Goal: Task Accomplishment & Management: Use online tool/utility

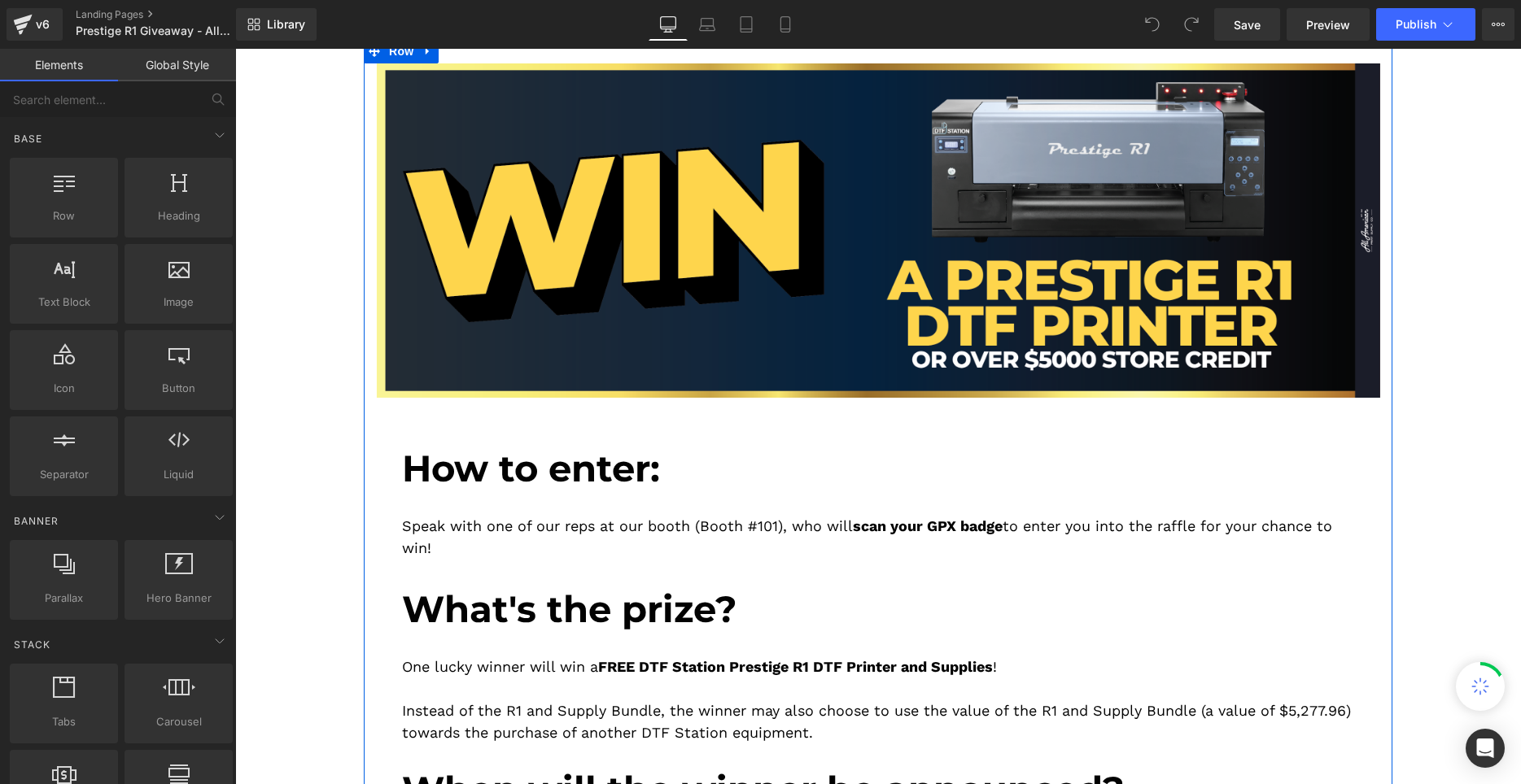
scroll to position [249, 0]
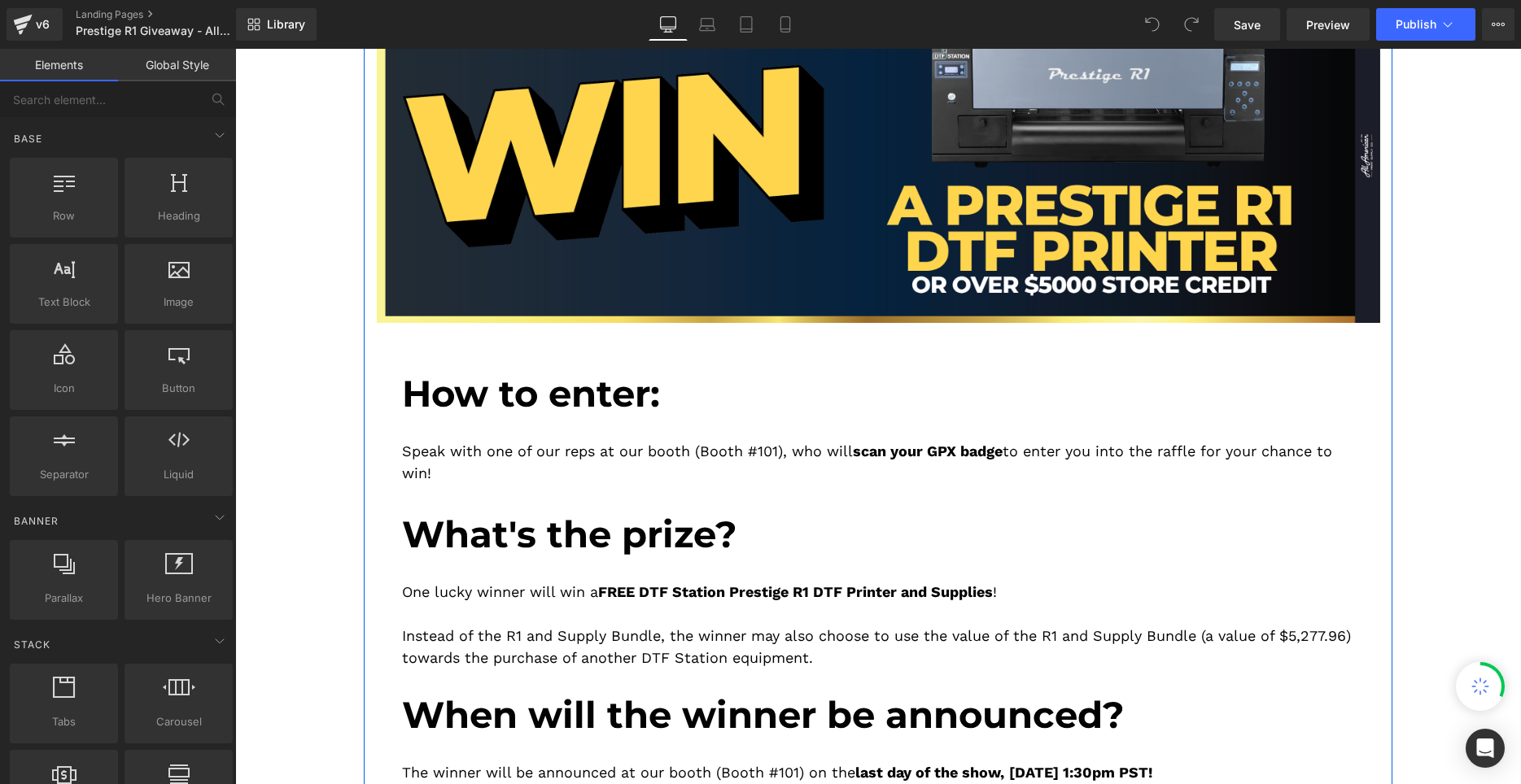
click at [536, 423] on div "Speak with one of our reps at our booth (Booth #101), who will scan your GPX ba…" at bounding box center [877, 452] width 952 height 73
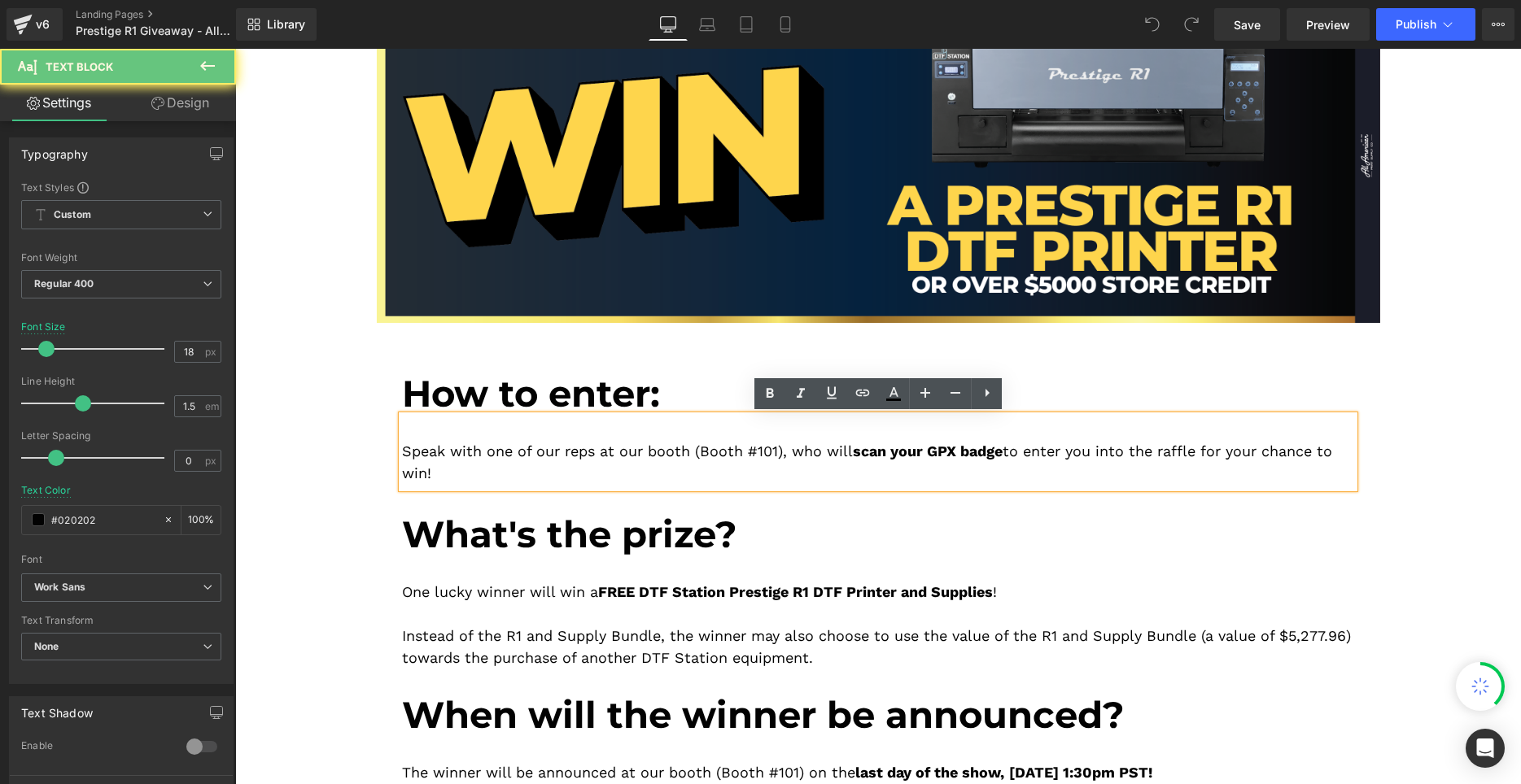
click at [526, 468] on p "Speak with one of our reps at our booth (Booth #101), who will scan your GPX ba…" at bounding box center [877, 462] width 952 height 44
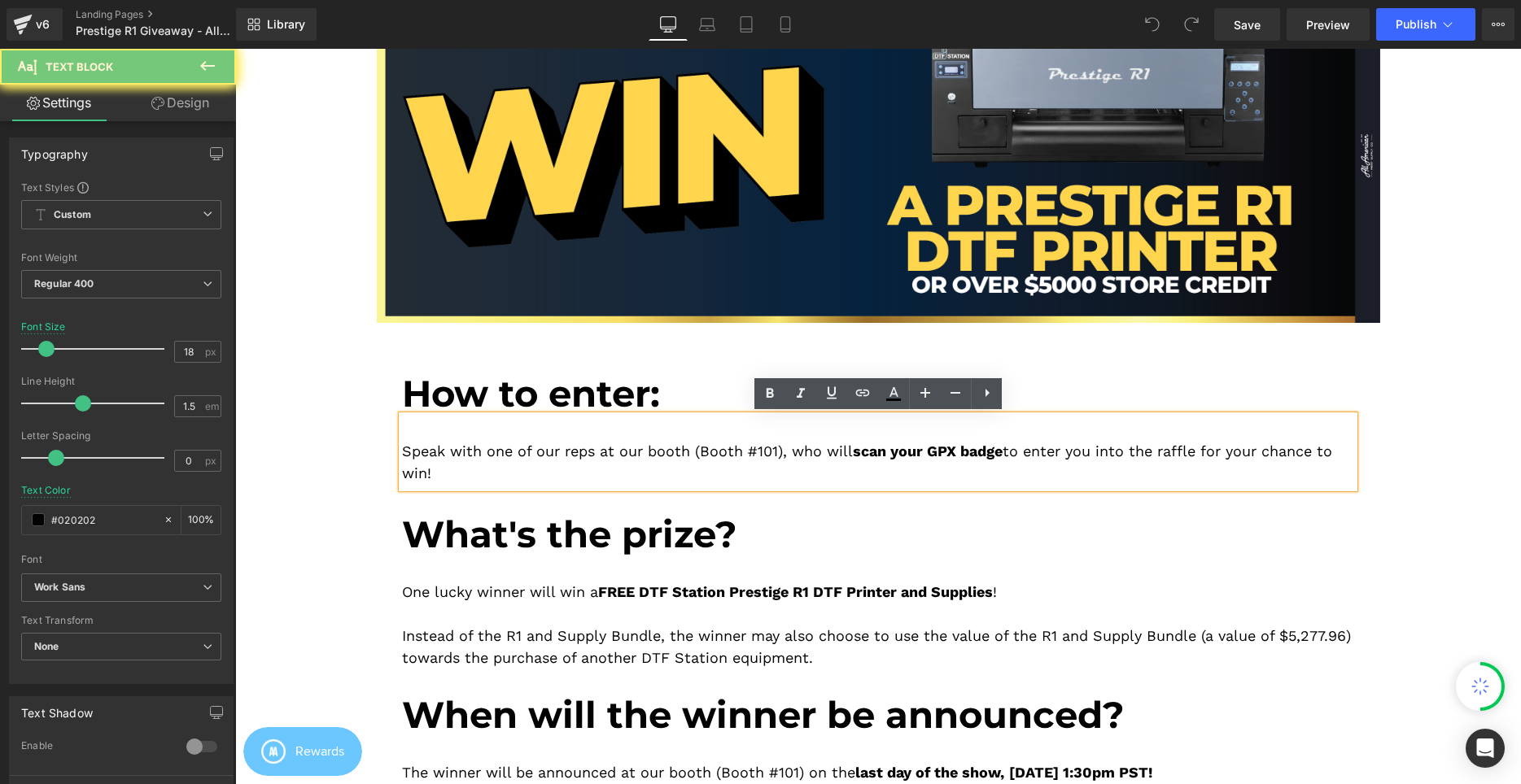
click at [503, 452] on p "Speak with one of our reps at our booth (Booth #101), who will scan your GPX ba…" at bounding box center [877, 462] width 952 height 44
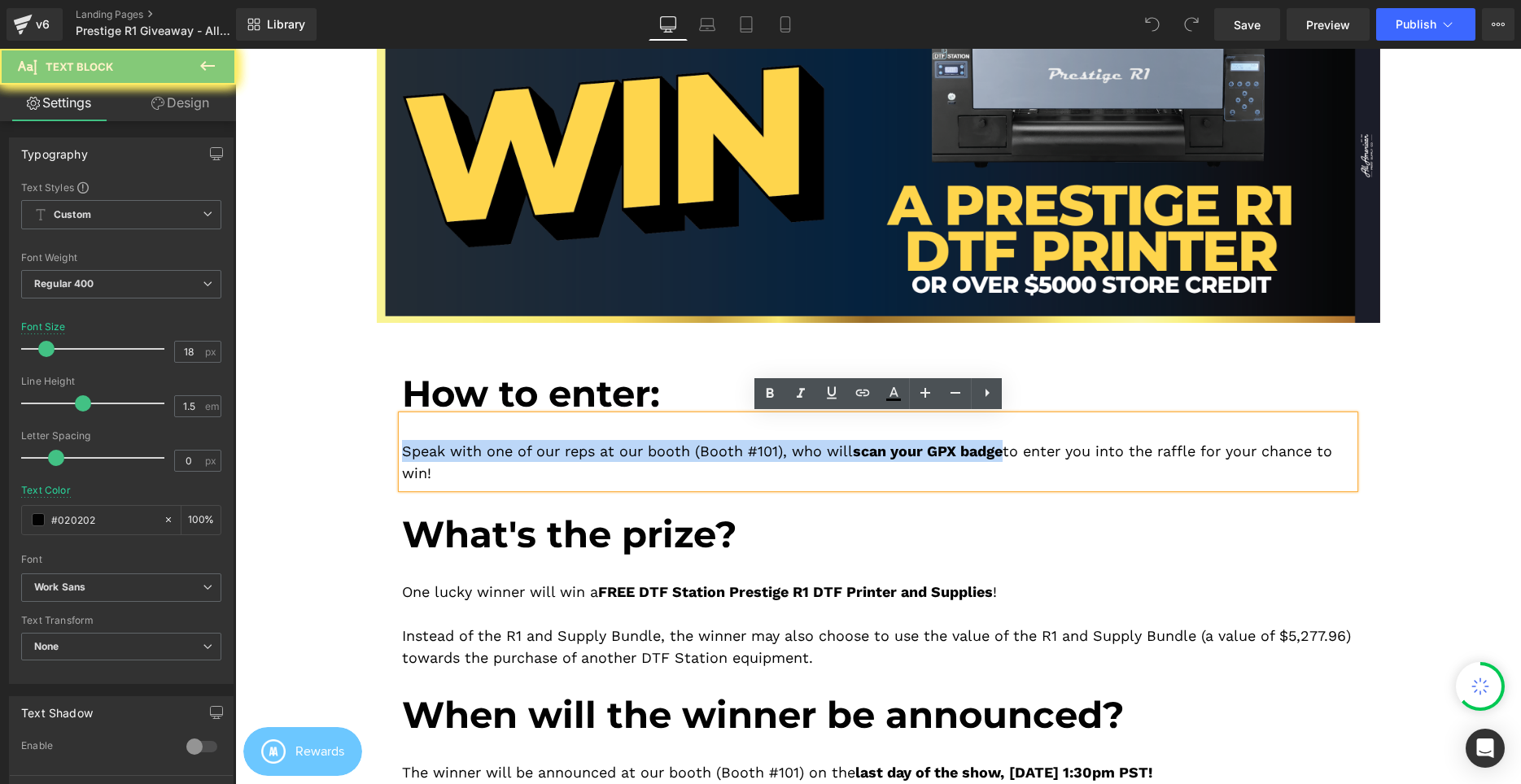
click at [503, 452] on p "Speak with one of our reps at our booth (Booth #101), who will scan your GPX ba…" at bounding box center [877, 462] width 952 height 44
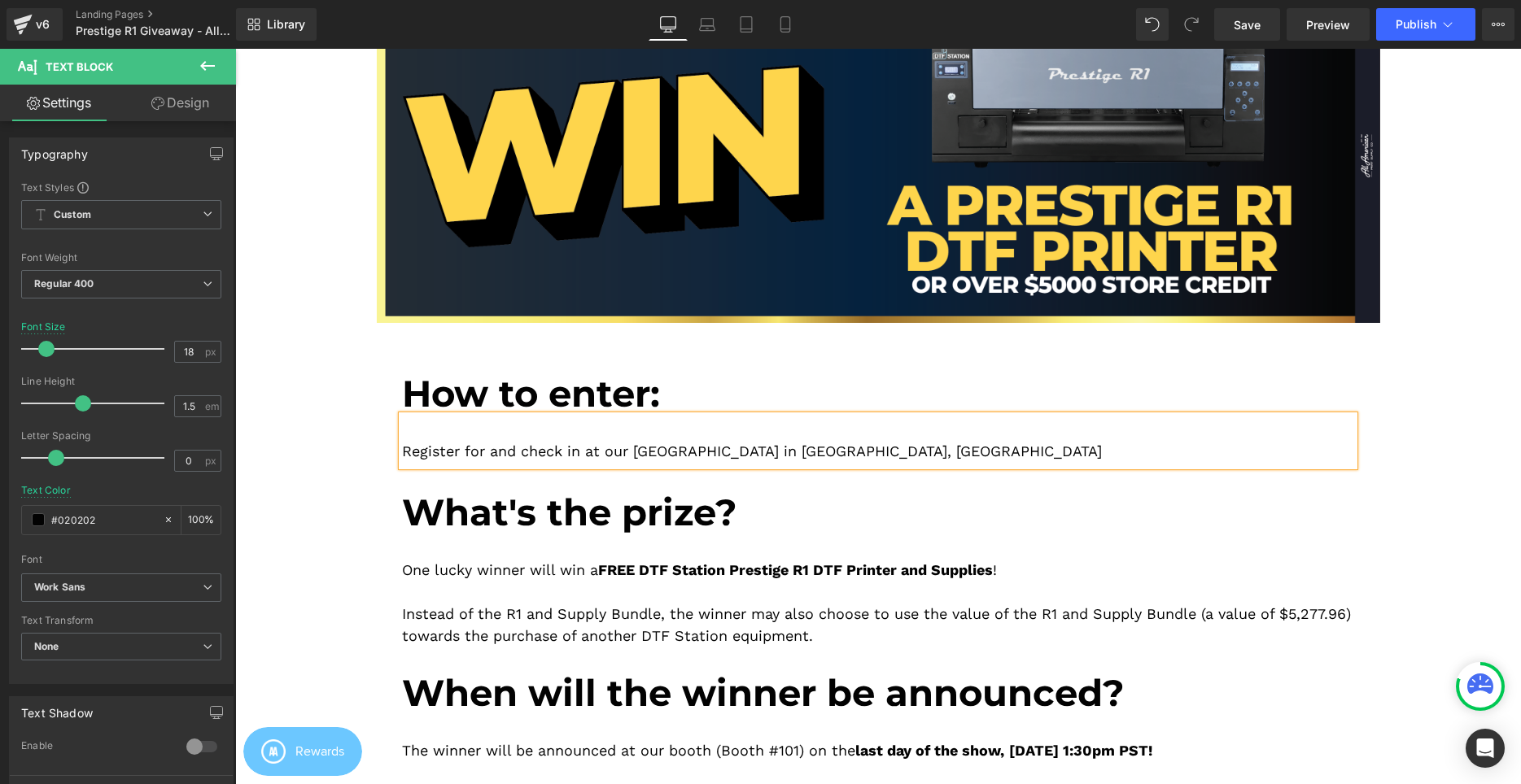
click at [453, 455] on p "Register for and check in at our Open House in Cerritos, CA" at bounding box center [877, 451] width 952 height 22
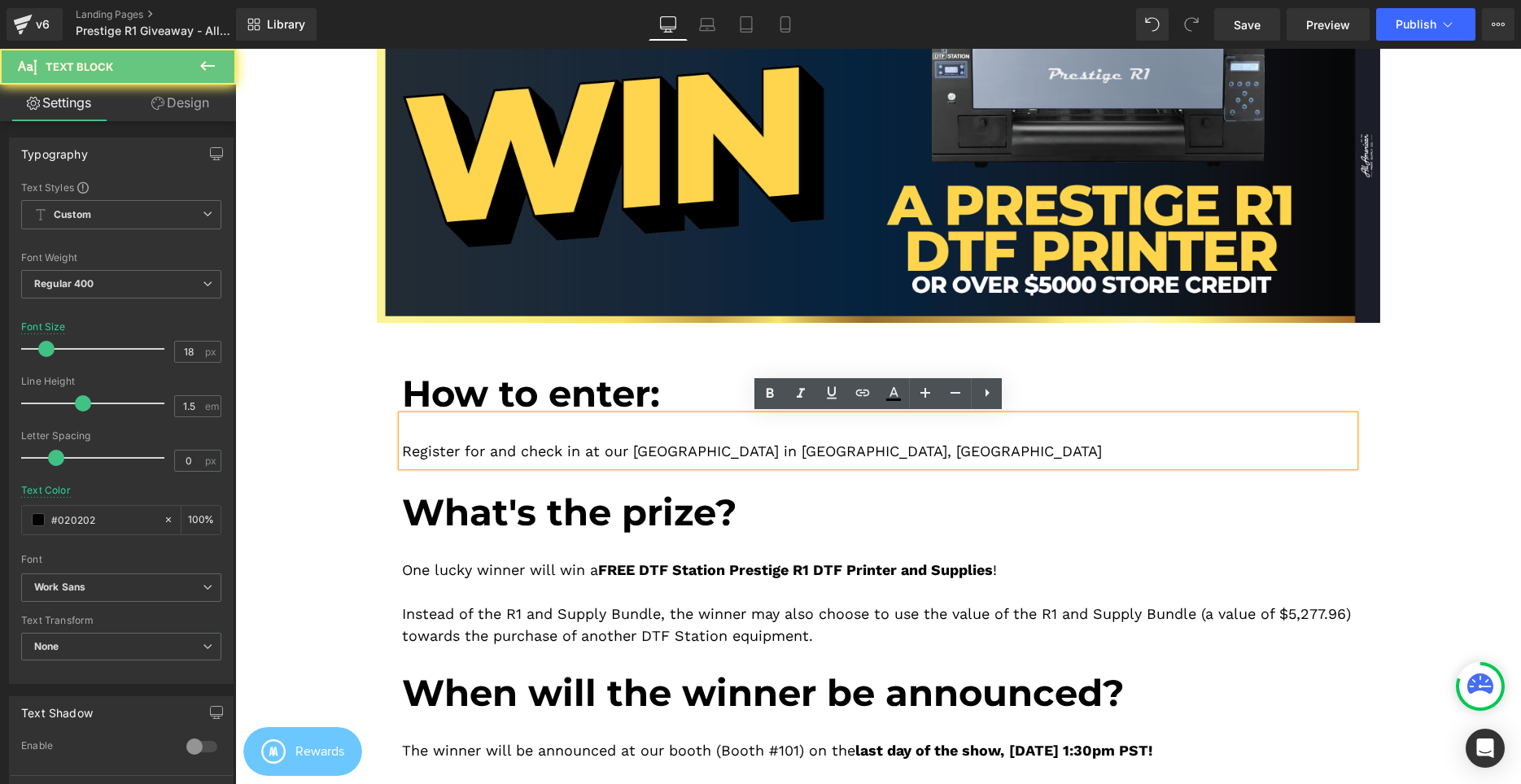
click at [456, 455] on p "Register for and check in at our Open House in Cerritos, CA" at bounding box center [877, 451] width 952 height 22
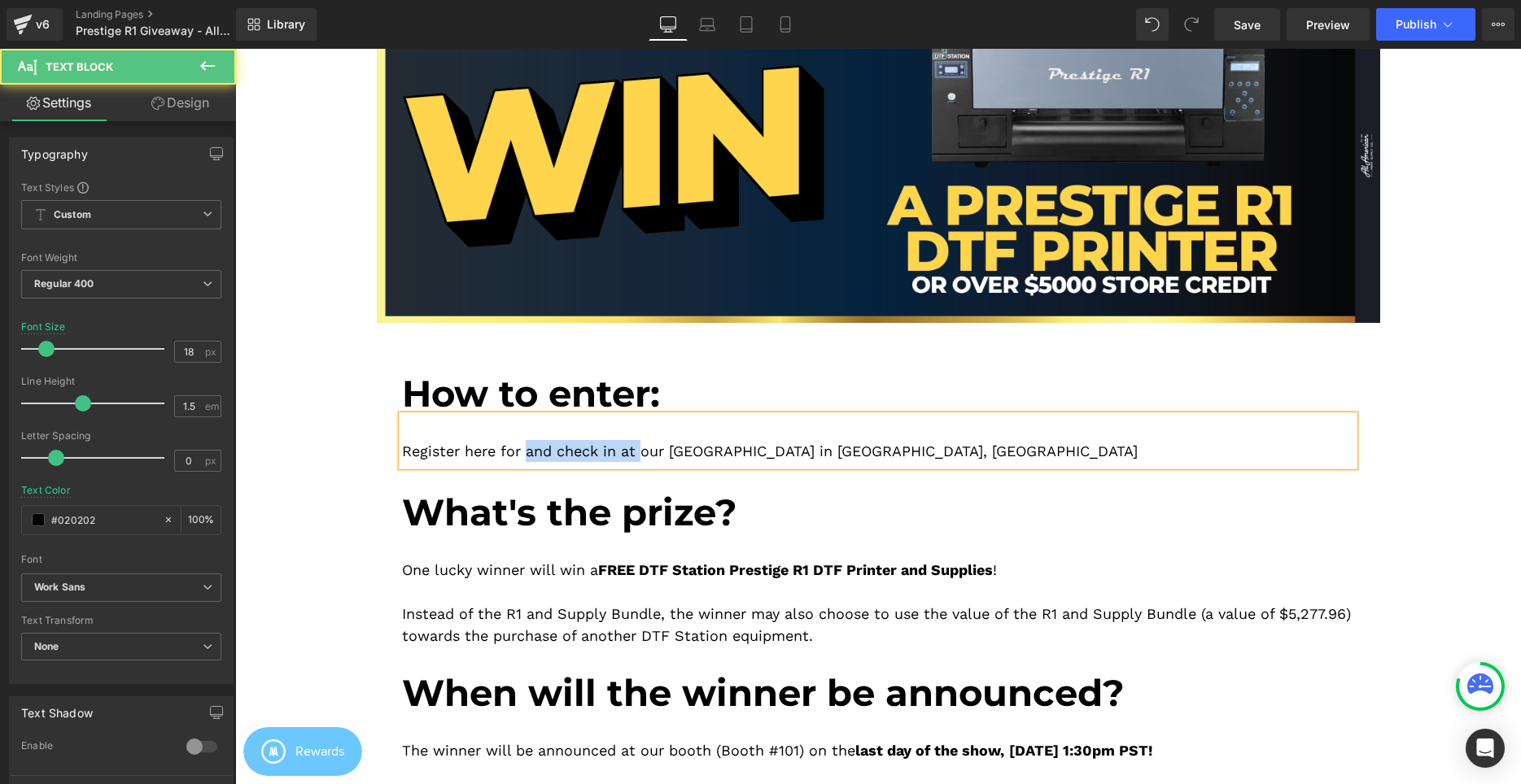
drag, startPoint x: 646, startPoint y: 452, endPoint x: 527, endPoint y: 448, distance: 119.1
click at [527, 448] on p "Register here for and check in at our Open House in Cerritos, CA" at bounding box center [877, 451] width 952 height 22
click at [779, 451] on p "Register here for our Open House in Cerritos, CA" at bounding box center [877, 451] width 952 height 22
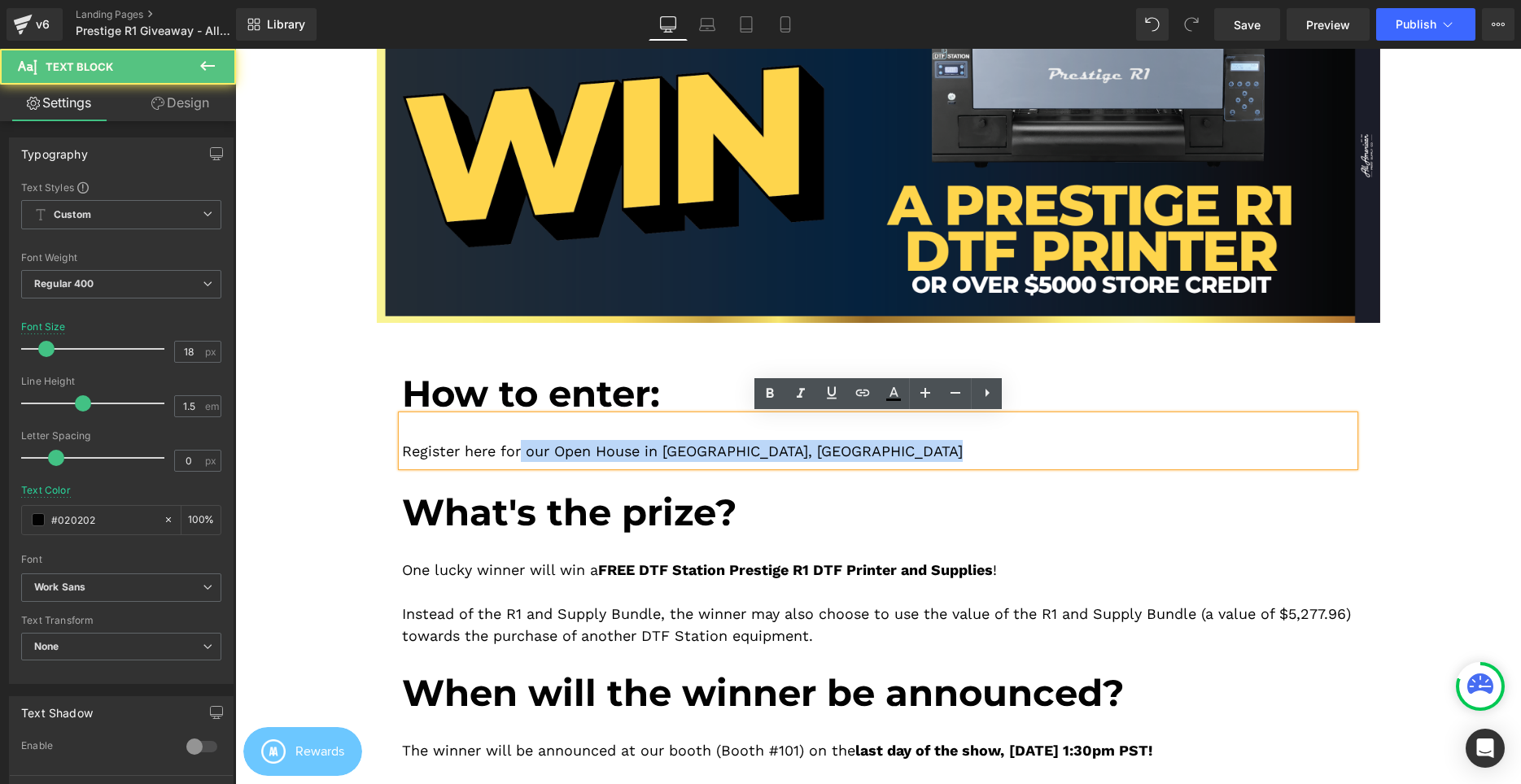
drag, startPoint x: 523, startPoint y: 453, endPoint x: 388, endPoint y: 464, distance: 135.4
click at [388, 464] on div "Image Image How to enter: Heading Register here for our Open House in Cerritos,…" at bounding box center [878, 526] width 1029 height 1076
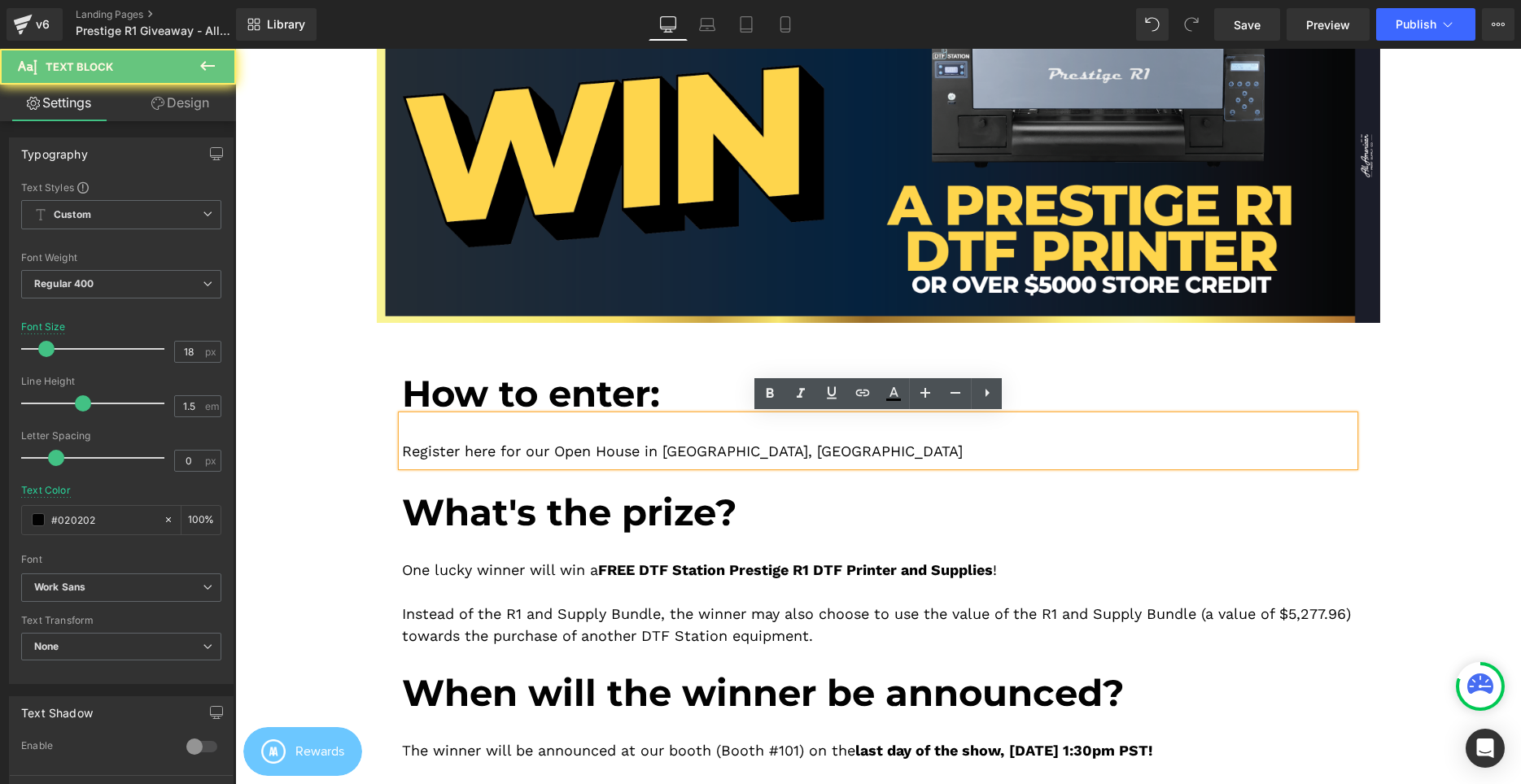
click at [434, 452] on p "Register here for our Open House in Cerritos, CA" at bounding box center [877, 451] width 952 height 22
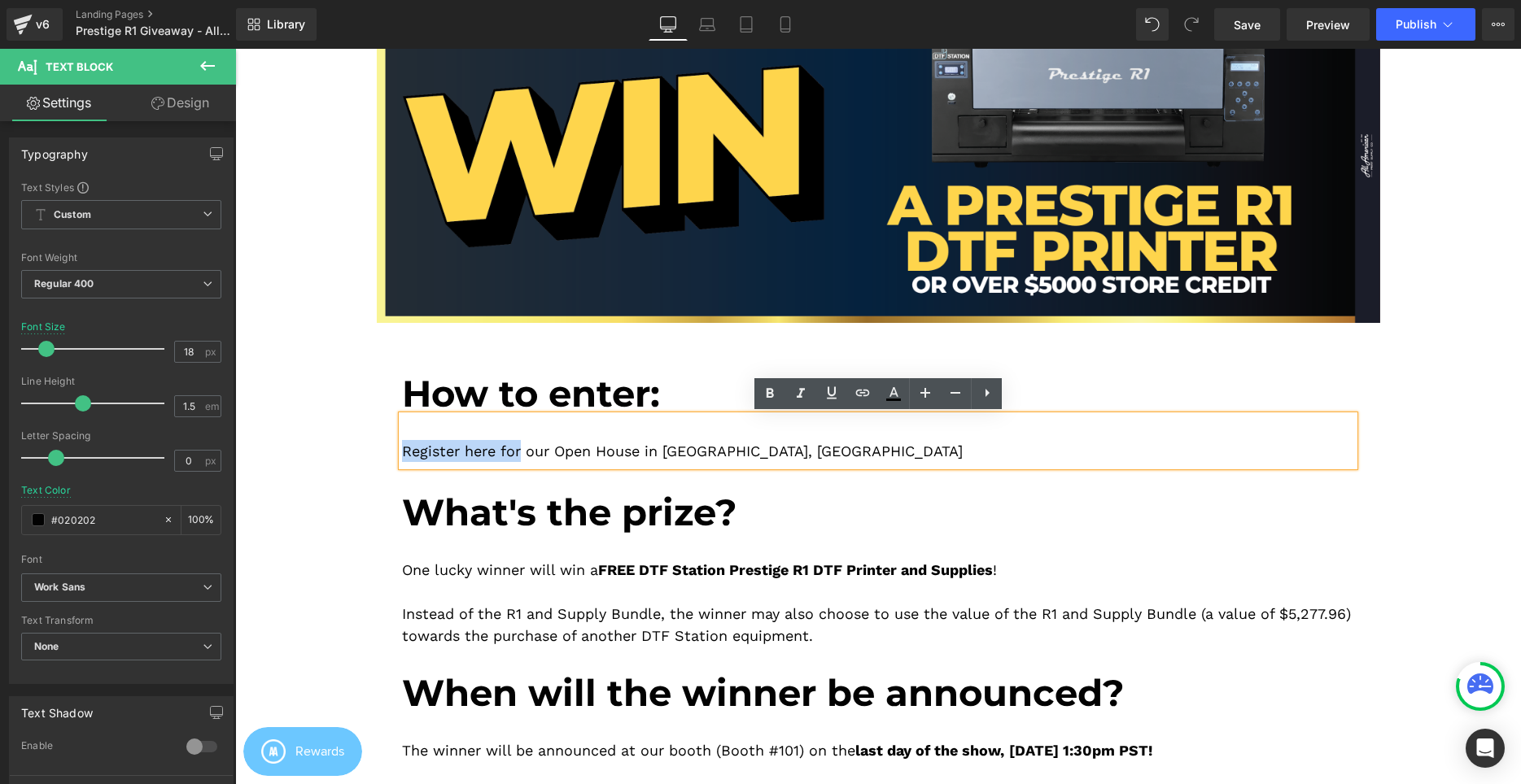
drag, startPoint x: 521, startPoint y: 451, endPoint x: 398, endPoint y: 454, distance: 123.0
click at [402, 454] on div "Register here for our Open House in Cerritos, CA" at bounding box center [877, 441] width 952 height 50
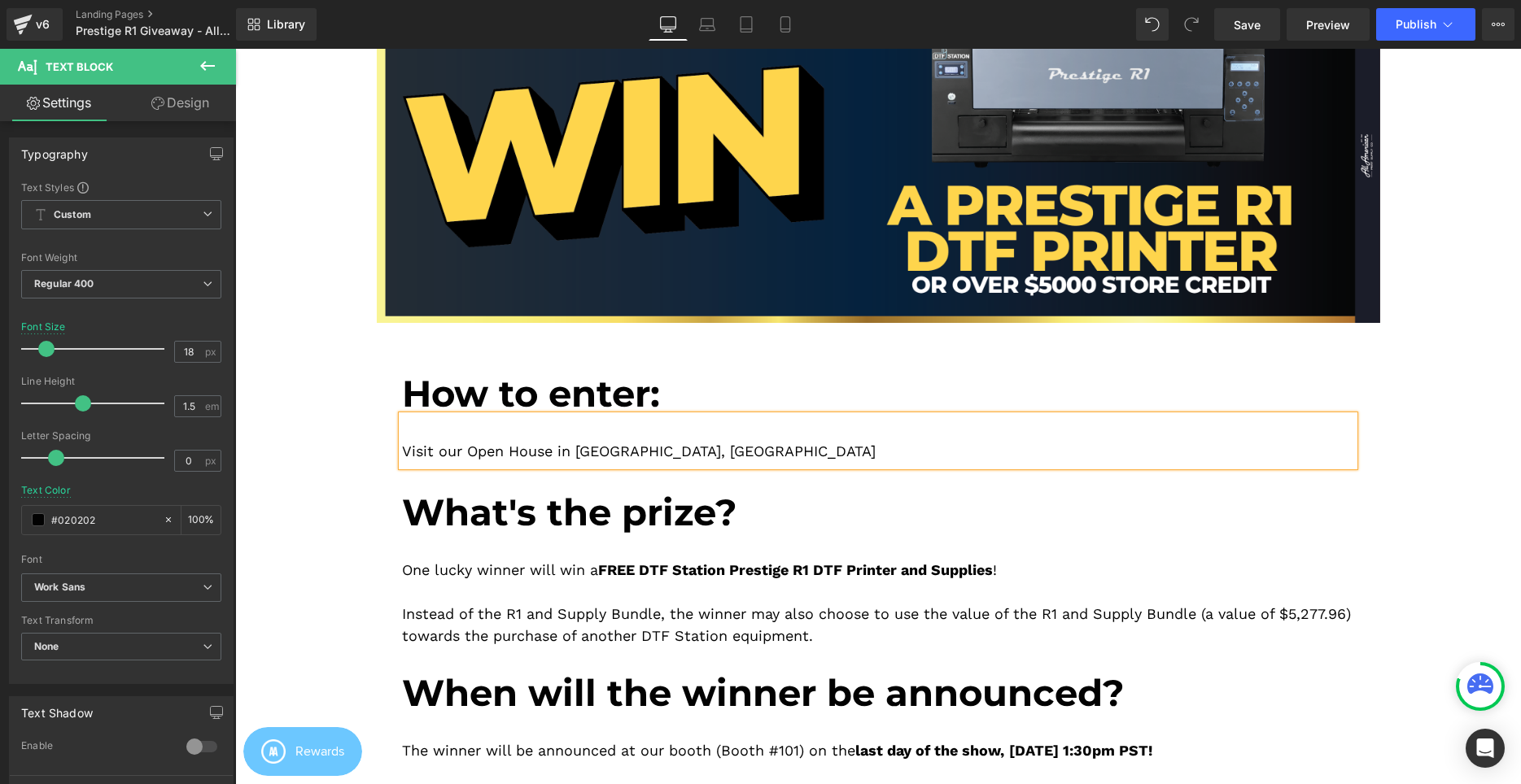
click at [703, 466] on div at bounding box center [877, 464] width 952 height 4
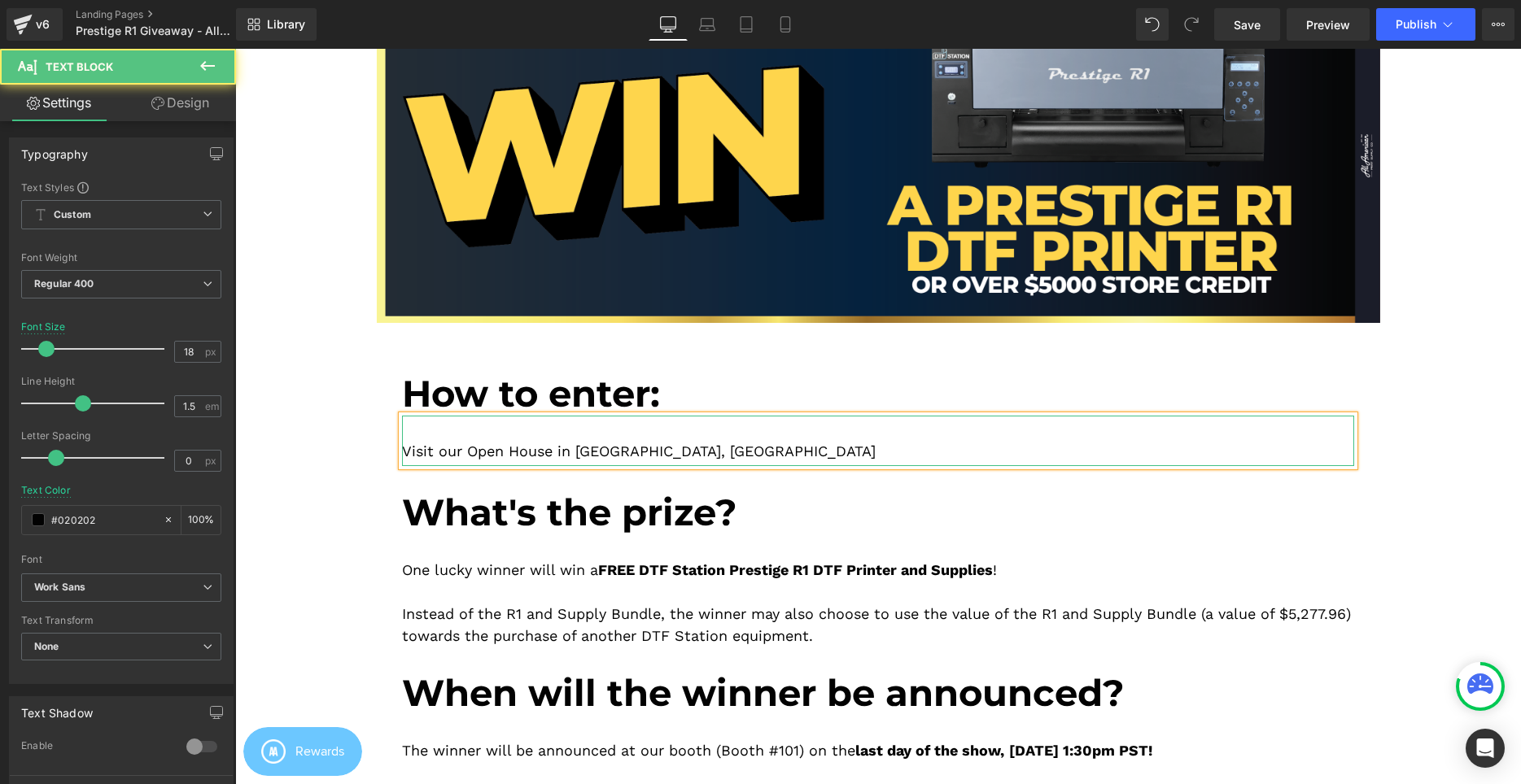
click at [683, 452] on p "Visit our Open House in Cerritos, CA" at bounding box center [877, 451] width 952 height 22
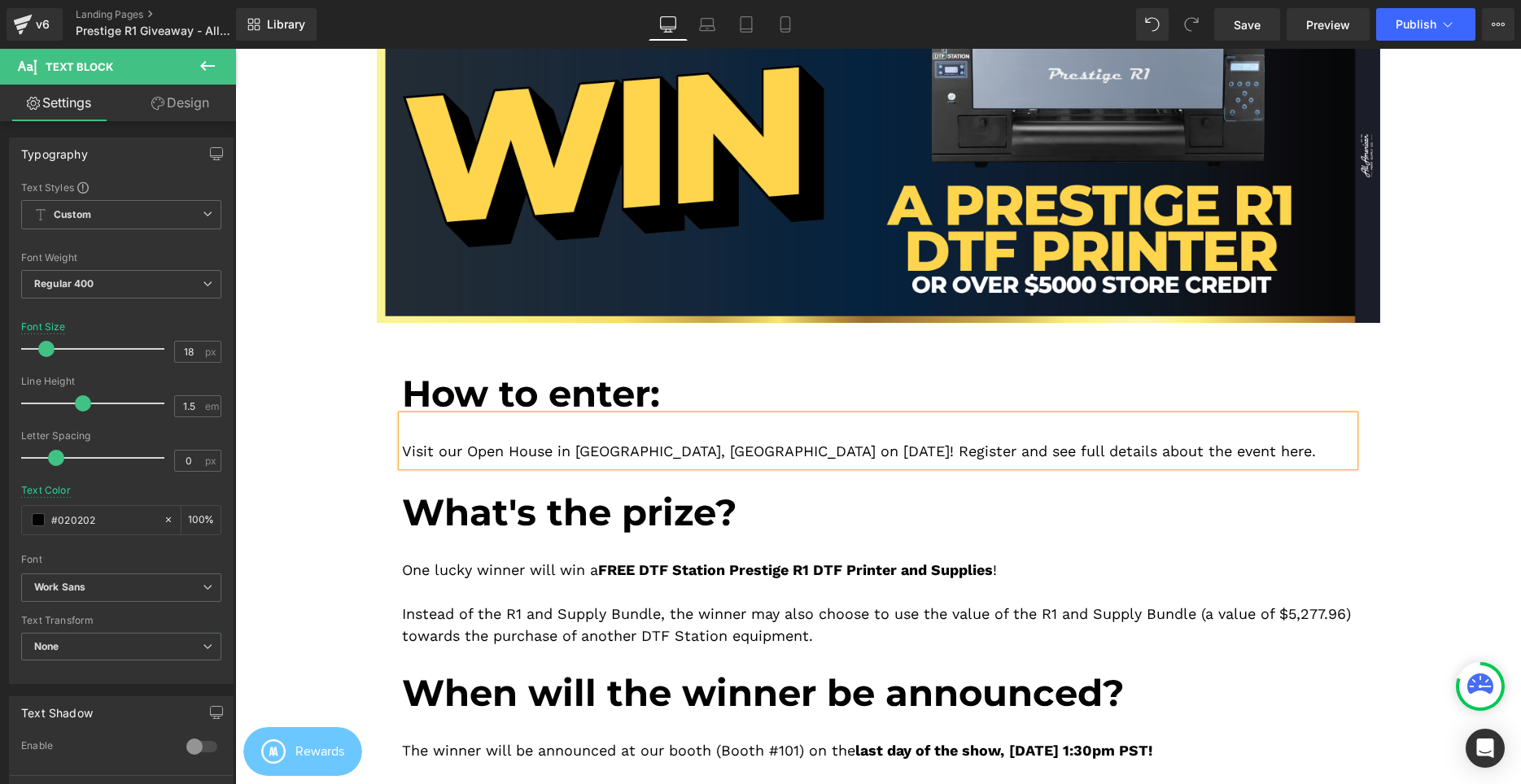
click at [831, 450] on p "Visit our Open House in Cerritos, CA on September 6, 2025! Register and see ful…" at bounding box center [877, 451] width 952 height 22
click at [437, 453] on p "Visit our Open House in Cerritos, CA on September 6, 2025! Register and see ful…" at bounding box center [877, 451] width 952 height 22
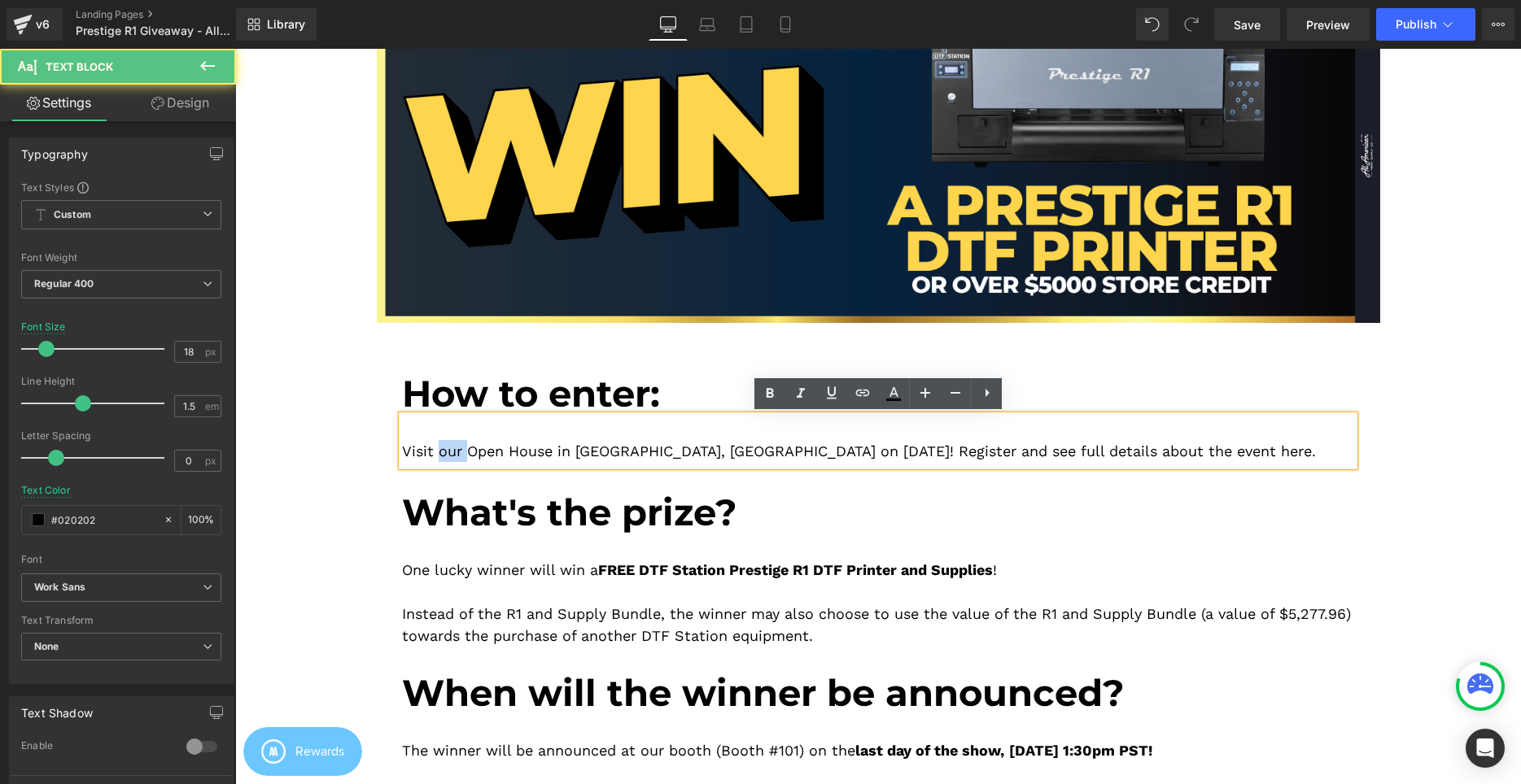
click at [437, 453] on p "Visit our Open House in Cerritos, CA on September 6, 2025! Register and see ful…" at bounding box center [877, 451] width 952 height 22
drag, startPoint x: 437, startPoint y: 453, endPoint x: 330, endPoint y: 457, distance: 107.1
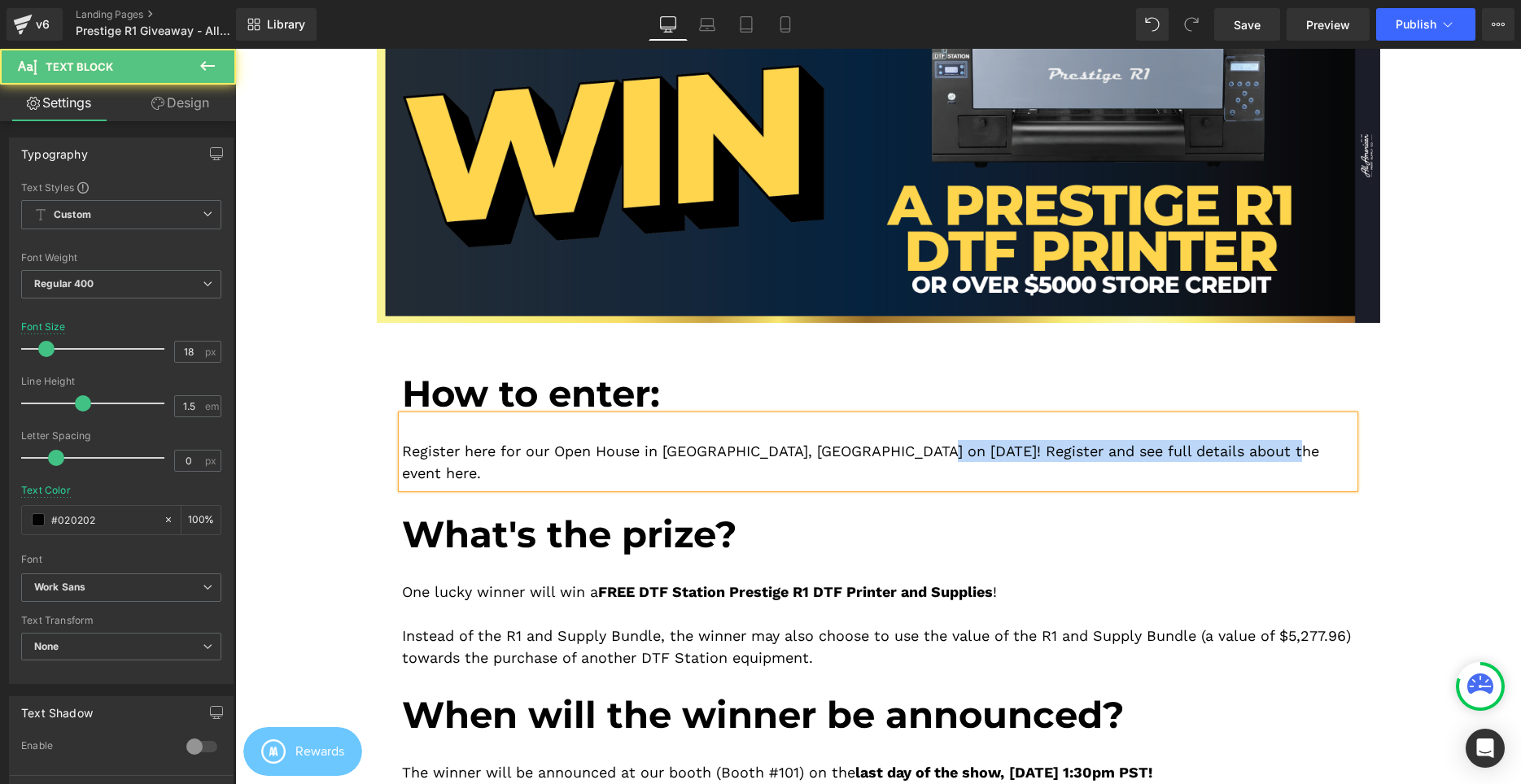
drag, startPoint x: 925, startPoint y: 452, endPoint x: 1278, endPoint y: 454, distance: 353.0
click at [1278, 454] on p "Register here for our Open House in Cerritos, CA on September 6, 2025! Register…" at bounding box center [877, 462] width 952 height 44
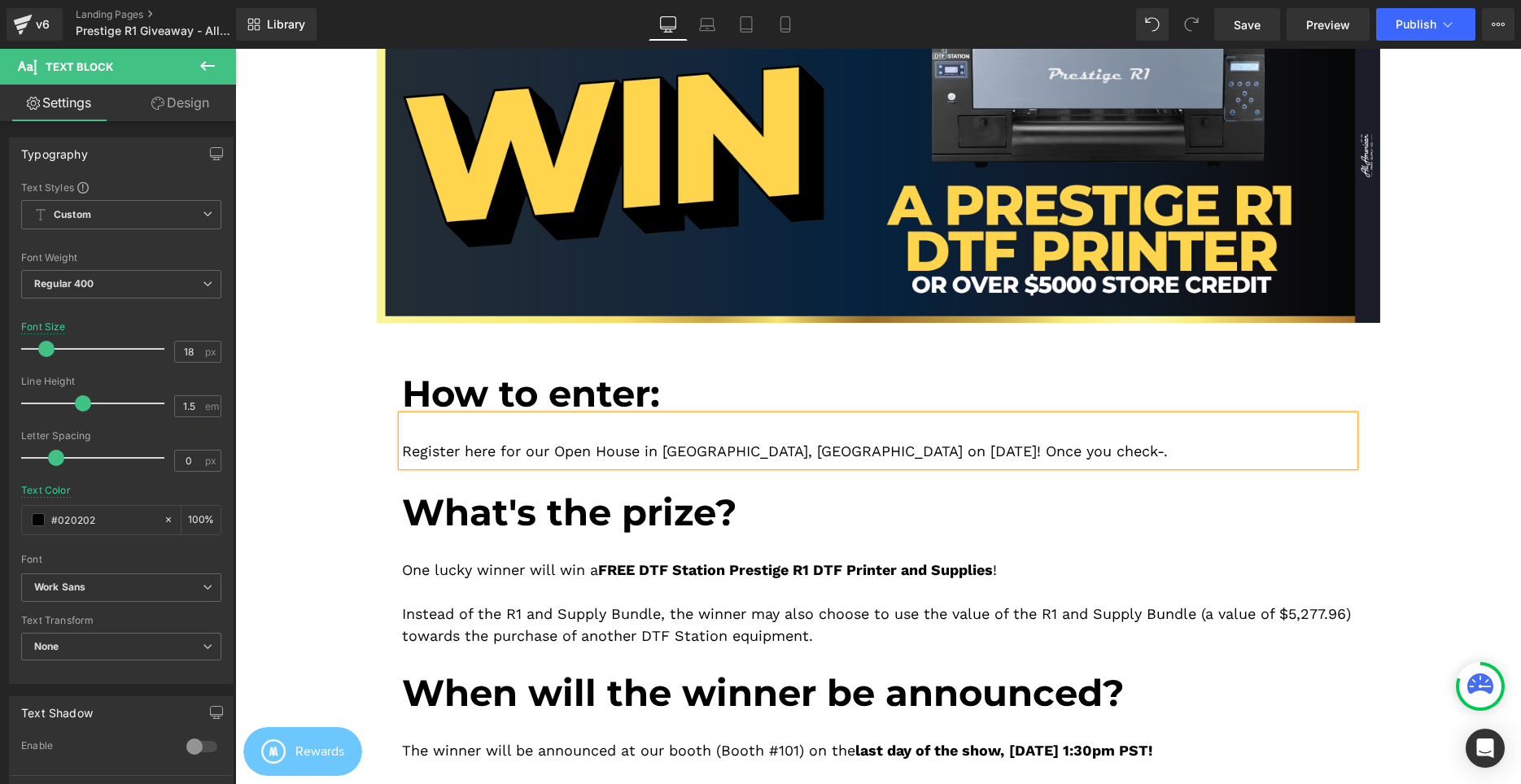
click at [456, 456] on p "Register here for our Open House in Cerritos, CA on September 6, 2025! Once you…" at bounding box center [877, 451] width 952 height 22
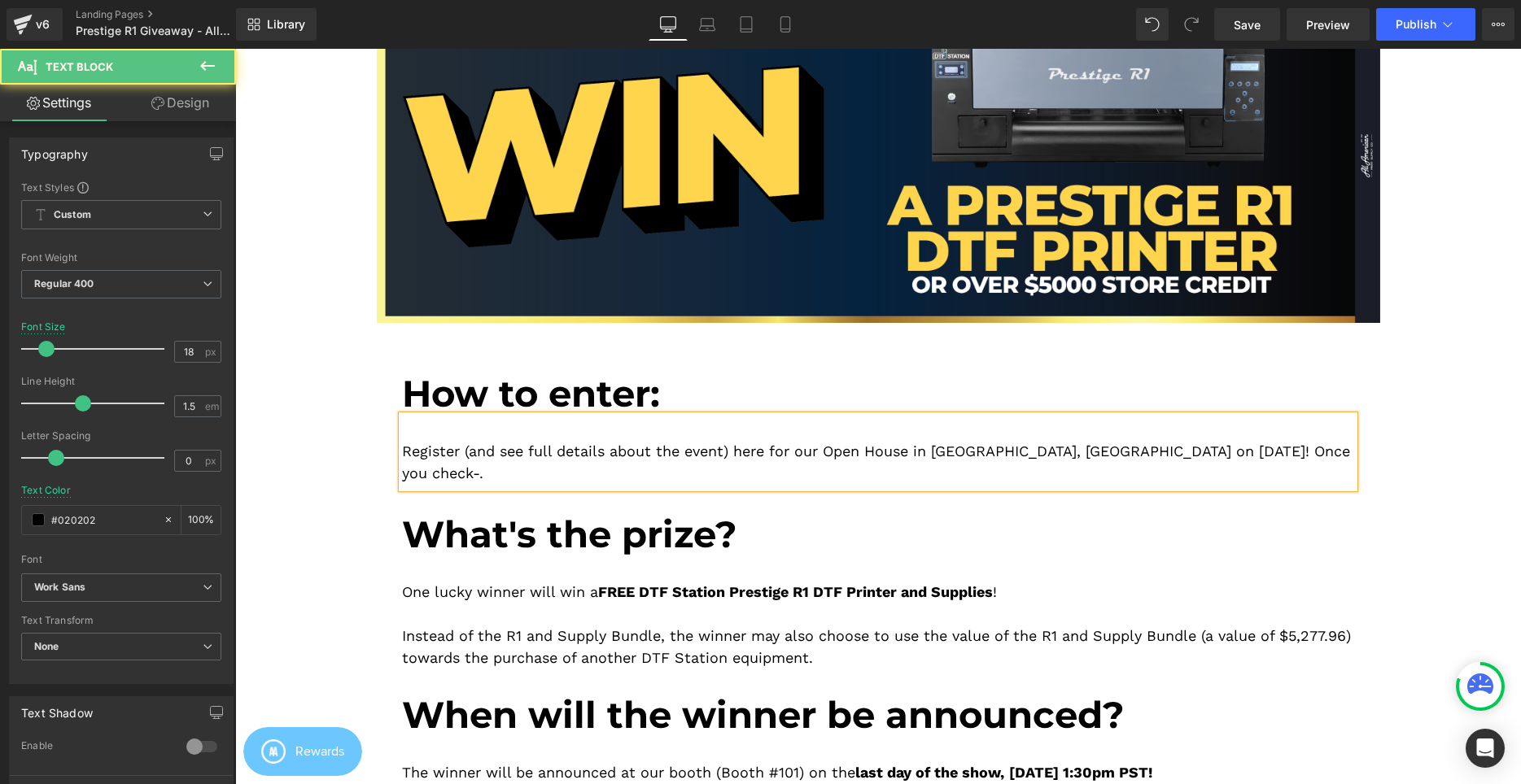
click at [1340, 459] on p "Register (and see full details about the event) here for our Open House in Cerr…" at bounding box center [877, 462] width 952 height 44
click at [1010, 468] on p "Register (and see full details about the event) here for our Open House in Cerr…" at bounding box center [877, 462] width 952 height 44
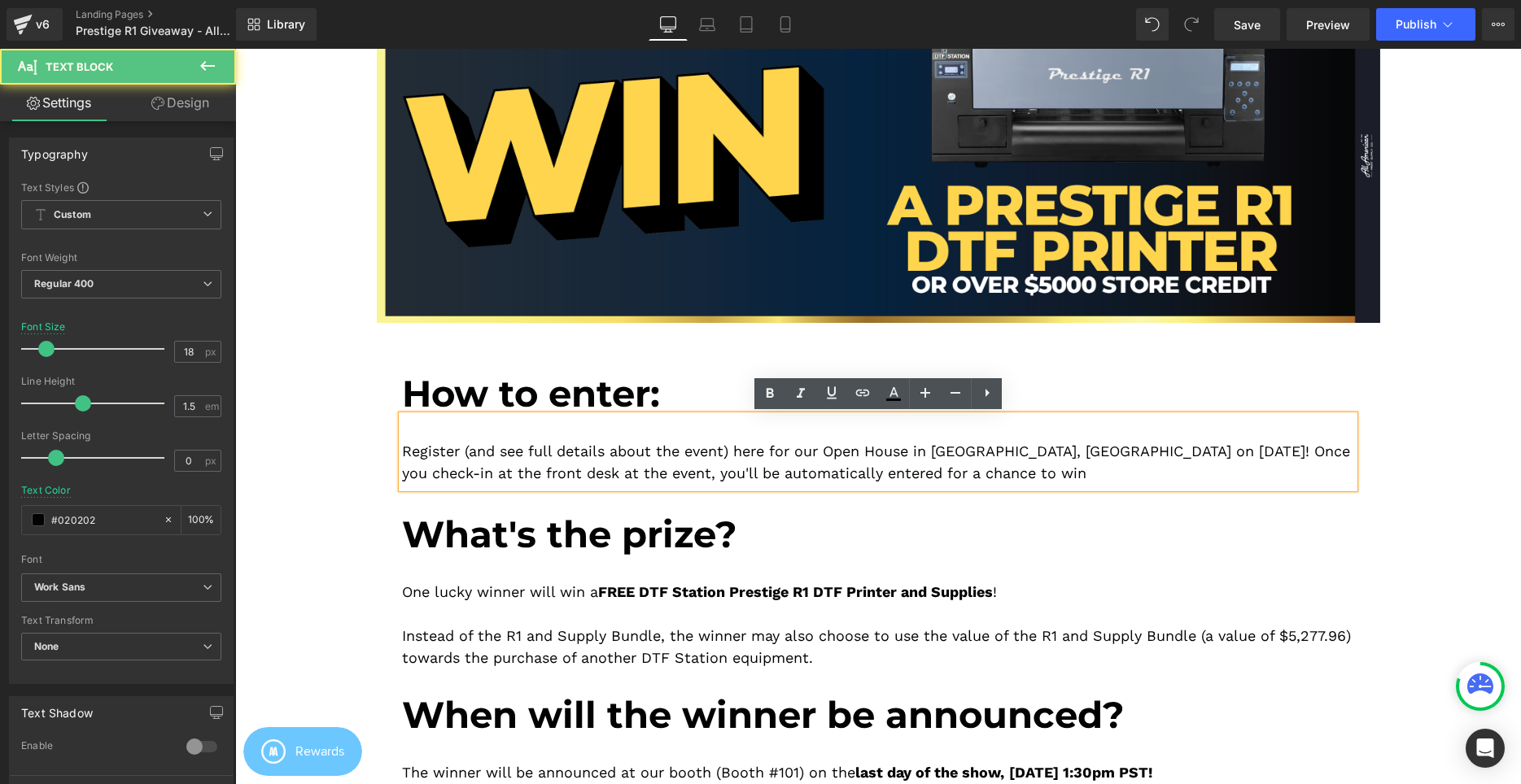
click at [1011, 484] on div at bounding box center [877, 485] width 952 height 4
click at [1012, 481] on p "Register (and see full details about the event) here for our Open House in Cerr…" at bounding box center [877, 462] width 952 height 44
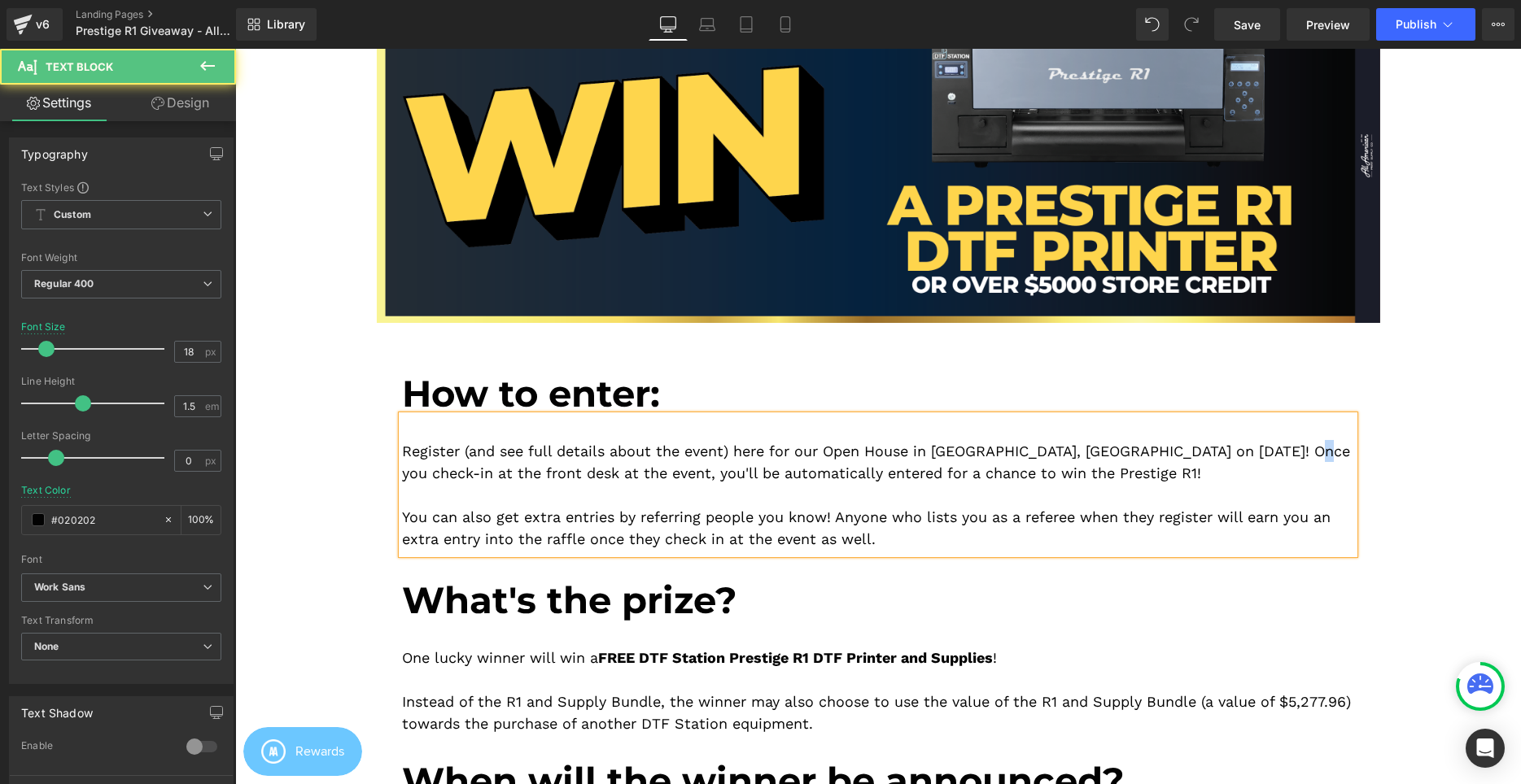
click at [1313, 448] on p "Register (and see full details about the event) here for our Open House in Cerr…" at bounding box center [877, 462] width 952 height 44
click at [1302, 506] on p at bounding box center [877, 494] width 952 height 22
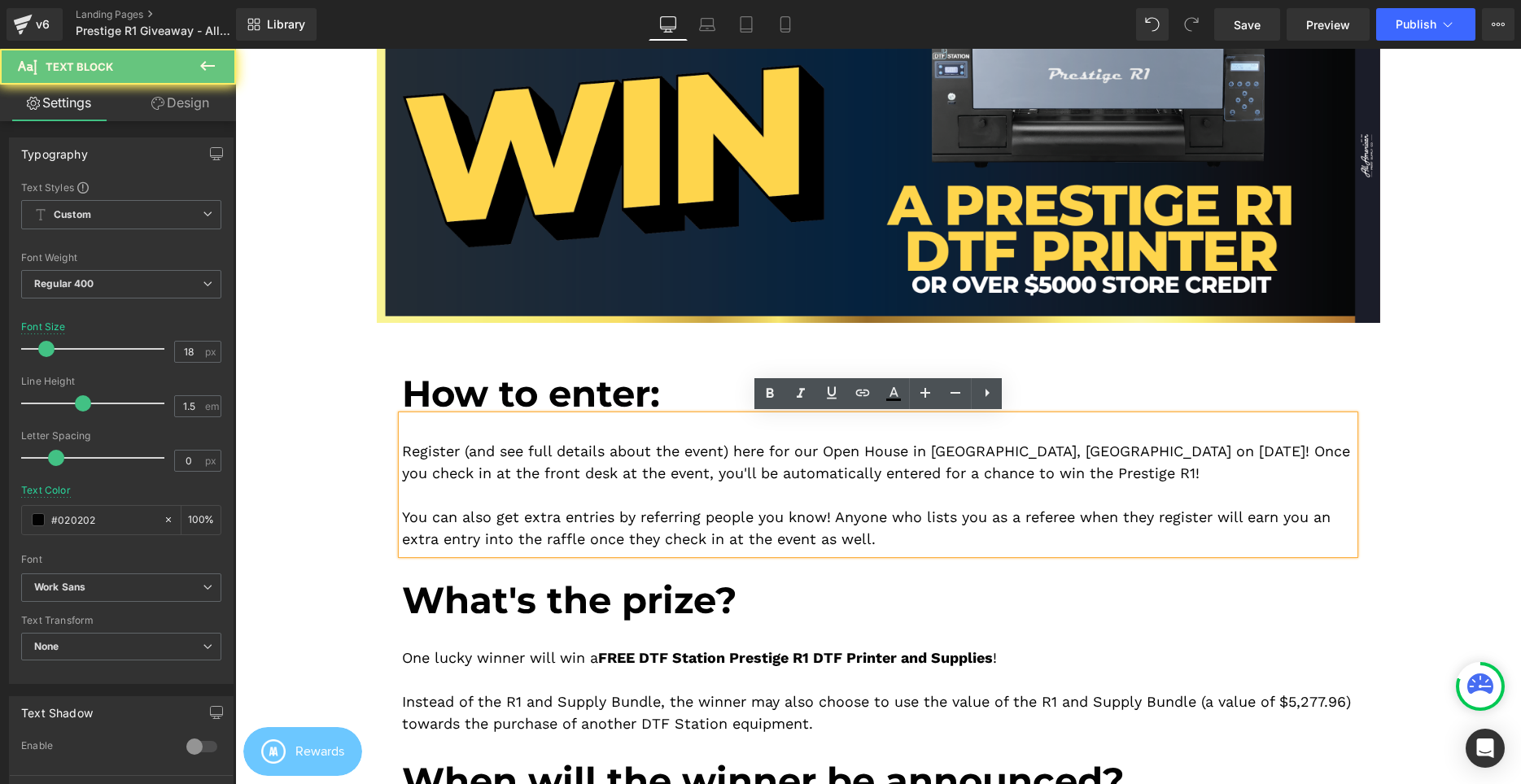
click at [1277, 548] on p "You can also get extra entries by referring people you know! Anyone who lists y…" at bounding box center [877, 528] width 952 height 44
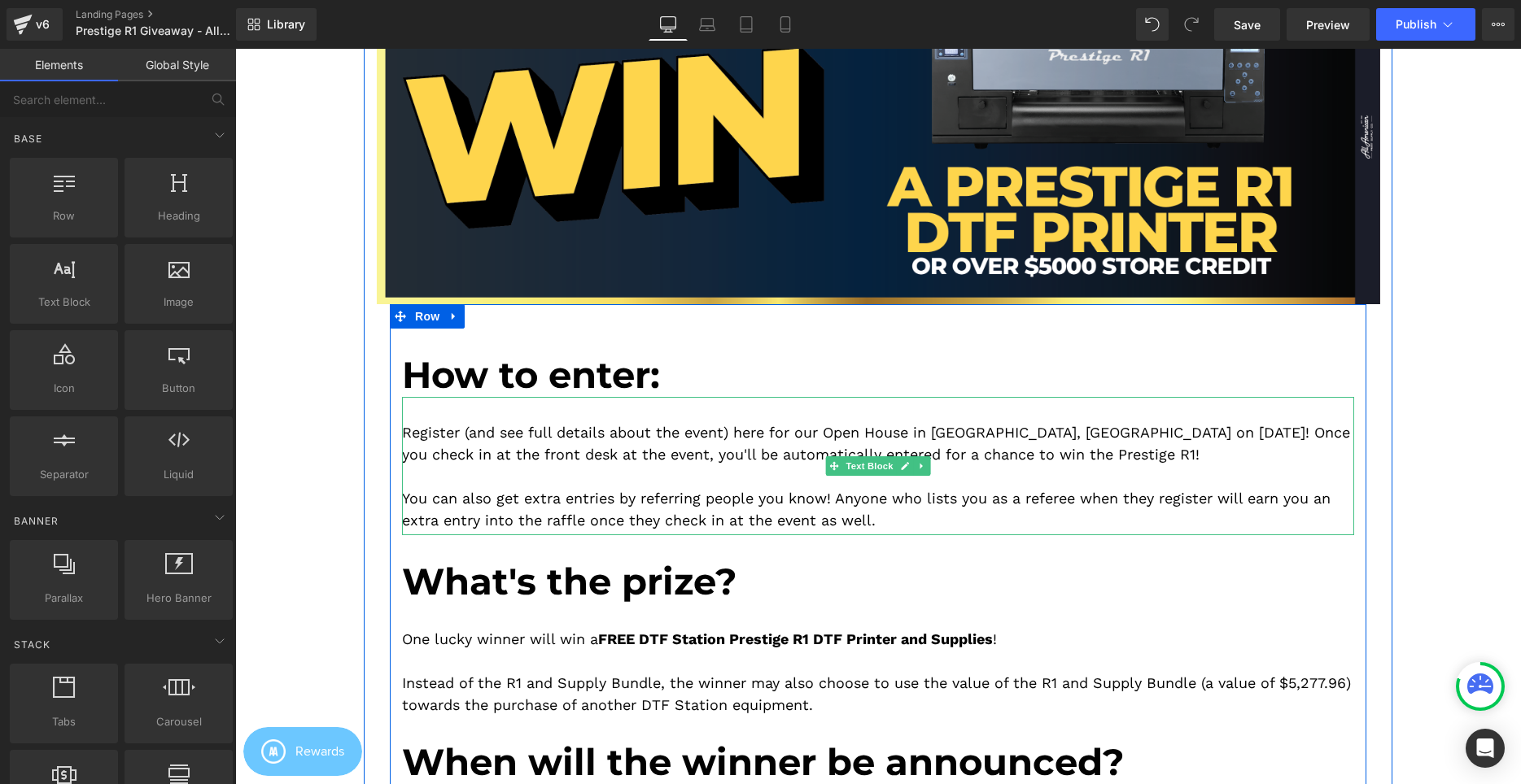
scroll to position [415, 0]
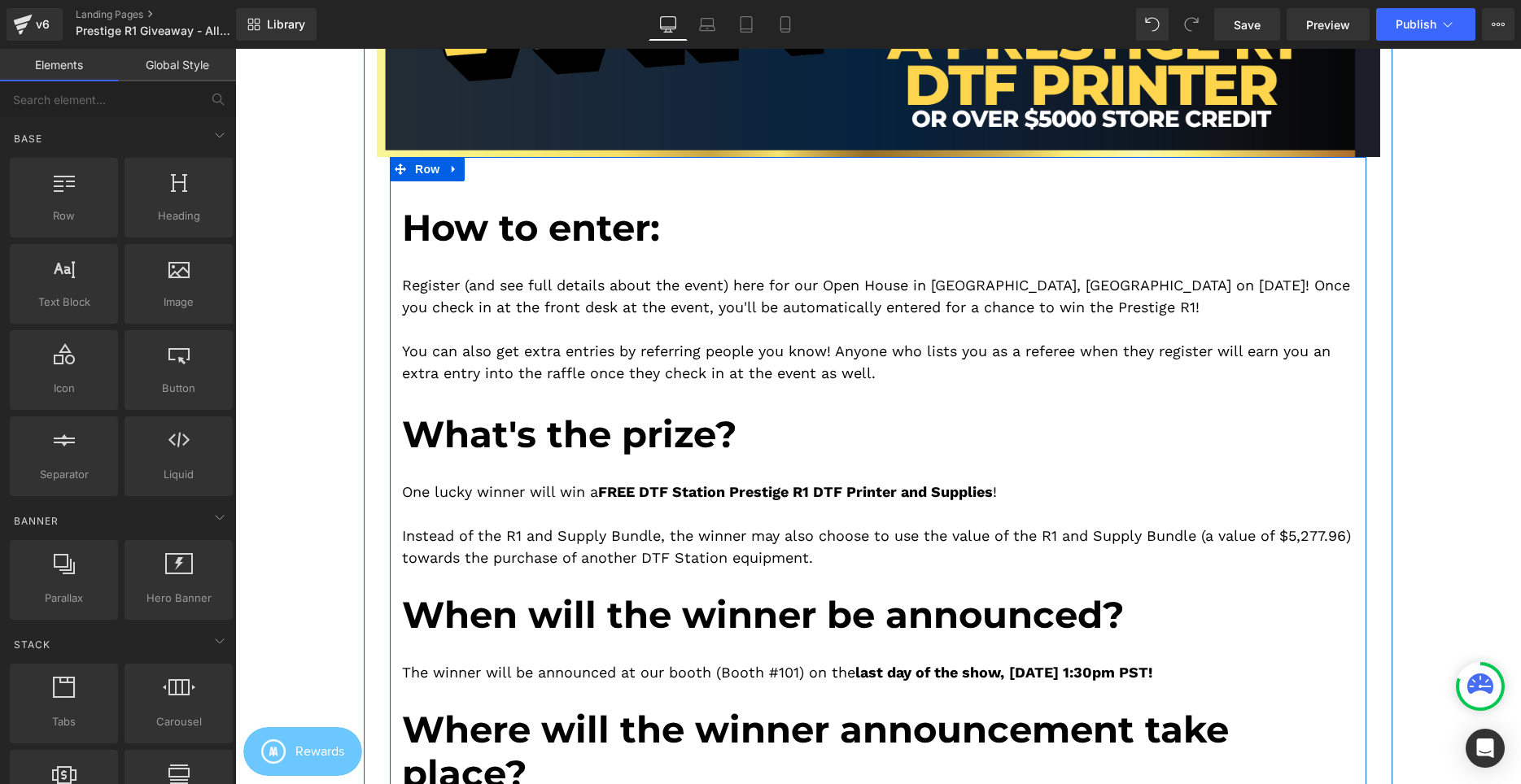
click at [708, 519] on div at bounding box center [877, 514] width 952 height 22
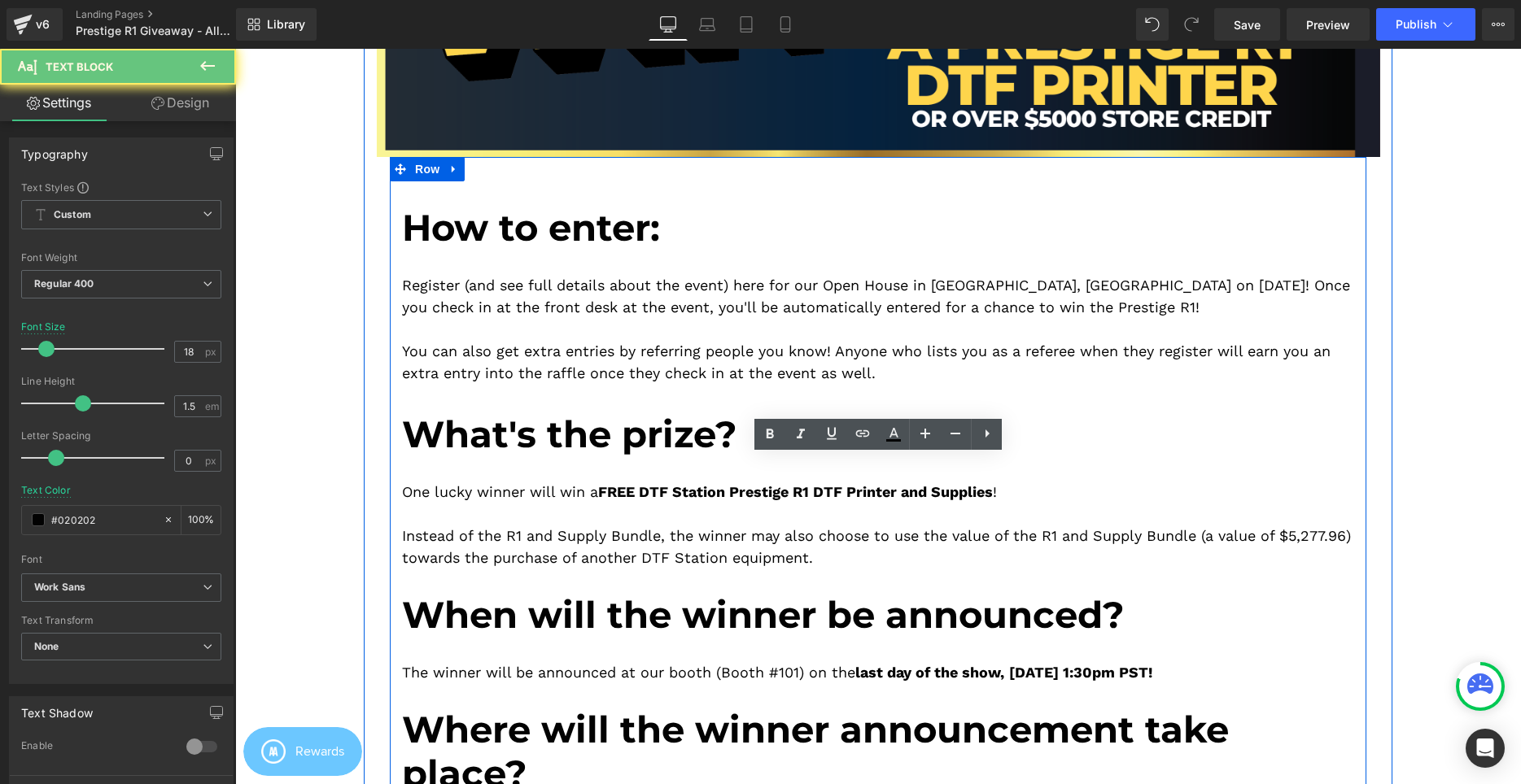
click at [708, 519] on div at bounding box center [877, 514] width 952 height 22
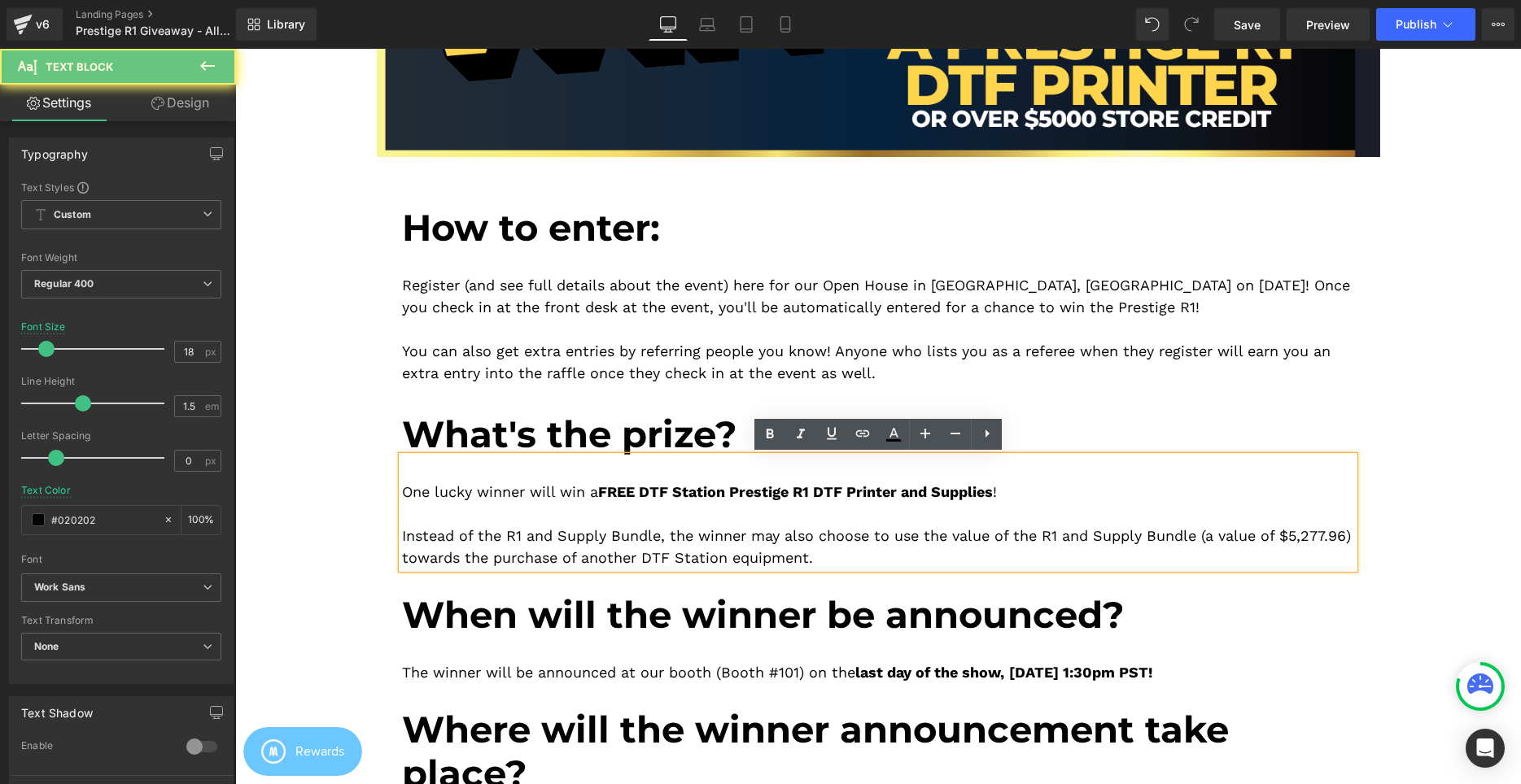
click at [708, 519] on div at bounding box center [877, 514] width 952 height 22
click at [696, 546] on div "Instead of the R1 and Supply Bundle, the winner may also choose to use the valu…" at bounding box center [877, 546] width 952 height 44
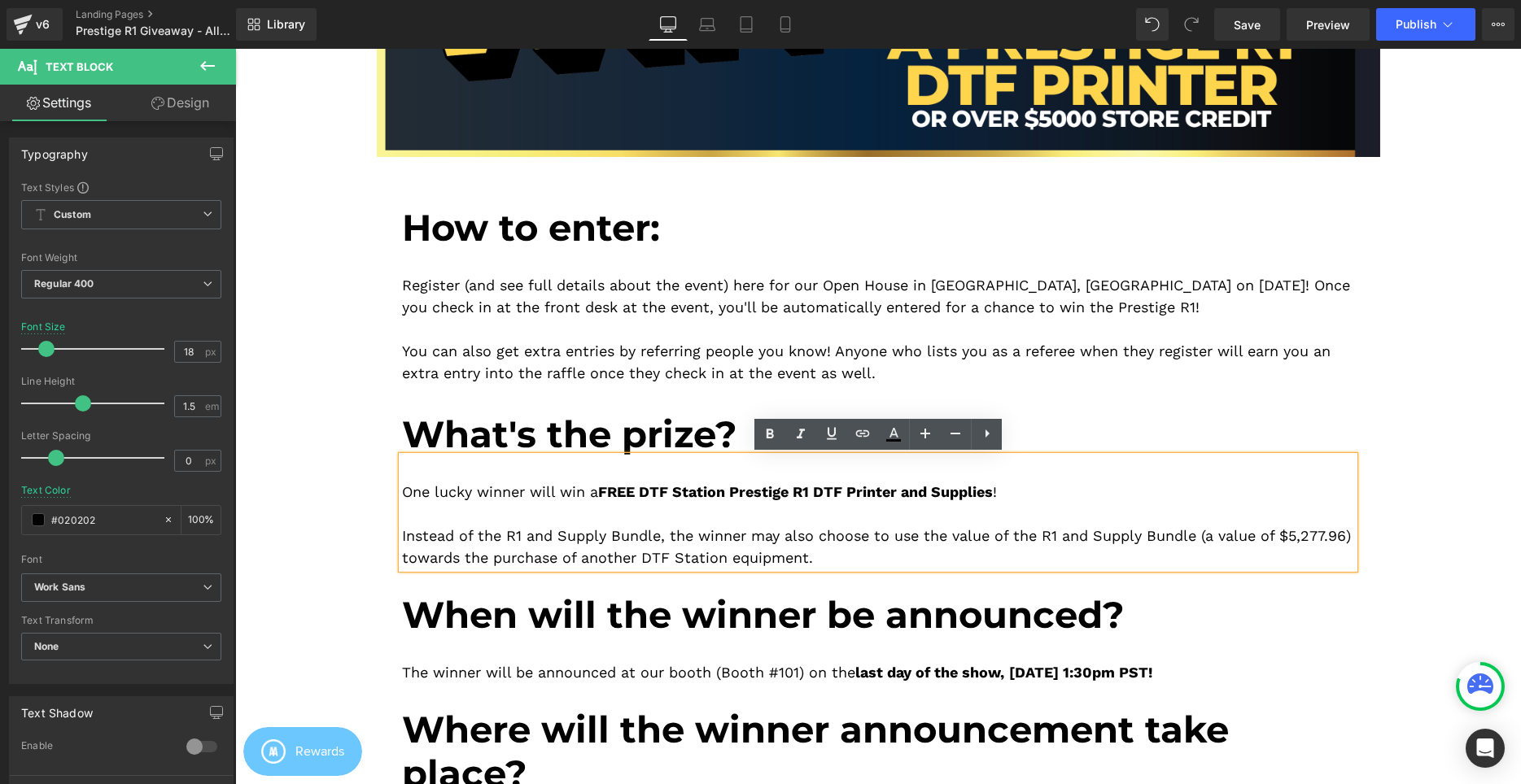
click at [941, 547] on div "Instead of the R1 and Supply Bundle, the winner may also choose to use the valu…" at bounding box center [877, 546] width 952 height 44
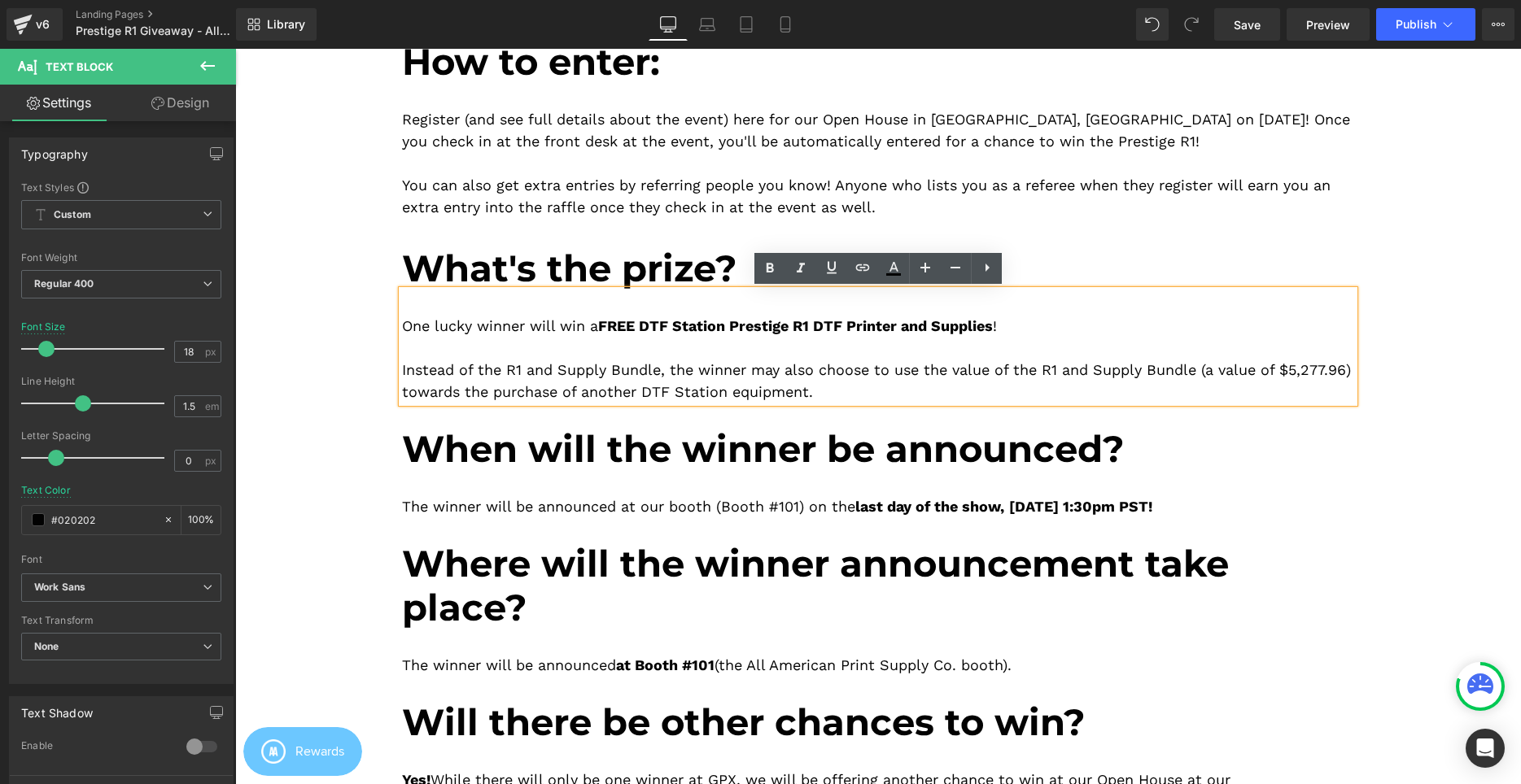
click at [1413, 462] on div "Image Image How to enter: Heading Register (and see full details about the even…" at bounding box center [878, 692] width 1286 height 2119
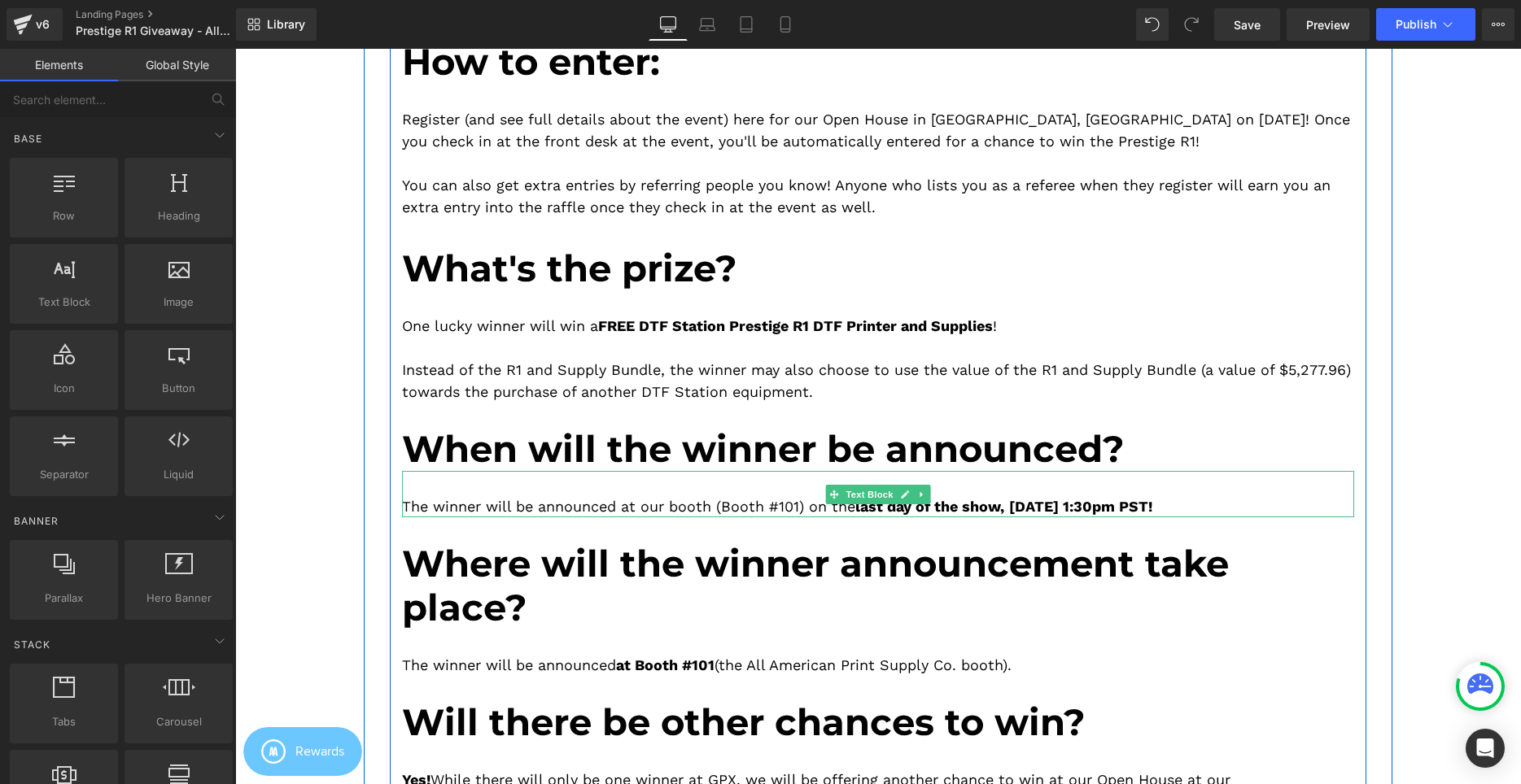
click at [809, 500] on div "The winner will be announced at our booth (Booth #101) on the last day of the s…" at bounding box center [877, 494] width 952 height 46
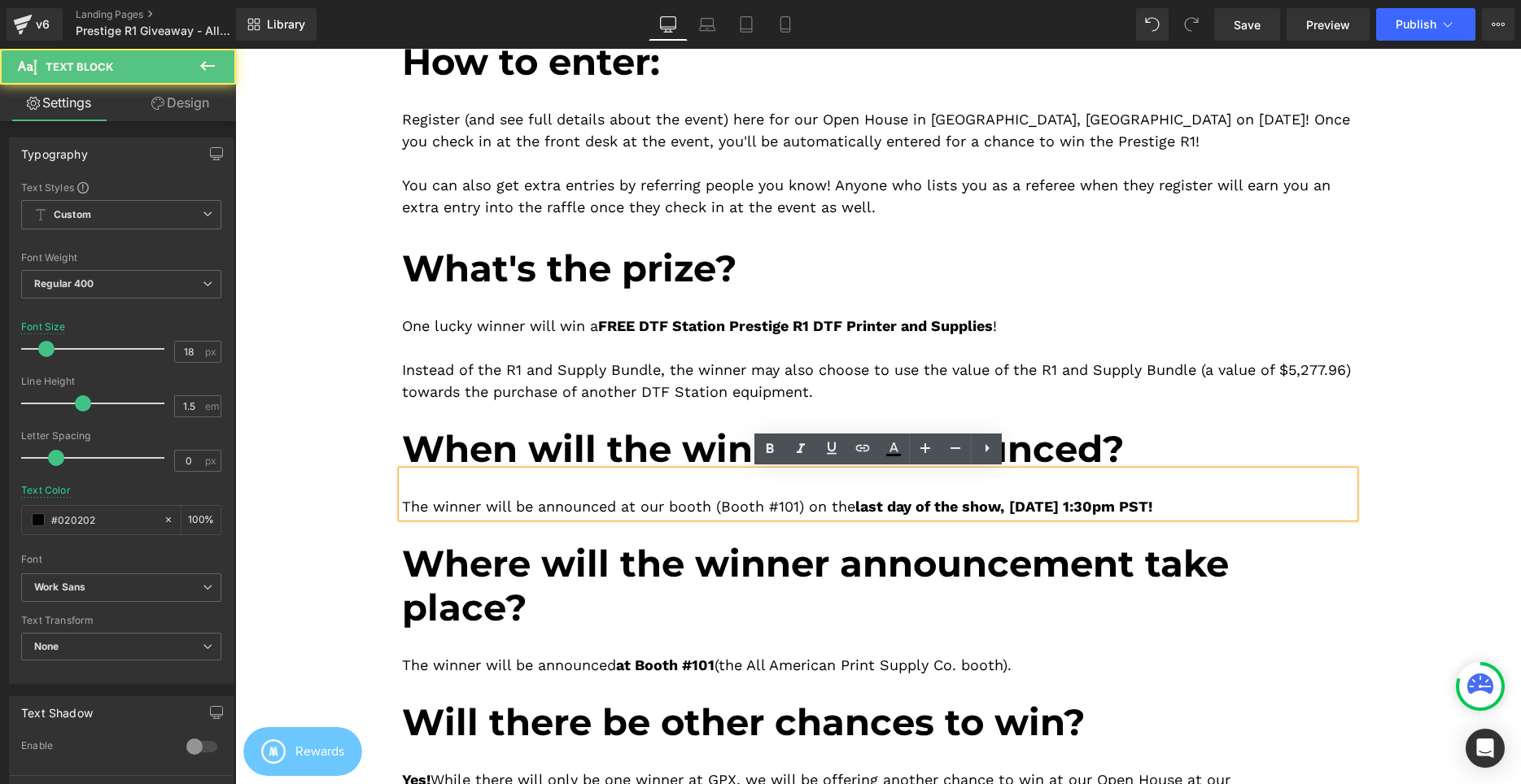
click at [744, 497] on div "The winner will be announced at our booth (Booth #101) on the last day of the s…" at bounding box center [877, 494] width 952 height 46
drag, startPoint x: 642, startPoint y: 504, endPoint x: 1271, endPoint y: 516, distance: 629.1
click at [1271, 516] on div "The winner will be announced at our booth (Booth #101) on the last day of the s…" at bounding box center [877, 494] width 952 height 46
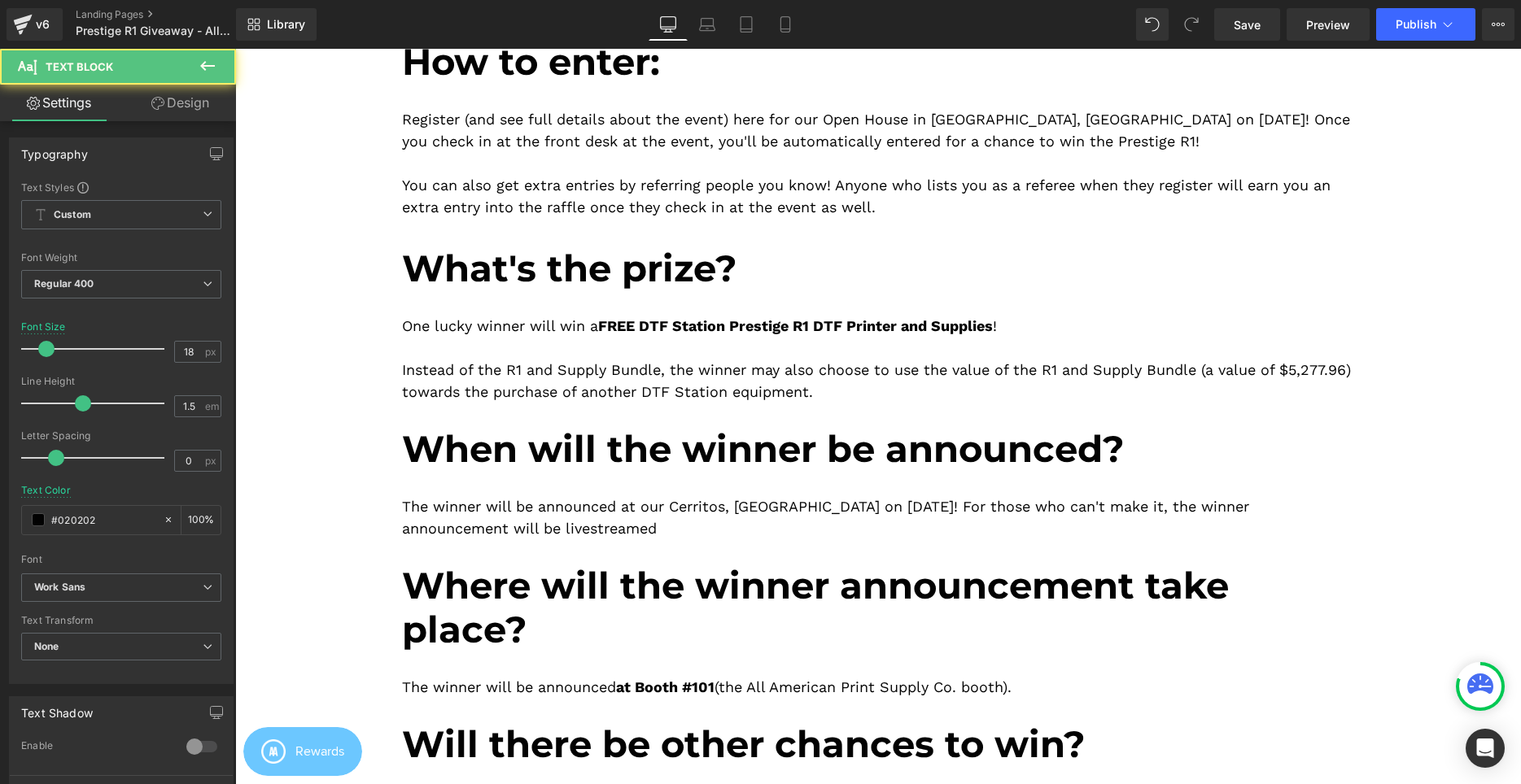
click at [658, 512] on div "The winner will be announced at our Cerritos, CA Open House on September 6, 202…" at bounding box center [877, 505] width 952 height 69
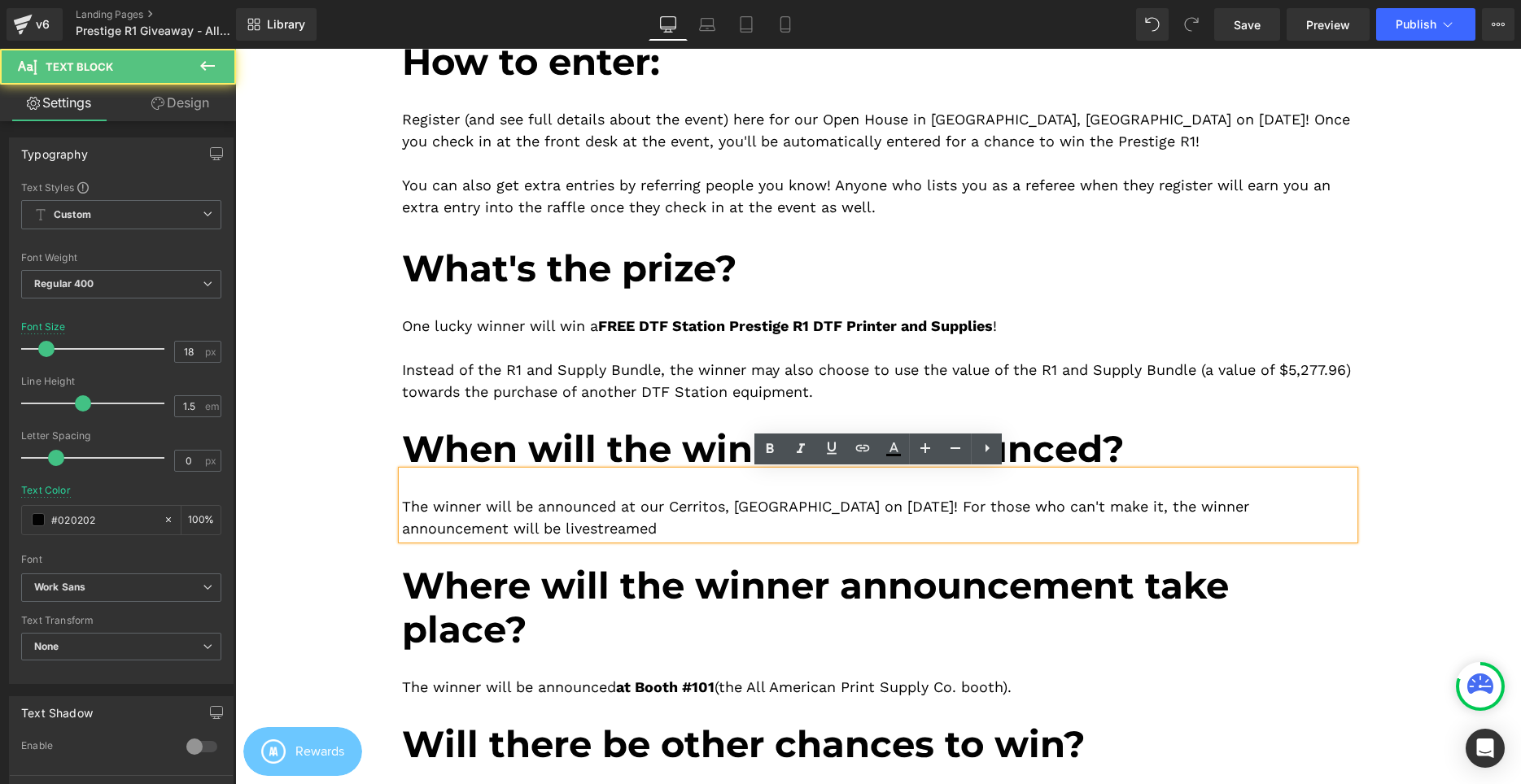
click at [697, 539] on div "The winner will be announced at our Cerritos, CA Open House on September 6, 202…" at bounding box center [877, 505] width 952 height 69
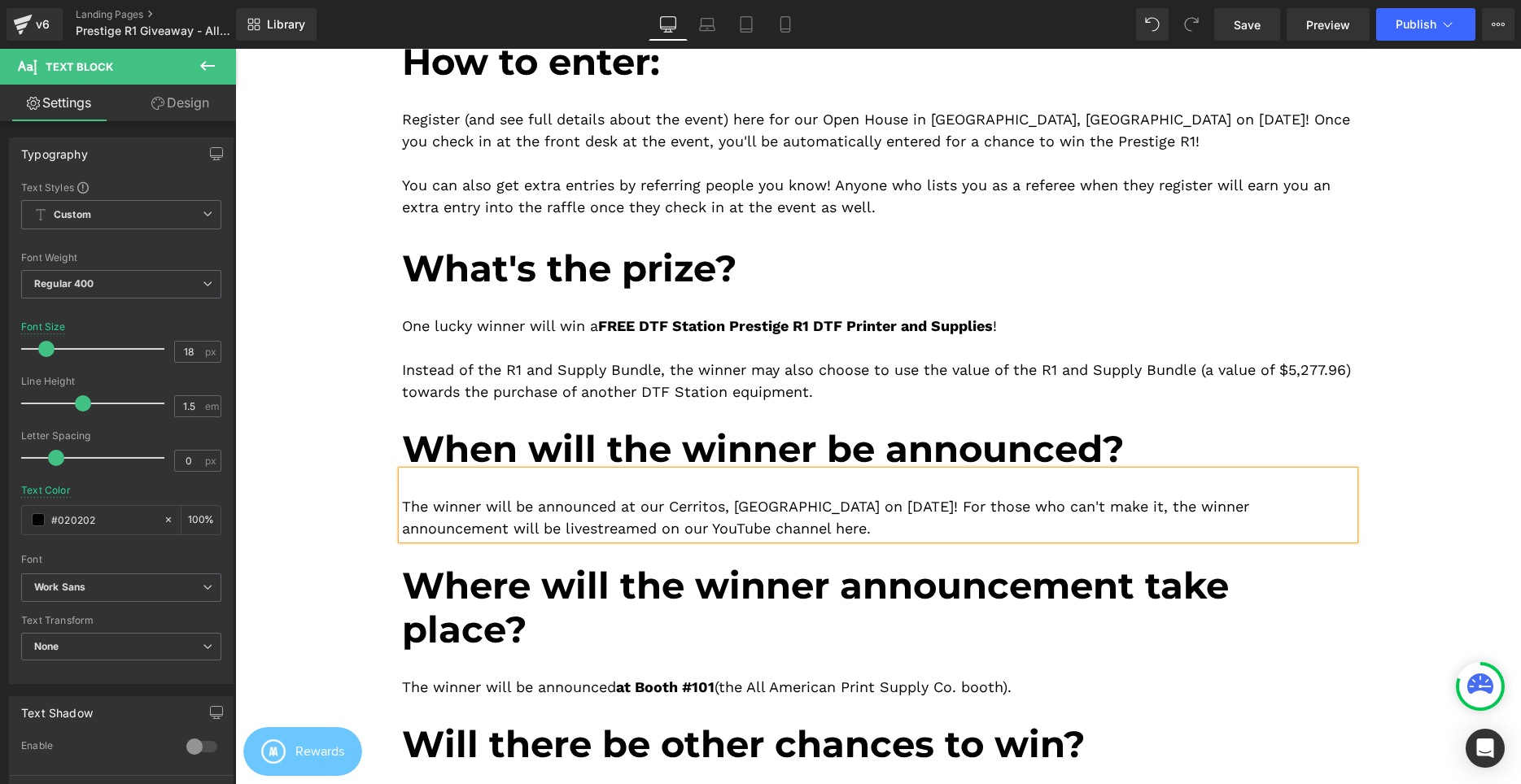
drag, startPoint x: 873, startPoint y: 531, endPoint x: 715, endPoint y: 531, distance: 158.0
click at [715, 531] on div "The winner will be announced at our Cerritos, CA Open House on September 6, 202…" at bounding box center [877, 505] width 952 height 69
click at [876, 446] on link at bounding box center [862, 448] width 31 height 31
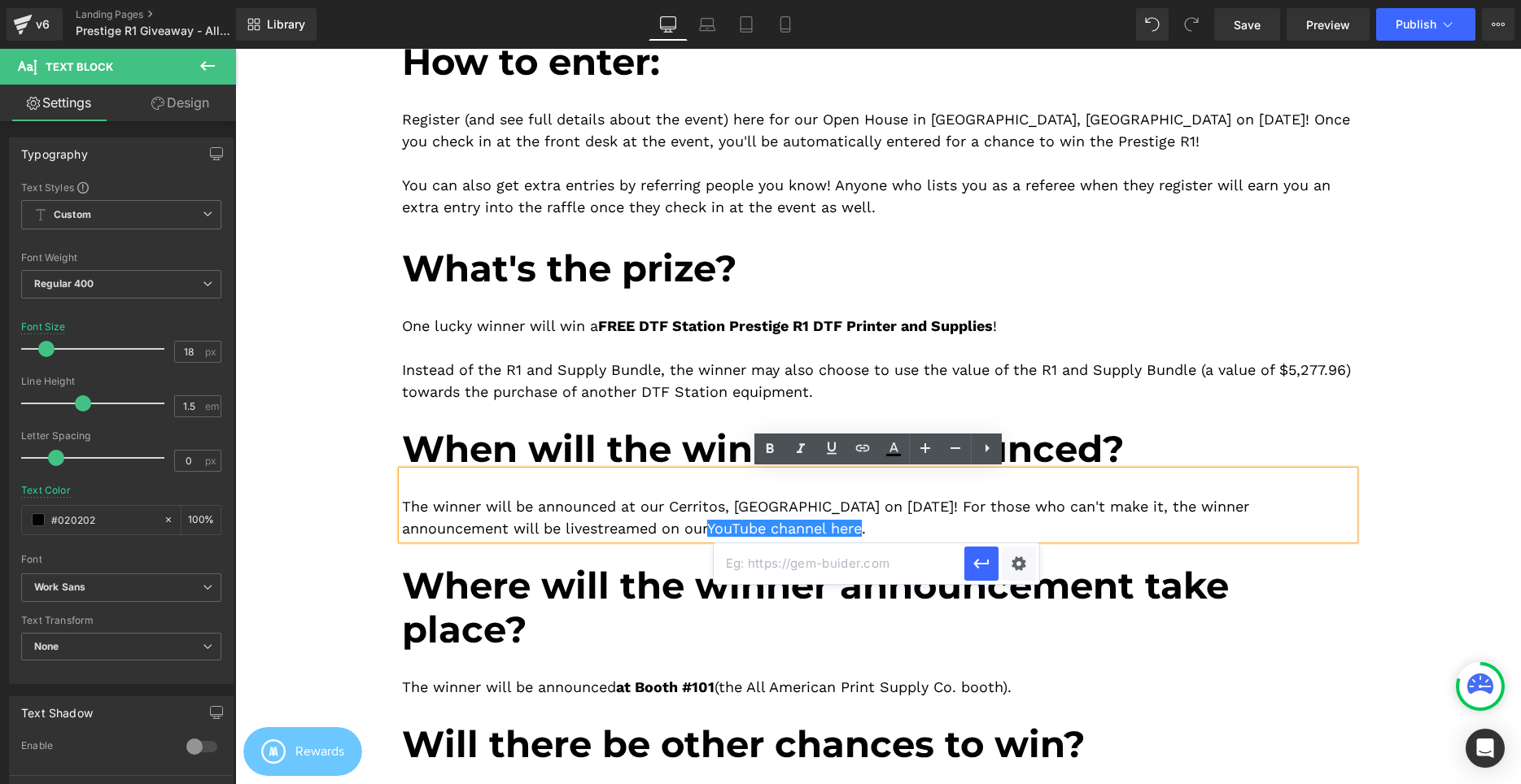
click at [907, 554] on input "text" at bounding box center [839, 563] width 250 height 41
paste input "https://www.youtube.com/channel/UCwVgS0T1YwBkIvKiYf2M1eg"
click at [0, 0] on icon "button" at bounding box center [0, 0] width 0 height 0
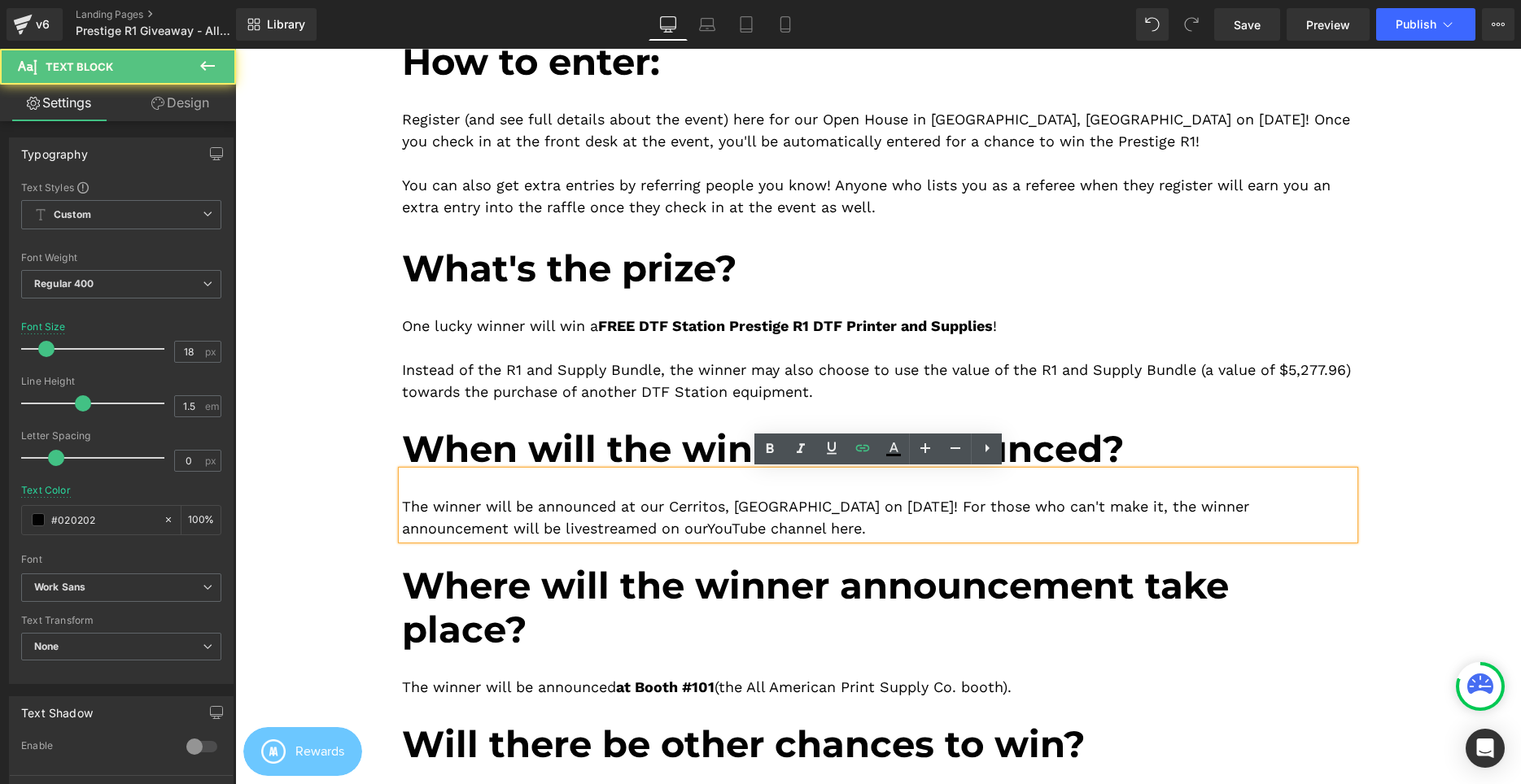
click at [951, 525] on div "The winner will be announced at our Cerritos, CA Open House on September 6, 202…" at bounding box center [877, 505] width 952 height 69
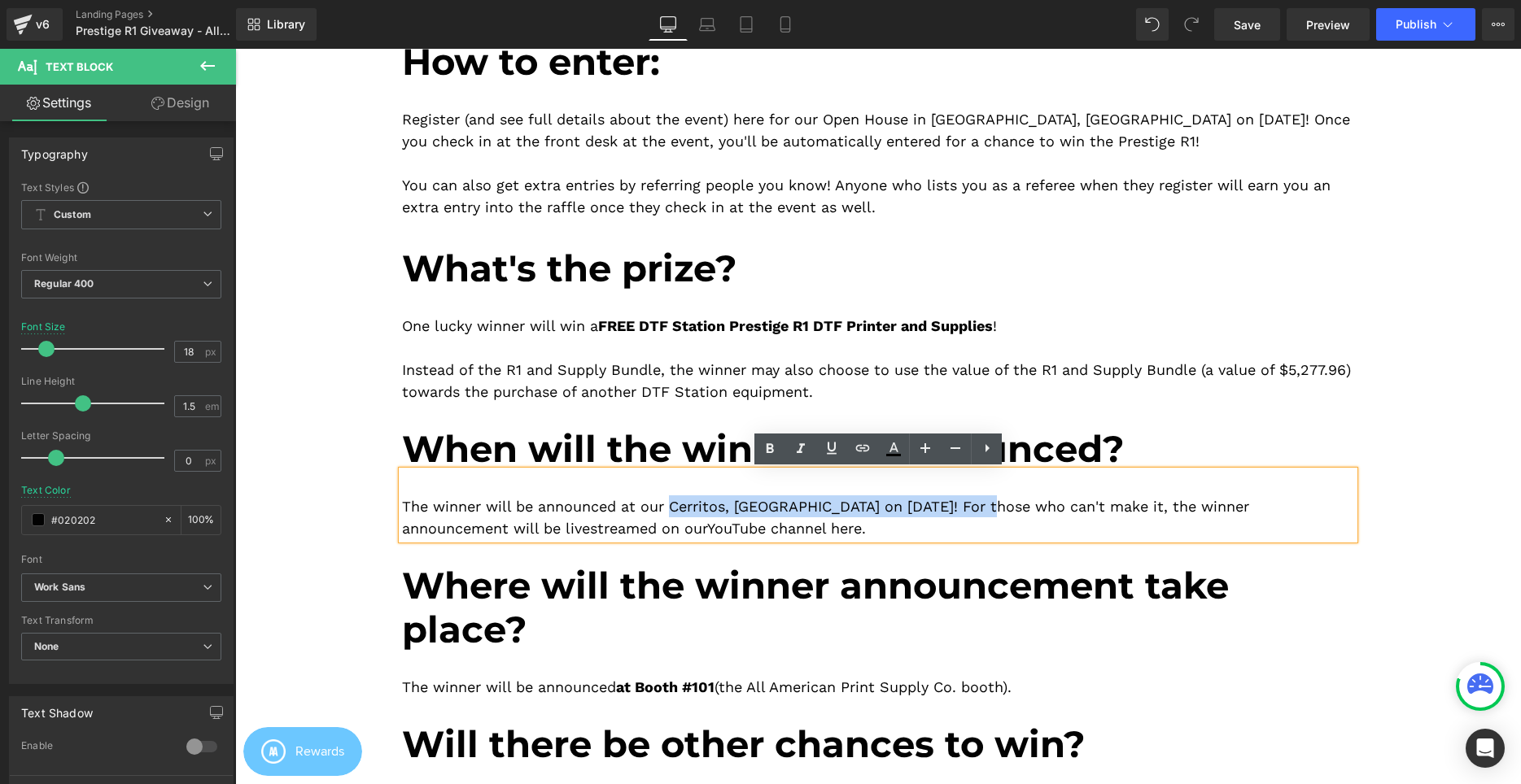
drag, startPoint x: 1014, startPoint y: 508, endPoint x: 674, endPoint y: 504, distance: 340.0
click at [674, 504] on div "The winner will be announced at our Cerritos, CA Open House on September 6, 202…" at bounding box center [877, 505] width 952 height 69
click at [0, 0] on icon at bounding box center [0, 0] width 0 height 0
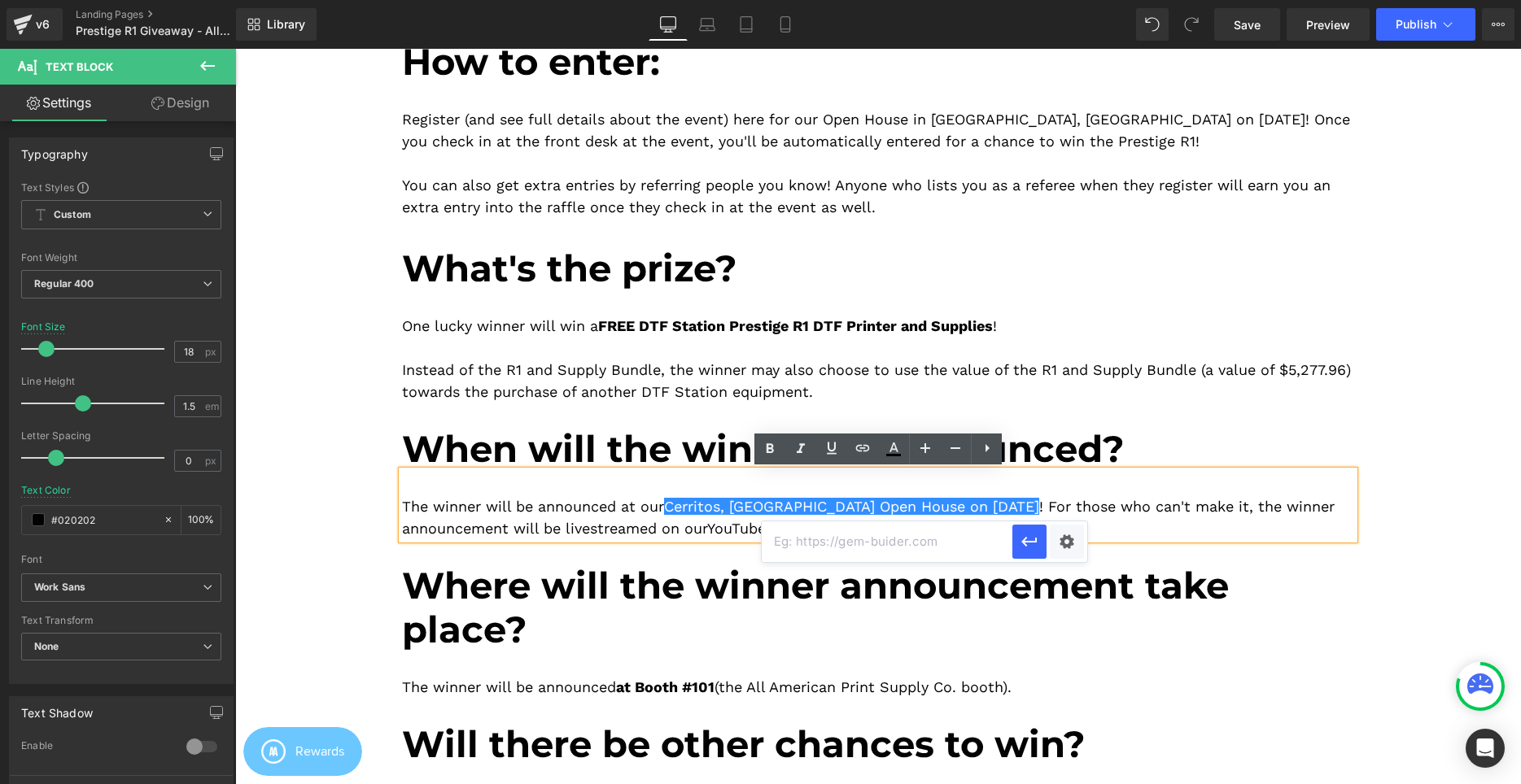
click at [835, 540] on input "text" at bounding box center [886, 541] width 250 height 41
paste input "https://aaprintsupplyco.com/pages/welcome-to-ca-open-house"
type input "https://aaprintsupplyco.com/pages/welcome-to-ca-open-house"
click at [0, 0] on icon "button" at bounding box center [0, 0] width 0 height 0
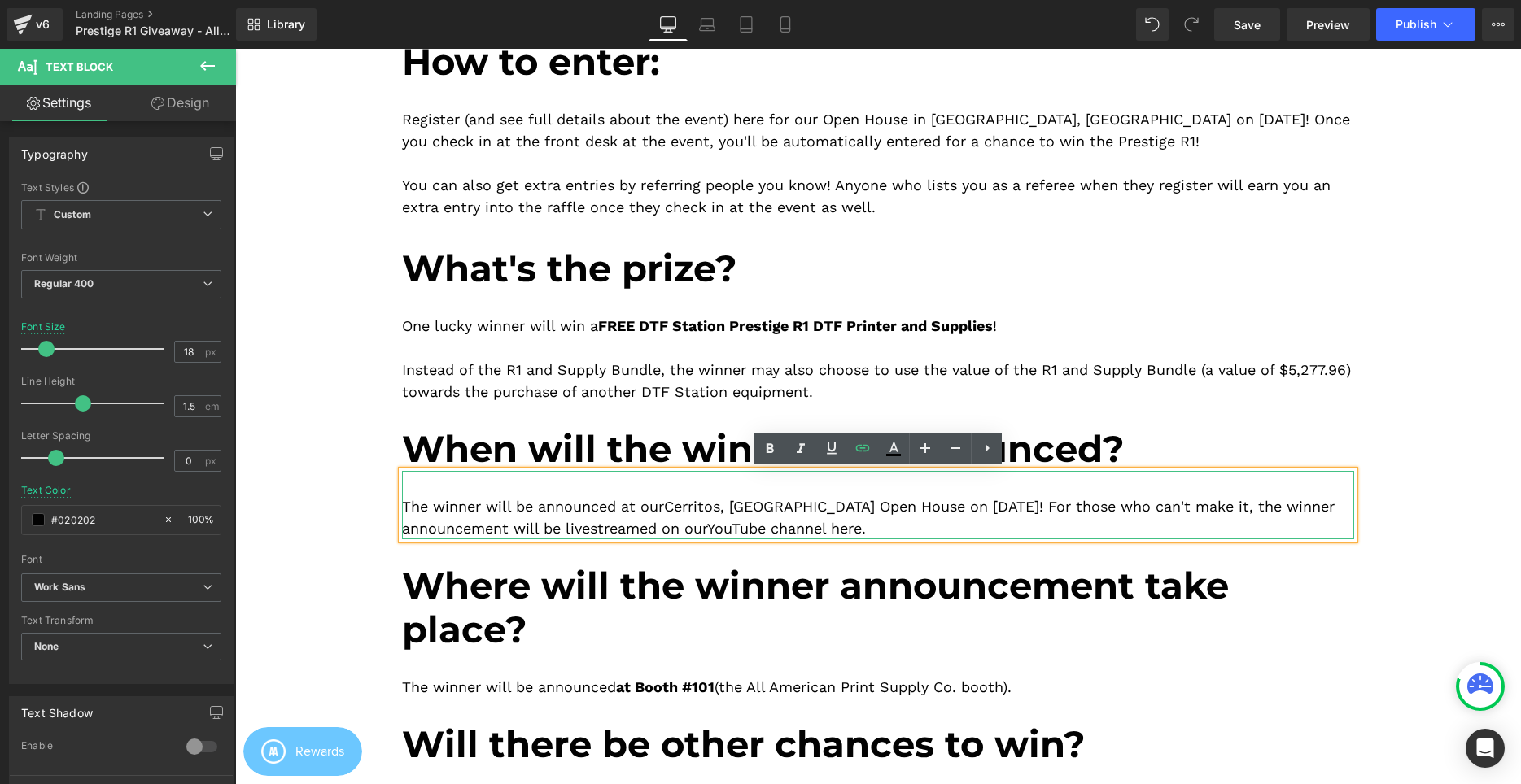
click at [1035, 510] on div "The winner will be announced at our Cerritos, CA Open House on September 6, 202…" at bounding box center [877, 505] width 952 height 69
click at [1016, 529] on div "The winner will be announced at our Cerritos, CA Open House on September 6, 202…" at bounding box center [877, 505] width 952 height 69
drag, startPoint x: 1013, startPoint y: 510, endPoint x: 676, endPoint y: 507, distance: 337.0
click at [676, 507] on link "Cerritos, CA Open House on September 6, 2025" at bounding box center [851, 506] width 375 height 17
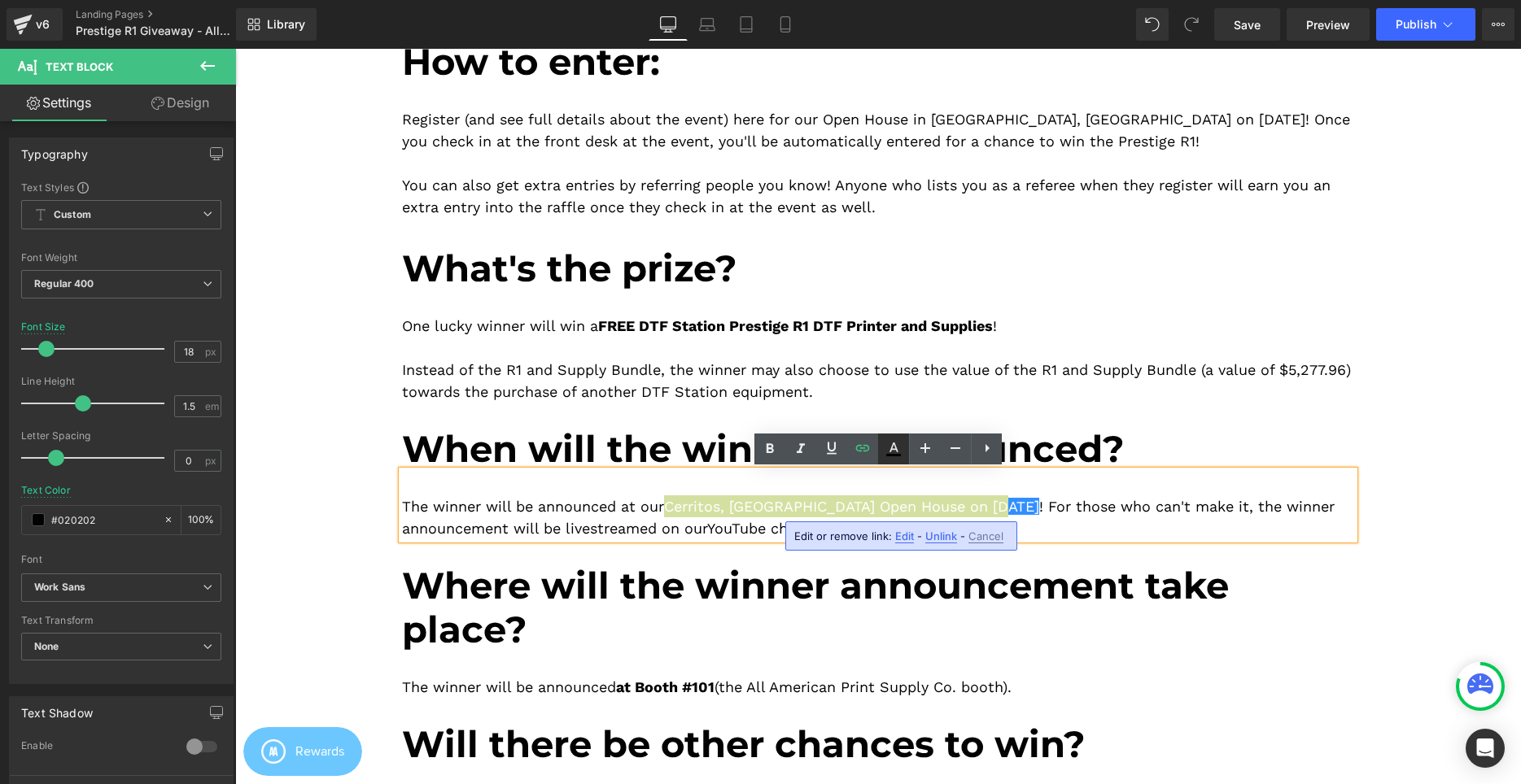
drag, startPoint x: 892, startPoint y: 448, endPoint x: 660, endPoint y: 416, distance: 234.2
click at [892, 448] on icon at bounding box center [893, 448] width 19 height 19
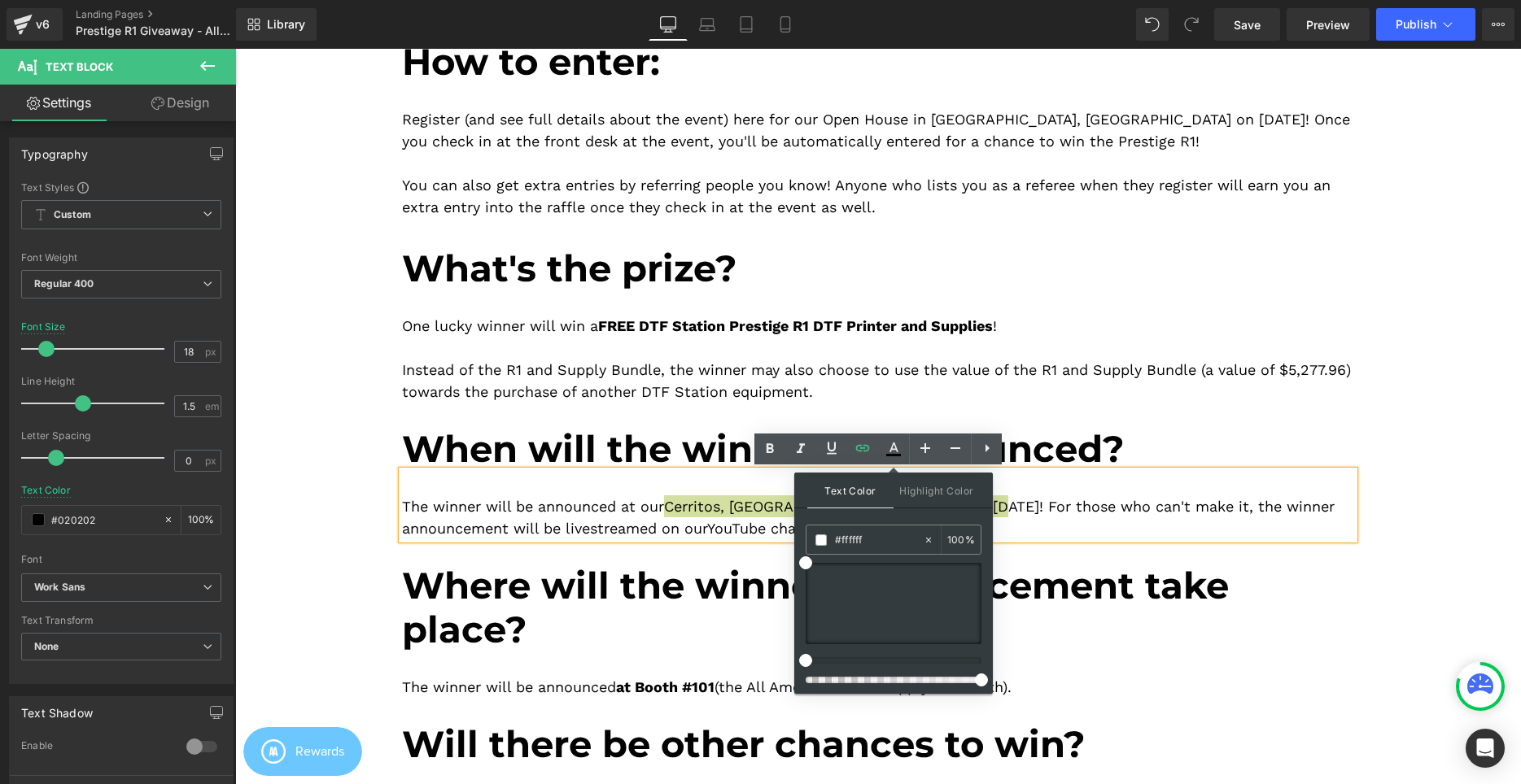
click at [913, 654] on div at bounding box center [893, 623] width 176 height 120
click at [0, 0] on div at bounding box center [0, 0] width 0 height 0
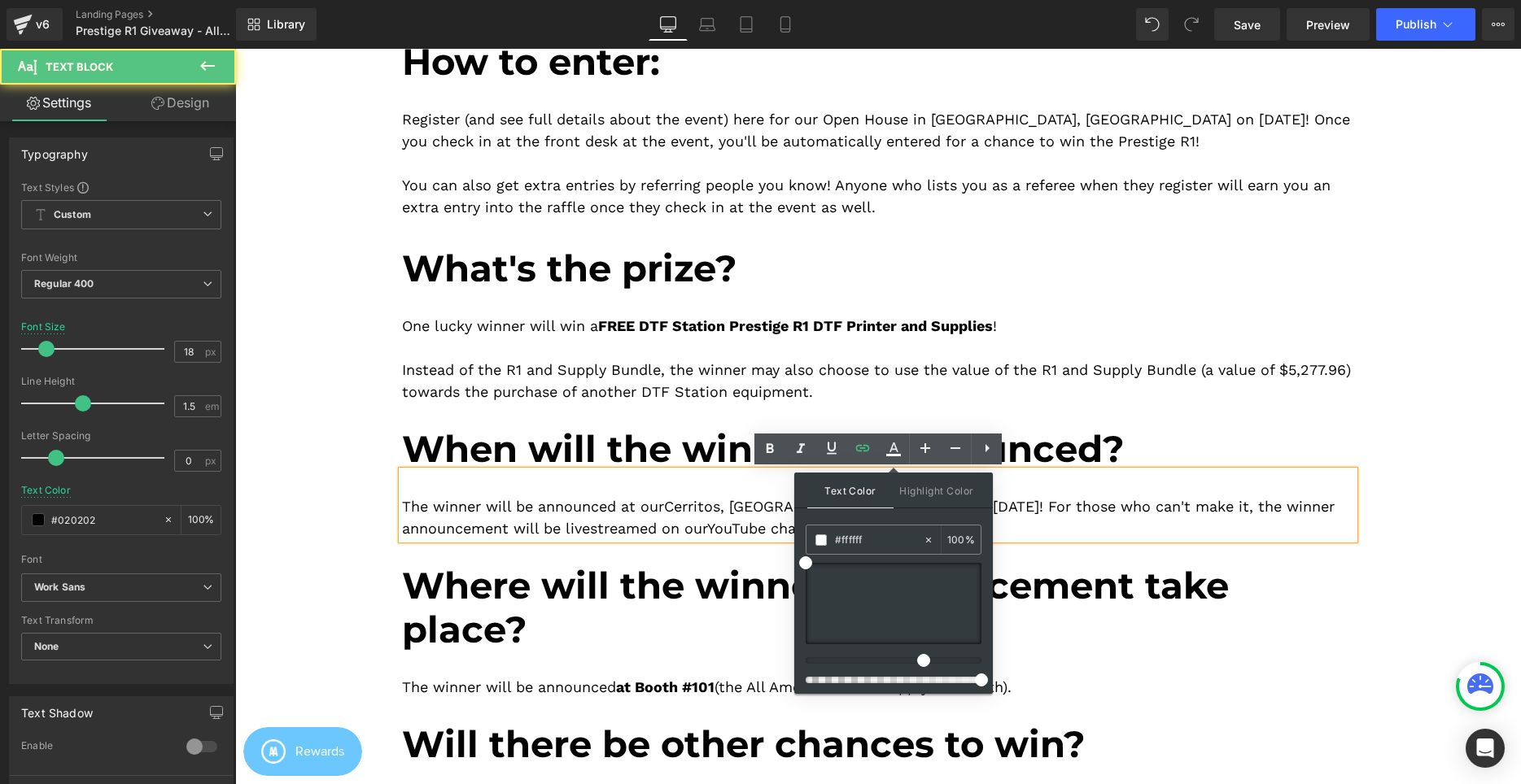
click at [1033, 533] on div "The winner will be announced at our Cerritos, CA Open House on September 6, 202…" at bounding box center [877, 505] width 952 height 69
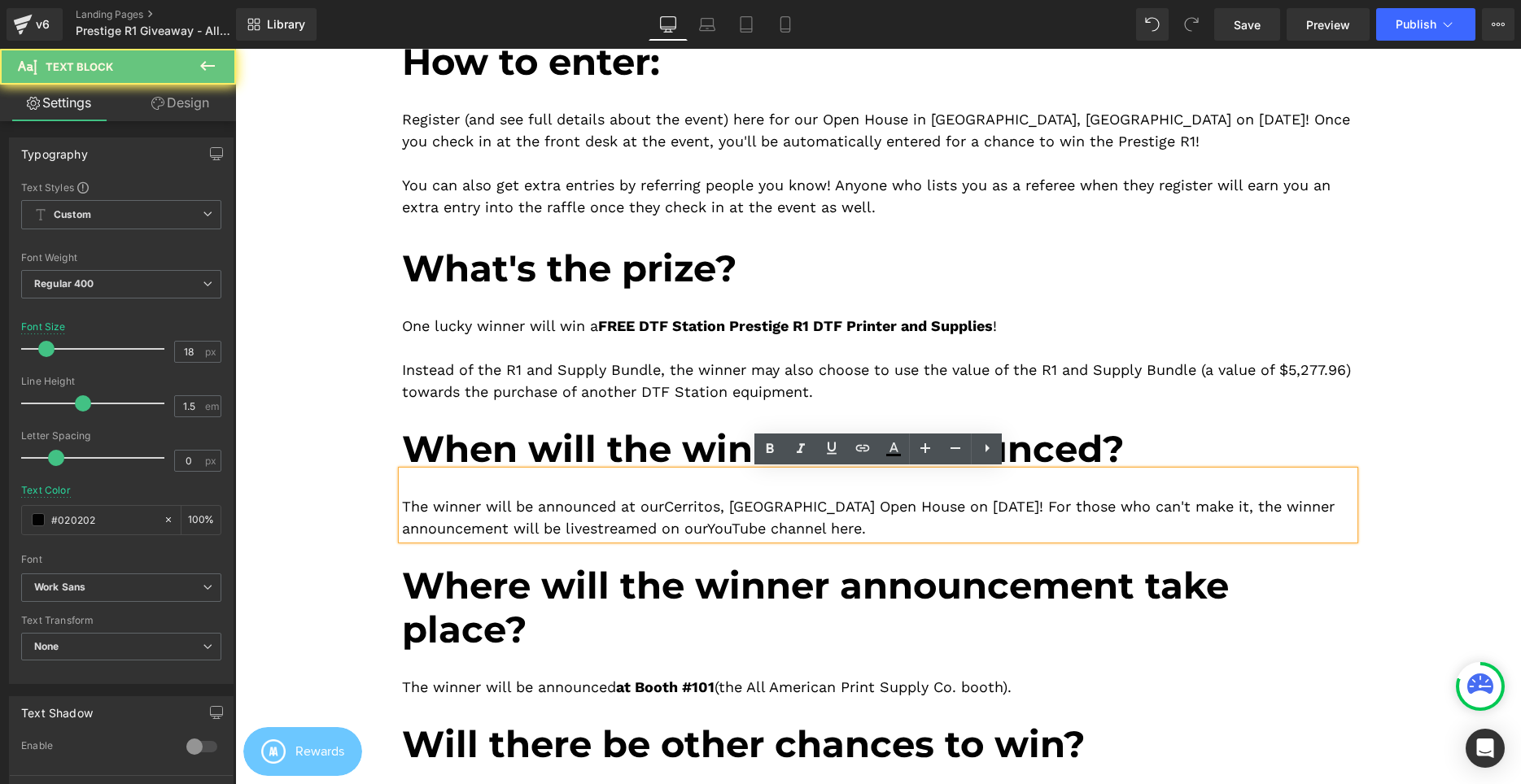
click at [1036, 527] on div "The winner will be announced at our Cerritos, CA Open House on September 6, 202…" at bounding box center [877, 505] width 952 height 69
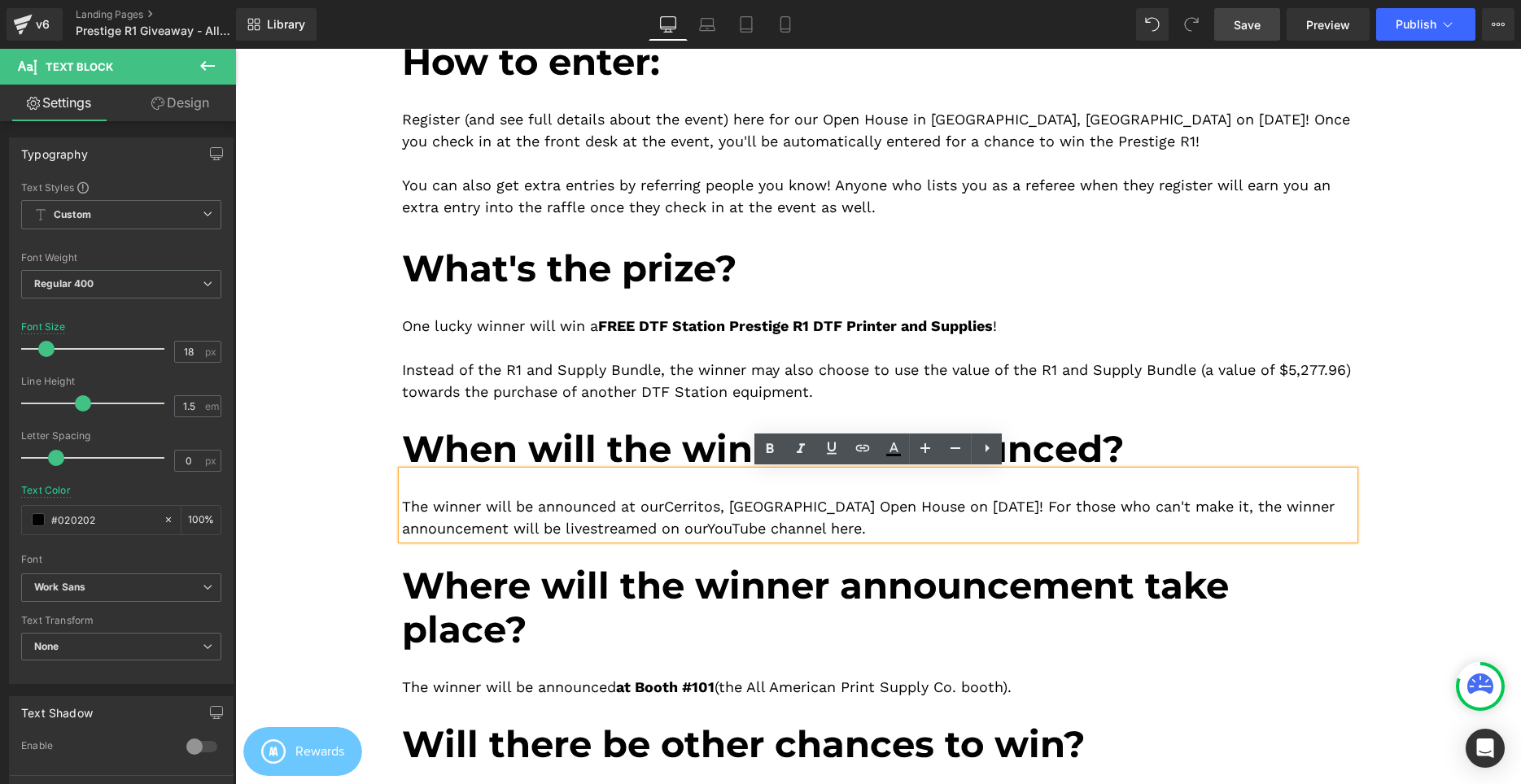
click at [1248, 20] on span "Save" at bounding box center [1247, 24] width 27 height 17
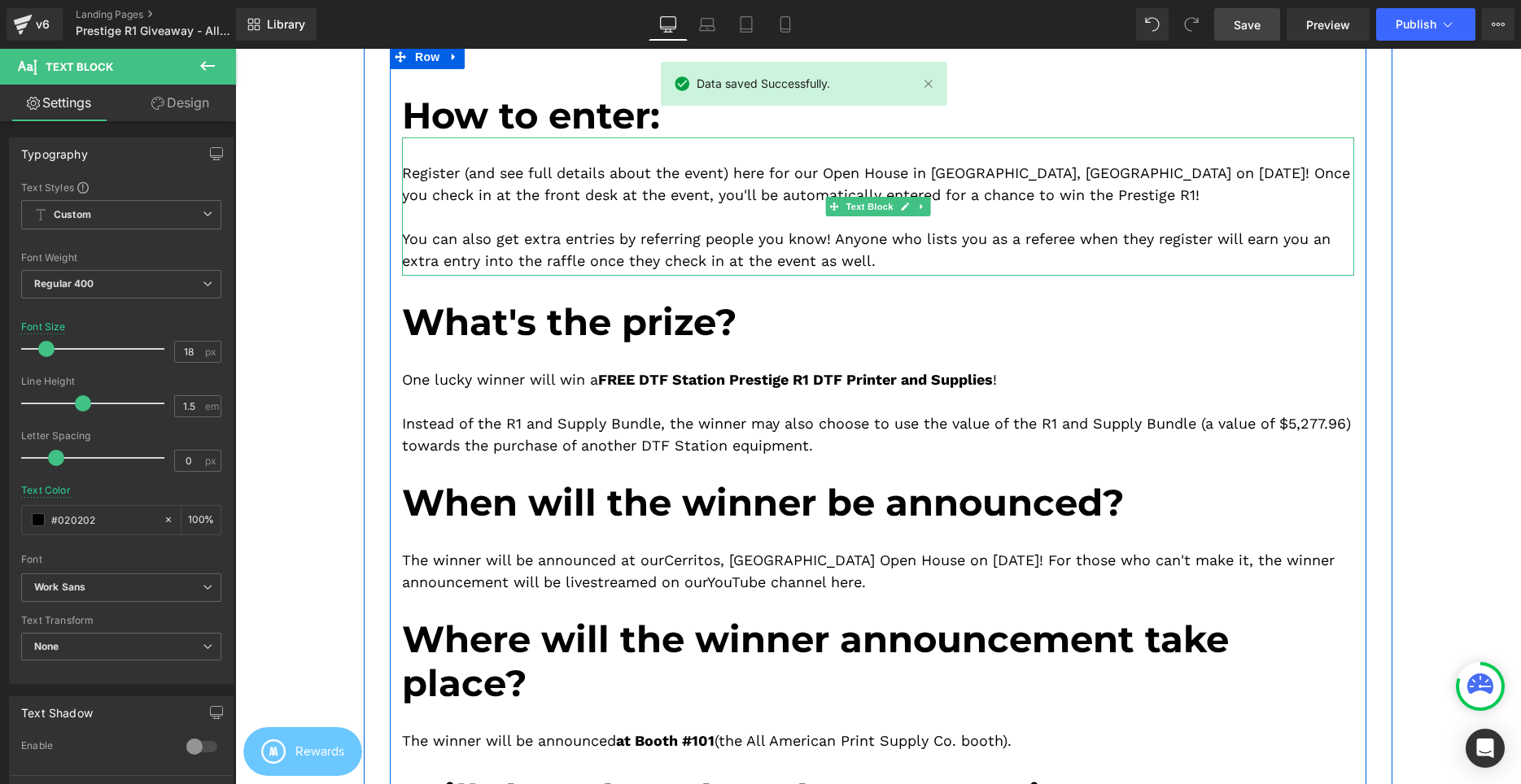
scroll to position [498, 0]
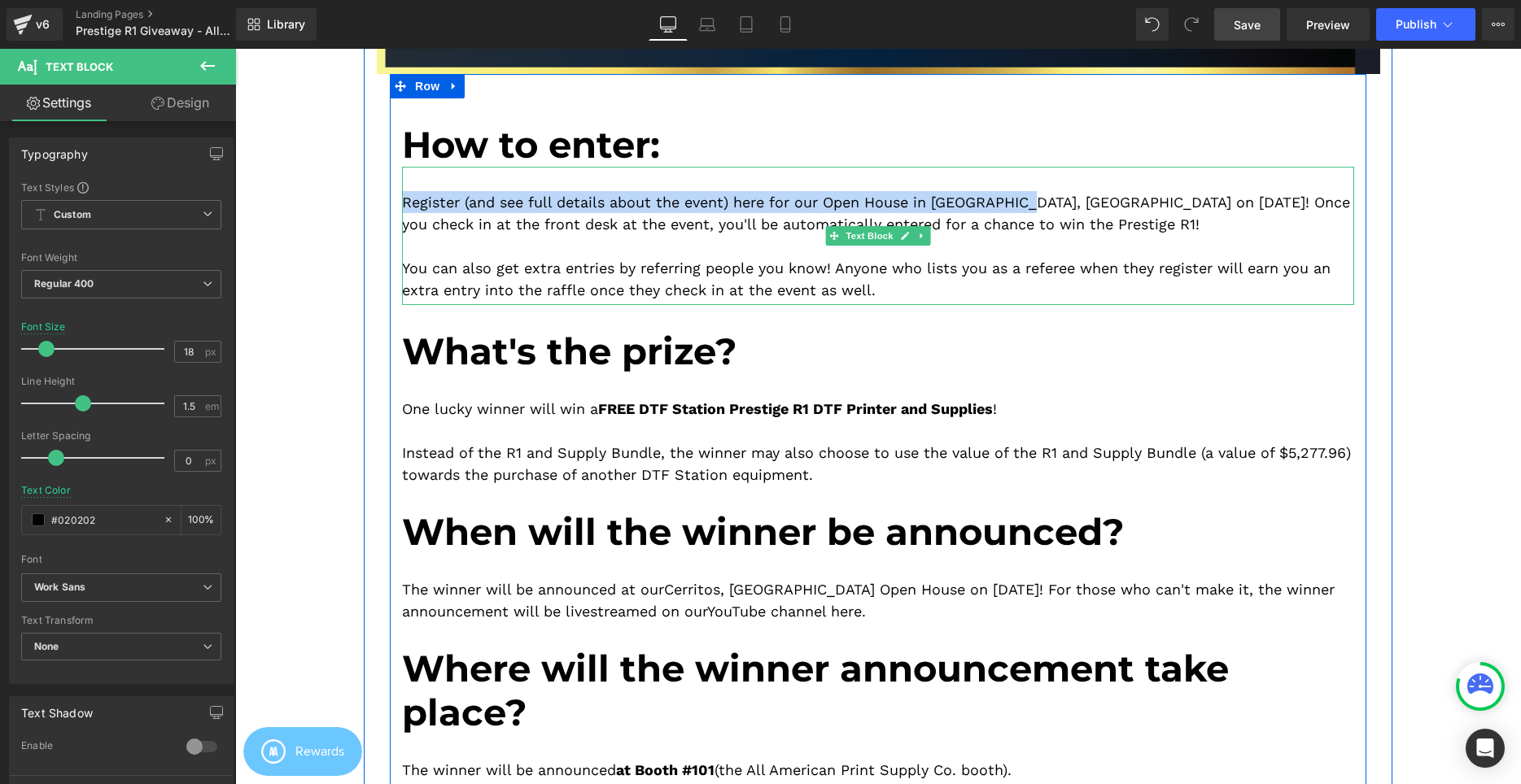
drag, startPoint x: 406, startPoint y: 202, endPoint x: 1024, endPoint y: 202, distance: 618.0
click at [1024, 202] on p "Register (and see full details about the event) here for our Open House in Cerr…" at bounding box center [877, 213] width 952 height 44
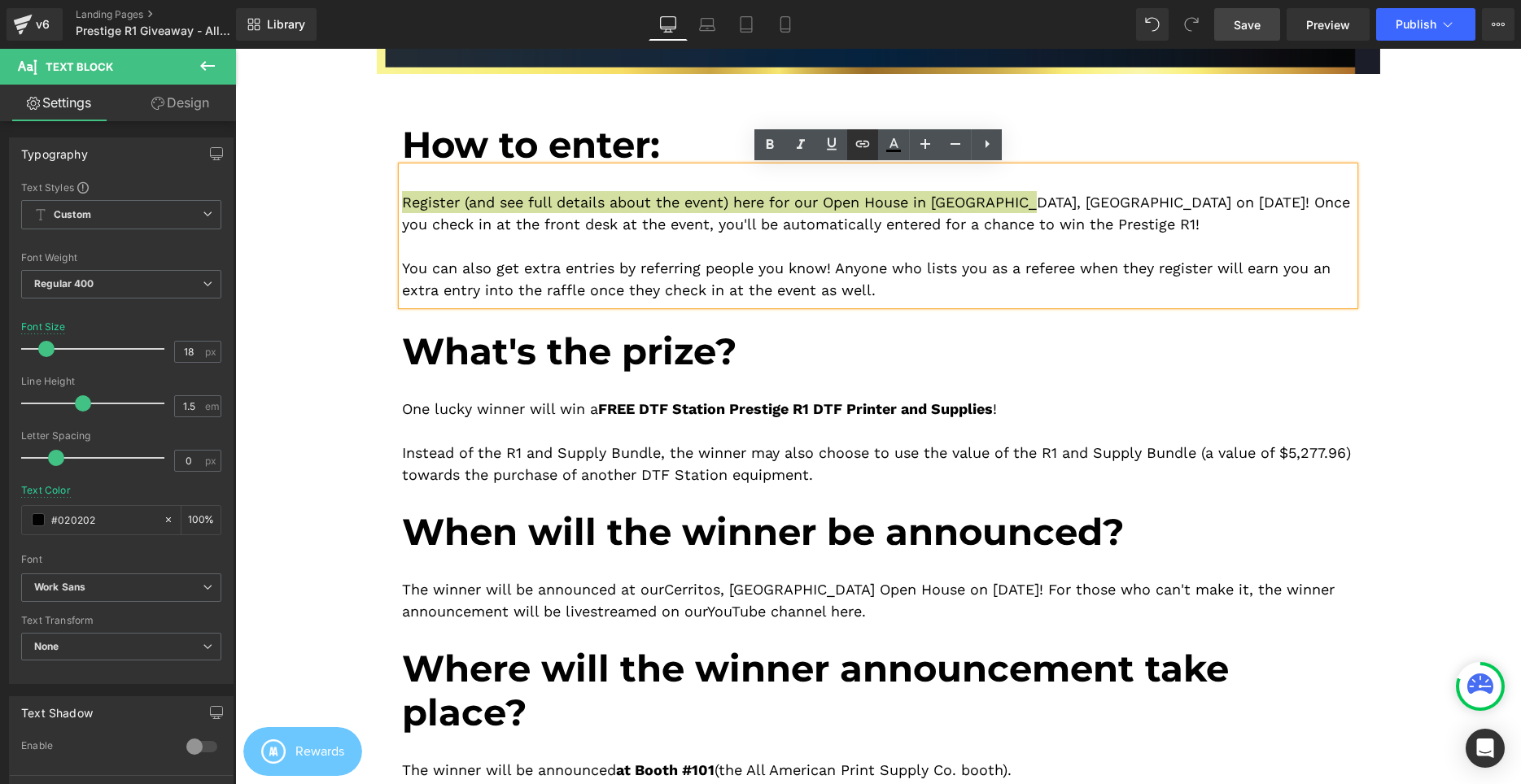
click at [0, 0] on icon at bounding box center [0, 0] width 0 height 0
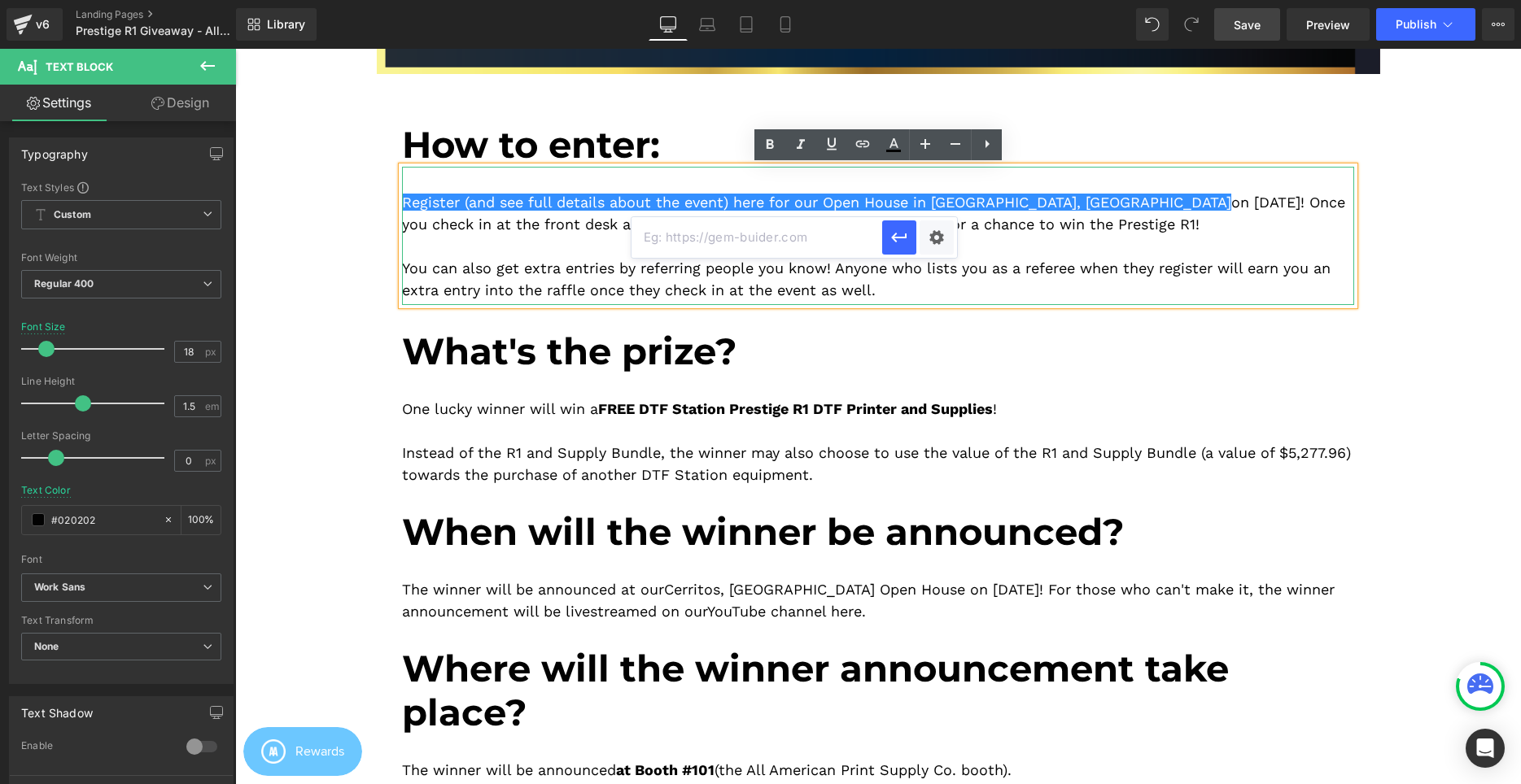
drag, startPoint x: 786, startPoint y: 245, endPoint x: 799, endPoint y: 251, distance: 14.3
click at [786, 246] on input "text" at bounding box center [756, 238] width 250 height 41
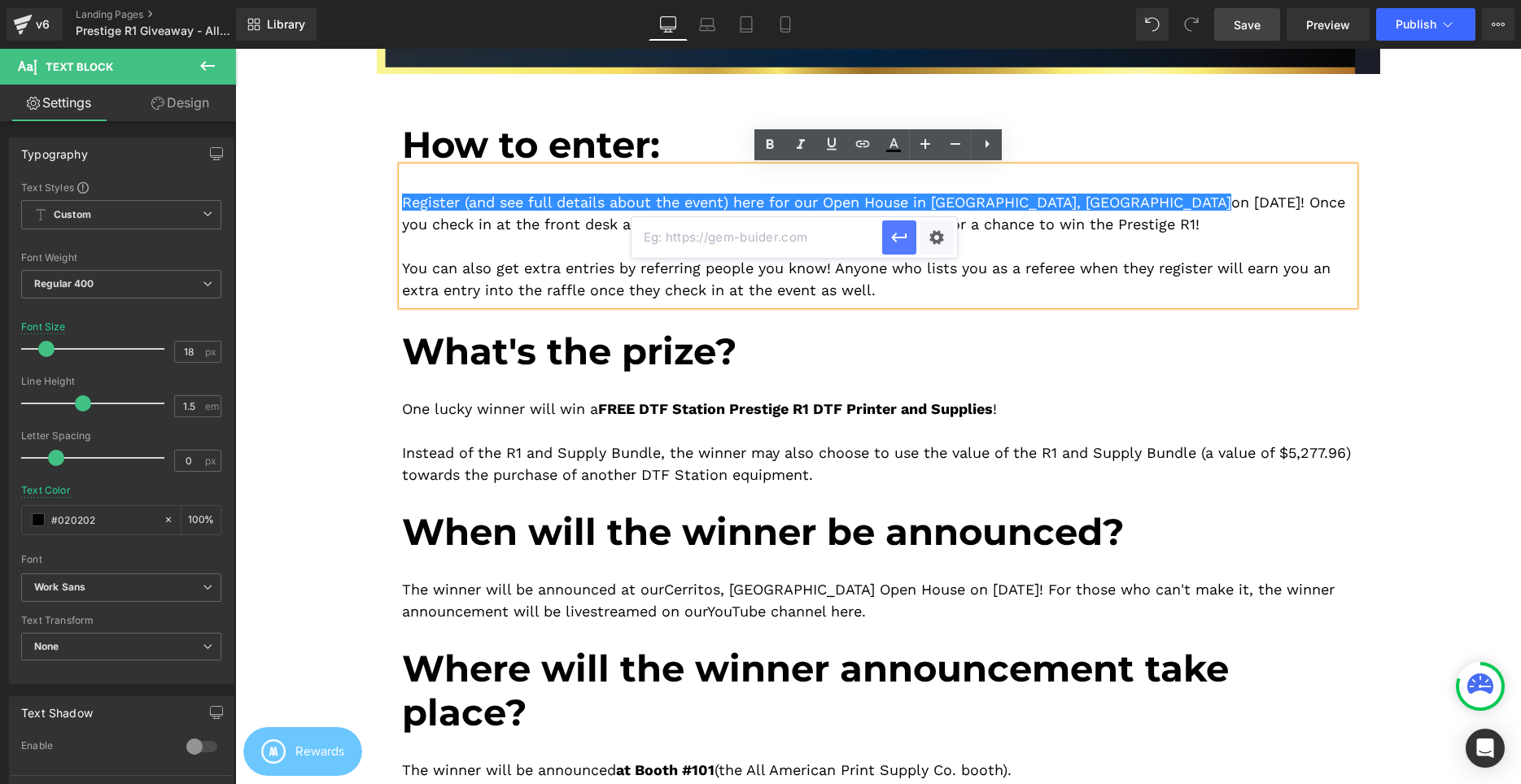
paste input "https://aaprintsupplyco.com/pages/welcome-to-ca-open-house"
type input "https://aaprintsupplyco.com/pages/welcome-to-ca-open-house"
click at [0, 0] on icon "button" at bounding box center [0, 0] width 0 height 0
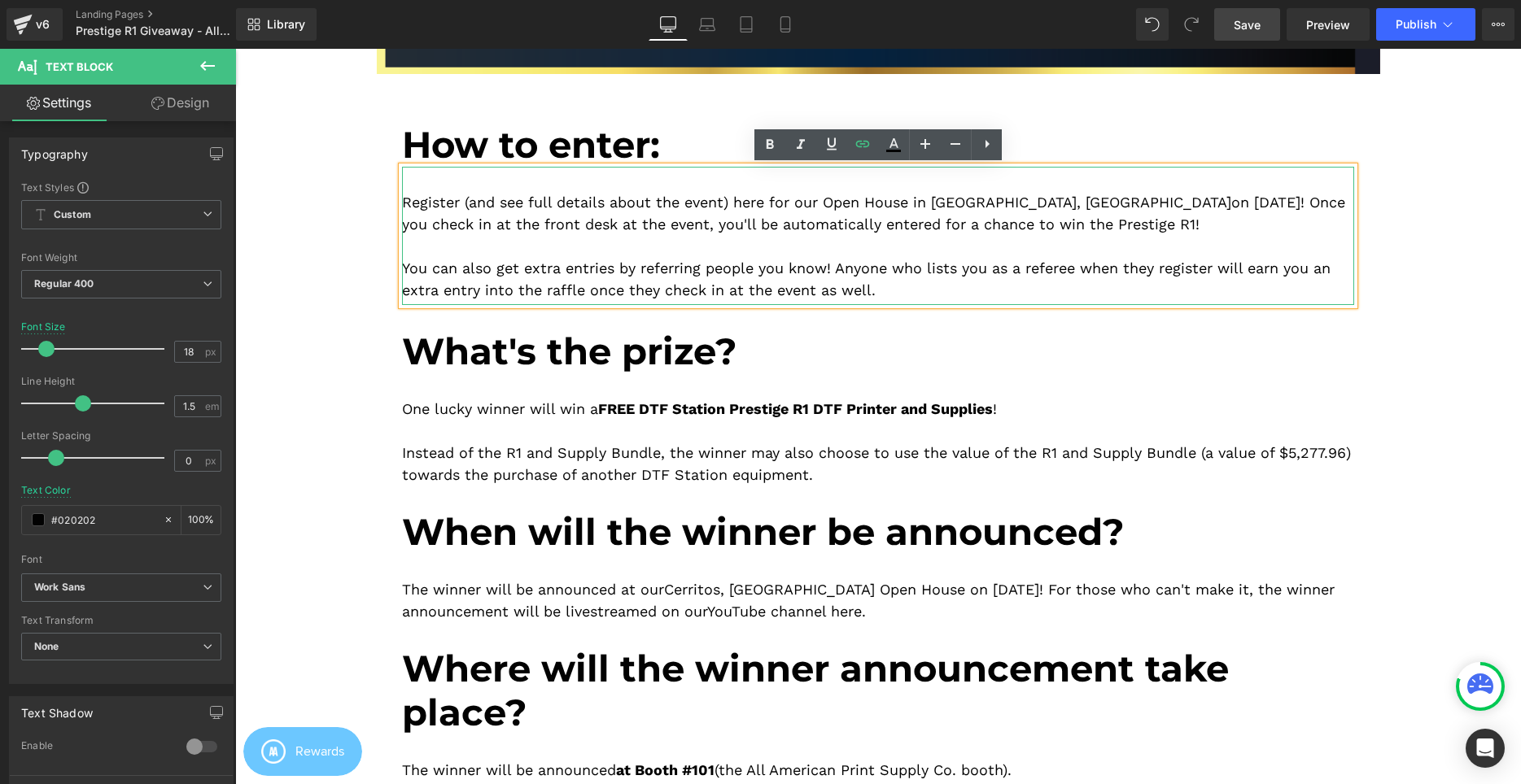
click at [1149, 239] on p at bounding box center [877, 246] width 952 height 22
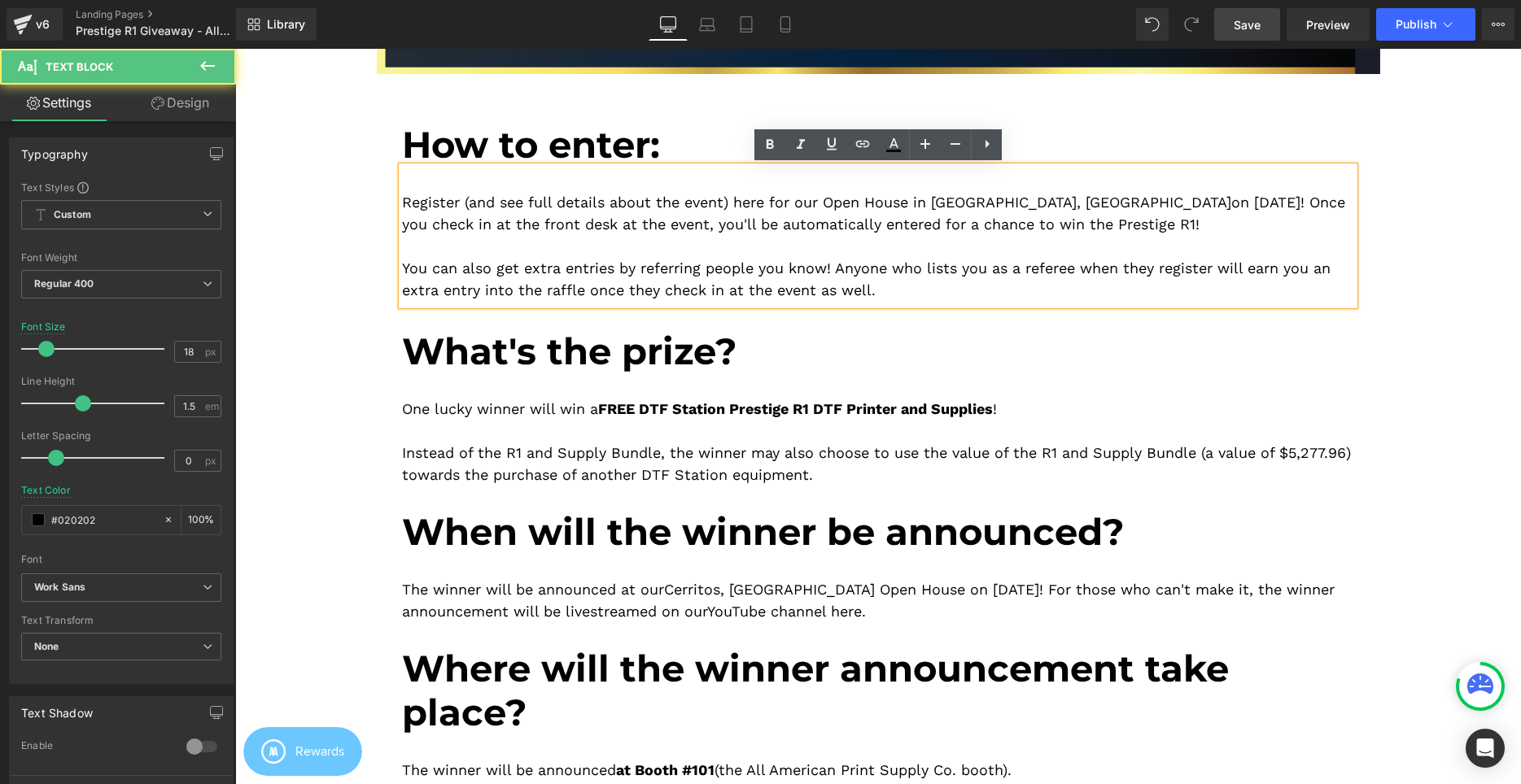
click at [1149, 231] on p "Register (and see full details about the event) here for our Open House in Cerr…" at bounding box center [877, 213] width 952 height 44
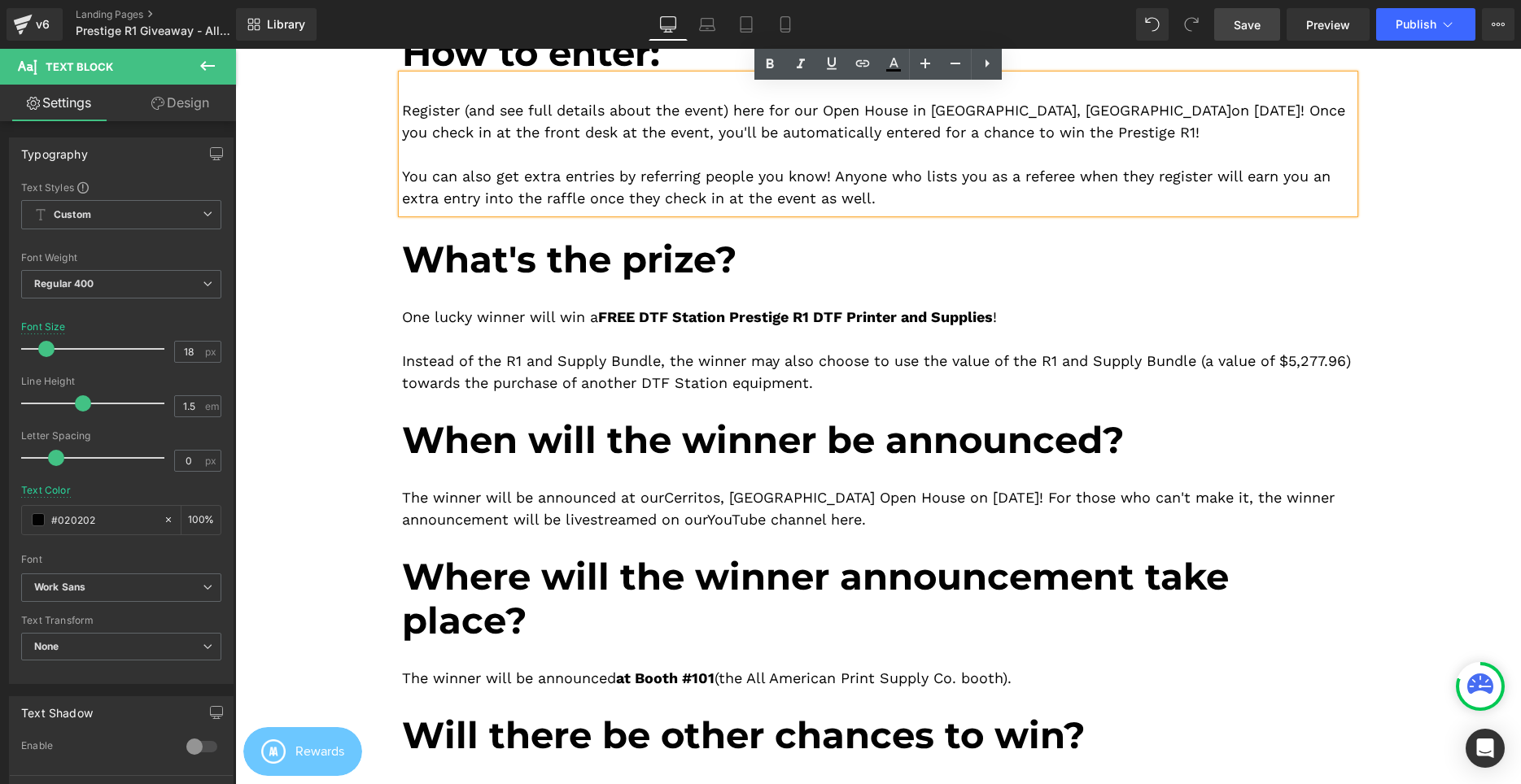
scroll to position [664, 0]
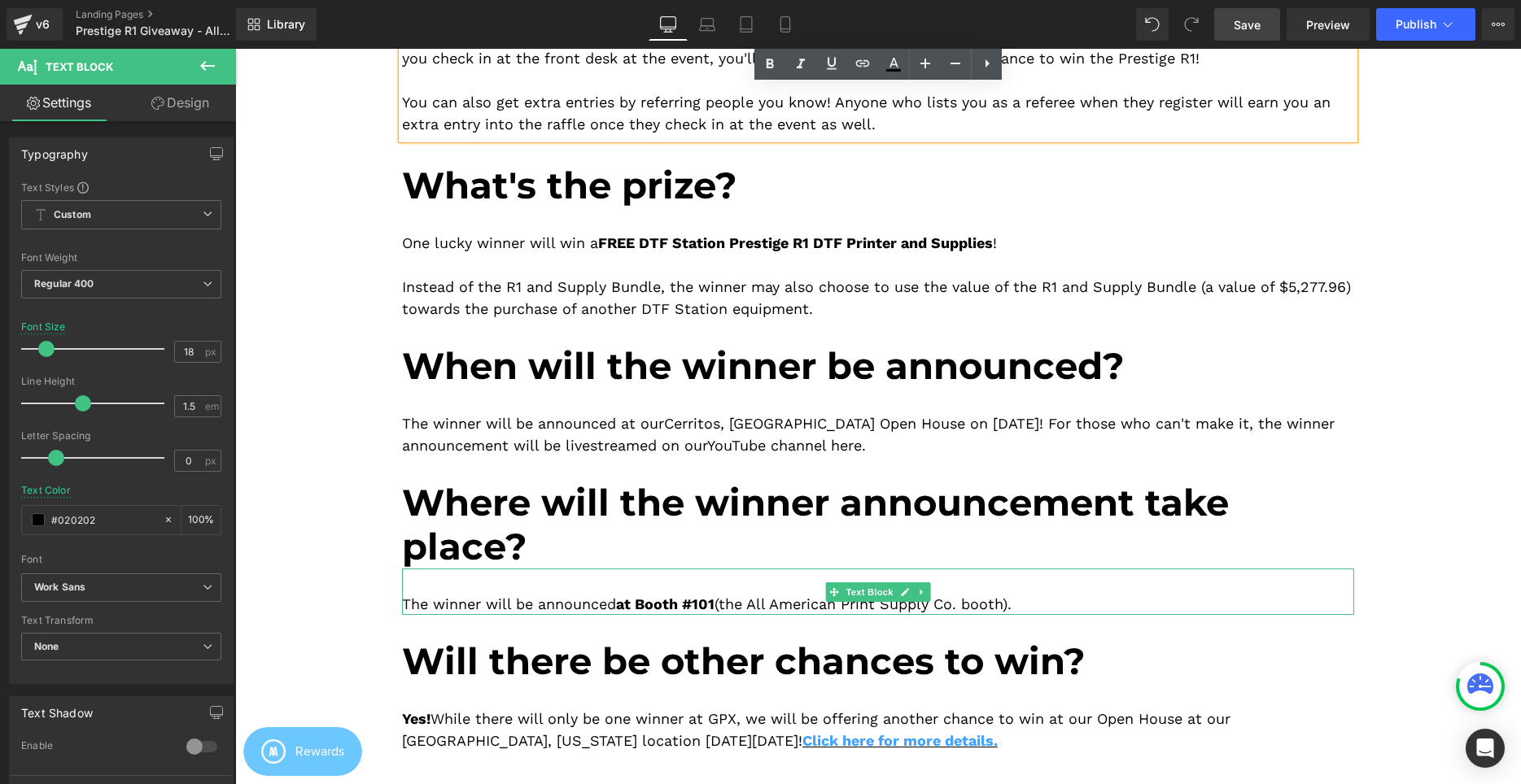
click at [574, 607] on div "The winner will be announced at Booth #101 (the All American Print Supply Co. b…" at bounding box center [877, 592] width 952 height 46
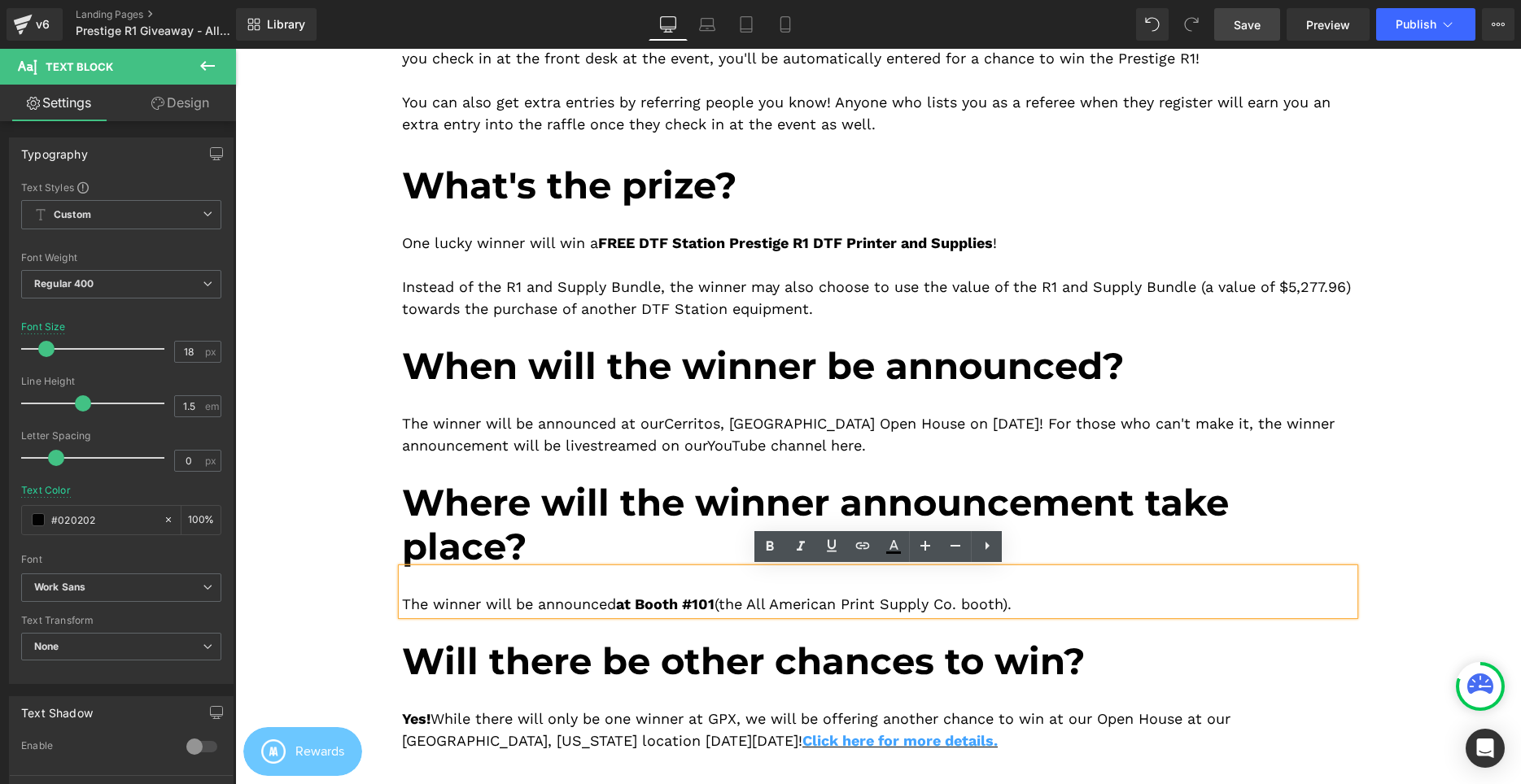
click at [386, 549] on div "Image Image How to enter: Heading Register (and see full details about the even…" at bounding box center [878, 167] width 1029 height 1186
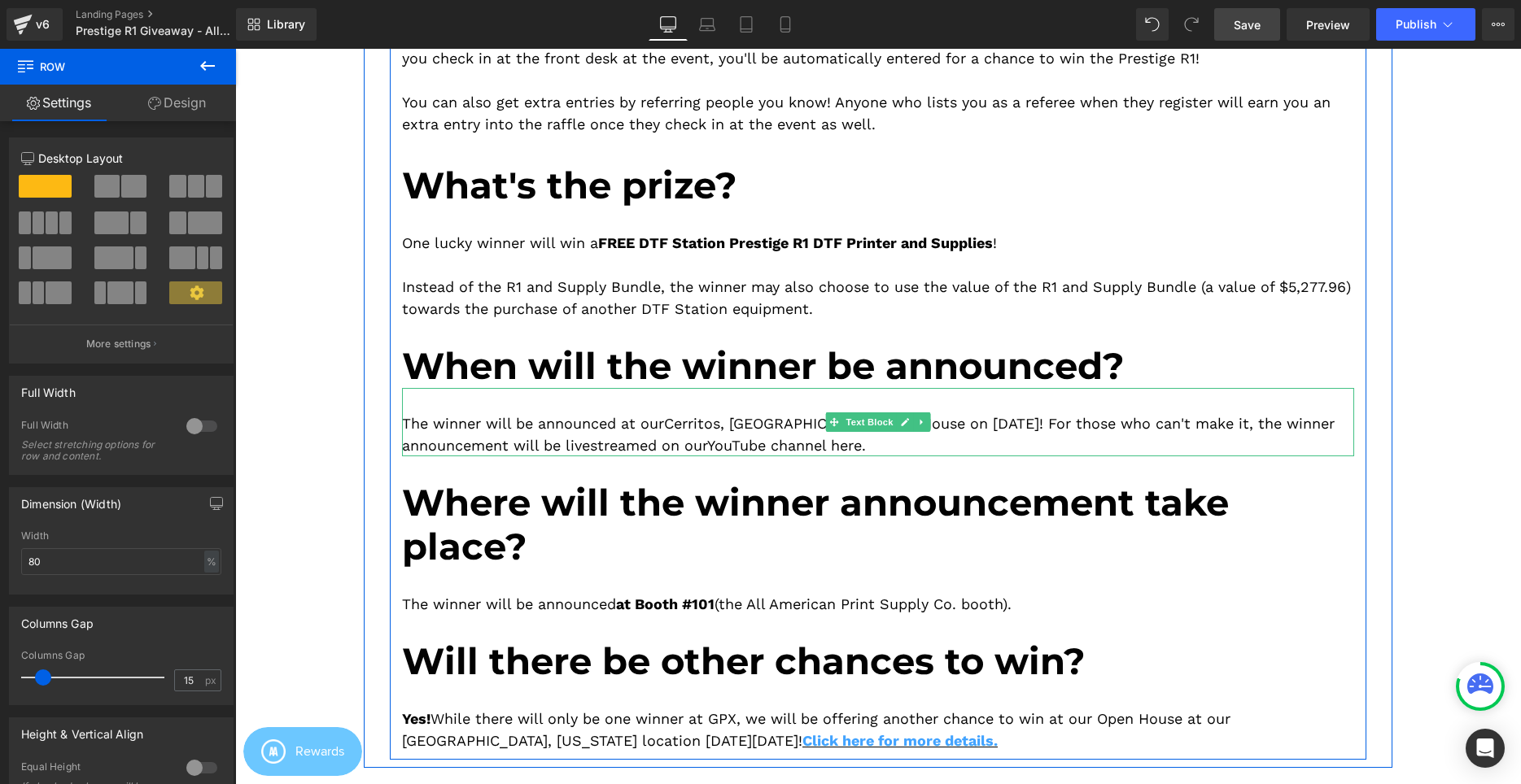
click at [522, 372] on span "When will the winner be announced?" at bounding box center [763, 365] width 722 height 44
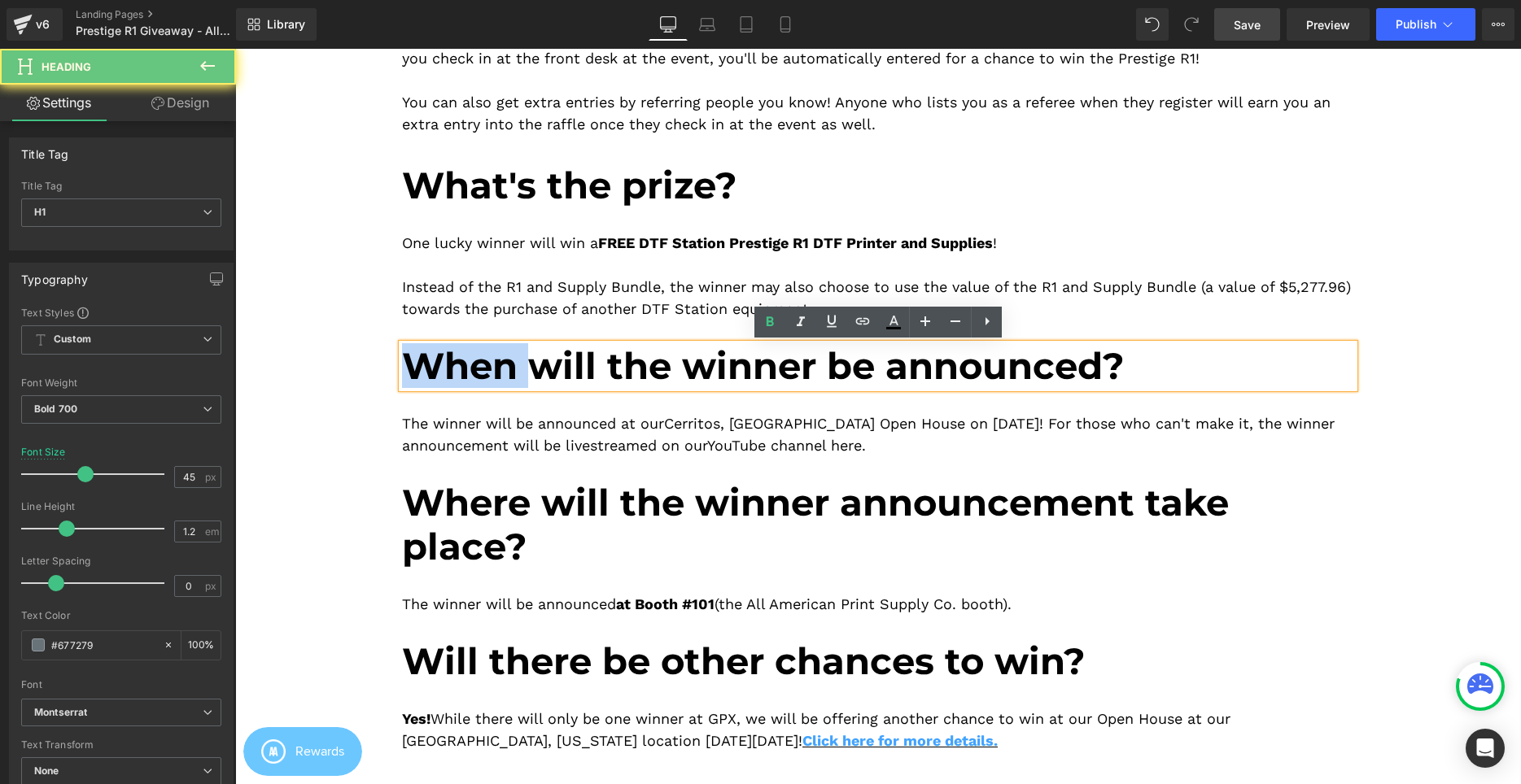
click at [522, 372] on span "When will the winner be announced?" at bounding box center [763, 365] width 722 height 44
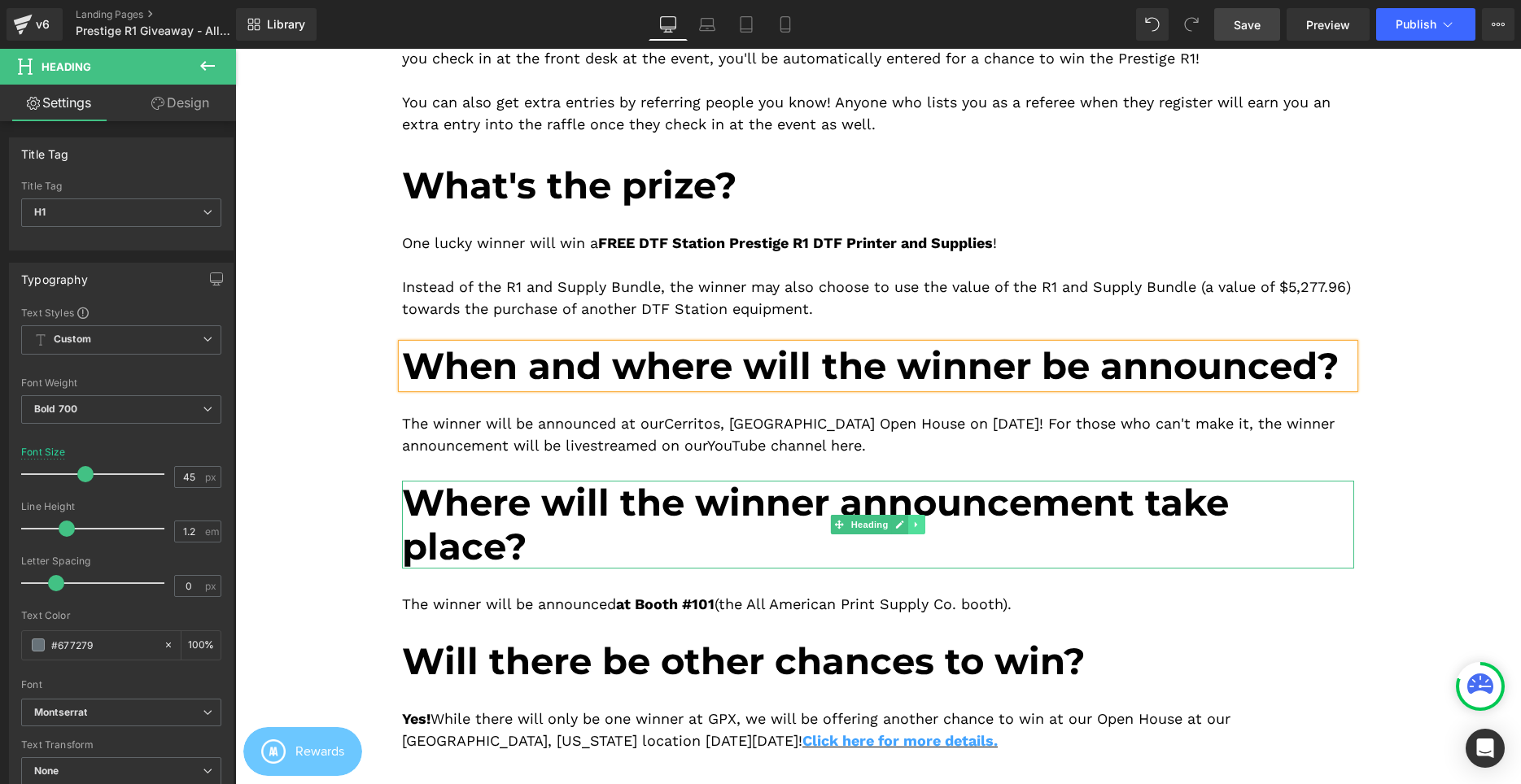
click at [922, 526] on link at bounding box center [917, 524] width 17 height 19
click at [919, 525] on link at bounding box center [926, 524] width 17 height 19
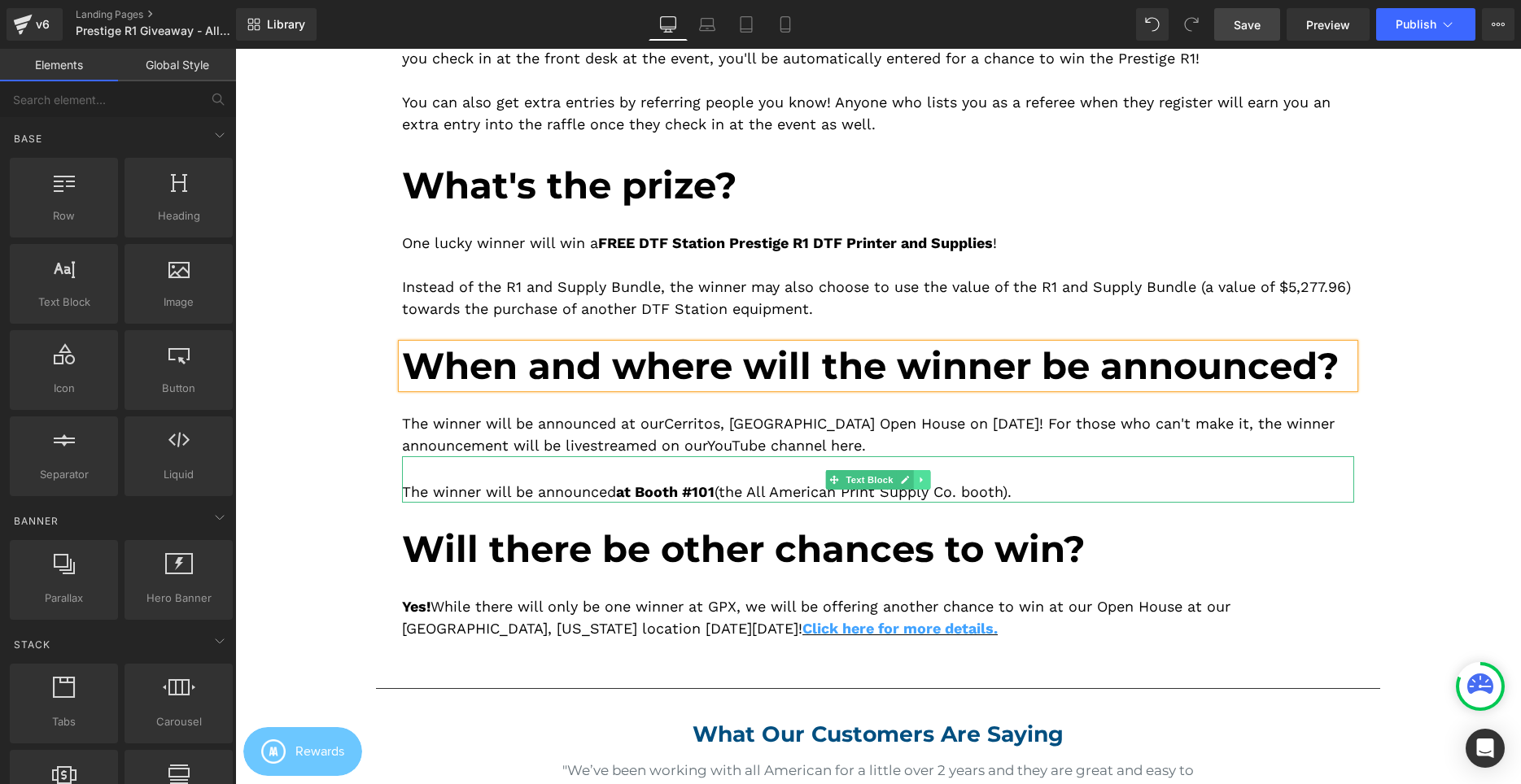
click at [926, 481] on icon at bounding box center [922, 480] width 9 height 10
click at [926, 478] on icon at bounding box center [930, 480] width 9 height 10
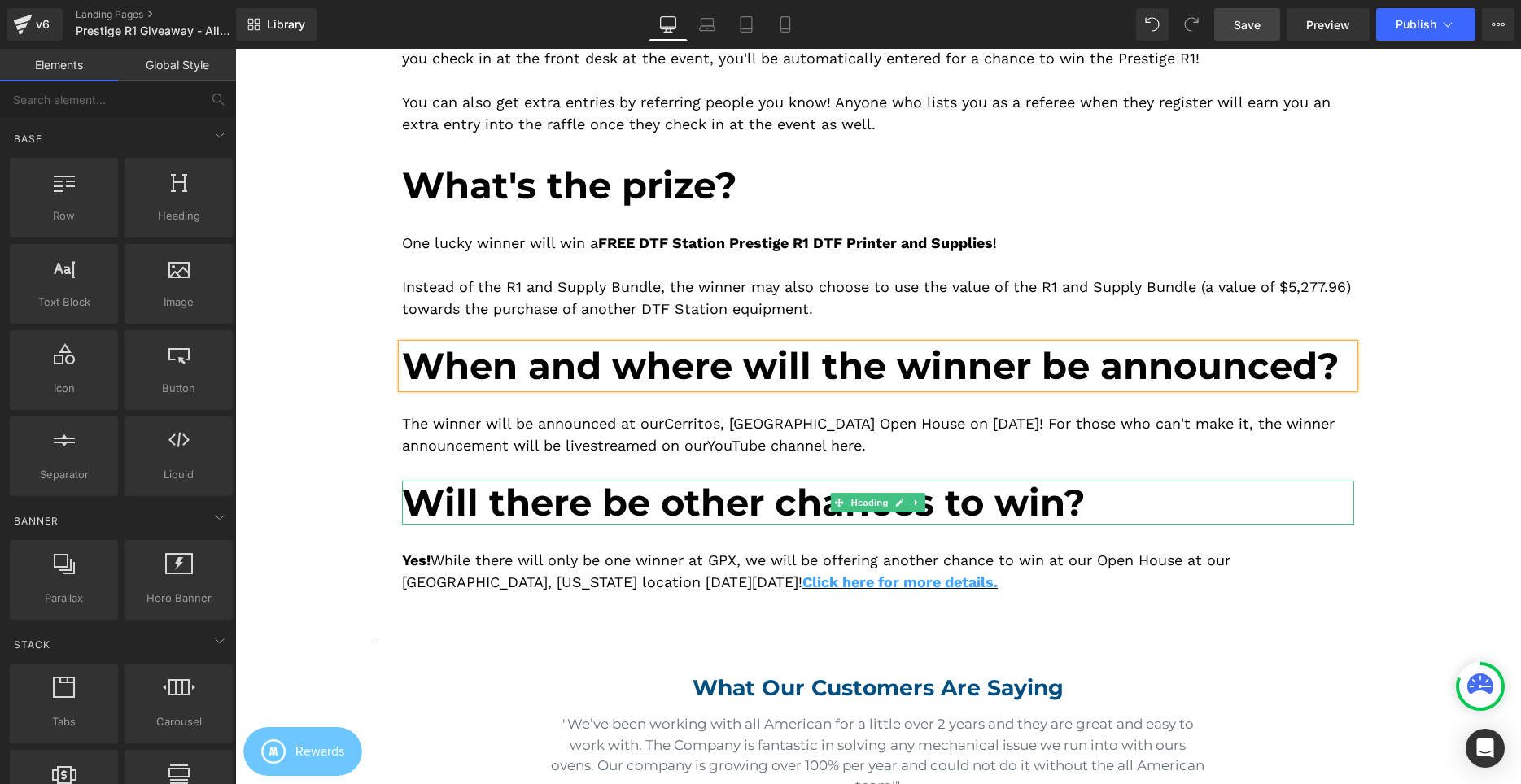
click at [701, 510] on h1 "Will there be other chances to win?" at bounding box center [877, 503] width 952 height 44
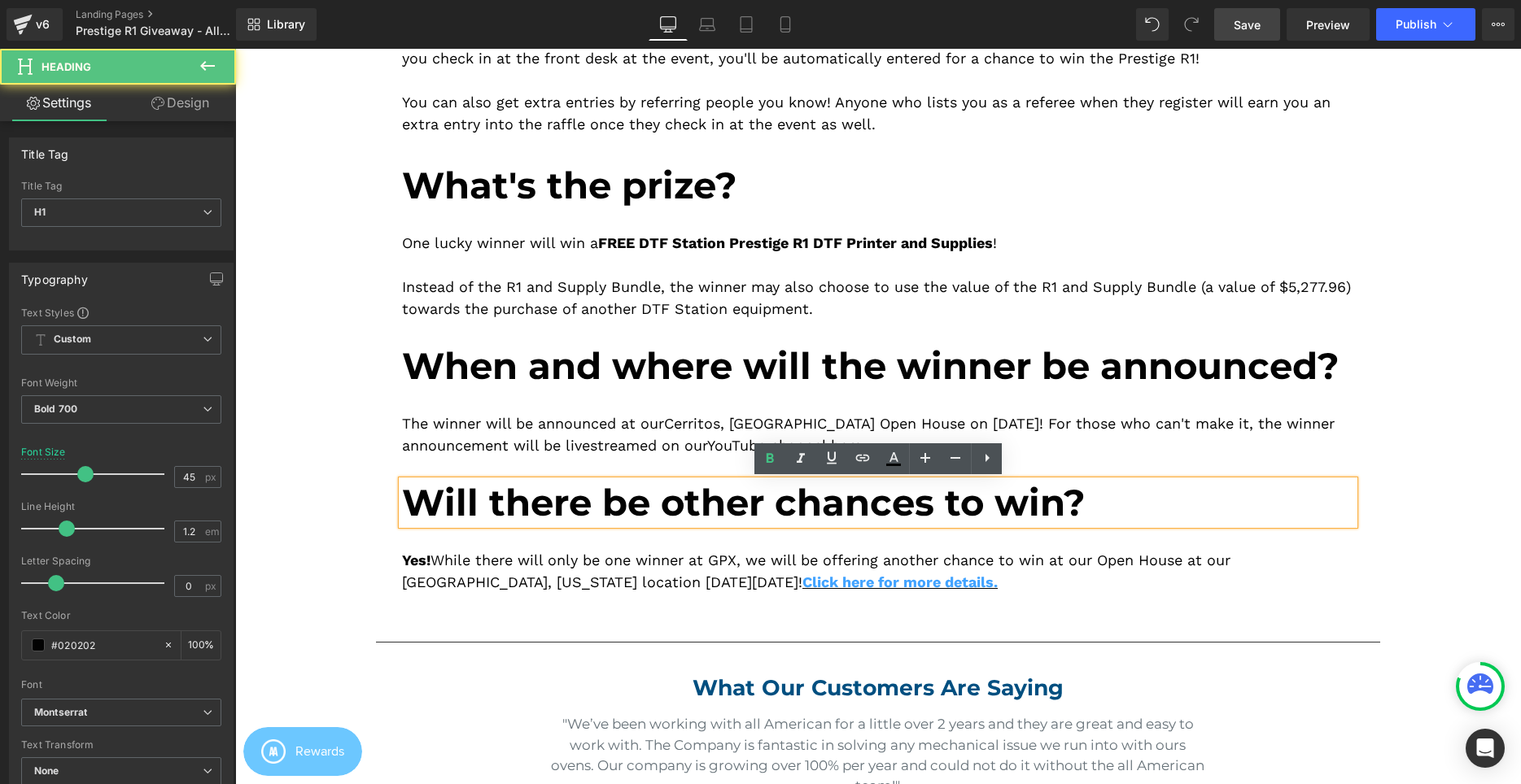
click at [628, 571] on div "Yes! While there will only be one winner at GPX, we will be offering another ch…" at bounding box center [877, 559] width 952 height 69
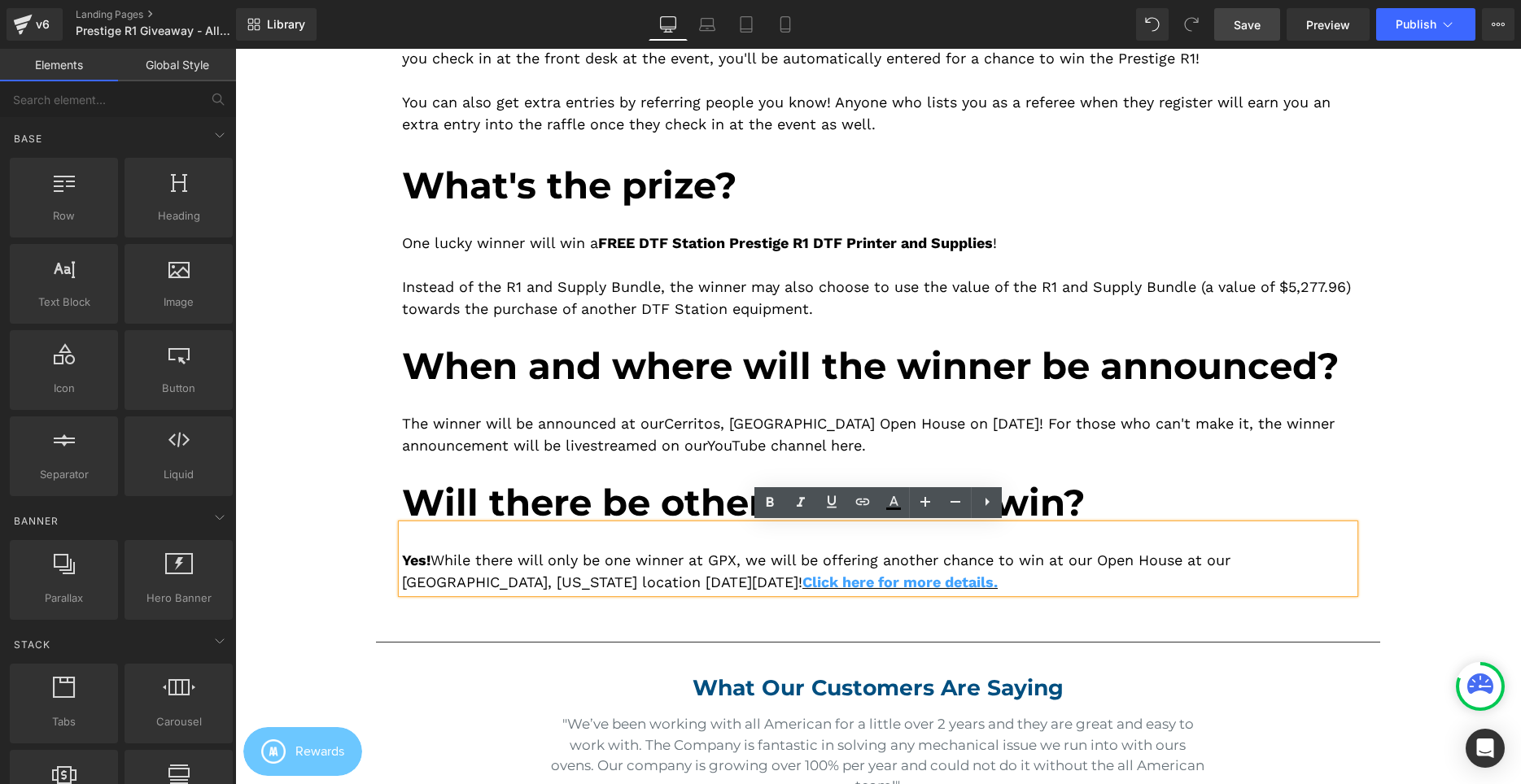
click at [332, 503] on div "Image Image How to enter: Heading Register (and see full details about the even…" at bounding box center [878, 538] width 1286 height 1978
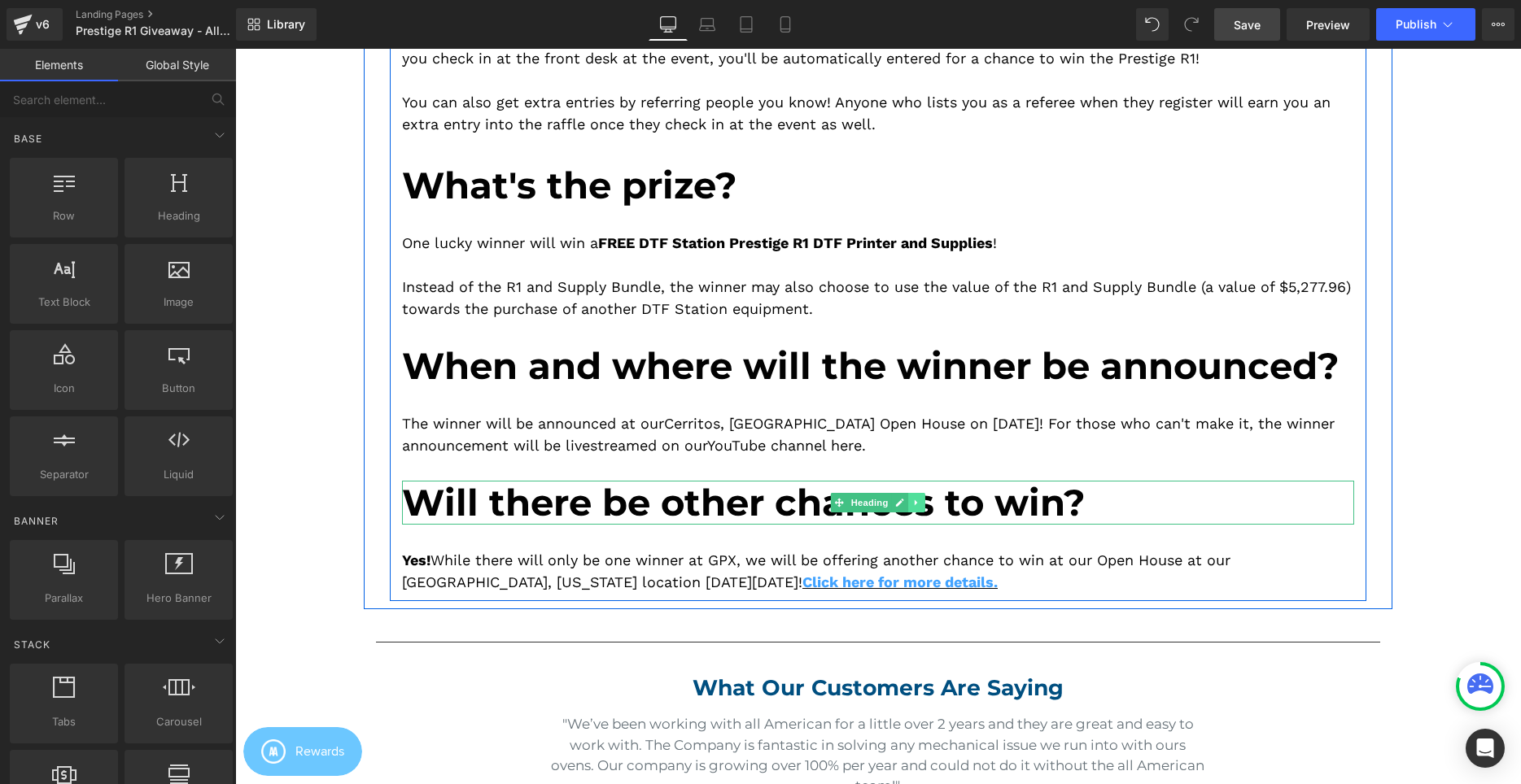
click at [925, 507] on link at bounding box center [917, 502] width 17 height 19
click at [925, 507] on icon at bounding box center [925, 503] width 9 height 9
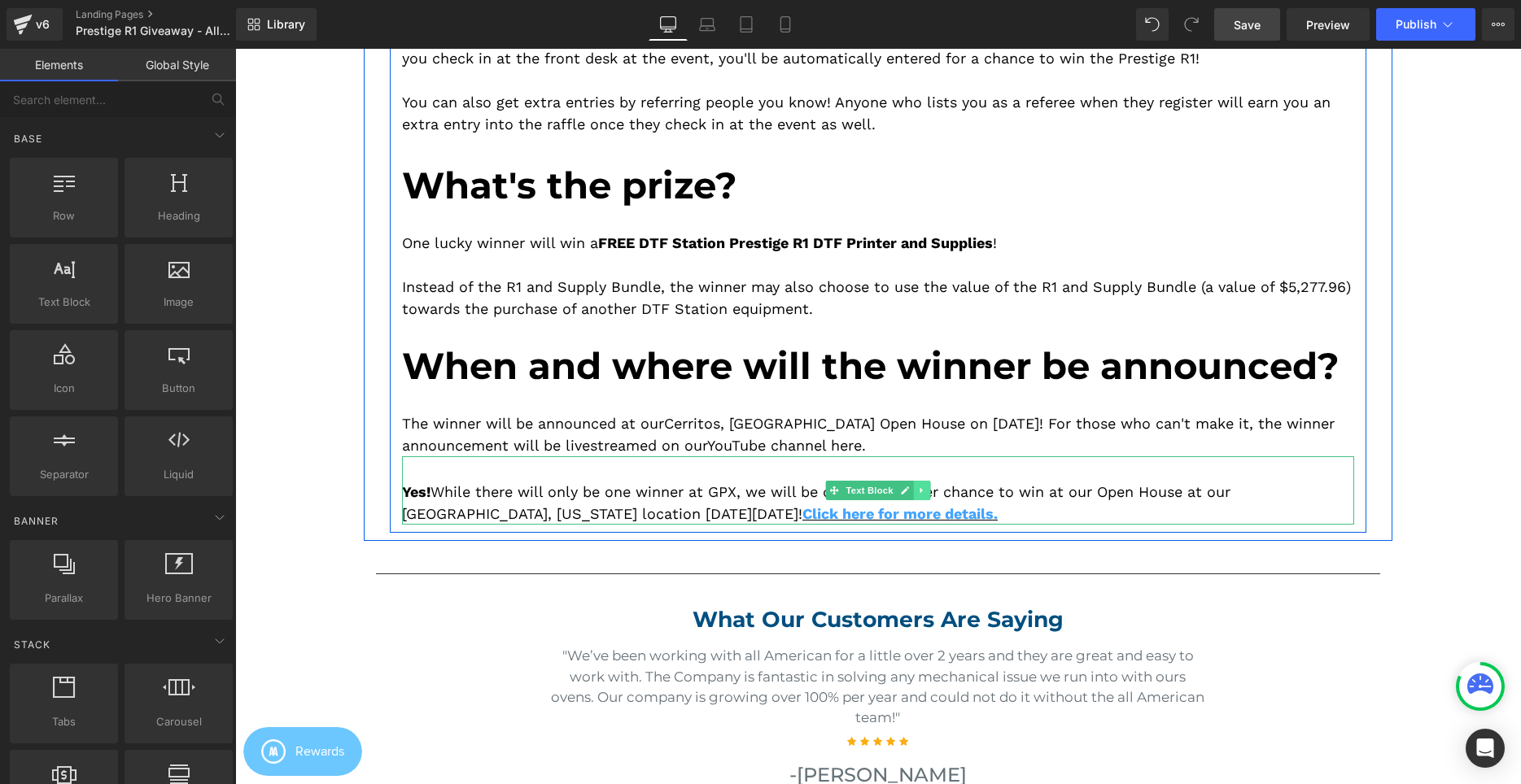
click at [924, 493] on icon at bounding box center [922, 490] width 9 height 10
click at [924, 493] on link at bounding box center [930, 490] width 17 height 19
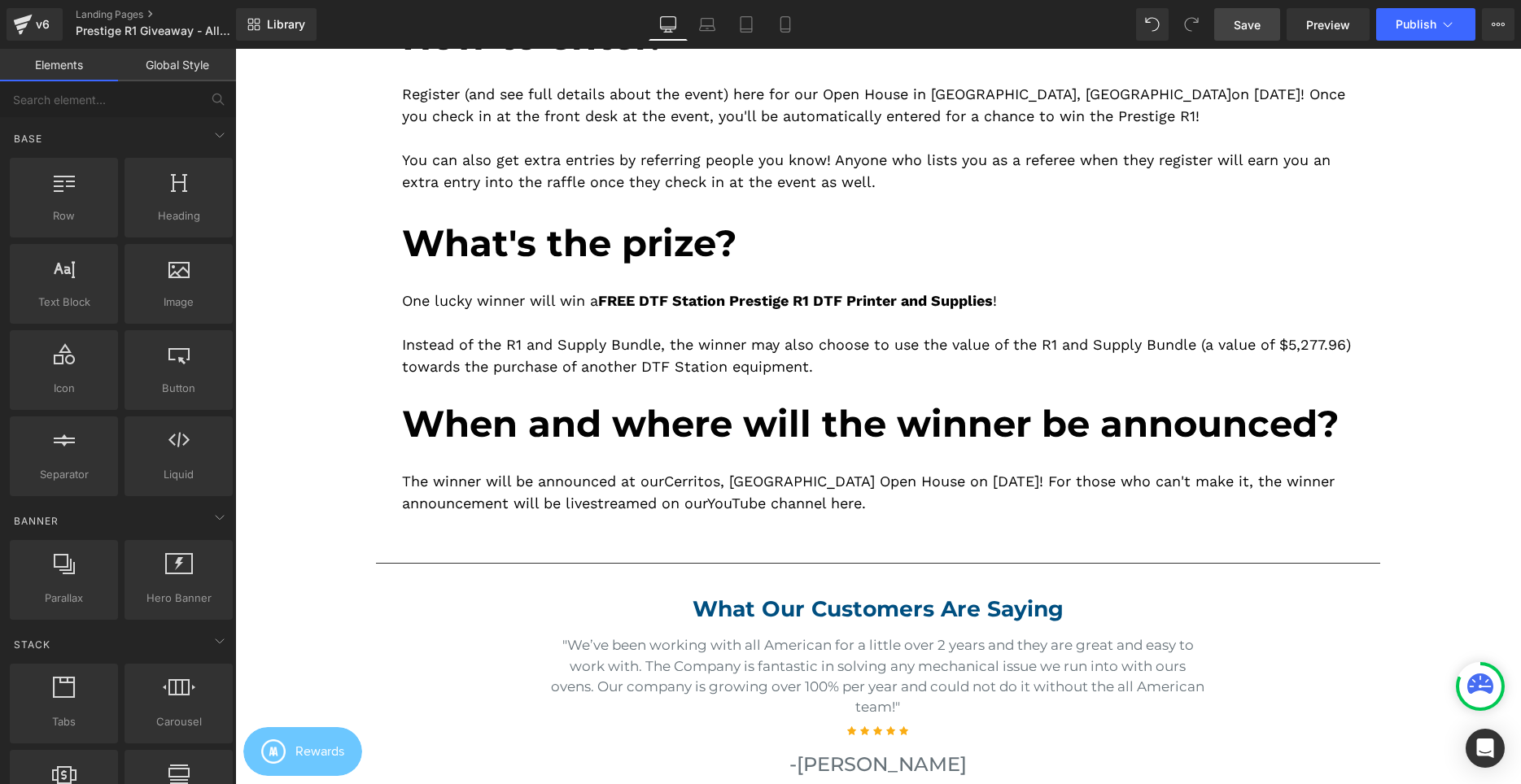
scroll to position [415, 0]
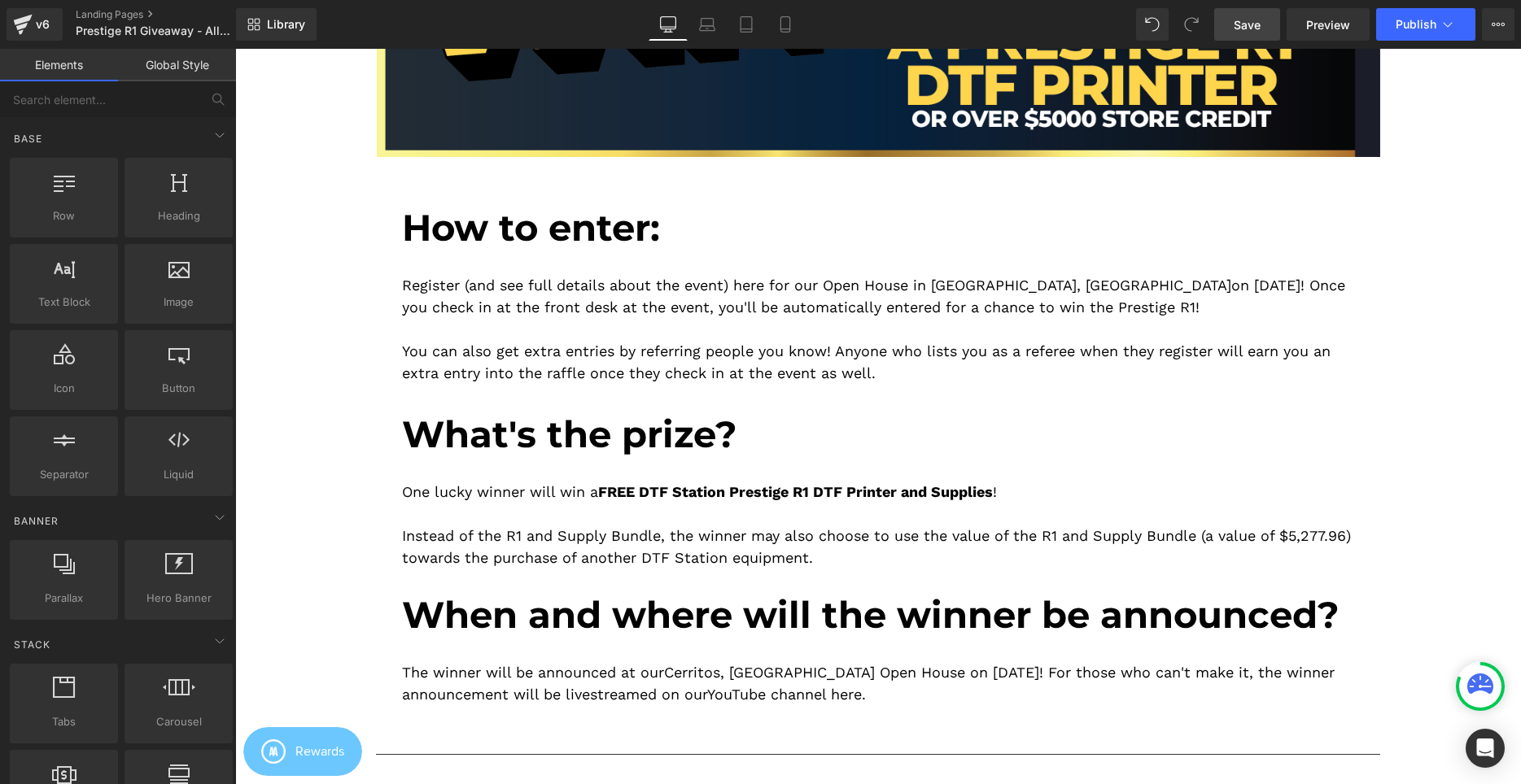
click at [1241, 23] on span "Save" at bounding box center [1247, 24] width 27 height 17
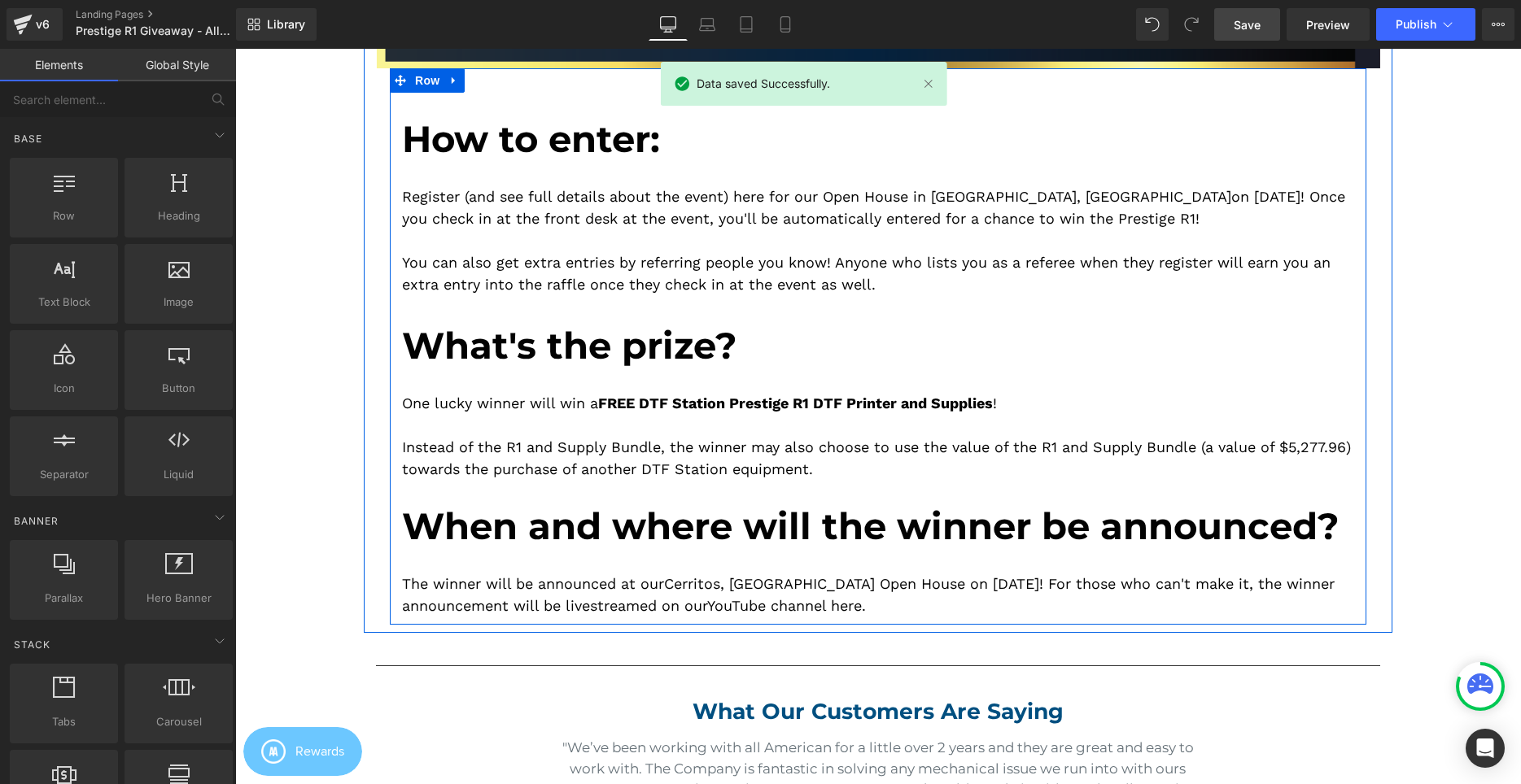
scroll to position [498, 0]
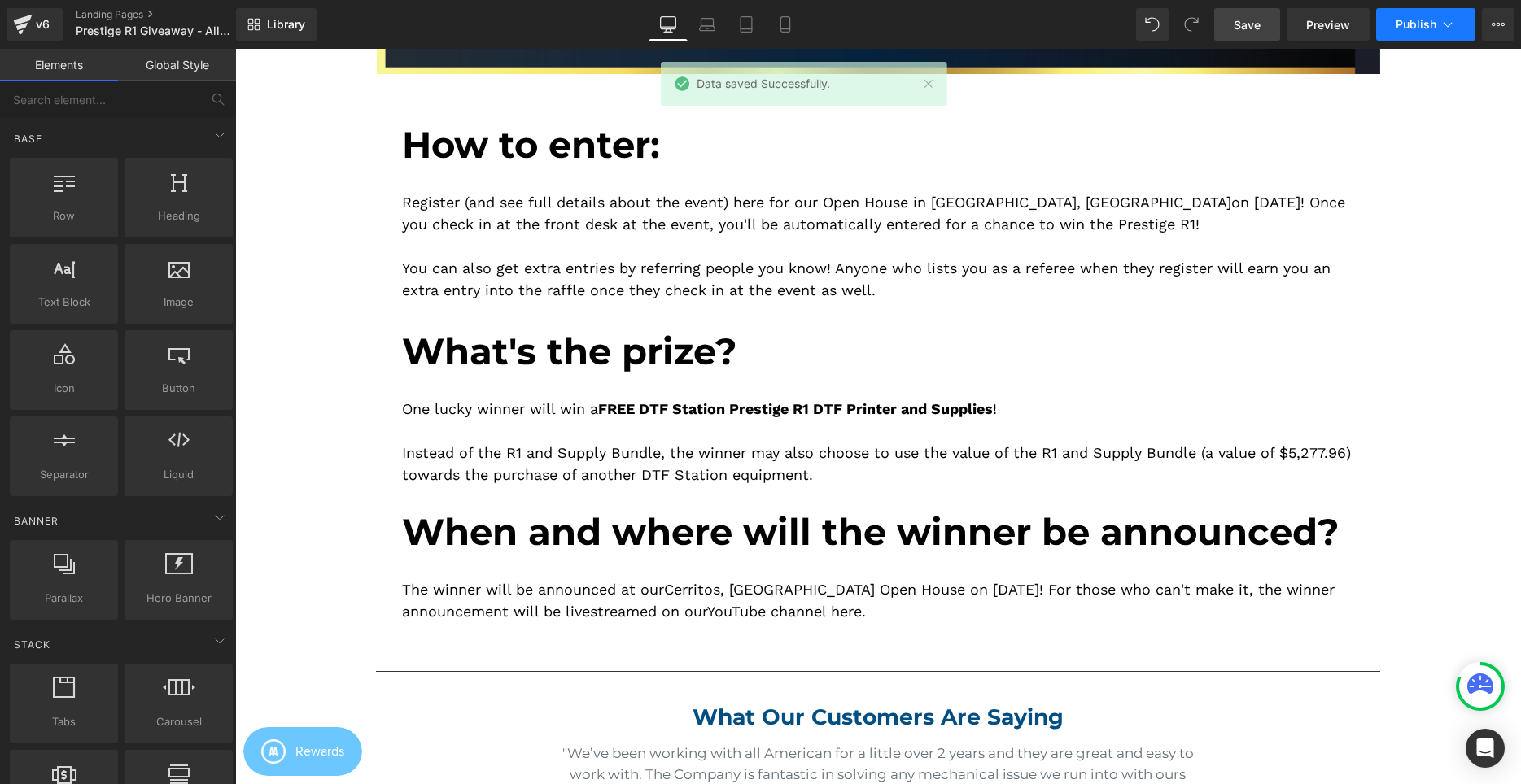
click at [1409, 25] on span "Publish" at bounding box center [1416, 24] width 41 height 13
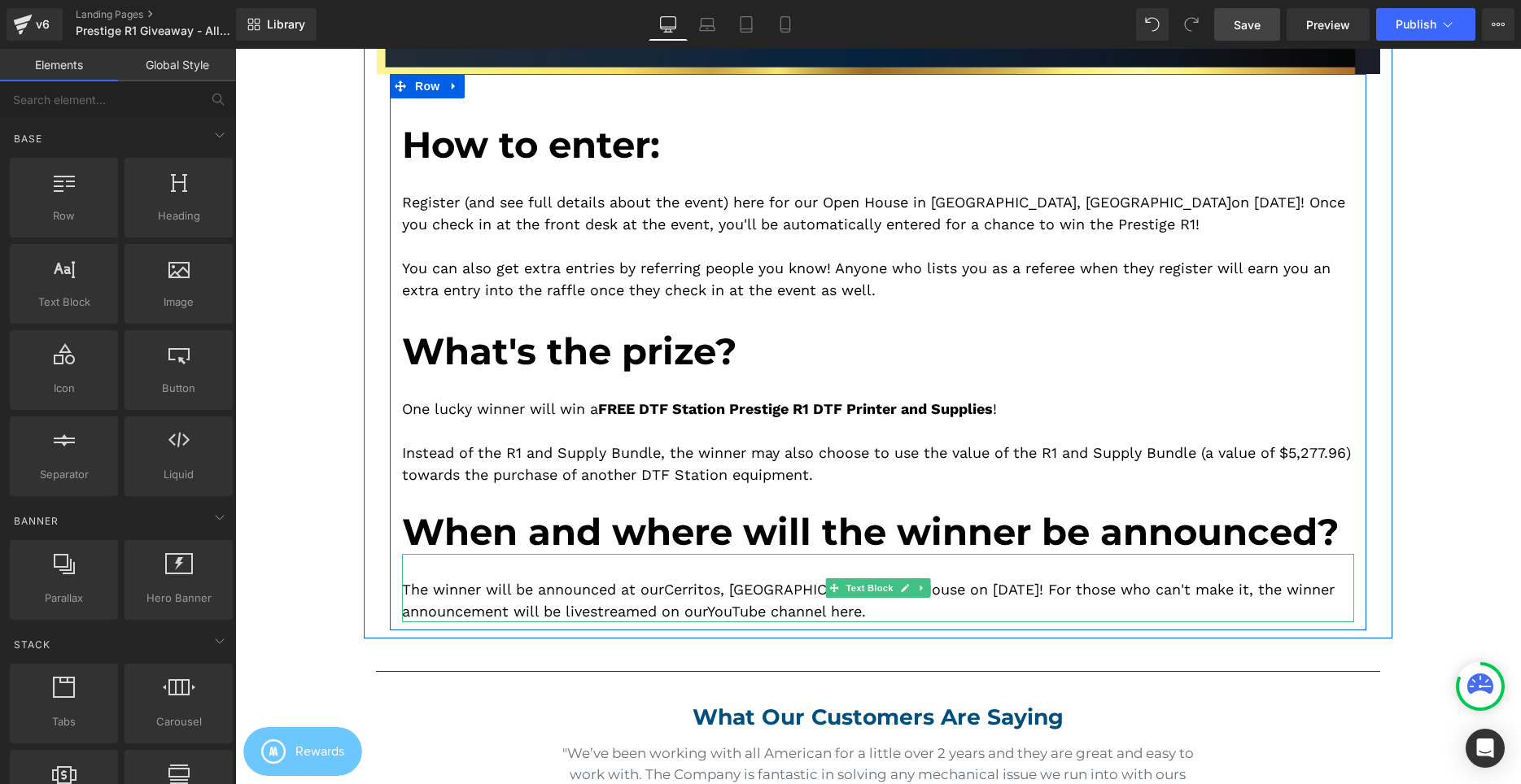
click at [1020, 589] on div "The winner will be announced at our Cerritos, CA Open House on September 6, 202…" at bounding box center [877, 588] width 952 height 69
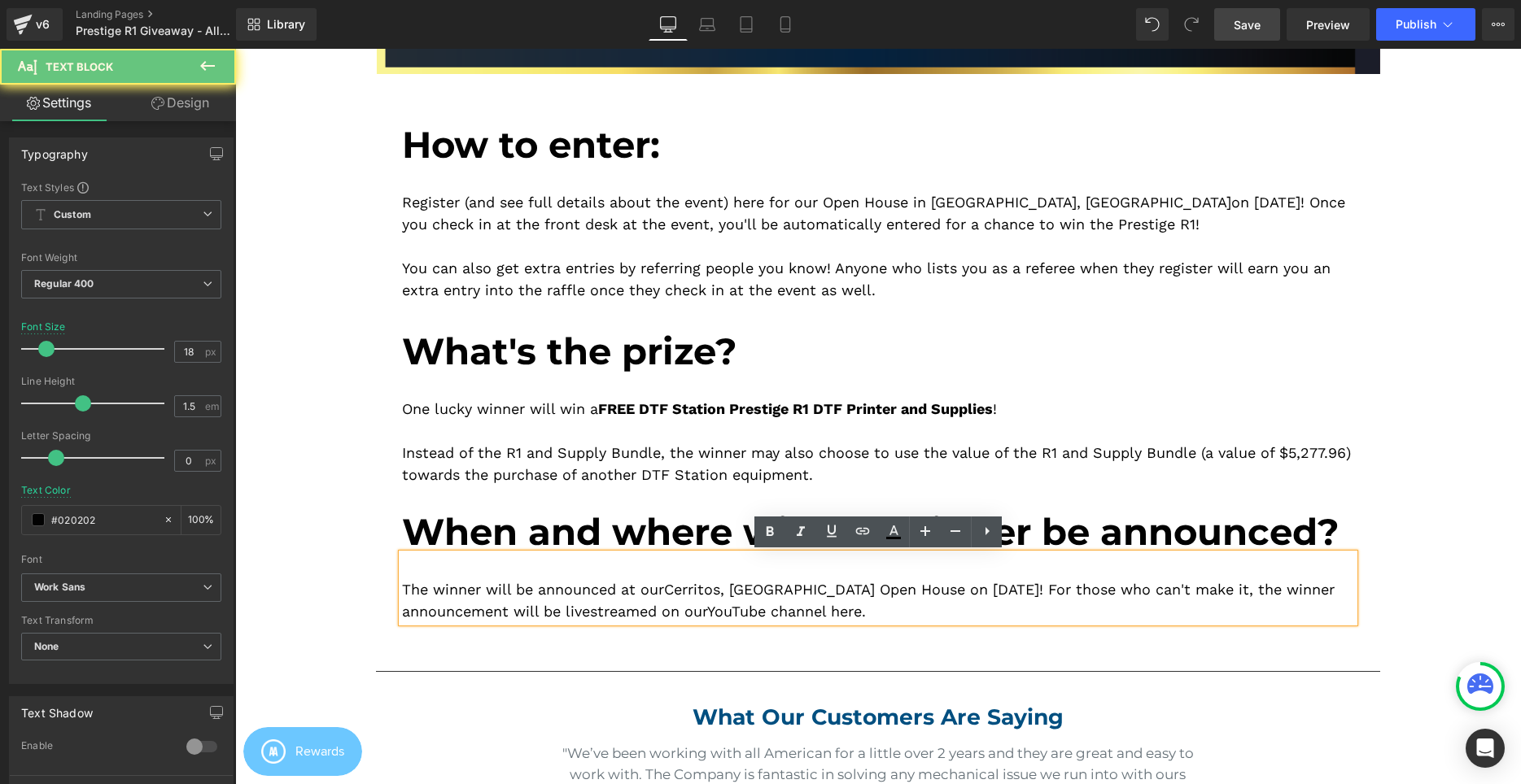
click at [1023, 592] on div "The winner will be announced at our Cerritos, CA Open House on September 6, 202…" at bounding box center [877, 588] width 952 height 69
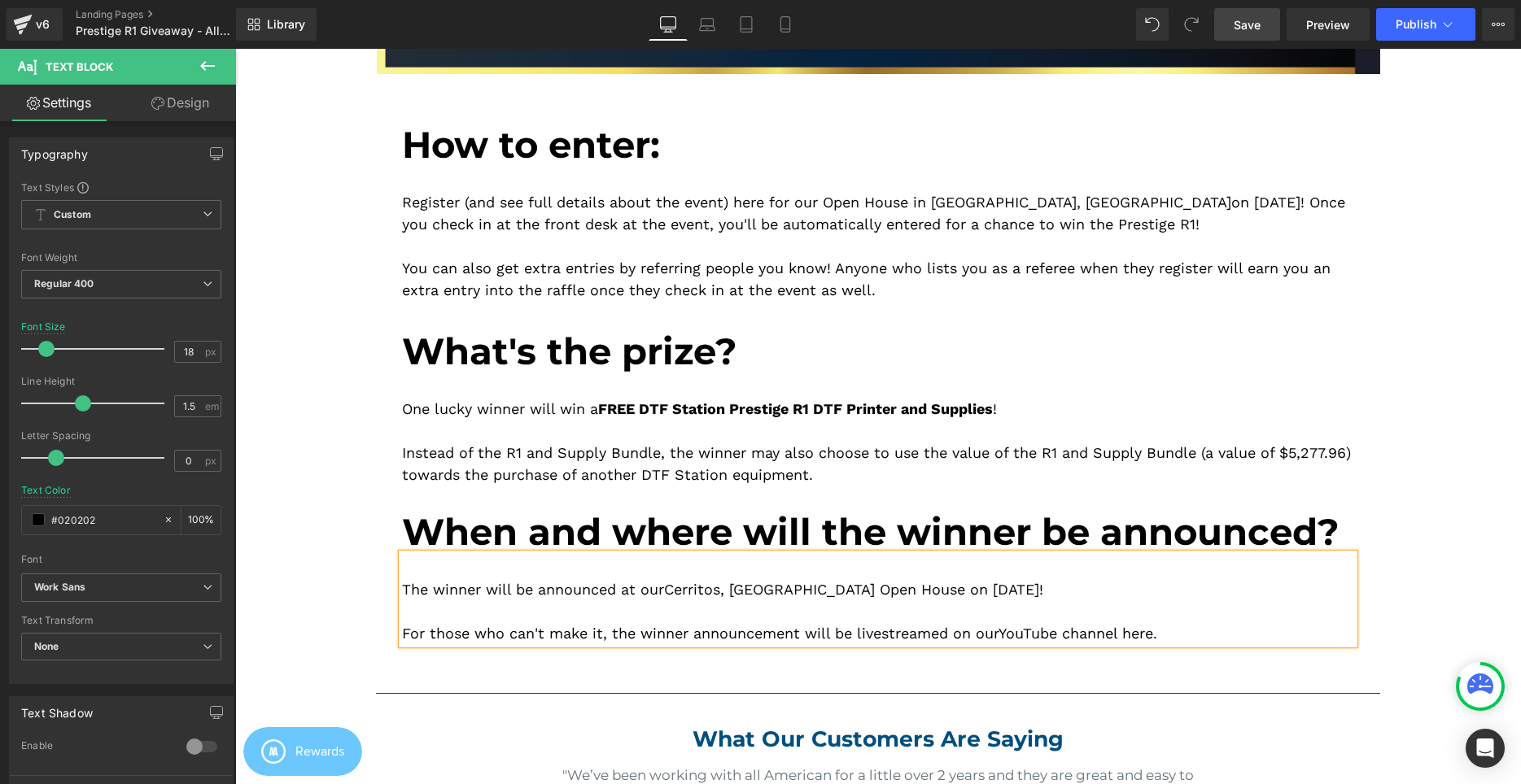
click at [941, 260] on p "You can also get extra entries by referring people you know! Anyone who lists y…" at bounding box center [877, 279] width 952 height 44
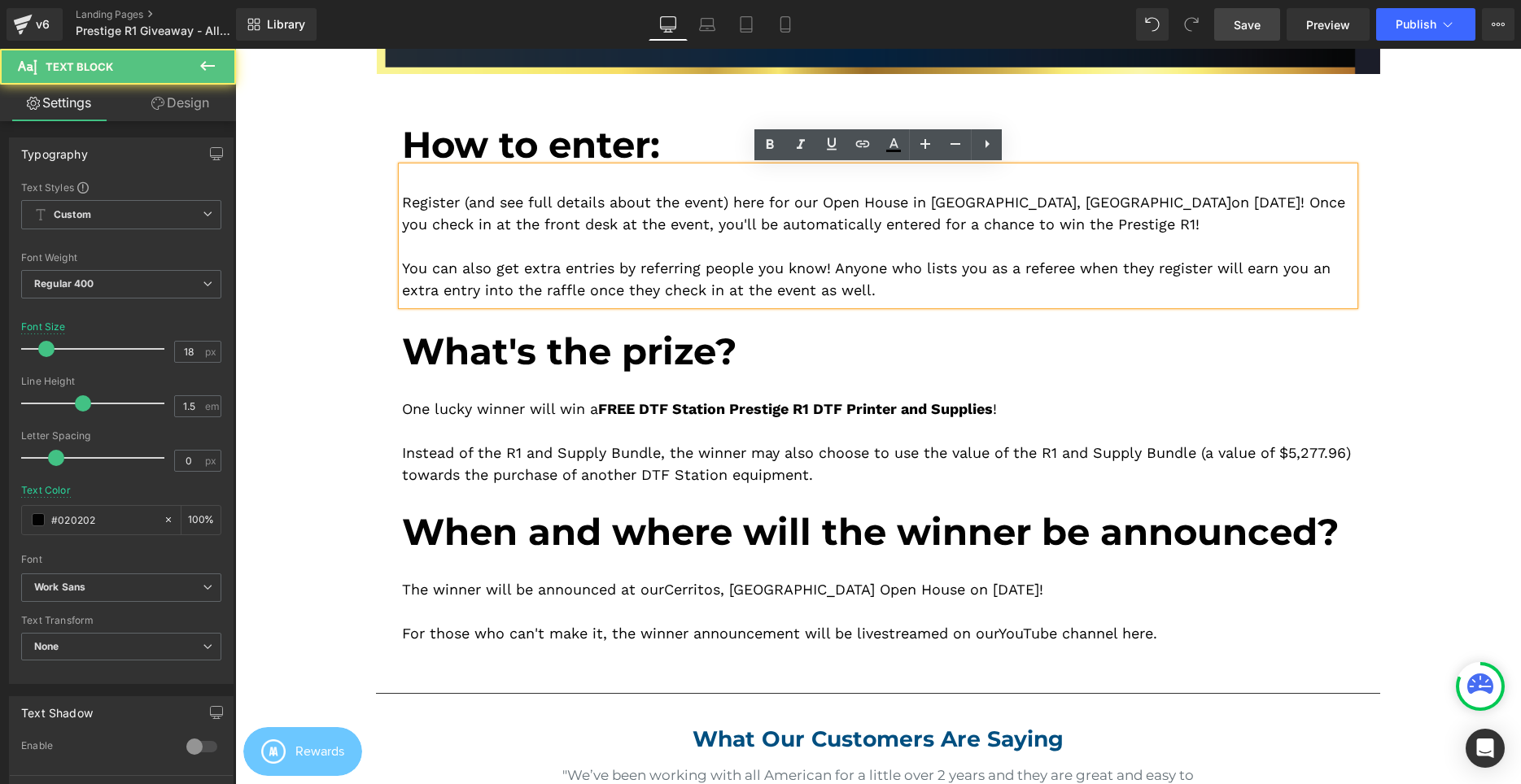
click at [1399, 237] on div "Image Image How to enter: Heading Register (and see full details about the even…" at bounding box center [878, 647] width 1286 height 1863
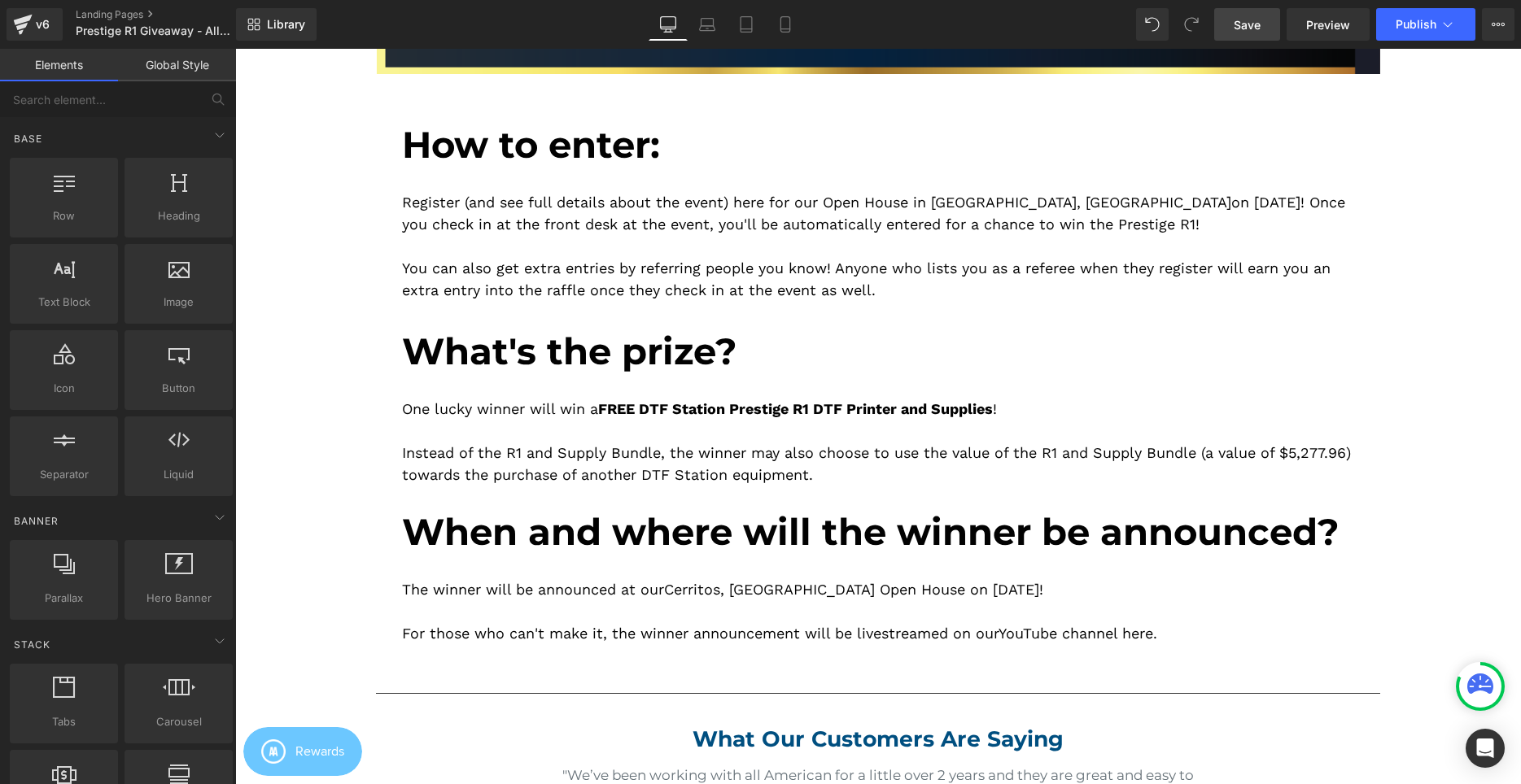
click at [1251, 18] on span "Save" at bounding box center [1247, 24] width 27 height 17
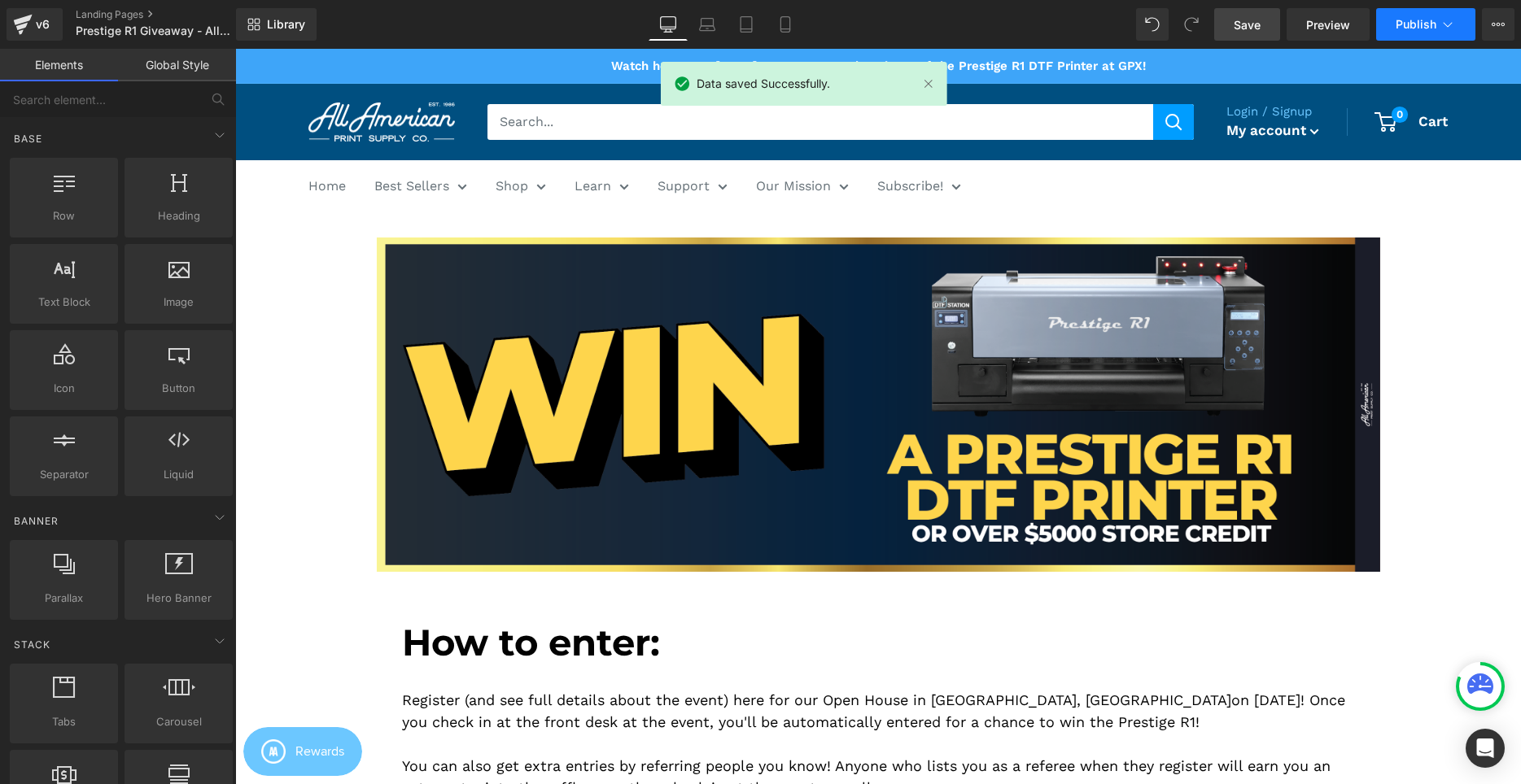
click at [1405, 28] on span "Publish" at bounding box center [1416, 24] width 41 height 13
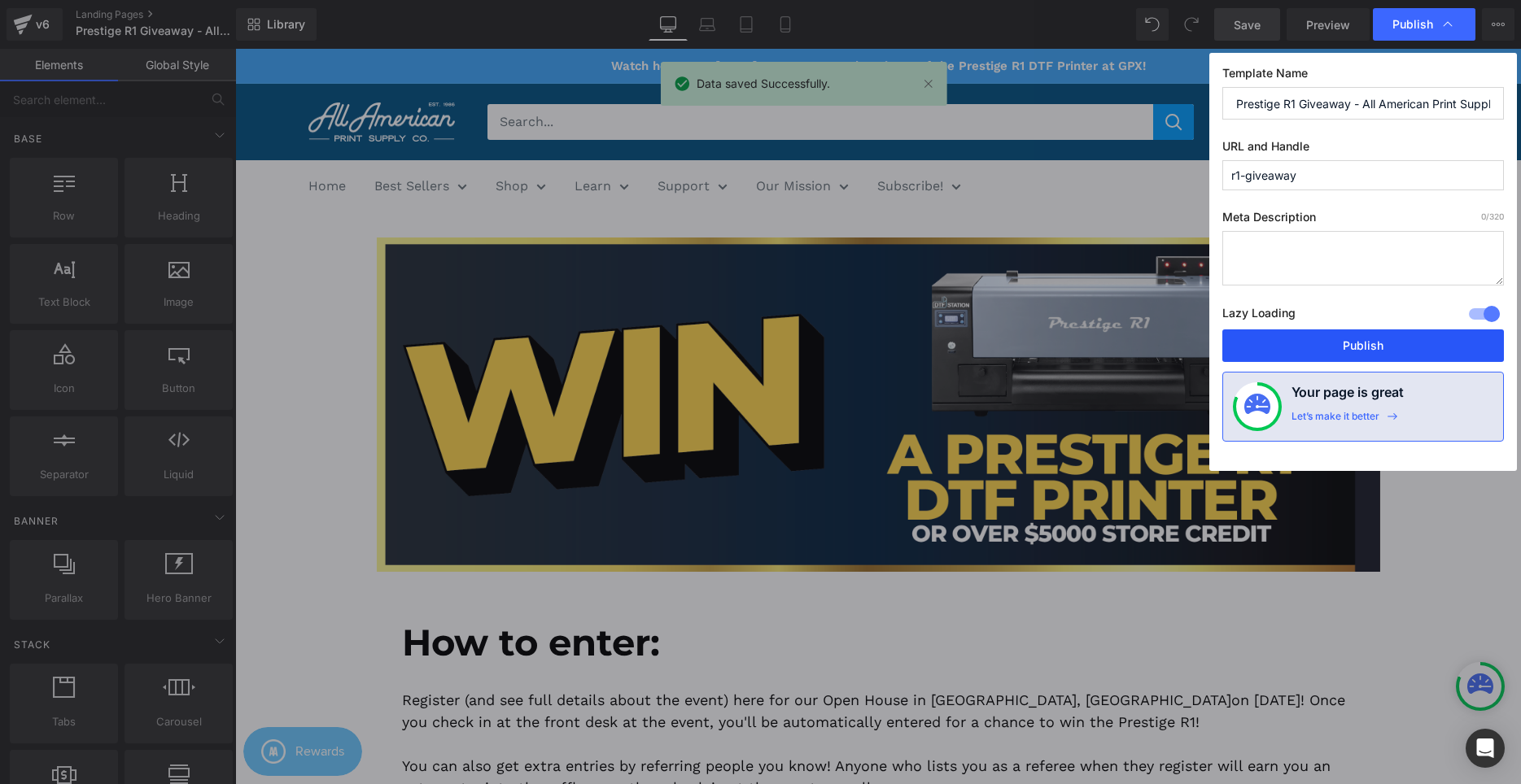
click at [1351, 346] on button "Publish" at bounding box center [1363, 346] width 281 height 33
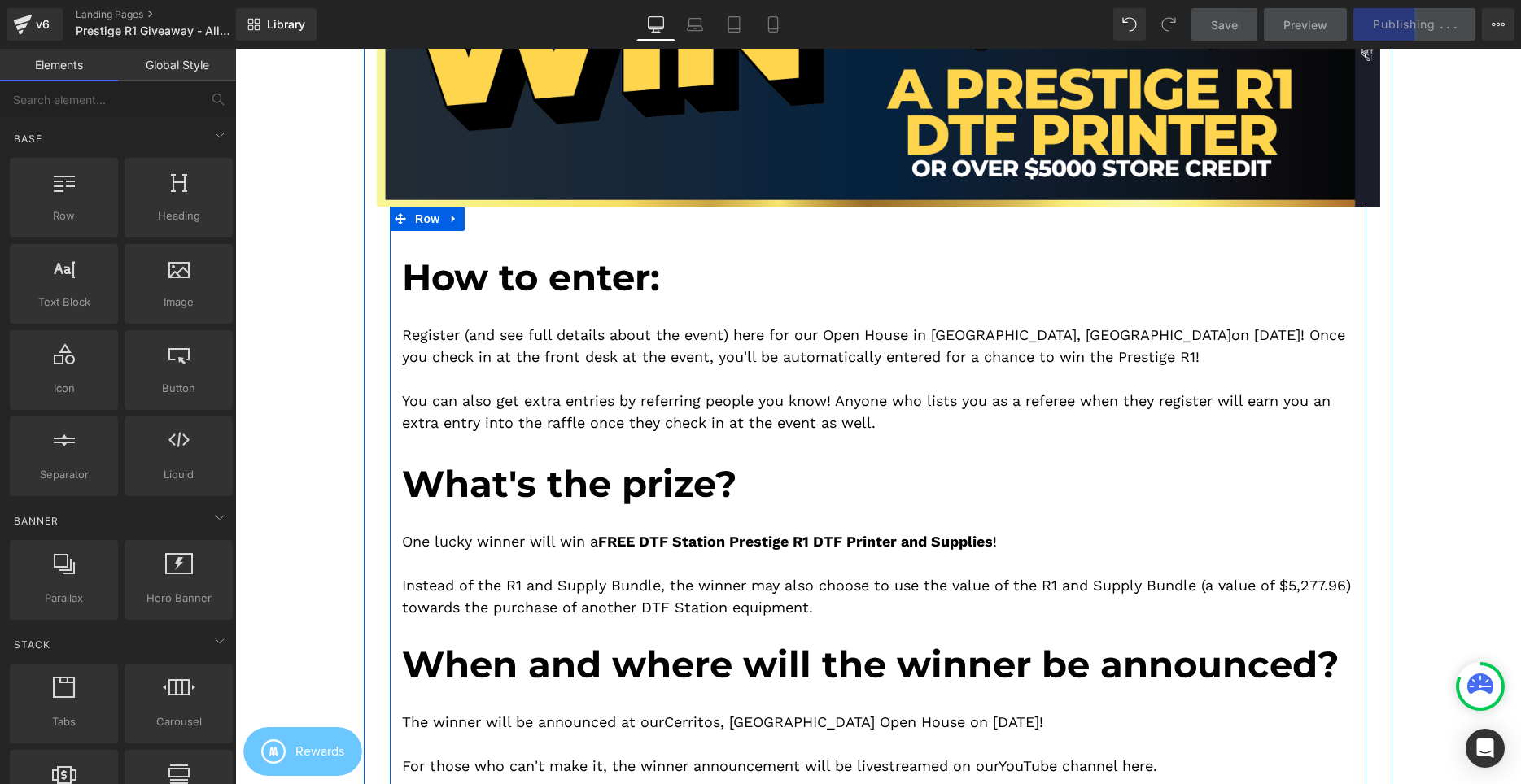
scroll to position [415, 0]
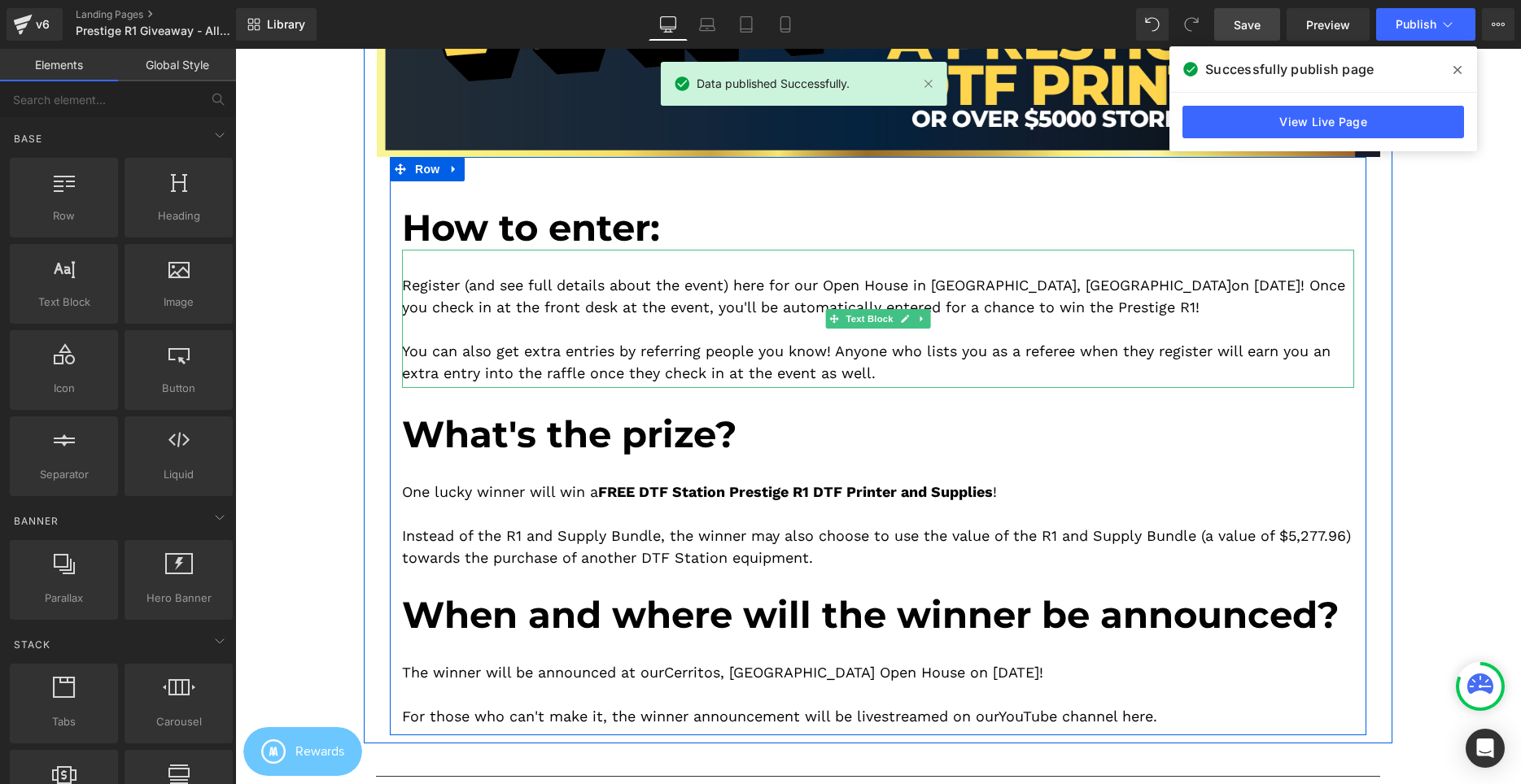
click at [1195, 281] on p "Register (and see full details about the event) here for our Open House in Cerr…" at bounding box center [877, 296] width 952 height 44
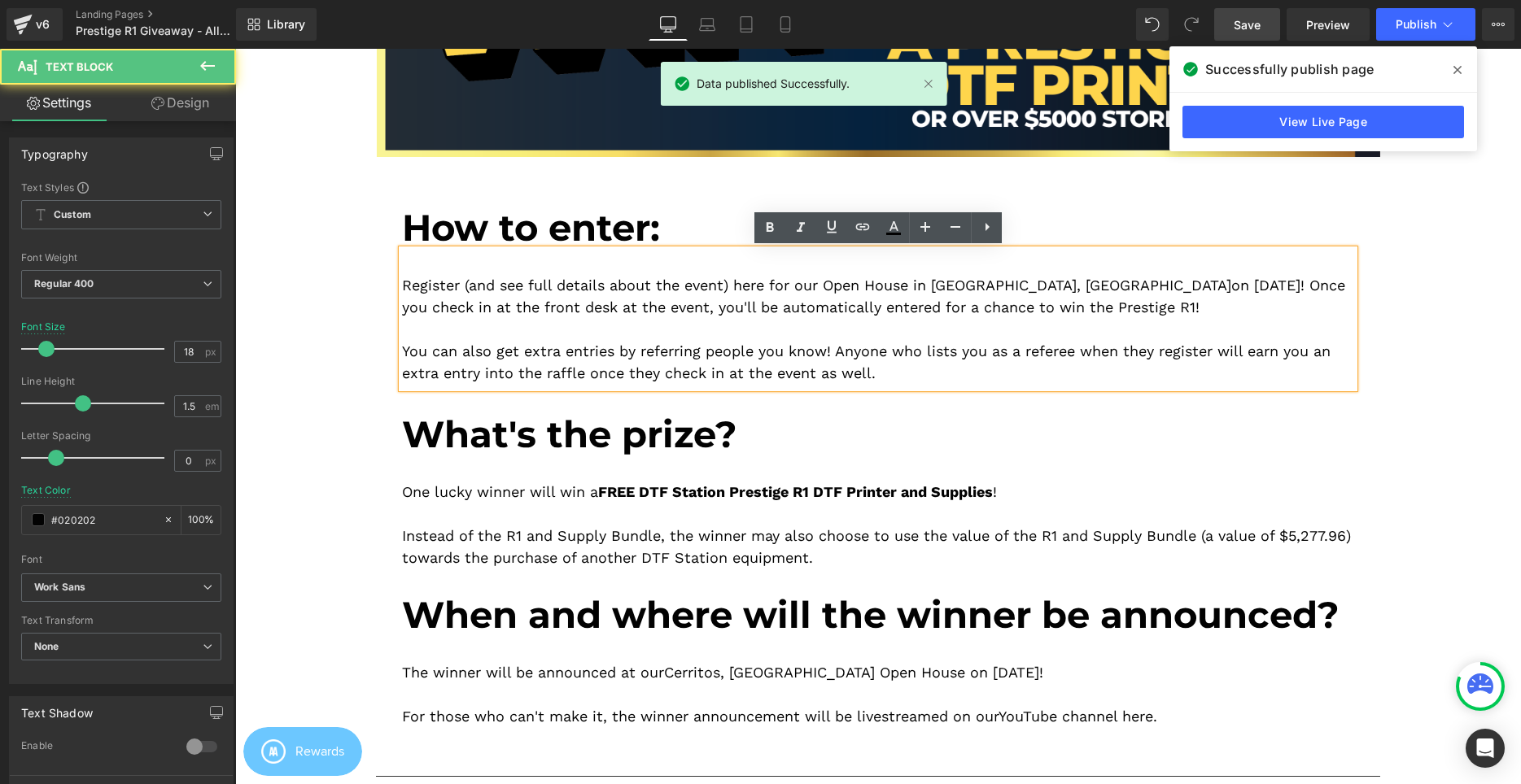
click at [1200, 286] on p "Register (and see full details about the event) here for our Open House in Cerr…" at bounding box center [877, 296] width 952 height 44
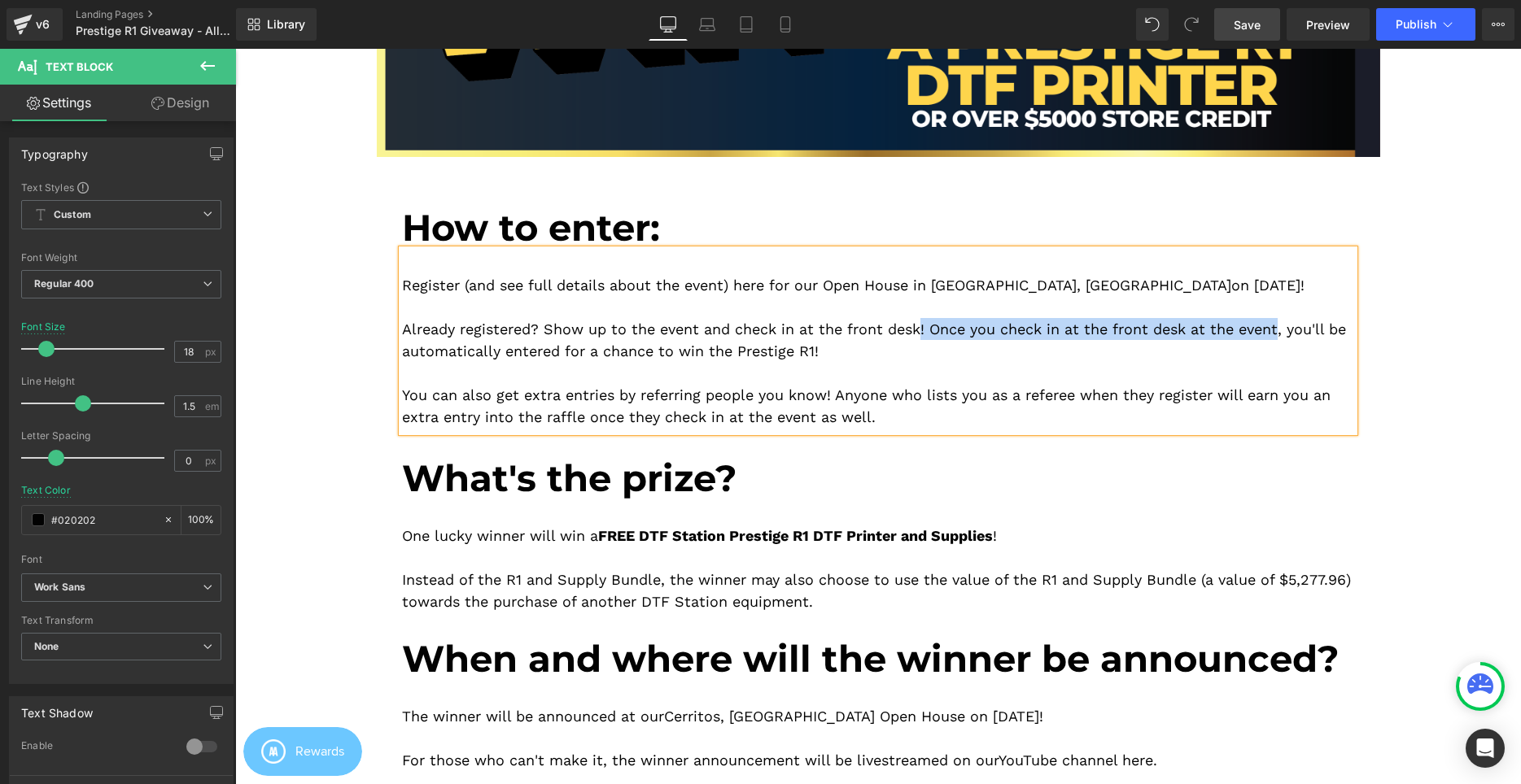
drag, startPoint x: 925, startPoint y: 326, endPoint x: 1283, endPoint y: 331, distance: 358.0
click at [1283, 331] on p "Already registered? Show up to the event and check in at the front desk! Once y…" at bounding box center [877, 340] width 952 height 44
drag, startPoint x: 1010, startPoint y: 333, endPoint x: 1186, endPoint y: 332, distance: 176.0
click at [1186, 332] on p "Already registered? Show up to the event and check in at the front desk, and yo…" at bounding box center [877, 340] width 952 height 44
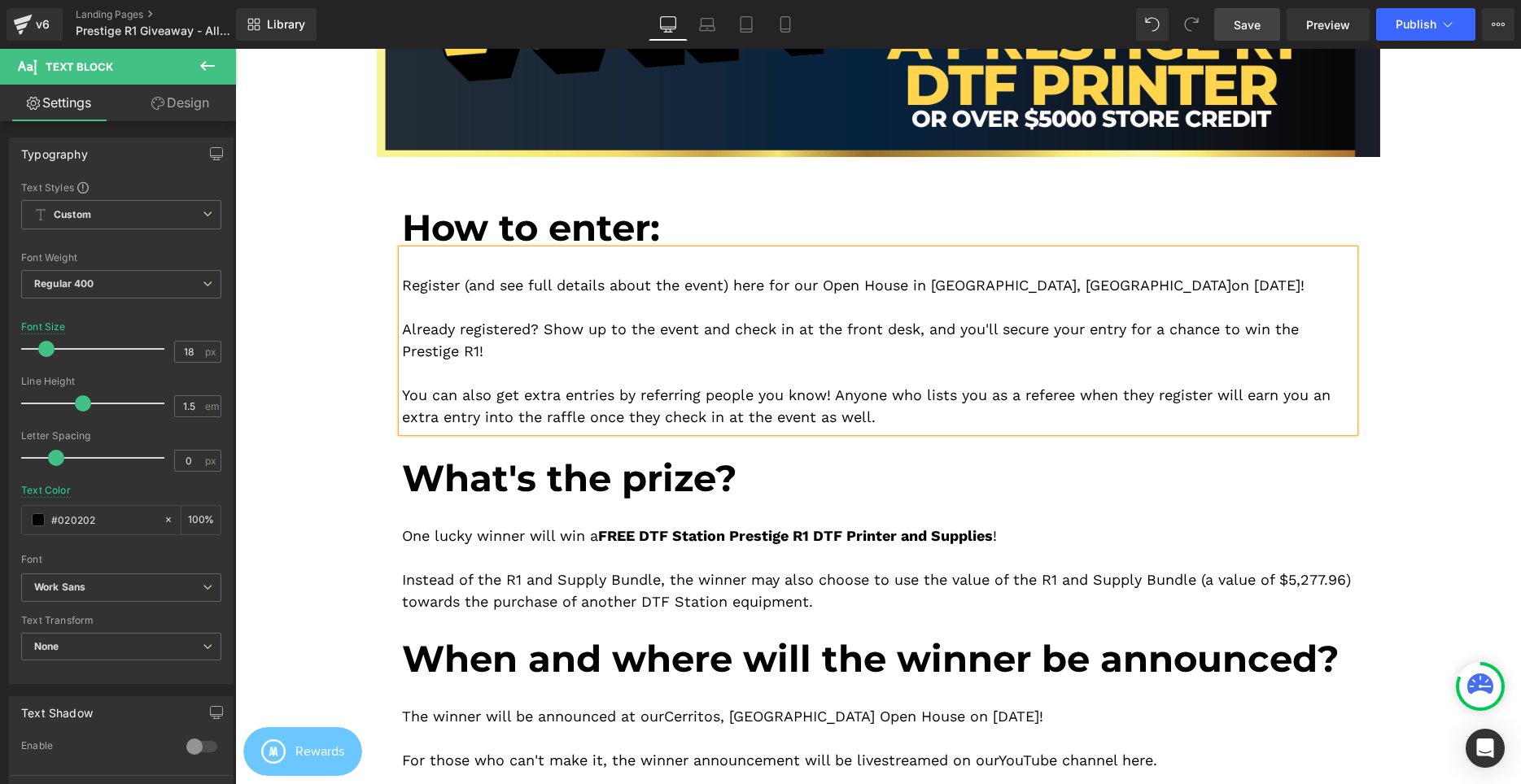
click at [1262, 277] on p "Register (and see full details about the event) here for our Open House in Cerr…" at bounding box center [877, 285] width 952 height 22
click at [891, 365] on p at bounding box center [877, 373] width 952 height 22
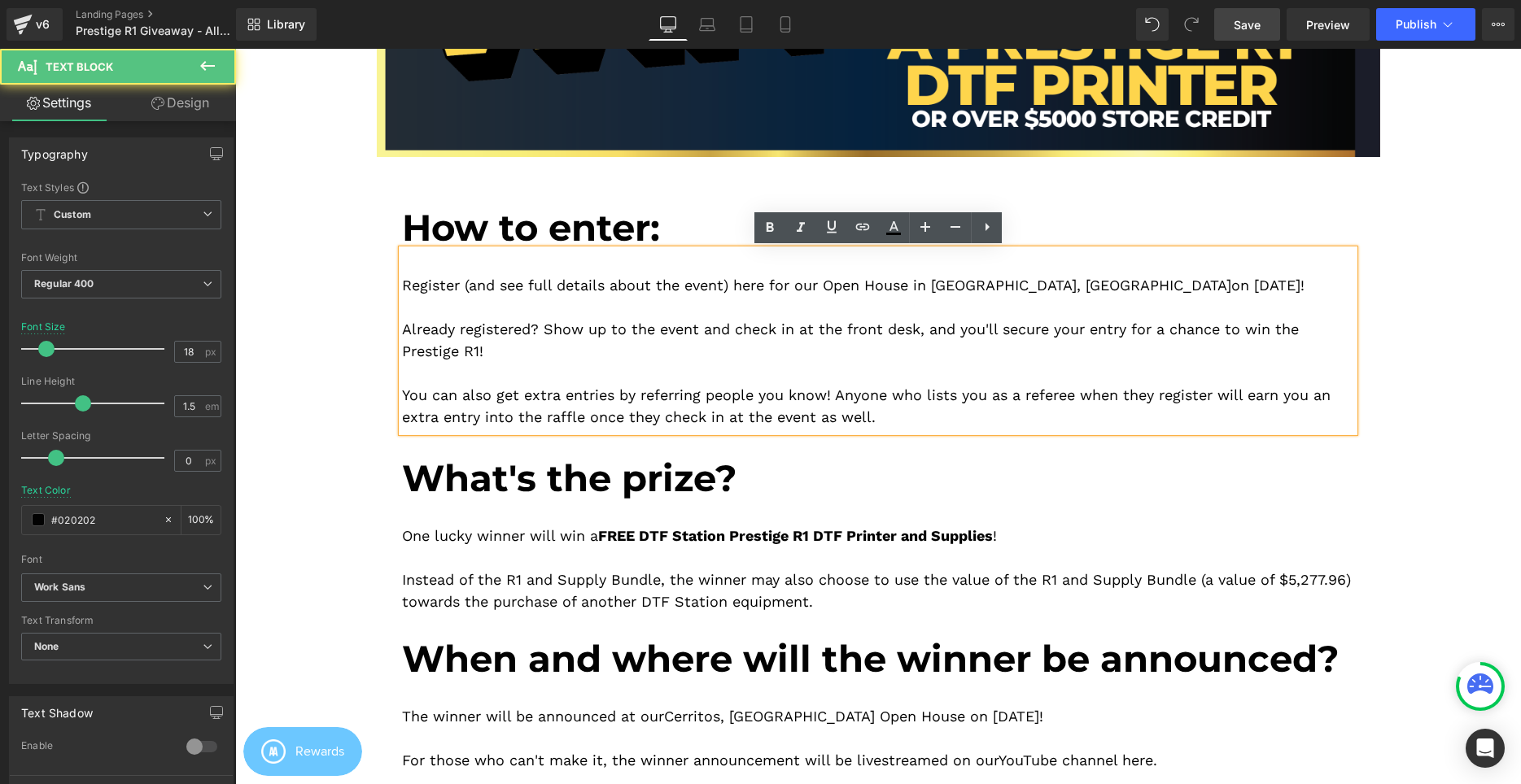
click at [662, 336] on p "Already registered? Show up to the event and check in at the front desk, and yo…" at bounding box center [877, 340] width 952 height 44
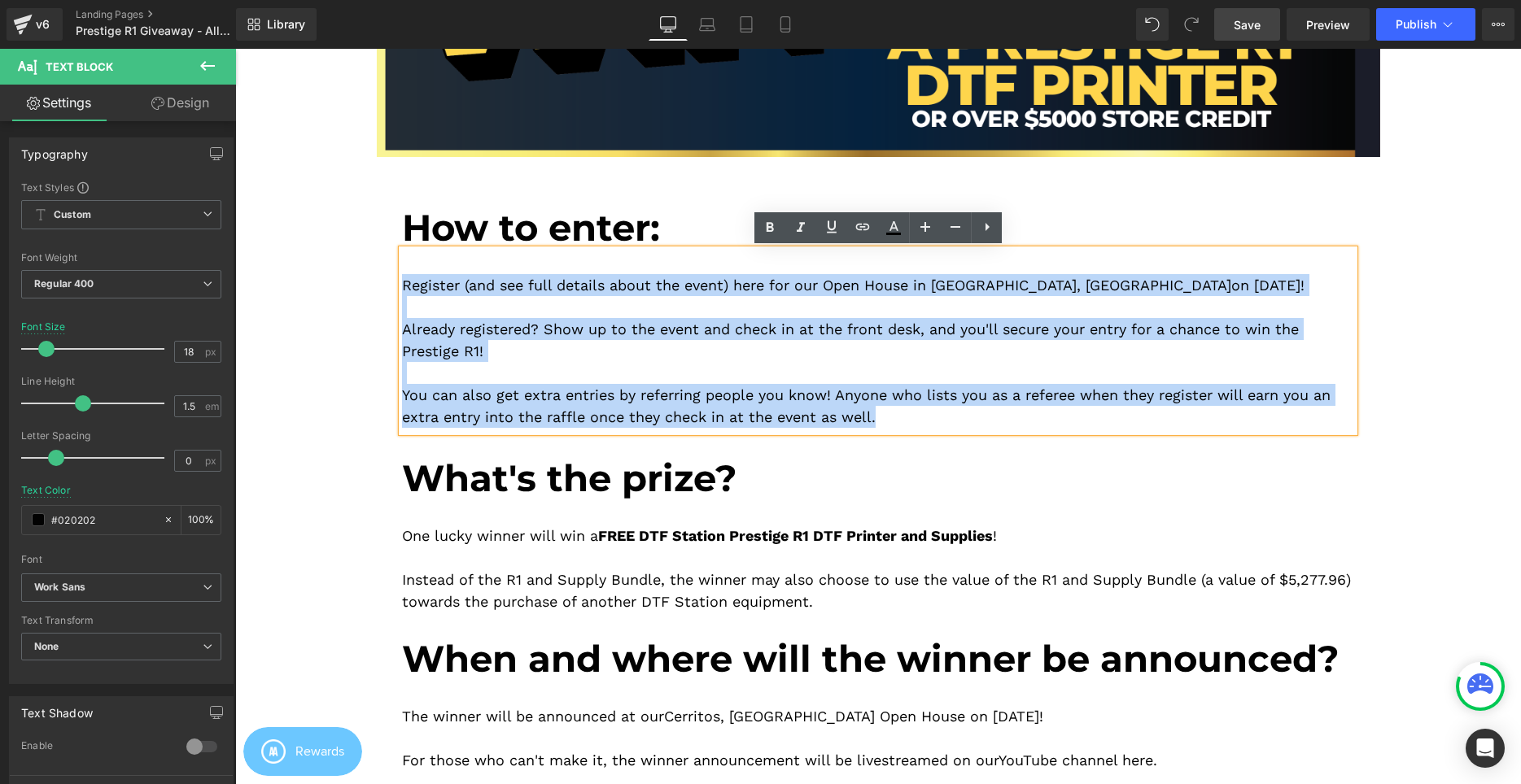
drag, startPoint x: 409, startPoint y: 283, endPoint x: 971, endPoint y: 441, distance: 583.8
click at [971, 441] on div "How to enter: Heading Register (and see full details about the event) here for …" at bounding box center [878, 476] width 977 height 590
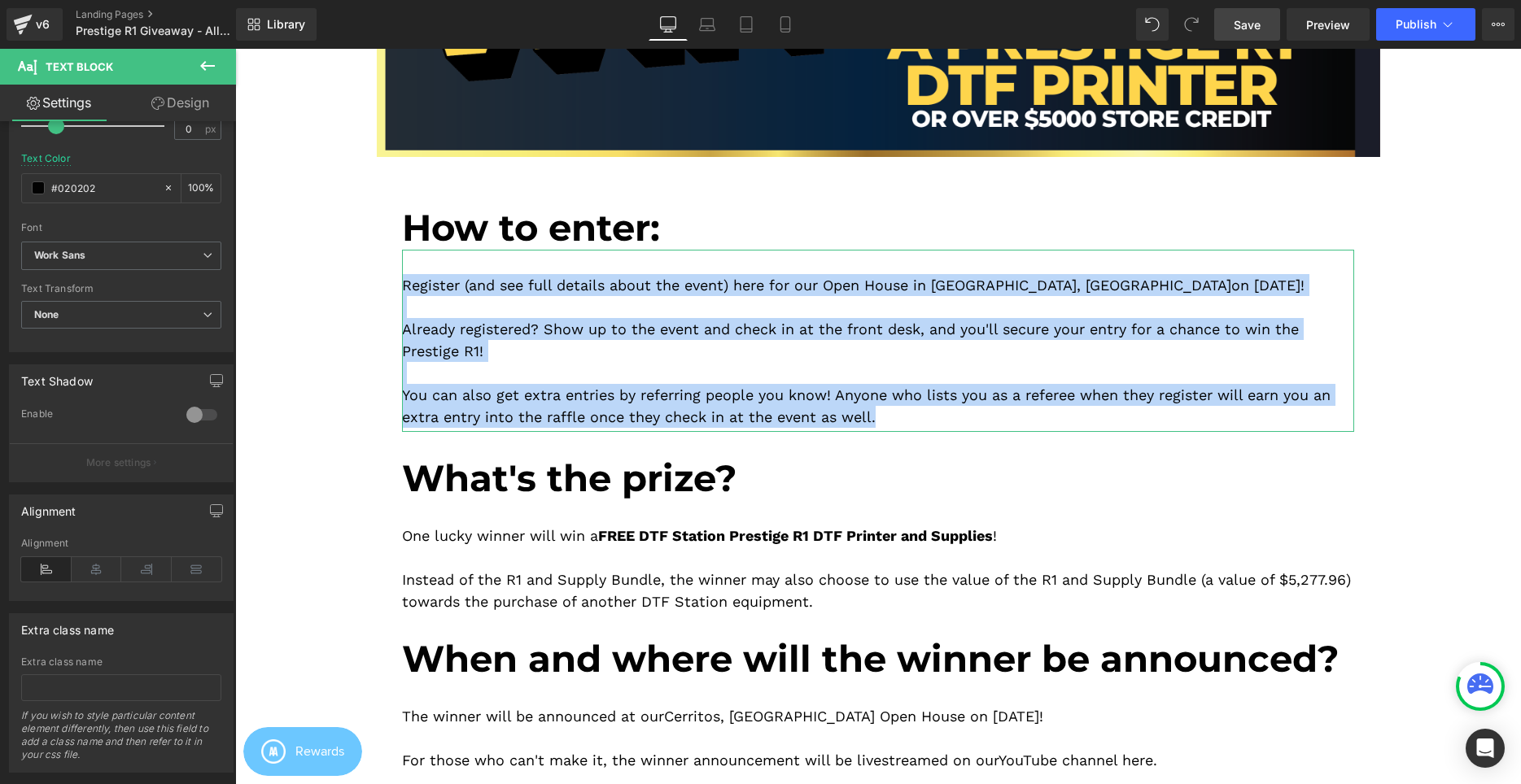
scroll to position [0, 0]
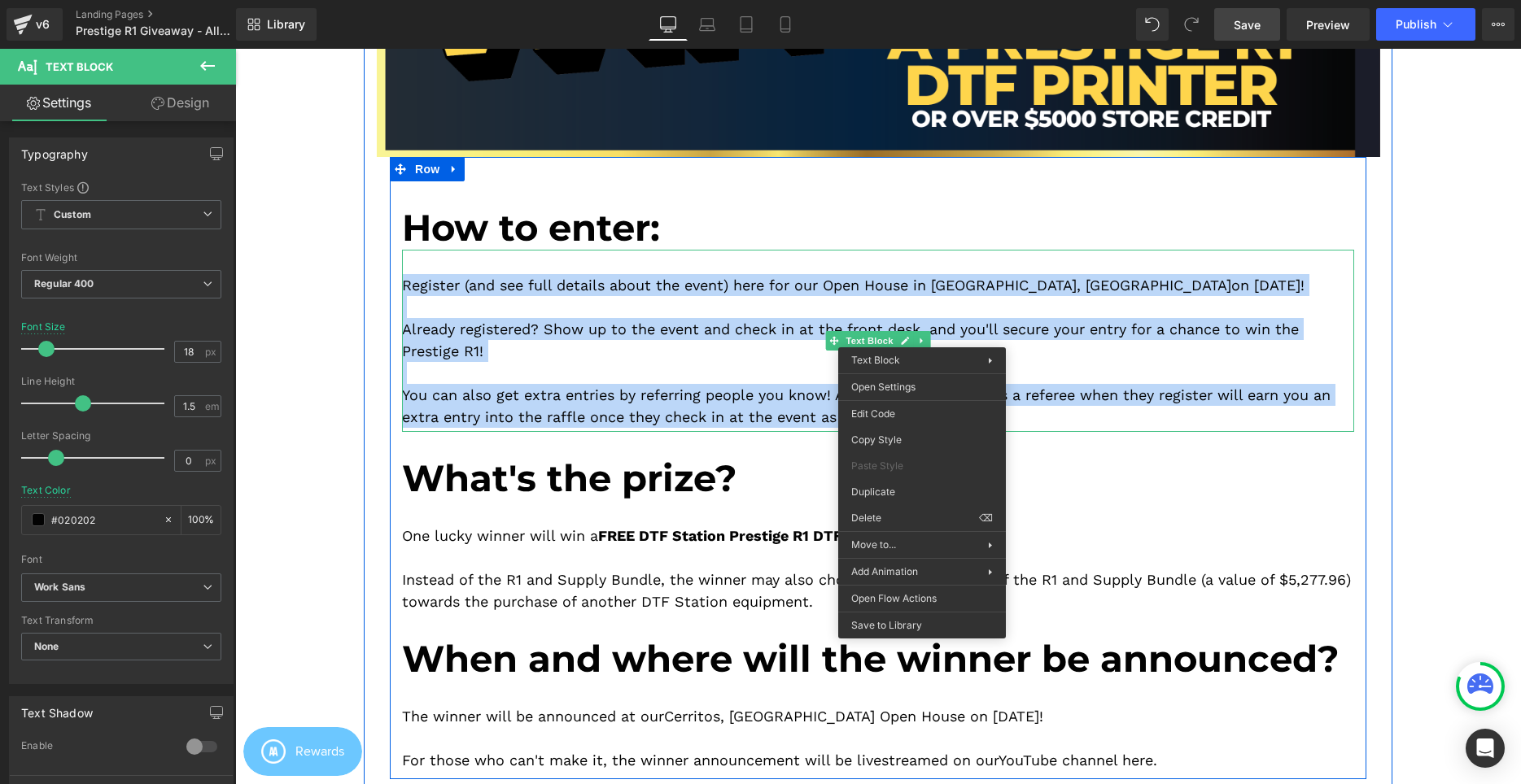
click at [965, 311] on p at bounding box center [877, 307] width 952 height 22
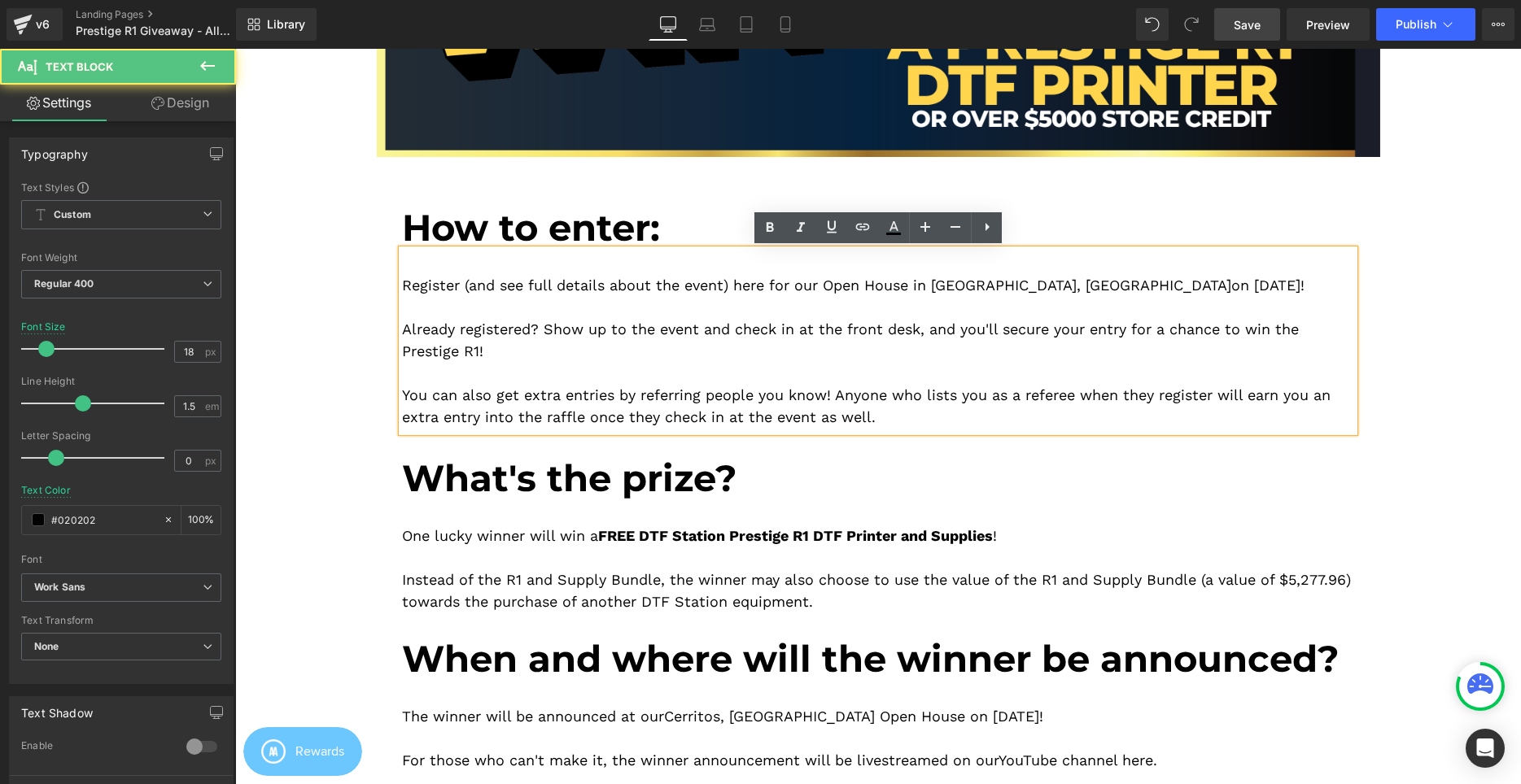
click at [897, 299] on p at bounding box center [877, 307] width 952 height 22
drag, startPoint x: 987, startPoint y: 221, endPoint x: 743, endPoint y: 219, distance: 244.0
click at [0, 0] on icon at bounding box center [0, 0] width 0 height 0
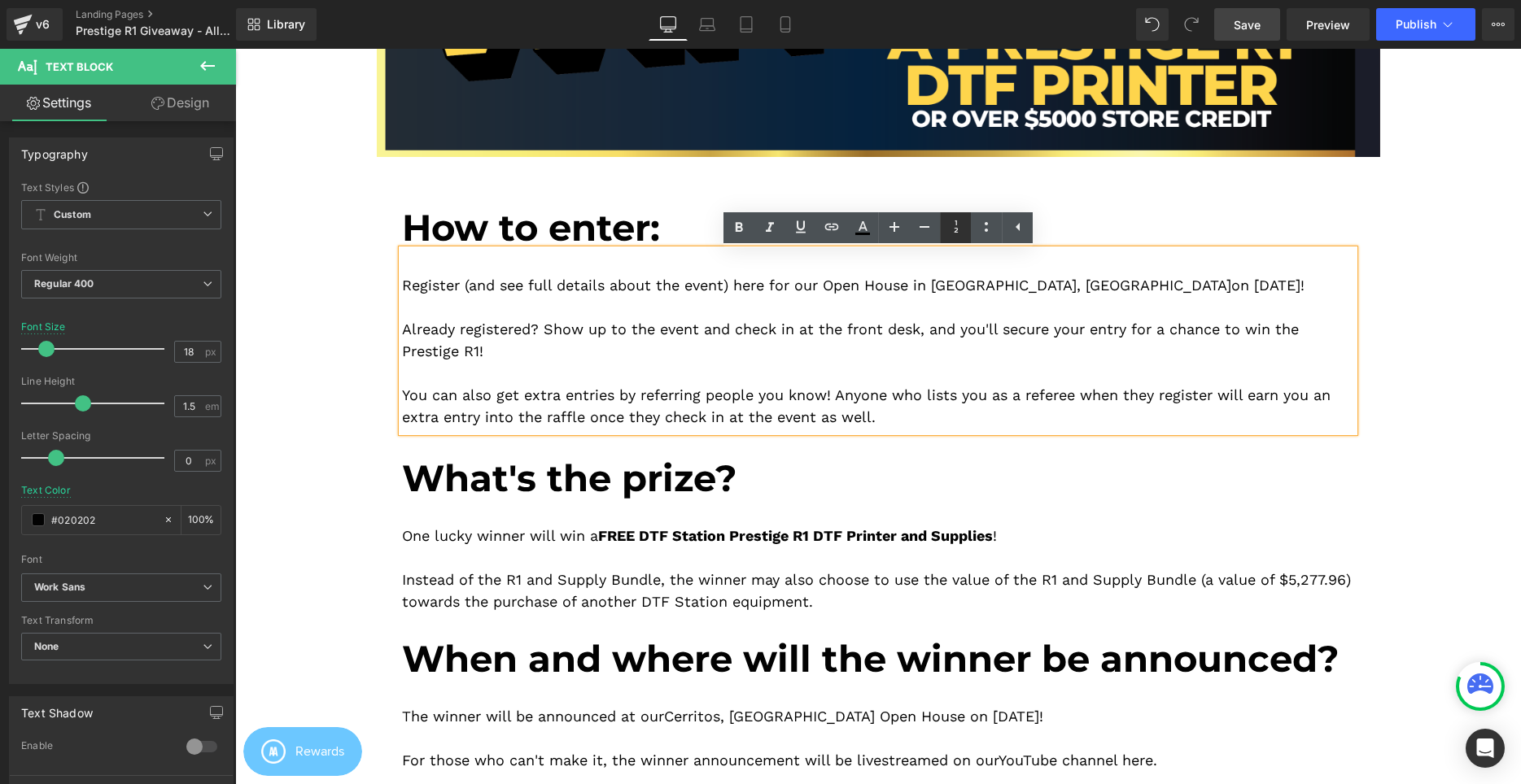
click at [959, 216] on link at bounding box center [955, 228] width 31 height 31
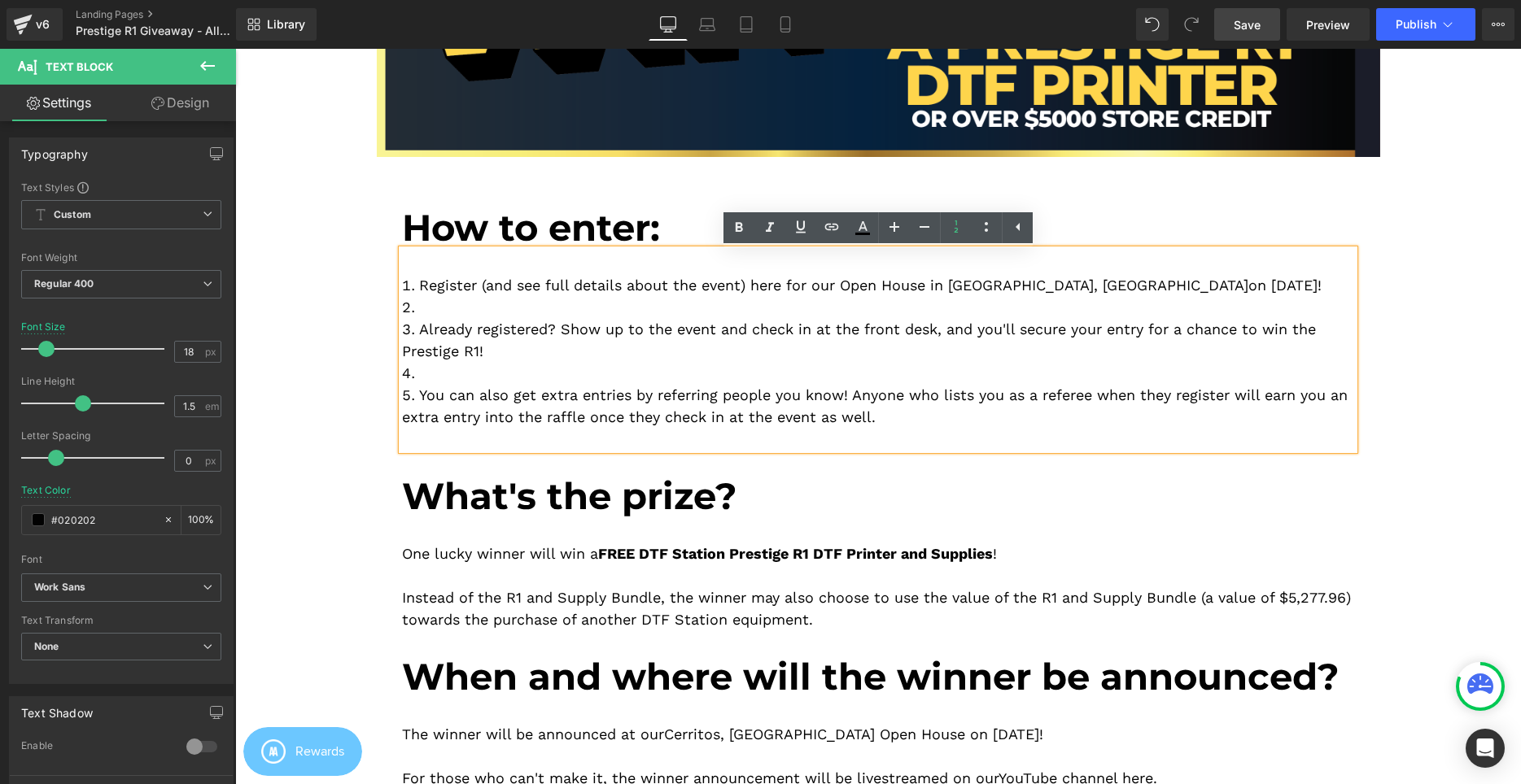
click at [542, 322] on li "Already registered? Show up to the event and check in at the front desk, and yo…" at bounding box center [877, 340] width 952 height 44
click at [450, 298] on li at bounding box center [877, 307] width 952 height 22
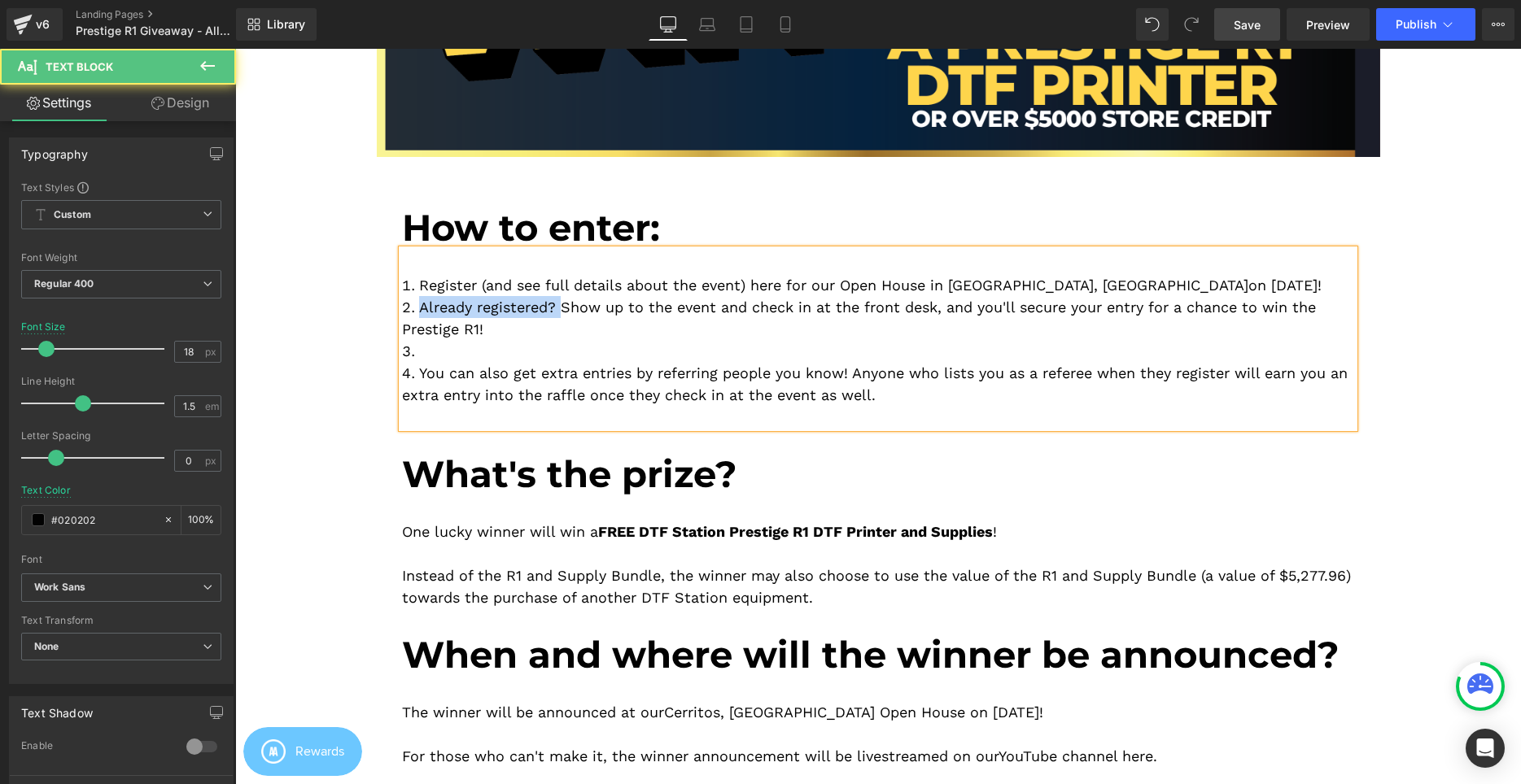
drag, startPoint x: 421, startPoint y: 310, endPoint x: 563, endPoint y: 305, distance: 142.1
click at [563, 305] on li "Already registered? Show up to the event and check in at the front desk, and yo…" at bounding box center [877, 318] width 952 height 44
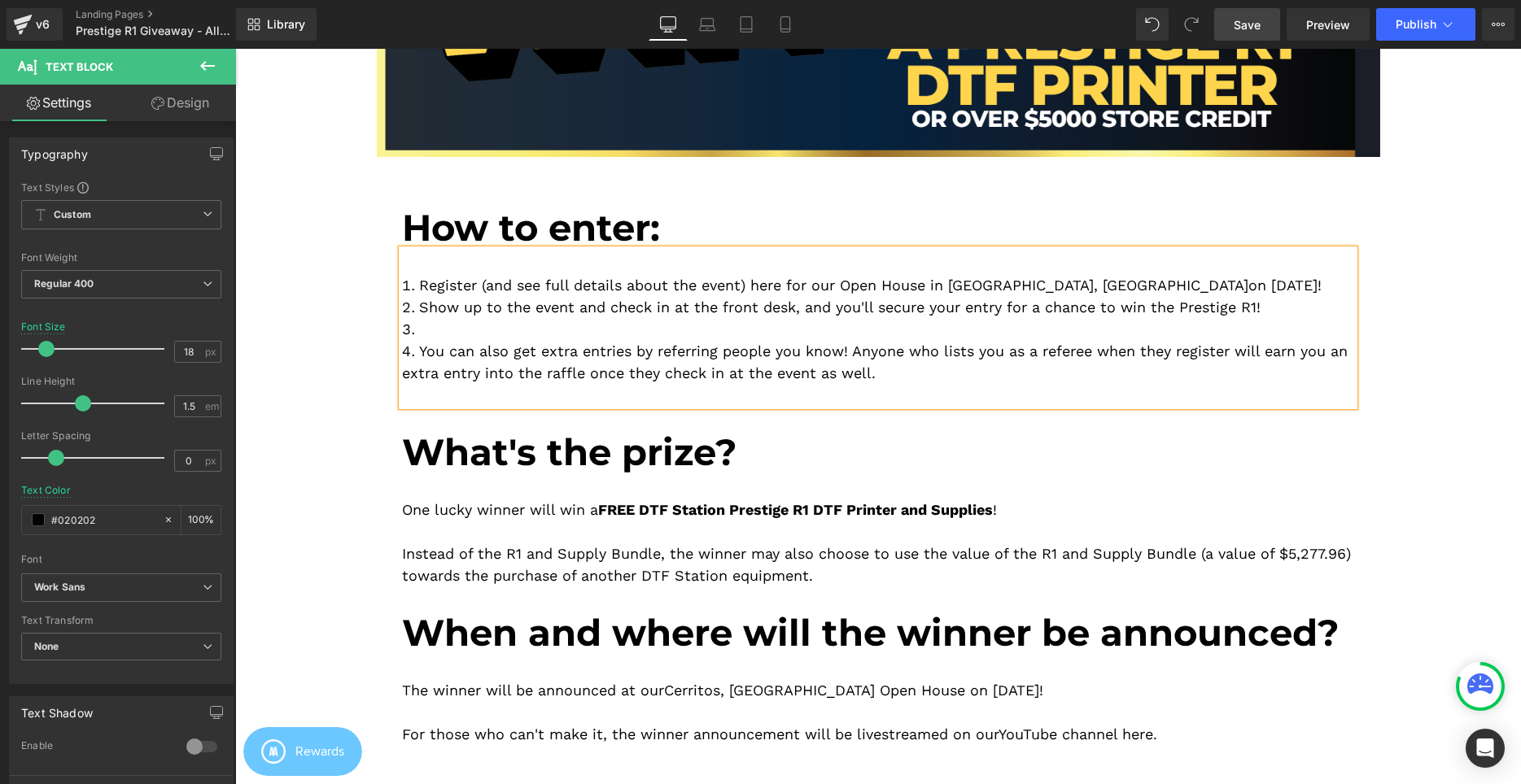
click at [445, 329] on li at bounding box center [877, 329] width 952 height 22
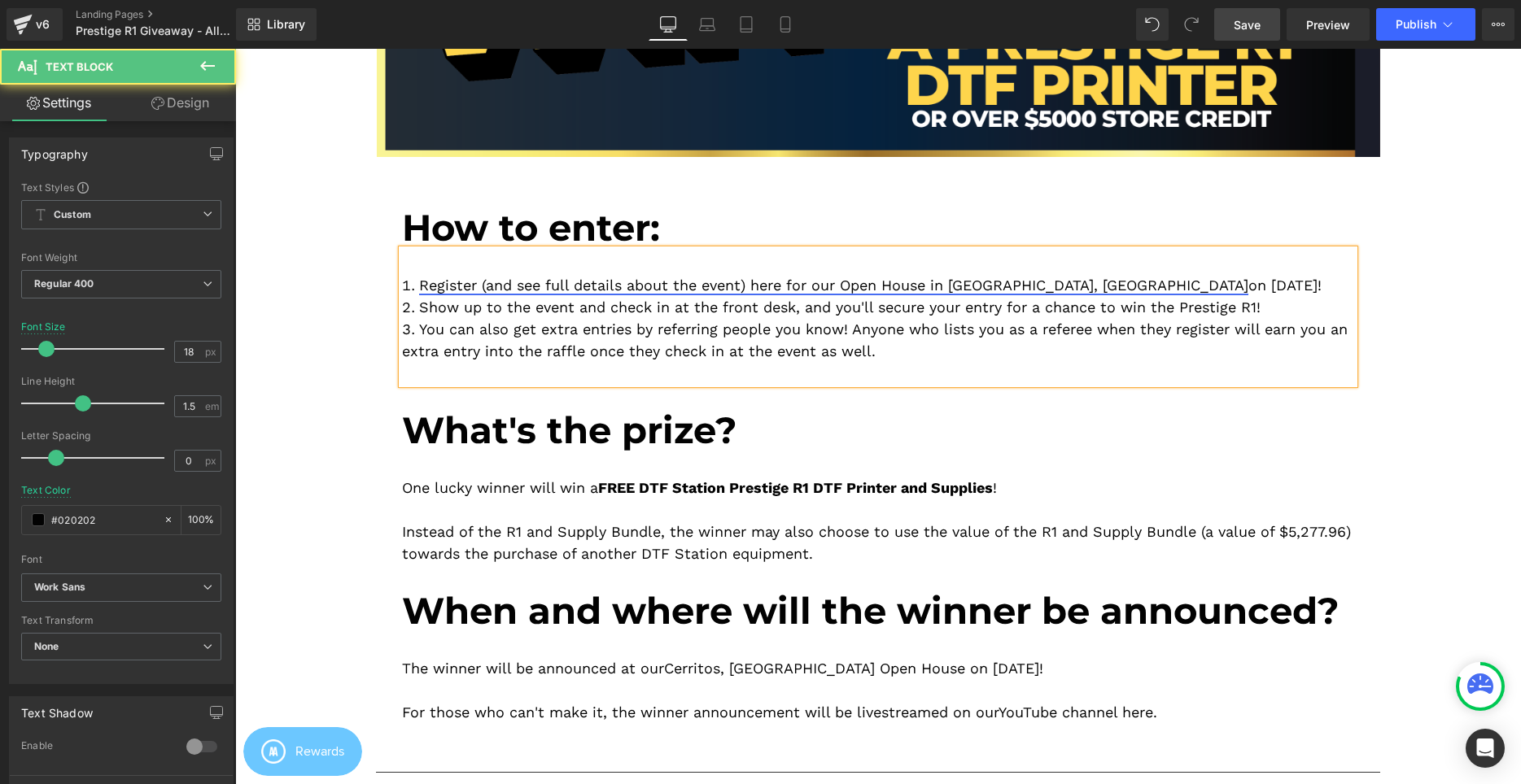
click at [424, 287] on link "Register (and see full details about the event) here for our Open House in Cerr…" at bounding box center [834, 285] width 830 height 17
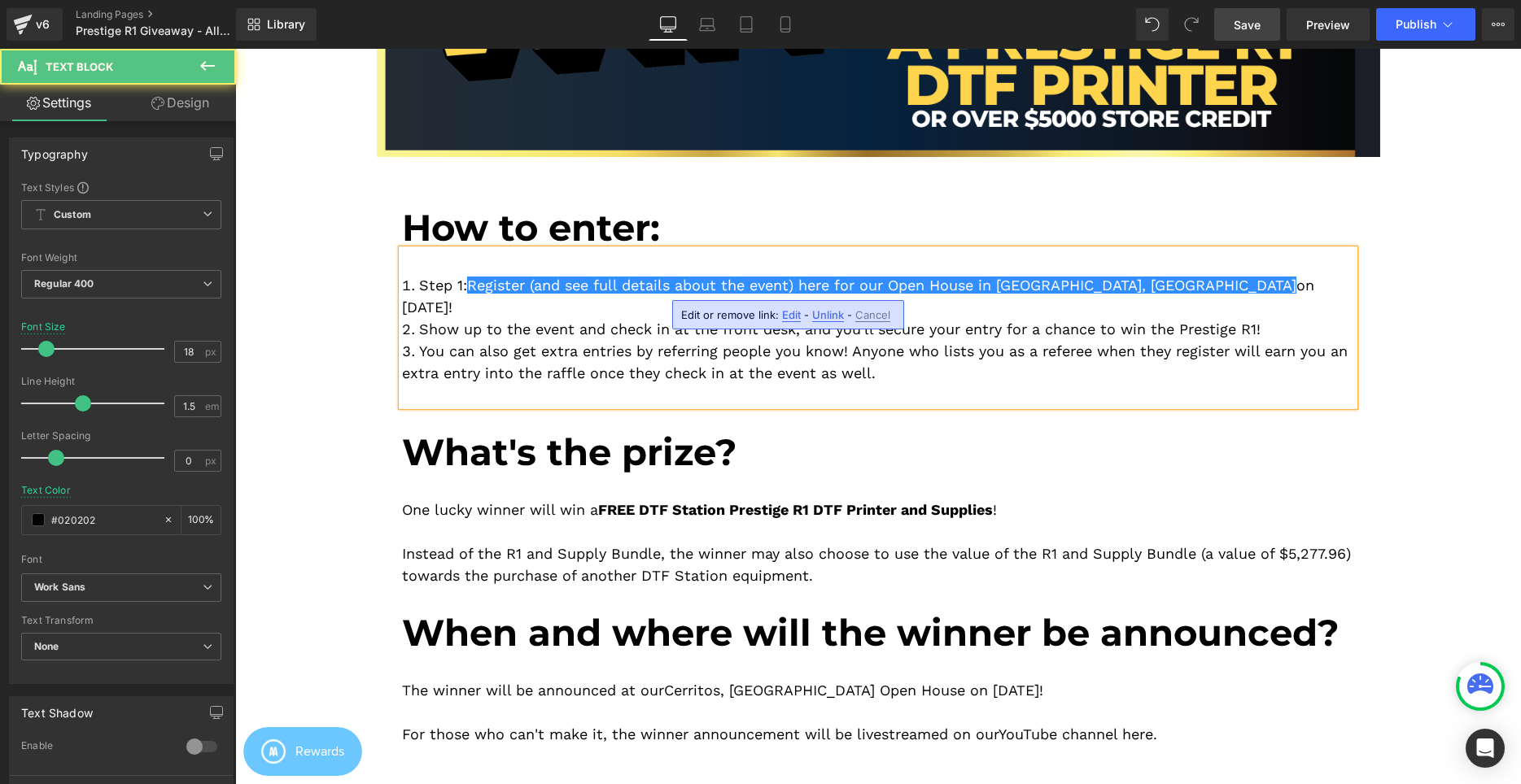
click at [424, 318] on li "Show up to the event and check in at the front desk, and you'll secure your ent…" at bounding box center [877, 329] width 952 height 22
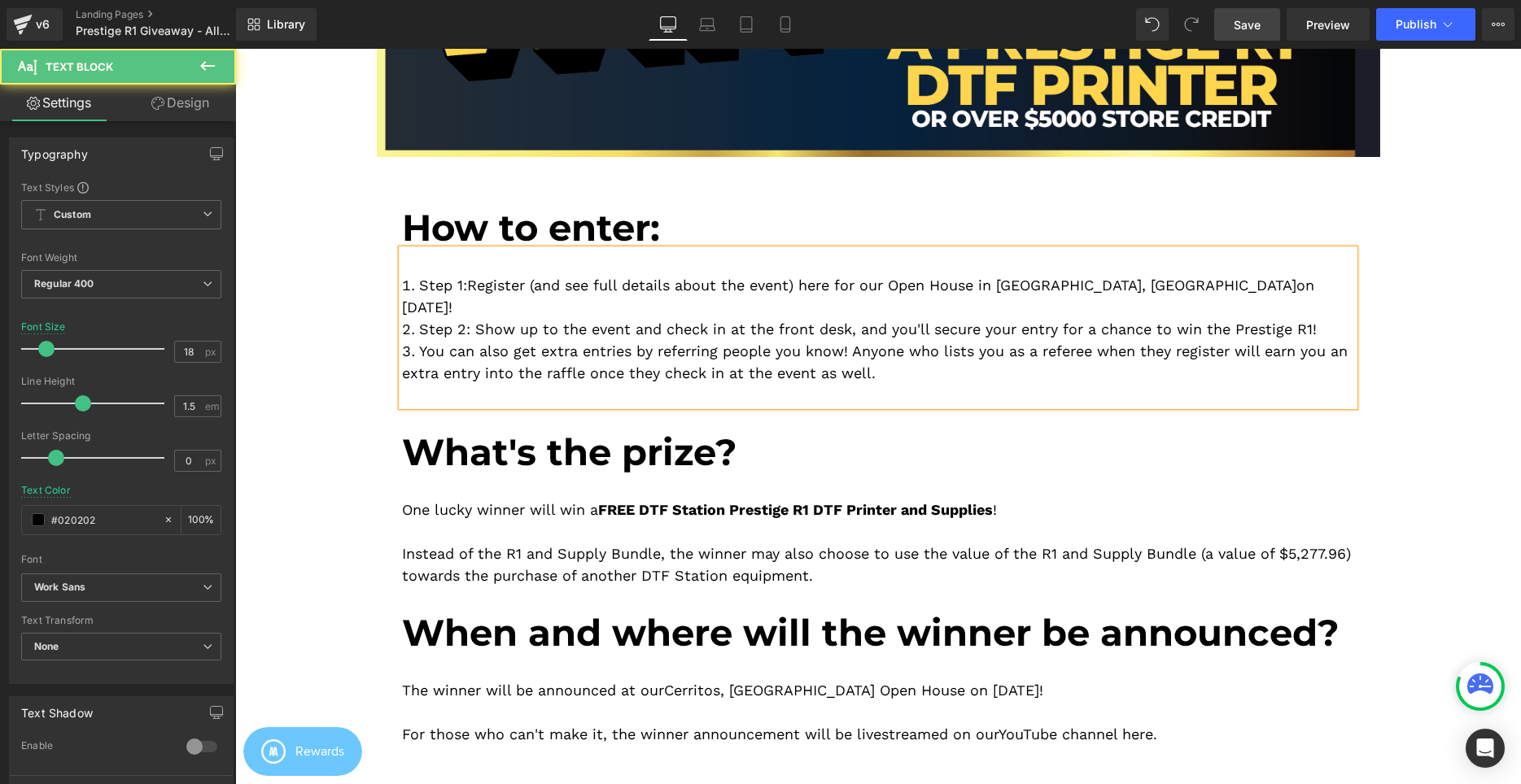
click at [419, 340] on li "You can also get extra entries by referring people you know! Anyone who lists y…" at bounding box center [877, 361] width 952 height 44
click at [423, 340] on li "You can also get extra entries by referring people you know! Anyone who lists y…" at bounding box center [877, 361] width 952 height 44
click at [466, 340] on li "Step 3: You can also get extra entries by referring people you know! Anyone who…" at bounding box center [877, 361] width 952 height 44
drag, startPoint x: 465, startPoint y: 285, endPoint x: 375, endPoint y: 286, distance: 90.0
click at [375, 286] on div "Image Image How to enter: Heading Step 1: Register (and see full details about …" at bounding box center [878, 288] width 1029 height 930
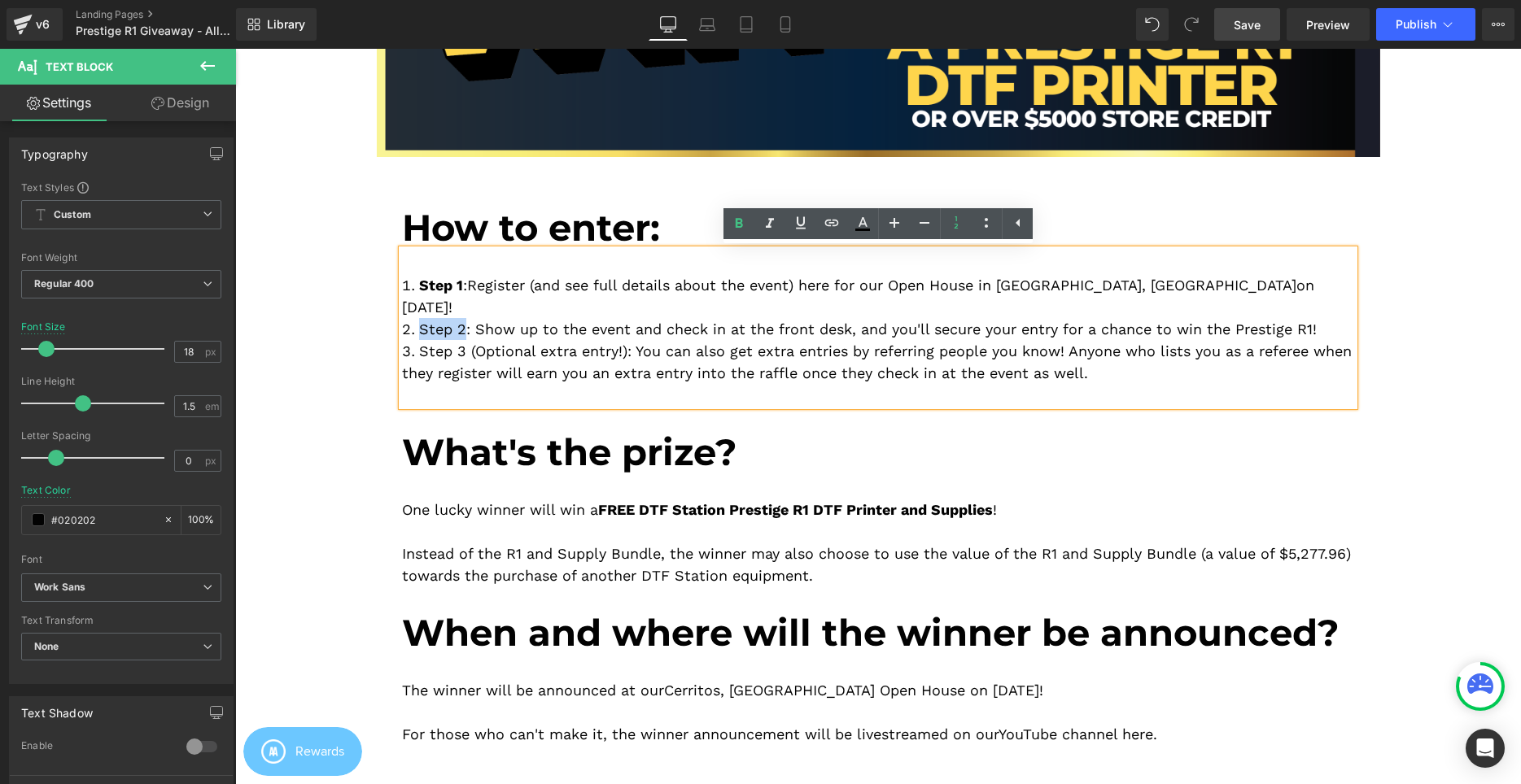
drag, startPoint x: 464, startPoint y: 307, endPoint x: 357, endPoint y: 308, distance: 107.0
click at [357, 306] on div "Image Image How to enter: Heading Step 1 : Register (and see full details about…" at bounding box center [878, 739] width 1286 height 1882
drag, startPoint x: 464, startPoint y: 328, endPoint x: 410, endPoint y: 329, distance: 54.0
click at [411, 340] on li "Step 3 (Optional extra entry!): You can also get extra entries by referring peo…" at bounding box center [877, 361] width 952 height 44
click at [486, 340] on li "S tep 3 (Optional extra entry!): You can also get extra entries by referring pe…" at bounding box center [877, 361] width 952 height 44
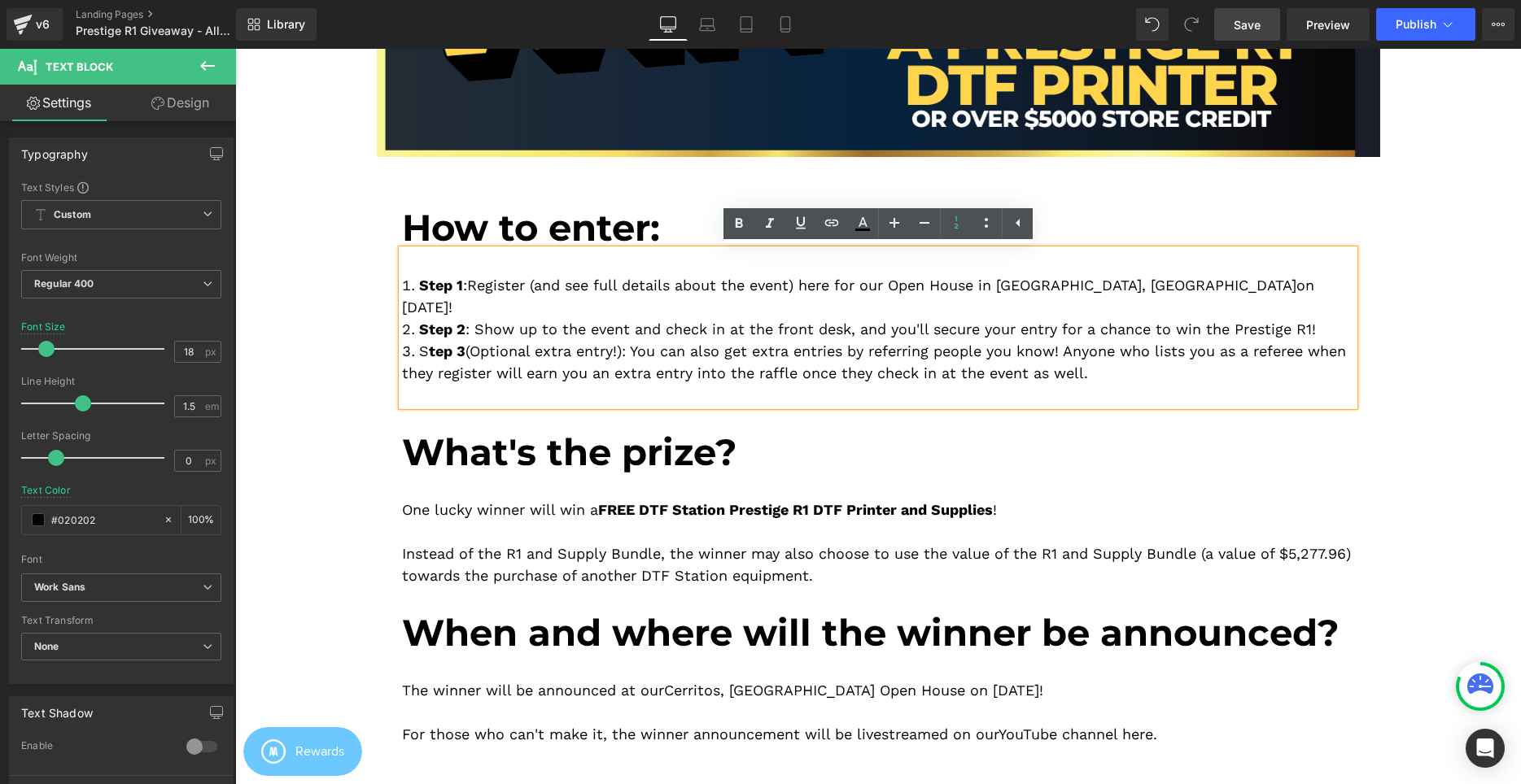
drag, startPoint x: 419, startPoint y: 326, endPoint x: 605, endPoint y: 328, distance: 186.0
click at [604, 340] on li "S tep 3 (Optional extra entry!): You can also get extra entries by referring pe…" at bounding box center [877, 361] width 952 height 44
drag, startPoint x: 628, startPoint y: 332, endPoint x: 365, endPoint y: 334, distance: 263.0
click at [365, 334] on div "Image Image How to enter: Heading Step 1 : Register (and see full details about…" at bounding box center [878, 288] width 1029 height 930
click at [691, 351] on li "Step 3 (Optional extra entry!) : You can also get extra entries by referring pe…" at bounding box center [877, 361] width 952 height 44
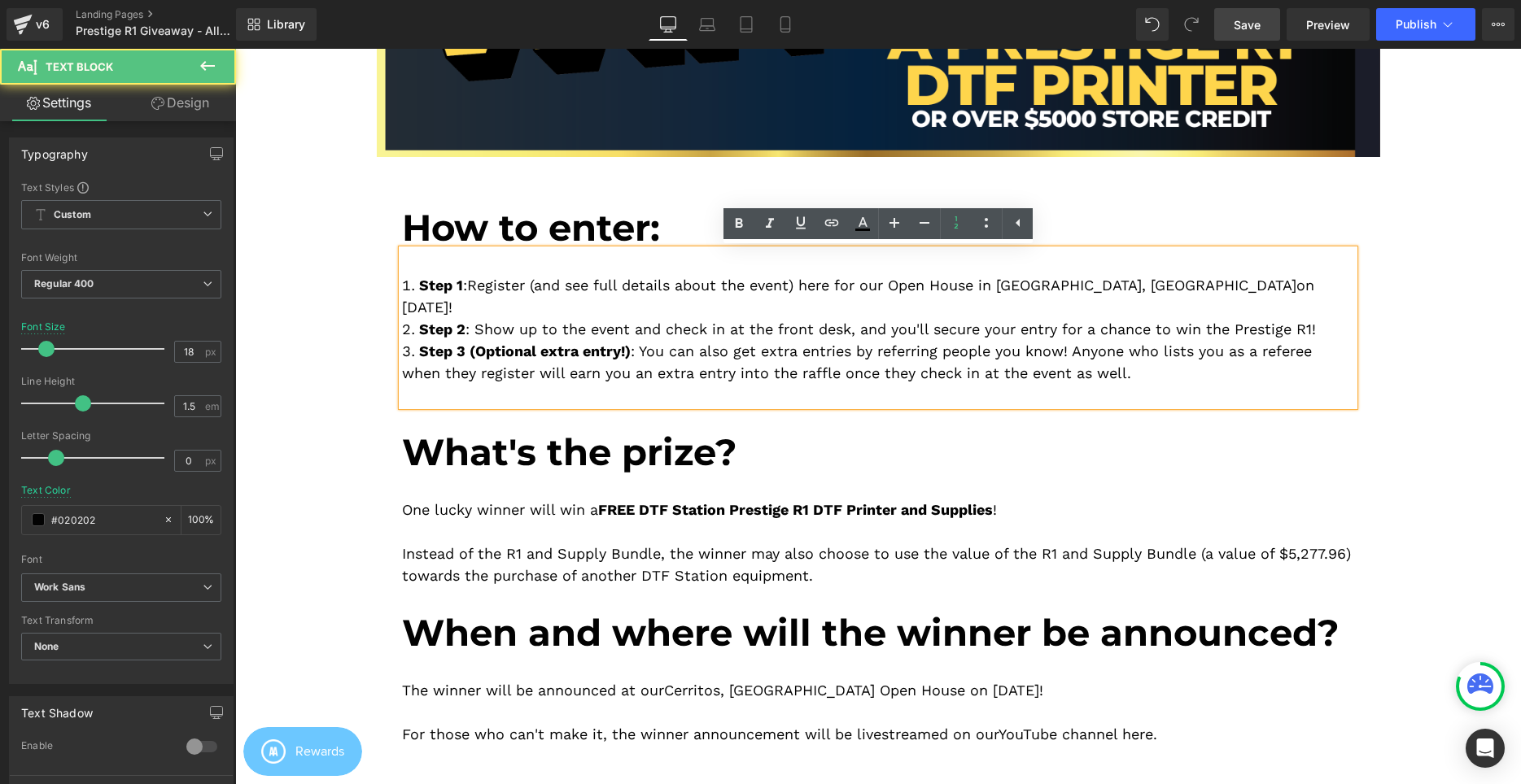
click at [1233, 24] on link "Save" at bounding box center [1246, 24] width 66 height 33
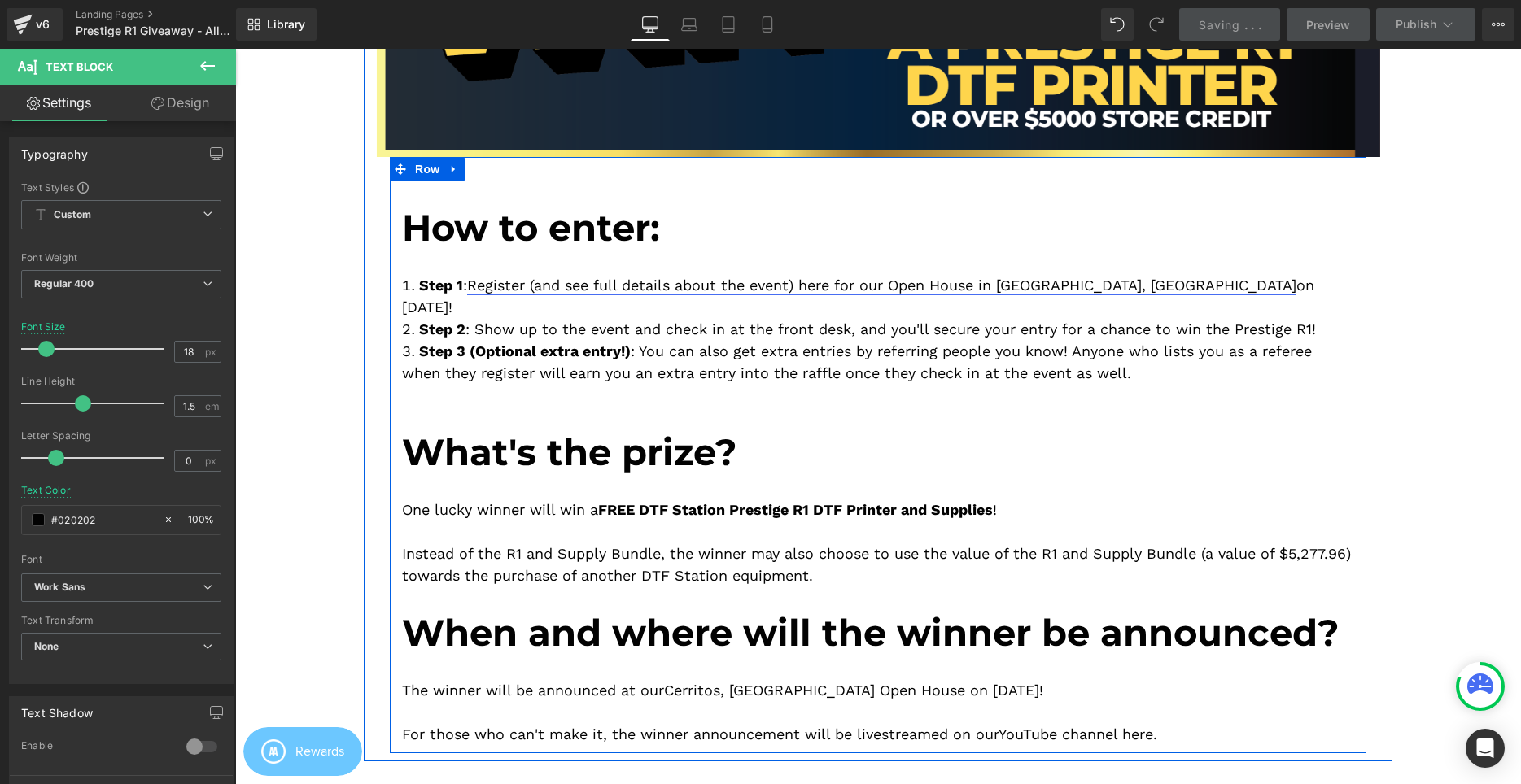
click at [1090, 284] on link "Register (and see full details about the event) here for our Open House in Cerr…" at bounding box center [881, 285] width 830 height 17
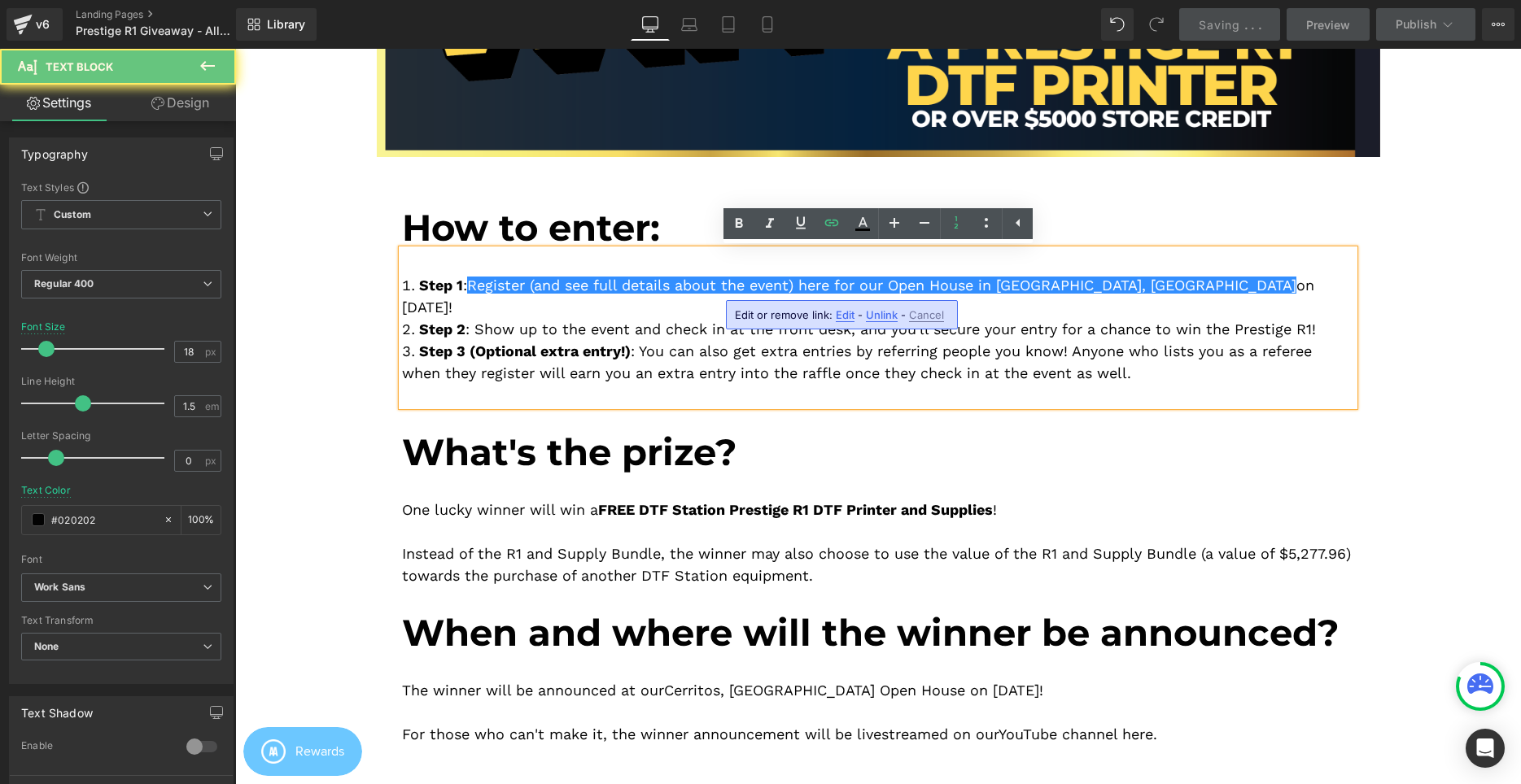
click at [1159, 282] on li "Step 1 : Register (and see full details about the event) here for our Open Hous…" at bounding box center [877, 296] width 952 height 44
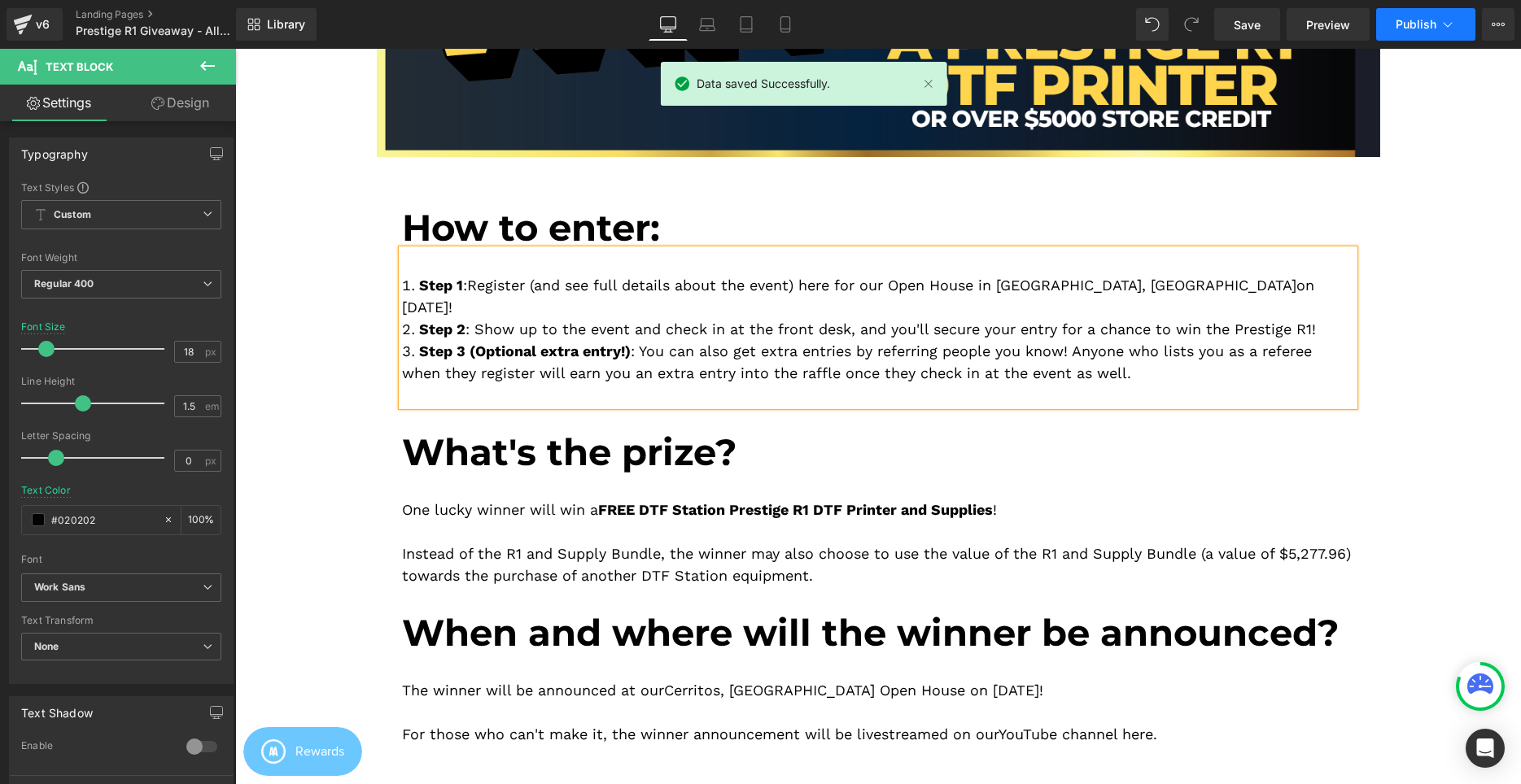
click at [1420, 24] on span "Publish" at bounding box center [1416, 24] width 41 height 13
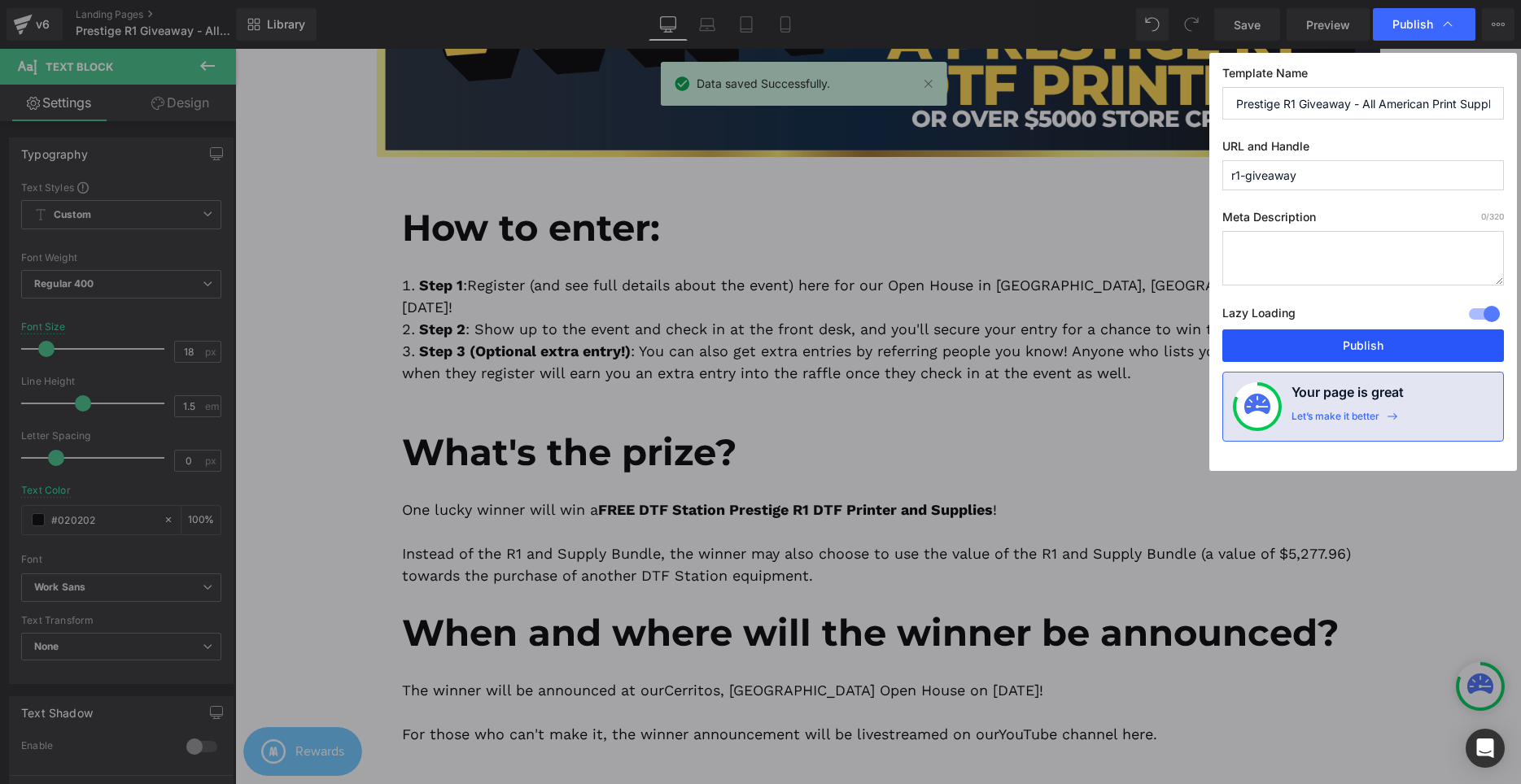
click at [1368, 332] on button "Publish" at bounding box center [1363, 346] width 281 height 33
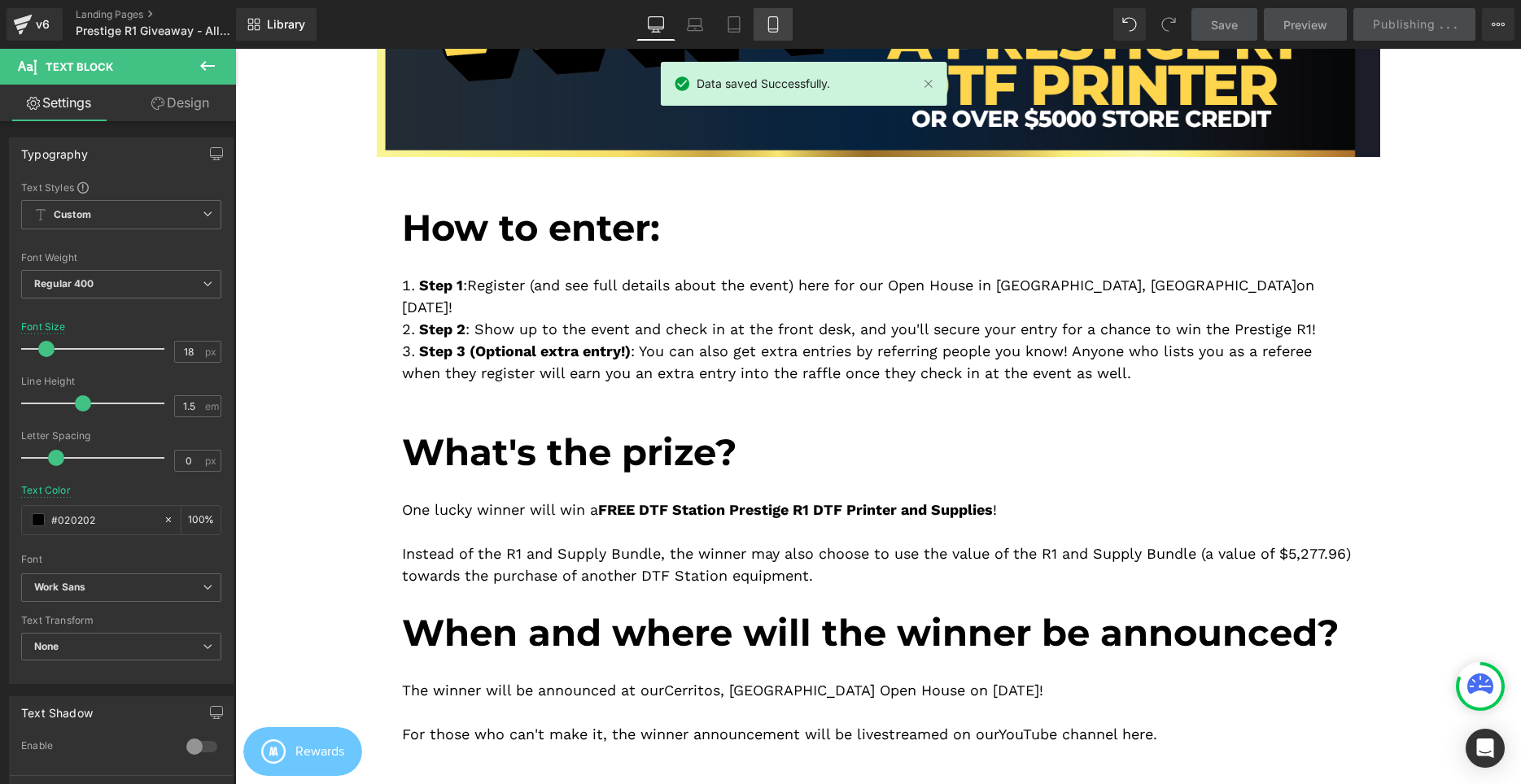
click at [763, 28] on link "Mobile" at bounding box center [773, 24] width 39 height 33
type input "15"
type input "#677279"
type input "100"
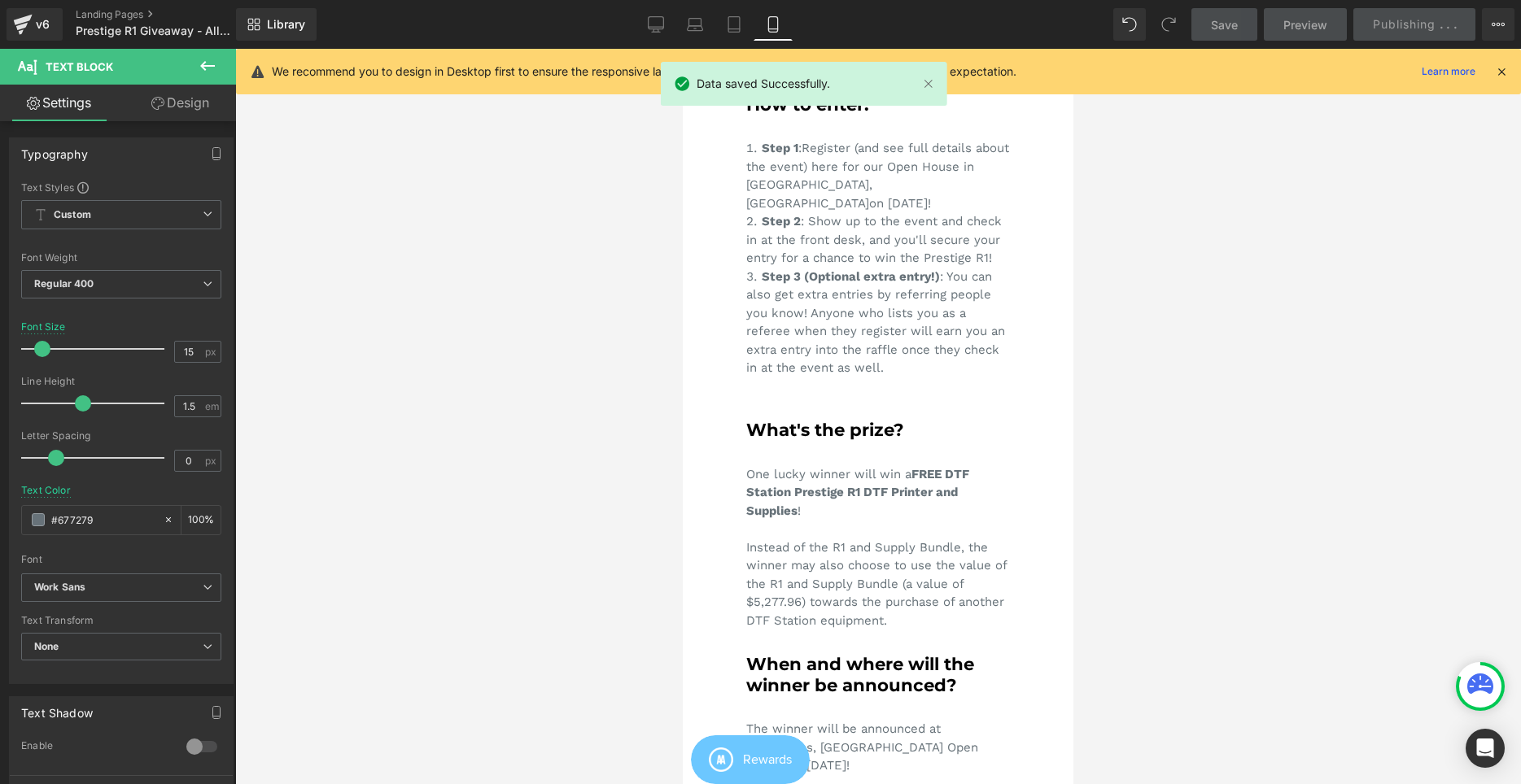
scroll to position [233, 0]
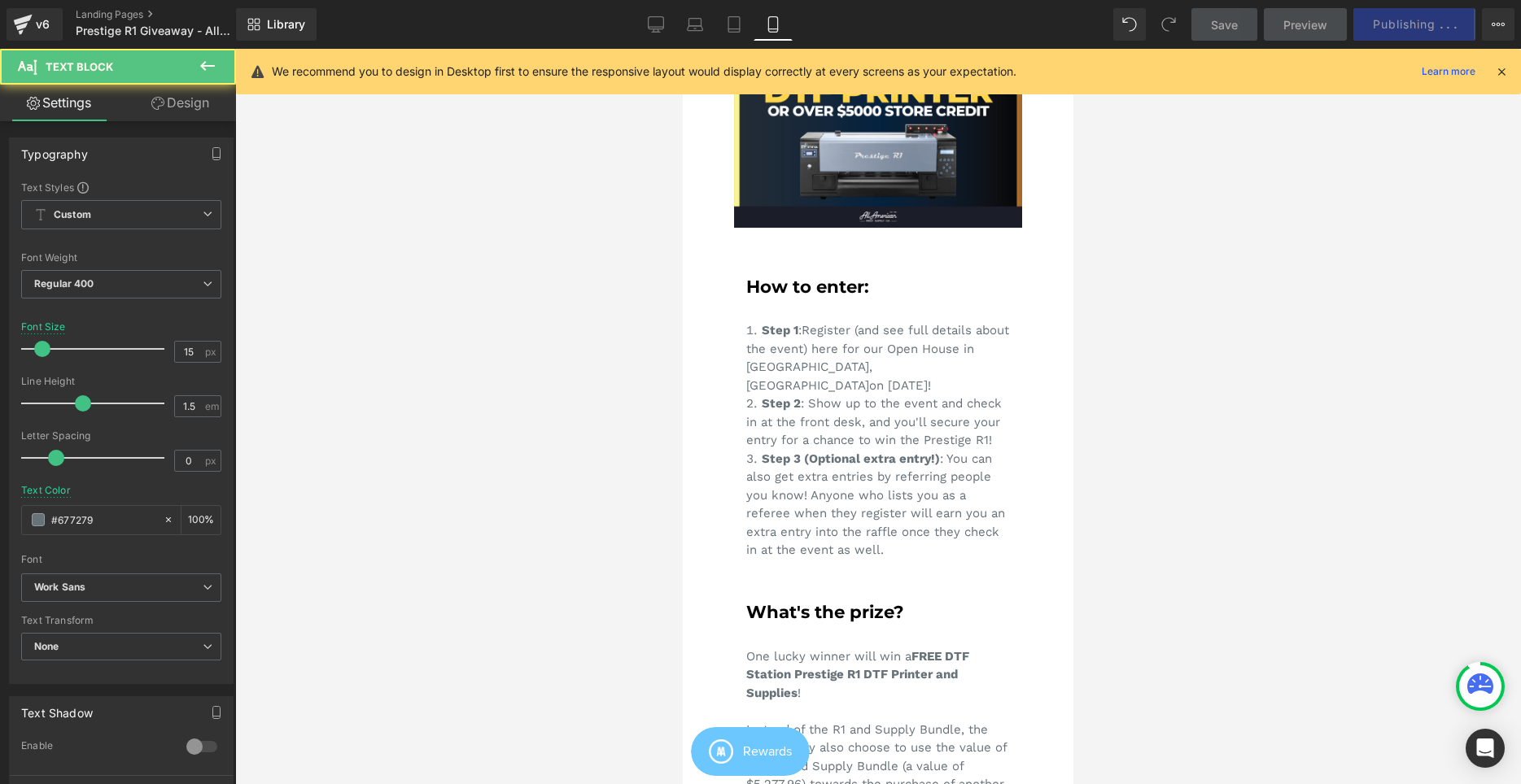
click at [979, 359] on li "Step 1 : Register (and see full details about the event) here for our Open Hous…" at bounding box center [877, 357] width 264 height 73
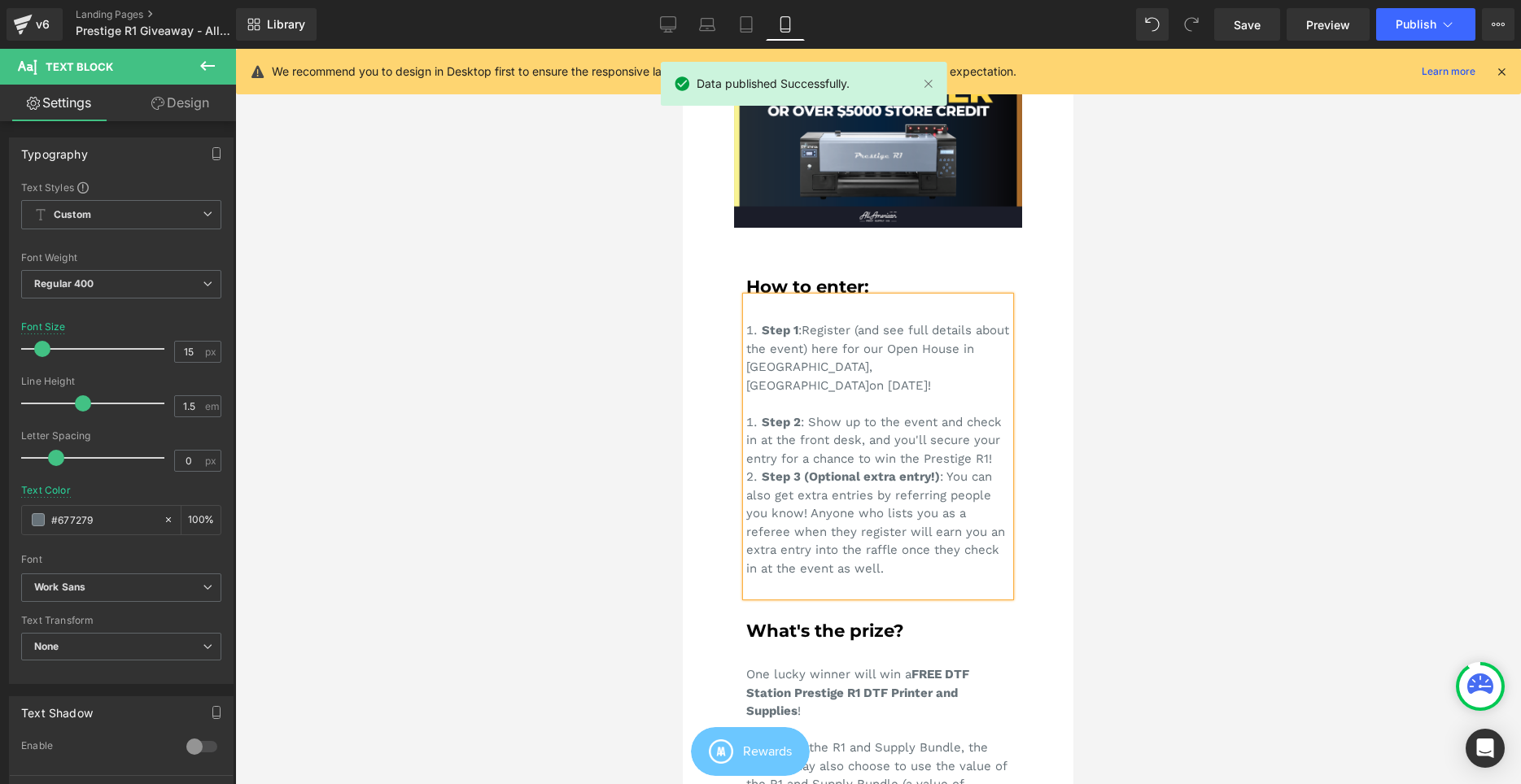
click at [1002, 441] on li "Step 2 : Show up to the event and check in at the front desk, and you'll secure…" at bounding box center [877, 441] width 264 height 55
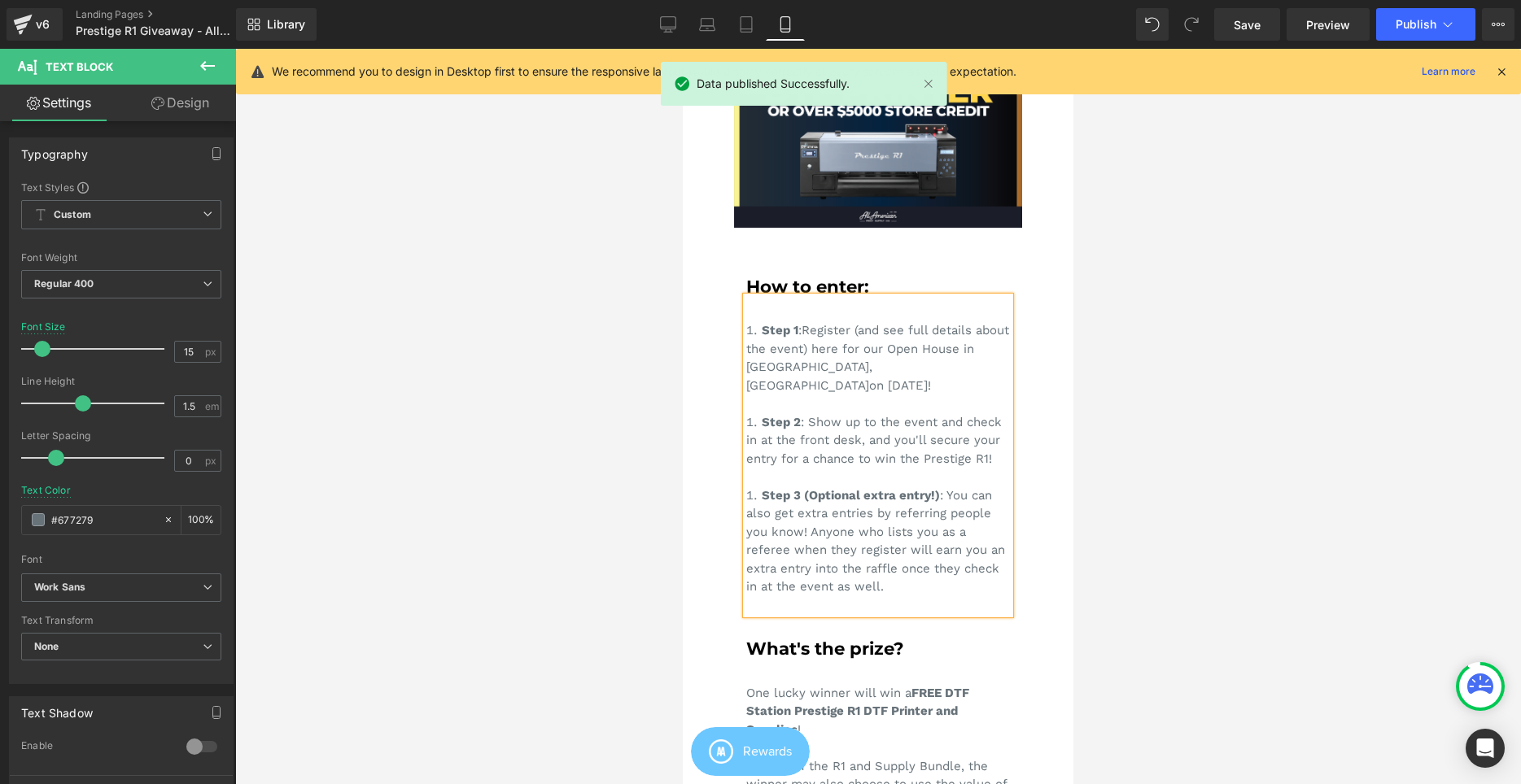
click at [764, 415] on span "Step 2" at bounding box center [781, 422] width 39 height 14
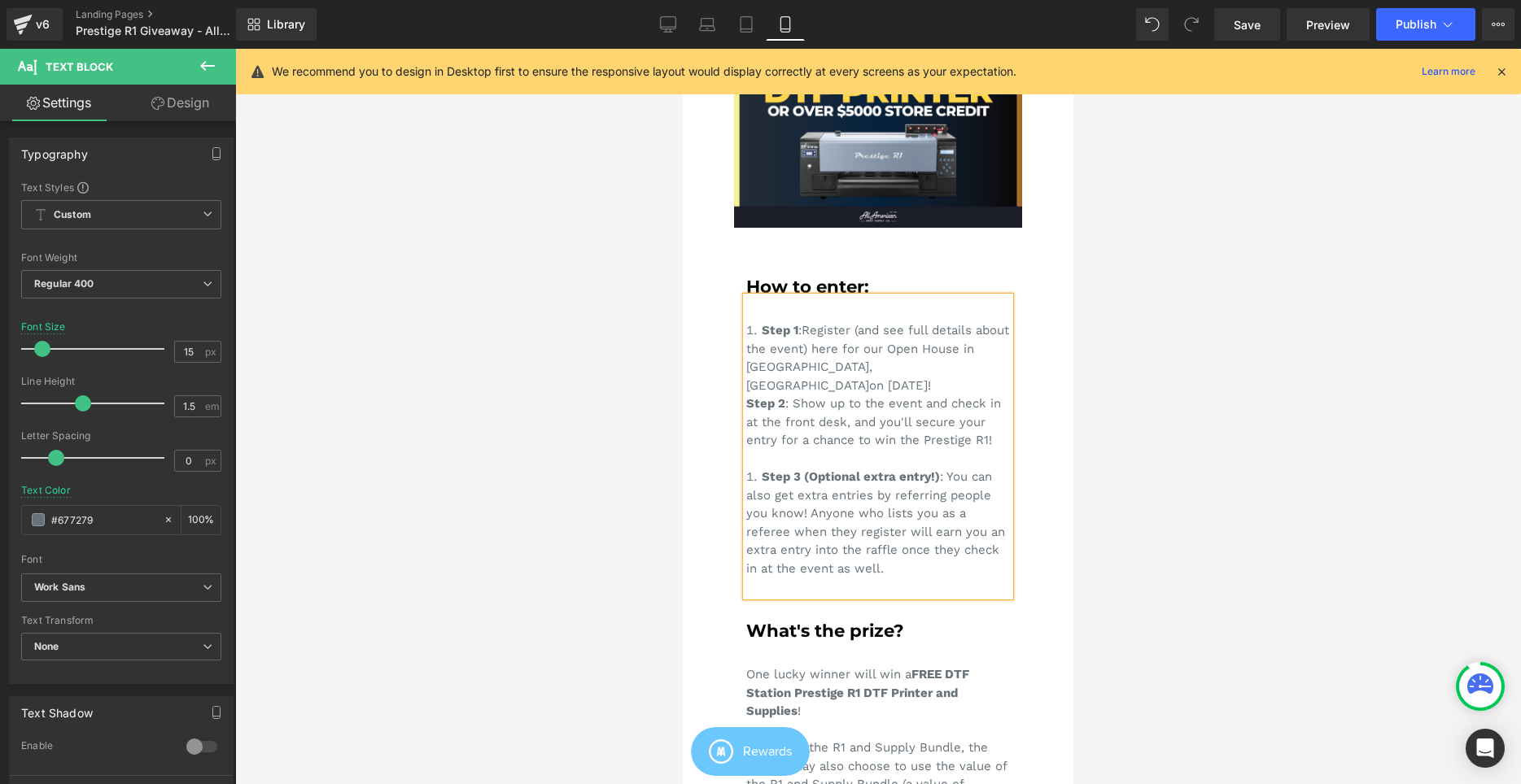
click at [762, 331] on span "Step 1" at bounding box center [780, 330] width 37 height 14
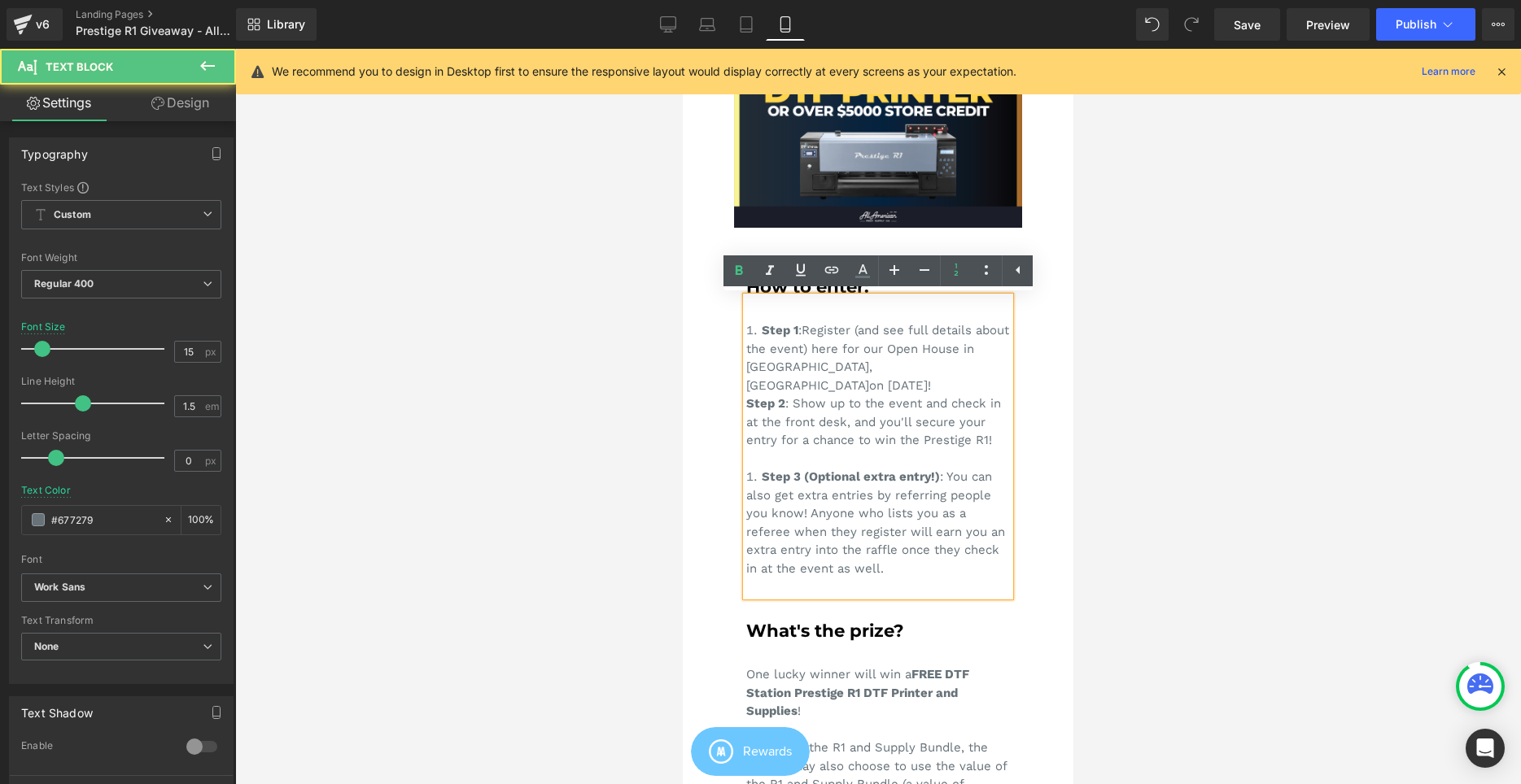
click at [752, 396] on span "Step 2" at bounding box center [765, 402] width 39 height 14
drag, startPoint x: 496, startPoint y: 499, endPoint x: 560, endPoint y: 499, distance: 64.0
click at [543, 499] on div at bounding box center [878, 416] width 1286 height 735
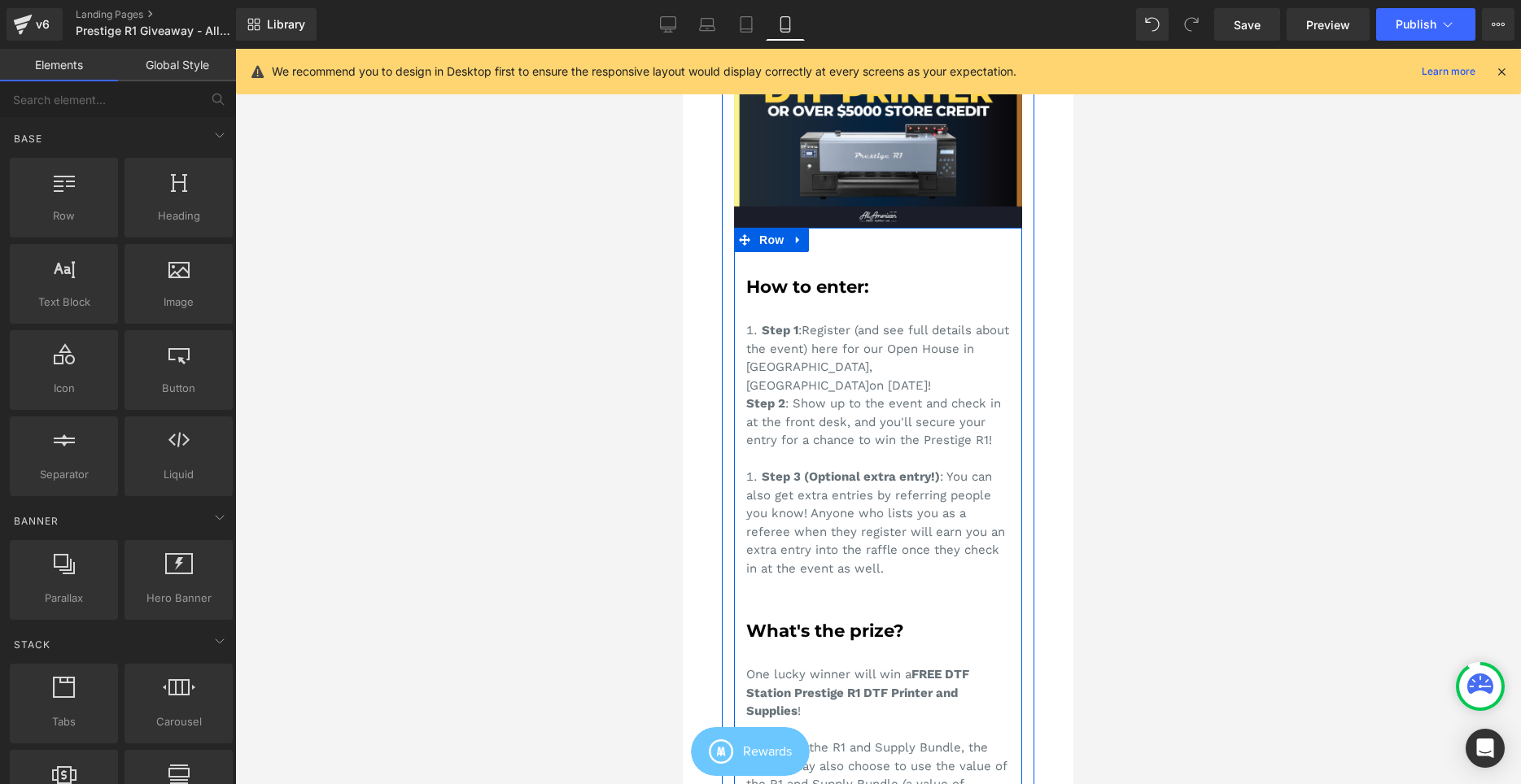
click at [747, 379] on div "Step 1 : Register (and see full details about the event) here for our Open Hous…" at bounding box center [877, 447] width 264 height 300
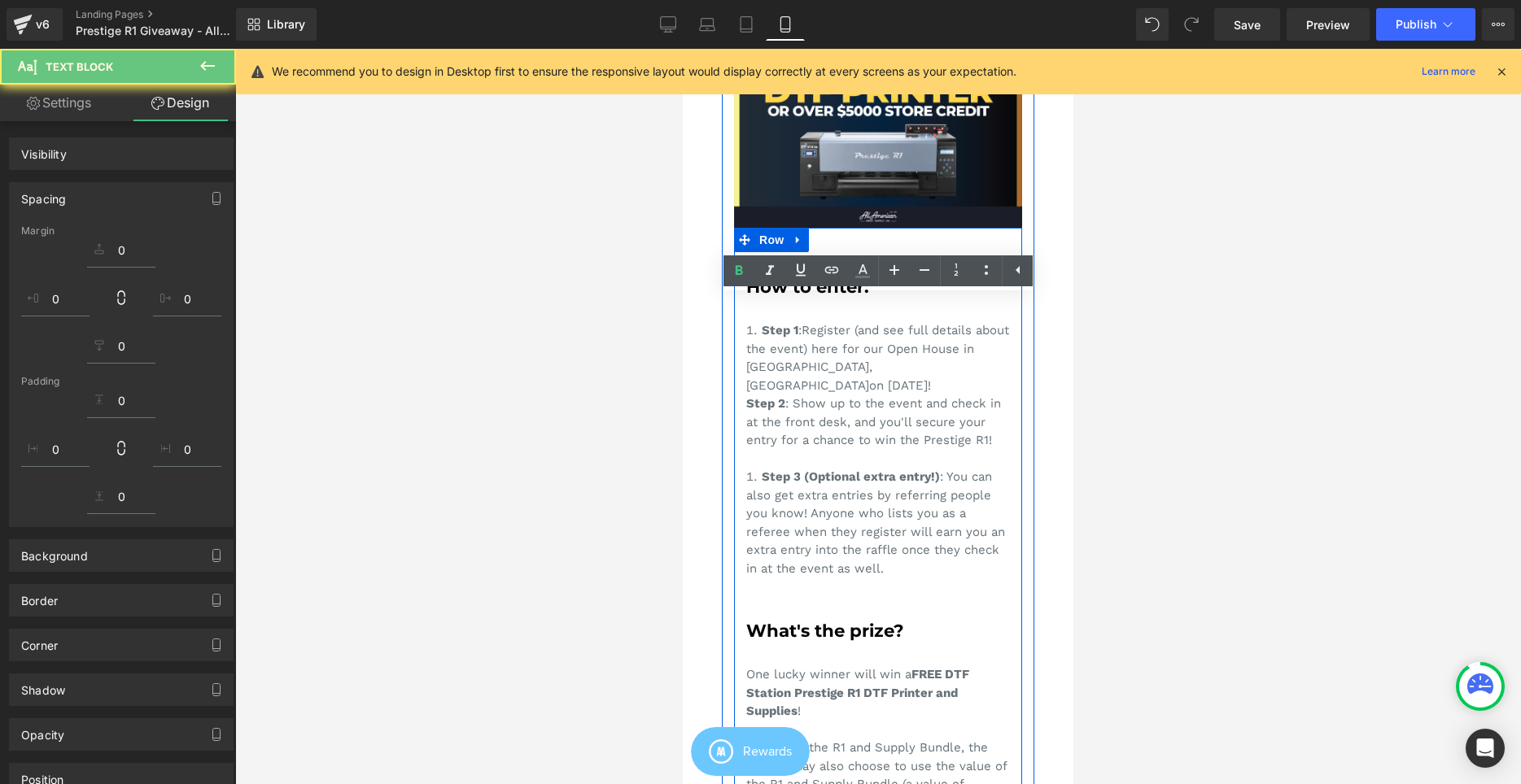
click at [755, 396] on span "Step 2" at bounding box center [765, 402] width 39 height 14
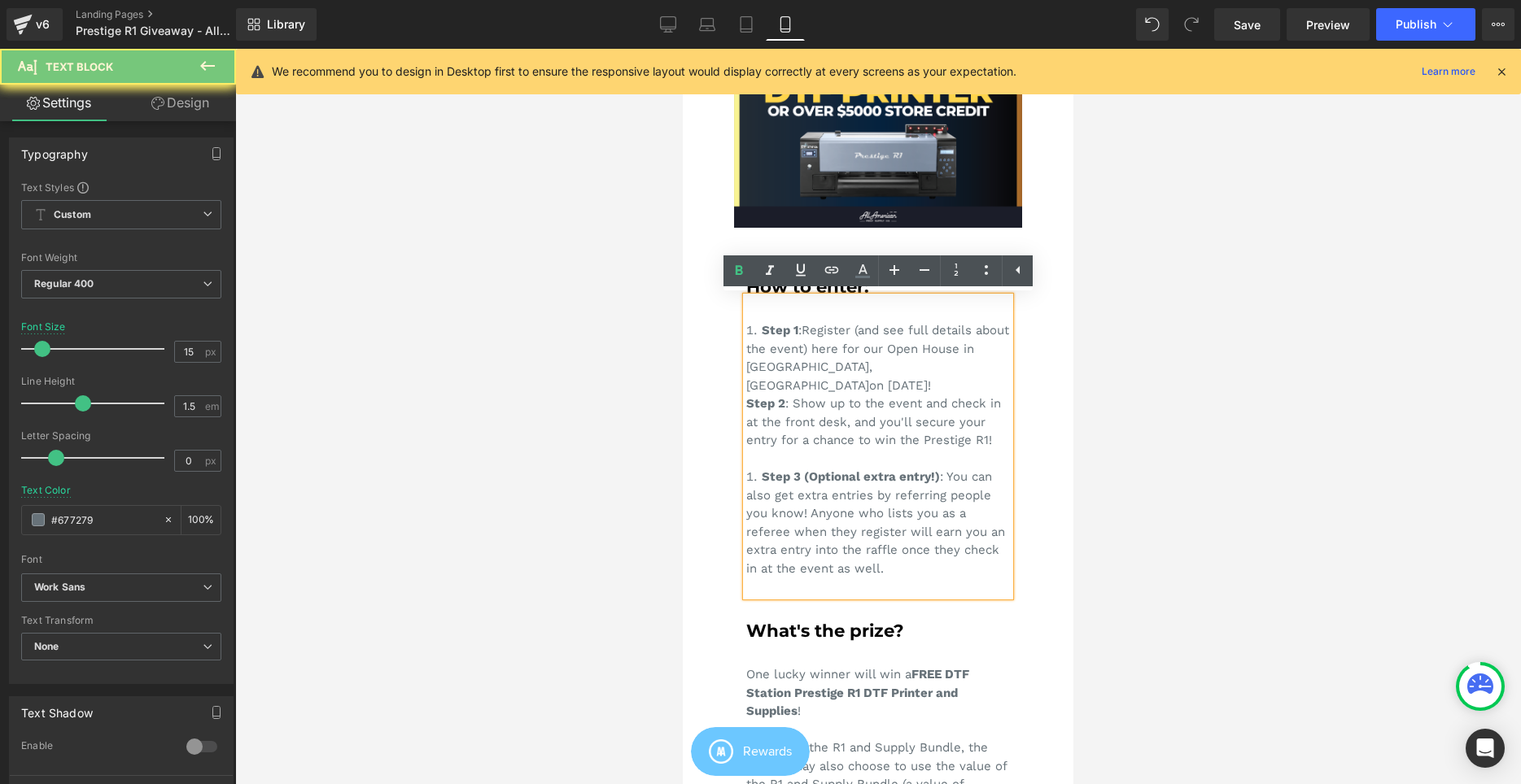
click at [750, 396] on span "Step 2" at bounding box center [765, 402] width 39 height 14
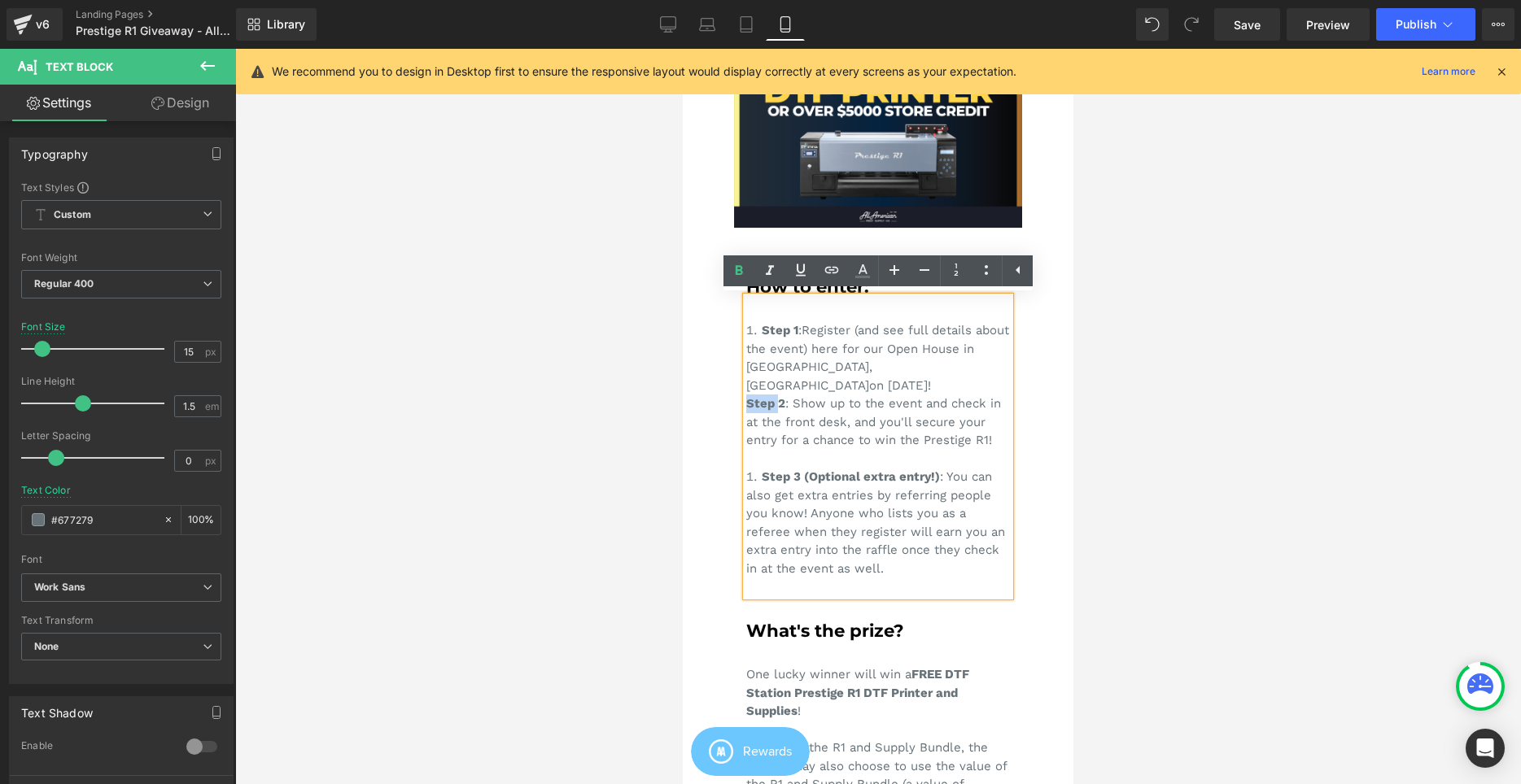
click at [749, 396] on span "Step 2" at bounding box center [765, 402] width 39 height 14
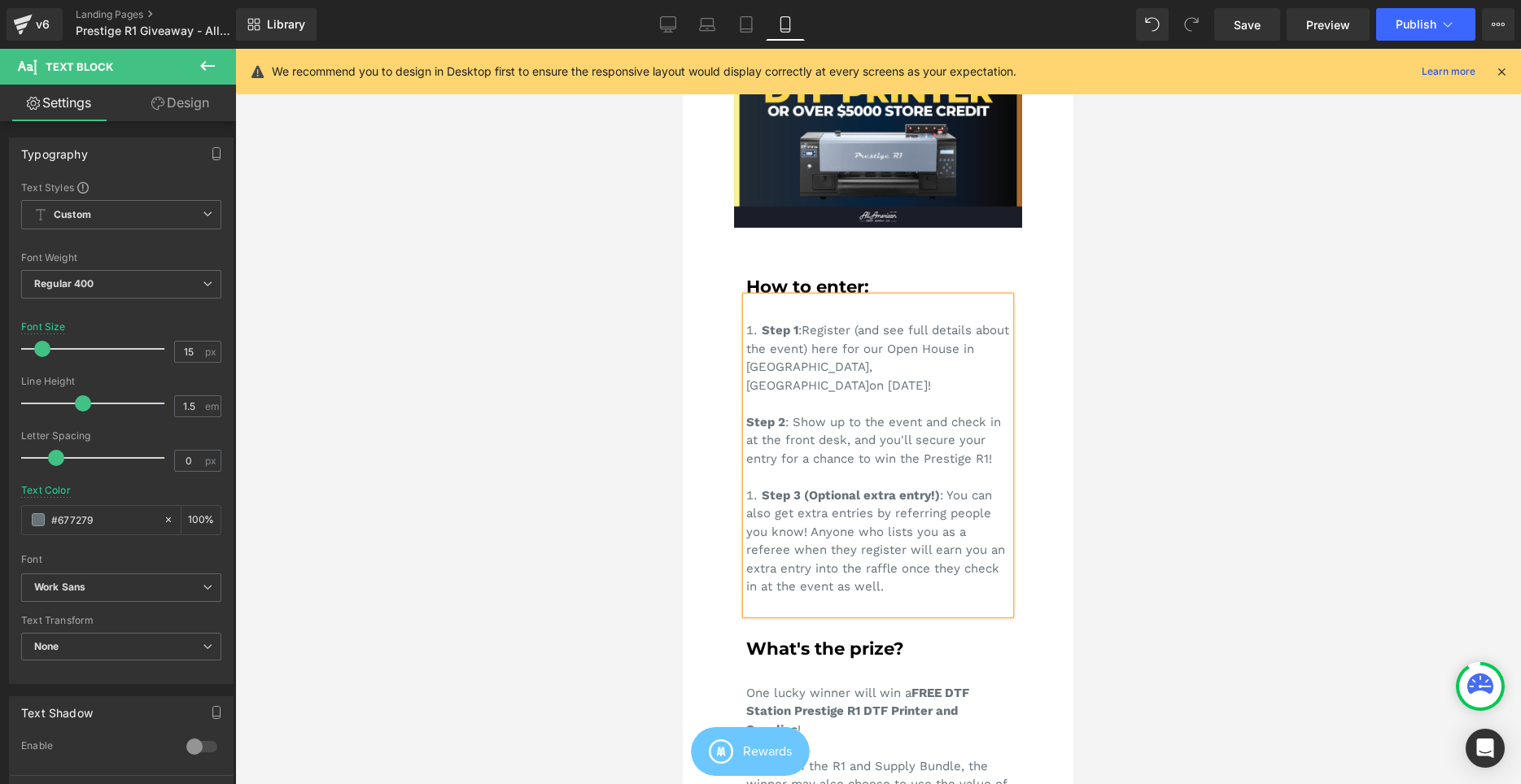
click at [762, 335] on span "Step 1" at bounding box center [780, 330] width 37 height 14
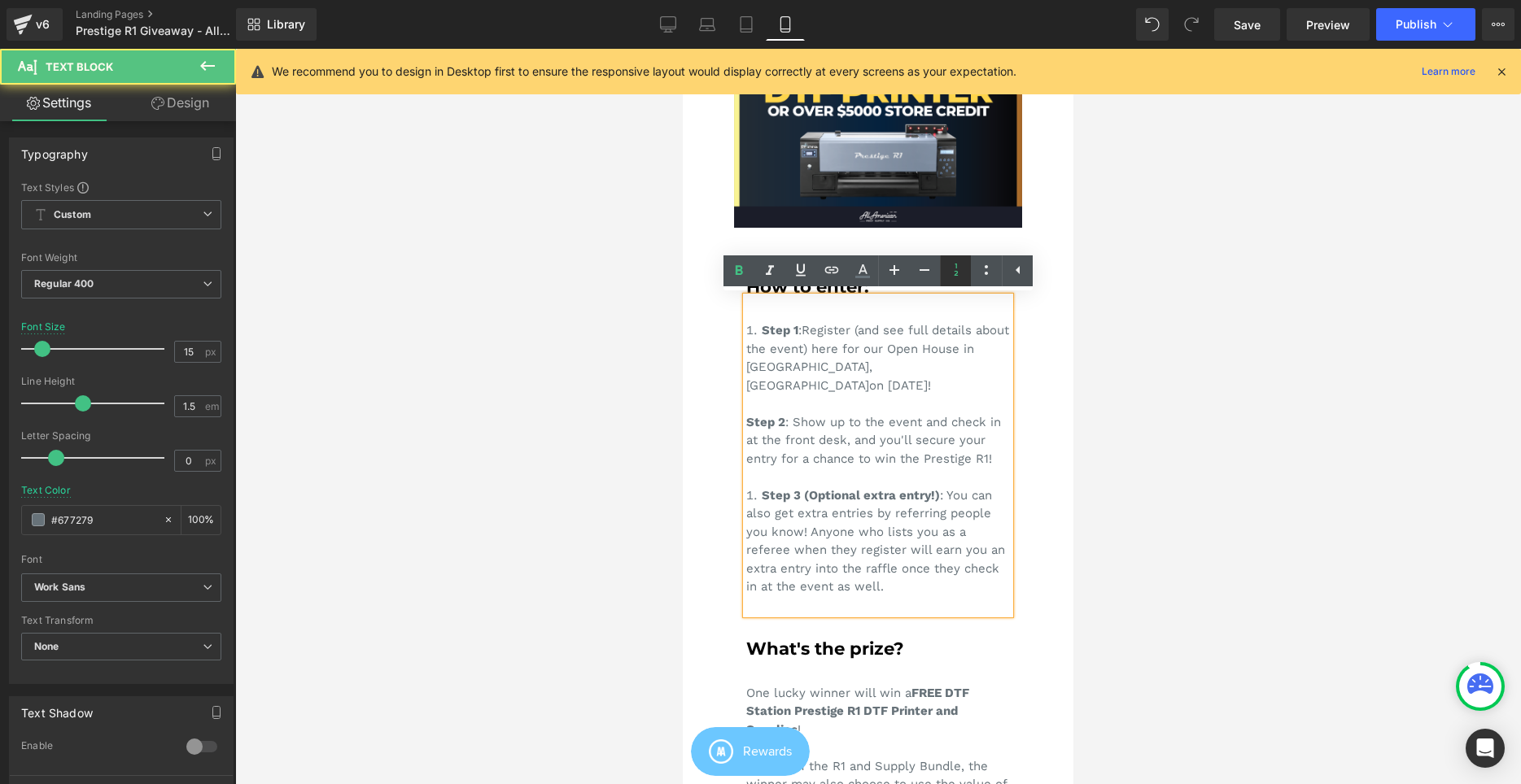
click at [969, 270] on link at bounding box center [955, 270] width 31 height 31
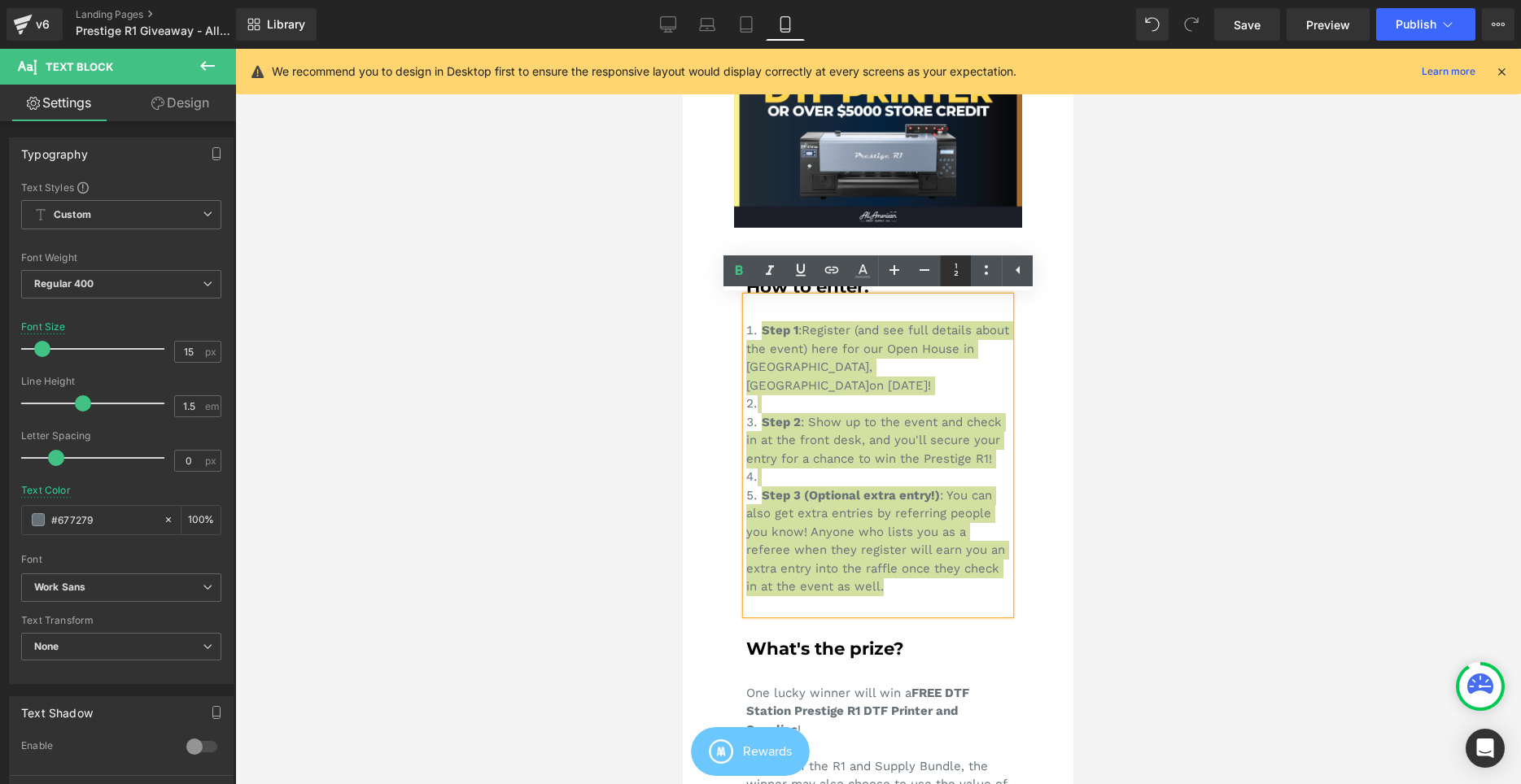
click at [708, 199] on icon at bounding box center [547, 182] width 322 height 34
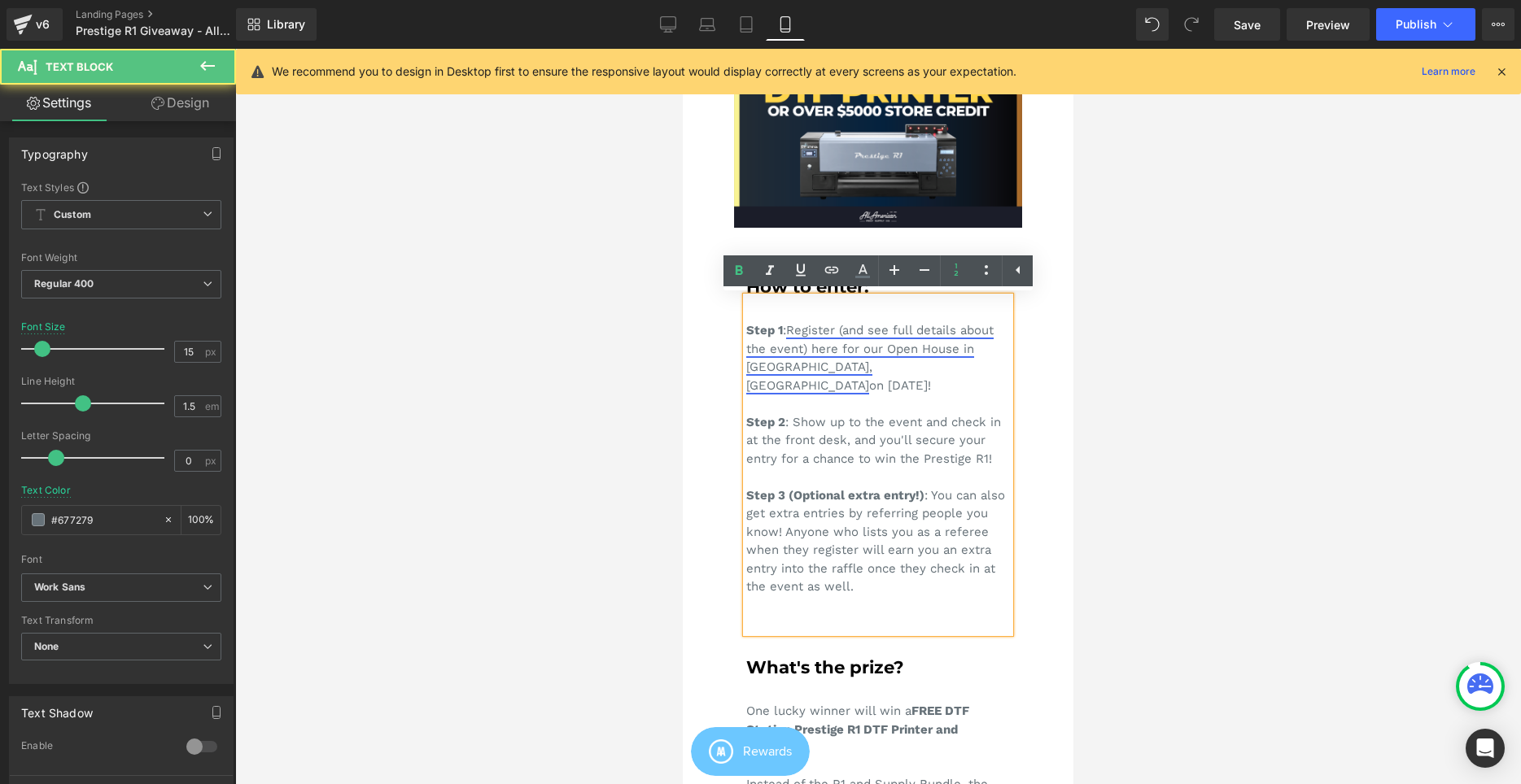
click at [832, 348] on link "Register (and see full details about the event) here for our Open House in Cerr…" at bounding box center [870, 358] width 248 height 70
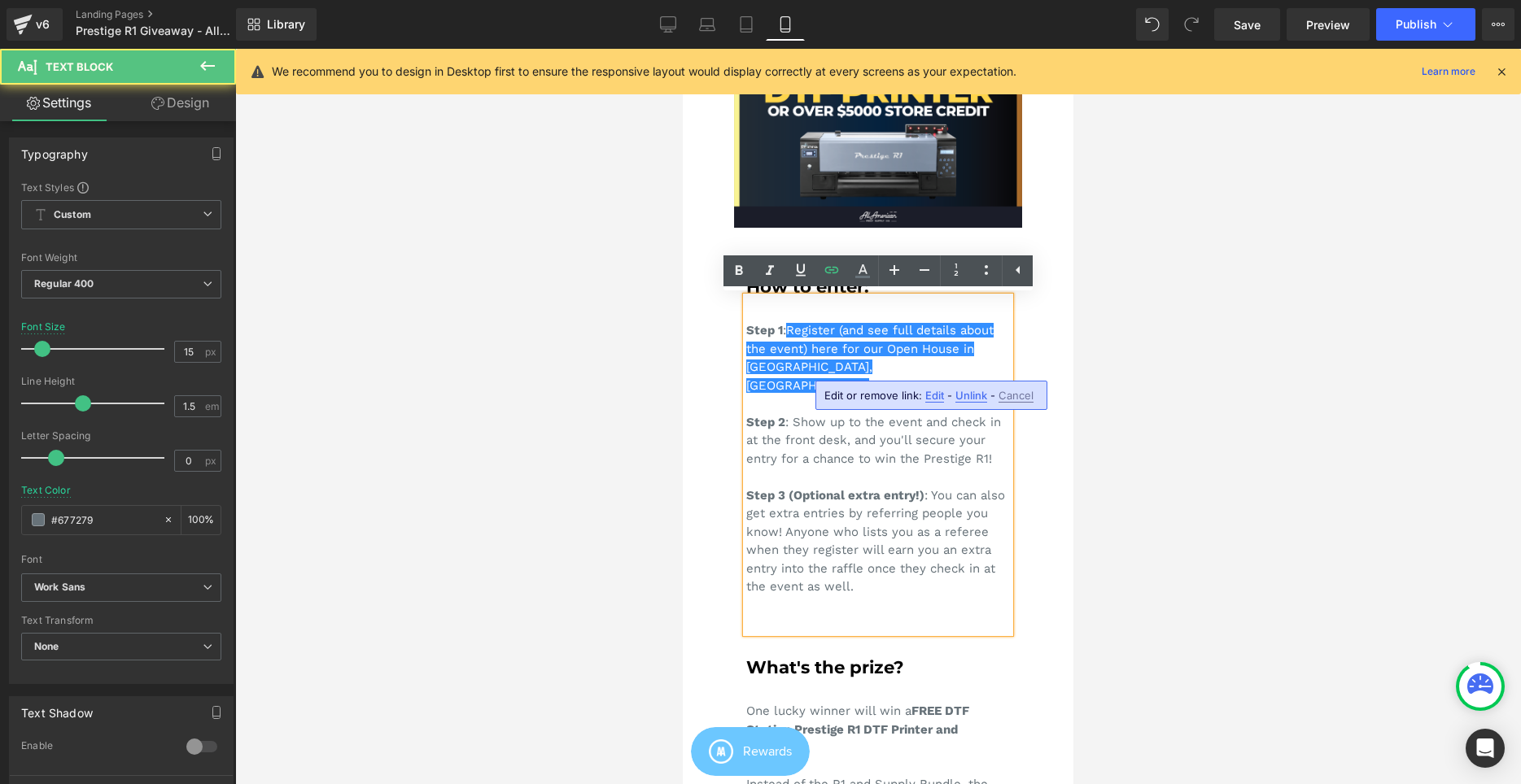
click at [809, 392] on div "Step 1 : Register (and see full details about the event) here for our Open Hous…" at bounding box center [877, 464] width 264 height 336
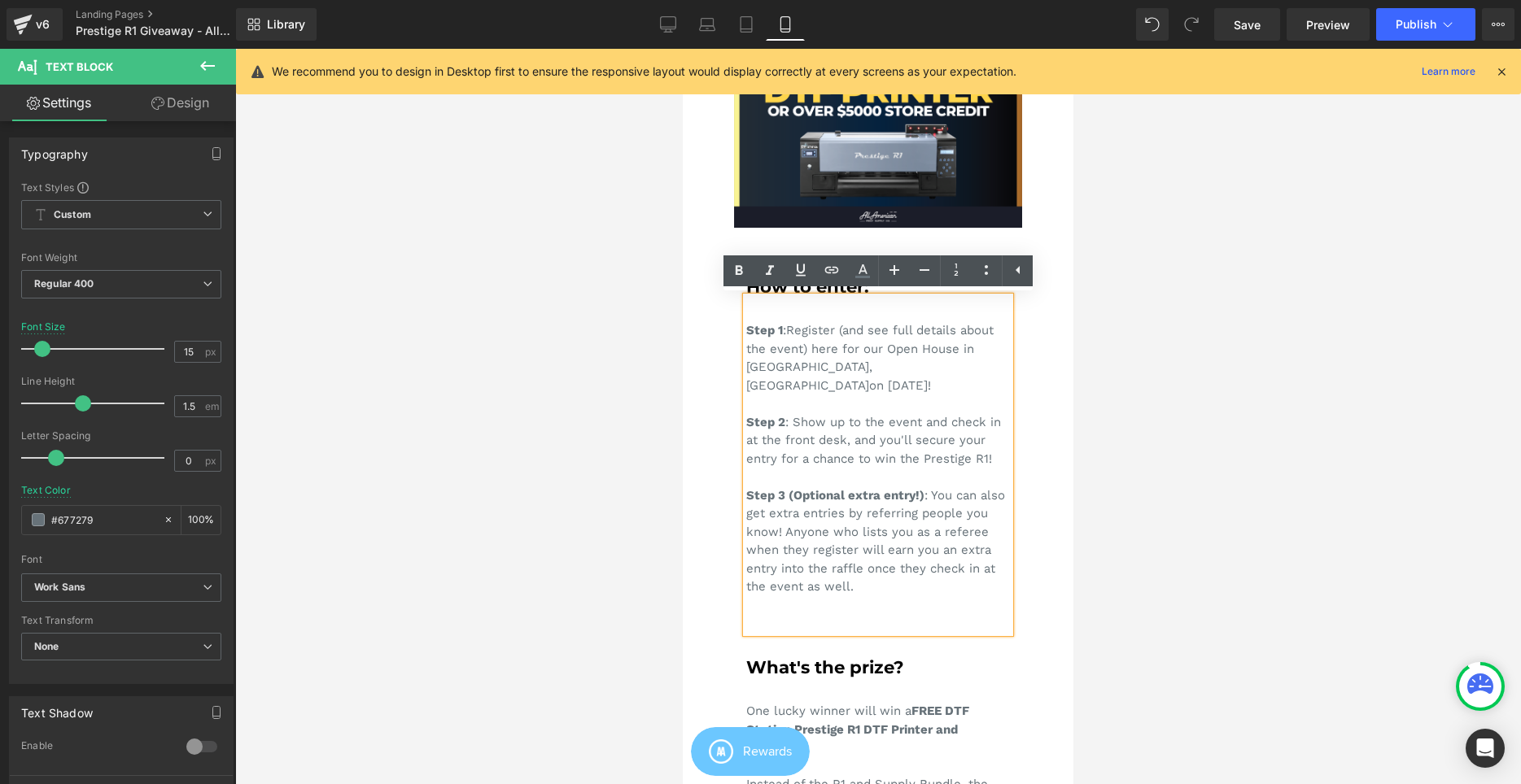
click at [943, 563] on div "Step 1 : Register (and see full details about the event) here for our Open Hous…" at bounding box center [877, 464] width 264 height 336
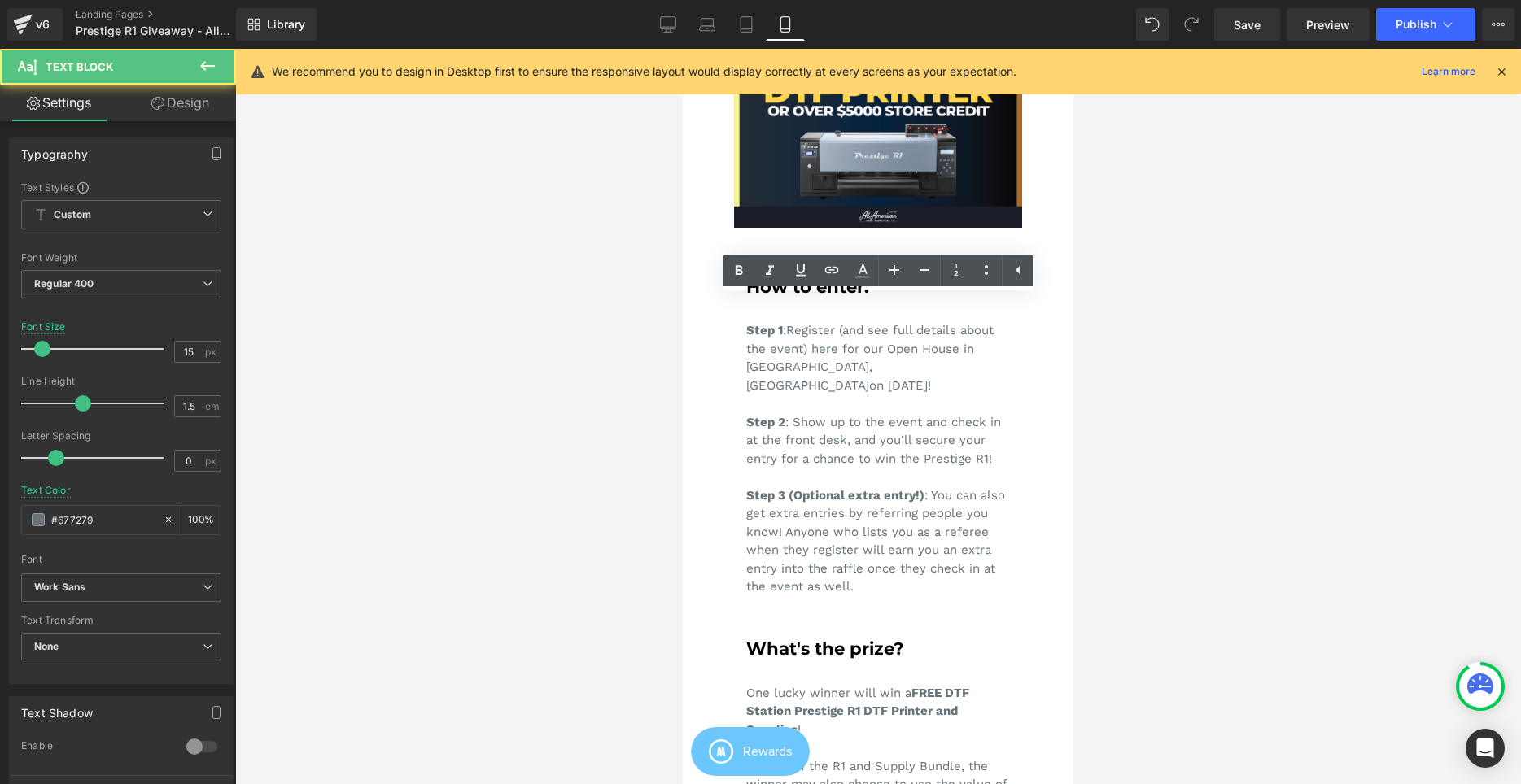
click at [1090, 455] on div at bounding box center [878, 416] width 1286 height 735
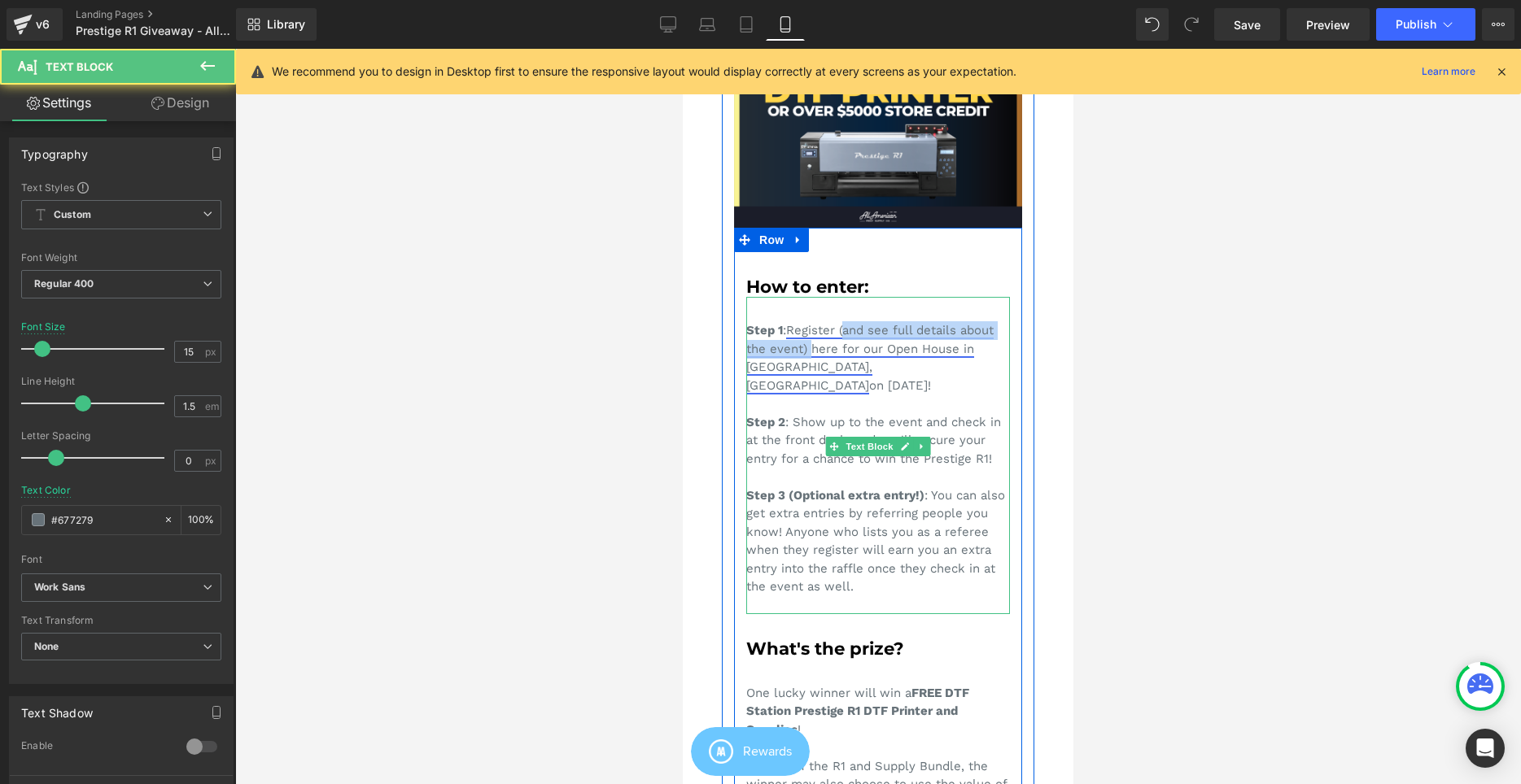
drag, startPoint x: 845, startPoint y: 328, endPoint x: 811, endPoint y: 351, distance: 41.0
click at [810, 346] on link "Register (and see full details about the event) here for our Open House in Cerr…" at bounding box center [870, 358] width 248 height 70
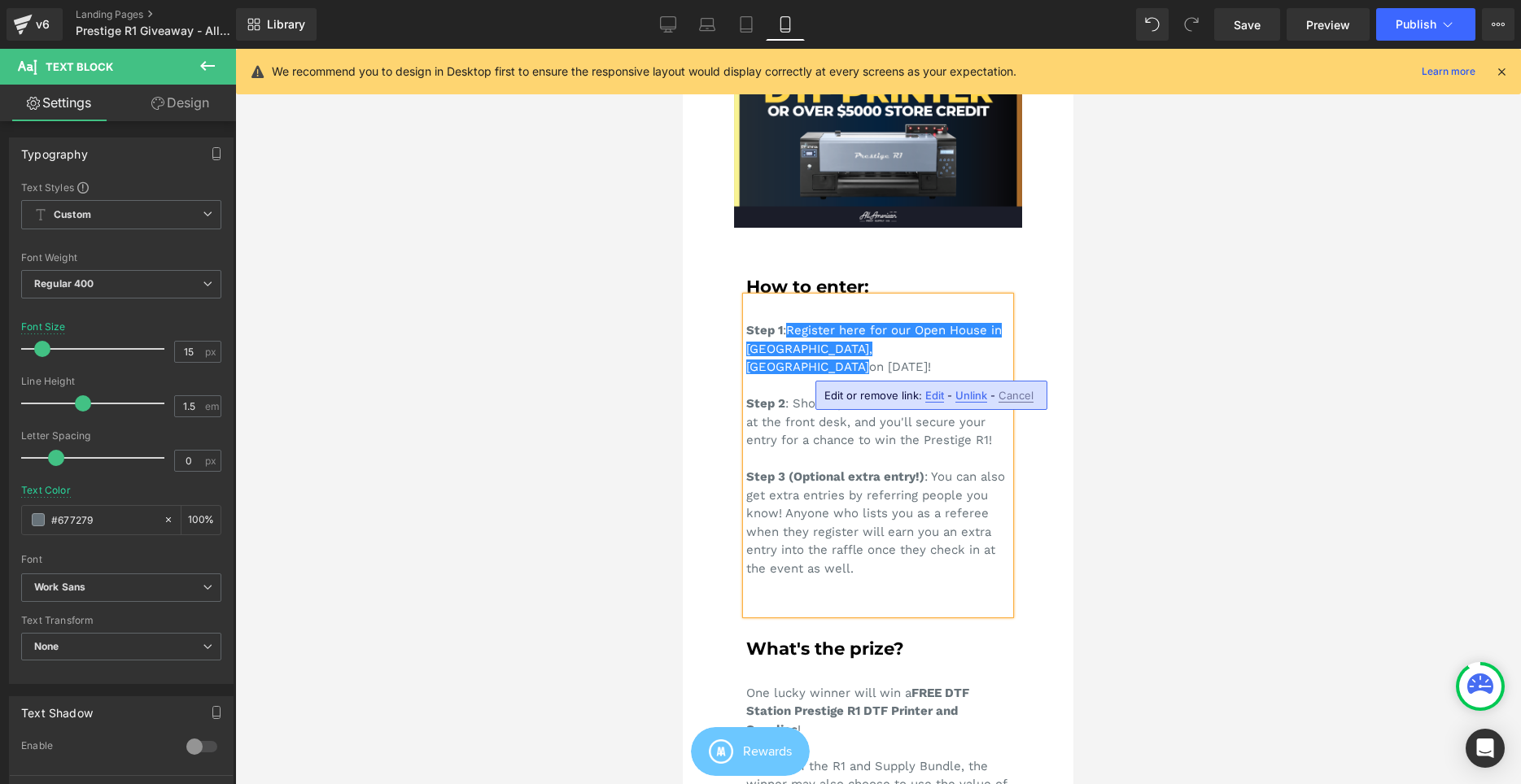
click at [1159, 356] on div at bounding box center [878, 416] width 1286 height 735
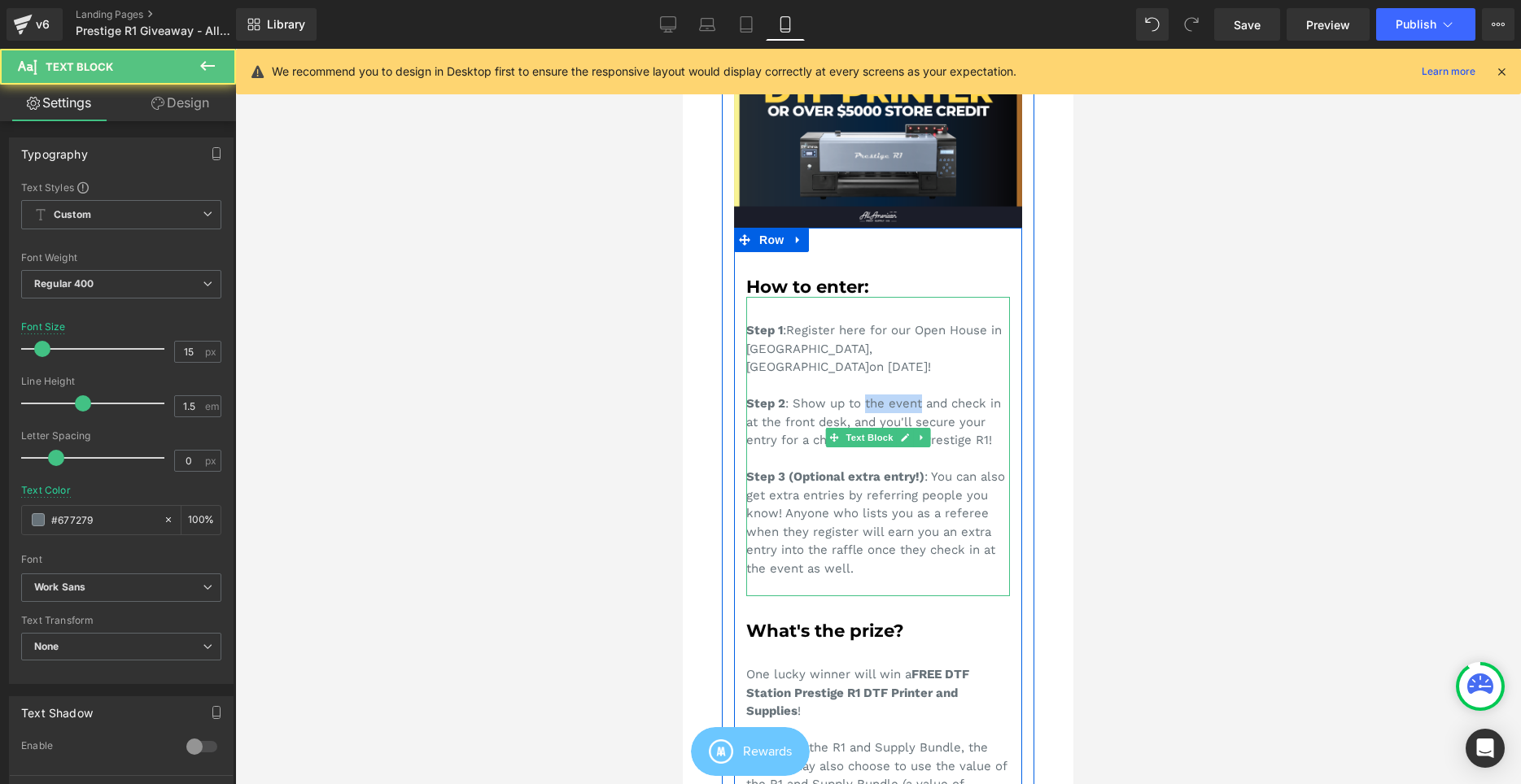
drag, startPoint x: 922, startPoint y: 388, endPoint x: 866, endPoint y: 384, distance: 56.1
click at [866, 384] on div "Step 1 : Register here for our Open House in Cerritos, CA on September 6, 2025!…" at bounding box center [877, 447] width 264 height 300
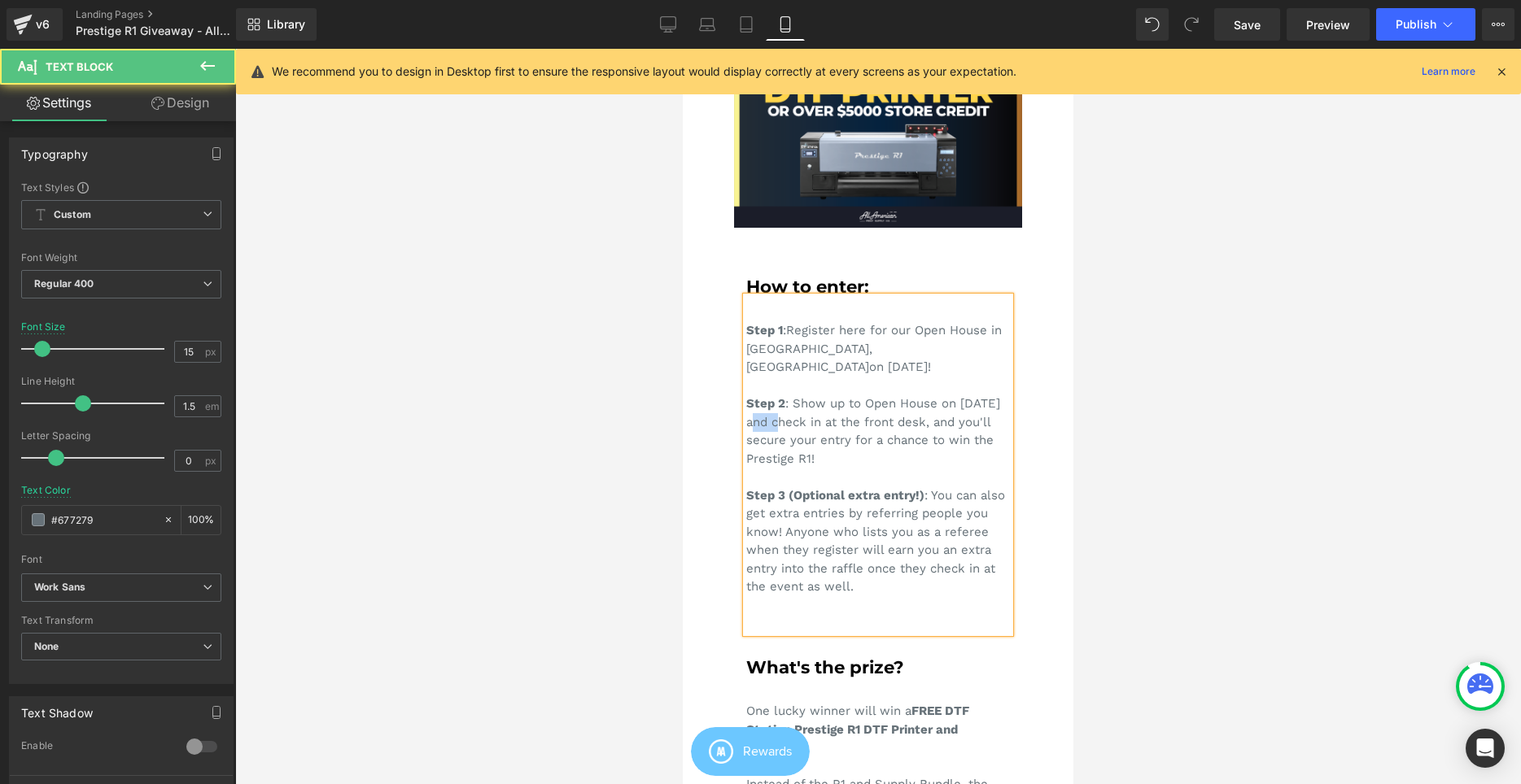
drag, startPoint x: 774, startPoint y: 407, endPoint x: 731, endPoint y: 407, distance: 43.0
click at [731, 407] on div "Image Image How to enter: Heading Step 1 : Register here for our Open House in …" at bounding box center [877, 516] width 312 height 1154
drag, startPoint x: 924, startPoint y: 407, endPoint x: 999, endPoint y: 409, distance: 75.0
click at [999, 409] on div "Step 1 : Register here for our Open House in Cerritos, CA on September 6, 2025!…" at bounding box center [877, 464] width 264 height 336
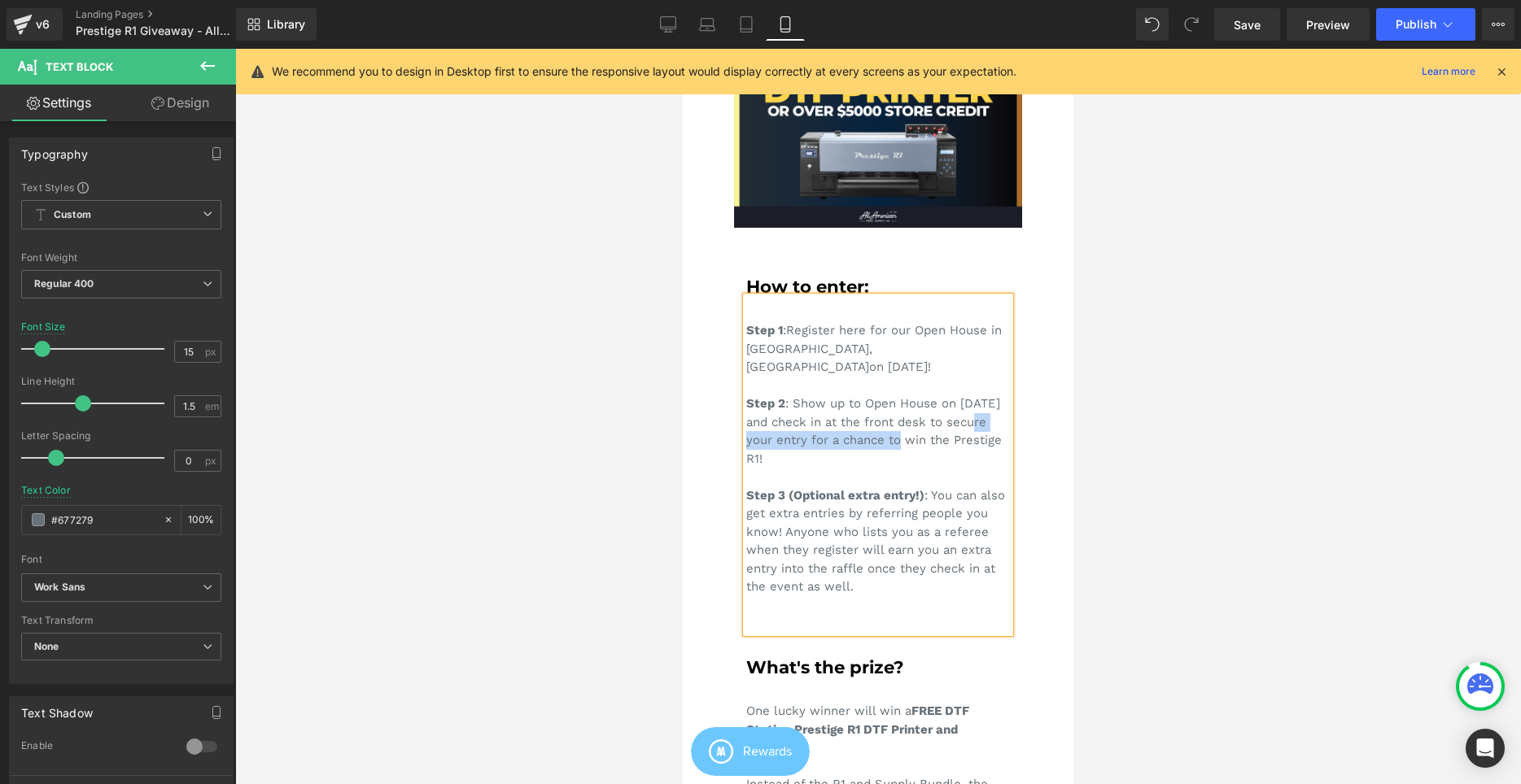
drag, startPoint x: 893, startPoint y: 428, endPoint x: 970, endPoint y: 408, distance: 79.6
click at [970, 408] on div "Step 1 : Register here for our Open House in Cerritos, CA on September 6, 2025!…" at bounding box center [877, 464] width 264 height 336
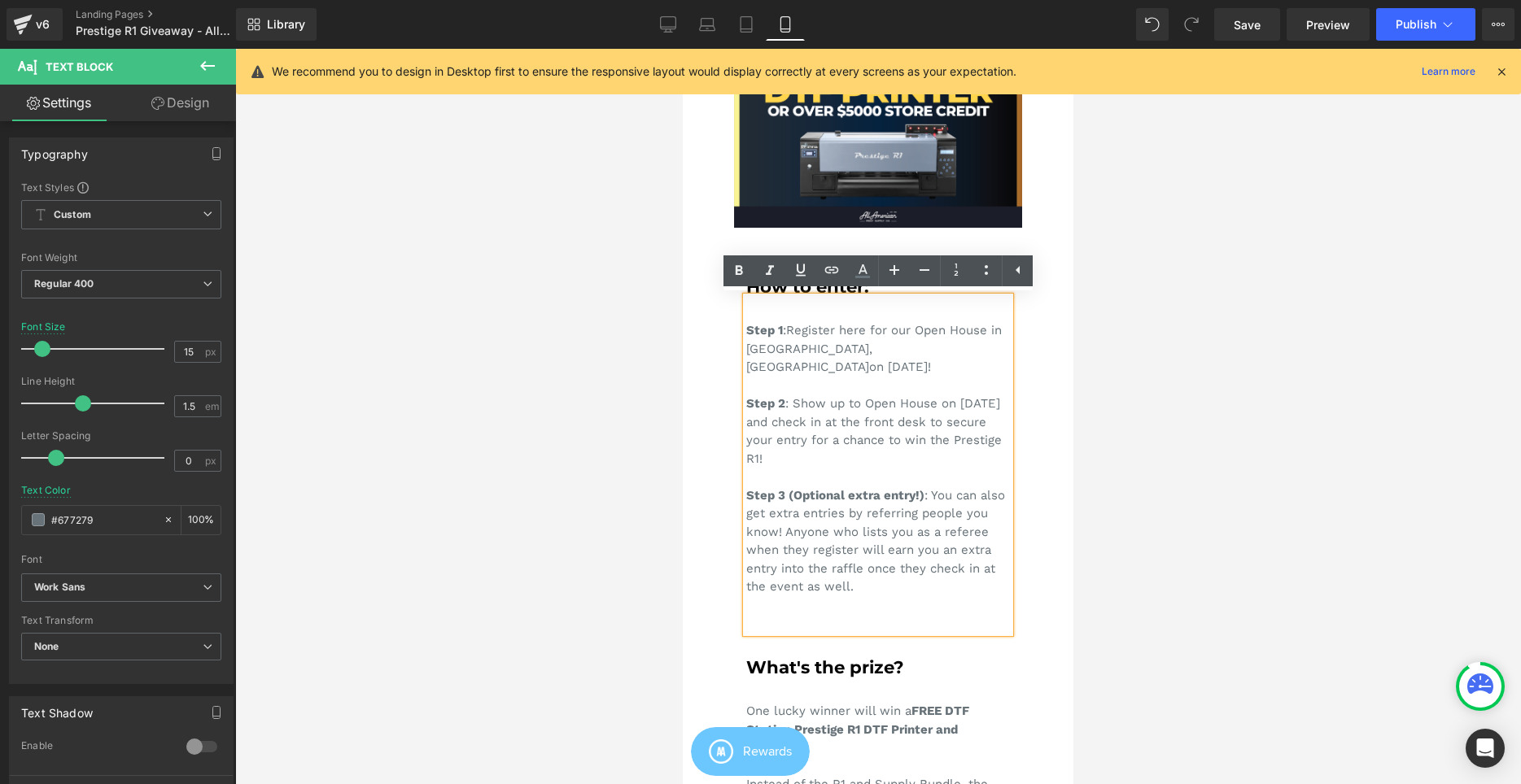
click at [989, 407] on div "Step 1 : Register here for our Open House in Cerritos, CA on September 6, 2025!…" at bounding box center [877, 464] width 264 height 336
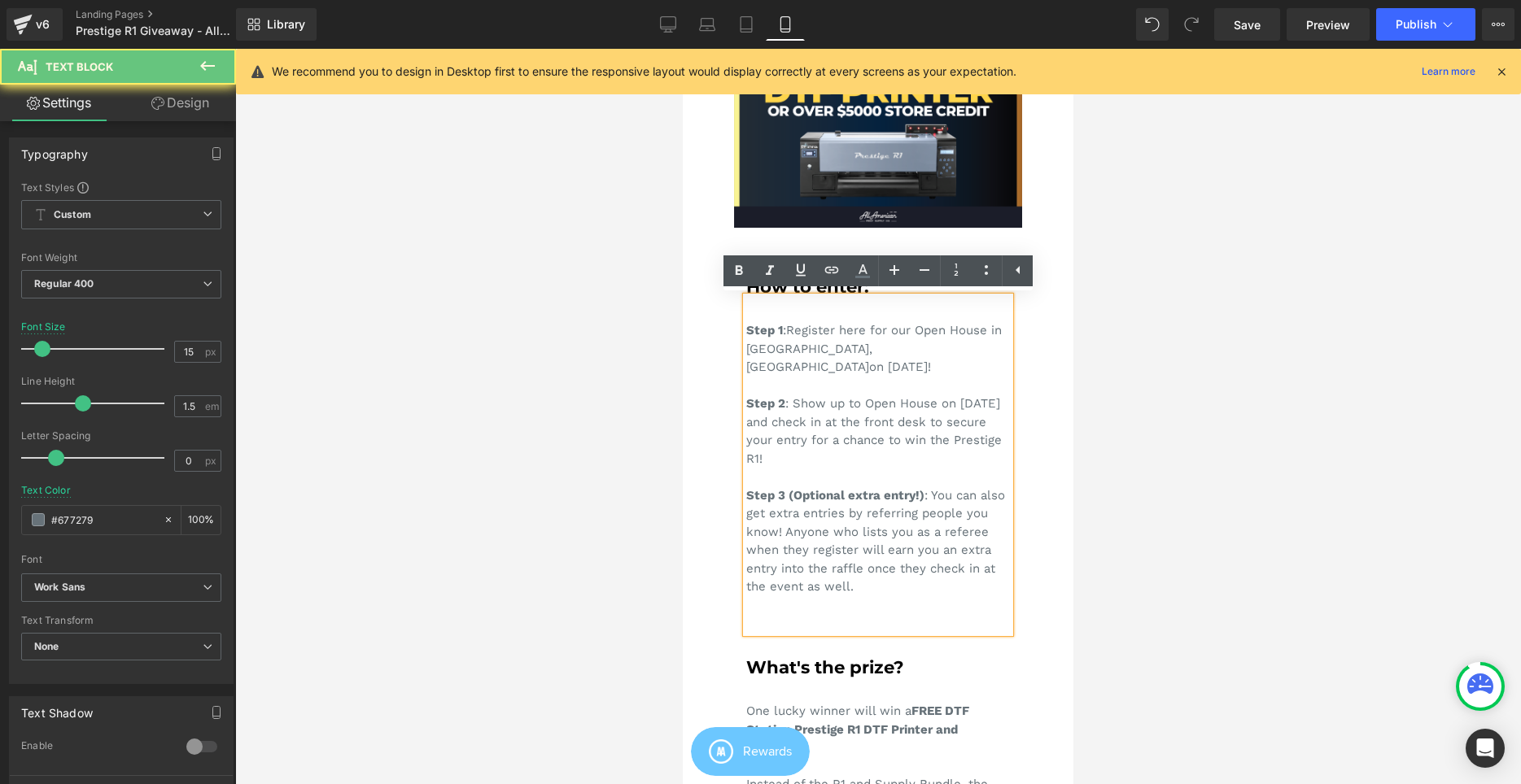
drag, startPoint x: 989, startPoint y: 407, endPoint x: 950, endPoint y: 407, distance: 39.0
click at [950, 407] on div "Step 1 : Register here for our Open House in Cerritos, CA on September 6, 2025!…" at bounding box center [877, 464] width 264 height 336
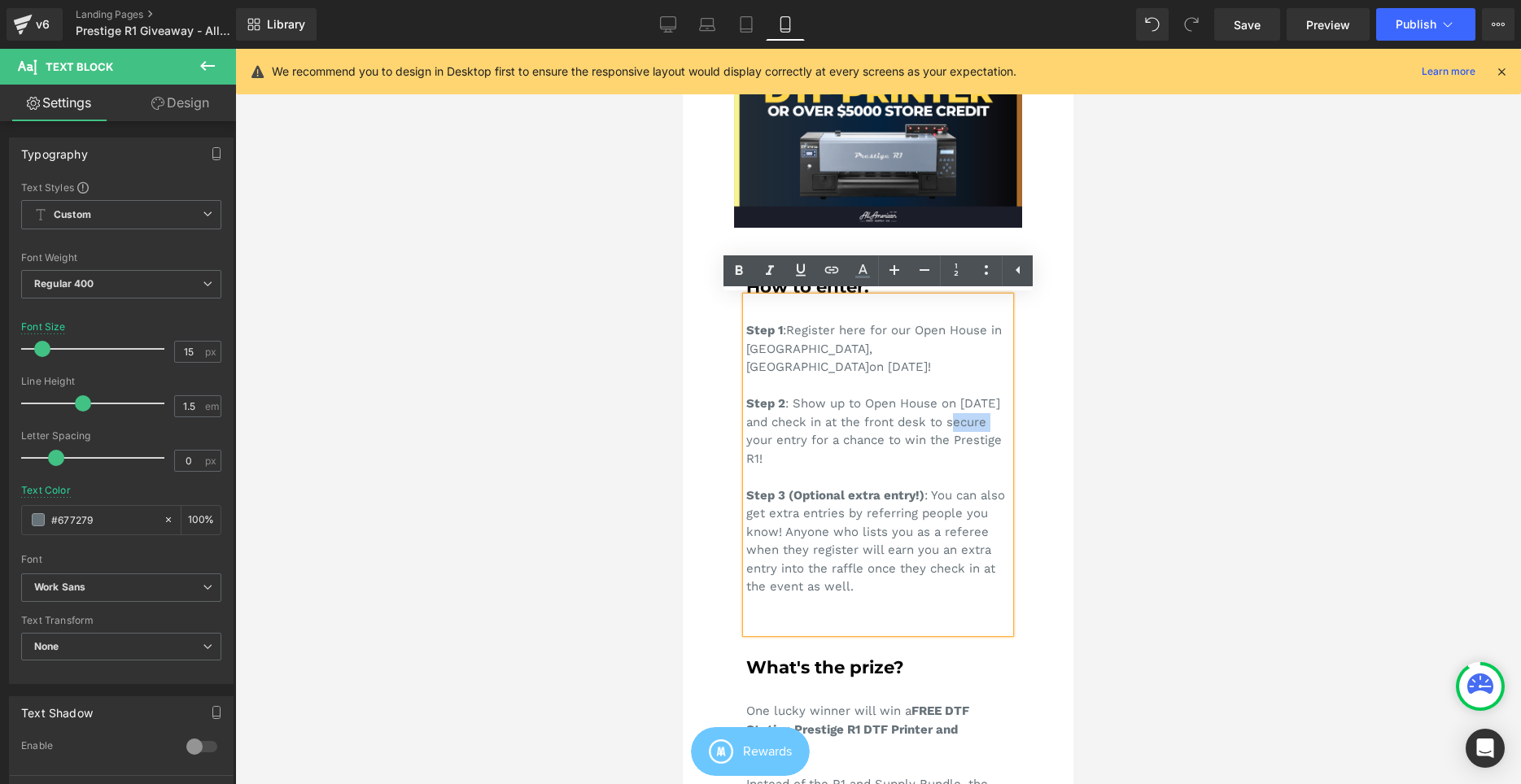
drag, startPoint x: 950, startPoint y: 407, endPoint x: 989, endPoint y: 407, distance: 39.0
click at [989, 407] on div "Step 1 : Register here for our Open House in Cerritos, CA on September 6, 2025!…" at bounding box center [877, 464] width 264 height 336
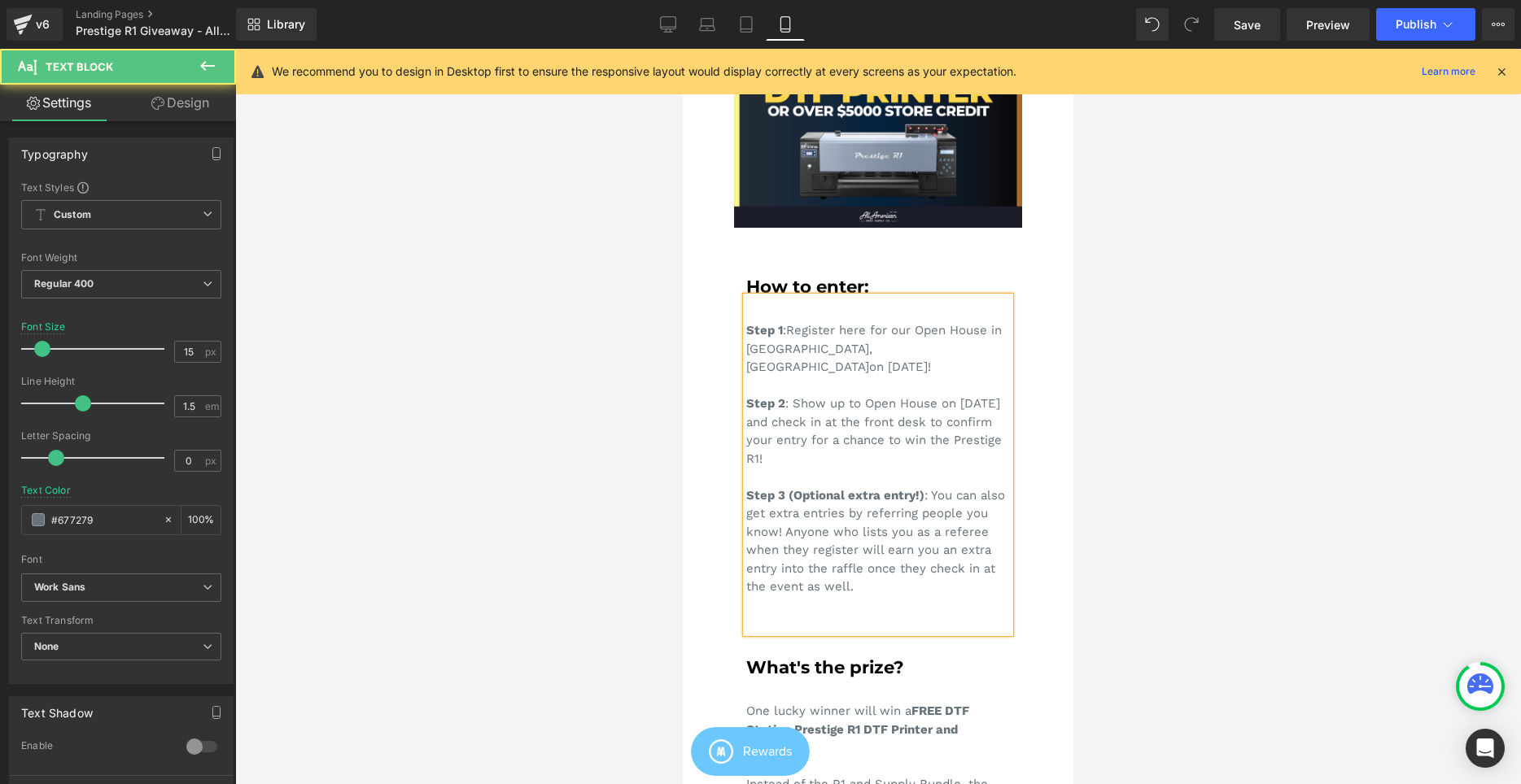
drag, startPoint x: 828, startPoint y: 439, endPoint x: 810, endPoint y: 416, distance: 29.2
click at [810, 416] on div "Step 1 : Register here for our Open House in Cerritos, CA on September 6, 2025!…" at bounding box center [877, 464] width 264 height 336
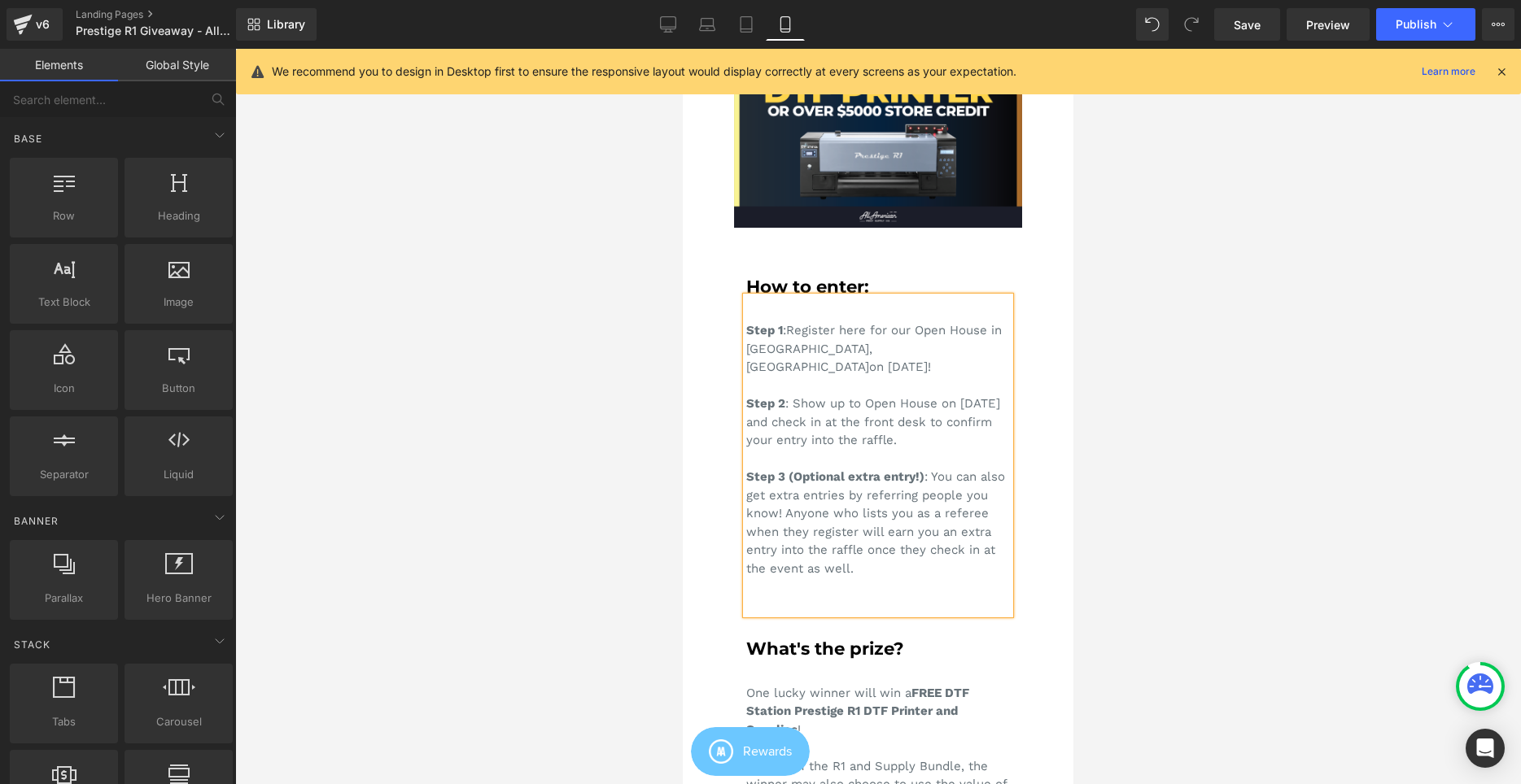
click at [1089, 441] on div at bounding box center [878, 416] width 1286 height 735
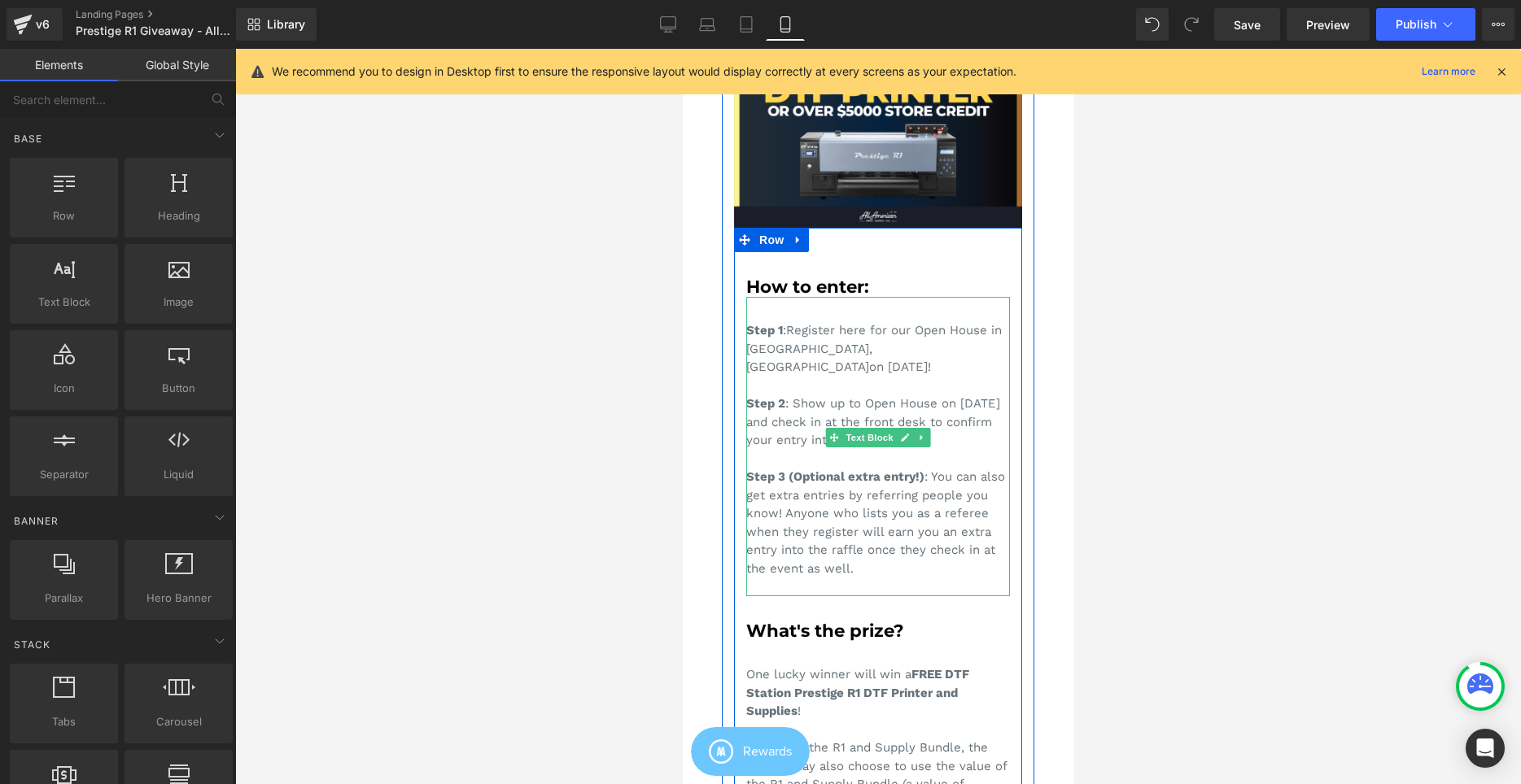
click at [969, 346] on div "Step 1 : Register here for our Open House in Cerritos, CA on September 6, 2025!…" at bounding box center [877, 447] width 264 height 300
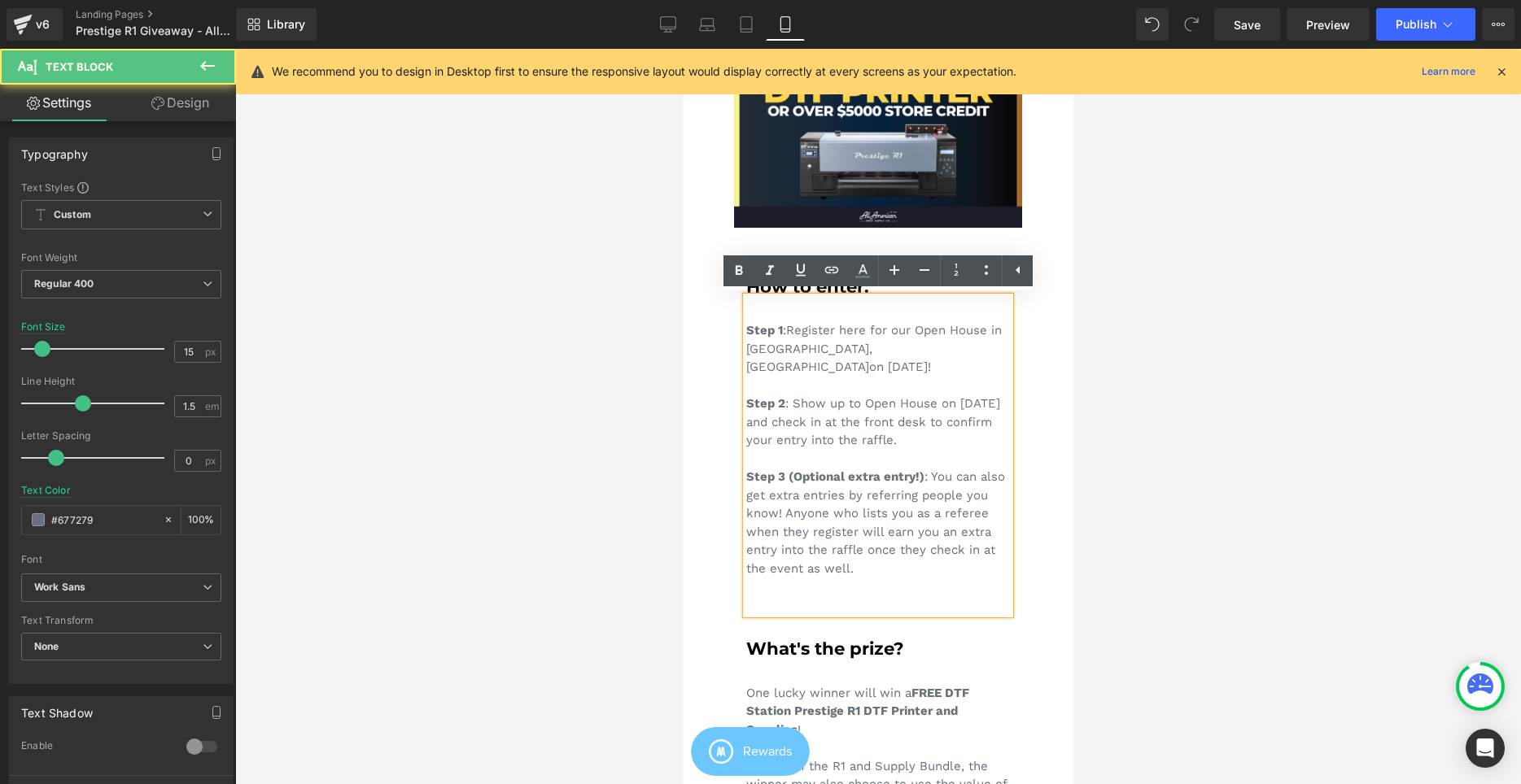
click at [965, 346] on div "Step 1 : Register here for our Open House in Cerritos, CA on September 6, 2025!…" at bounding box center [877, 455] width 264 height 317
click at [946, 428] on div "Step 1 : Register here for our Open House in Cerritos, CA on September 6, 2025.…" at bounding box center [877, 455] width 264 height 317
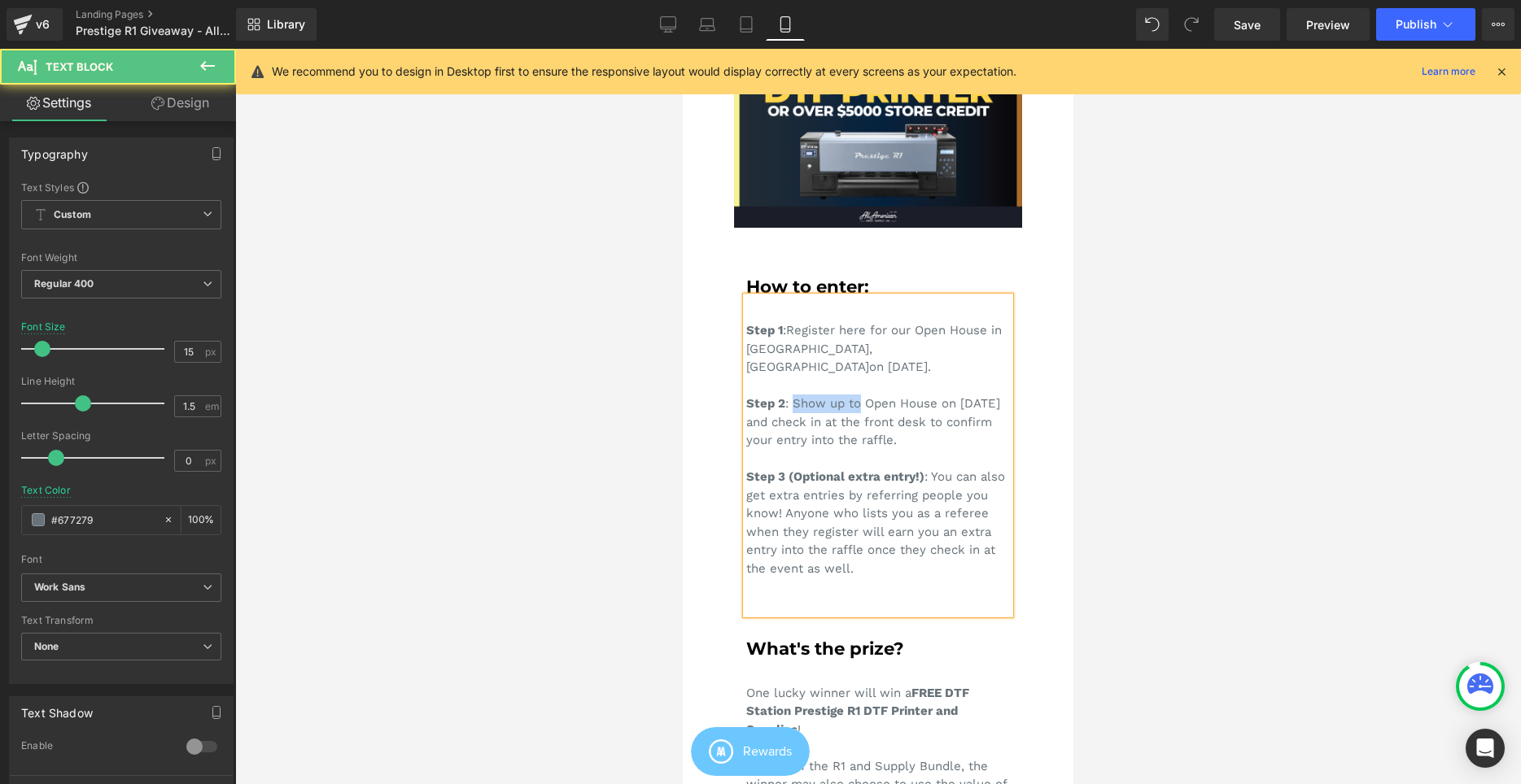
drag, startPoint x: 794, startPoint y: 386, endPoint x: 860, endPoint y: 386, distance: 66.0
click at [860, 386] on div "Step 1 : Register here for our Open House in Cerritos, CA on September 6, 2025.…" at bounding box center [877, 455] width 264 height 317
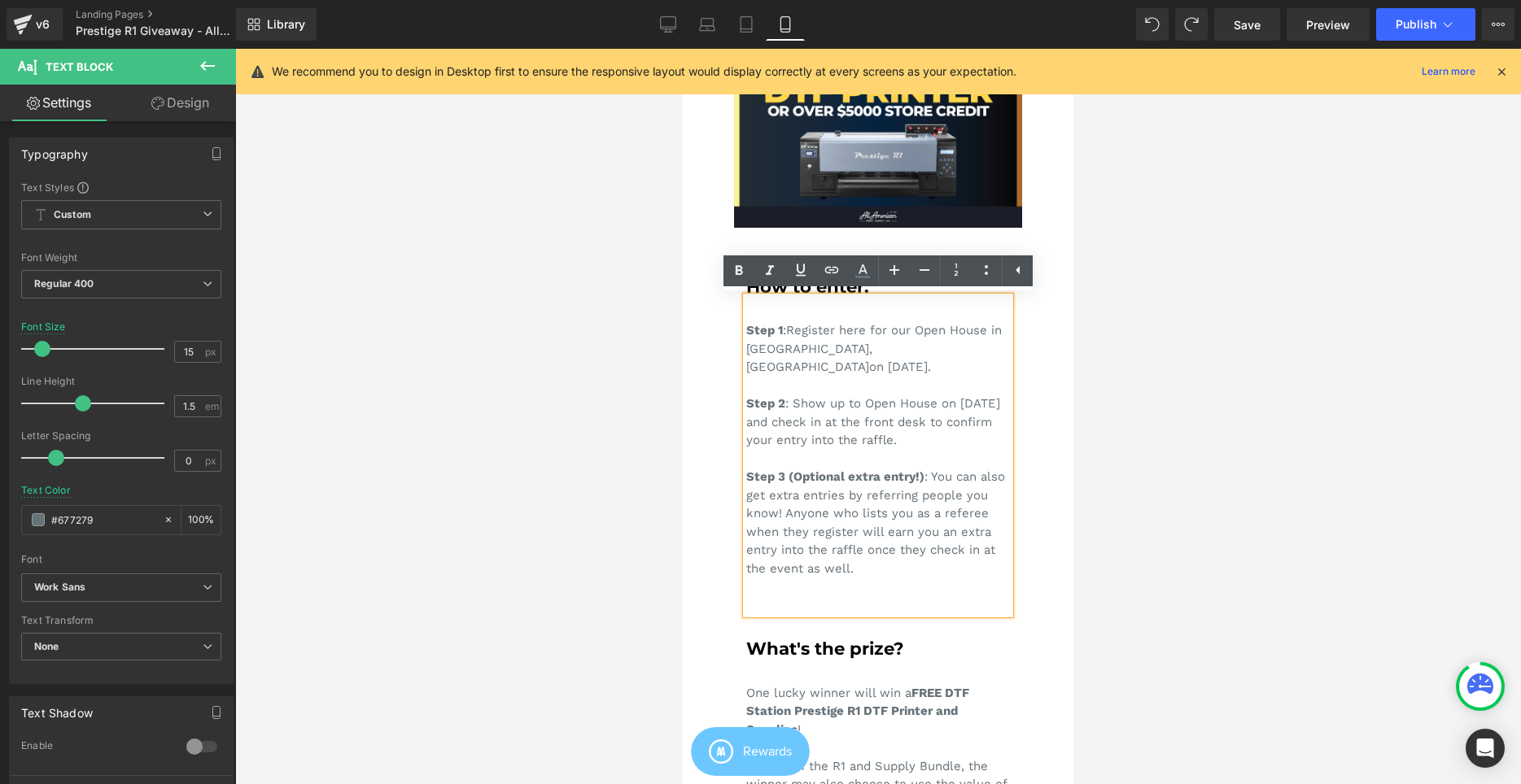
click at [859, 393] on div "Step 1 : Register here for our Open House in Cerritos, CA on September 6, 2025.…" at bounding box center [877, 455] width 264 height 317
drag, startPoint x: 773, startPoint y: 403, endPoint x: 822, endPoint y: 427, distance: 54.6
click at [805, 428] on div "Step 1 : Register here for our Open House in Cerritos, CA on September 6, 2025.…" at bounding box center [877, 455] width 264 height 317
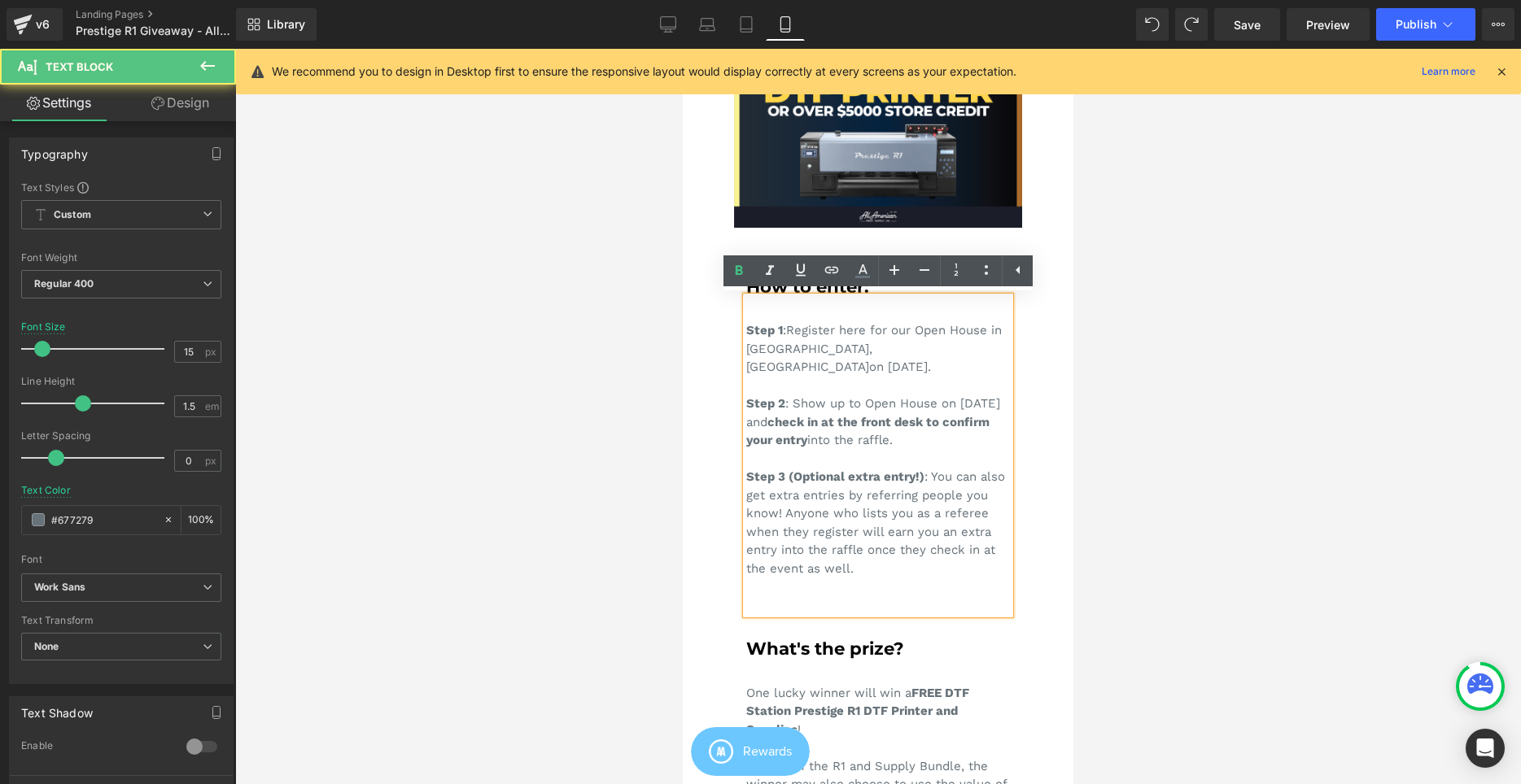
click at [973, 418] on div "Step 1 : Register here for our Open House in Cerritos, CA on September 6, 2025.…" at bounding box center [877, 455] width 264 height 317
click at [973, 425] on div "Step 1 : Register here for our Open House in Cerritos, CA on September 6, 2025.…" at bounding box center [877, 455] width 264 height 317
click at [1082, 387] on div at bounding box center [878, 416] width 1286 height 735
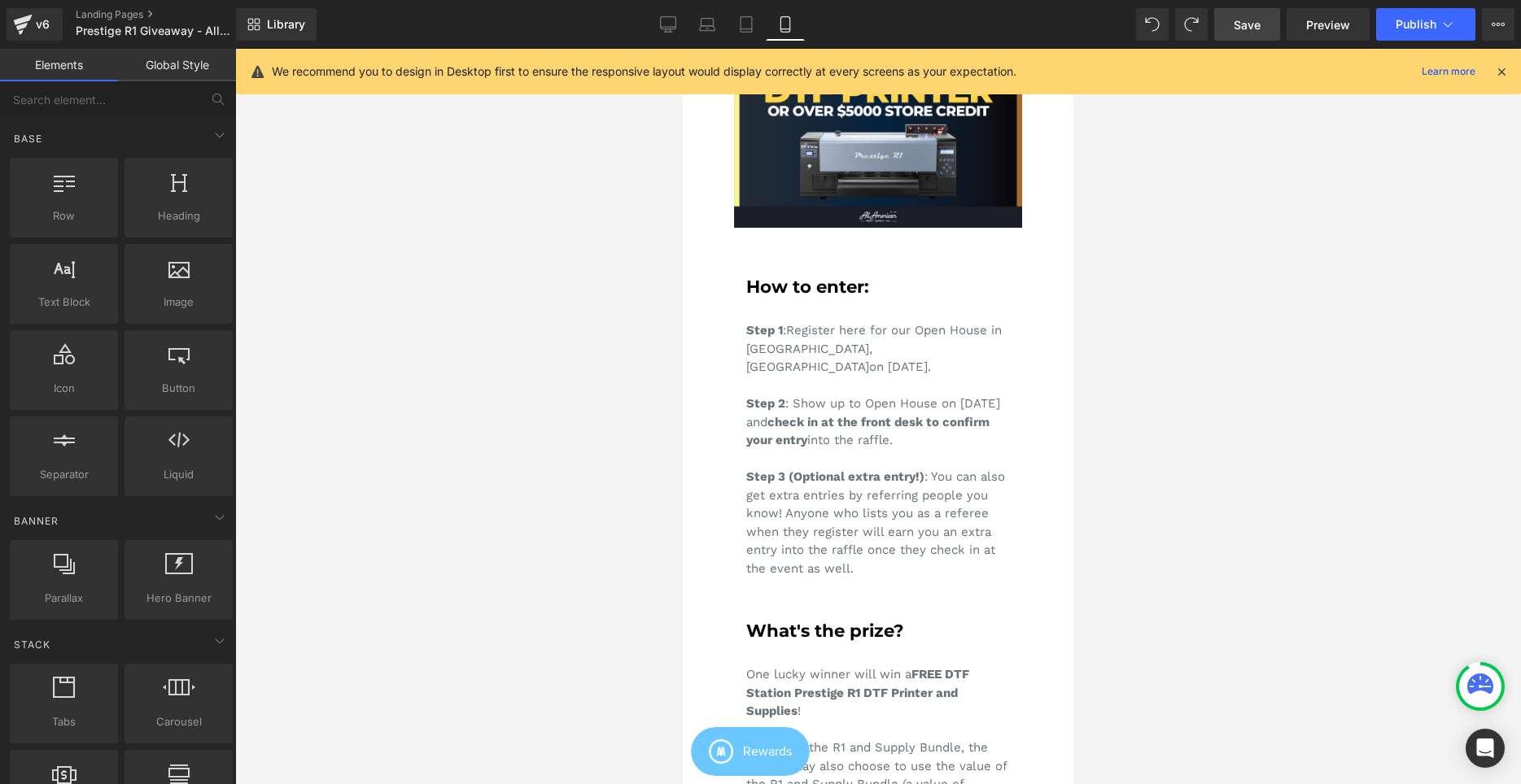
click at [1252, 25] on span "Save" at bounding box center [1247, 24] width 27 height 17
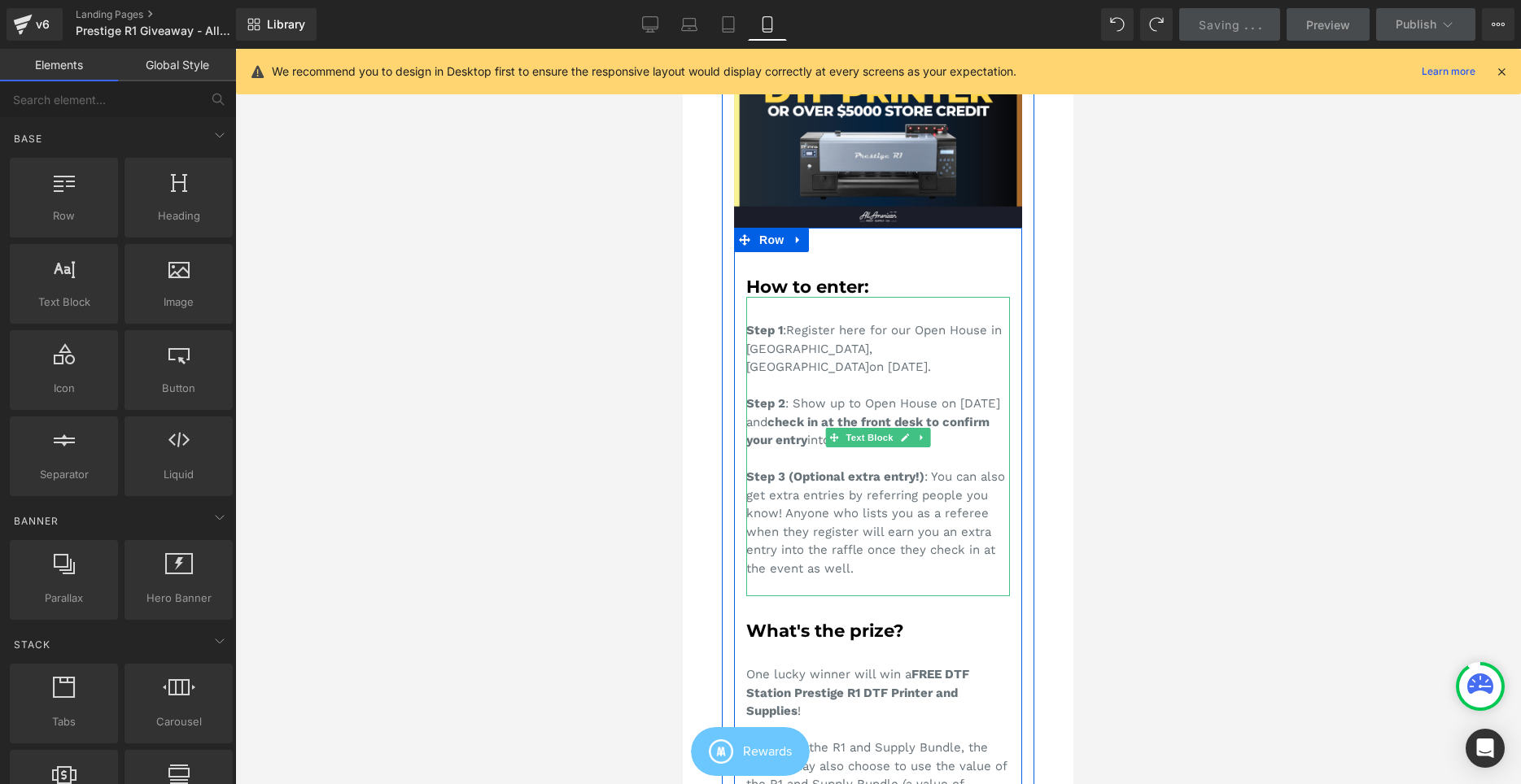
click at [872, 339] on div "Step 1 : Register here for our Open House in Cerritos, CA on September 6, 2025.…" at bounding box center [877, 447] width 264 height 300
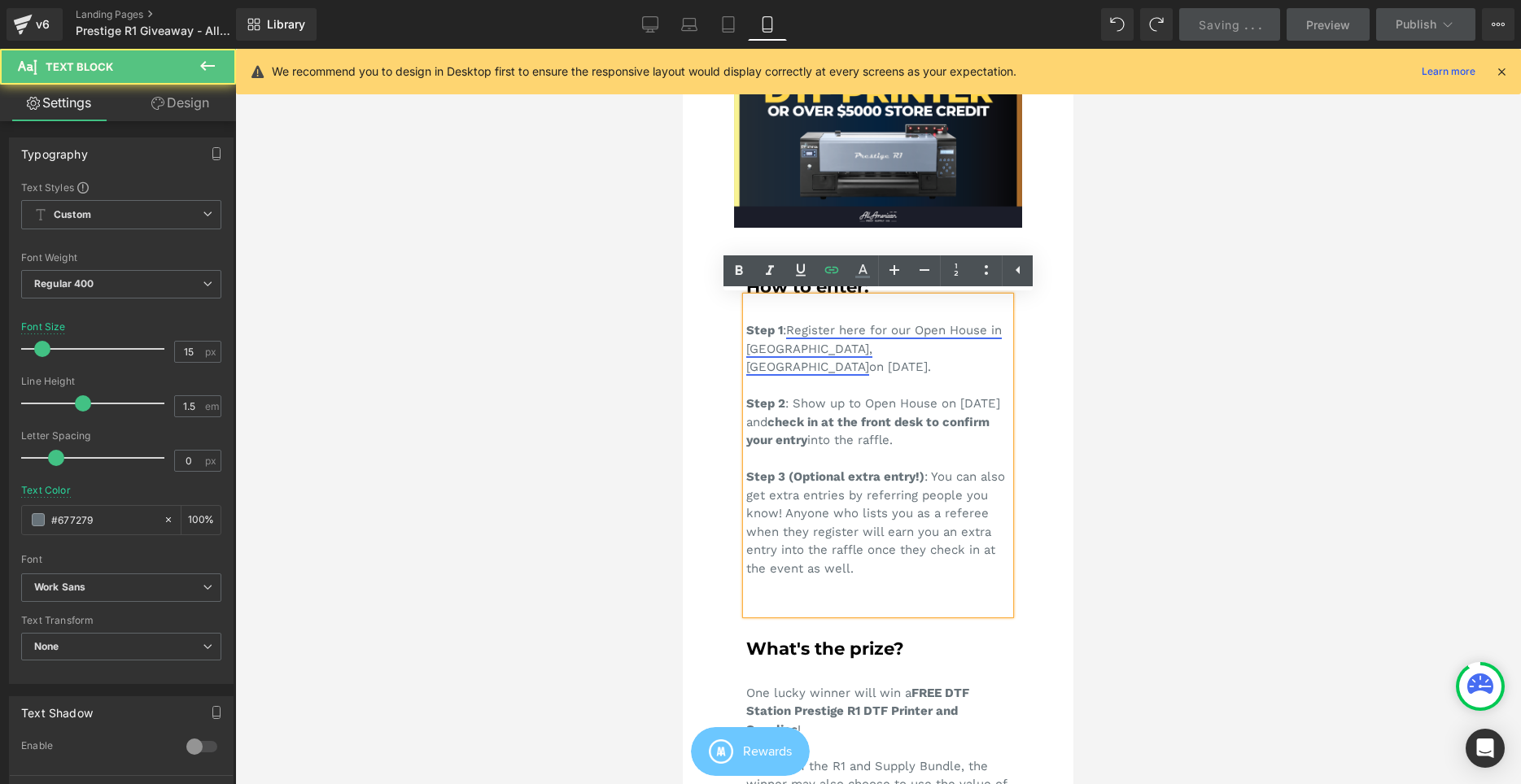
click at [869, 331] on link "Register here for our Open House in Cerritos, CA" at bounding box center [873, 348] width 255 height 51
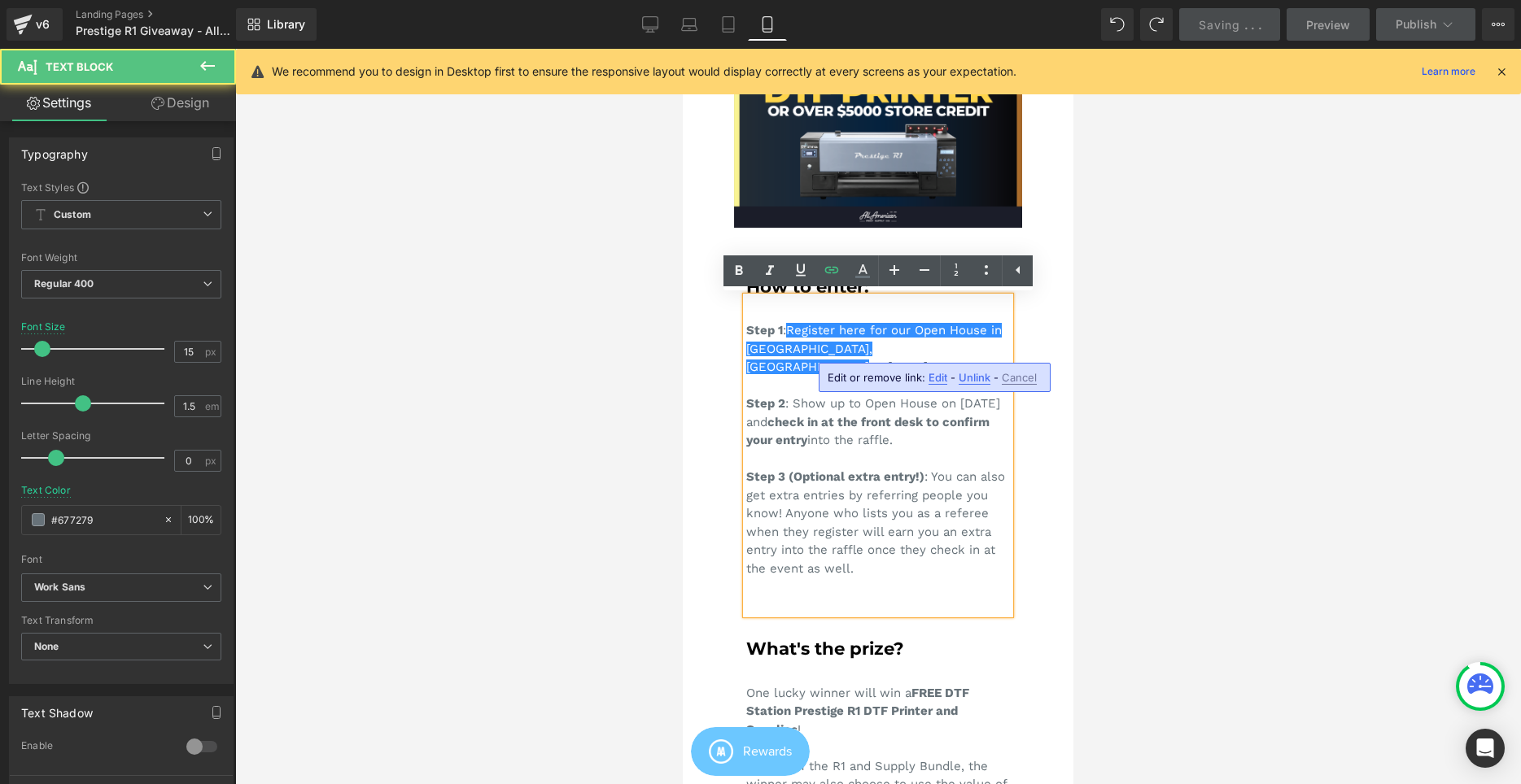
click at [885, 354] on div "Step 1 : Register here for our Open House in Cerritos, CA on September 6, 2025.…" at bounding box center [877, 455] width 264 height 317
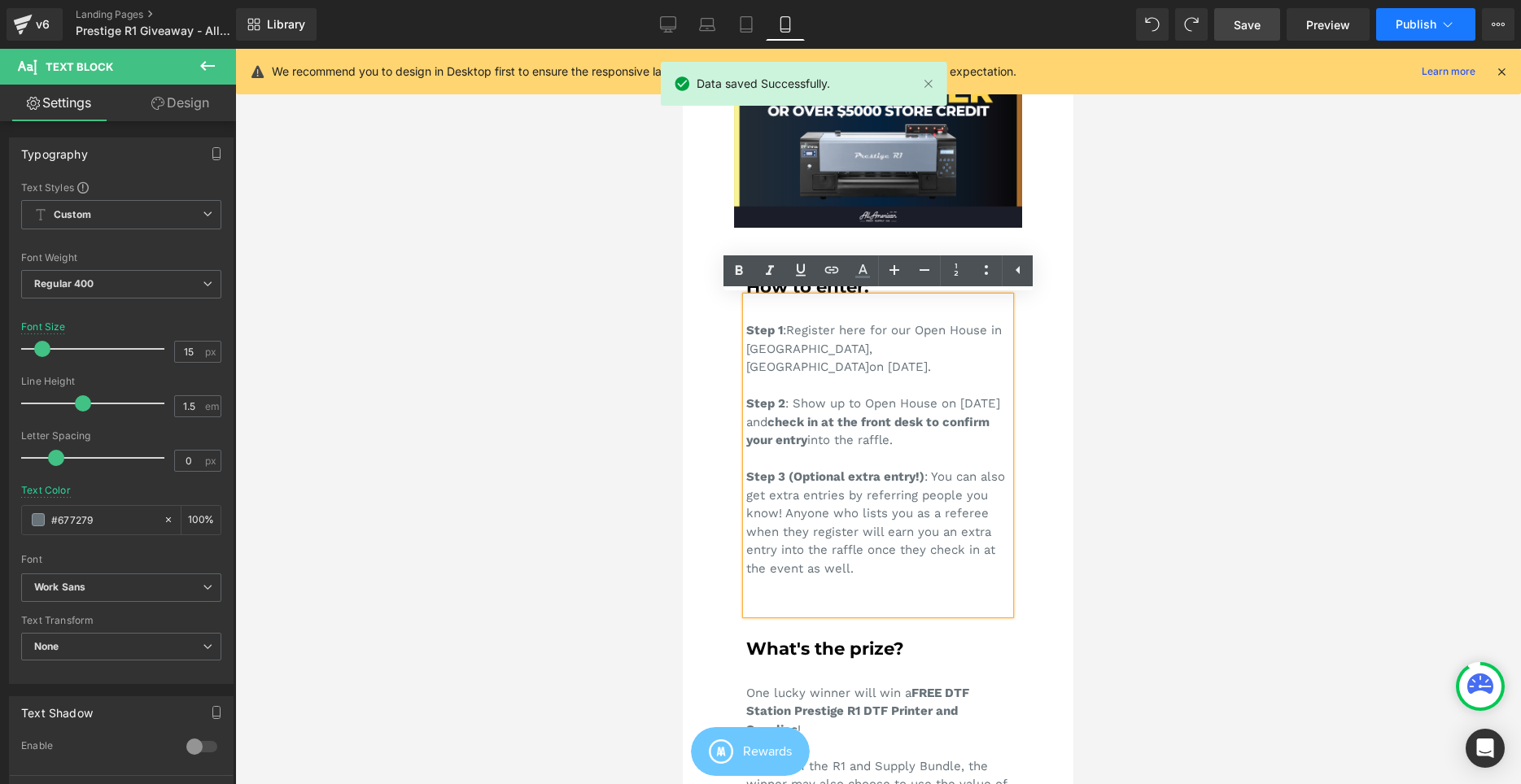
click at [1431, 23] on span "Publish" at bounding box center [1416, 24] width 41 height 13
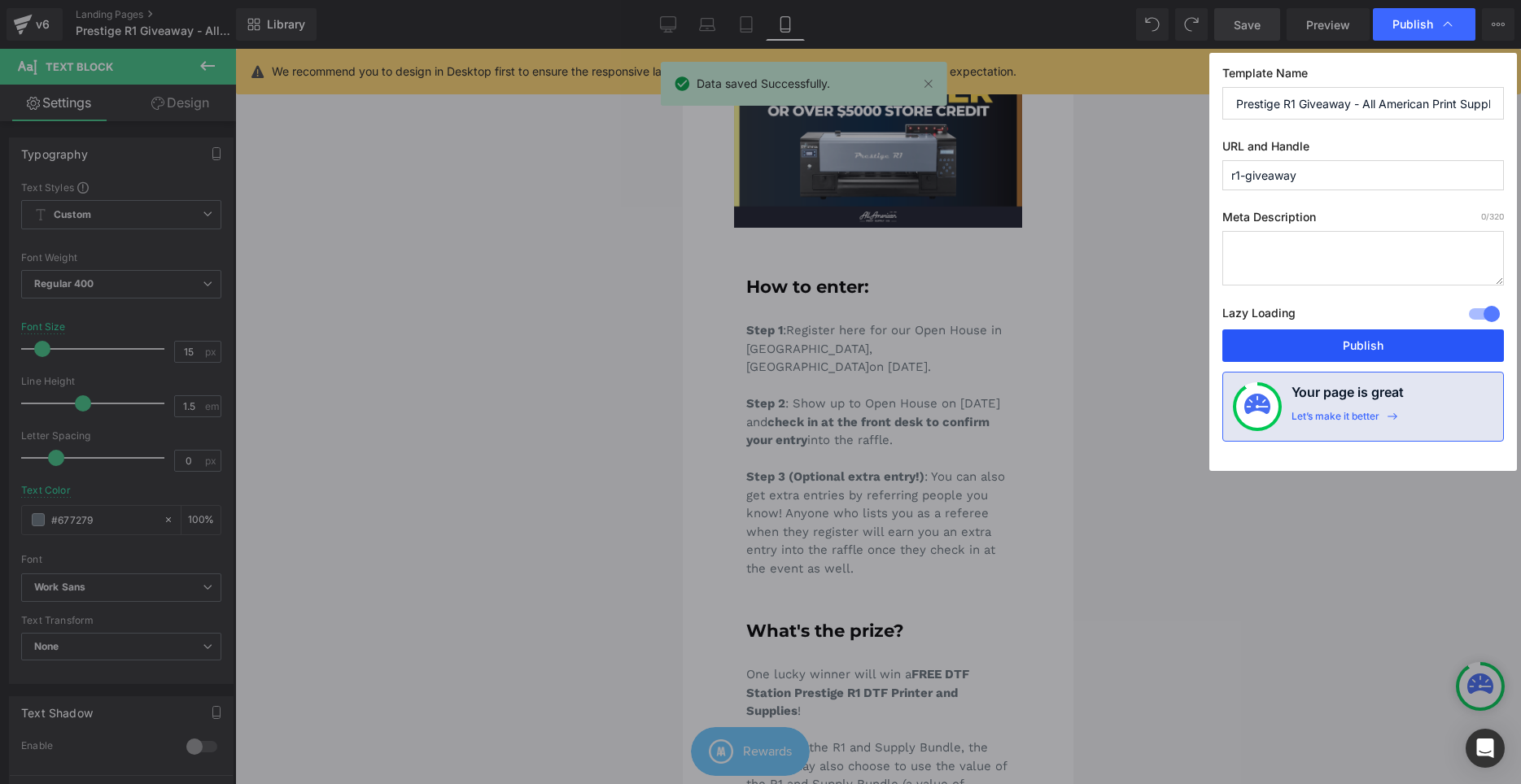
click at [1268, 341] on button "Publish" at bounding box center [1363, 346] width 281 height 33
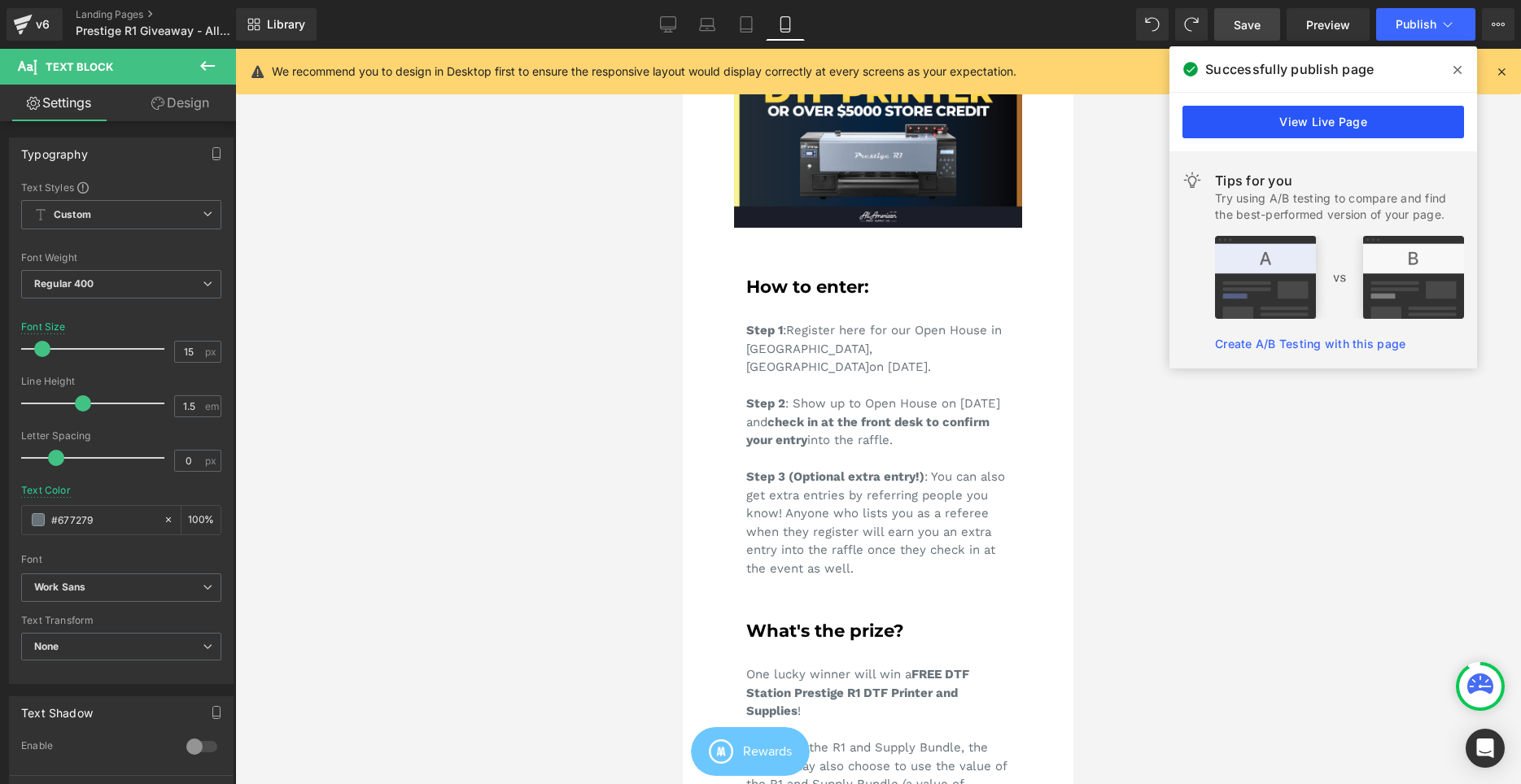
click at [1253, 115] on link "View Live Page" at bounding box center [1323, 121] width 281 height 33
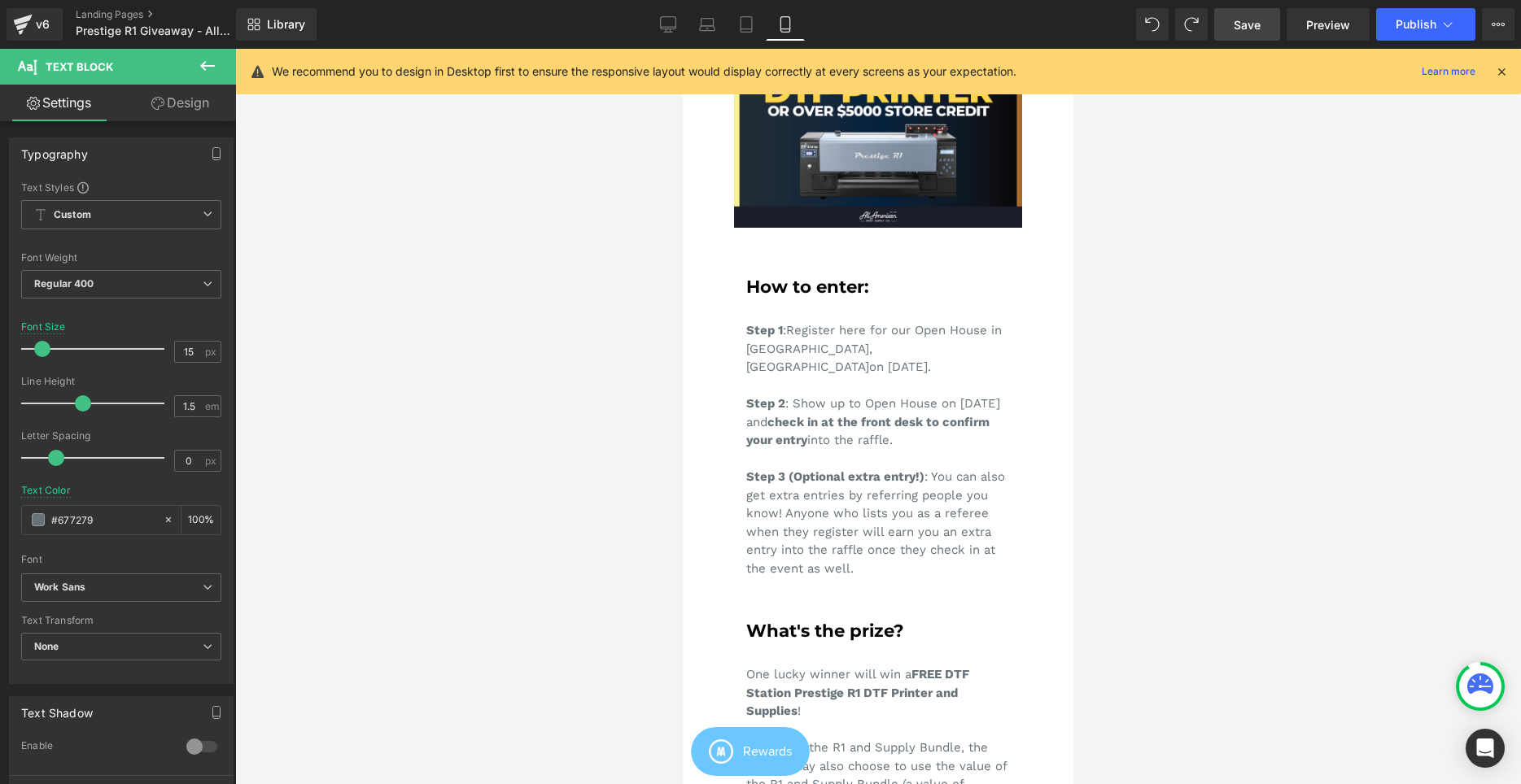
click at [208, 65] on icon at bounding box center [207, 66] width 14 height 10
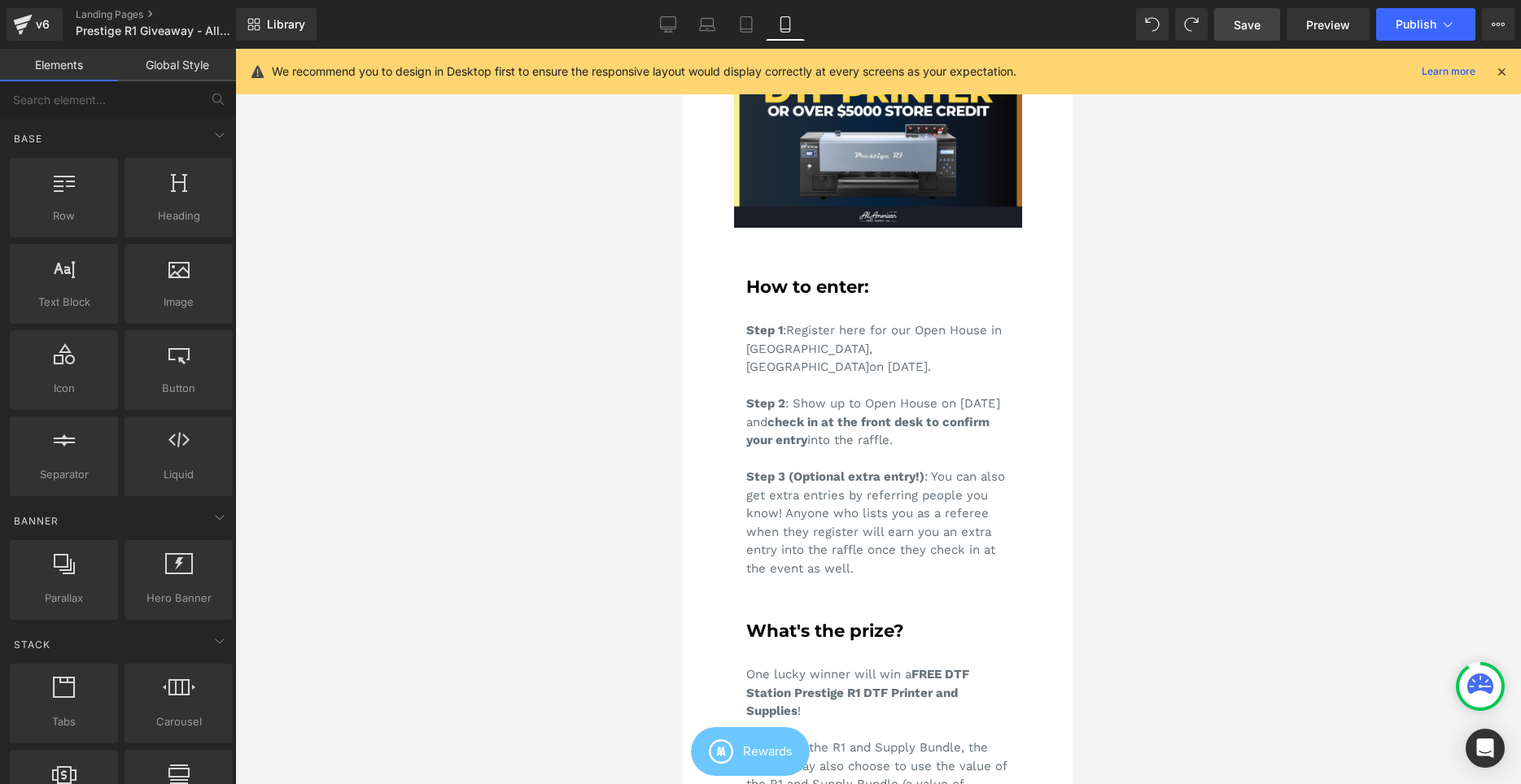
click at [160, 64] on link "Global Style" at bounding box center [177, 64] width 118 height 33
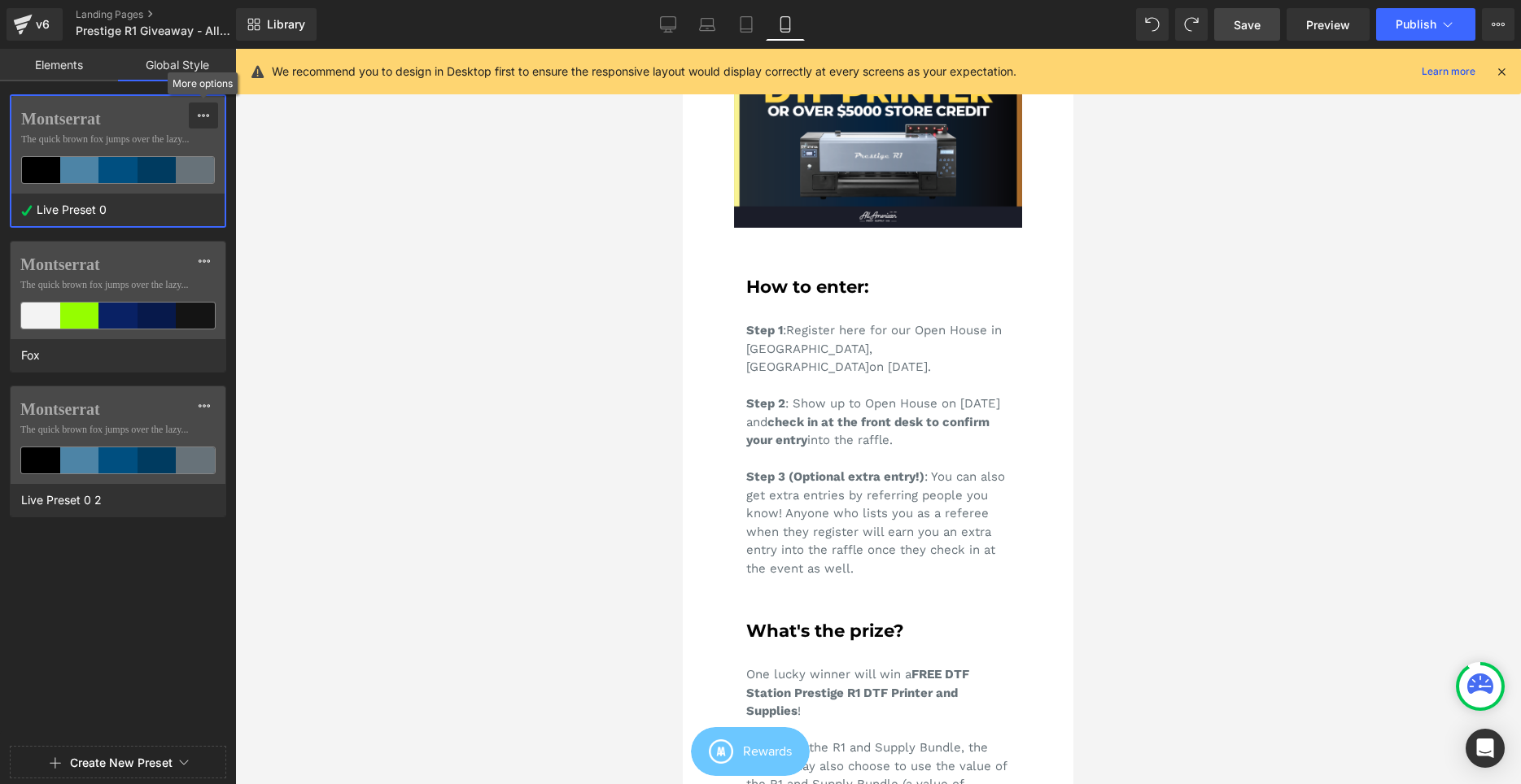
click at [207, 106] on div at bounding box center [203, 115] width 13 height 26
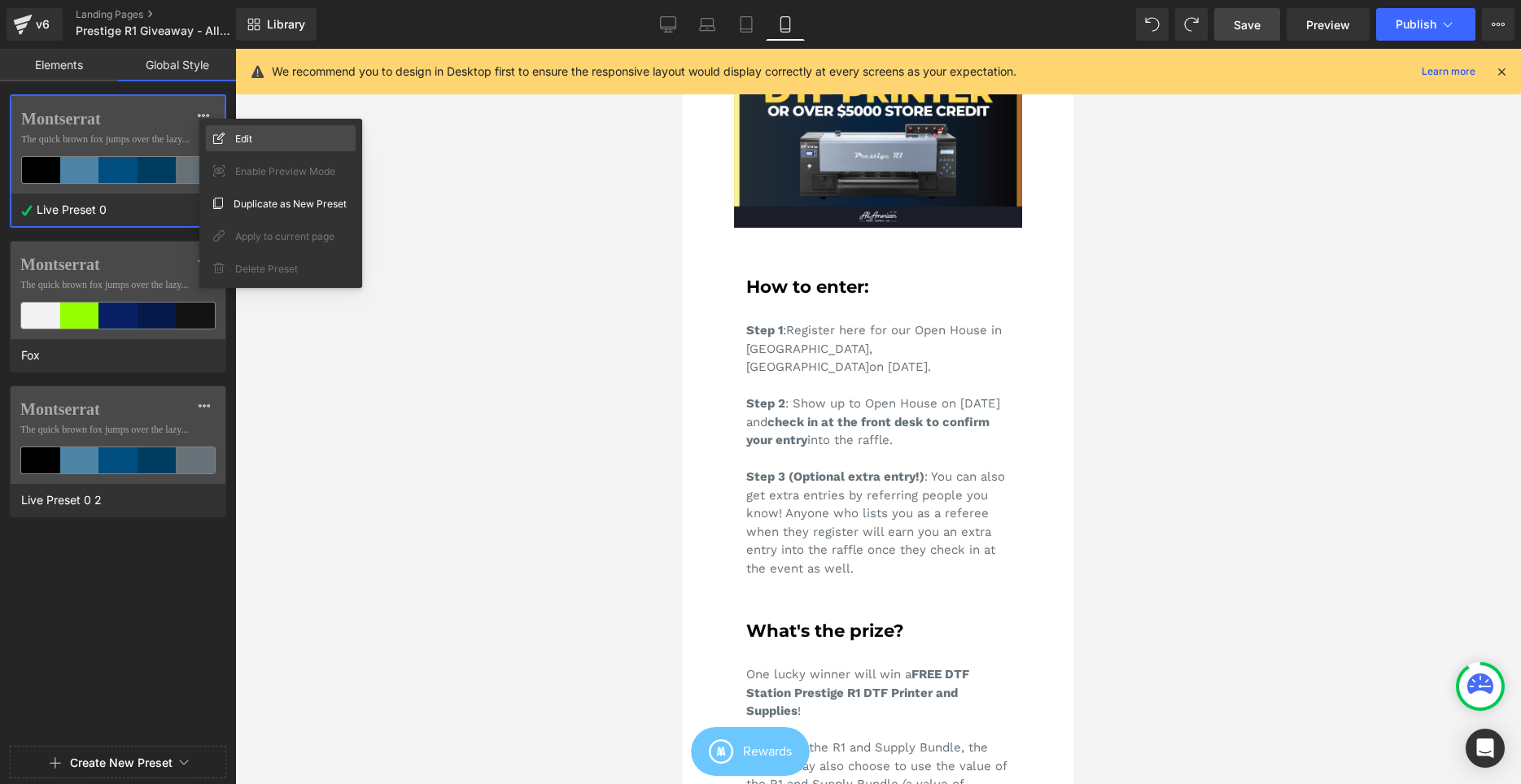
click at [231, 138] on div "Edit" at bounding box center [280, 138] width 150 height 26
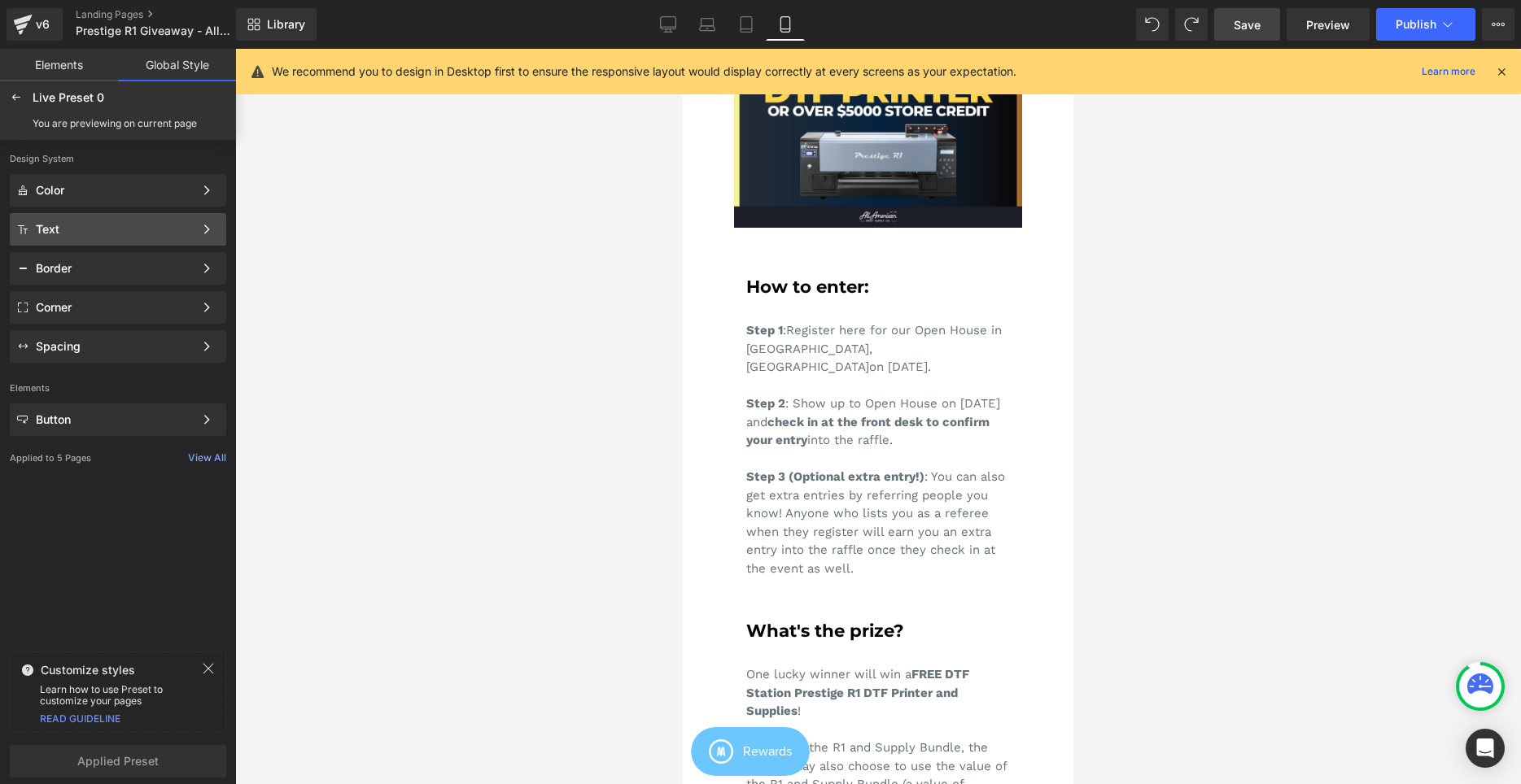
click at [116, 234] on div "Text" at bounding box center [115, 229] width 158 height 13
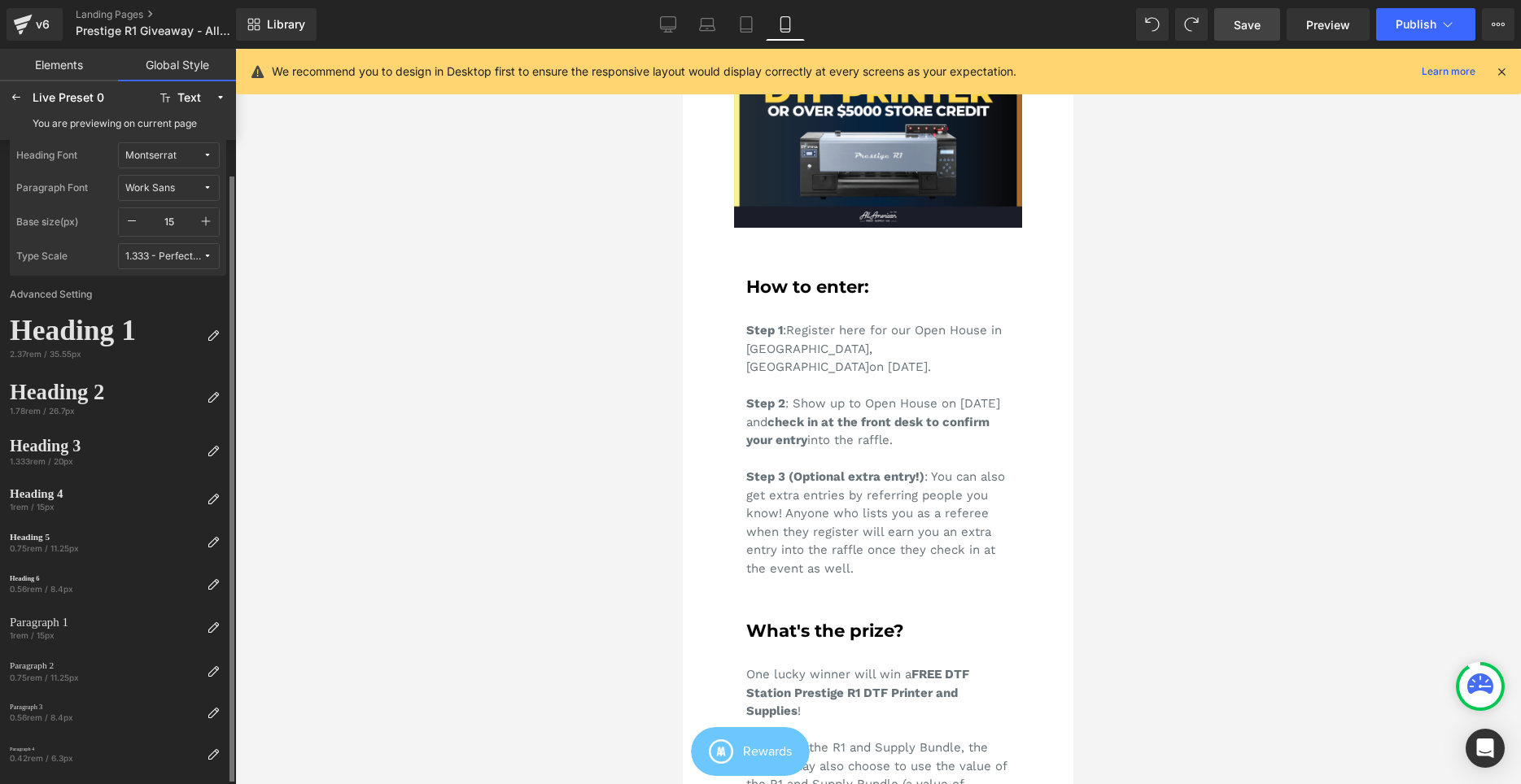
scroll to position [0, 0]
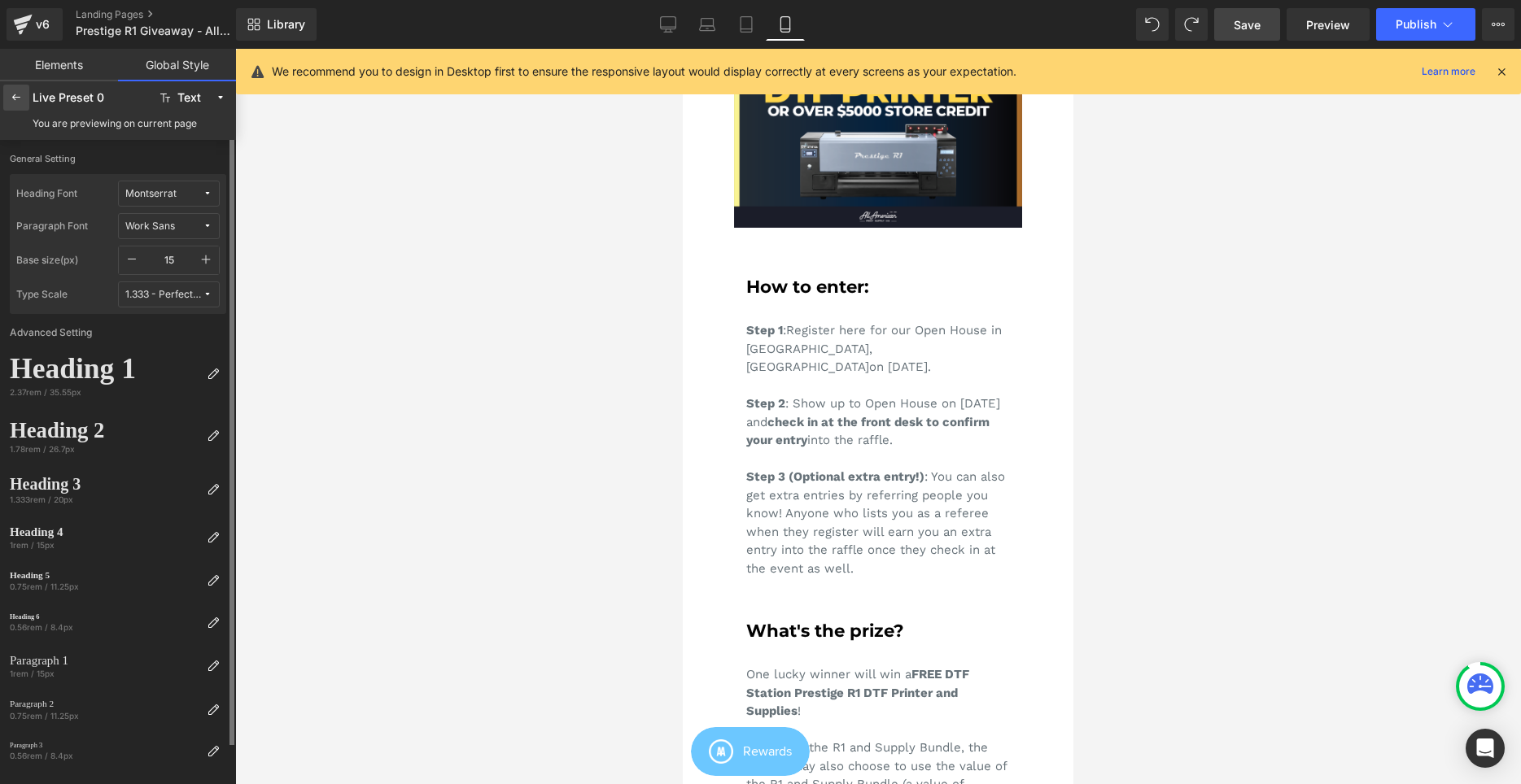
click at [23, 99] on div at bounding box center [16, 97] width 26 height 26
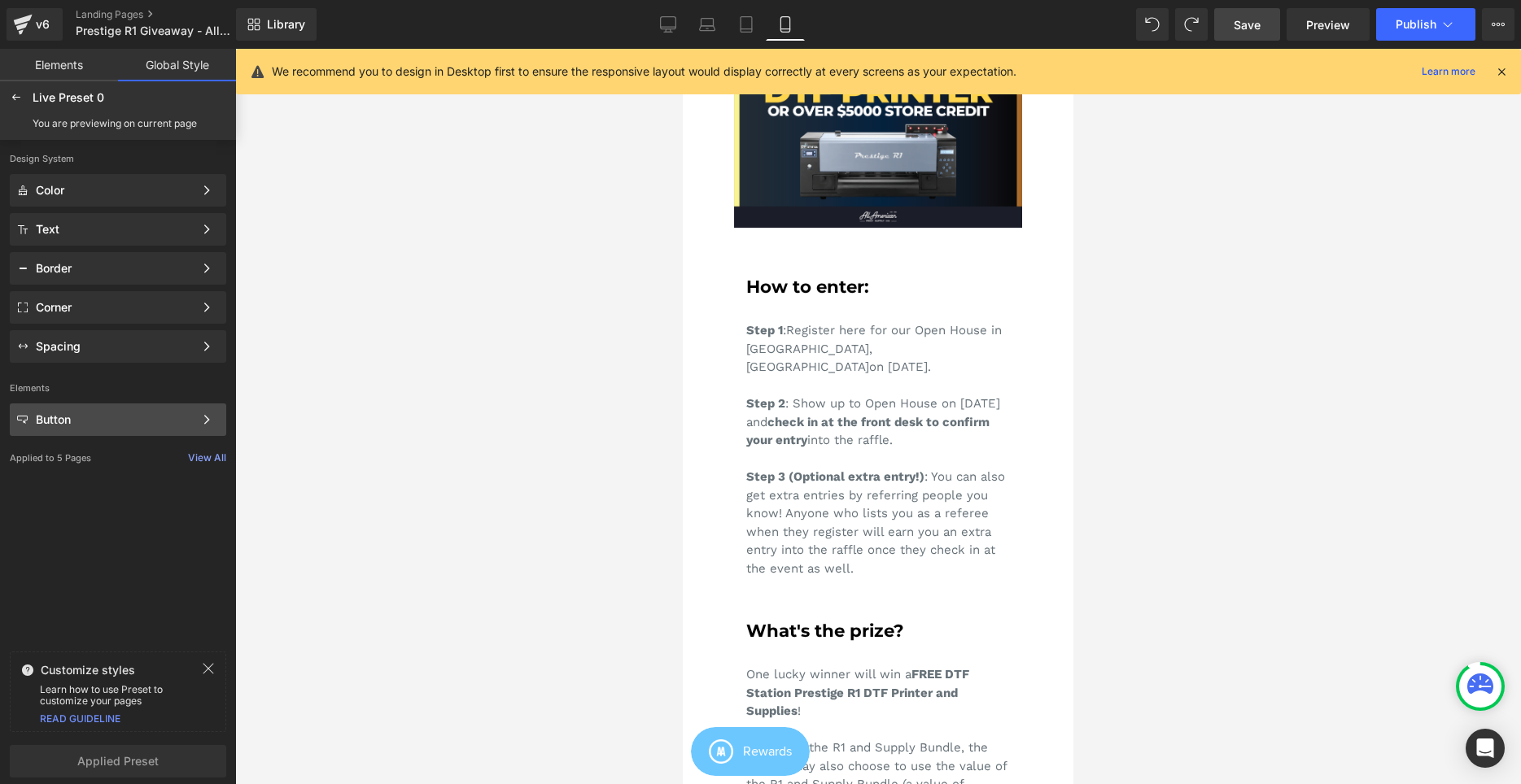
click at [119, 423] on div "Button" at bounding box center [115, 420] width 158 height 13
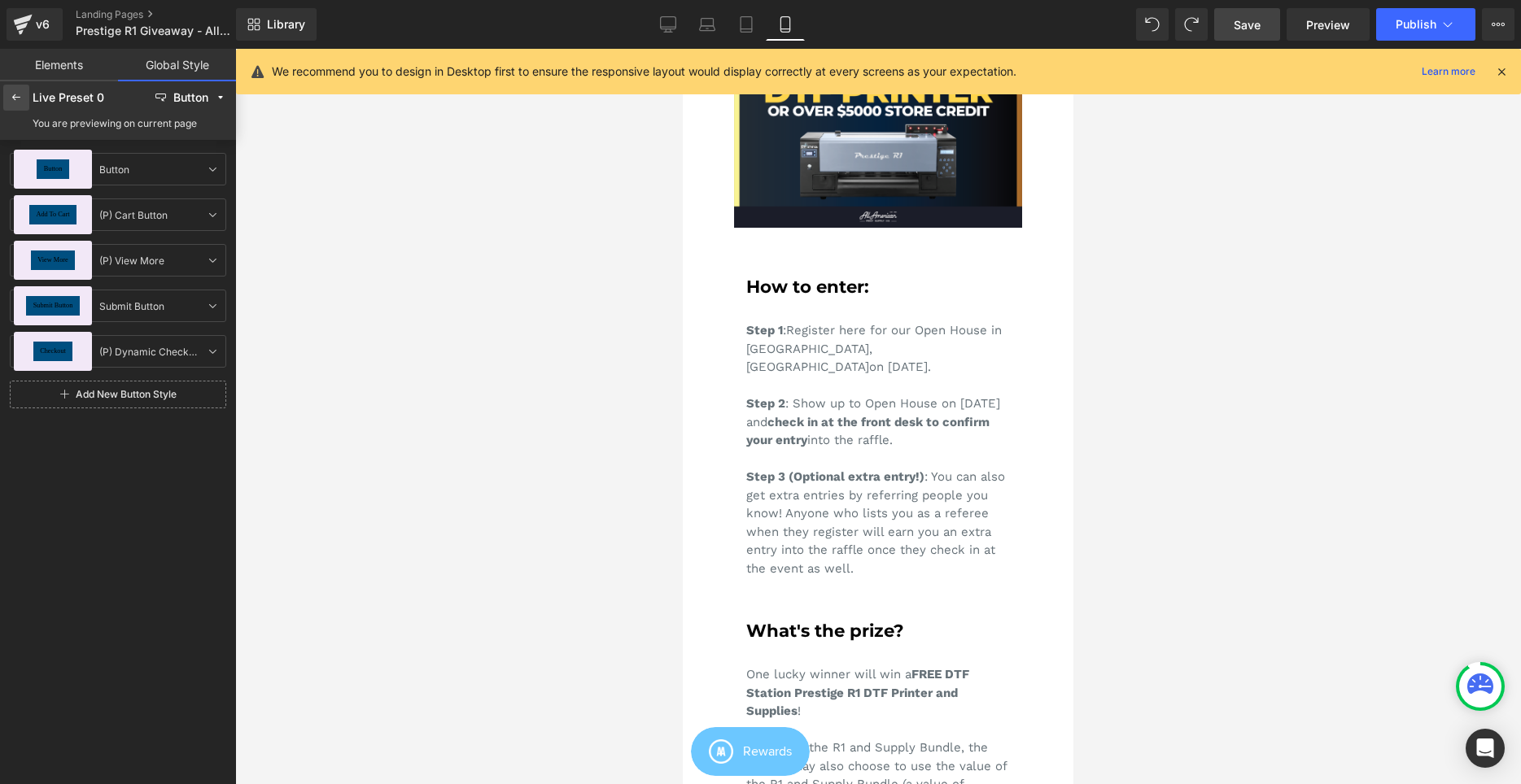
click at [19, 91] on icon at bounding box center [17, 98] width 13 height 13
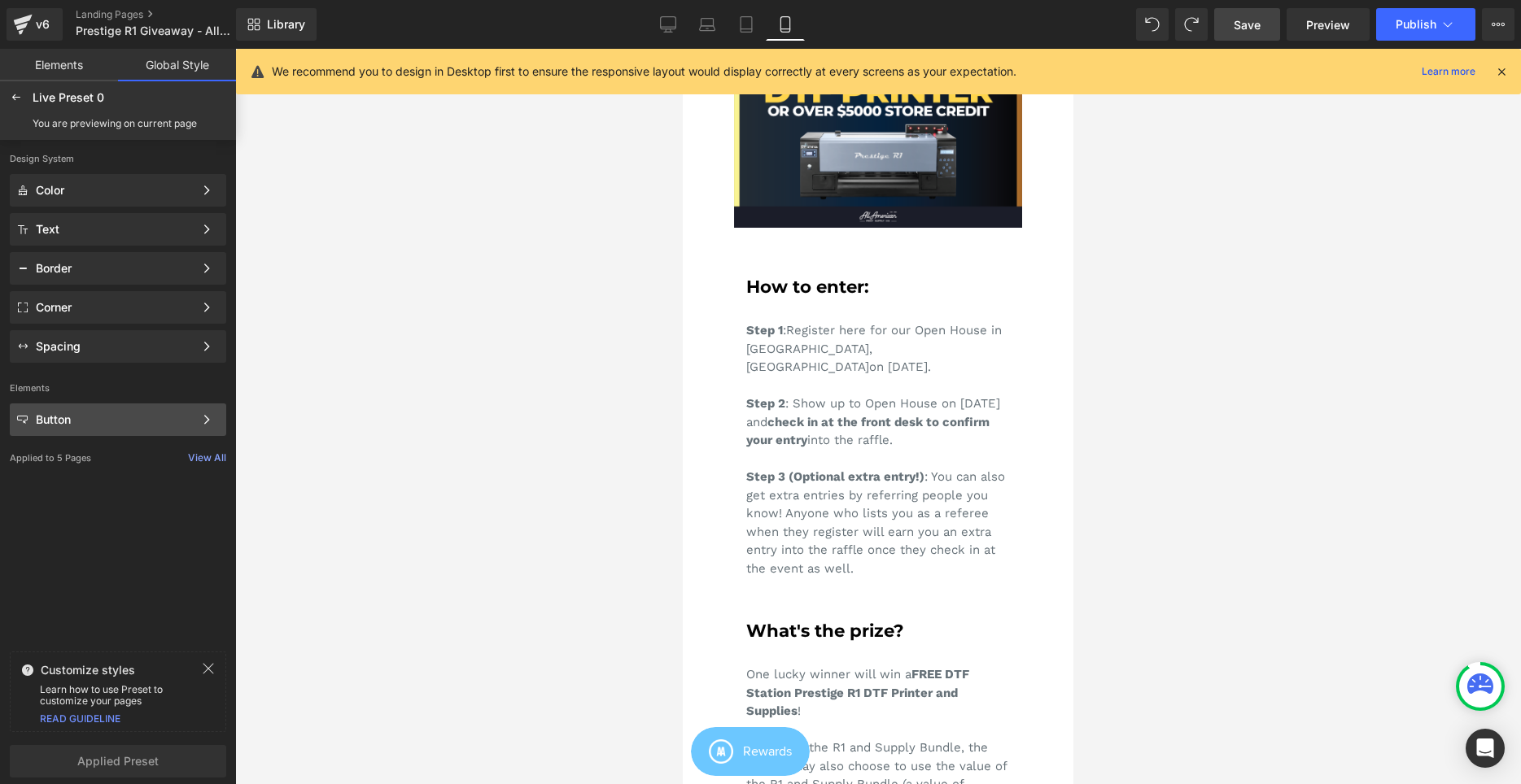
click at [90, 433] on div "Button Color Style Define a color palette and apply it to your pages 1 of 3 Next" at bounding box center [118, 419] width 217 height 33
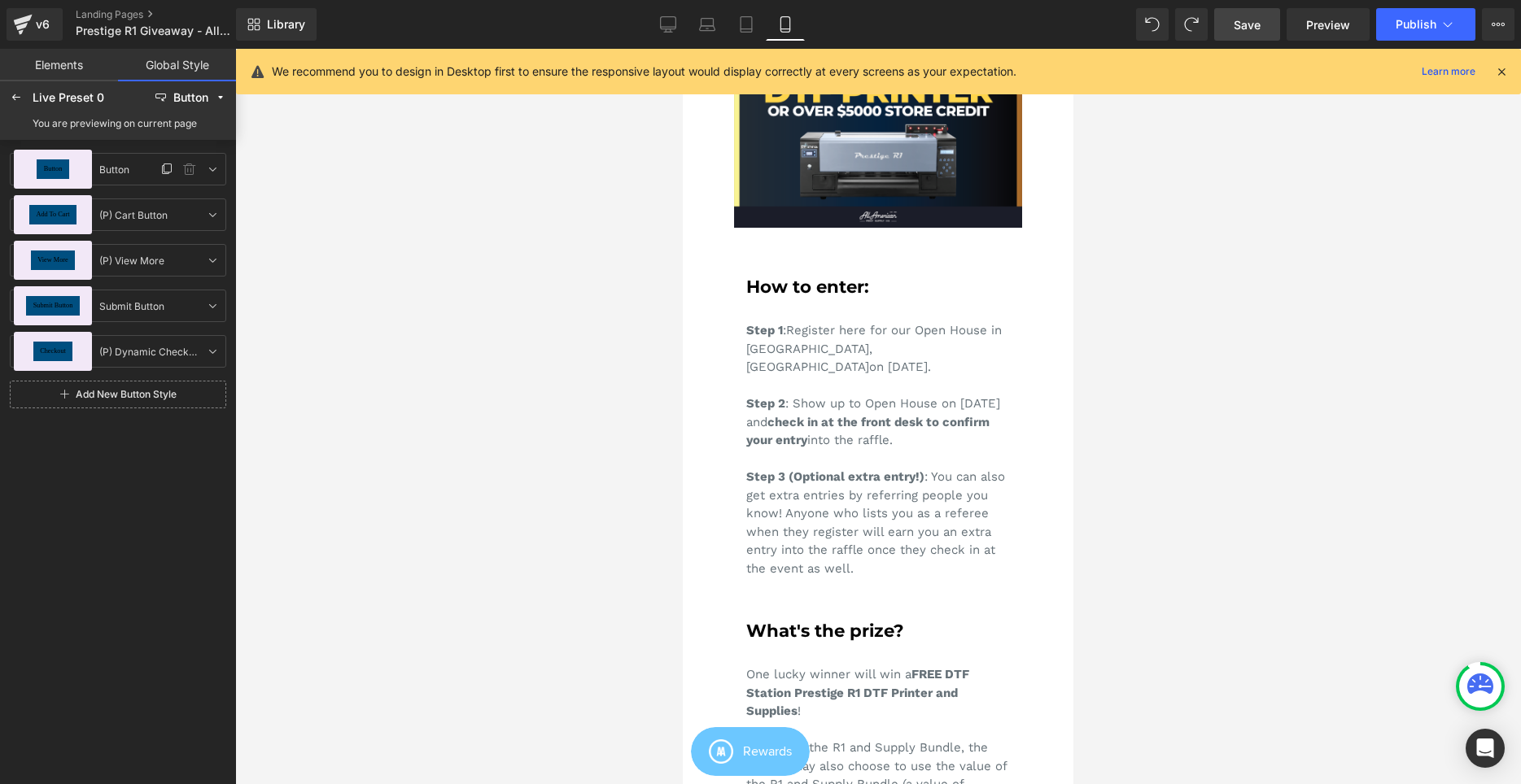
click at [0, 0] on input "Button" at bounding box center [0, 0] width 0 height 0
click at [79, 163] on div "Button" at bounding box center [53, 169] width 78 height 39
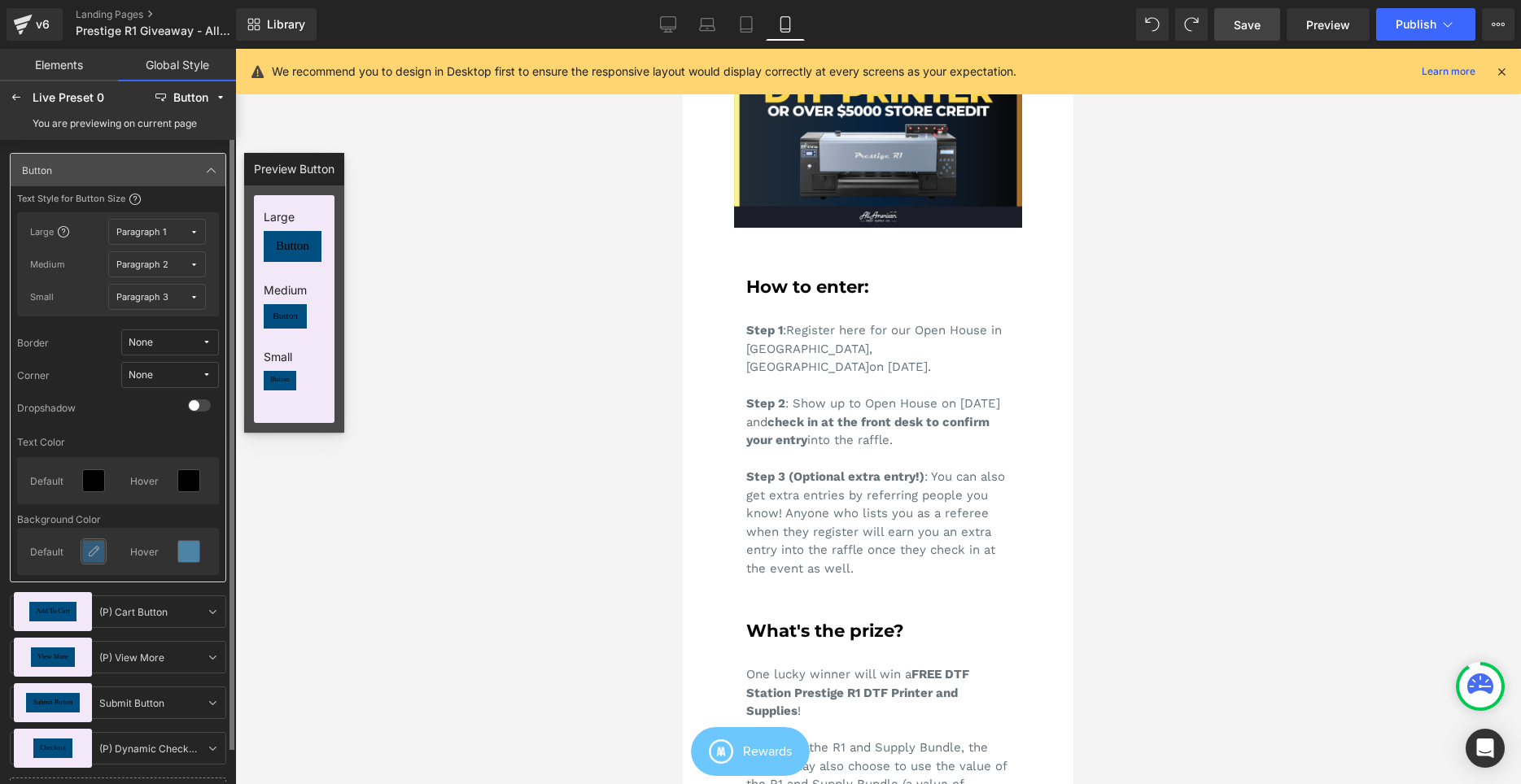
click at [91, 546] on icon at bounding box center [94, 551] width 13 height 13
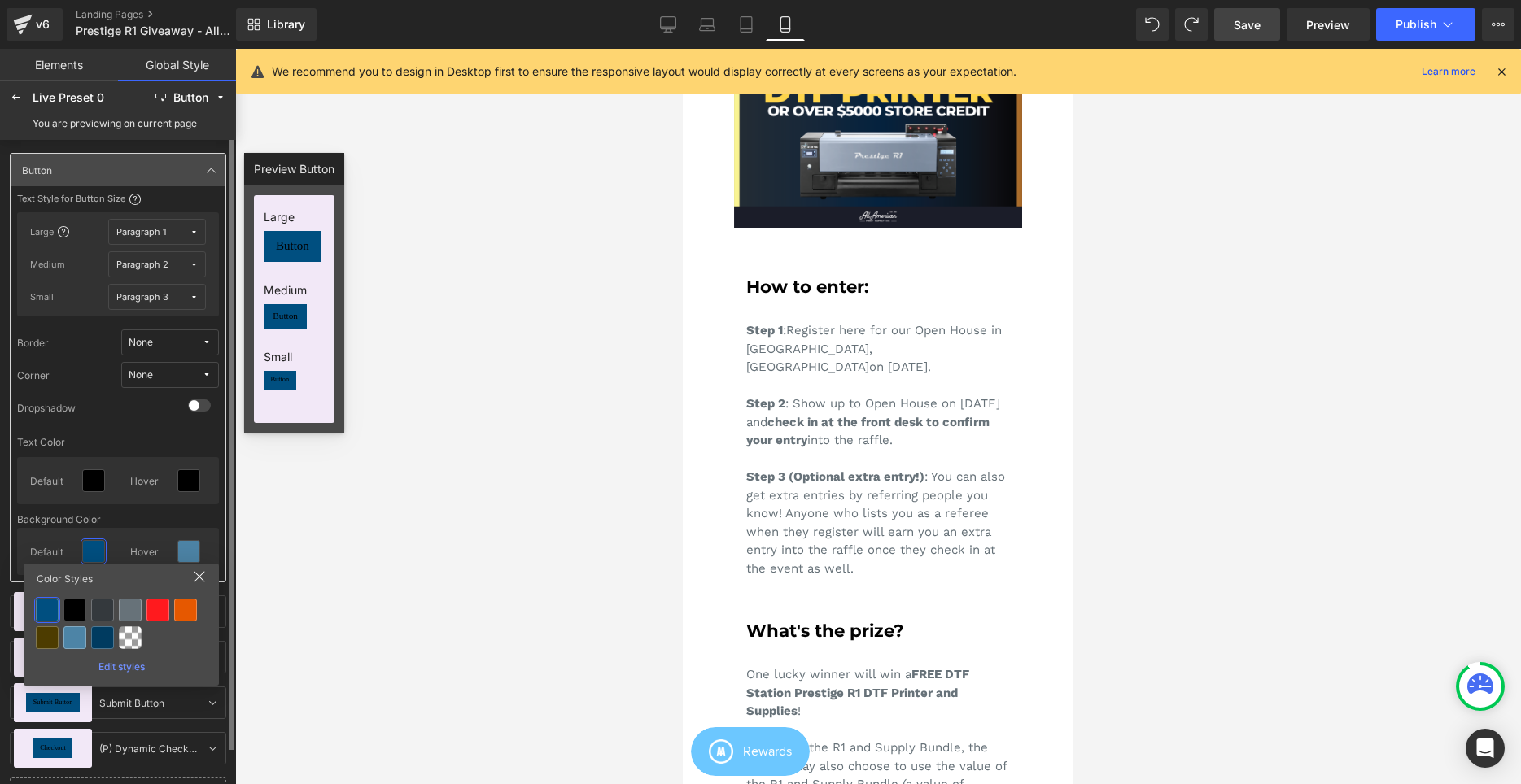
click at [112, 660] on div "Edit styles" at bounding box center [121, 664] width 182 height 18
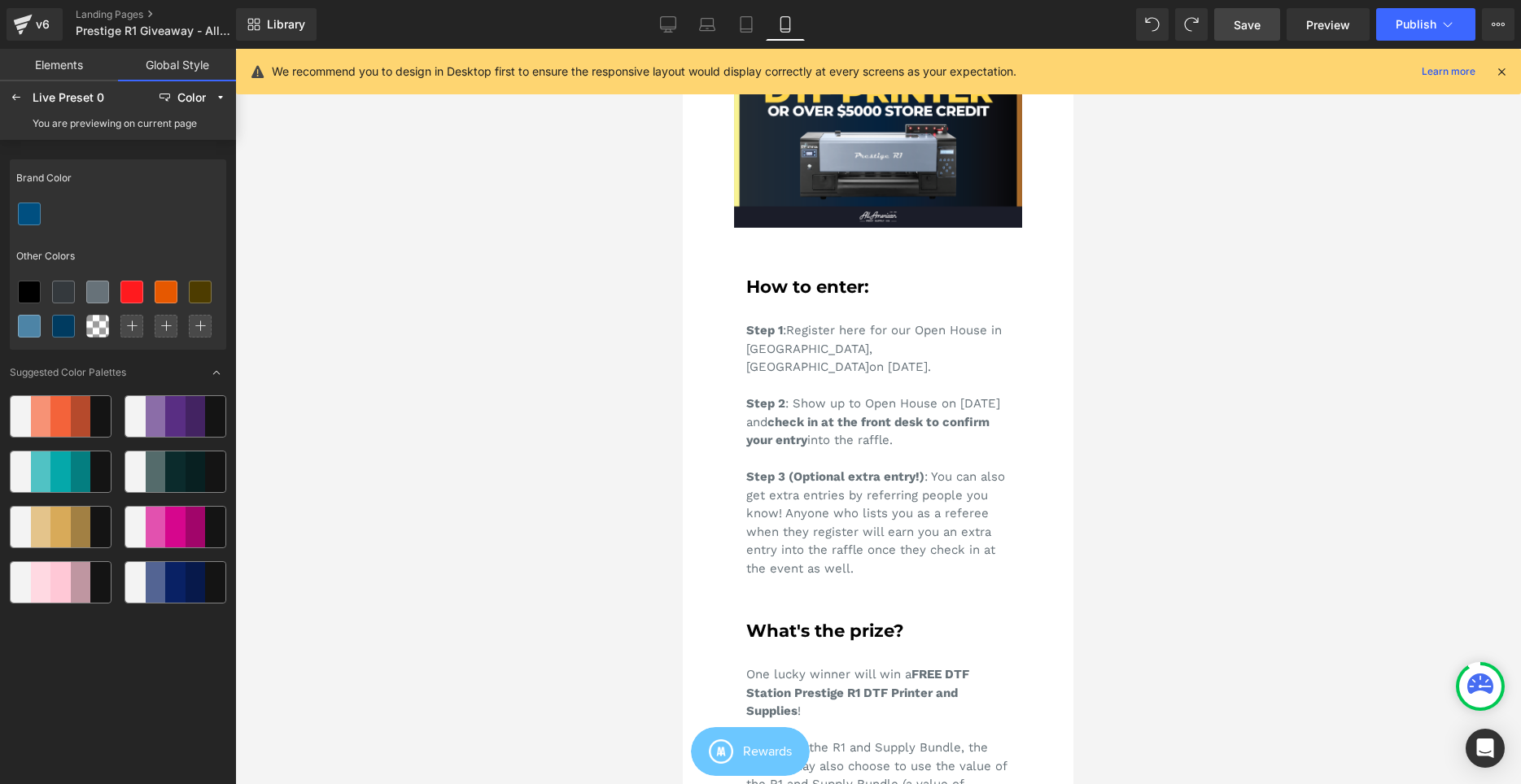
click at [98, 218] on div at bounding box center [118, 213] width 217 height 34
click at [21, 95] on icon at bounding box center [17, 98] width 13 height 13
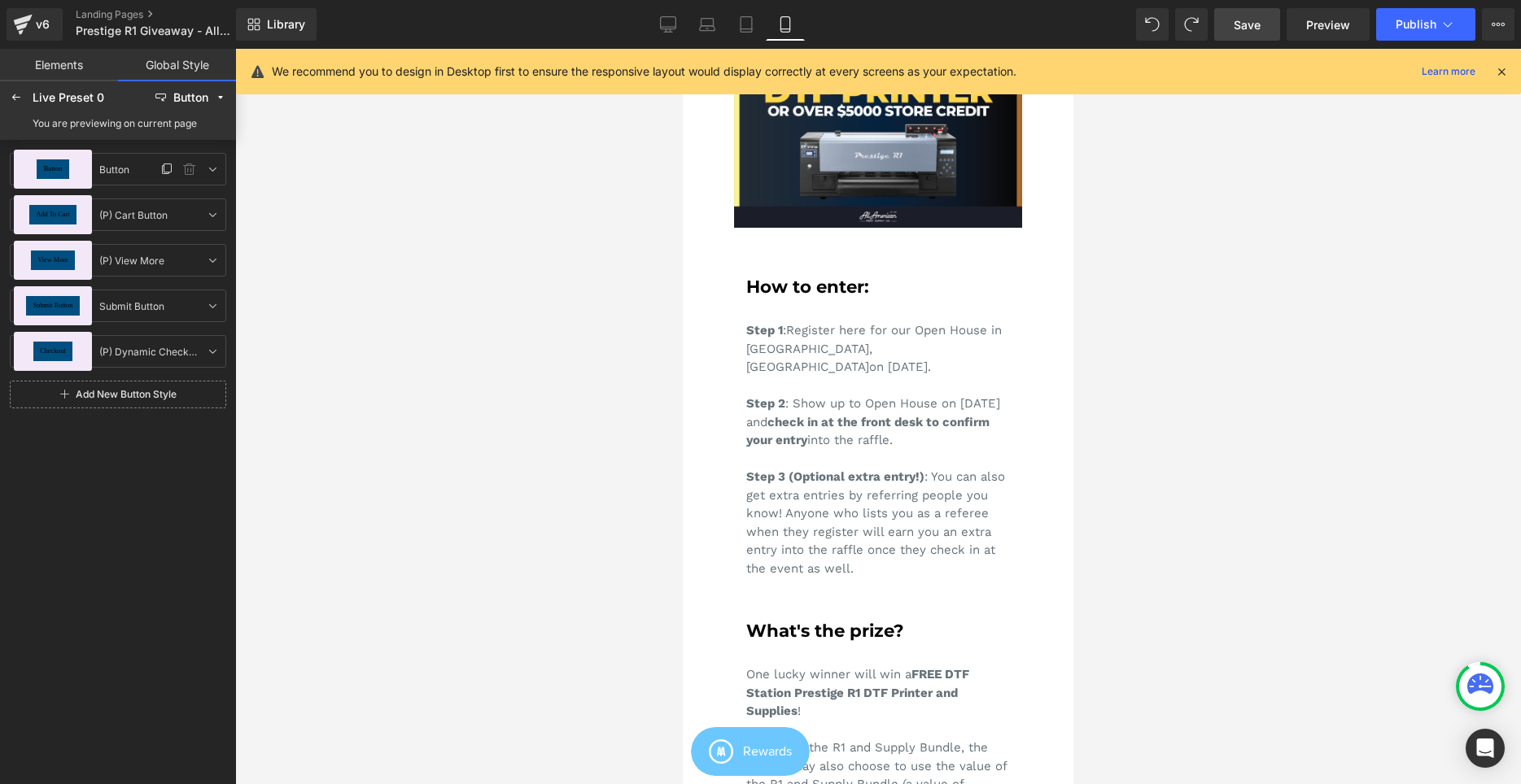
click at [62, 170] on span "Button" at bounding box center [53, 169] width 18 height 7
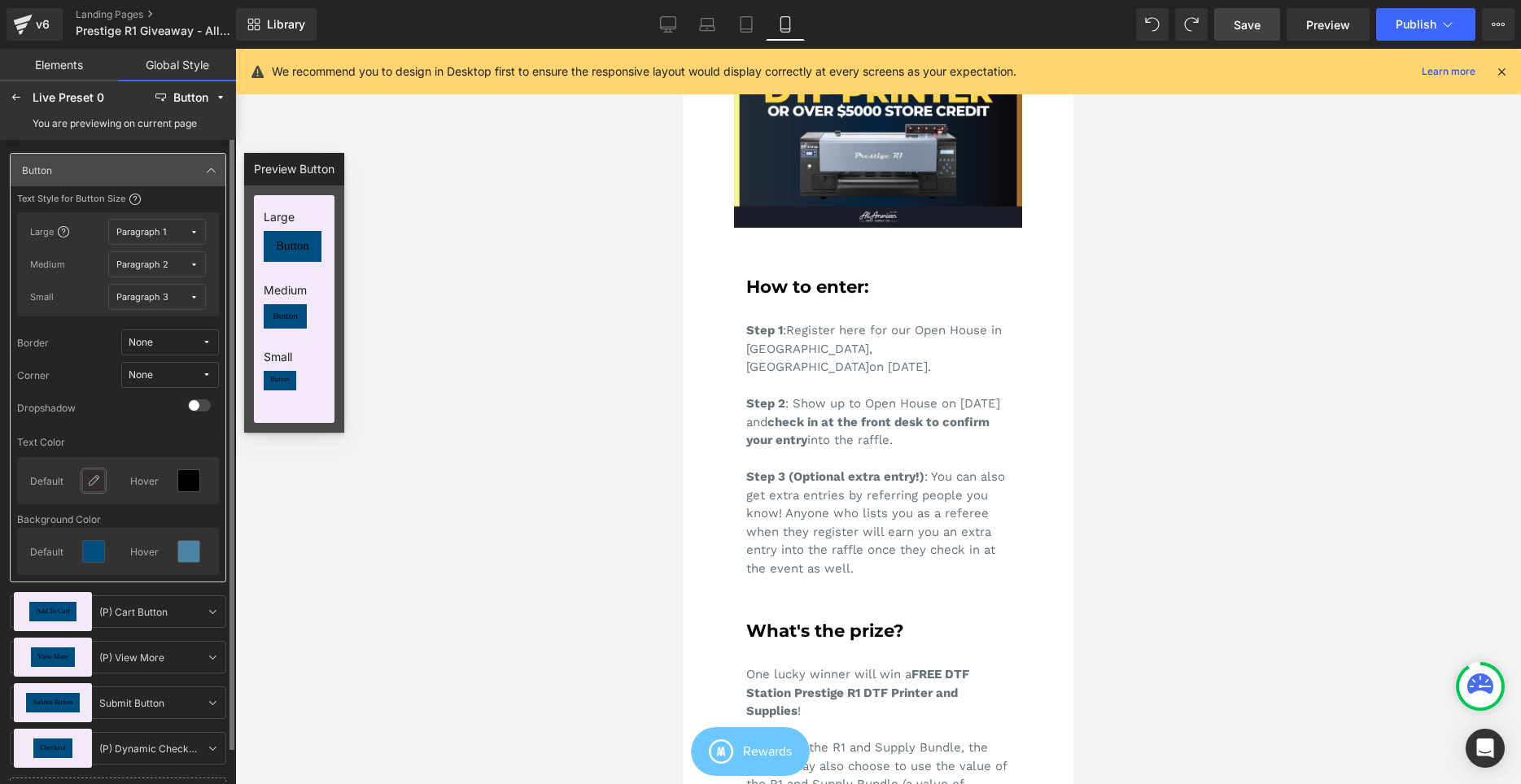
click at [98, 481] on icon at bounding box center [94, 481] width 13 height 13
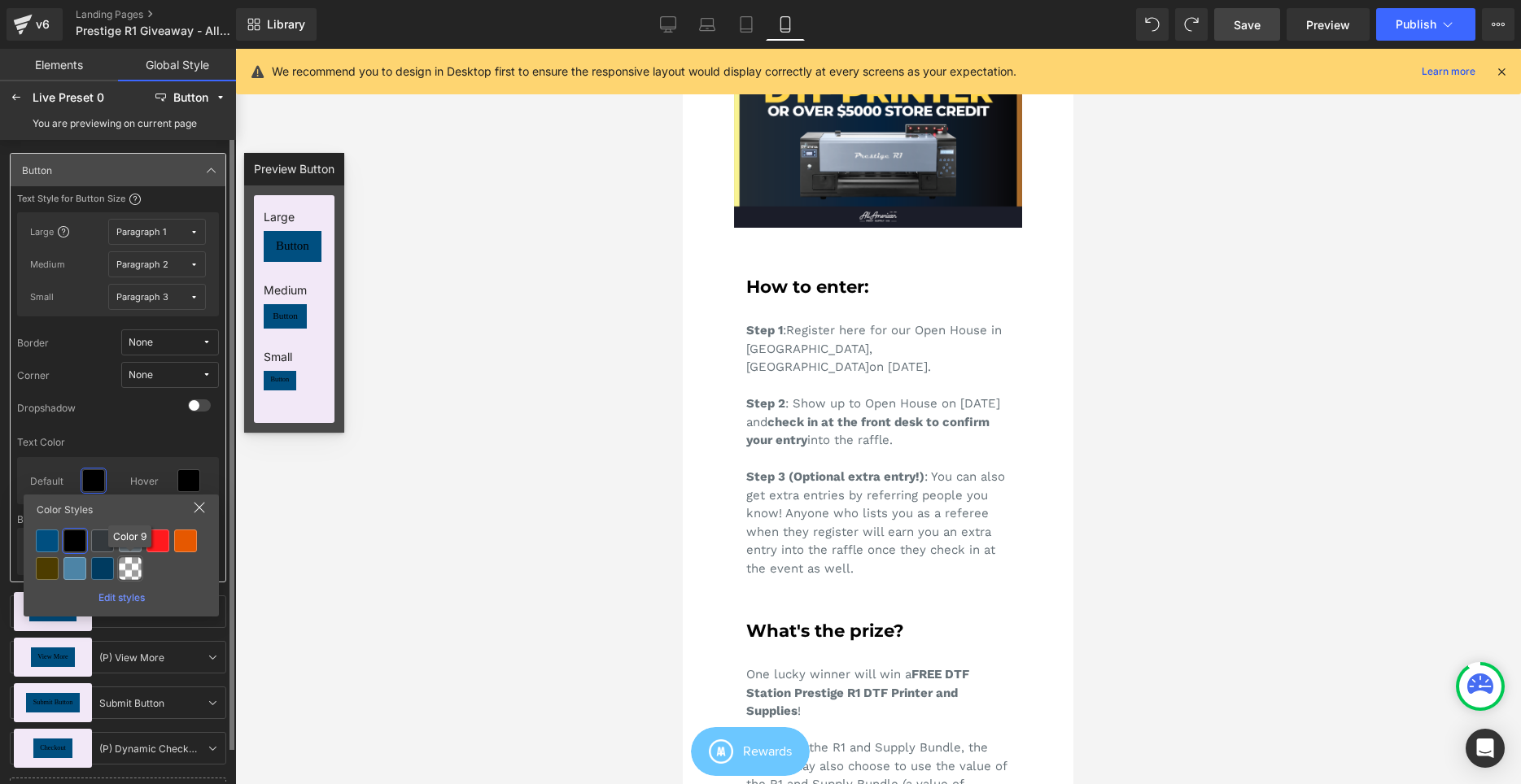
click at [129, 564] on div at bounding box center [130, 568] width 23 height 23
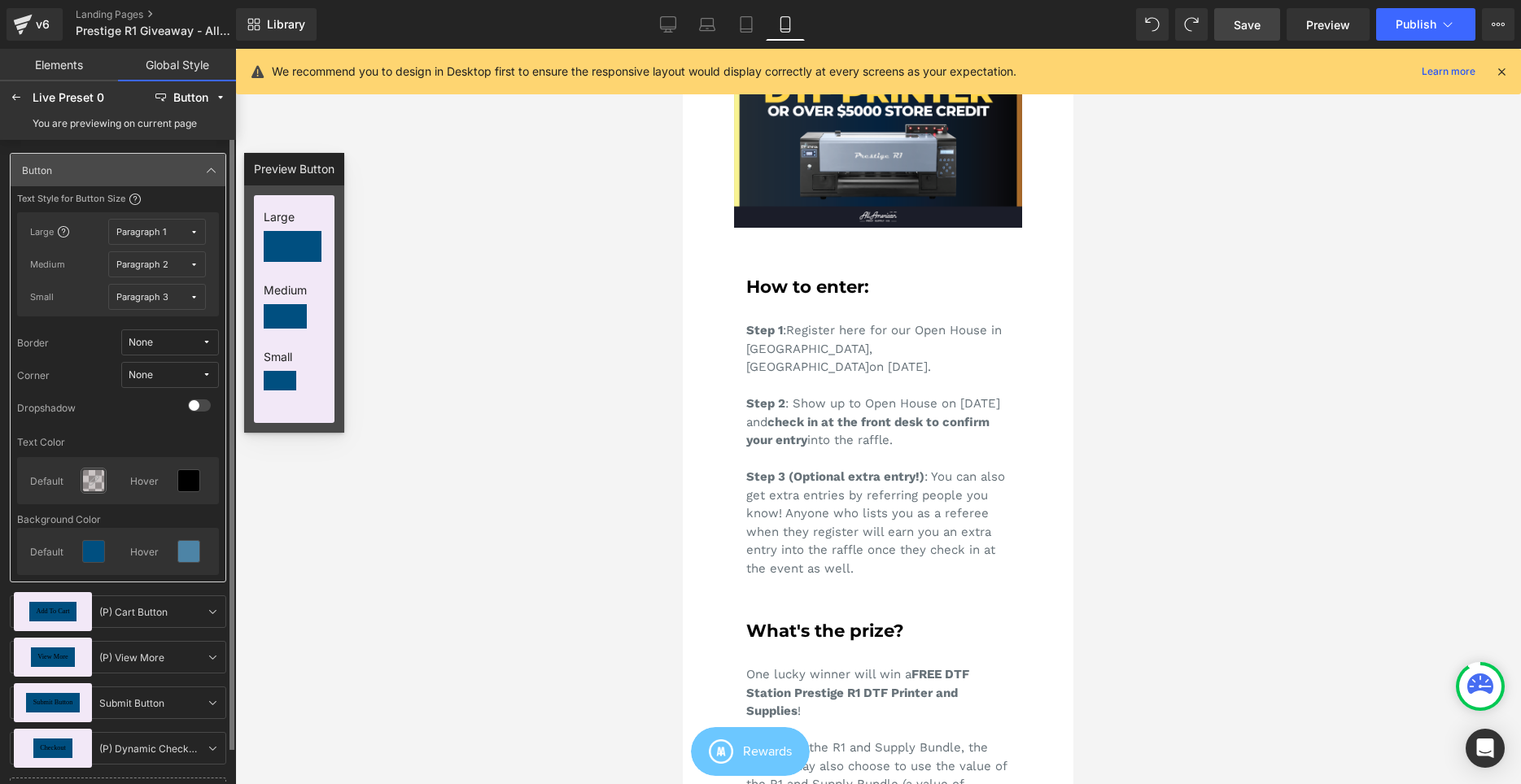
click at [95, 477] on body "You are previewing how the Live Preset 0 will restyle your page. You can not ed…" at bounding box center [760, 392] width 1521 height 784
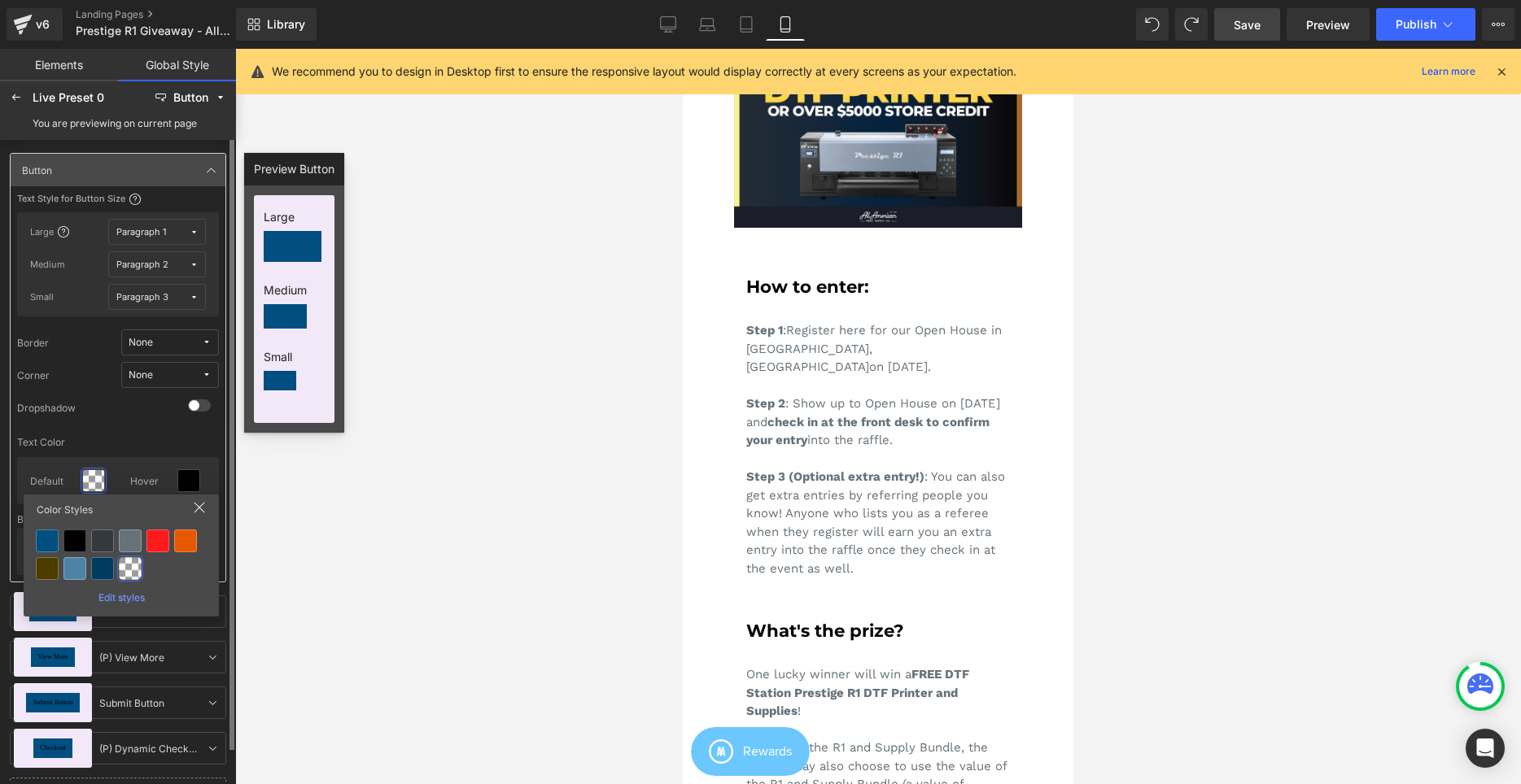
click at [132, 590] on div "Edit styles" at bounding box center [121, 594] width 182 height 18
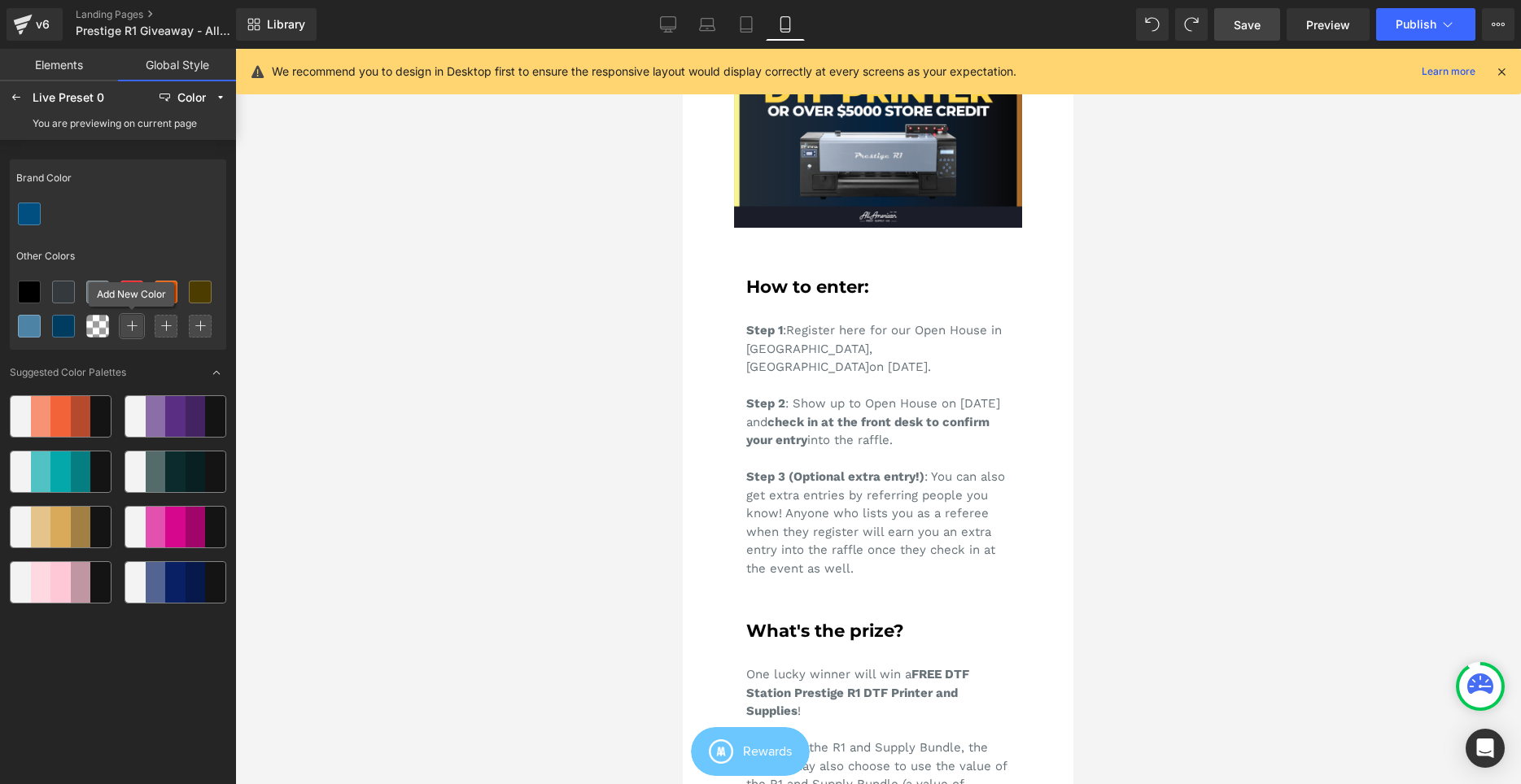
click at [126, 324] on div at bounding box center [131, 325] width 23 height 23
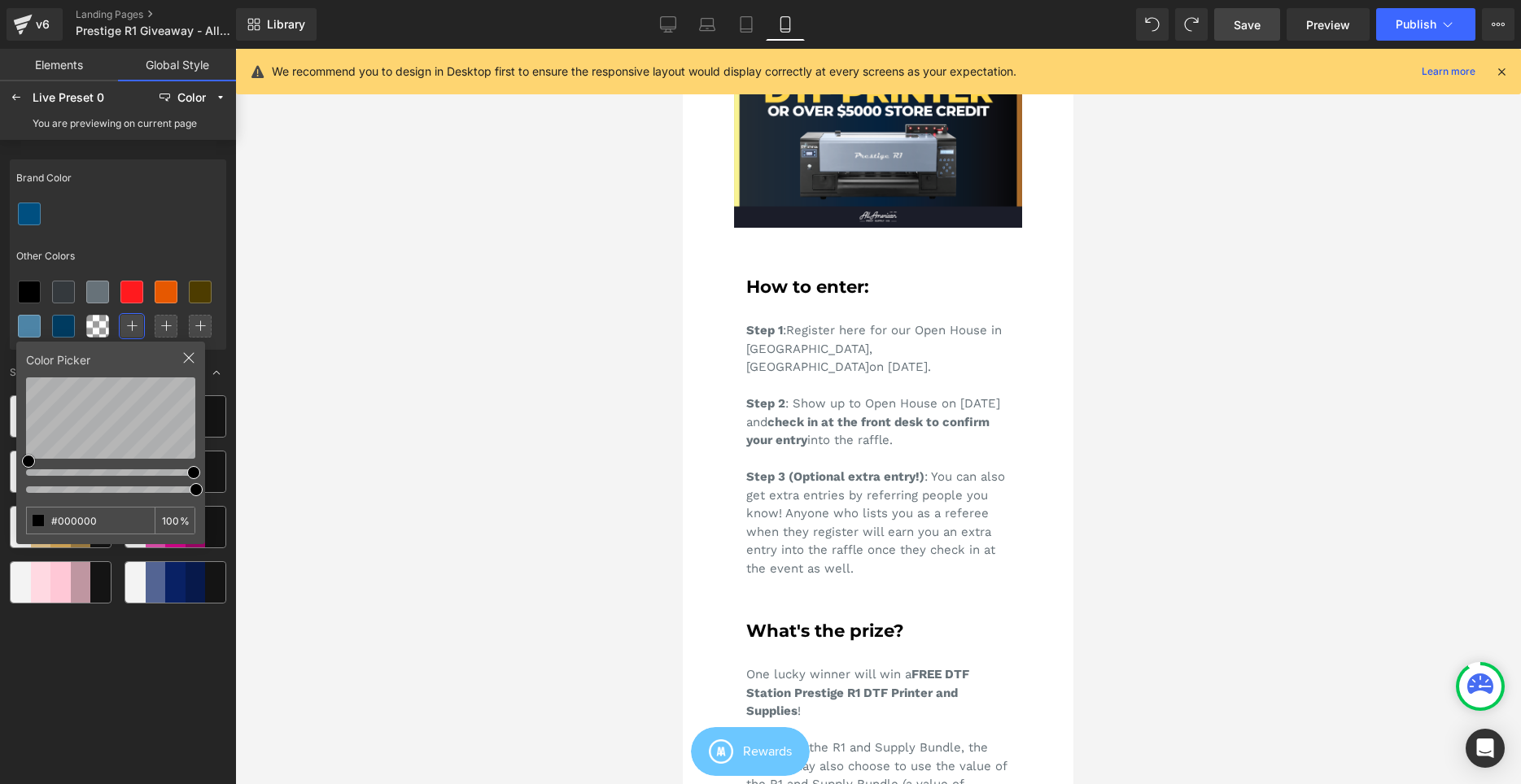
type input "#FFFFFF"
click at [147, 682] on div "Brand Color Other Colors Color Picker #FFFFFF 100 % Suggested Color Palettes" at bounding box center [118, 467] width 217 height 628
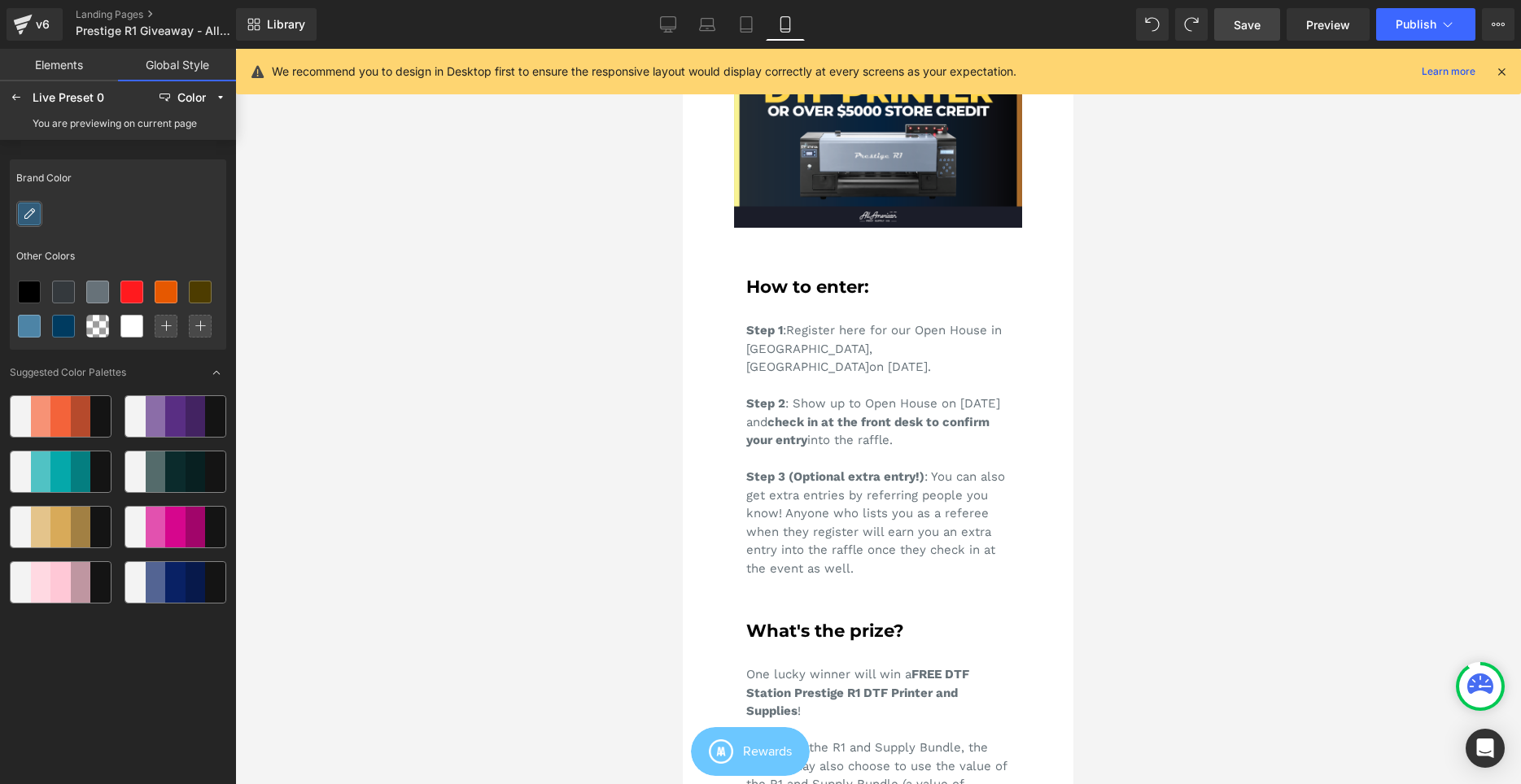
click at [21, 218] on div at bounding box center [28, 213] width 21 height 21
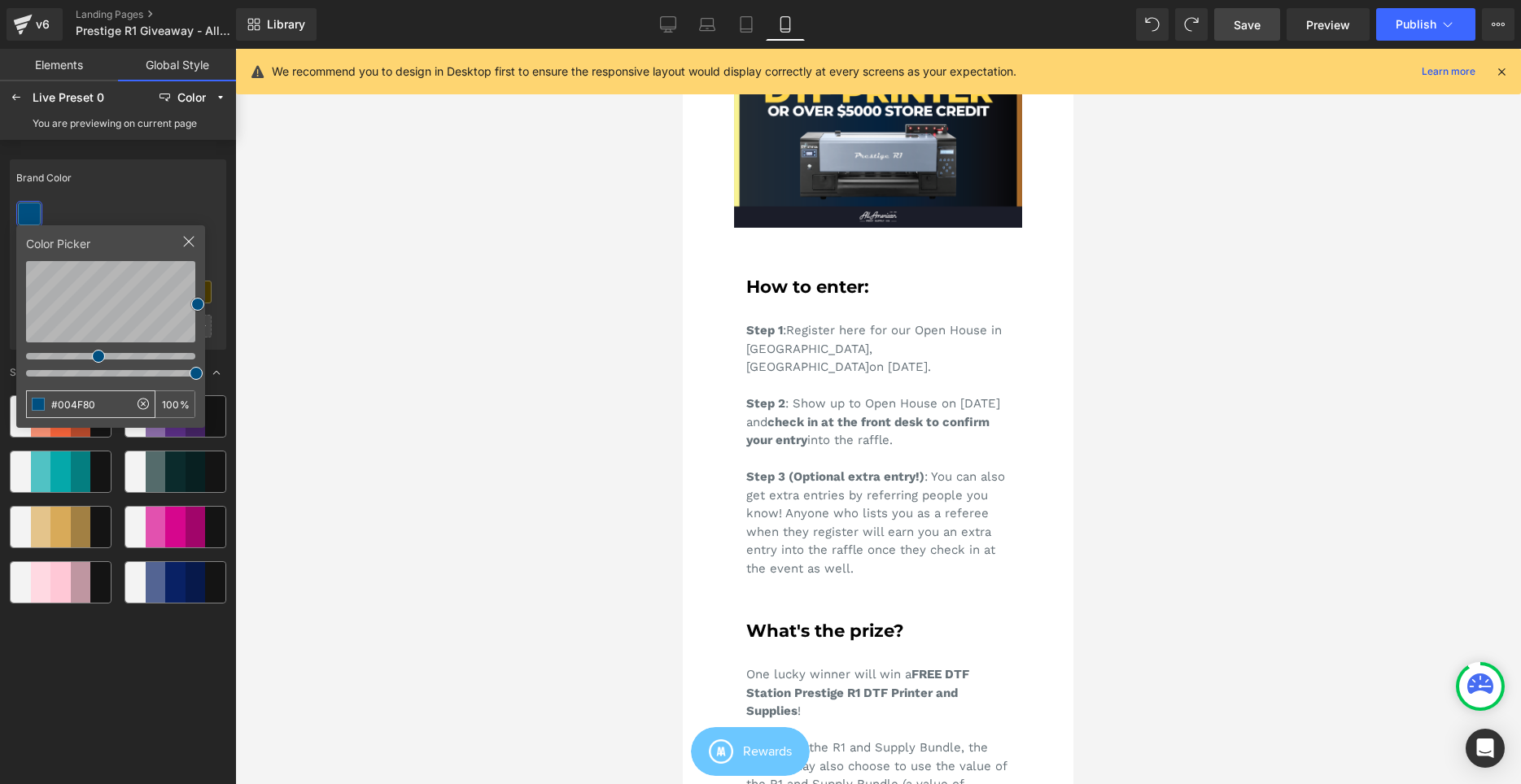
click at [105, 402] on input "#004F80" at bounding box center [78, 404] width 102 height 26
click at [131, 662] on div "Brand Color Other Colors Color Picker #004F80 100 % Suggested Color Palettes" at bounding box center [118, 467] width 217 height 628
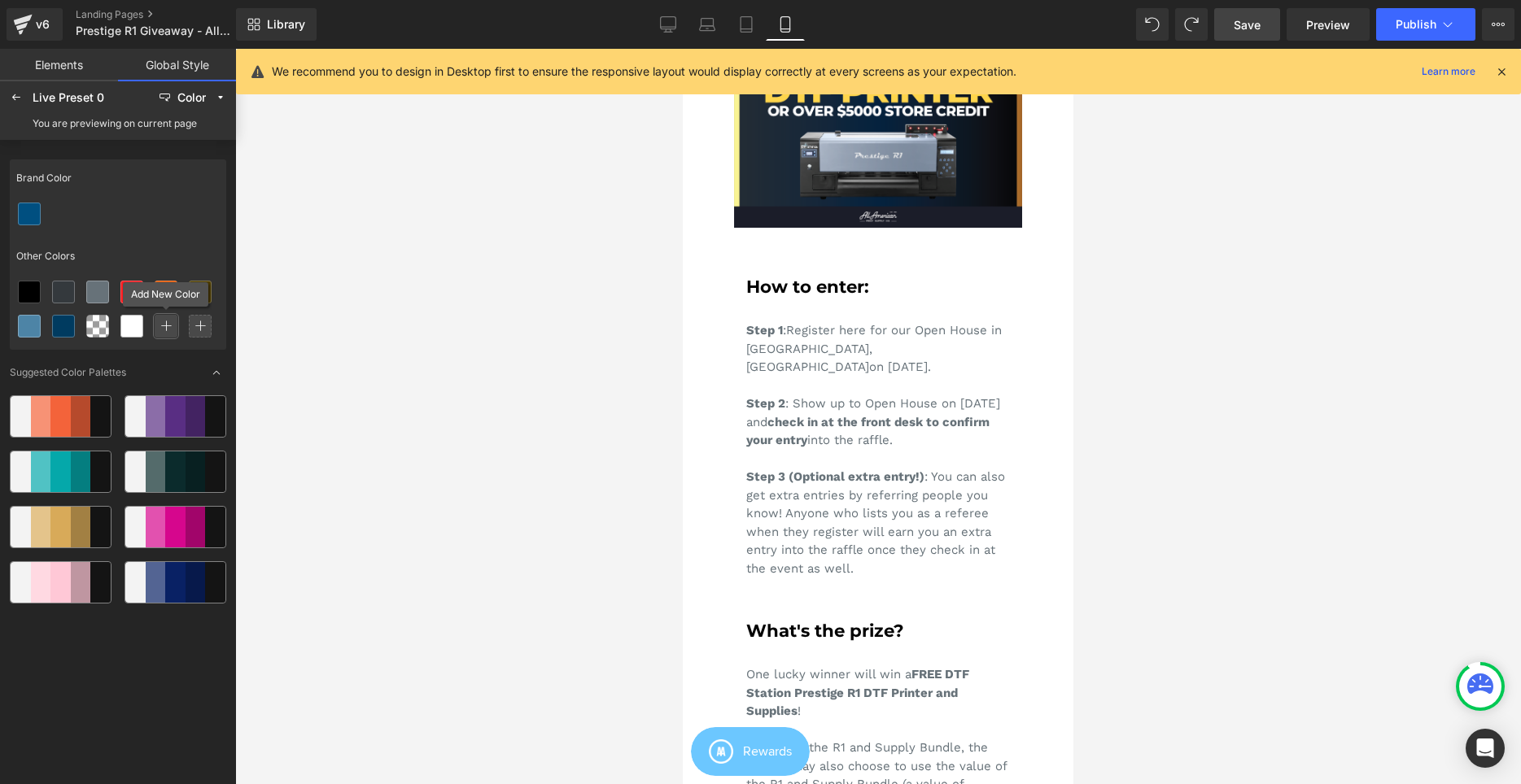
click at [167, 324] on icon at bounding box center [167, 326] width 12 height 12
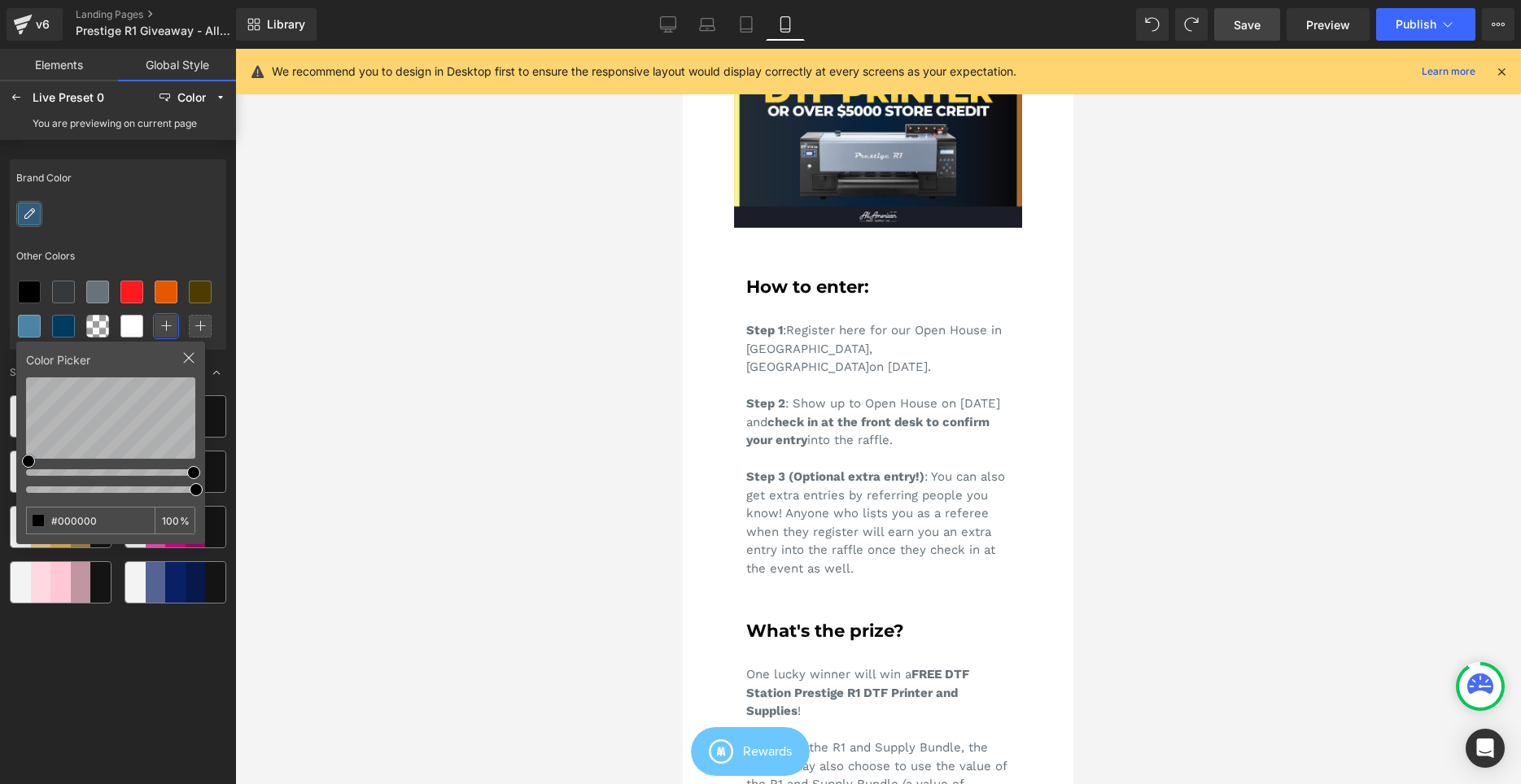
click at [31, 210] on icon at bounding box center [29, 214] width 13 height 13
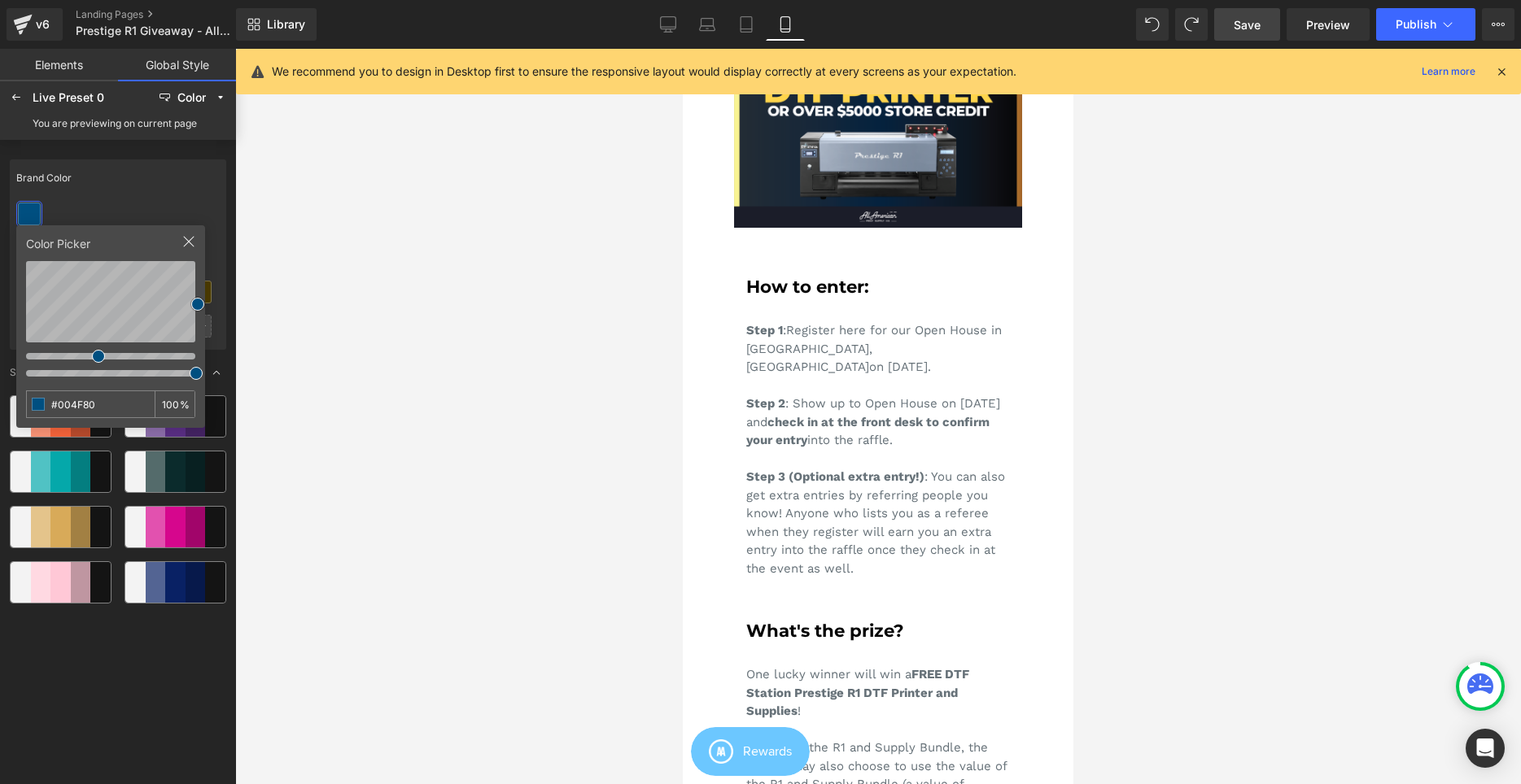
click at [100, 214] on div at bounding box center [118, 213] width 217 height 34
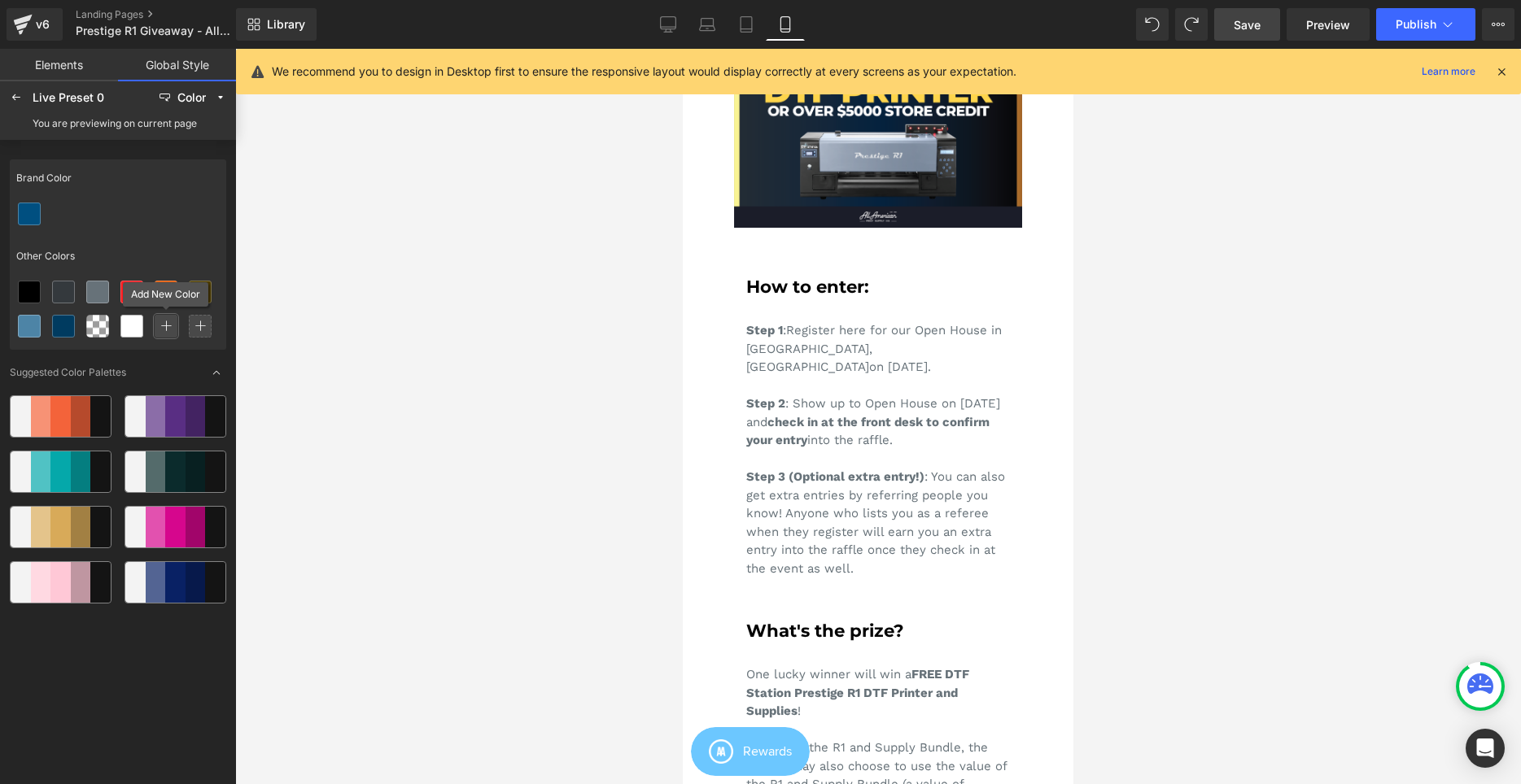
click at [162, 333] on div at bounding box center [166, 325] width 23 height 23
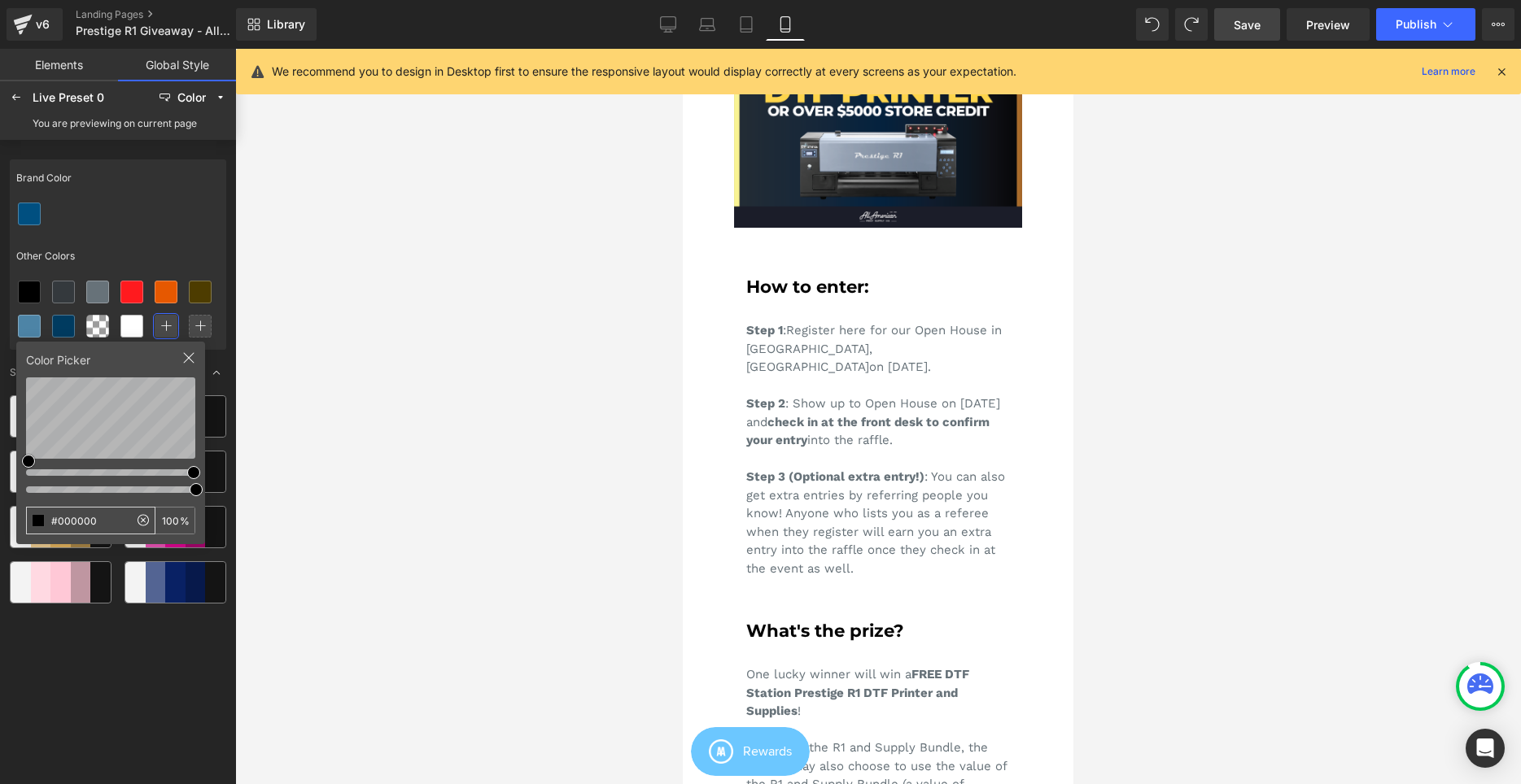
click at [112, 510] on input "#000000" at bounding box center [78, 520] width 102 height 26
type input "#3ea5f9"
click at [90, 716] on div "Brand Color Other Colors Color Picker #3ea5f9 100 % Suggested Color Palettes" at bounding box center [118, 467] width 217 height 628
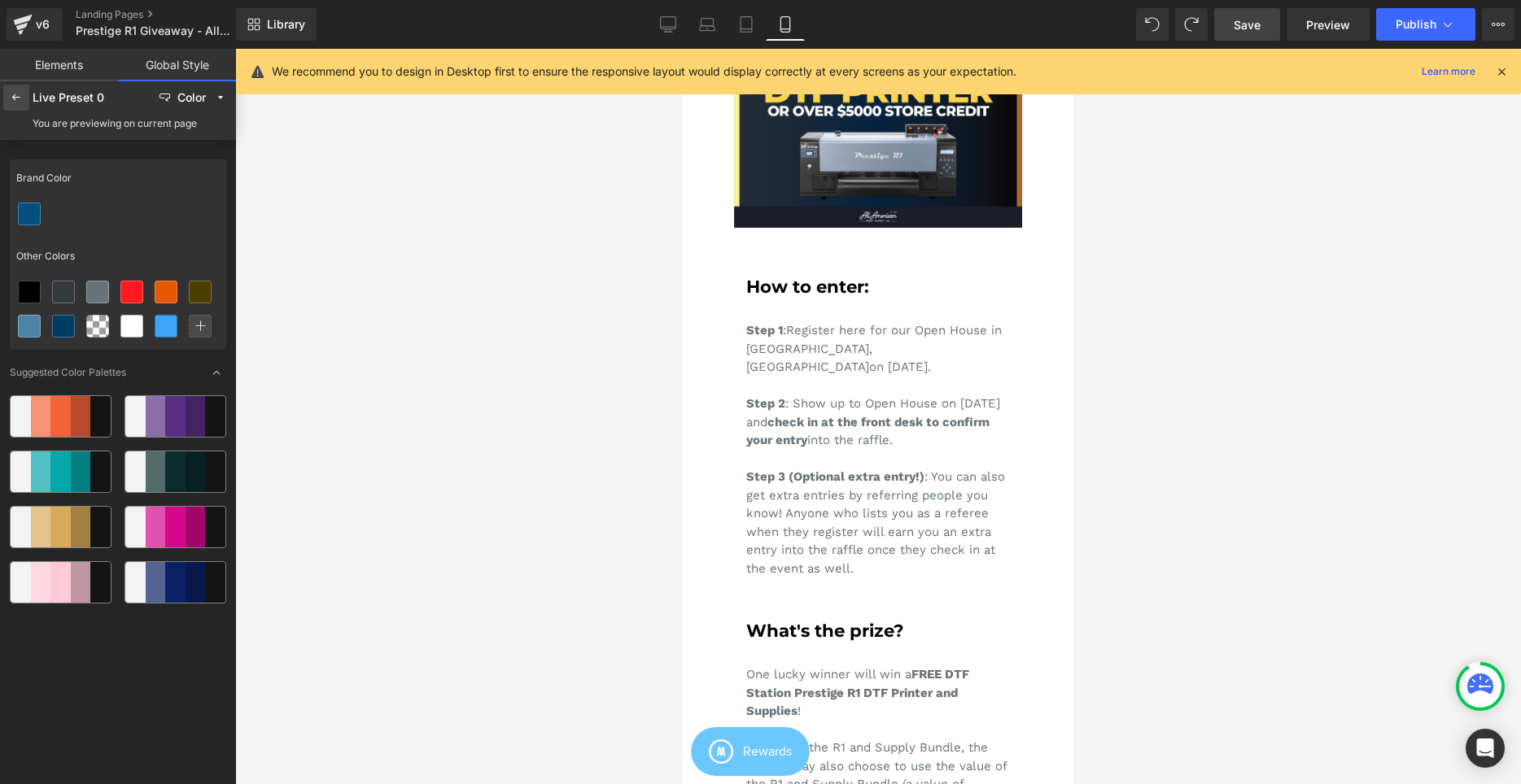
click at [18, 86] on div at bounding box center [16, 97] width 26 height 26
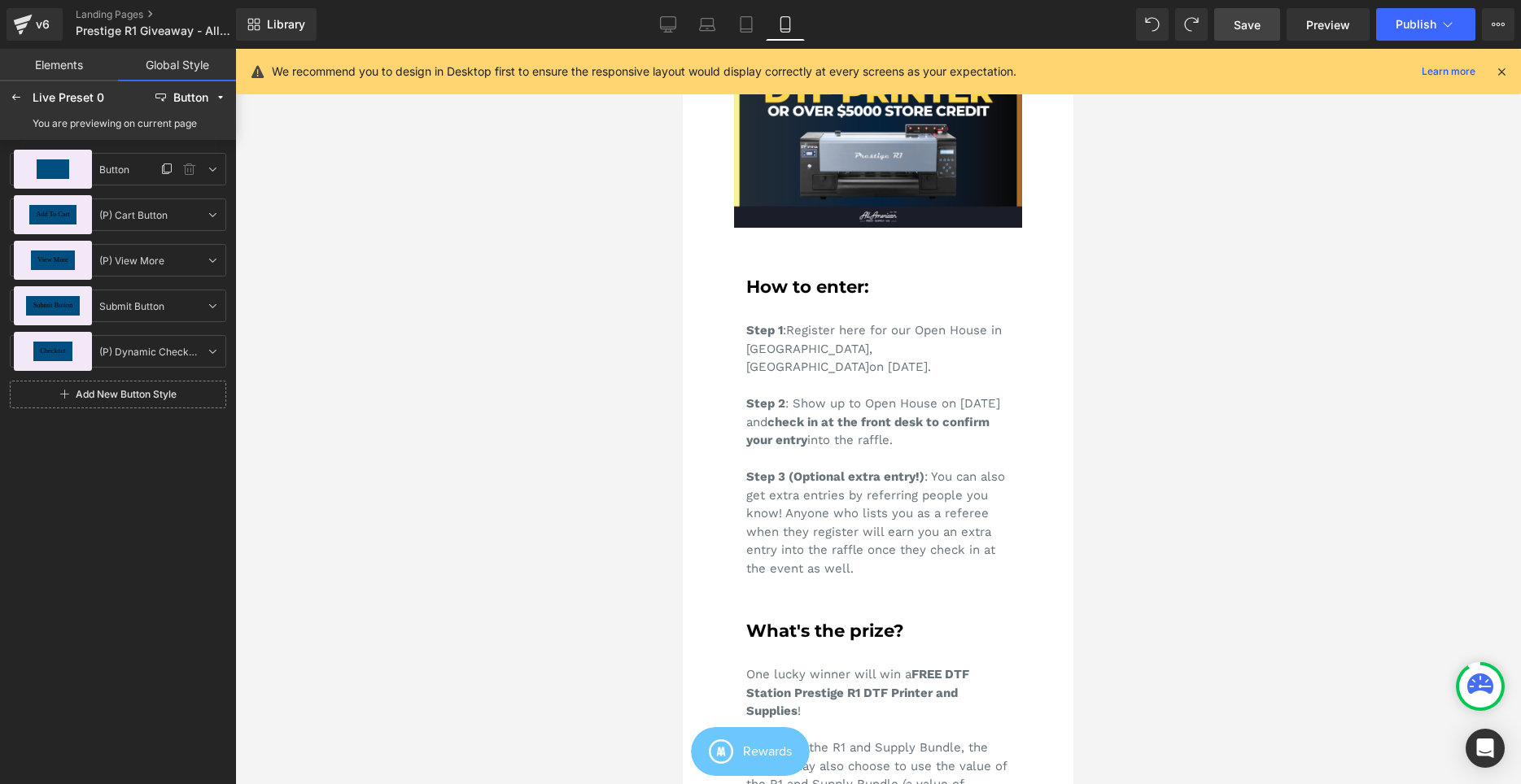
click at [62, 159] on div "Button" at bounding box center [53, 169] width 78 height 39
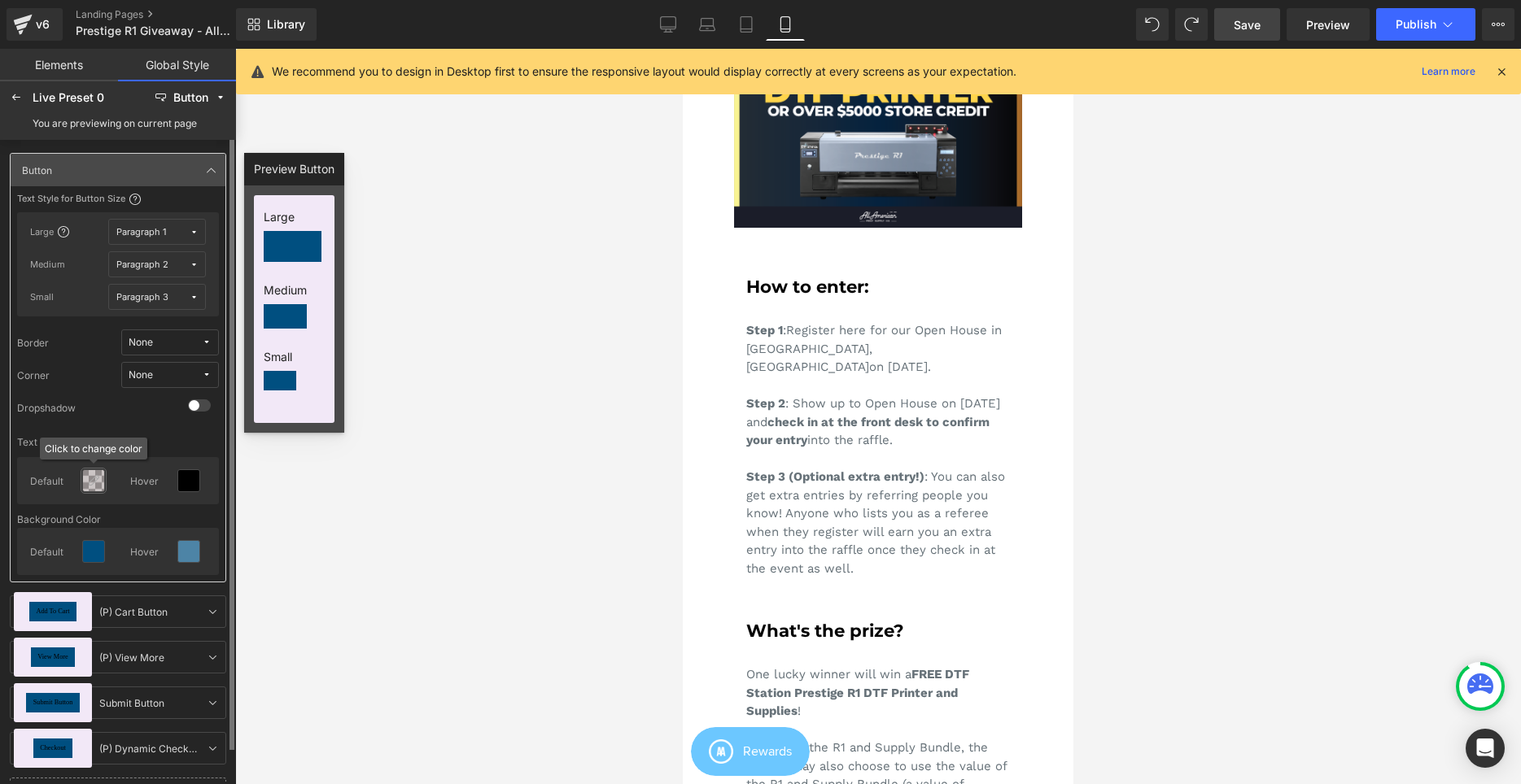
click at [100, 483] on icon at bounding box center [94, 481] width 13 height 13
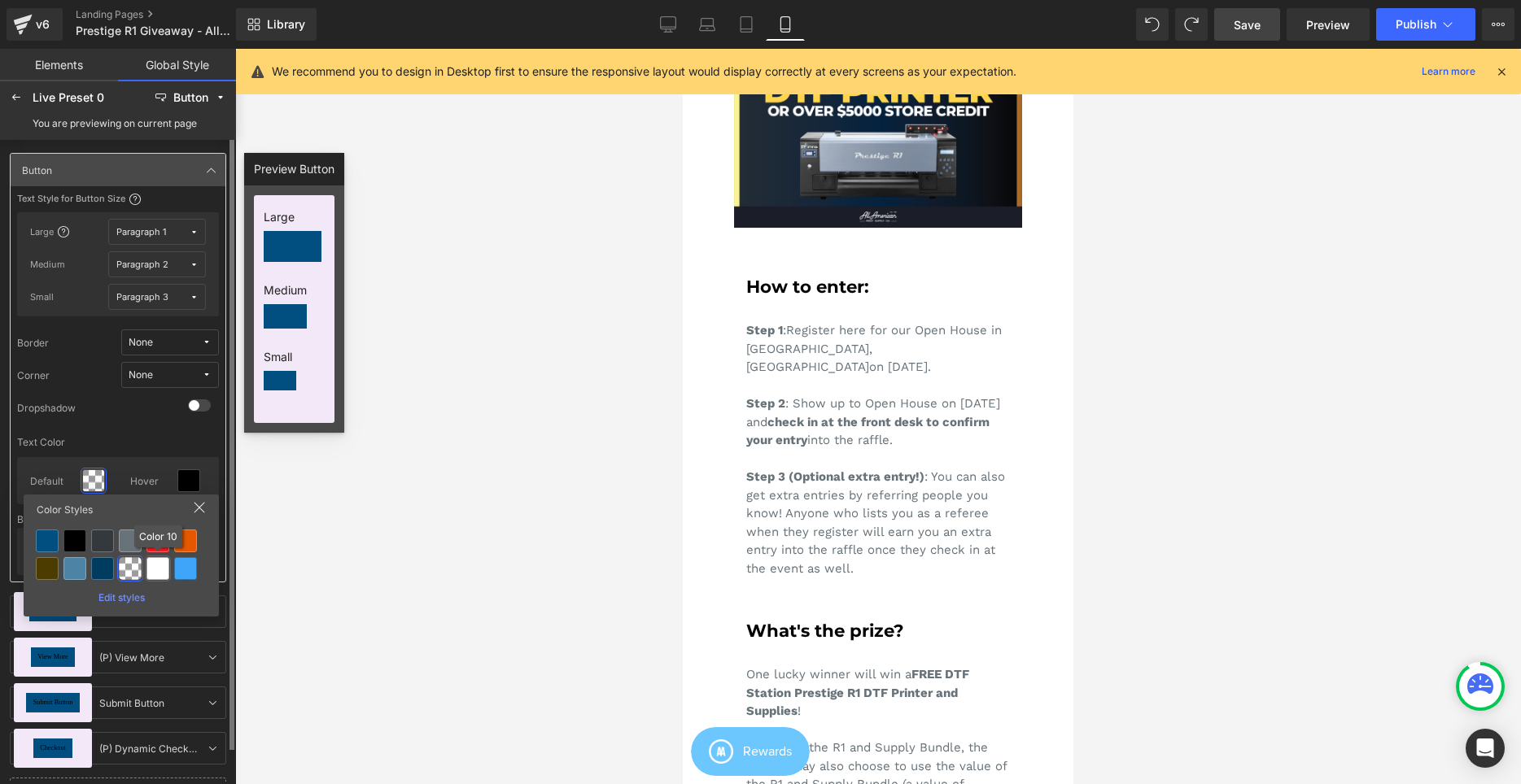
click at [163, 568] on div at bounding box center [157, 568] width 23 height 23
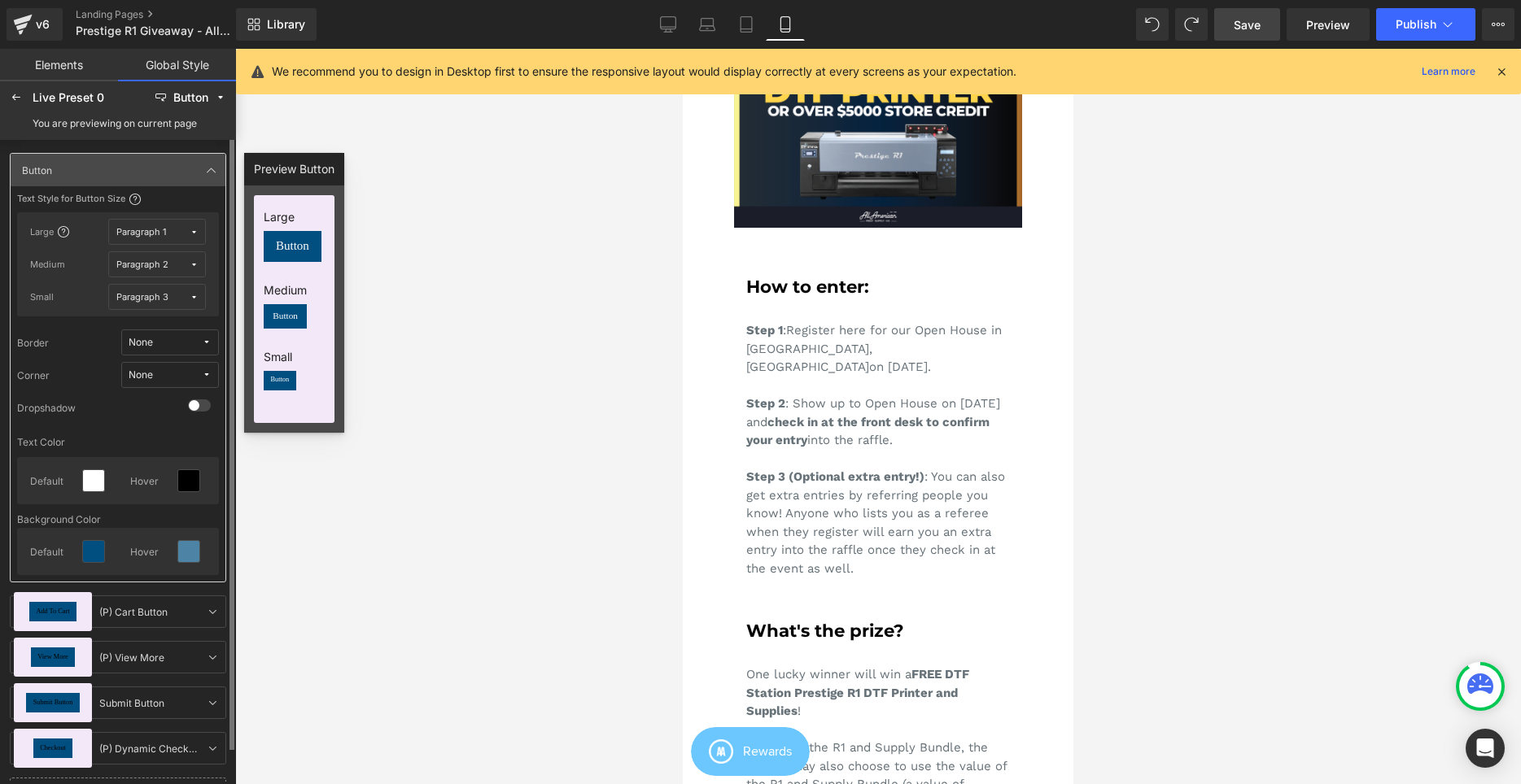
click at [121, 442] on div "Text Color" at bounding box center [117, 442] width 202 height 17
click at [14, 96] on icon at bounding box center [17, 98] width 13 height 13
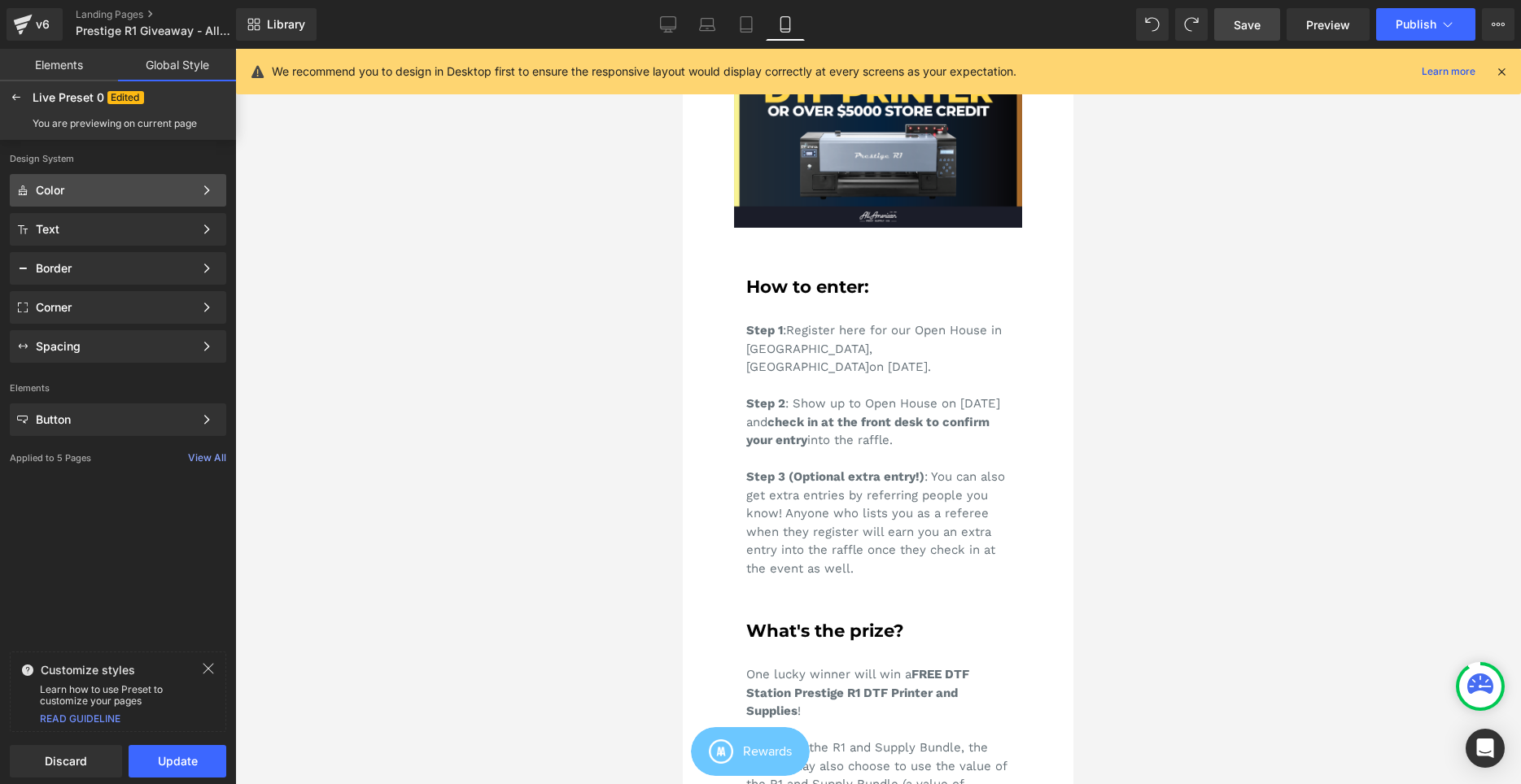
click at [71, 199] on div "Color Color Style Define a color palette and apply it to your pages 1 of 3 Next" at bounding box center [118, 190] width 217 height 33
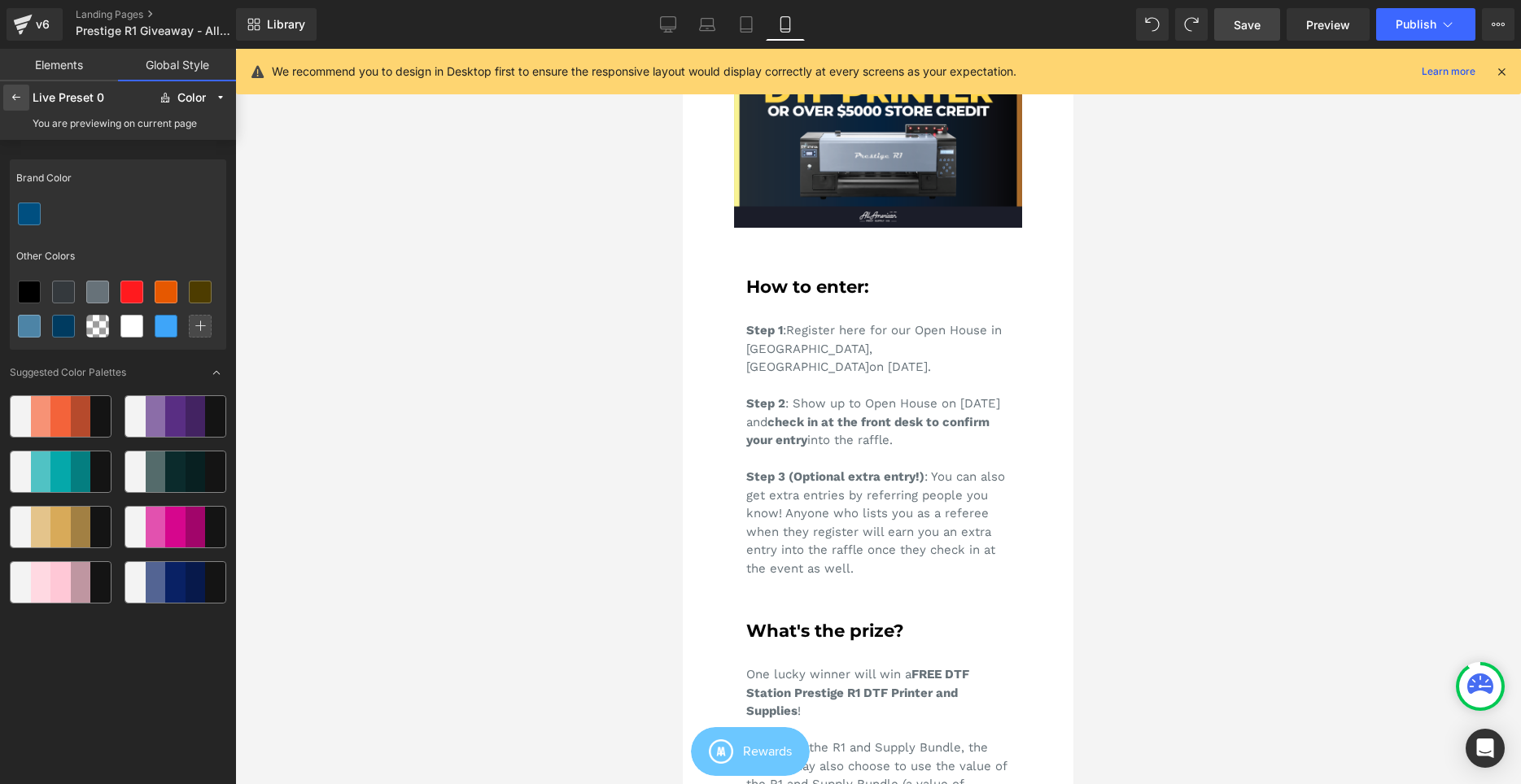
click at [14, 92] on icon at bounding box center [17, 98] width 13 height 13
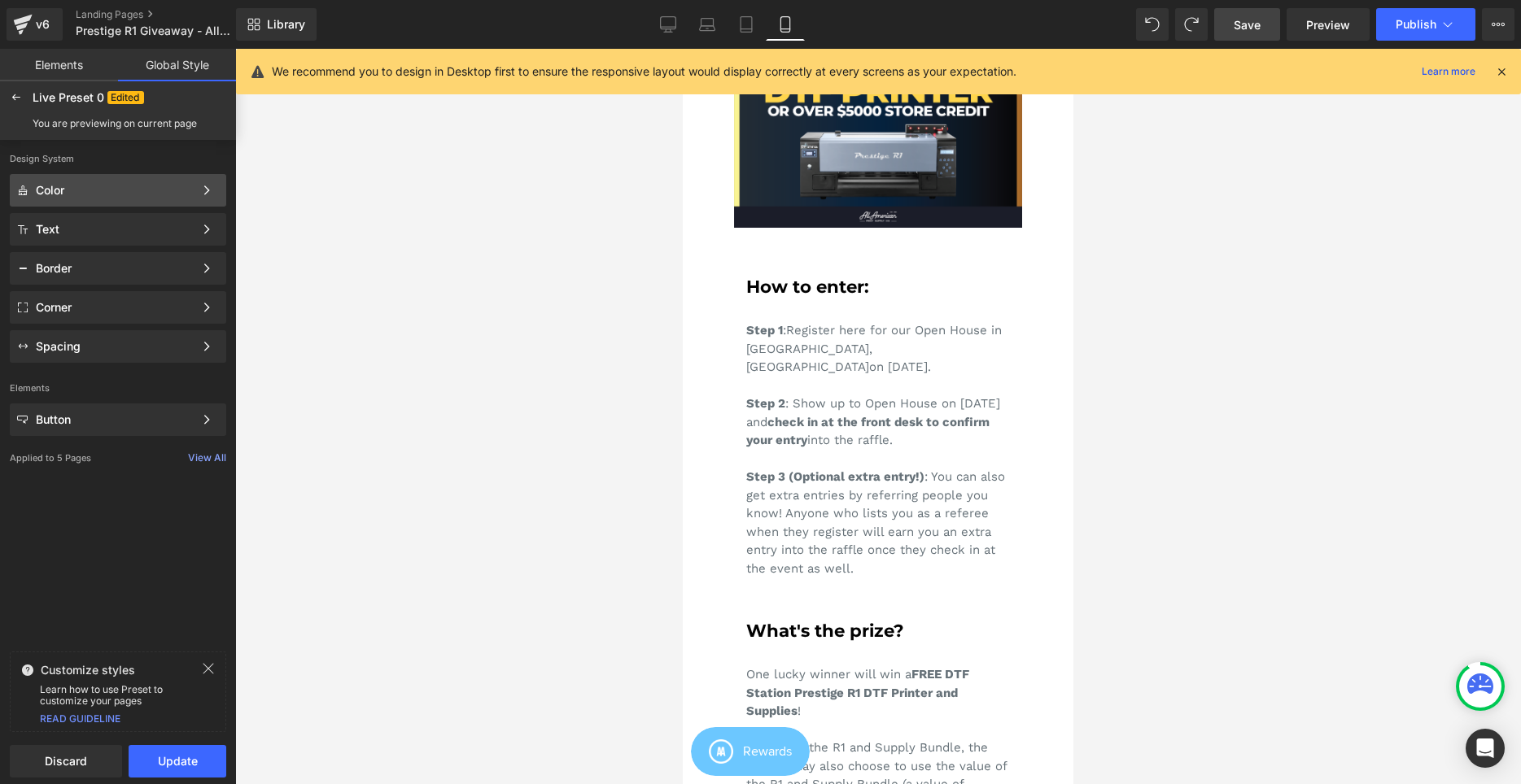
click at [75, 190] on div "Color" at bounding box center [115, 191] width 158 height 13
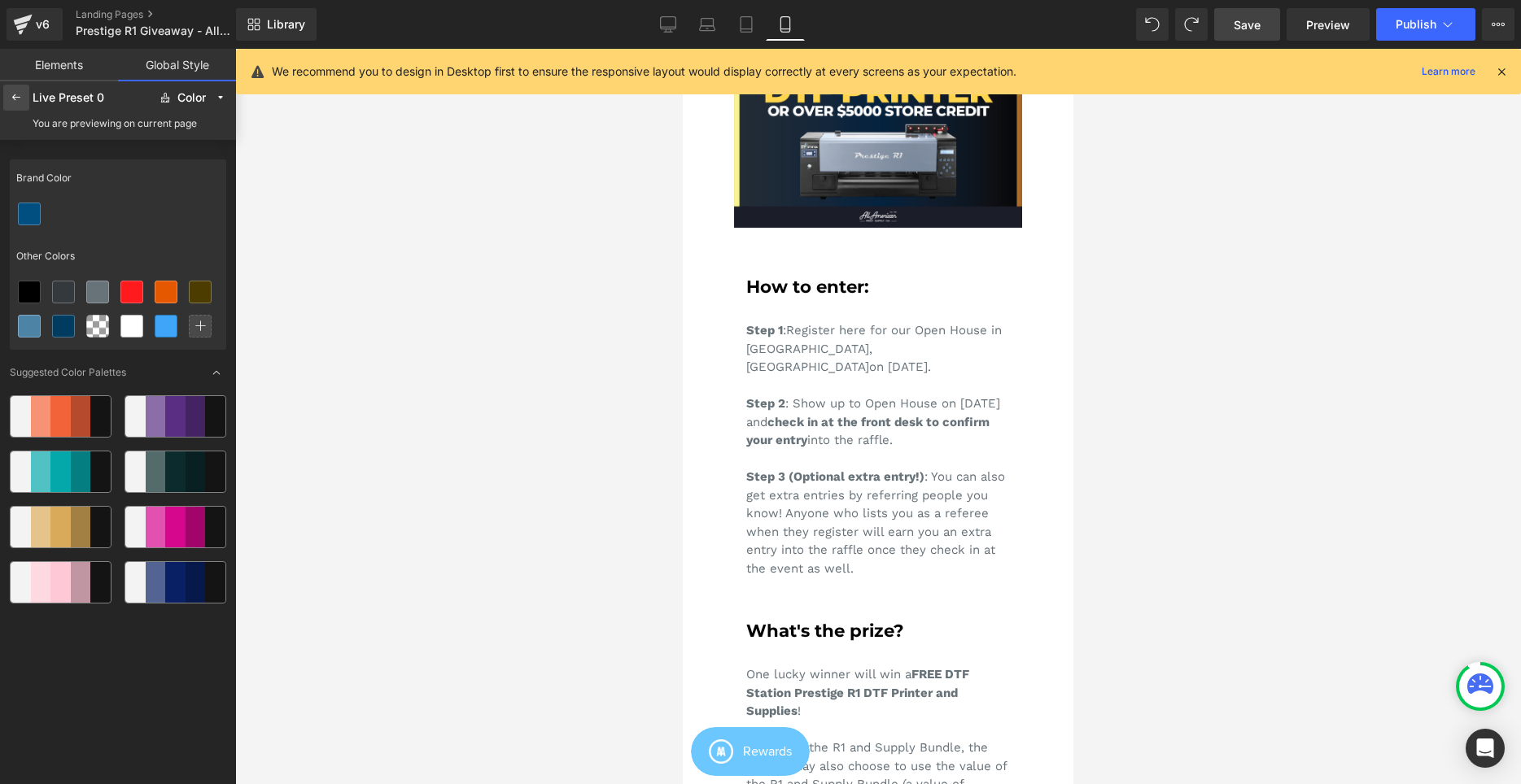
click at [18, 103] on icon at bounding box center [17, 98] width 13 height 13
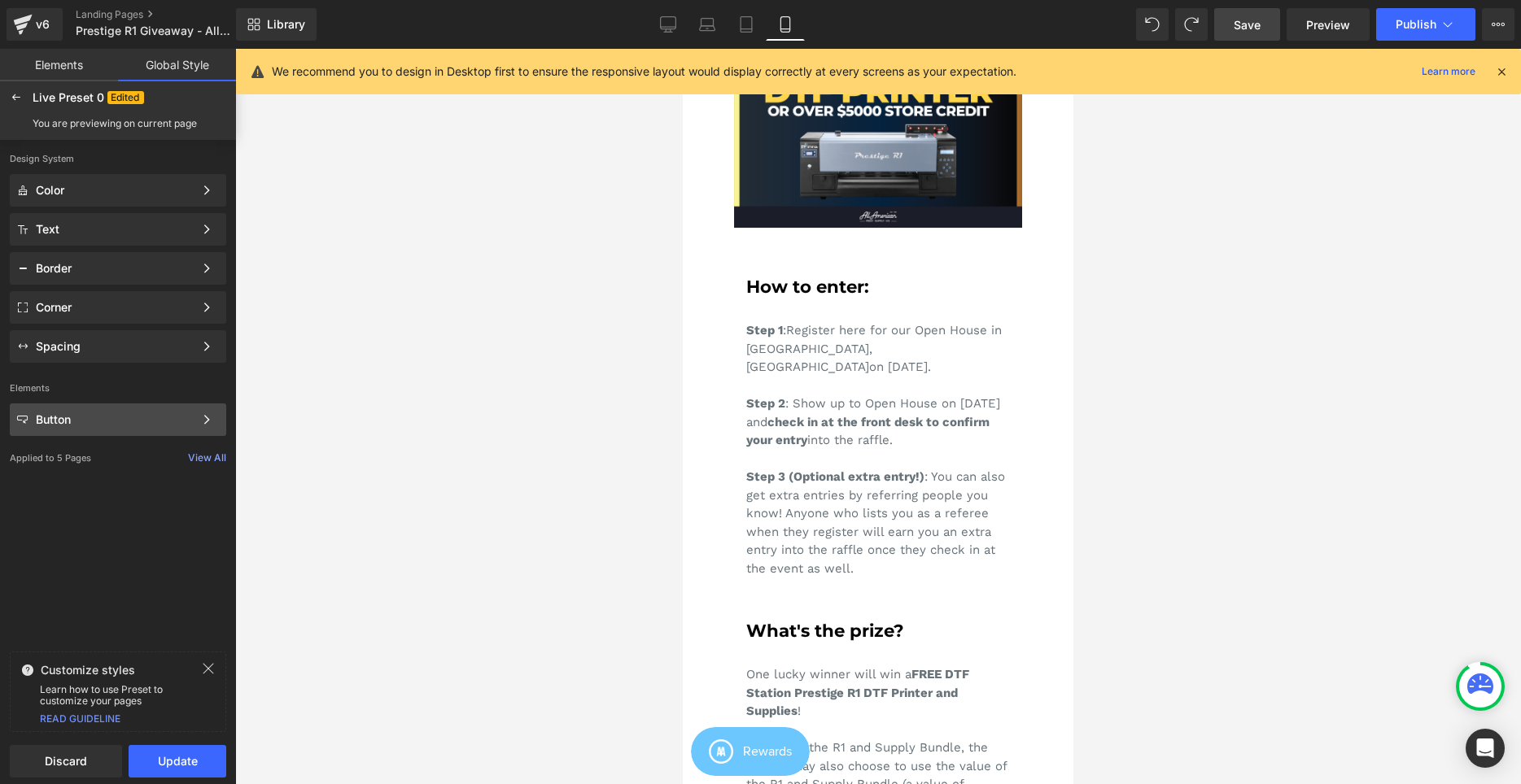
click at [96, 423] on div "Button" at bounding box center [115, 420] width 158 height 13
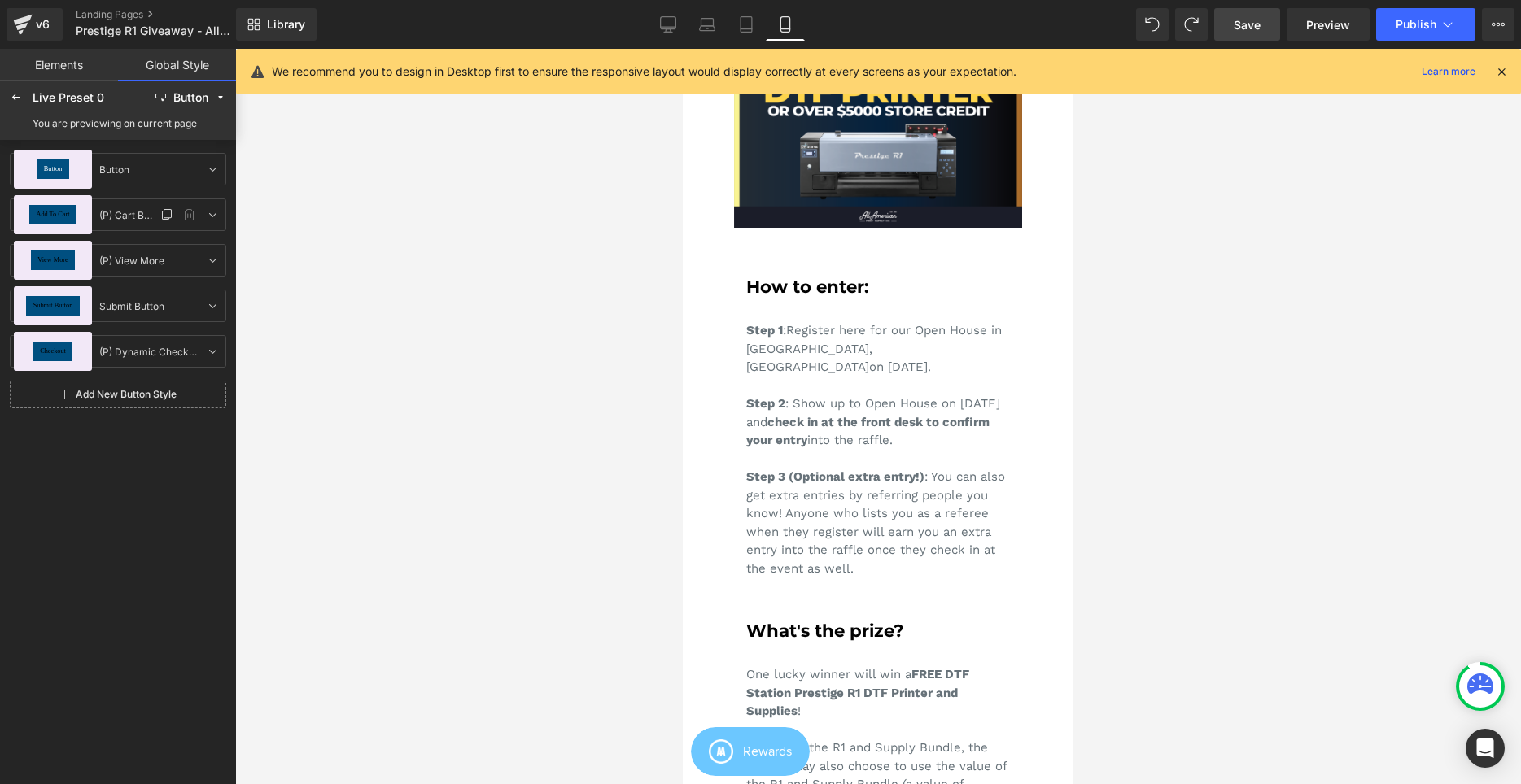
click at [54, 210] on div "Add To Cart" at bounding box center [53, 214] width 47 height 19
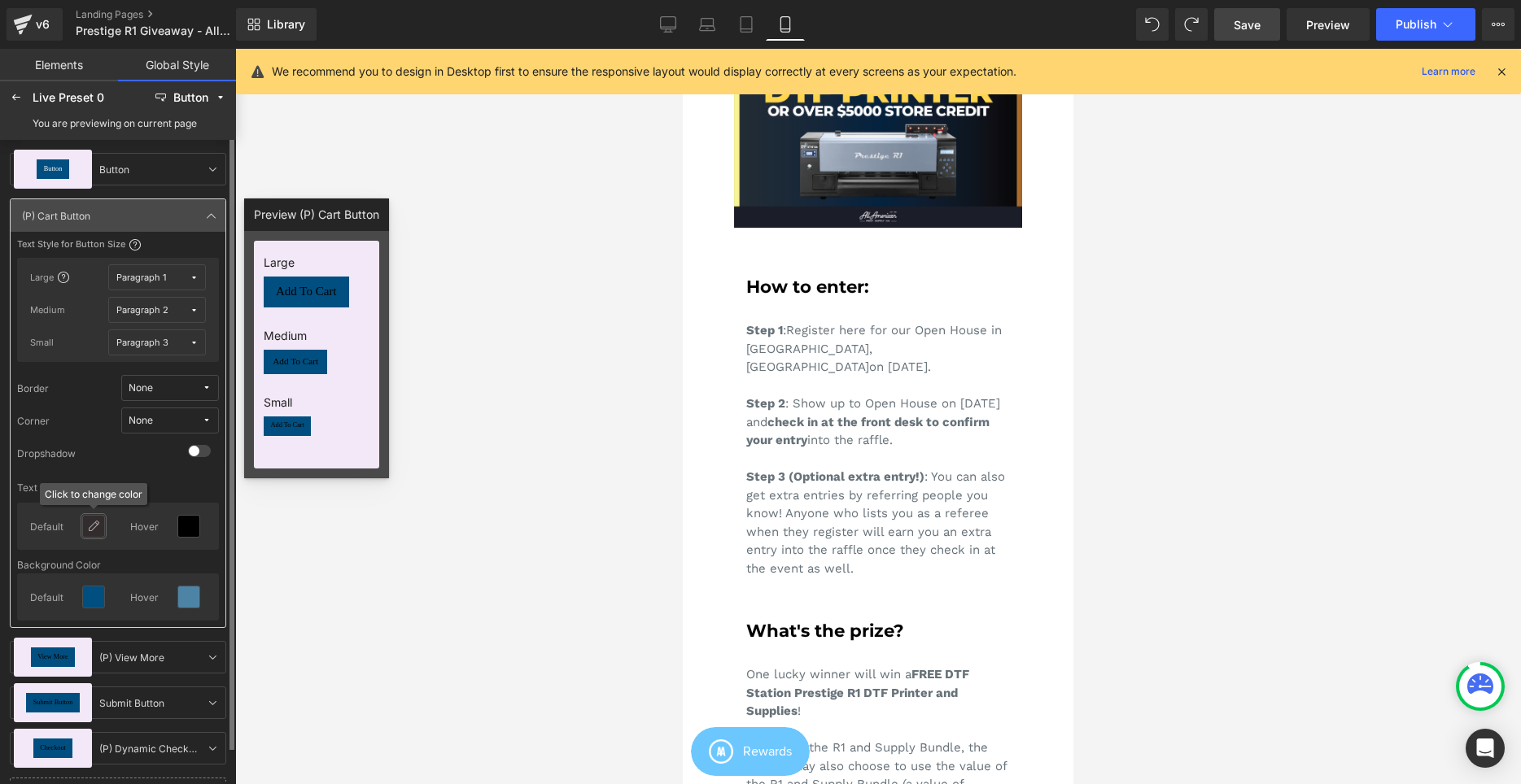
drag, startPoint x: 101, startPoint y: 515, endPoint x: 100, endPoint y: 540, distance: 25.0
click at [85, 524] on div at bounding box center [93, 525] width 21 height 21
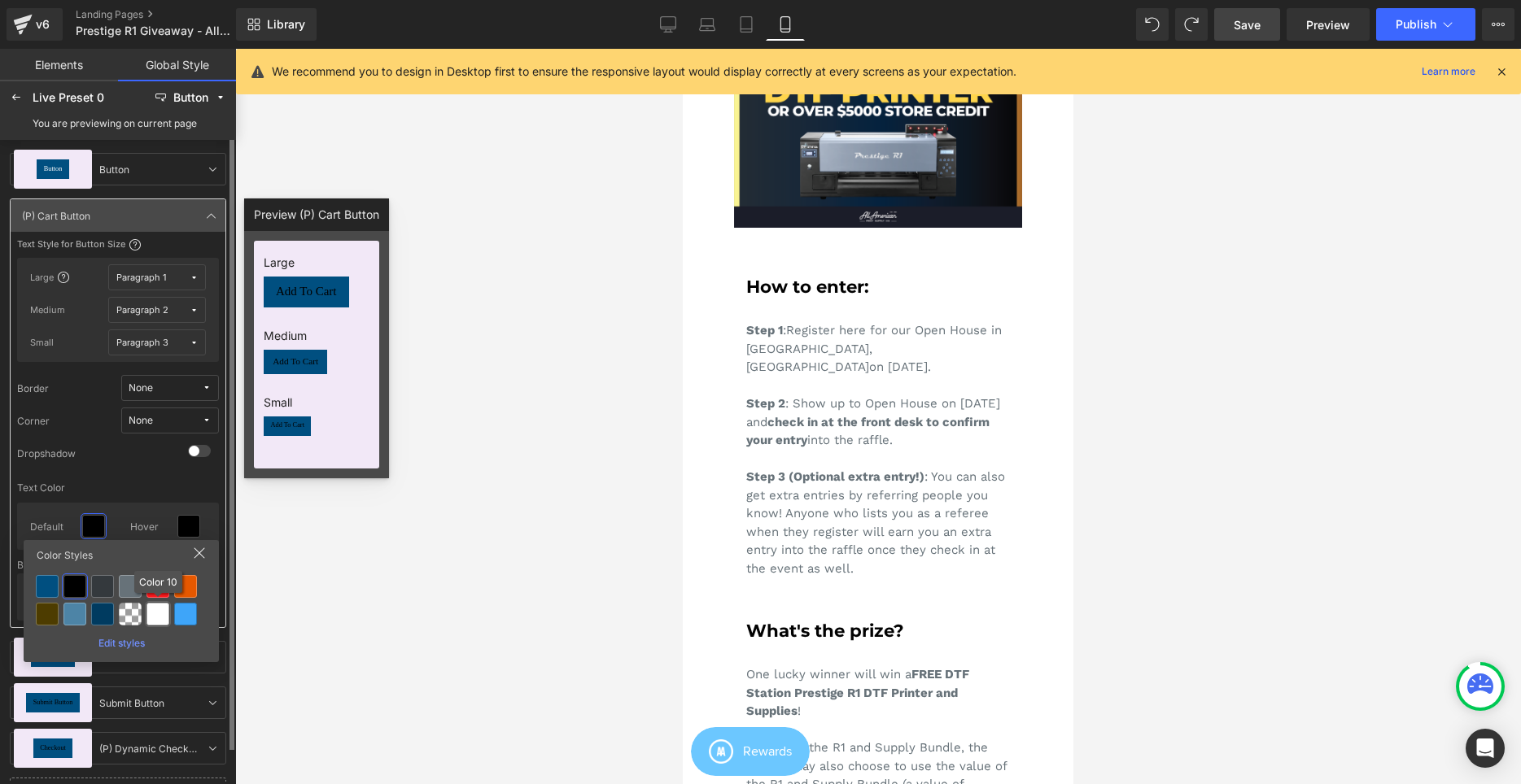
click at [156, 615] on div at bounding box center [157, 613] width 23 height 23
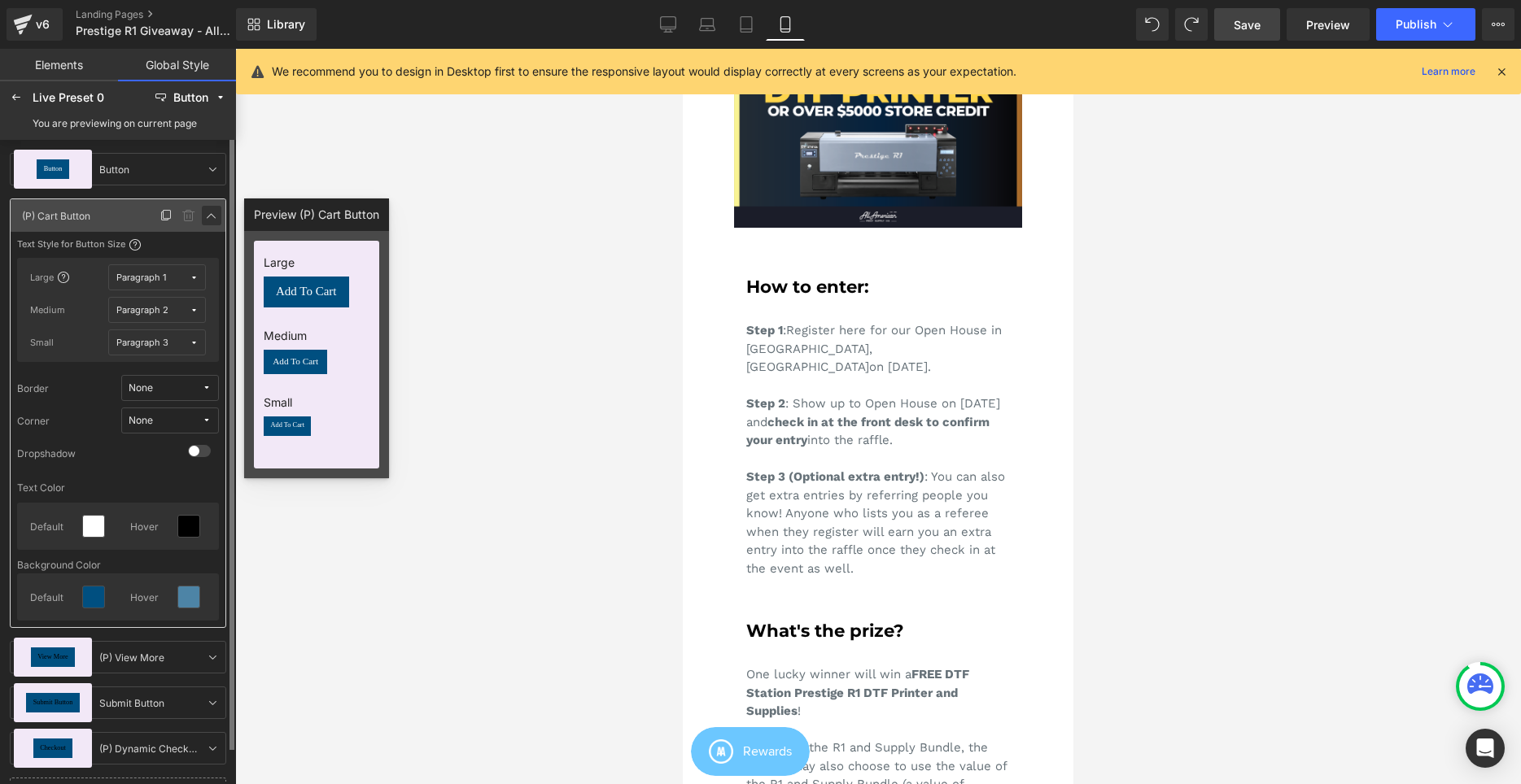
click at [209, 215] on icon at bounding box center [212, 216] width 13 height 13
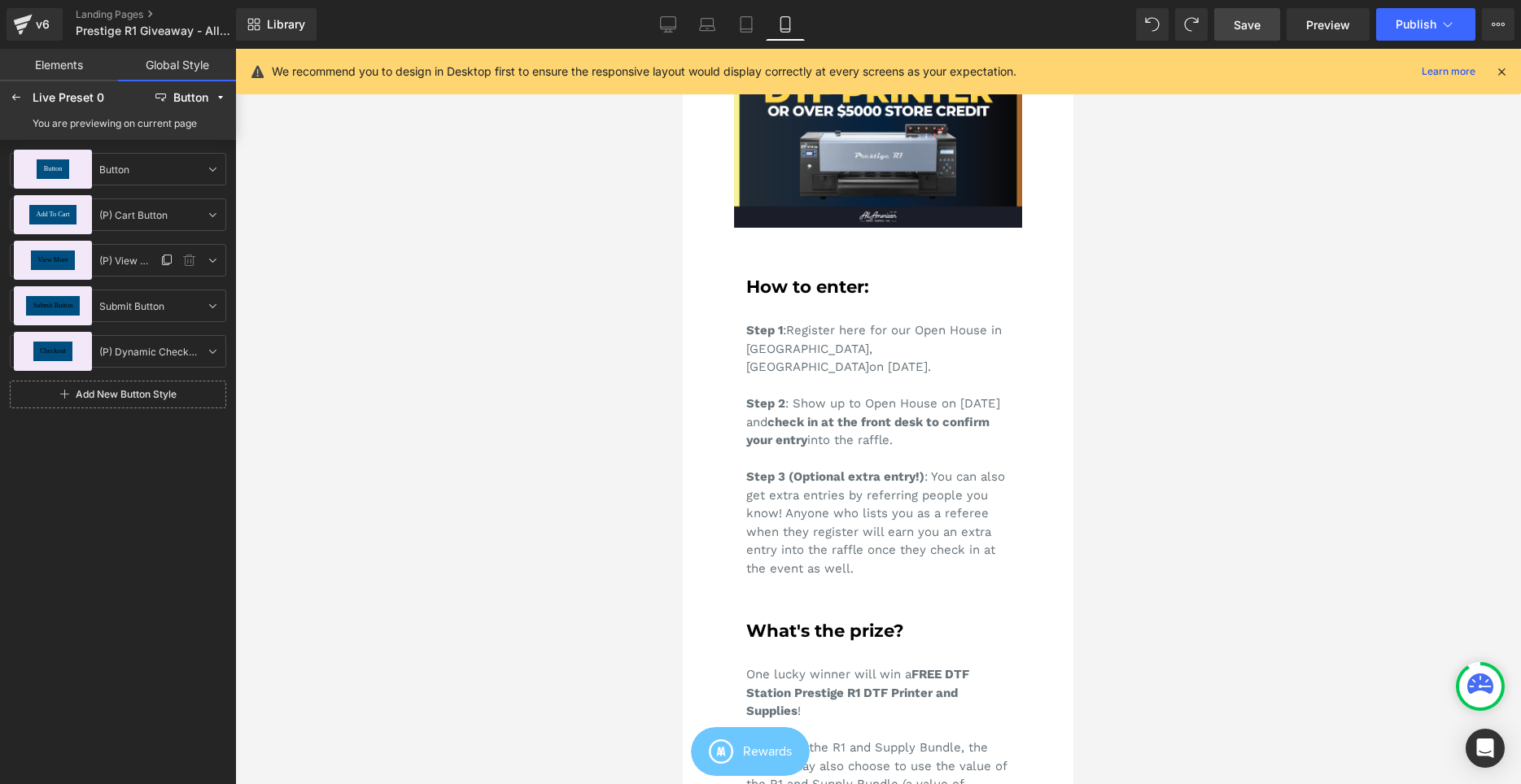
click at [65, 262] on span "View More" at bounding box center [53, 260] width 30 height 7
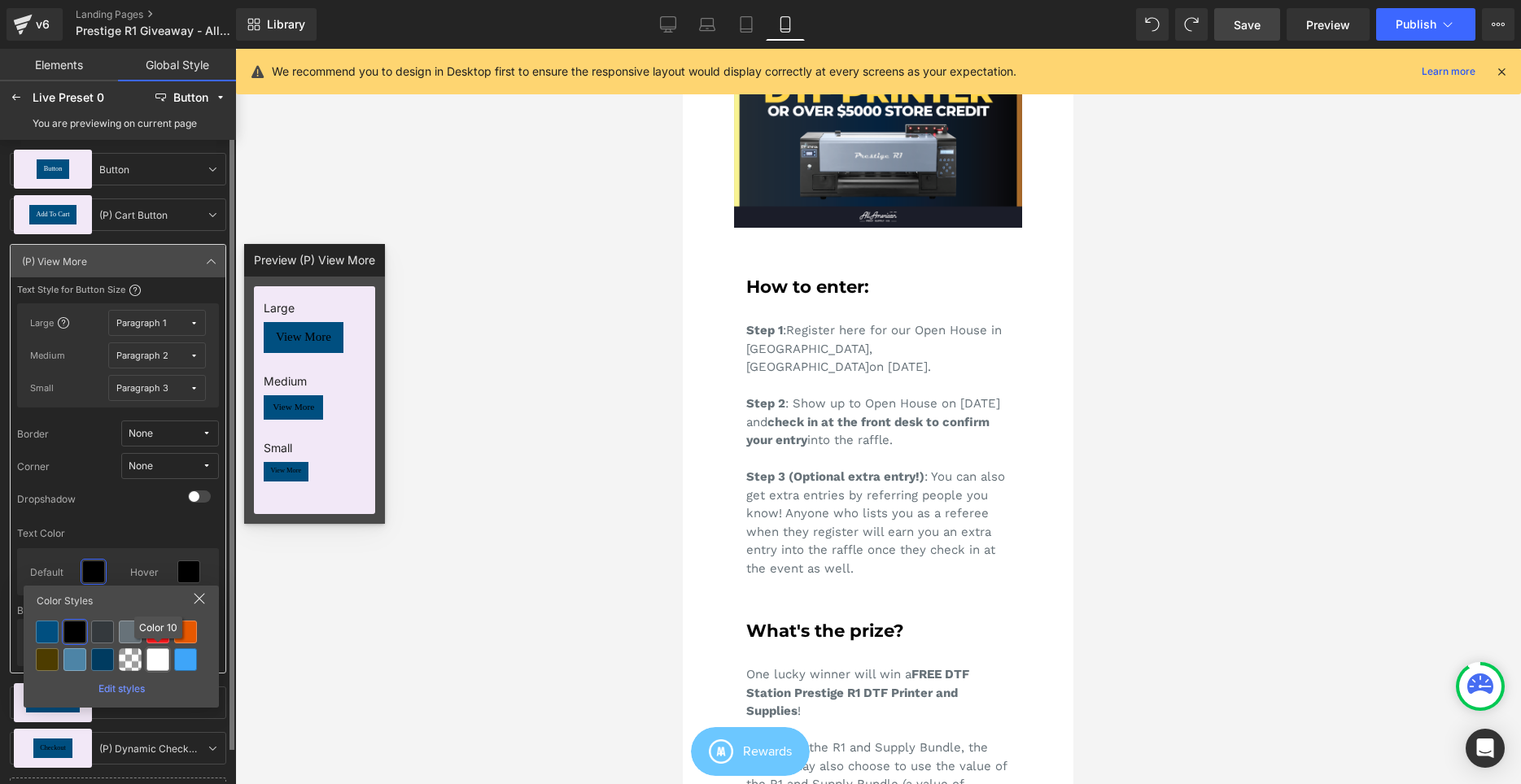
click at [161, 668] on div at bounding box center [157, 659] width 23 height 23
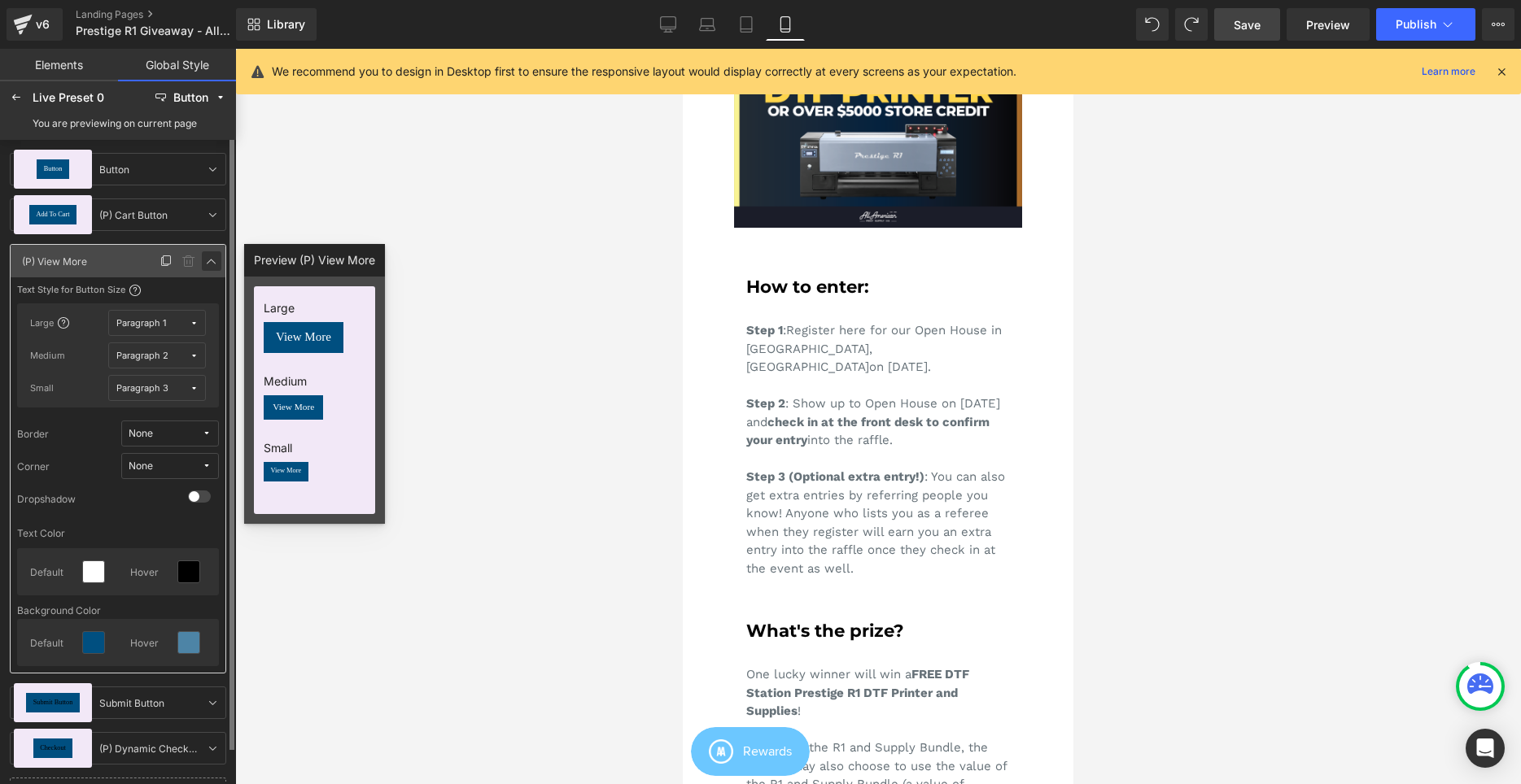
click at [209, 250] on div "View More (P) View More (P) View More" at bounding box center [118, 261] width 215 height 33
click at [218, 260] on link at bounding box center [211, 260] width 19 height 19
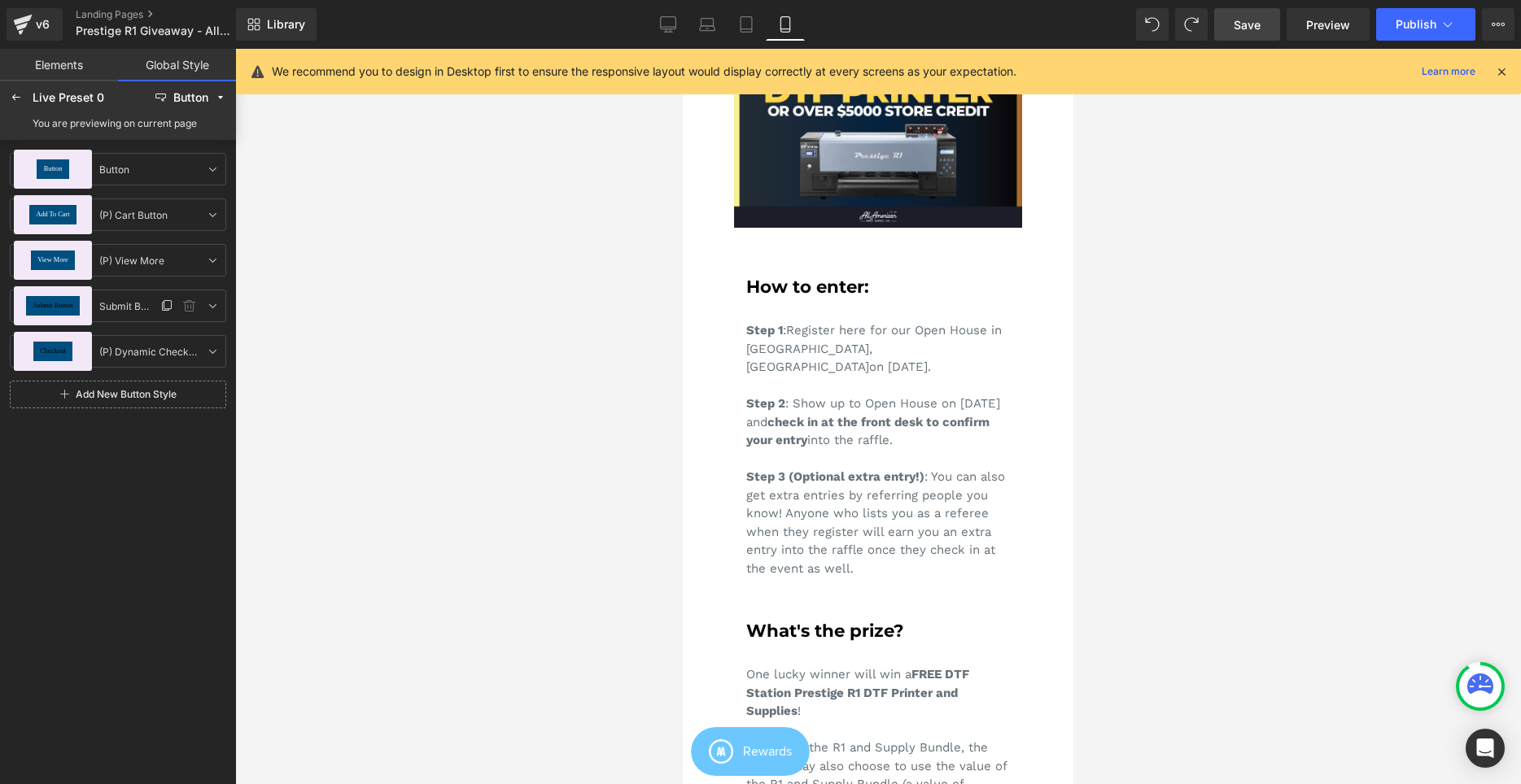
click at [69, 306] on span "Submit Button" at bounding box center [54, 306] width 40 height 7
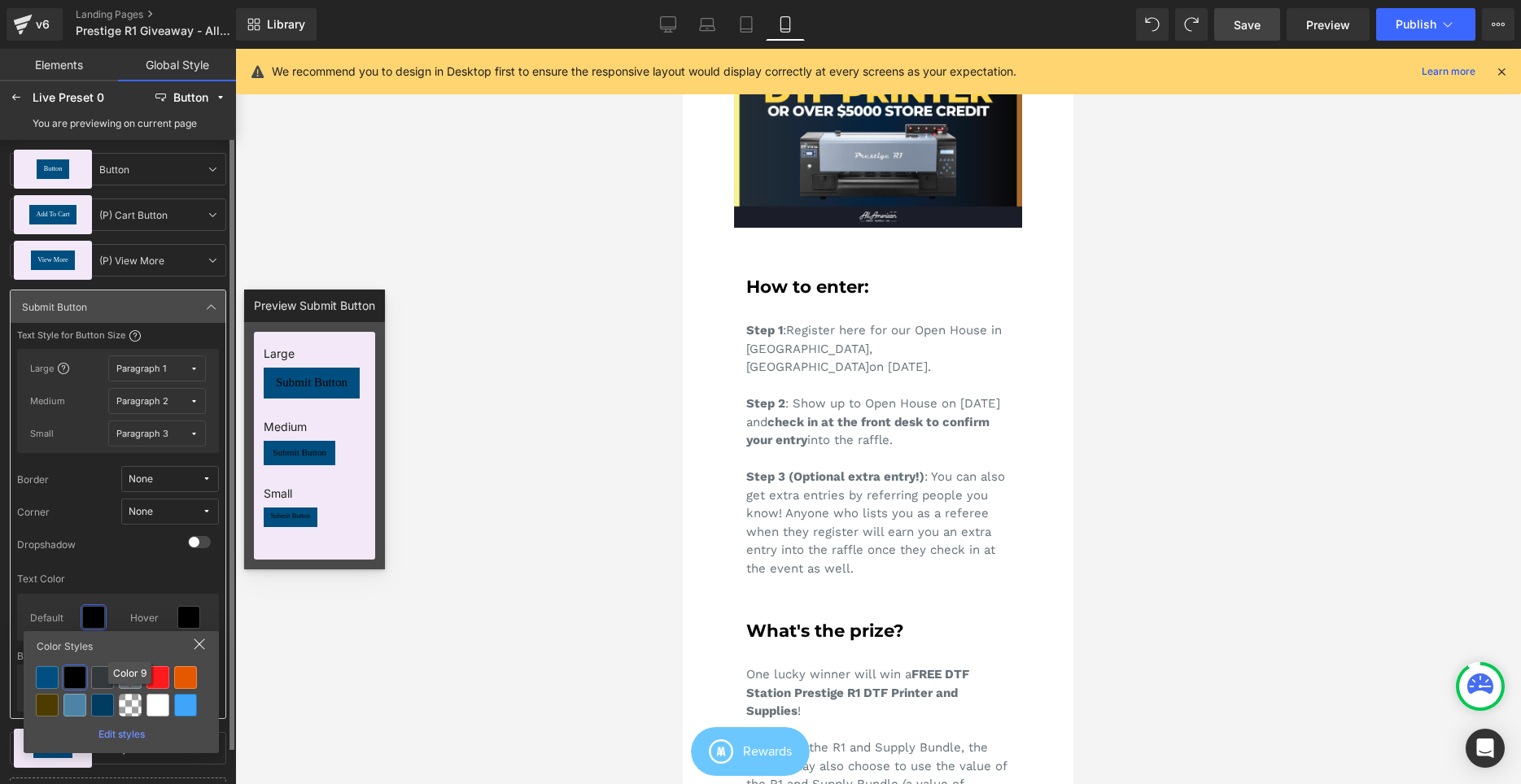
click at [160, 695] on div at bounding box center [157, 705] width 23 height 23
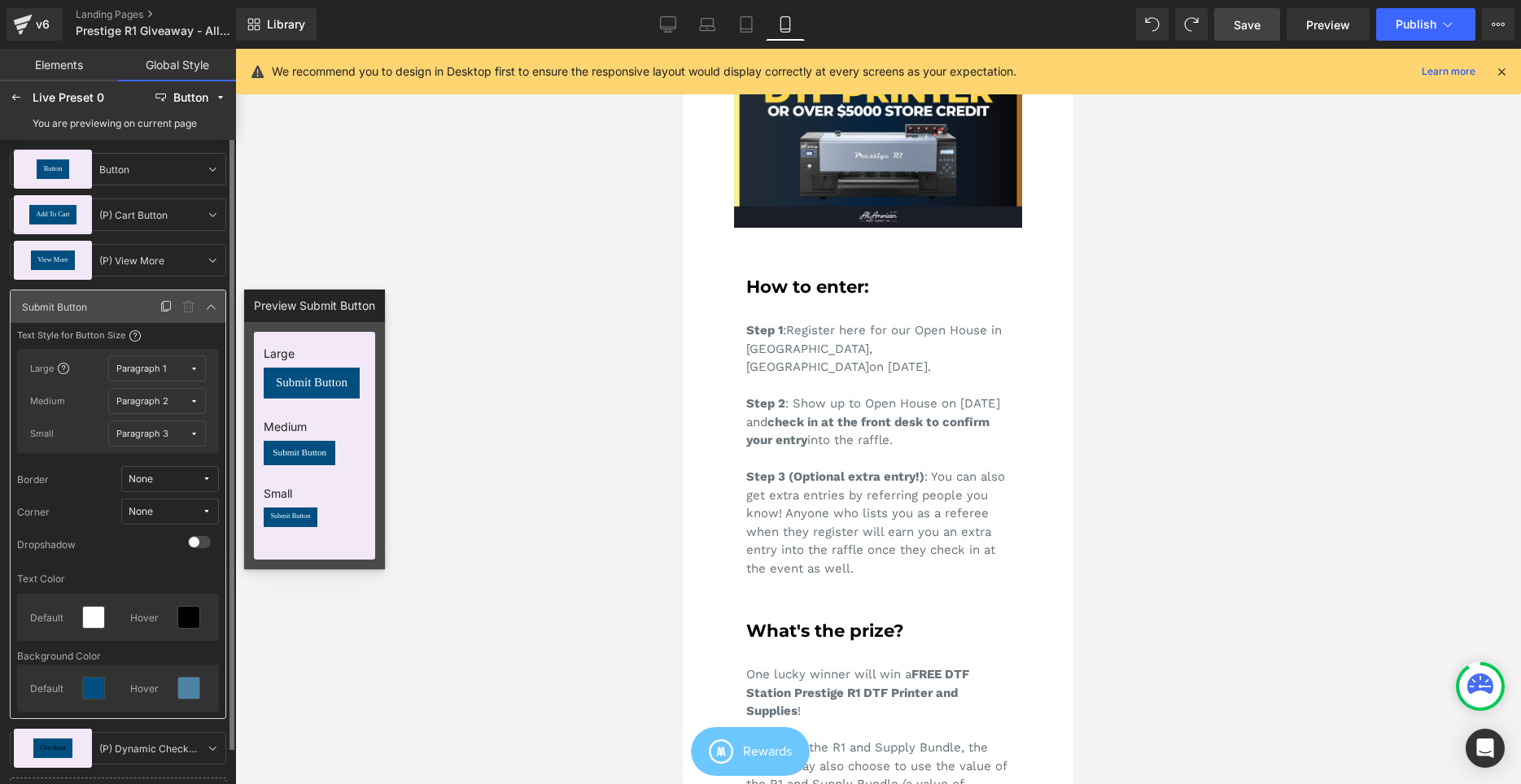
click at [206, 295] on div "Submit Button Submit Button Submit Button" at bounding box center [118, 306] width 215 height 33
click at [221, 293] on div "Submit Button Submit Button Submit Button" at bounding box center [118, 306] width 215 height 33
click at [216, 302] on icon at bounding box center [212, 307] width 13 height 13
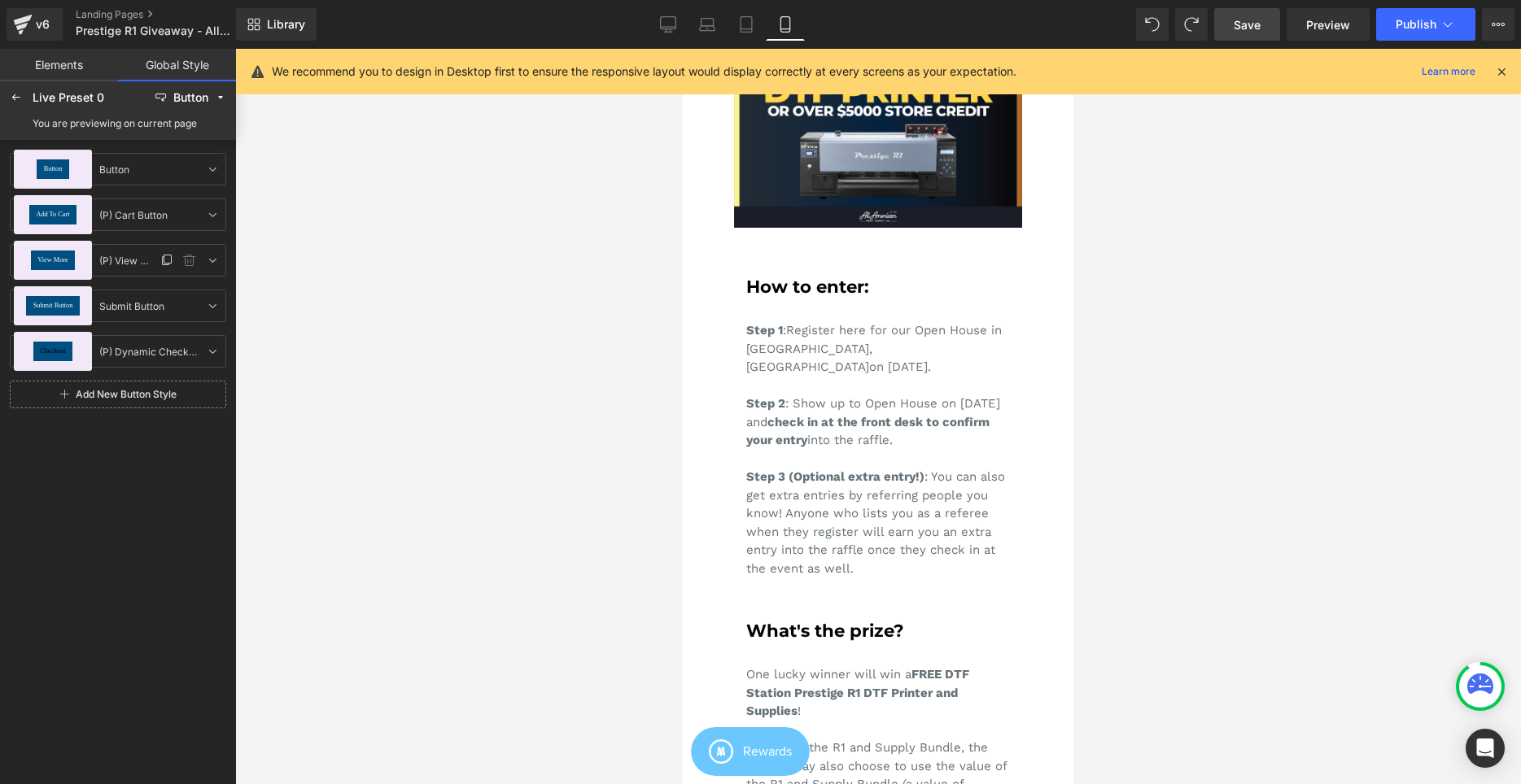
click at [65, 256] on div "View More" at bounding box center [53, 259] width 44 height 19
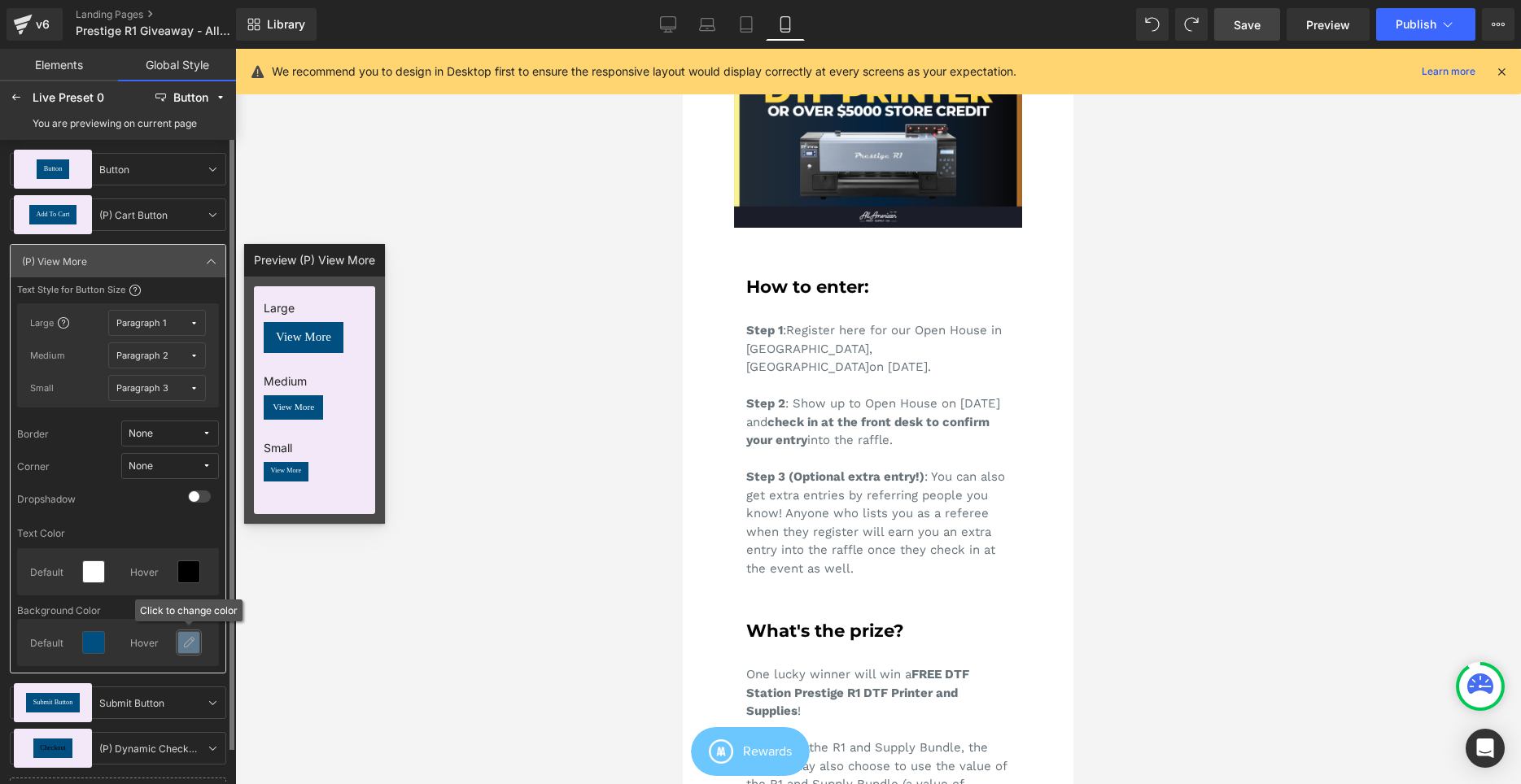
click at [190, 646] on icon at bounding box center [189, 643] width 13 height 13
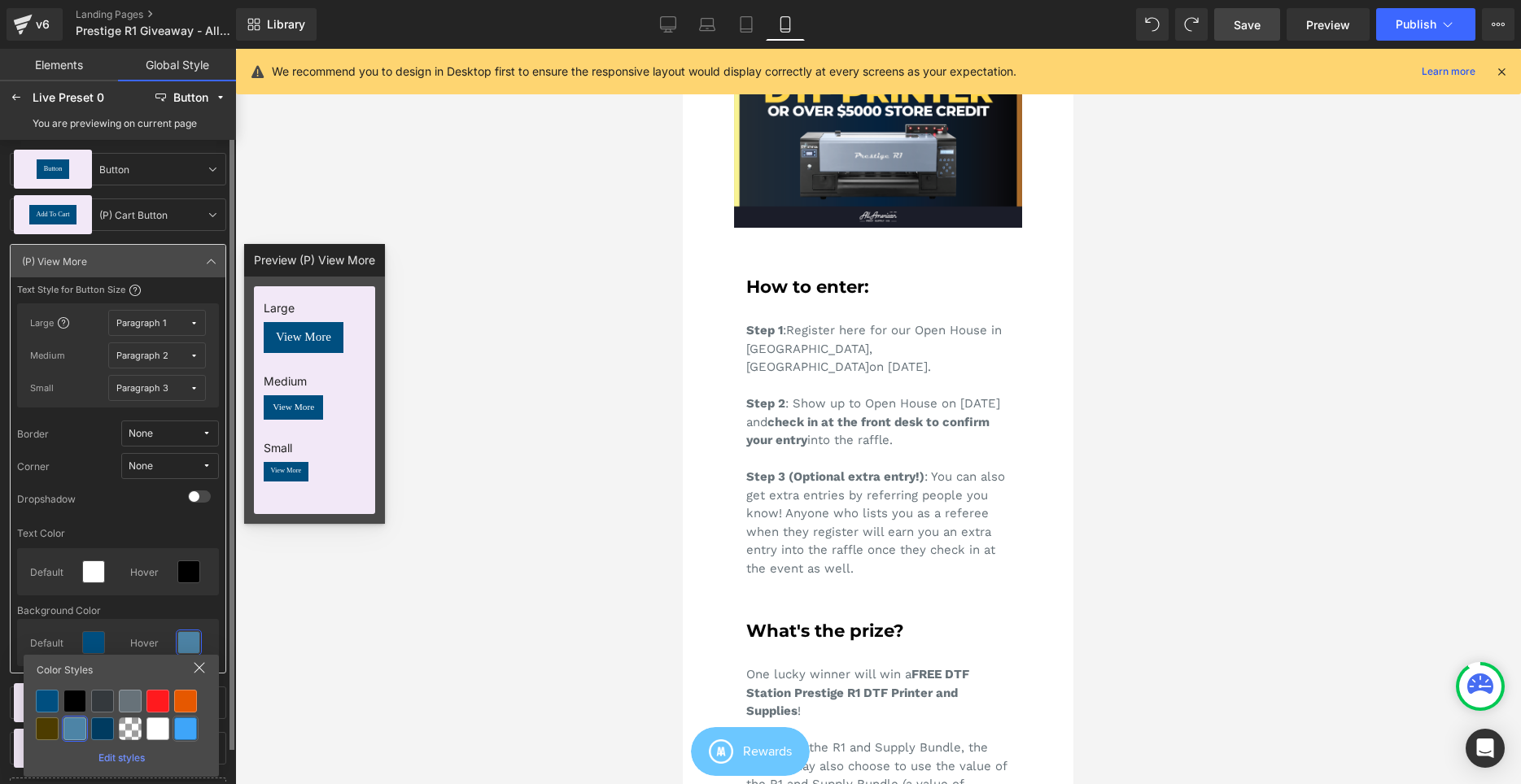
click at [181, 730] on div at bounding box center [185, 728] width 23 height 23
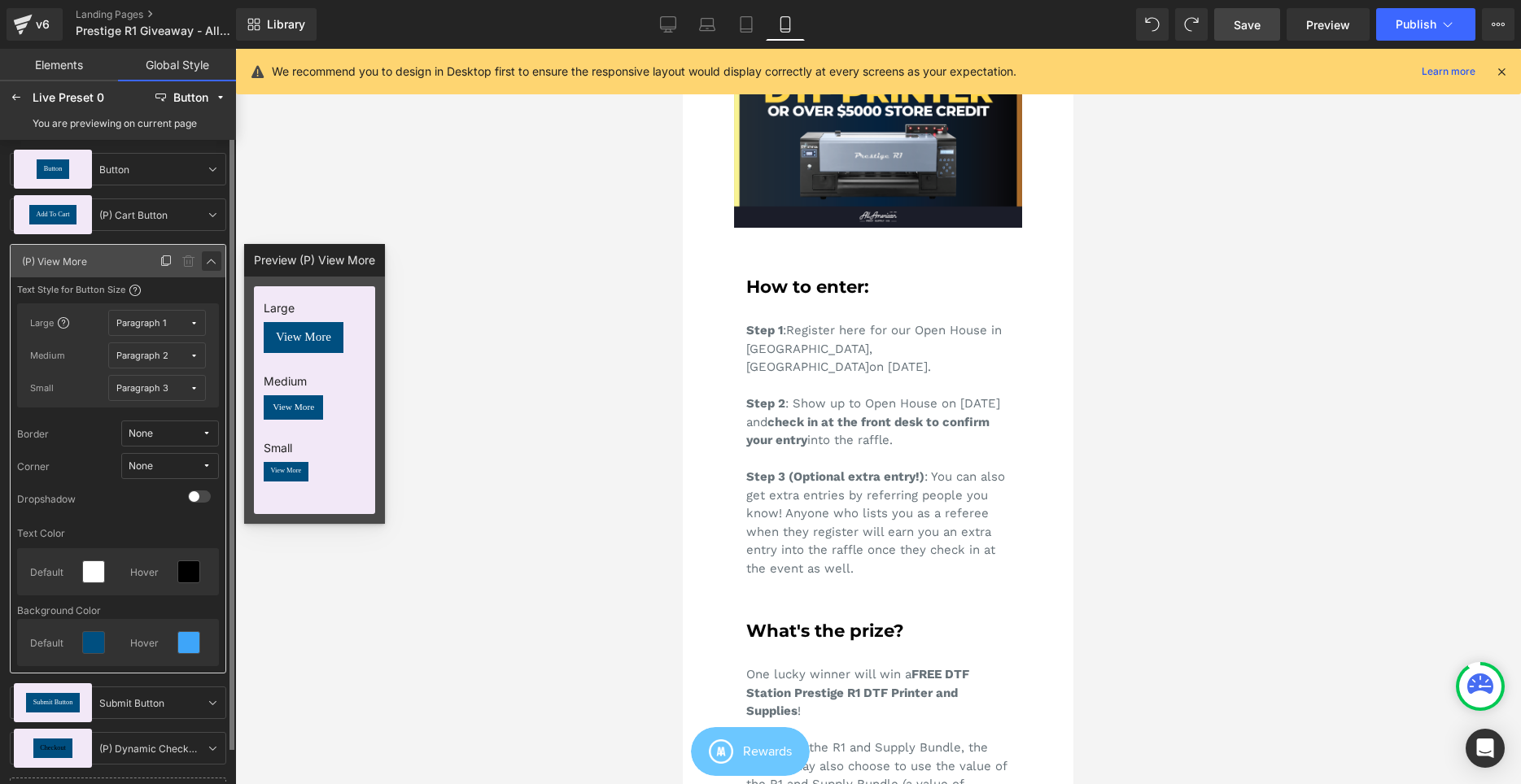
click at [213, 257] on icon at bounding box center [212, 261] width 13 height 13
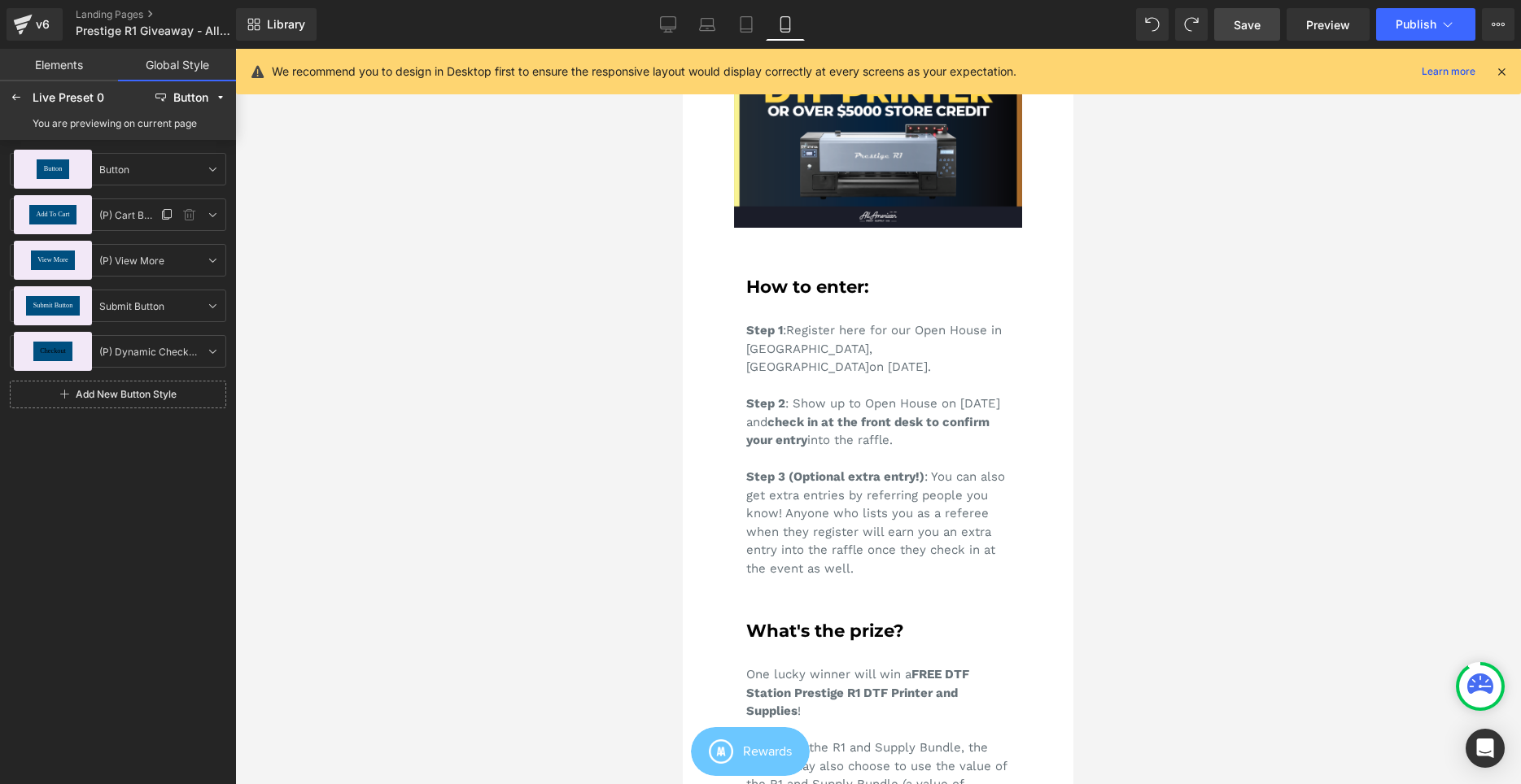
click at [75, 215] on div "Add To Cart" at bounding box center [53, 214] width 47 height 19
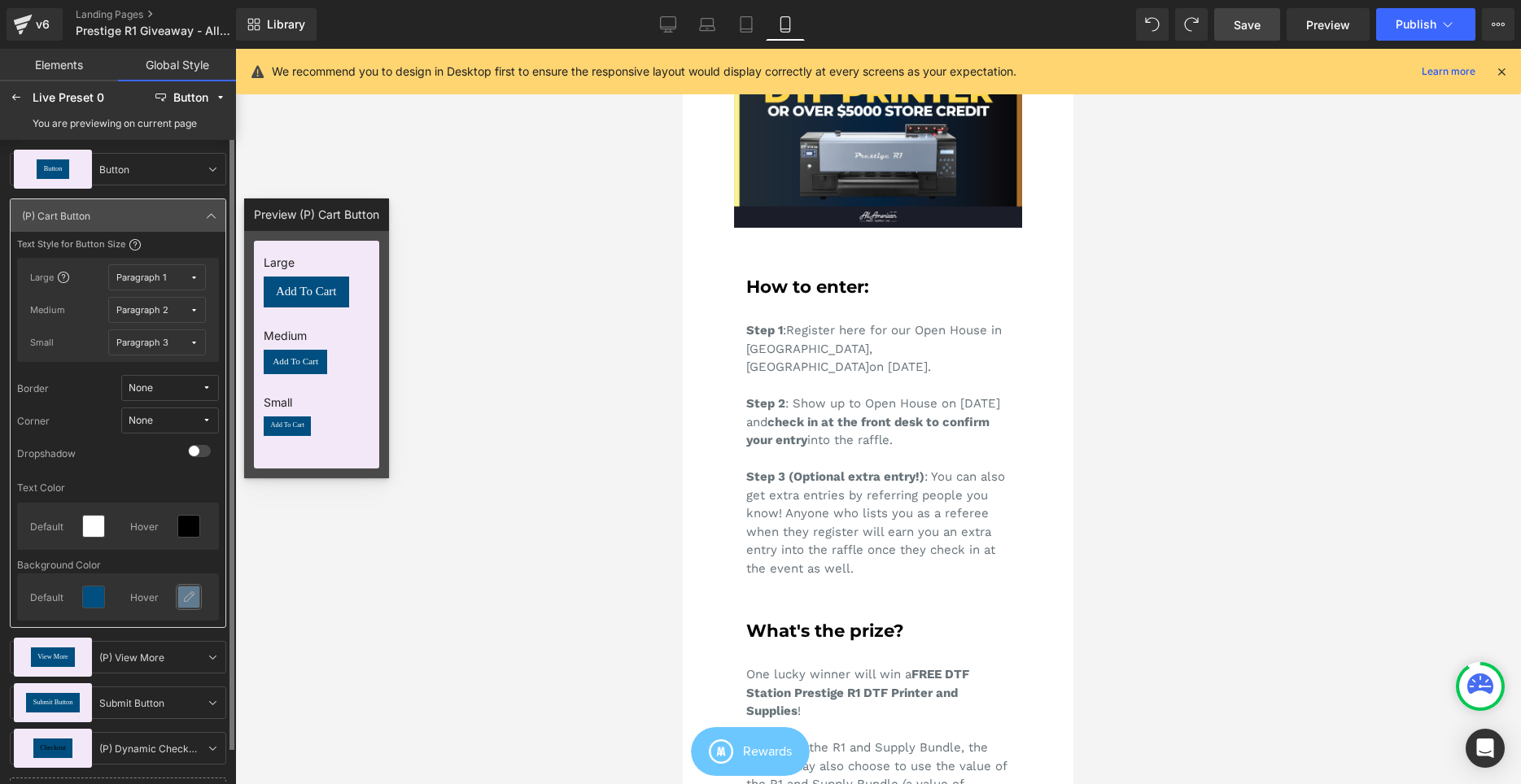
click at [190, 602] on icon at bounding box center [189, 597] width 13 height 13
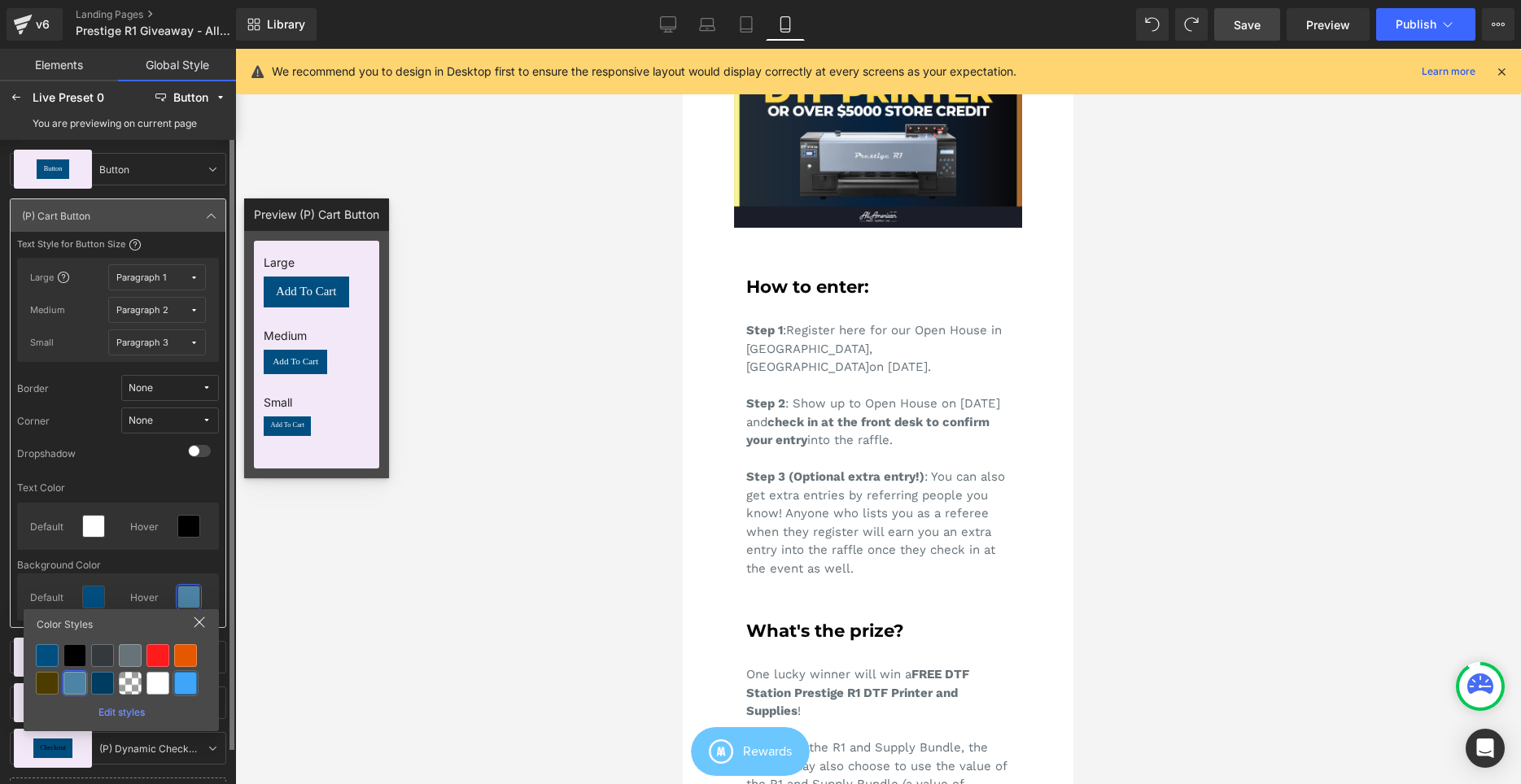
click at [184, 686] on div at bounding box center [185, 683] width 23 height 23
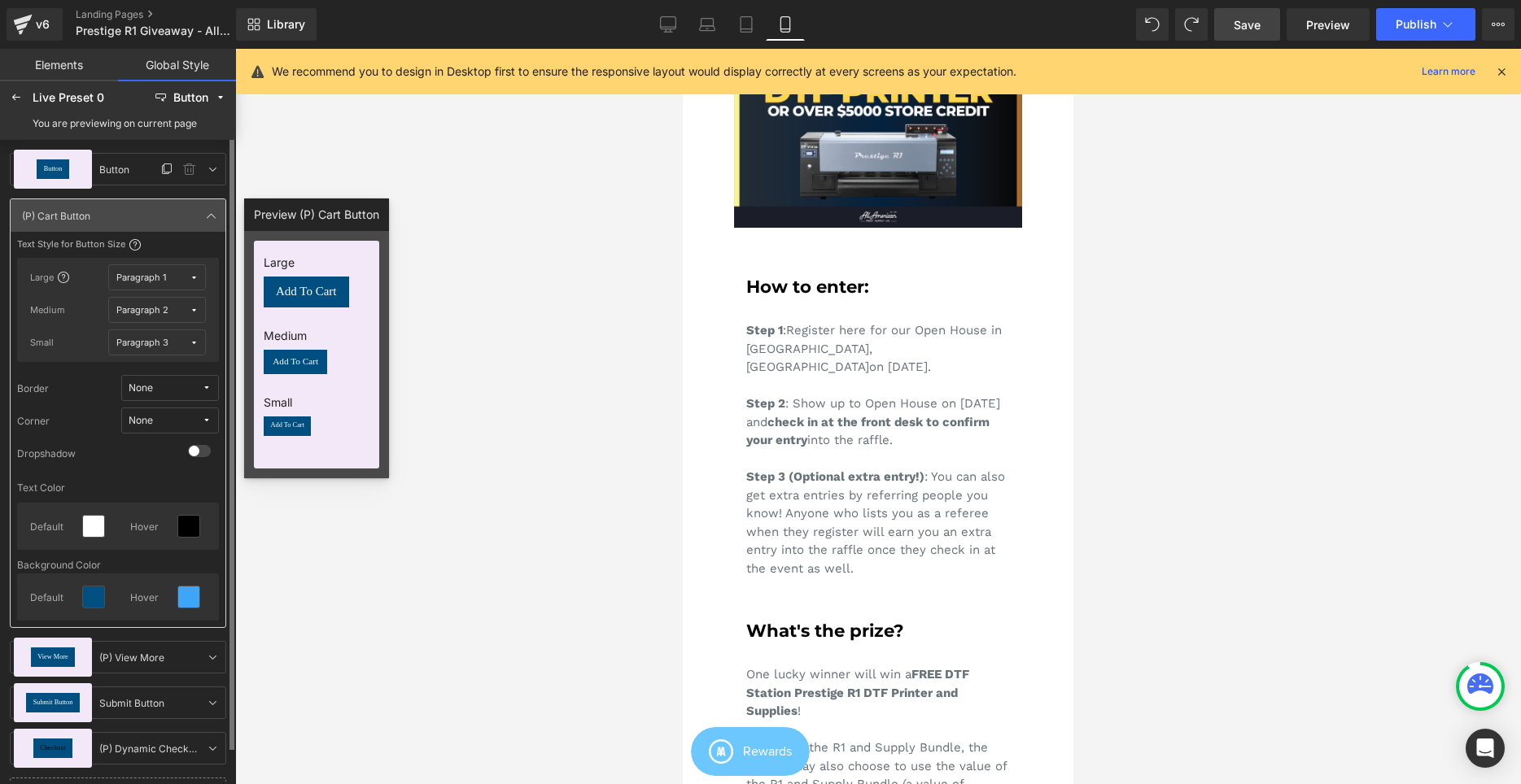
click at [60, 169] on span "Button" at bounding box center [53, 169] width 18 height 7
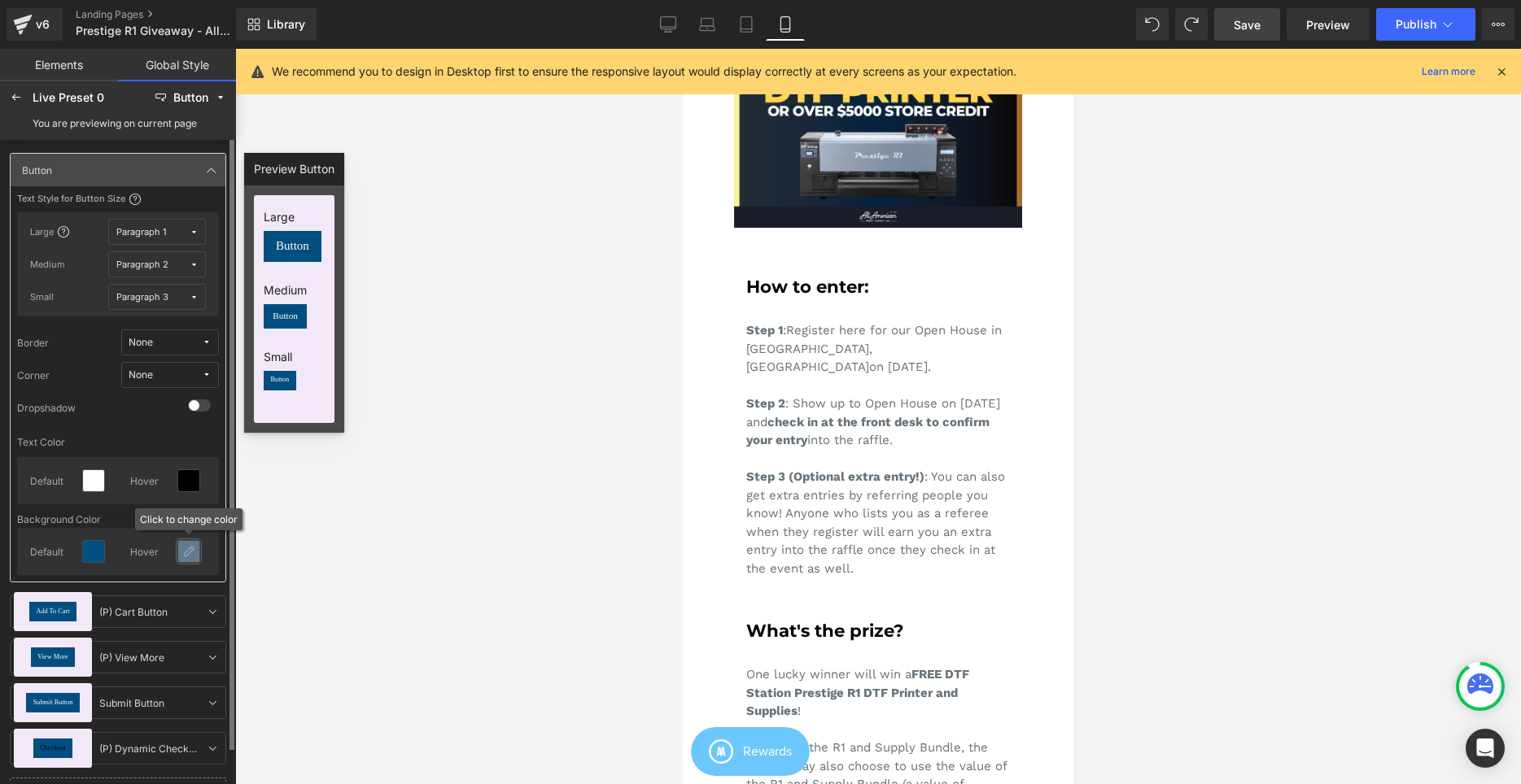
click at [197, 547] on div at bounding box center [188, 551] width 21 height 21
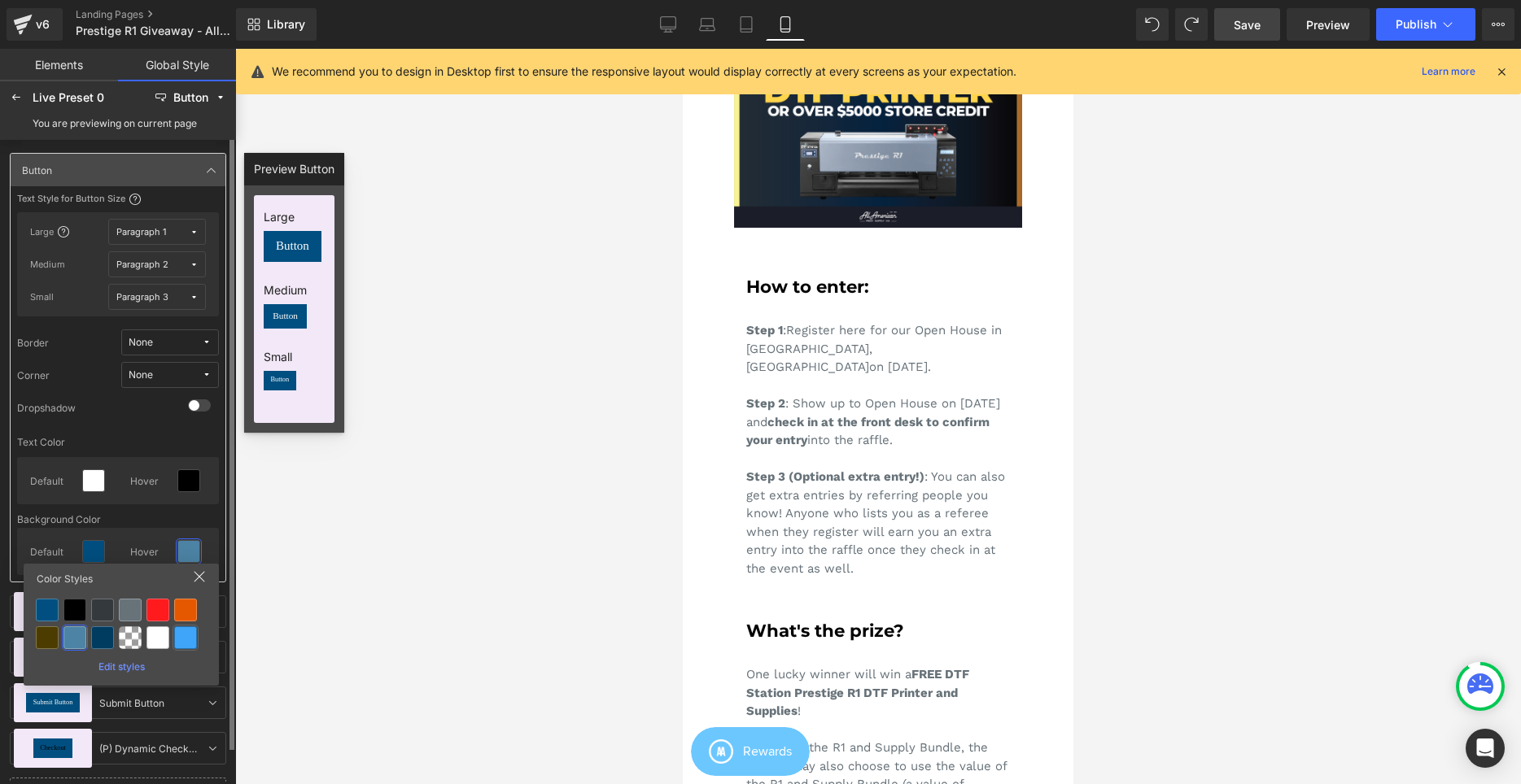
click at [180, 642] on div at bounding box center [185, 638] width 23 height 23
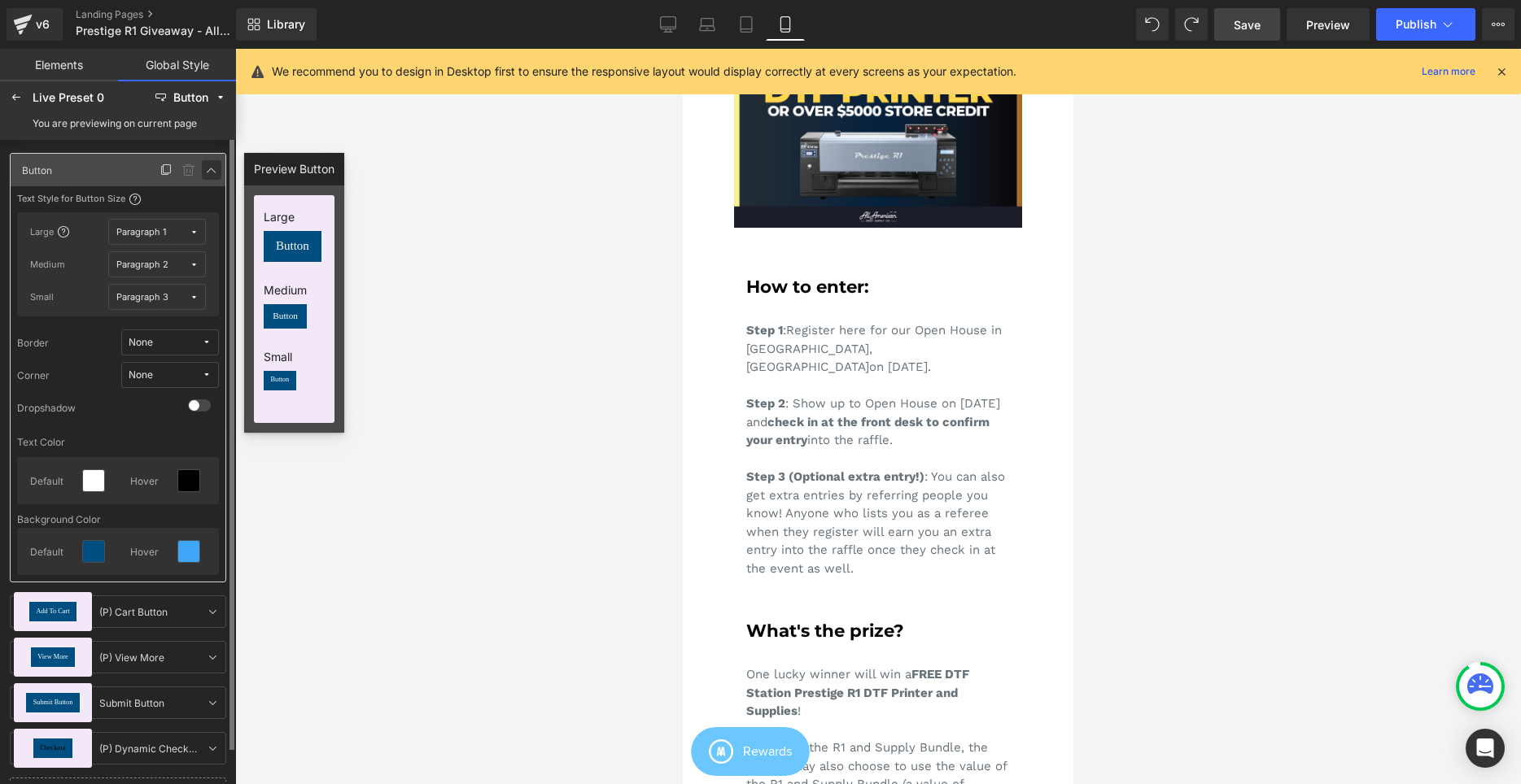
click at [213, 172] on icon at bounding box center [212, 170] width 13 height 13
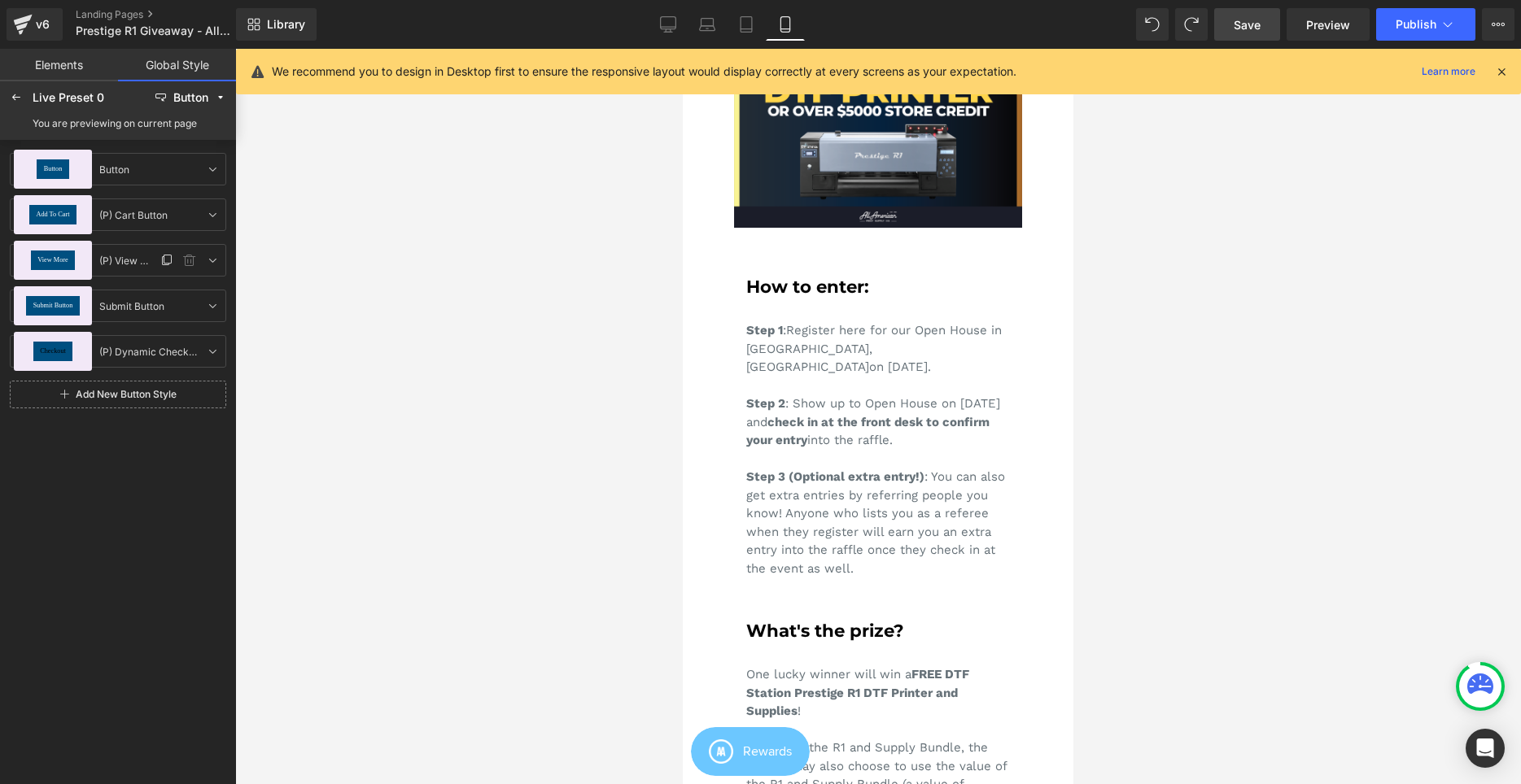
click at [61, 265] on div "View More" at bounding box center [53, 259] width 44 height 19
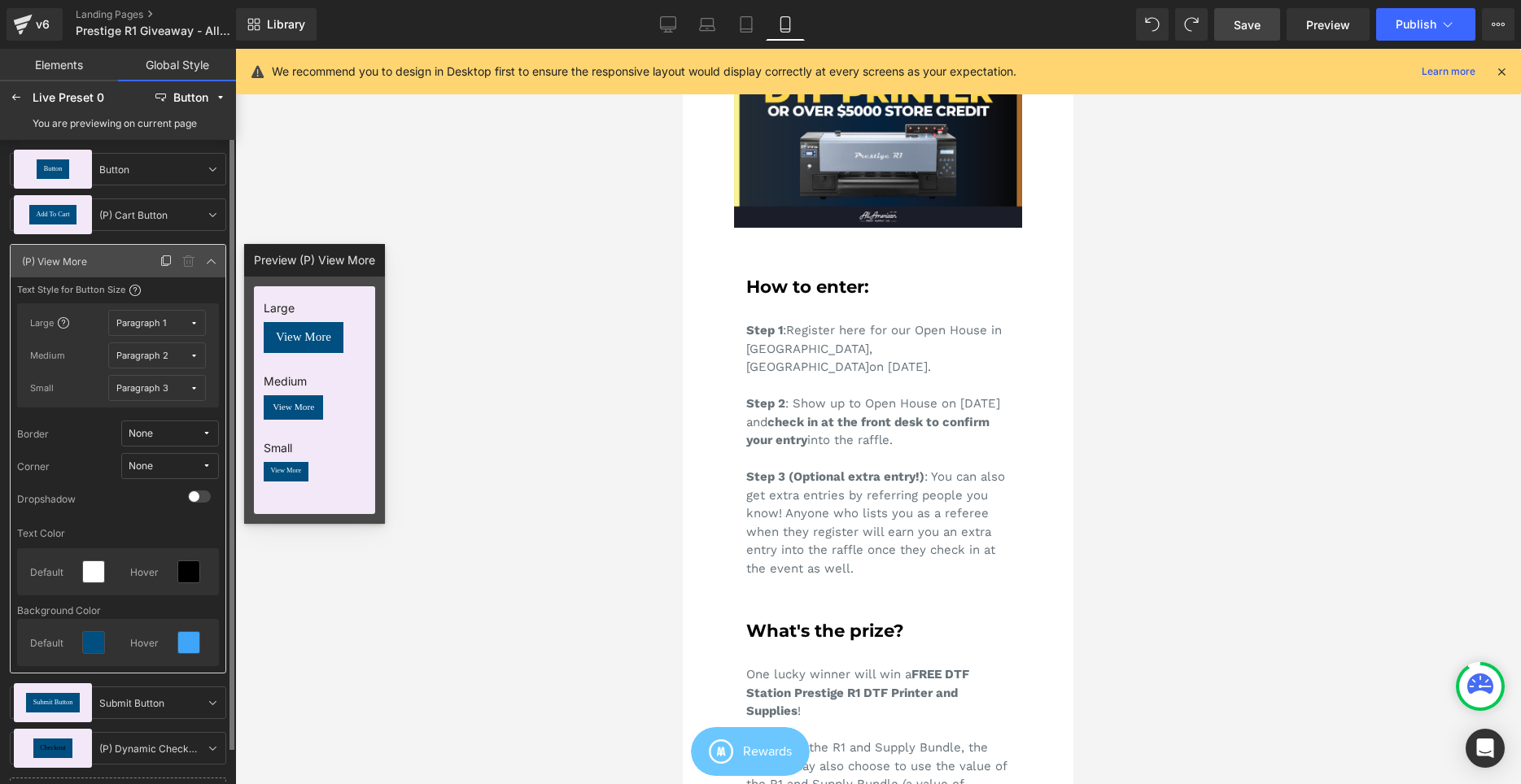
click at [208, 273] on div "View More (P) View More (P) View More" at bounding box center [118, 261] width 215 height 33
click at [207, 249] on div "View More (P) View More (P) View More" at bounding box center [118, 261] width 215 height 33
drag, startPoint x: 209, startPoint y: 260, endPoint x: 173, endPoint y: 278, distance: 40.2
click at [210, 260] on icon at bounding box center [212, 261] width 13 height 13
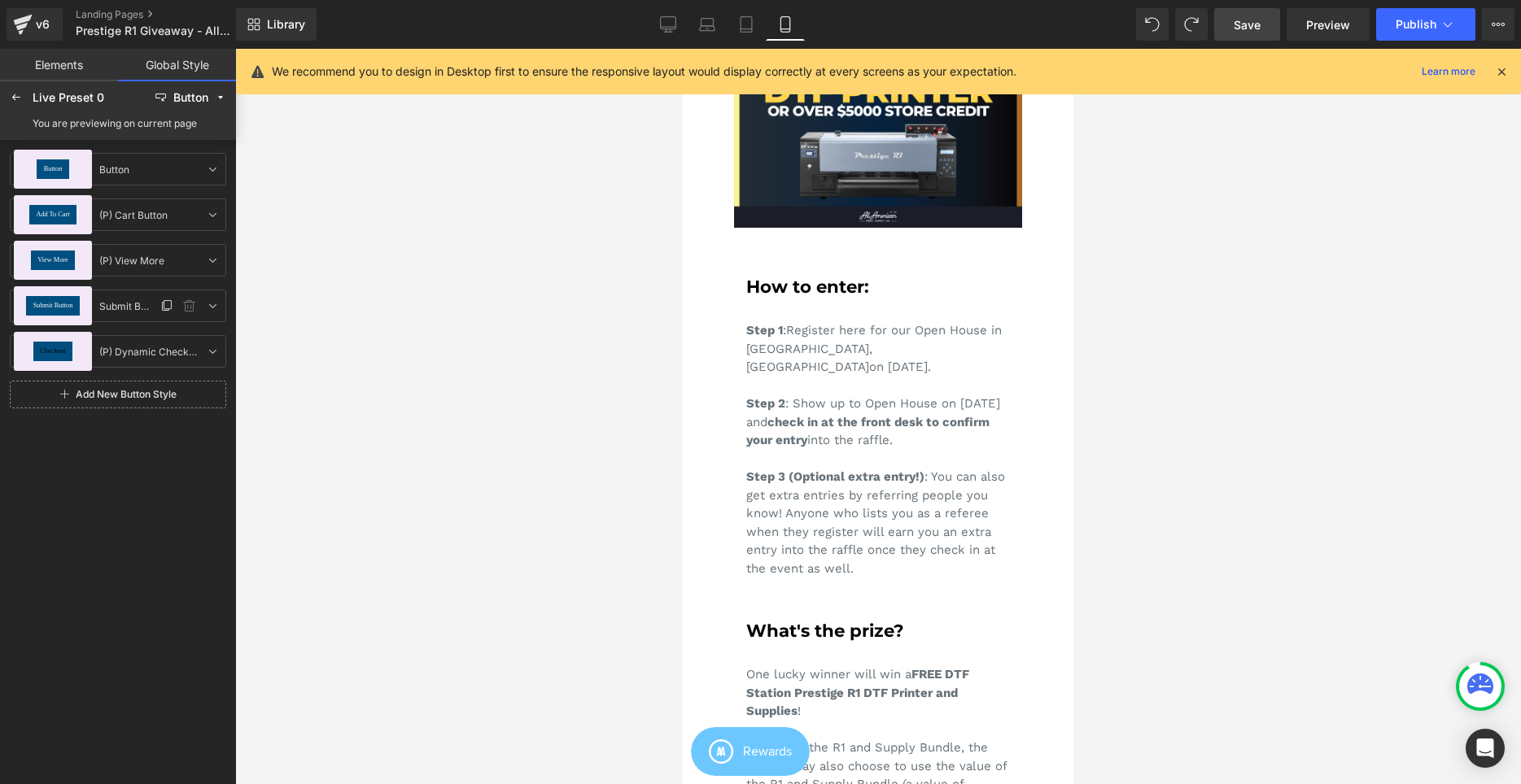
click at [79, 302] on div "Submit Button" at bounding box center [52, 305] width 53 height 19
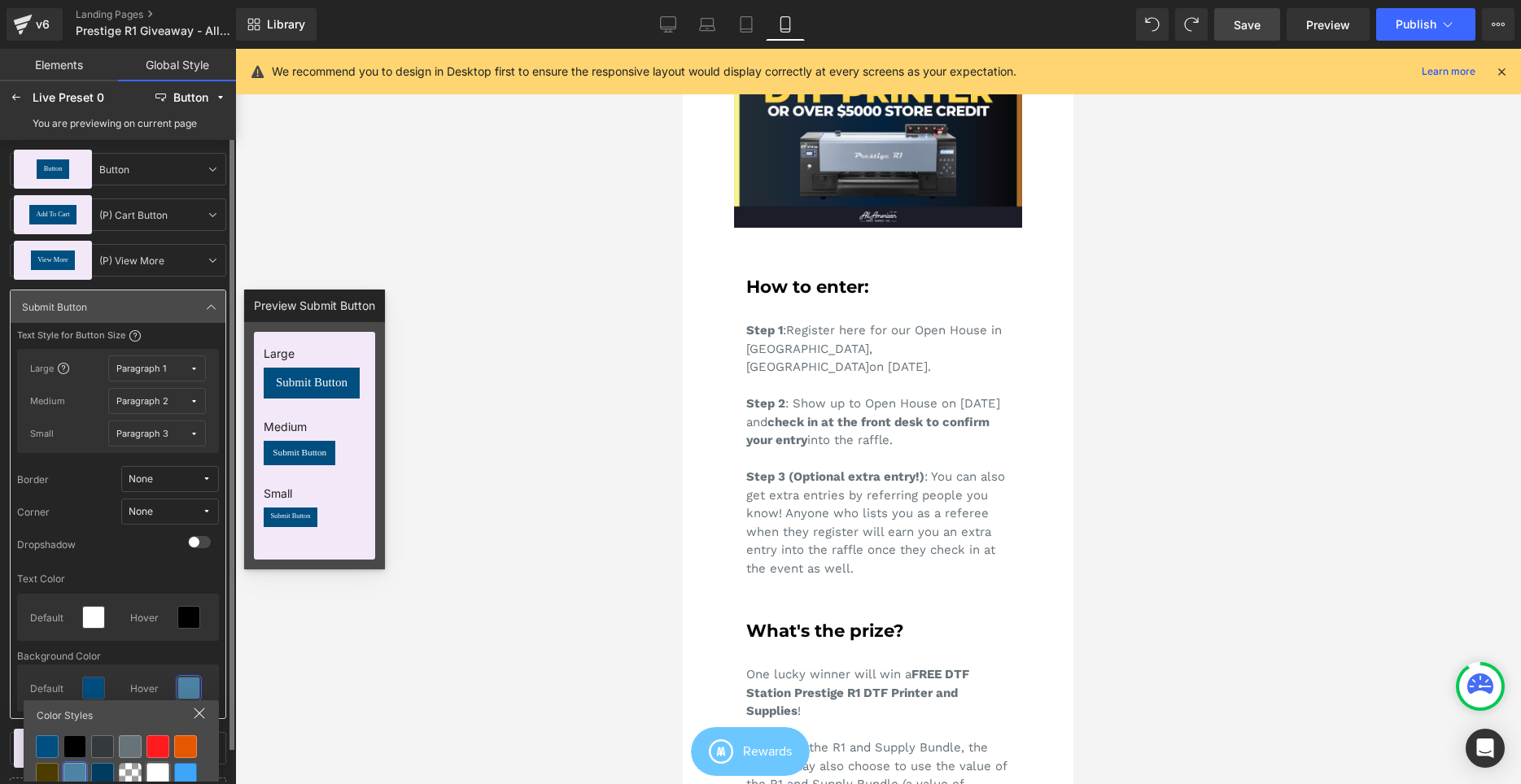
click at [179, 769] on div at bounding box center [185, 774] width 23 height 23
click at [210, 306] on icon at bounding box center [212, 307] width 13 height 13
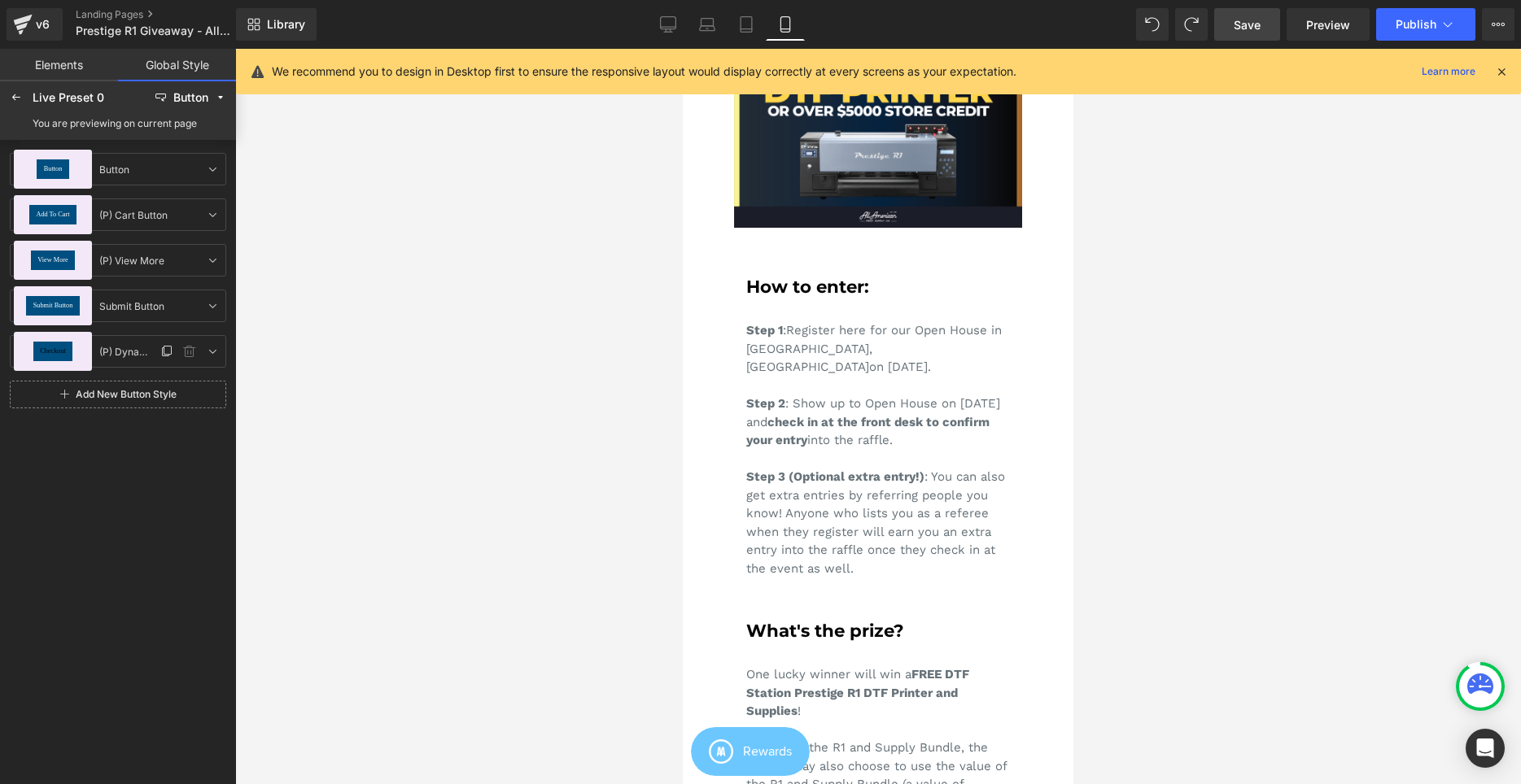
click at [57, 347] on div "Checkout" at bounding box center [53, 351] width 39 height 19
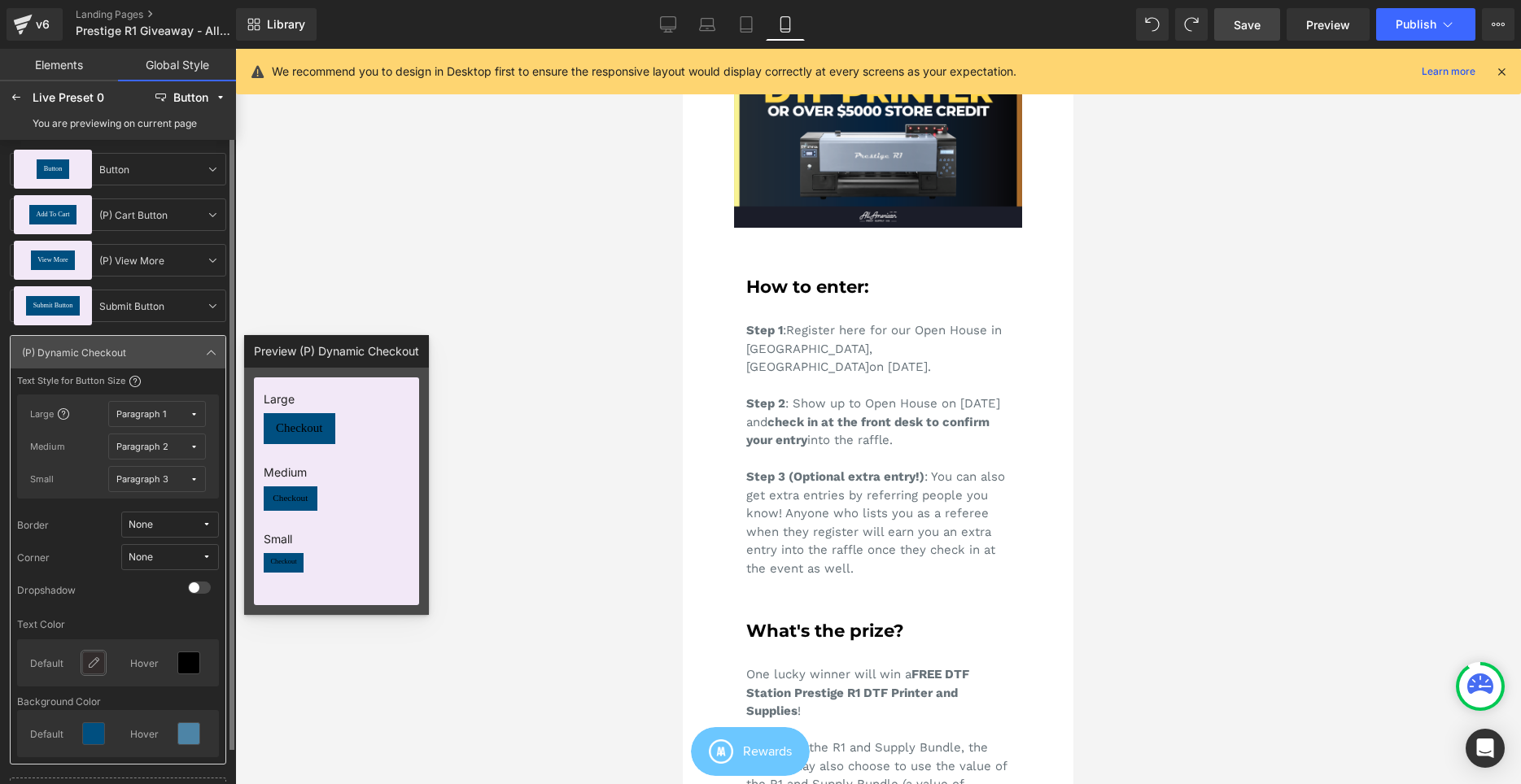
click at [95, 668] on icon at bounding box center [94, 664] width 13 height 13
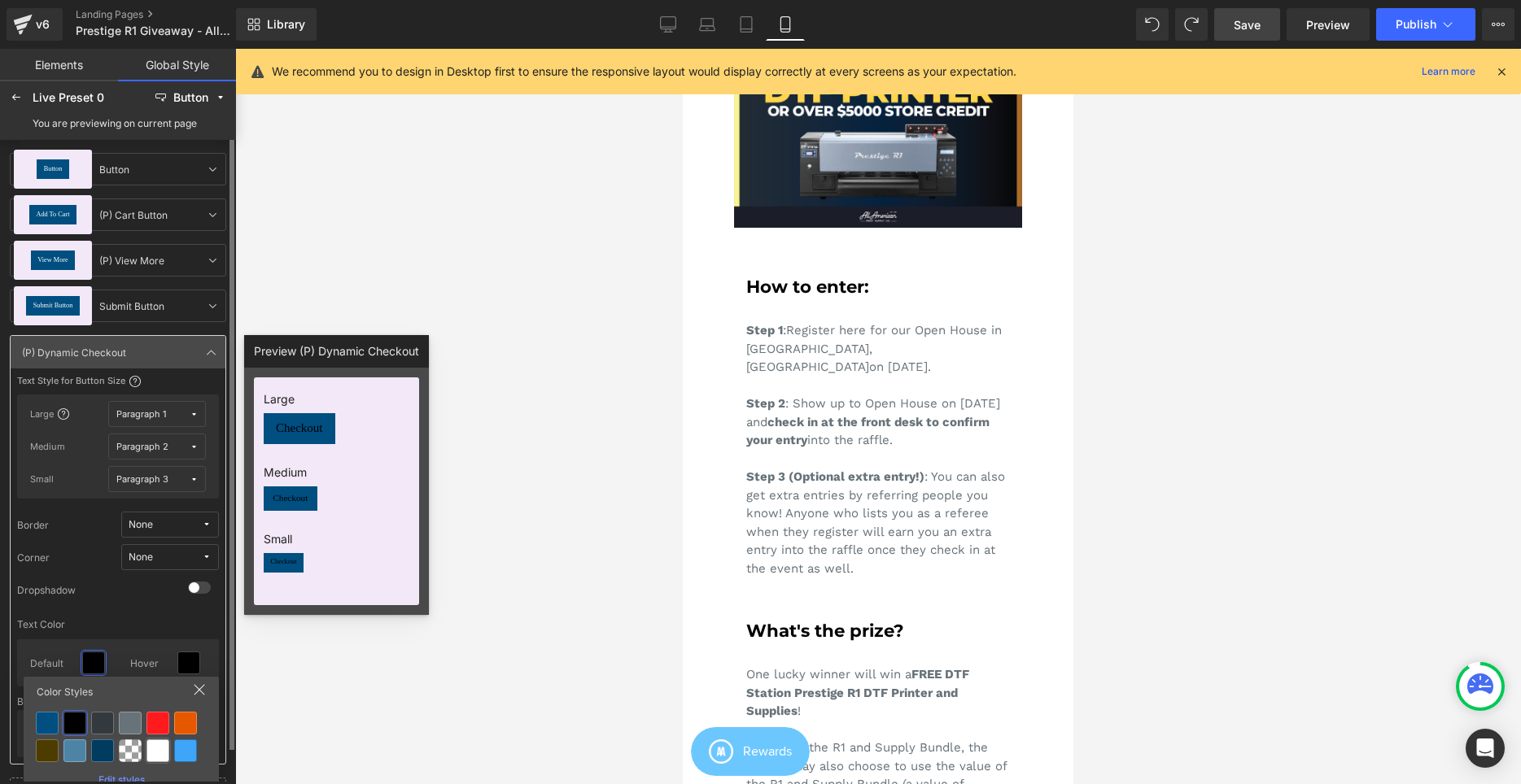
click at [152, 756] on div at bounding box center [157, 751] width 23 height 23
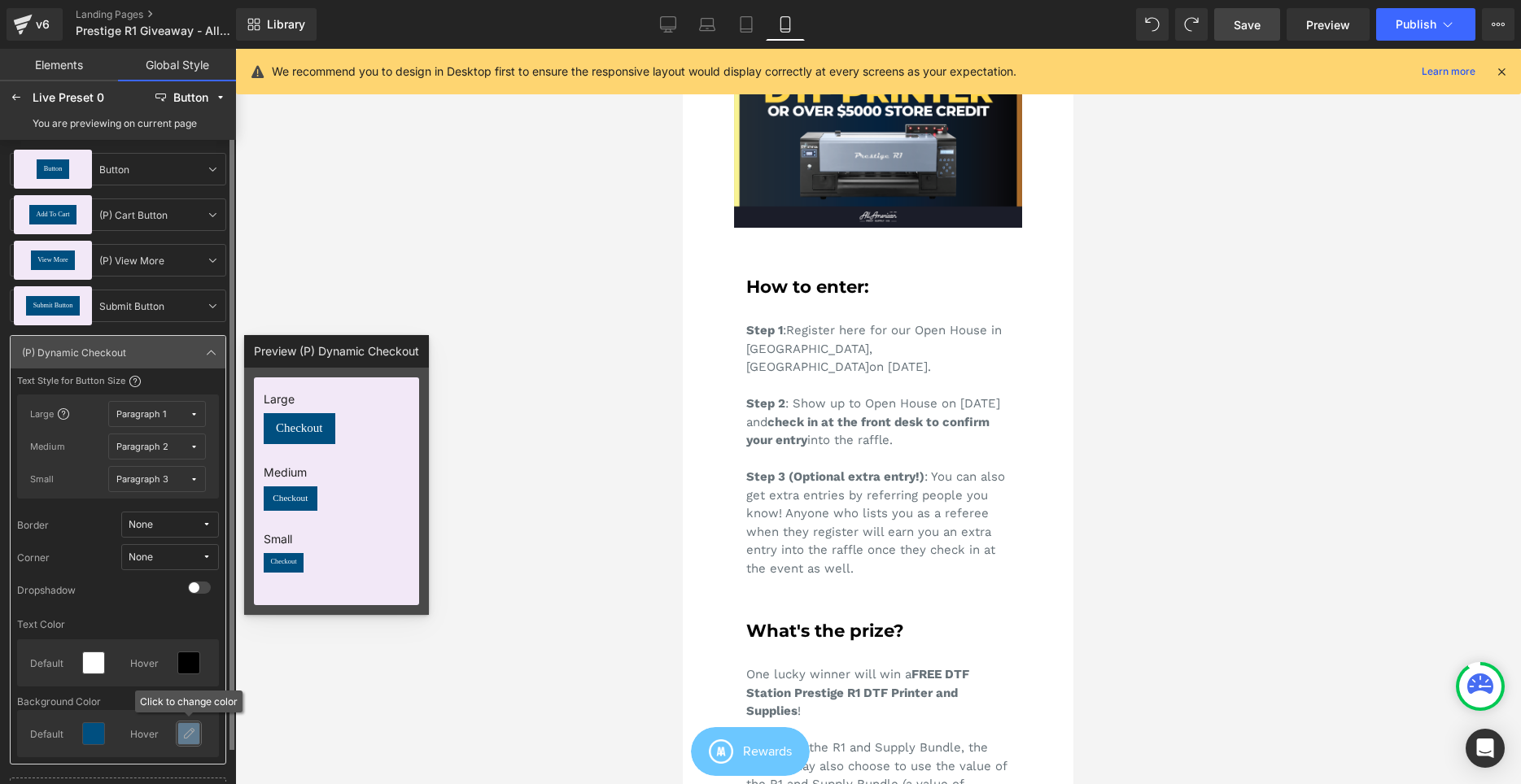
click at [194, 735] on icon at bounding box center [189, 734] width 13 height 13
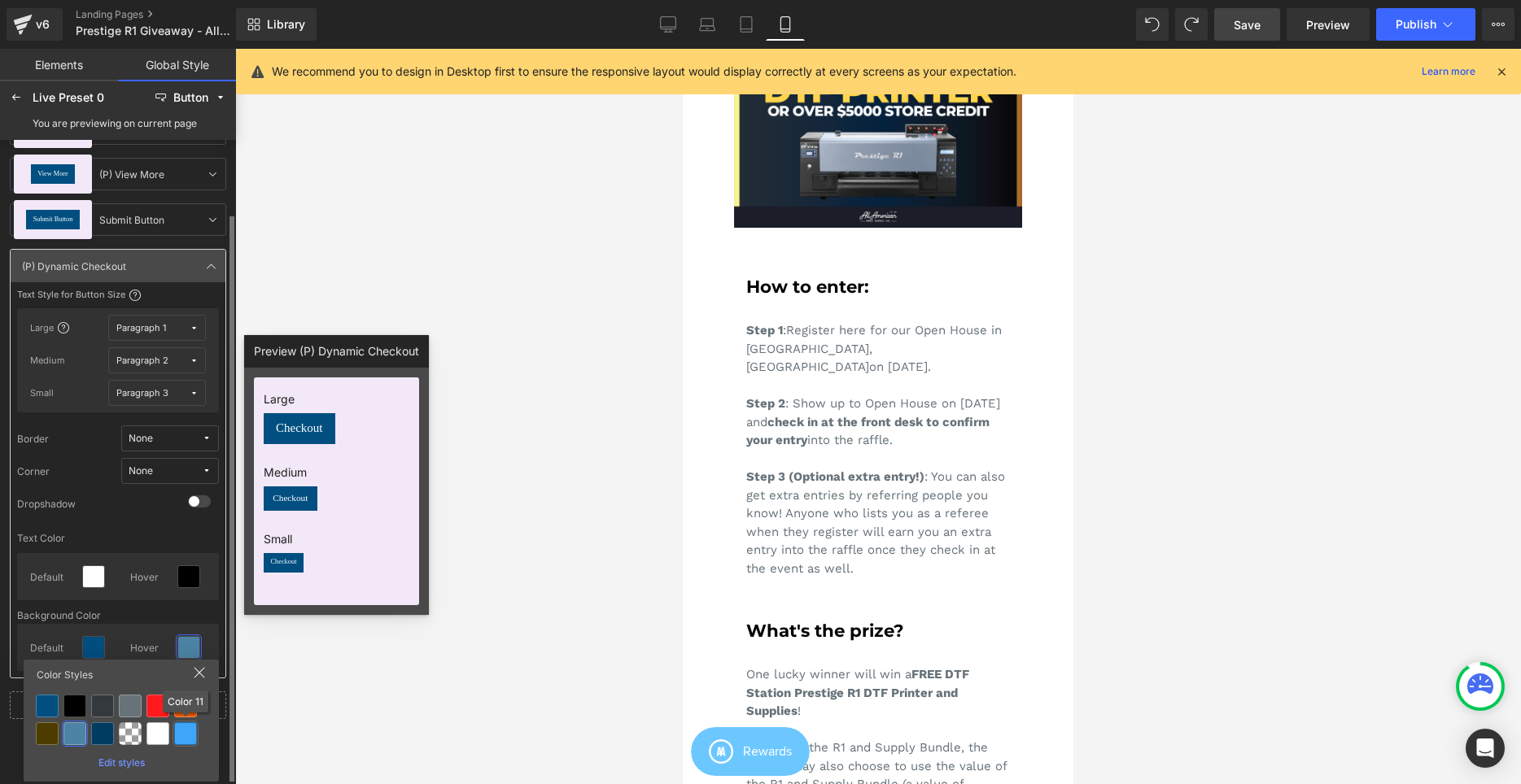
click at [182, 743] on div at bounding box center [185, 733] width 23 height 23
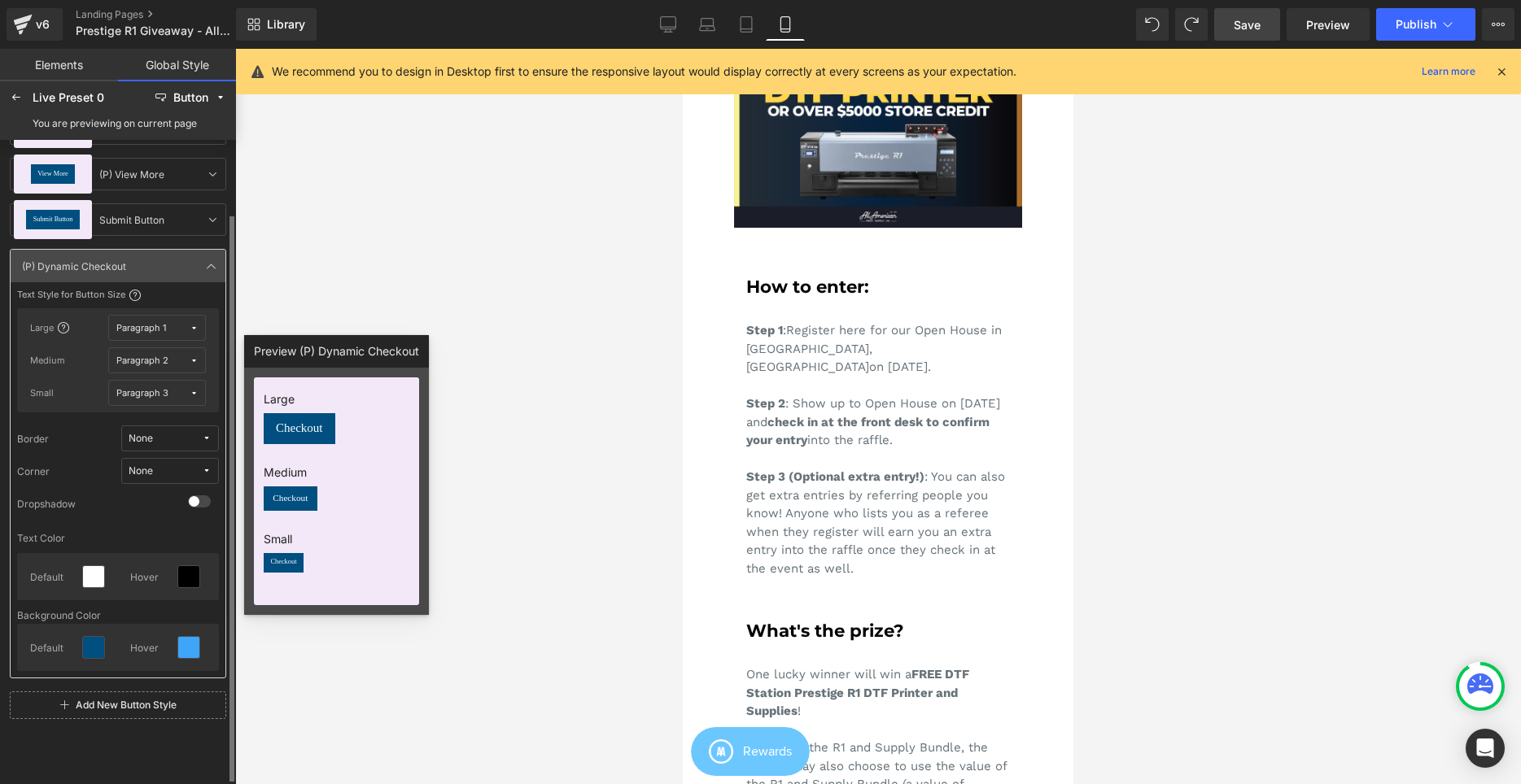
click at [202, 289] on div "Text Style for Button Size" at bounding box center [117, 298] width 202 height 19
click at [208, 271] on icon at bounding box center [212, 266] width 13 height 13
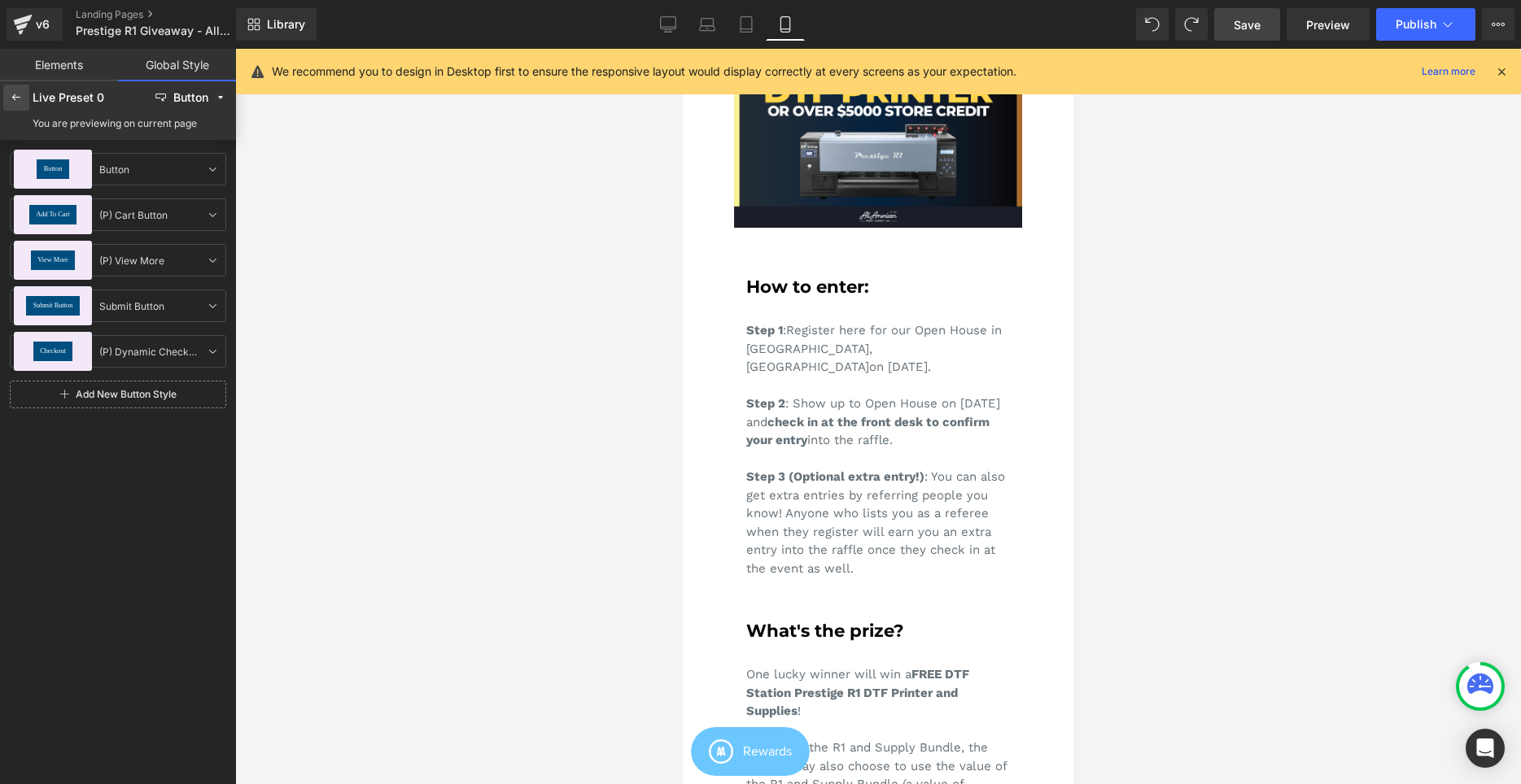
click at [15, 88] on div at bounding box center [16, 97] width 26 height 26
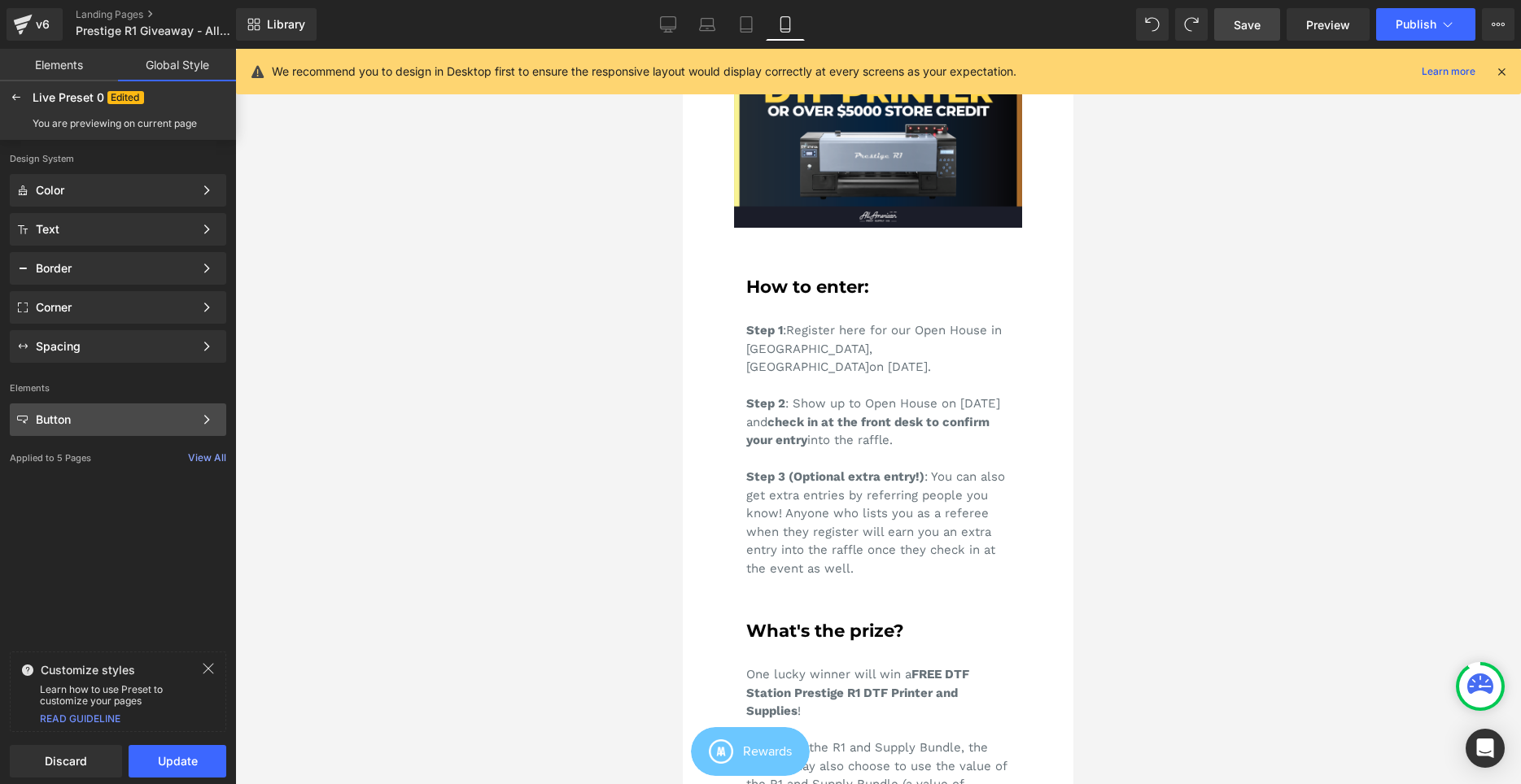
click at [90, 422] on div "Button" at bounding box center [115, 420] width 158 height 13
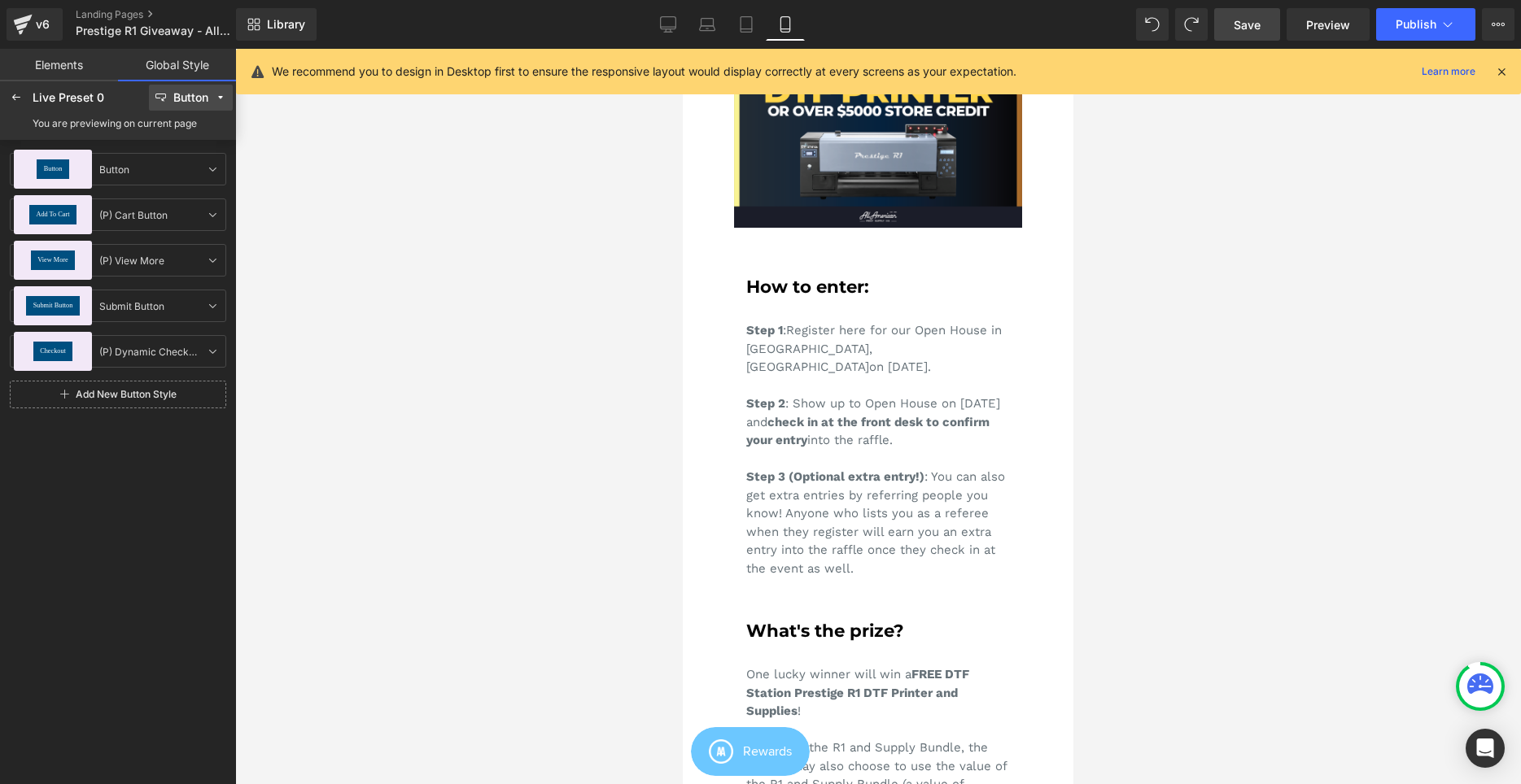
click at [188, 107] on button "Button" at bounding box center [191, 97] width 84 height 26
click at [202, 100] on button "Button" at bounding box center [191, 97] width 84 height 26
click at [14, 98] on icon at bounding box center [17, 98] width 13 height 13
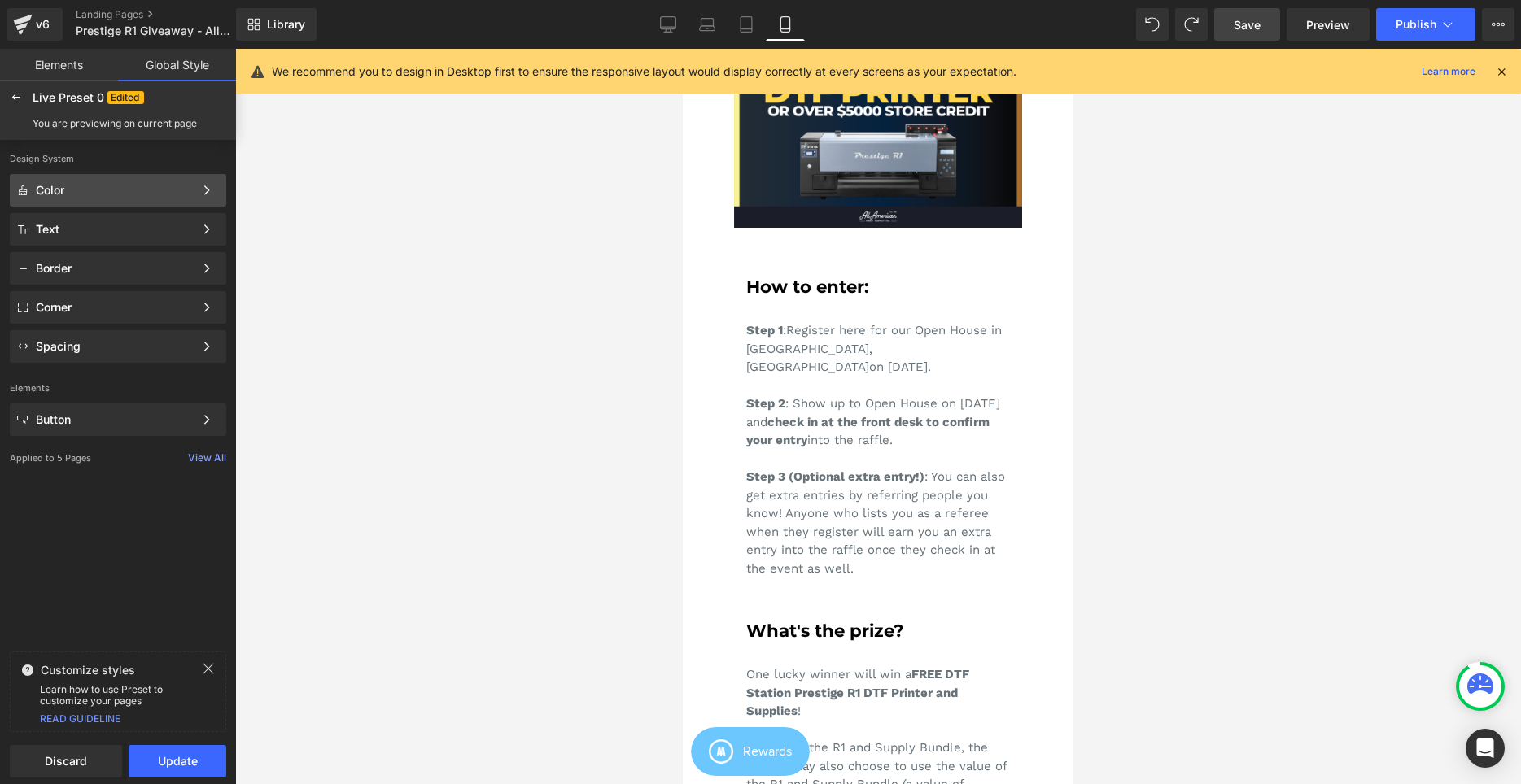
click at [81, 197] on div "Color Color Style Define a color palette and apply it to your pages 1 of 3 Next" at bounding box center [118, 190] width 217 height 33
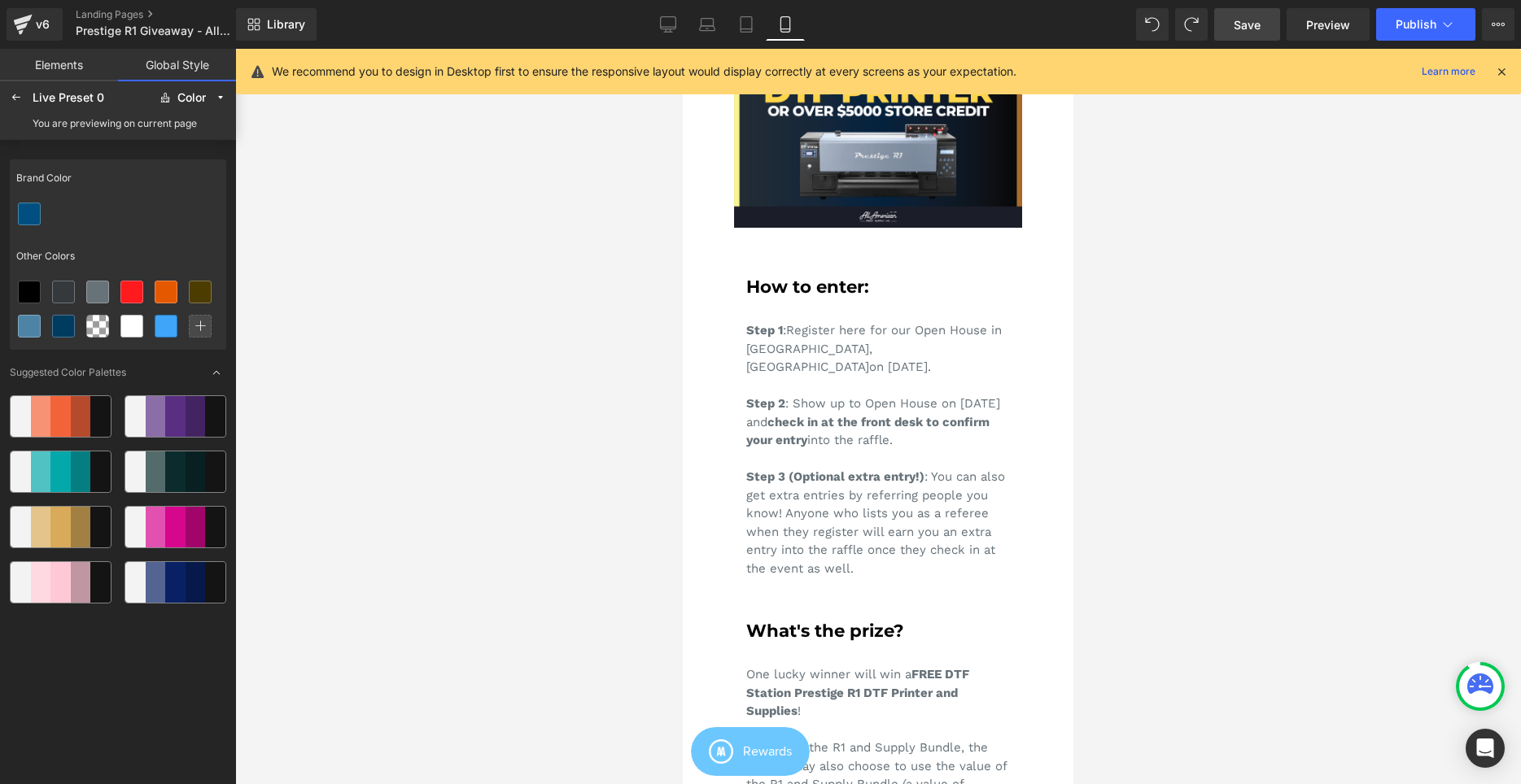
click at [79, 201] on div at bounding box center [118, 213] width 217 height 34
click at [22, 86] on div at bounding box center [16, 97] width 26 height 26
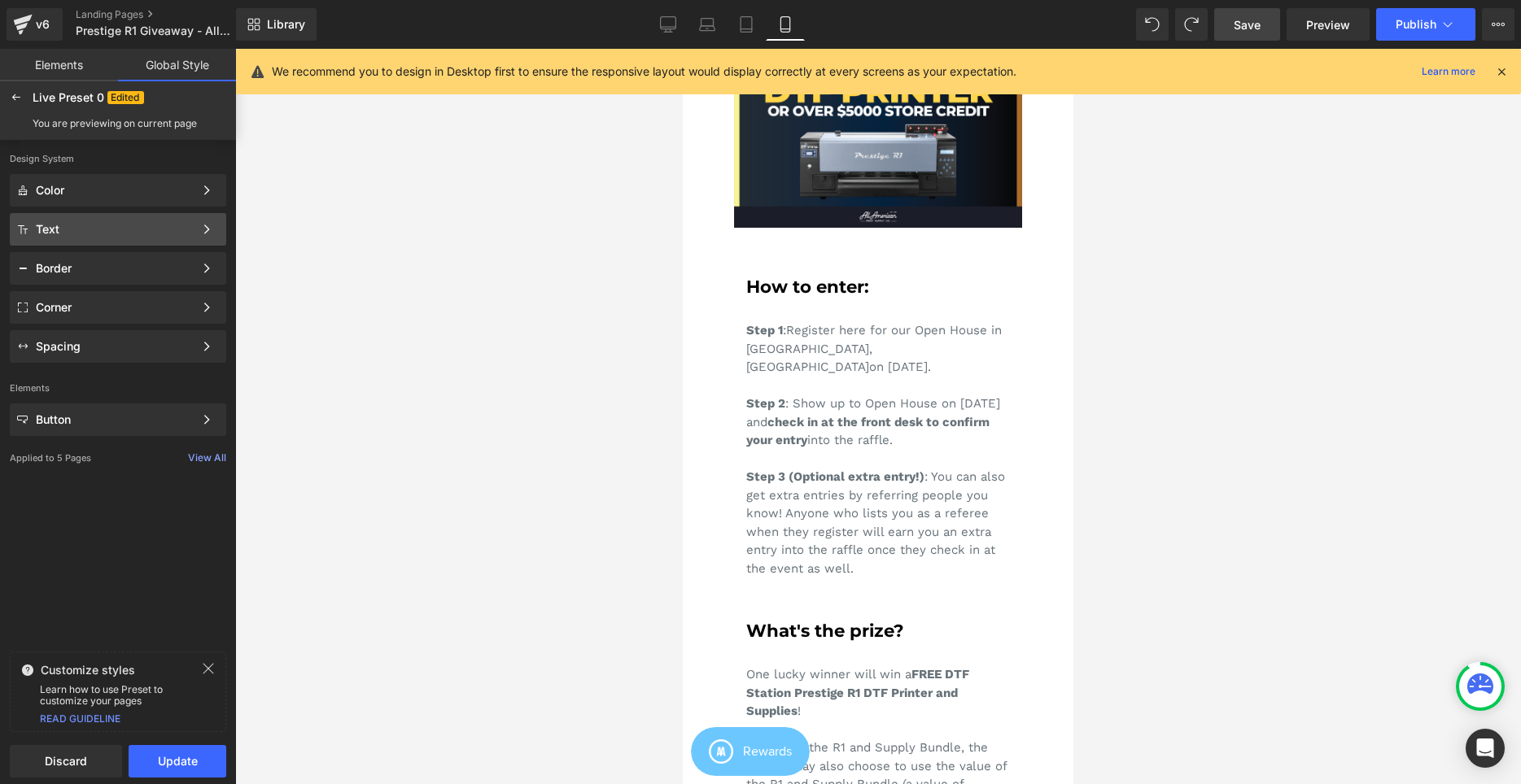
click at [76, 228] on div "Text" at bounding box center [115, 229] width 158 height 13
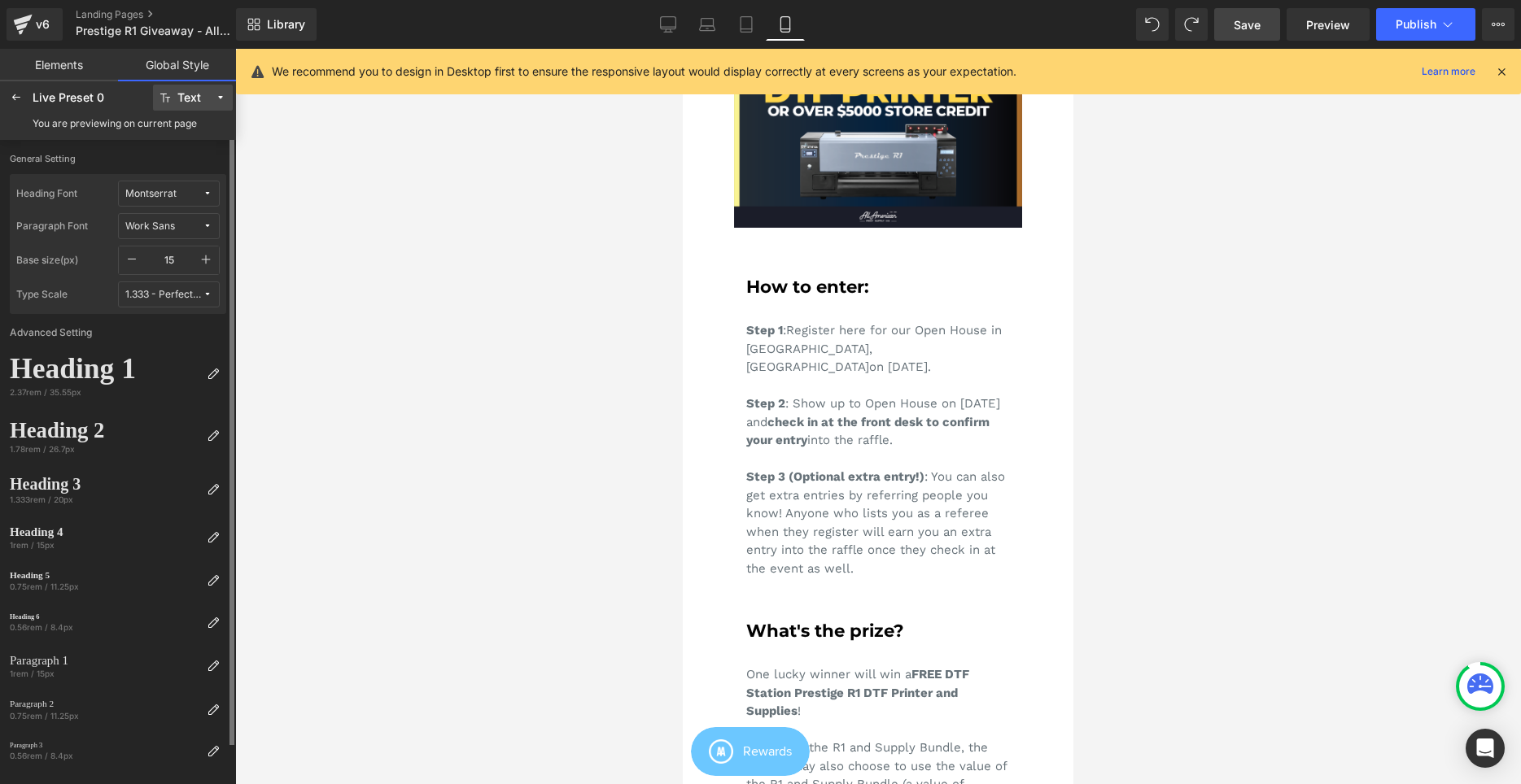
click at [165, 102] on button "Text" at bounding box center [193, 97] width 80 height 26
click at [177, 97] on div "Text" at bounding box center [189, 98] width 23 height 13
click at [16, 93] on icon at bounding box center [17, 98] width 13 height 13
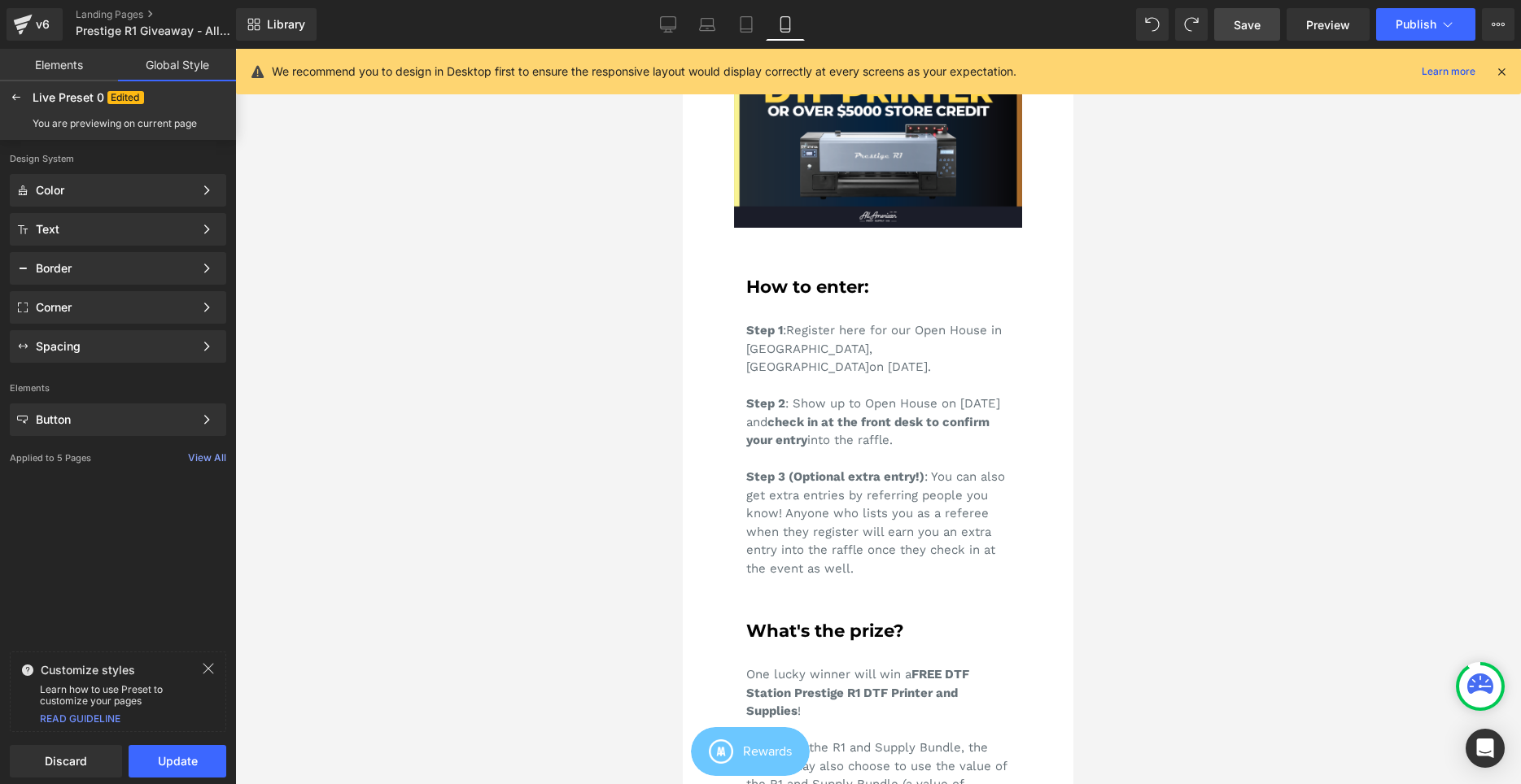
click at [72, 67] on link "Elements" at bounding box center [59, 64] width 118 height 33
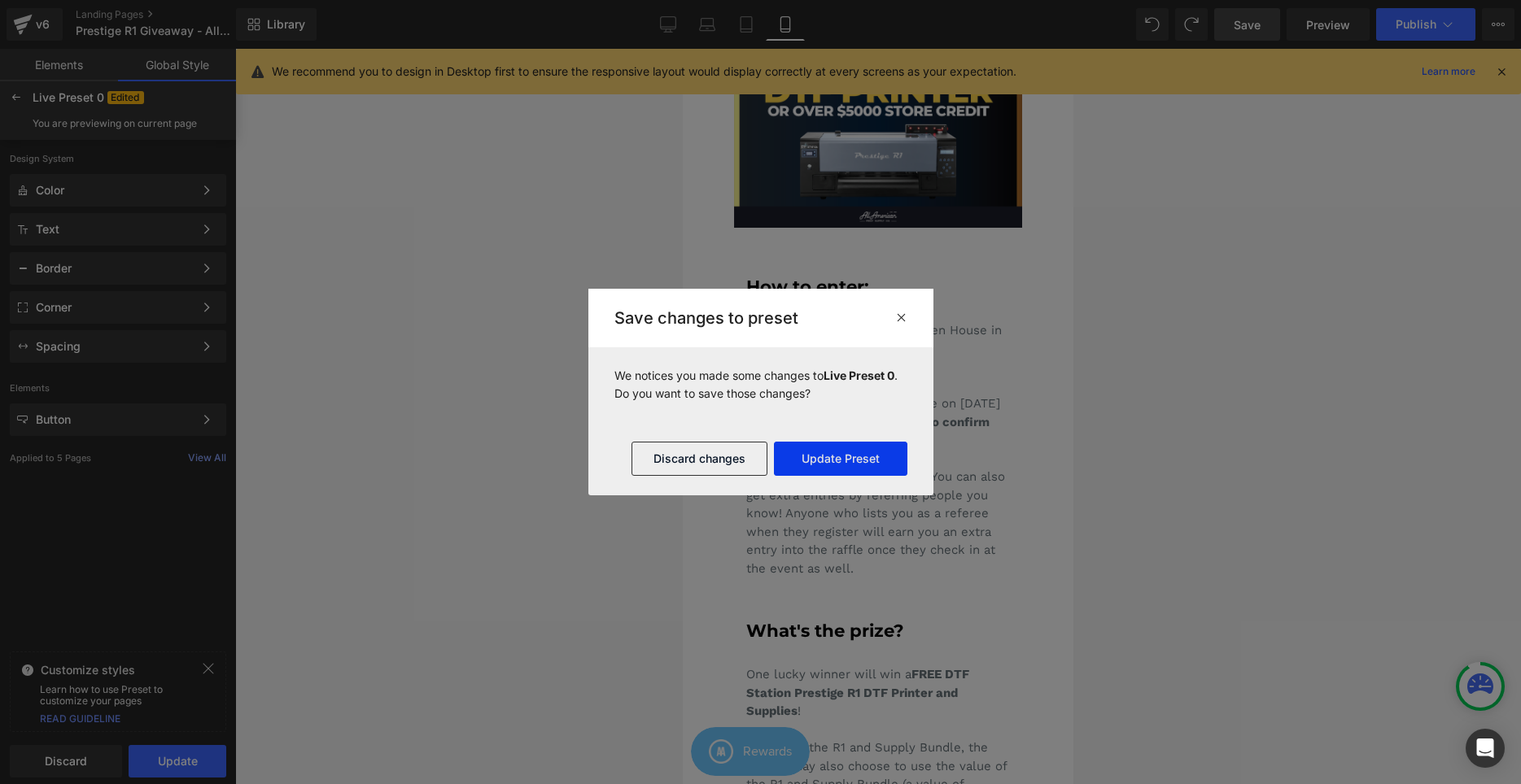
click at [820, 467] on button "Update Preset" at bounding box center [840, 459] width 133 height 34
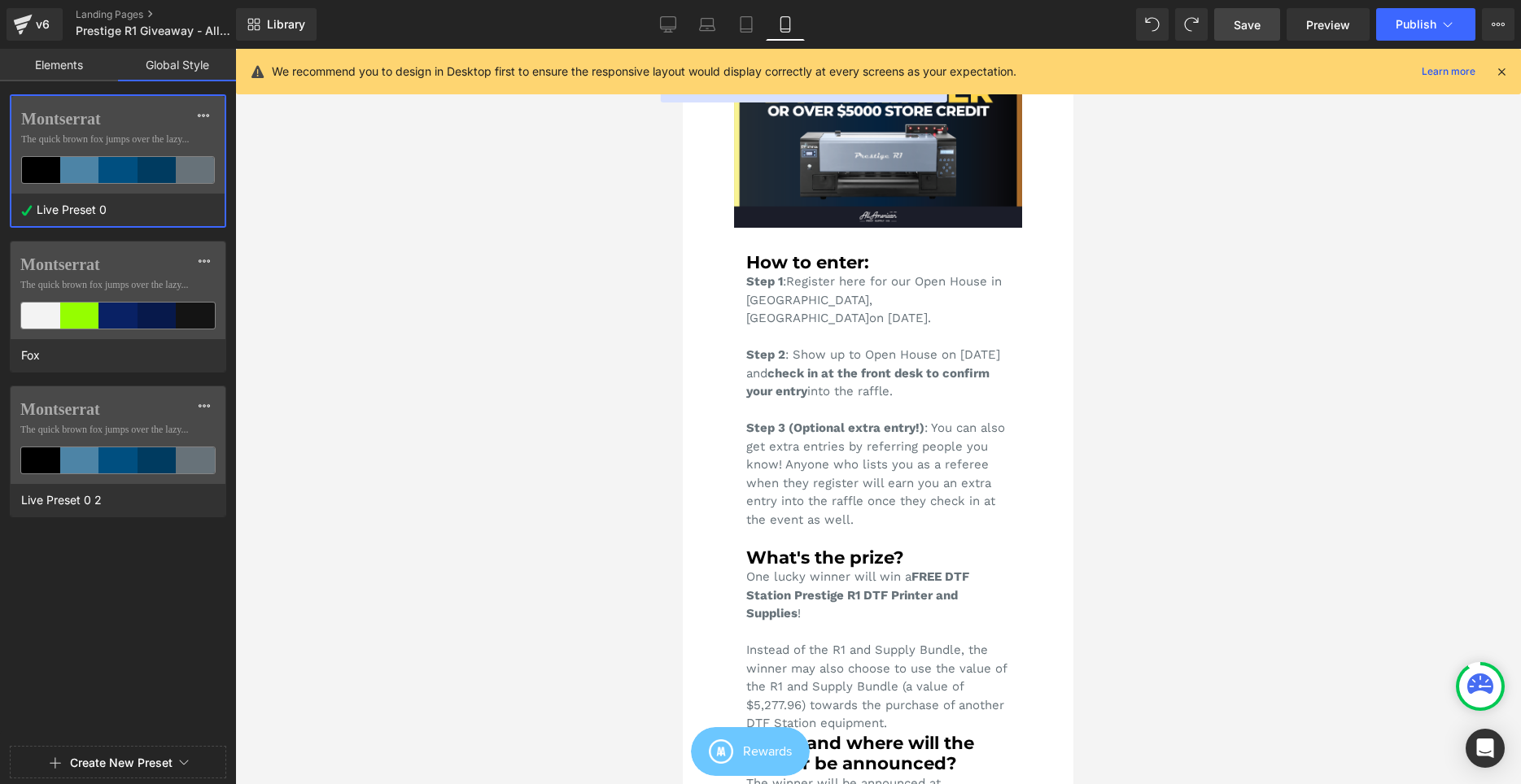
click at [81, 65] on div at bounding box center [118, 392] width 236 height 784
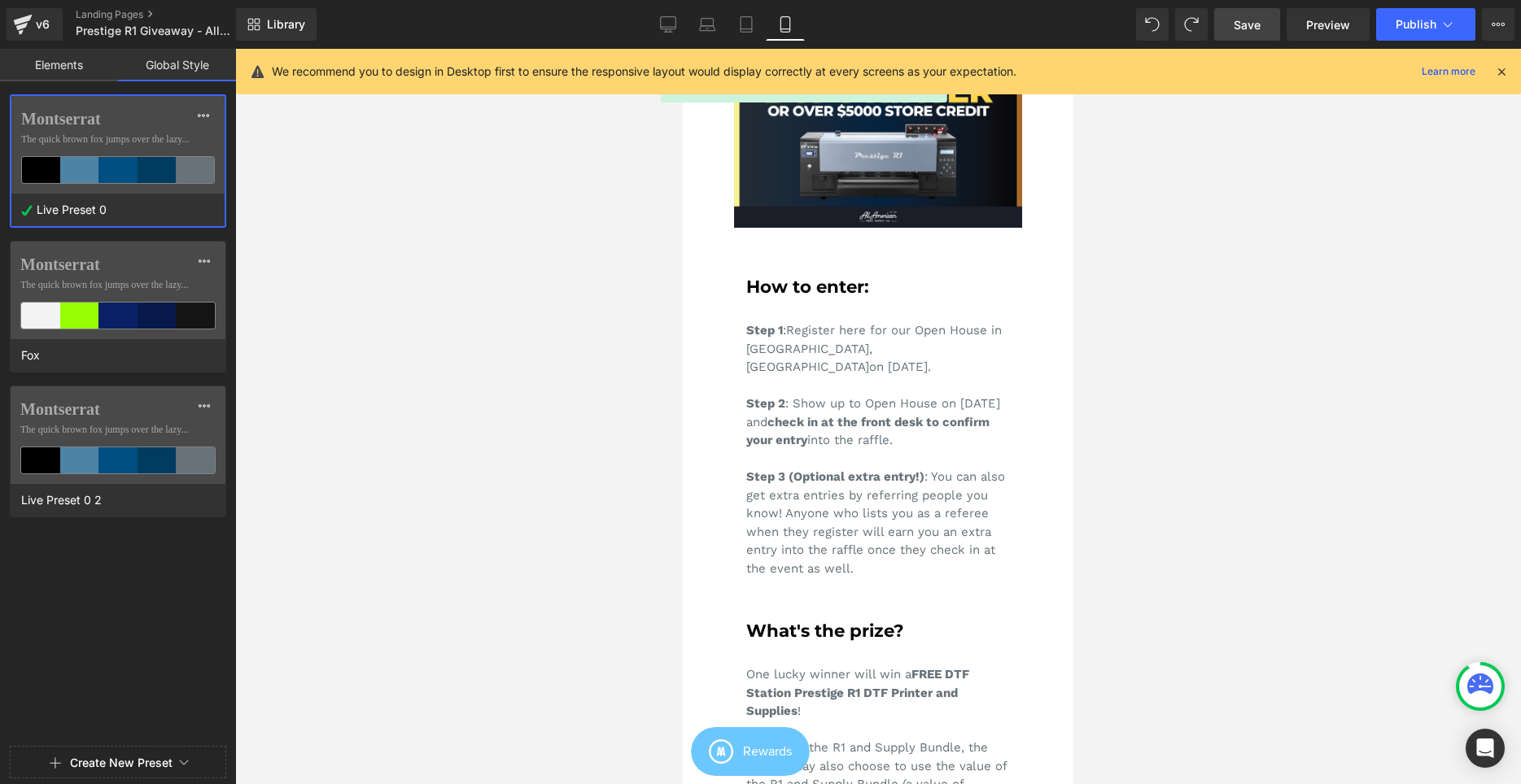
click at [82, 69] on link "Elements" at bounding box center [59, 64] width 118 height 33
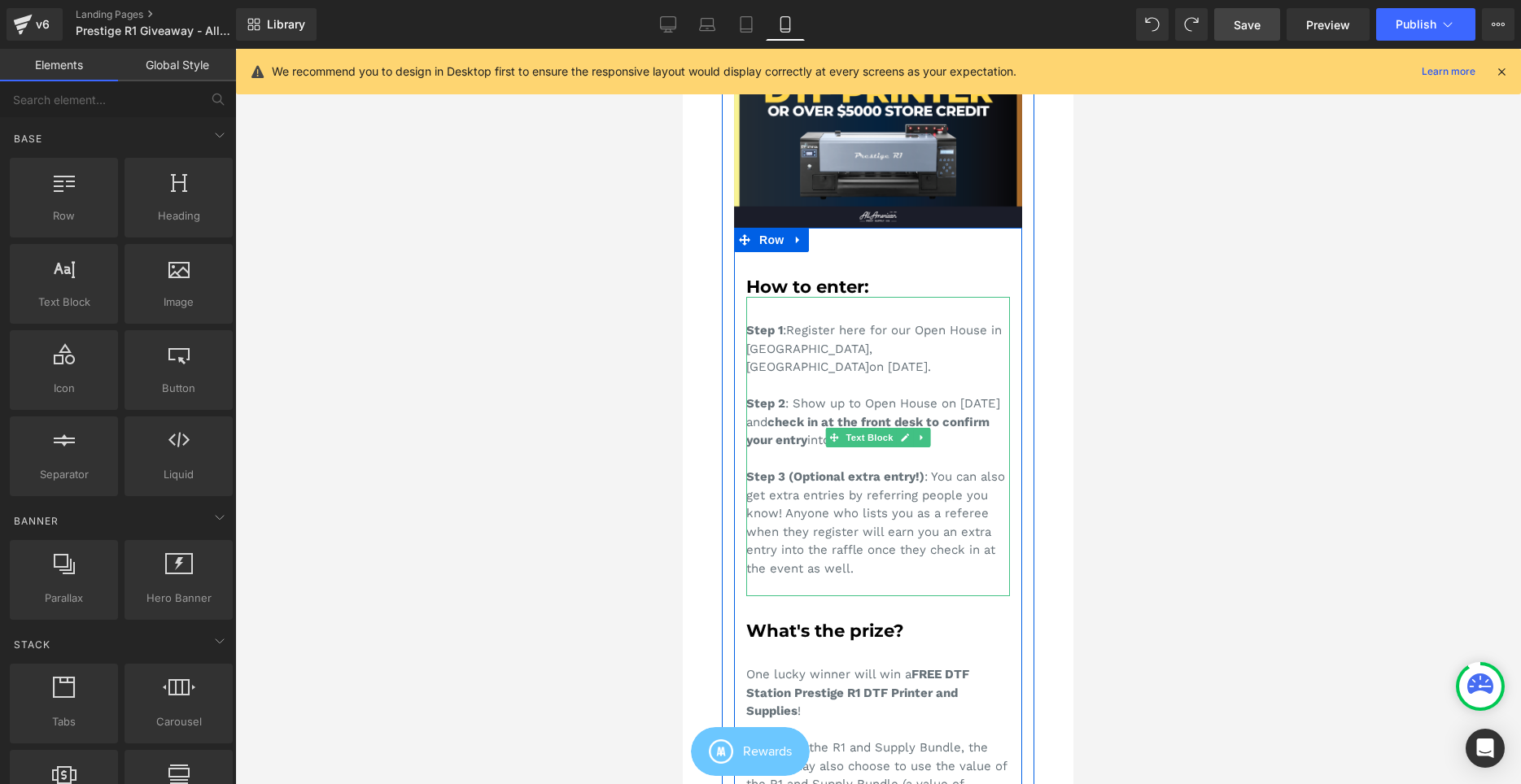
click at [876, 382] on div "Step 1 : Register here for our Open House in Cerritos, CA on September 6, 2025.…" at bounding box center [877, 447] width 264 height 300
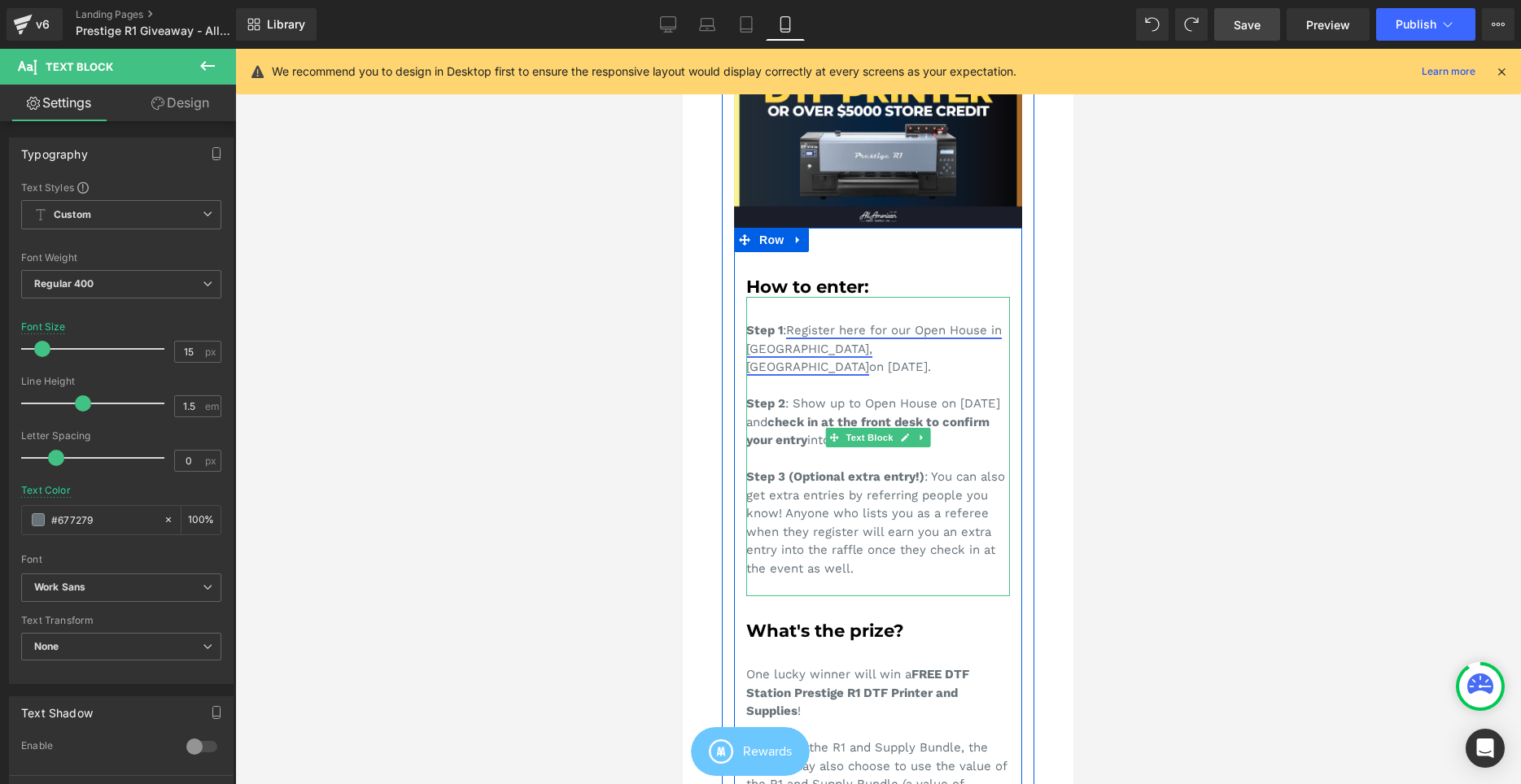
click at [891, 331] on link "Register here for our Open House in Cerritos, CA" at bounding box center [873, 348] width 255 height 51
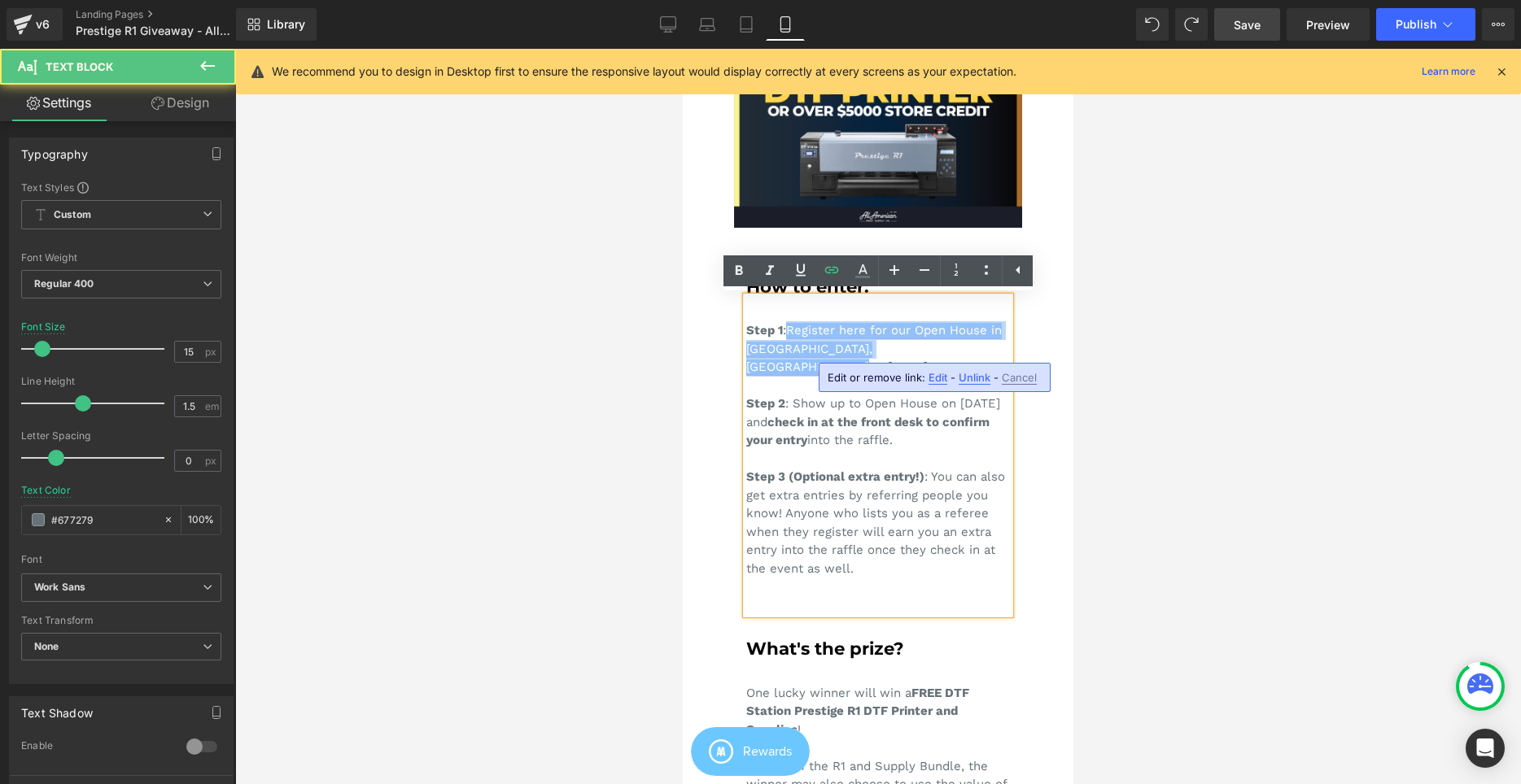
drag, startPoint x: 819, startPoint y: 346, endPoint x: 792, endPoint y: 333, distance: 30.0
click at [792, 333] on div "Step 1 : Register here for our Open House in Cerritos, CA on September 6, 2025.…" at bounding box center [877, 455] width 264 height 317
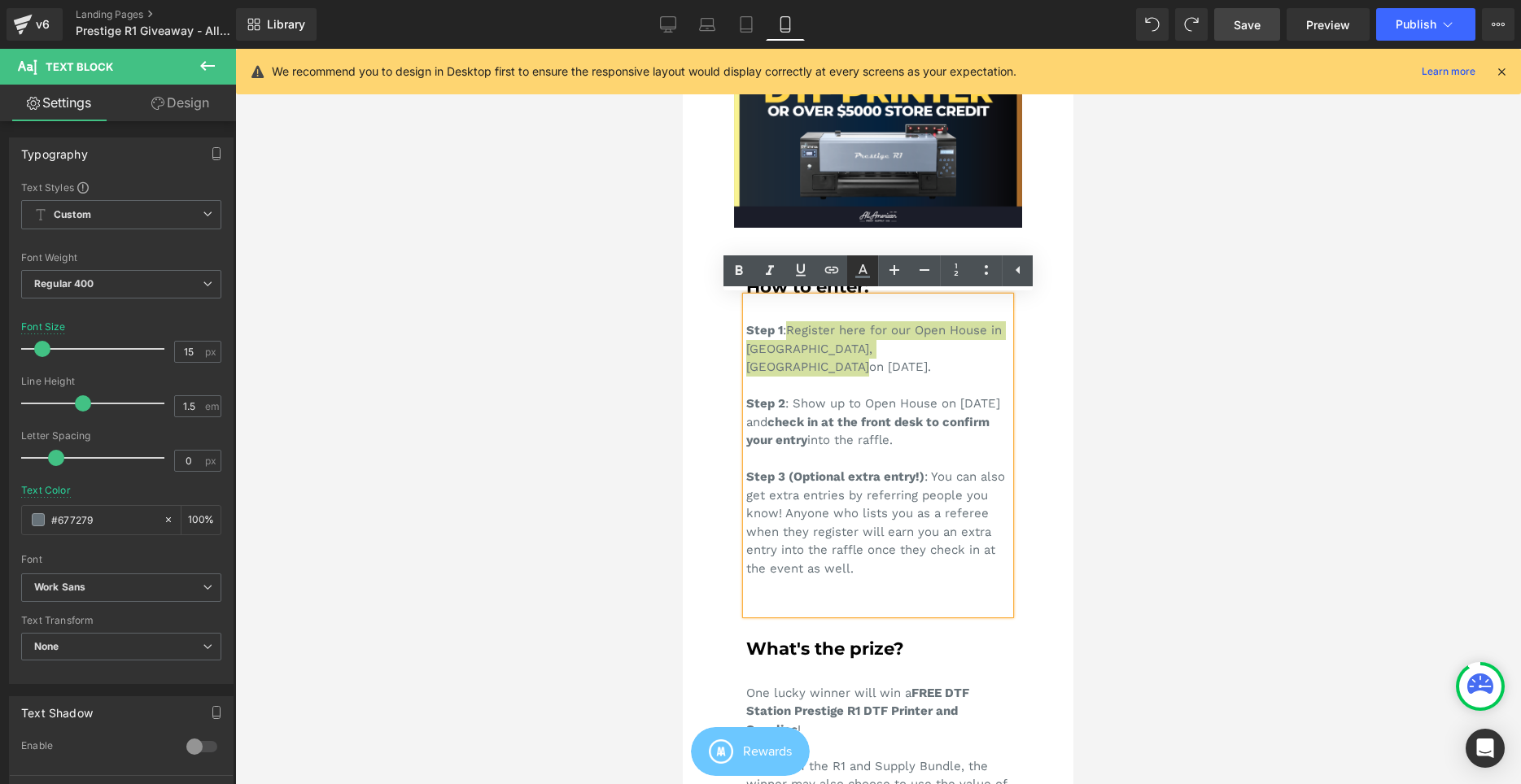
click at [866, 271] on icon at bounding box center [862, 270] width 19 height 19
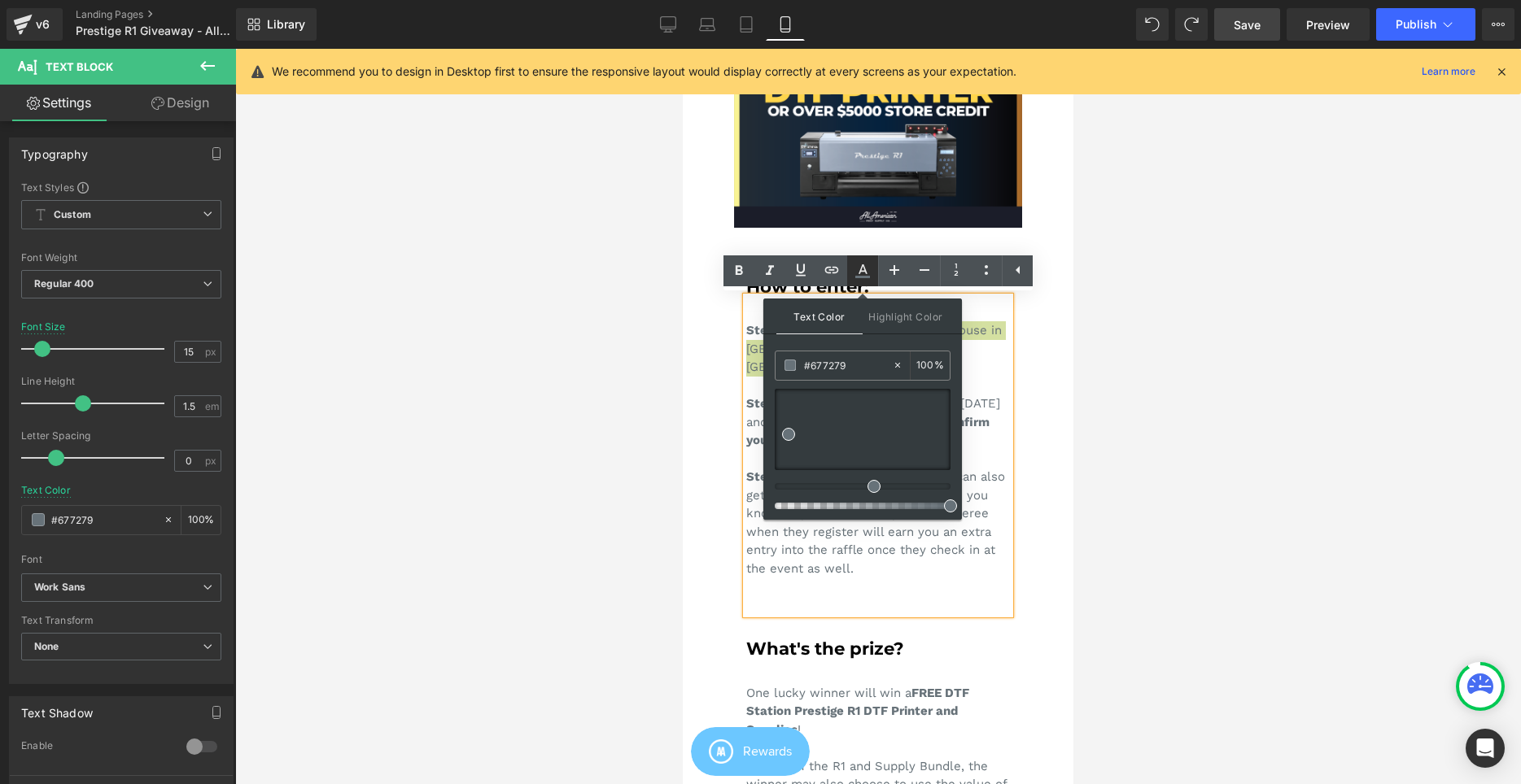
type input "#677279"
type input "100"
click at [894, 318] on span "Highlight Color" at bounding box center [905, 316] width 86 height 35
click at [708, 28] on span "Text Color" at bounding box center [547, 11] width 322 height 34
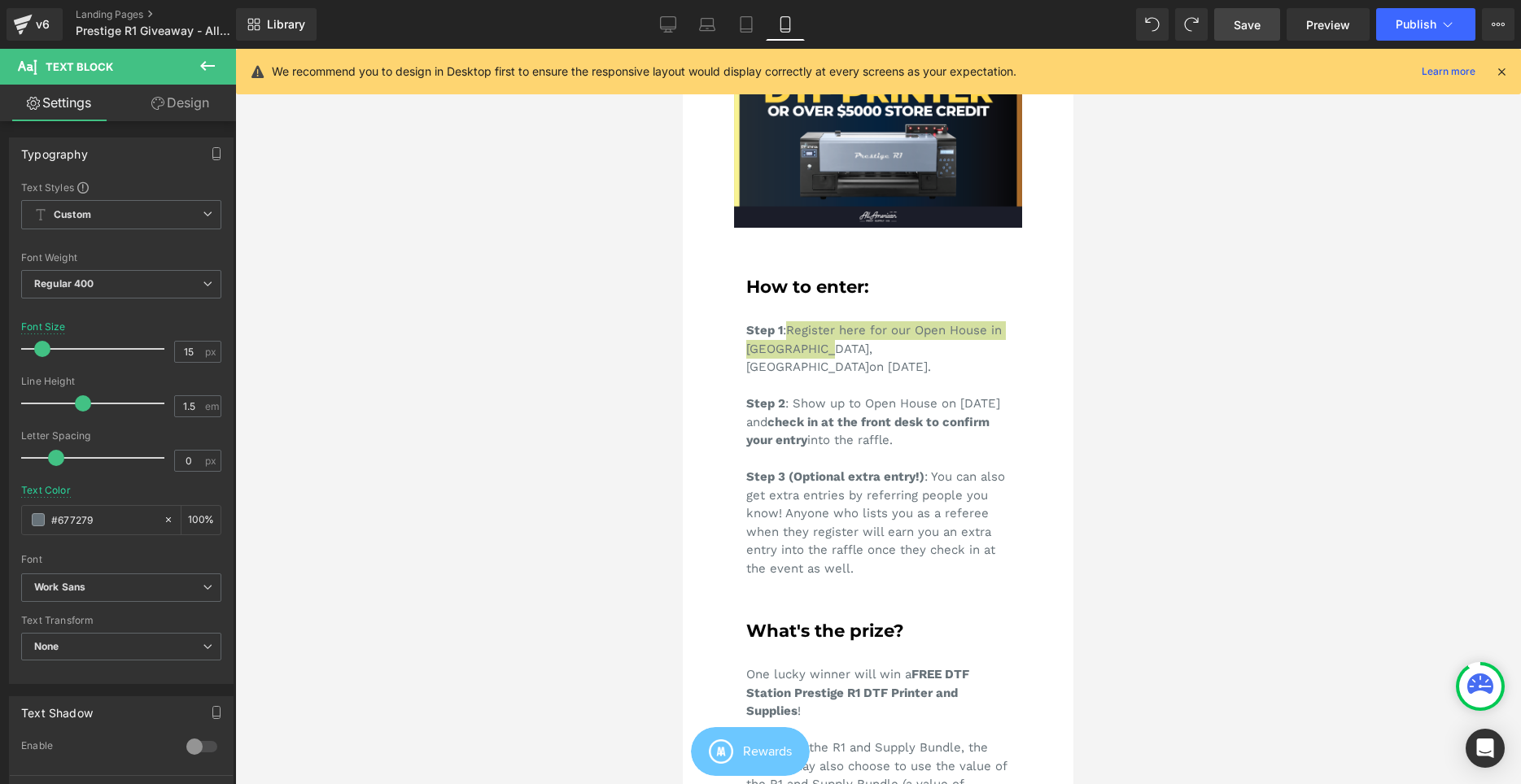
click at [143, 156] on div "Typography" at bounding box center [121, 153] width 223 height 31
click at [75, 515] on input "#677279" at bounding box center [103, 519] width 104 height 18
paste input "3ea5f"
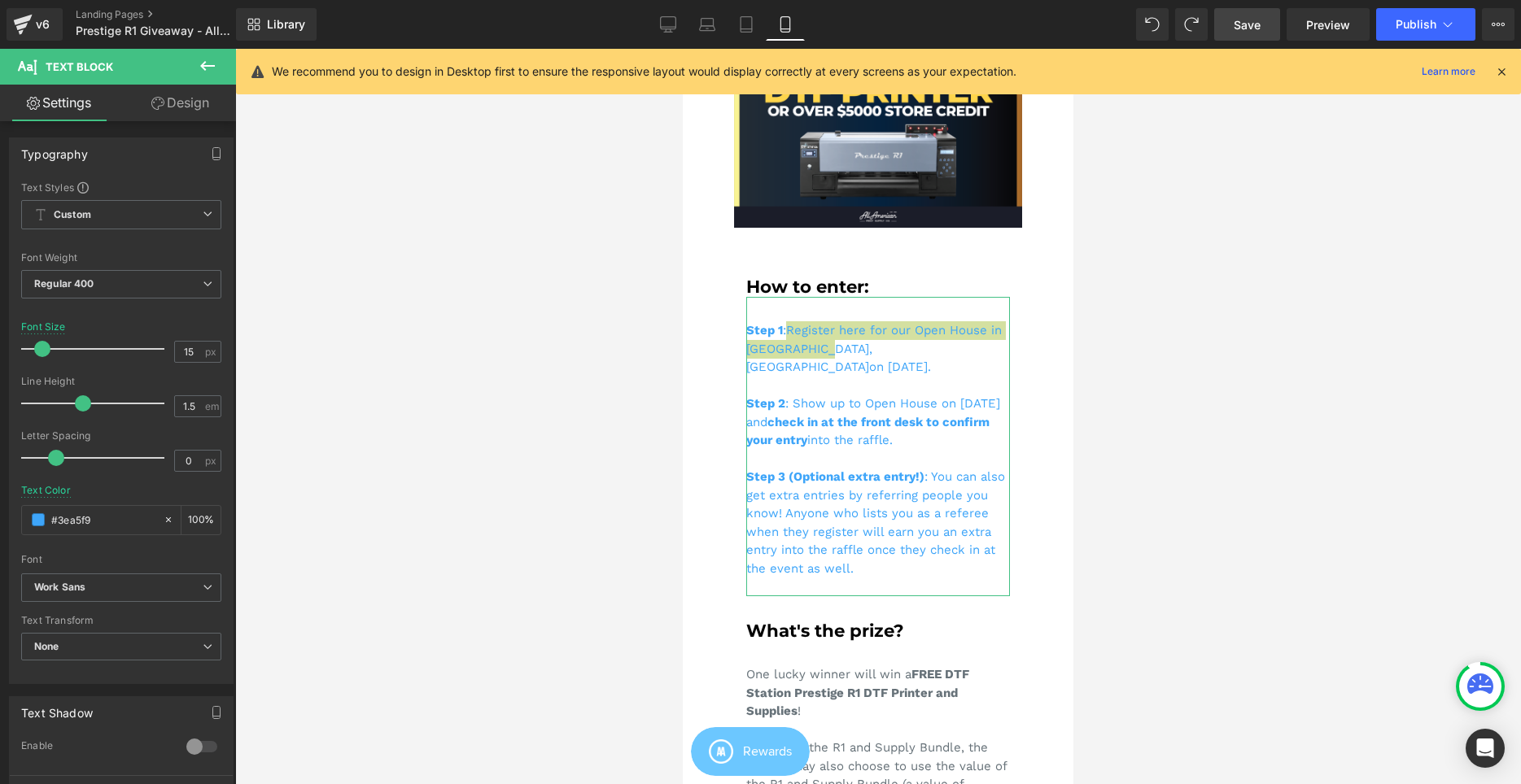
type input "#3ea5f9"
click at [120, 541] on div "Text Color #3ea5f9 100 %" at bounding box center [121, 519] width 200 height 69
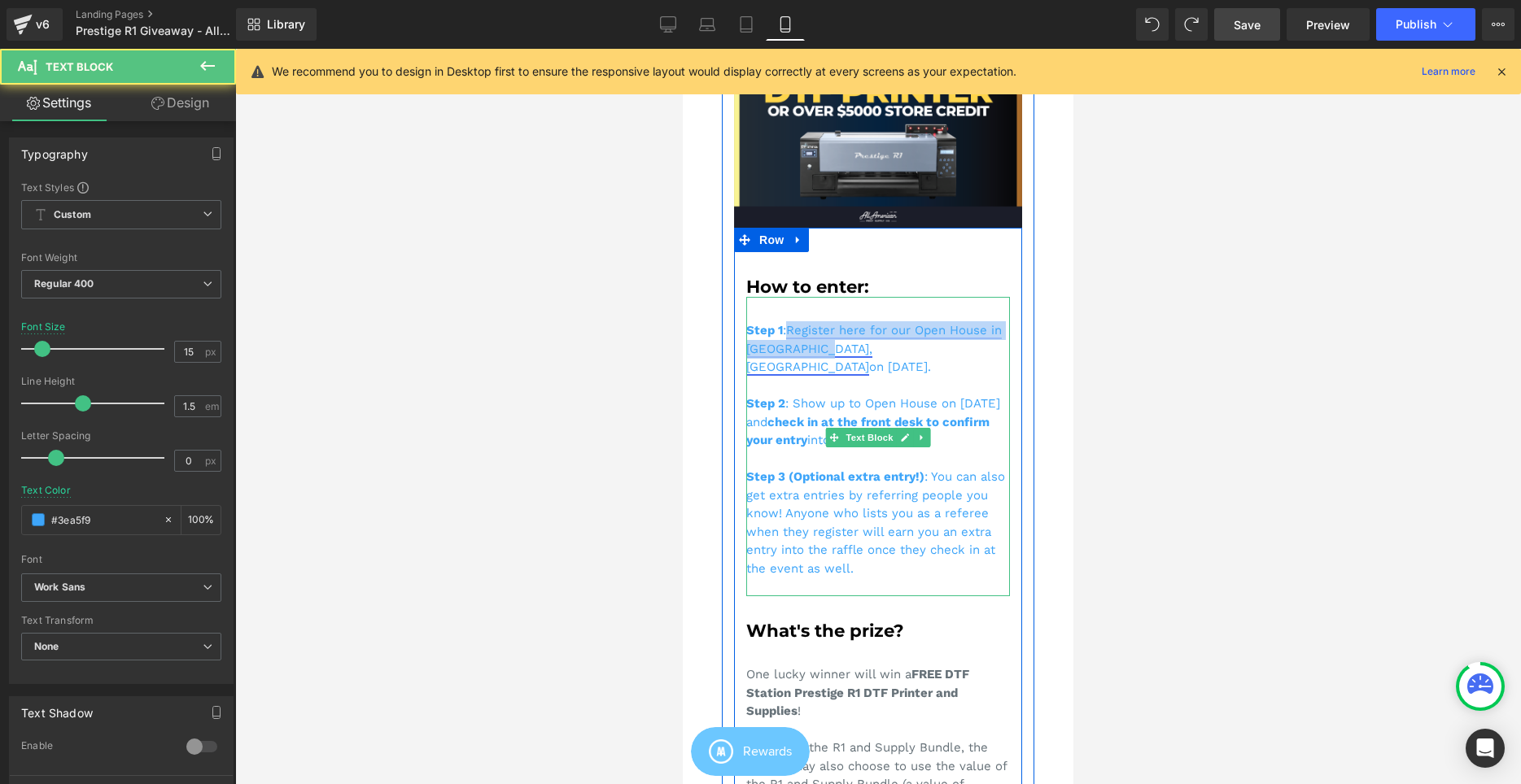
click at [851, 331] on link "Register here for our Open House in Cerritos, CA" at bounding box center [873, 348] width 255 height 51
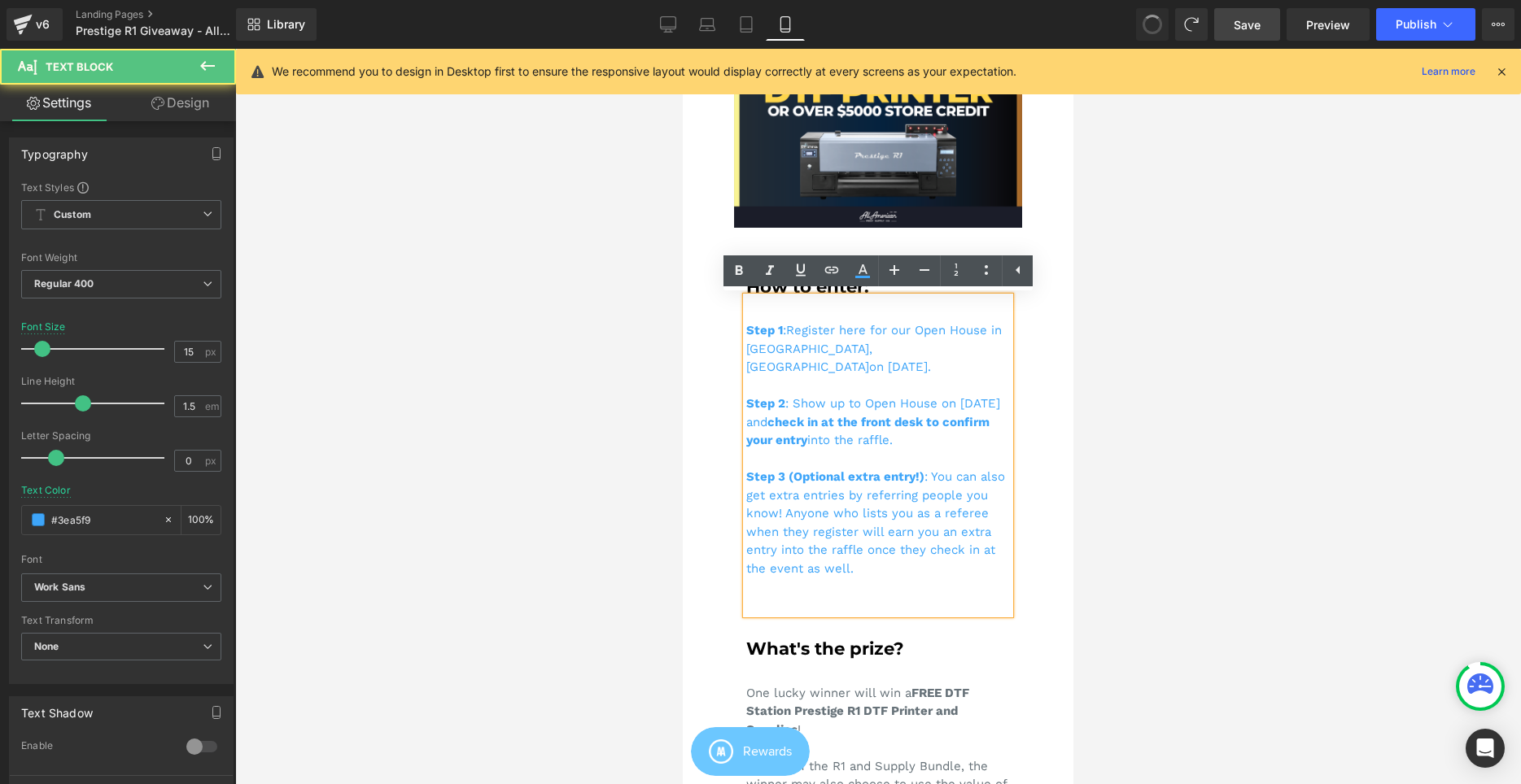
click at [822, 349] on div "Step 1 : Register here for our Open House in Cerritos, CA on September 6, 2025.…" at bounding box center [877, 455] width 264 height 317
click at [835, 355] on div "Step 1 : Register here for our Open House in Cerritos, CA on September 6, 2025.…" at bounding box center [877, 455] width 264 height 317
click at [1183, 19] on button at bounding box center [1191, 24] width 33 height 33
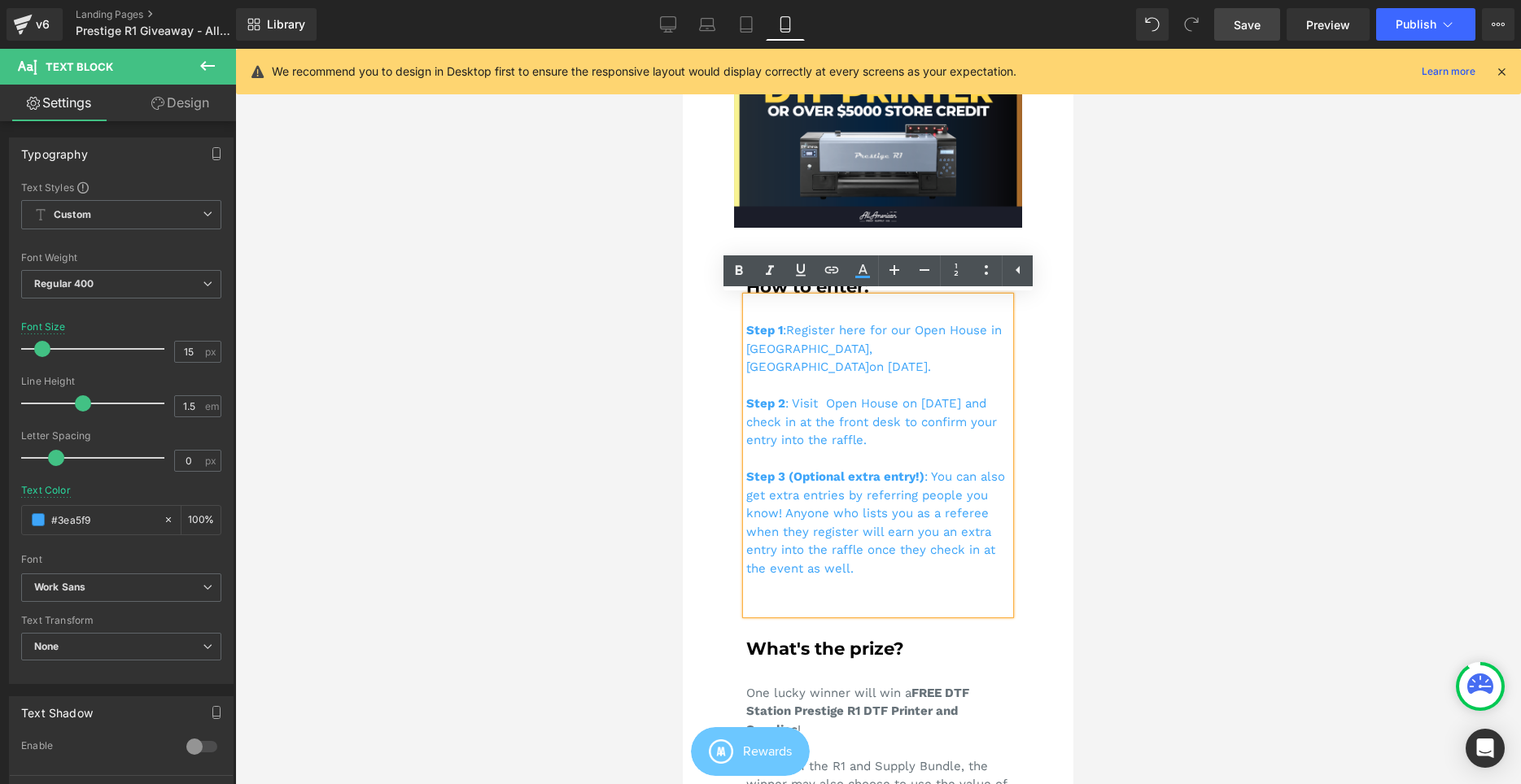
click at [1193, 18] on icon at bounding box center [1190, 23] width 14 height 14
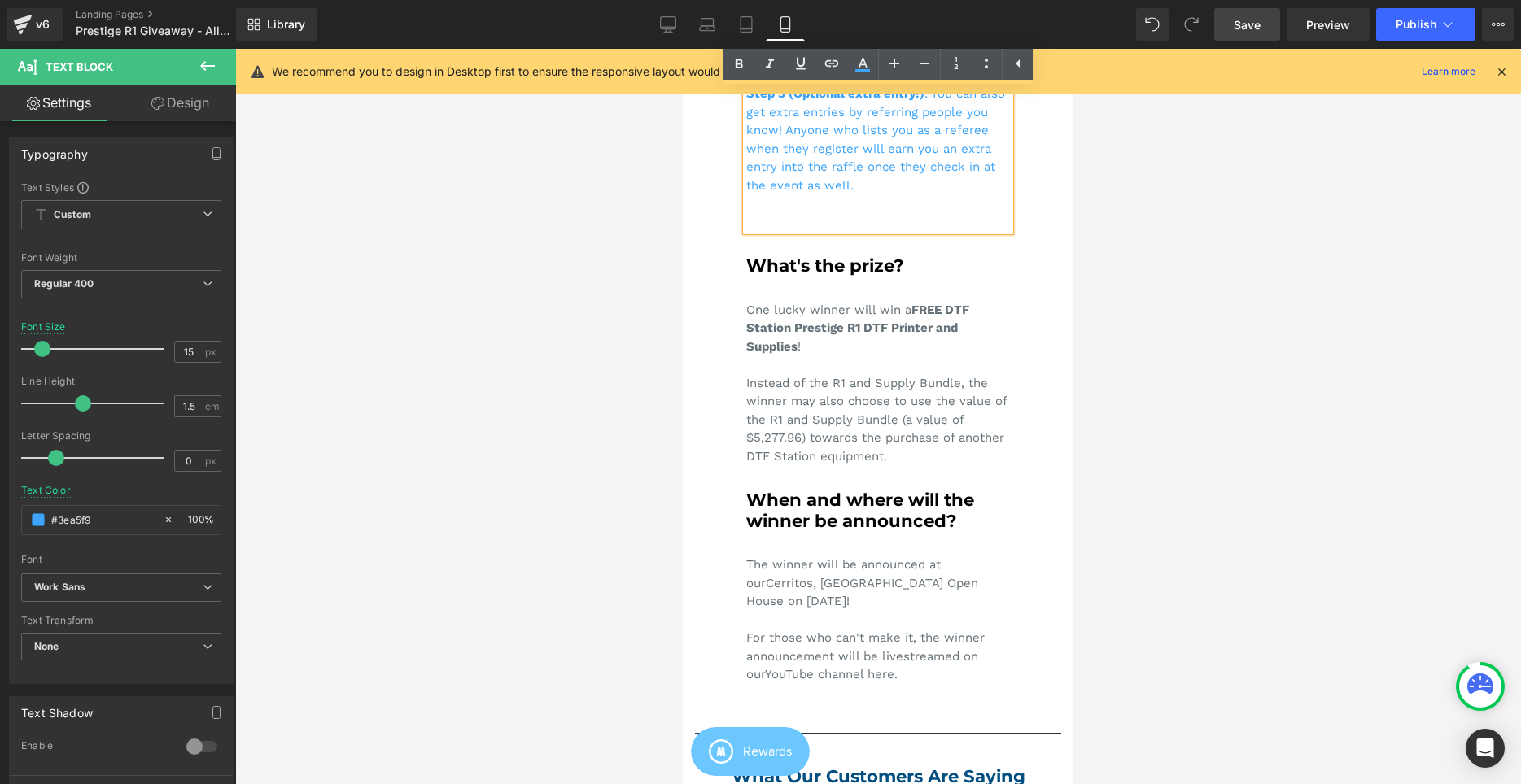
scroll to position [648, 0]
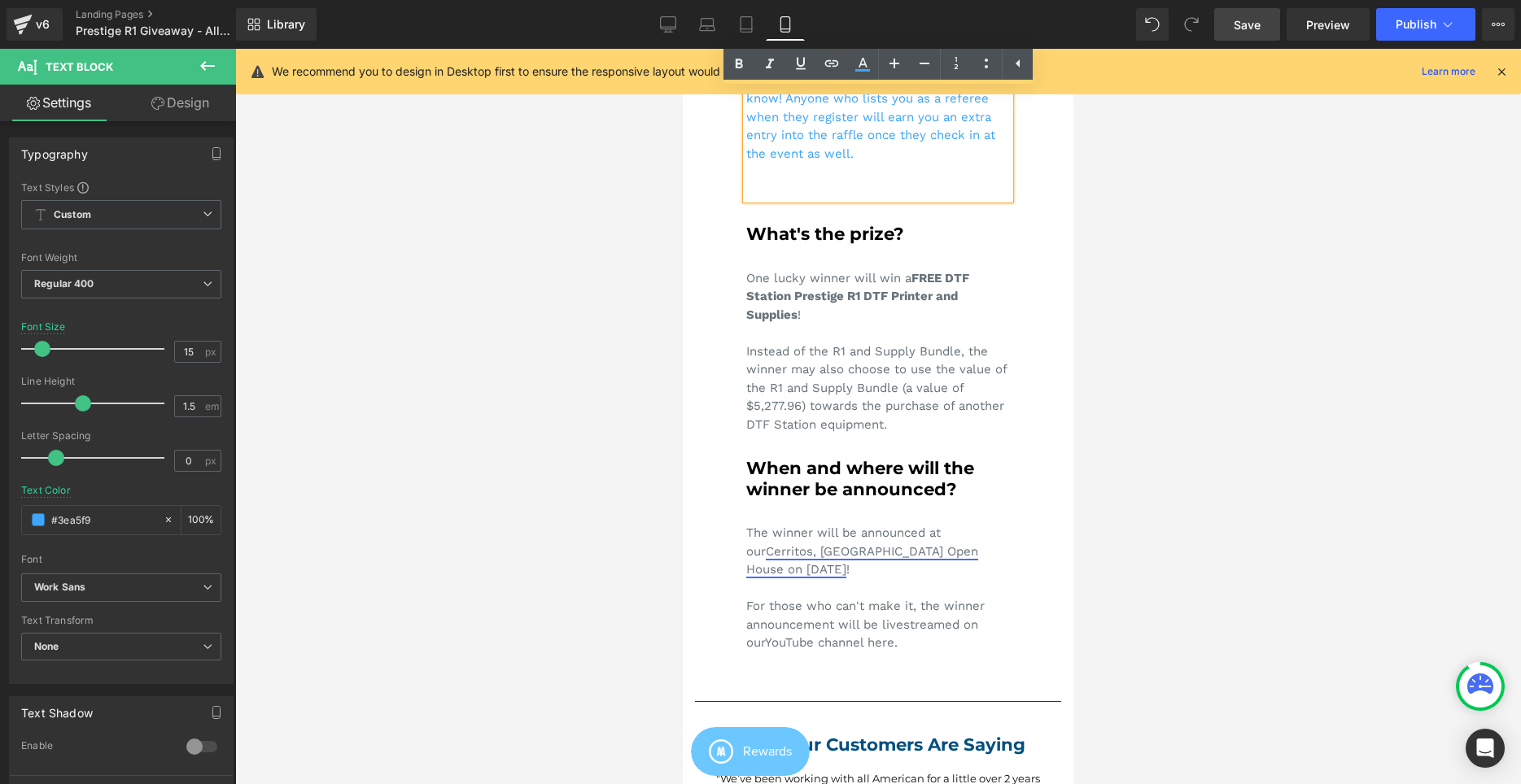
click at [823, 544] on link "Cerritos, CA Open House on September 6, 2025" at bounding box center [861, 561] width 232 height 33
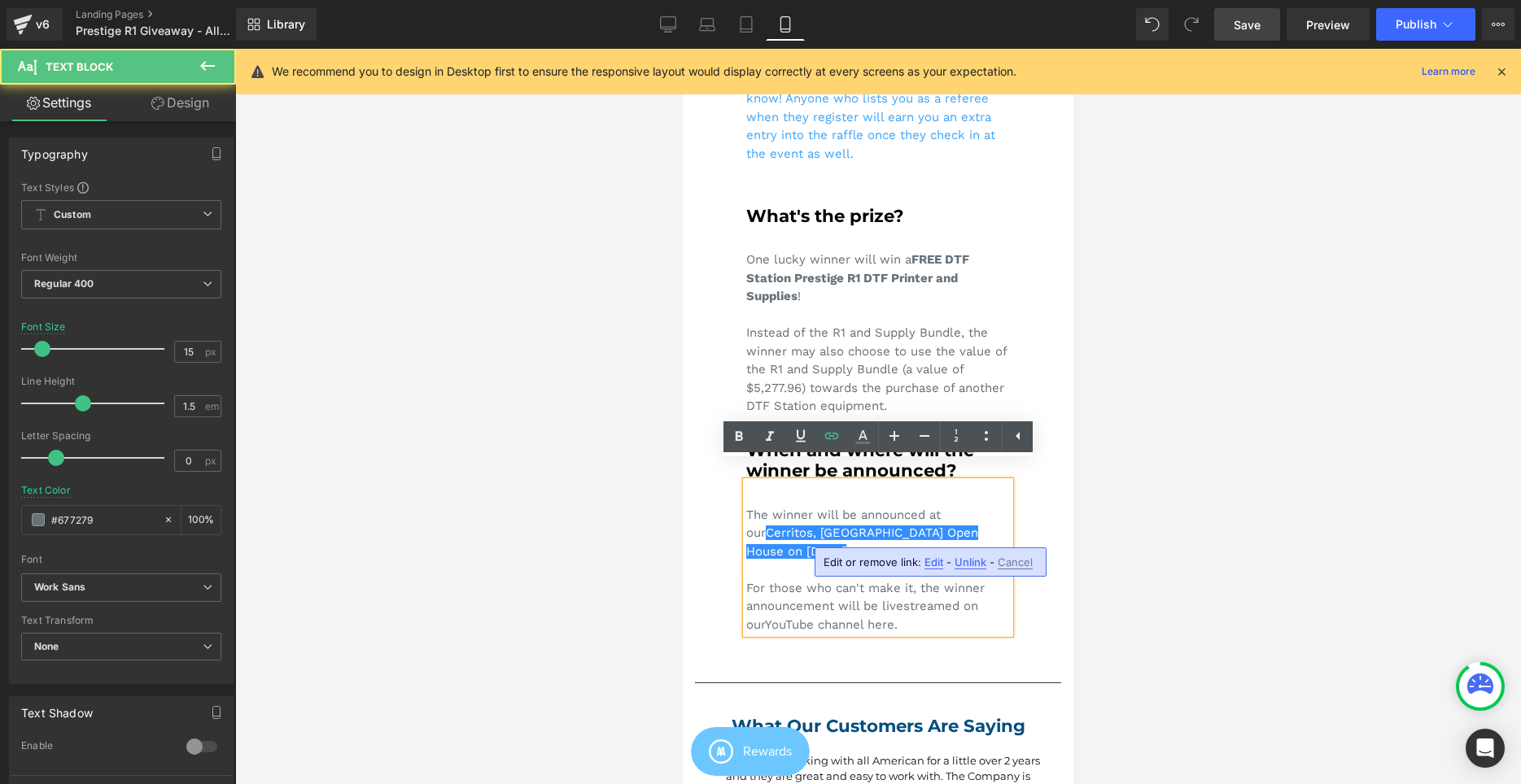
click at [820, 360] on div "Instead of the R1 and Supply Bundle, the winner may also choose to use the valu…" at bounding box center [877, 370] width 264 height 92
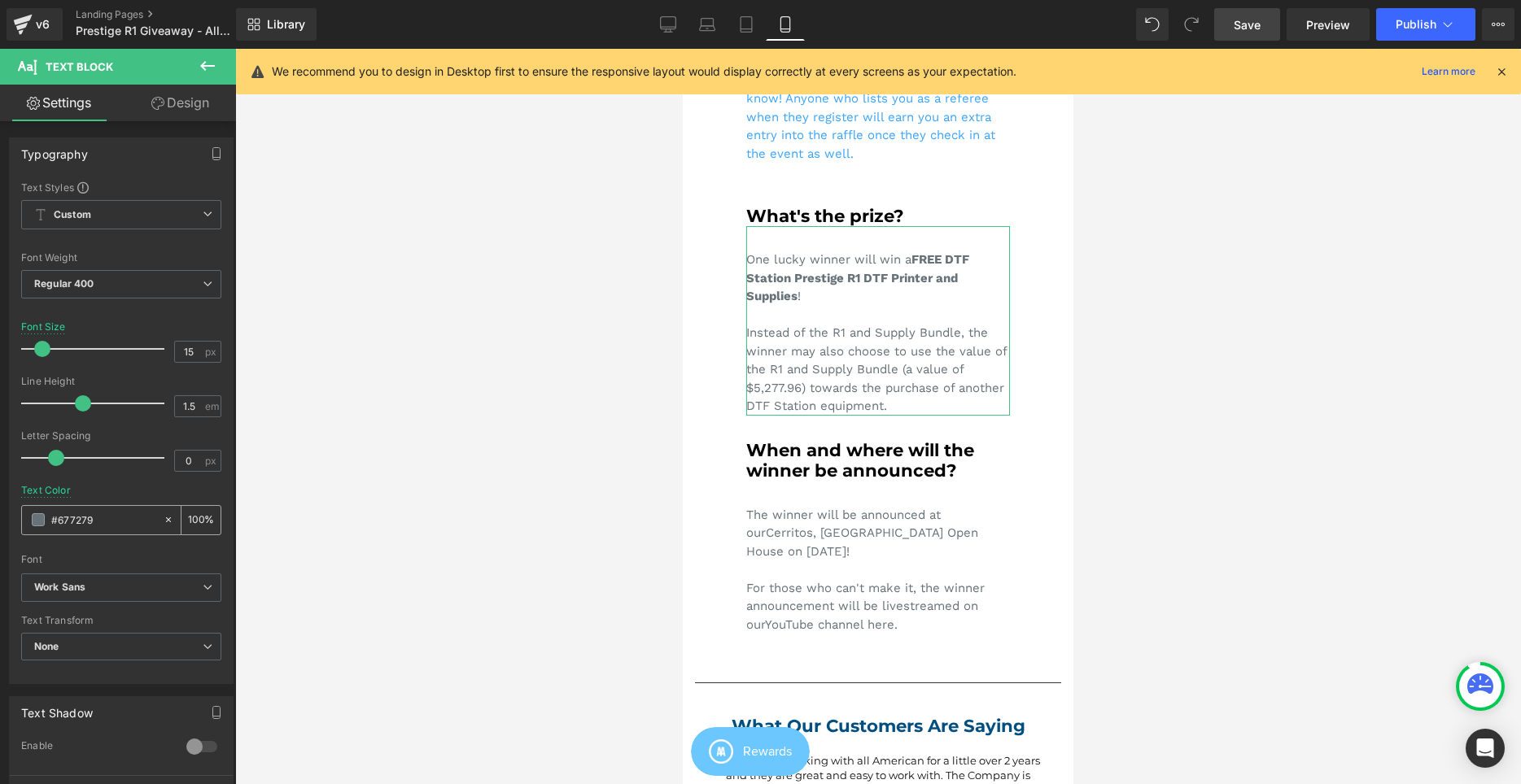
click at [75, 516] on input "#677279" at bounding box center [103, 519] width 104 height 18
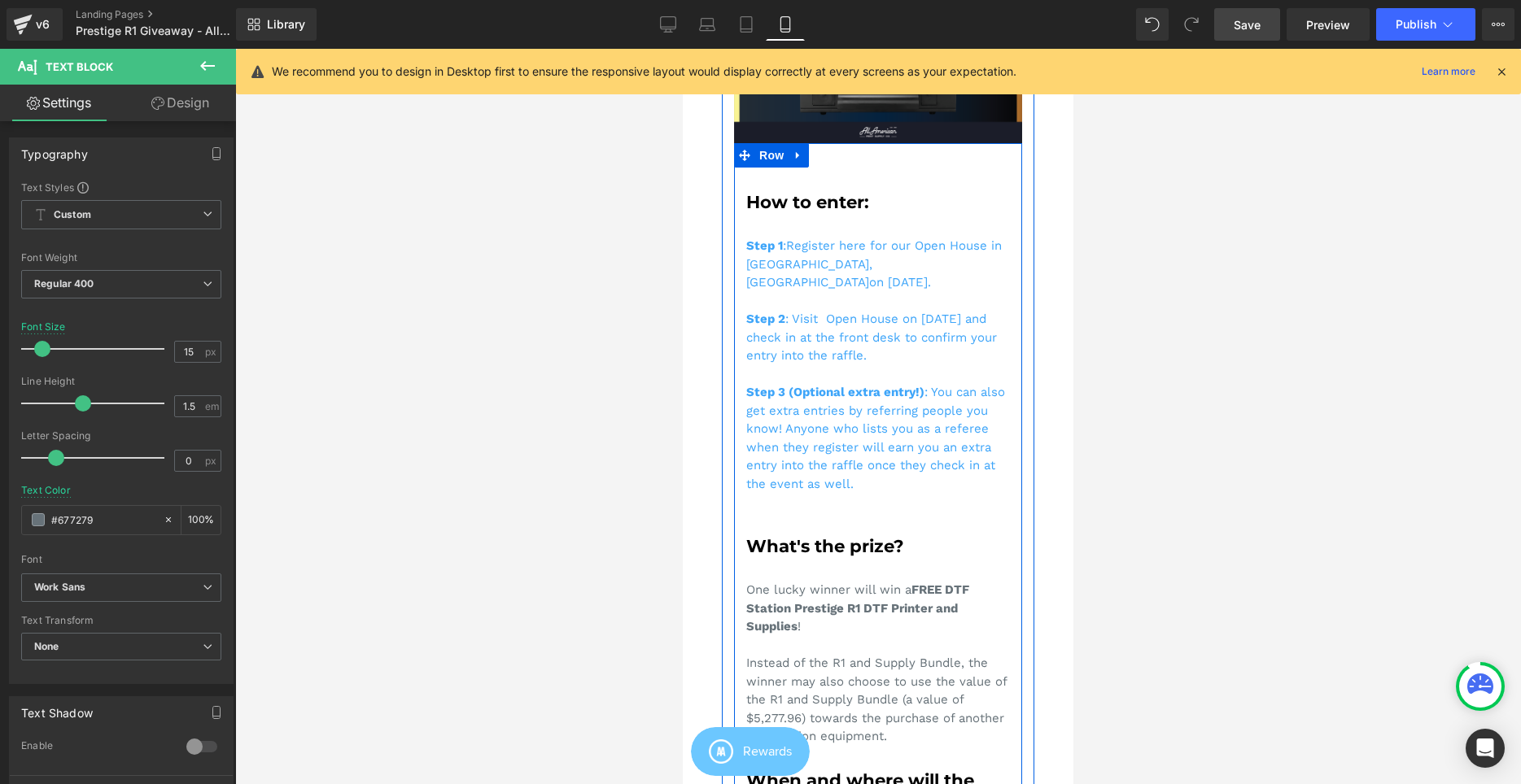
scroll to position [233, 0]
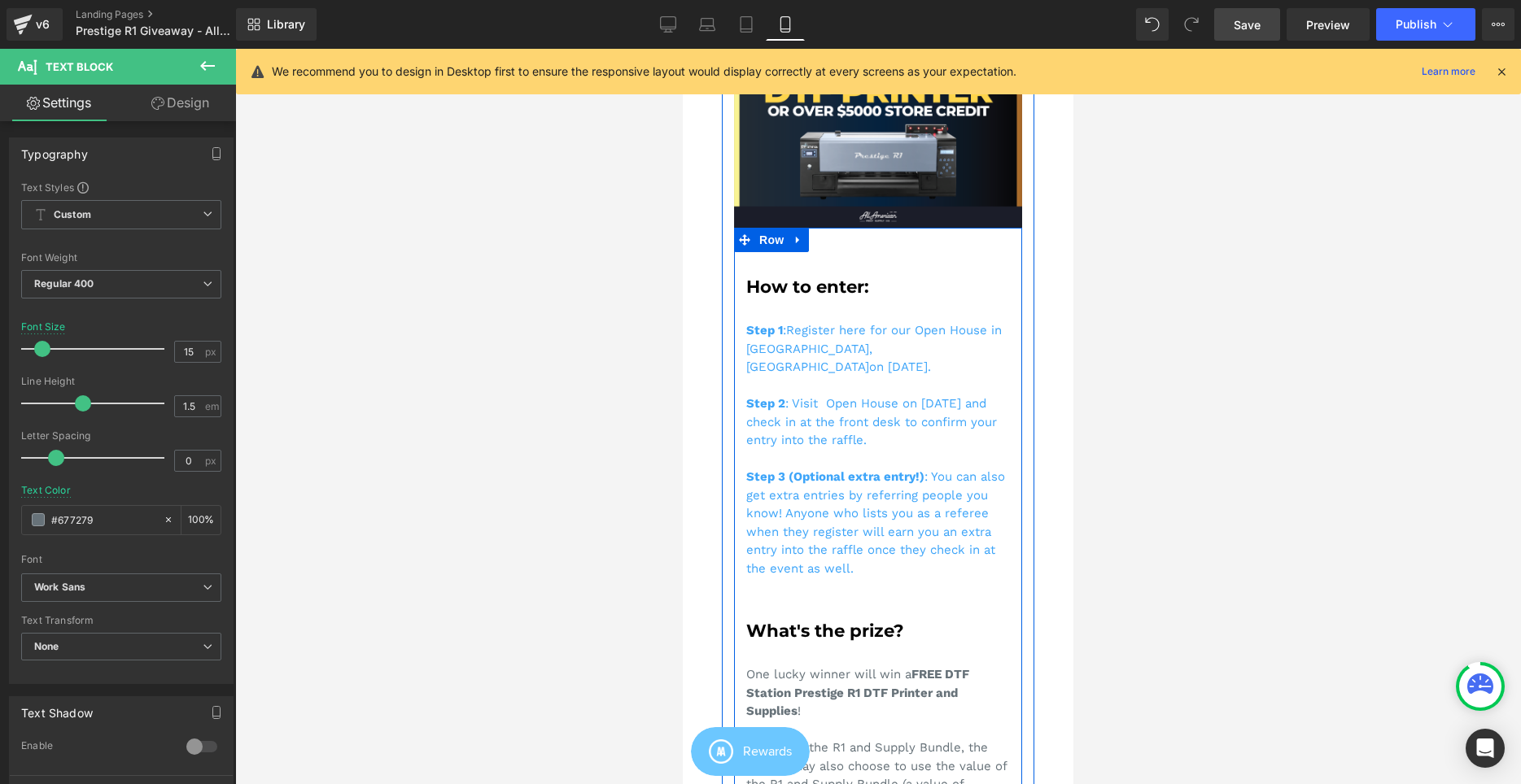
click at [851, 328] on link "Register here for our Open House in Cerritos, CA" at bounding box center [873, 348] width 255 height 51
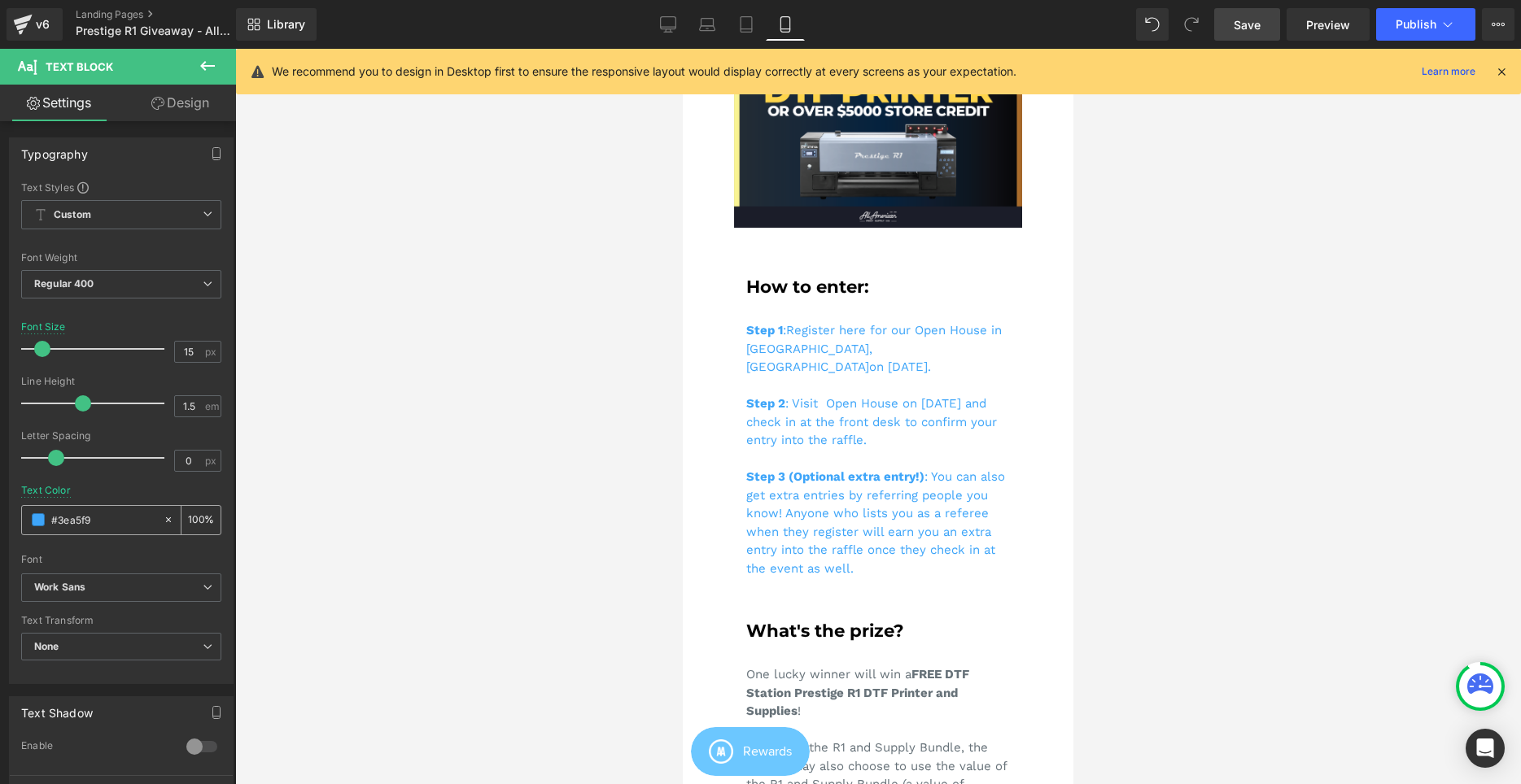
click at [93, 520] on input "#3ea5f9" at bounding box center [103, 519] width 104 height 18
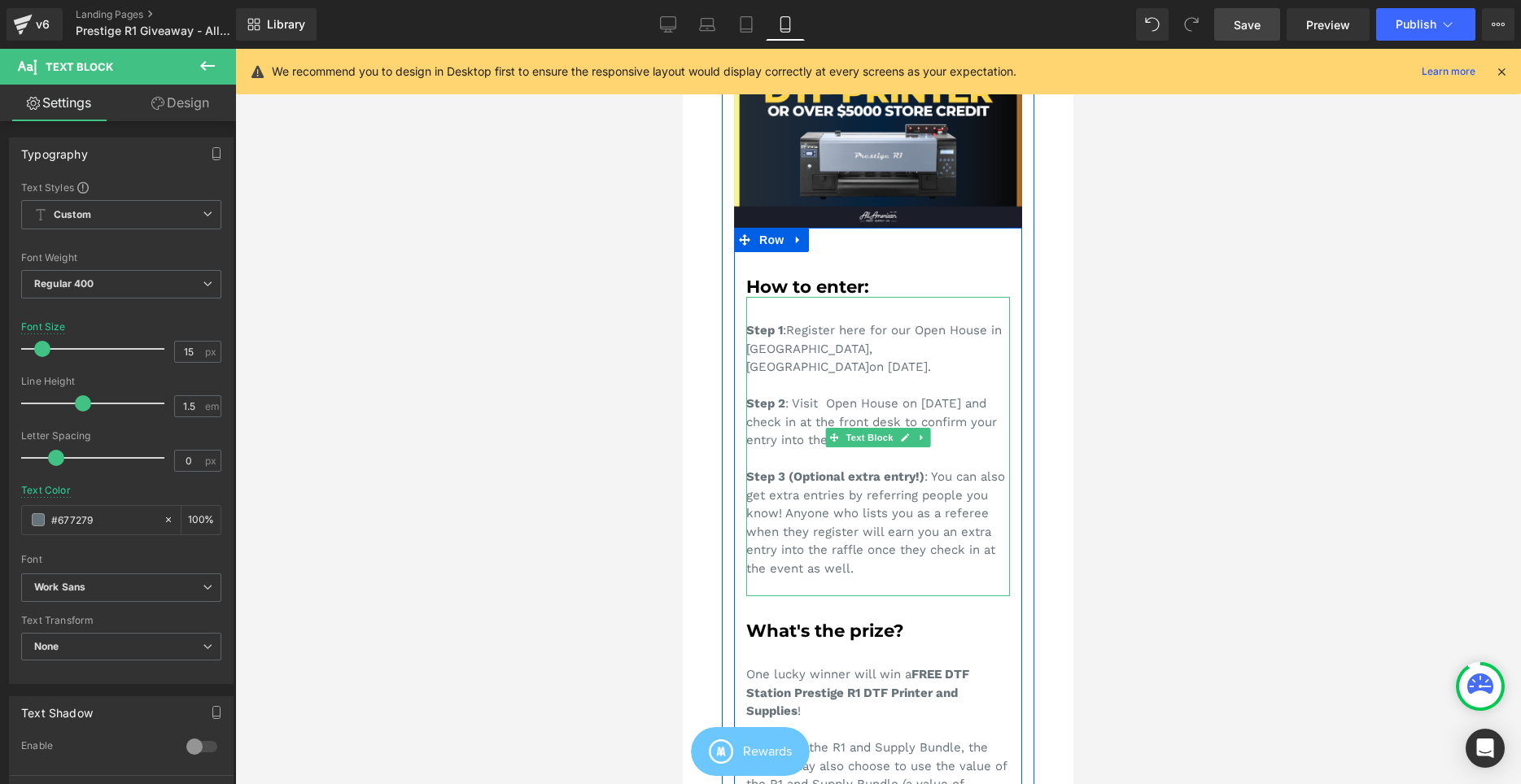
type input "#677279"
click at [907, 352] on div "Step 1 : Register here for our Open House in Cerritos, CA on September 6, 2025.…" at bounding box center [877, 447] width 264 height 300
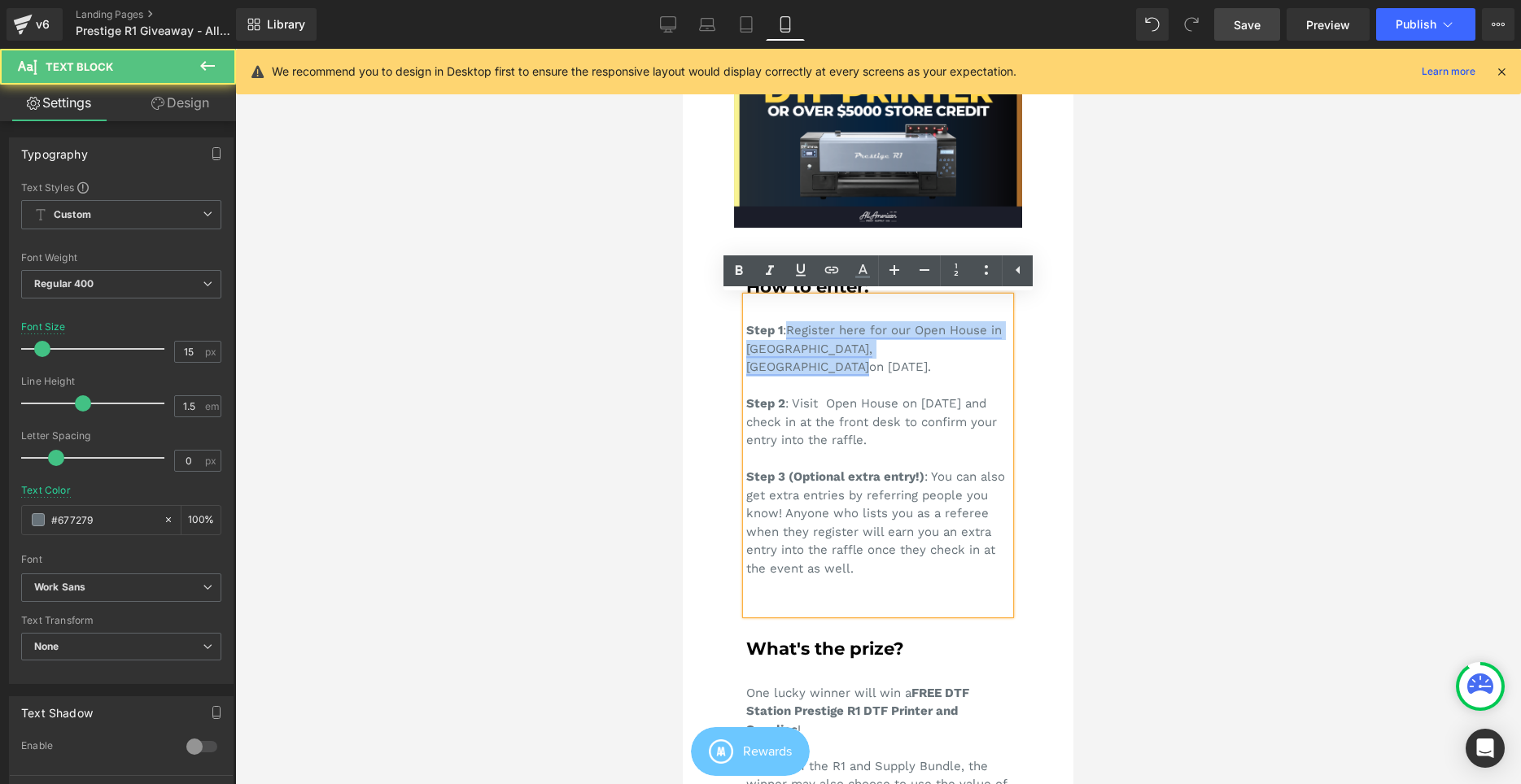
drag, startPoint x: 816, startPoint y: 350, endPoint x: 794, endPoint y: 336, distance: 26.1
click at [794, 336] on div "Step 1 : Register here for our Open House in Cerritos, CA on September 6, 2025.…" at bounding box center [877, 455] width 264 height 317
click at [864, 270] on icon at bounding box center [862, 270] width 19 height 19
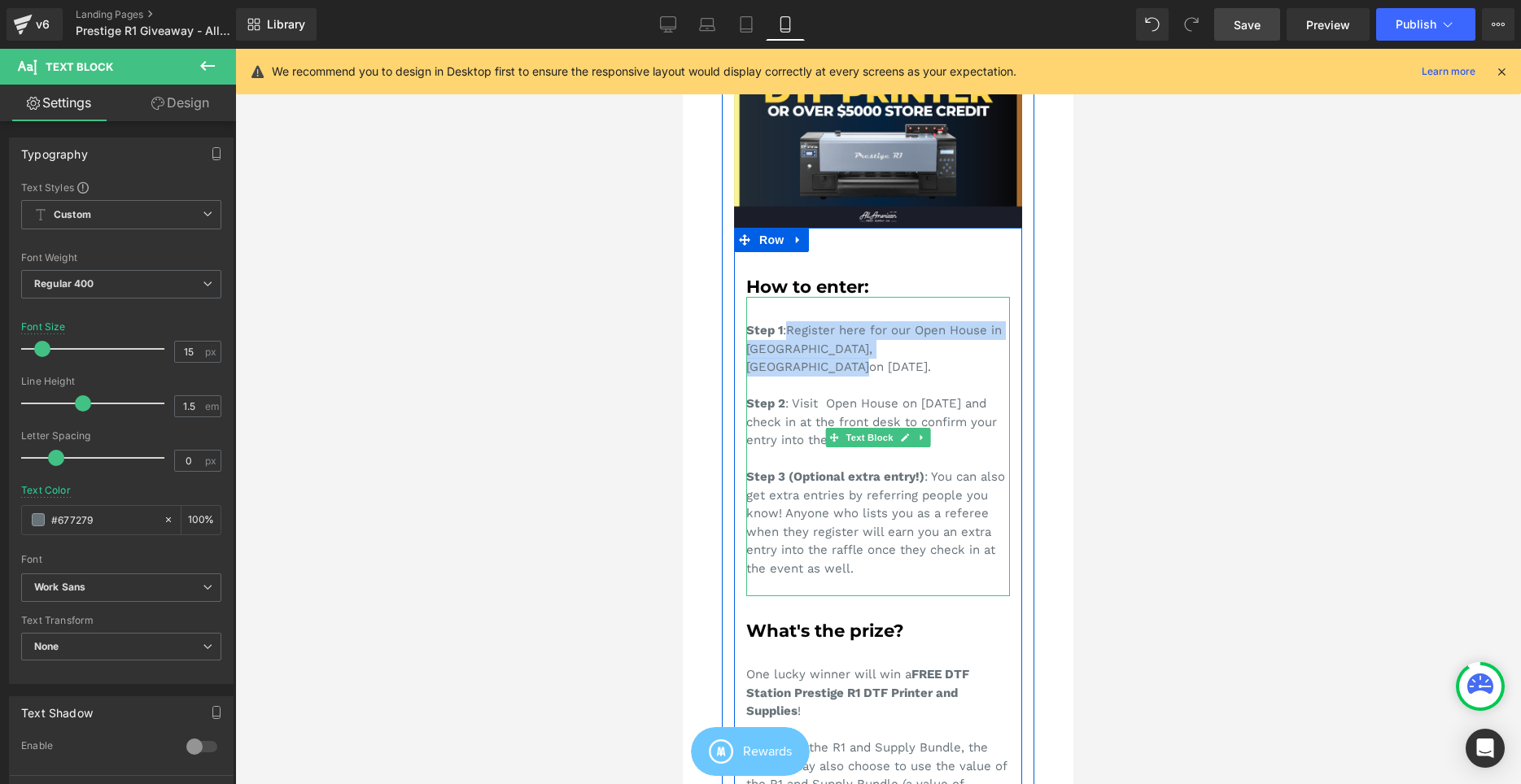
click at [902, 341] on div "Step 1 : Register here for our Open House in Cerritos, CA on September 6, 2025.…" at bounding box center [877, 447] width 264 height 300
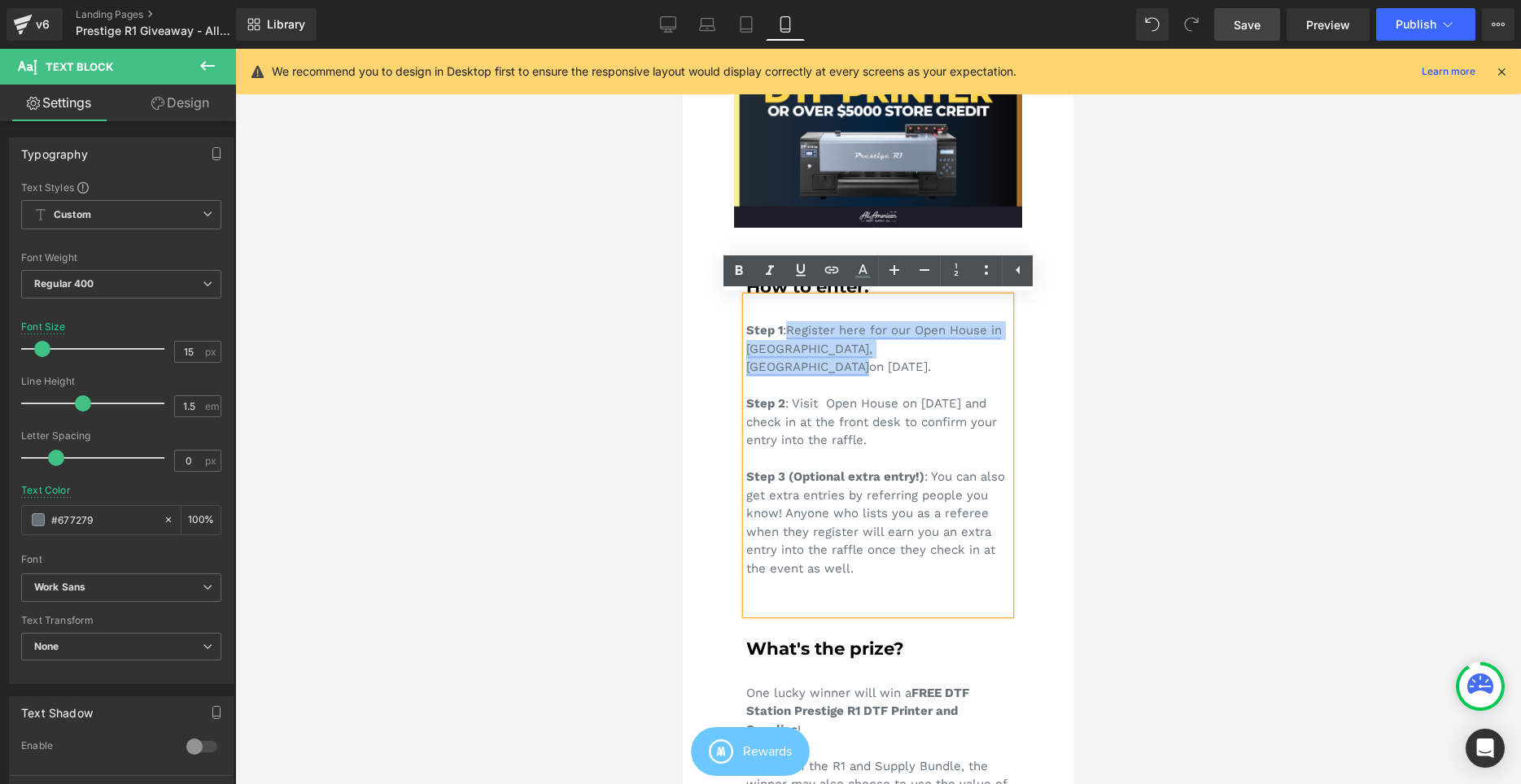
drag, startPoint x: 819, startPoint y: 345, endPoint x: 793, endPoint y: 331, distance: 29.5
click at [793, 331] on div "Step 1 : Register here for our Open House in Cerritos, CA on September 6, 2025.…" at bounding box center [877, 455] width 264 height 317
drag, startPoint x: 861, startPoint y: 266, endPoint x: 162, endPoint y: 284, distance: 699.2
click at [861, 266] on icon at bounding box center [862, 270] width 19 height 19
type input "100"
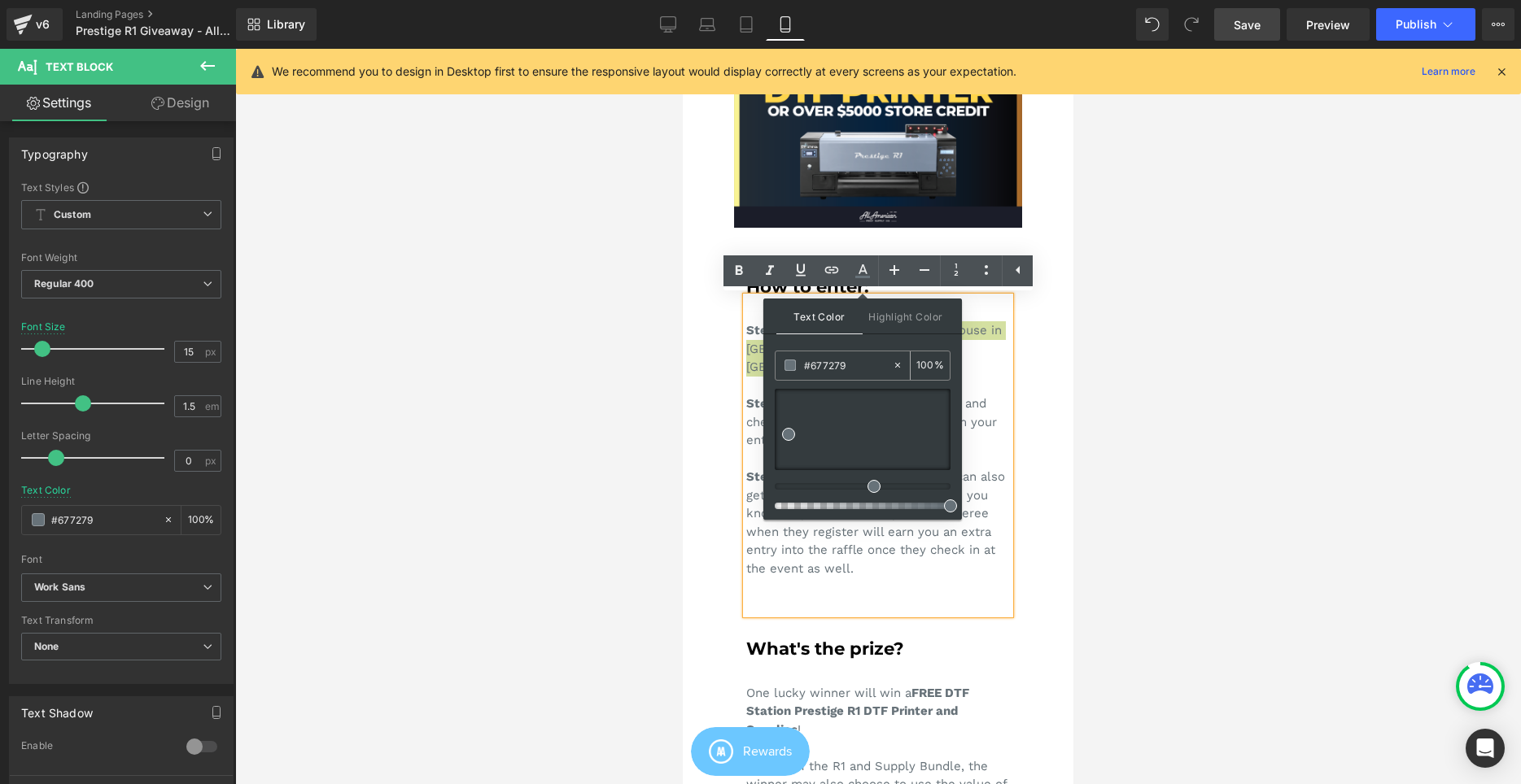
click at [0, 0] on input "#677279" at bounding box center [0, 0] width 0 height 0
paste input "3ea5f"
type input "#3ea5f9"
click at [899, 318] on span "Highlight Color" at bounding box center [905, 316] width 86 height 35
click at [722, 404] on div "Image Image How to enter: Heading Step 1 : Register here for our Open House in …" at bounding box center [877, 507] width 312 height 1135
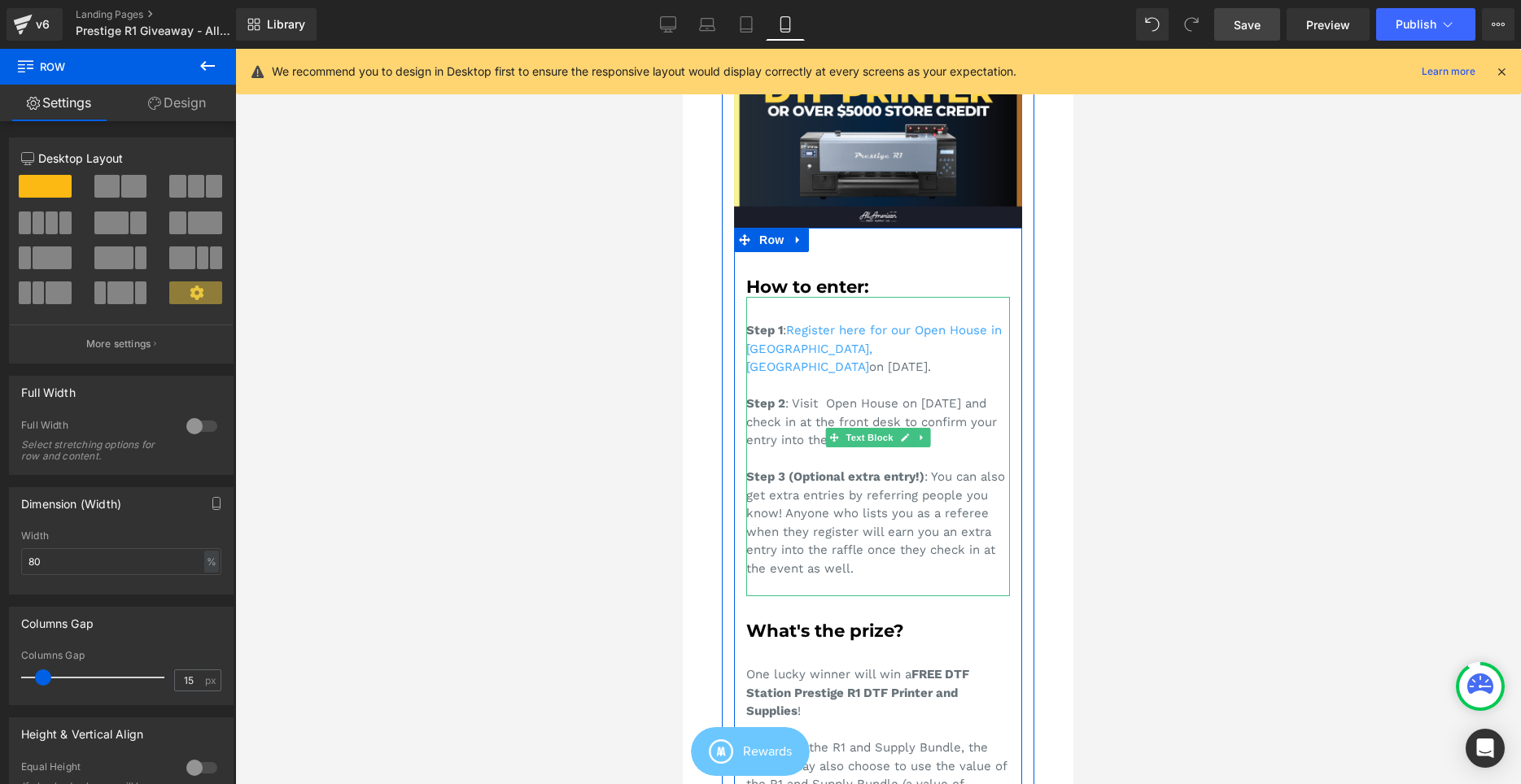
click at [897, 398] on div "Step 1 : Register here for our Open House in Cerritos, CA on September 6, 2025.…" at bounding box center [877, 447] width 264 height 300
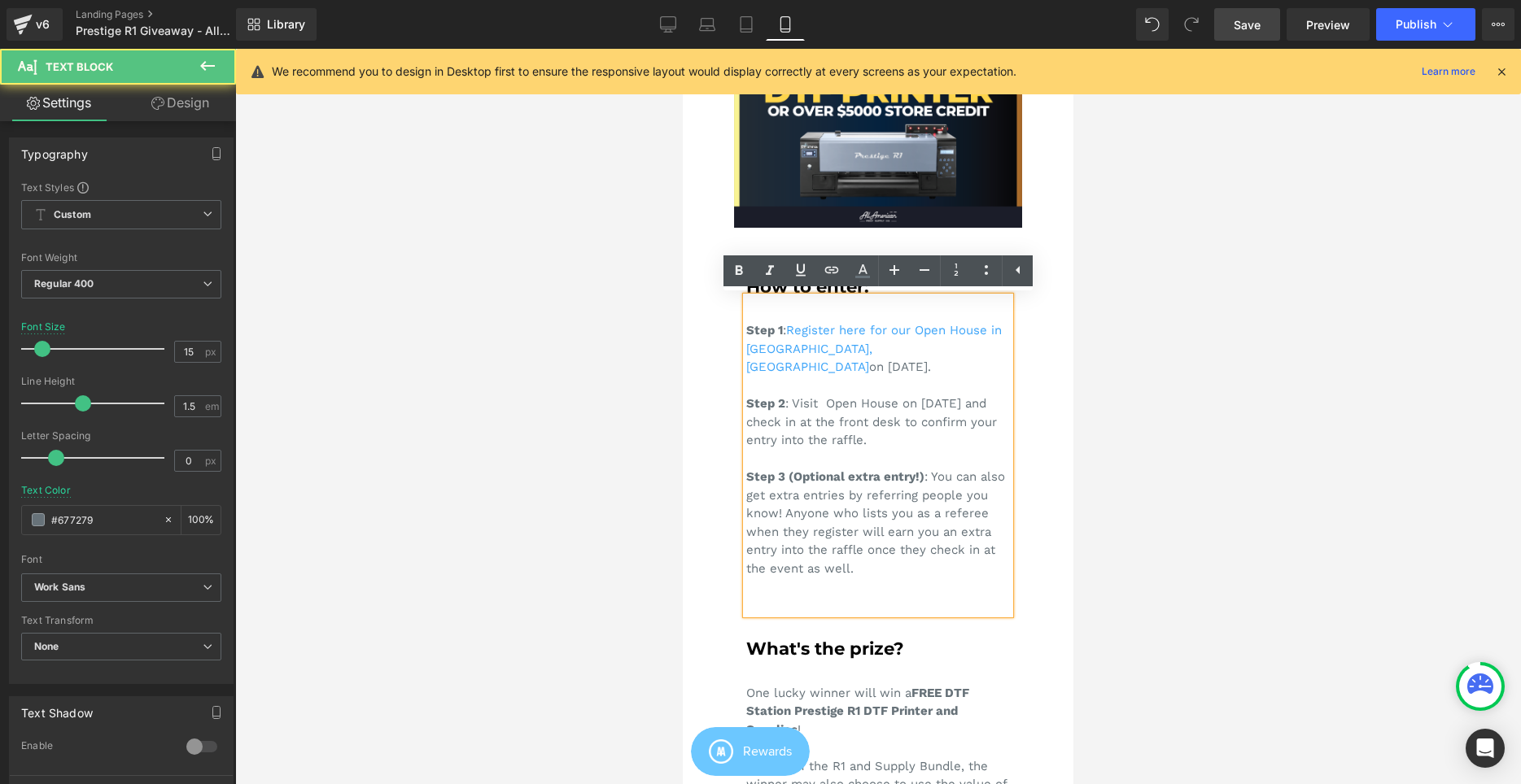
click at [841, 384] on div "Step 1 : Register here for our Open House in Cerritos, CA on September 6, 2025.…" at bounding box center [877, 455] width 264 height 317
drag, startPoint x: 825, startPoint y: 385, endPoint x: 847, endPoint y: 399, distance: 26.1
click at [825, 386] on div "Step 1 : Register here for our Open House in Cerritos, CA on September 6, 2025.…" at bounding box center [877, 455] width 264 height 317
click at [826, 385] on div "Step 1 : Register here for our Open House in Cerritos, CA on September 6, 2025.…" at bounding box center [877, 455] width 264 height 317
click at [830, 389] on div "Step 1 : Register here for our Open House in Cerritos, CA on September 6, 2025.…" at bounding box center [877, 455] width 264 height 317
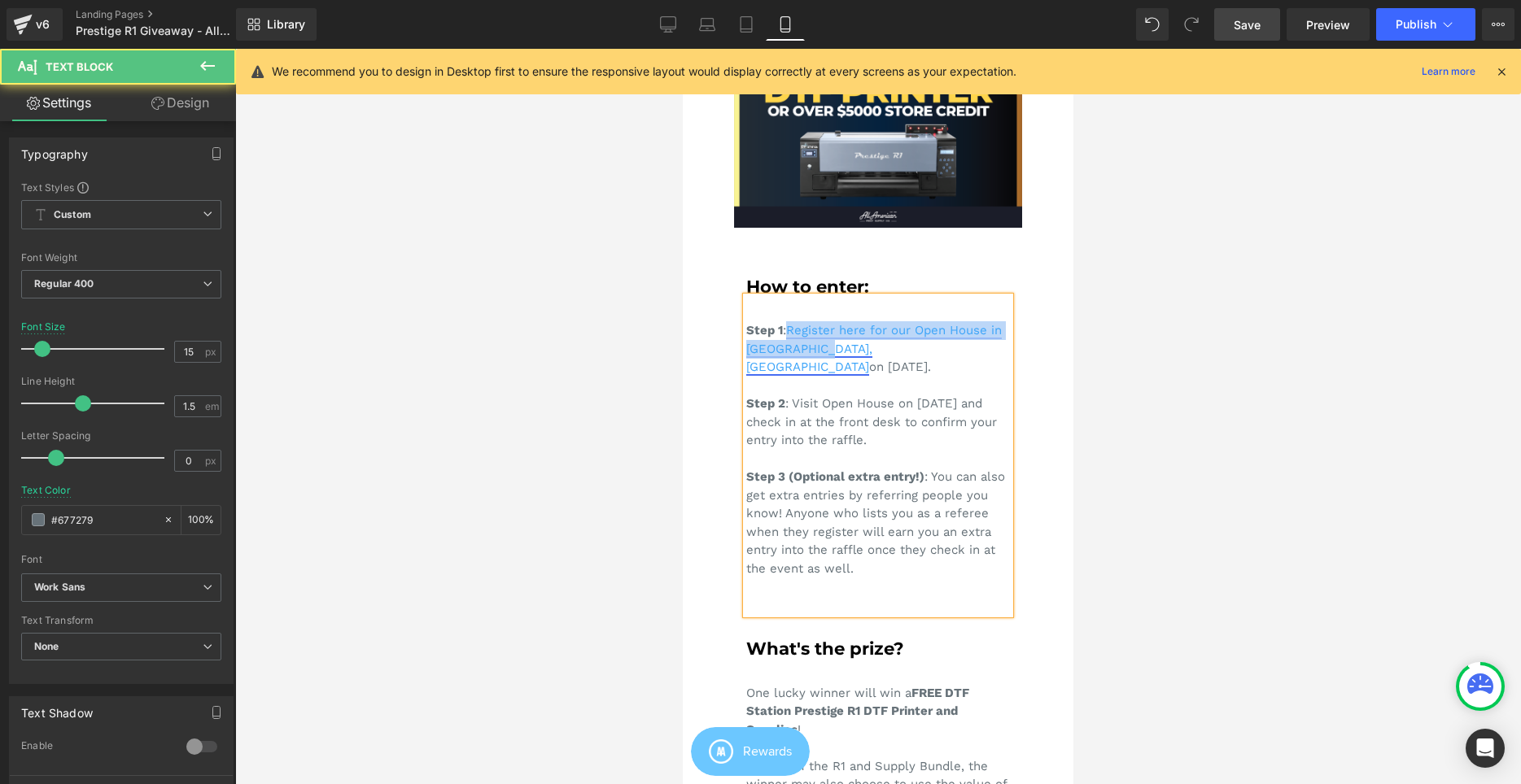
drag, startPoint x: 814, startPoint y: 351, endPoint x: 793, endPoint y: 336, distance: 25.8
click at [793, 336] on link "Register here for our Open House in Cerritos, CA" at bounding box center [873, 348] width 255 height 51
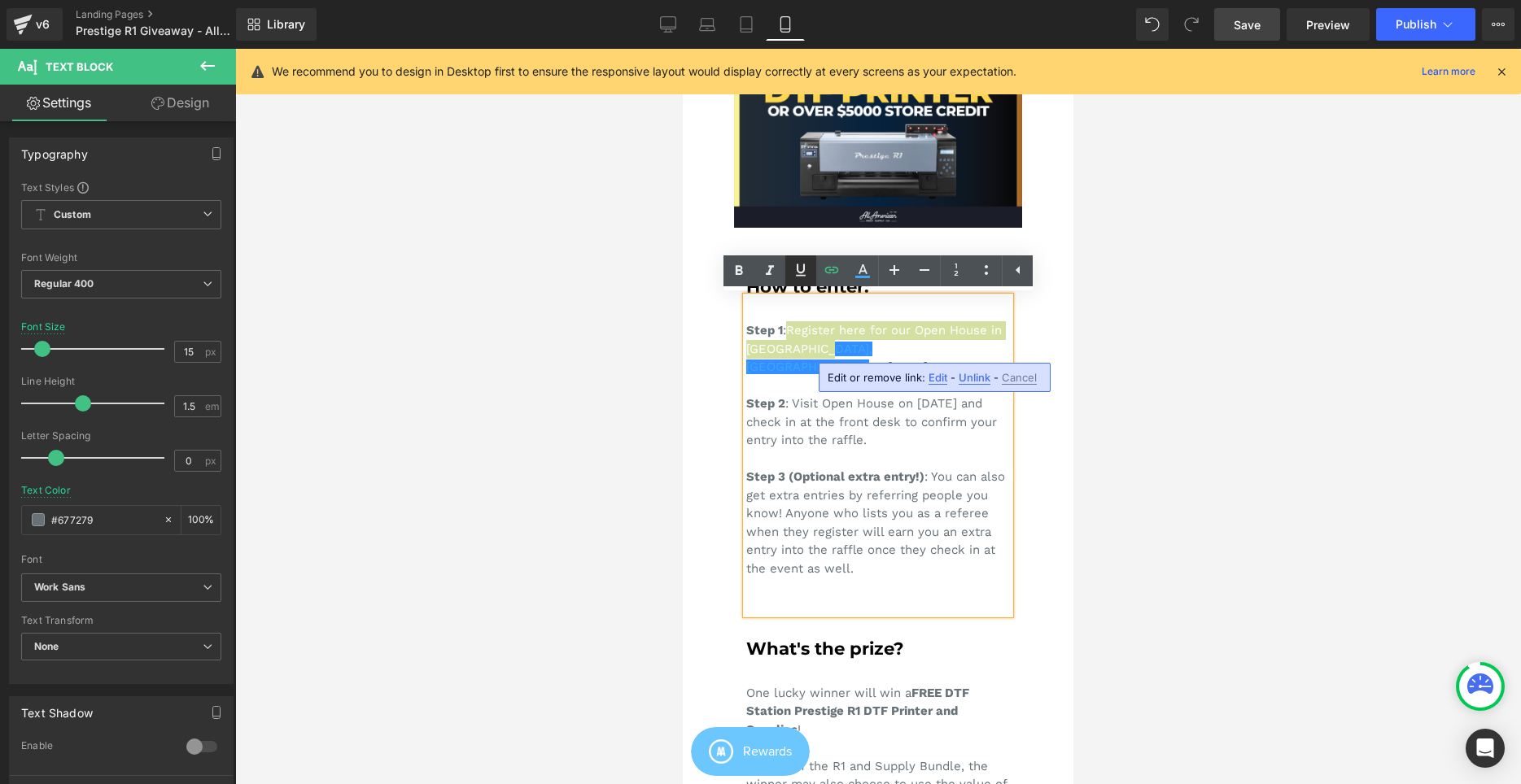
click at [722, 270] on icon at bounding box center [547, 165] width 352 height 503
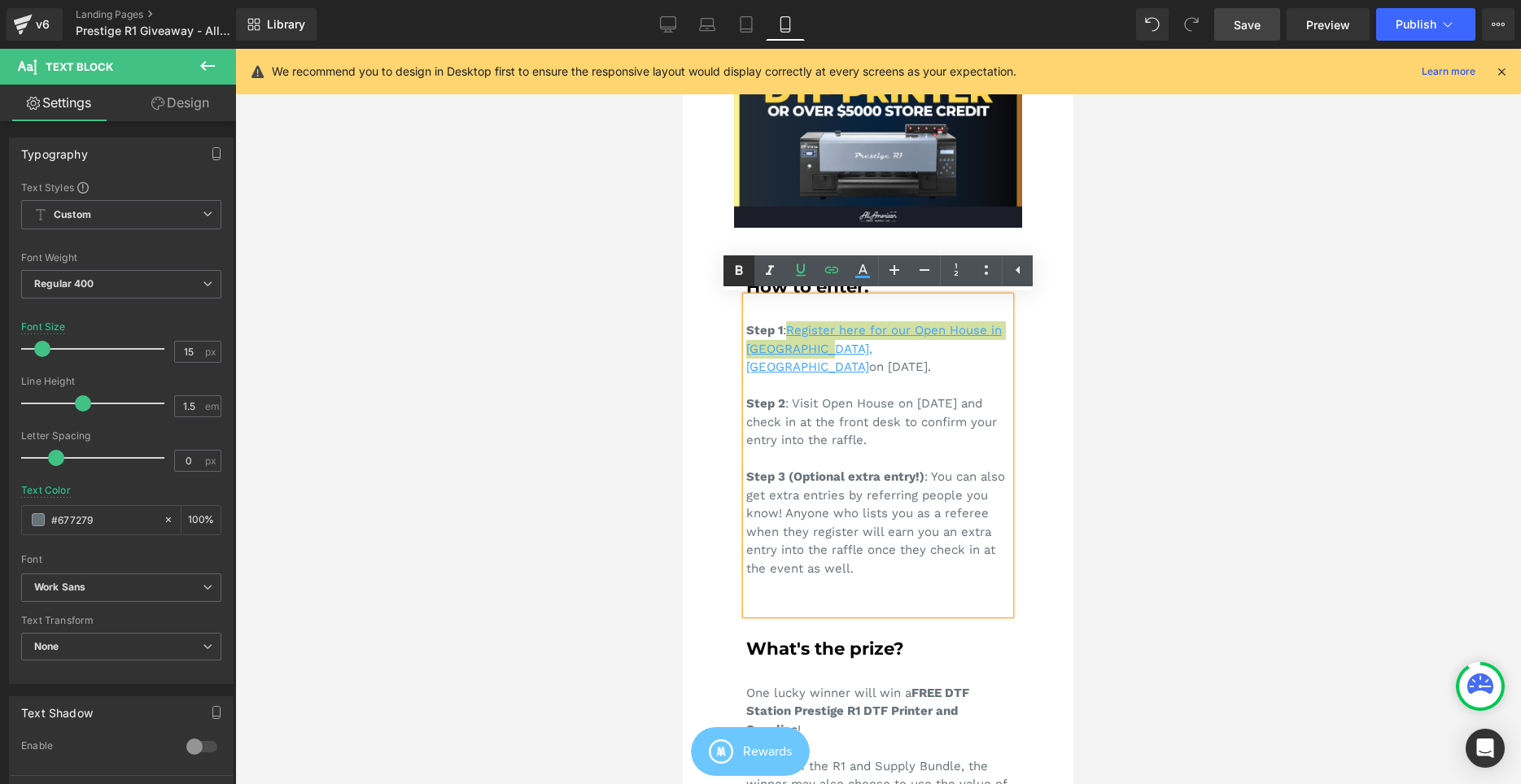
click at [890, 374] on div "Step 1 : Register here for our Open House in Cerritos, CA on September 6, 2025.…" at bounding box center [877, 455] width 264 height 317
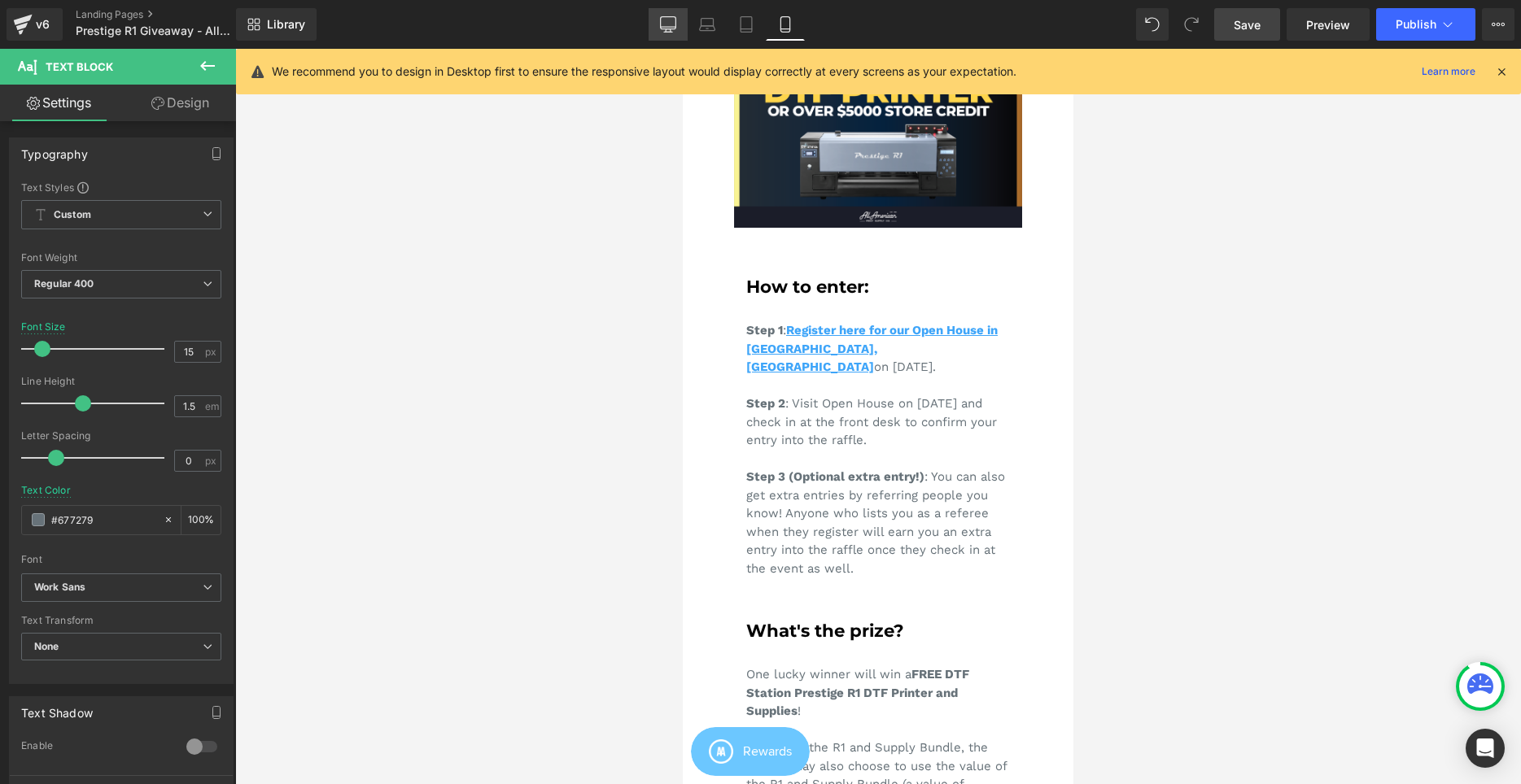
click at [684, 16] on link "Desktop" at bounding box center [668, 24] width 39 height 33
type input "18"
type input "#020202"
type input "100"
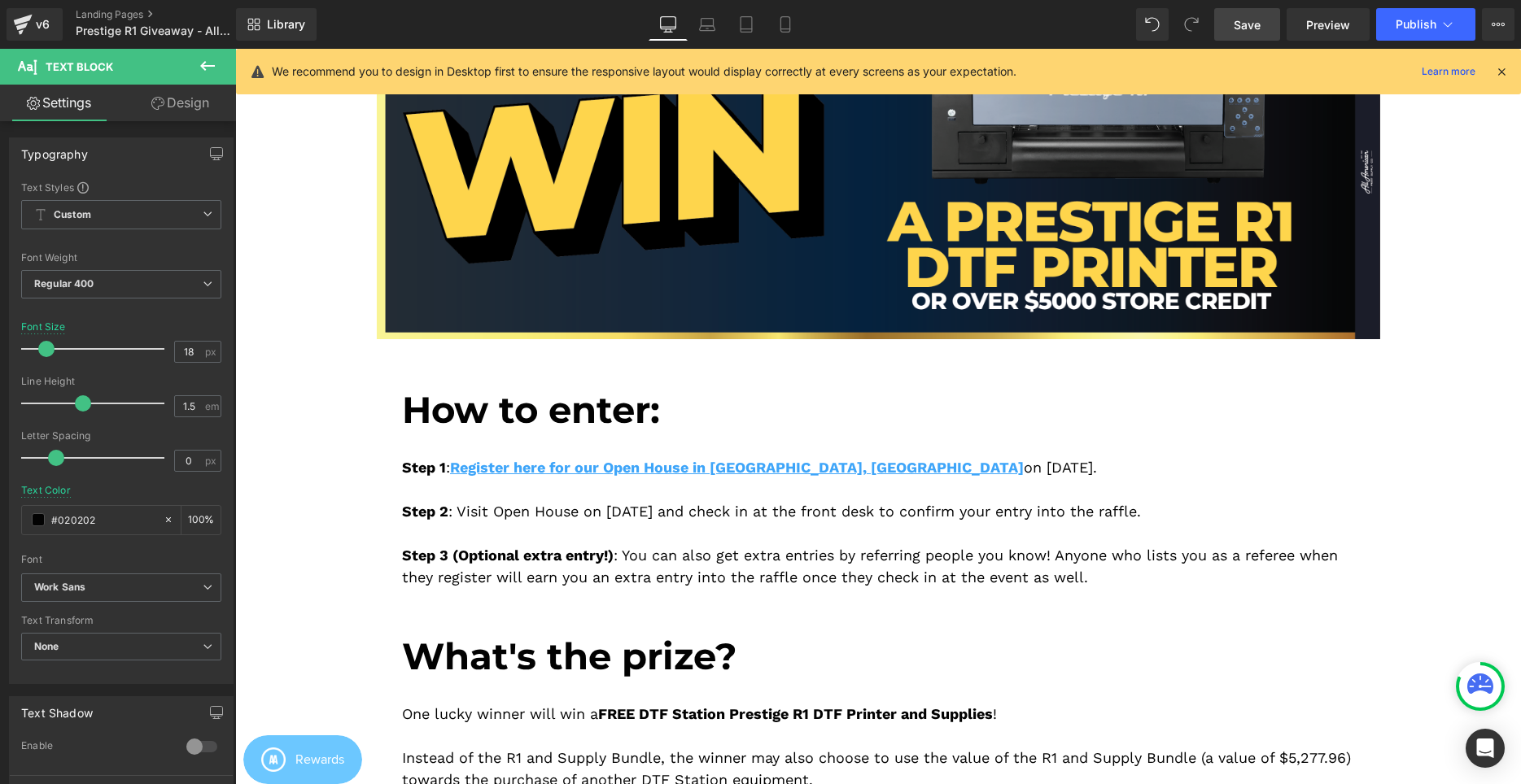
scroll to position [367, 0]
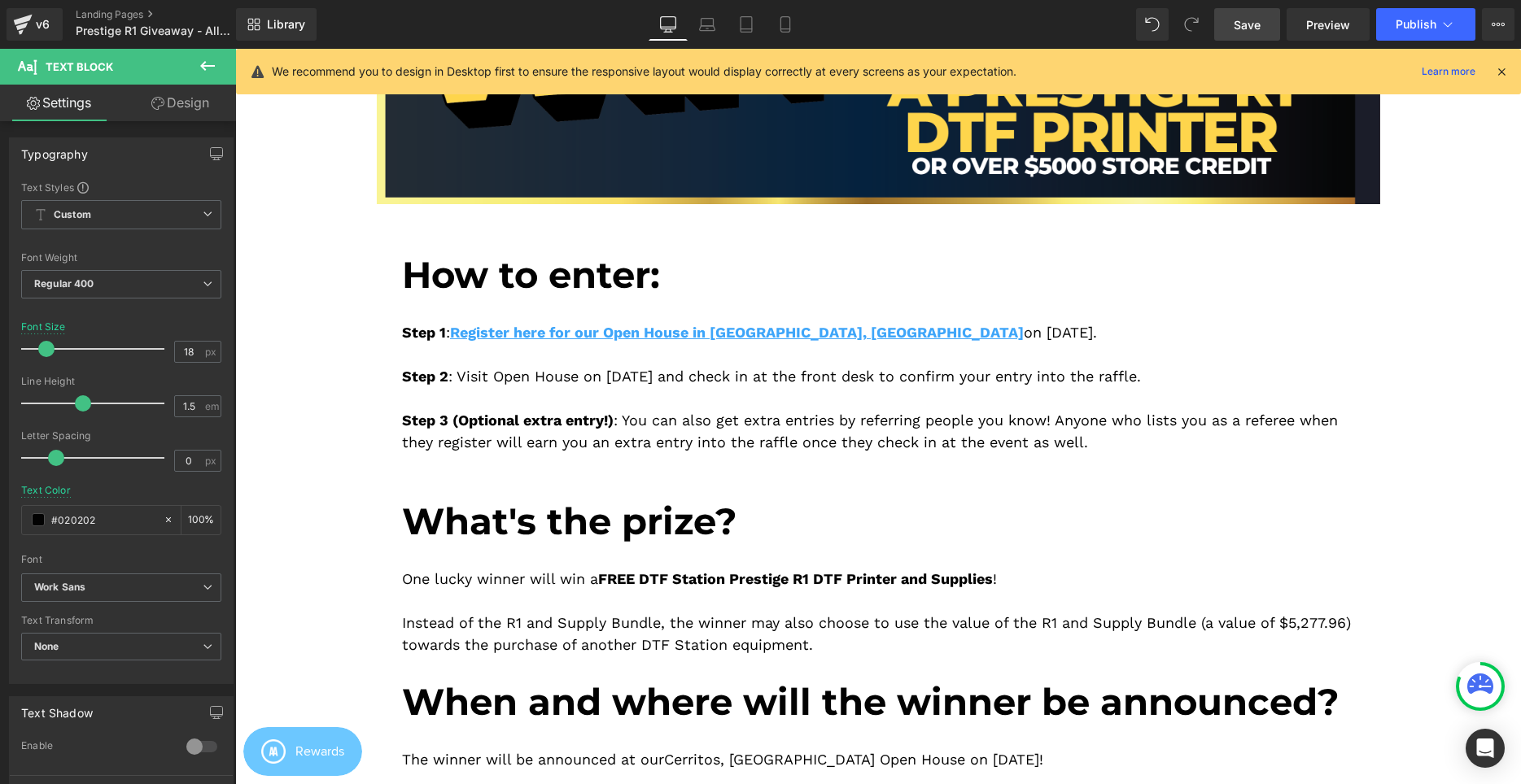
click at [635, 392] on div "Step 1 : Register here for our Open House in Cerritos, CA on September 6, 2025.…" at bounding box center [877, 386] width 952 height 178
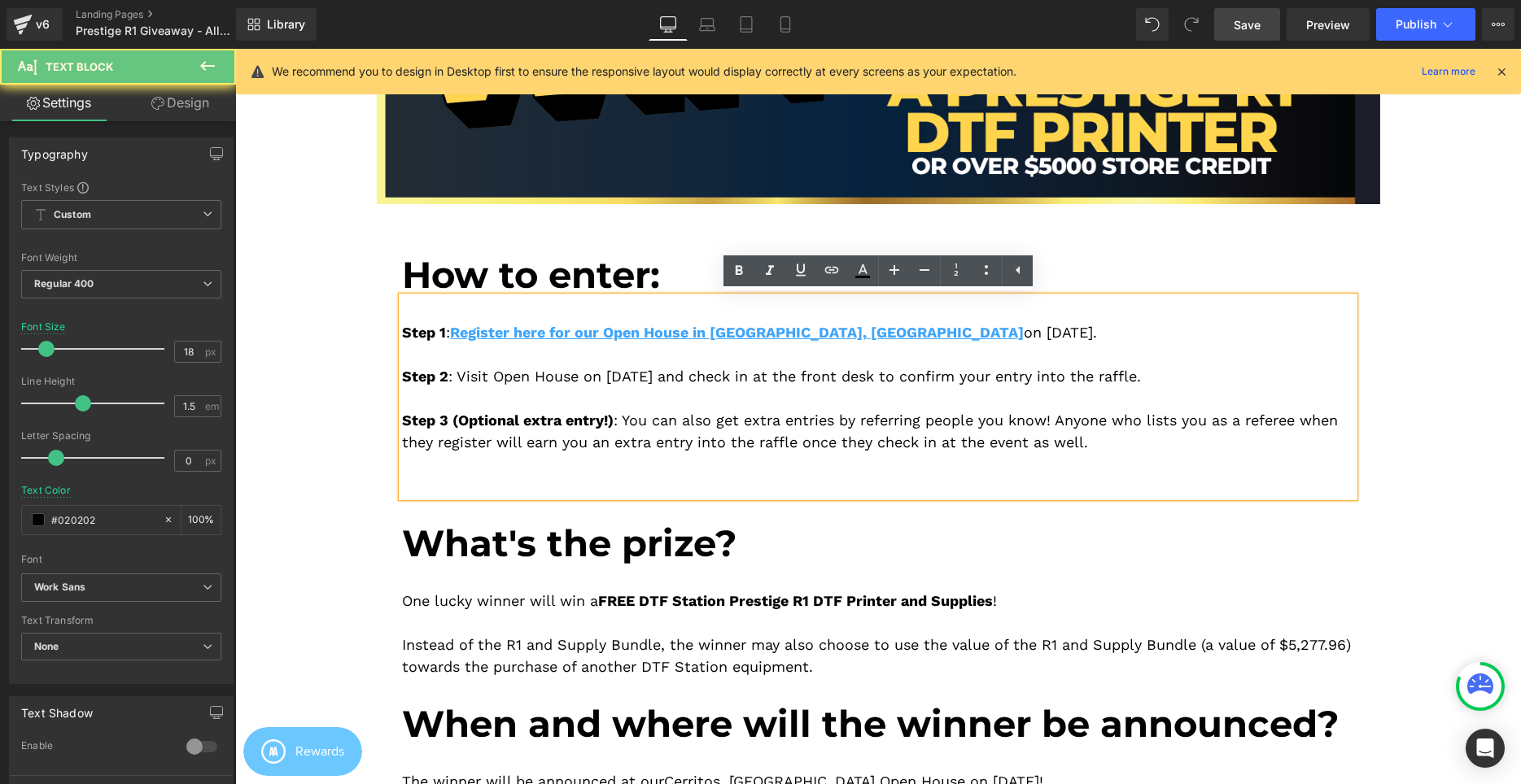
click at [677, 442] on div "Step 1 : Register here for our Open House in Cerritos, CA on September 6, 2025.…" at bounding box center [877, 397] width 952 height 200
click at [816, 421] on div "Step 1 : Register here for our Open House in Cerritos, CA on September 6, 2025.…" at bounding box center [877, 397] width 952 height 200
drag, startPoint x: 893, startPoint y: 422, endPoint x: 1010, endPoint y: 423, distance: 117.0
click at [894, 422] on div "Step 1 : Register here for our Open House in Cerritos, CA on September 6, 2025.…" at bounding box center [877, 397] width 952 height 200
click at [1010, 423] on div "Step 1 : Register here for our Open House in Cerritos, CA on September 6, 2025.…" at bounding box center [877, 397] width 952 height 200
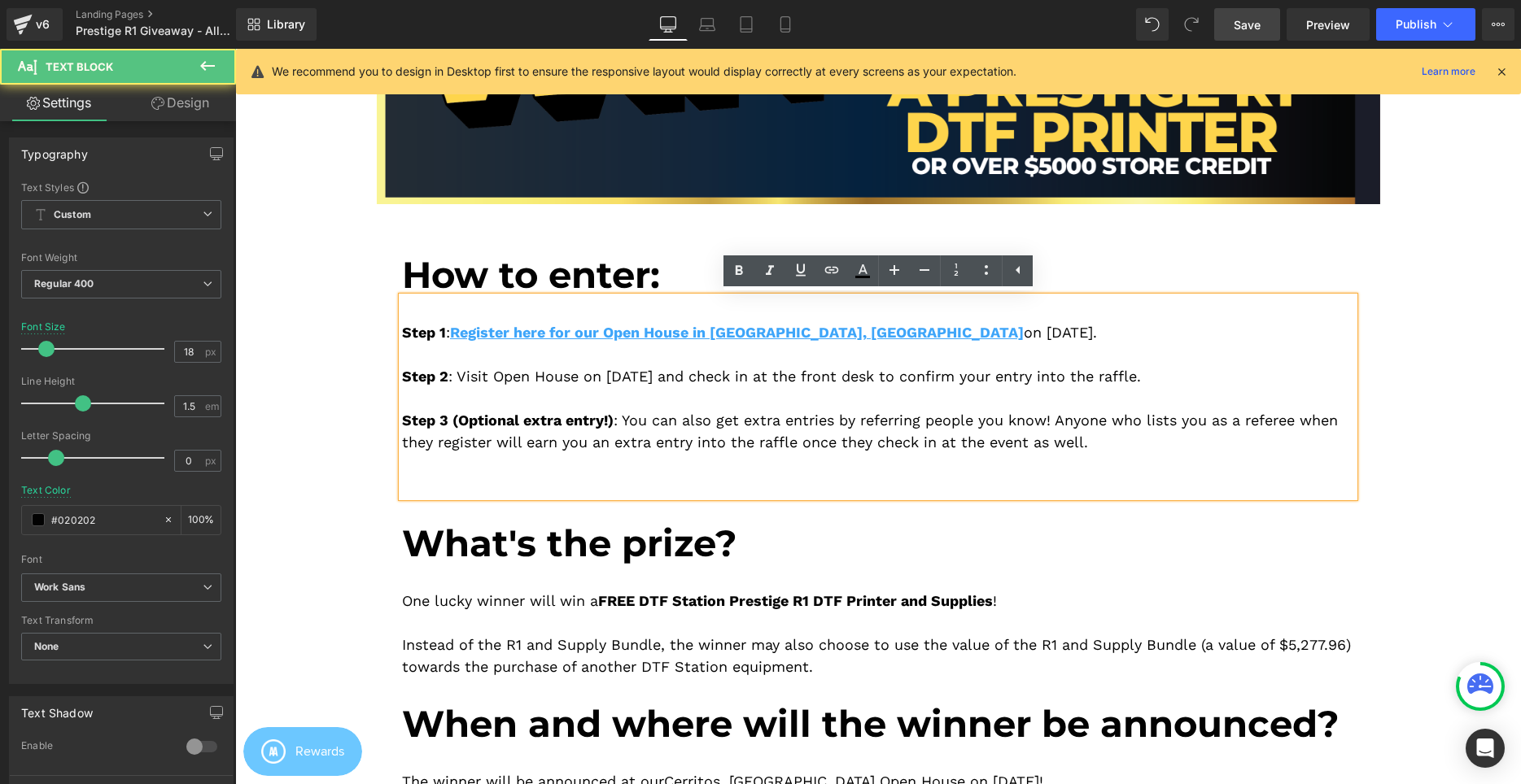
click at [1091, 438] on div "Step 1 : Register here for our Open House in Cerritos, CA on September 6, 2025.…" at bounding box center [877, 397] width 952 height 200
click at [1104, 394] on div "Step 1 : Register here for our Open House in Cerritos, CA on September 6, 2025.…" at bounding box center [877, 397] width 952 height 200
click at [1153, 375] on div "Step 1 : Register here for our Open House in Cerritos, CA on September 6, 2025.…" at bounding box center [877, 397] width 952 height 200
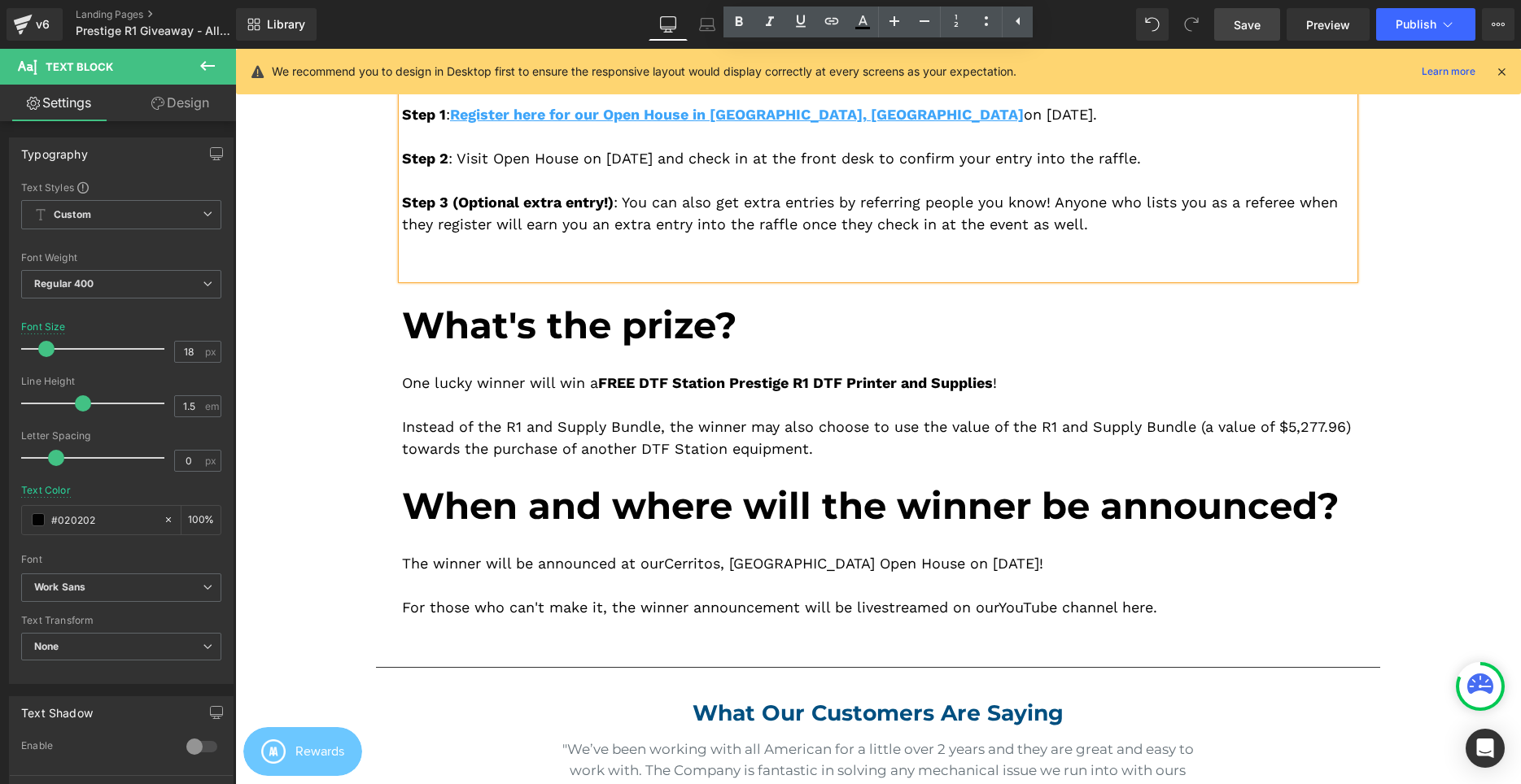
scroll to position [617, 0]
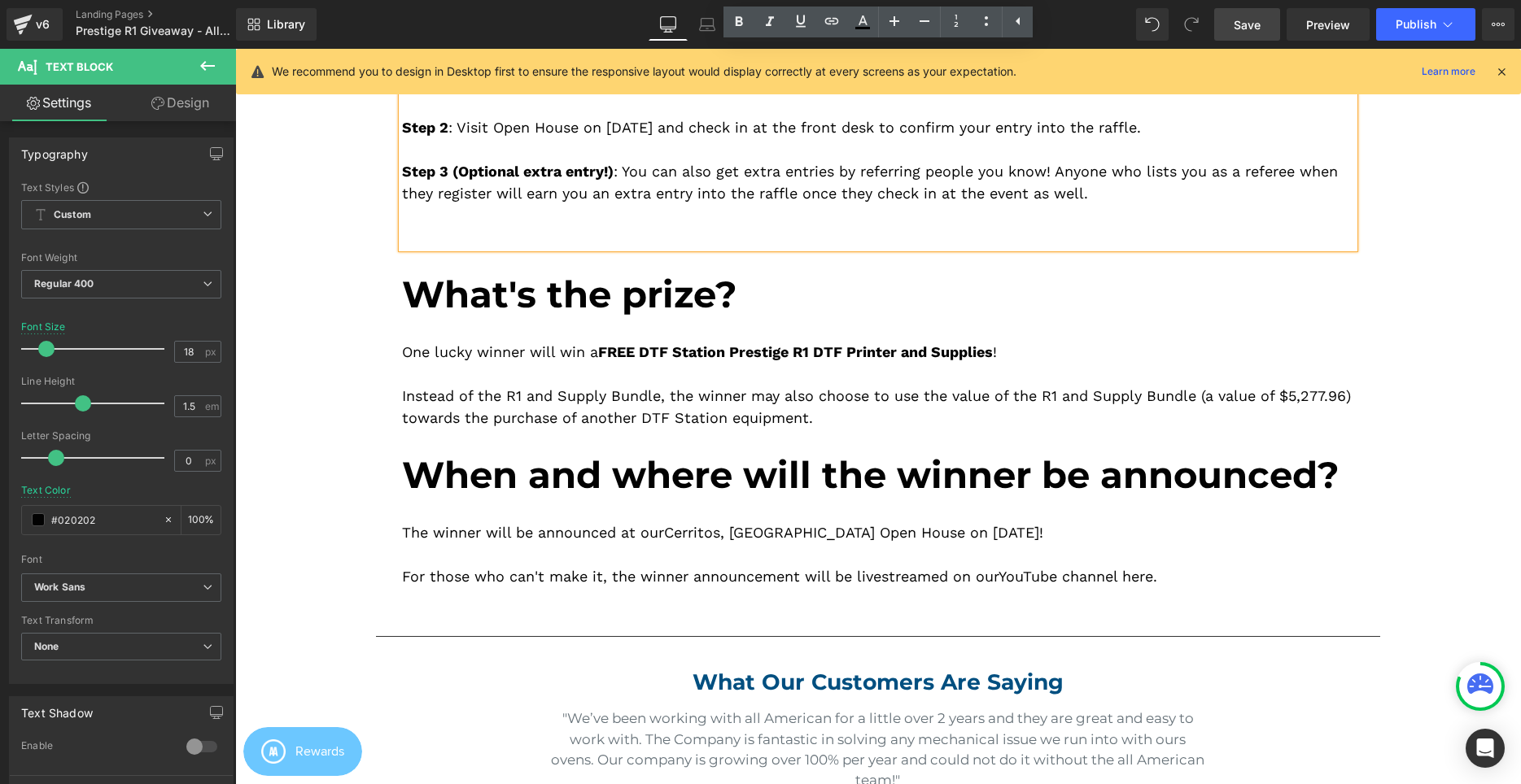
click at [609, 385] on div "Instead of the R1 and Supply Bundle, the winner may also choose to use the valu…" at bounding box center [877, 407] width 952 height 44
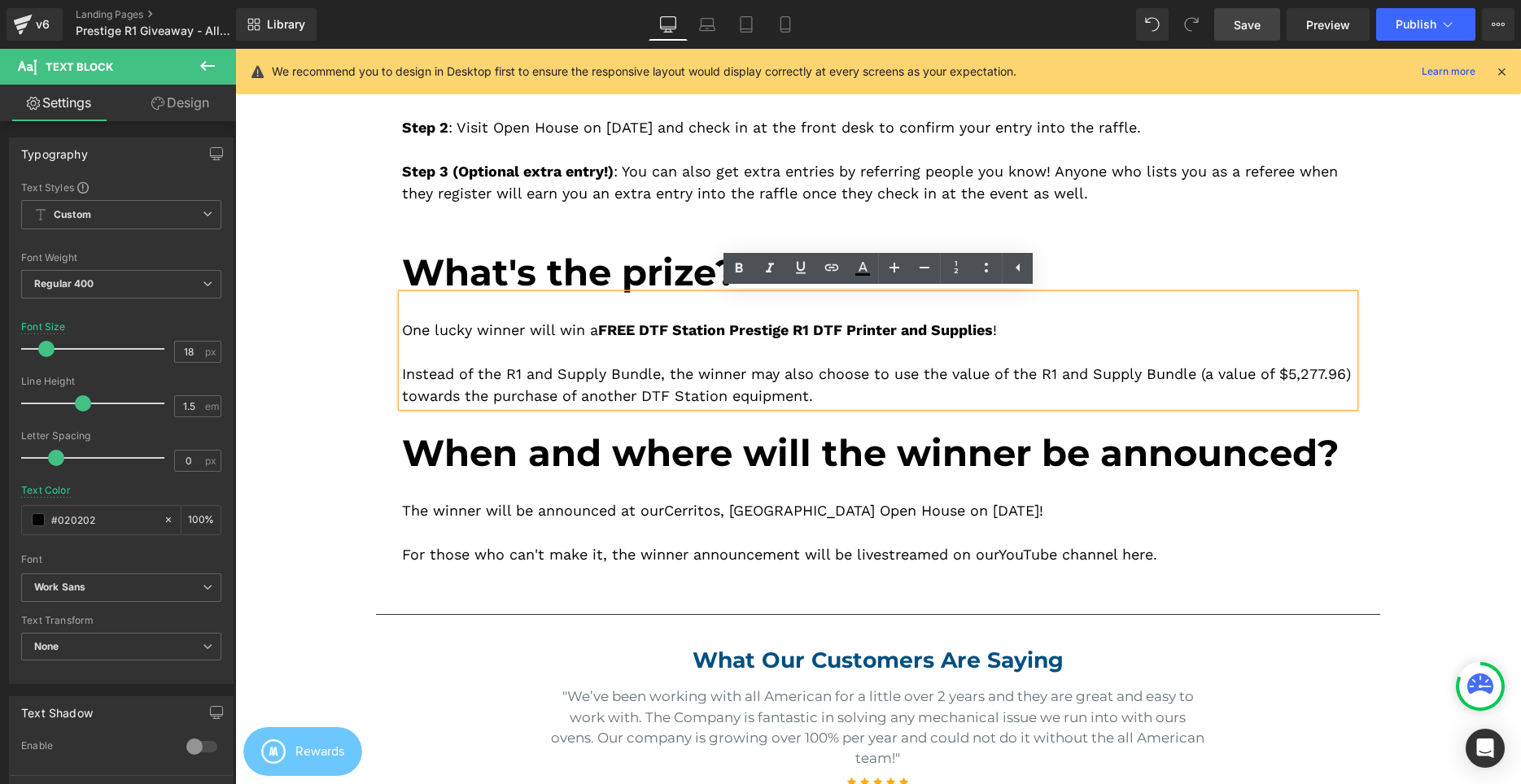
click at [670, 384] on div "Instead of the R1 and Supply Bundle, the winner may also choose to use the valu…" at bounding box center [877, 385] width 952 height 44
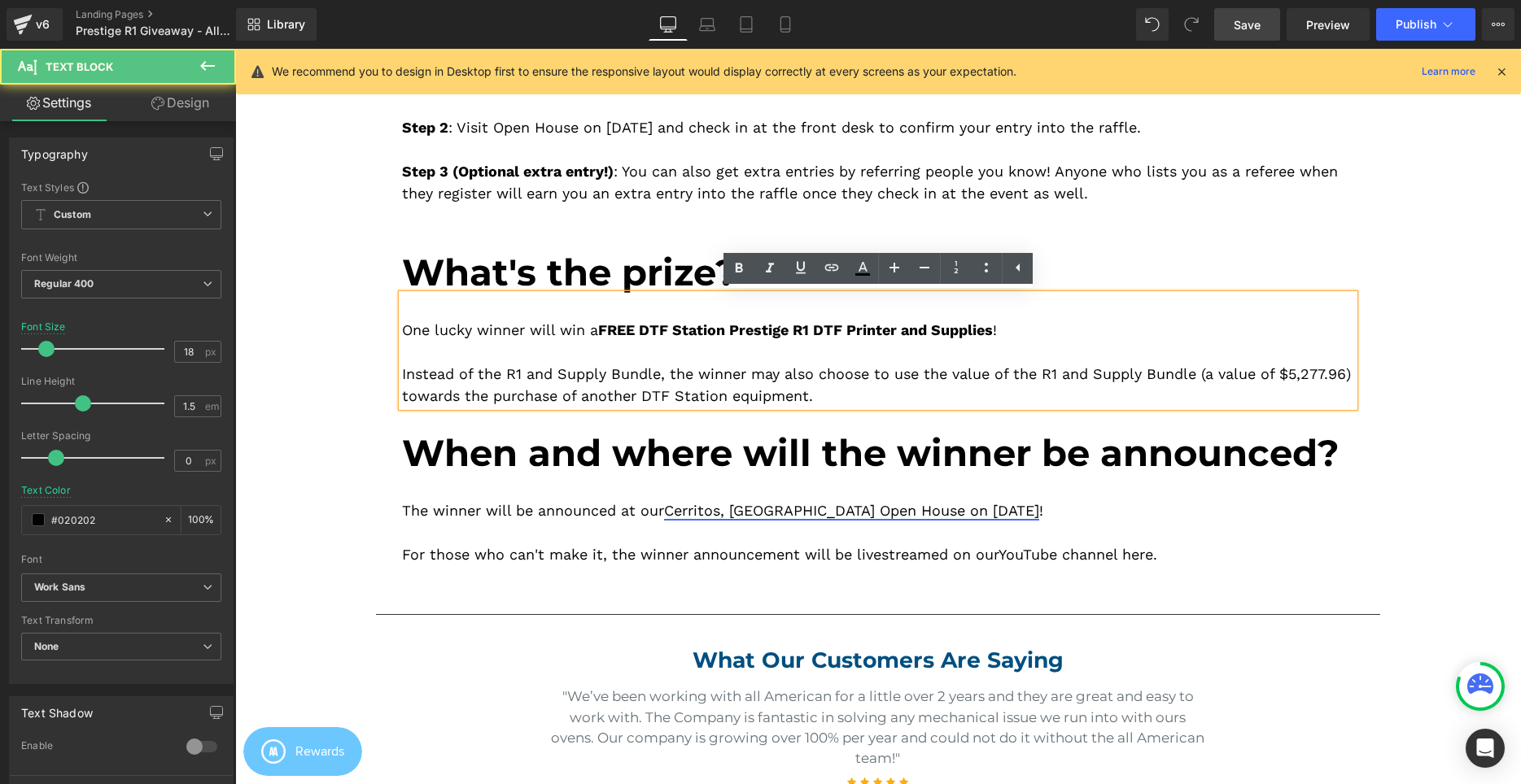
click at [676, 499] on div "The winner will be announced at our Cerritos, CA Open House on September 6, 202…" at bounding box center [877, 520] width 952 height 90
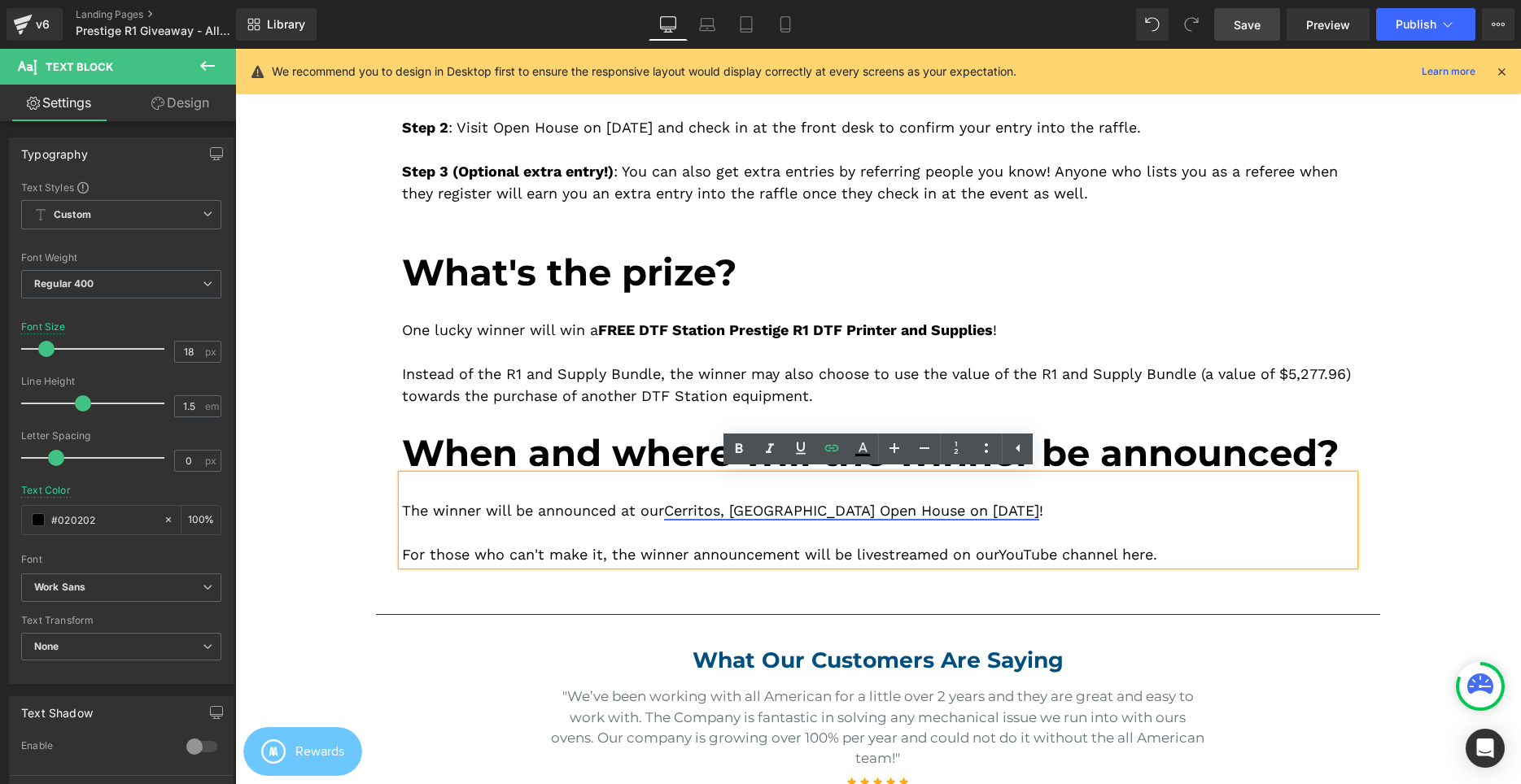
click at [675, 518] on link "Cerritos, CA Open House on September 6, 2025" at bounding box center [851, 510] width 375 height 17
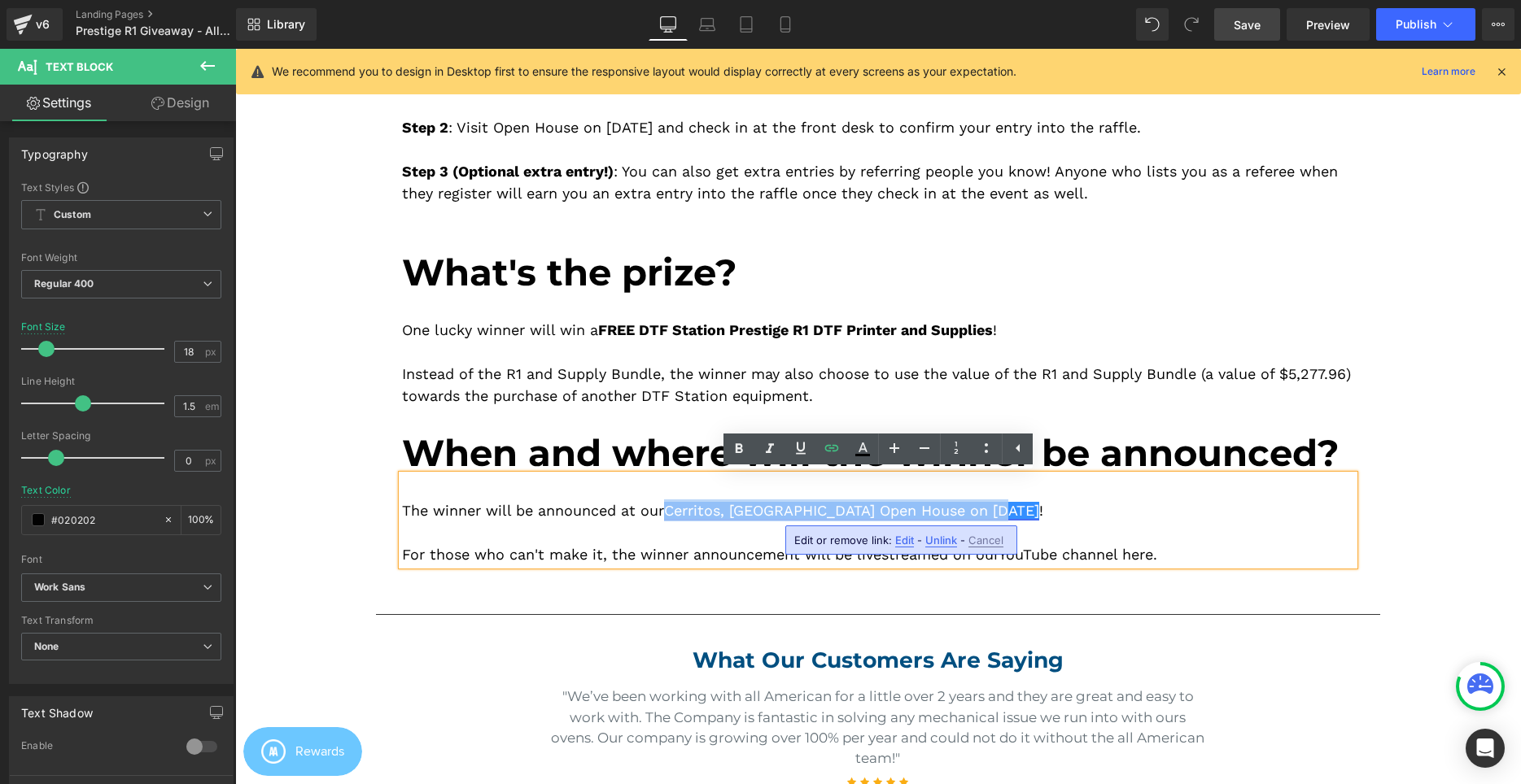
drag, startPoint x: 675, startPoint y: 510, endPoint x: 1012, endPoint y: 517, distance: 337.1
click at [1012, 517] on link "Cerritos, CA Open House on September 6, 2025" at bounding box center [851, 510] width 375 height 17
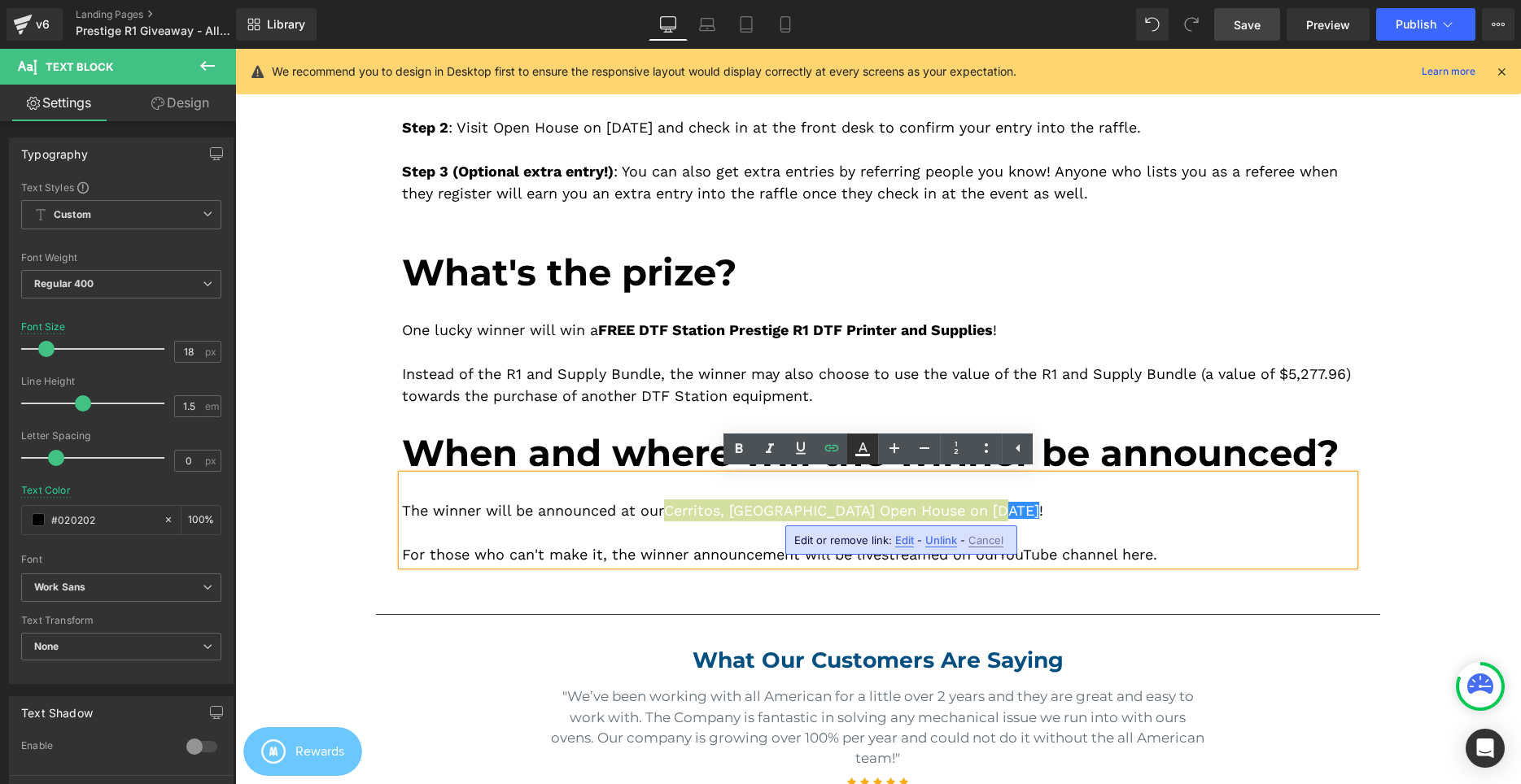
click at [856, 453] on icon at bounding box center [862, 448] width 19 height 19
type input "#ffffff"
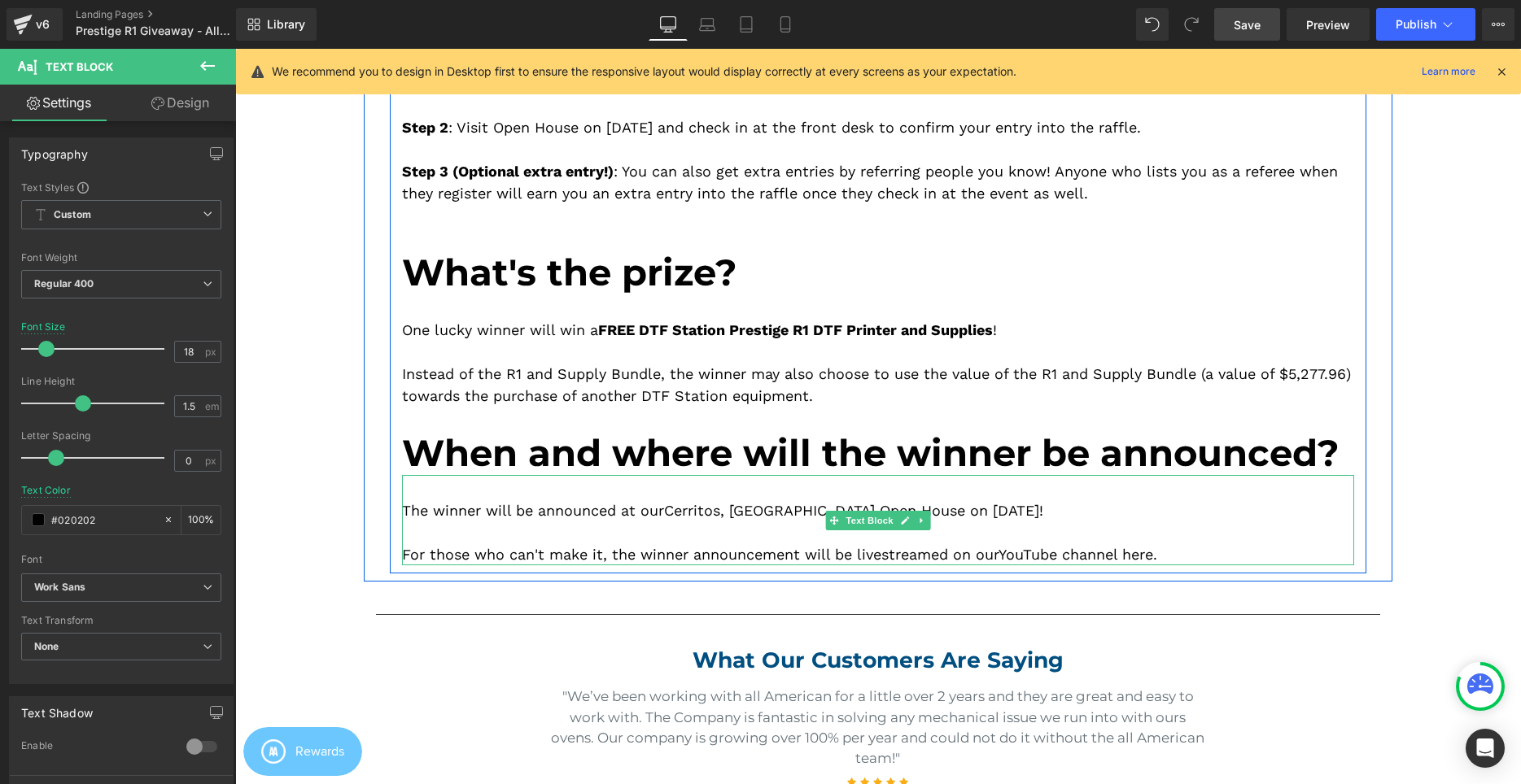
click at [1015, 510] on div "The winner will be announced at our Cerritos, CA Open House on September 6, 202…" at bounding box center [877, 510] width 952 height 22
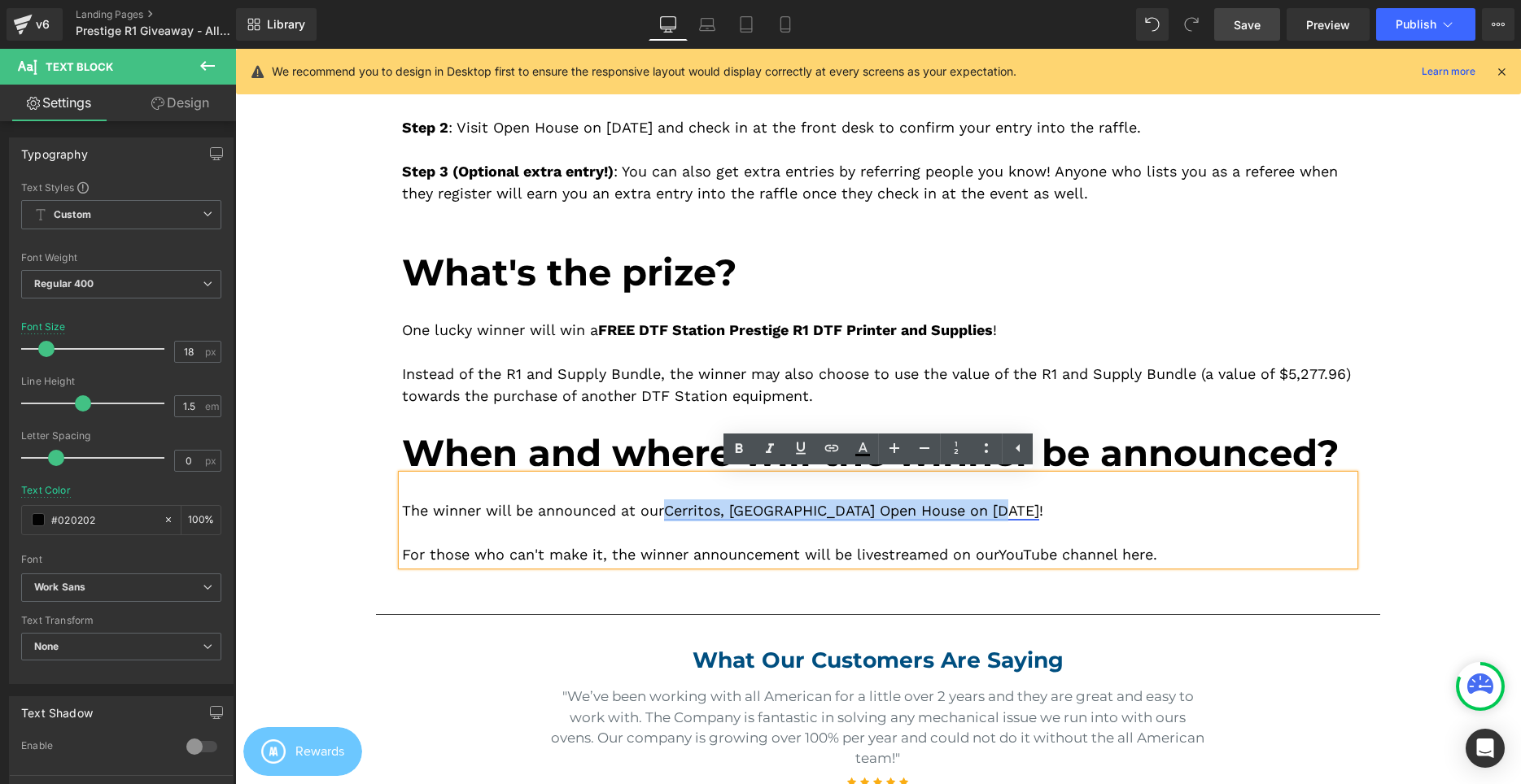
drag, startPoint x: 1010, startPoint y: 515, endPoint x: 675, endPoint y: 508, distance: 335.1
click at [675, 508] on link "Cerritos, CA Open House on September 6, 2025" at bounding box center [851, 510] width 375 height 17
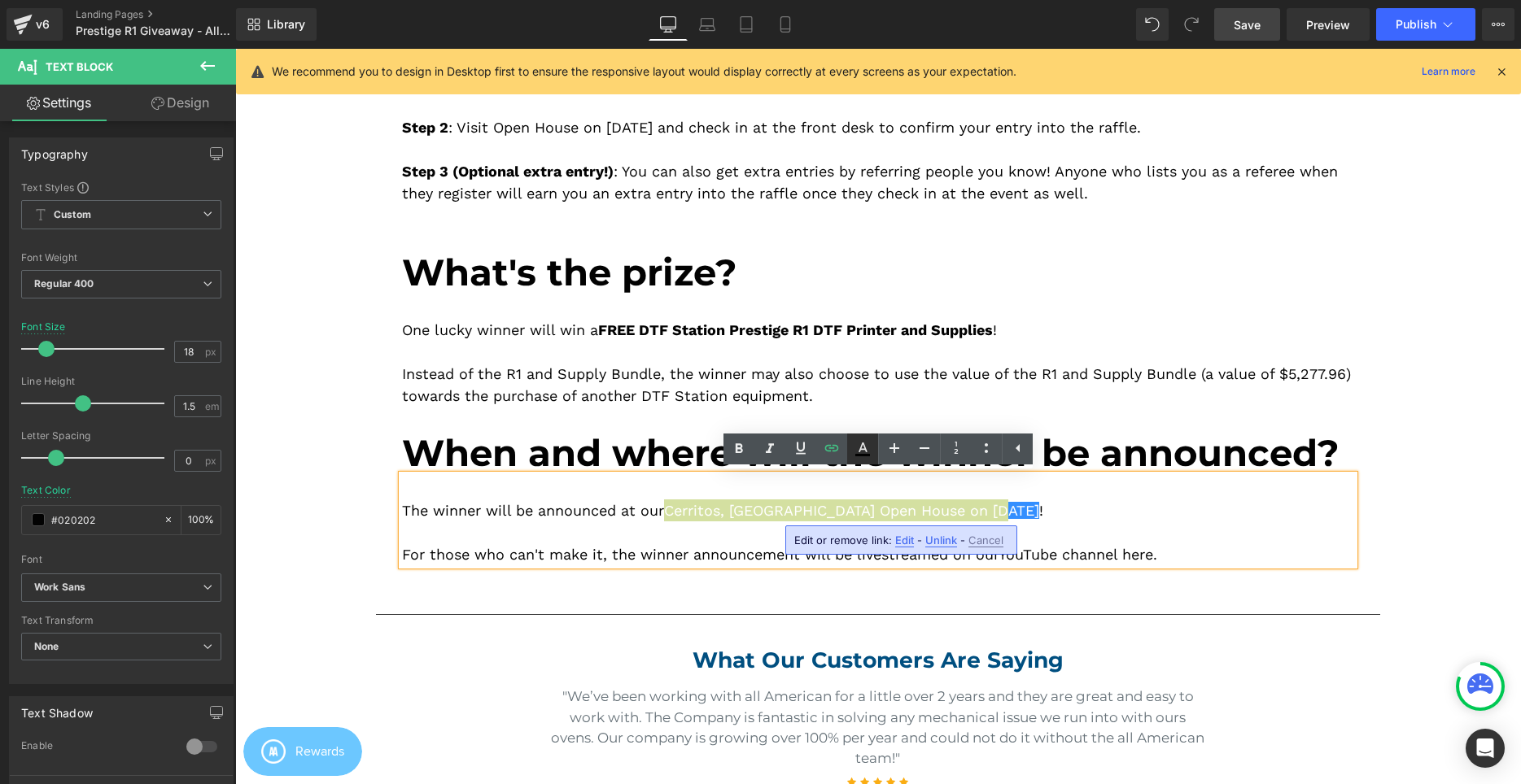
click at [859, 452] on icon at bounding box center [862, 448] width 19 height 19
type input "100"
type input "0"
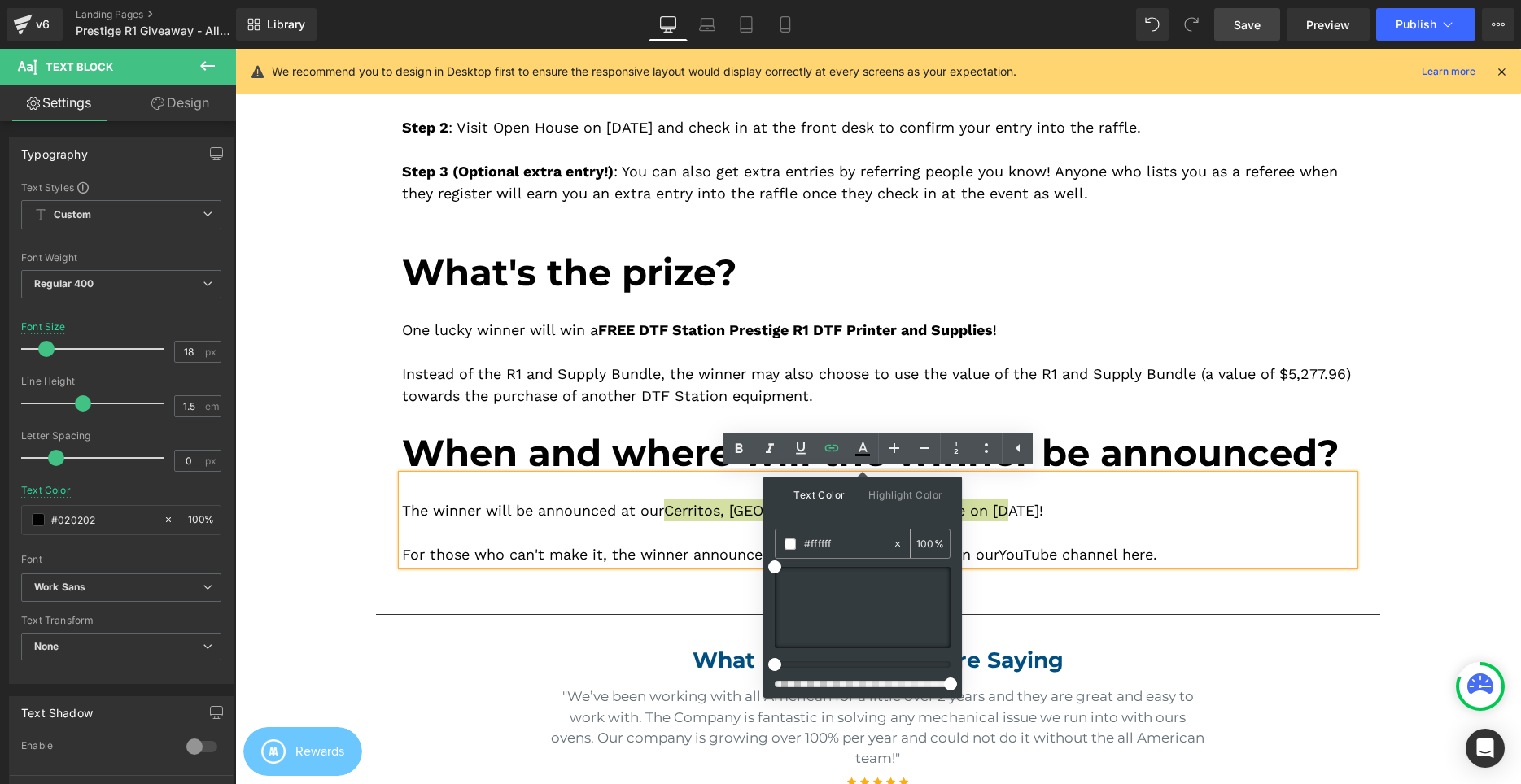
click at [0, 0] on input "#ffffff" at bounding box center [0, 0] width 0 height 0
paste input "3ea5f9"
type input "#3ea5f9"
click at [896, 497] on span "Highlight Color" at bounding box center [905, 494] width 86 height 35
type input "#462929"
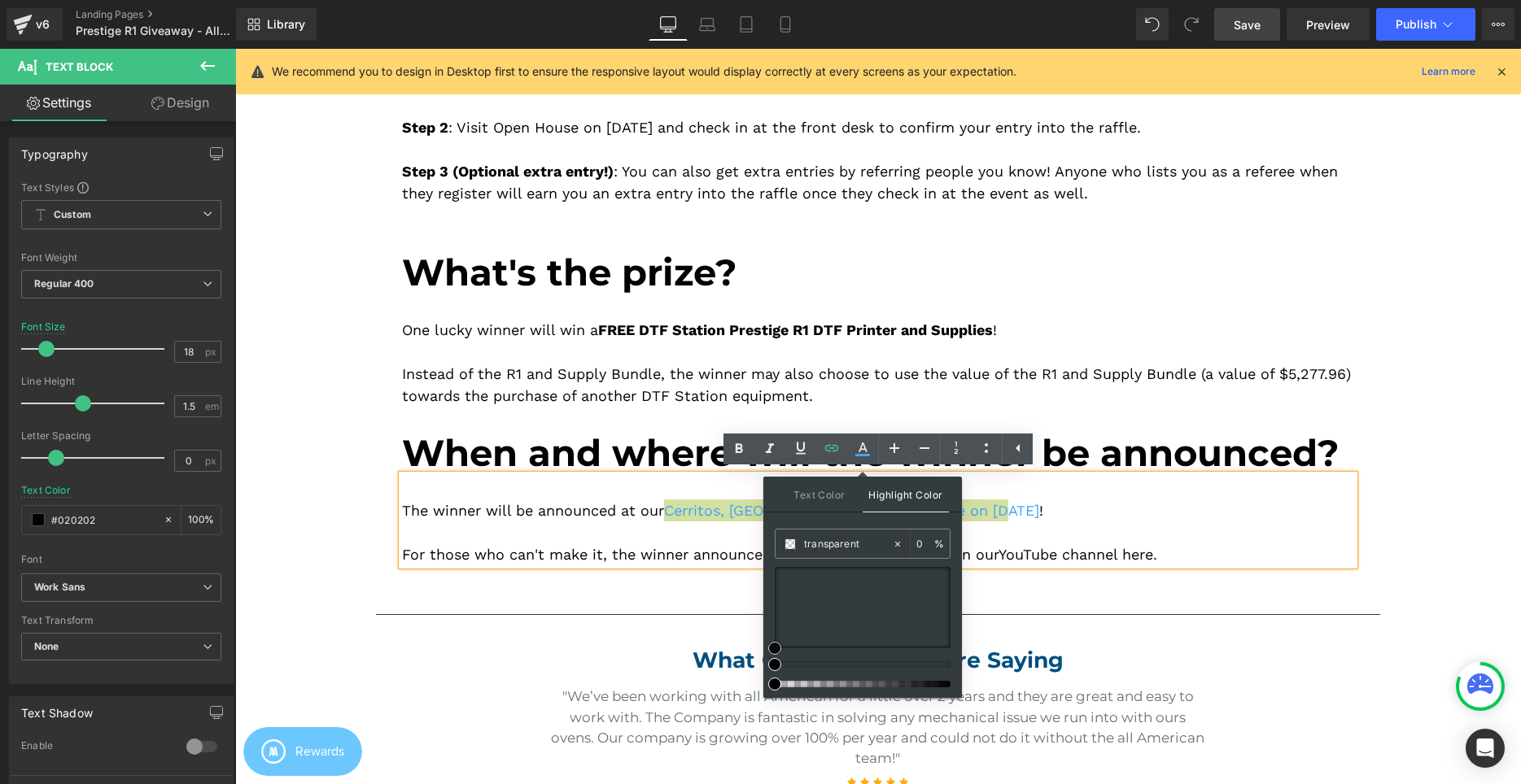
type input "100"
drag, startPoint x: 1056, startPoint y: 679, endPoint x: 752, endPoint y: 646, distance: 305.8
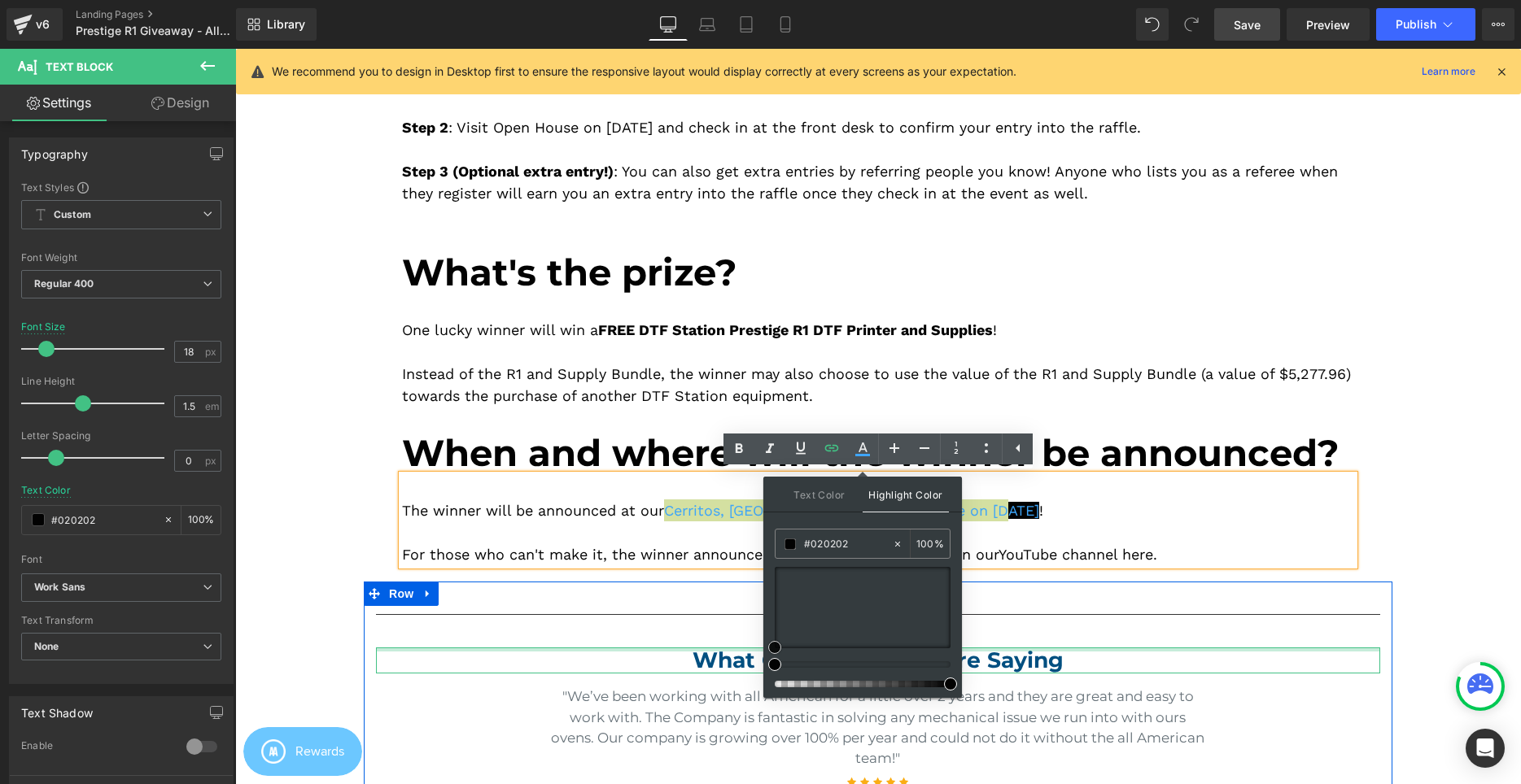
drag, startPoint x: 1038, startPoint y: 671, endPoint x: 999, endPoint y: 700, distance: 48.6
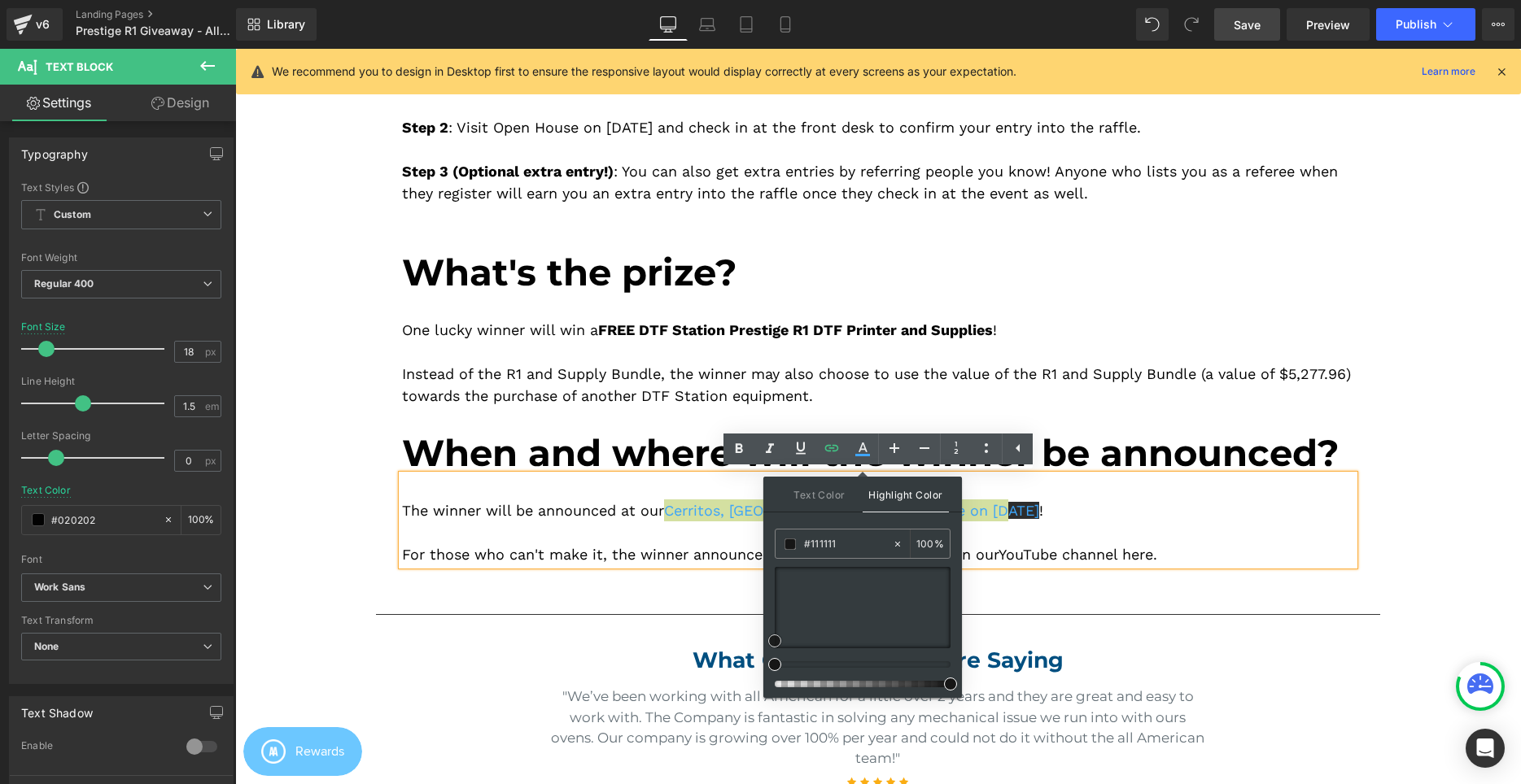
type input "#0f0f0f"
click at [0, 0] on icon at bounding box center [0, 0] width 0 height 0
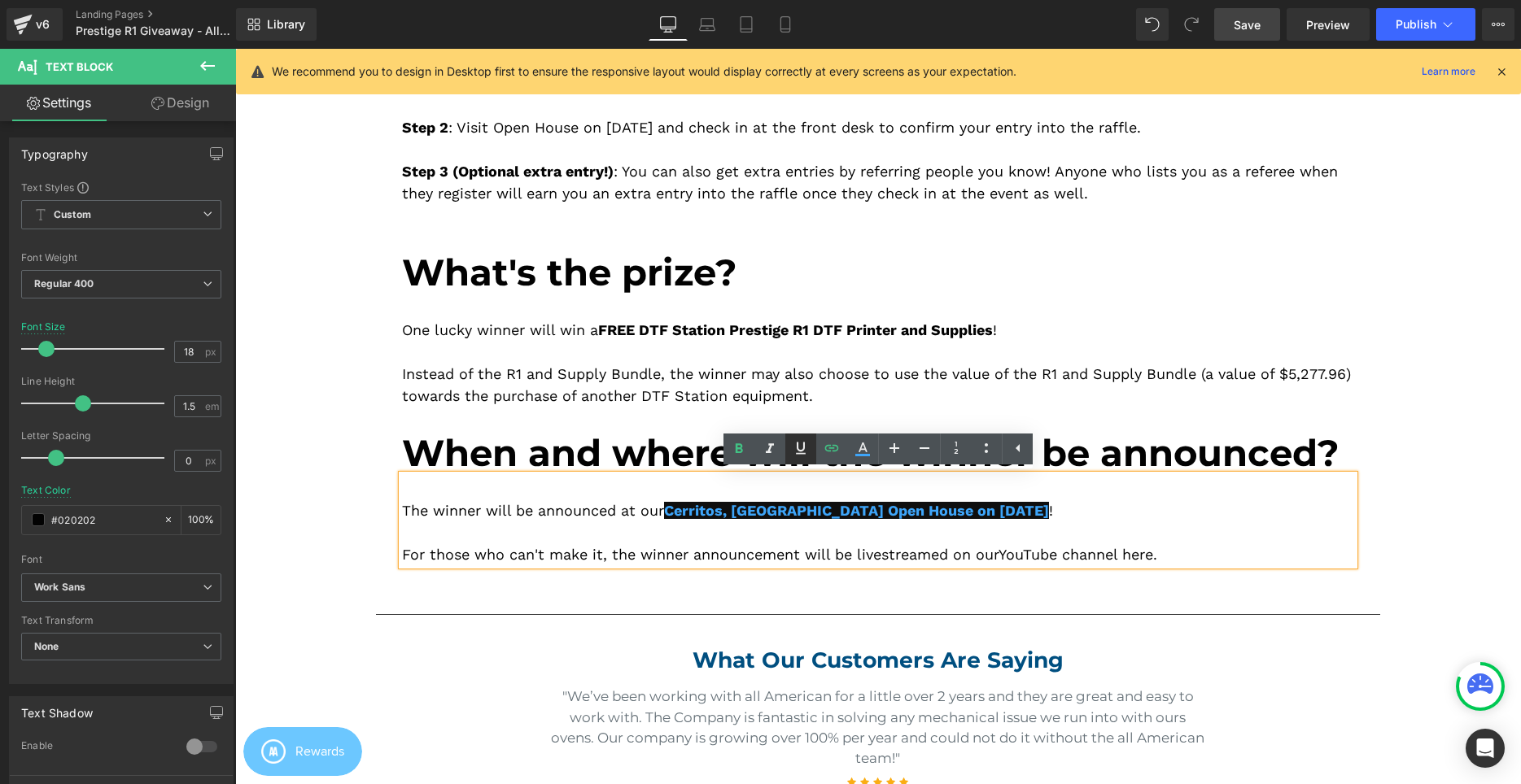
click at [797, 448] on icon at bounding box center [801, 448] width 10 height 13
click at [650, 542] on div at bounding box center [877, 532] width 952 height 22
click at [662, 512] on div "The winner will be announced at our Cerritos, CA Open House on September 6, 202…" at bounding box center [877, 510] width 952 height 22
drag, startPoint x: 671, startPoint y: 509, endPoint x: 974, endPoint y: 510, distance: 303.0
click at [948, 509] on div "The winner will be announced at our Cerritos, CA Open House on September 6, 202…" at bounding box center [877, 510] width 952 height 22
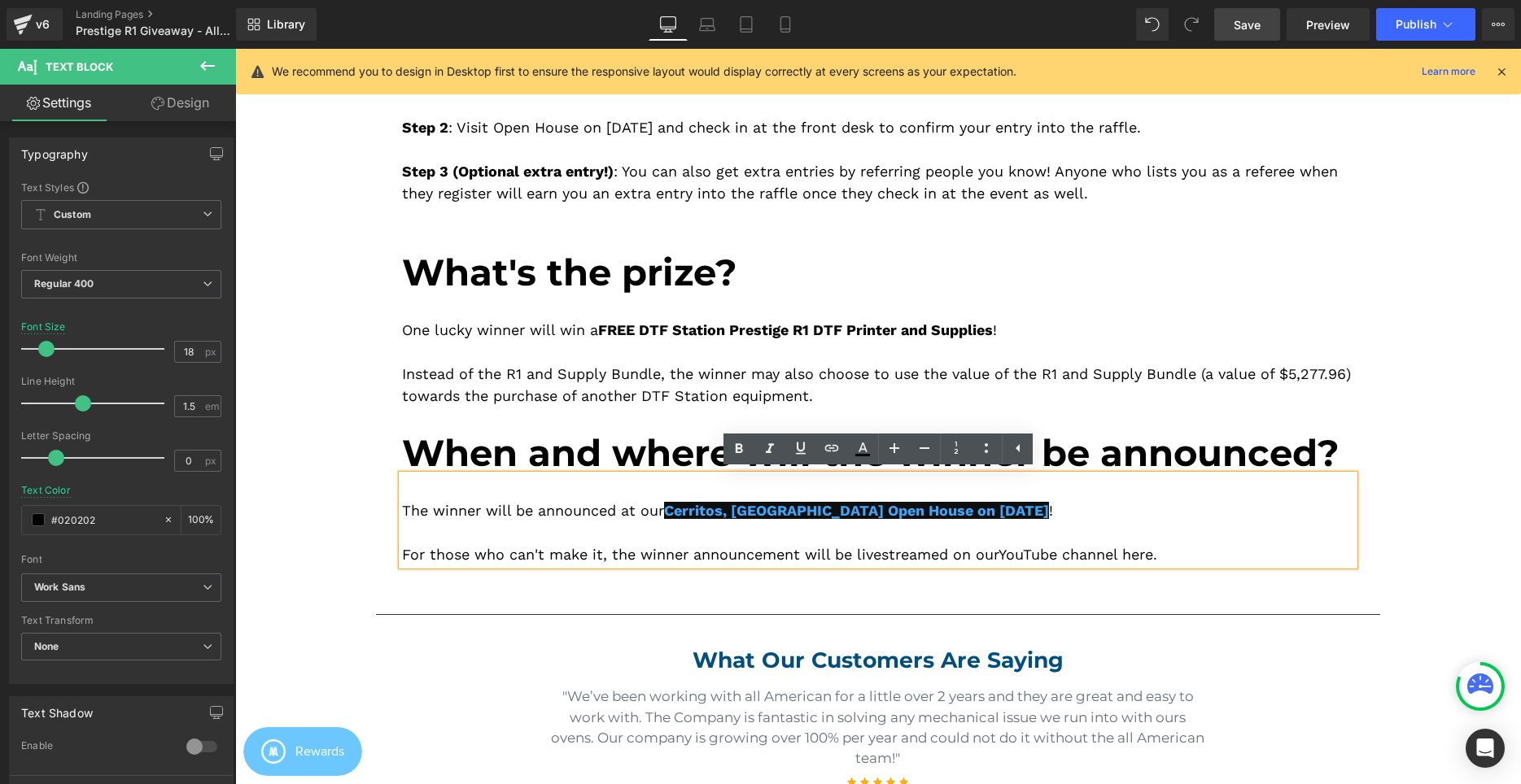
click at [1052, 517] on div "The winner will be announced at our Cerritos, CA Open House on September 6, 202…" at bounding box center [877, 510] width 952 height 22
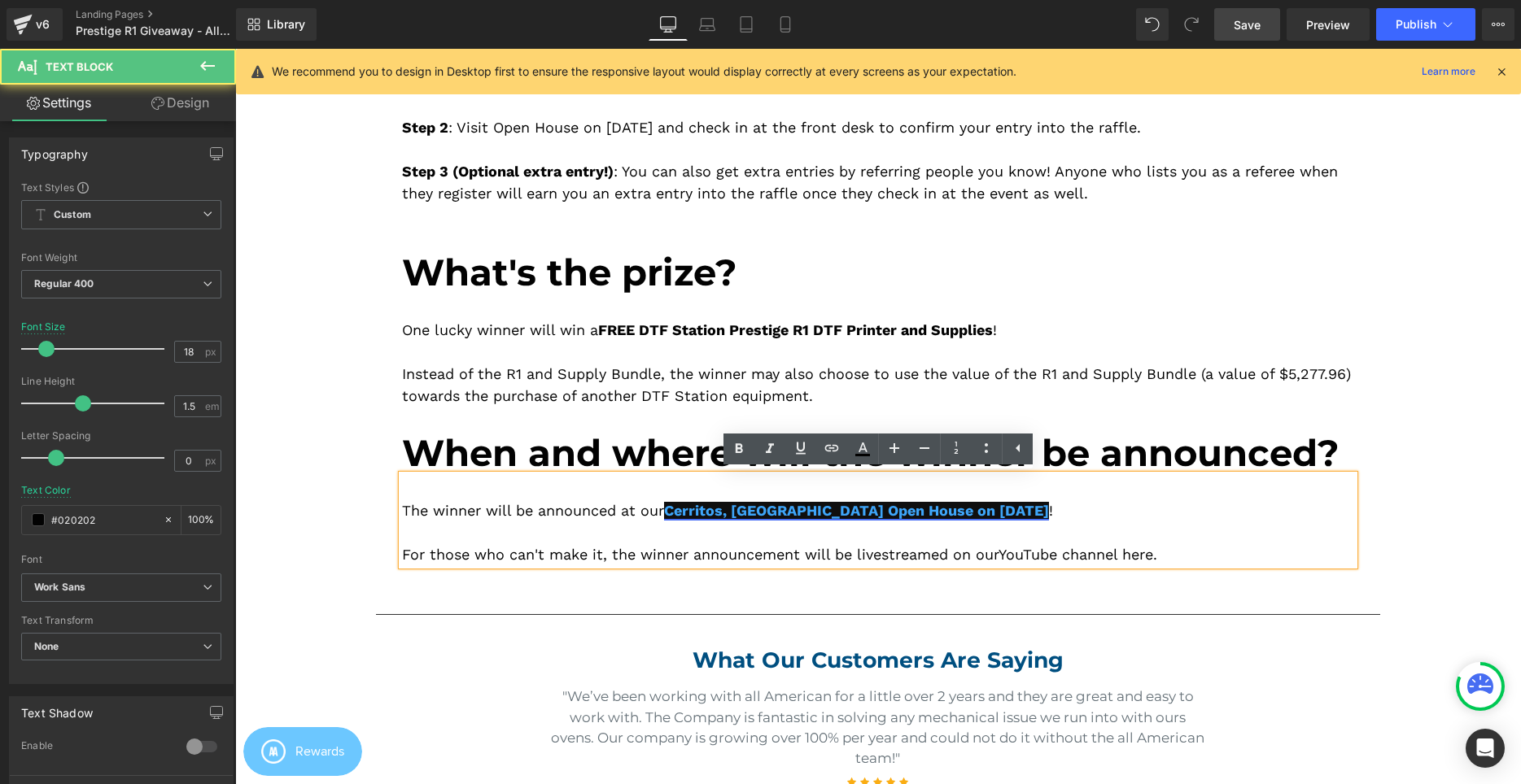
click at [1009, 512] on link "Cerritos, CA Open House on September 6, 2025" at bounding box center [856, 510] width 385 height 17
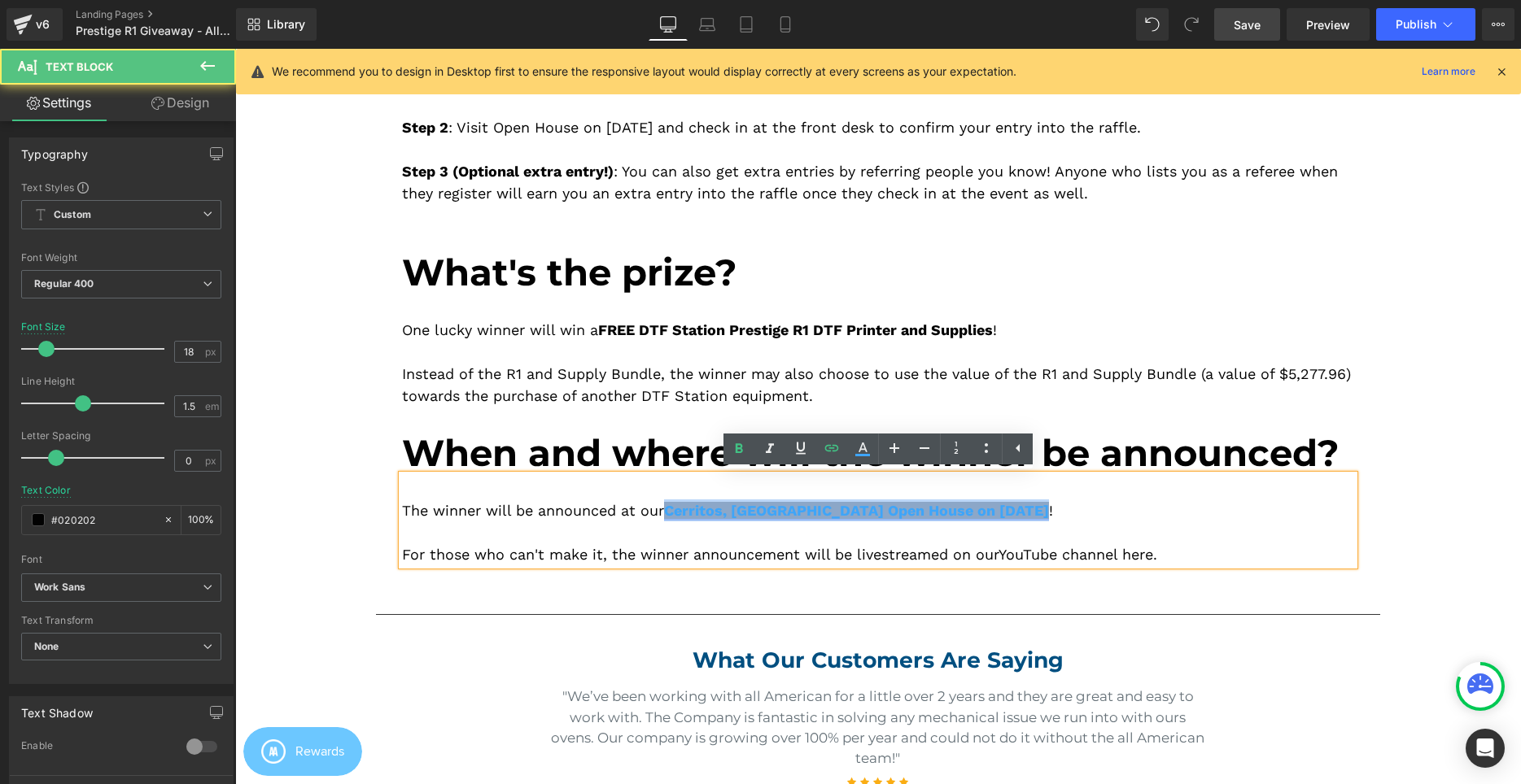
drag, startPoint x: 1013, startPoint y: 510, endPoint x: 675, endPoint y: 512, distance: 338.0
click at [675, 512] on div "The winner will be announced at our Cerritos, CA Open House on September 6, 202…" at bounding box center [877, 510] width 952 height 22
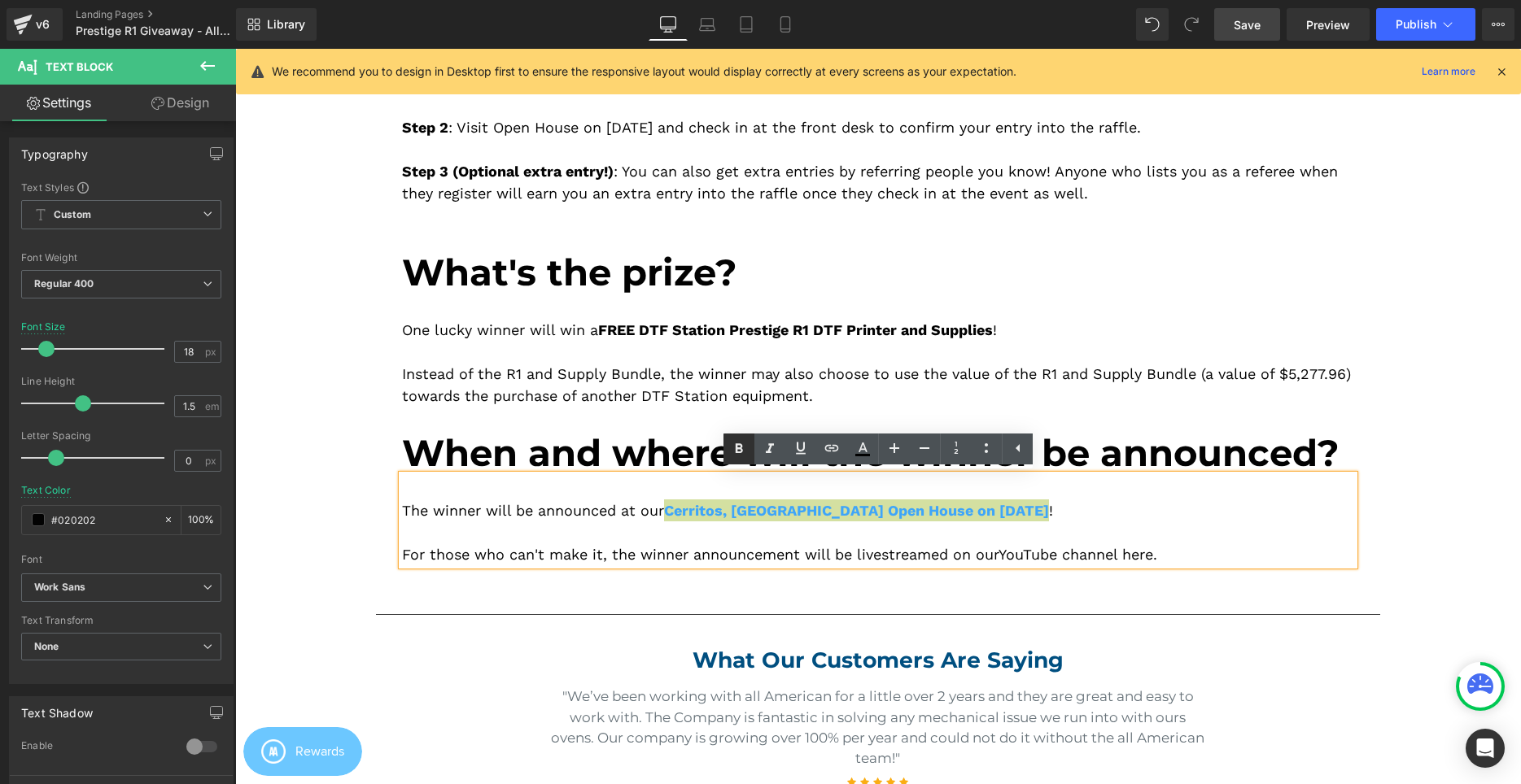
click at [0, 0] on icon at bounding box center [0, 0] width 0 height 0
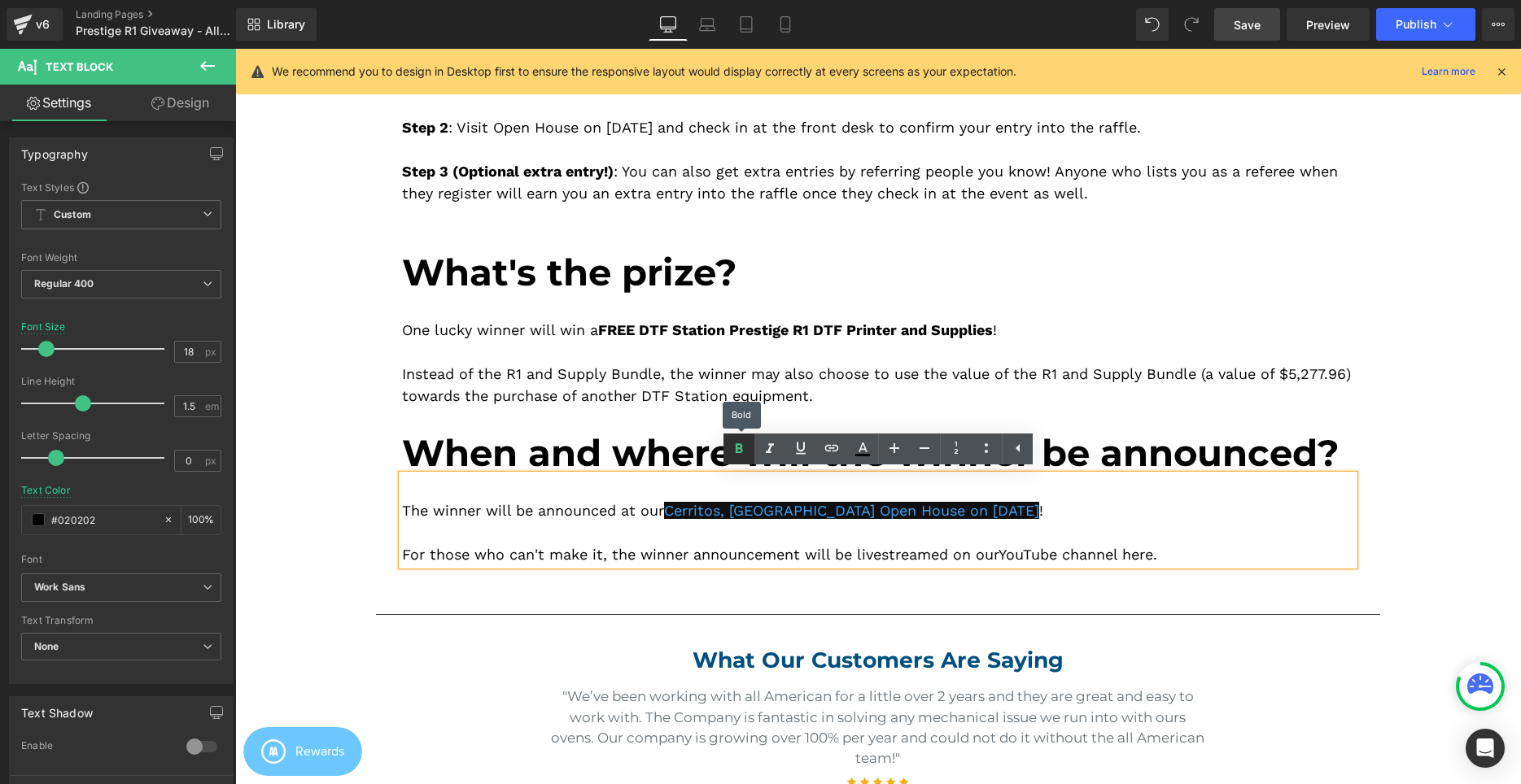
click at [0, 0] on icon at bounding box center [0, 0] width 0 height 0
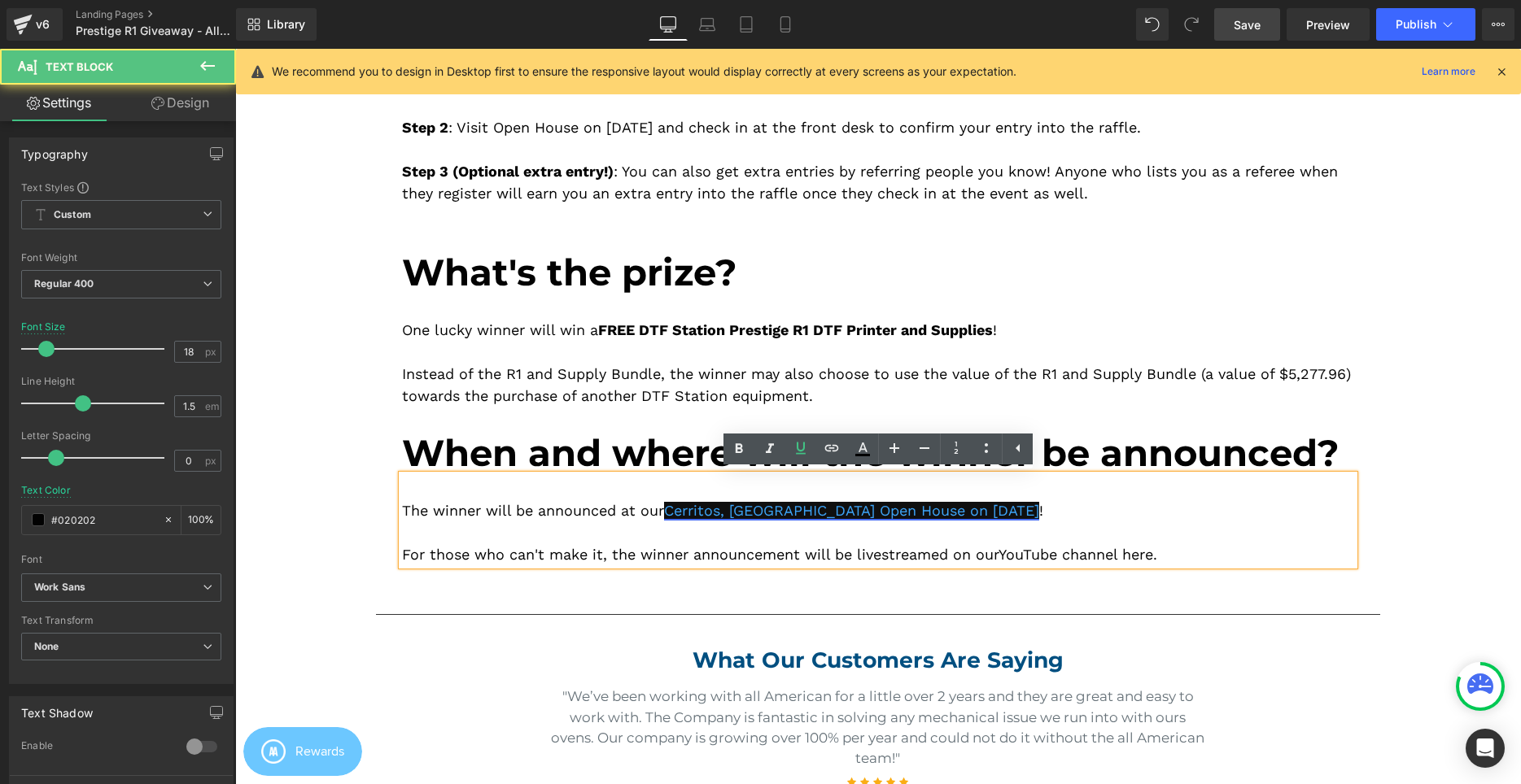
click at [798, 515] on span "Cerritos, CA Open House on September 6, 2025" at bounding box center [851, 510] width 375 height 17
click at [813, 515] on span "Cerritos, CA Open House on September 6, 2025" at bounding box center [851, 510] width 375 height 17
click at [868, 515] on span "Cerritos, CA Open House on September 6, 2025" at bounding box center [851, 510] width 375 height 17
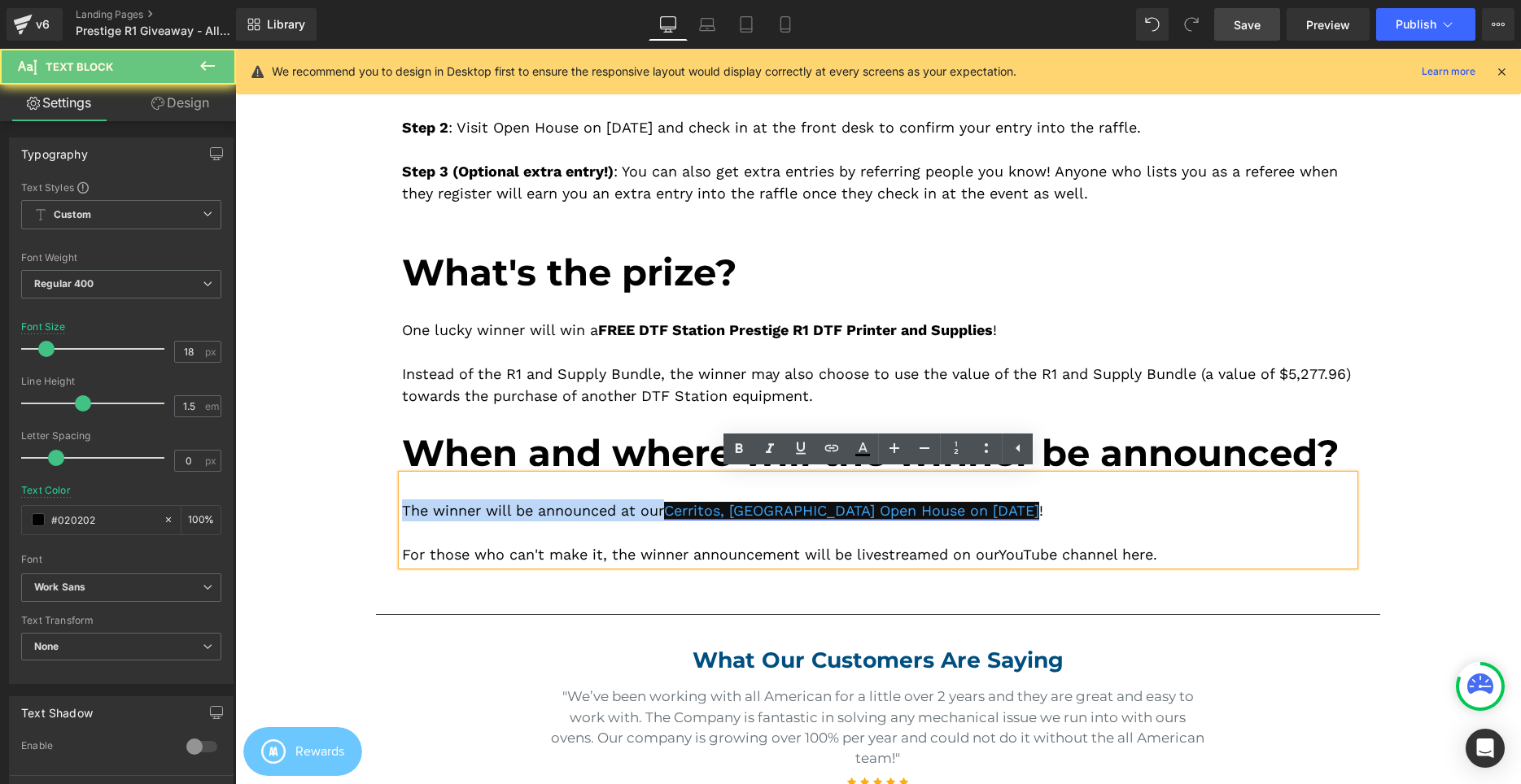
click at [943, 515] on span "Cerritos, CA Open House on September 6, 2025" at bounding box center [851, 510] width 375 height 17
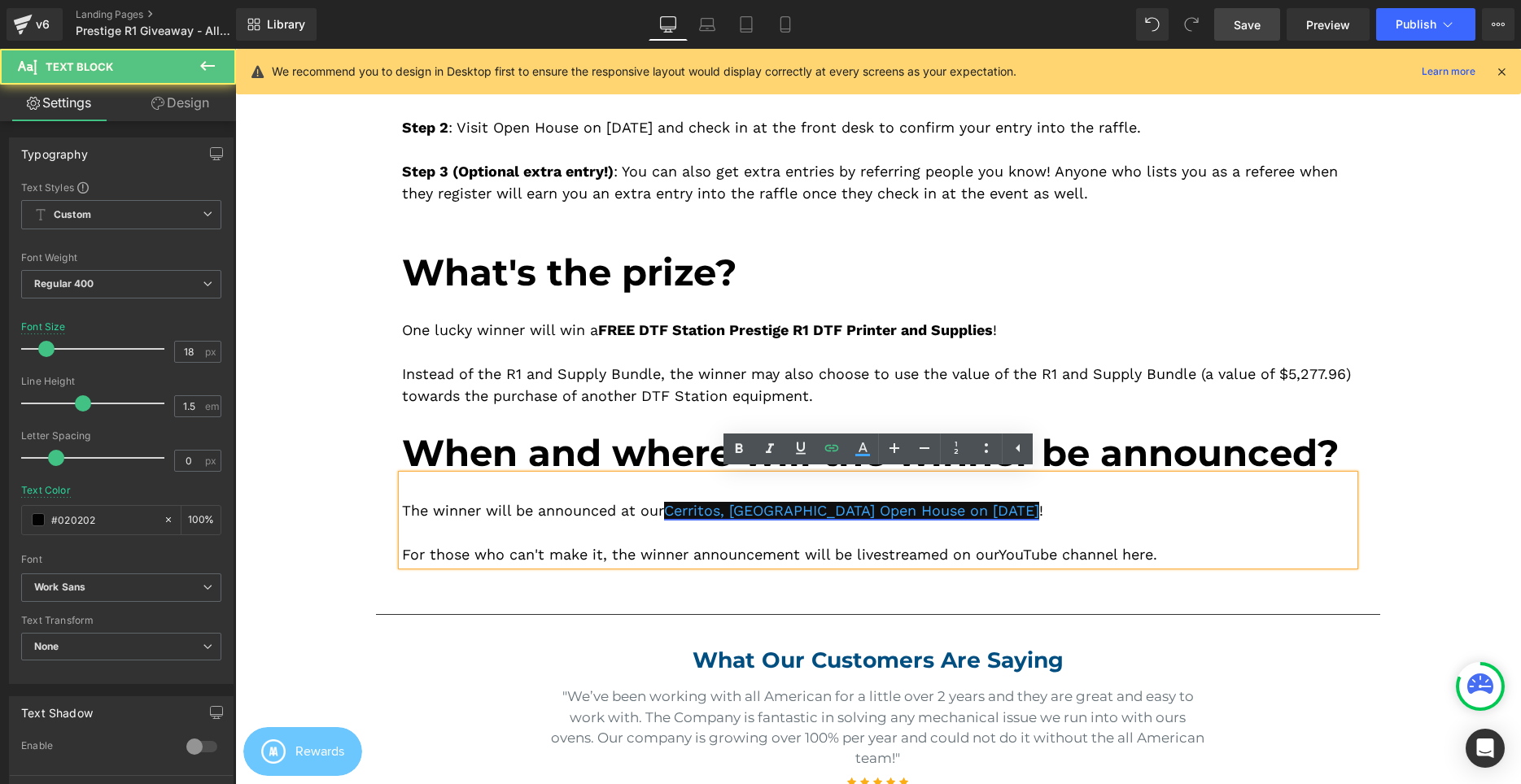
click at [999, 512] on span "Cerritos, CA Open House on September 6, 2025" at bounding box center [851, 510] width 375 height 17
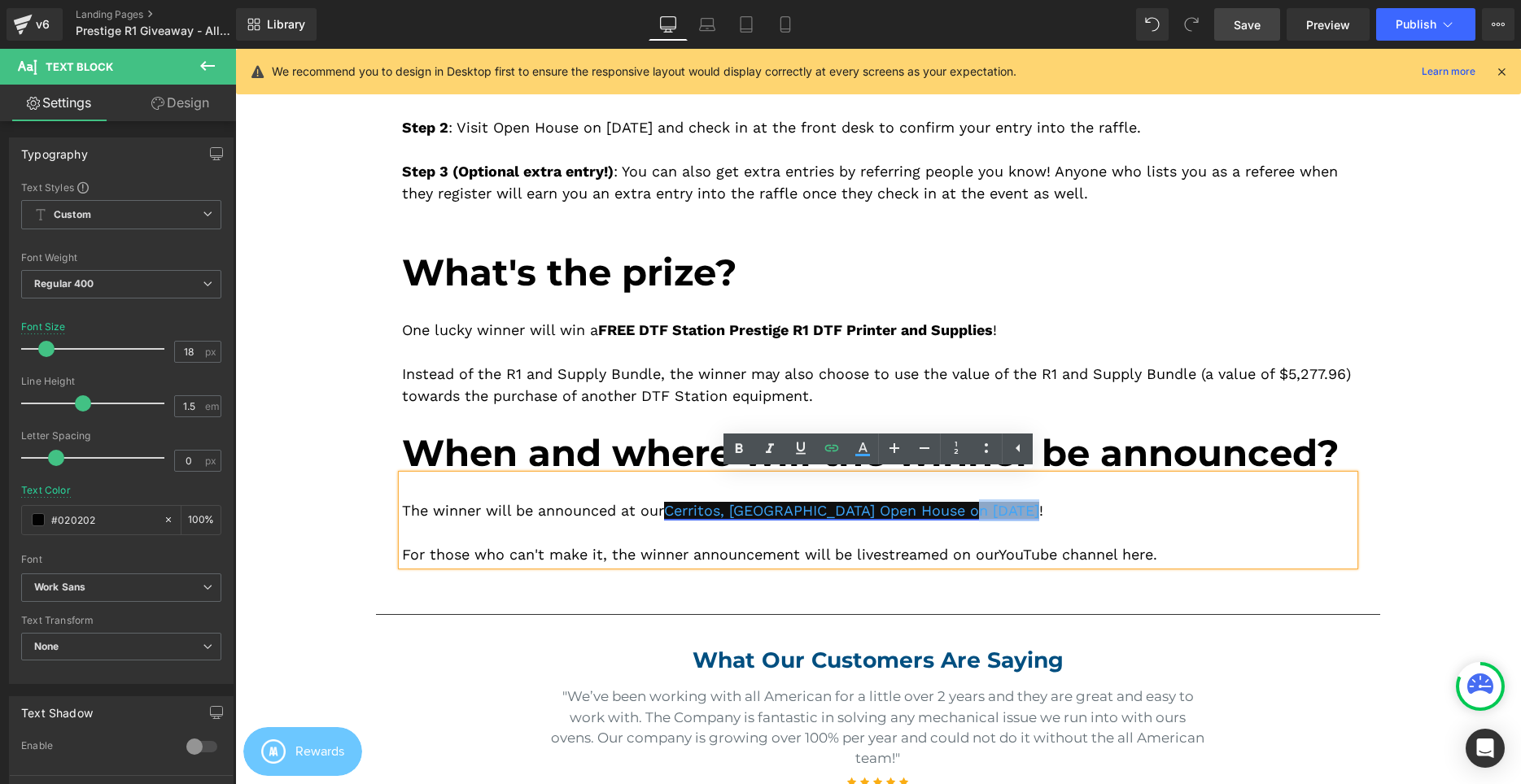
click at [999, 512] on span "Cerritos, CA Open House on September 6, 2025" at bounding box center [851, 510] width 375 height 17
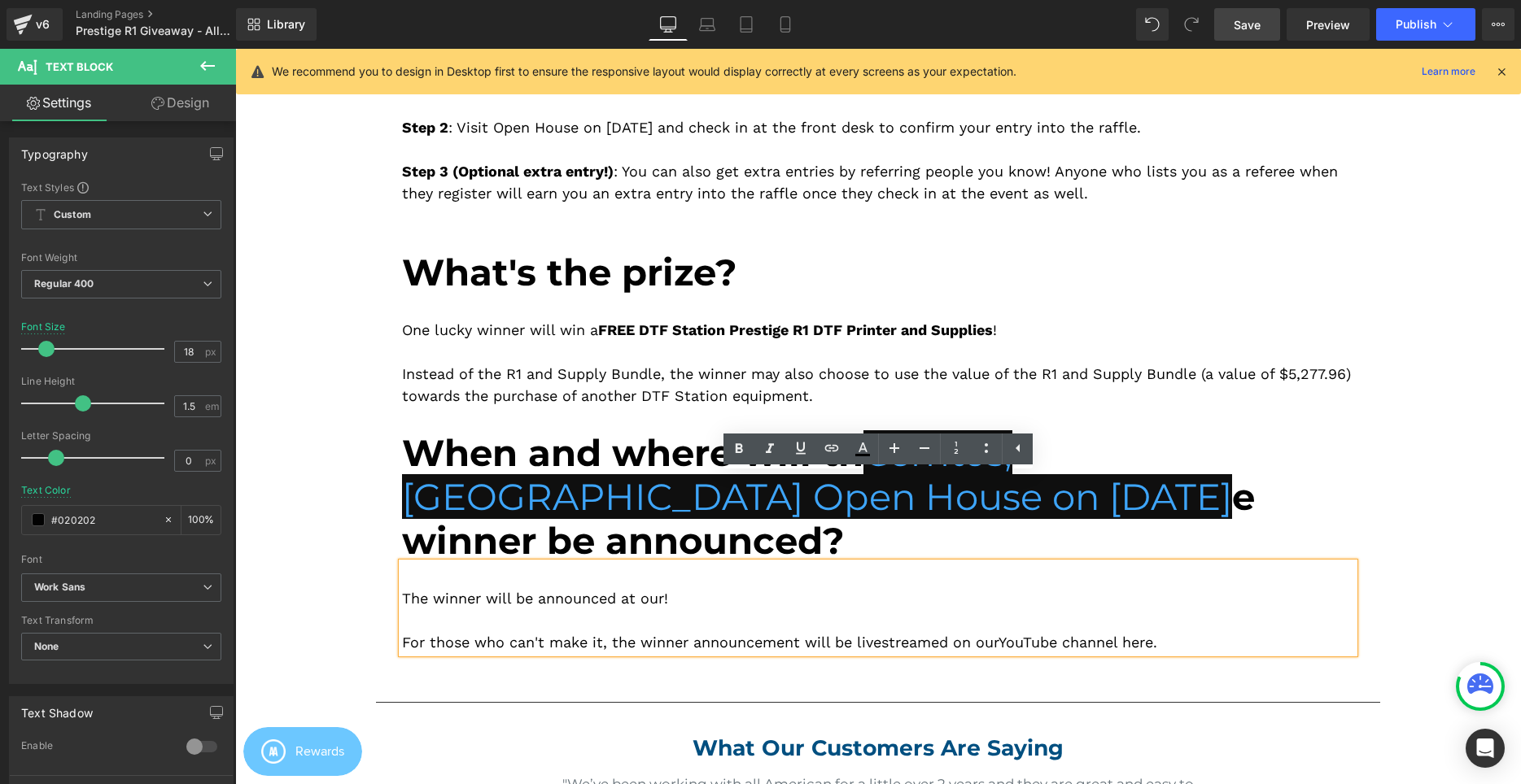
click at [886, 563] on div "The winner will be announced at our ! For those who can't make it, the winner a…" at bounding box center [877, 608] width 952 height 90
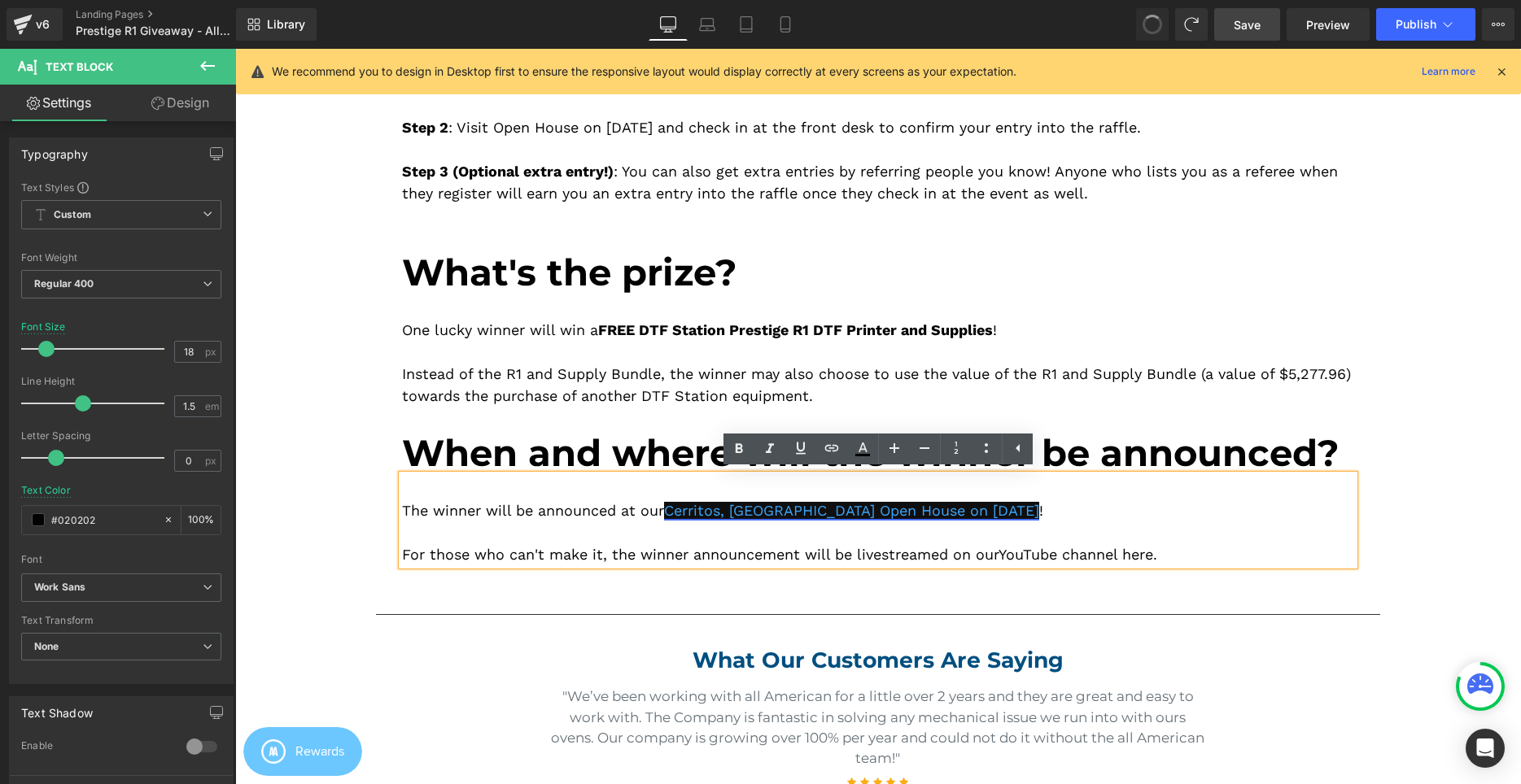
click at [886, 519] on span "Cerritos, CA Open House on September 6, 2025" at bounding box center [851, 510] width 375 height 17
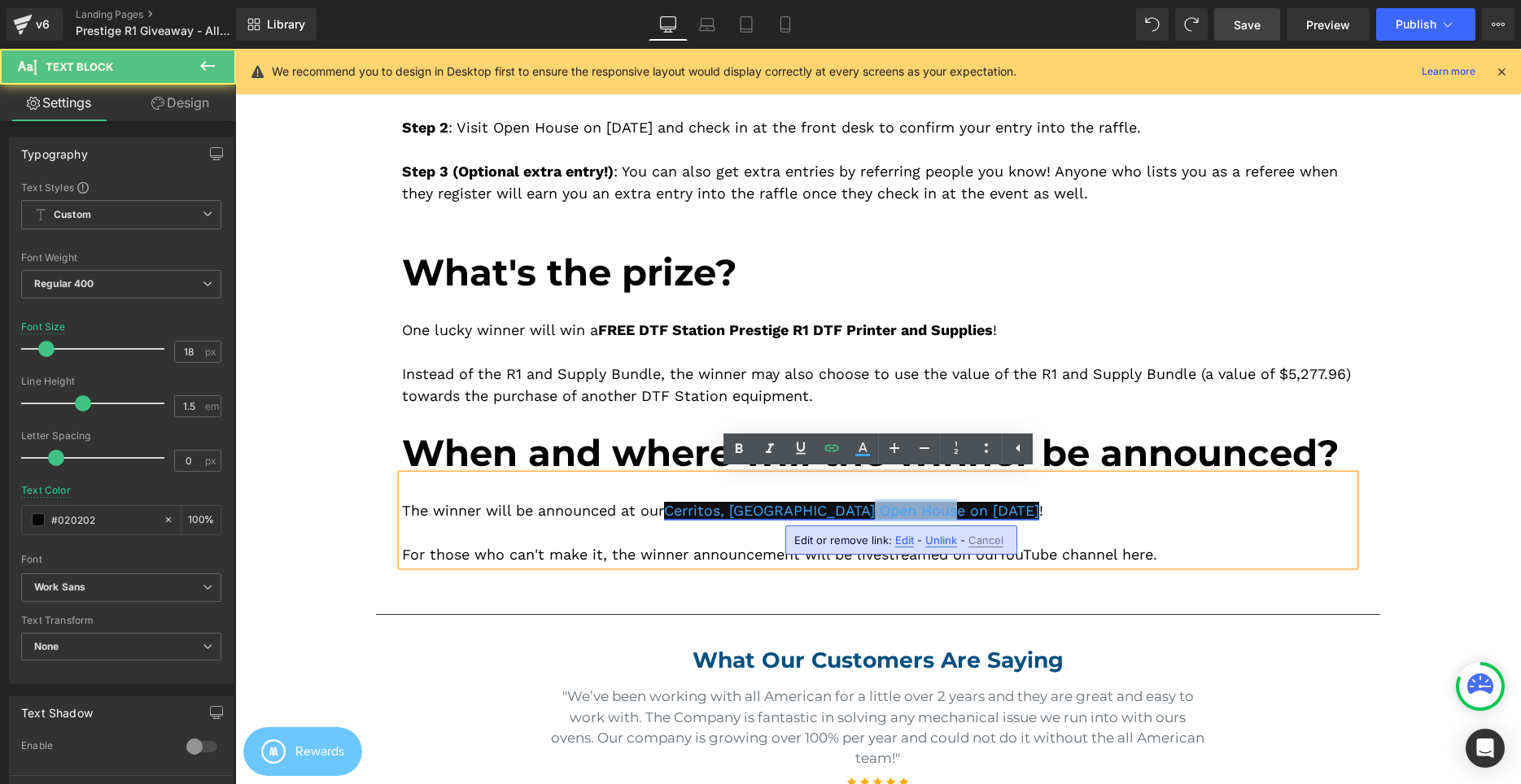
click at [886, 519] on span "Cerritos, CA Open House on September 6, 2025" at bounding box center [851, 510] width 375 height 17
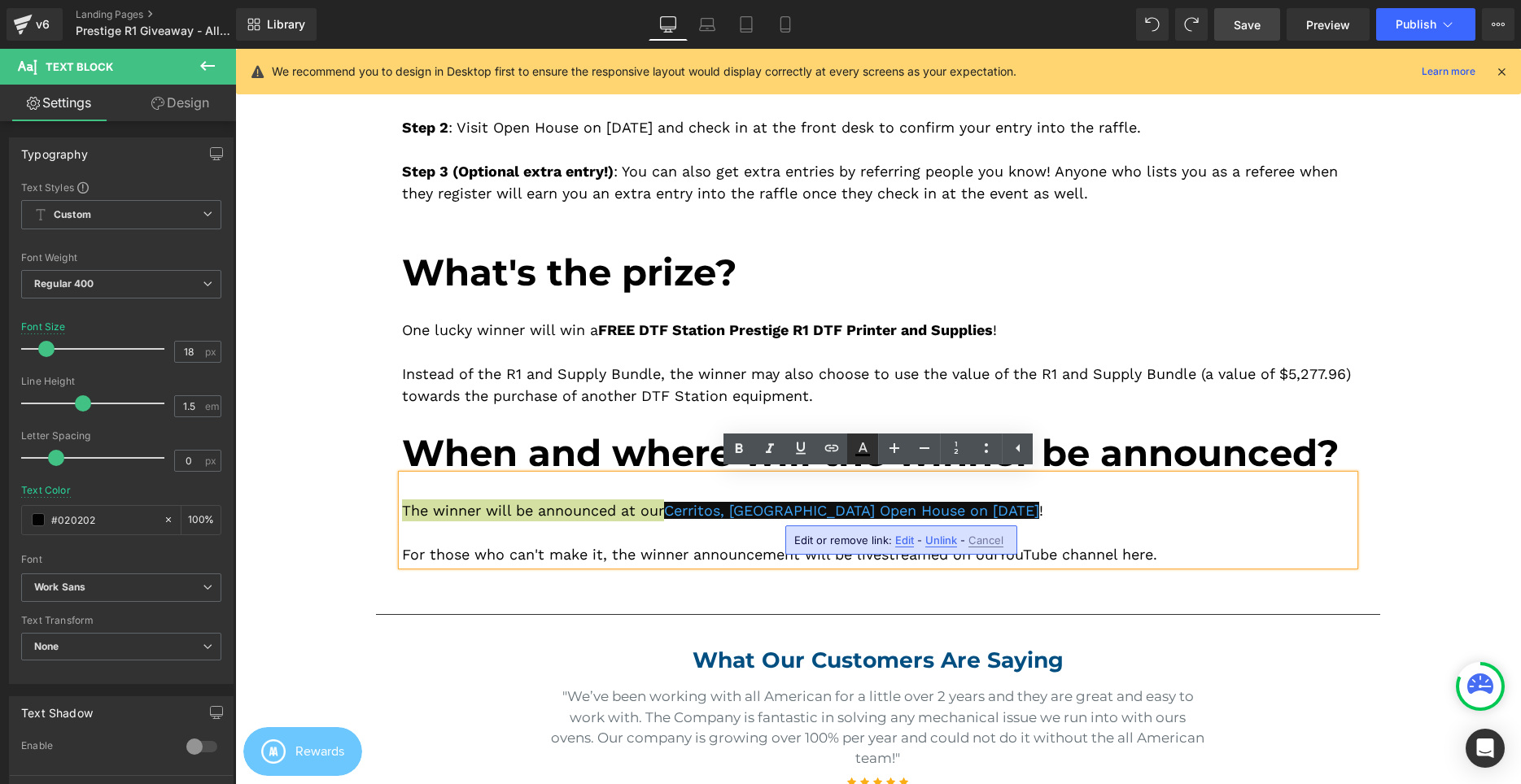
click at [868, 448] on icon at bounding box center [862, 448] width 19 height 19
type input "#020202"
type input "100"
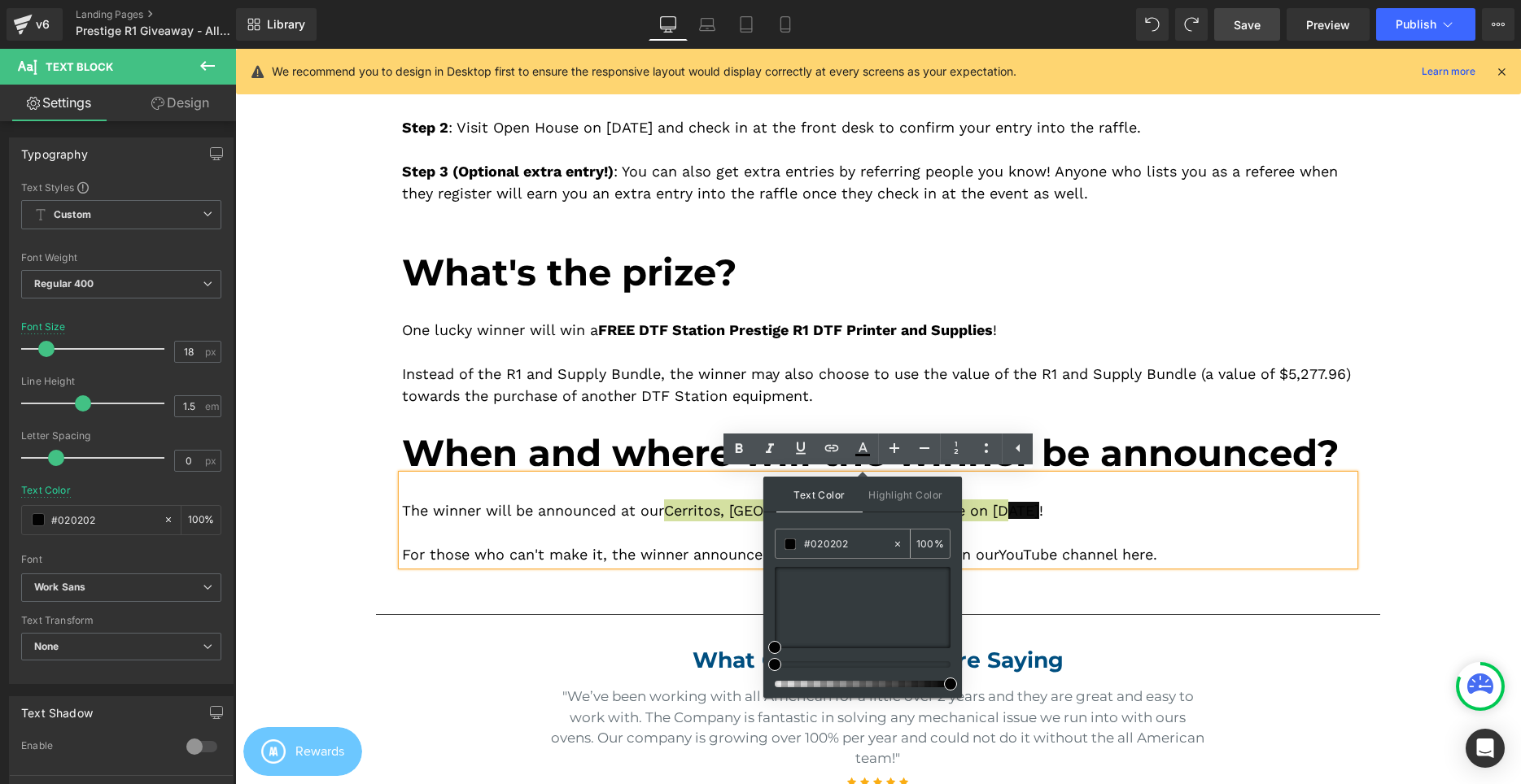
click at [0, 0] on div "#020202" at bounding box center [0, 0] width 0 height 0
click at [0, 0] on input "#020202" at bounding box center [0, 0] width 0 height 0
paste input "3ea5f9"
click at [900, 489] on span "Highlight Color" at bounding box center [905, 494] width 86 height 35
click at [0, 0] on span "Text Color" at bounding box center [0, 0] width 0 height 0
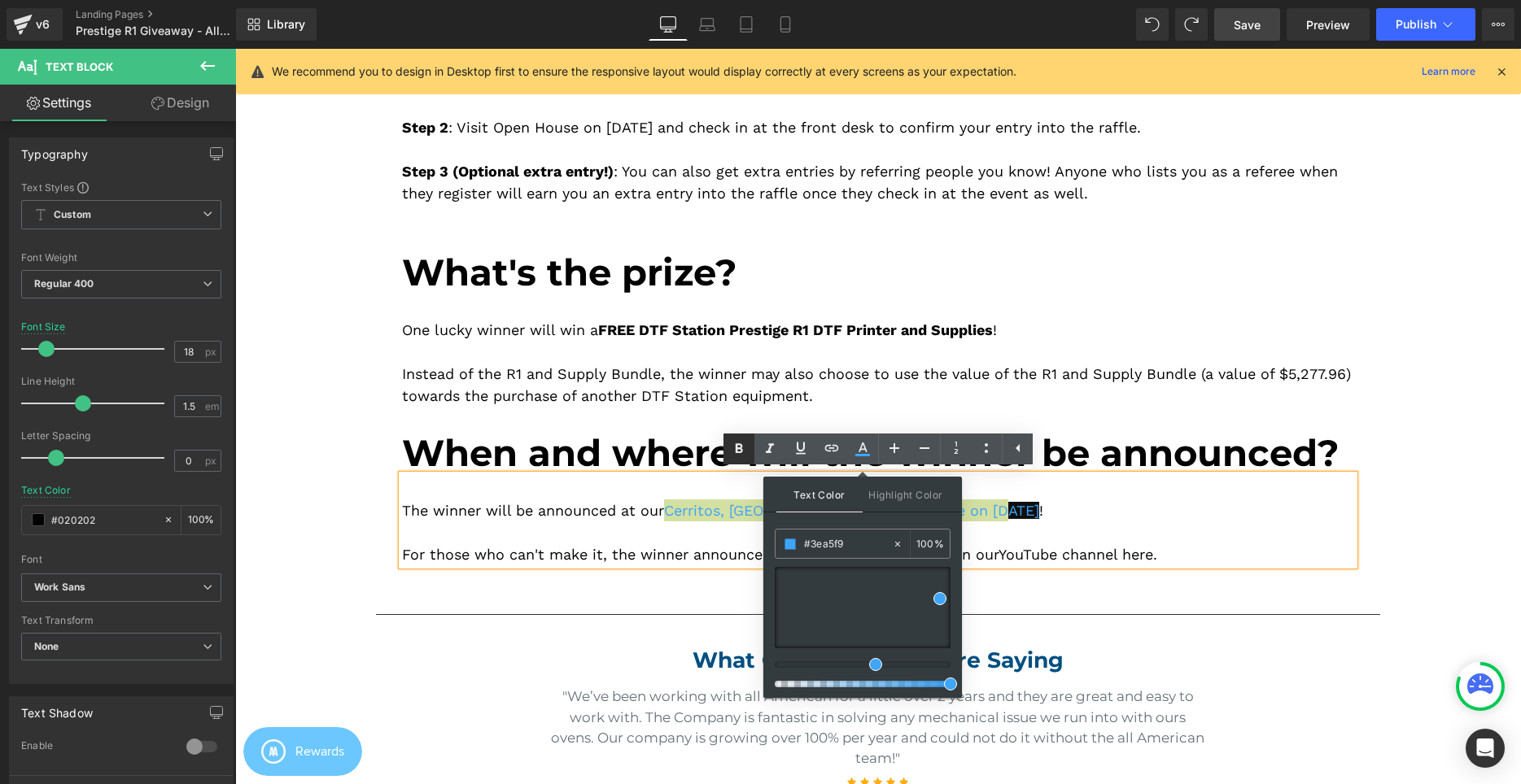
click at [0, 0] on icon at bounding box center [0, 0] width 0 height 0
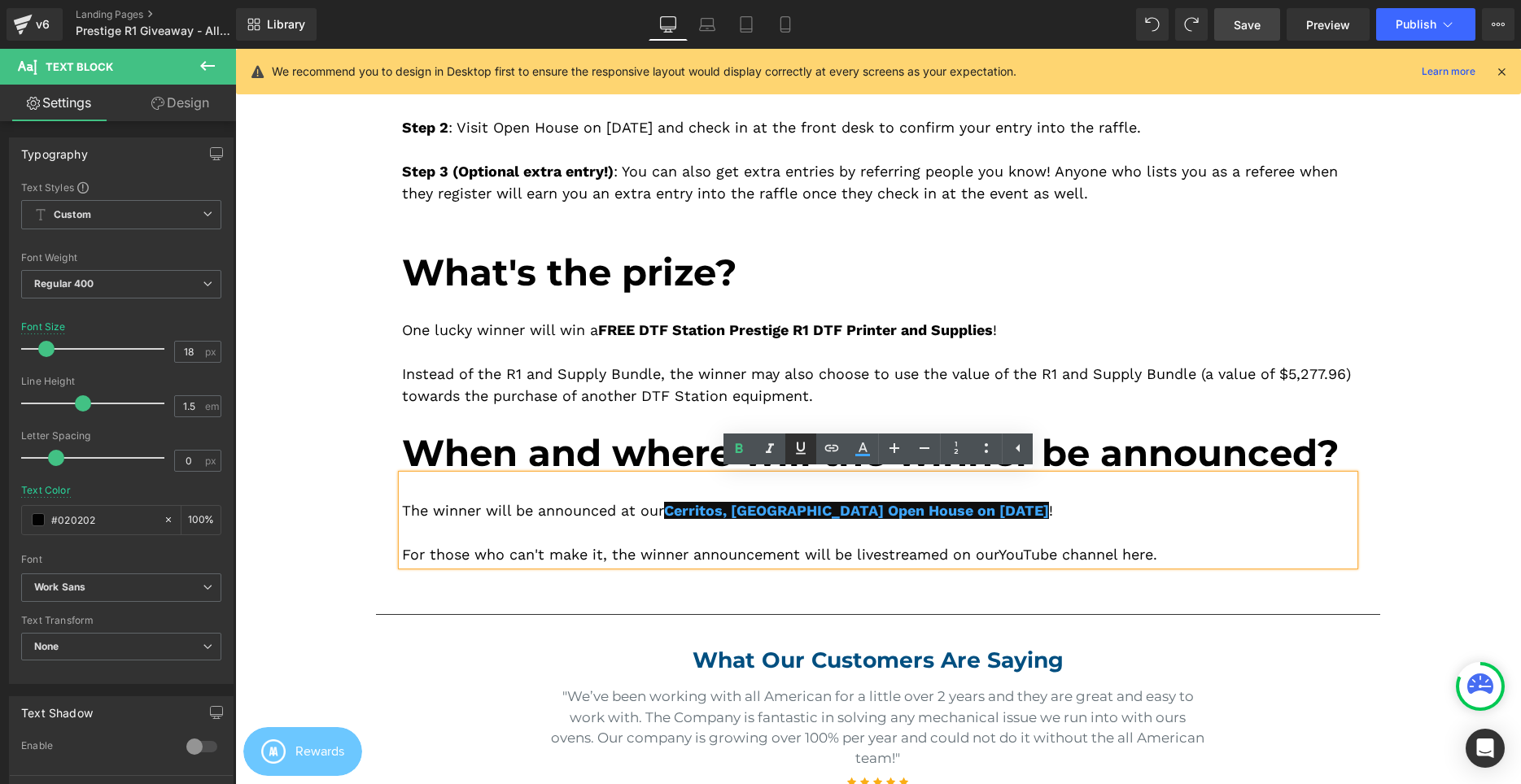
click at [804, 448] on icon at bounding box center [801, 448] width 10 height 13
click at [0, 0] on icon at bounding box center [0, 0] width 0 height 0
type input "#020202"
type input "100"
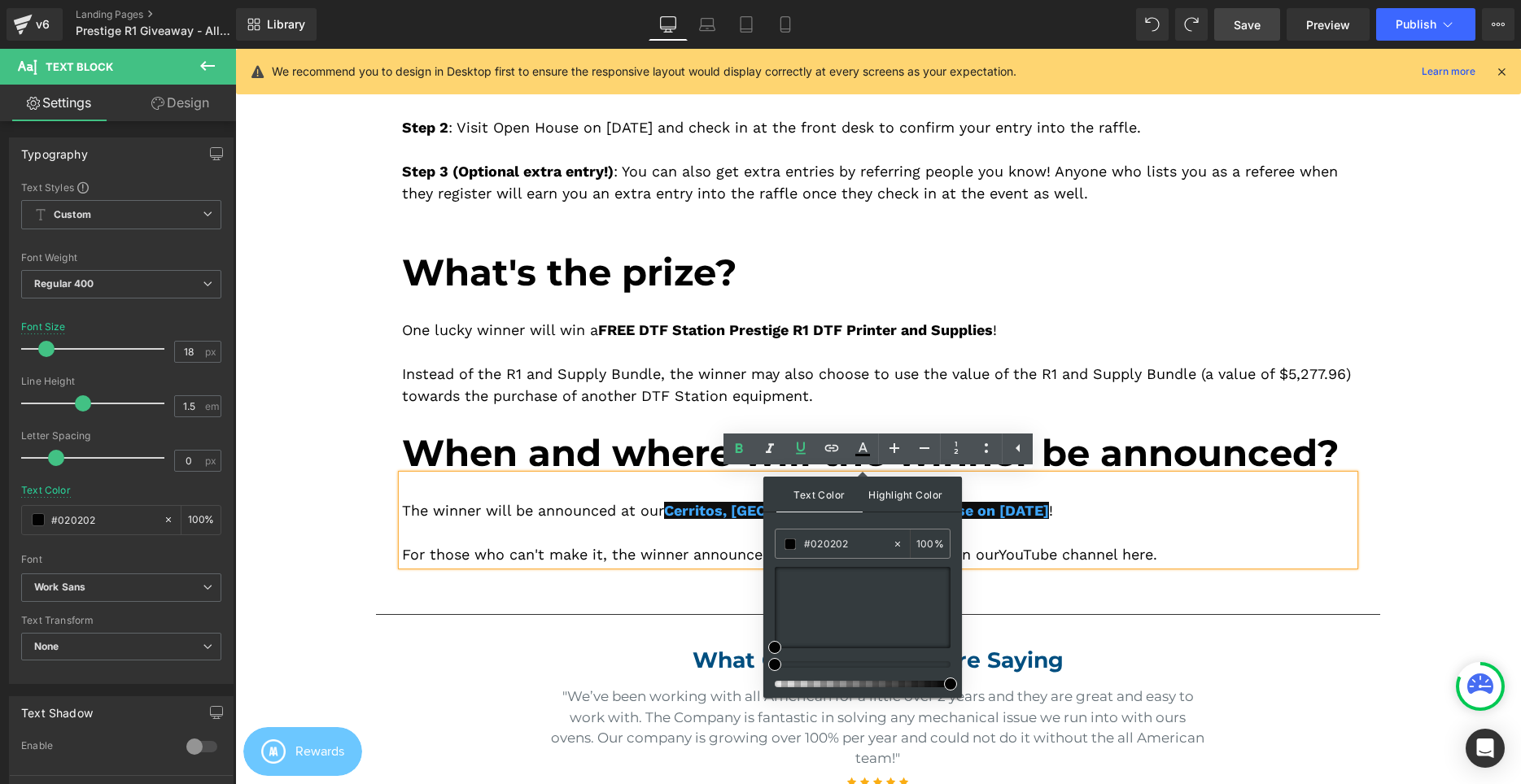
click at [896, 495] on span "Highlight Color" at bounding box center [905, 494] width 86 height 35
click at [0, 0] on span "Text Color" at bounding box center [0, 0] width 0 height 0
click at [0, 0] on input "#020202" at bounding box center [0, 0] width 0 height 0
paste input "3ea5f9"
type input "#3ea5f9"
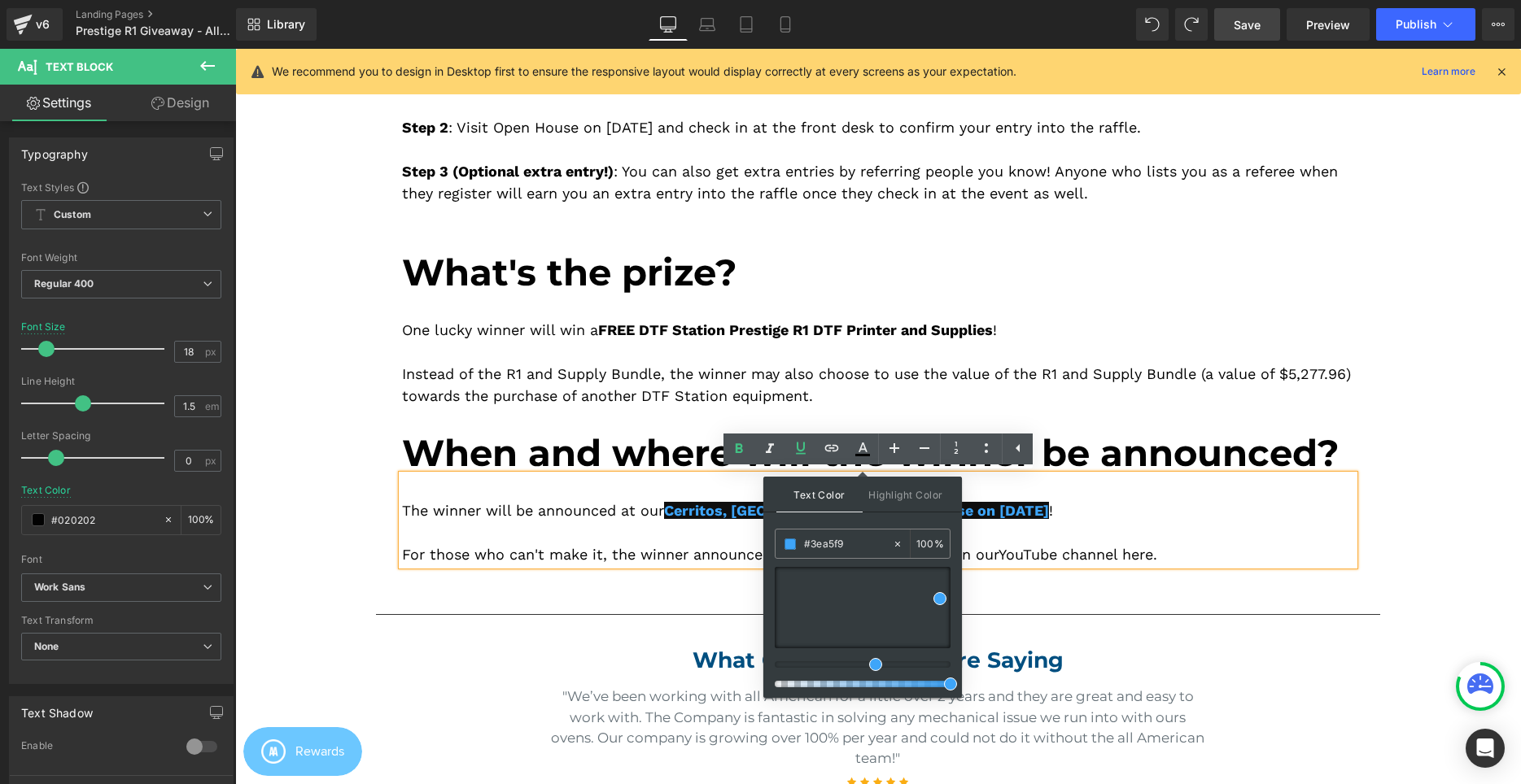
click at [872, 525] on div "Text Color Highlight Color rgba(62, 165, 249, 1) #3ea5f9 100 % transparent tran…" at bounding box center [862, 587] width 198 height 221
click at [879, 500] on span "Highlight Color" at bounding box center [905, 494] width 86 height 35
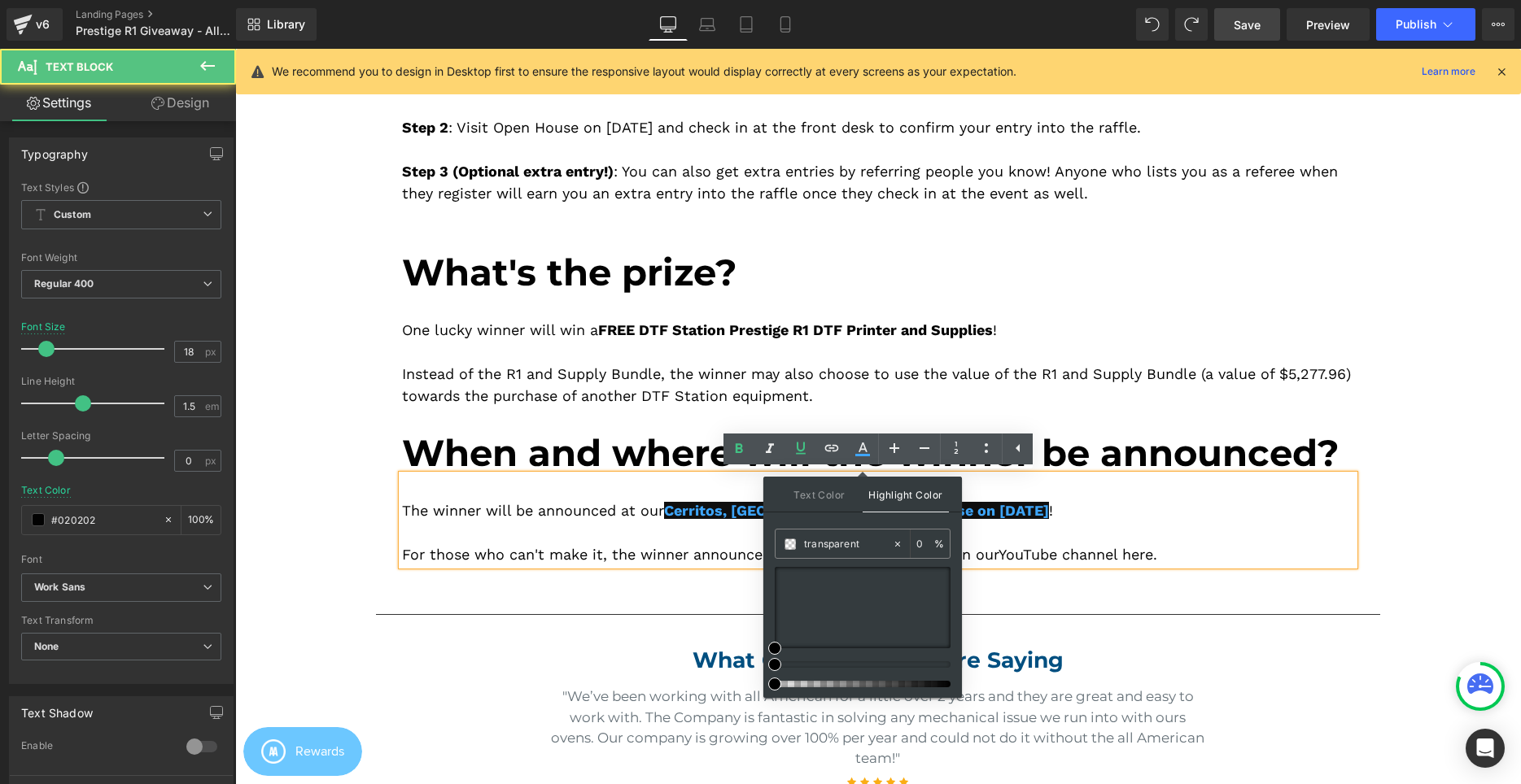
click at [1034, 530] on div at bounding box center [877, 532] width 952 height 22
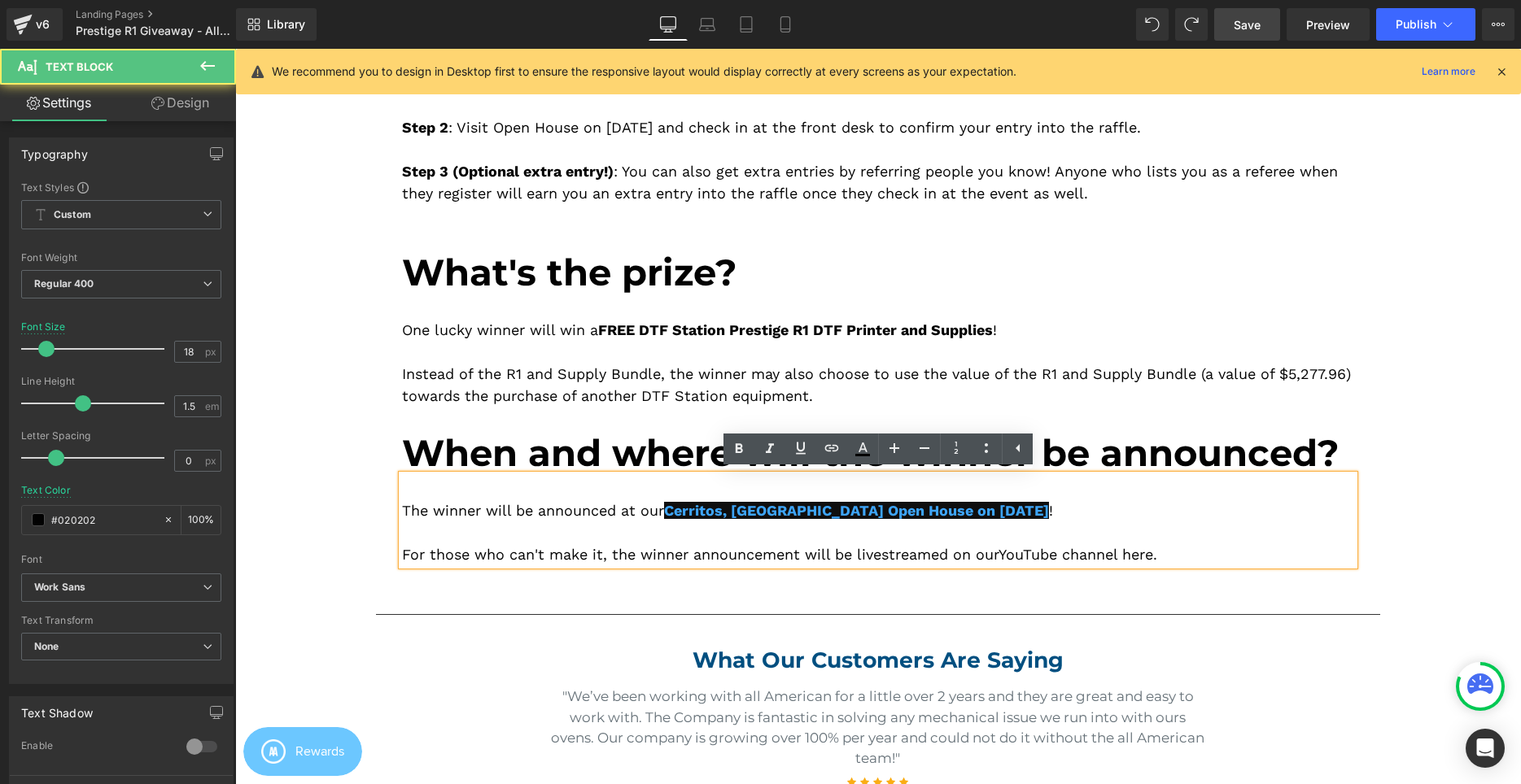
click at [1034, 514] on div "The winner will be announced at our Cerritos, CA Open House on September 6, 202…" at bounding box center [877, 510] width 952 height 22
drag, startPoint x: 1235, startPoint y: 24, endPoint x: 778, endPoint y: 47, distance: 457.6
click at [1236, 24] on link "Save" at bounding box center [1246, 24] width 66 height 33
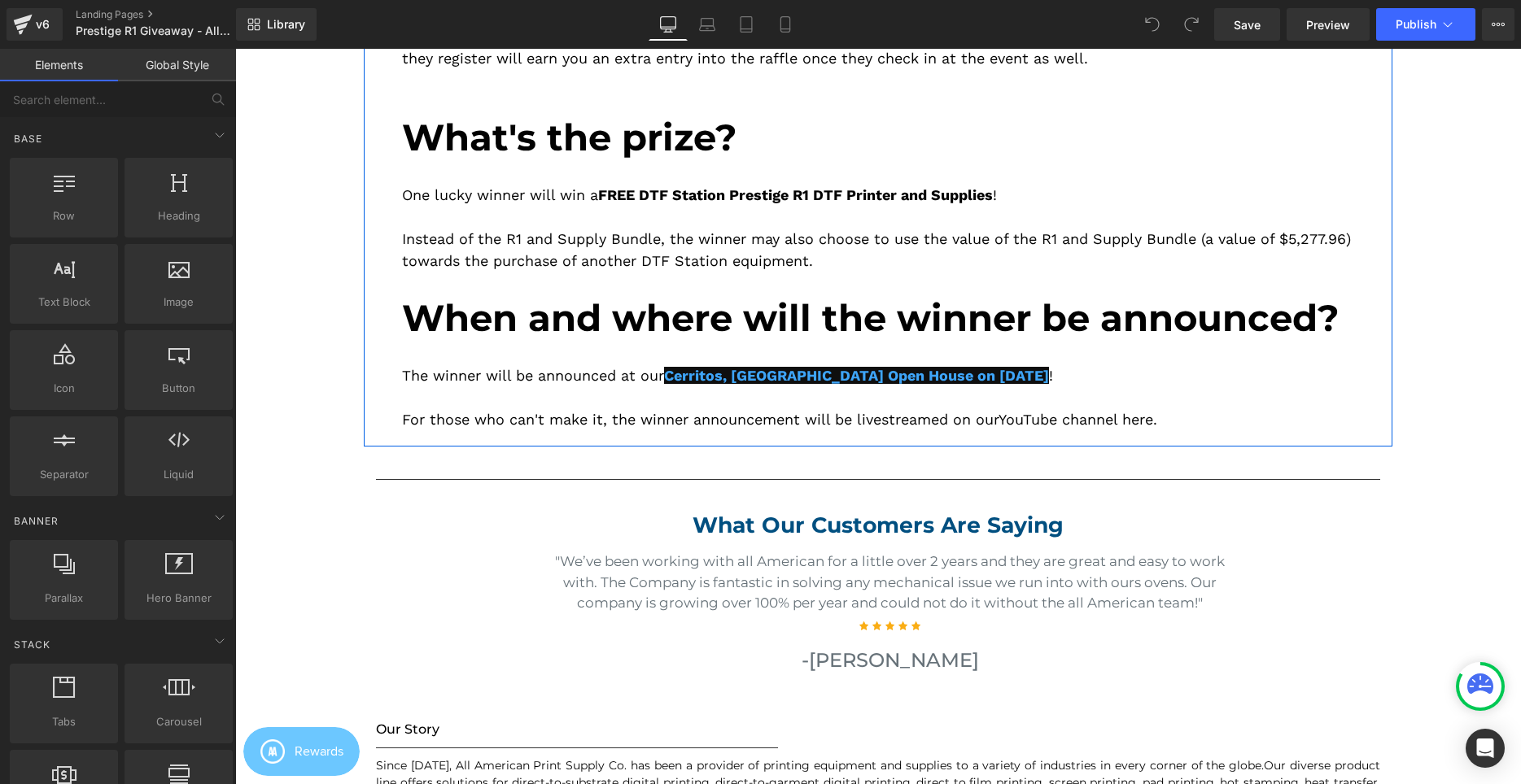
scroll to position [830, 0]
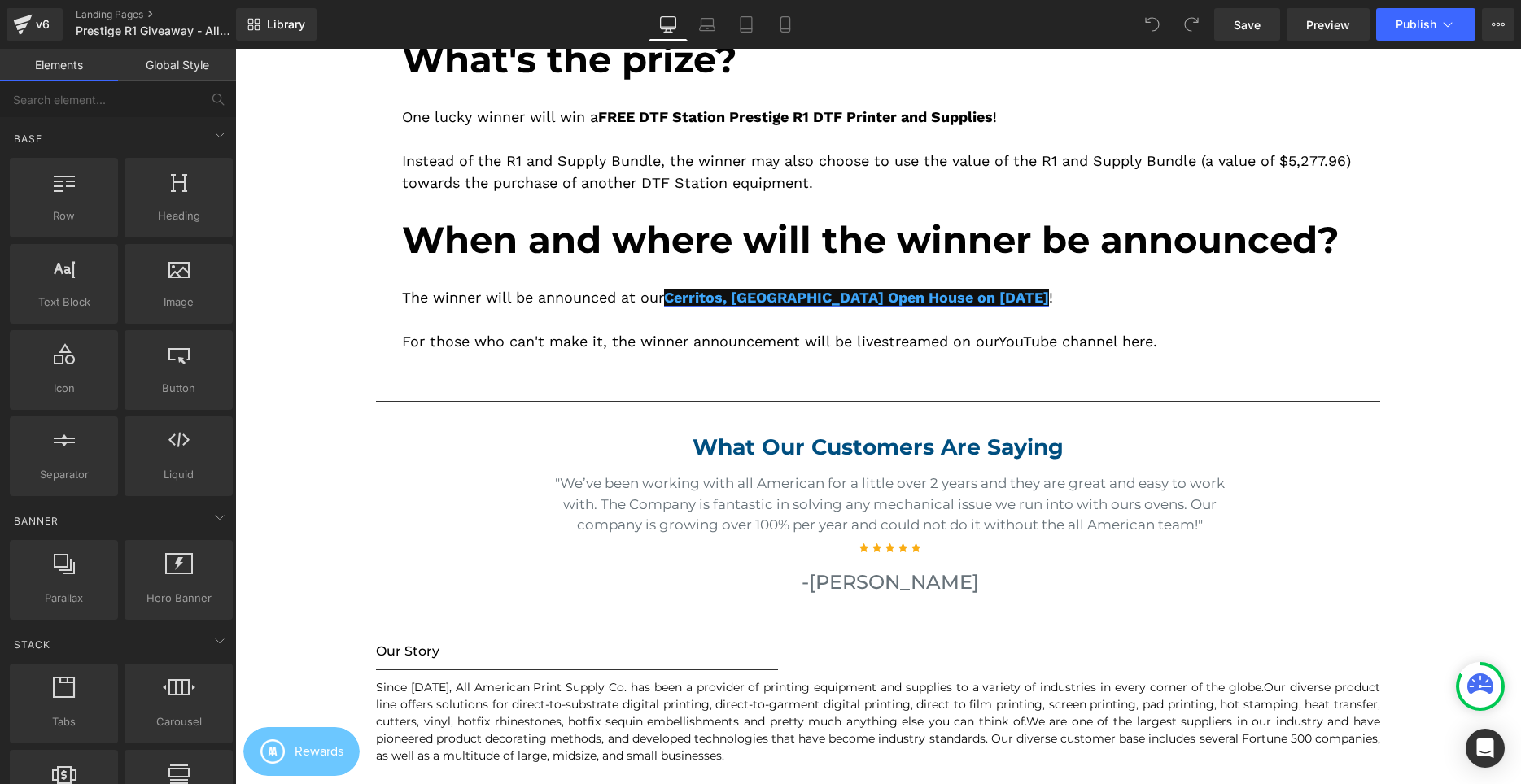
click at [714, 290] on link "Cerritos, CA Open House on September 6, 2025" at bounding box center [856, 297] width 385 height 17
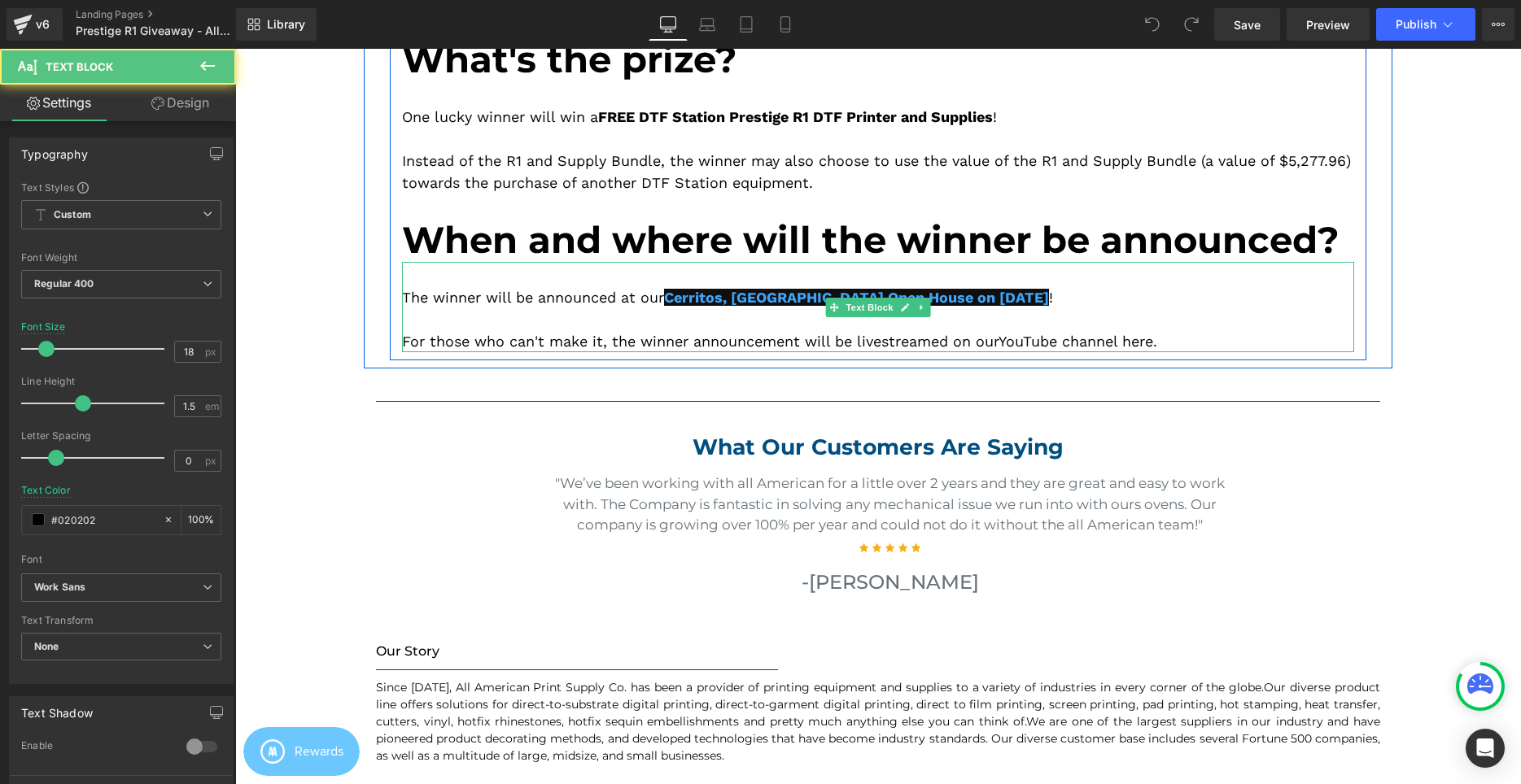
click at [649, 295] on div "The winner will be announced at our Cerritos, CA Open House on September 6, 202…" at bounding box center [877, 297] width 952 height 22
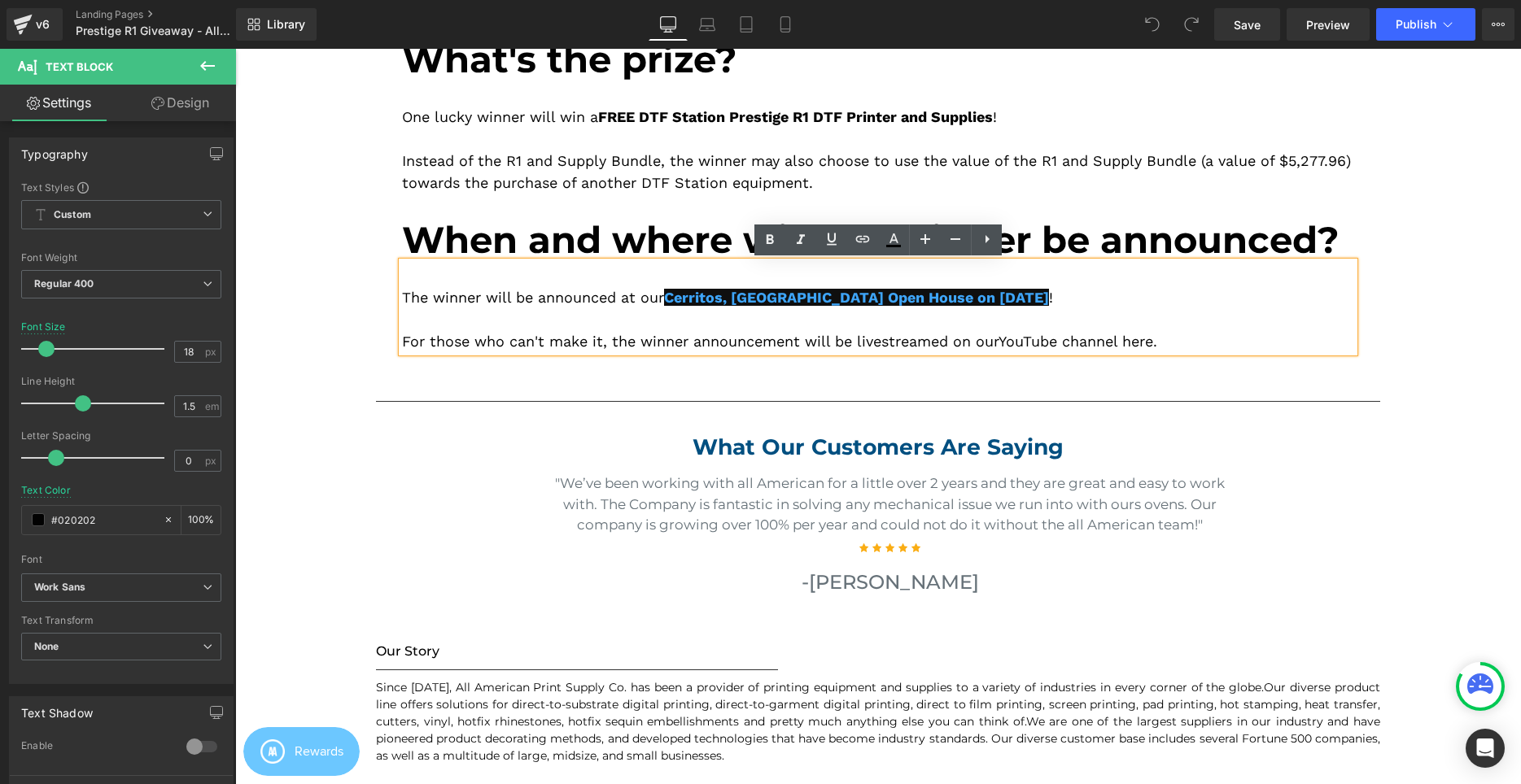
drag, startPoint x: 671, startPoint y: 300, endPoint x: 971, endPoint y: 274, distance: 301.1
click at [1010, 295] on div "The winner will be announced at our Cerritos, CA Open House on September 6, 202…" at bounding box center [877, 297] width 952 height 22
click at [898, 243] on icon at bounding box center [893, 239] width 19 height 19
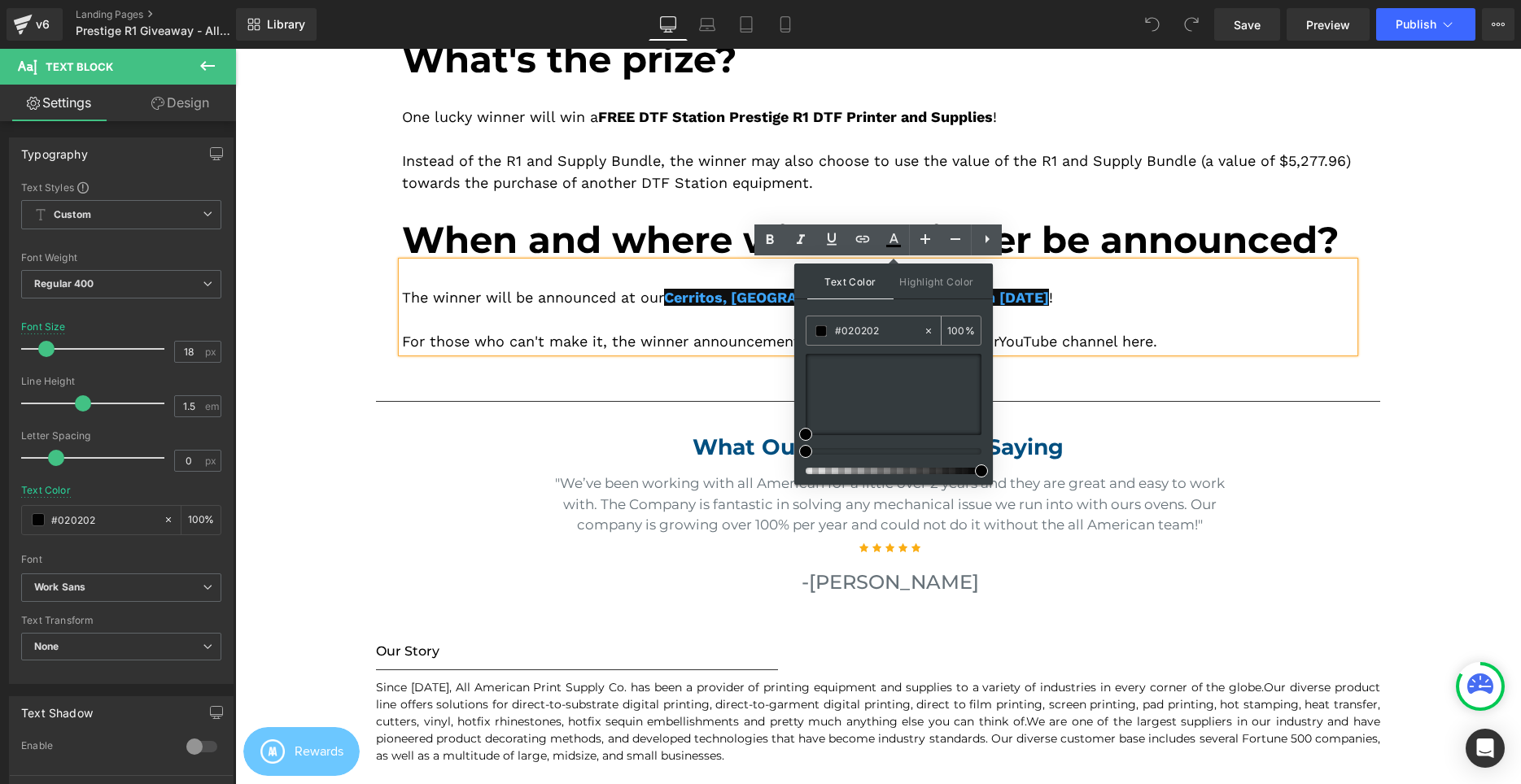
click at [887, 329] on input "#020202" at bounding box center [878, 331] width 88 height 18
paste input "#3ea5f9"
type input "##3ea5f9"
type input "0"
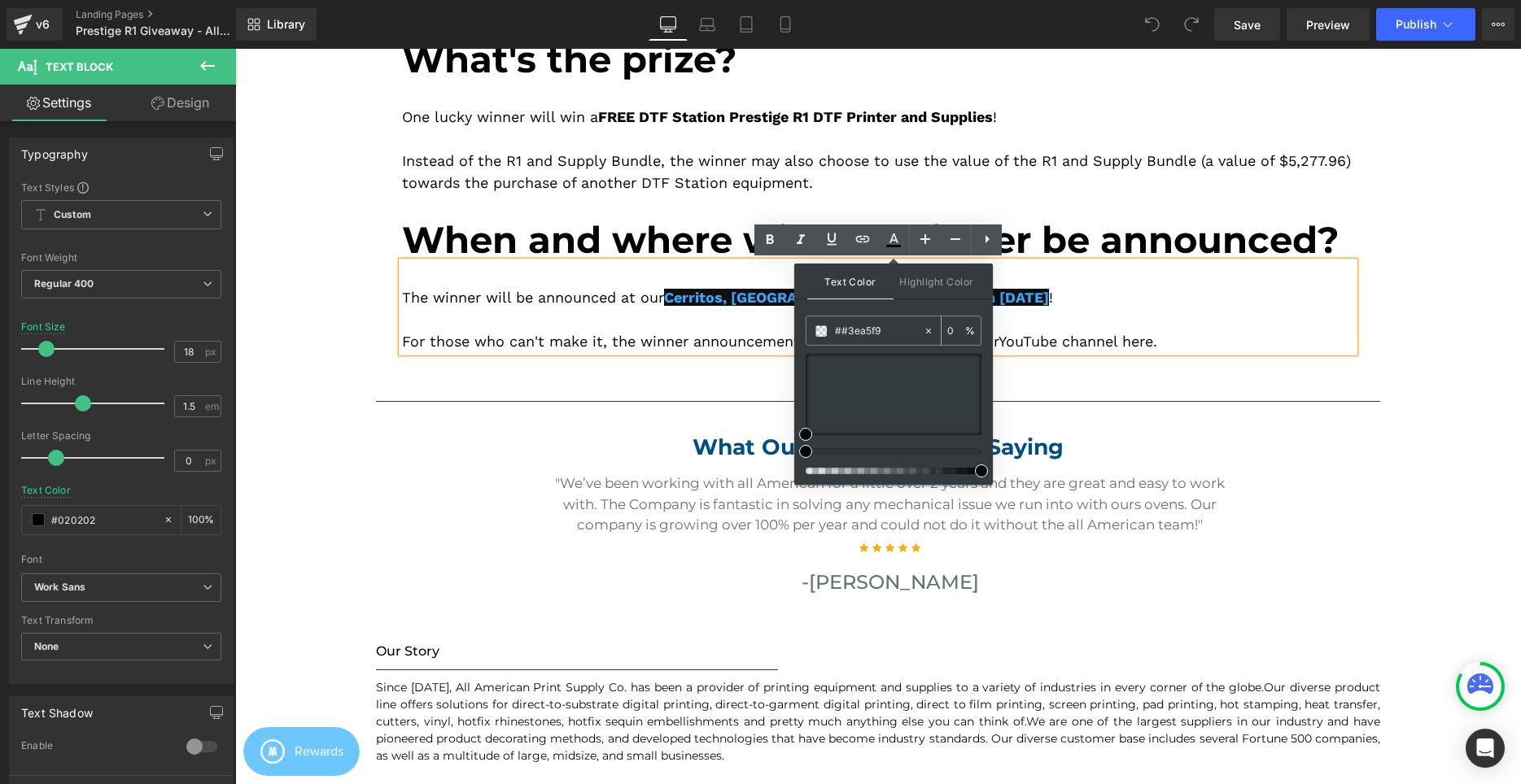
type input "#020202"
type input "100"
drag, startPoint x: 891, startPoint y: 331, endPoint x: 782, endPoint y: 329, distance: 109.0
click at [835, 329] on input "#020202" at bounding box center [878, 331] width 88 height 18
paste input "3ea5f9"
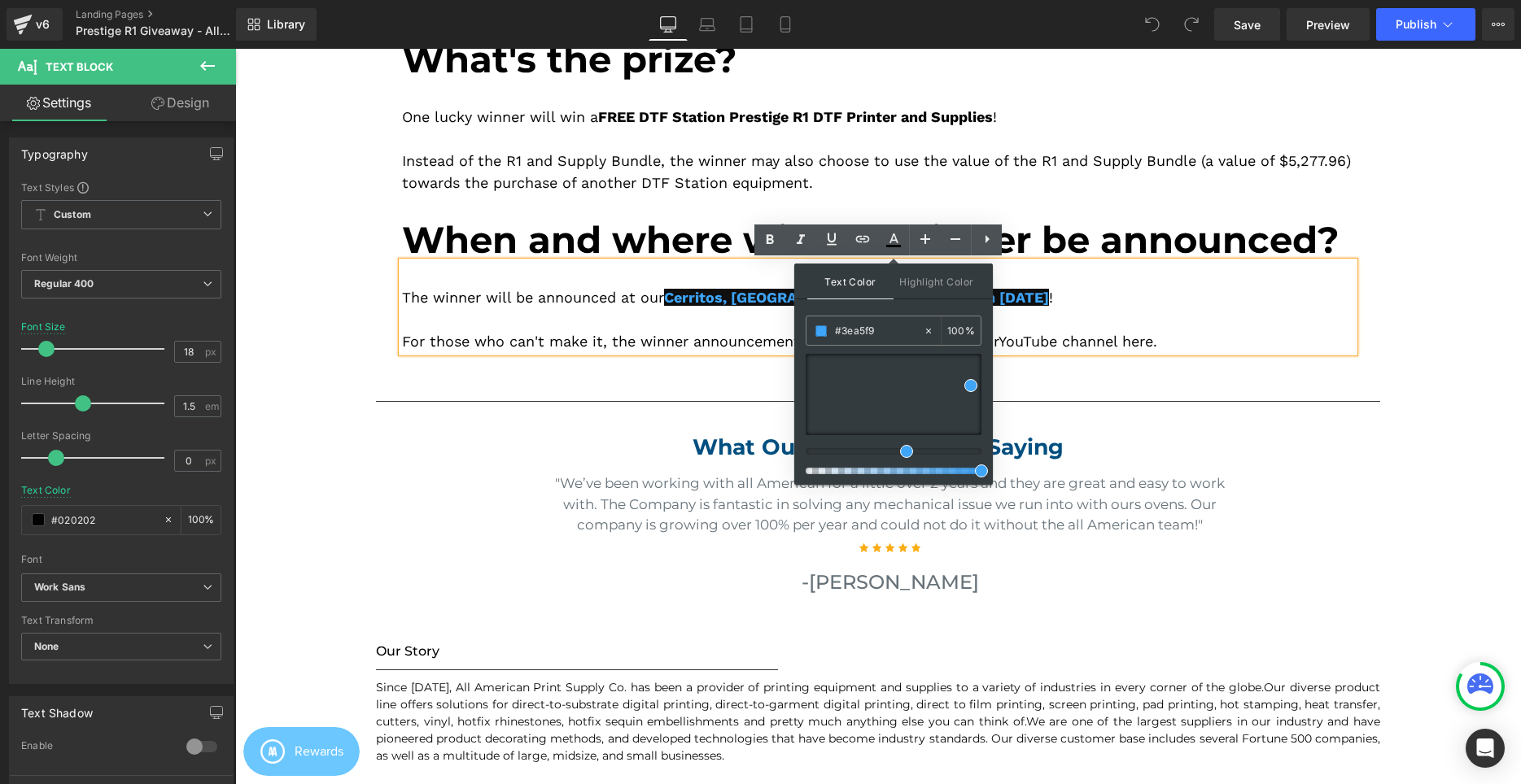
type input "#3ea5f9"
click at [761, 340] on div "For those who can't make it, the winner announcement will be livestreamed on ou…" at bounding box center [877, 341] width 952 height 22
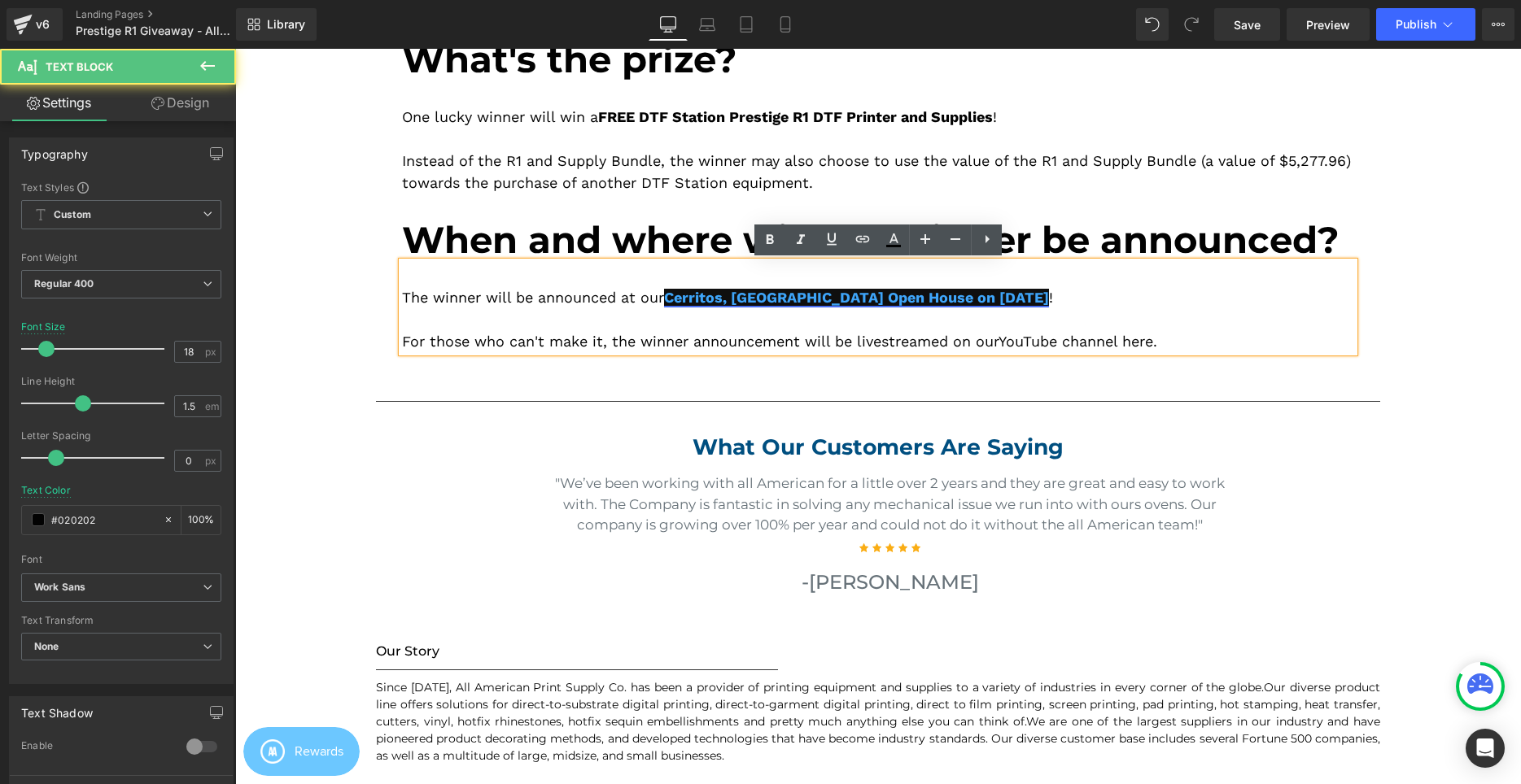
click at [755, 290] on link "Cerritos, CA Open House on September 6, 2025" at bounding box center [856, 297] width 385 height 17
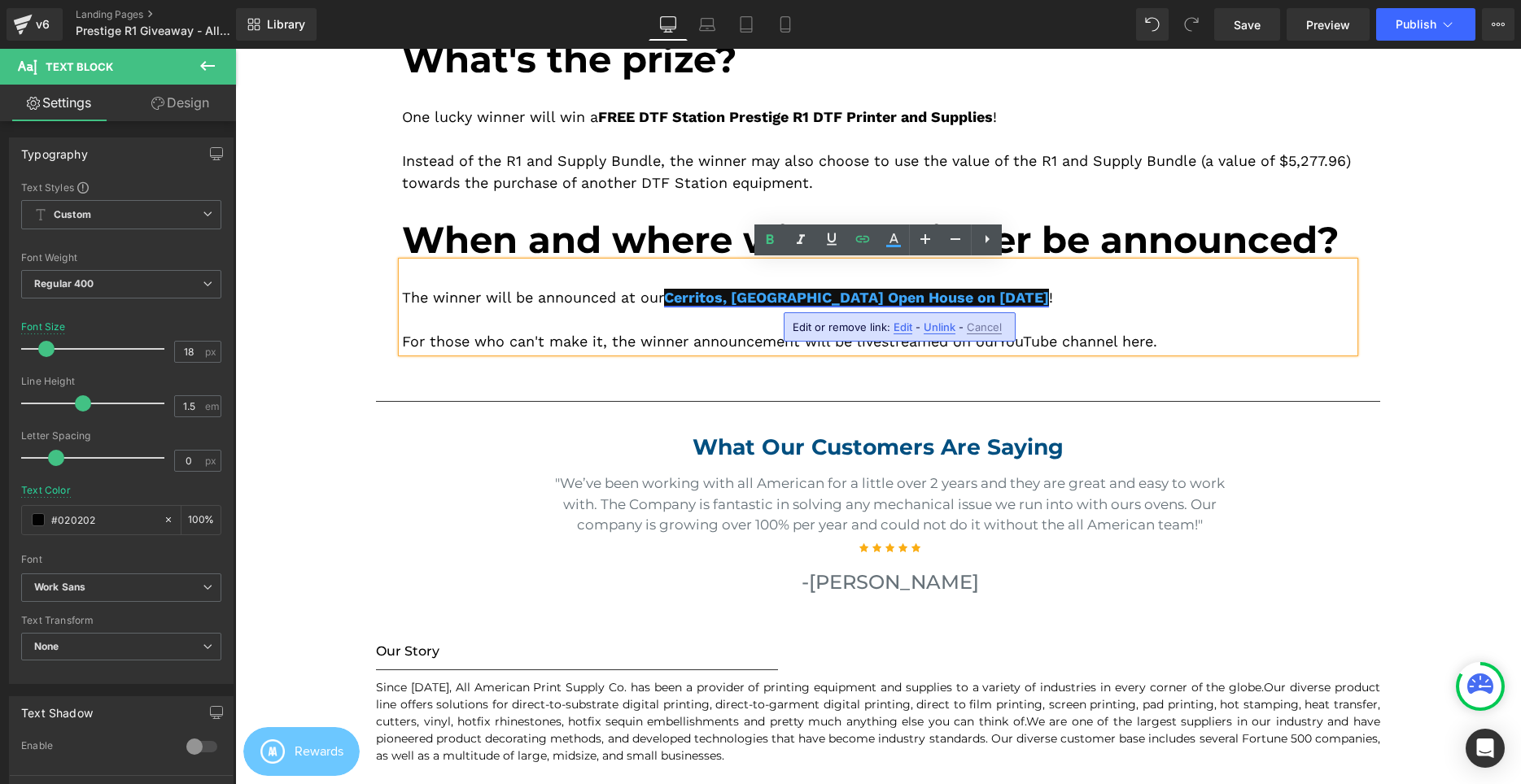
click at [673, 293] on link "Cerritos, CA Open House on September 6, 2025" at bounding box center [856, 297] width 385 height 17
drag, startPoint x: 673, startPoint y: 295, endPoint x: 1013, endPoint y: 295, distance: 340.0
click at [1013, 295] on div "The winner will be announced at our Cerritos, CA Open House on September 6, 202…" at bounding box center [877, 297] width 952 height 22
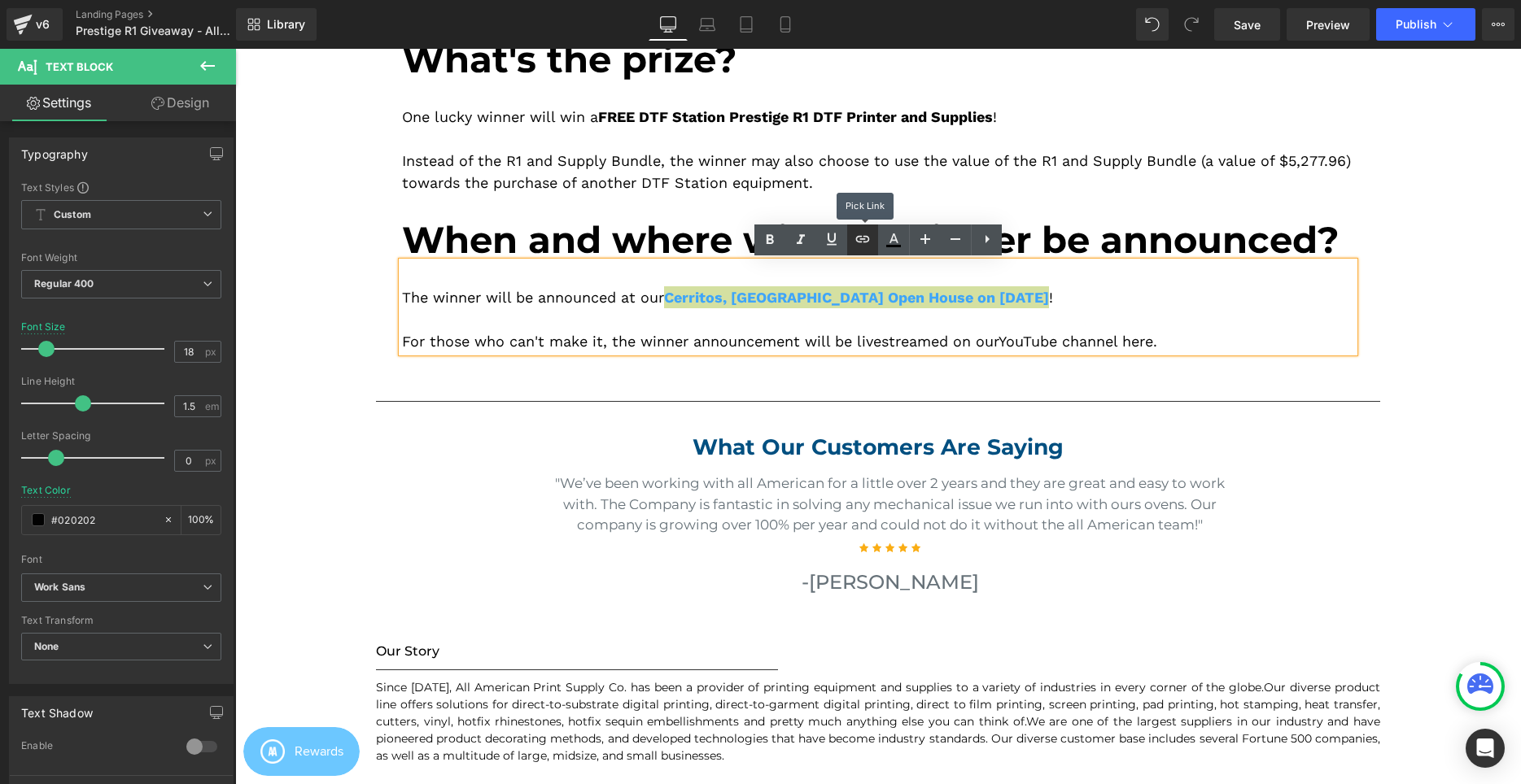
click at [0, 0] on icon at bounding box center [0, 0] width 0 height 0
click at [867, 238] on icon at bounding box center [863, 239] width 14 height 7
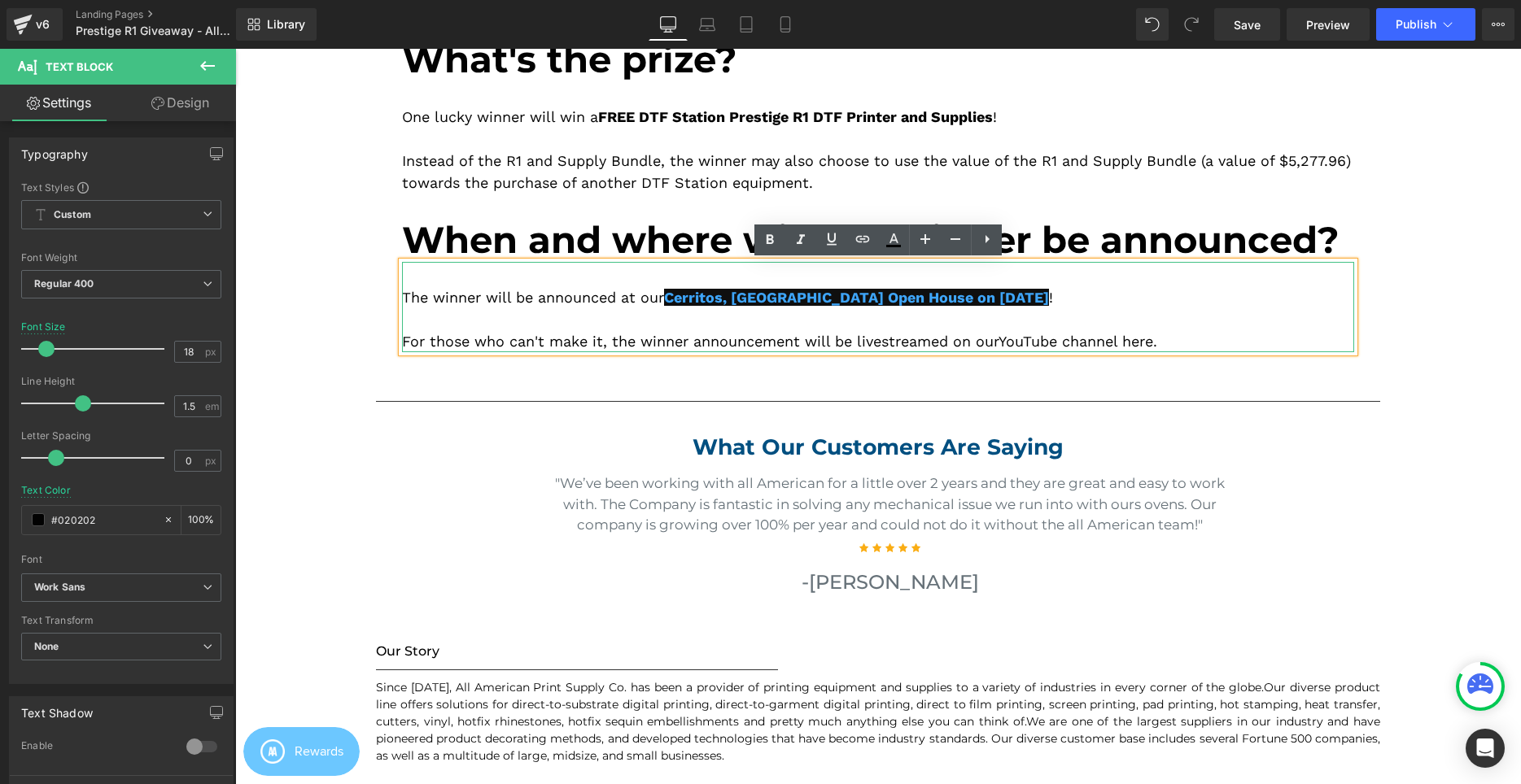
click at [848, 282] on div "The winner will be announced at our Cerritos, CA Open House on September 6, 202…" at bounding box center [877, 307] width 952 height 90
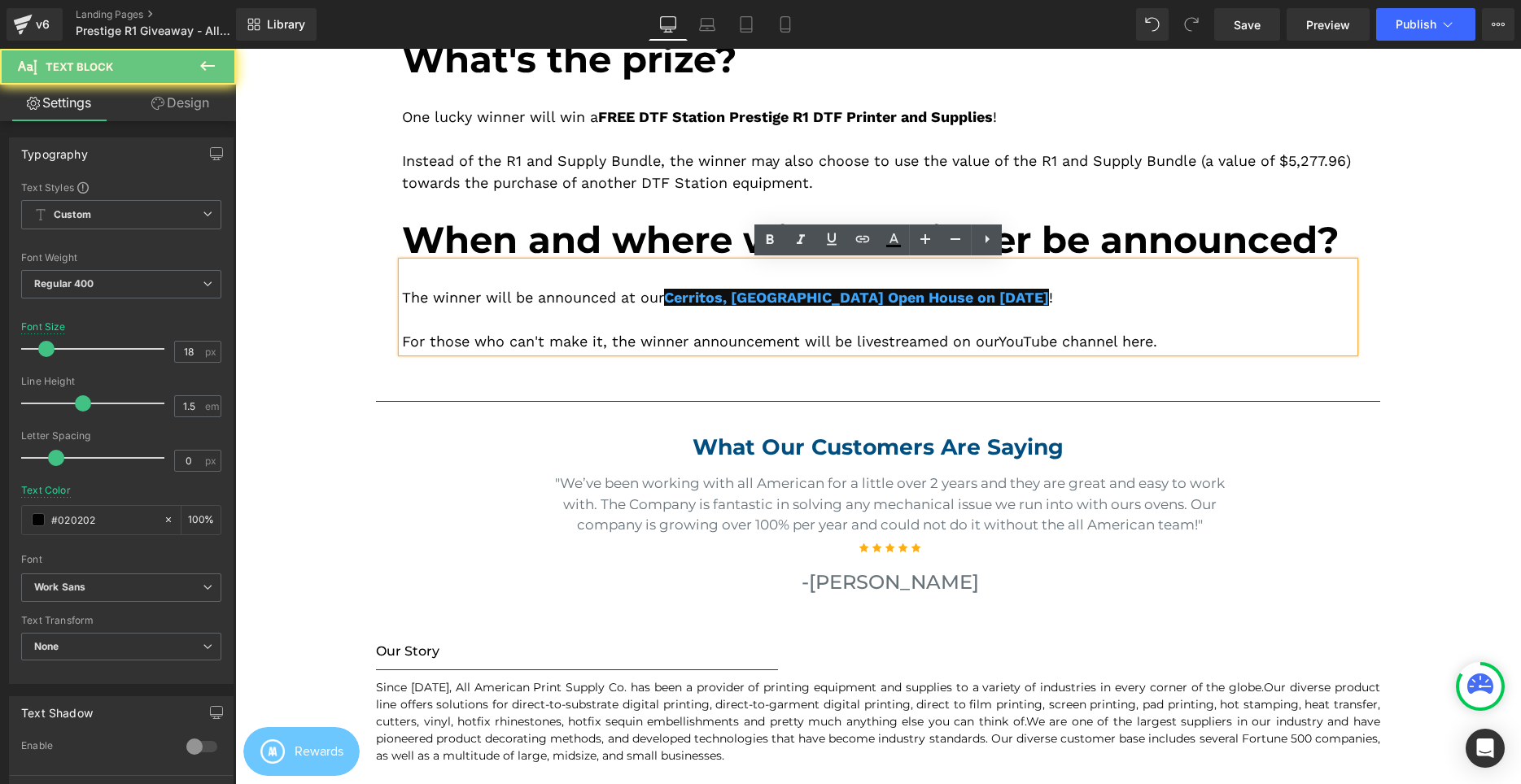
click at [875, 298] on span "Cerritos, CA Open House on September 6, 2025" at bounding box center [856, 297] width 385 height 17
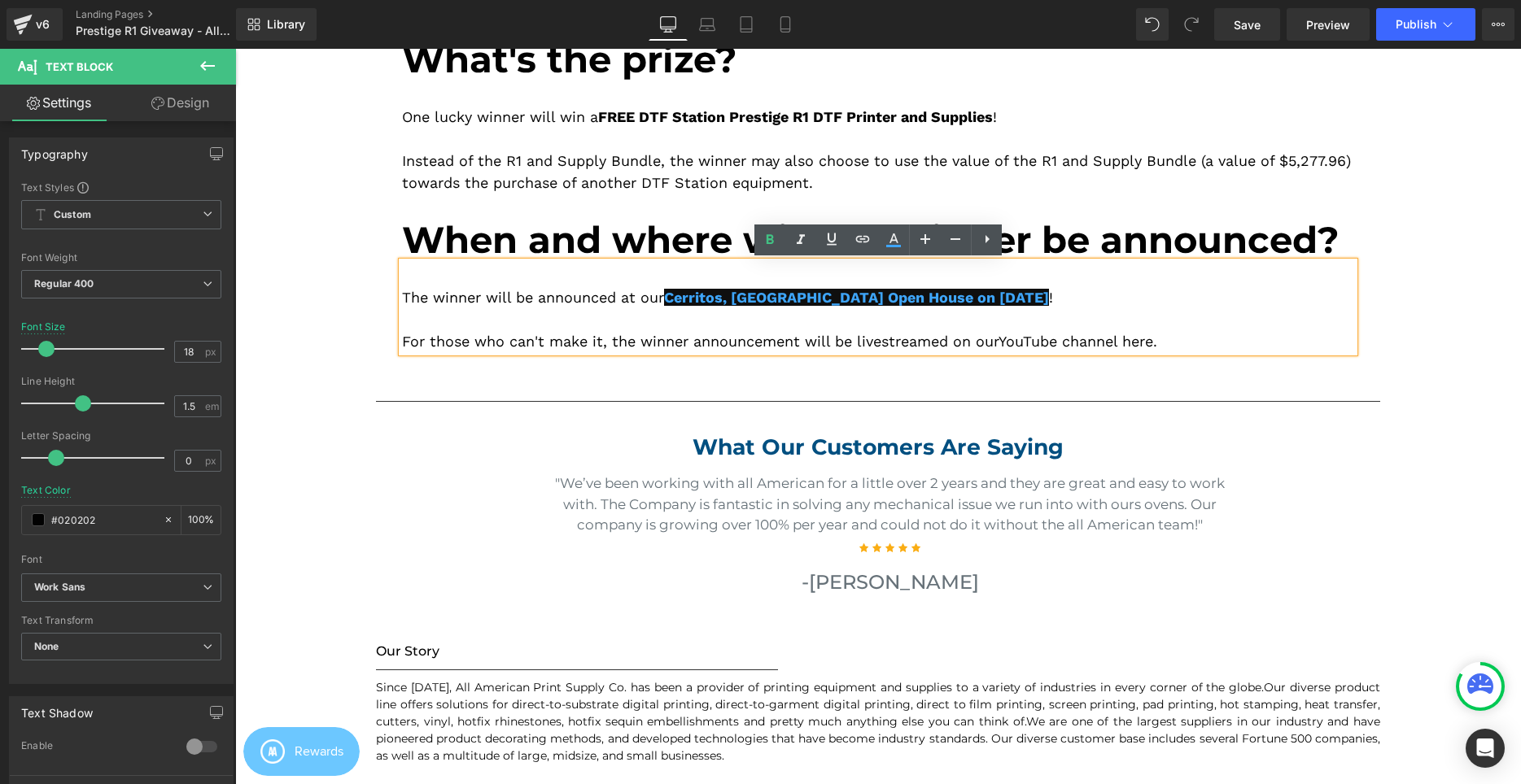
drag, startPoint x: 1035, startPoint y: 299, endPoint x: 678, endPoint y: 379, distance: 365.9
click at [672, 292] on div "The winner will be announced at our Cerritos, CA Open House on September 6, 202…" at bounding box center [877, 297] width 952 height 22
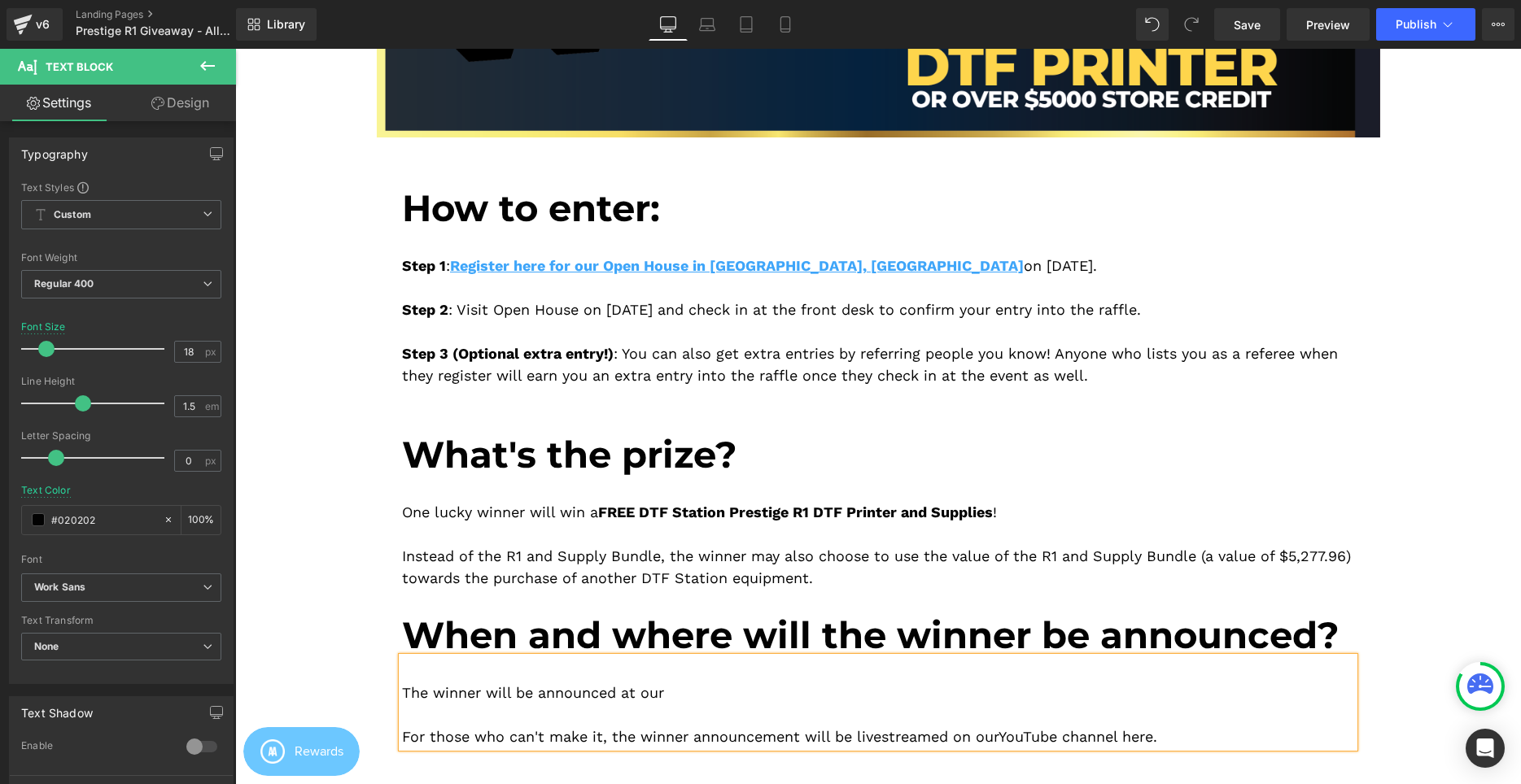
scroll to position [415, 0]
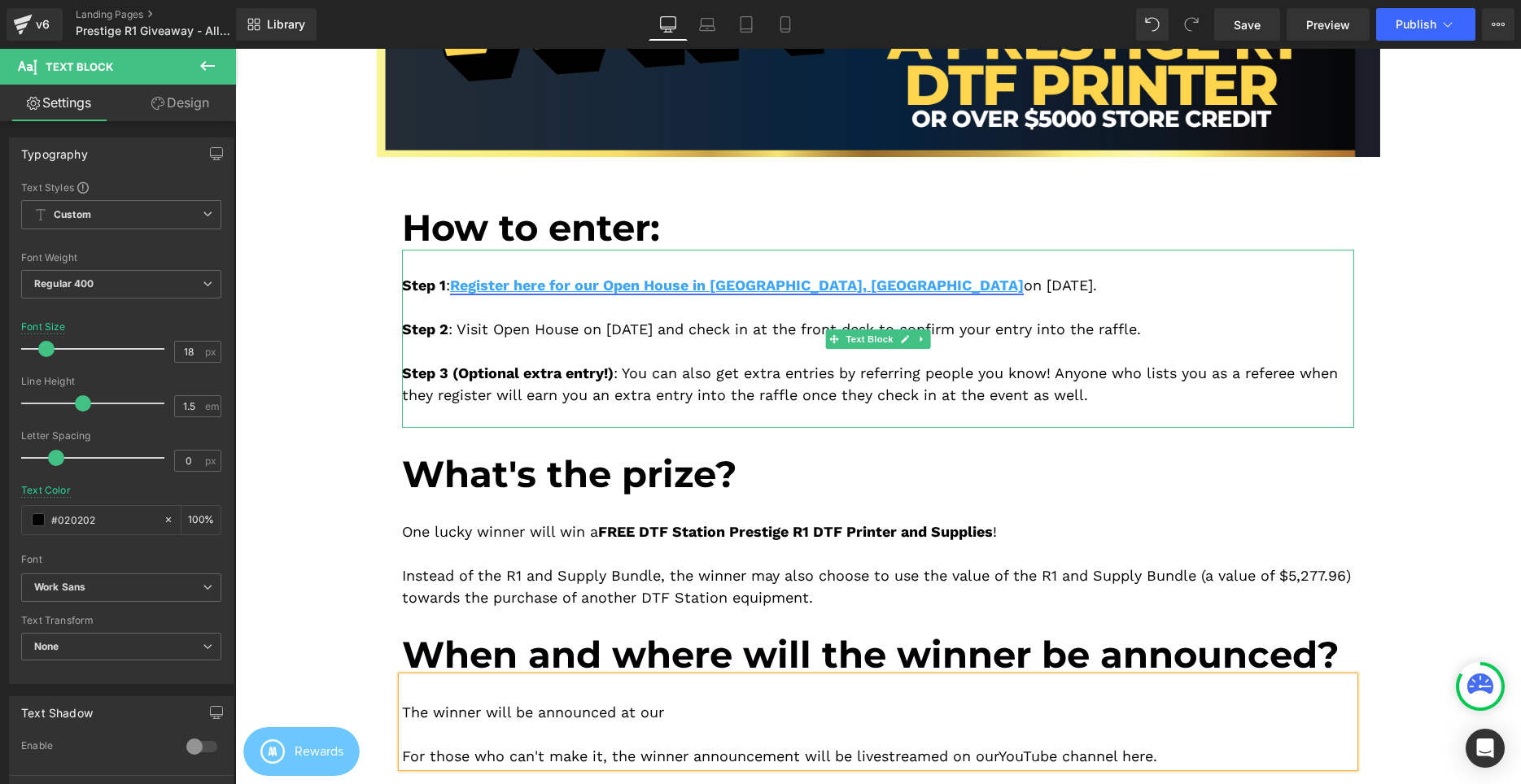
click at [614, 277] on link "Register here for our Open House in Cerritos, CA" at bounding box center [737, 285] width 573 height 17
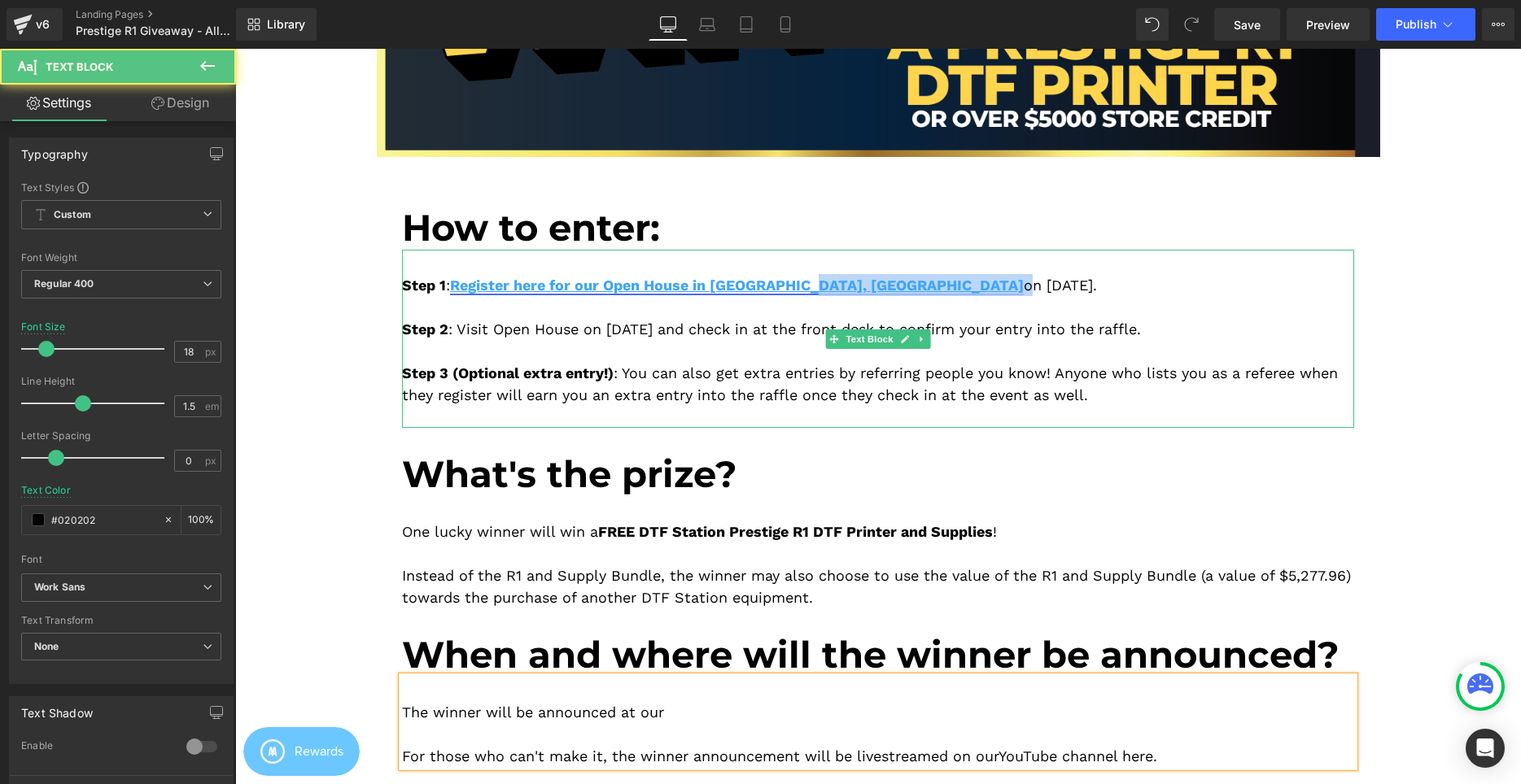
click at [803, 282] on div "Step 1 : Register here for our Open House in Cerritos, CA on September 6, 2025.…" at bounding box center [877, 338] width 952 height 178
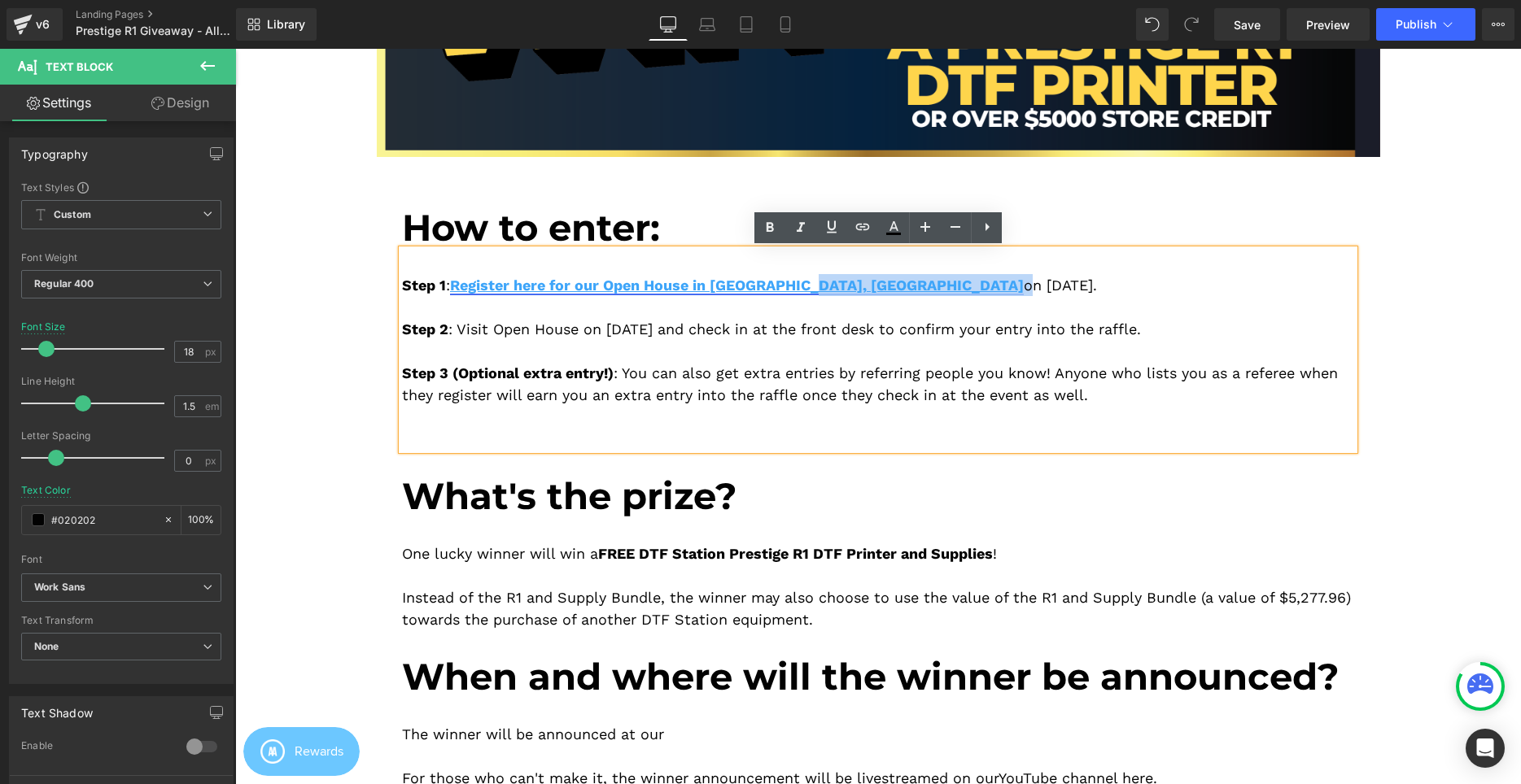
drag, startPoint x: 979, startPoint y: 286, endPoint x: 666, endPoint y: 288, distance: 313.0
click at [654, 284] on div "Step 1 : Register here for our Open House in Cerritos, CA on September 6, 2025.…" at bounding box center [877, 349] width 952 height 200
click at [852, 310] on div "Step 1 : Register here for our Open House in Cerritos, CA on September 6, 2025.…" at bounding box center [877, 349] width 952 height 200
drag, startPoint x: 807, startPoint y: 286, endPoint x: 656, endPoint y: 283, distance: 151.0
click at [656, 283] on div "Step 1 : Register here for our Open House in Cerritos, CA on September 6, 2025.…" at bounding box center [877, 349] width 952 height 200
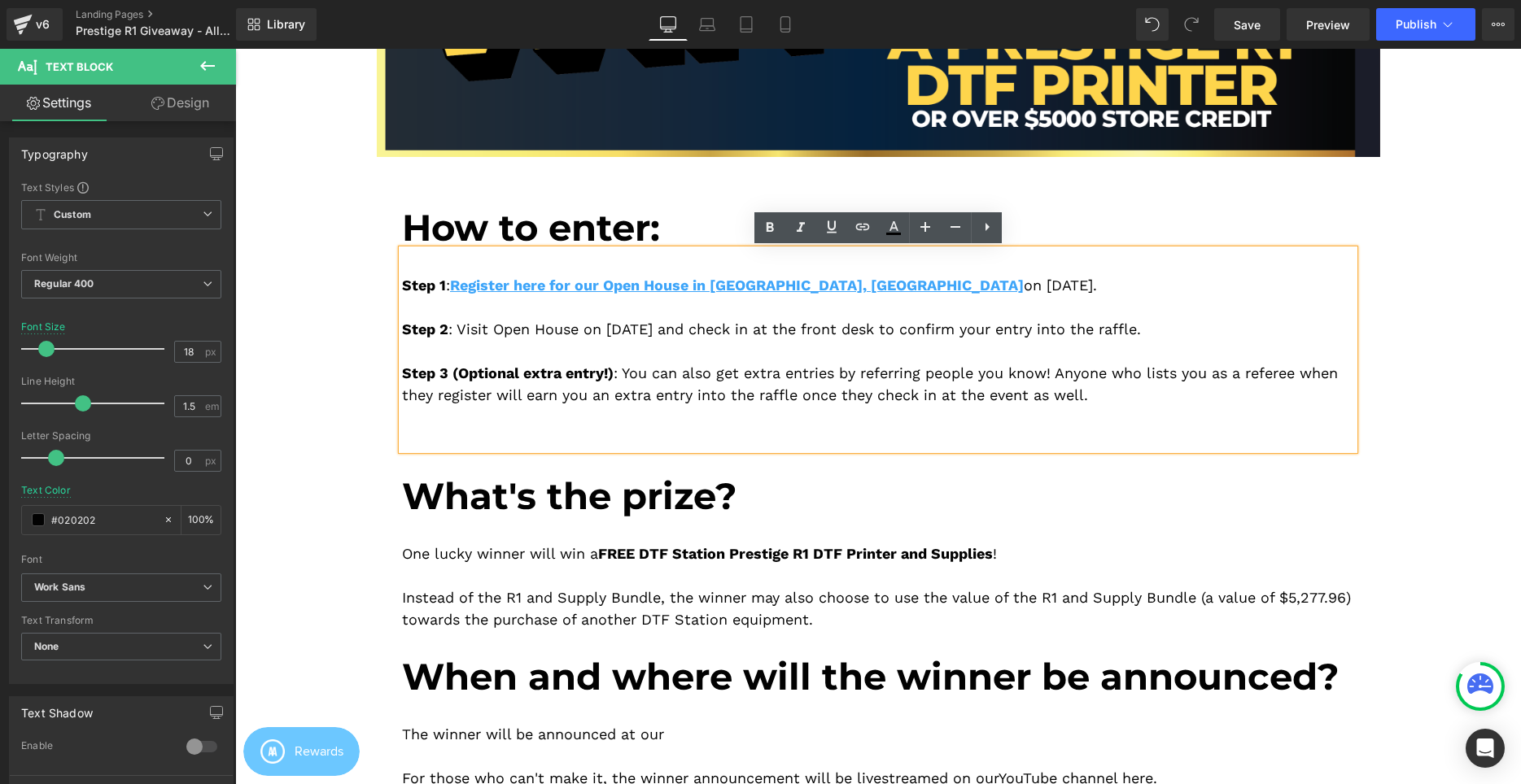
click at [1083, 289] on div "Step 1 : Register here for our Open House in Cerritos, CA on September 6, 2025.…" at bounding box center [877, 349] width 952 height 200
drag, startPoint x: 927, startPoint y: 284, endPoint x: 624, endPoint y: 331, distance: 306.6
click at [584, 284] on div "Step 1 : Register here for our Open House in Cerritos, CA on September 6, 2025.…" at bounding box center [877, 349] width 952 height 200
copy div "our Open House in Cerritos, CA on September 6, 2025."
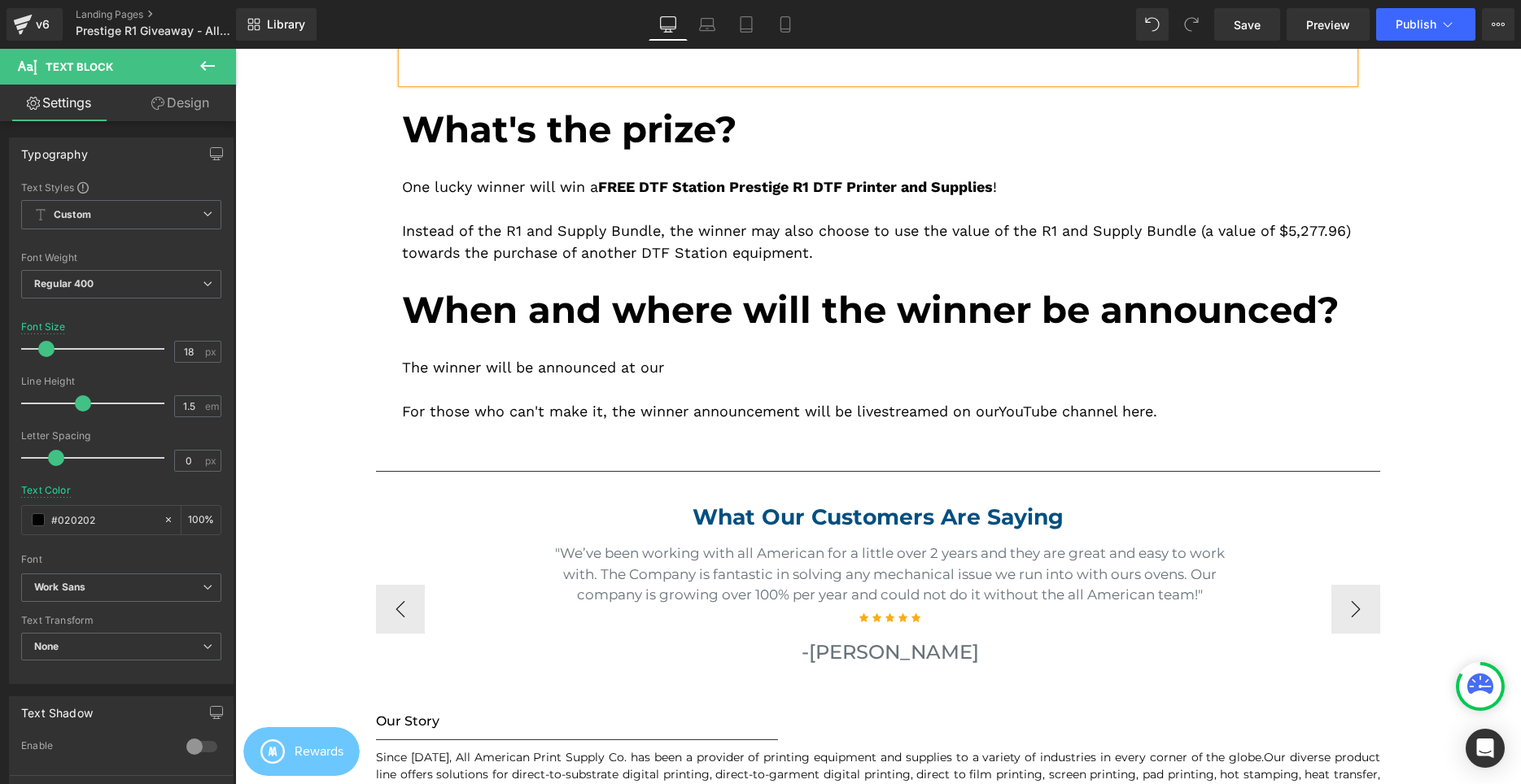
scroll to position [830, 0]
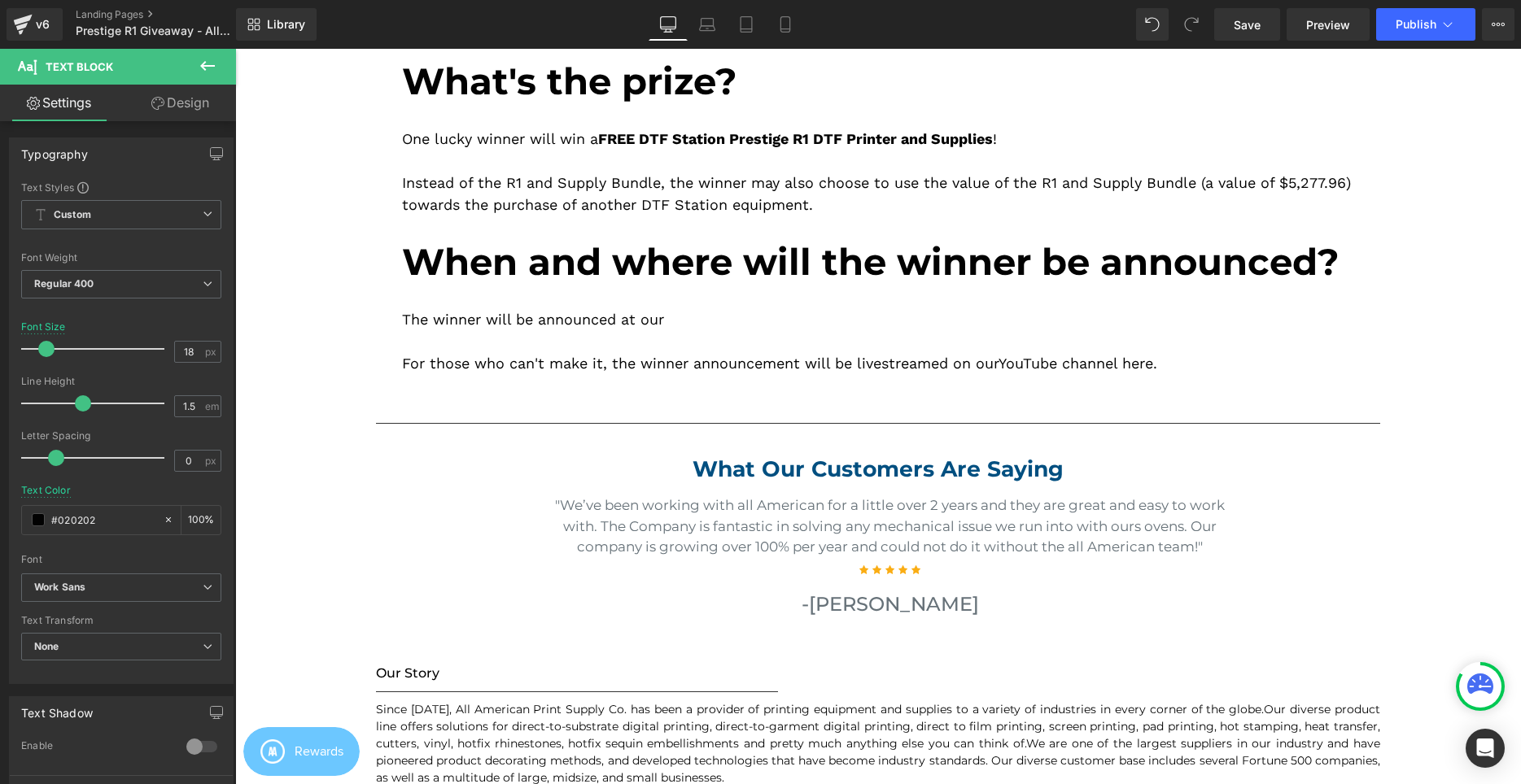
click at [722, 284] on div "The winner will be announced at our For those who can't make it, the winner ann…" at bounding box center [877, 329] width 952 height 90
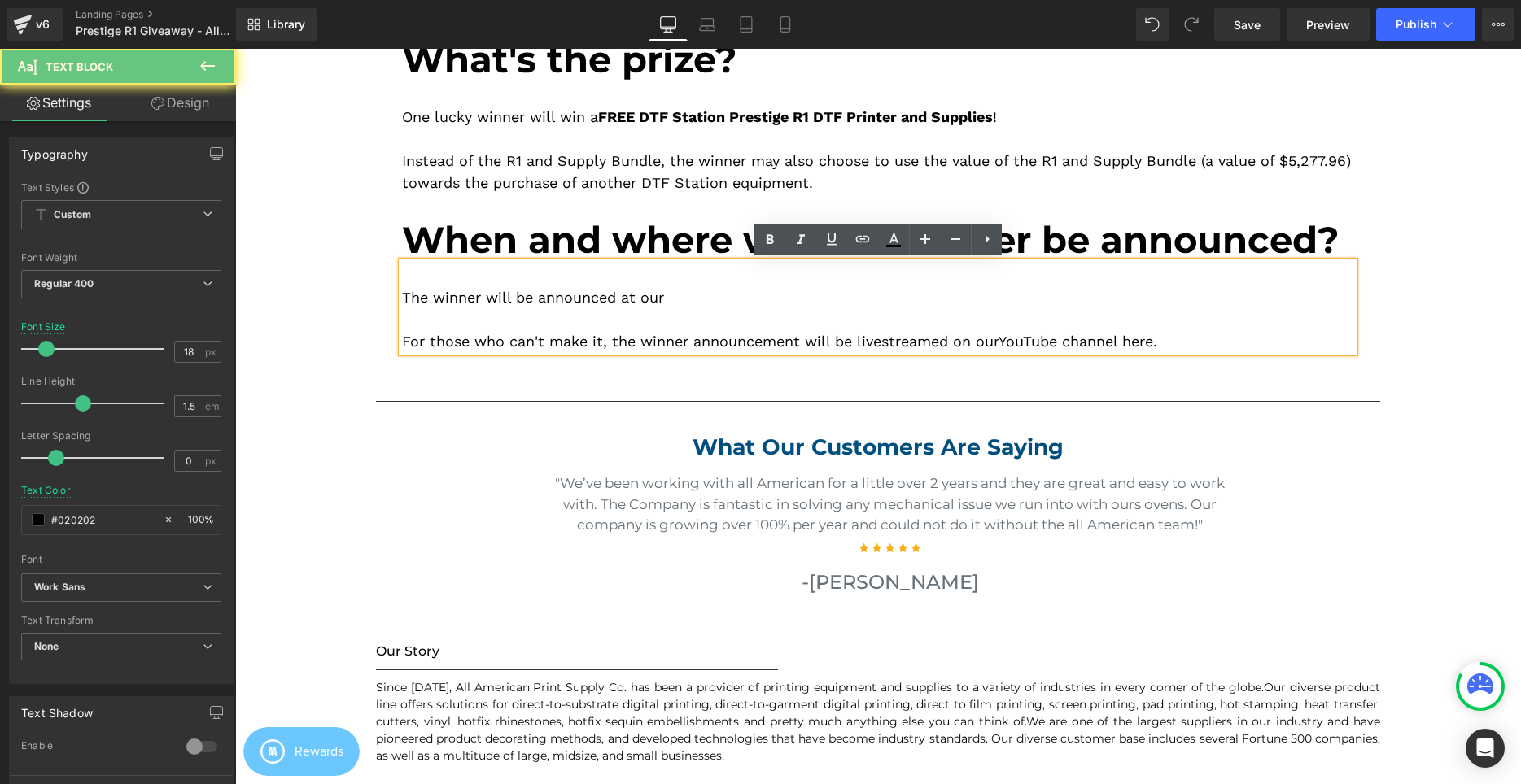
drag, startPoint x: 707, startPoint y: 290, endPoint x: 645, endPoint y: 291, distance: 62.0
click at [645, 291] on div "The winner will be announced at our" at bounding box center [877, 297] width 952 height 22
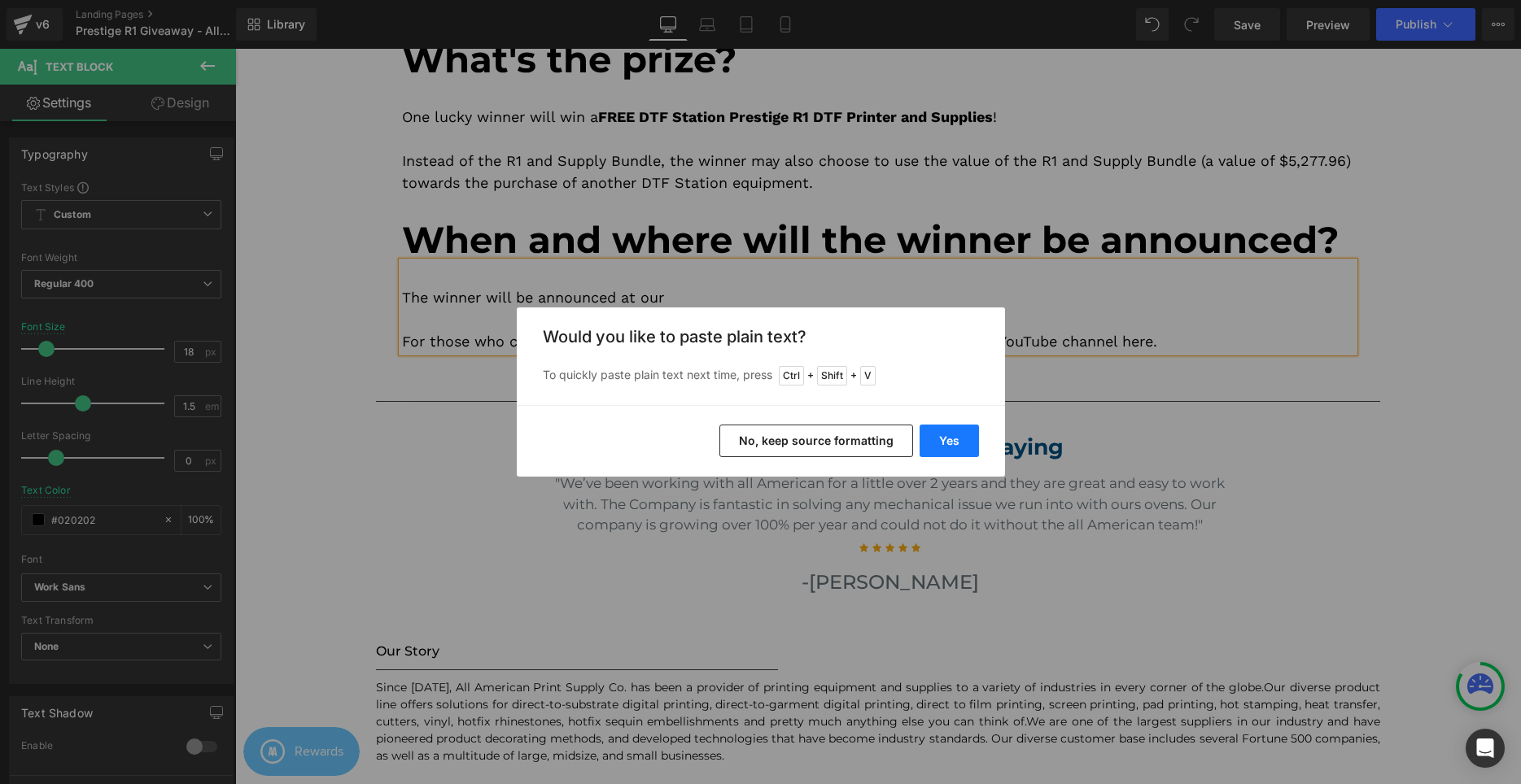
drag, startPoint x: 947, startPoint y: 438, endPoint x: 547, endPoint y: 291, distance: 426.2
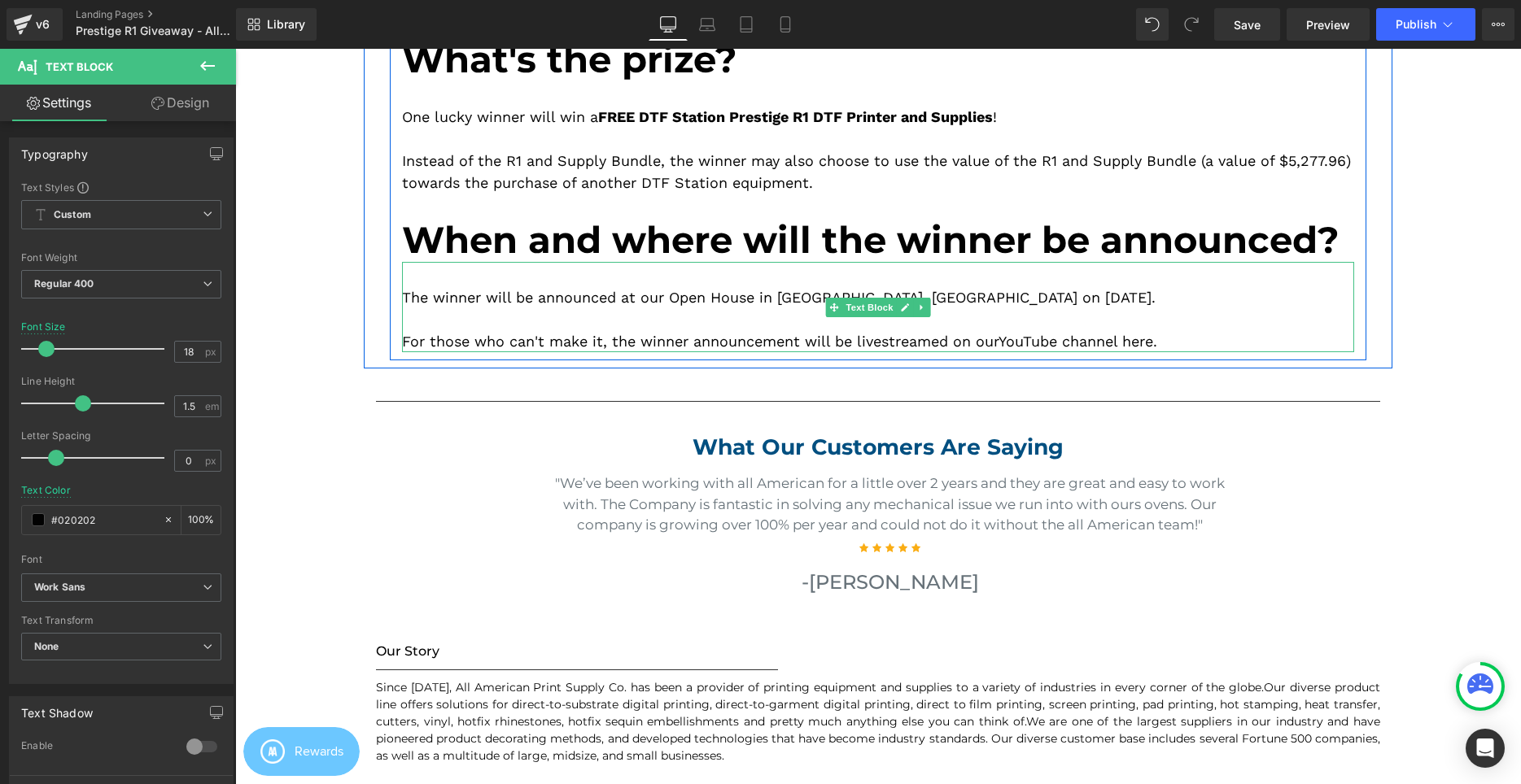
click at [706, 292] on div "The winner will be announced at our Open House in Cerritos, CA on September 6, …" at bounding box center [877, 297] width 952 height 22
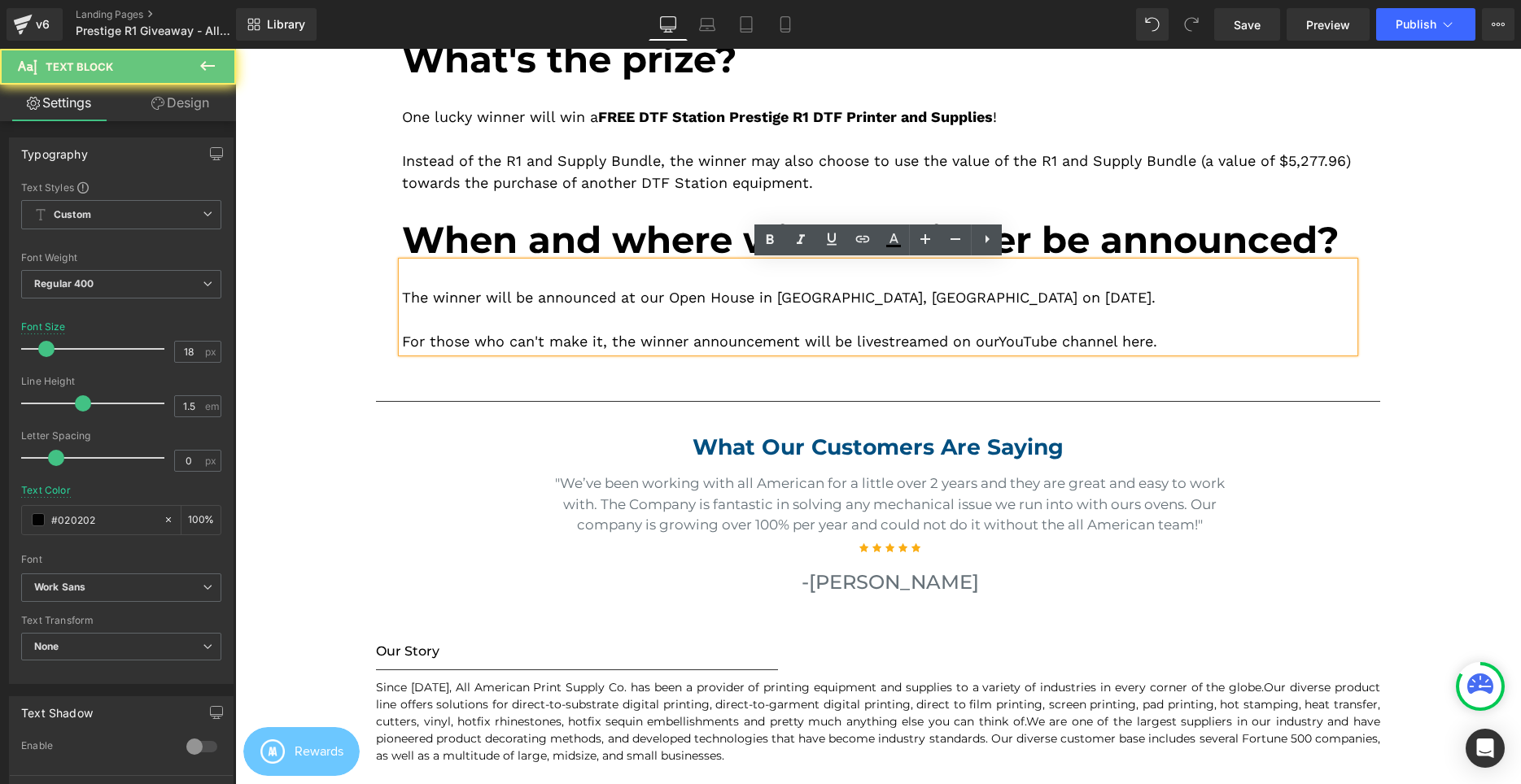
click at [680, 297] on div "The winner will be announced at our Open House in Cerritos, CA on September 6, …" at bounding box center [877, 297] width 952 height 22
click at [671, 296] on div "The winner will be announced at our Open House in Cerritos, CA on September 6, …" at bounding box center [877, 297] width 952 height 22
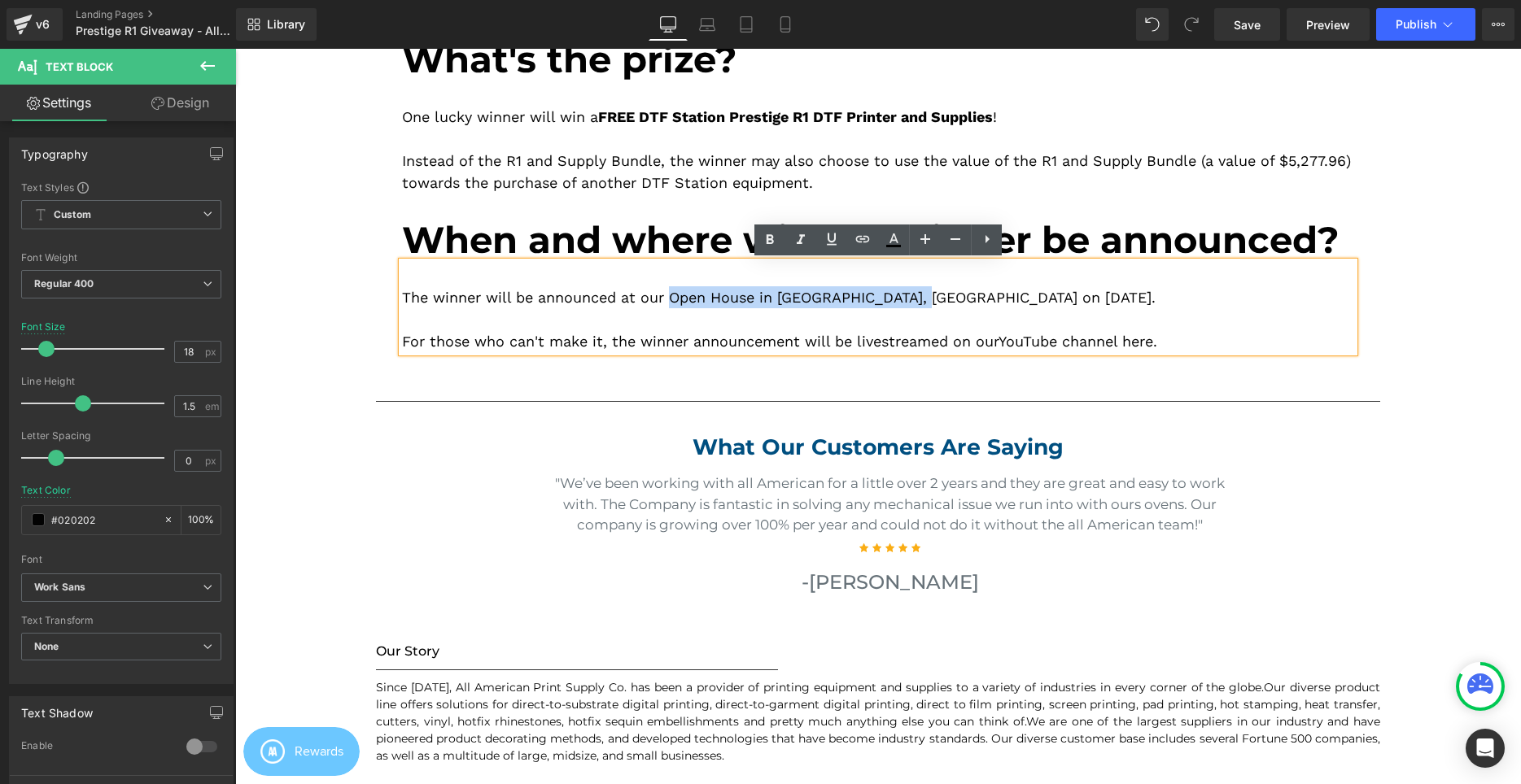
drag, startPoint x: 675, startPoint y: 296, endPoint x: 923, endPoint y: 296, distance: 248.0
click at [923, 296] on div "The winner will be announced at our Open House in Cerritos, CA on September 6, …" at bounding box center [877, 297] width 952 height 22
click at [582, 300] on div "The winner will be announced at our Open House in Cerritos, CA on September 6, …" at bounding box center [877, 297] width 952 height 22
drag, startPoint x: 645, startPoint y: 295, endPoint x: 1030, endPoint y: 300, distance: 385.0
click at [1030, 300] on div "The winner will be announced at our Open House in Cerritos, CA on September 6, …" at bounding box center [877, 297] width 952 height 22
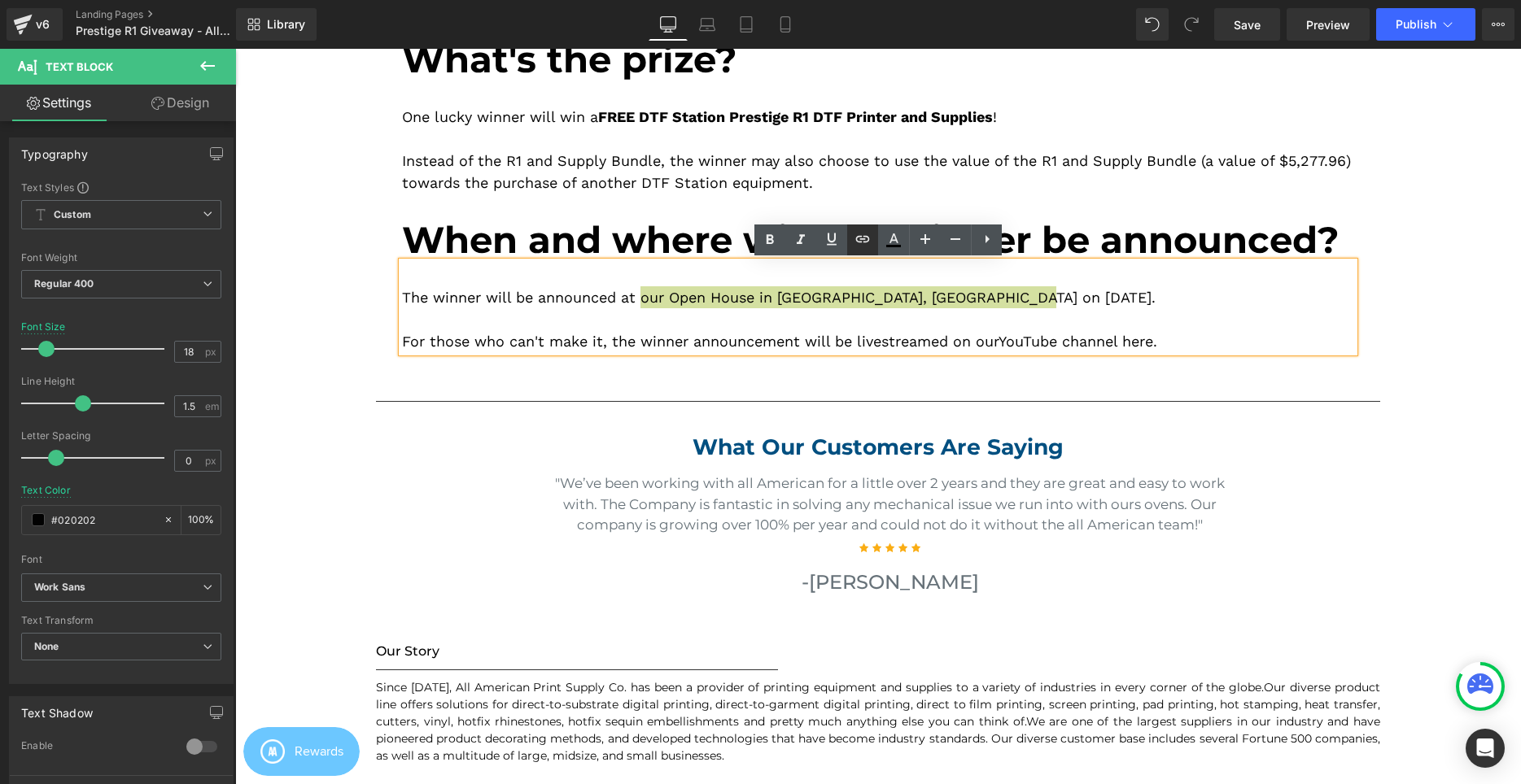
click at [0, 0] on icon at bounding box center [0, 0] width 0 height 0
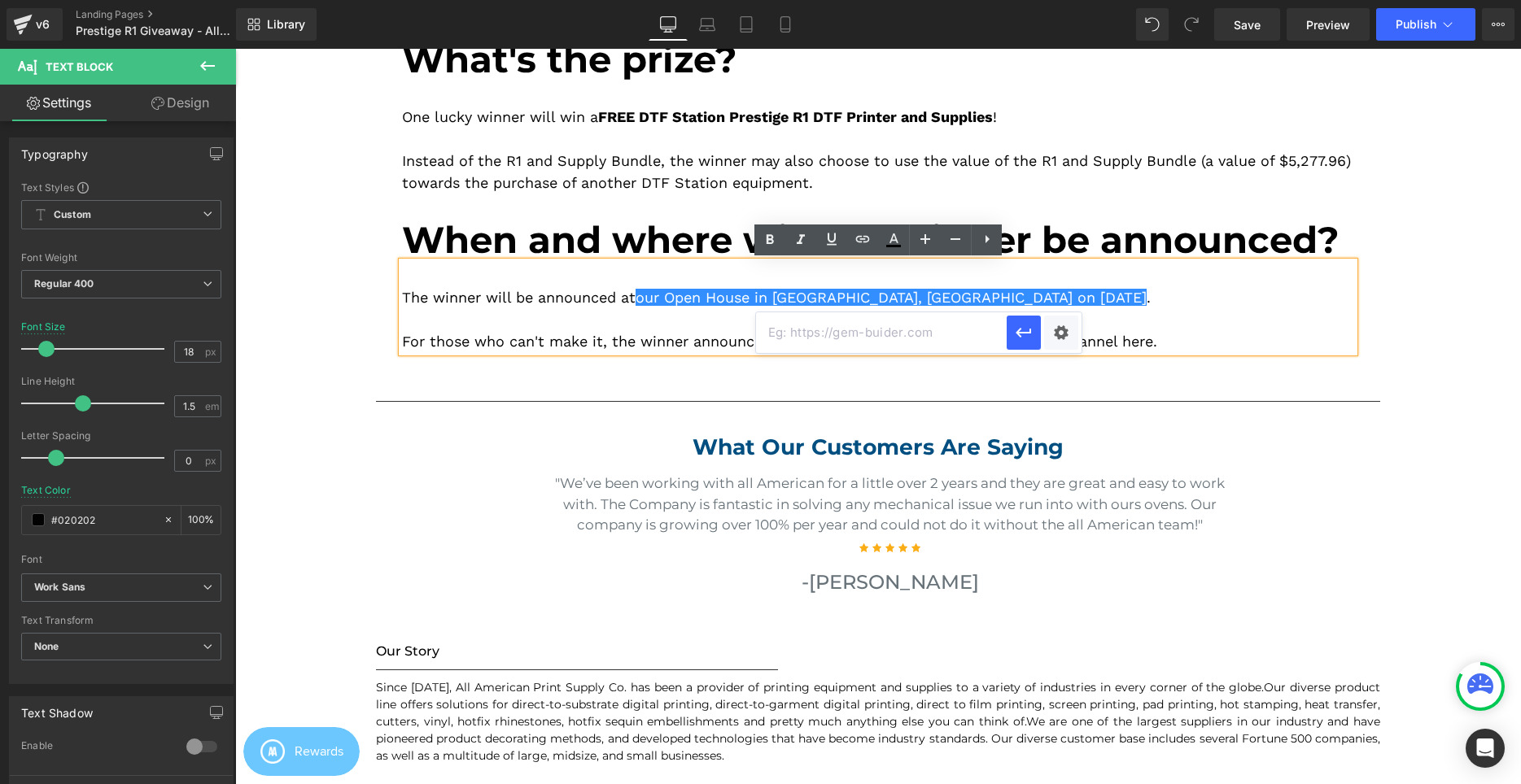
click at [876, 335] on input "text" at bounding box center [881, 332] width 250 height 41
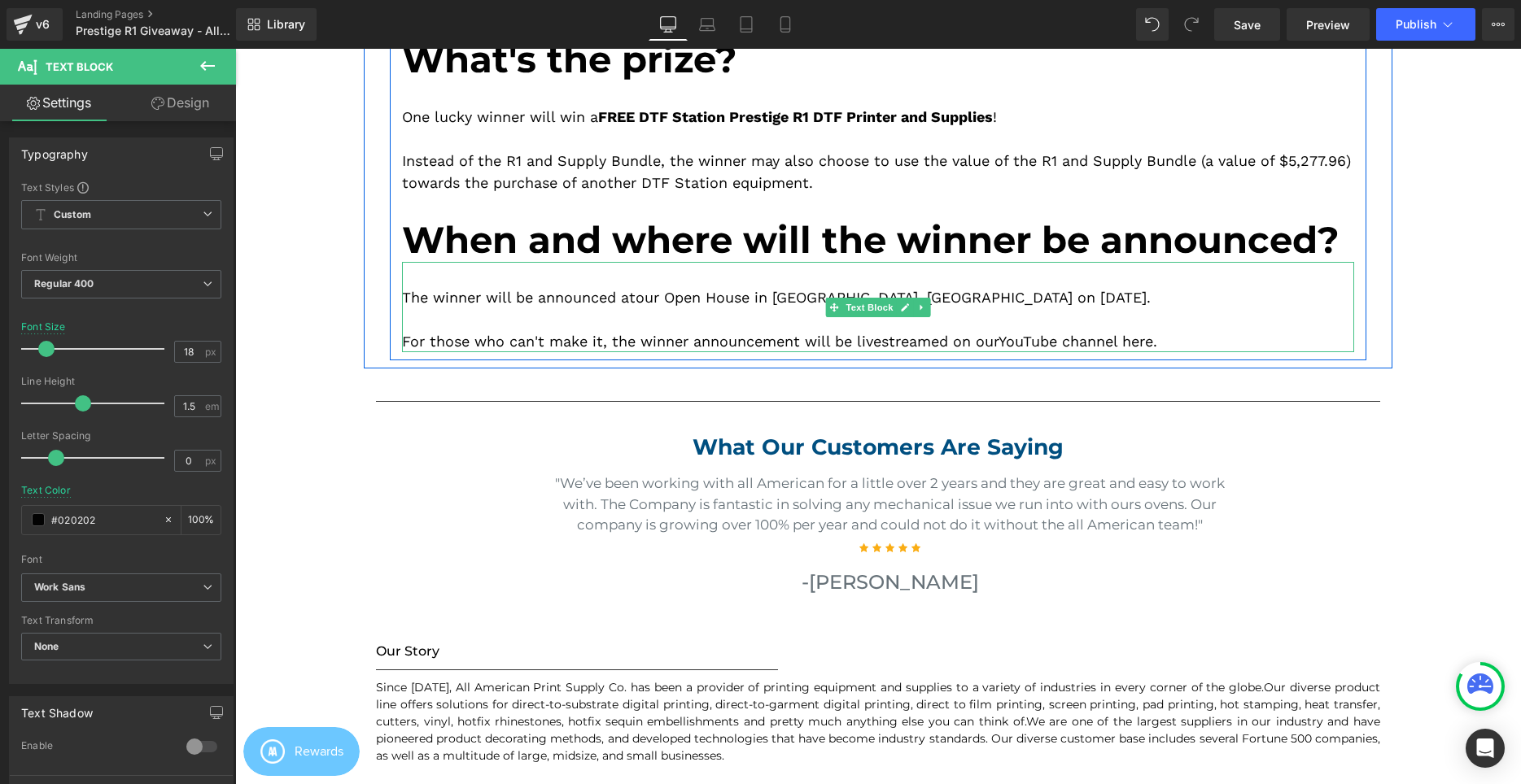
click at [824, 313] on div at bounding box center [877, 319] width 952 height 22
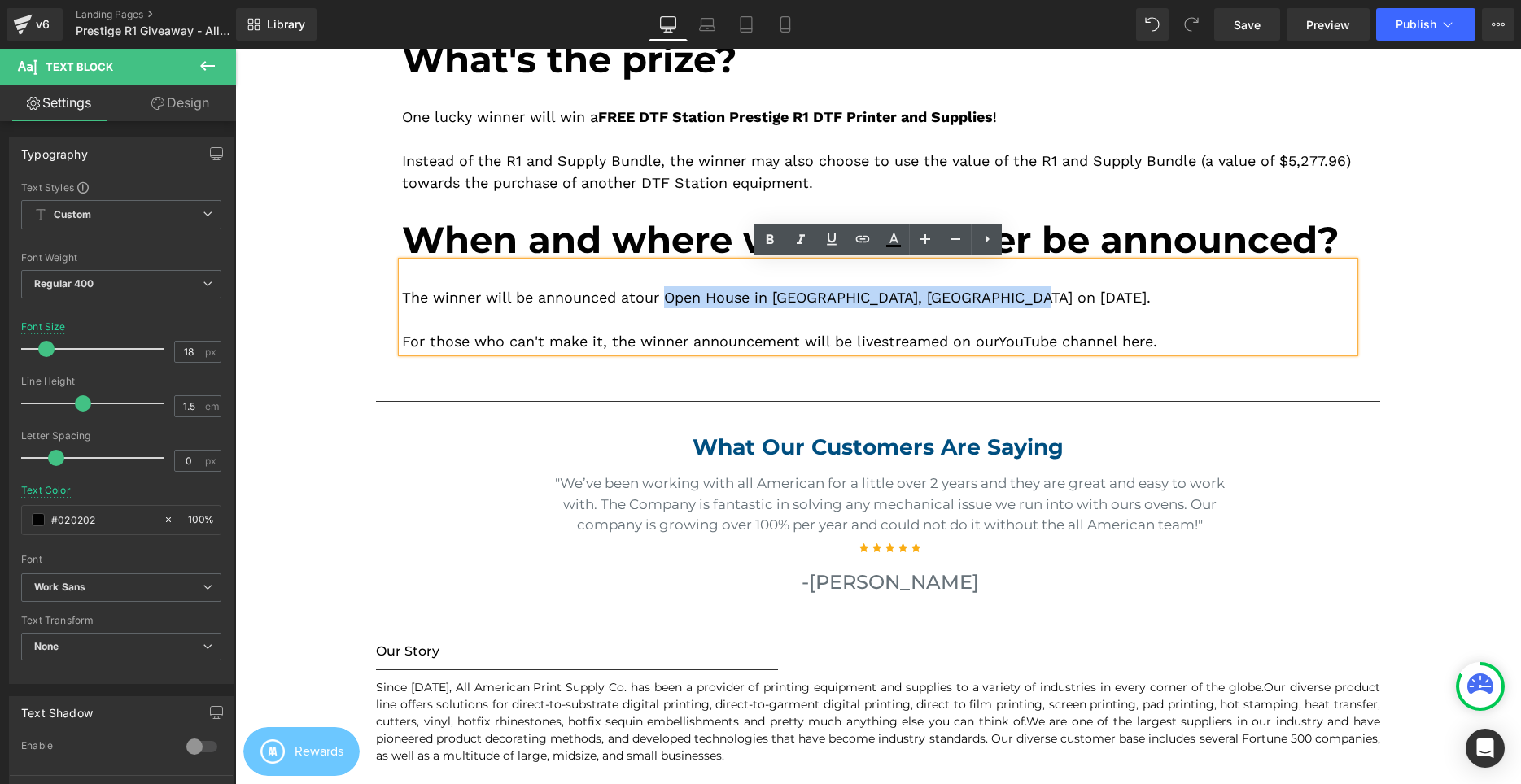
drag, startPoint x: 671, startPoint y: 298, endPoint x: 1031, endPoint y: 297, distance: 360.0
click at [1031, 295] on div "The winner will be announced at our Open House in Cerritos, CA on September 6, …" at bounding box center [877, 297] width 952 height 22
click at [0, 0] on icon at bounding box center [0, 0] width 0 height 0
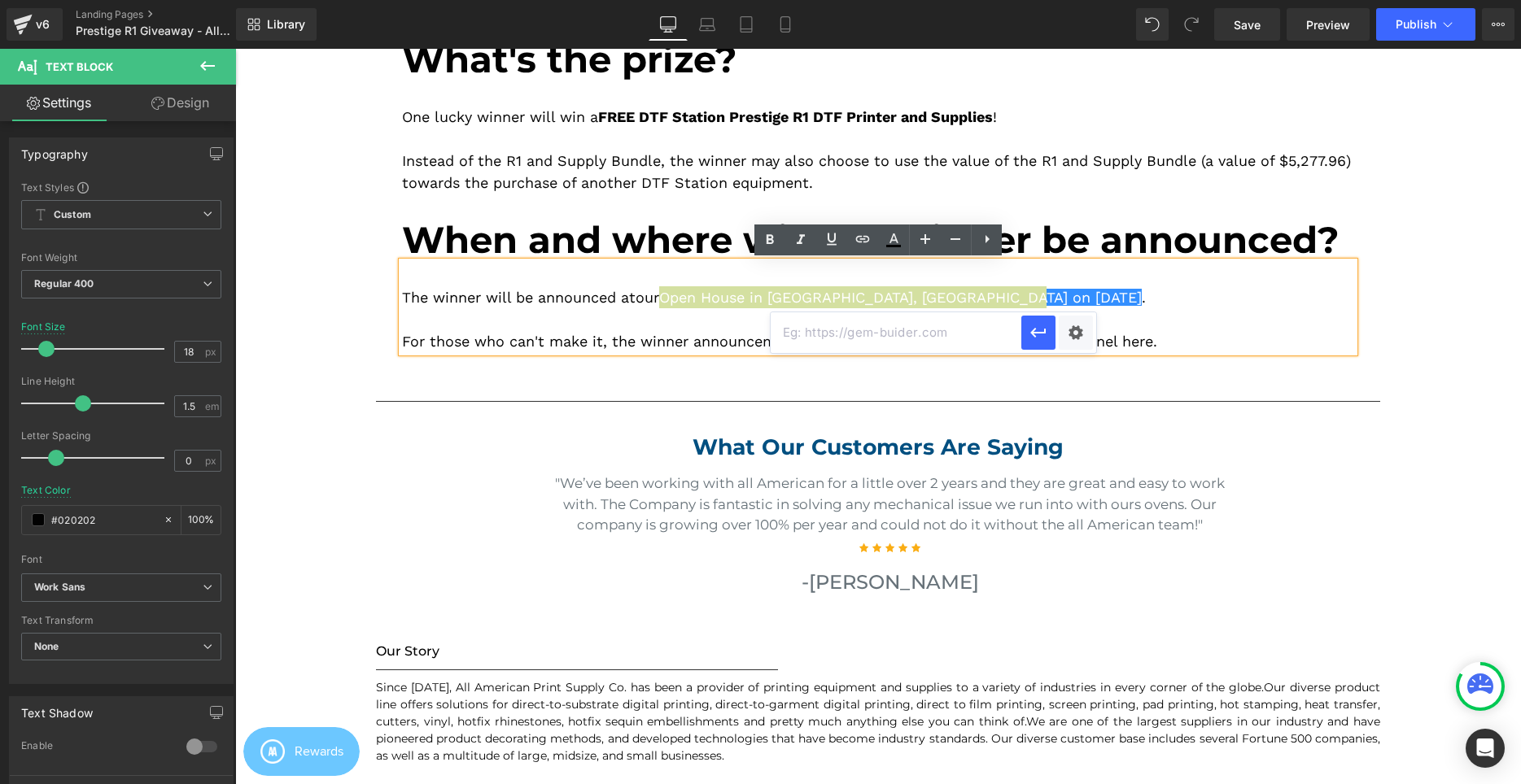
click at [886, 336] on input "text" at bounding box center [896, 332] width 250 height 41
paste input "https://aaprintsupplyco.com/pages/welcome-to-ca-open-house"
type input "https://aaprintsupplyco.com/pages/welcome-to-ca-open-house"
click at [1031, 331] on icon "button" at bounding box center [1038, 332] width 19 height 19
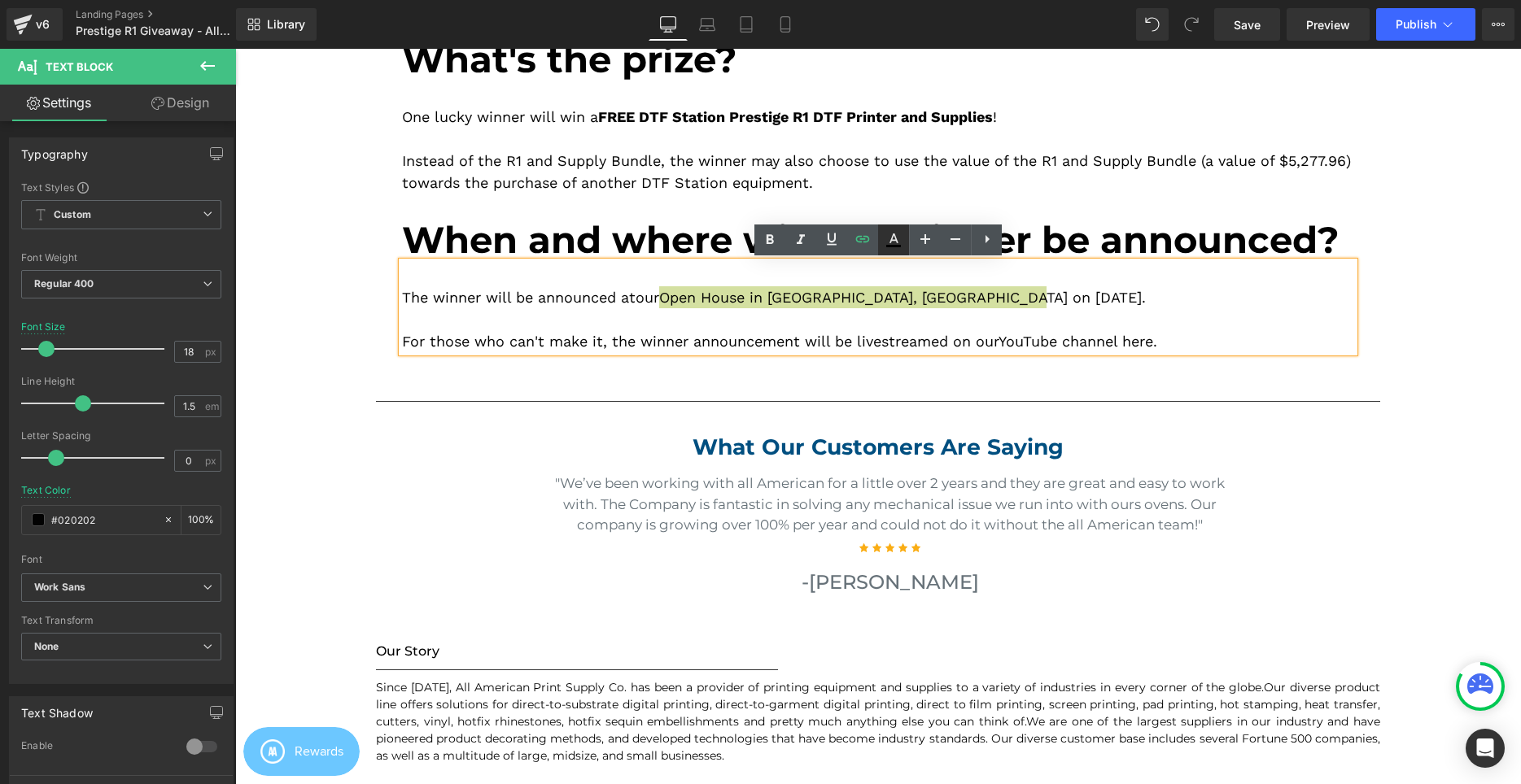
click at [891, 245] on icon at bounding box center [893, 239] width 19 height 19
type input "#020202"
type input "100"
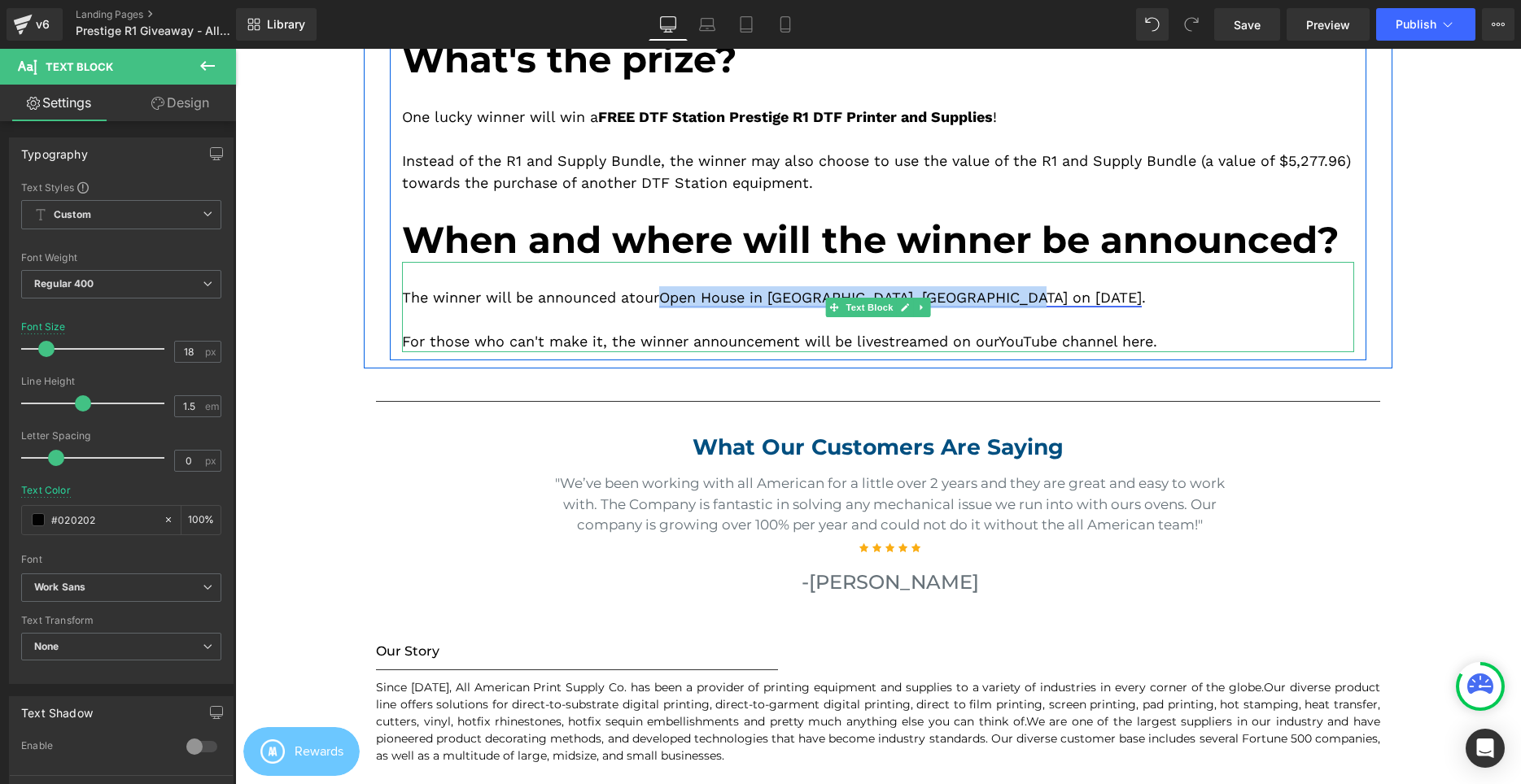
click at [814, 293] on link "Open House in Cerritos, CA on September 6, 2025" at bounding box center [900, 297] width 482 height 17
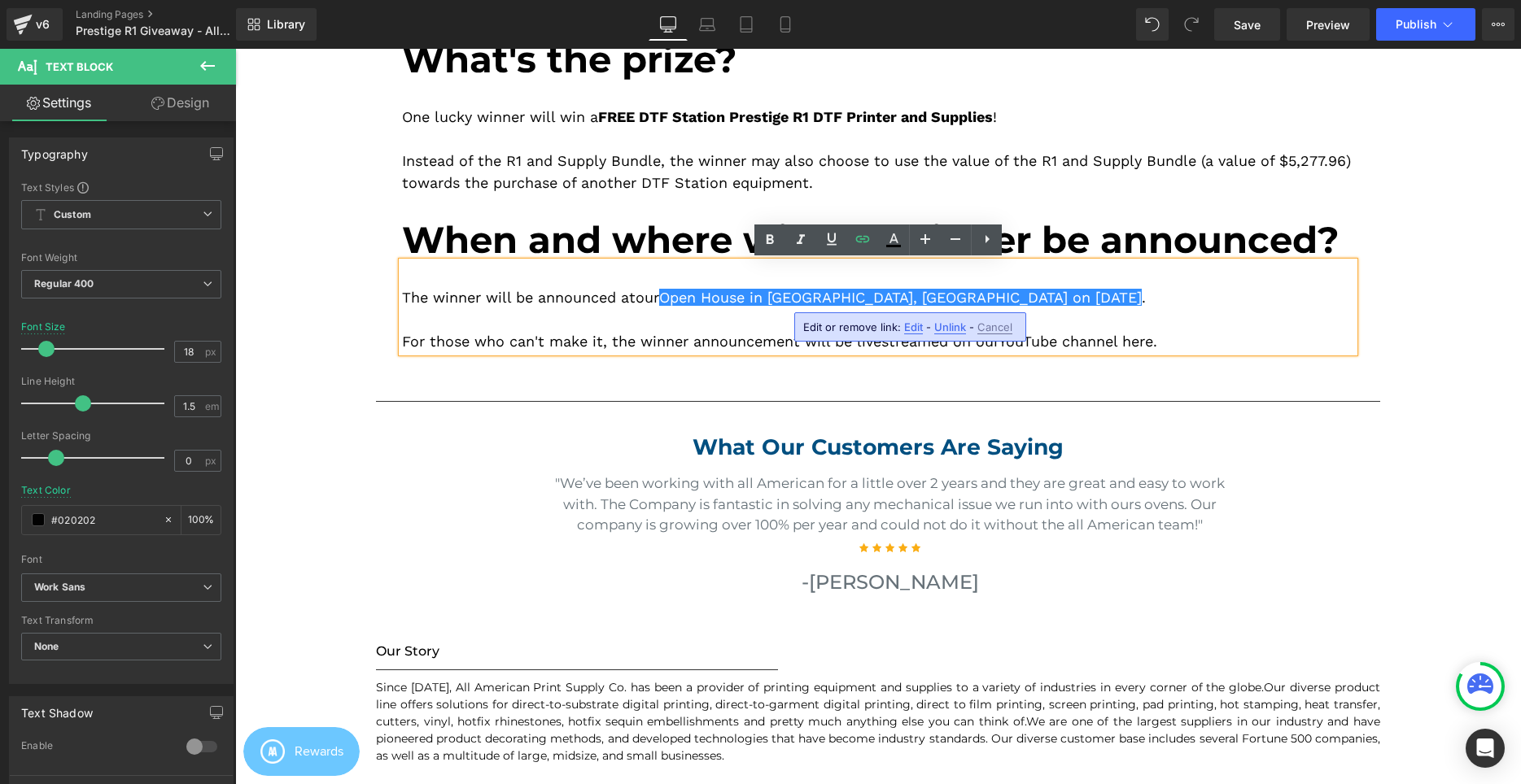
click at [1053, 292] on div "The winner will be announced at our Open House in Cerritos, CA on September 6, …" at bounding box center [877, 297] width 952 height 22
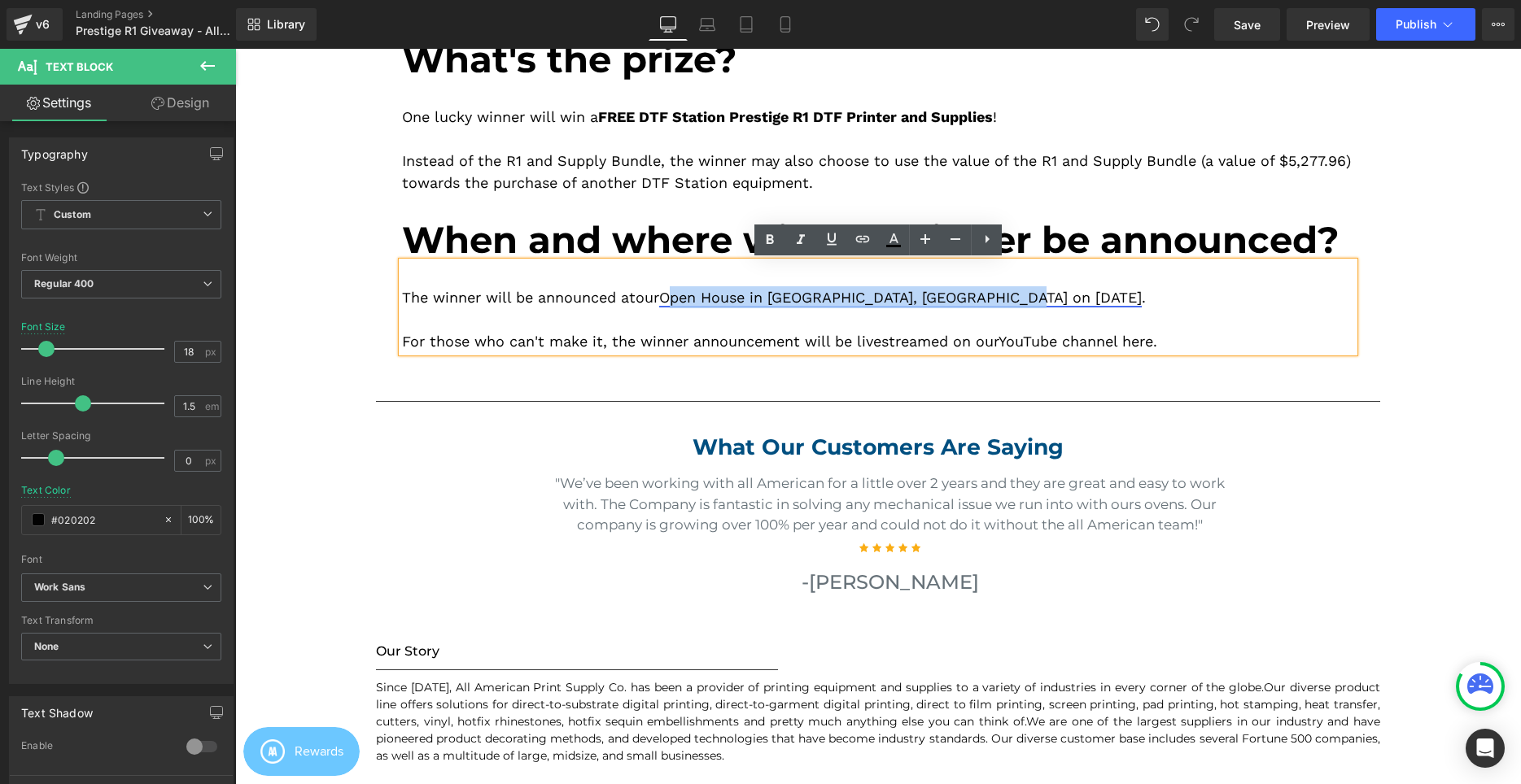
drag, startPoint x: 1030, startPoint y: 296, endPoint x: 677, endPoint y: 300, distance: 353.0
click at [677, 300] on link "Open House in Cerritos, CA on September 6, 2025" at bounding box center [900, 297] width 482 height 17
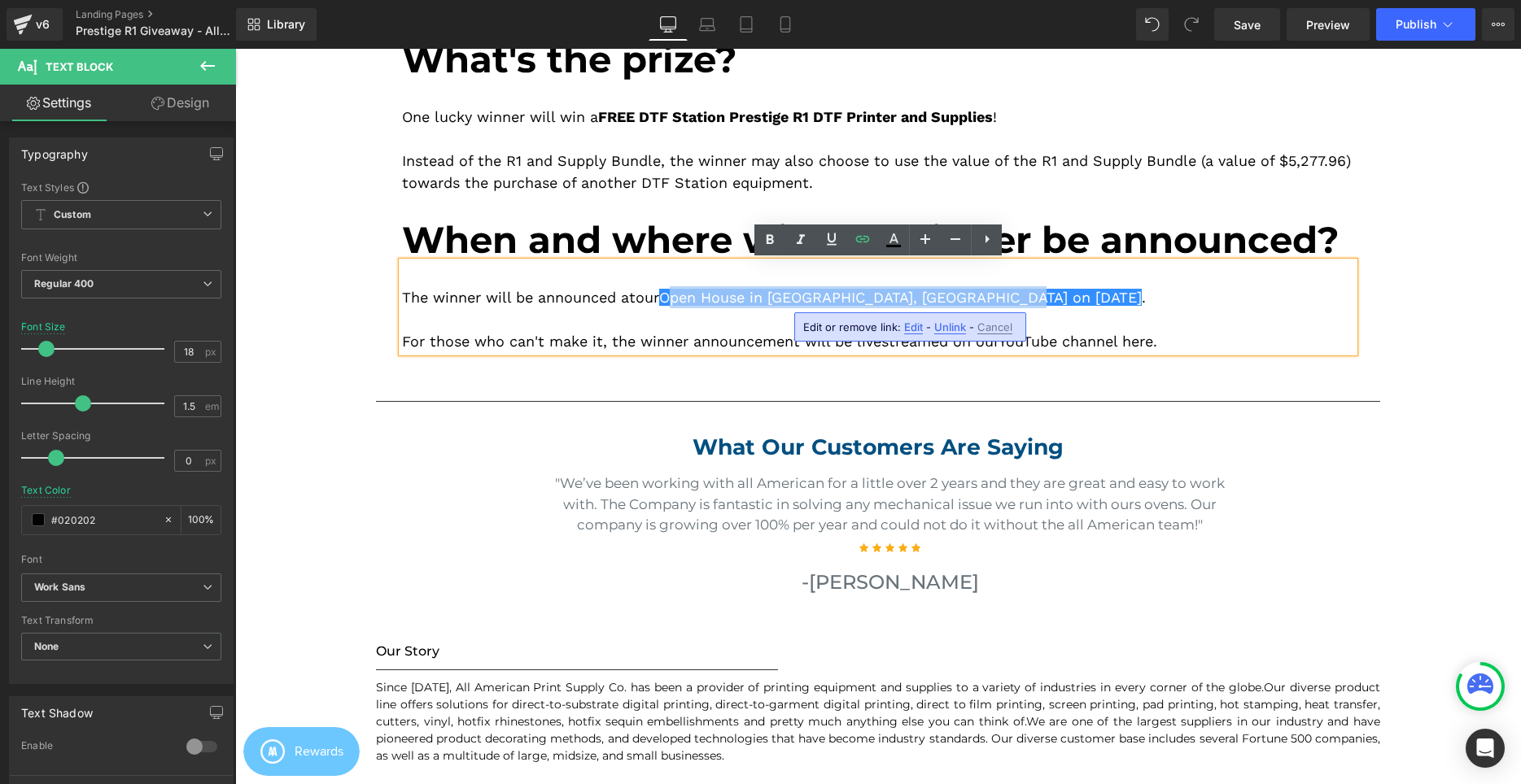
click at [668, 299] on div "The winner will be announced at our Open House in Cerritos, CA on September 6, …" at bounding box center [877, 297] width 952 height 22
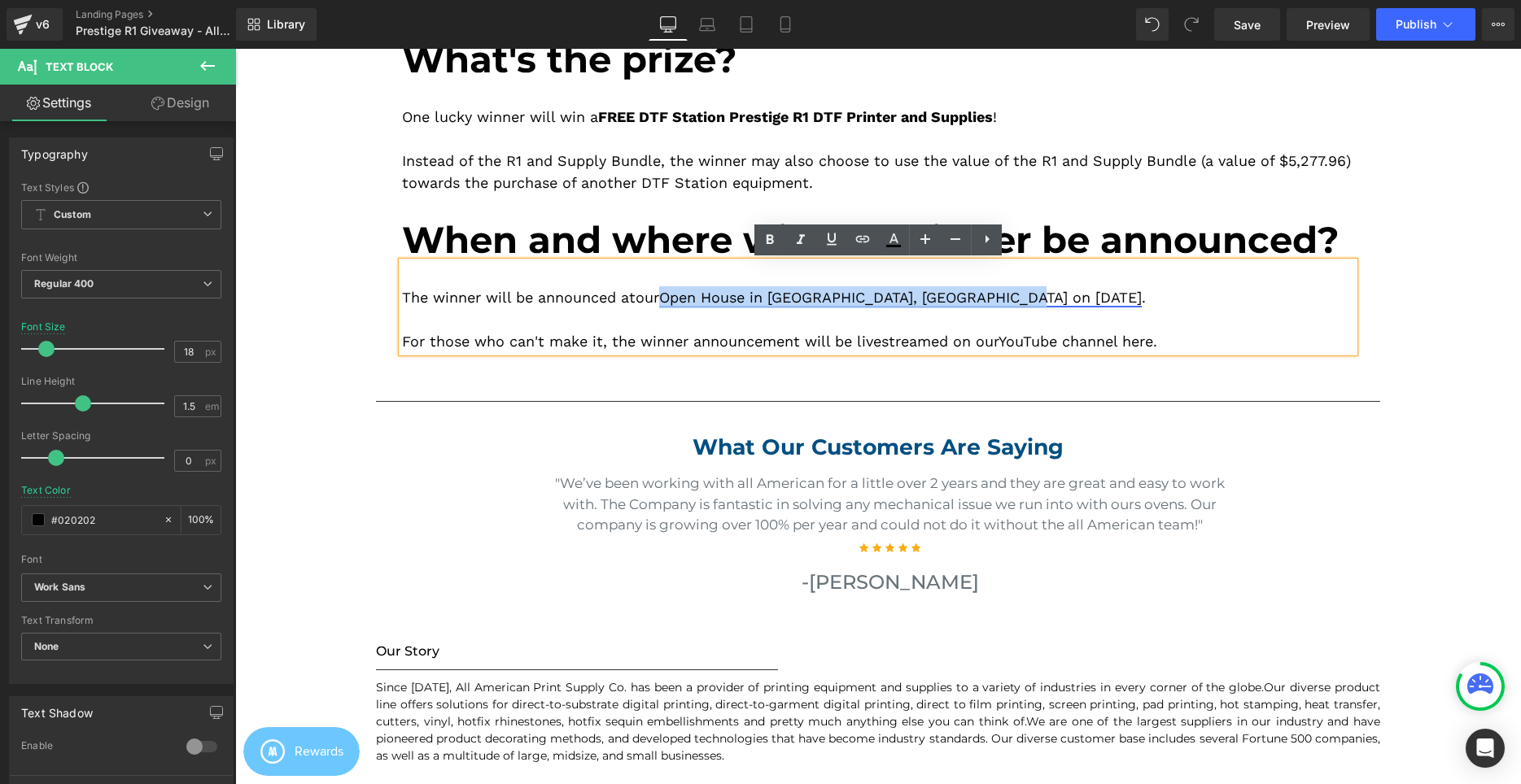
drag, startPoint x: 675, startPoint y: 299, endPoint x: 1030, endPoint y: 301, distance: 355.0
click at [1030, 301] on link "Open House in Cerritos, CA on September 6, 2025" at bounding box center [900, 297] width 482 height 17
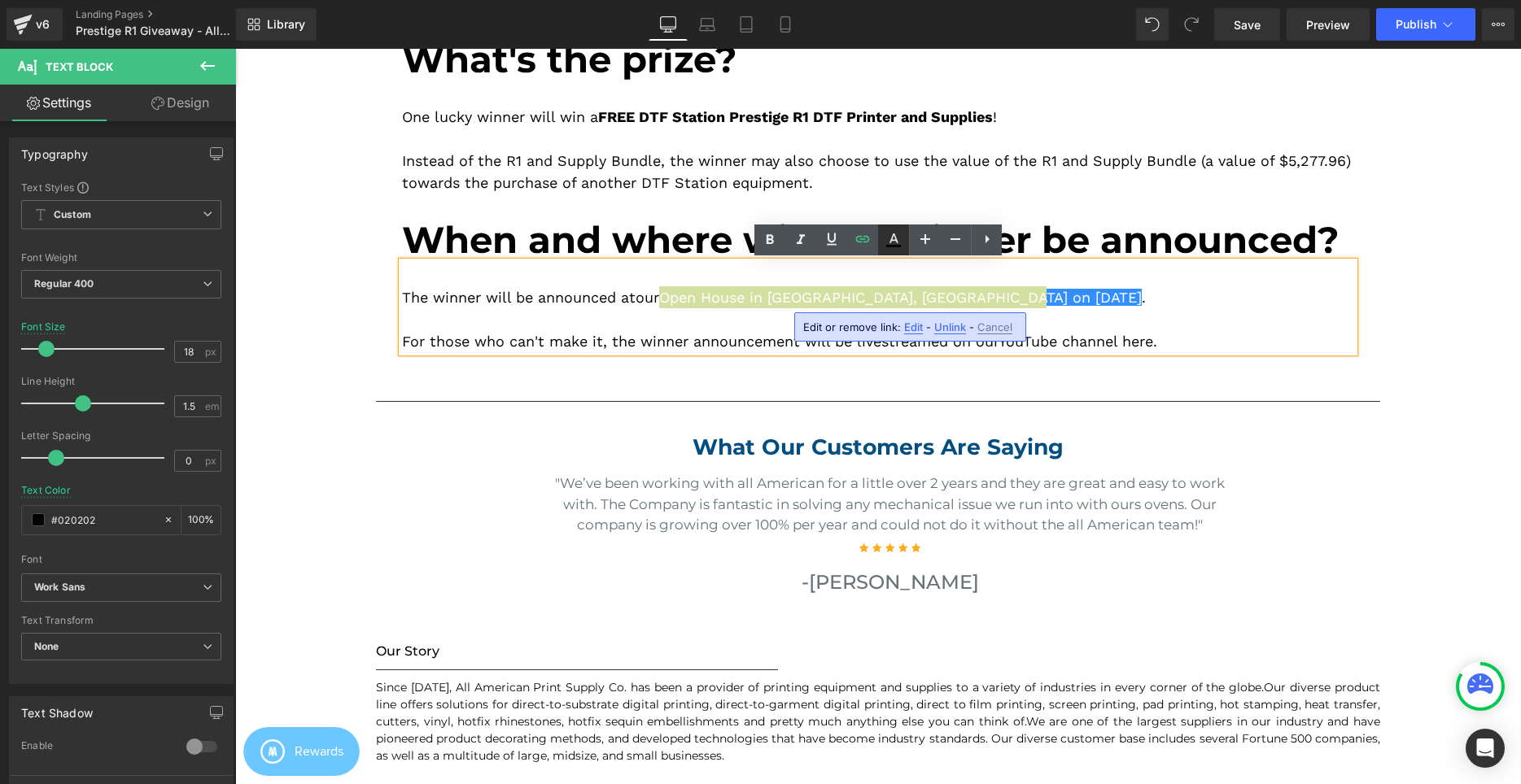
click at [895, 240] on icon at bounding box center [893, 239] width 19 height 19
type input "#ffffff"
type input "100"
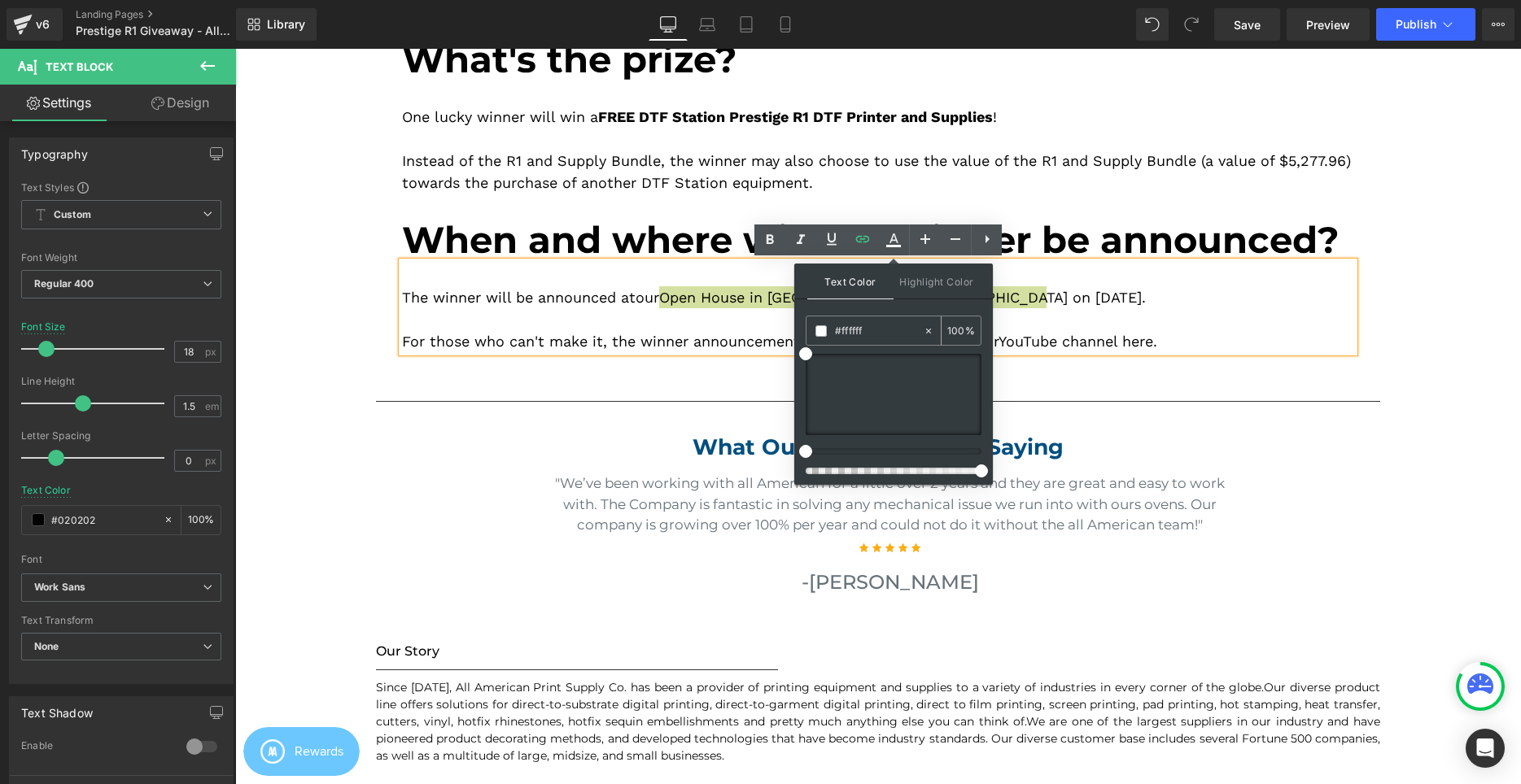
click at [871, 338] on input "#ffffff" at bounding box center [878, 331] width 88 height 18
paste input "3ea5f9"
click at [772, 329] on div at bounding box center [877, 319] width 952 height 22
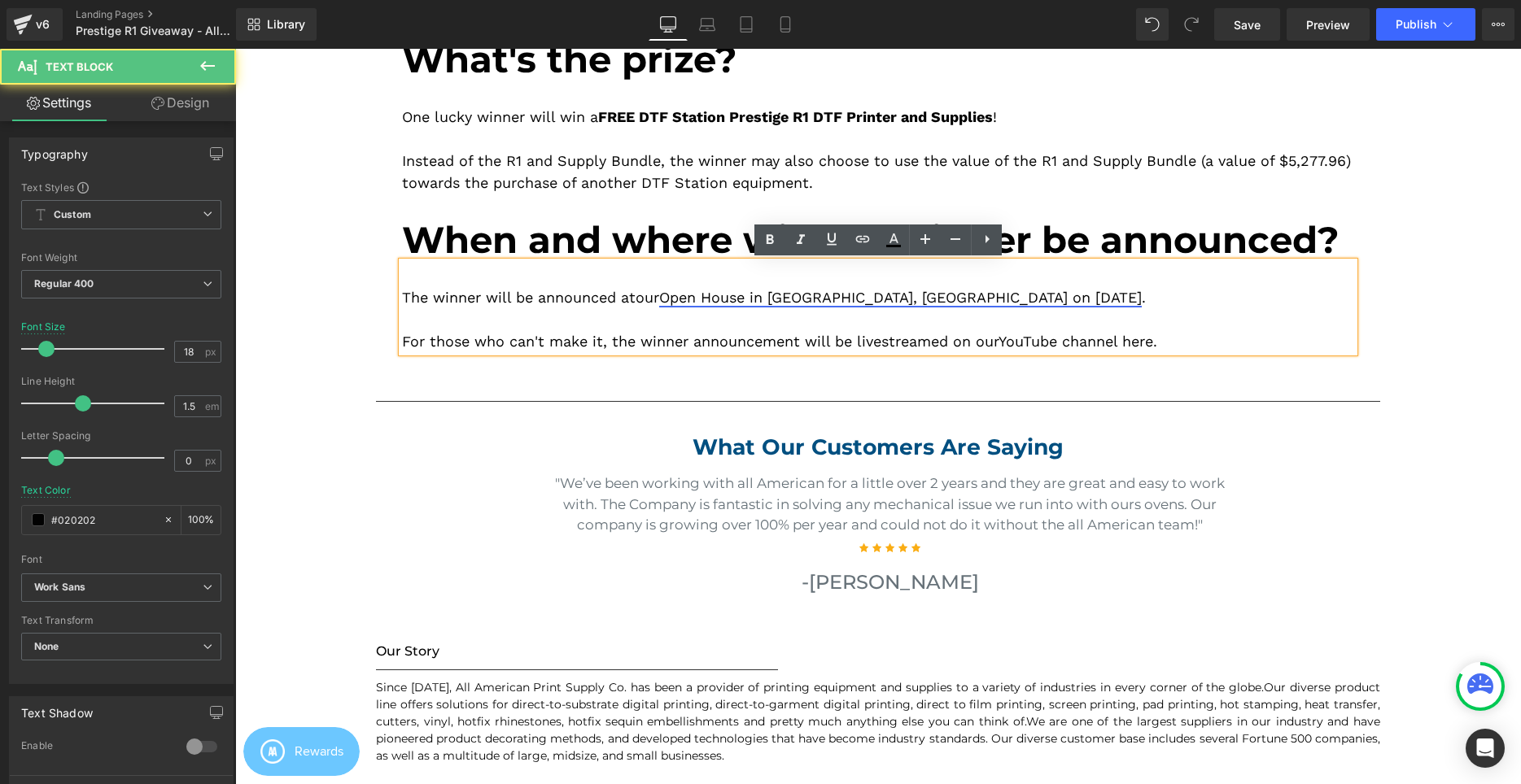
click at [799, 295] on link "Open House in Cerritos, CA on September 6, 2025" at bounding box center [900, 297] width 482 height 17
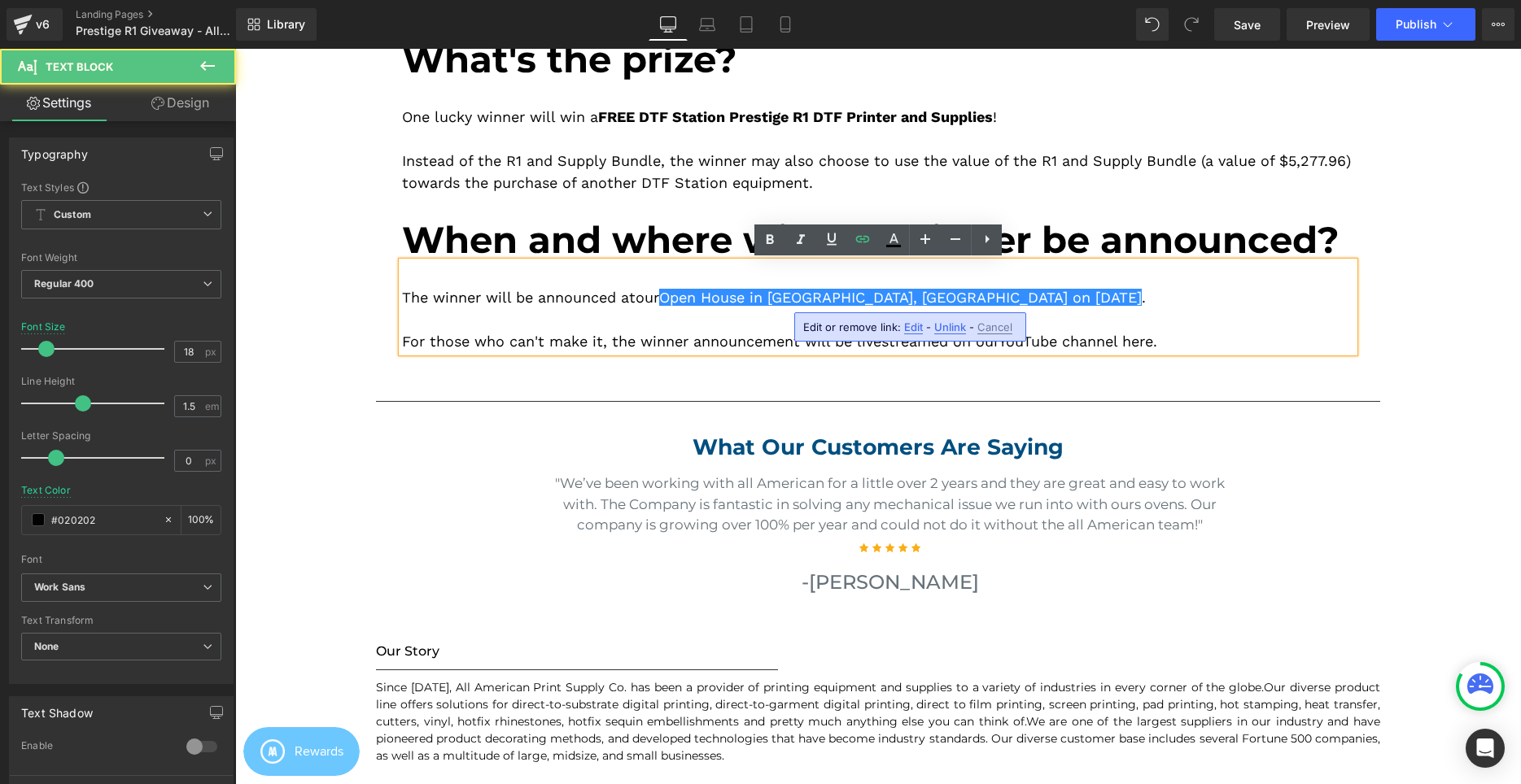
click at [660, 286] on div "The winner will be announced at our Open House in Cerritos, CA on September 6, …" at bounding box center [877, 307] width 952 height 90
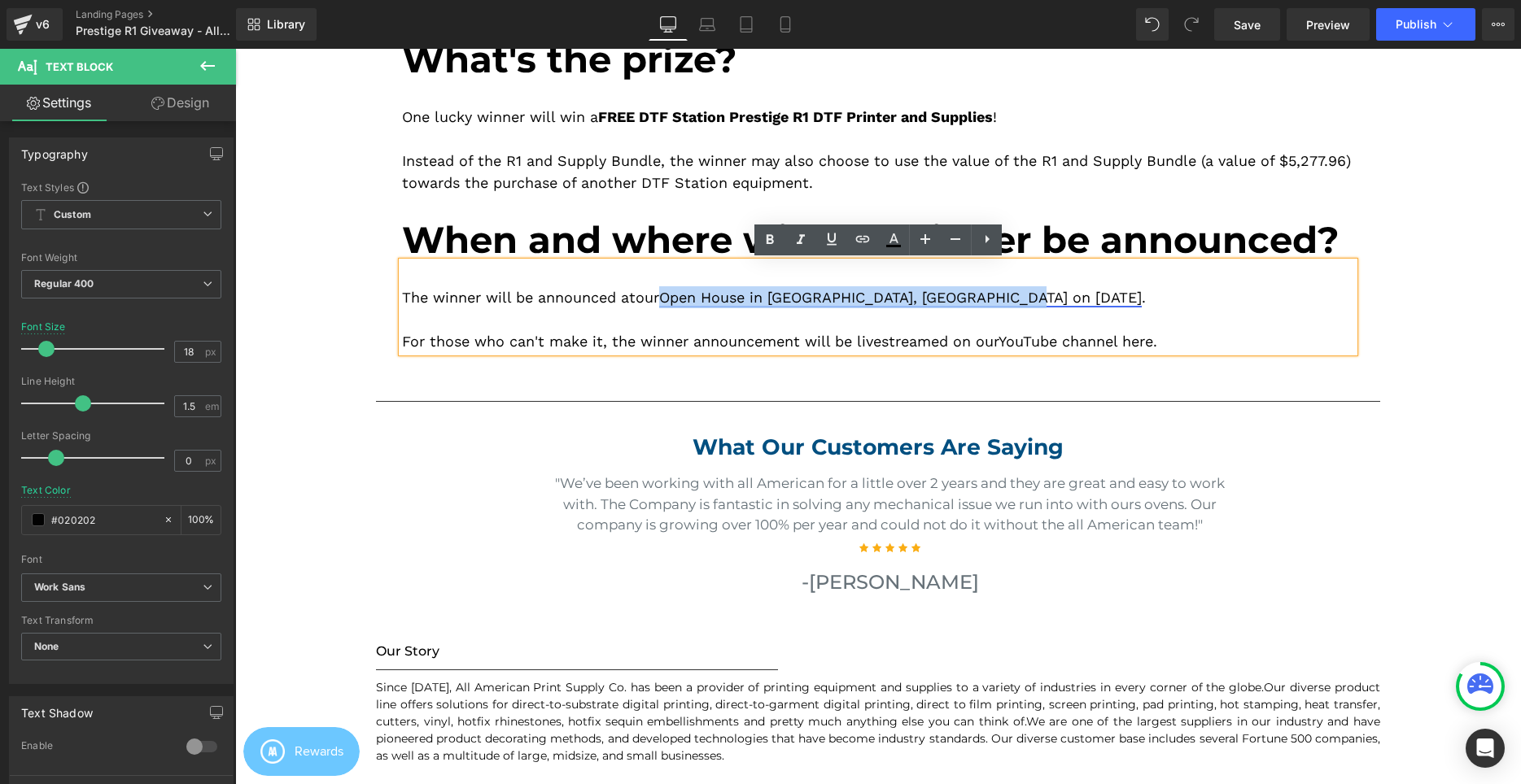
drag, startPoint x: 676, startPoint y: 297, endPoint x: 1029, endPoint y: 296, distance: 353.0
click at [1029, 296] on link "Open House in Cerritos, CA on September 6, 2025" at bounding box center [900, 297] width 482 height 17
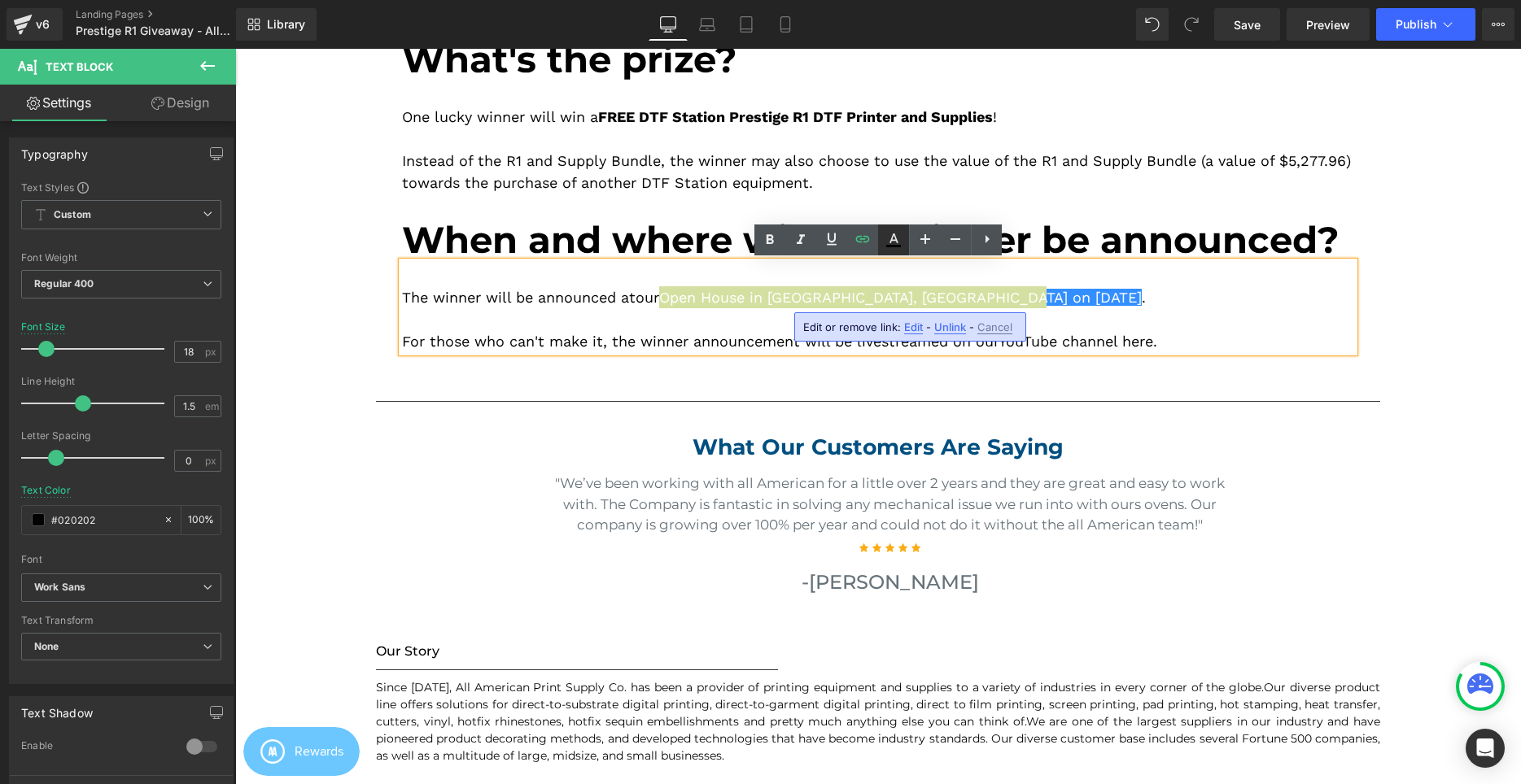
click at [0, 0] on icon at bounding box center [0, 0] width 0 height 0
type input "#ffffff"
type input "100"
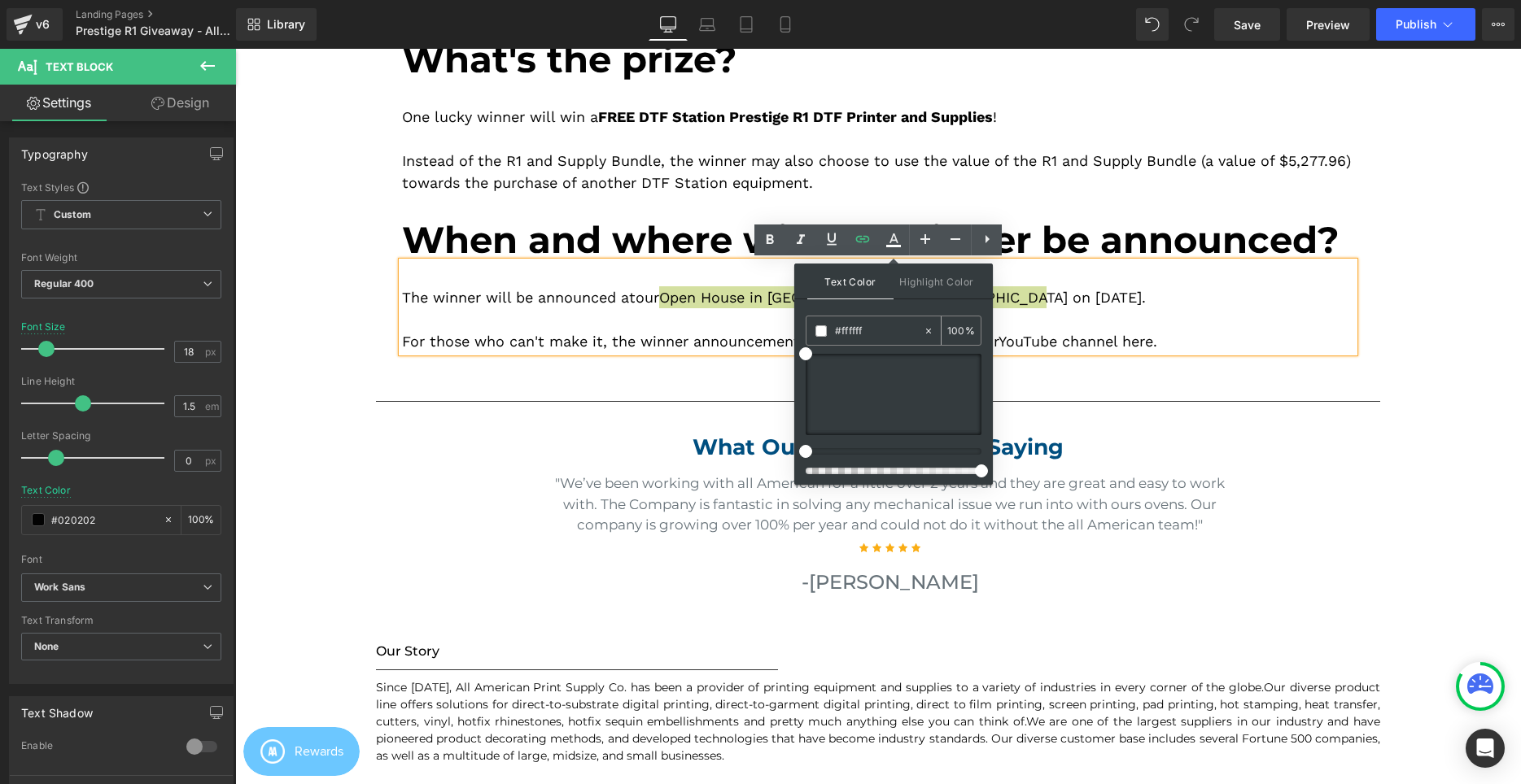
click at [886, 327] on input "#ffffff" at bounding box center [878, 331] width 88 height 18
paste input "3ea5f9"
type input "#3ea5f9"
click at [0, 0] on div "Text Color Highlight Color rgba(62, 165, 249, 1) #3ea5f9 100 % transparent tran…" at bounding box center [0, 0] width 0 height 0
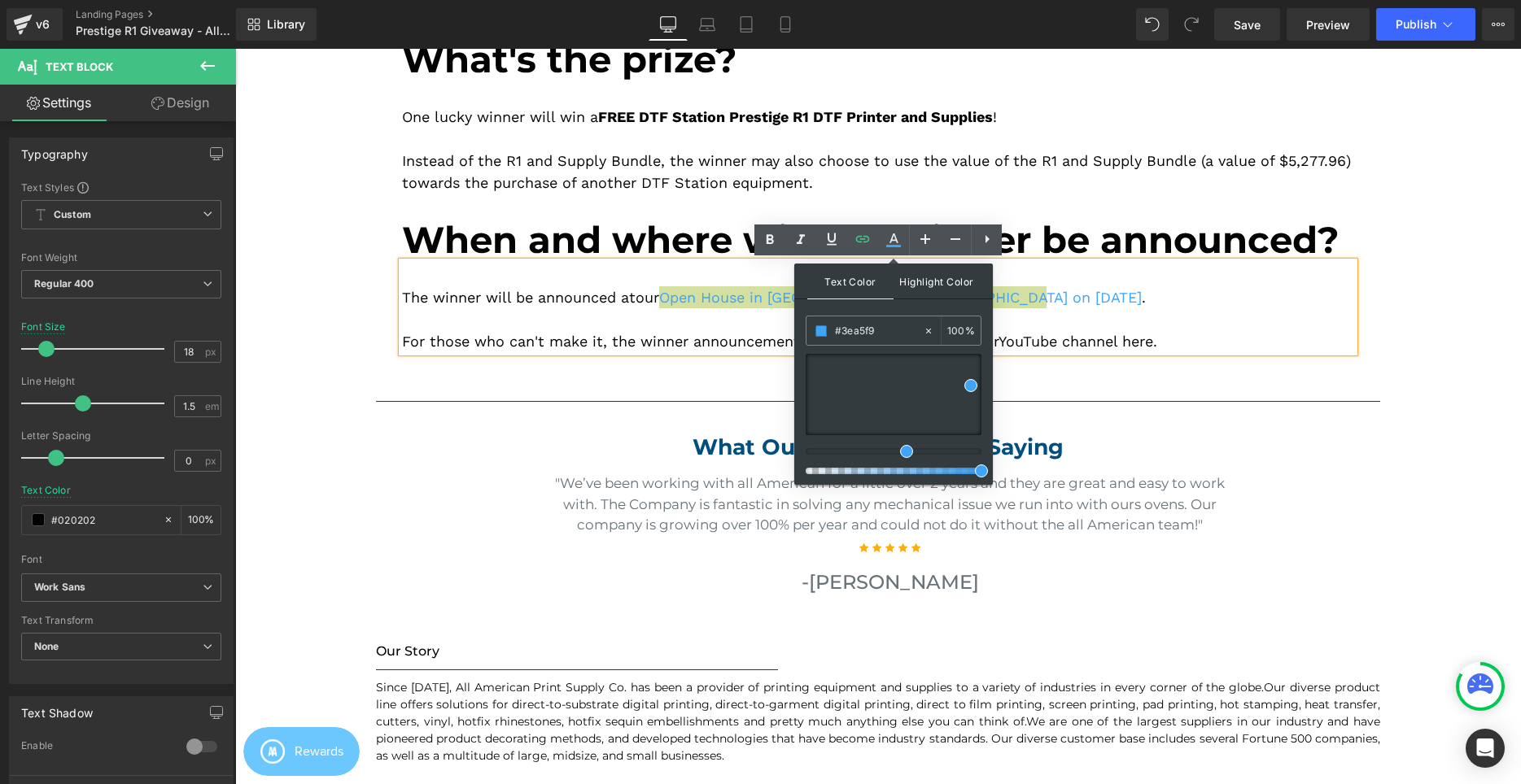
click at [922, 282] on span "Highlight Color" at bounding box center [936, 281] width 86 height 35
click at [766, 231] on icon at bounding box center [769, 239] width 19 height 19
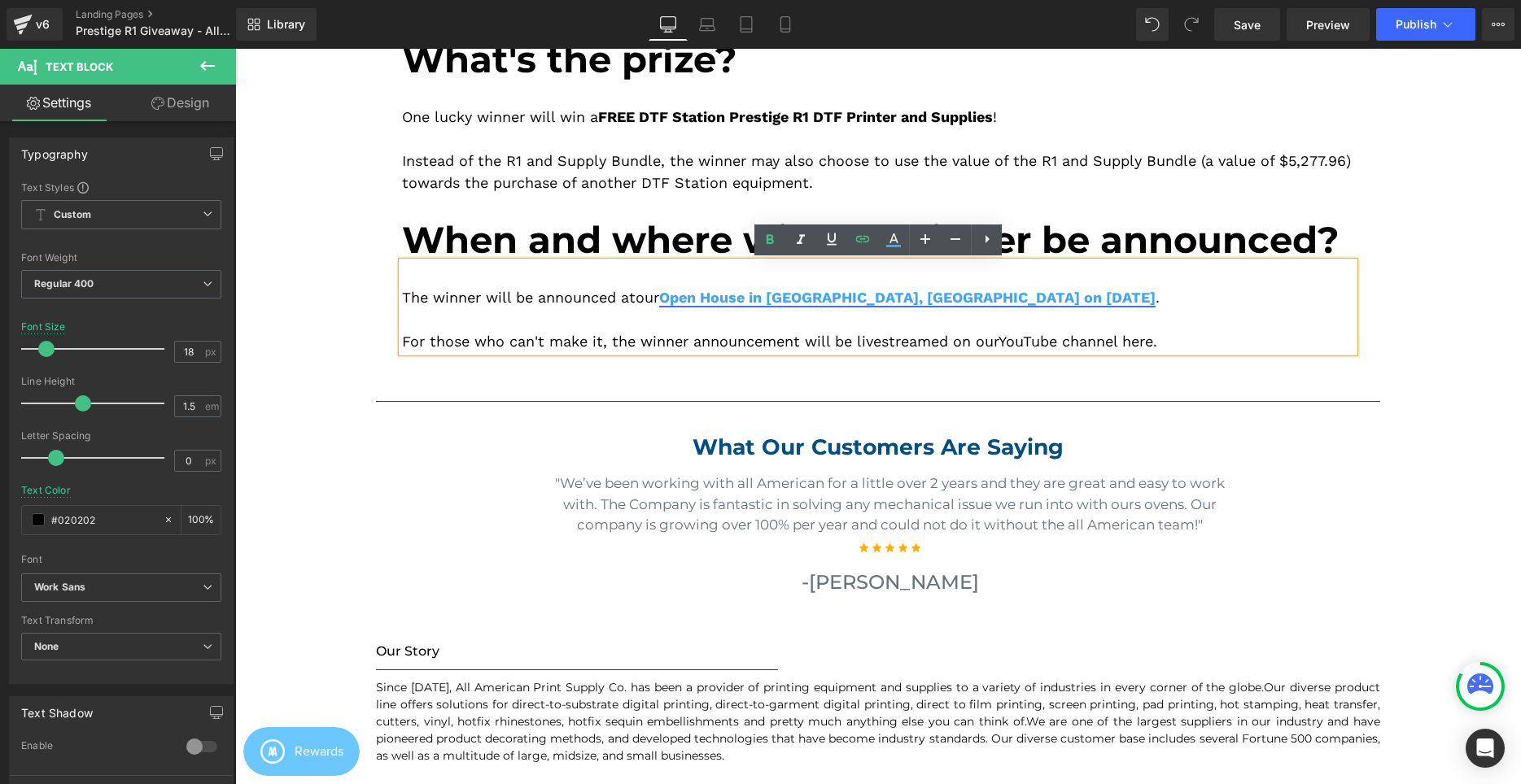
drag, startPoint x: 749, startPoint y: 290, endPoint x: 732, endPoint y: 291, distance: 17.0
click at [748, 290] on link "Open House in Cerritos, CA on September 6, 2025" at bounding box center [907, 297] width 496 height 17
drag, startPoint x: 671, startPoint y: 300, endPoint x: 1027, endPoint y: 298, distance: 356.0
click at [1027, 298] on div "The winner will be announced at our Open House in Cerritos, CA on September 6, …" at bounding box center [877, 297] width 952 height 22
click at [0, 0] on icon at bounding box center [0, 0] width 0 height 0
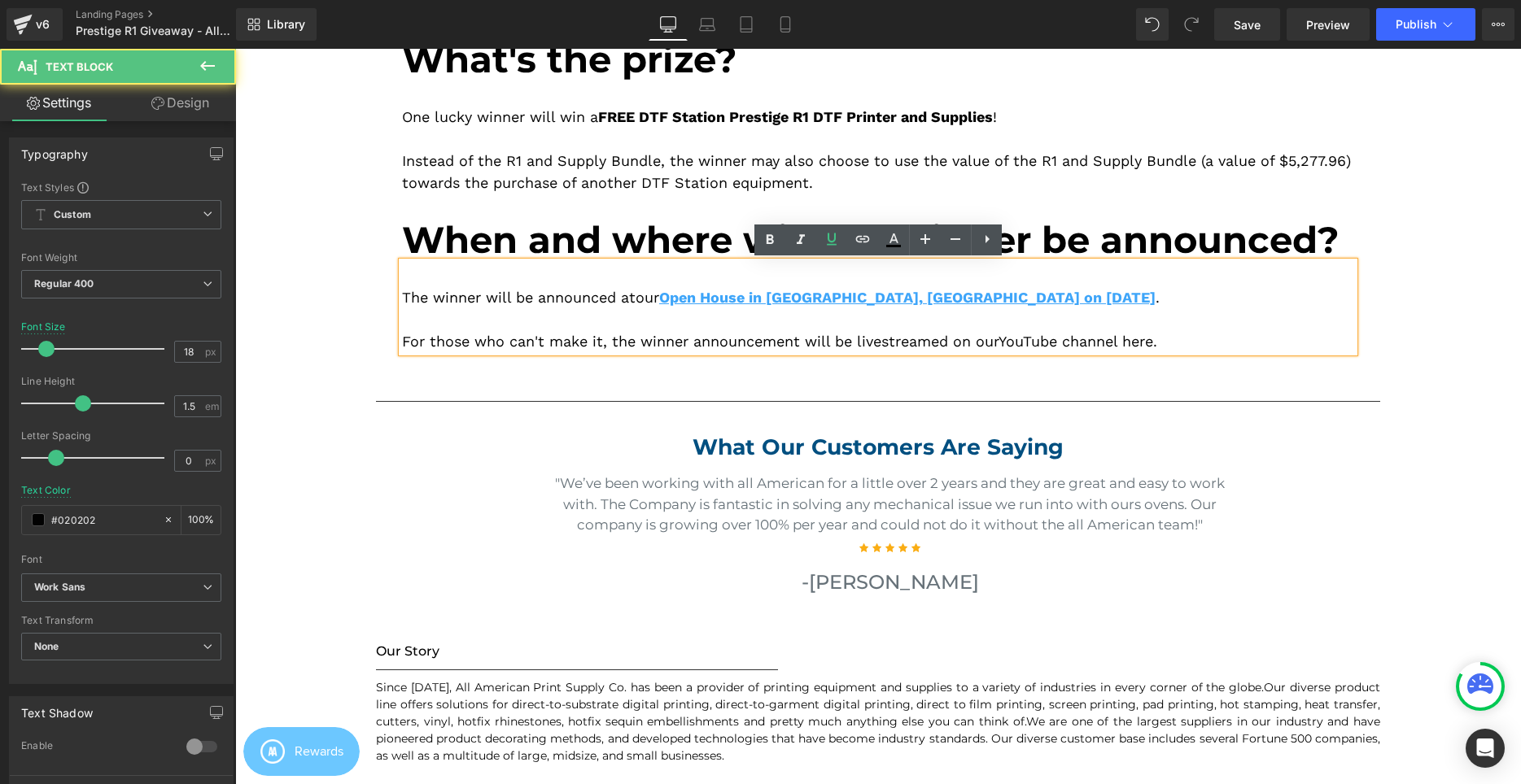
click at [1094, 294] on div "The winner will be announced at our Open House in Cerritos, CA on September 6, …" at bounding box center [877, 297] width 952 height 22
click at [1268, 28] on link "Save" at bounding box center [1246, 24] width 66 height 33
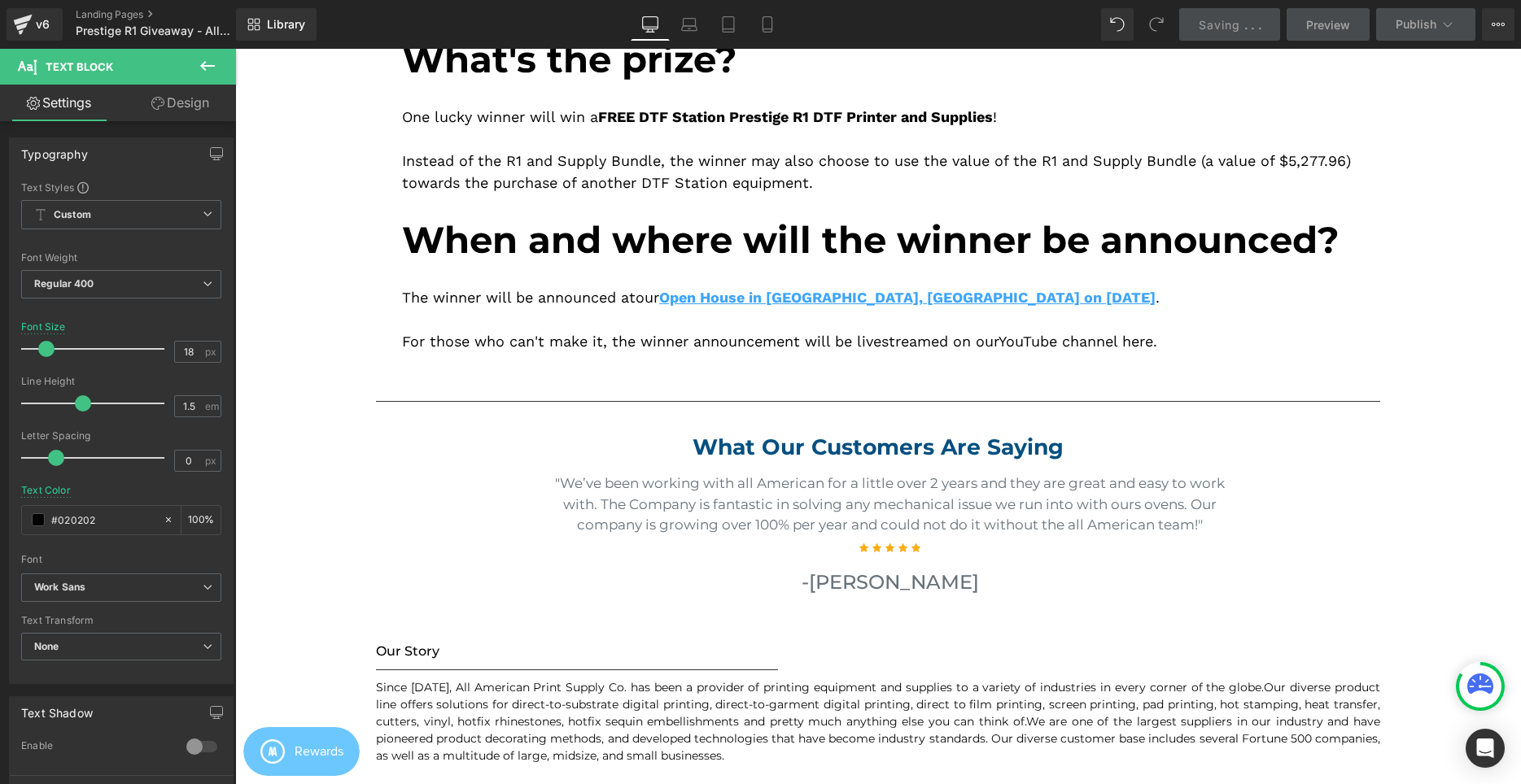
scroll to position [664, 0]
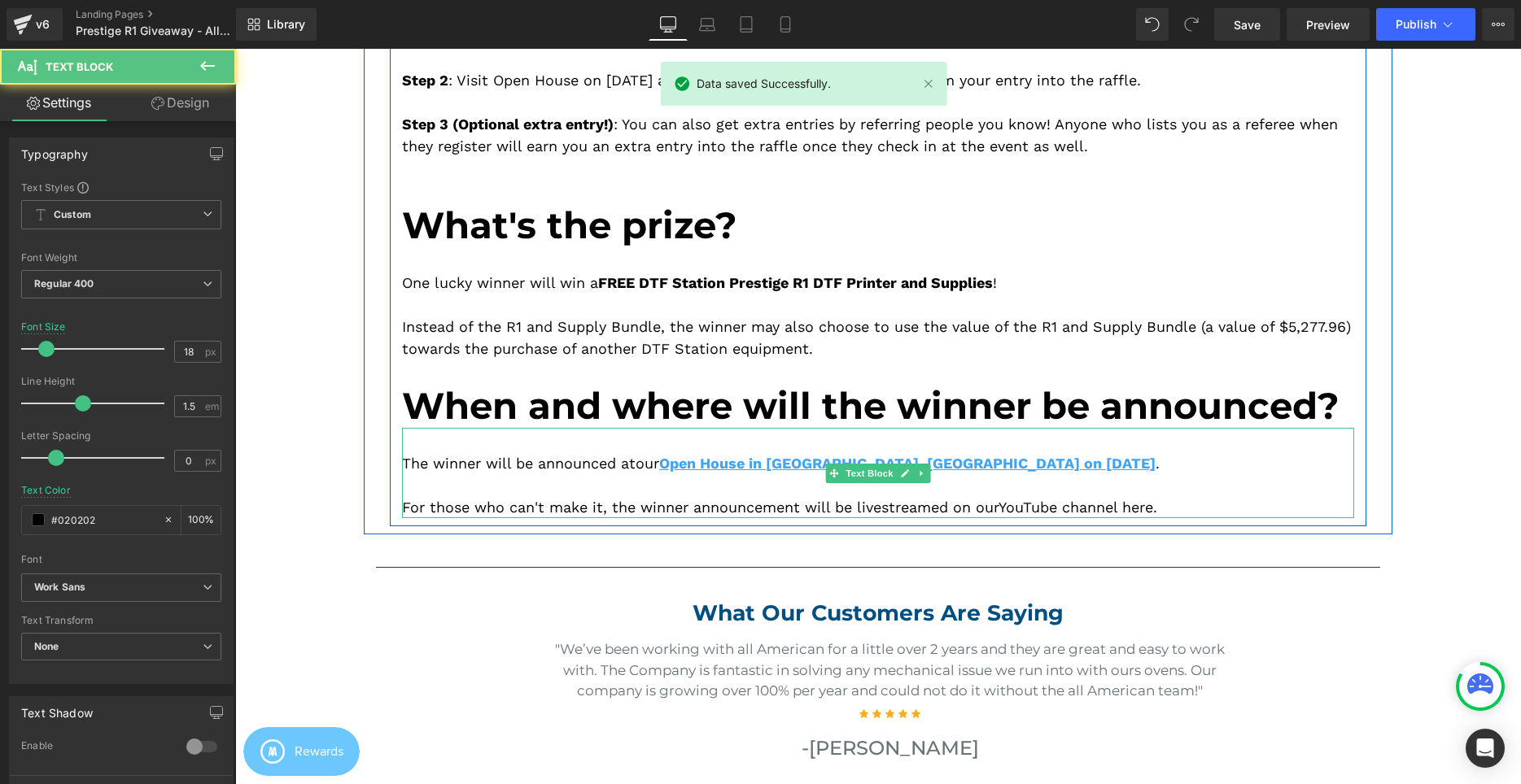
click at [886, 509] on div "For those who can't make it, the winner announcement will be livestreamed on ou…" at bounding box center [877, 507] width 952 height 22
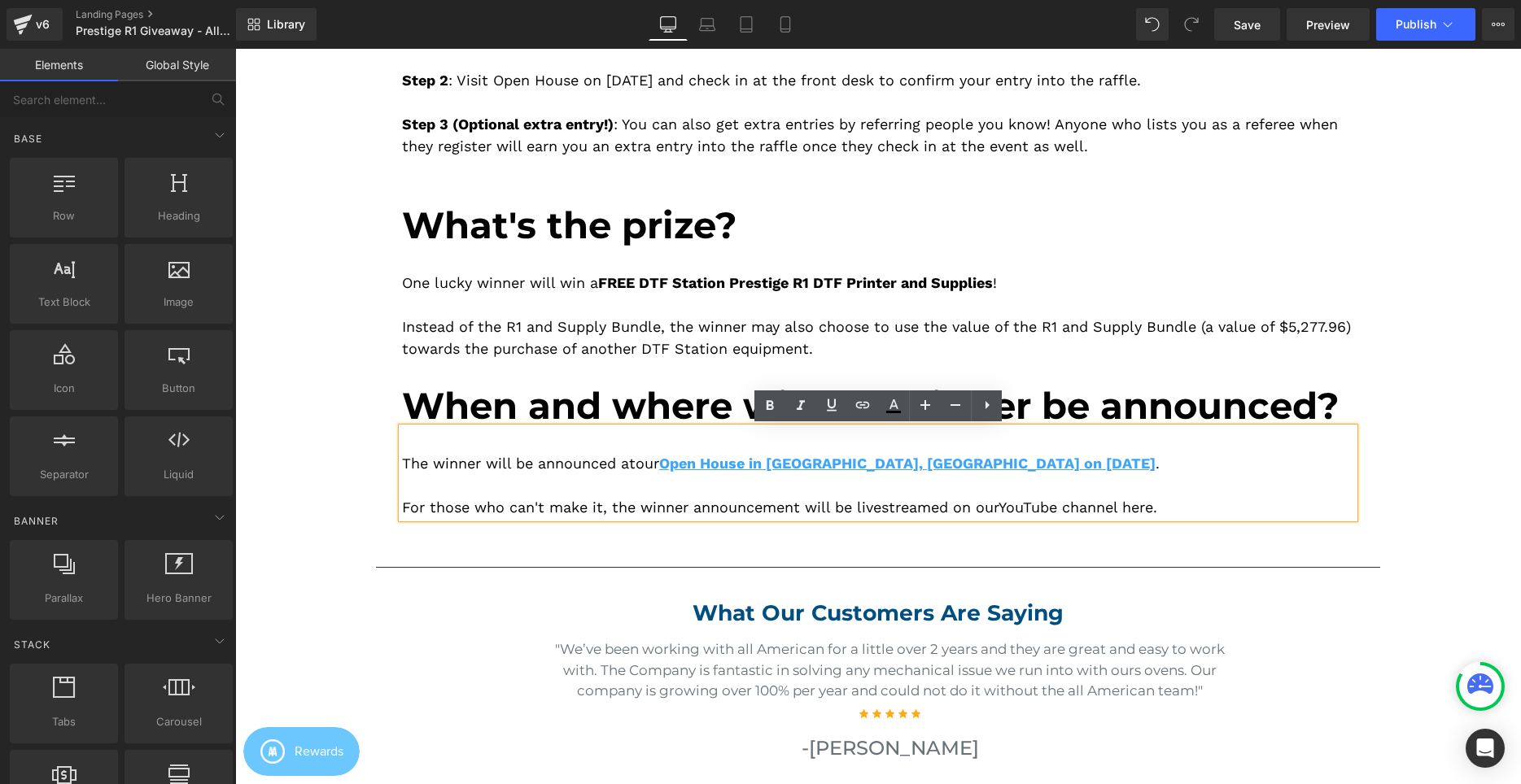
click at [1482, 396] on div "Image Image How to enter: Heading Step 1 : Register here for our Open House in …" at bounding box center [878, 503] width 1286 height 1909
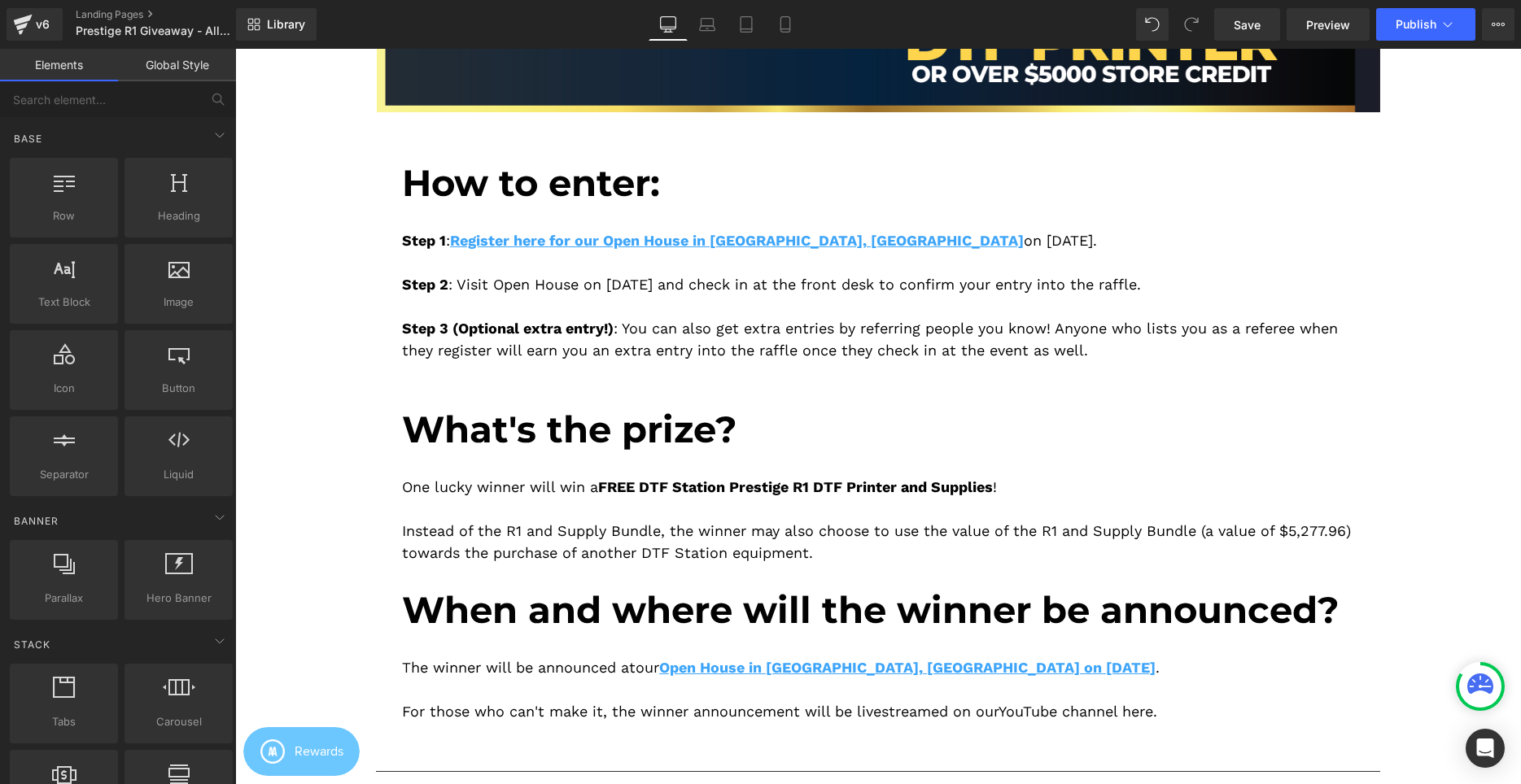
scroll to position [415, 0]
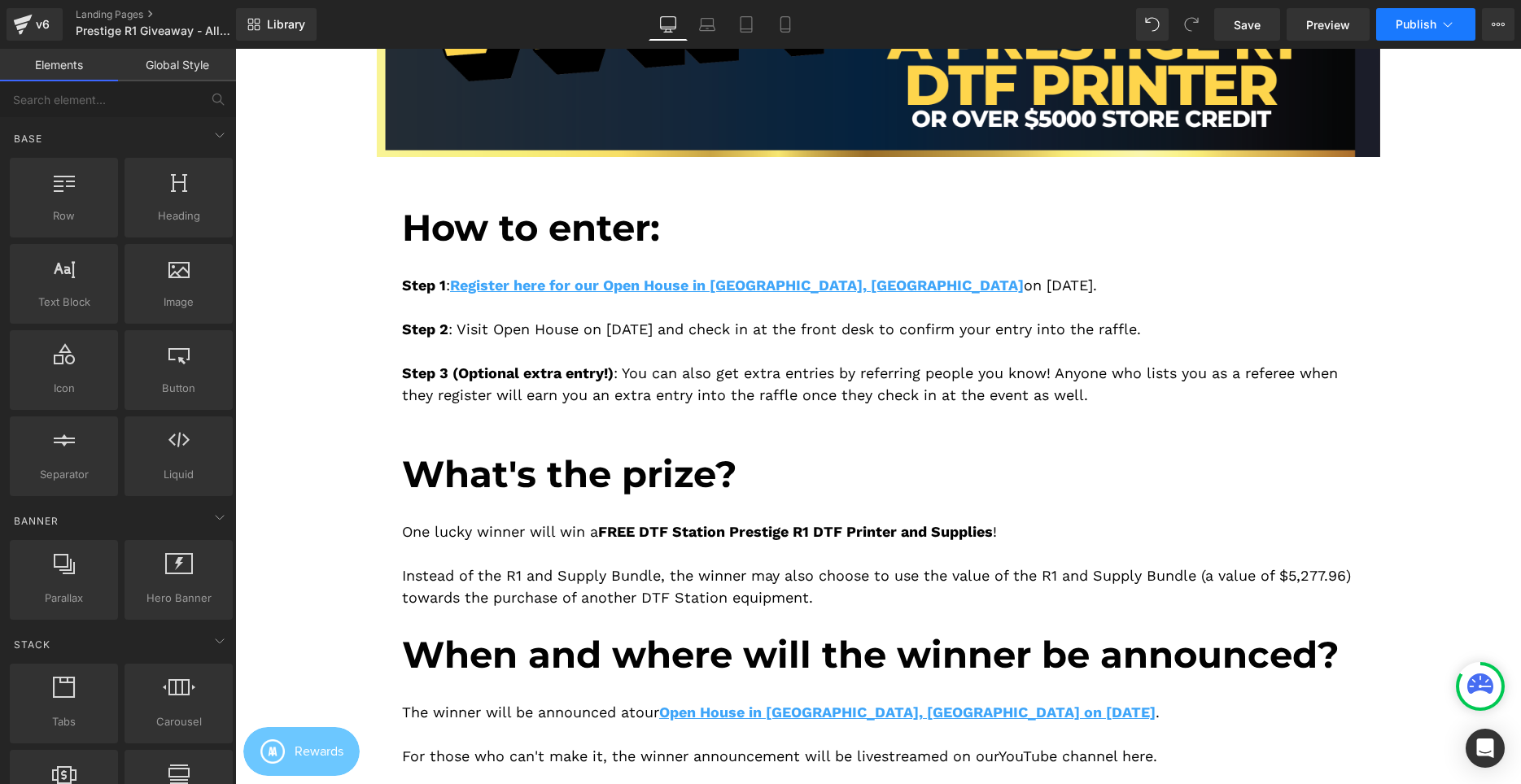
click at [1414, 28] on span "Publish" at bounding box center [1416, 24] width 41 height 13
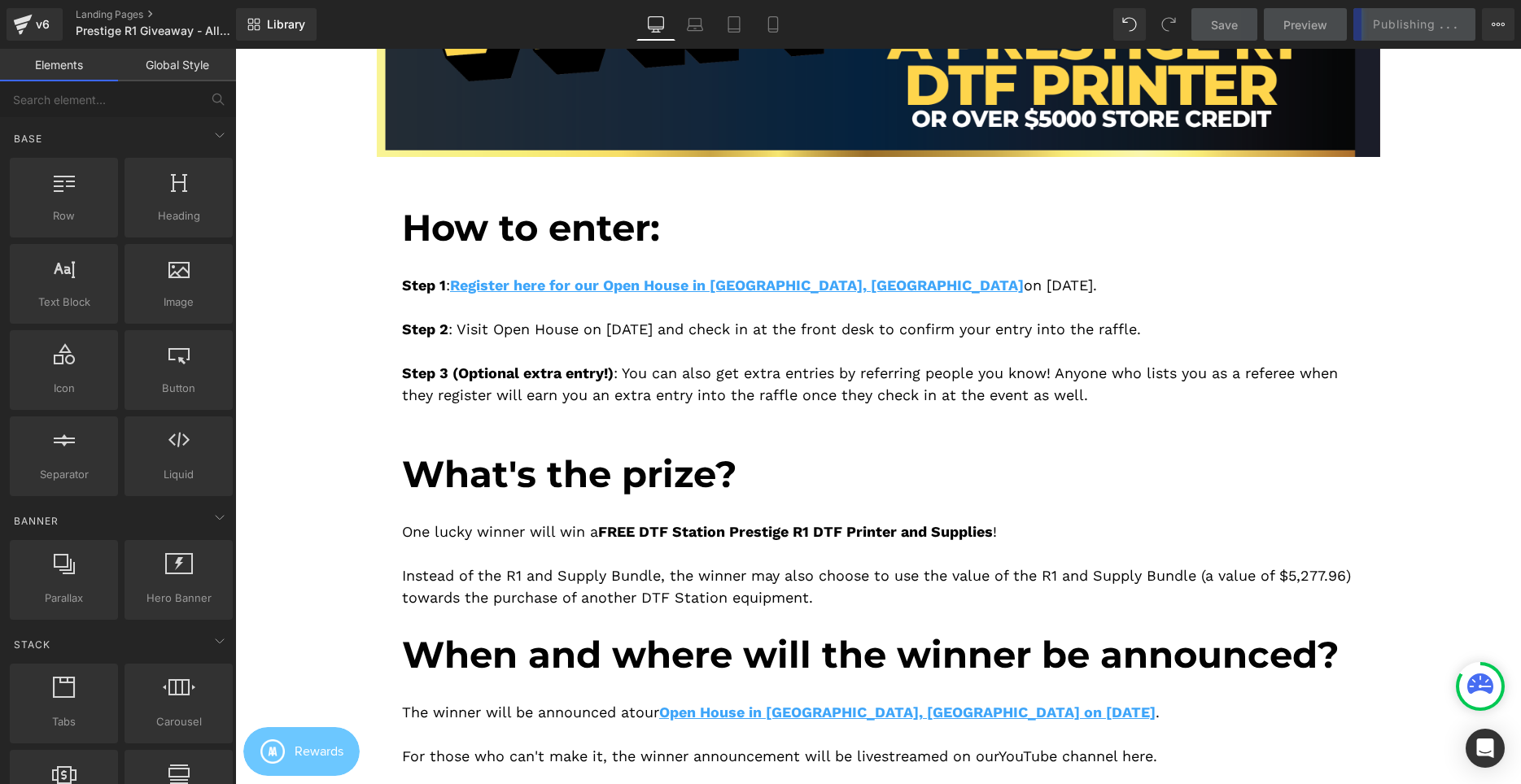
click at [1400, 307] on div "Image Image How to enter: Heading Step 1 : Register here for our Open House in …" at bounding box center [878, 752] width 1286 height 1909
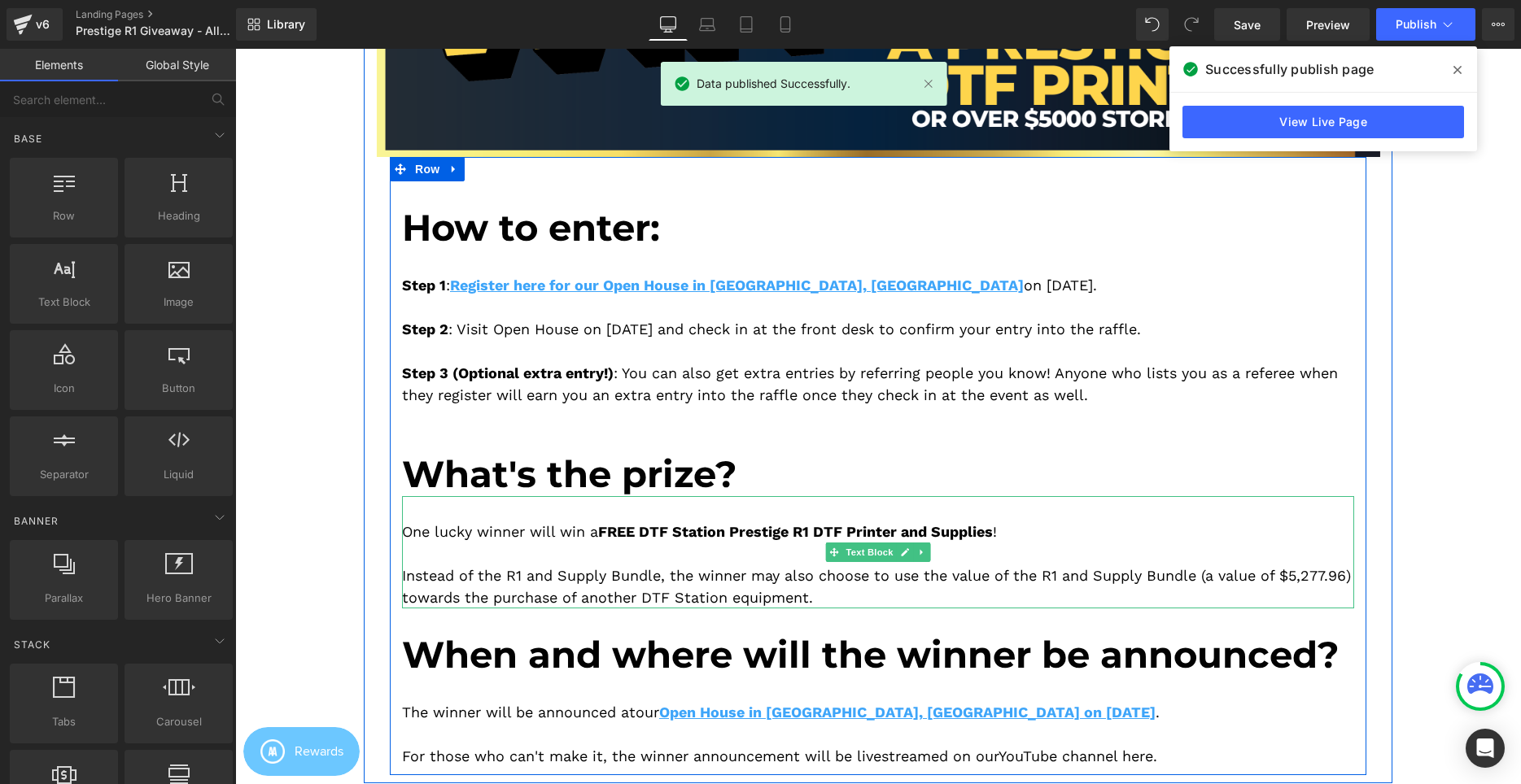
click at [726, 530] on strong "FREE DTF Station Prestige R1 DTF Printer and Supplies" at bounding box center [795, 531] width 394 height 17
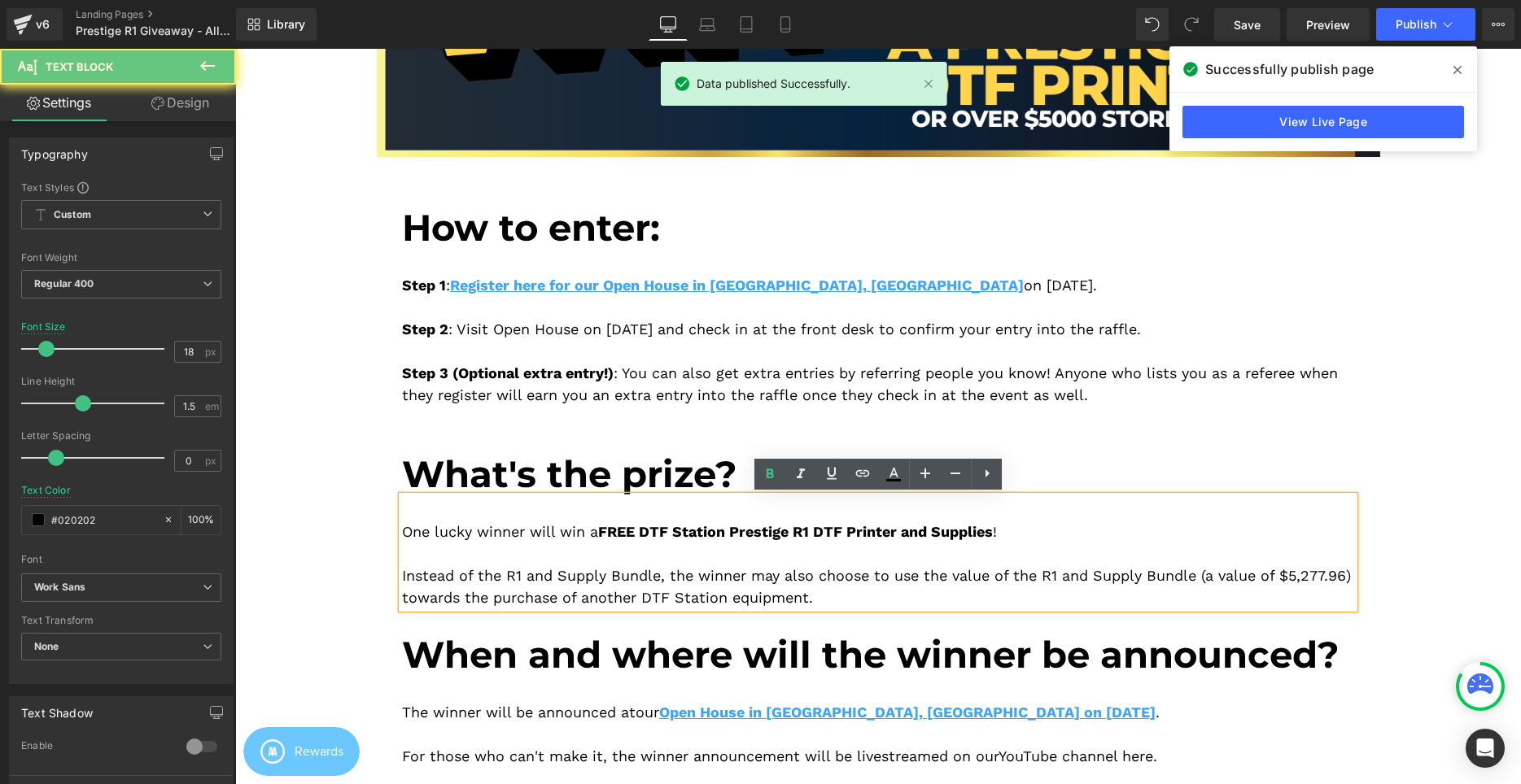
click at [1113, 546] on div at bounding box center [877, 553] width 952 height 22
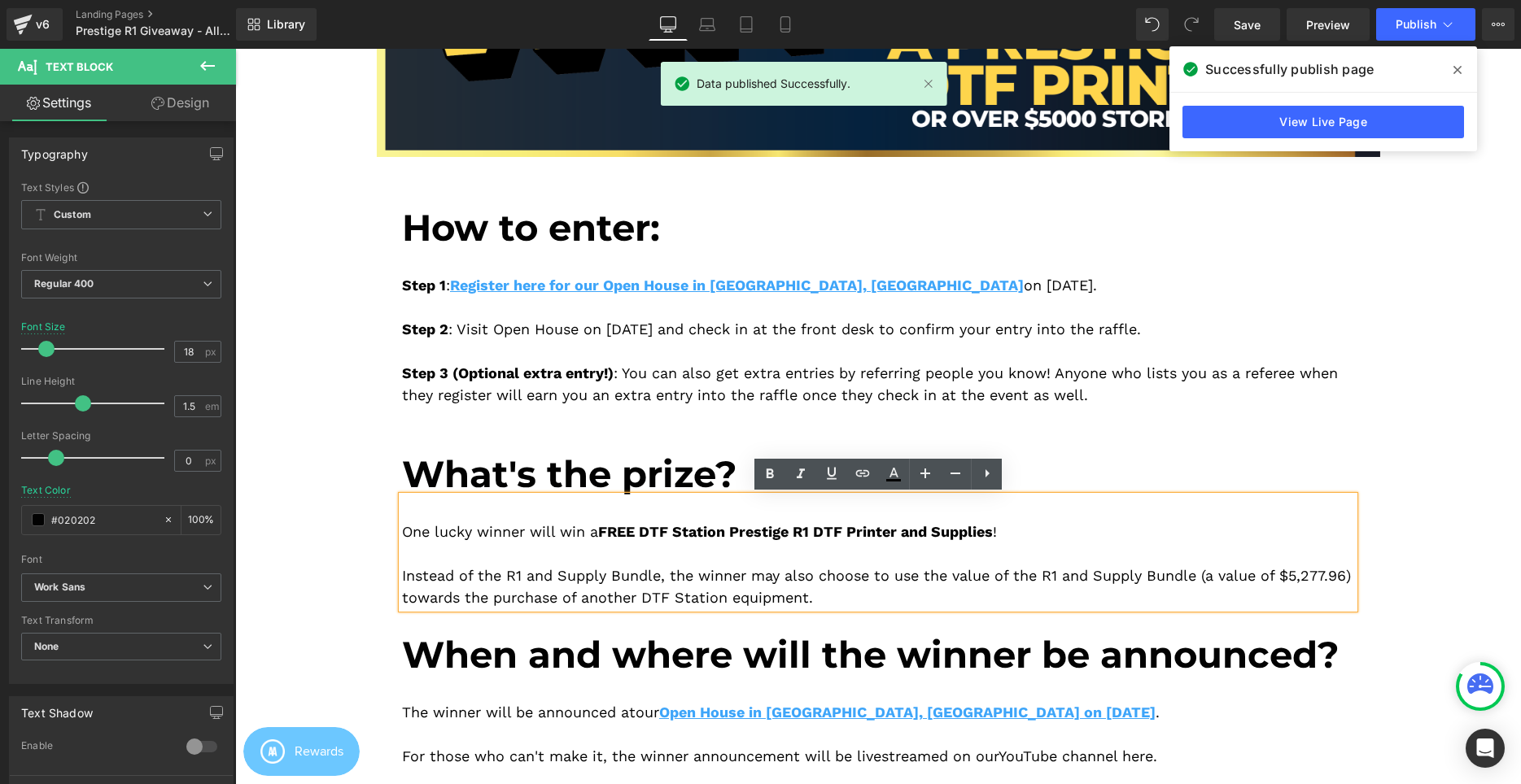
click at [1034, 590] on div "Instead of the R1 and Supply Bundle, the winner may also choose to use the valu…" at bounding box center [877, 587] width 952 height 44
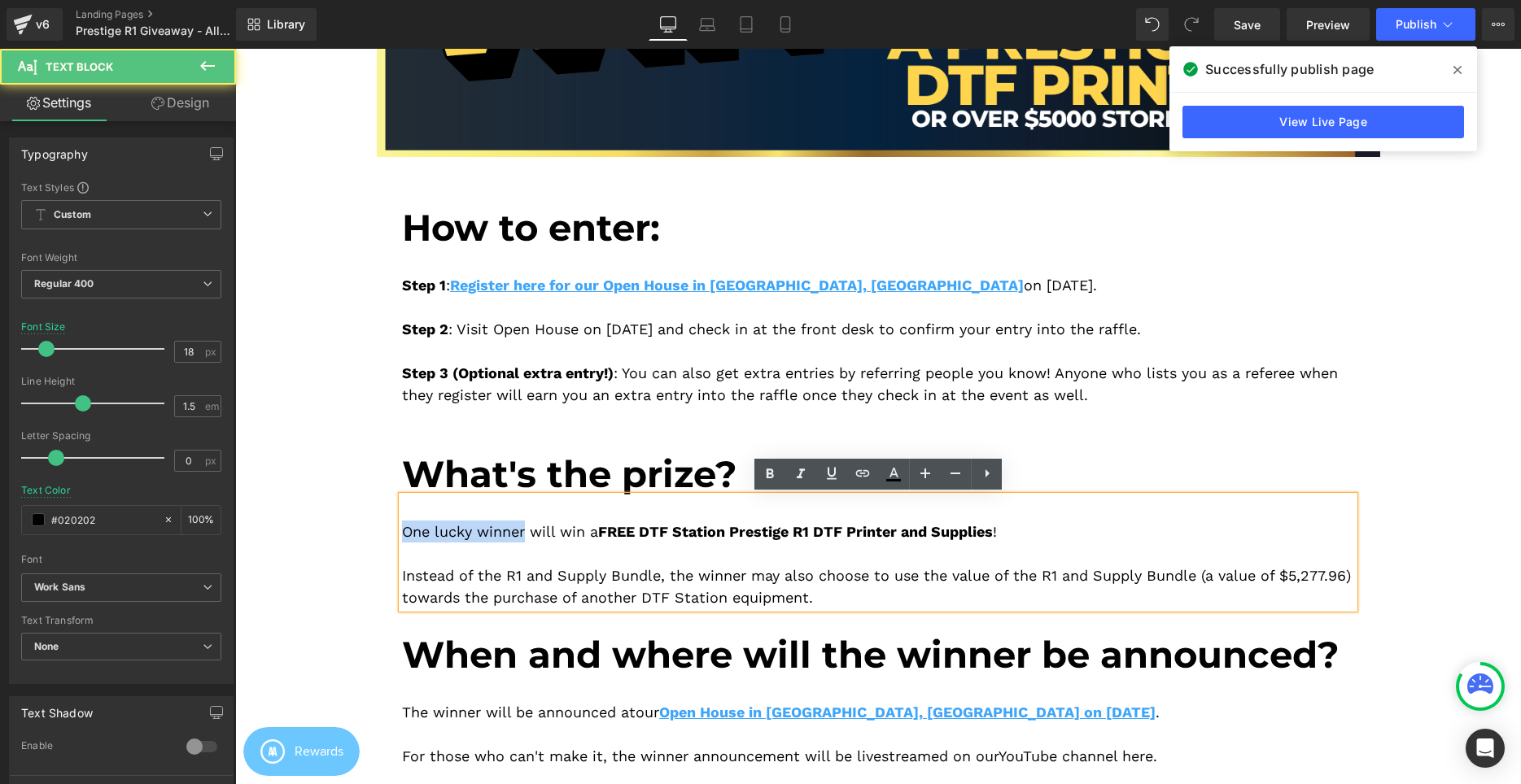
drag, startPoint x: 527, startPoint y: 534, endPoint x: 366, endPoint y: 536, distance: 161.0
click at [368, 534] on div "Image Image How to enter: Heading Step 1 : Register here for our Open House in …" at bounding box center [878, 299] width 1029 height 952
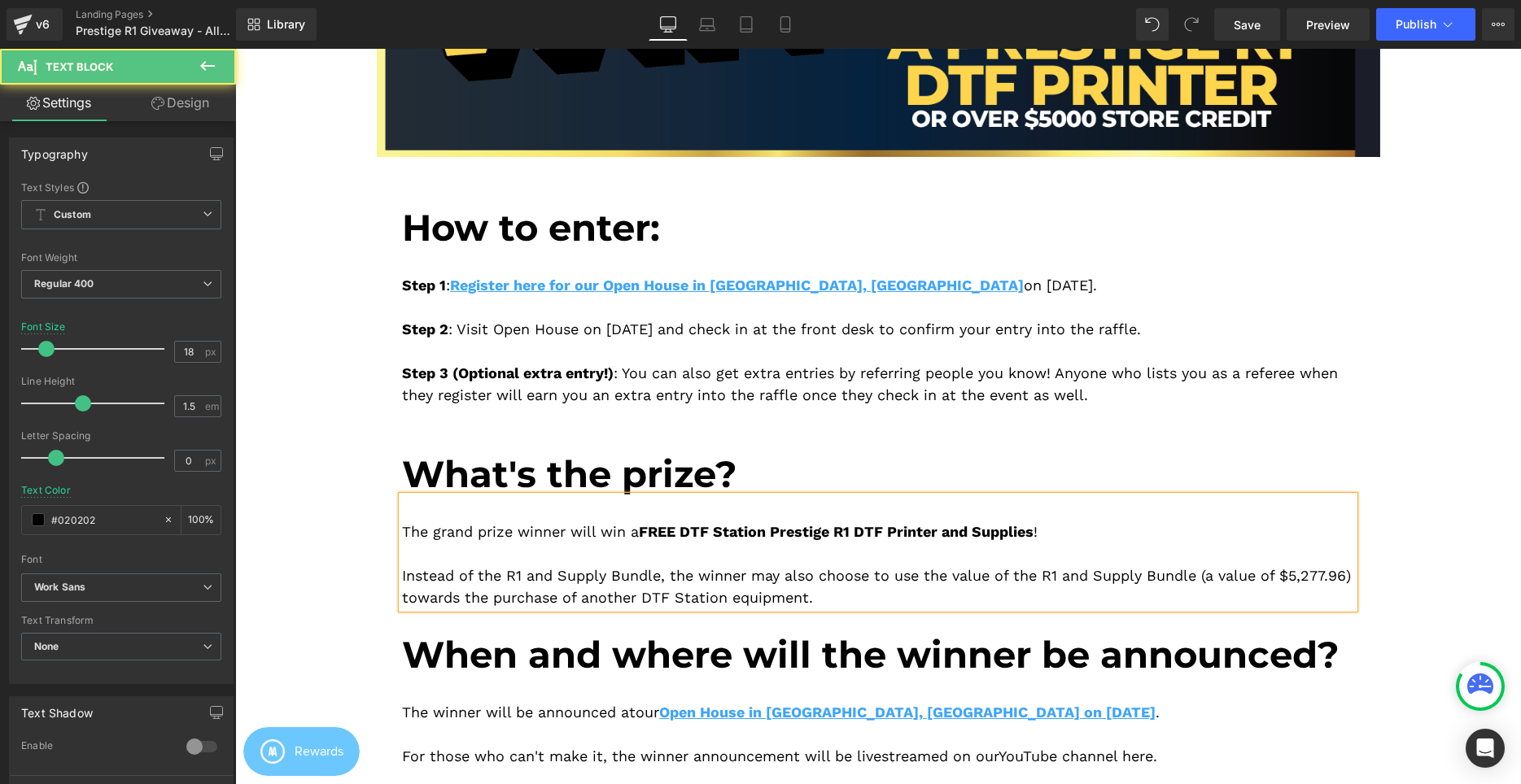
click at [902, 598] on div "Instead of the R1 and Supply Bundle, the winner may also choose to use the valu…" at bounding box center [877, 587] width 952 height 44
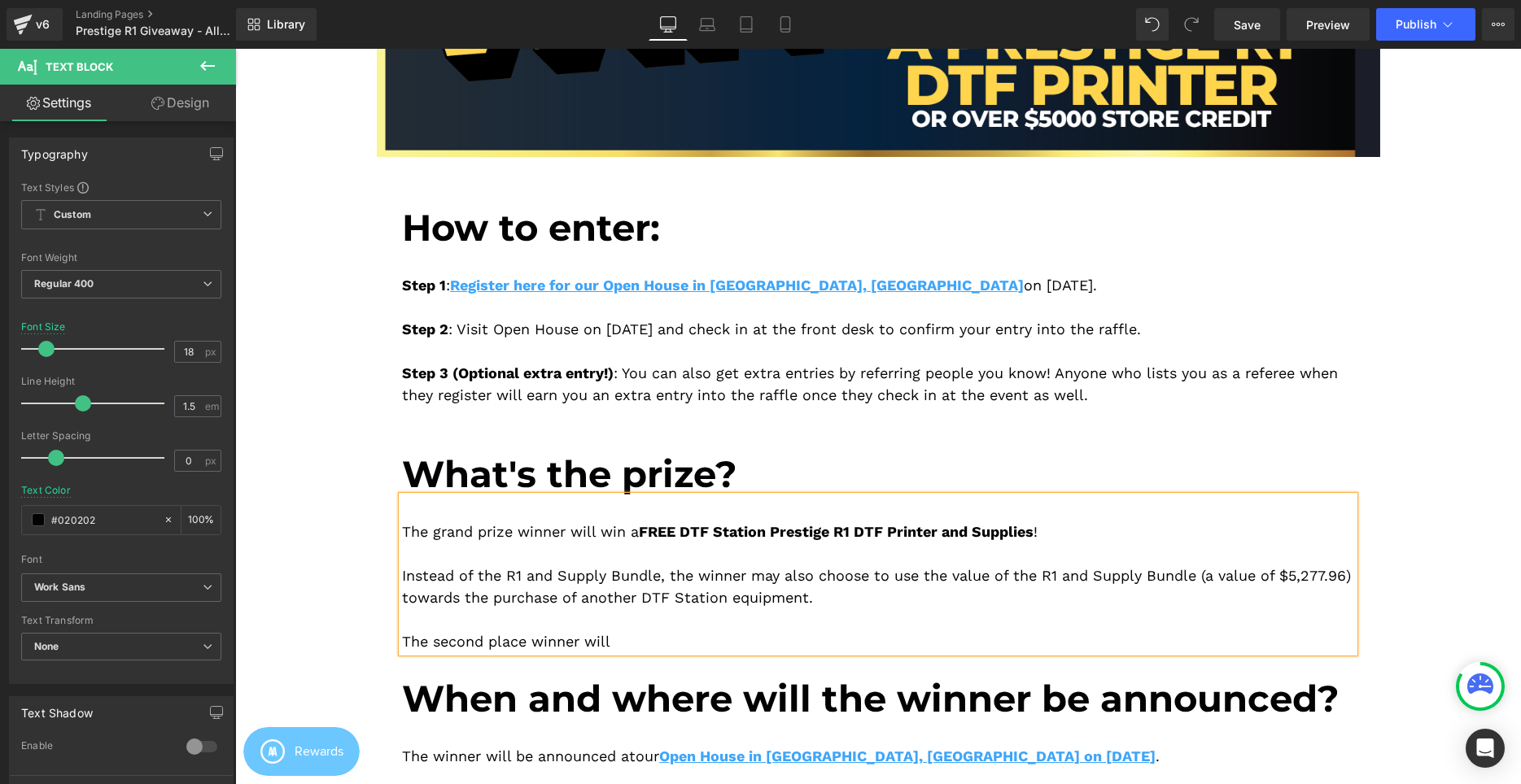
click at [703, 580] on div "Instead of the R1 and Supply Bundle, the winner may also choose to use the valu…" at bounding box center [877, 587] width 952 height 44
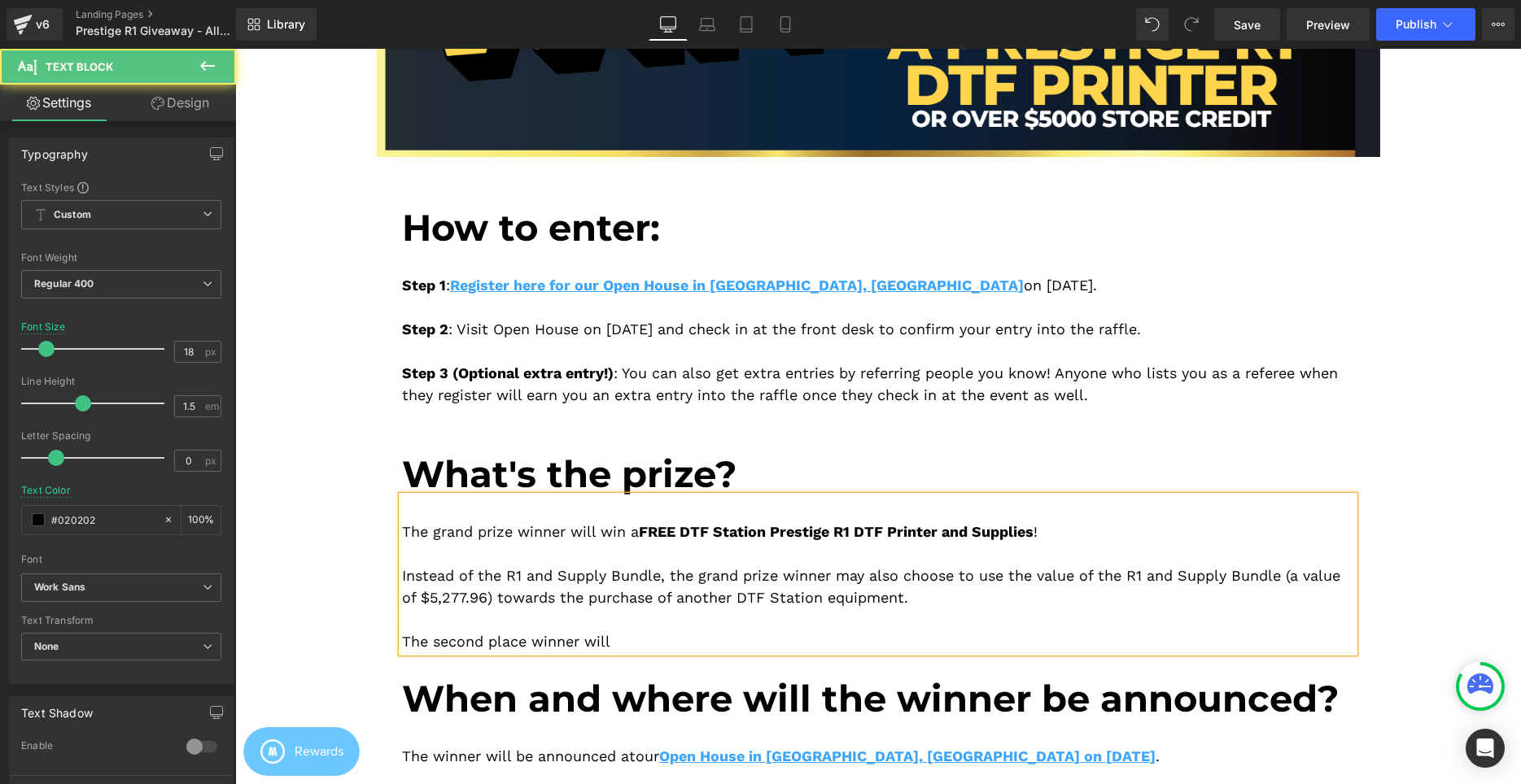
click at [681, 622] on div at bounding box center [877, 619] width 952 height 22
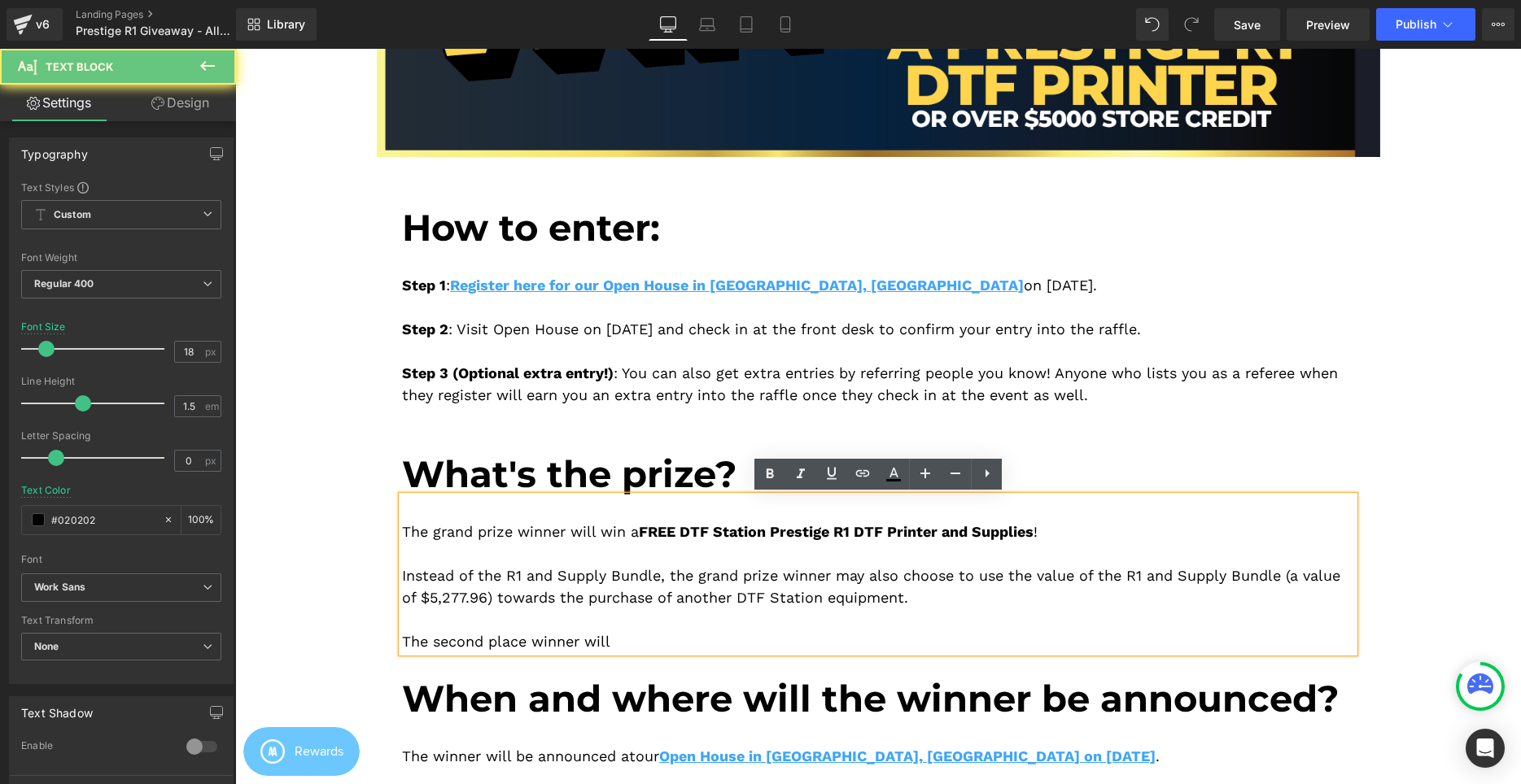
click at [650, 635] on div "The second place winner will" at bounding box center [877, 641] width 952 height 22
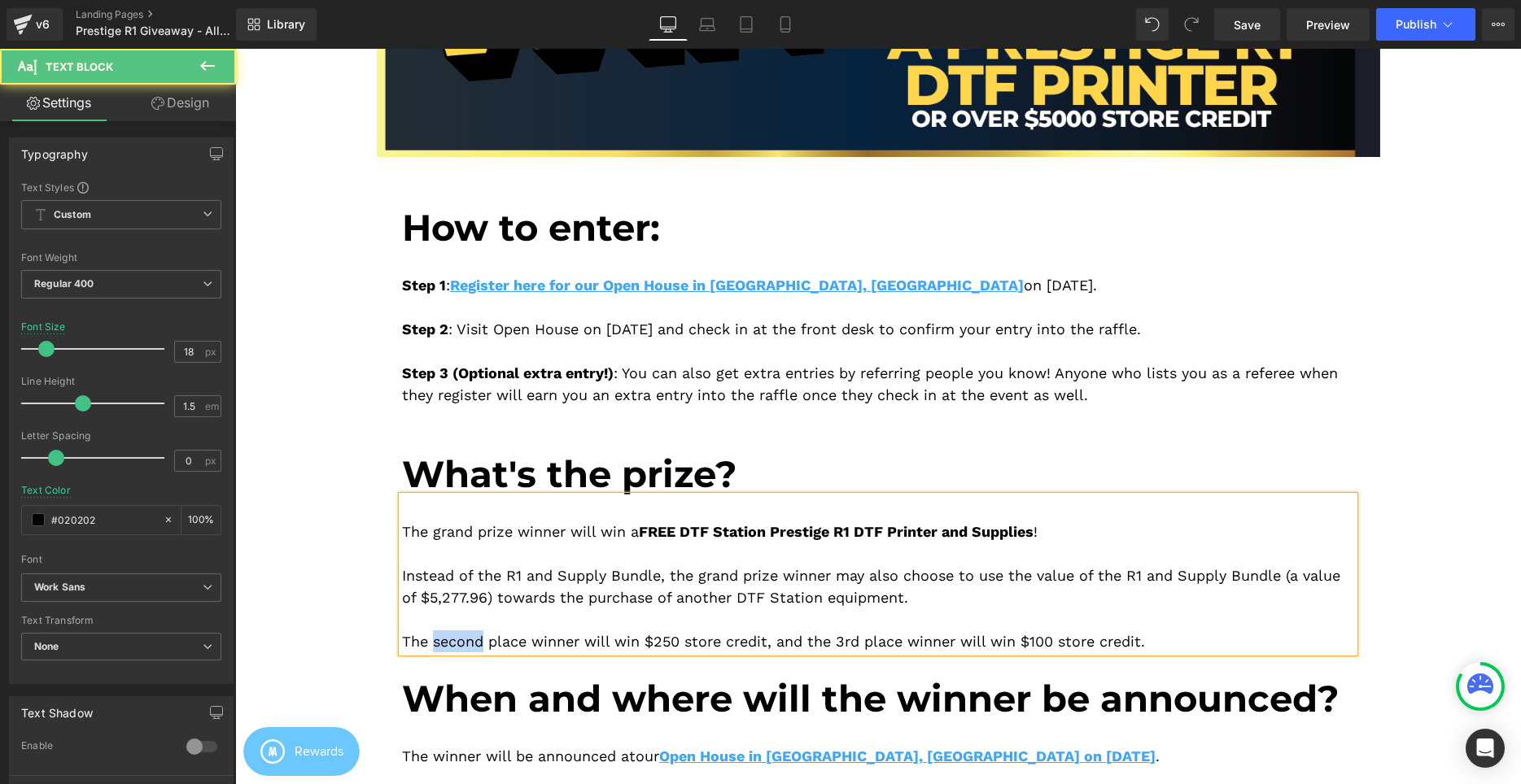
drag, startPoint x: 436, startPoint y: 640, endPoint x: 486, endPoint y: 638, distance: 50.0
click at [486, 638] on div "The second place winner will win $250 store credit, and the 3rd place winner wi…" at bounding box center [877, 641] width 952 height 22
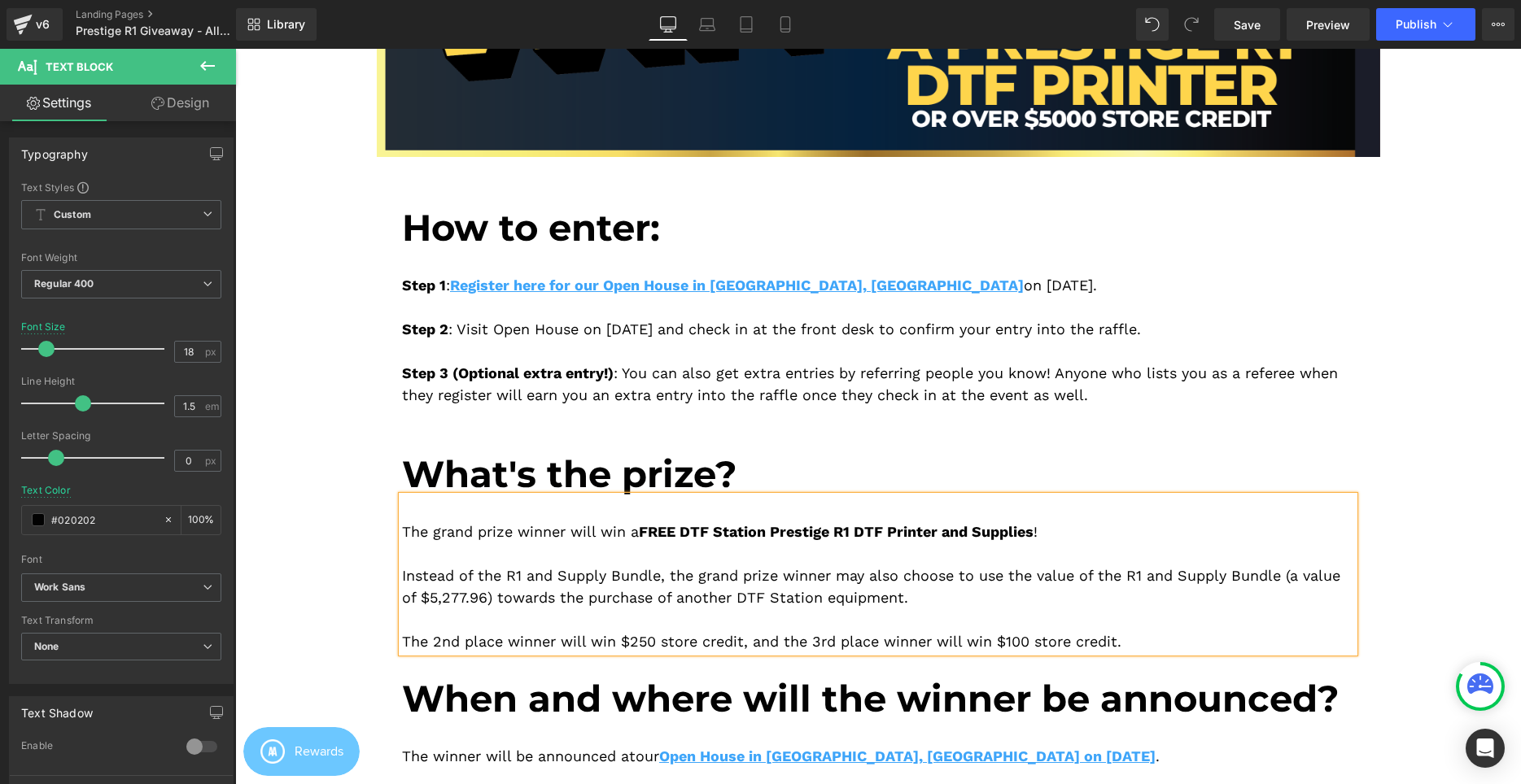
scroll to position [653, 0]
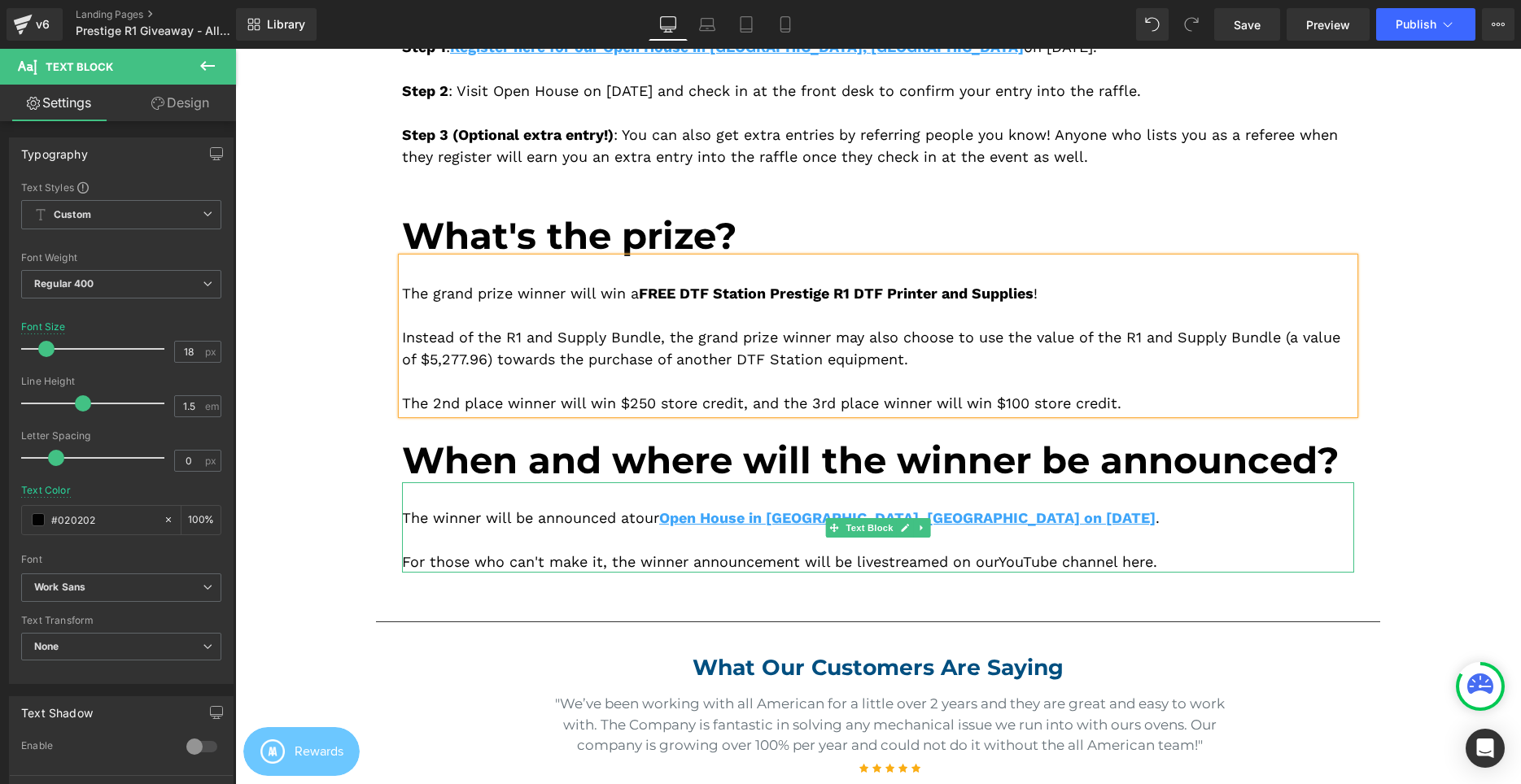
click at [1083, 531] on div at bounding box center [877, 540] width 952 height 22
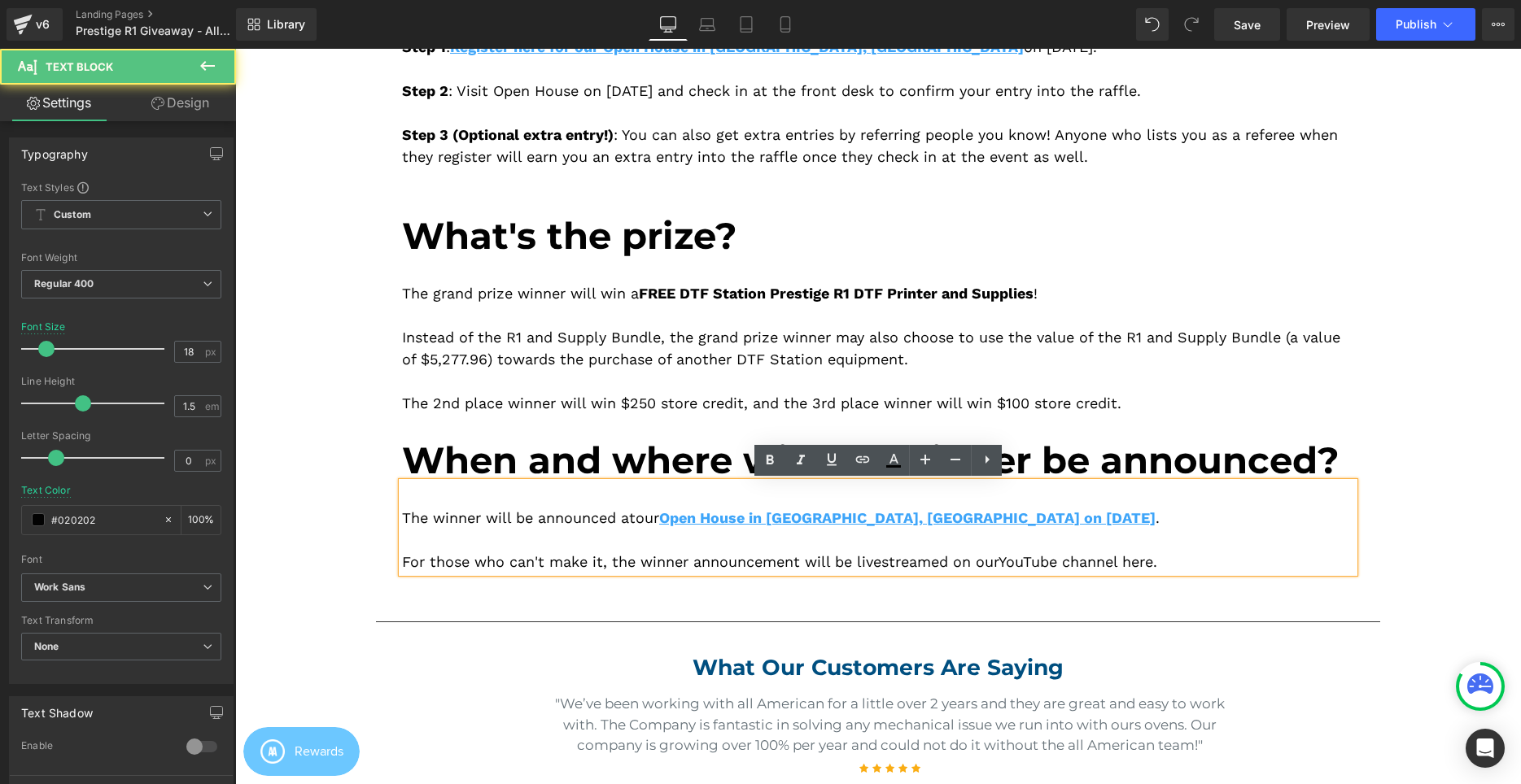
click at [1094, 524] on div "The winner will be announced at our Open House in Cerritos, CA on September 6, …" at bounding box center [877, 518] width 952 height 22
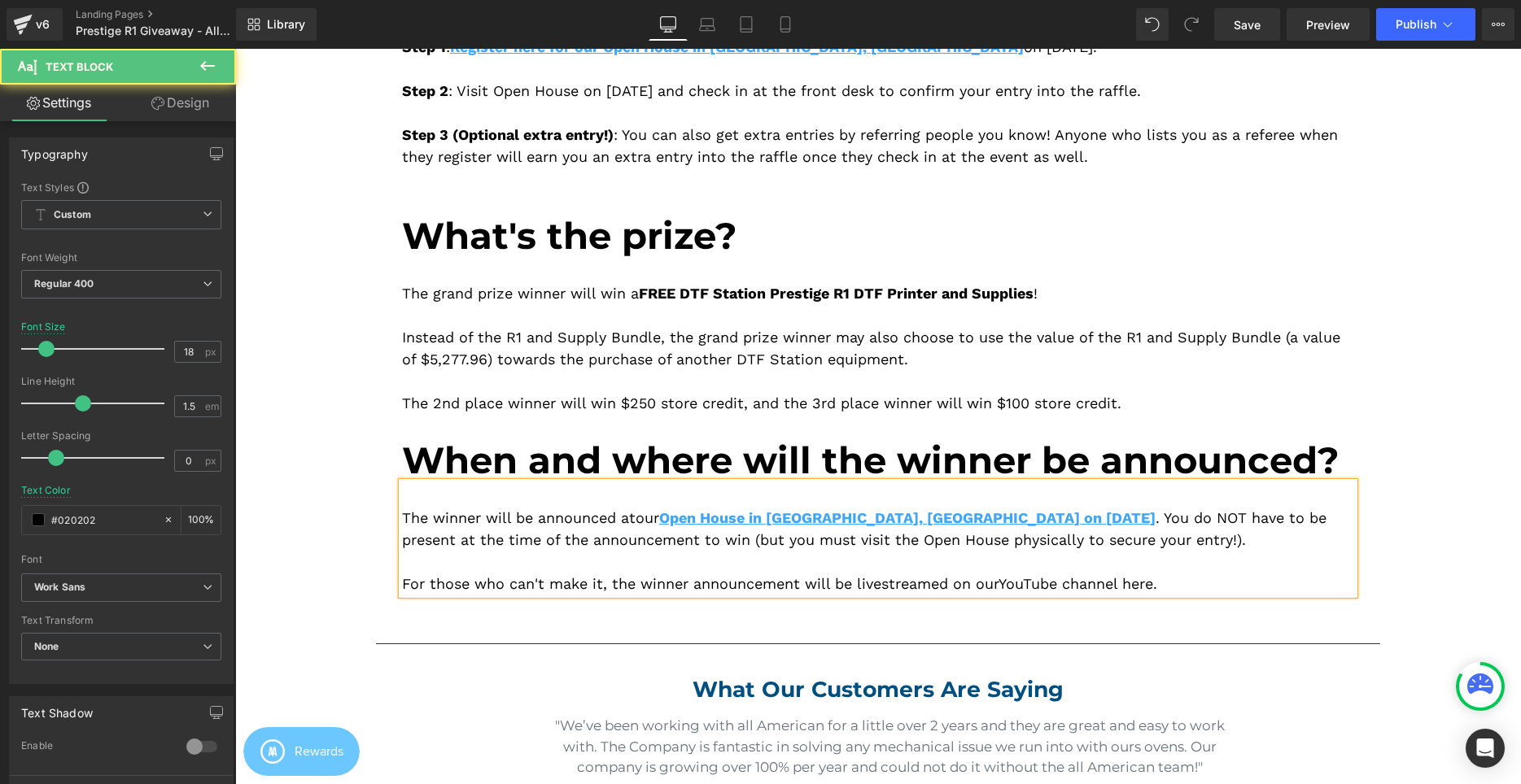
click at [1095, 516] on div "The winner will be announced at our Open House in Cerritos, CA on September 6, …" at bounding box center [877, 529] width 952 height 44
click at [1381, 508] on div "Image Image How to enter: Heading Step 1 : Register here for our Open House in …" at bounding box center [878, 93] width 1029 height 1018
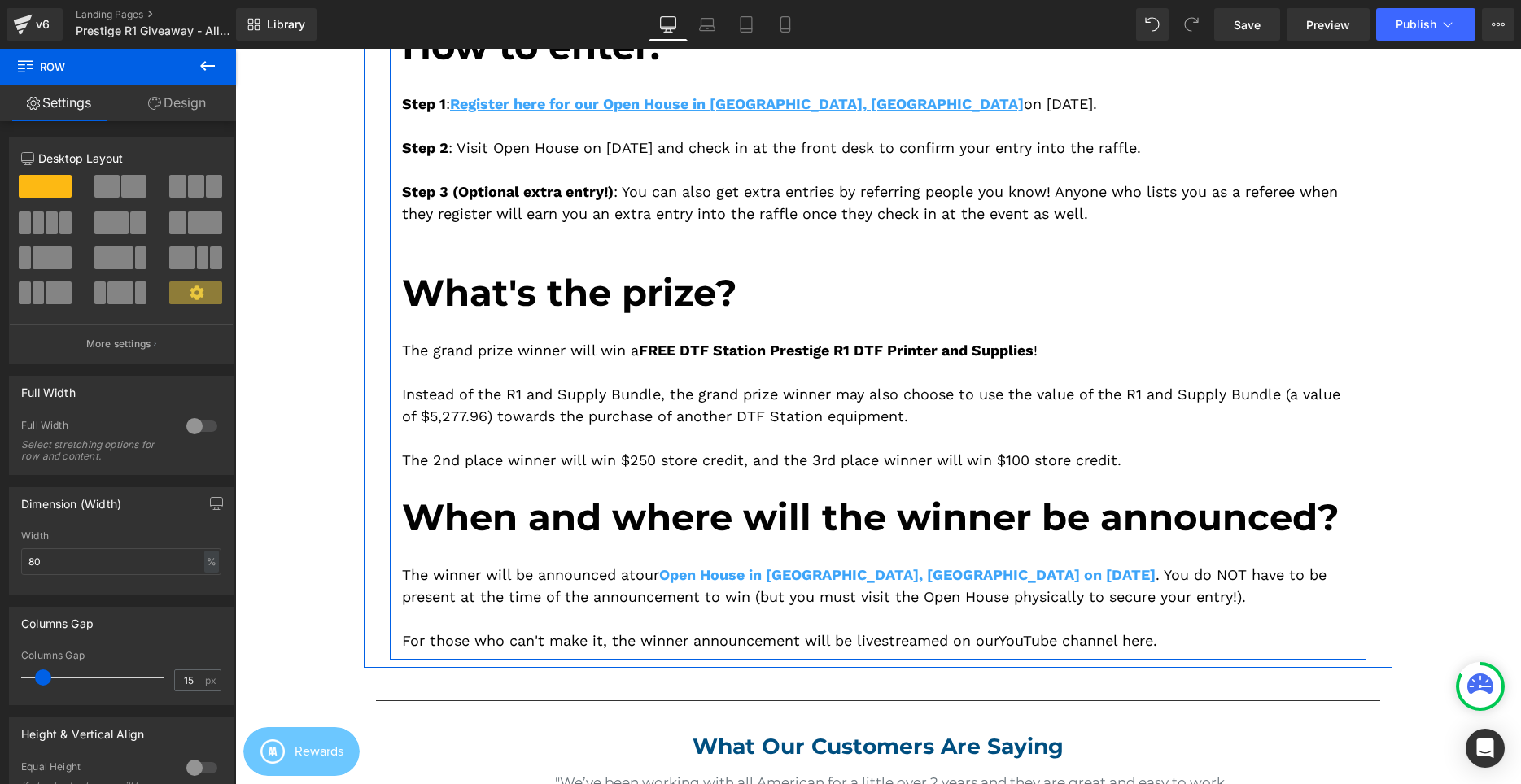
scroll to position [570, 0]
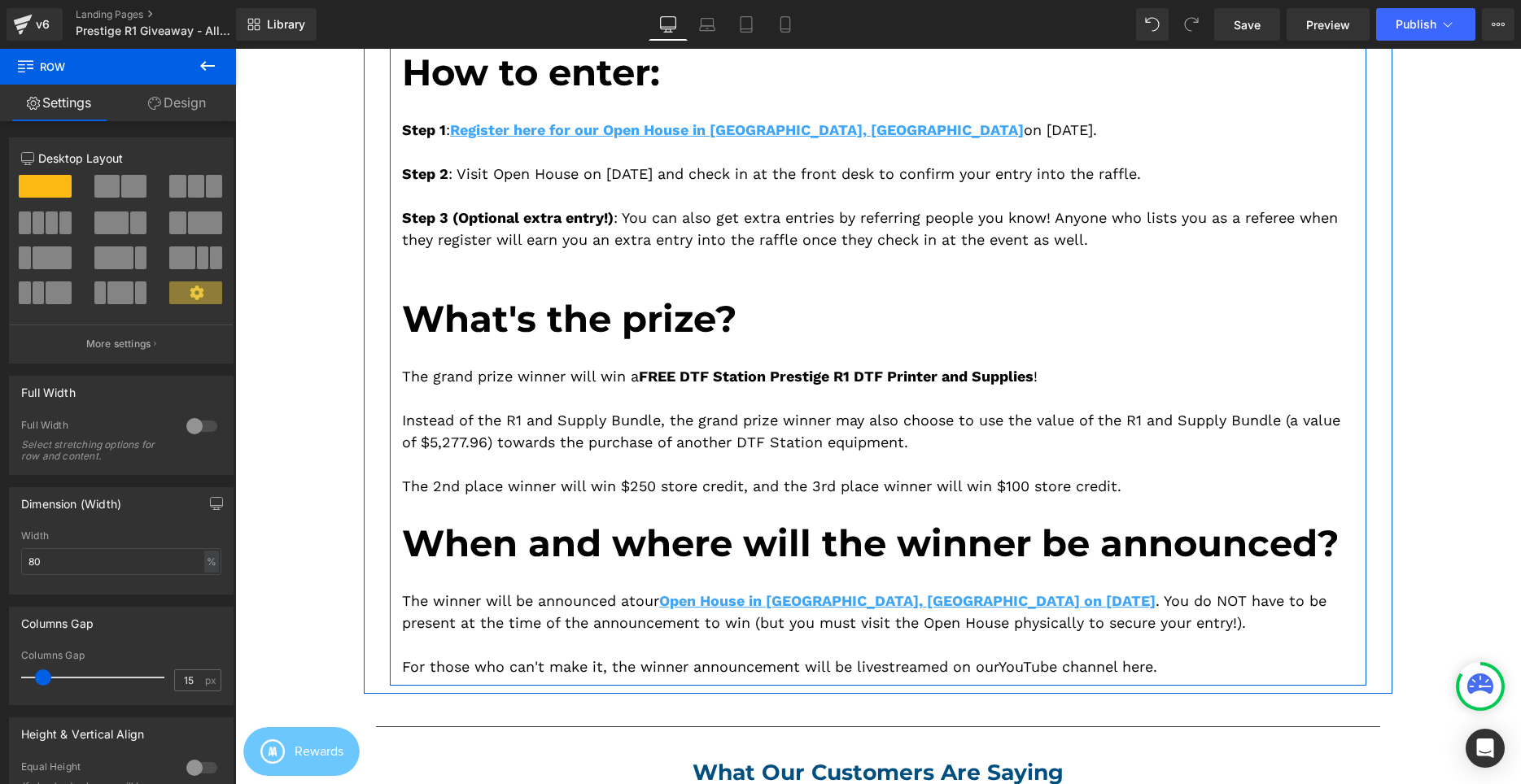
click at [631, 641] on div at bounding box center [877, 644] width 952 height 22
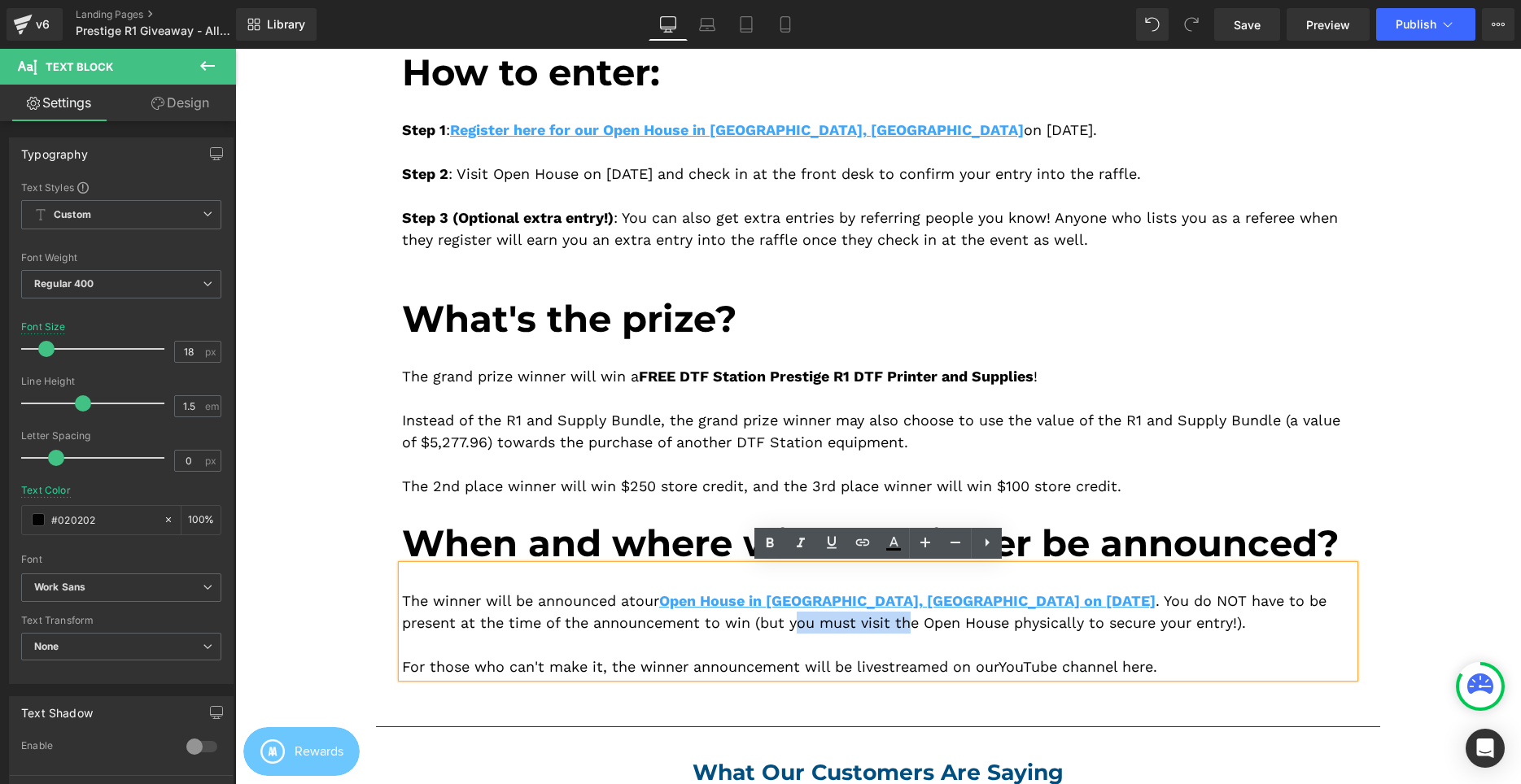
drag, startPoint x: 651, startPoint y: 623, endPoint x: 771, endPoint y: 622, distance: 120.0
click at [771, 622] on div "The winner will be announced at our Open House in Cerritos, CA on September 6, …" at bounding box center [877, 612] width 952 height 44
click at [760, 623] on div "The winner will be announced at our Open House in Cerritos, CA on September 6, …" at bounding box center [877, 612] width 952 height 44
drag, startPoint x: 654, startPoint y: 625, endPoint x: 1095, endPoint y: 623, distance: 441.0
click at [1095, 623] on div "The winner will be announced at our Open House in Cerritos, CA on September 6, …" at bounding box center [877, 612] width 952 height 44
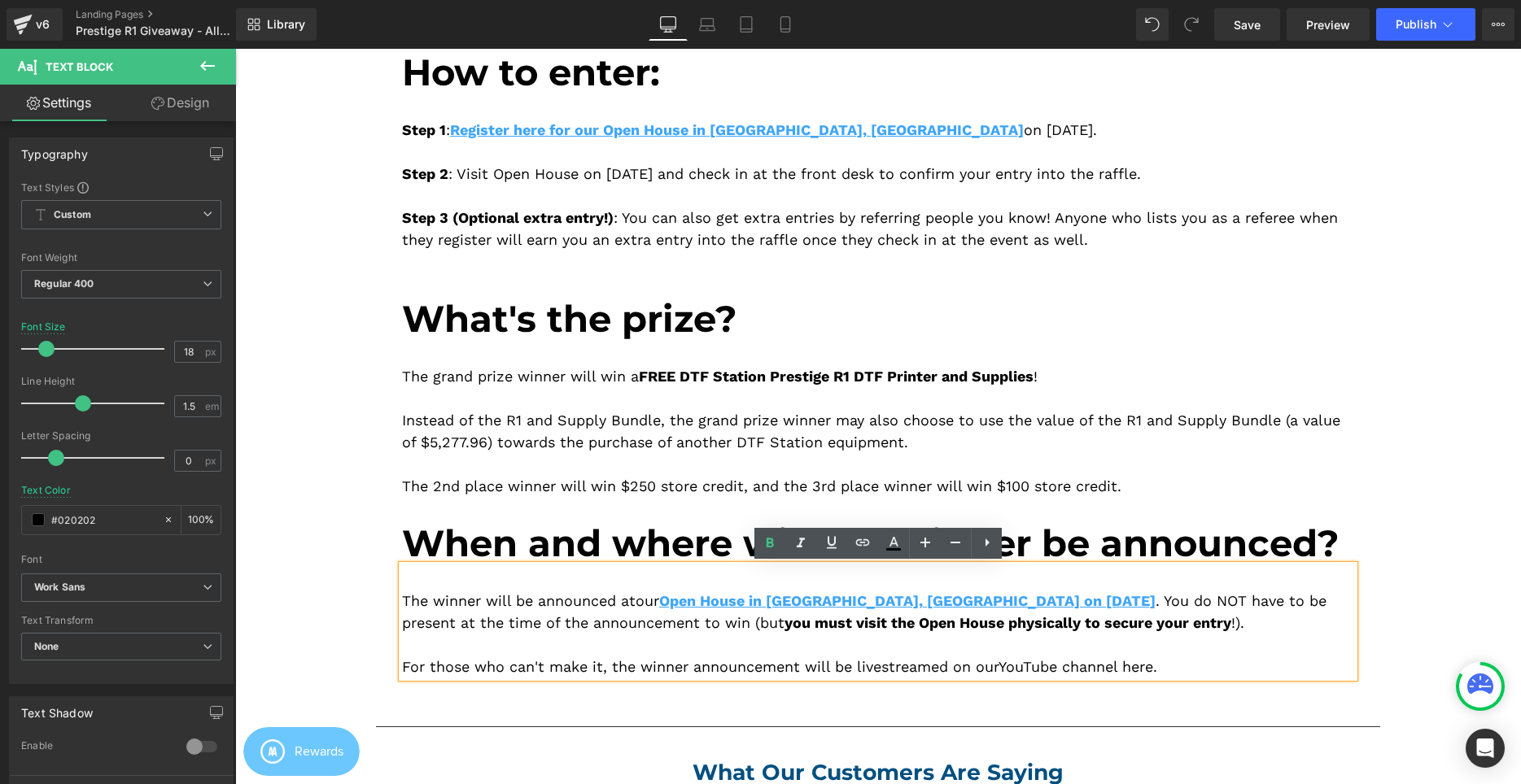
click at [1005, 629] on span "you must visit the Open House physically to secure your entry" at bounding box center [1008, 623] width 447 height 17
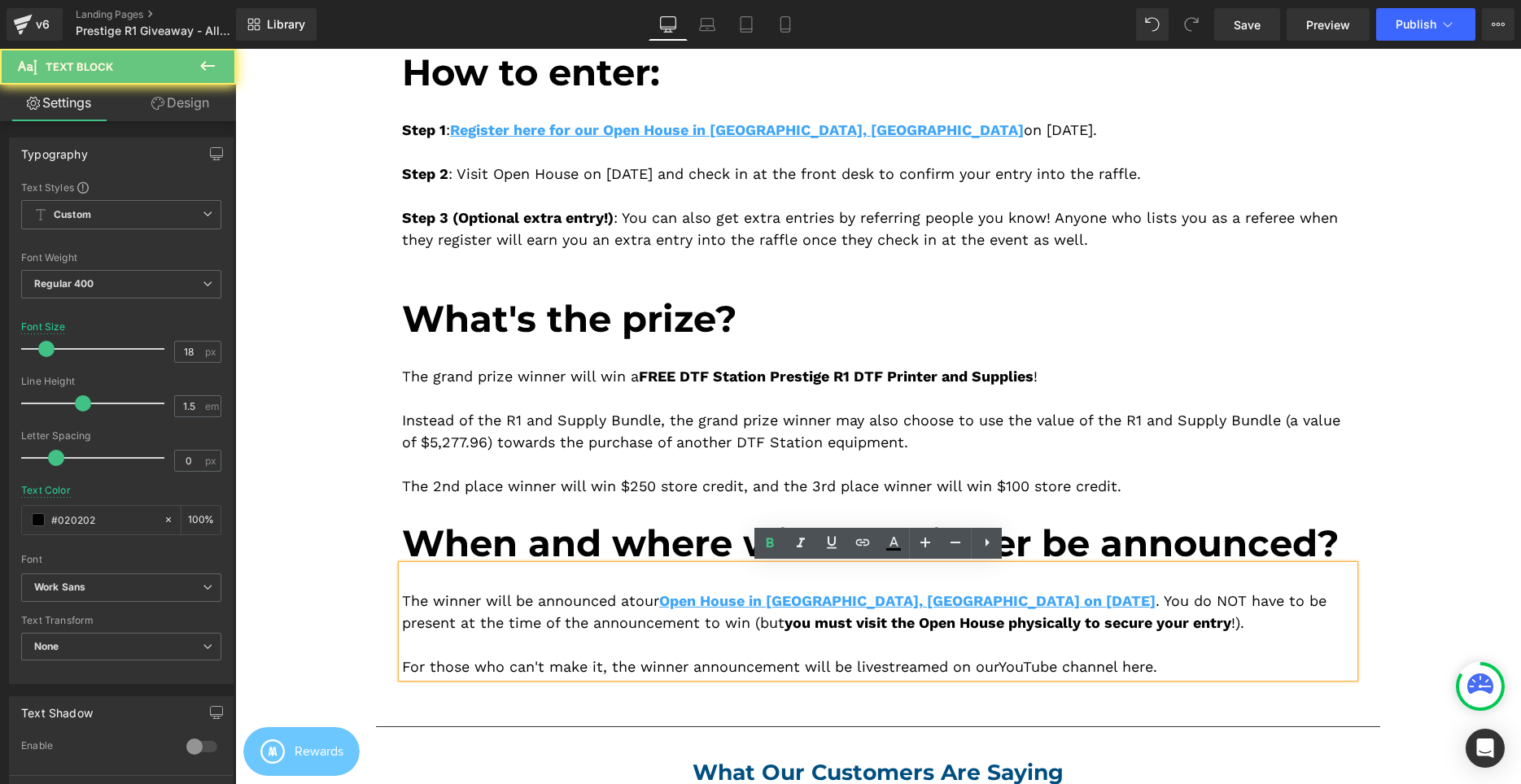
click at [784, 627] on span "you must visit the Open House physically to secure your entry" at bounding box center [1008, 623] width 447 height 17
click at [872, 621] on span "you must visit the Open House physically to secure your entry" at bounding box center [1008, 623] width 447 height 17
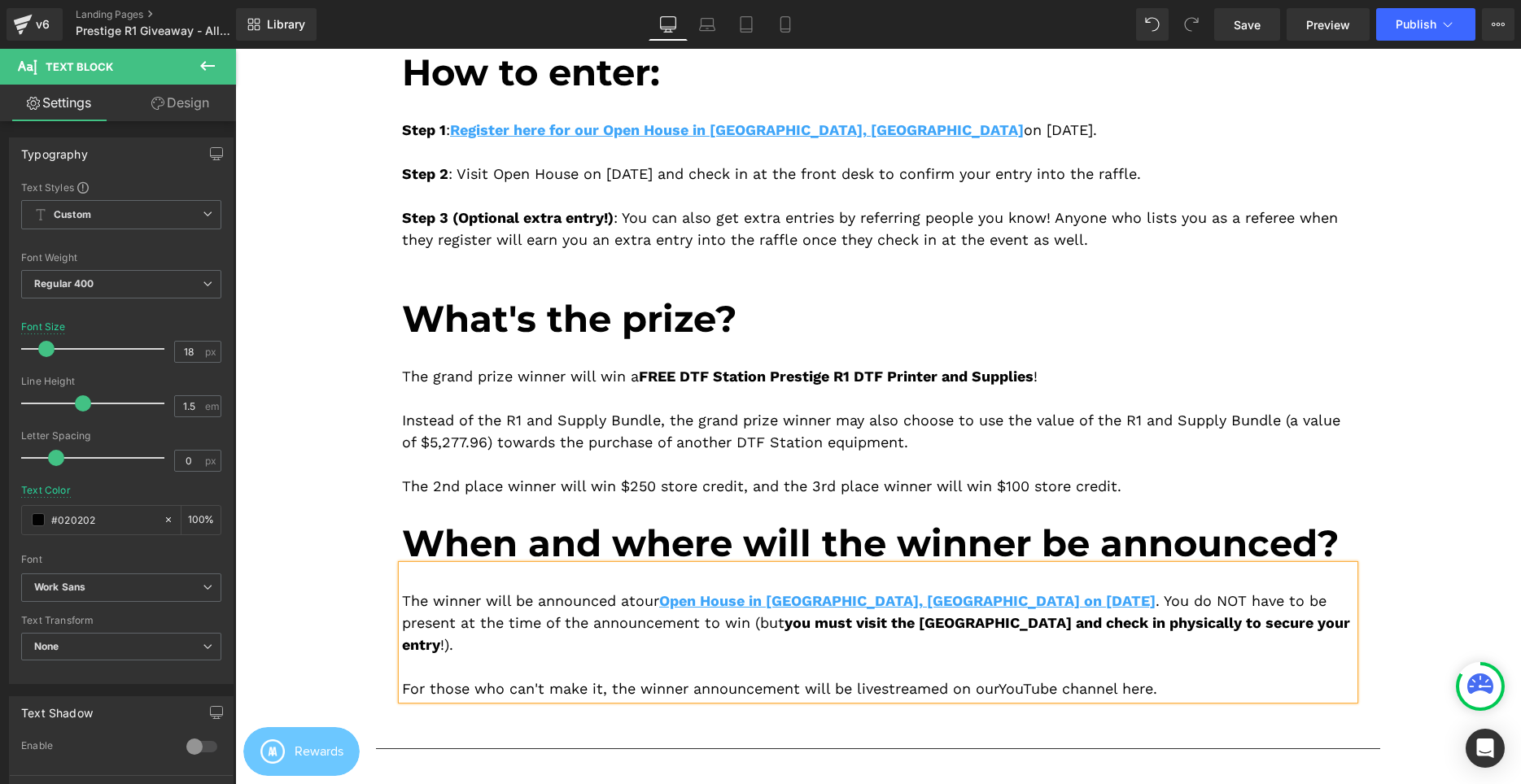
click at [1491, 349] on div "Image Image How to enter: Heading Step 1 : Register here for our Open House in …" at bounding box center [878, 641] width 1286 height 1996
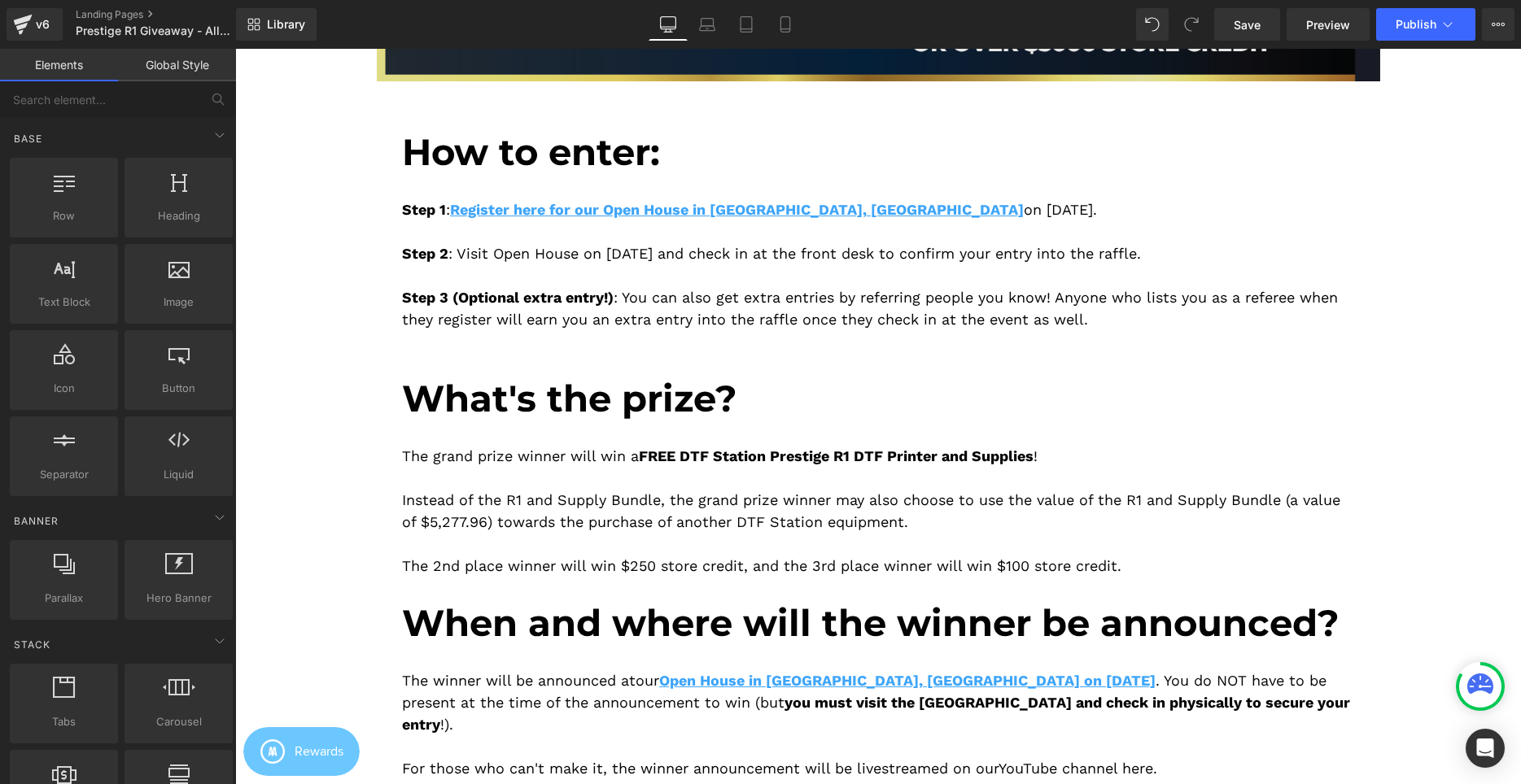
scroll to position [156, 0]
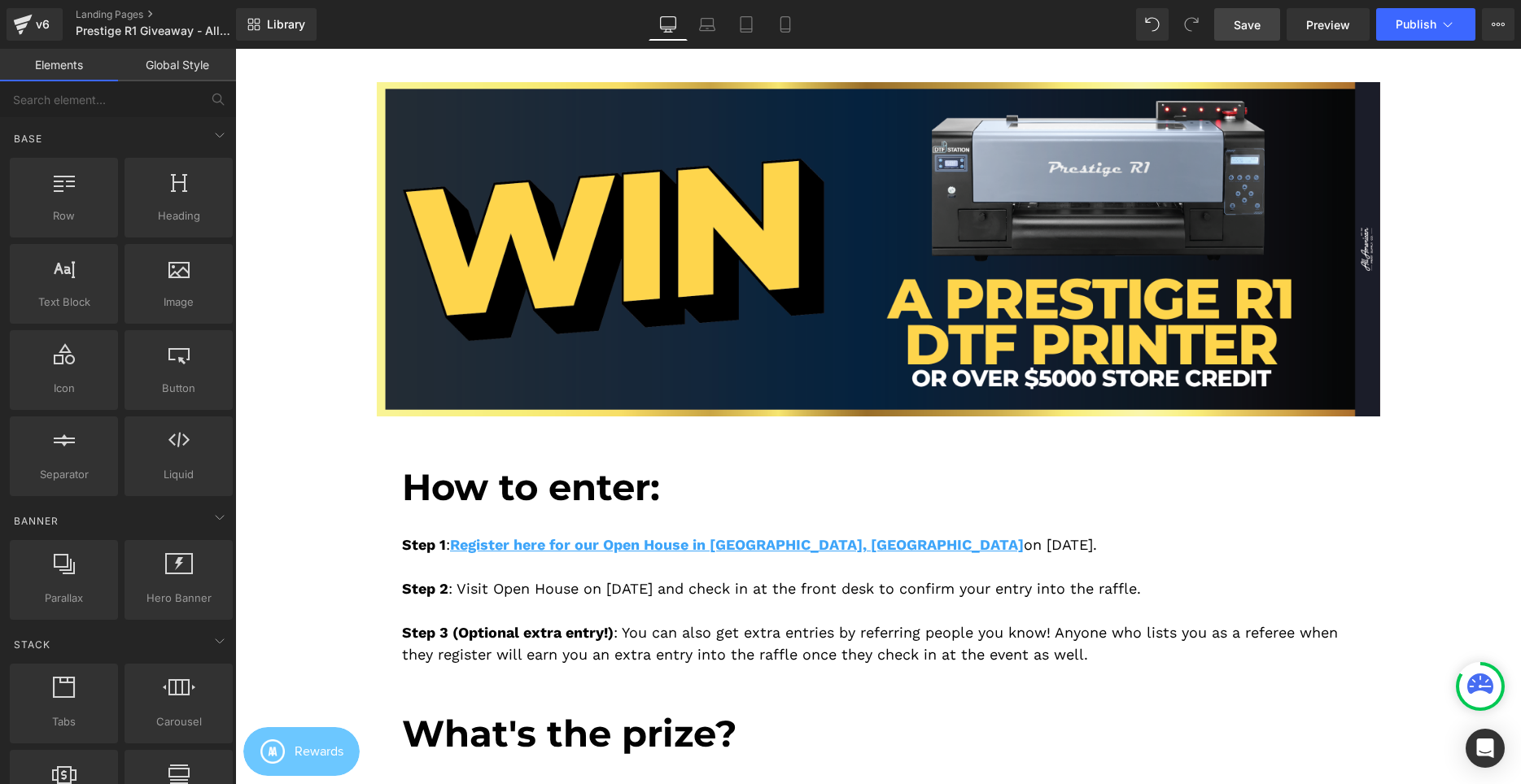
click at [1253, 30] on span "Save" at bounding box center [1247, 24] width 27 height 17
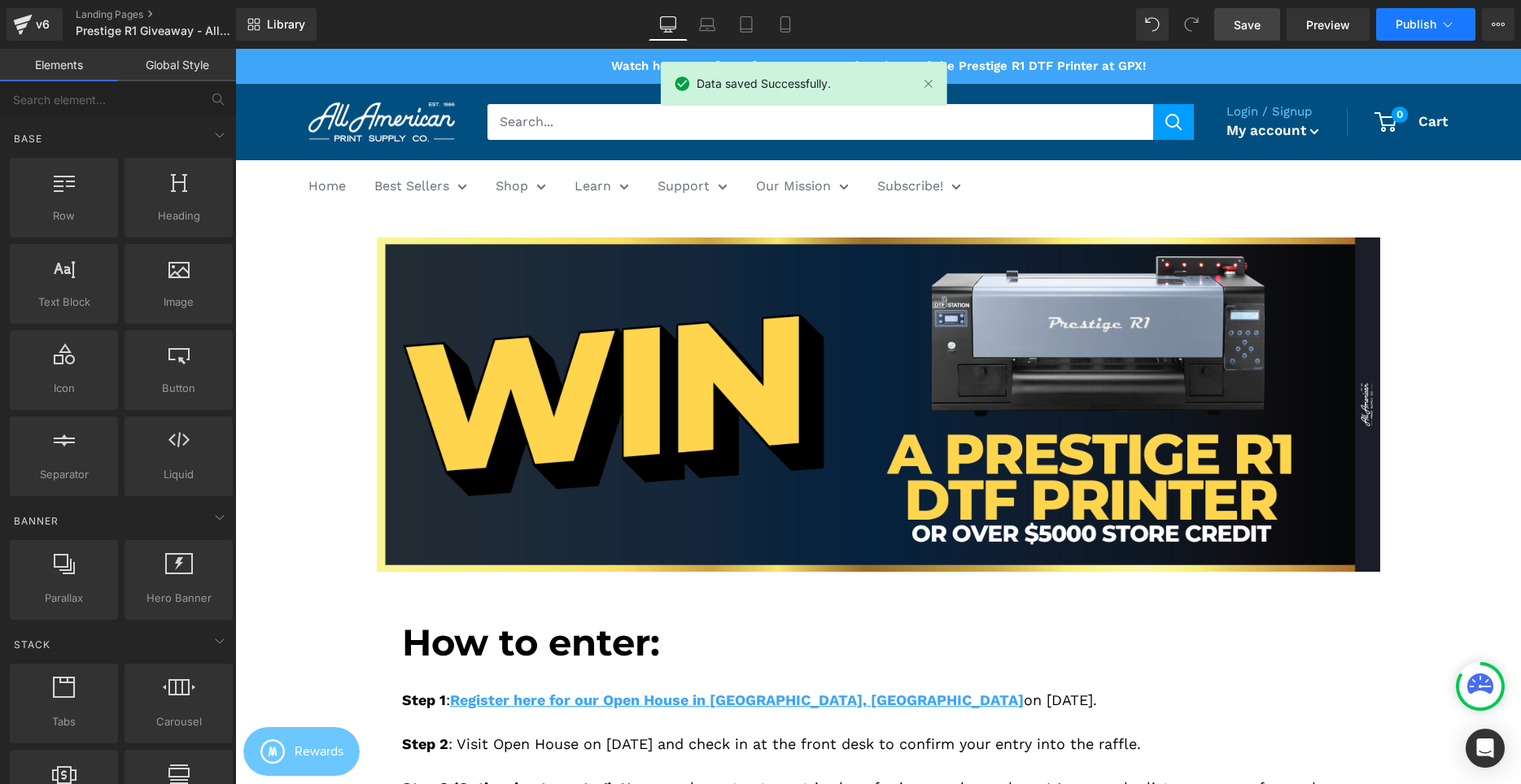
click at [1393, 29] on button "Publish" at bounding box center [1426, 24] width 100 height 33
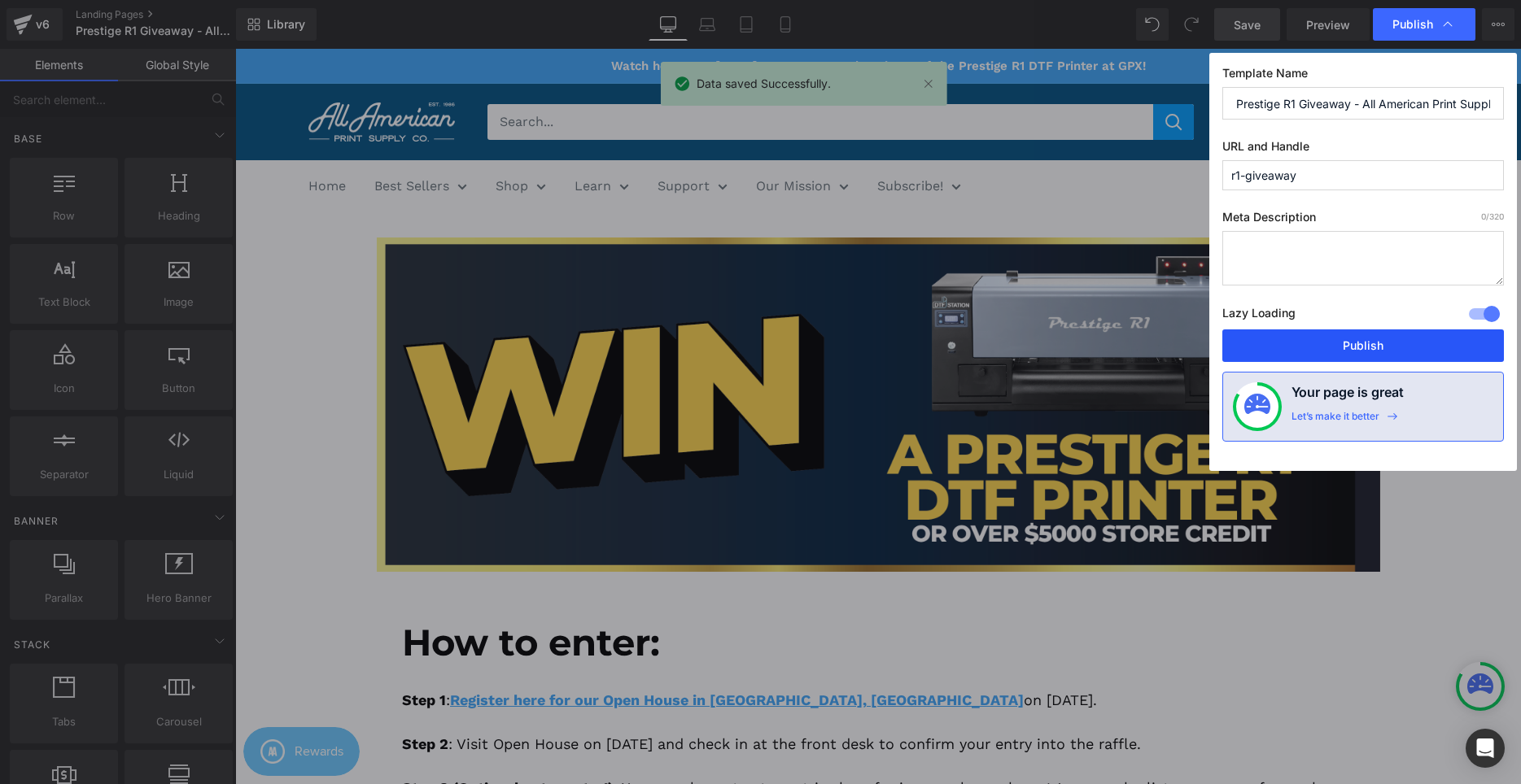
click at [1315, 358] on button "Publish" at bounding box center [1363, 346] width 281 height 33
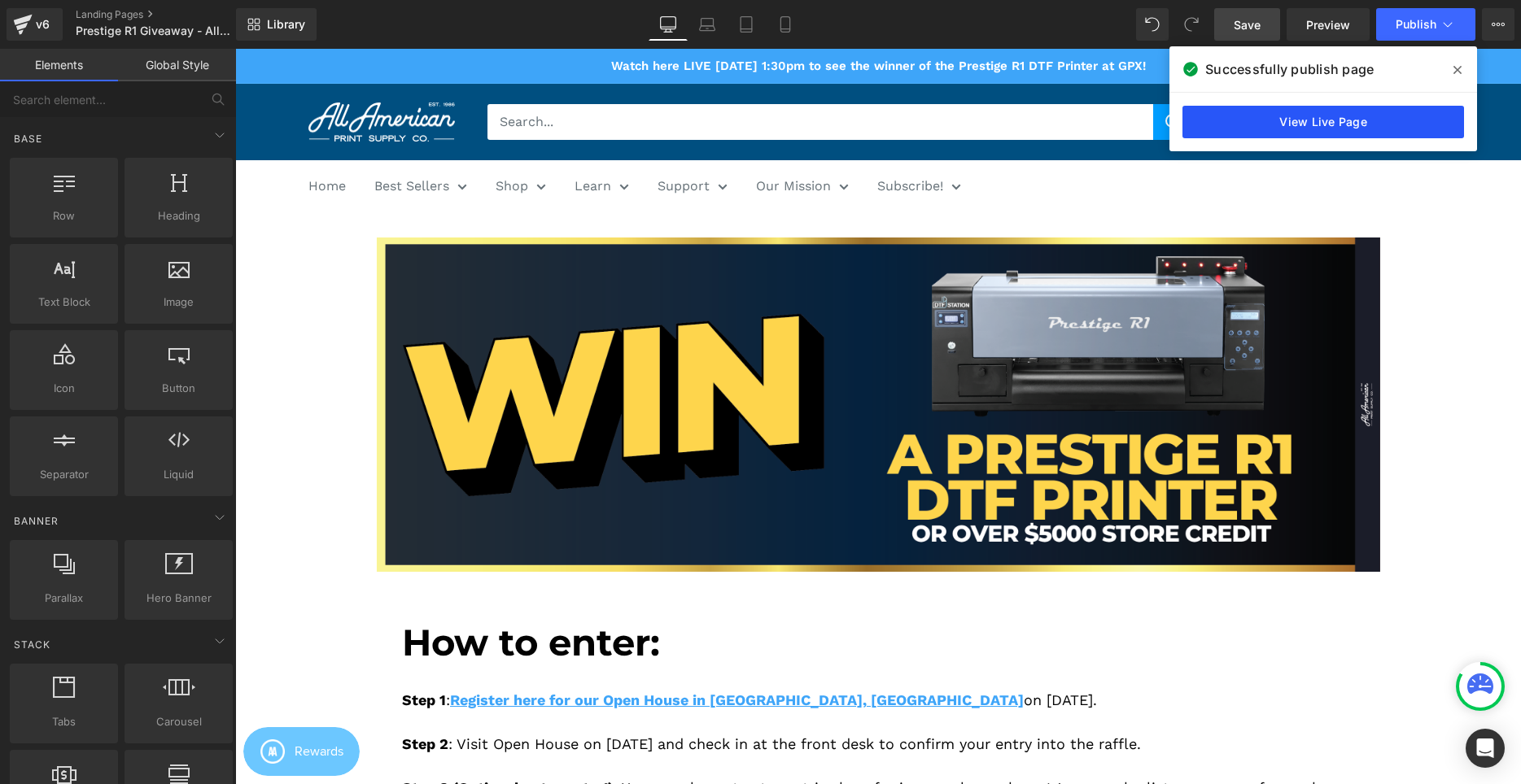
click at [1239, 115] on link "View Live Page" at bounding box center [1323, 121] width 281 height 33
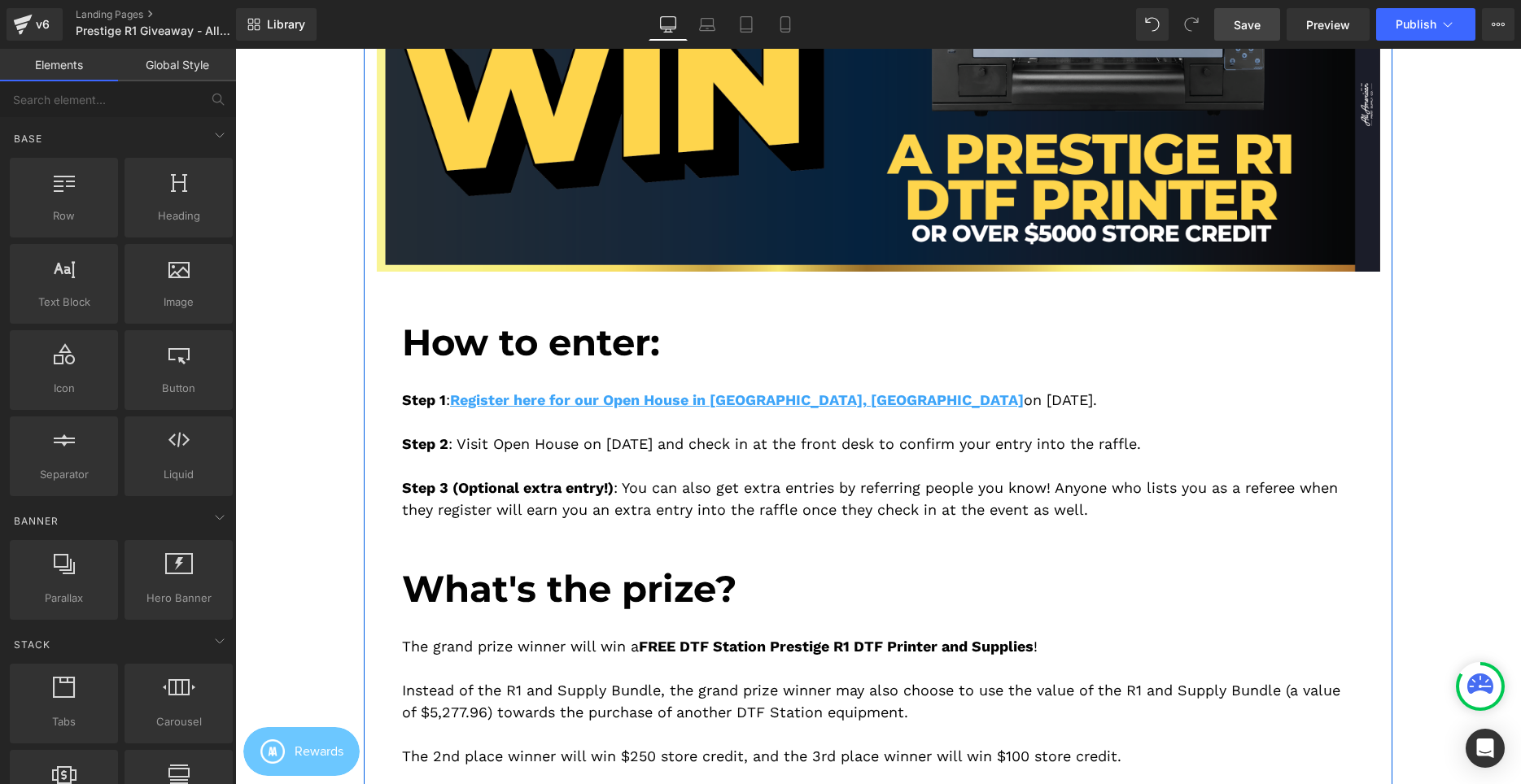
scroll to position [332, 0]
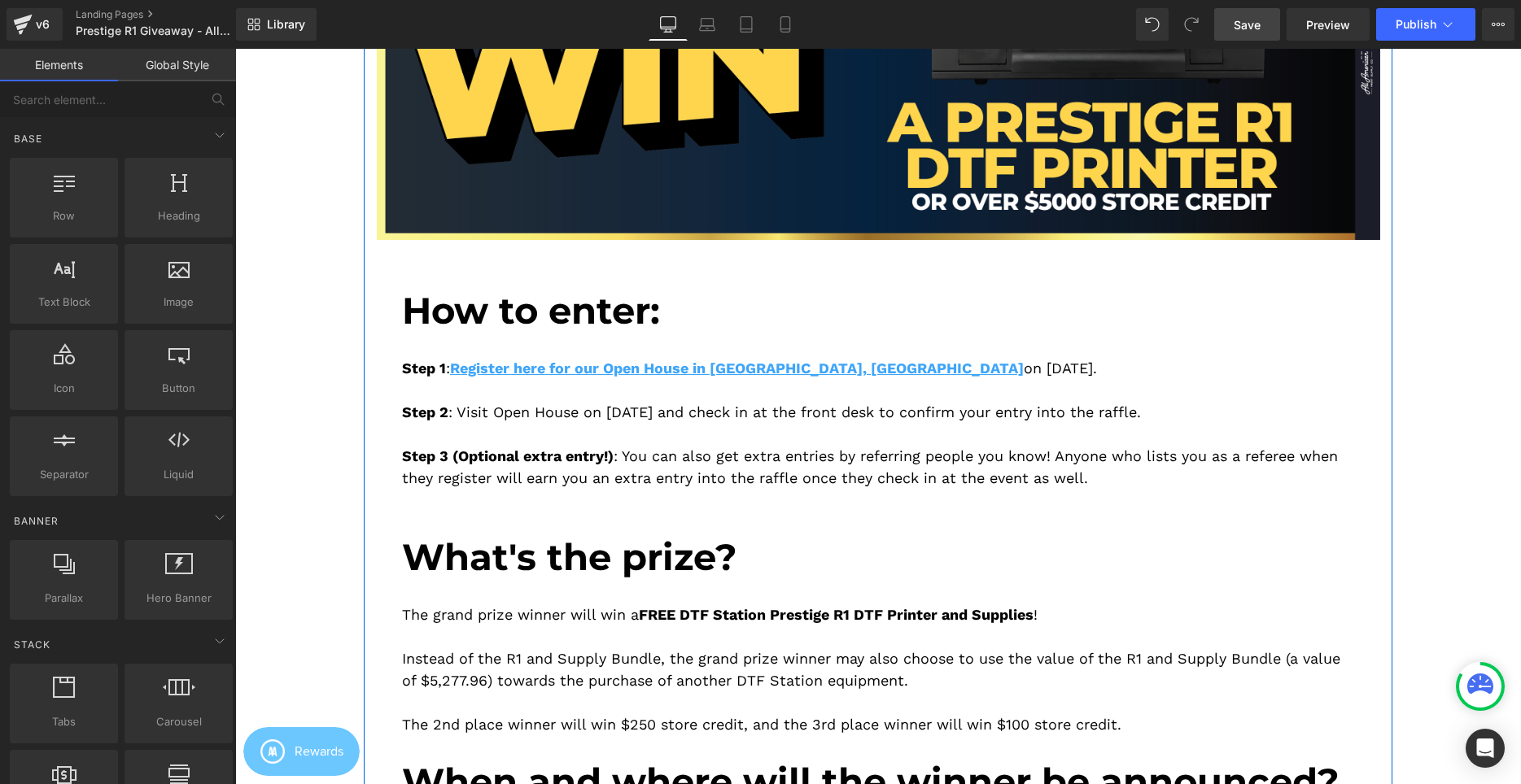
click at [708, 436] on div "Step 1 : Register here for our Open House in Cerritos, CA on September 6, 2025.…" at bounding box center [877, 422] width 952 height 178
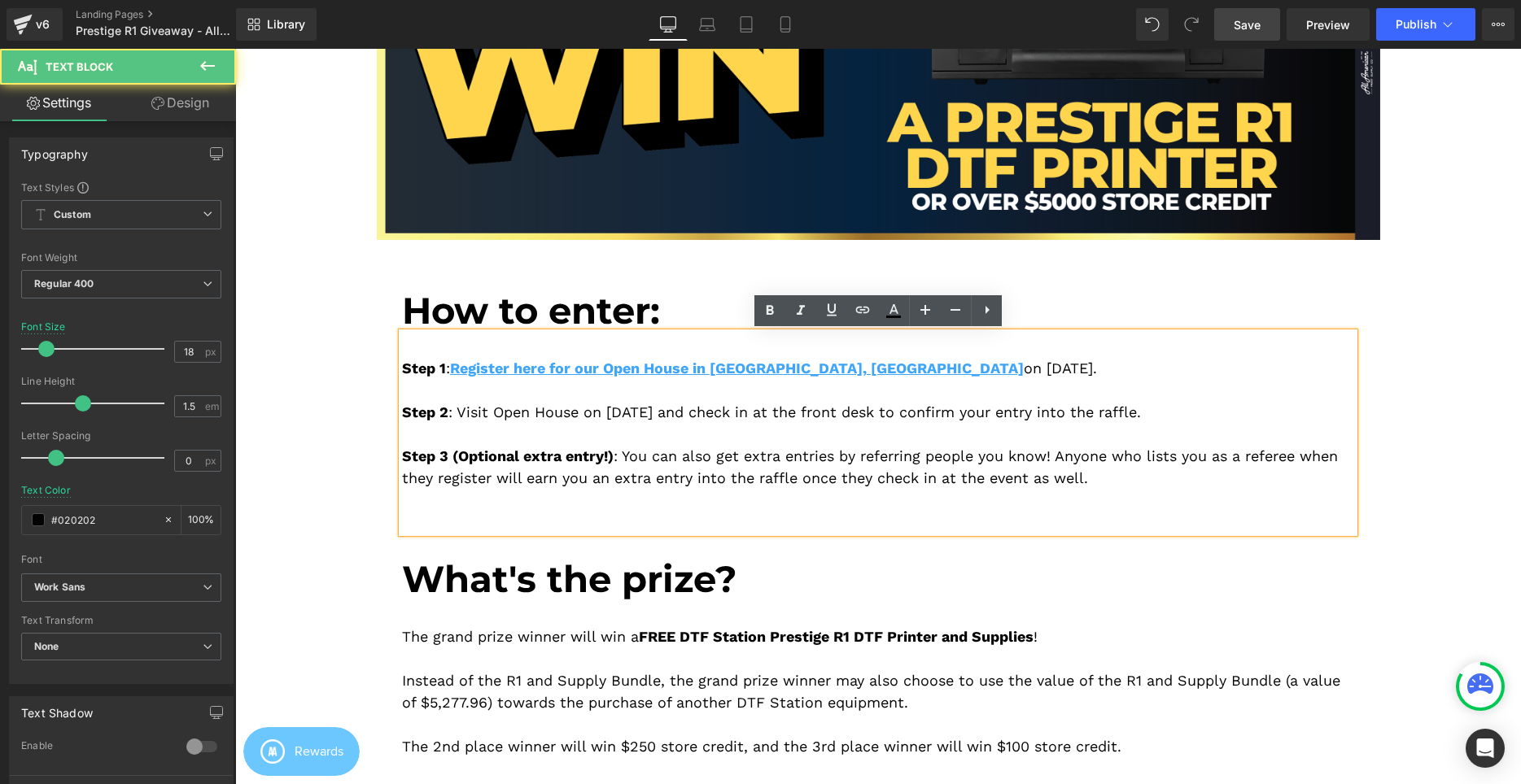
click at [1091, 462] on div "Step 1 : Register here for our Open House in Cerritos, CA on September 6, 2025.…" at bounding box center [877, 433] width 952 height 200
click at [1121, 469] on div "Step 1 : Register here for our Open House in Cerritos, CA on September 6, 2025.…" at bounding box center [877, 433] width 952 height 200
click at [599, 459] on span "Step 3 (Optional extra entry!)" at bounding box center [507, 456] width 212 height 17
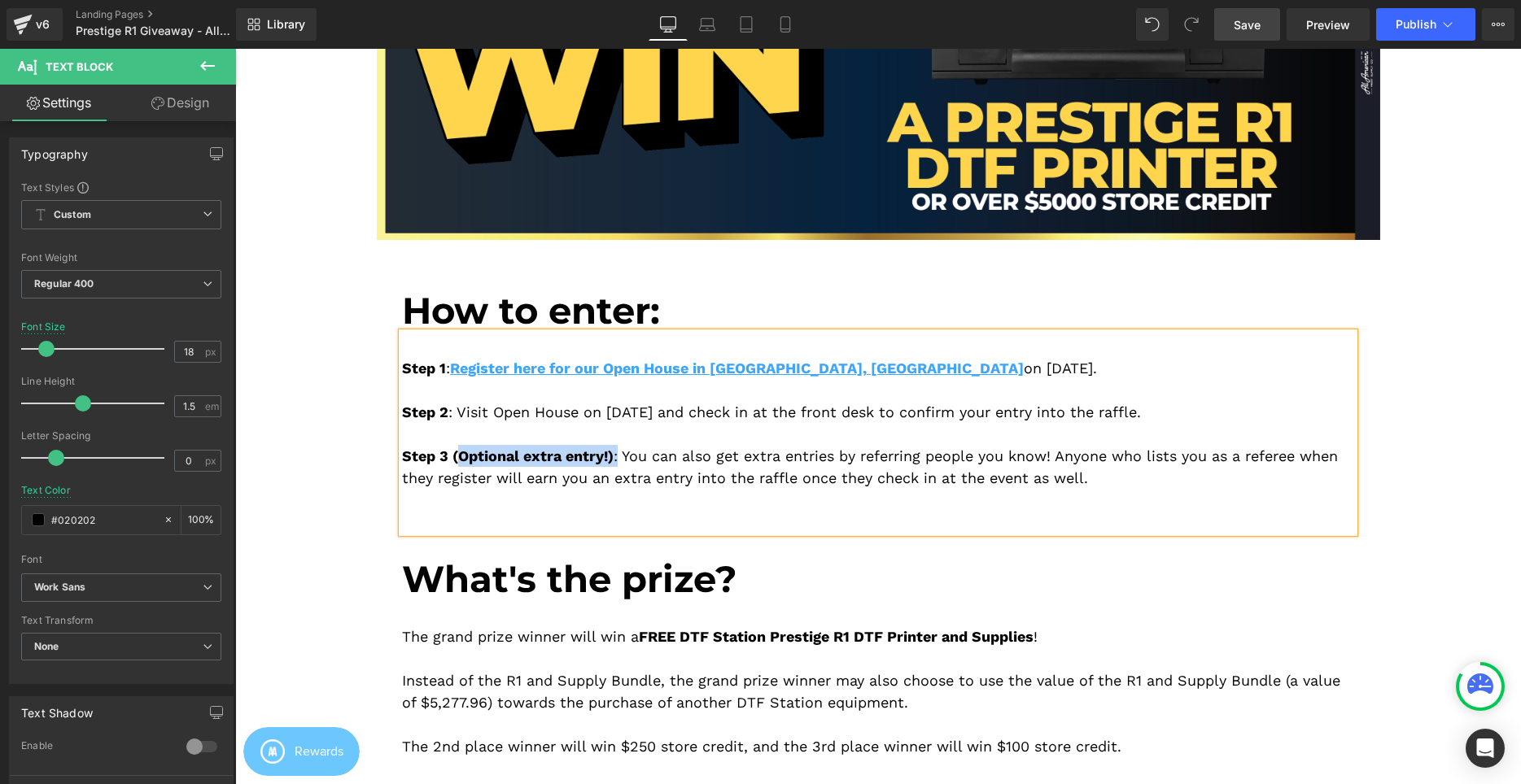
drag, startPoint x: 617, startPoint y: 455, endPoint x: 463, endPoint y: 451, distance: 154.1
click at [463, 451] on div "Step 1 : Register here for our Open House in Cerritos, CA on September 6, 2025.…" at bounding box center [877, 433] width 952 height 200
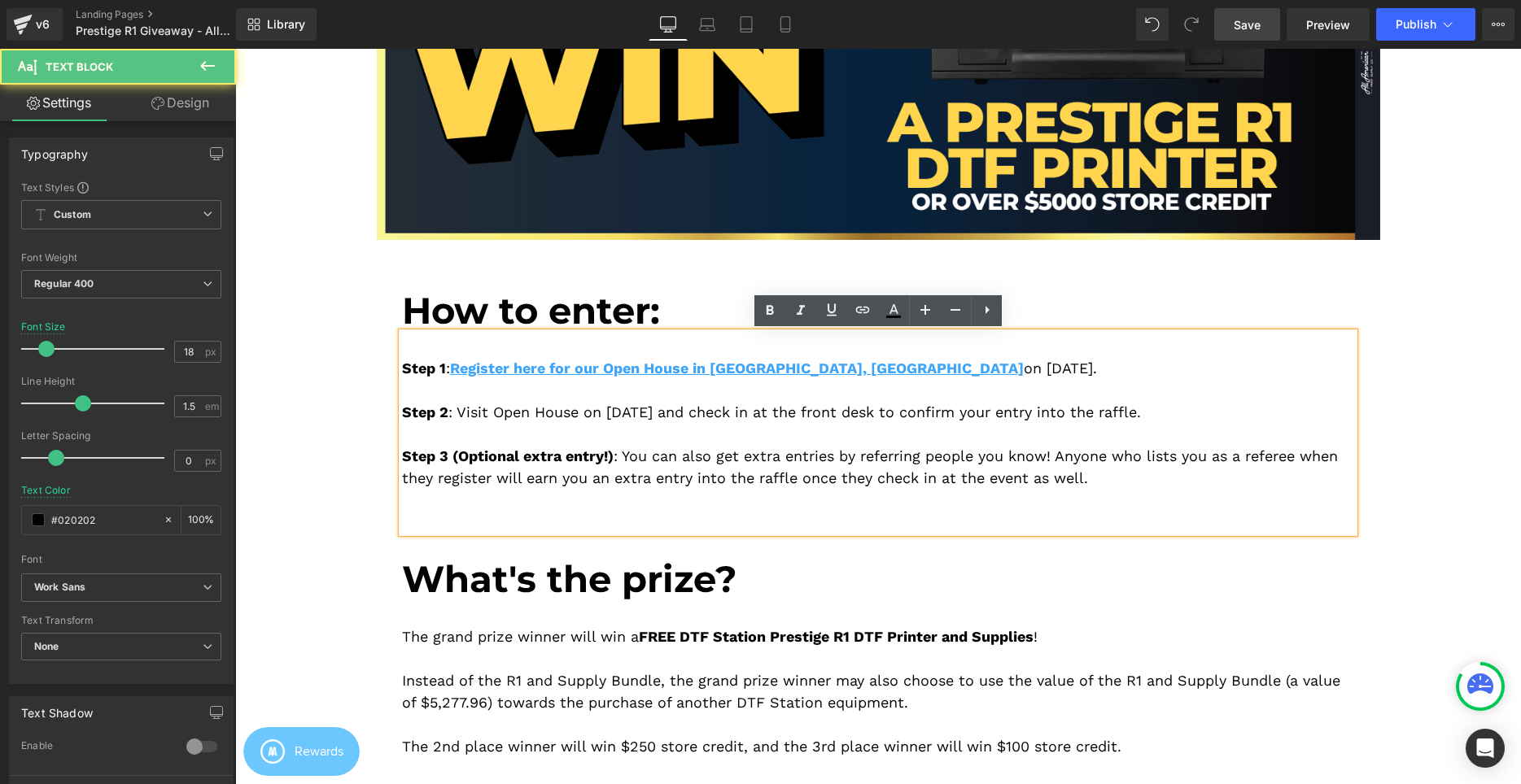
click at [403, 453] on span "Step 3 (Optional extra entry!)" at bounding box center [507, 456] width 212 height 17
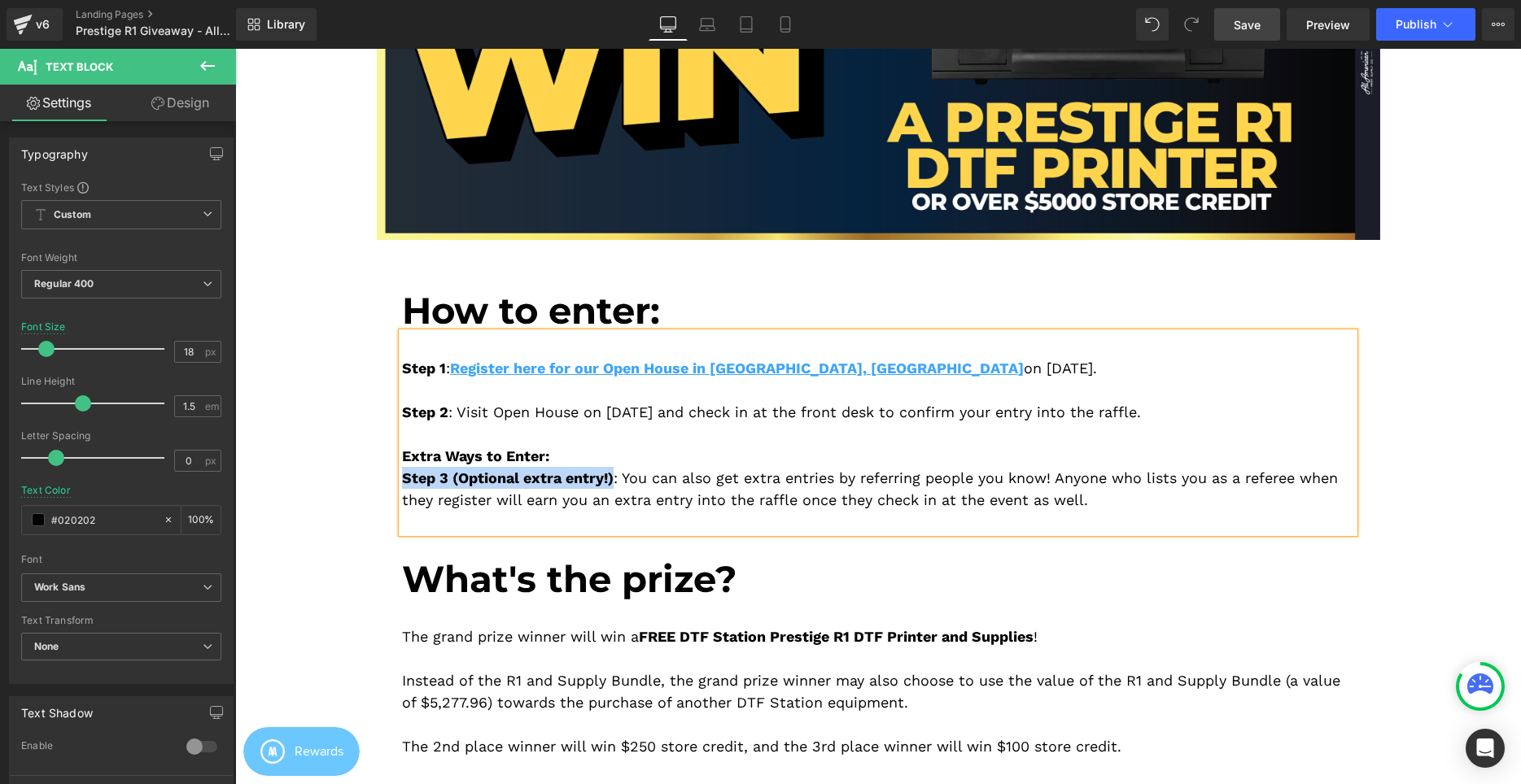
drag, startPoint x: 402, startPoint y: 487, endPoint x: 614, endPoint y: 479, distance: 212.2
click at [614, 479] on div "Step 3 (Optional extra entry!) : You can also get extra entries by referring pe…" at bounding box center [877, 489] width 952 height 44
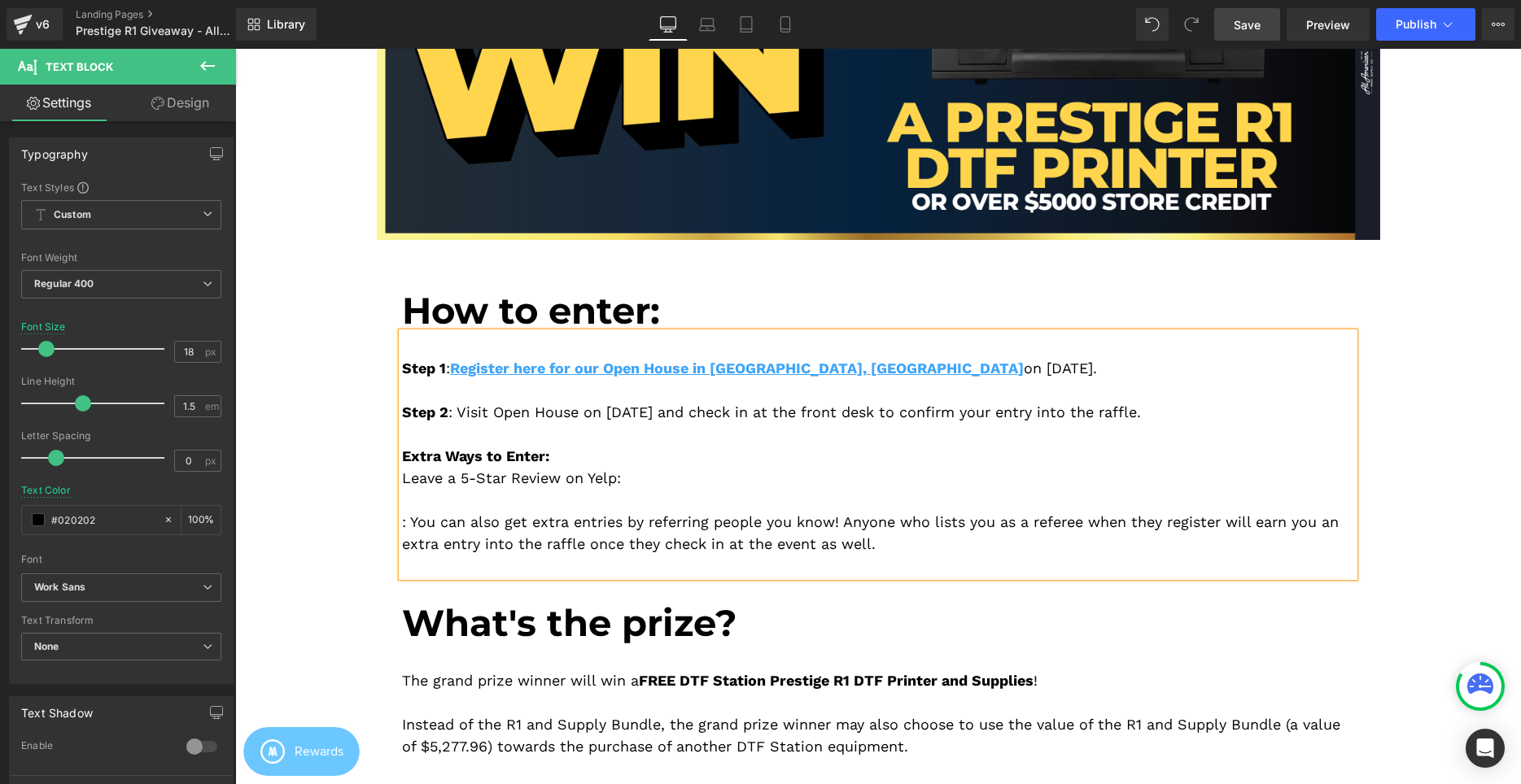
click at [402, 525] on div "Step 1 : Register here for our Open House in Cerritos, CA on September 6, 2025.…" at bounding box center [877, 455] width 952 height 244
drag, startPoint x: 398, startPoint y: 525, endPoint x: 479, endPoint y: 565, distance: 90.3
click at [479, 565] on div "Step 1 : Register here for our Open House in Cerritos, CA on September 6, 2025.…" at bounding box center [877, 455] width 952 height 244
click at [402, 523] on div "Step 1 : Register here for our Open House in Cerritos, CA on September 6, 2025.…" at bounding box center [877, 455] width 952 height 244
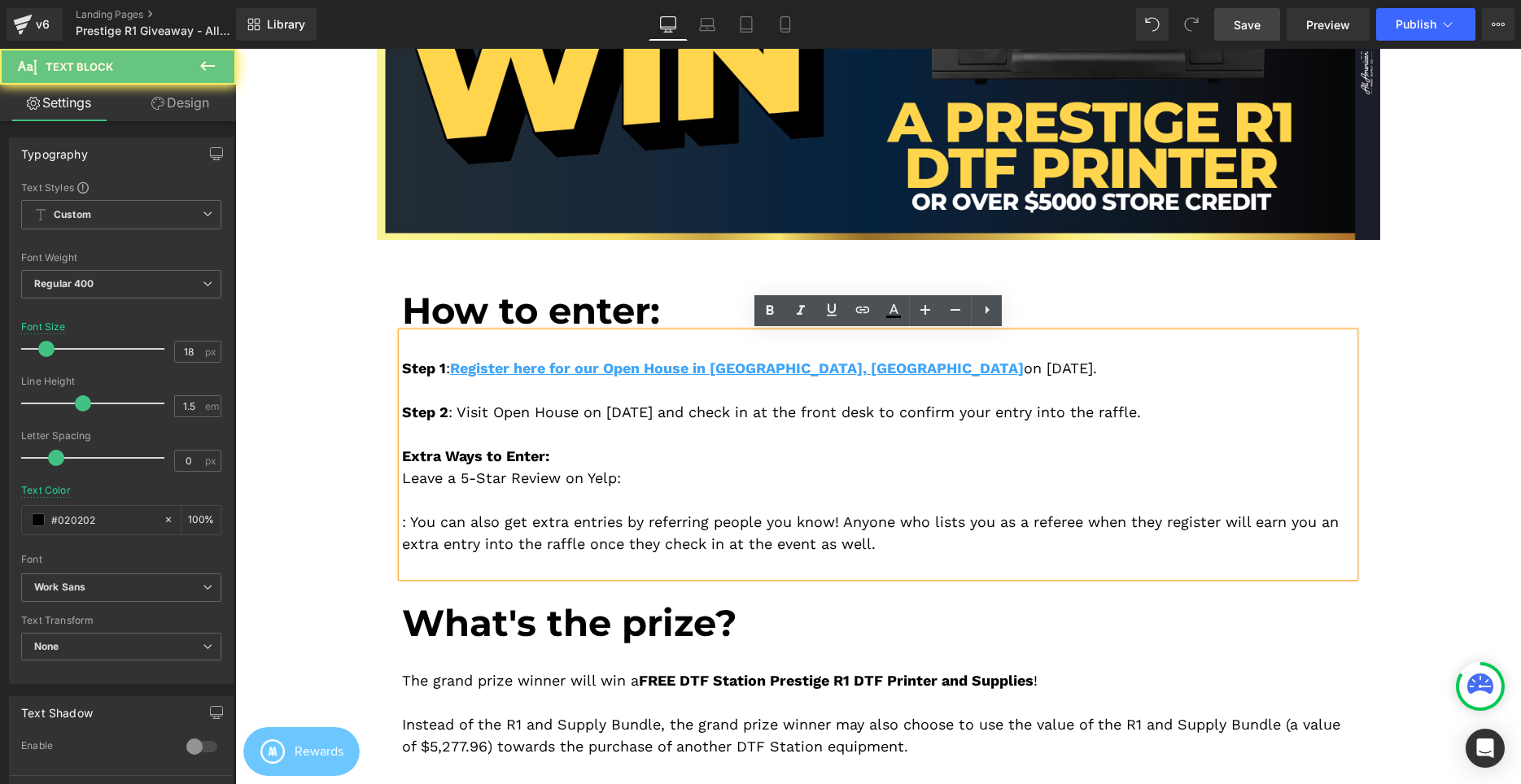
click at [403, 525] on div ": You can also get extra entries by referring people you know! Anyone who lists…" at bounding box center [877, 532] width 952 height 44
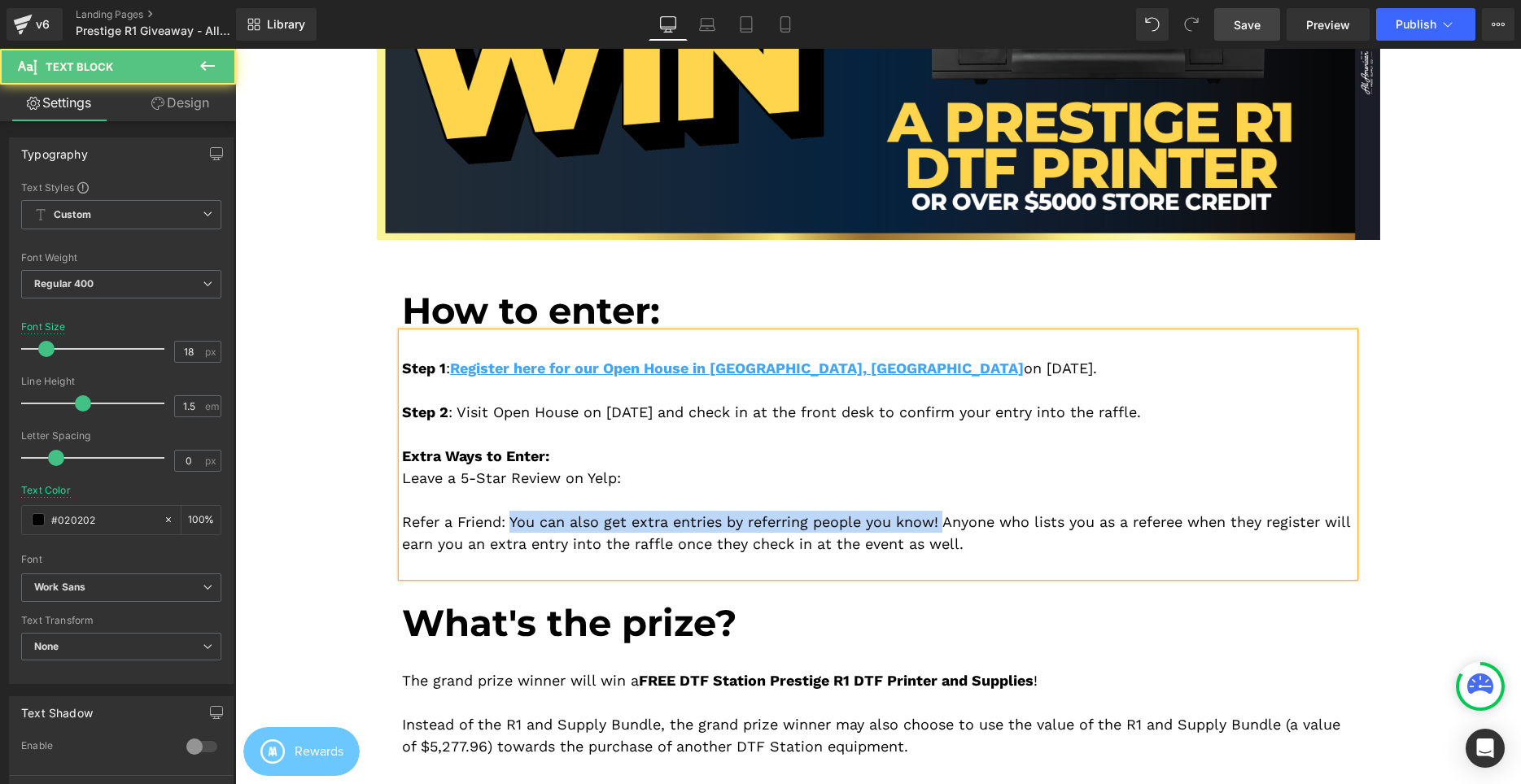
drag, startPoint x: 580, startPoint y: 518, endPoint x: 951, endPoint y: 518, distance: 371.0
click at [951, 518] on div "Refer a Friend: You can also get extra entries by referring people you know! An…" at bounding box center [877, 532] width 952 height 44
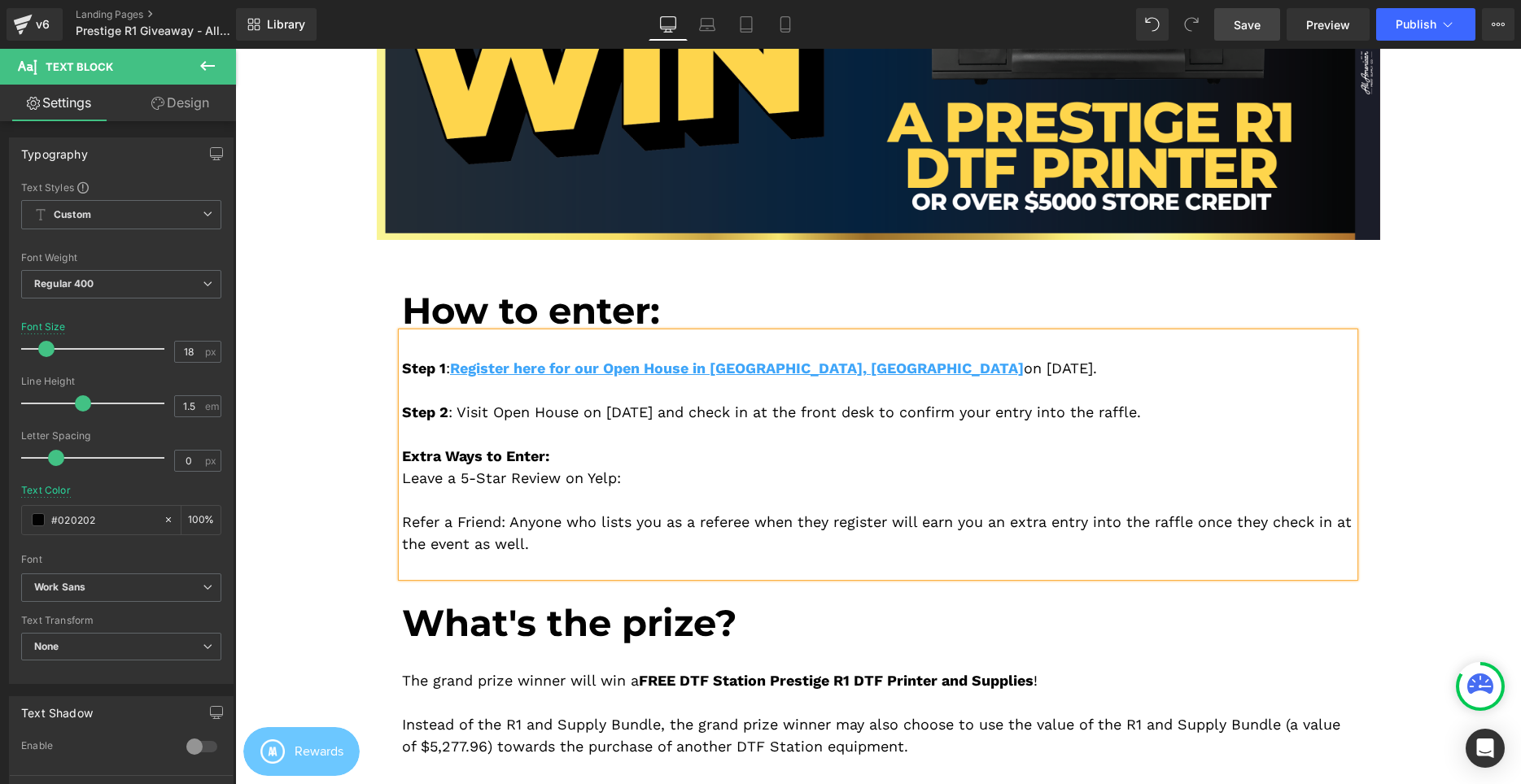
click at [983, 530] on div "Refer a Friend: Anyone who lists you as a referee when they register will earn …" at bounding box center [877, 532] width 952 height 44
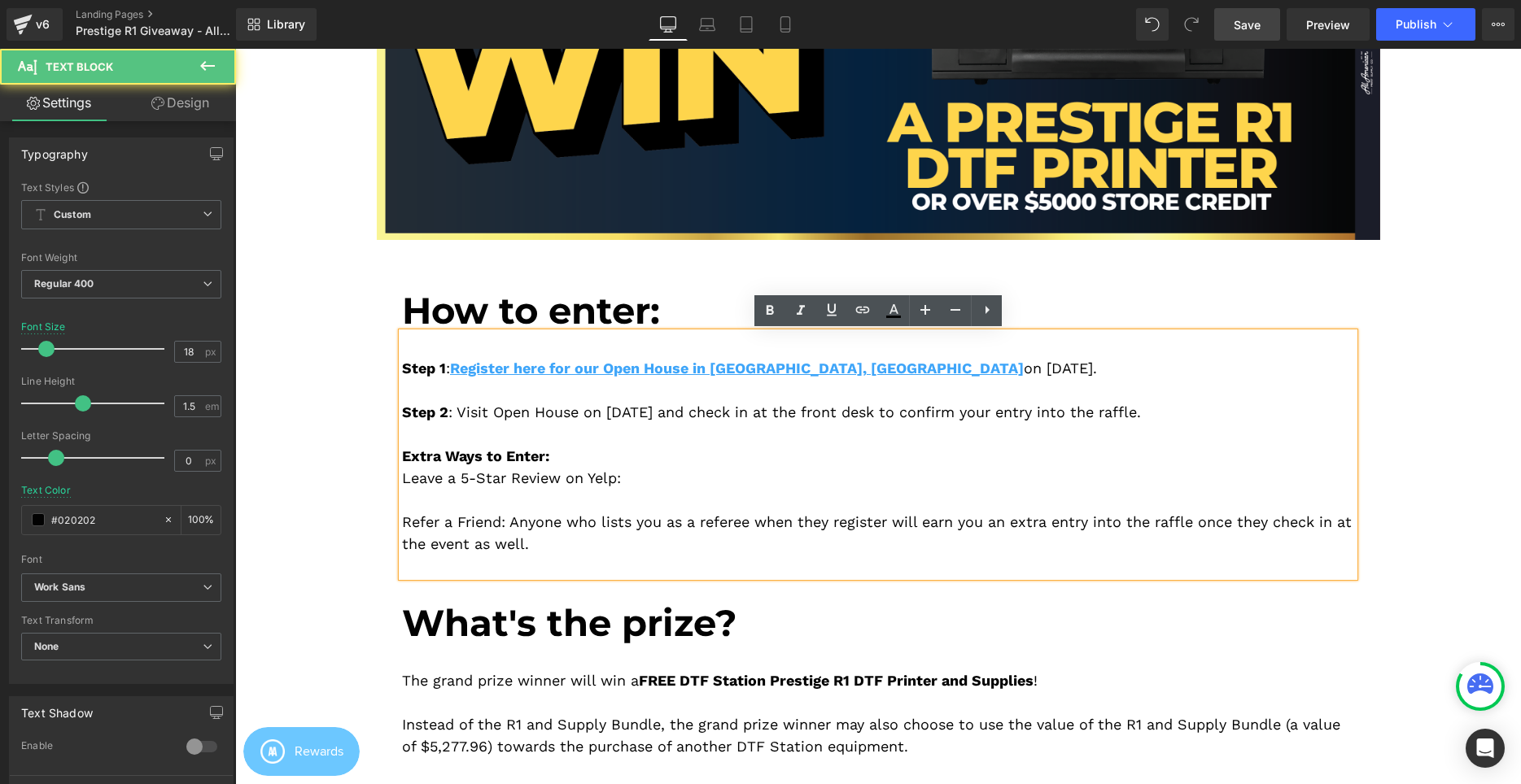
click at [982, 535] on div "Refer a Friend: Anyone who lists you as a referee when they register will earn …" at bounding box center [877, 532] width 952 height 44
click at [976, 549] on div "Refer a Friend: Anyone who lists you as a referee when they register will earn …" at bounding box center [877, 532] width 952 height 44
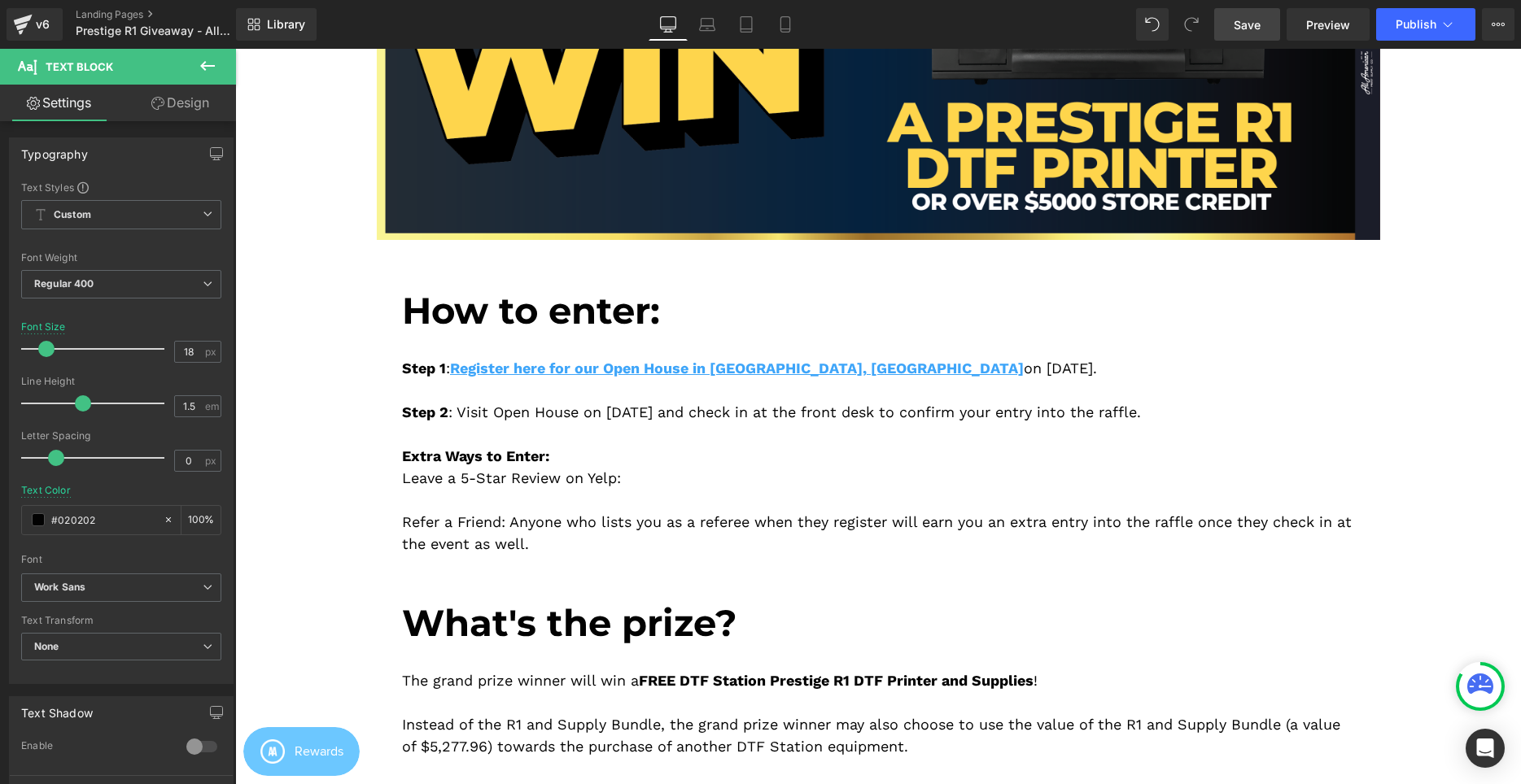
click at [568, 453] on div "Extra Ways to Enter:" at bounding box center [877, 456] width 952 height 22
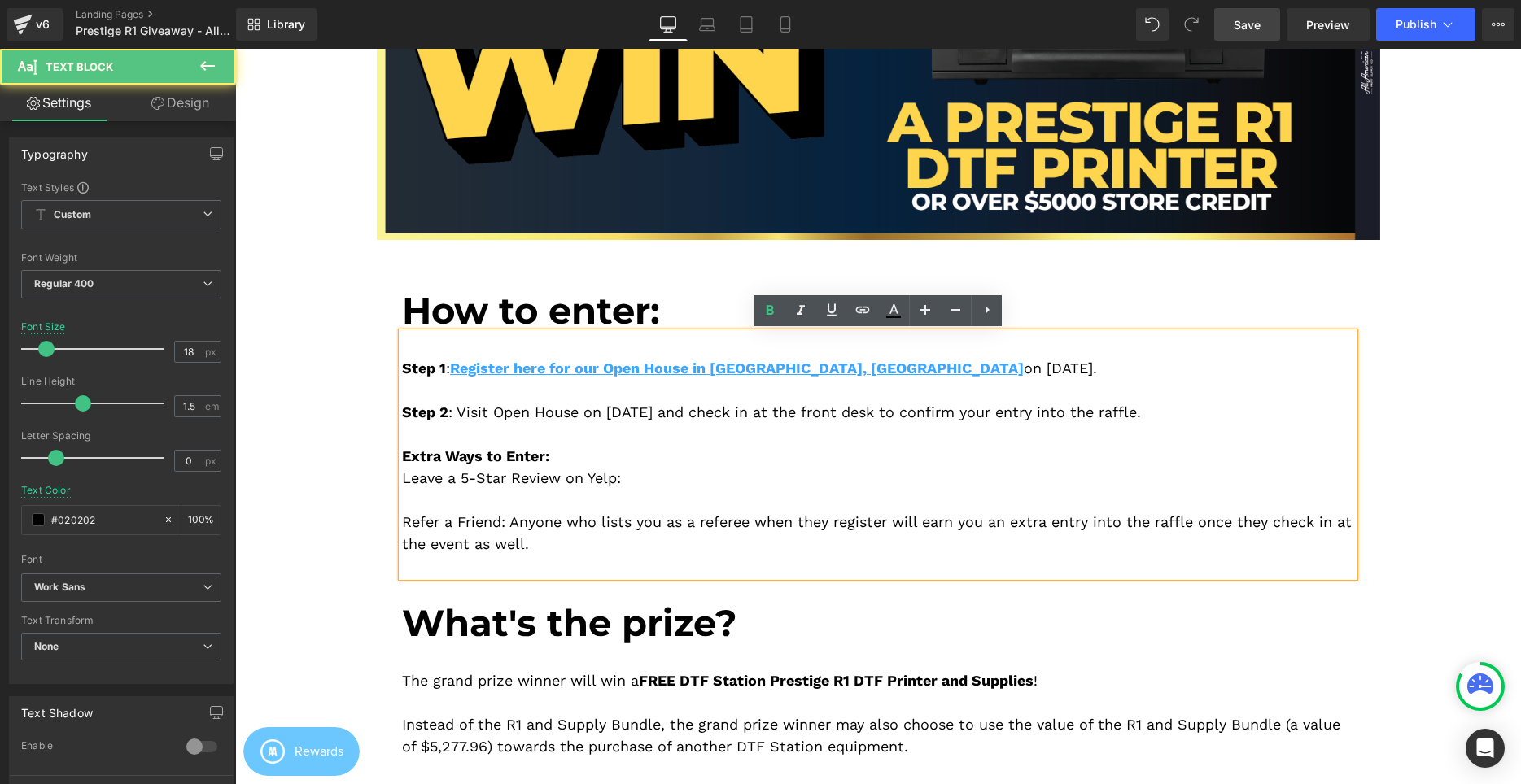
click at [645, 467] on div "Extra Ways to Enter:" at bounding box center [877, 456] width 952 height 22
click at [656, 488] on div "Leave a 5-Star Review on Yelp:" at bounding box center [877, 478] width 952 height 22
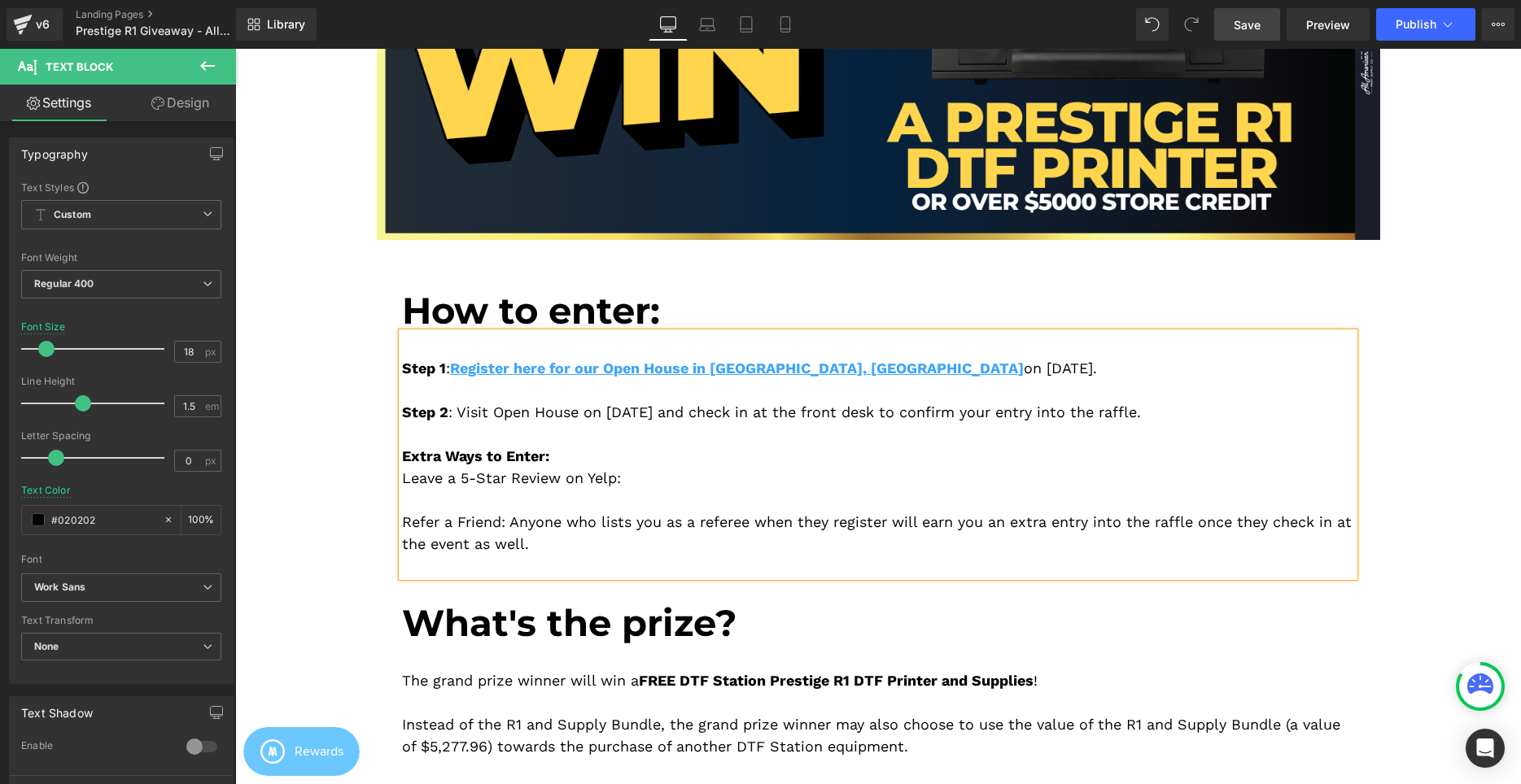
click at [605, 458] on div "Extra Ways to Enter:" at bounding box center [877, 456] width 952 height 22
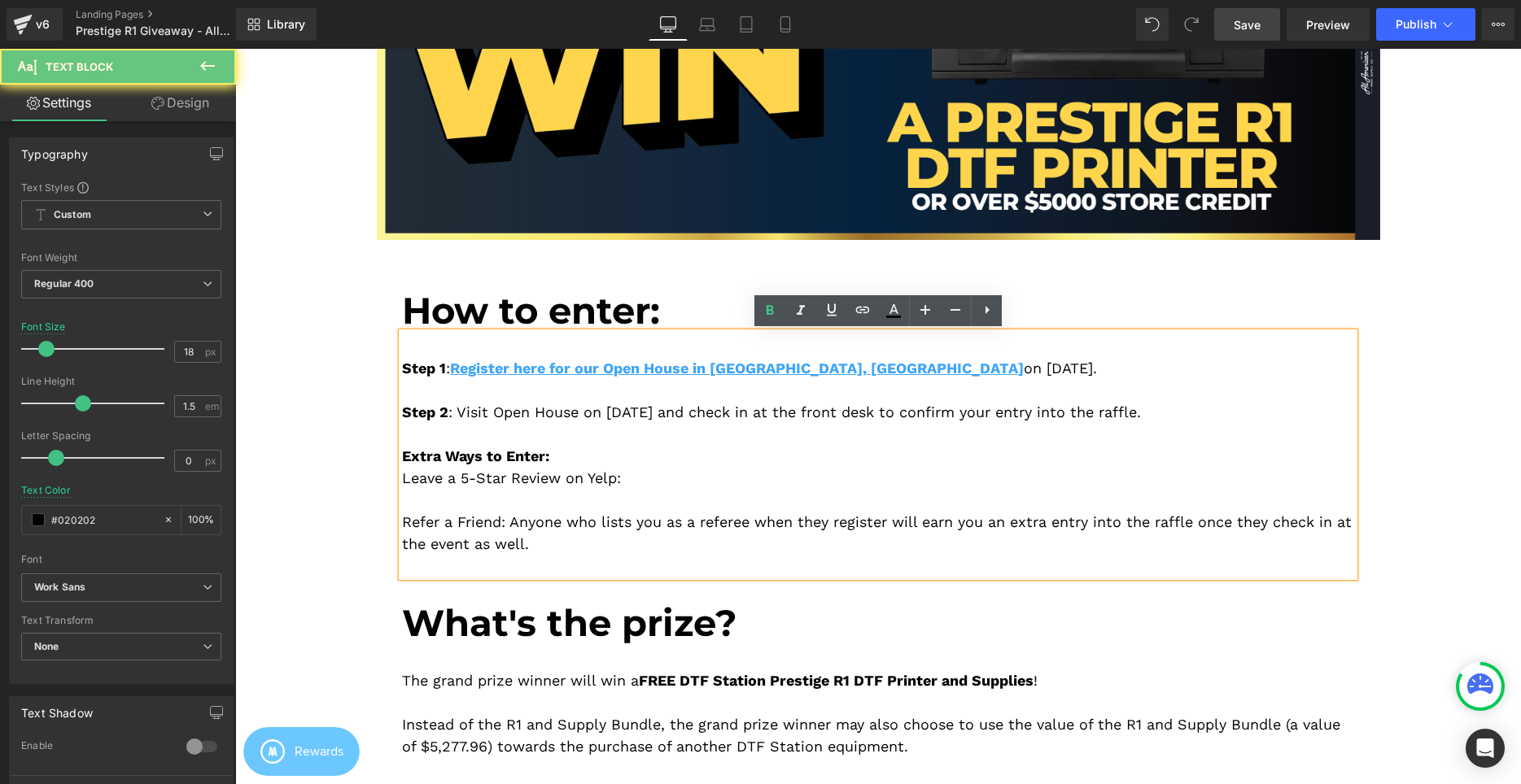
click at [649, 482] on div "Leave a 5-Star Review on Yelp:" at bounding box center [877, 478] width 952 height 22
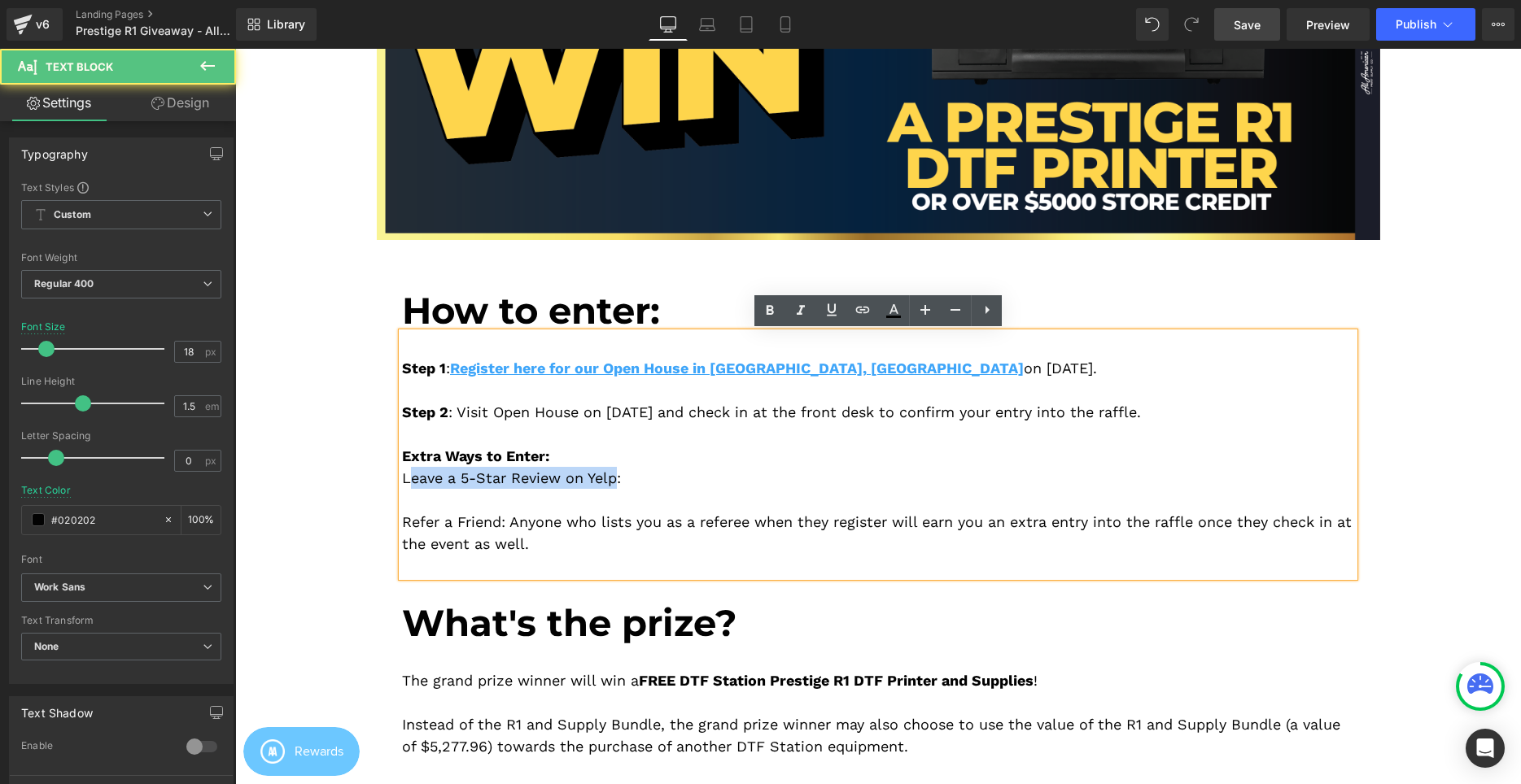
drag, startPoint x: 616, startPoint y: 485, endPoint x: 399, endPoint y: 477, distance: 217.1
click at [402, 477] on div "Step 1 : Register here for our Open House in Cerritos, CA on September 6, 2025.…" at bounding box center [877, 455] width 952 height 244
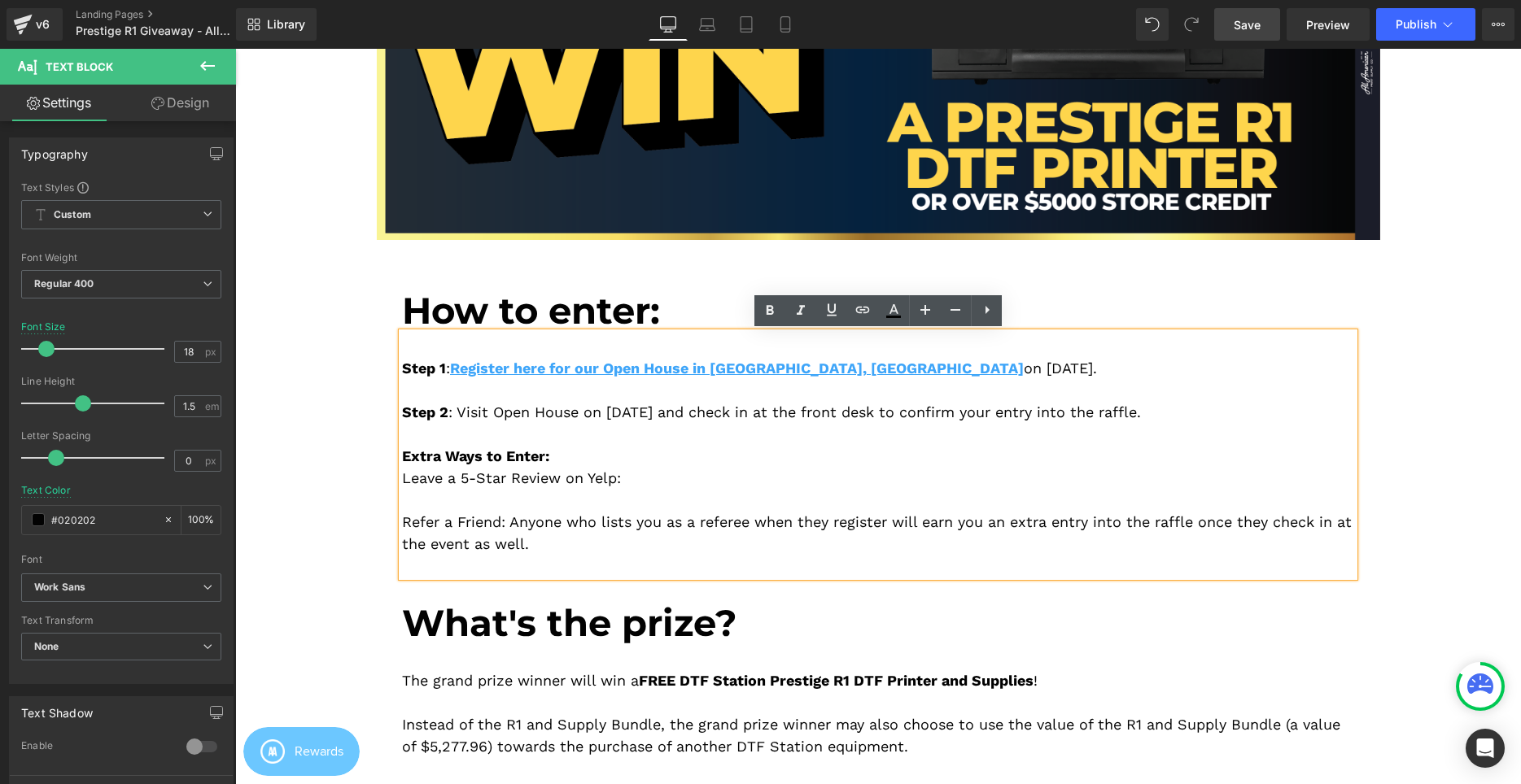
click at [470, 494] on div at bounding box center [877, 500] width 952 height 22
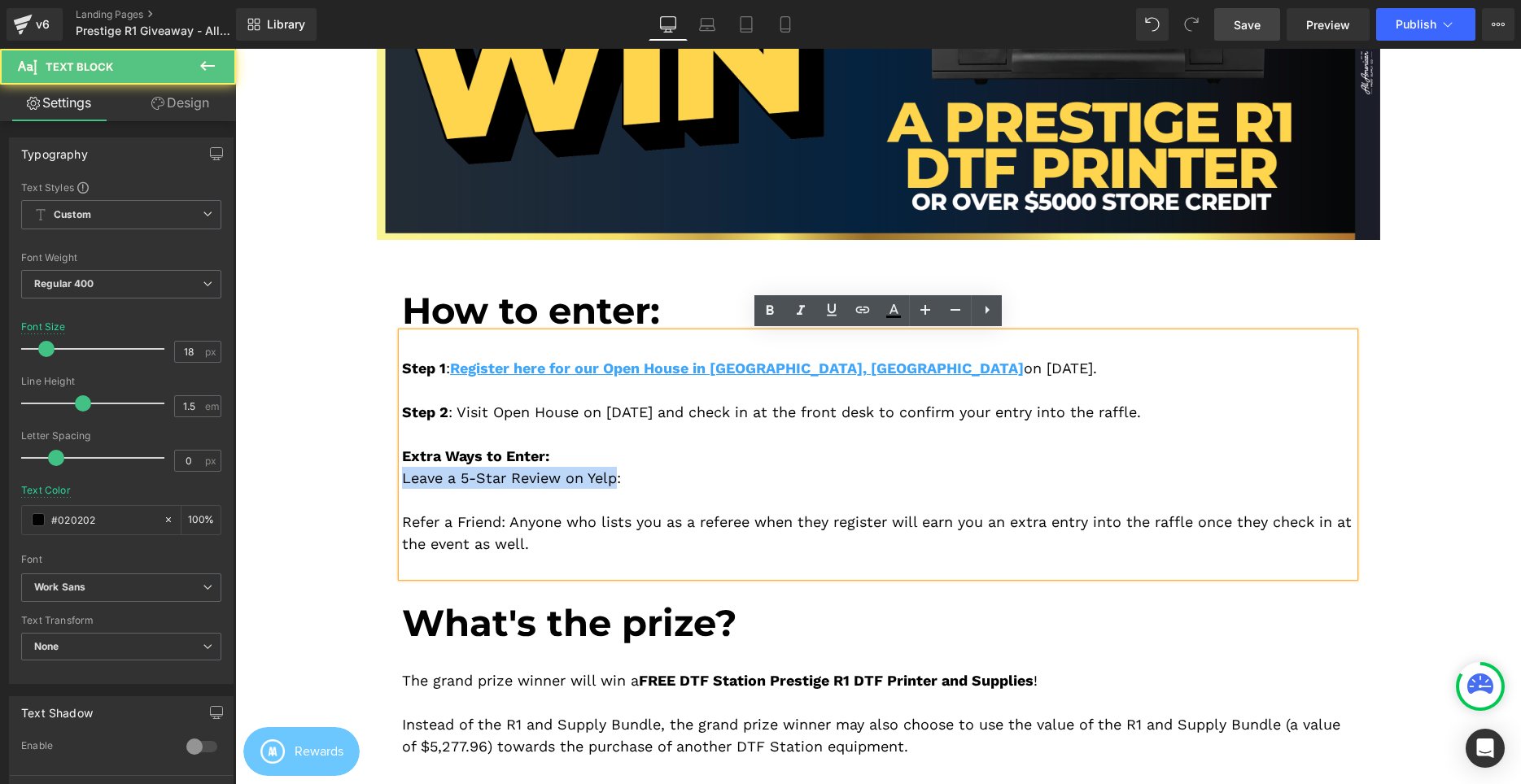
drag, startPoint x: 616, startPoint y: 481, endPoint x: 315, endPoint y: 486, distance: 301.0
drag, startPoint x: 545, startPoint y: 454, endPoint x: 304, endPoint y: 463, distance: 241.2
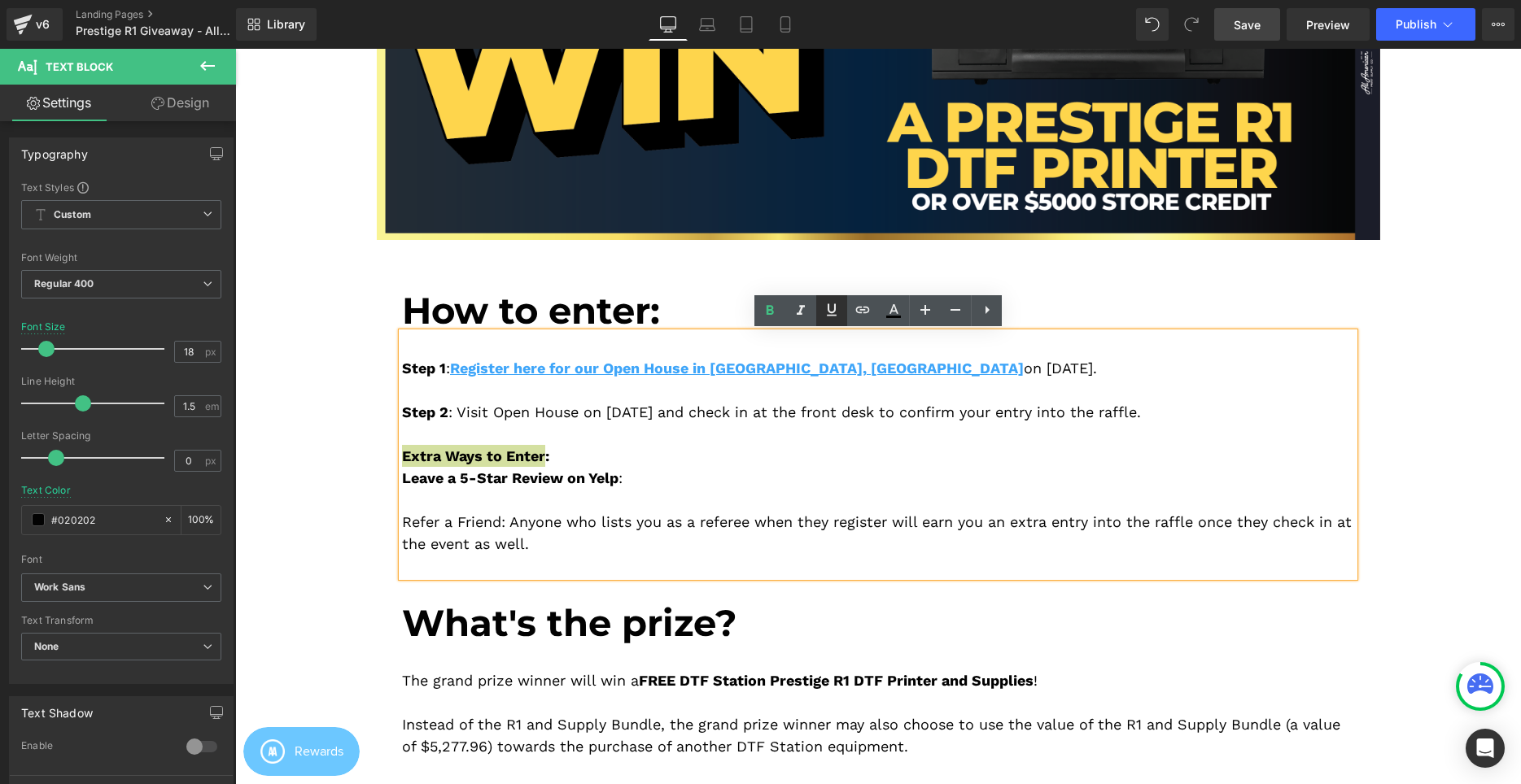
click at [0, 0] on icon at bounding box center [0, 0] width 0 height 0
click at [791, 468] on div "Leave a 5-Star Review on Yelp :" at bounding box center [877, 478] width 952 height 22
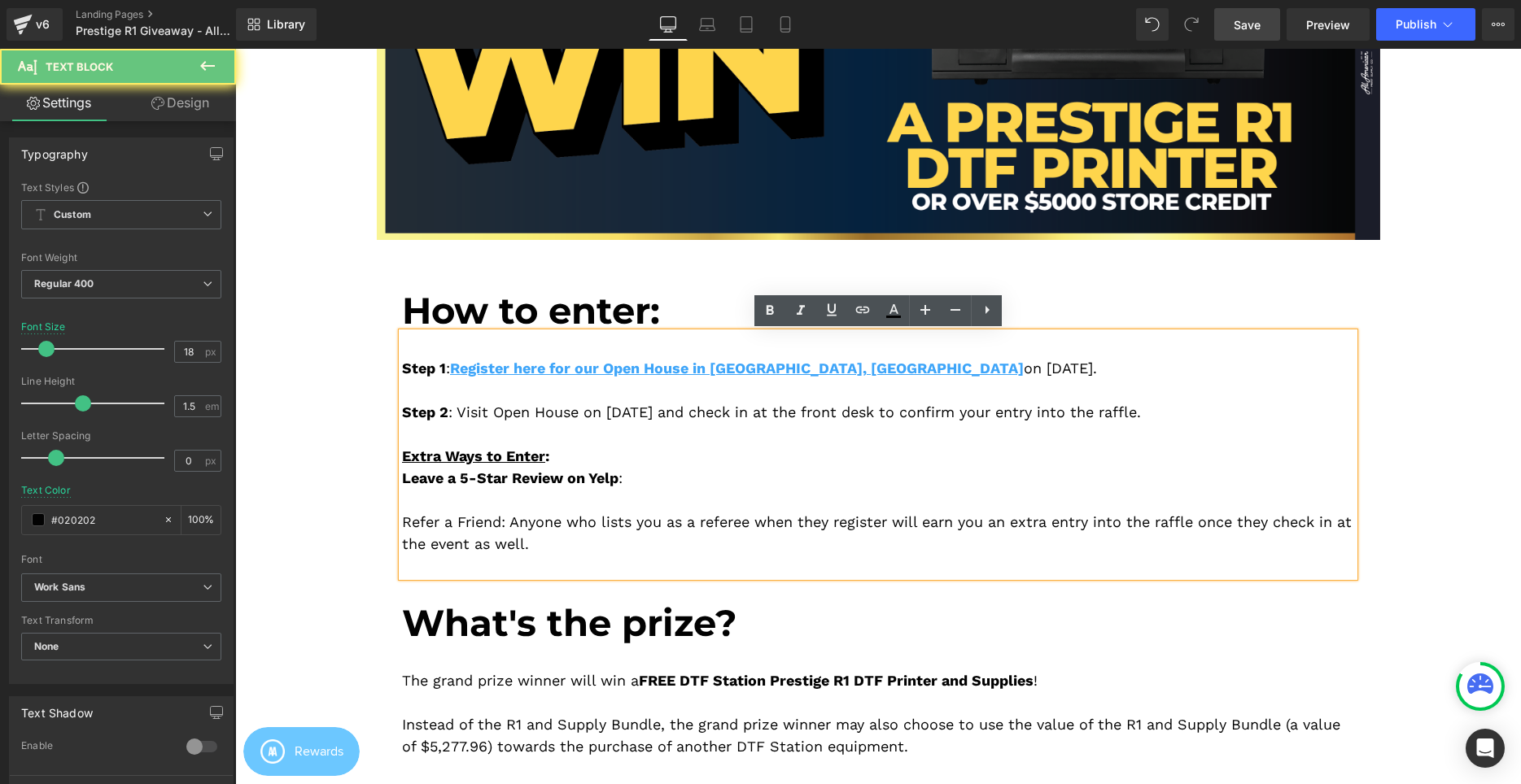
click at [588, 457] on div "Extra Ways to Enter :" at bounding box center [877, 456] width 952 height 22
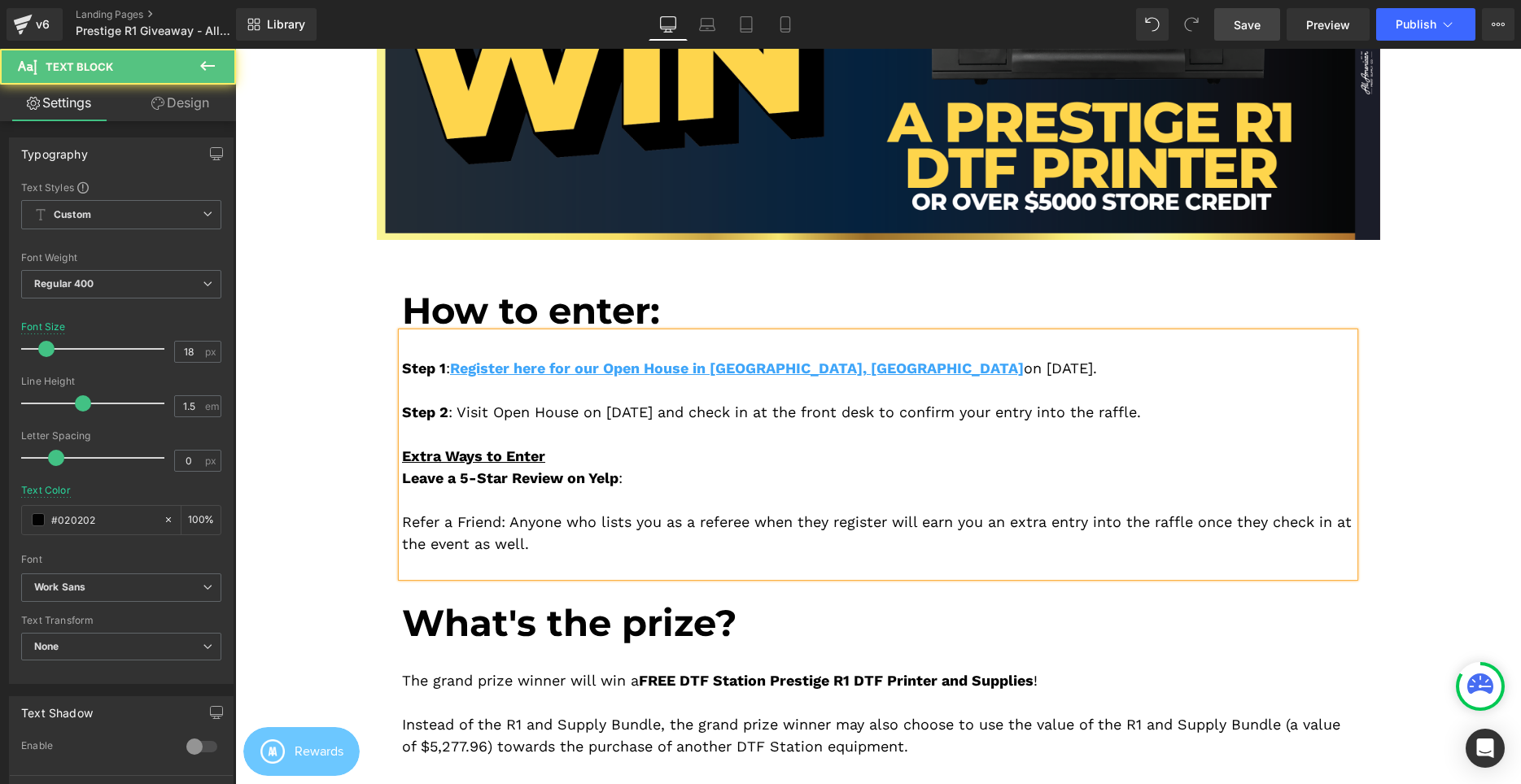
click at [692, 480] on div "Leave a 5-Star Review on Yelp :" at bounding box center [877, 478] width 952 height 22
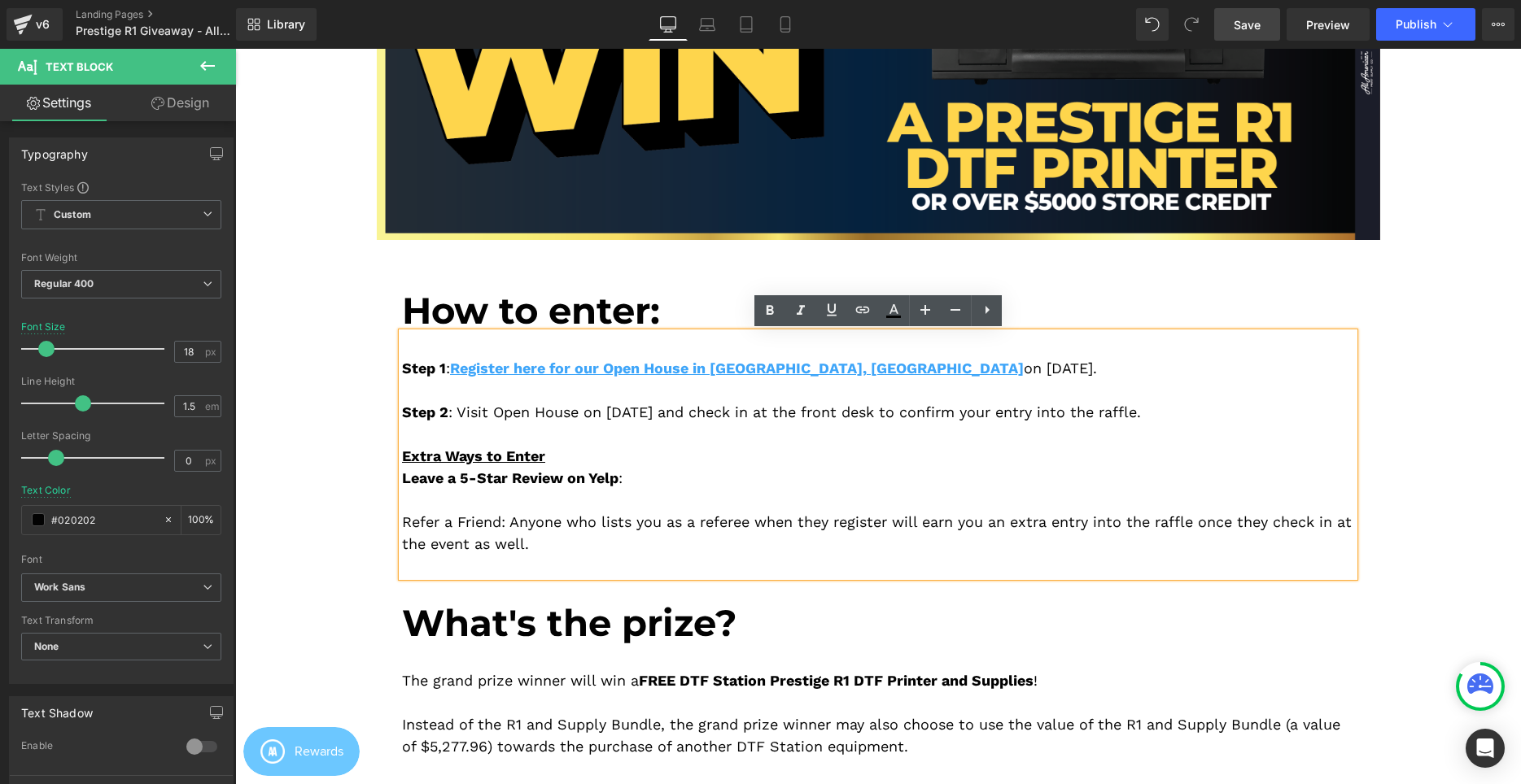
click at [600, 455] on div "Extra Ways to Enter" at bounding box center [877, 456] width 952 height 22
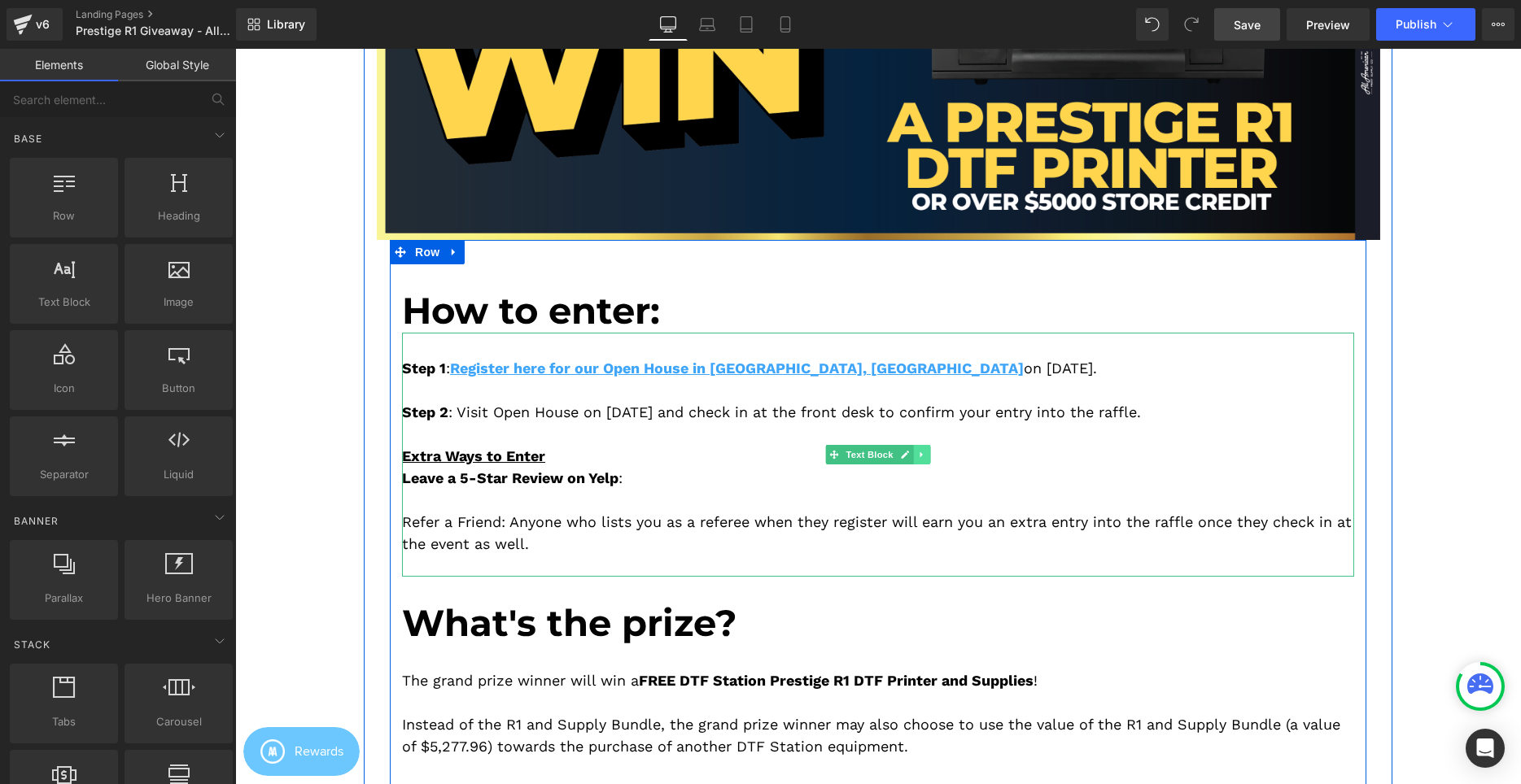
click at [920, 456] on icon at bounding box center [922, 455] width 9 height 10
drag, startPoint x: 910, startPoint y: 457, endPoint x: 861, endPoint y: 456, distance: 49.0
click at [911, 457] on icon at bounding box center [913, 455] width 9 height 10
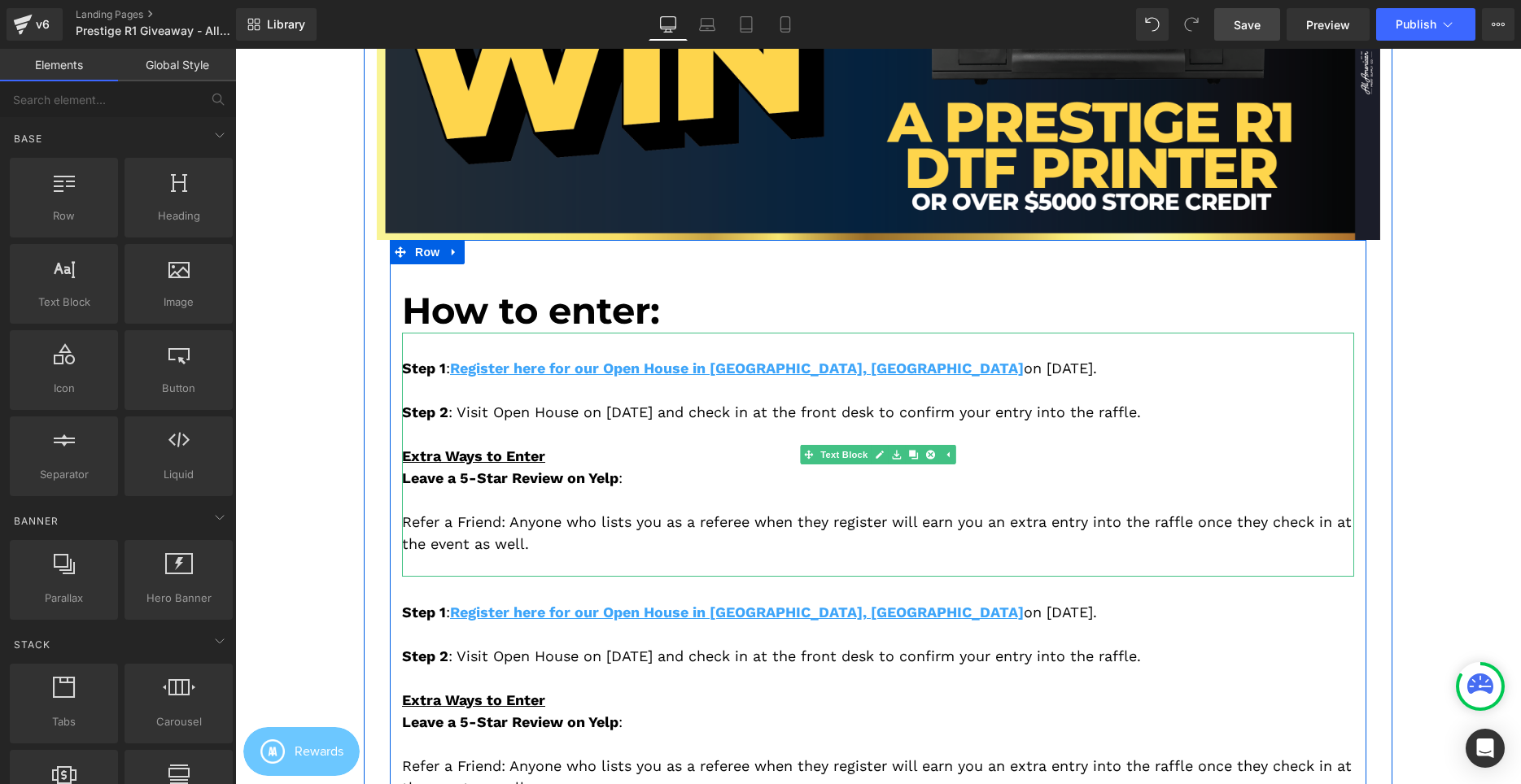
click at [563, 439] on div "Step 1 : Register here for our Open House in Cerritos, CA on September 6, 2025.…" at bounding box center [877, 455] width 952 height 244
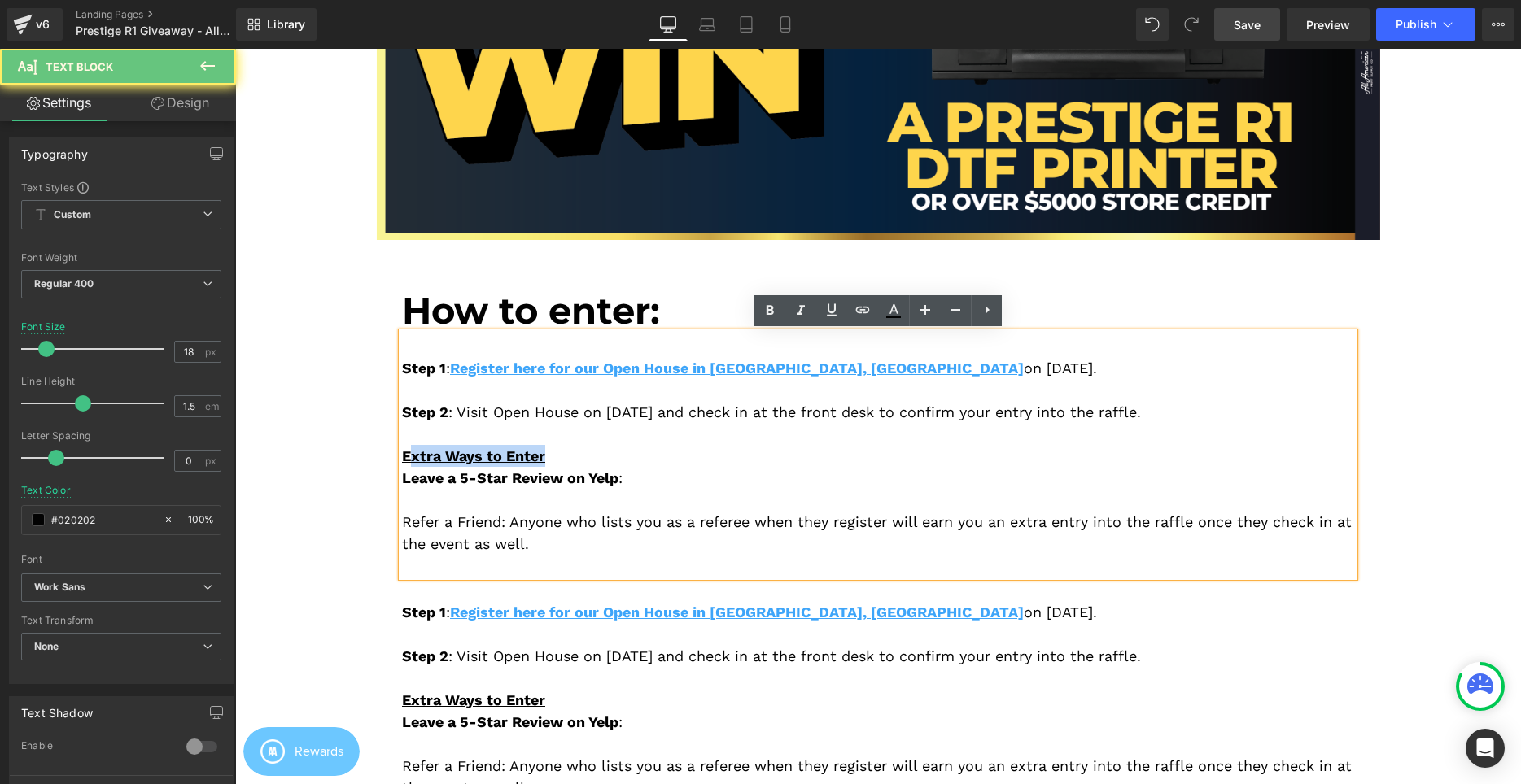
drag, startPoint x: 557, startPoint y: 456, endPoint x: 407, endPoint y: 456, distance: 150.0
click at [407, 456] on div "Extra Ways to Enter" at bounding box center [877, 456] width 952 height 22
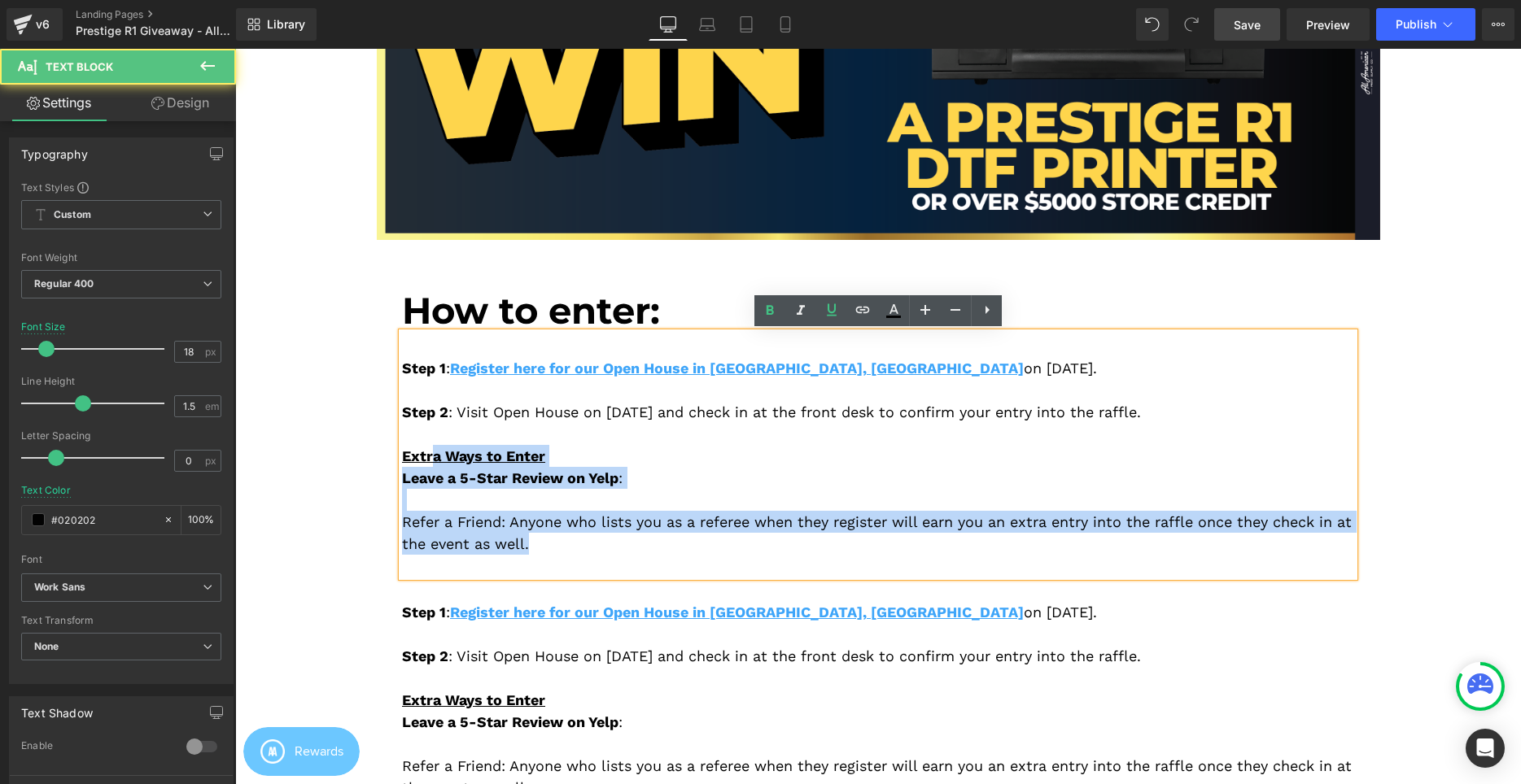
drag, startPoint x: 569, startPoint y: 547, endPoint x: 434, endPoint y: 466, distance: 157.4
click at [434, 466] on div "Step 1 : Register here for our Open House in Cerritos, CA on September 6, 2025.…" at bounding box center [877, 455] width 952 height 244
click at [501, 510] on div at bounding box center [877, 500] width 952 height 22
drag, startPoint x: 591, startPoint y: 540, endPoint x: 352, endPoint y: 446, distance: 256.8
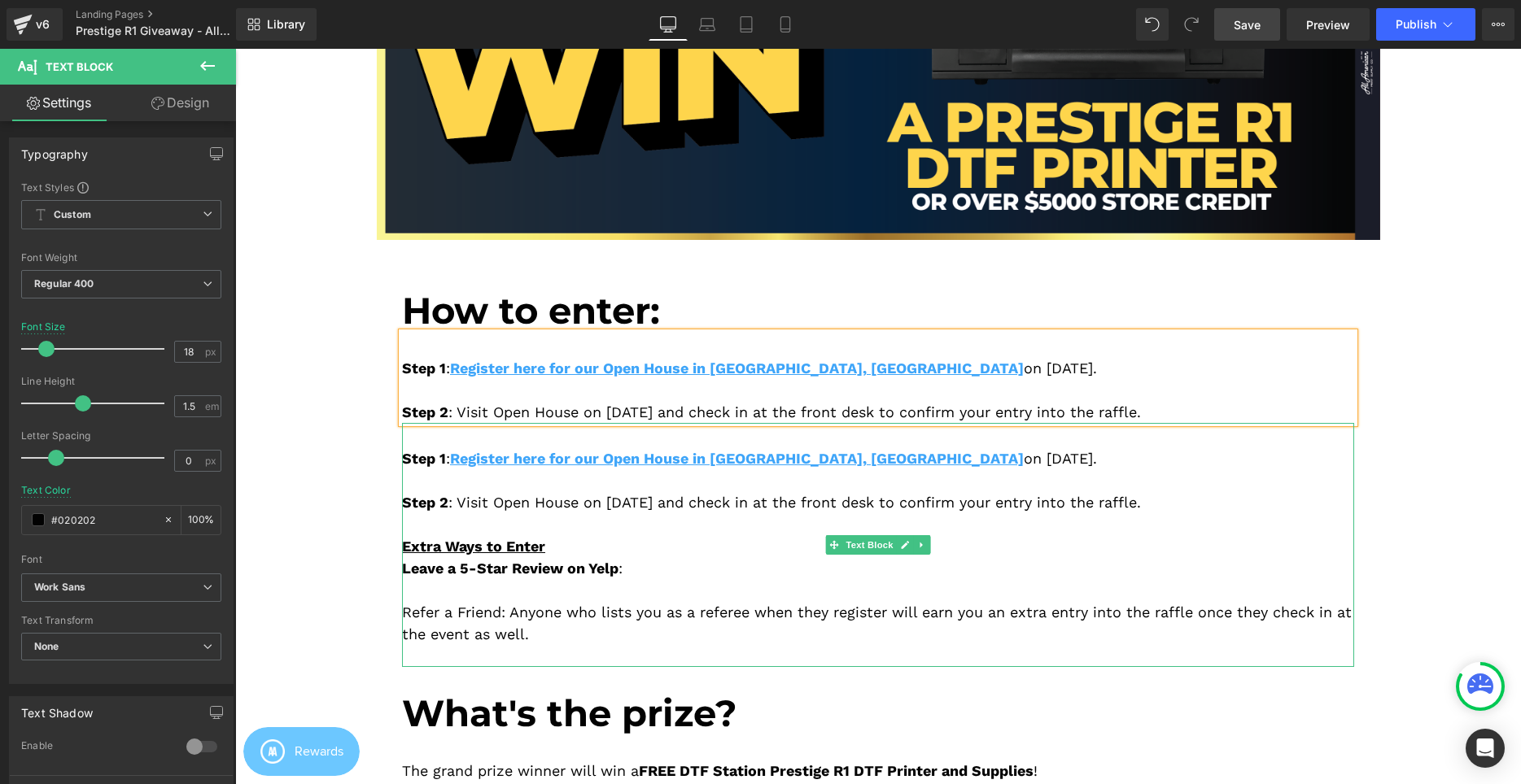
click at [529, 500] on div "Step 1 : Register here for our Open House in Cerritos, CA on September 6, 2025.…" at bounding box center [877, 546] width 952 height 244
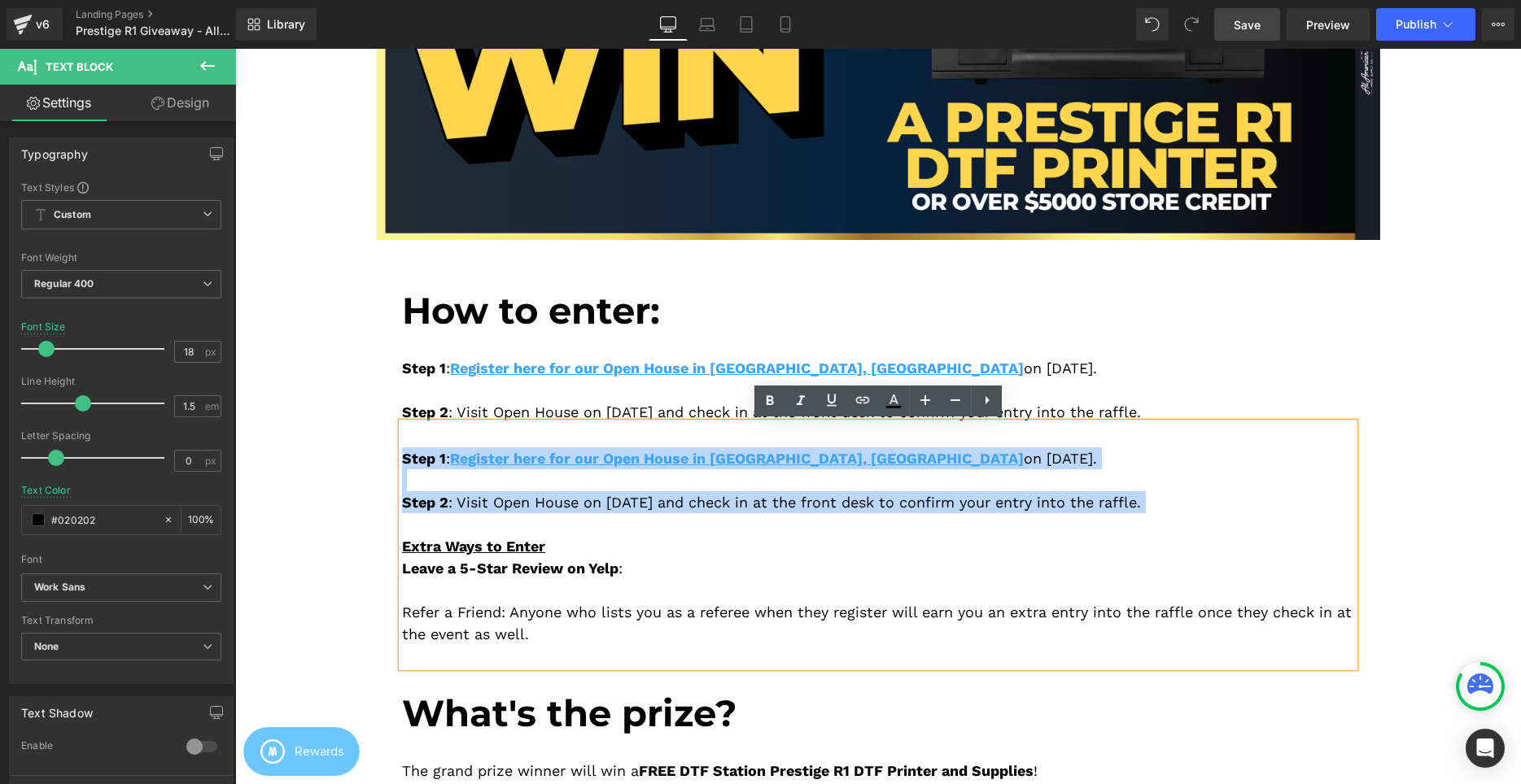
drag, startPoint x: 608, startPoint y: 530, endPoint x: 354, endPoint y: 436, distance: 270.8
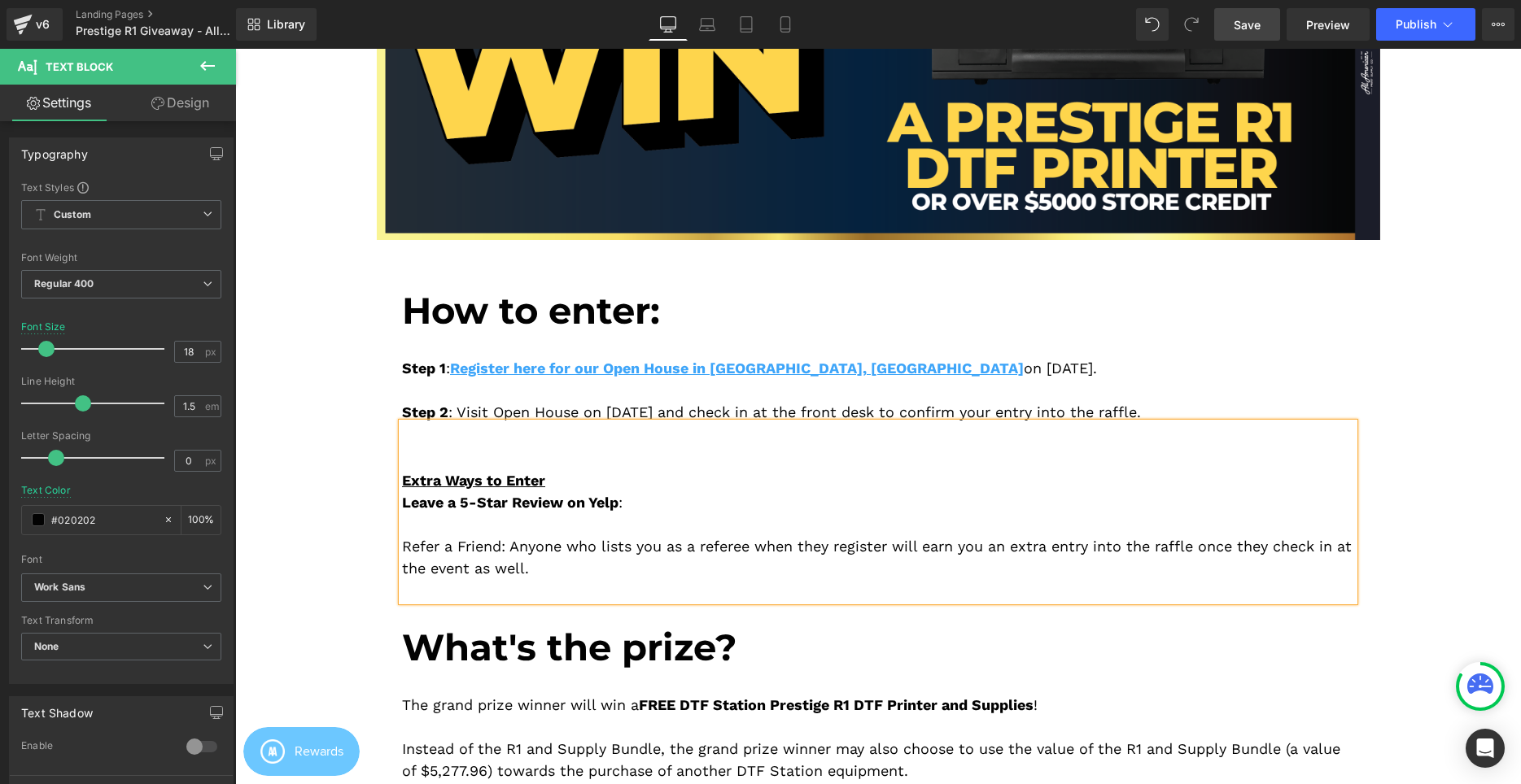
click at [410, 474] on span "Extra Ways to Enter" at bounding box center [473, 480] width 143 height 17
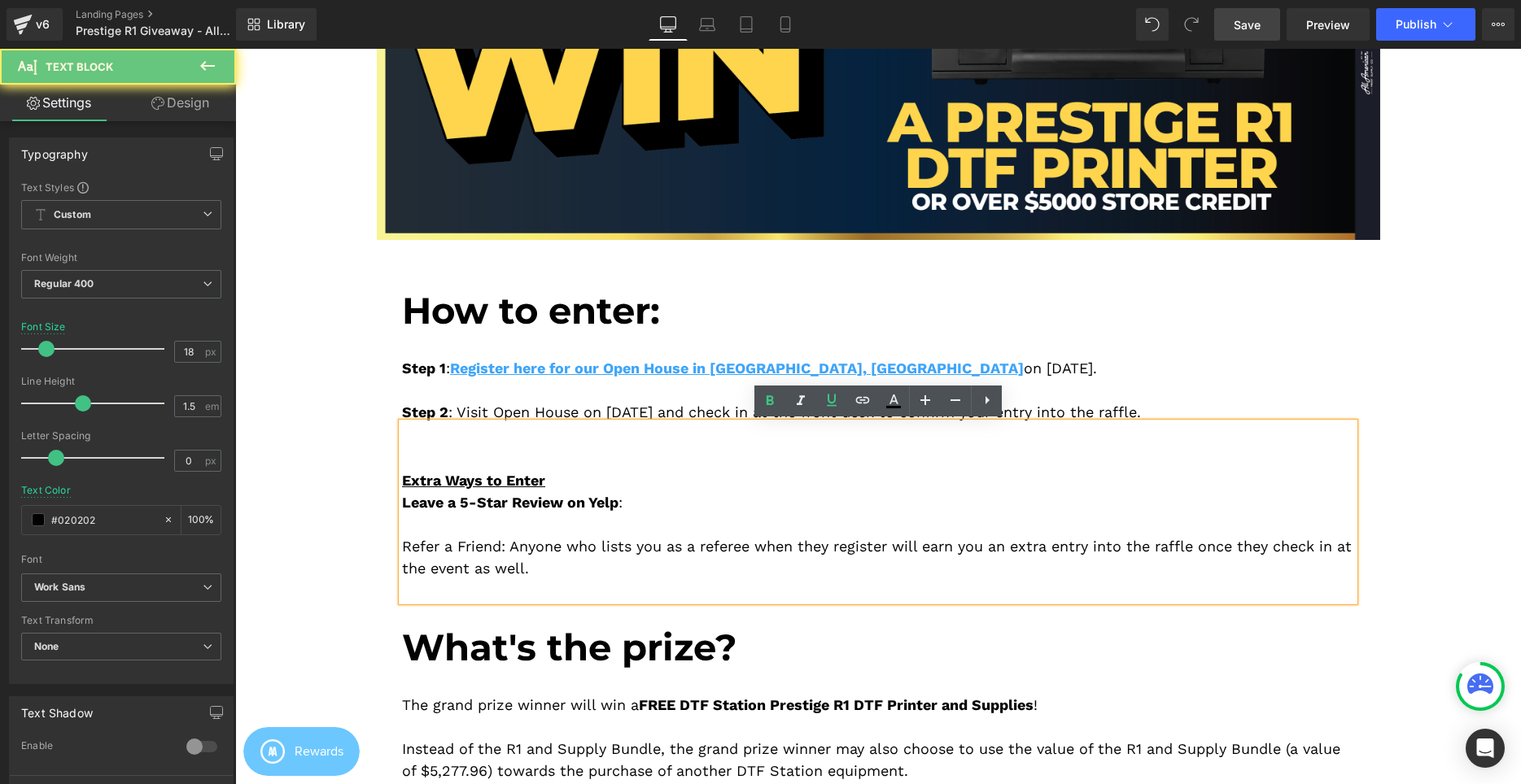
click at [405, 478] on span "Extra Ways to Enter" at bounding box center [473, 480] width 143 height 17
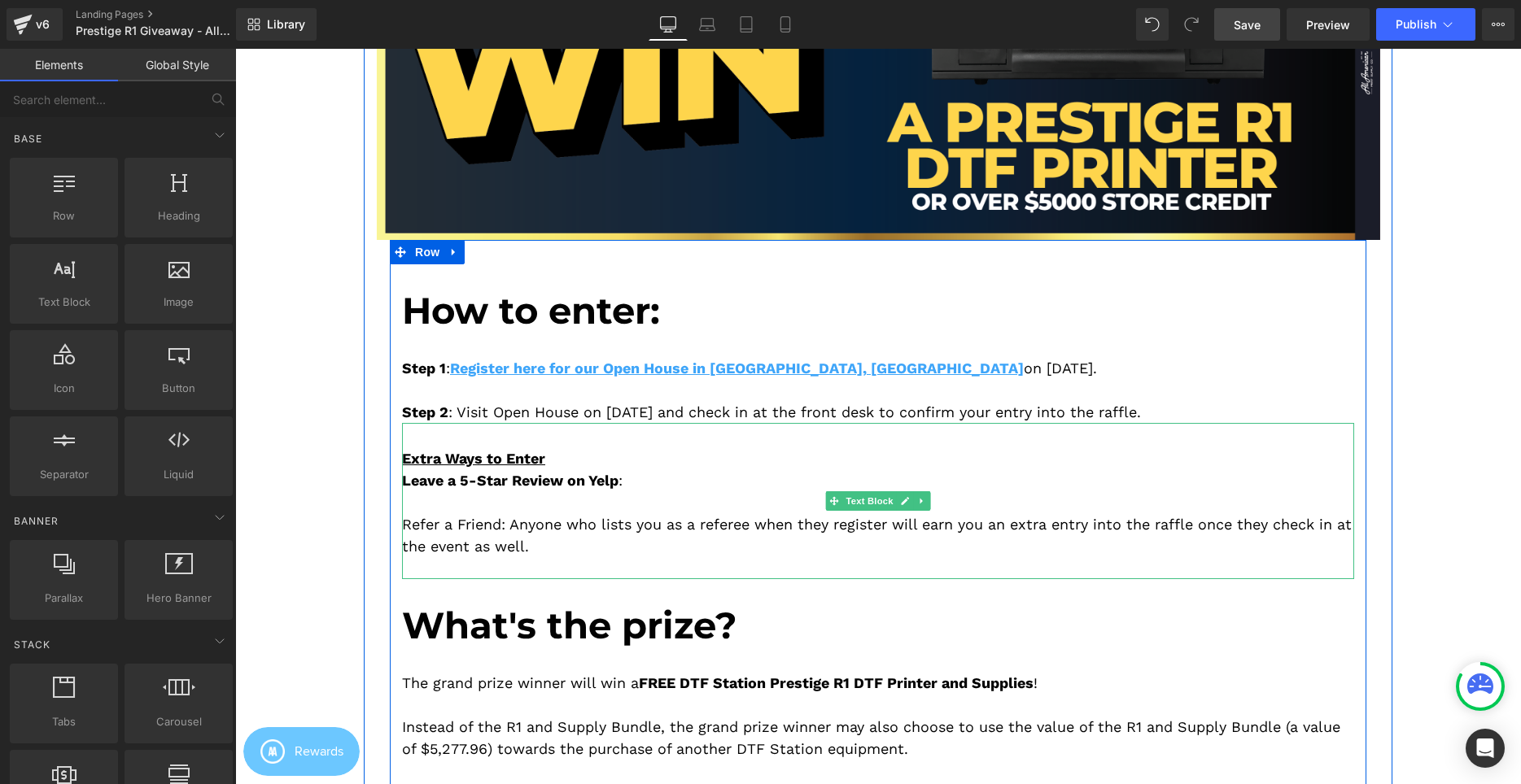
click at [481, 480] on span "Leave a 5-Star Review on Yelp" at bounding box center [510, 480] width 217 height 17
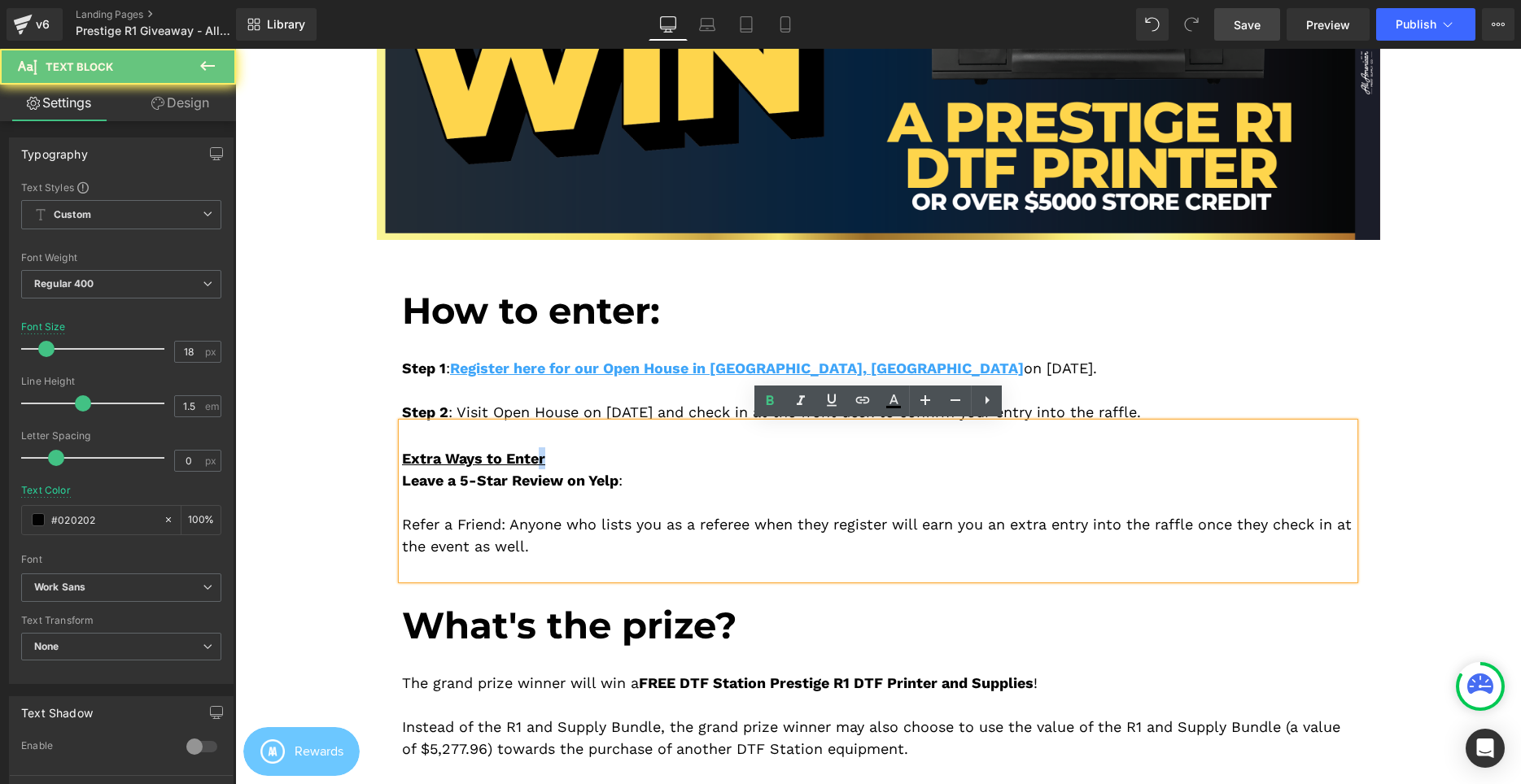
drag, startPoint x: 555, startPoint y: 463, endPoint x: 541, endPoint y: 462, distance: 14.0
click at [541, 462] on div "Extra Ways to Enter" at bounding box center [877, 459] width 952 height 22
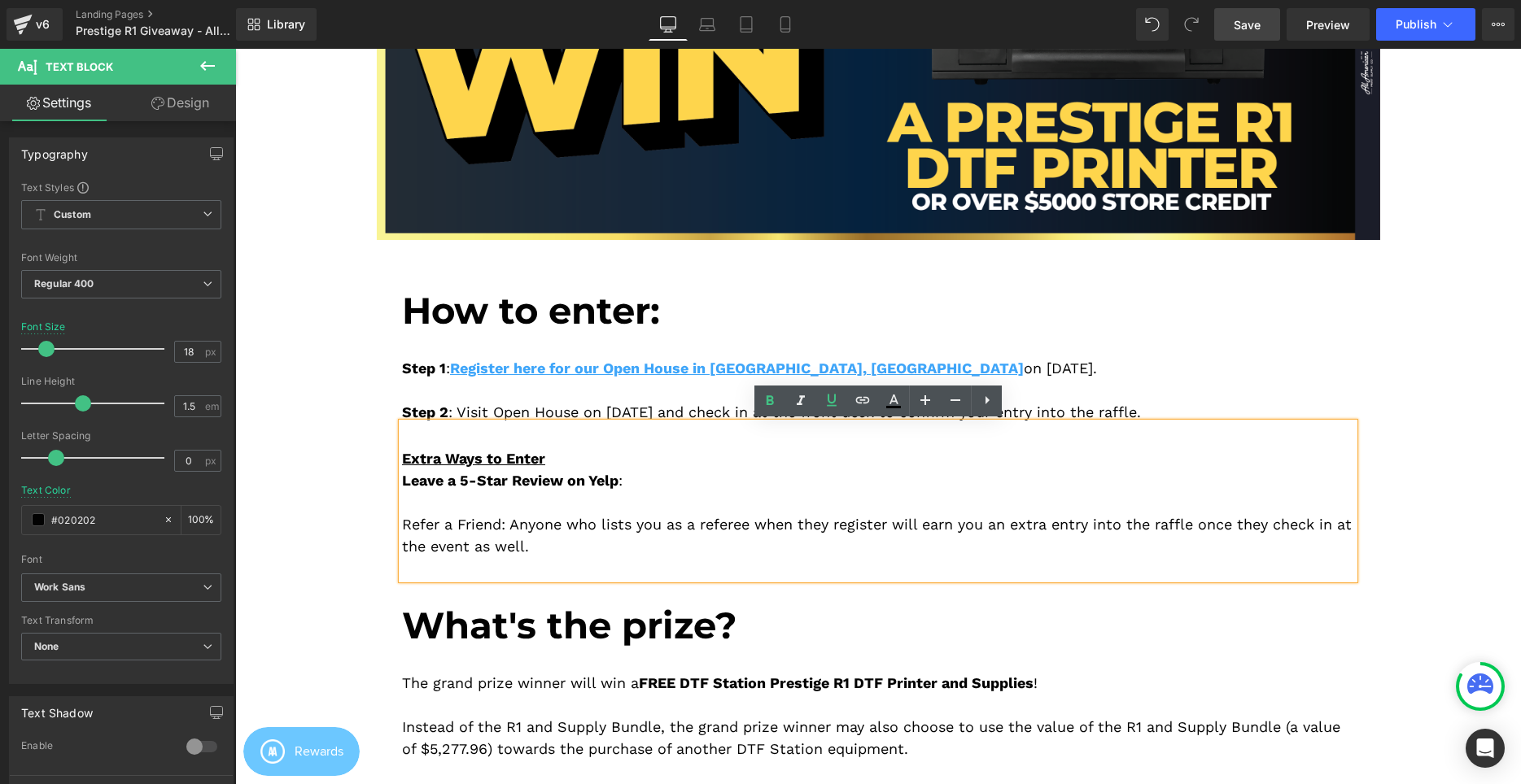
click at [588, 479] on span "Leave a 5-Star Review on Yelp" at bounding box center [510, 480] width 217 height 17
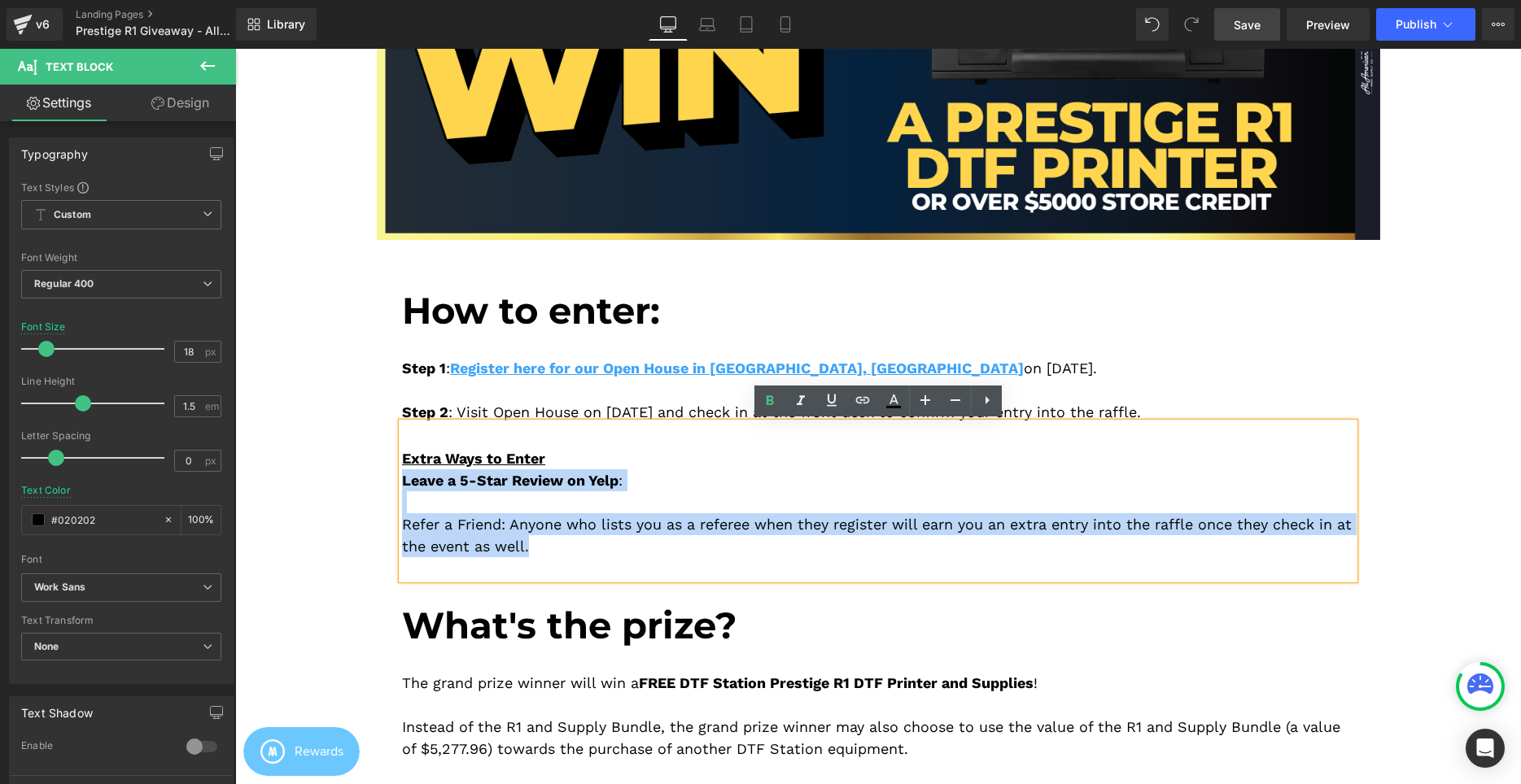
drag, startPoint x: 561, startPoint y: 542, endPoint x: 392, endPoint y: 475, distance: 181.8
click at [392, 475] on div "How to enter: Heading Step 1 : Register here for our Open House in Cerritos, CA…" at bounding box center [878, 635] width 977 height 742
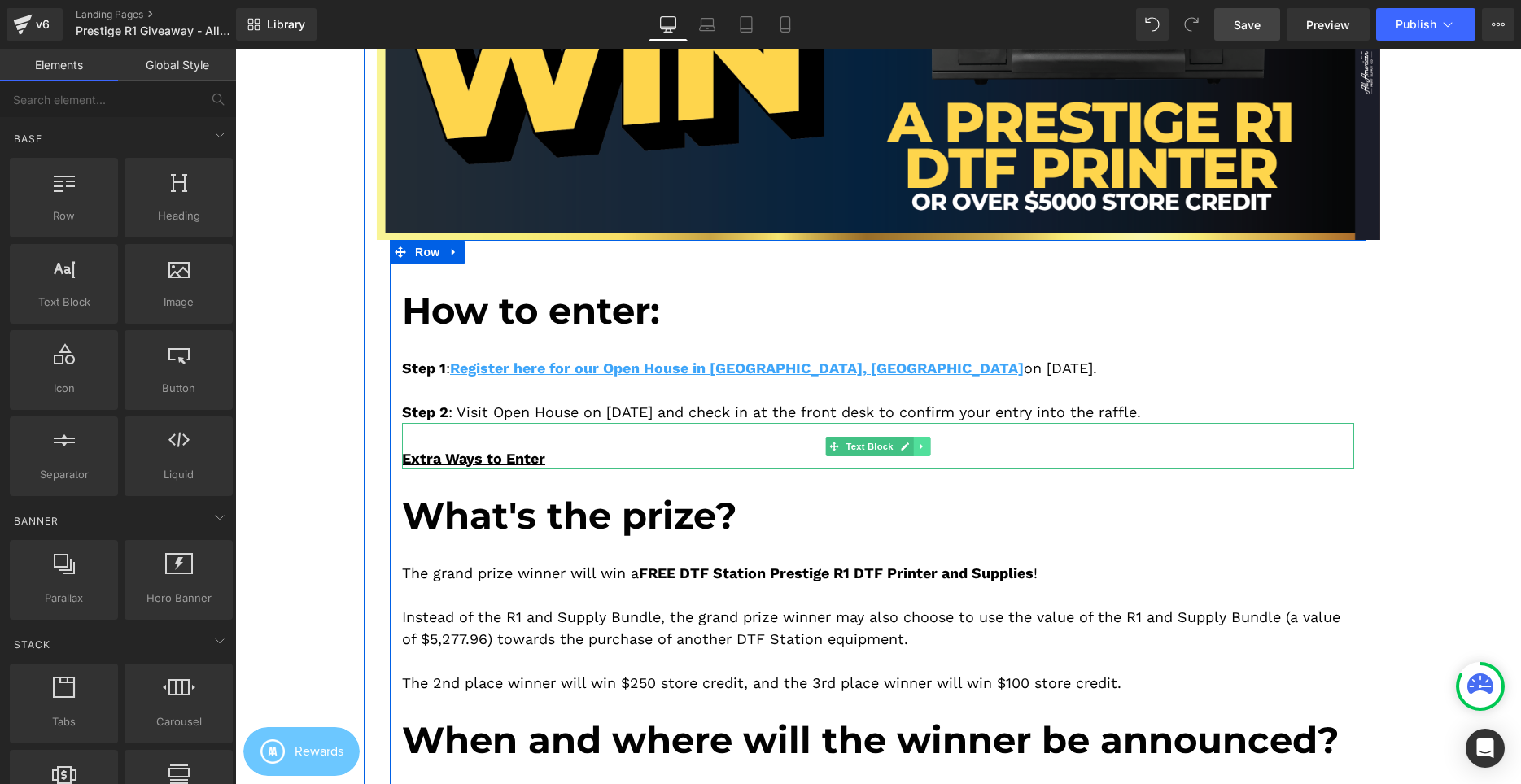
click at [922, 445] on icon at bounding box center [922, 447] width 9 height 10
click at [913, 450] on icon at bounding box center [913, 446] width 9 height 9
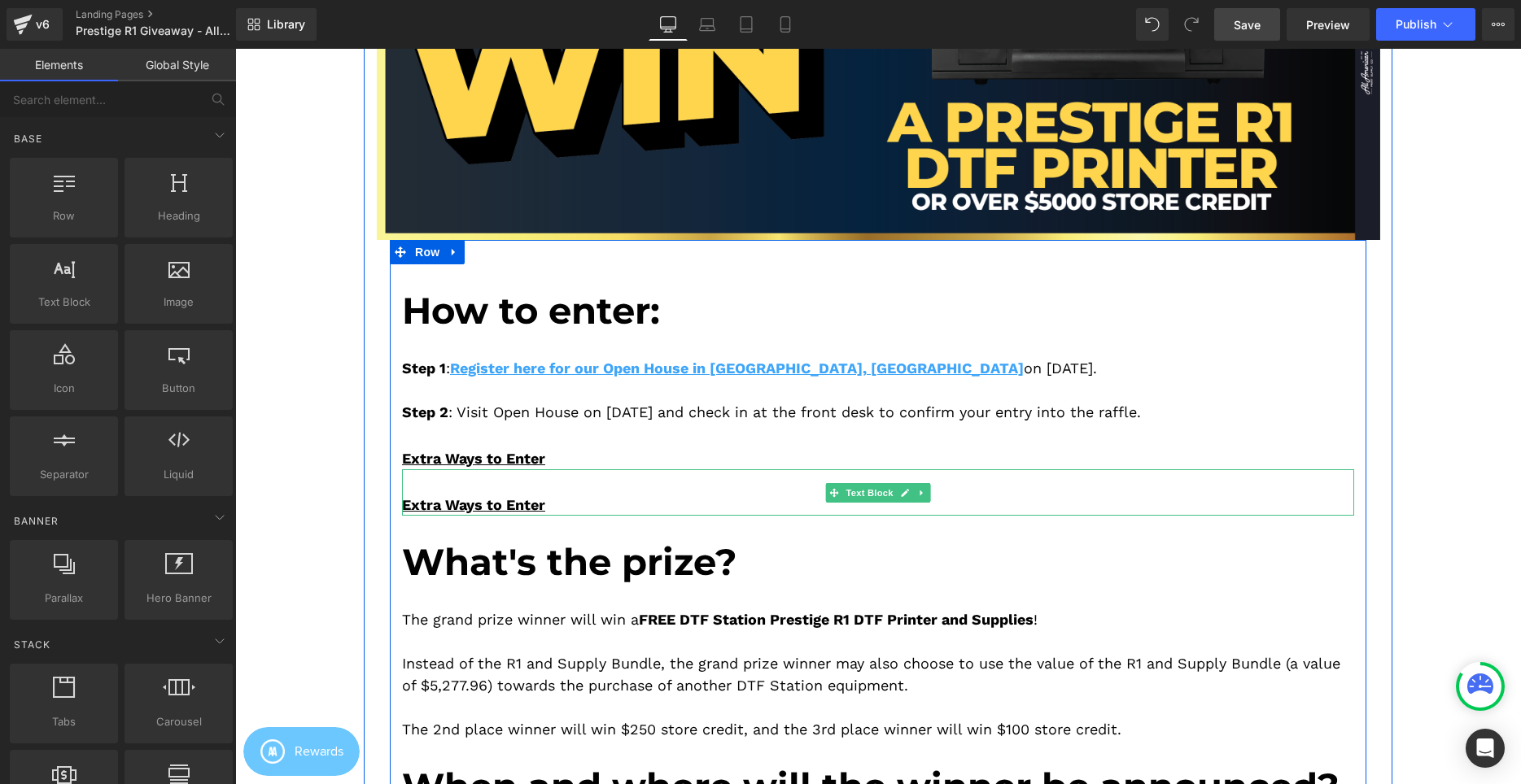
click at [454, 500] on span "Extra Ways to Enter" at bounding box center [473, 505] width 143 height 17
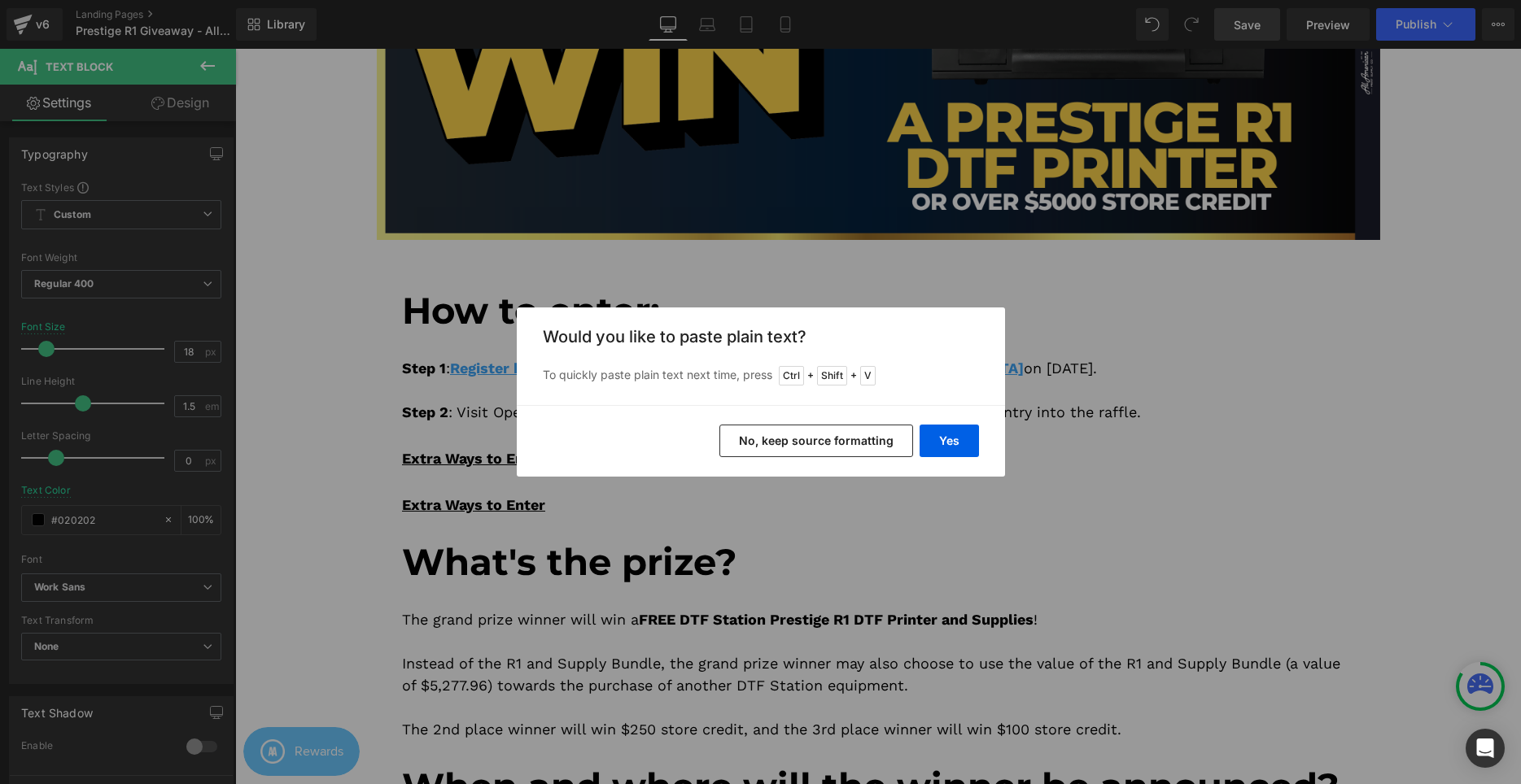
click at [989, 441] on div "Yes No, keep source formatting" at bounding box center [760, 441] width 488 height 72
click at [963, 441] on button "Yes" at bounding box center [949, 440] width 59 height 33
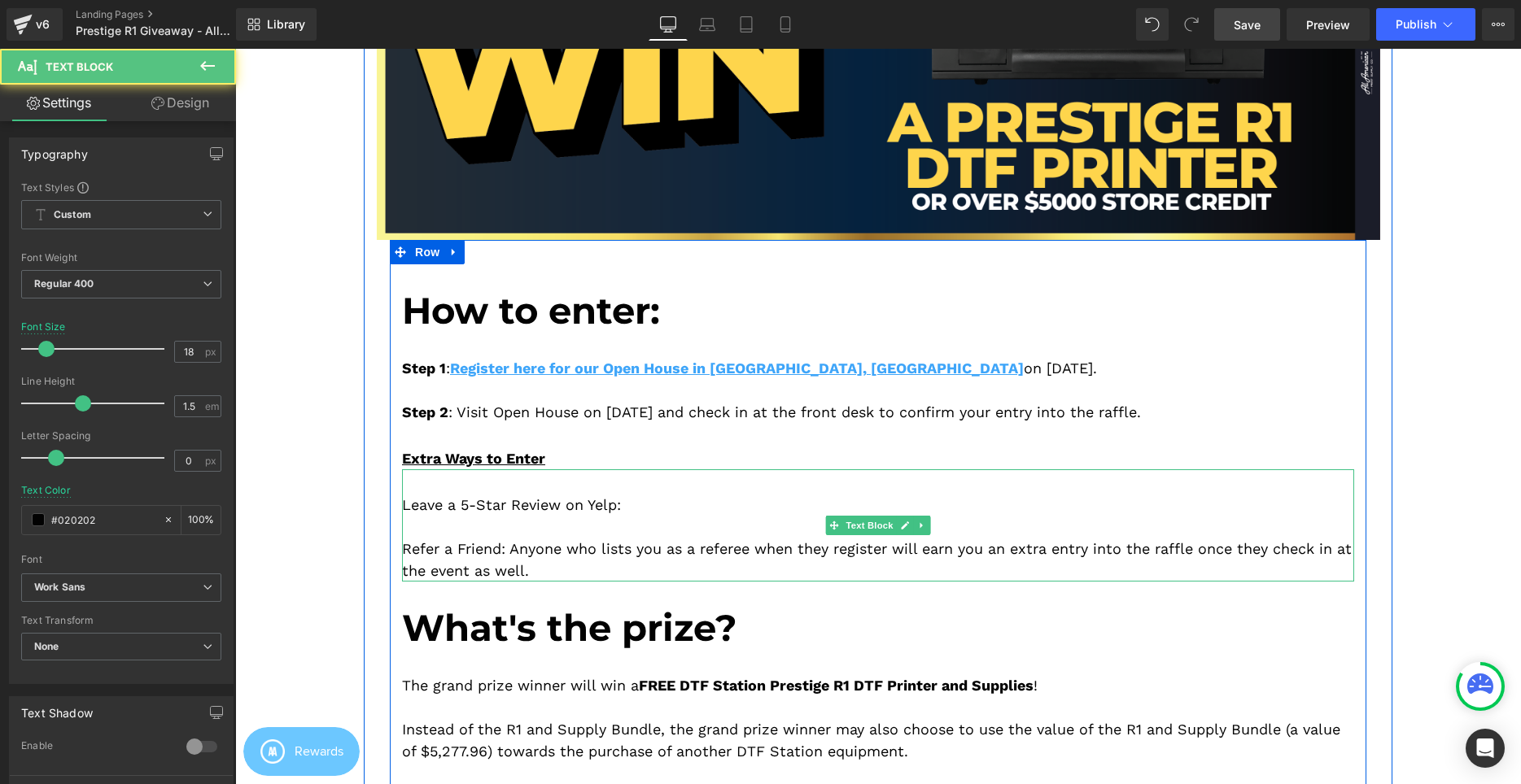
click at [591, 498] on div "Leave a 5-Star Review on Yelp: Refer a Friend: Anyone who lists you as a refere…" at bounding box center [877, 525] width 952 height 112
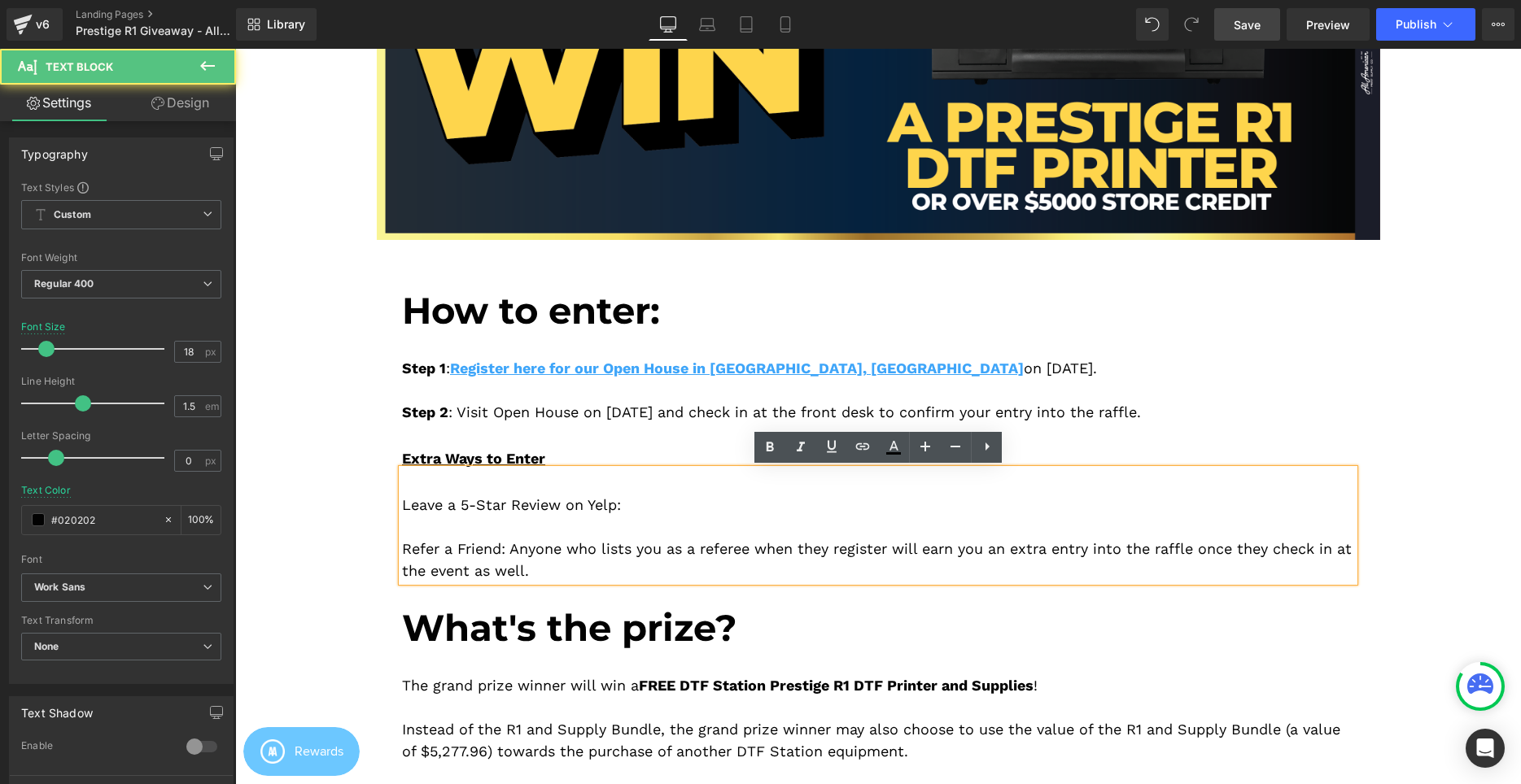
click at [635, 505] on div "Leave a 5-Star Review on Yelp: Refer a Friend: Anyone who lists you as a refere…" at bounding box center [877, 525] width 952 height 112
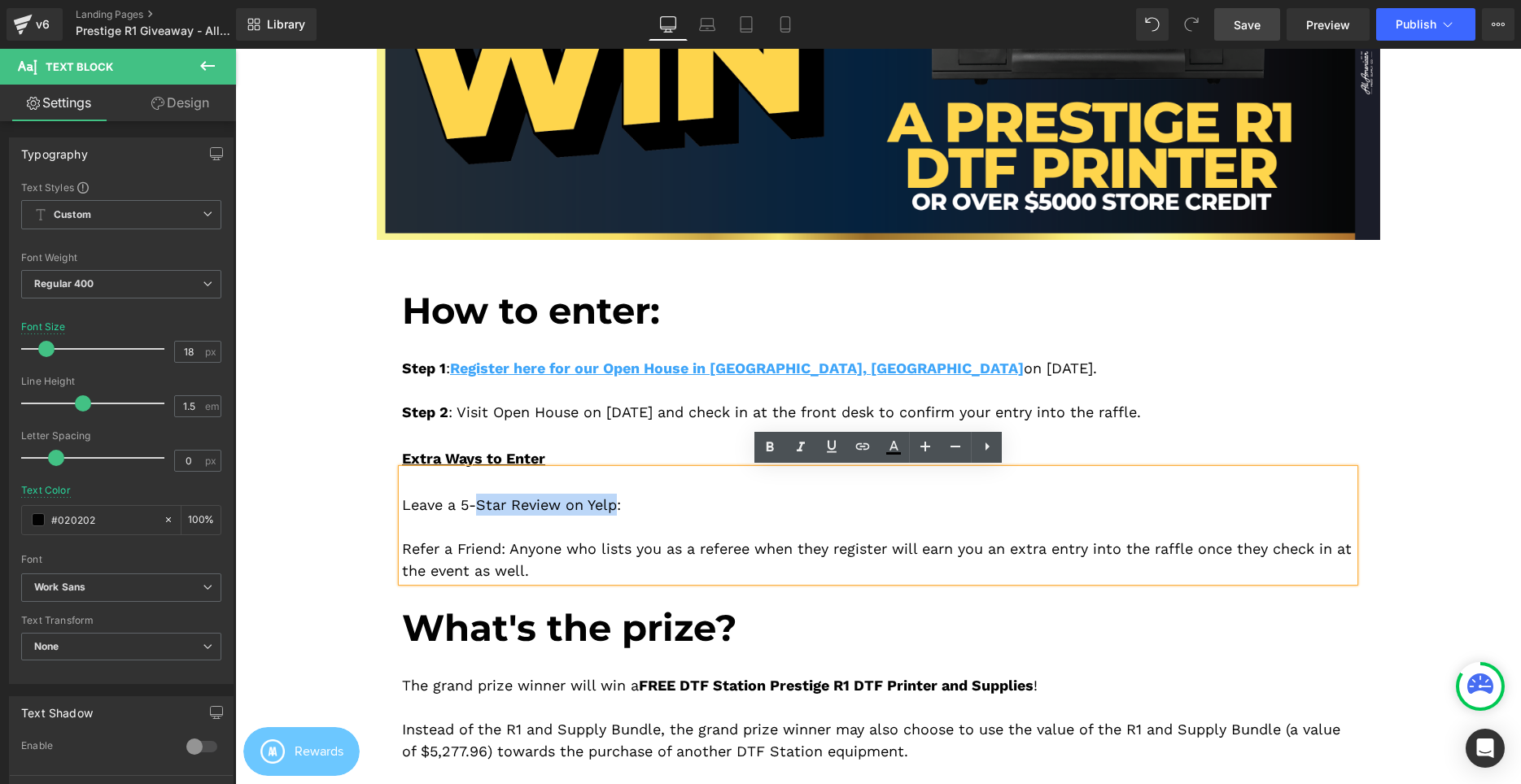
drag, startPoint x: 617, startPoint y: 504, endPoint x: 133, endPoint y: 490, distance: 484.2
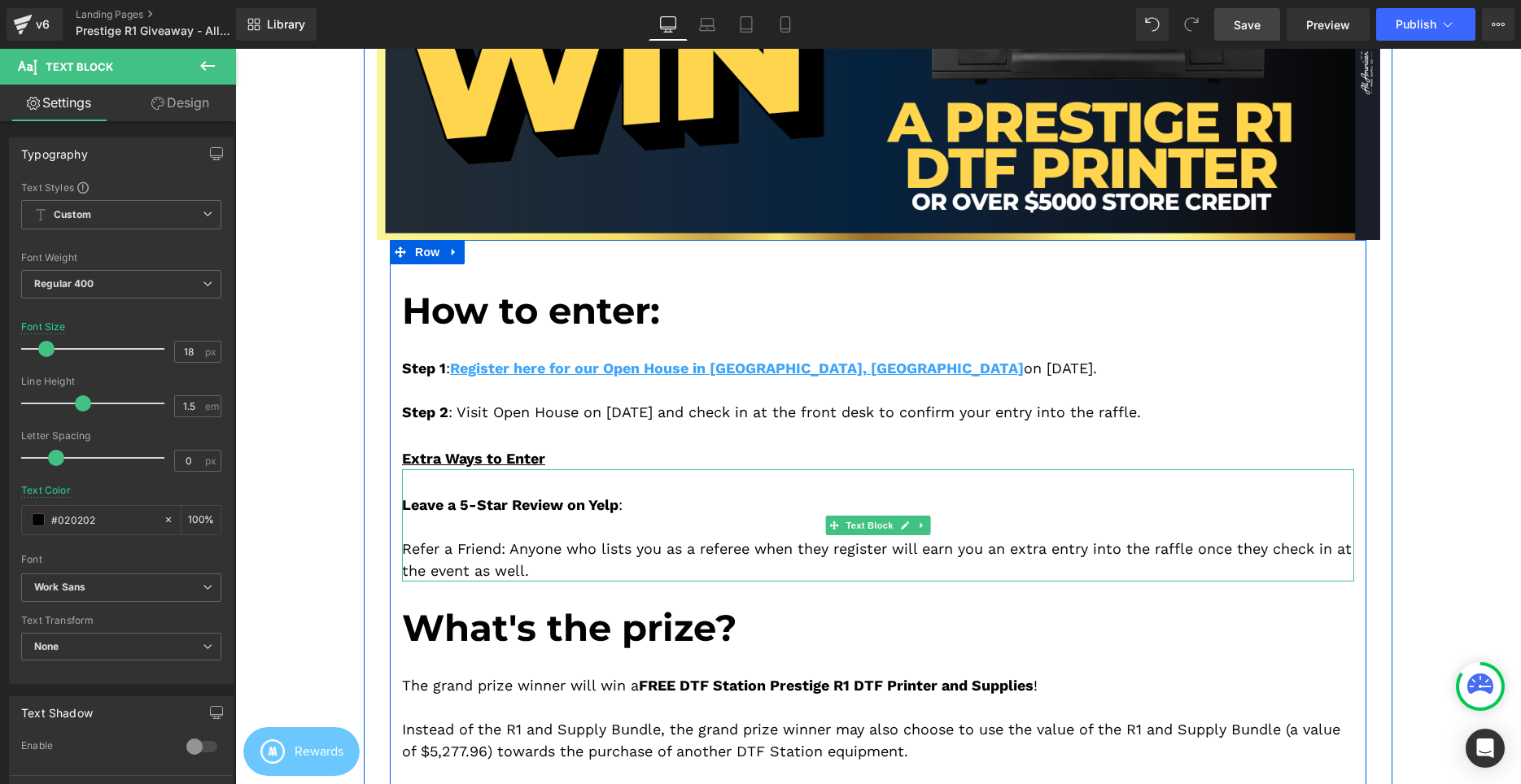
click at [492, 542] on div "Leave a 5-Star Review on Yelp : Refer a Friend: Anyone who lists you as a refer…" at bounding box center [877, 525] width 952 height 112
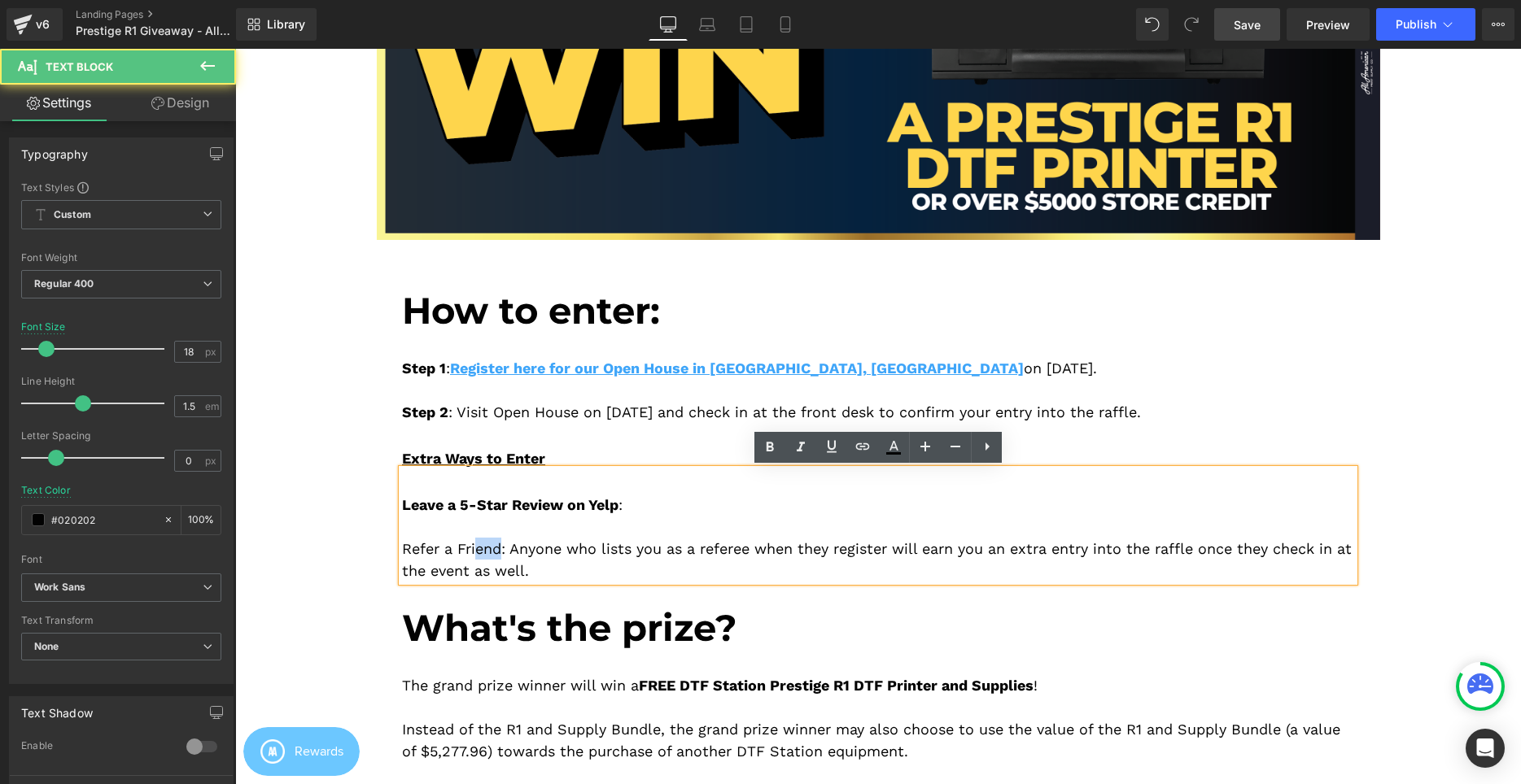
drag, startPoint x: 501, startPoint y: 544, endPoint x: 281, endPoint y: 541, distance: 220.0
click at [534, 479] on div "Leave a 5-Star Review on Yelp : Refer a Friend : Anyone who lists you as a refe…" at bounding box center [877, 525] width 952 height 112
click at [573, 456] on div "Extra Ways to Enter" at bounding box center [877, 459] width 952 height 22
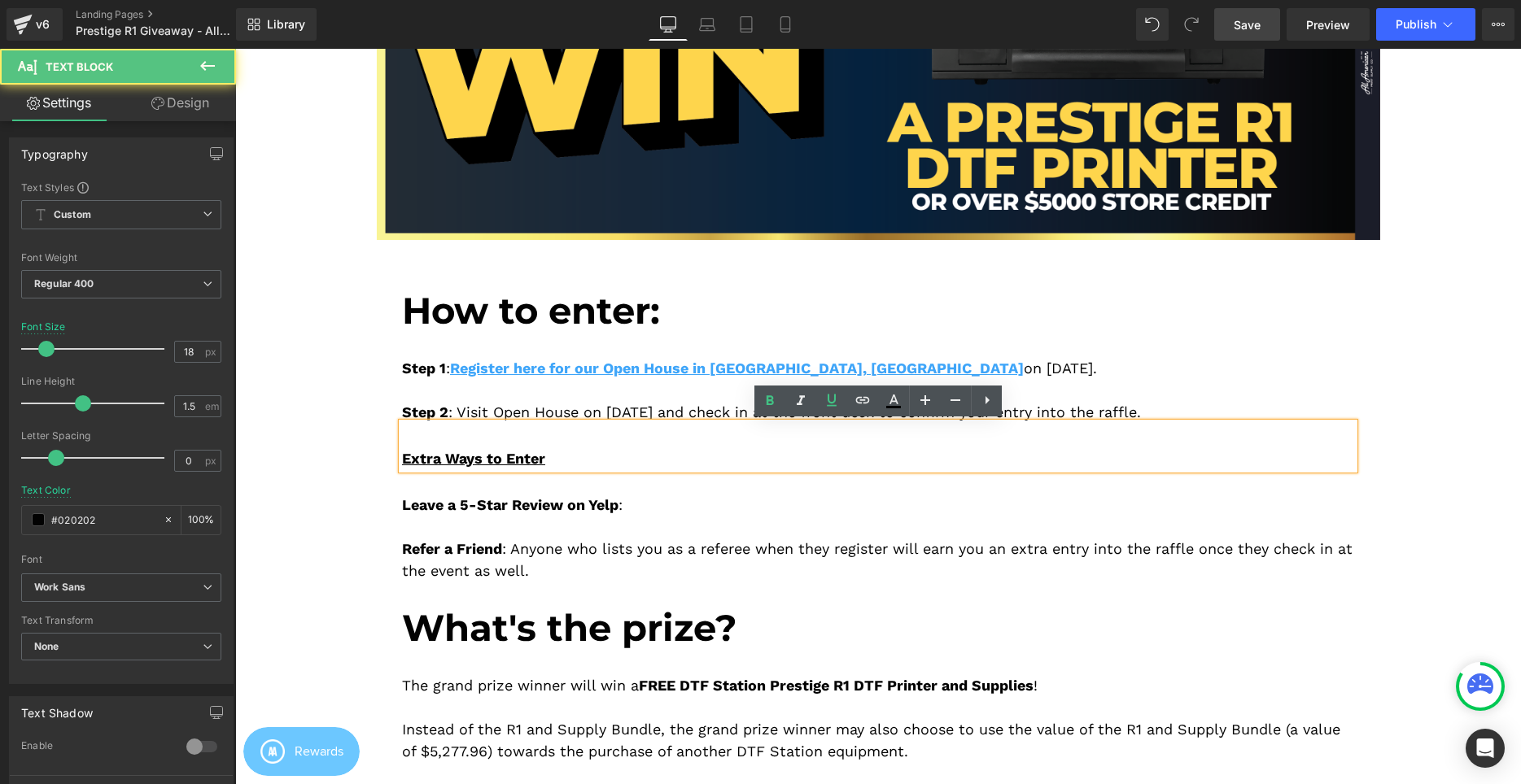
click at [556, 498] on span "Leave a 5-Star Review on Yelp" at bounding box center [510, 505] width 217 height 17
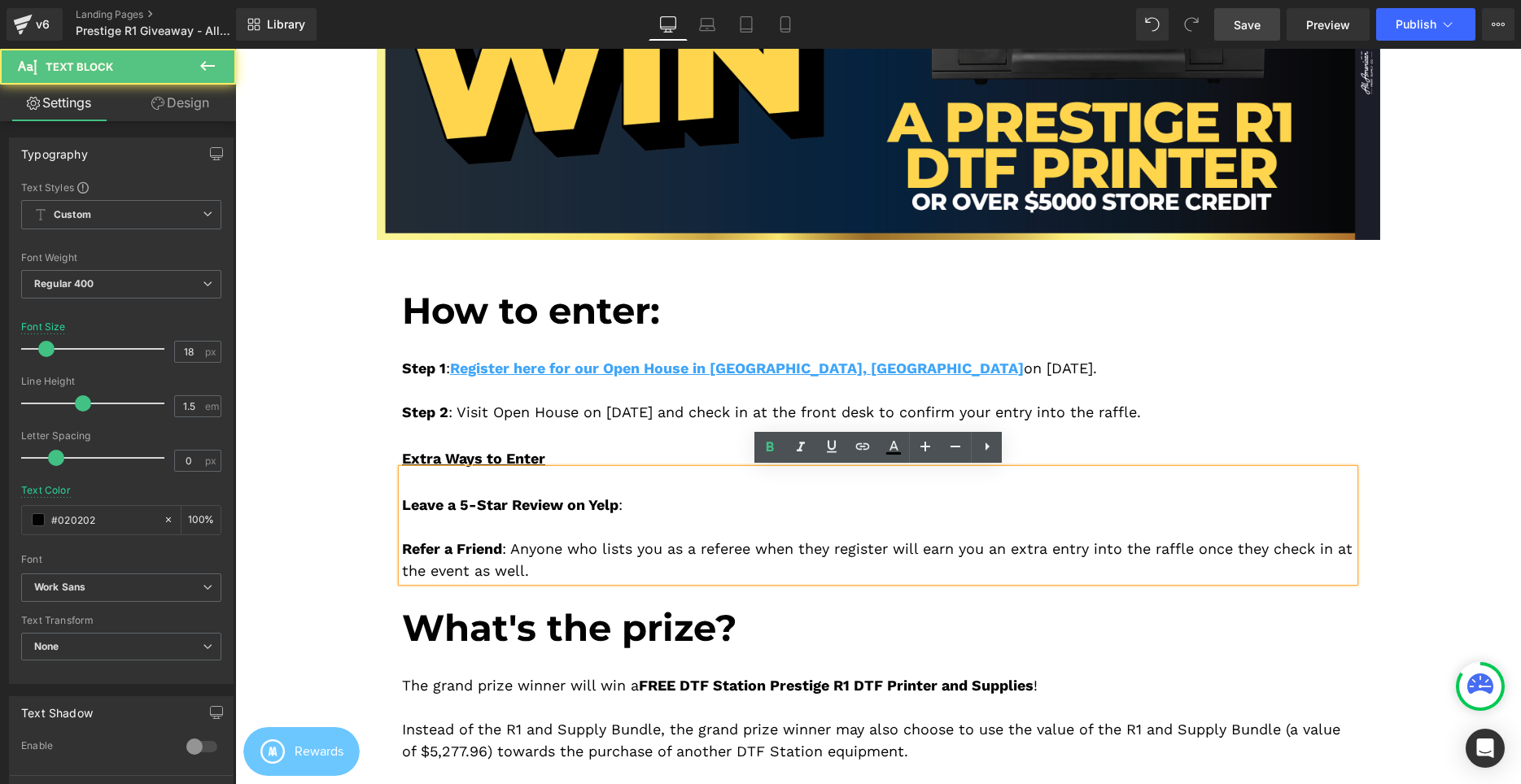
click at [403, 506] on span "Leave a 5-Star Review on Yelp" at bounding box center [510, 505] width 217 height 17
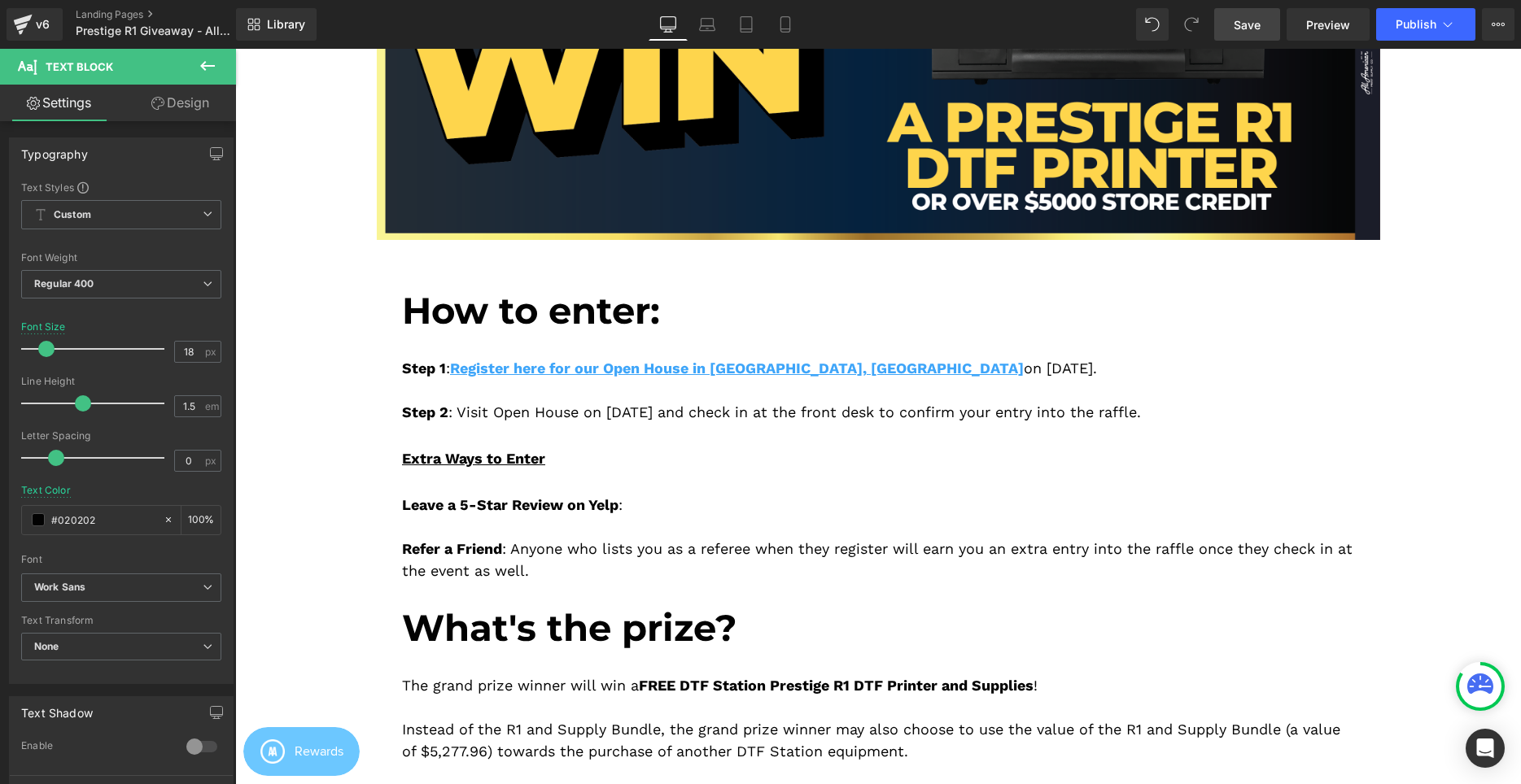
click at [157, 105] on icon at bounding box center [158, 104] width 13 height 13
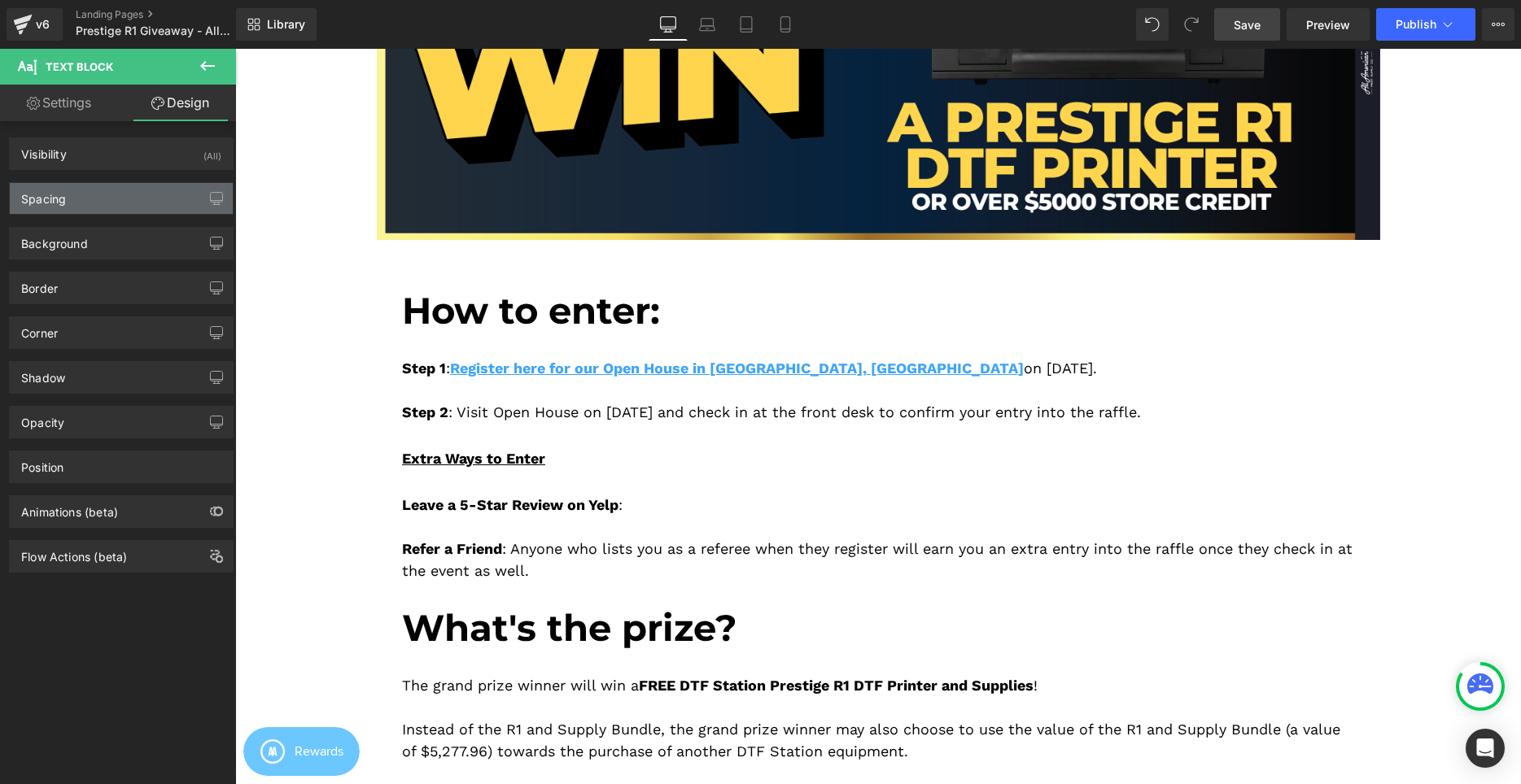
click at [99, 192] on div "Spacing" at bounding box center [121, 198] width 223 height 31
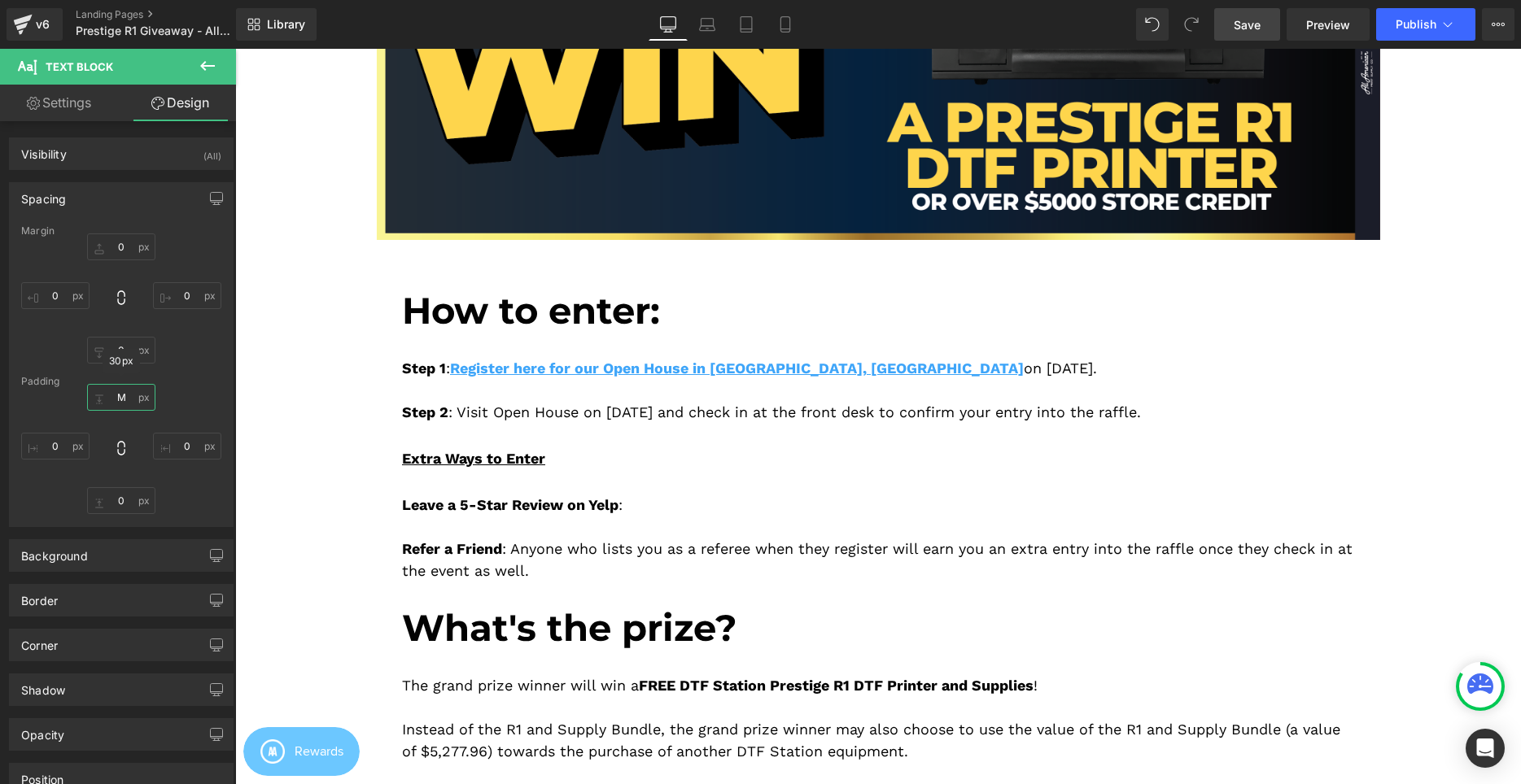
click at [128, 405] on input "M" at bounding box center [121, 397] width 69 height 27
click at [125, 391] on input "M" at bounding box center [121, 397] width 69 height 27
click at [122, 394] on input "M" at bounding box center [121, 397] width 69 height 27
click at [187, 387] on div "30px M XS S M L XL Edit Value 0px 0 0px 0 0px 0" at bounding box center [121, 449] width 200 height 131
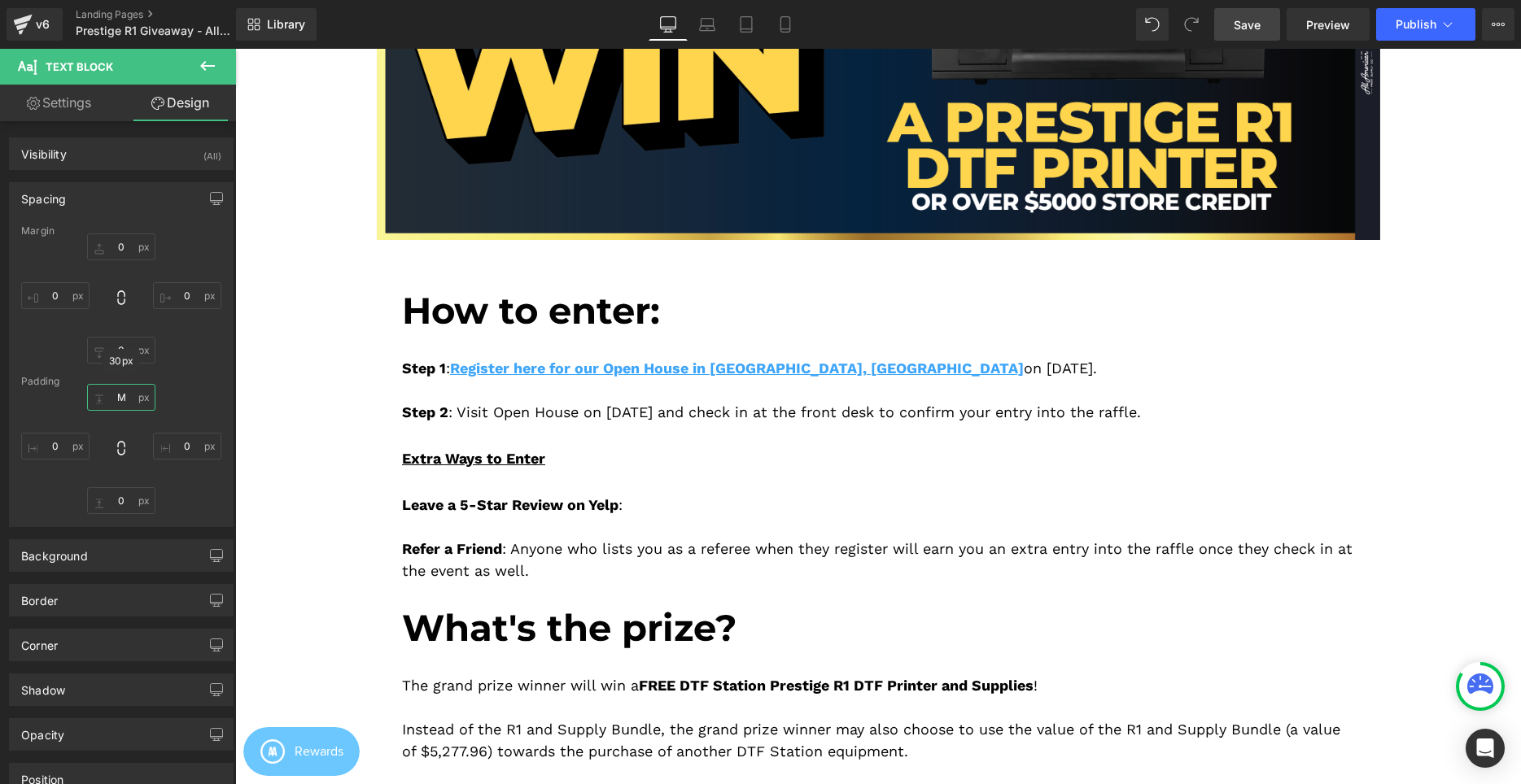
click at [133, 390] on input "M" at bounding box center [121, 397] width 69 height 27
click at [130, 392] on input "M" at bounding box center [121, 397] width 69 height 27
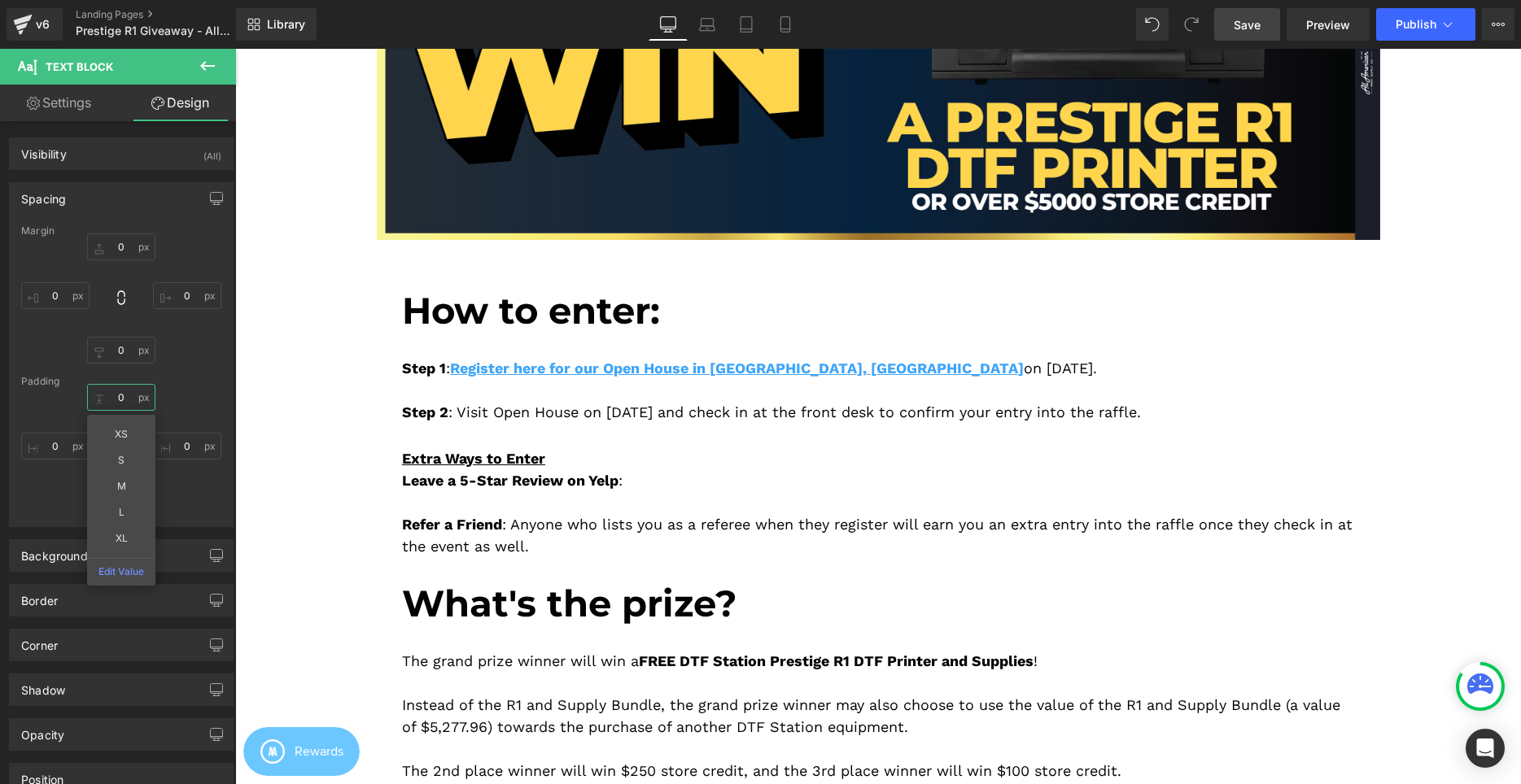
type input "0"
click at [188, 392] on div "0 0 XS S M L XL Edit Value 0px 0 0px 0 0px 0" at bounding box center [121, 449] width 200 height 131
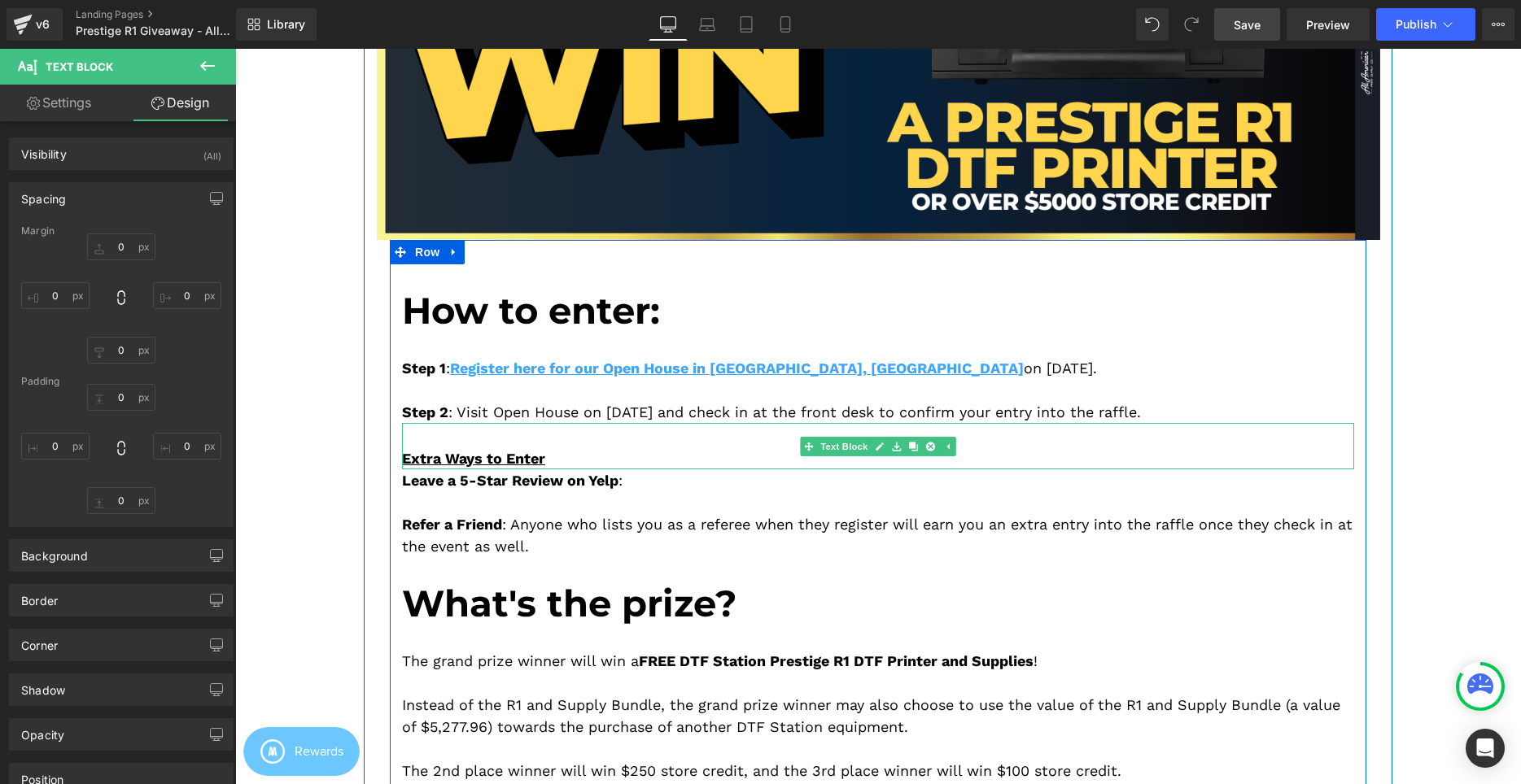
click at [584, 461] on div "Extra Ways to Enter" at bounding box center [877, 459] width 952 height 22
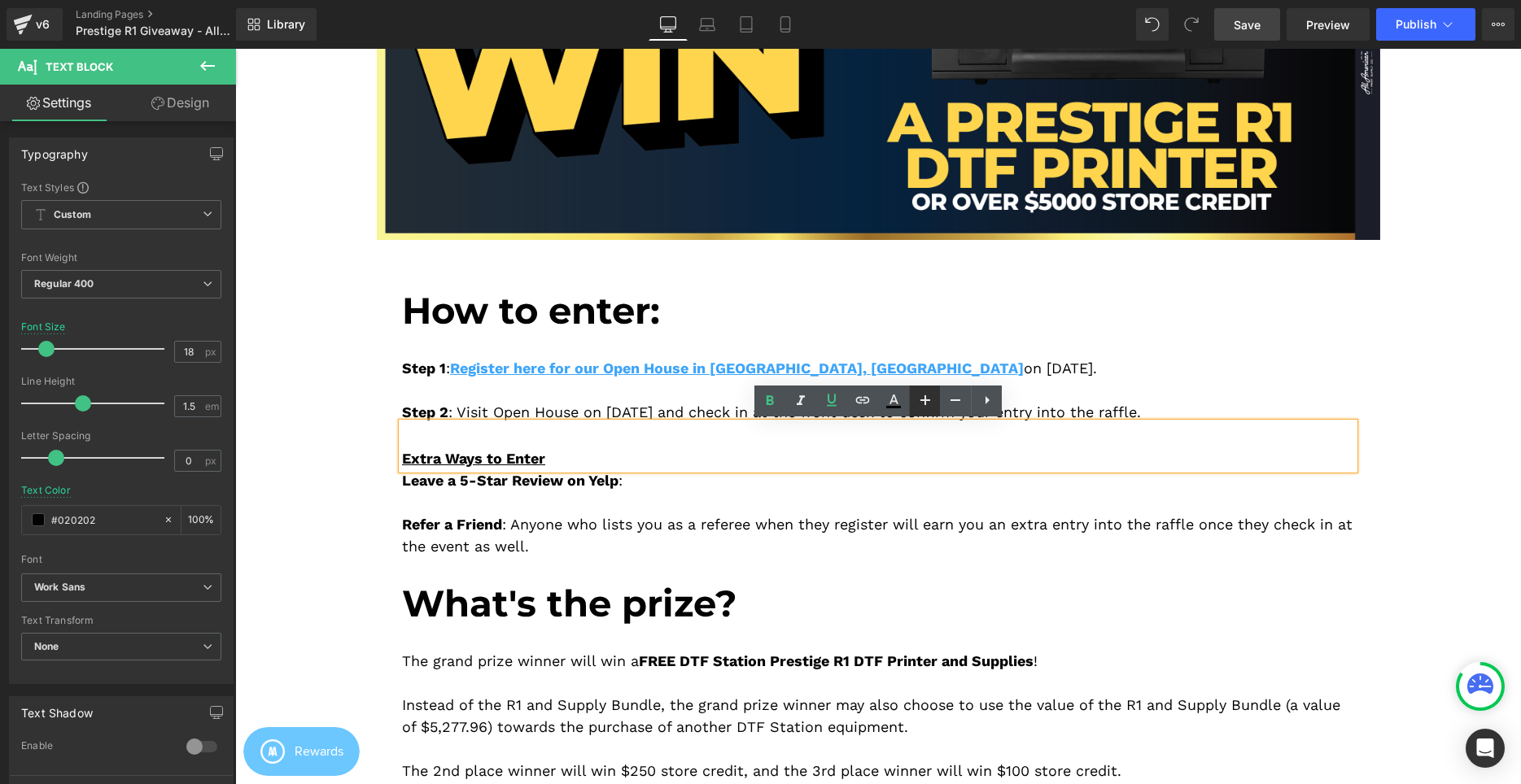
click at [921, 398] on icon at bounding box center [925, 400] width 19 height 19
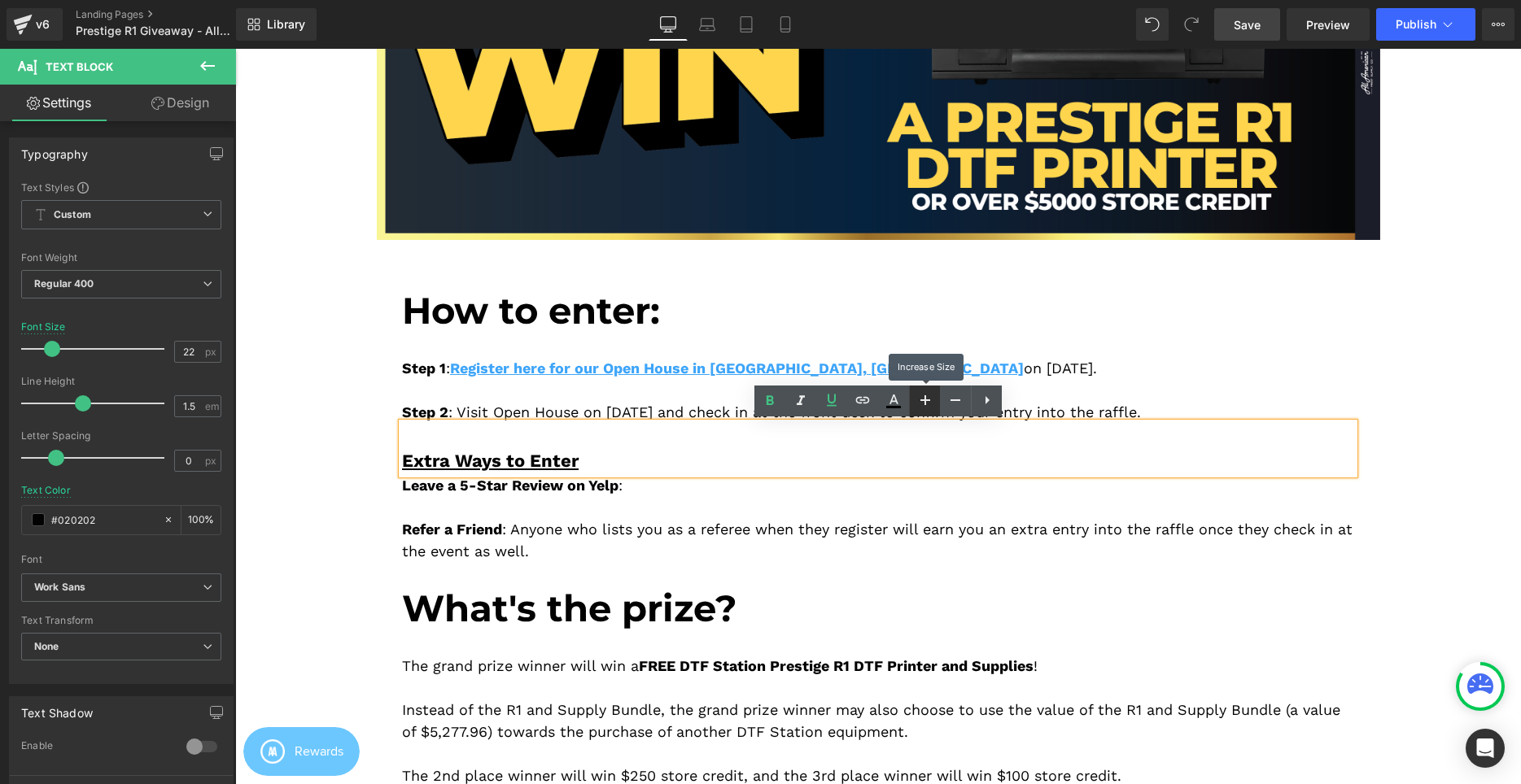
click at [921, 398] on icon at bounding box center [925, 400] width 19 height 19
type input "24"
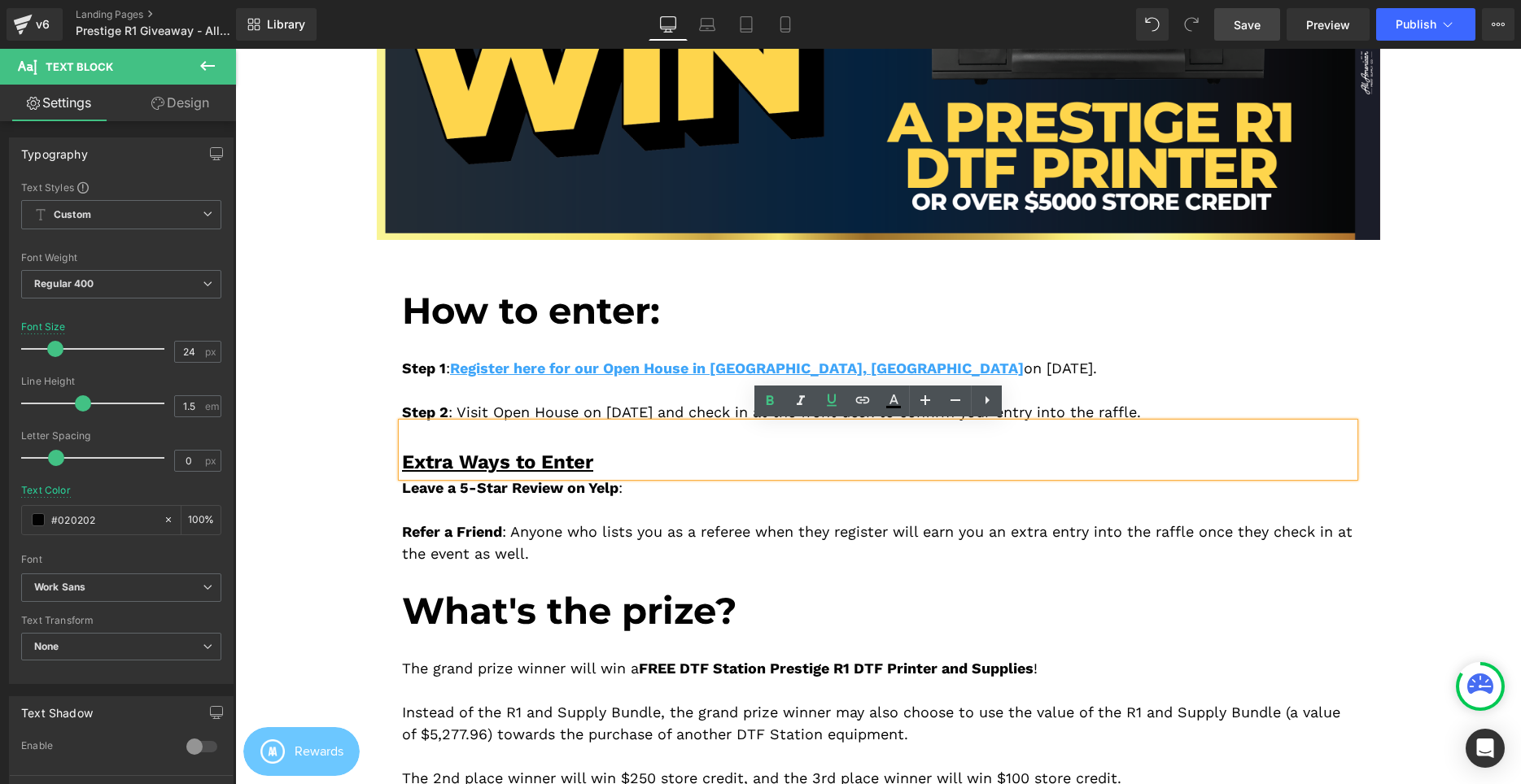
click at [364, 421] on div "Image Image How to enter: Heading Step 1 : Register here for our Open House in …" at bounding box center [878, 453] width 1029 height 1094
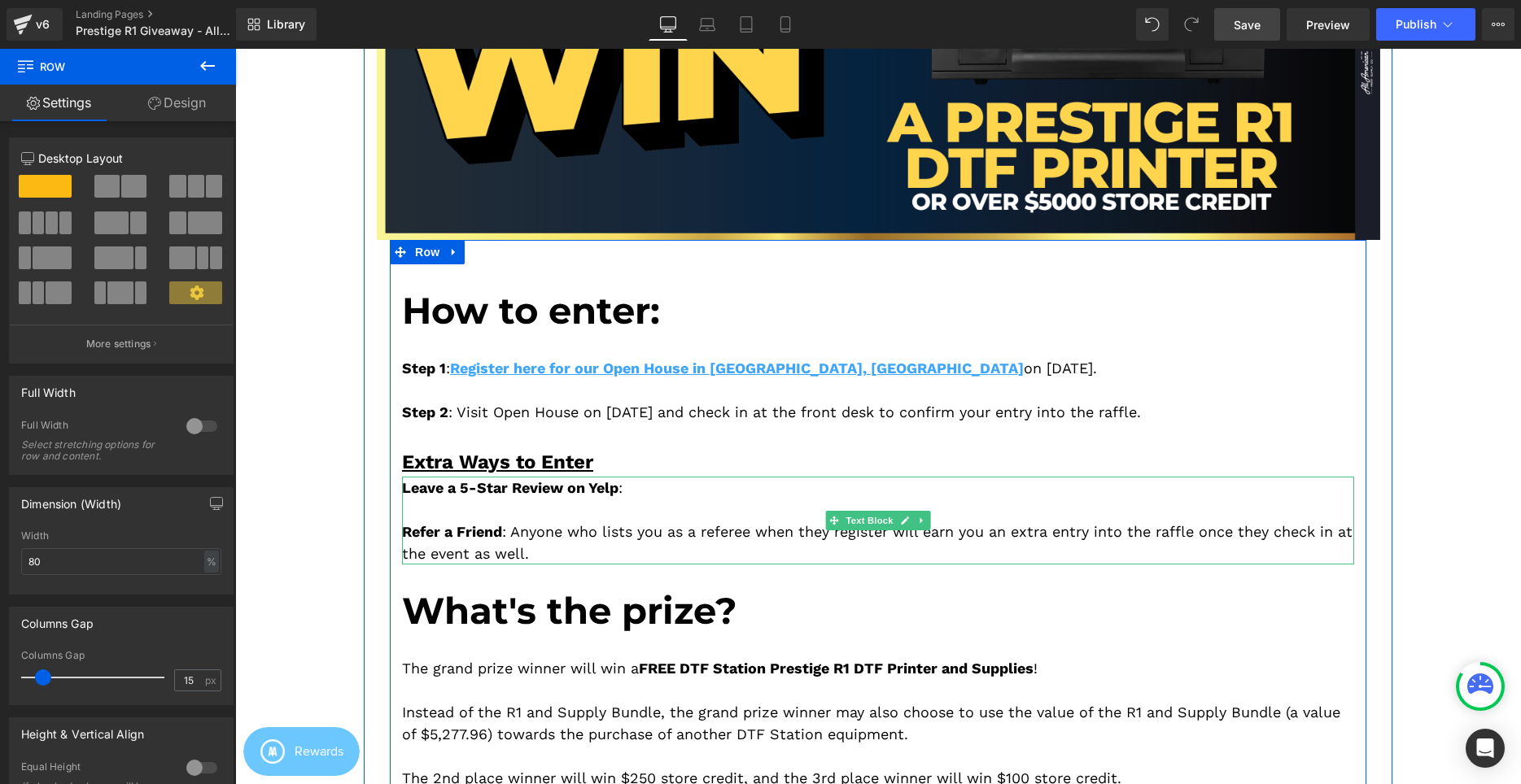
click at [624, 497] on div "Leave a 5-Star Review on Yelp : Refer a Friend : Anyone who lists you as a refe…" at bounding box center [877, 520] width 952 height 88
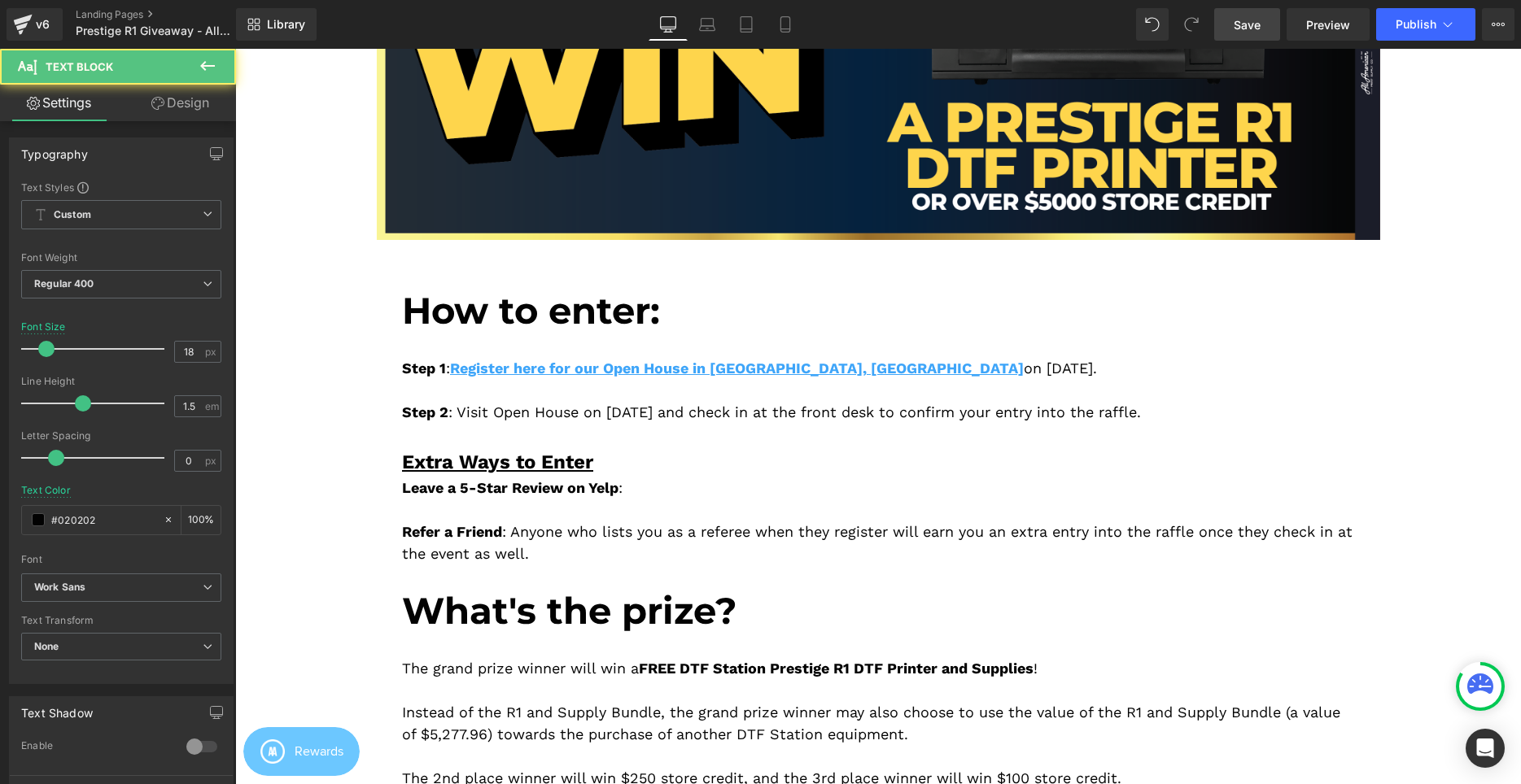
click at [186, 102] on link "Design" at bounding box center [180, 103] width 118 height 37
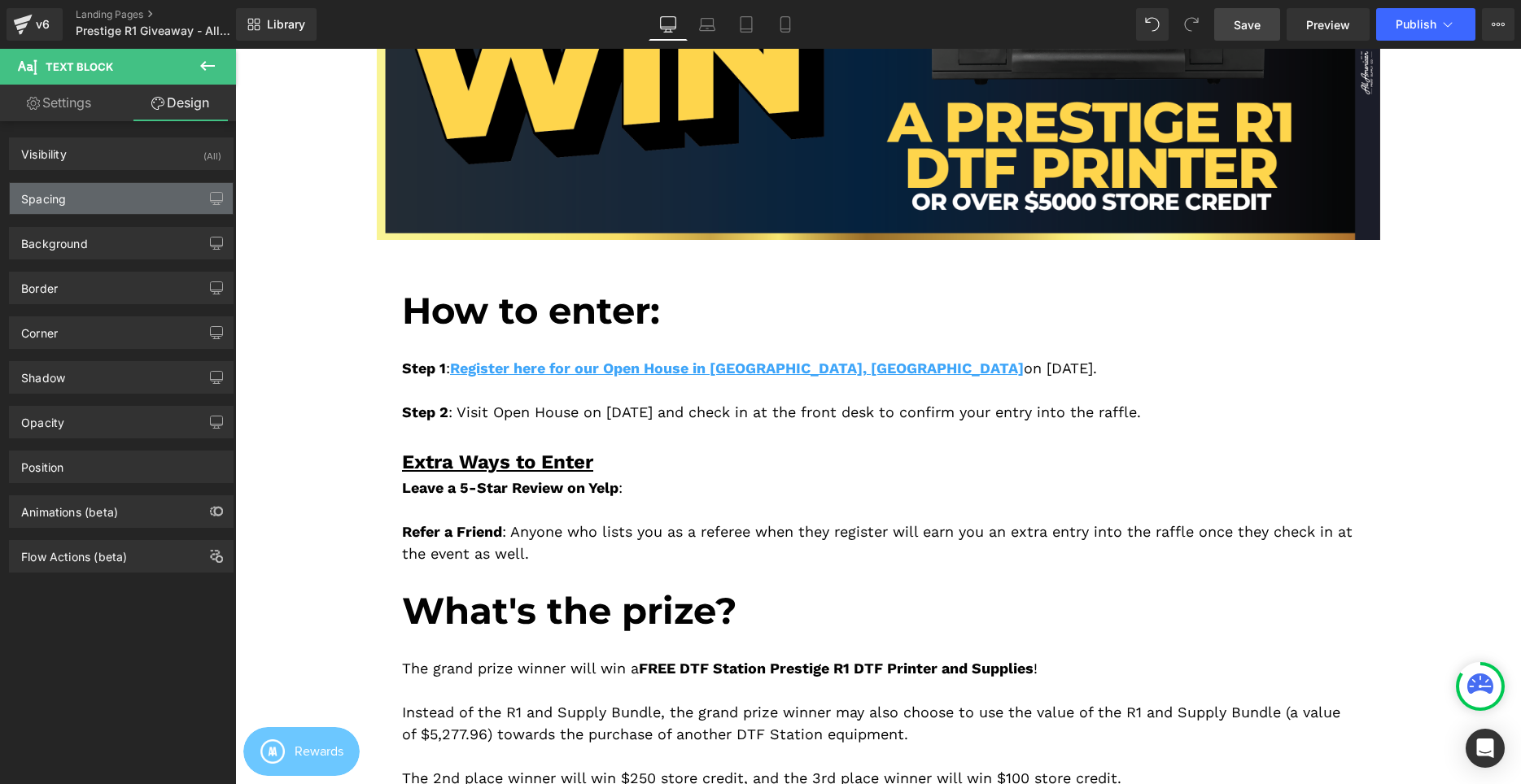
click at [73, 192] on div "Spacing" at bounding box center [121, 198] width 223 height 31
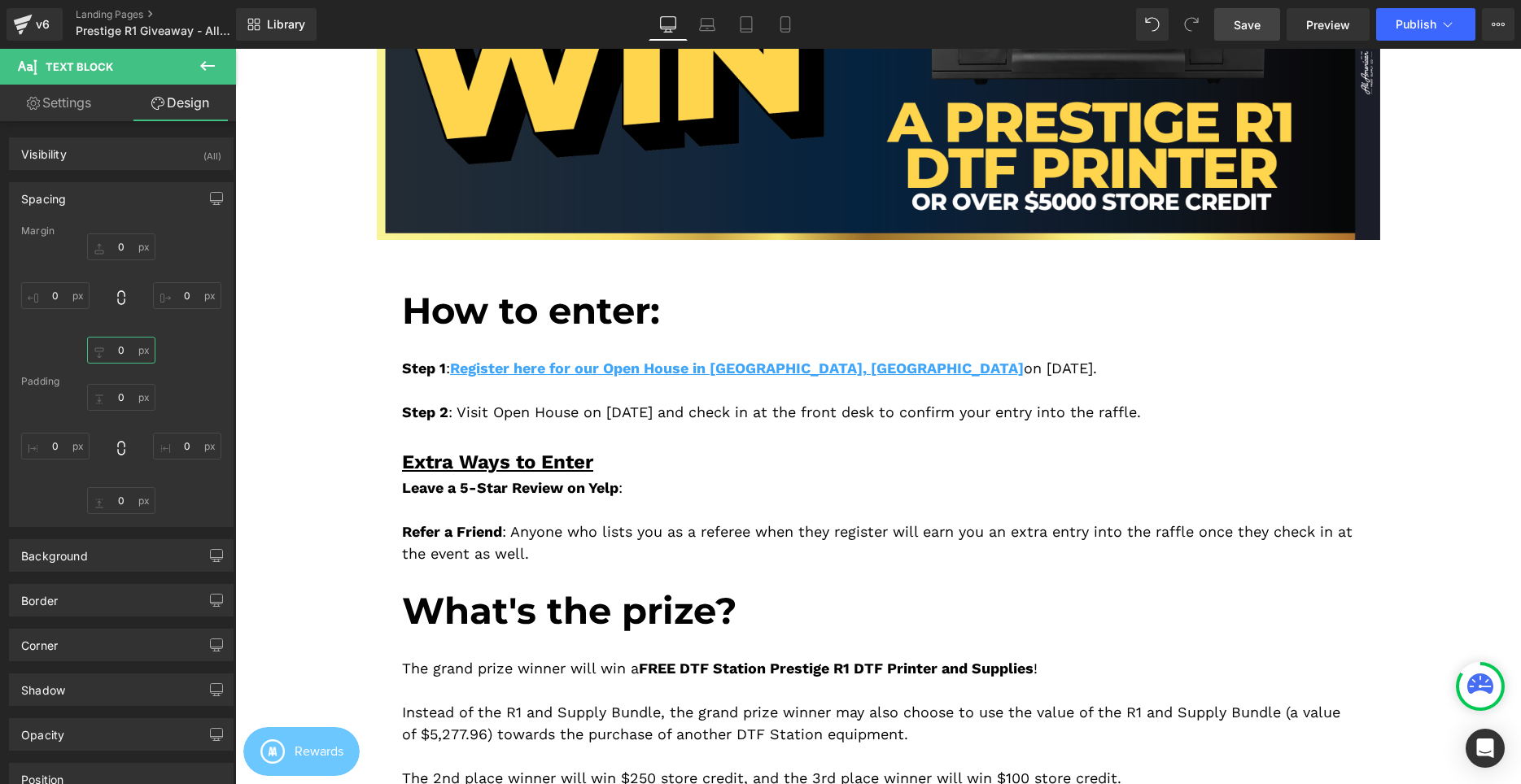
click at [115, 360] on input "0" at bounding box center [121, 350] width 69 height 27
drag, startPoint x: 76, startPoint y: 362, endPoint x: 134, endPoint y: 397, distance: 67.7
click at [78, 362] on div "0px 0 0px 0 0px 0 0px 0" at bounding box center [121, 299] width 200 height 131
click at [144, 407] on input "0" at bounding box center [121, 397] width 69 height 27
type input "XS"
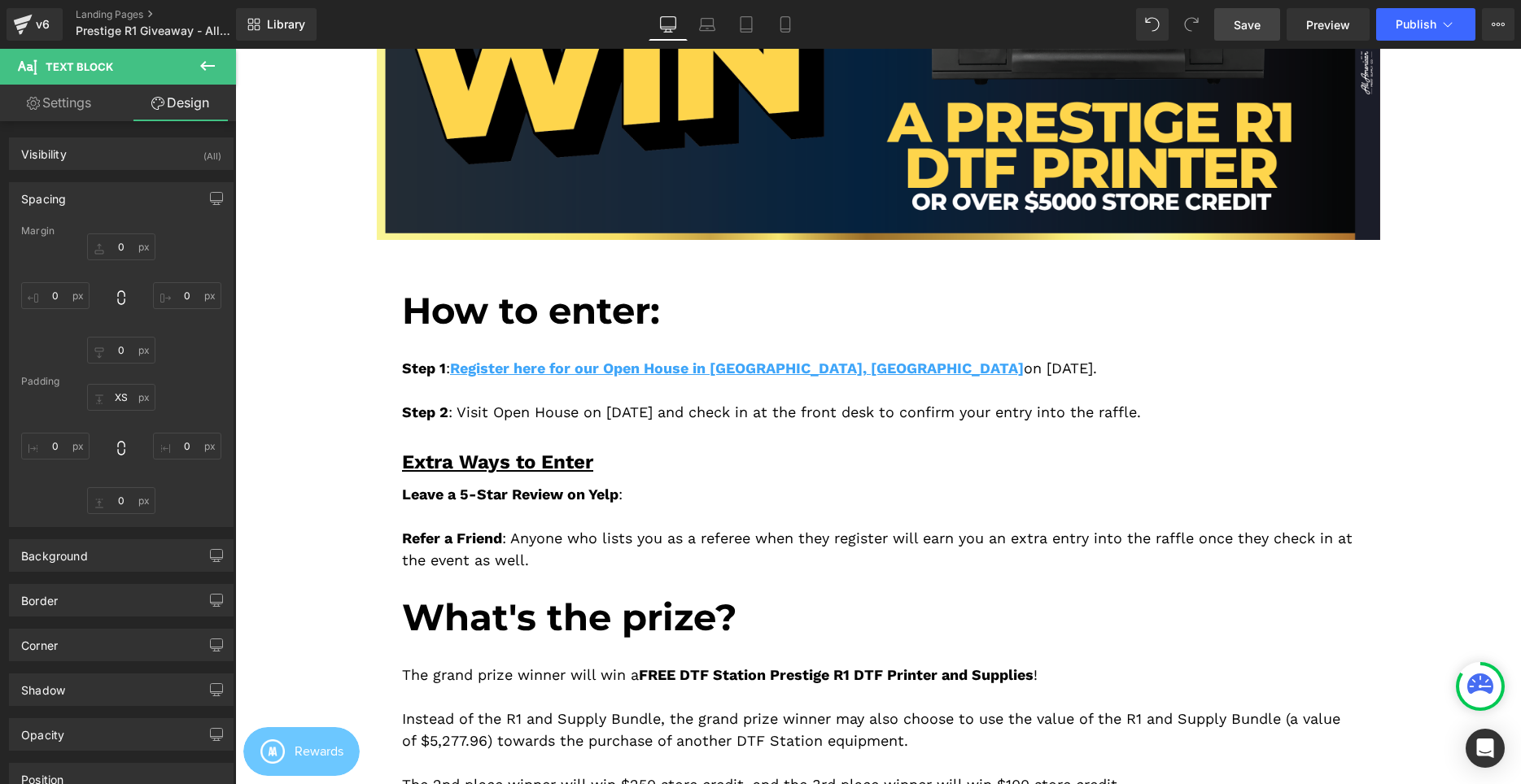
click at [196, 394] on div "7.5px XS 0px 0 0px 0 0px 0" at bounding box center [121, 449] width 200 height 131
click at [648, 457] on div "Extra Ways to Enter" at bounding box center [877, 462] width 952 height 29
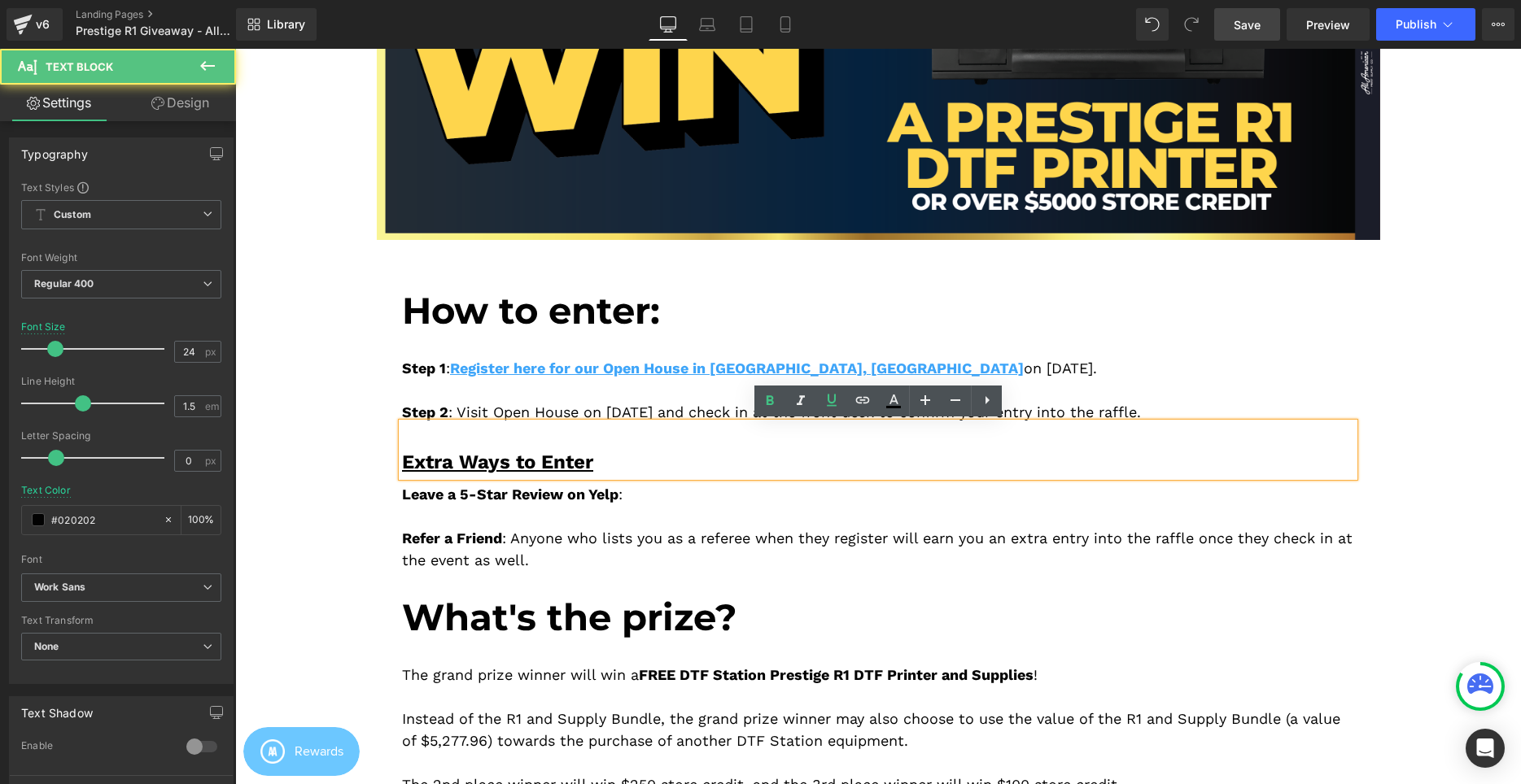
click at [657, 509] on div "Leave a 5-Star Review on Yelp : Refer a Friend : Anyone who lists you as a refe…" at bounding box center [877, 524] width 952 height 95
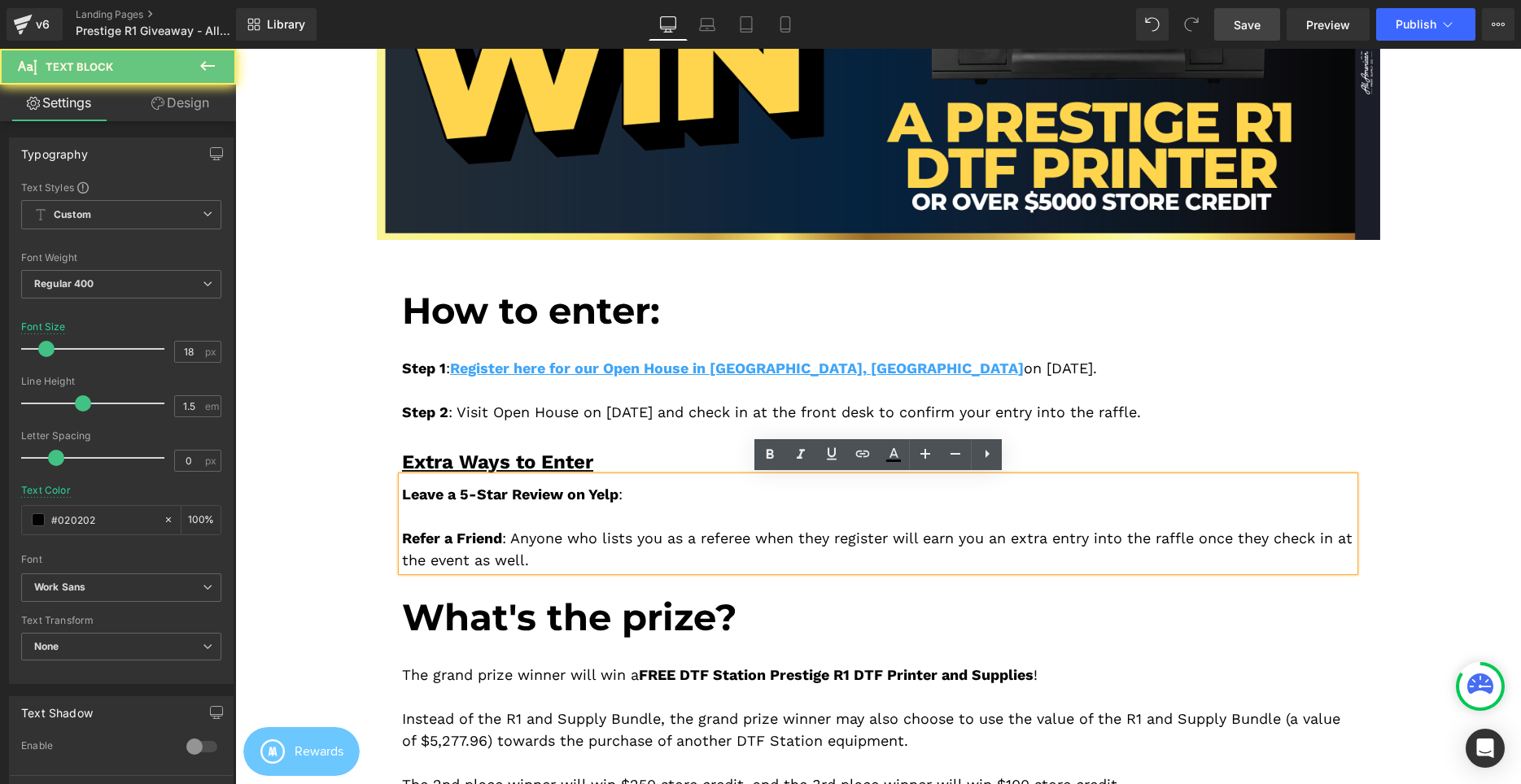
click at [635, 495] on div "Leave a 5-Star Review on Yelp : Refer a Friend : Anyone who lists you as a refe…" at bounding box center [877, 524] width 952 height 95
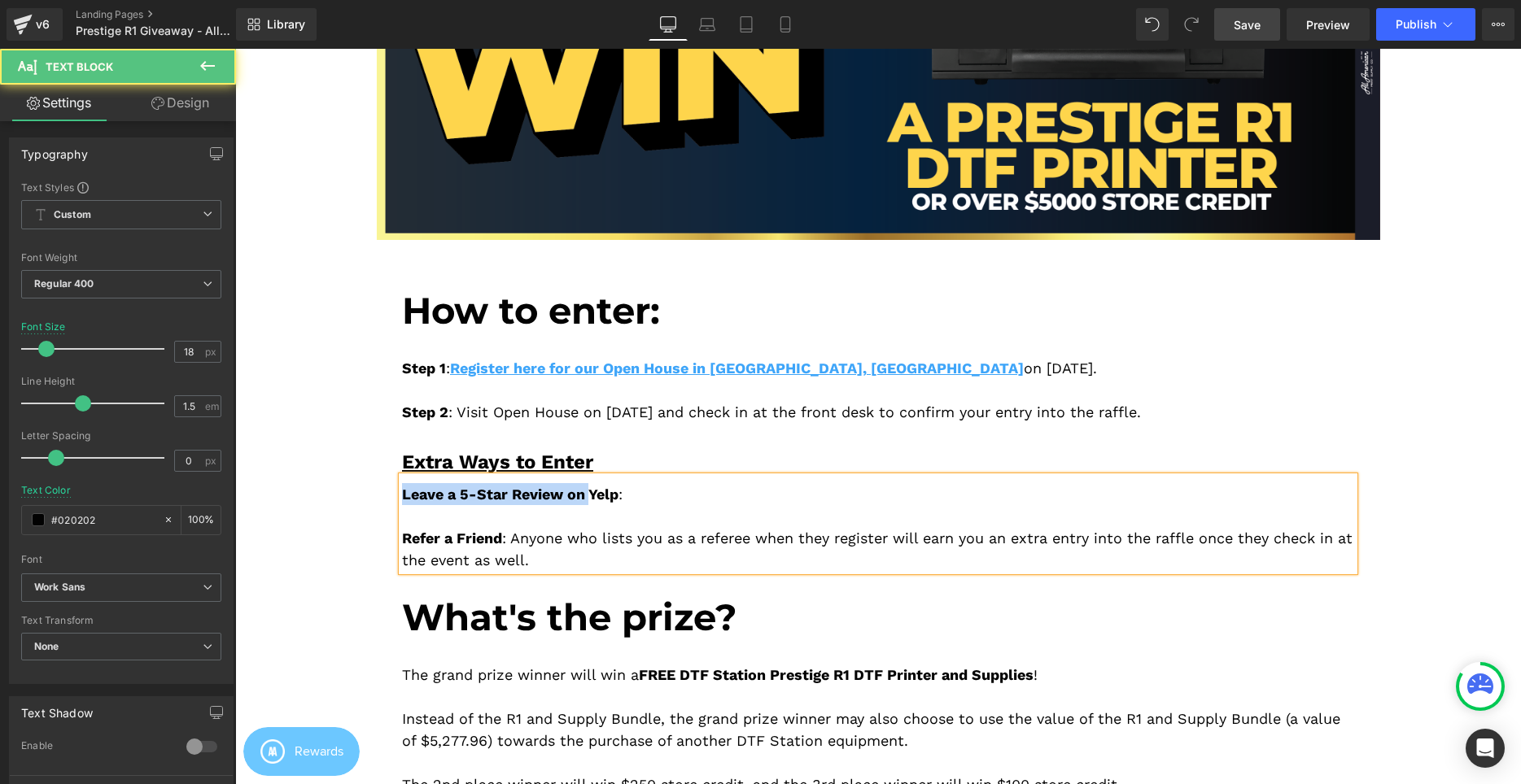
drag, startPoint x: 593, startPoint y: 496, endPoint x: 403, endPoint y: 499, distance: 190.0
click at [403, 499] on span "Leave a 5-Star Review on Yelp" at bounding box center [510, 494] width 217 height 17
drag, startPoint x: 475, startPoint y: 489, endPoint x: 394, endPoint y: 485, distance: 81.1
click at [394, 485] on div "How to enter: Heading Step 1 : Register here for our Open House in Cerritos, CA…" at bounding box center [878, 631] width 977 height 734
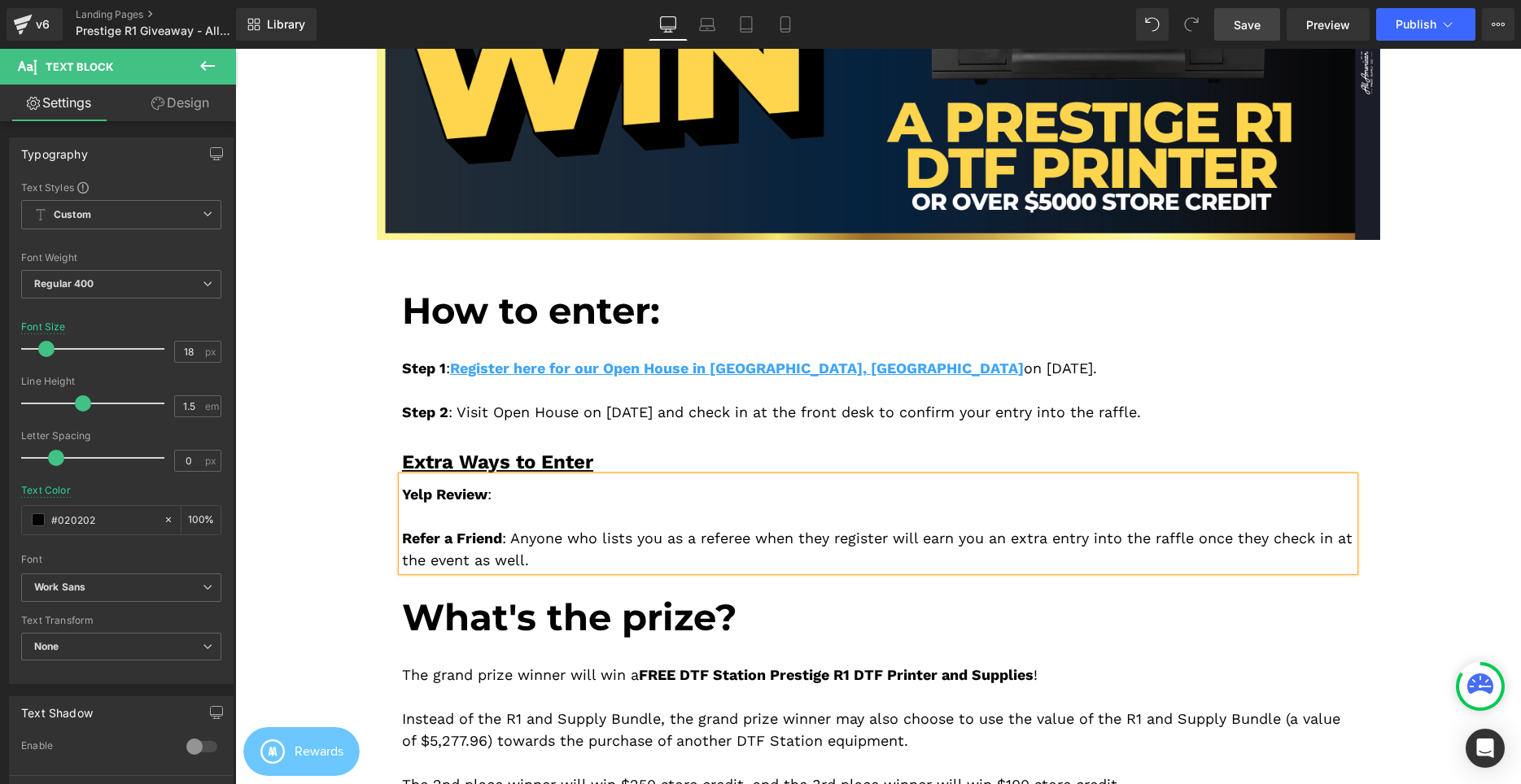
click at [553, 491] on div "Yelp Review : Refer a Friend : Anyone who lists you as a referee when they regi…" at bounding box center [877, 524] width 952 height 95
click at [627, 555] on div "Yelp Review : Leave us a 5 star review on our Yelp page, show the review to our…" at bounding box center [877, 524] width 952 height 95
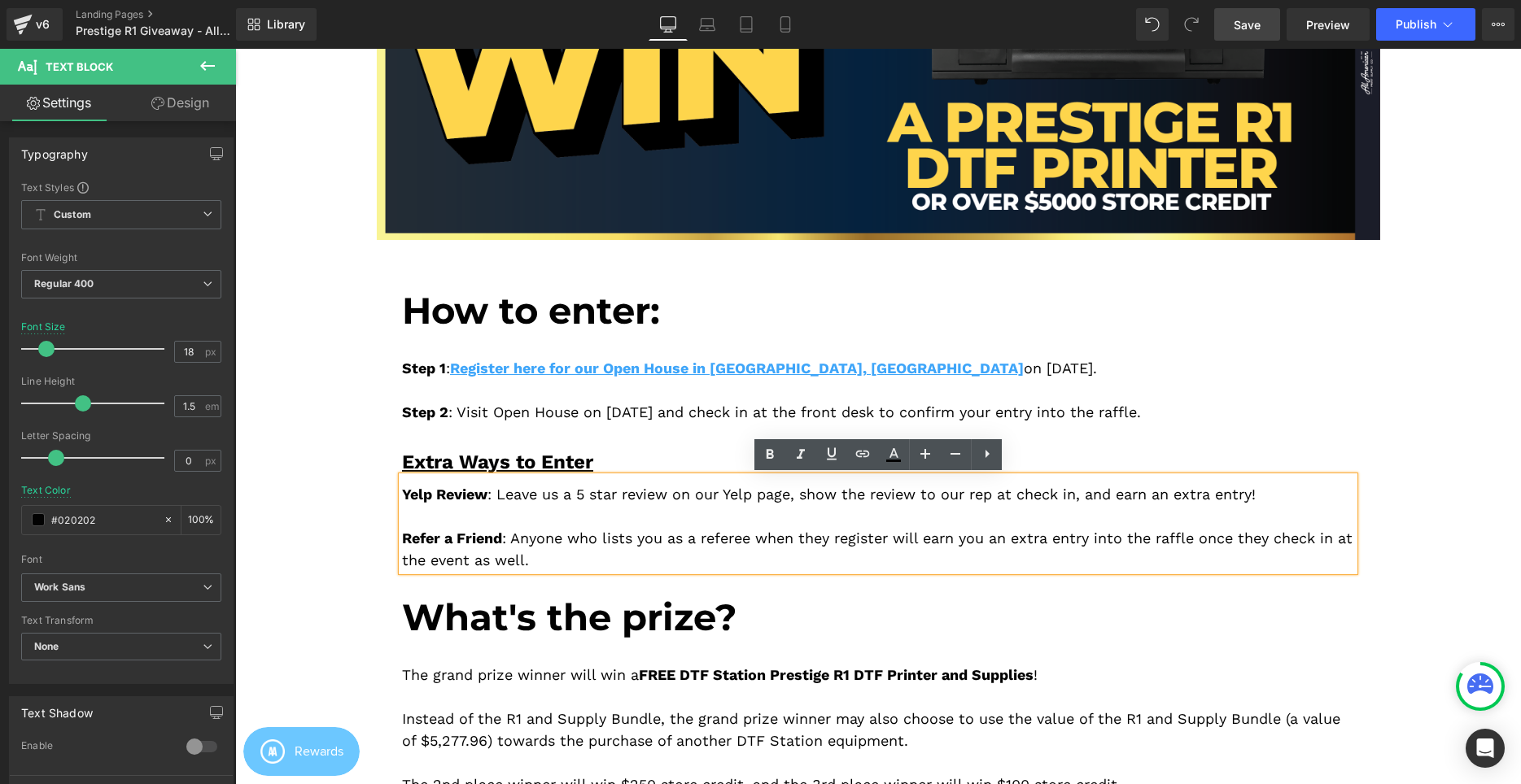
click at [808, 535] on div "Yelp Review : Leave us a 5 star review on our Yelp page, show the review to our…" at bounding box center [877, 524] width 952 height 95
click at [1015, 538] on div "Yelp Review : Leave us a 5 star review on our Yelp page, show the review to our…" at bounding box center [877, 524] width 952 height 95
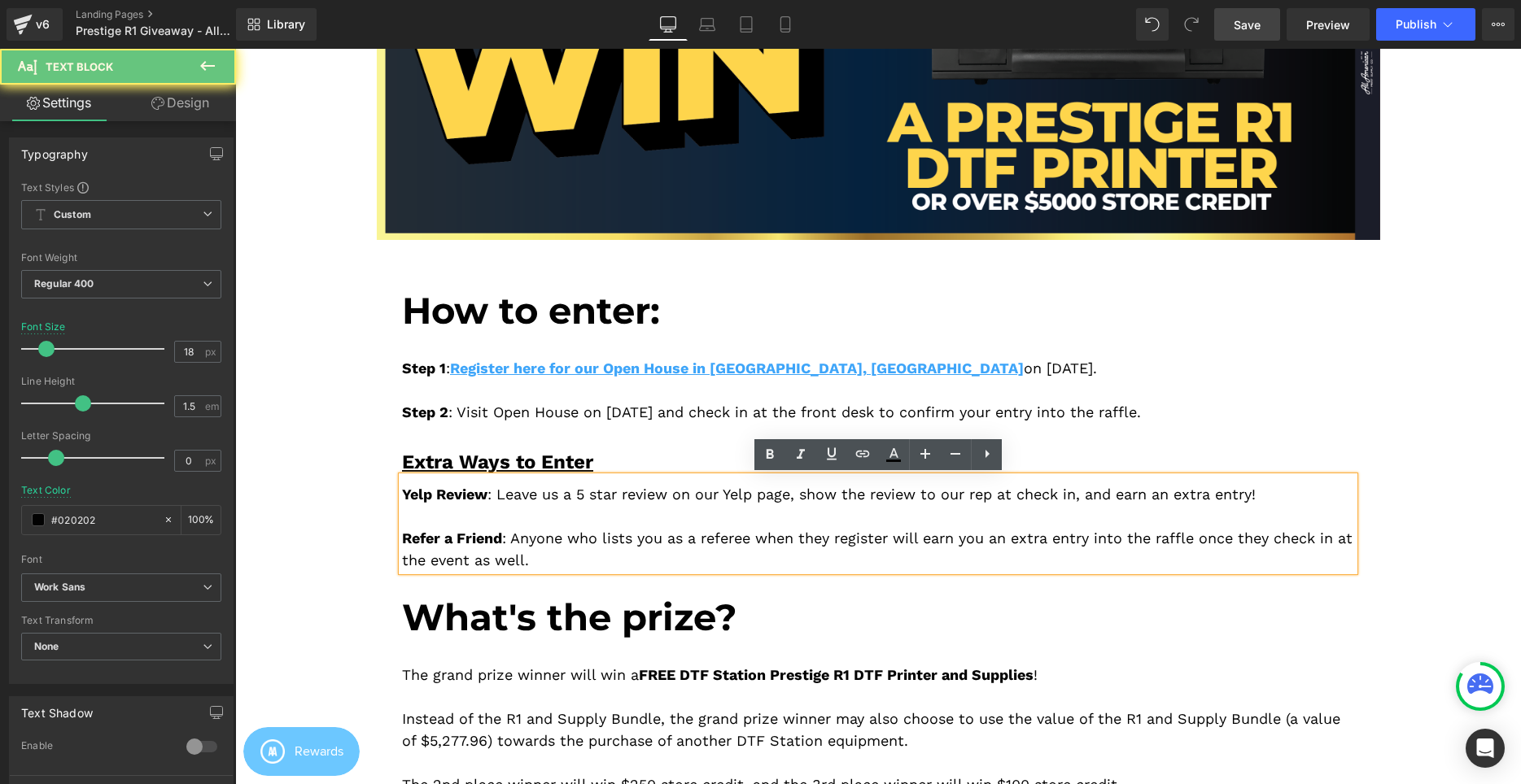
click at [1134, 543] on div "Yelp Review : Leave us a 5 star review on our Yelp page, show the review to our…" at bounding box center [877, 524] width 952 height 95
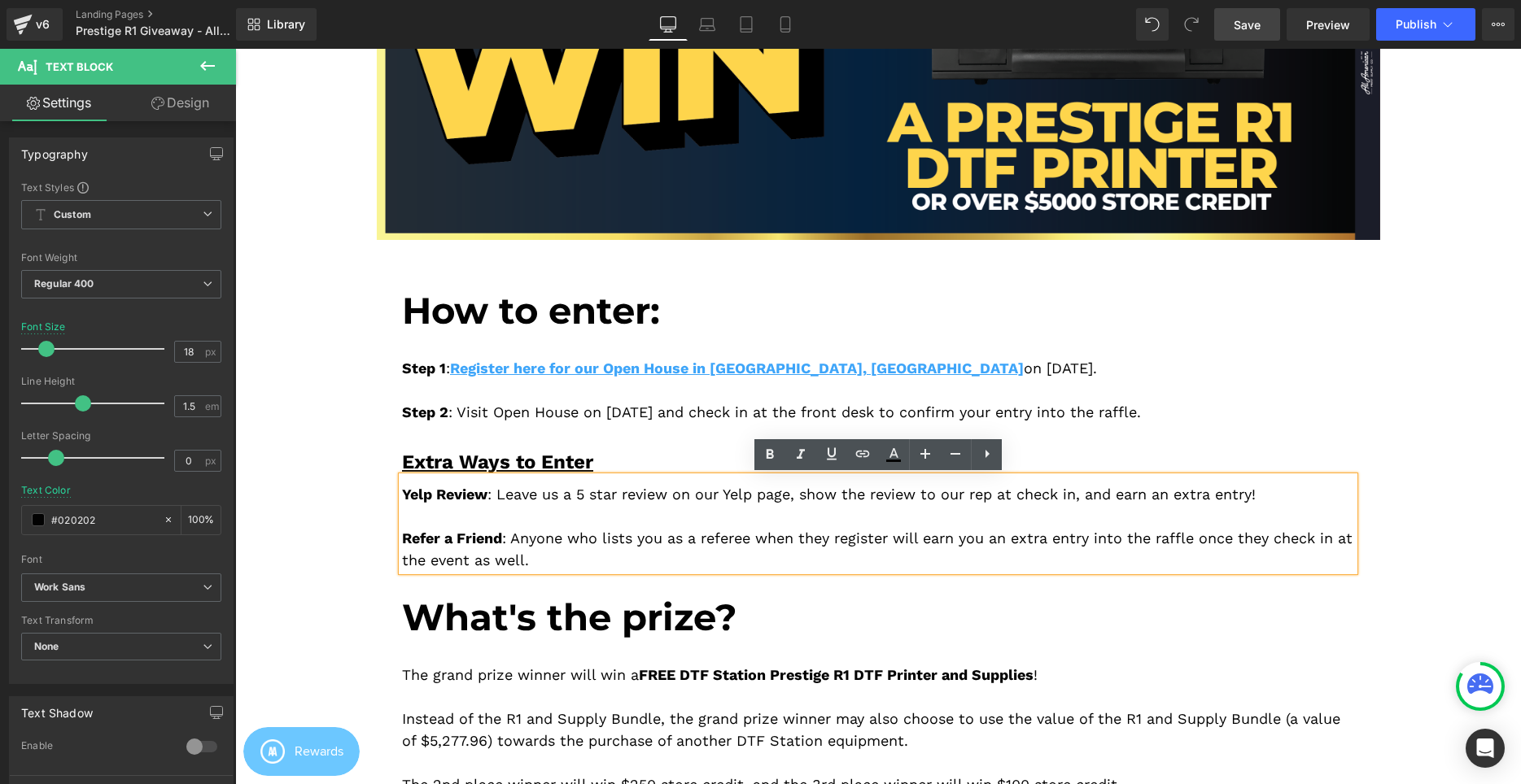
click at [971, 551] on div "Yelp Review : Leave us a 5 star review on our Yelp page, show the review to our…" at bounding box center [877, 524] width 952 height 95
click at [858, 559] on div "Yelp Review : Leave us a 5 star review on our Yelp page, show the review to our…" at bounding box center [877, 524] width 952 height 95
click at [892, 537] on div "Yelp Review : Leave us a 5 star review on our Yelp page, show the review to our…" at bounding box center [877, 524] width 952 height 95
click at [896, 540] on div "Yelp Review : Leave us a 5 star review on our Yelp page, show the review to our…" at bounding box center [877, 524] width 952 height 95
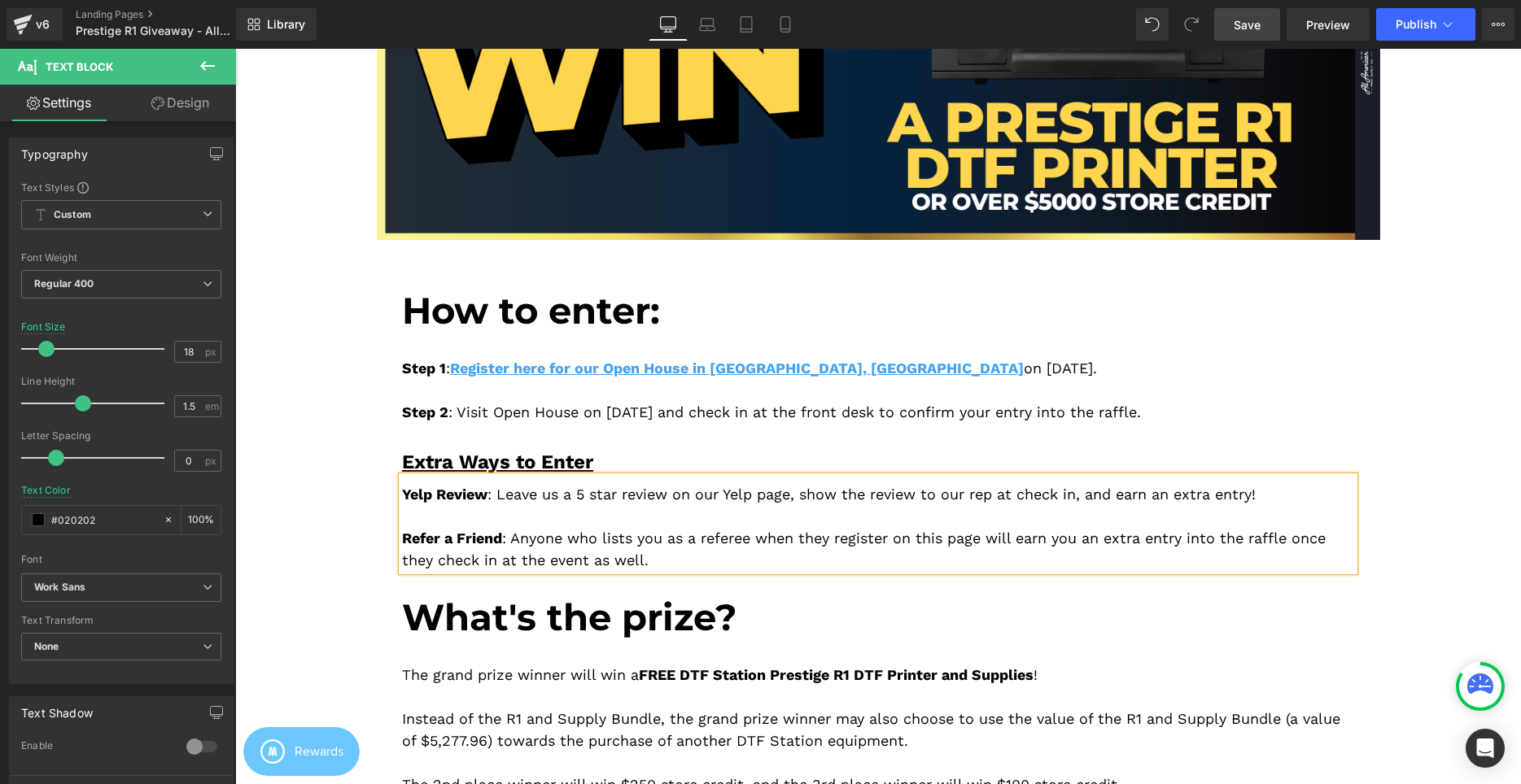
click at [650, 571] on div "Yelp Review : Leave us a 5 star review on our Yelp page, show the review to our…" at bounding box center [877, 524] width 952 height 95
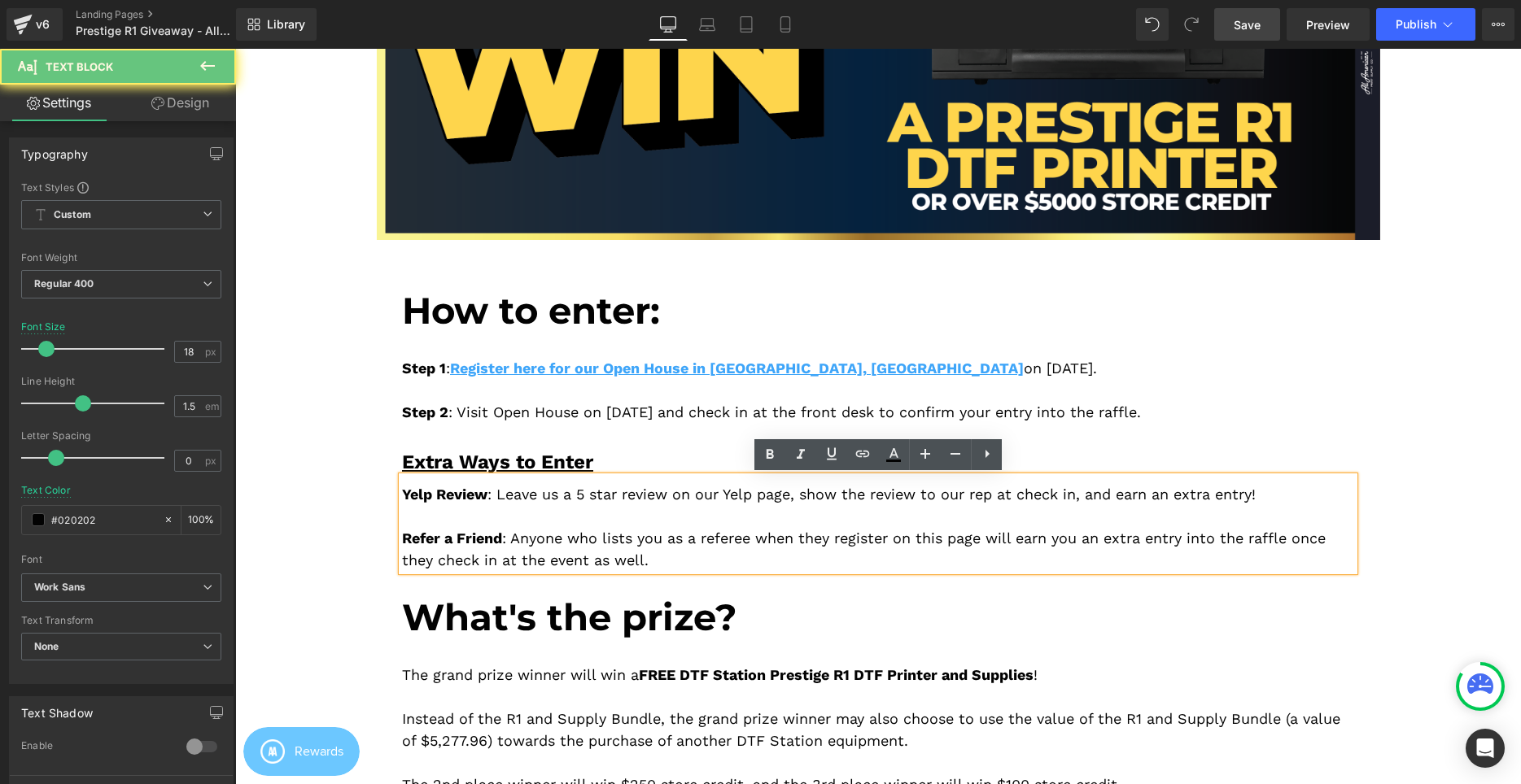
click at [583, 535] on div "Yelp Review : Leave us a 5 star review on our Yelp page, show the review to our…" at bounding box center [877, 524] width 952 height 95
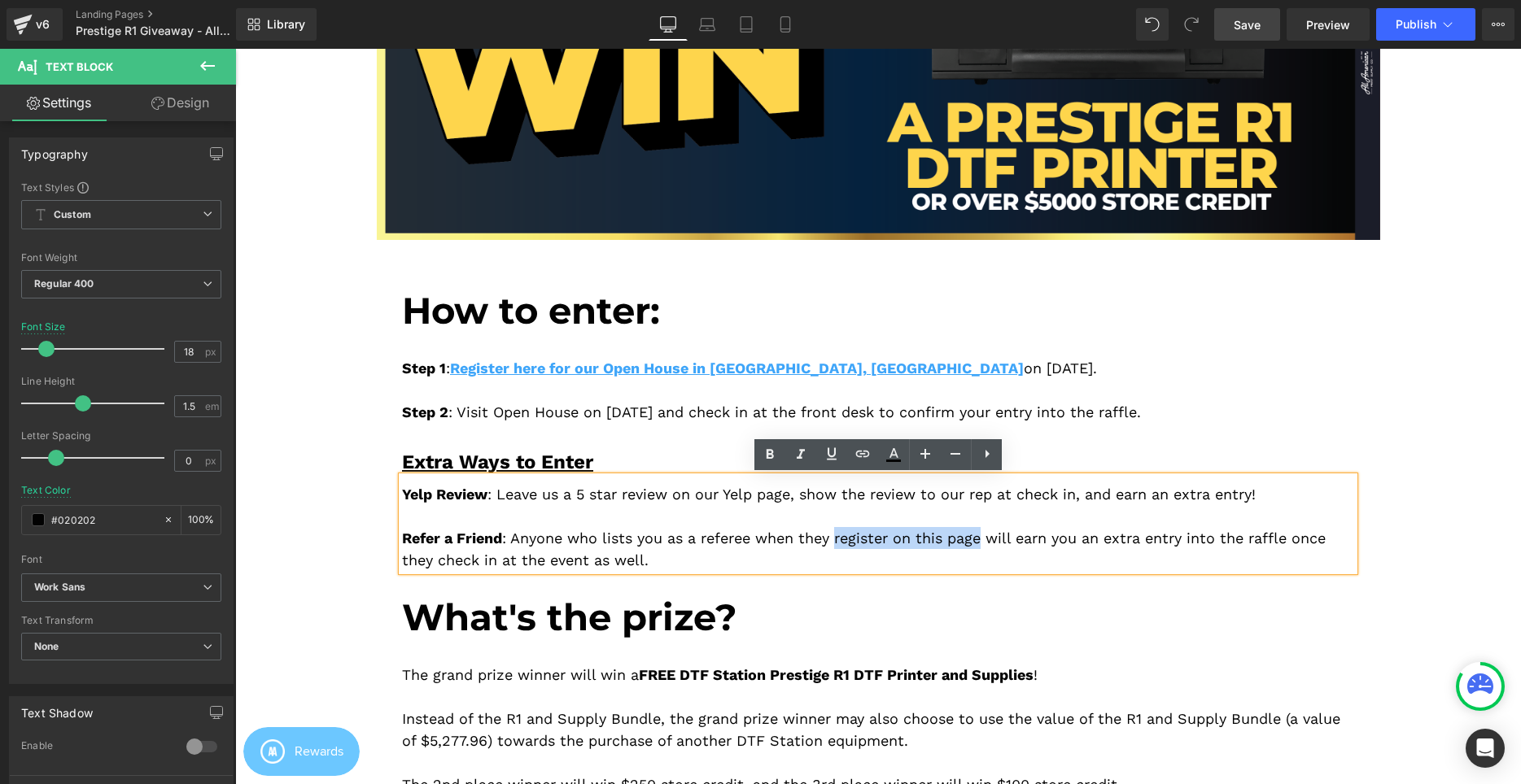
drag, startPoint x: 842, startPoint y: 542, endPoint x: 985, endPoint y: 538, distance: 143.1
click at [985, 538] on div "Yelp Review : Leave us a 5 star review on our Yelp page, show the review to our…" at bounding box center [877, 524] width 952 height 95
drag, startPoint x: 861, startPoint y: 448, endPoint x: 861, endPoint y: 460, distance: 12.0
click at [0, 0] on icon at bounding box center [0, 0] width 0 height 0
click at [935, 588] on input "text" at bounding box center [958, 573] width 250 height 41
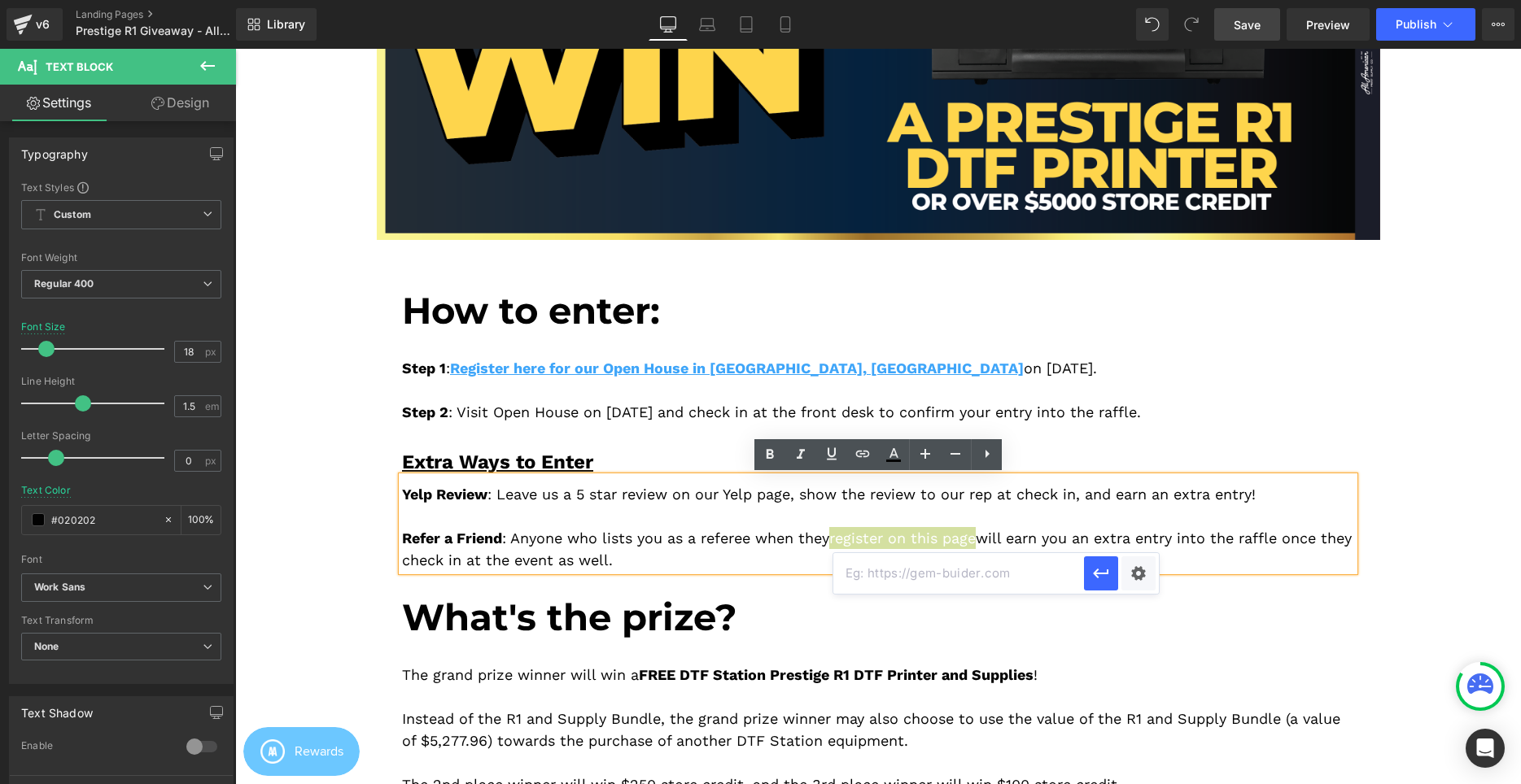
paste input "https://aaprintsupplyco.com/pages/welcome-to-ca-open-house"
type input "https://aaprintsupplyco.com/pages/welcome-to-ca-open-house"
click at [1143, 0] on div "Text Color Highlight Color rgba(62, 165, 249, 1) #3ea5f9 100 % transparent tran…" at bounding box center [760, 0] width 1521 height 0
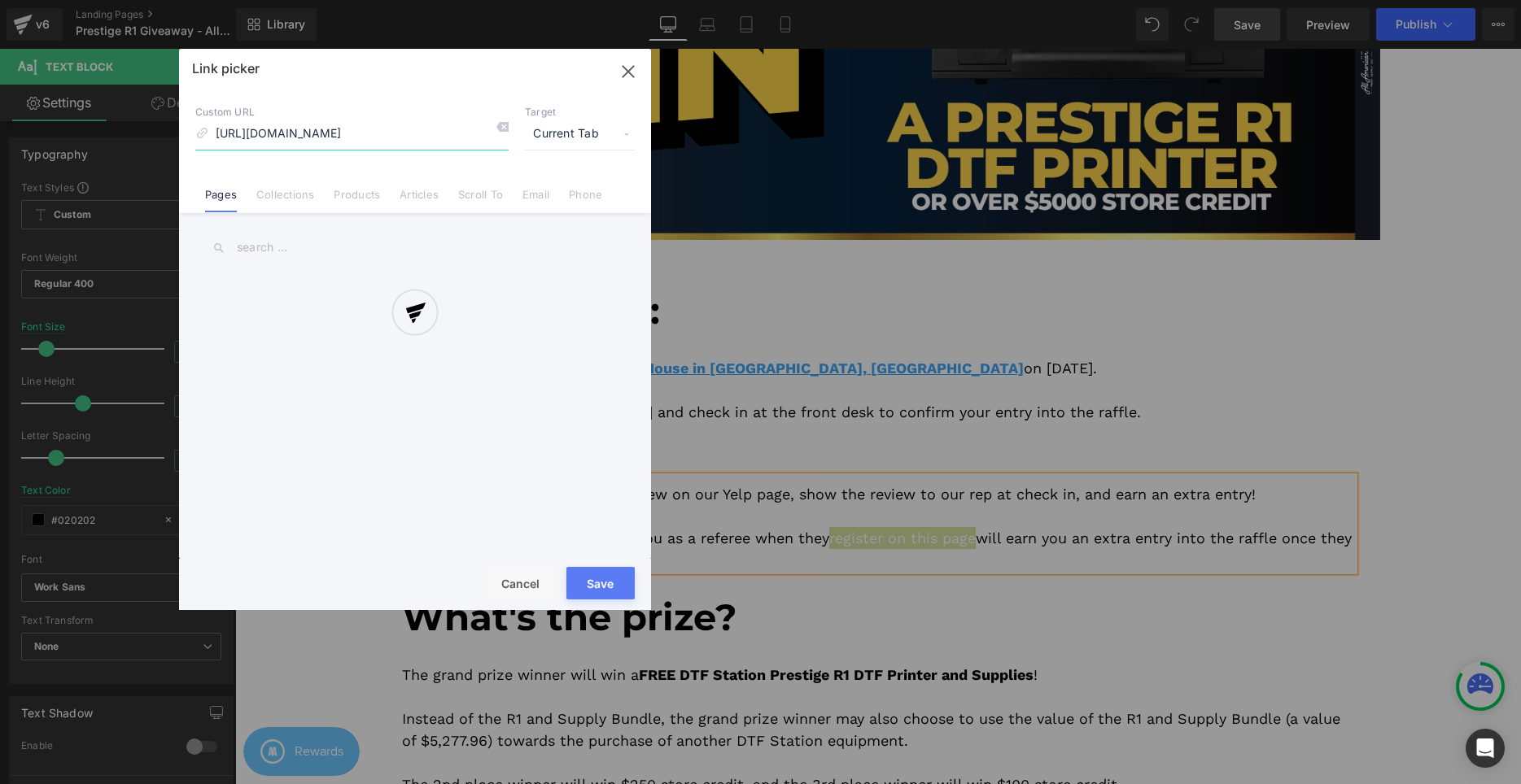
scroll to position [0, 62]
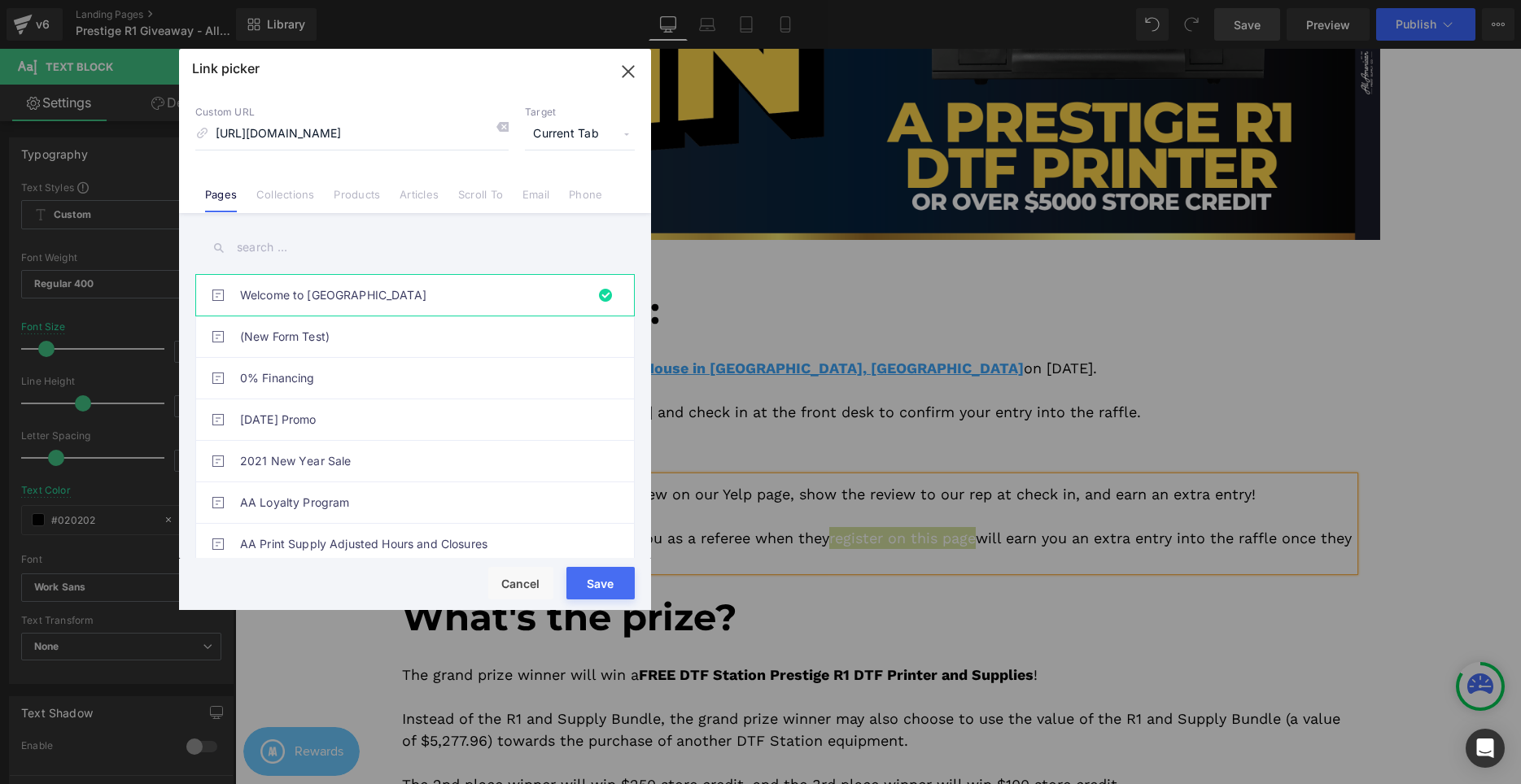
click at [584, 133] on span "Current Tab" at bounding box center [579, 134] width 110 height 31
click at [578, 187] on li "New Tab" at bounding box center [579, 192] width 126 height 28
click at [615, 595] on button "Save" at bounding box center [601, 583] width 69 height 33
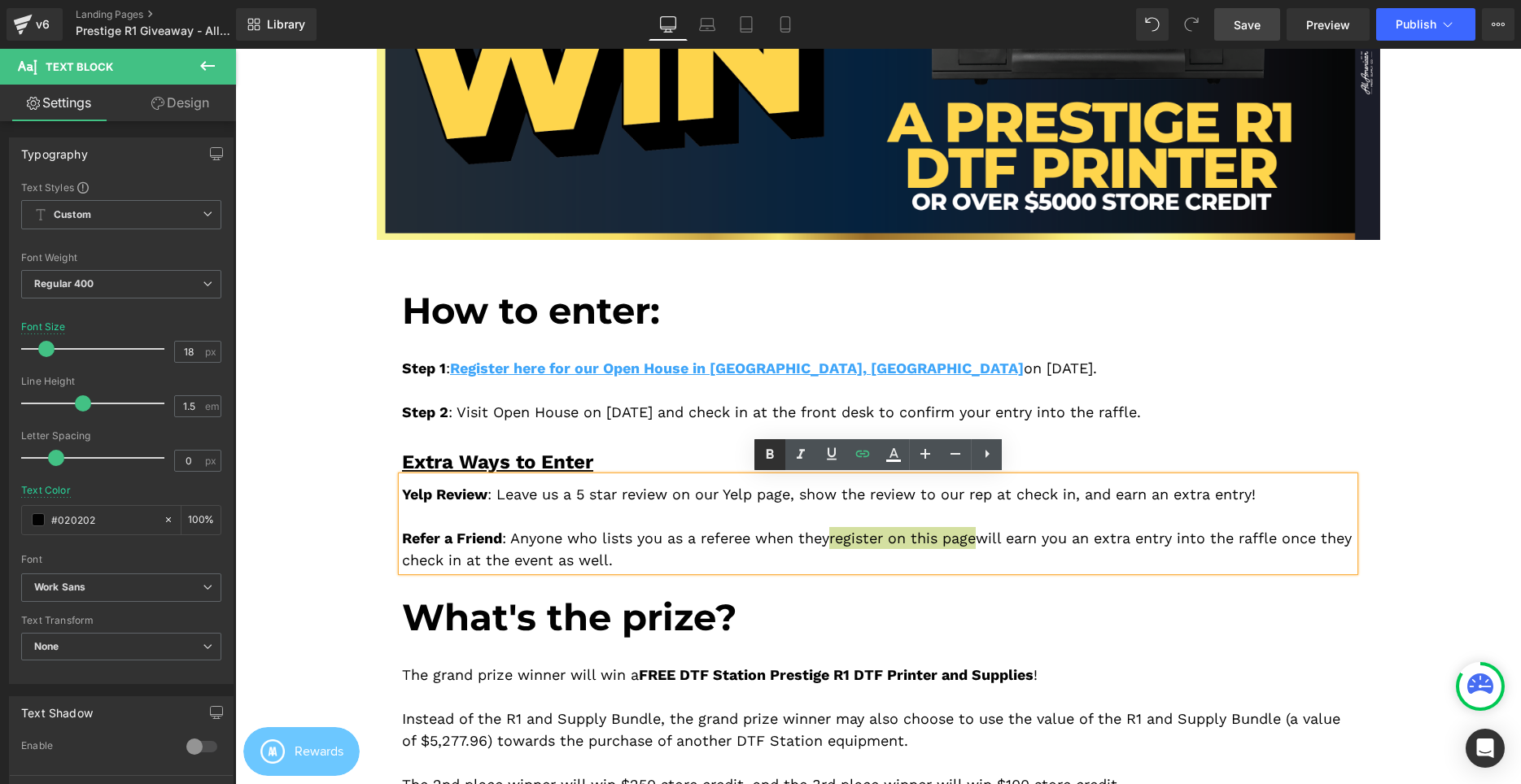
click at [765, 458] on icon at bounding box center [769, 454] width 19 height 19
click at [894, 458] on icon at bounding box center [893, 454] width 19 height 19
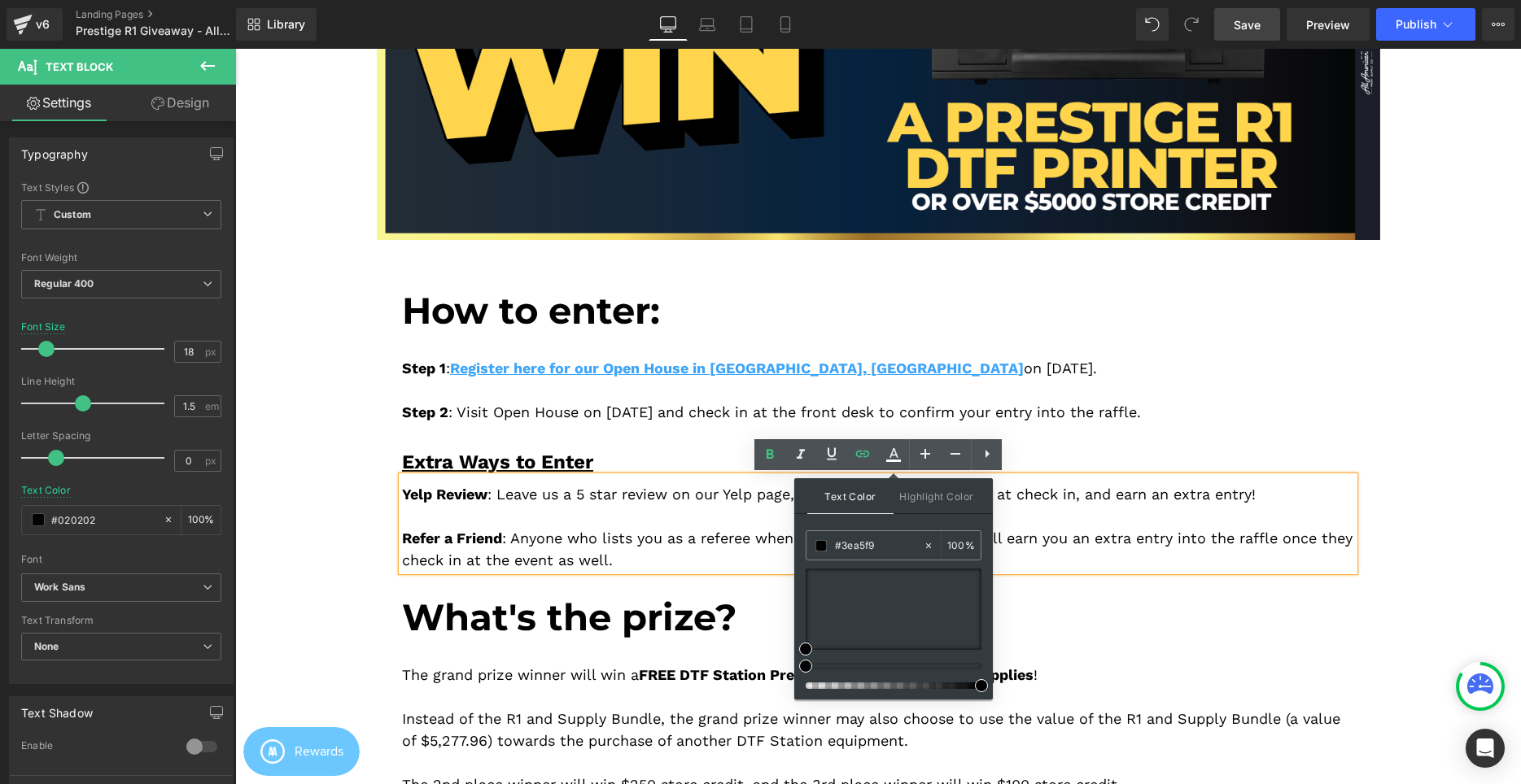
type input "#020202"
type input "100"
click at [889, 549] on input "#020202" at bounding box center [878, 546] width 88 height 18
drag, startPoint x: 889, startPoint y: 549, endPoint x: 717, endPoint y: 546, distance: 172.0
click at [835, 546] on input "#020202" at bounding box center [878, 546] width 88 height 18
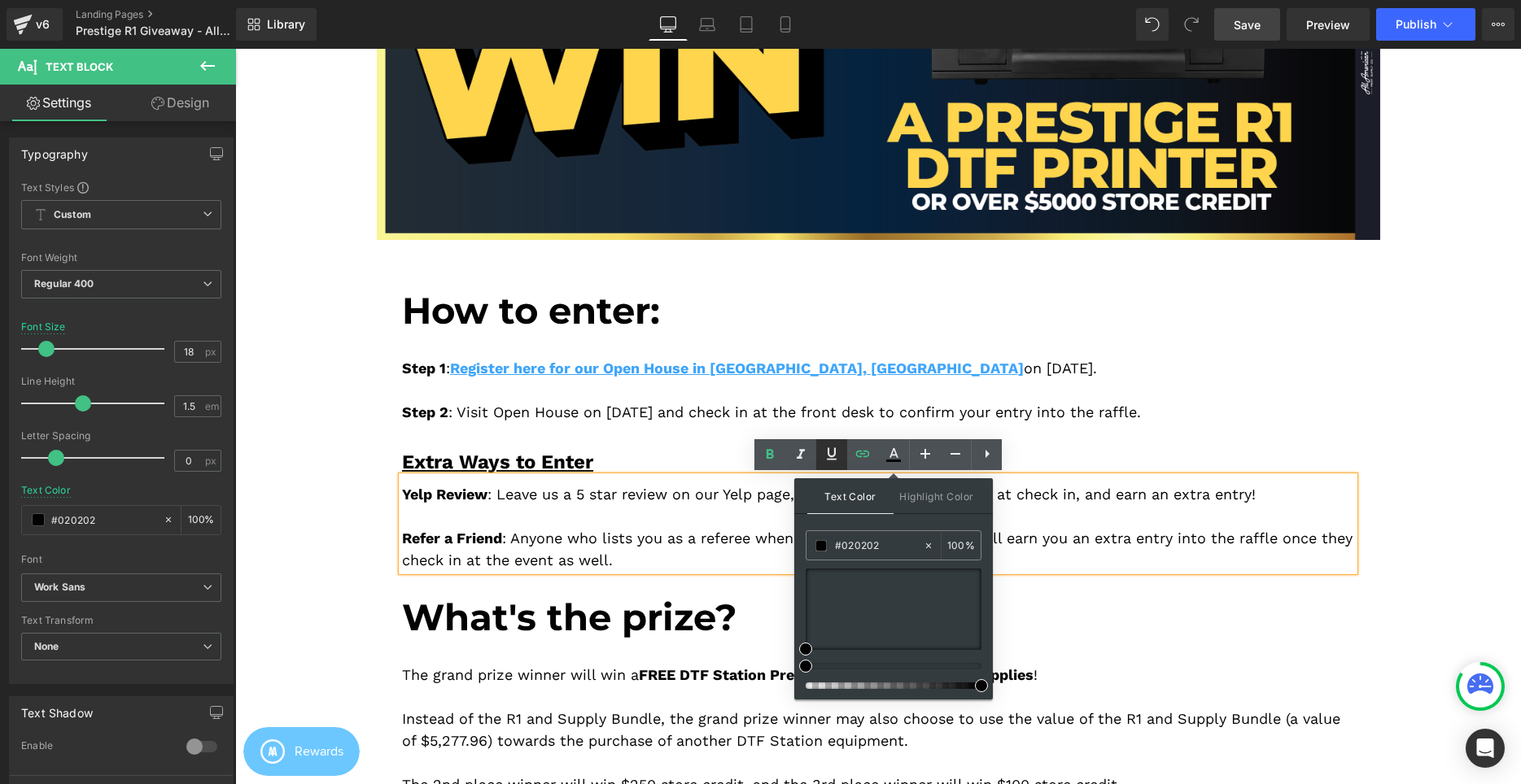
click at [0, 0] on icon at bounding box center [0, 0] width 0 height 0
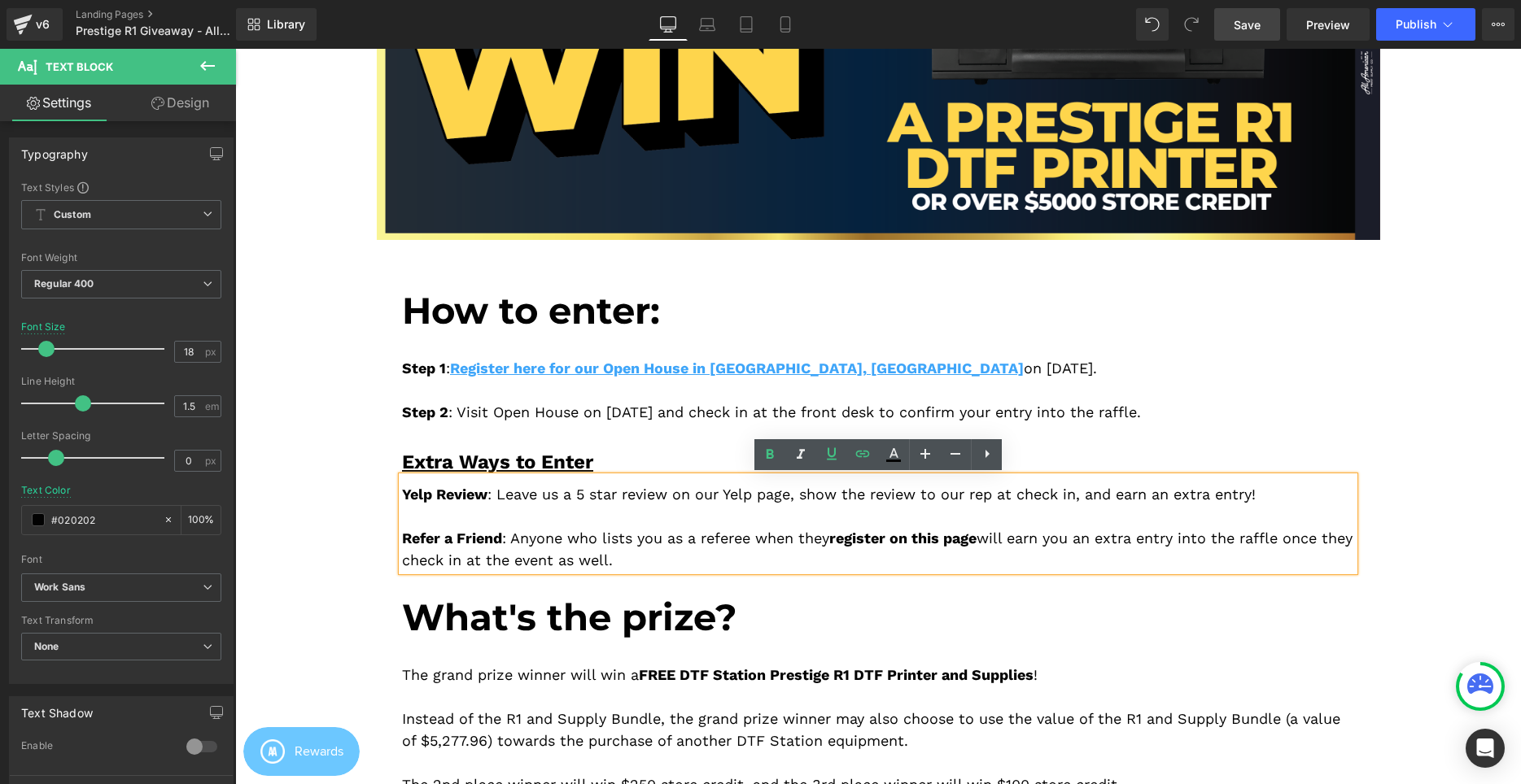
drag, startPoint x: 859, startPoint y: 516, endPoint x: 843, endPoint y: 530, distance: 21.3
click at [856, 518] on div "Yelp Review : Leave us a 5 star review on our Yelp page, show the review to our…" at bounding box center [877, 524] width 952 height 95
drag, startPoint x: 840, startPoint y: 537, endPoint x: 986, endPoint y: 541, distance: 146.1
click at [986, 541] on div "Yelp Review : Leave us a 5 star review on our Yelp page, show the review to our…" at bounding box center [877, 524] width 952 height 95
click at [0, 0] on icon at bounding box center [0, 0] width 0 height 0
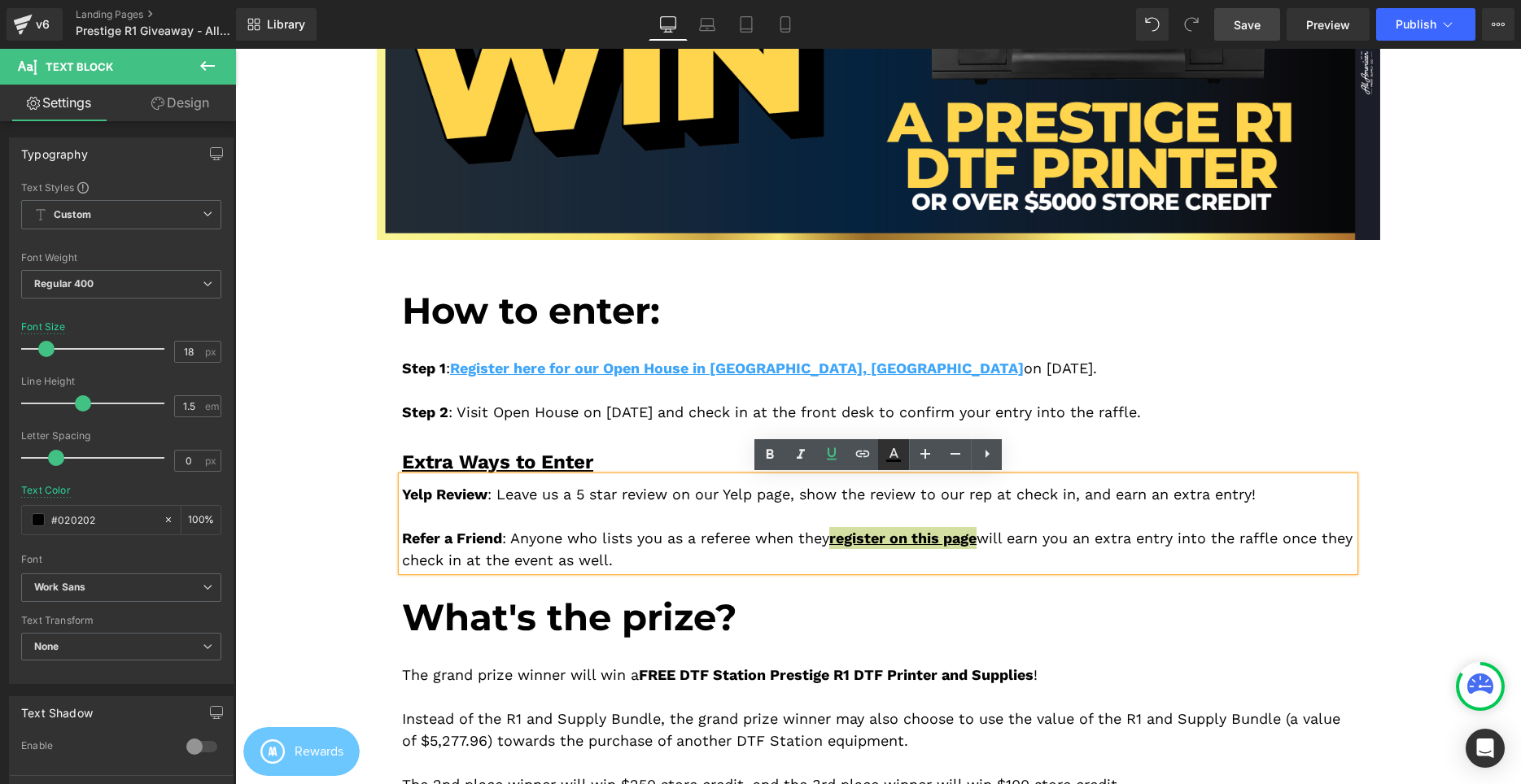
click at [0, 0] on link at bounding box center [0, 0] width 0 height 0
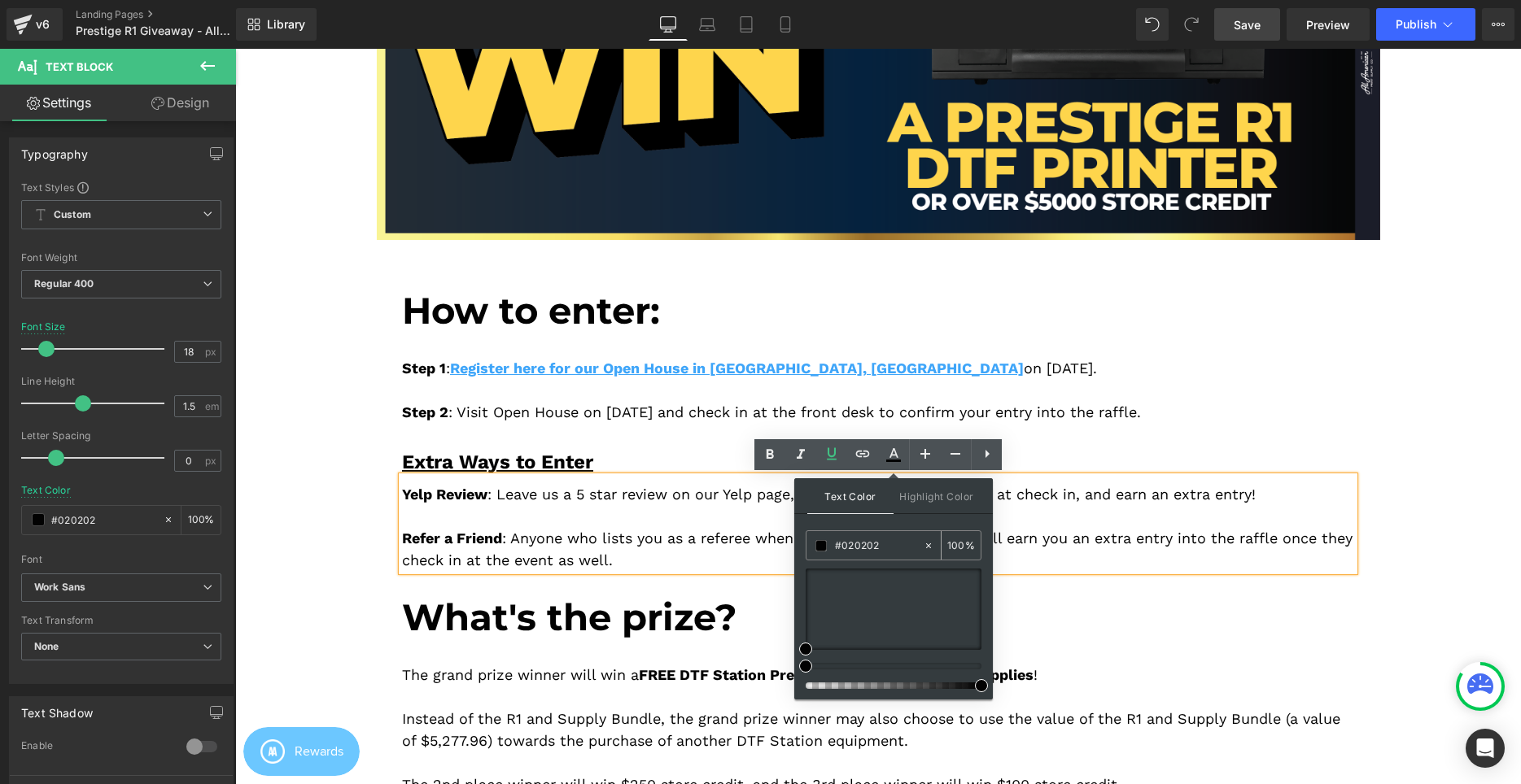
click at [883, 543] on input "#020202" at bounding box center [878, 546] width 88 height 18
drag, startPoint x: 839, startPoint y: 541, endPoint x: 924, endPoint y: 586, distance: 96.2
click at [839, 542] on input "#020202" at bounding box center [878, 546] width 88 height 18
paste input "3ea5f9"
type input "#3ea5f9"
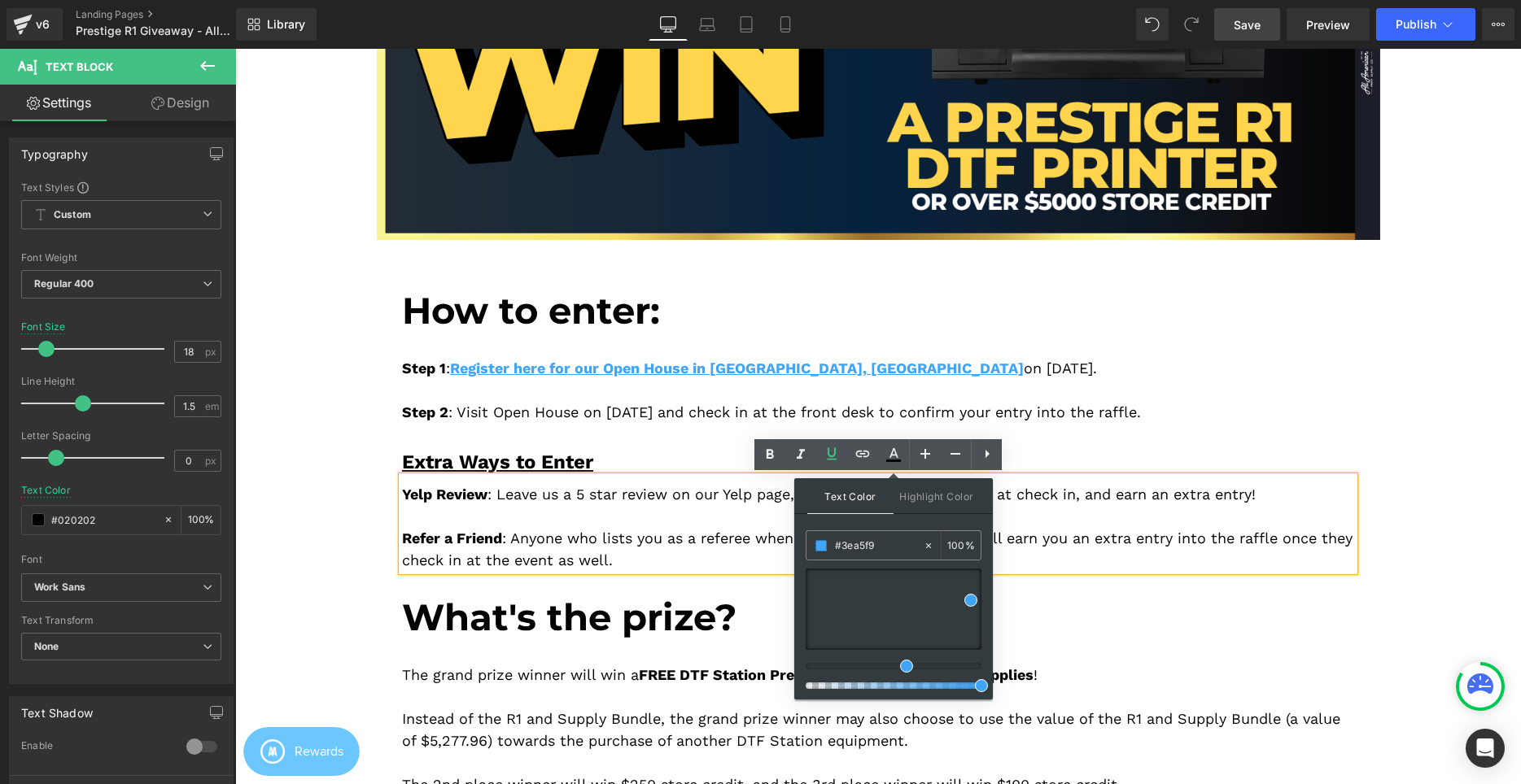
click at [717, 526] on div "Yelp Review : Leave us a 5 star review on our Yelp page, show the review to our…" at bounding box center [877, 524] width 952 height 95
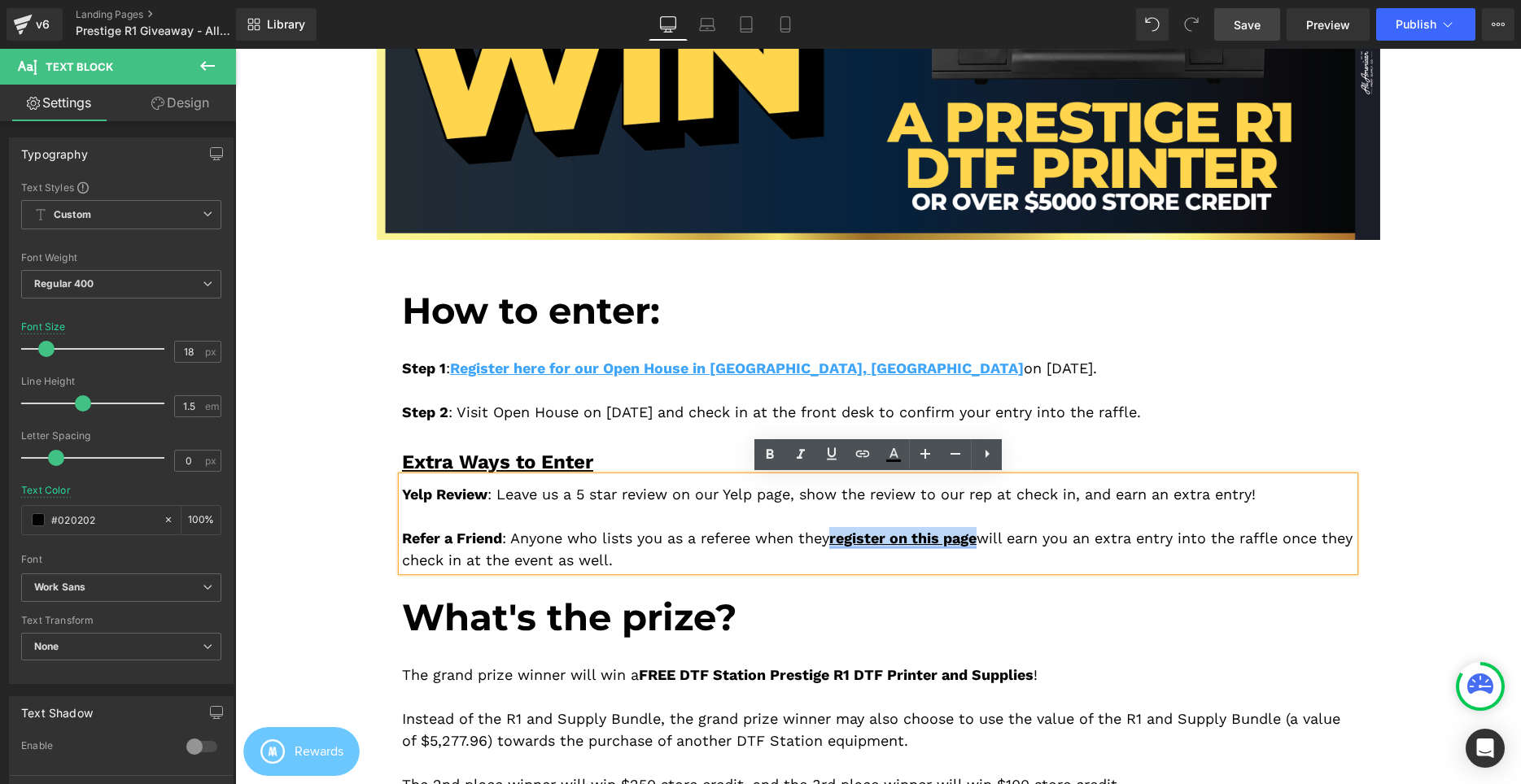
drag, startPoint x: 843, startPoint y: 537, endPoint x: 989, endPoint y: 540, distance: 146.0
click at [977, 540] on link "register on this page" at bounding box center [903, 538] width 147 height 17
click at [886, 447] on icon at bounding box center [893, 454] width 19 height 19
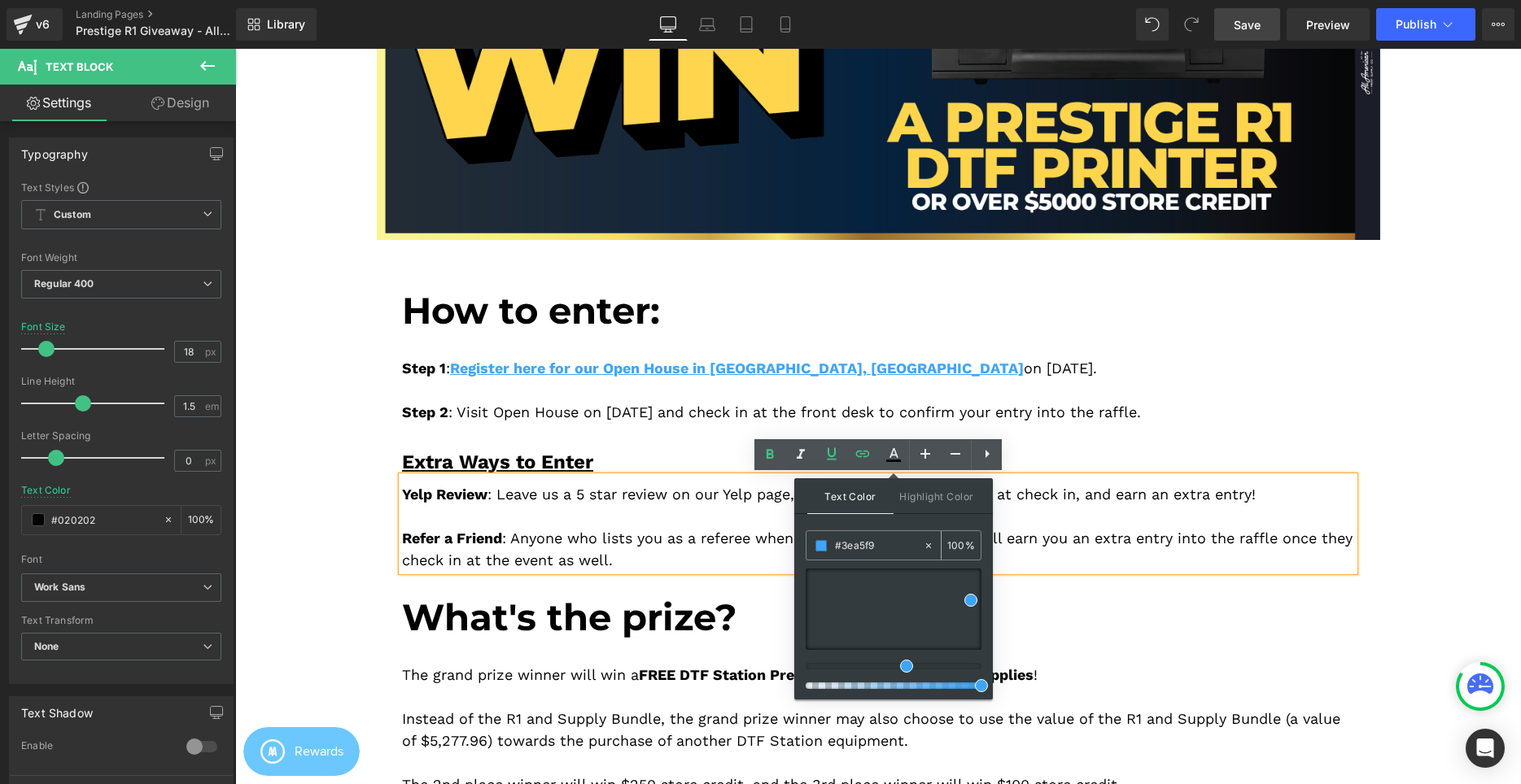
click at [891, 545] on input "#3ea5f9" at bounding box center [878, 546] width 88 height 18
click at [1088, 520] on div "Yelp Review : Leave us a 5 star review on our Yelp page, show the review to our…" at bounding box center [877, 524] width 952 height 95
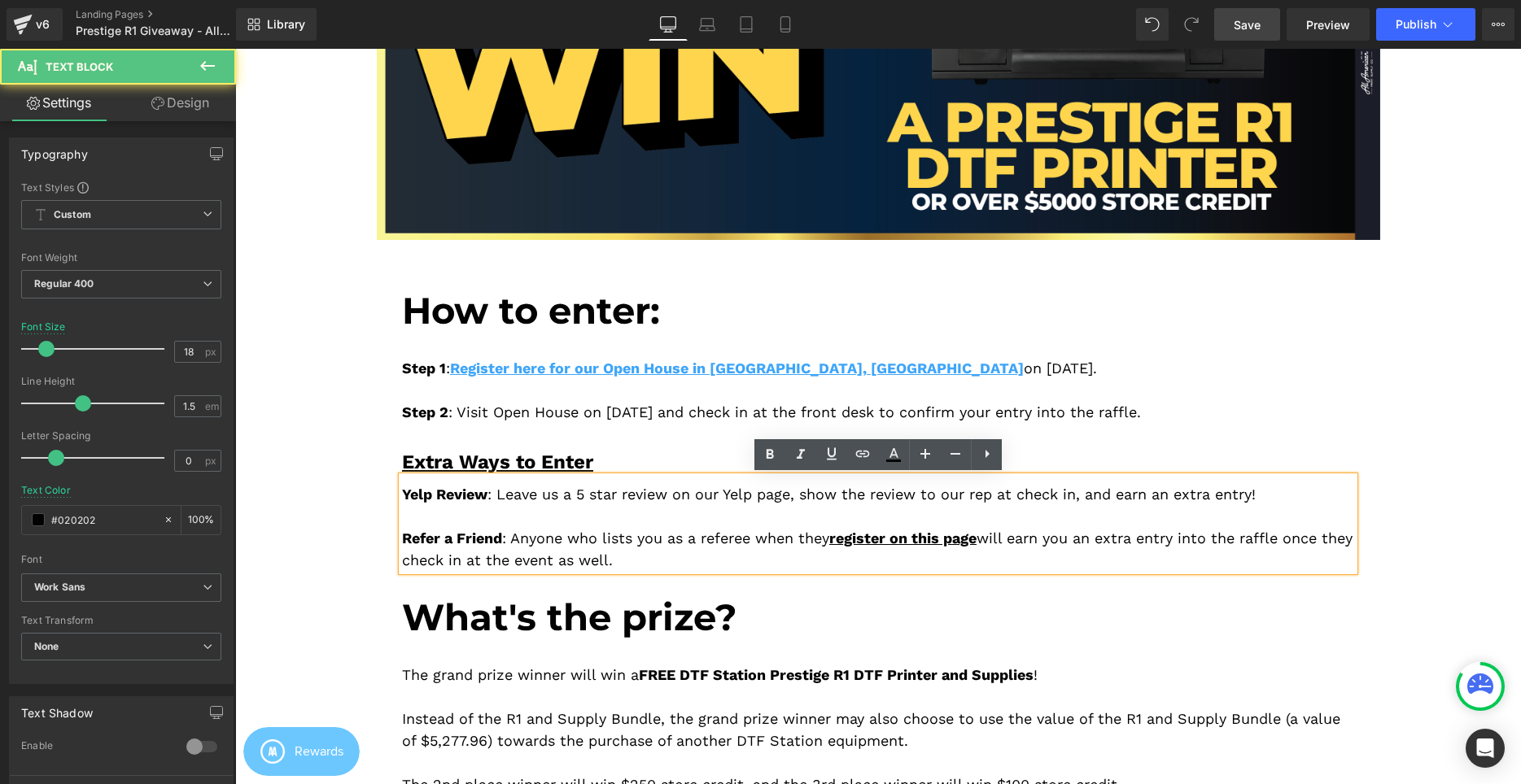
click at [1008, 537] on div "Yelp Review : Leave us a 5 star review on our Yelp page, show the review to our…" at bounding box center [877, 524] width 952 height 95
click at [1241, 35] on link "Save" at bounding box center [1246, 24] width 66 height 33
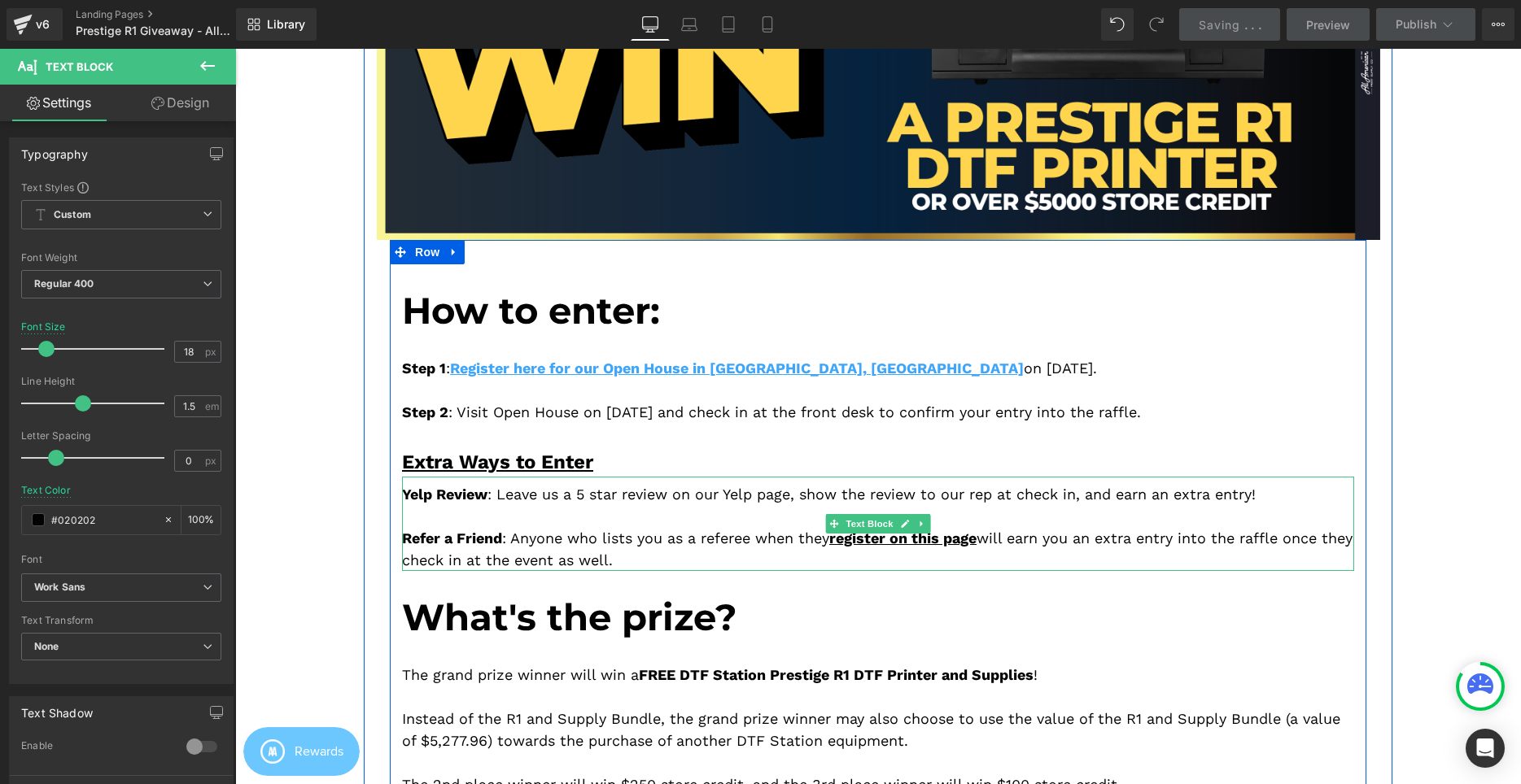
click at [666, 494] on div "Yelp Review : Leave us a 5 star review on our Yelp page, show the review to our…" at bounding box center [877, 524] width 952 height 95
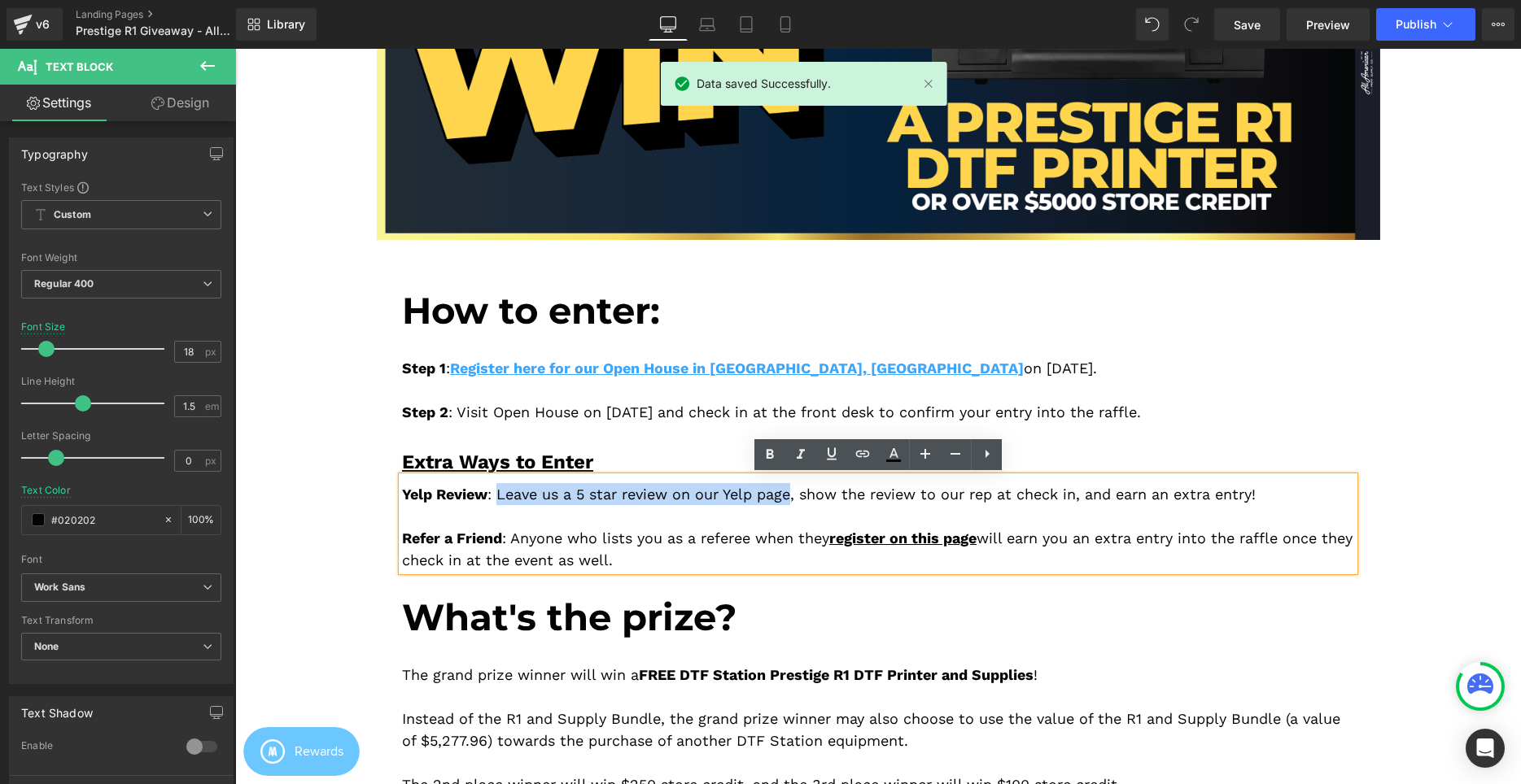
drag, startPoint x: 796, startPoint y: 490, endPoint x: 500, endPoint y: 500, distance: 296.2
click at [500, 500] on div "Yelp Review : Leave us a 5 star review on our Yelp page, show the review to our…" at bounding box center [877, 524] width 952 height 95
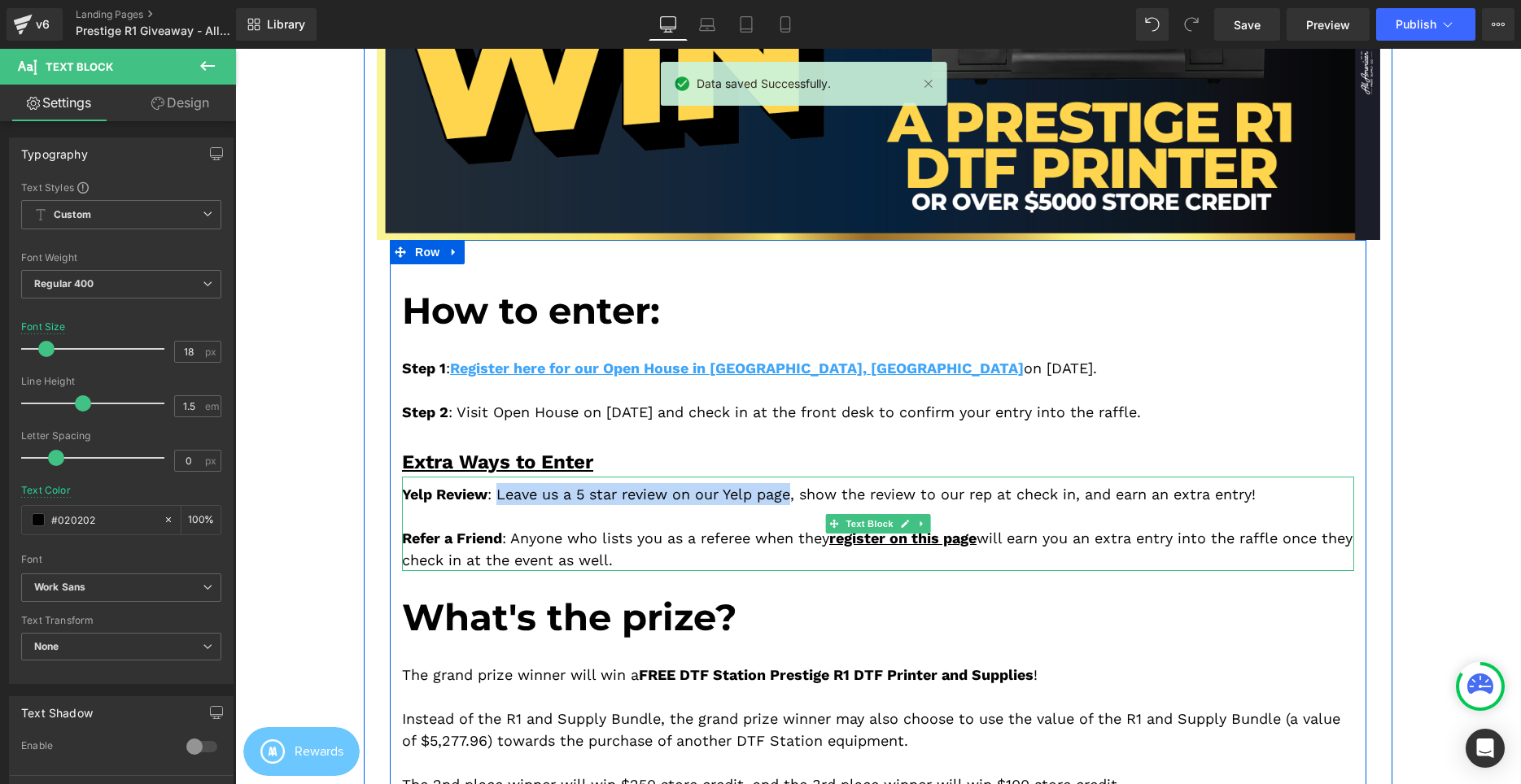
click at [803, 492] on div "Yelp Review : Leave us a 5 star review on our Yelp page, show the review to our…" at bounding box center [877, 524] width 952 height 95
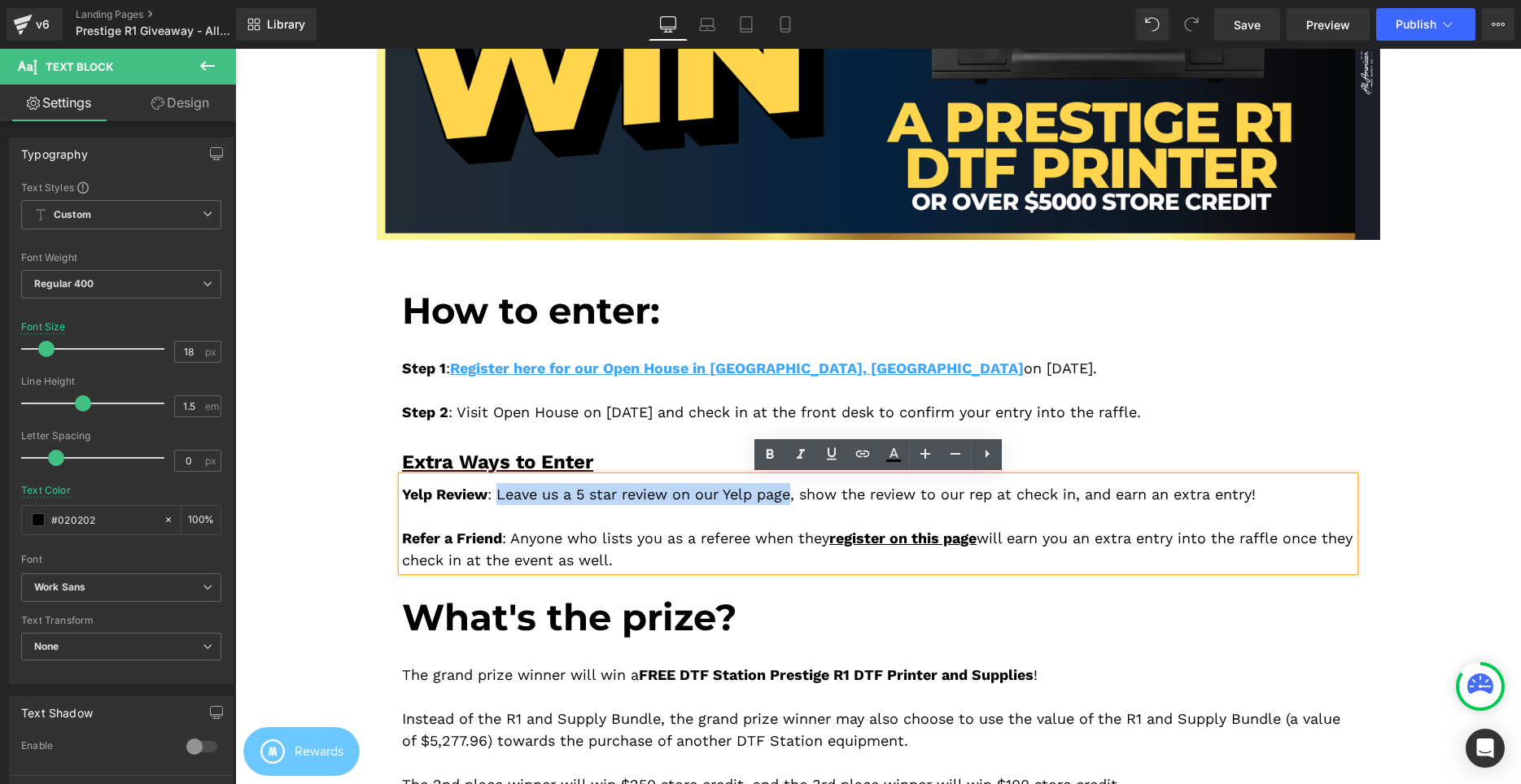
drag, startPoint x: 797, startPoint y: 494, endPoint x: 498, endPoint y: 498, distance: 299.0
click at [498, 498] on div "Yelp Review : Leave us a 5 star review on our Yelp page, show the review to our…" at bounding box center [877, 524] width 952 height 95
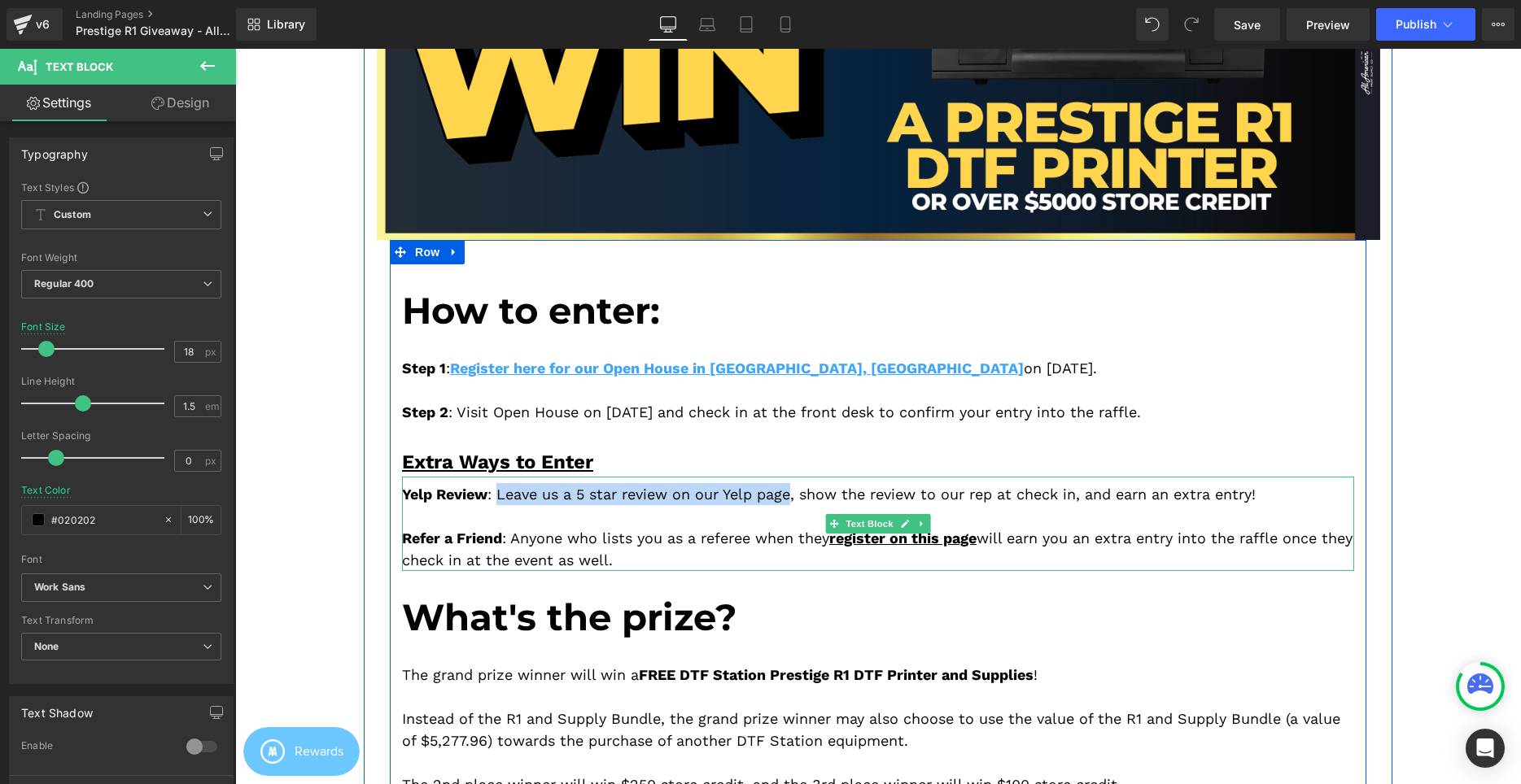
click at [688, 501] on div "Yelp Review : Leave us a 5 star review on our Yelp page, show the review to our…" at bounding box center [877, 524] width 952 height 95
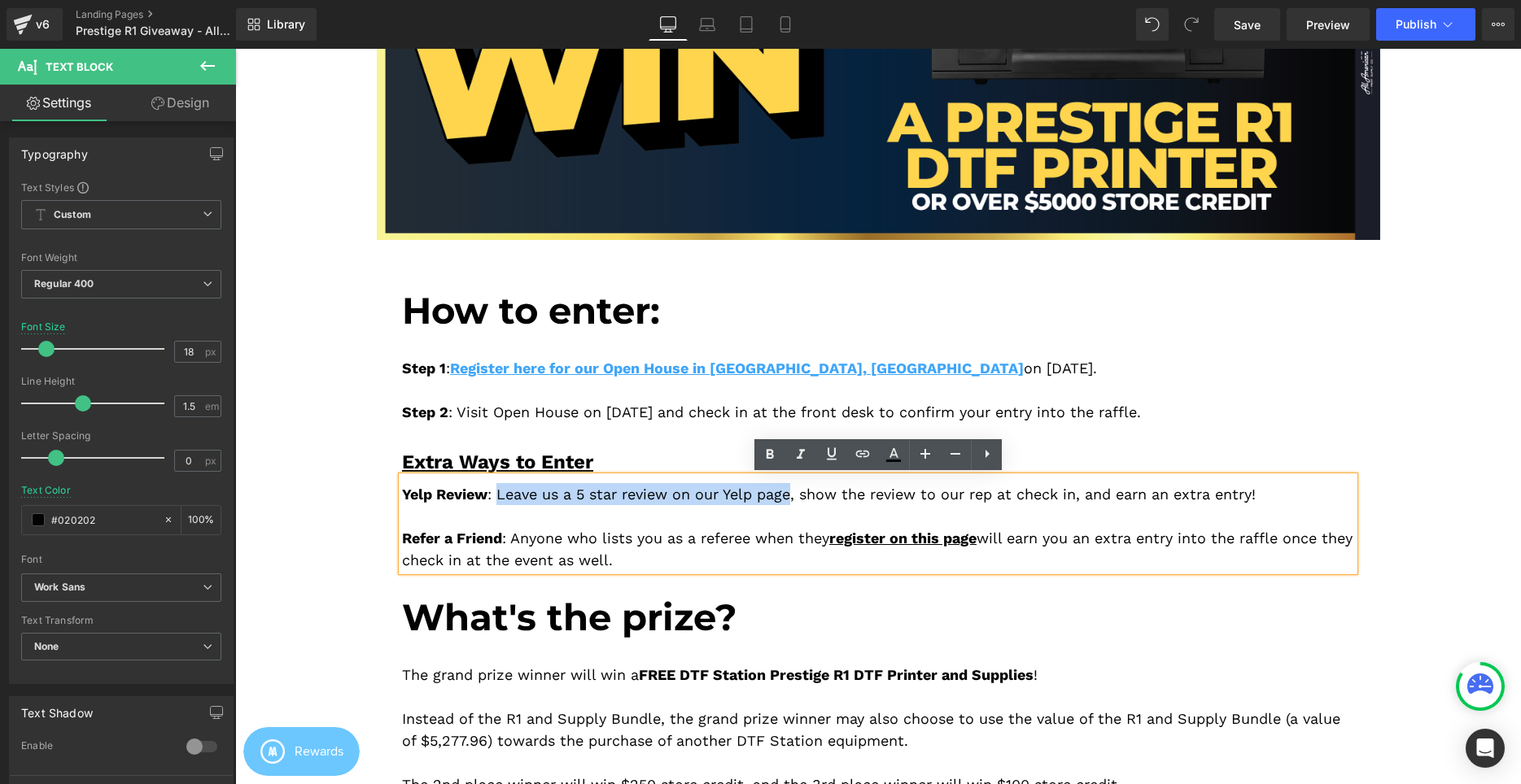
drag, startPoint x: 797, startPoint y: 494, endPoint x: 499, endPoint y: 490, distance: 298.0
click at [499, 490] on div "Yelp Review : Leave us a 5 star review on our Yelp page, show the review to our…" at bounding box center [877, 524] width 952 height 95
click at [0, 0] on icon at bounding box center [0, 0] width 0 height 0
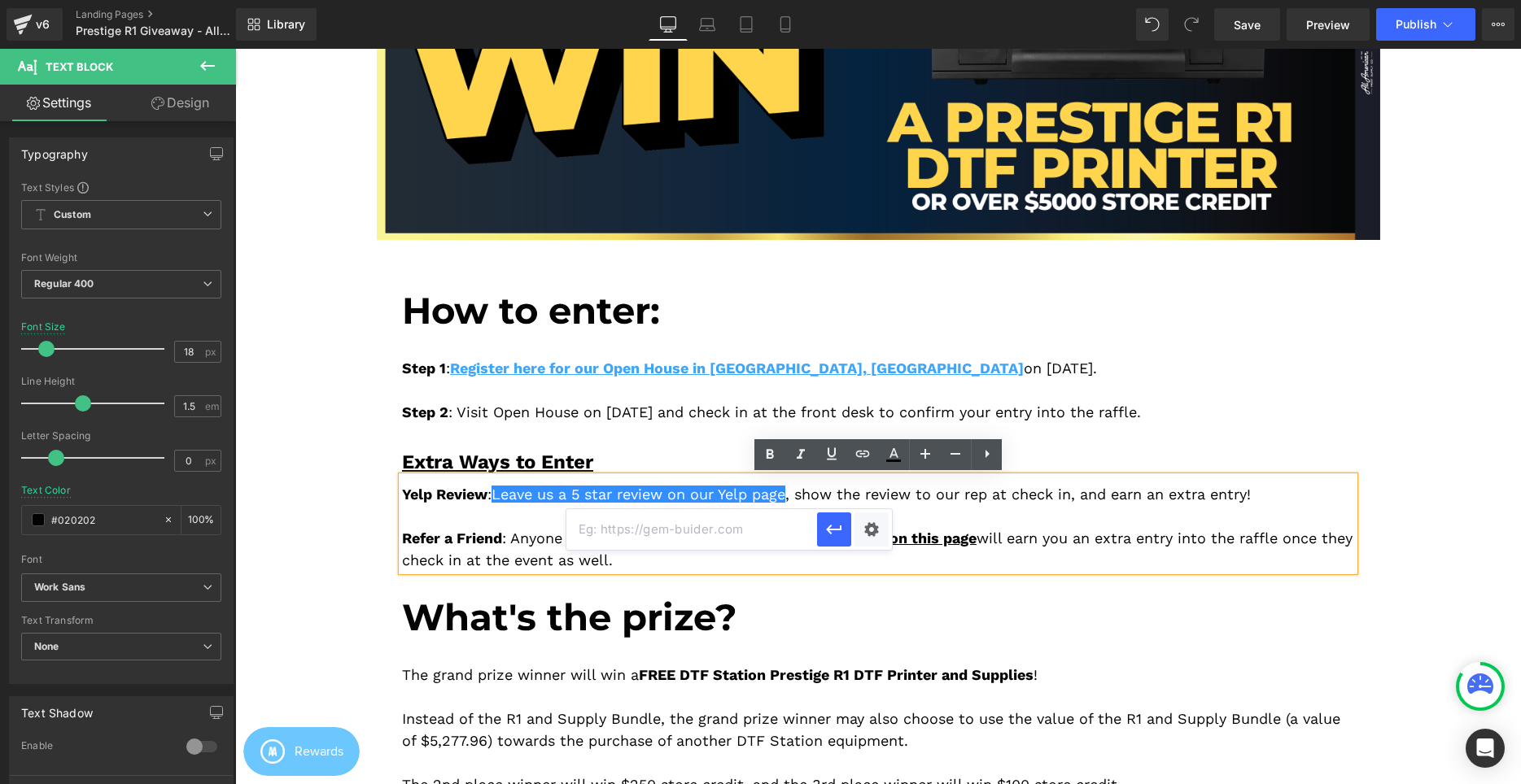
click at [780, 526] on input "text" at bounding box center [691, 530] width 250 height 41
paste input "https://www.yelp.com/biz/all-american-print-supply-co-california-branch-cerritos"
type input "https://www.yelp.com/biz/all-american-print-supply-co-california-branch-cerritos"
click at [837, 525] on icon "button" at bounding box center [834, 529] width 19 height 19
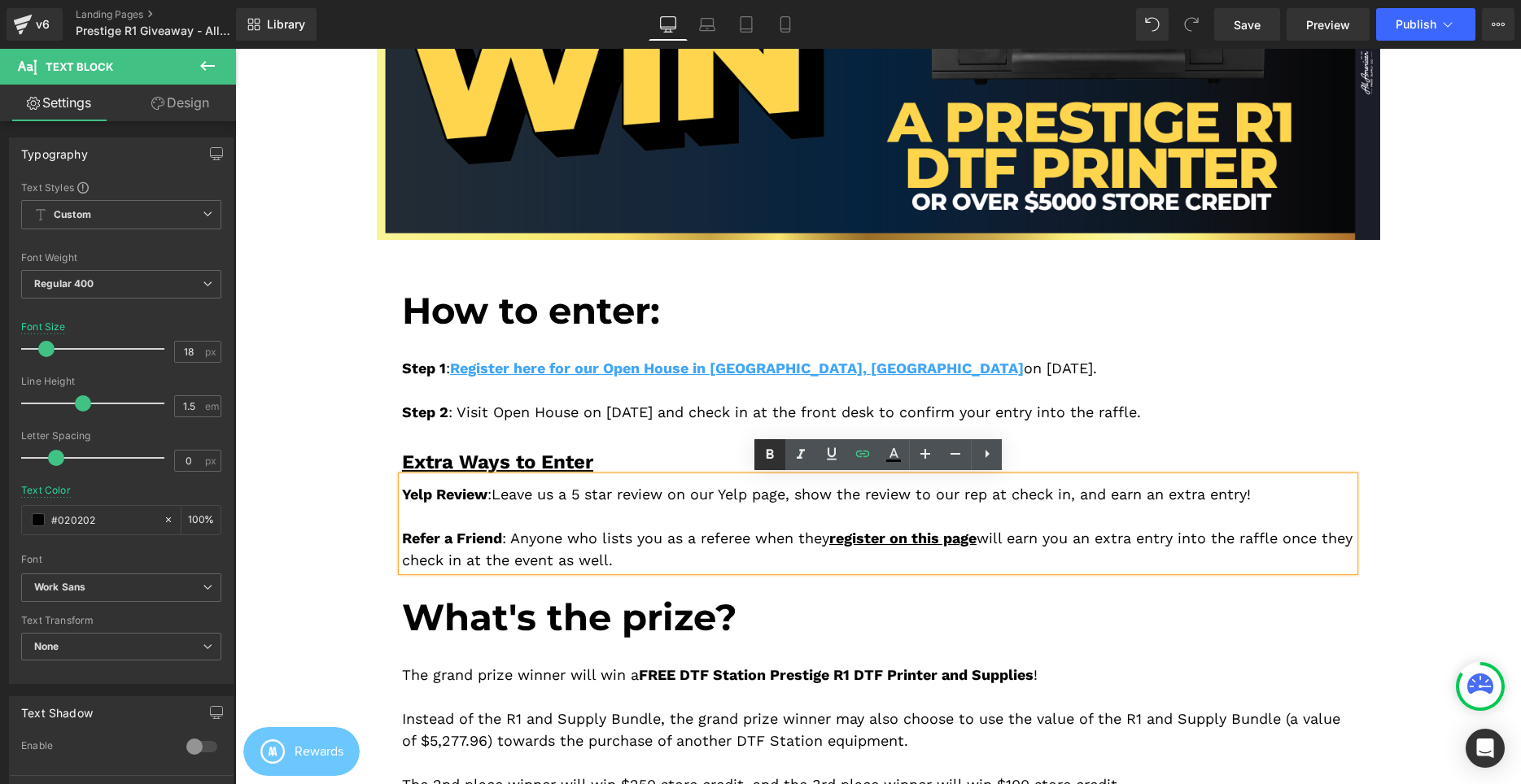
click at [776, 450] on icon at bounding box center [769, 454] width 19 height 19
click at [829, 455] on icon at bounding box center [832, 454] width 10 height 13
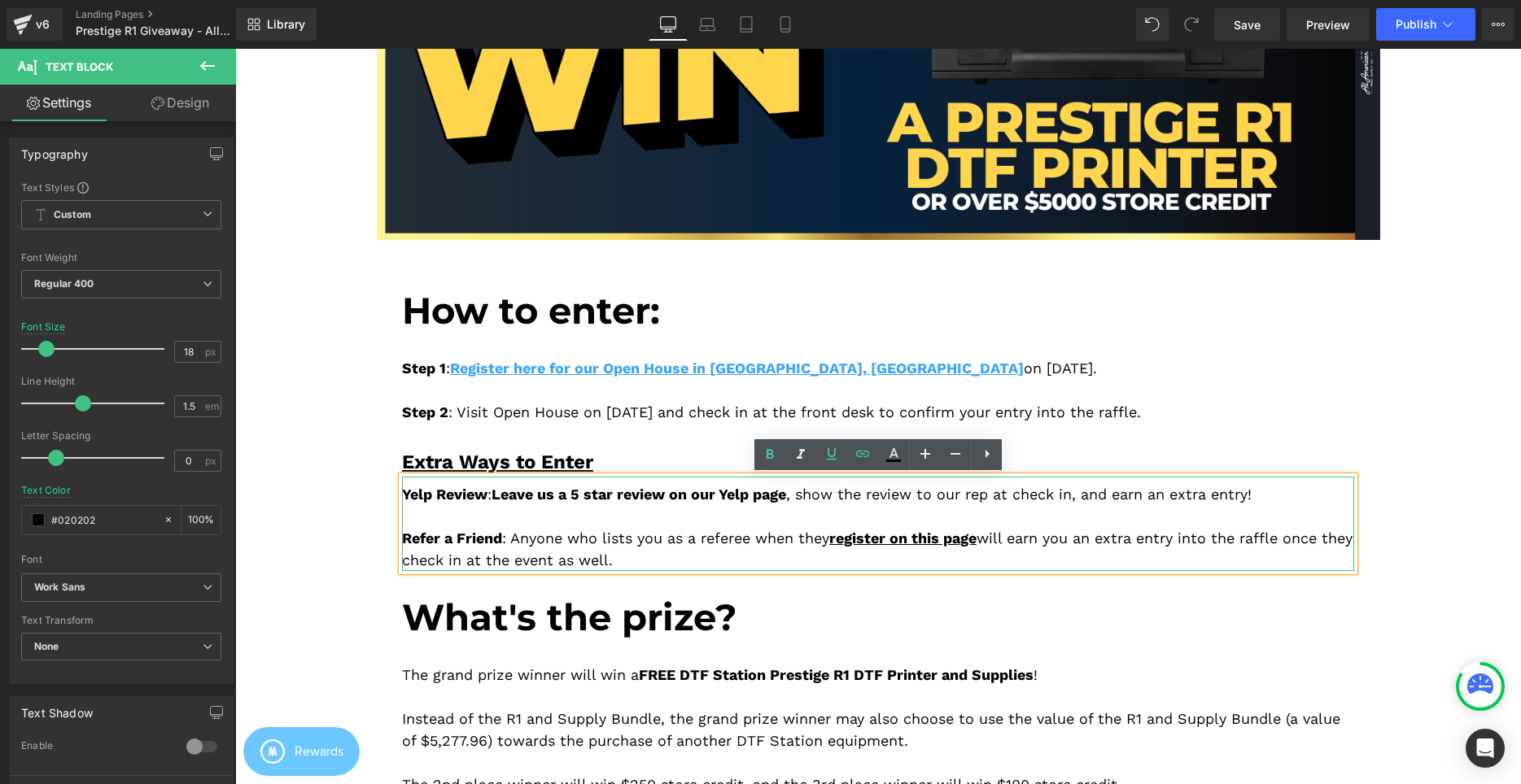
click at [799, 494] on div "Yelp Review : Leave us a 5 star review on our Yelp page , show the review to ou…" at bounding box center [877, 524] width 952 height 95
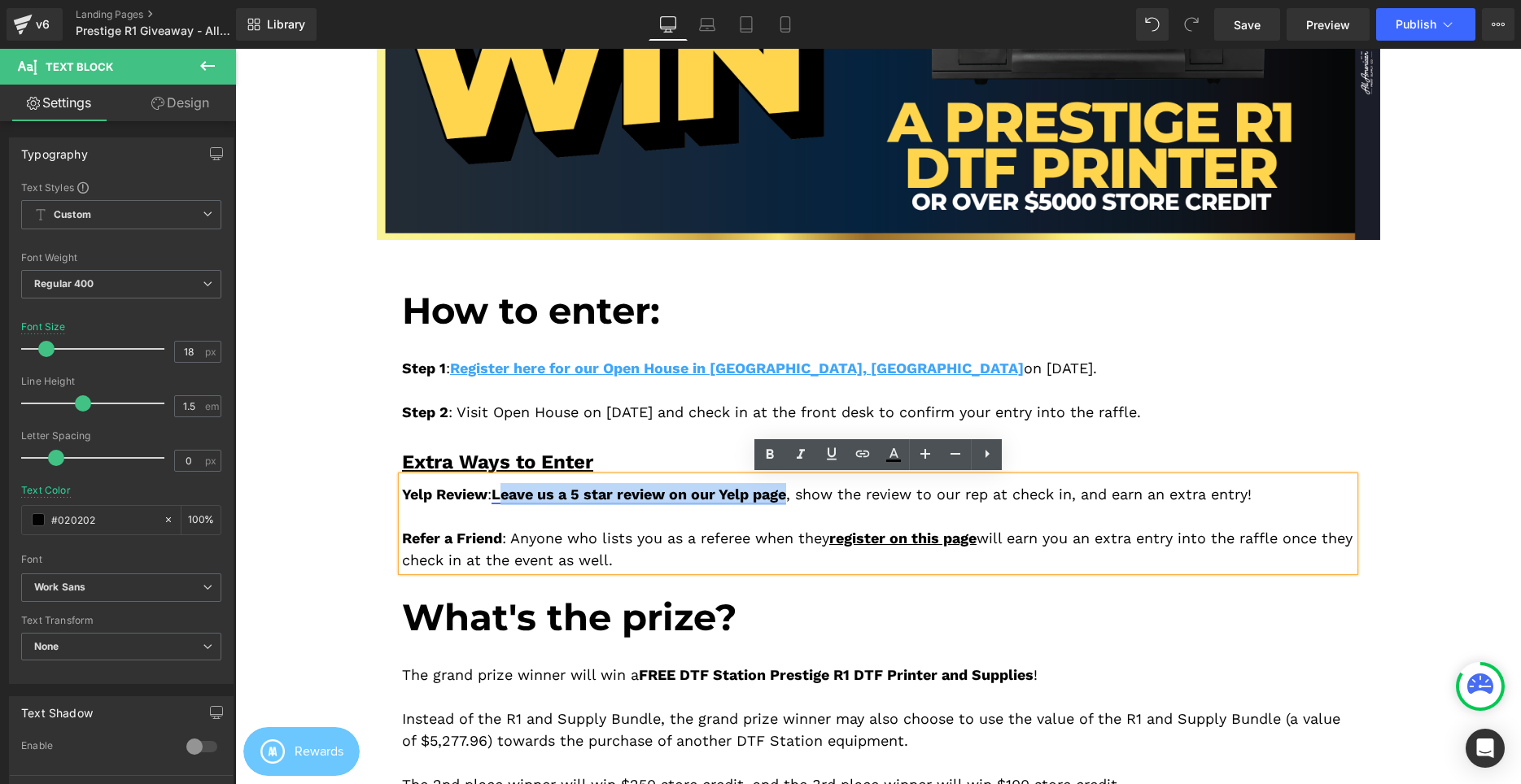
drag, startPoint x: 798, startPoint y: 496, endPoint x: 516, endPoint y: 501, distance: 282.0
click at [500, 496] on div "Yelp Review : Leave us a 5 star review on our Yelp page , show the review to ou…" at bounding box center [877, 524] width 952 height 95
click at [813, 451] on link at bounding box center [800, 454] width 31 height 31
click at [815, 450] on link at bounding box center [800, 454] width 31 height 31
click at [829, 453] on icon at bounding box center [832, 454] width 10 height 13
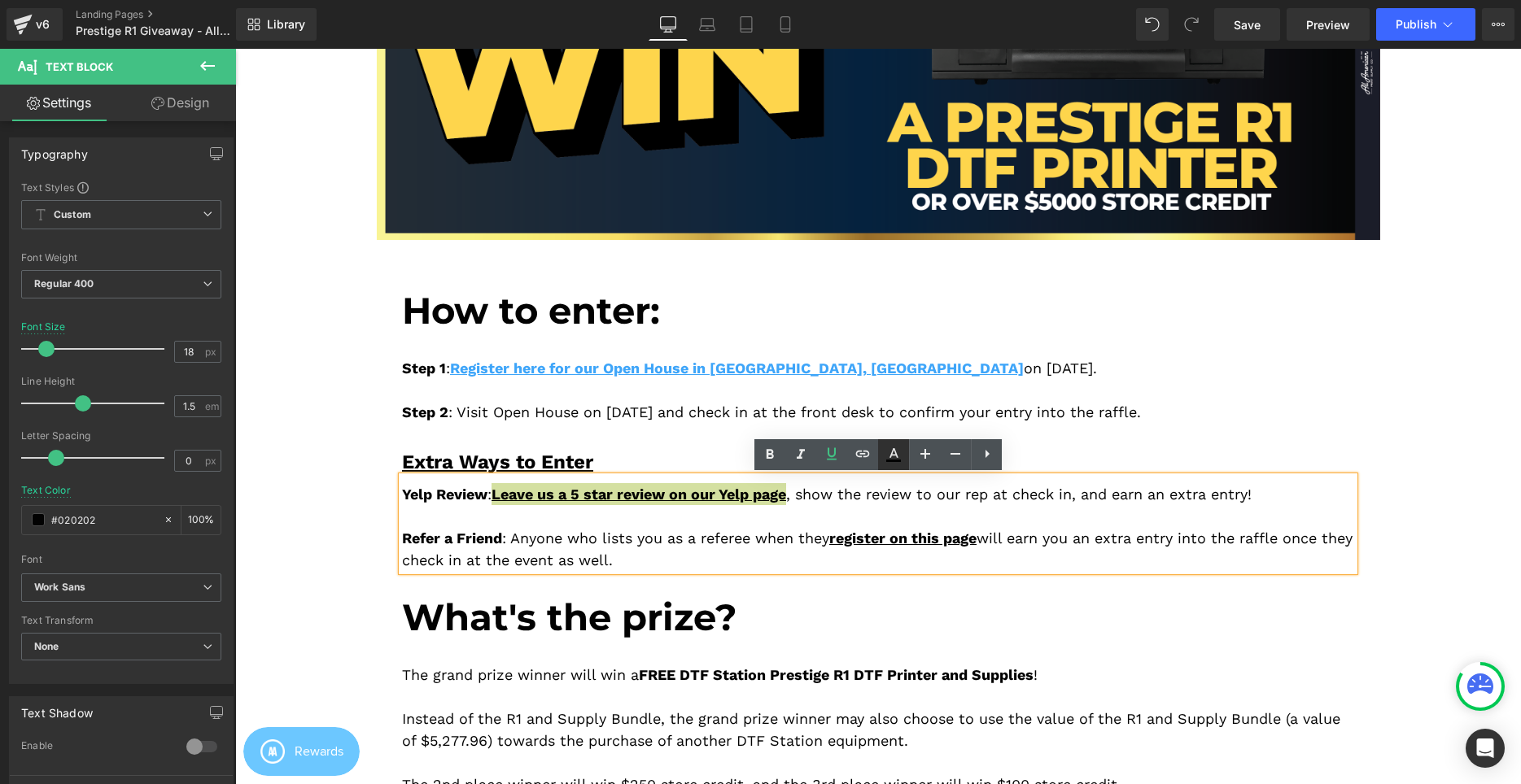
click at [0, 0] on link at bounding box center [0, 0] width 0 height 0
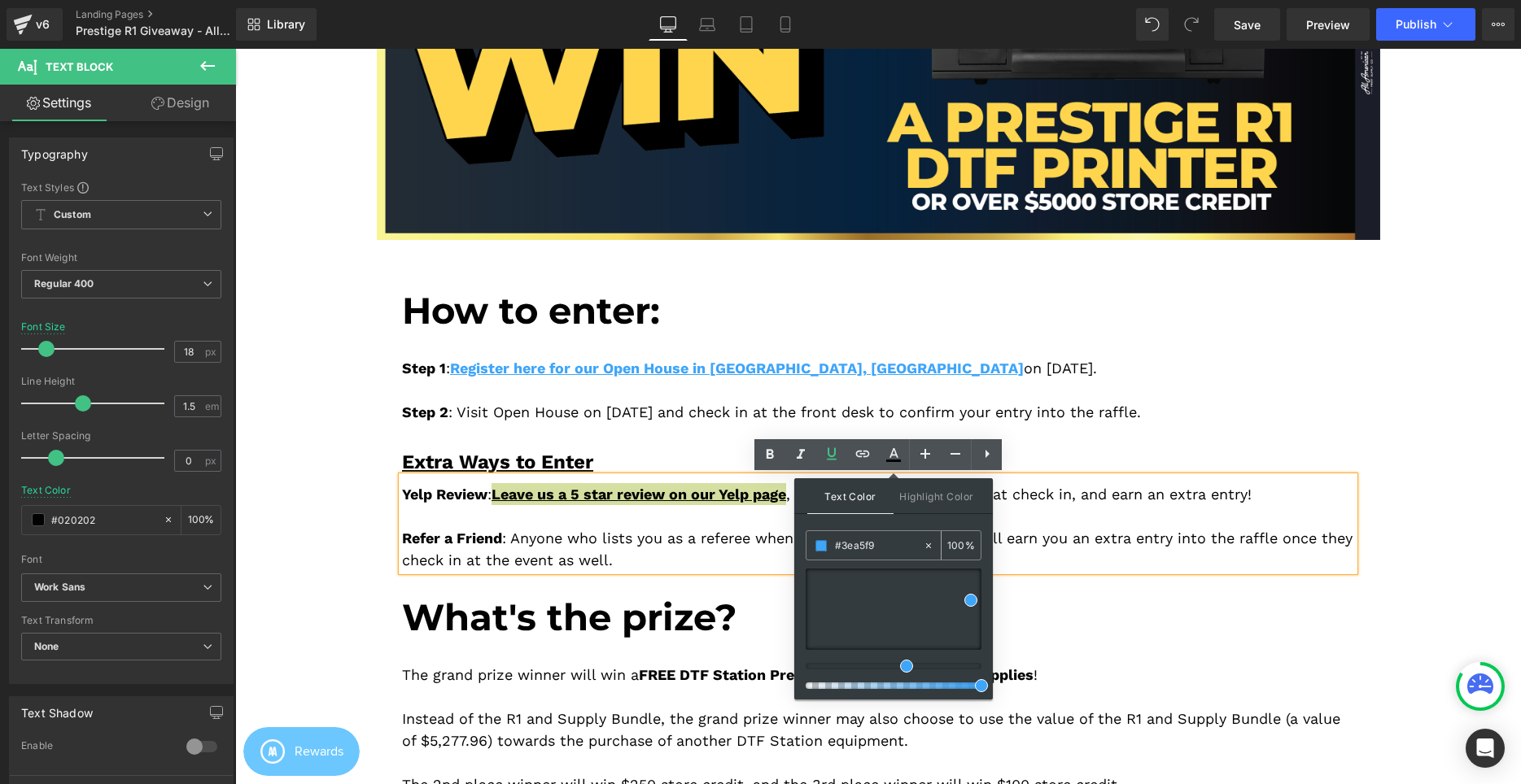
click at [880, 552] on input "#3ea5f9" at bounding box center [878, 546] width 88 height 18
click at [1031, 539] on div "Yelp Review : Leave us a 5 star review on our Yelp page , show the review to ou…" at bounding box center [877, 524] width 952 height 95
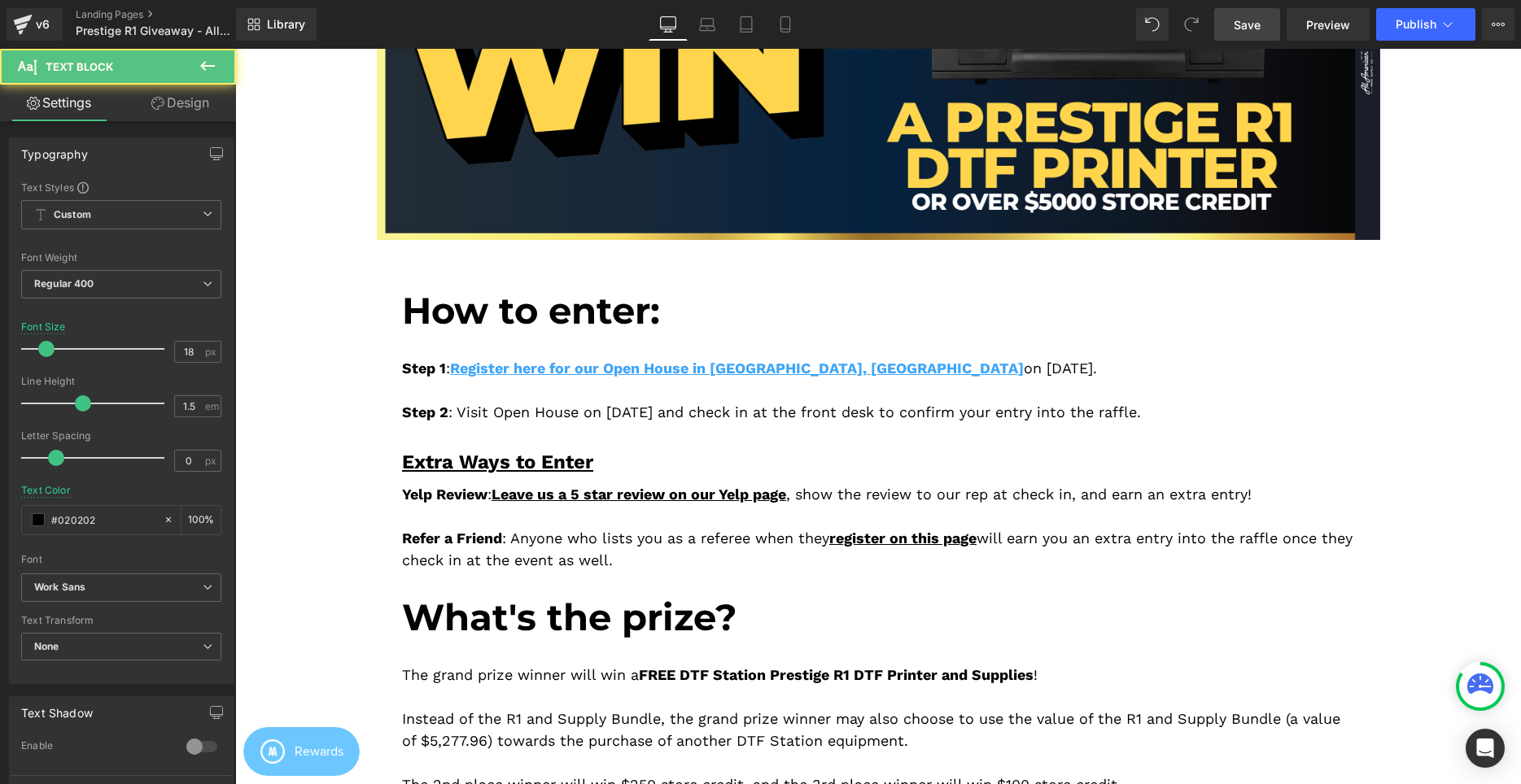
drag, startPoint x: 1227, startPoint y: 28, endPoint x: 1226, endPoint y: 39, distance: 11.0
click at [1228, 28] on link "Save" at bounding box center [1246, 24] width 66 height 33
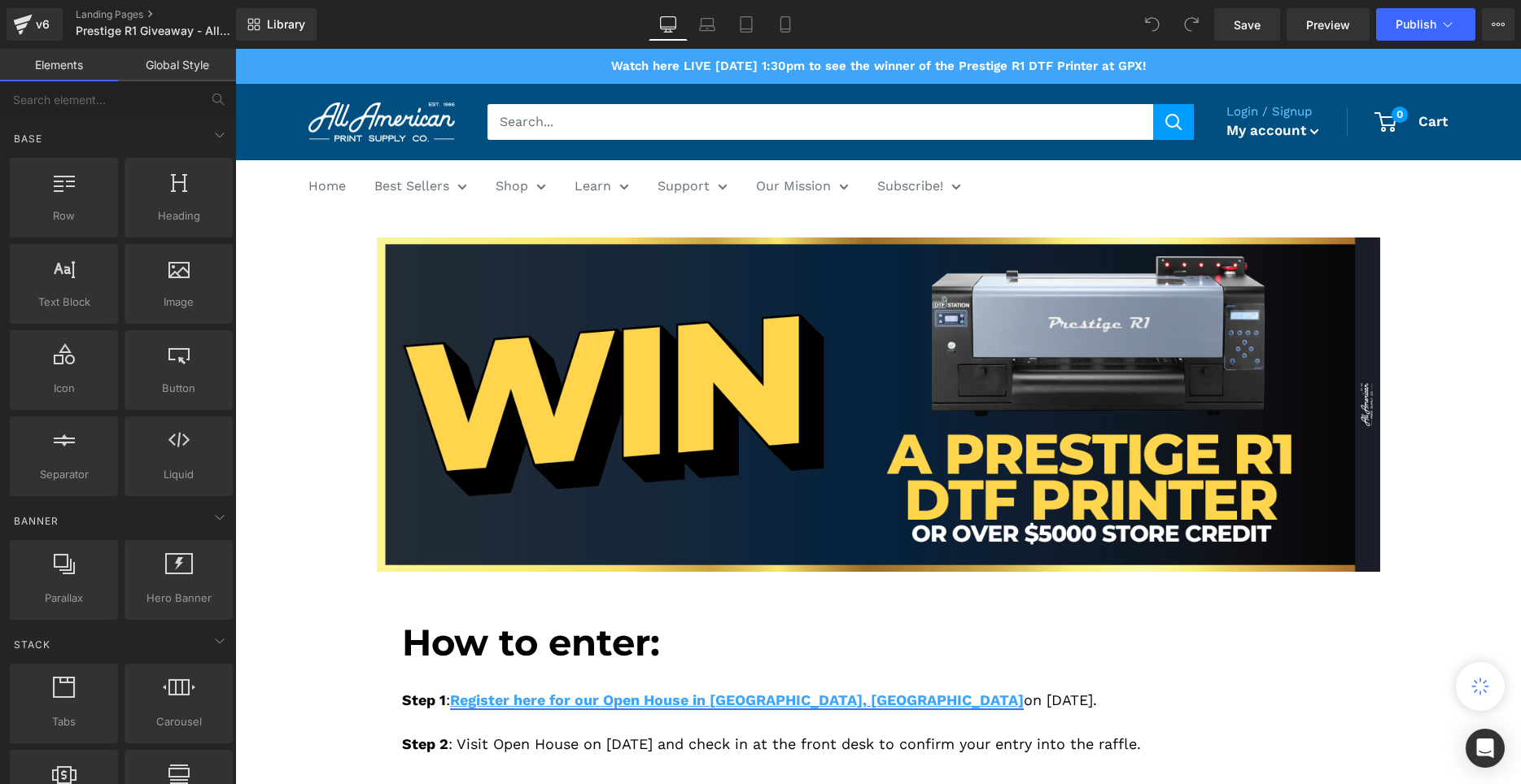
scroll to position [249, 0]
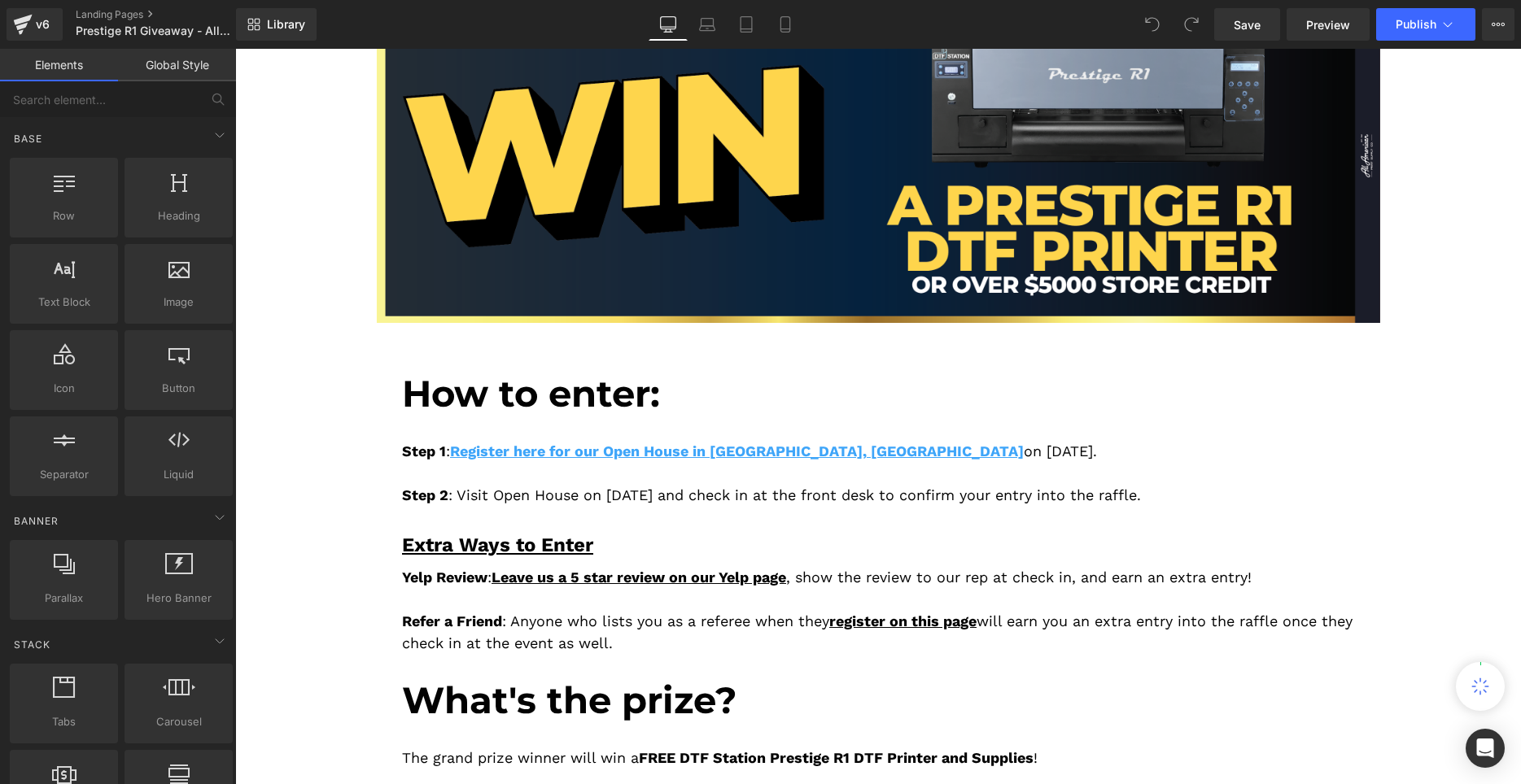
click at [525, 389] on span "How to enter:" at bounding box center [531, 392] width 258 height 44
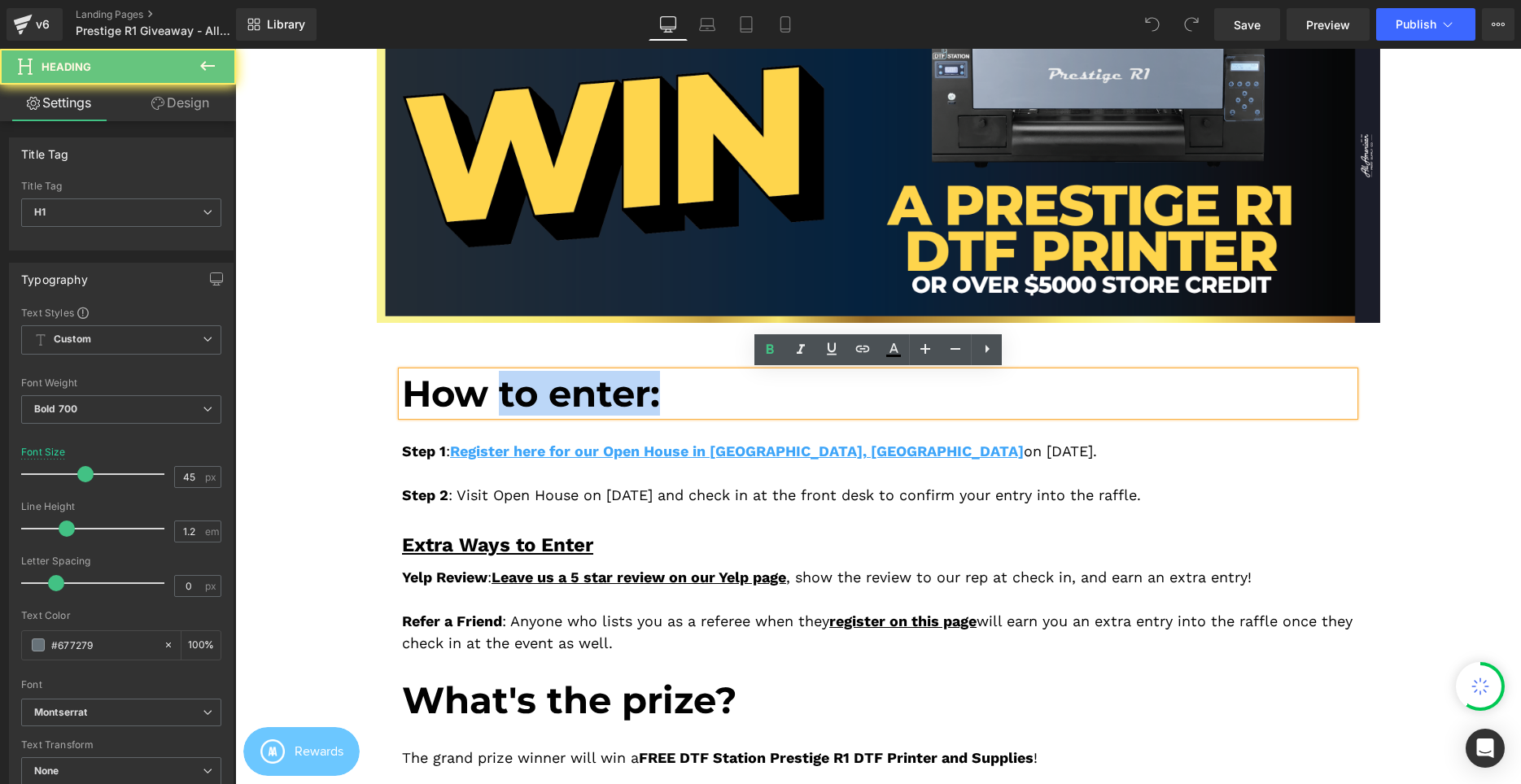
scroll to position [0, 0]
drag, startPoint x: 506, startPoint y: 393, endPoint x: 680, endPoint y: 392, distance: 174.0
click at [680, 392] on h1 "How to enter:" at bounding box center [877, 393] width 952 height 44
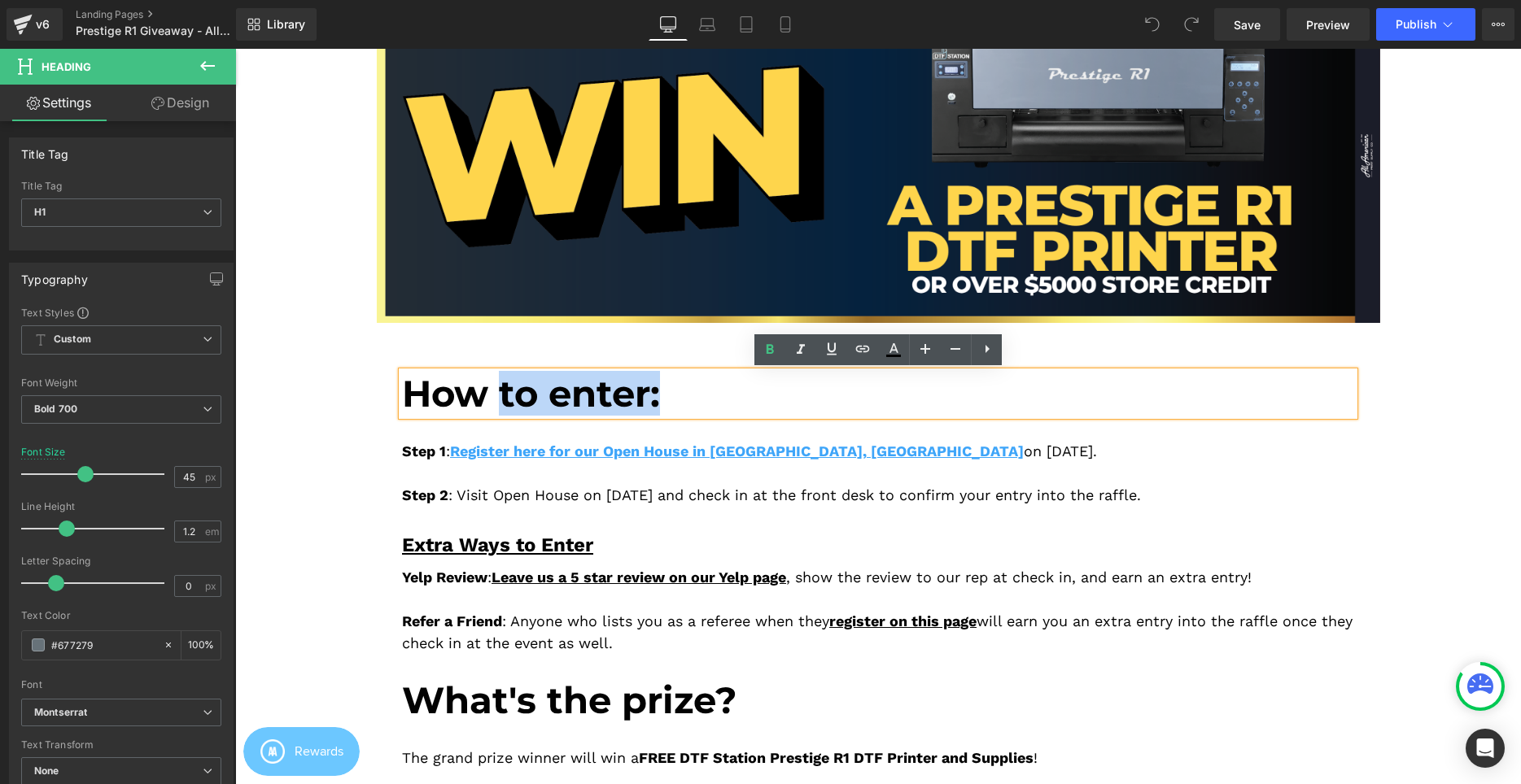
click at [660, 350] on div "How to enter: Heading Step 1 : Register here for our Open House in Cerritos, CA…" at bounding box center [878, 714] width 977 height 734
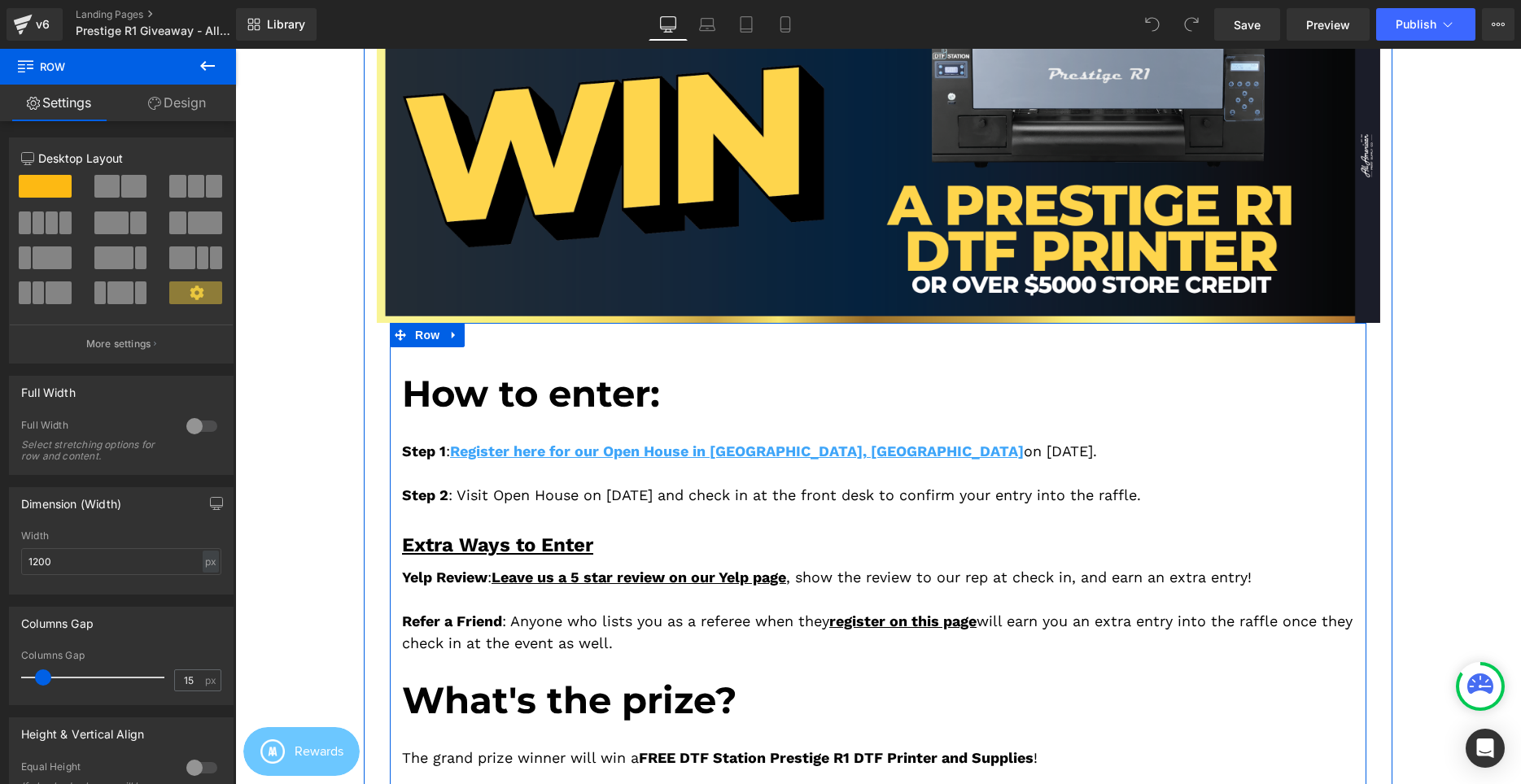
click at [594, 564] on div "Yelp Review : Leave us a 5 star review on our Yelp page , show the review to ou…" at bounding box center [877, 607] width 952 height 95
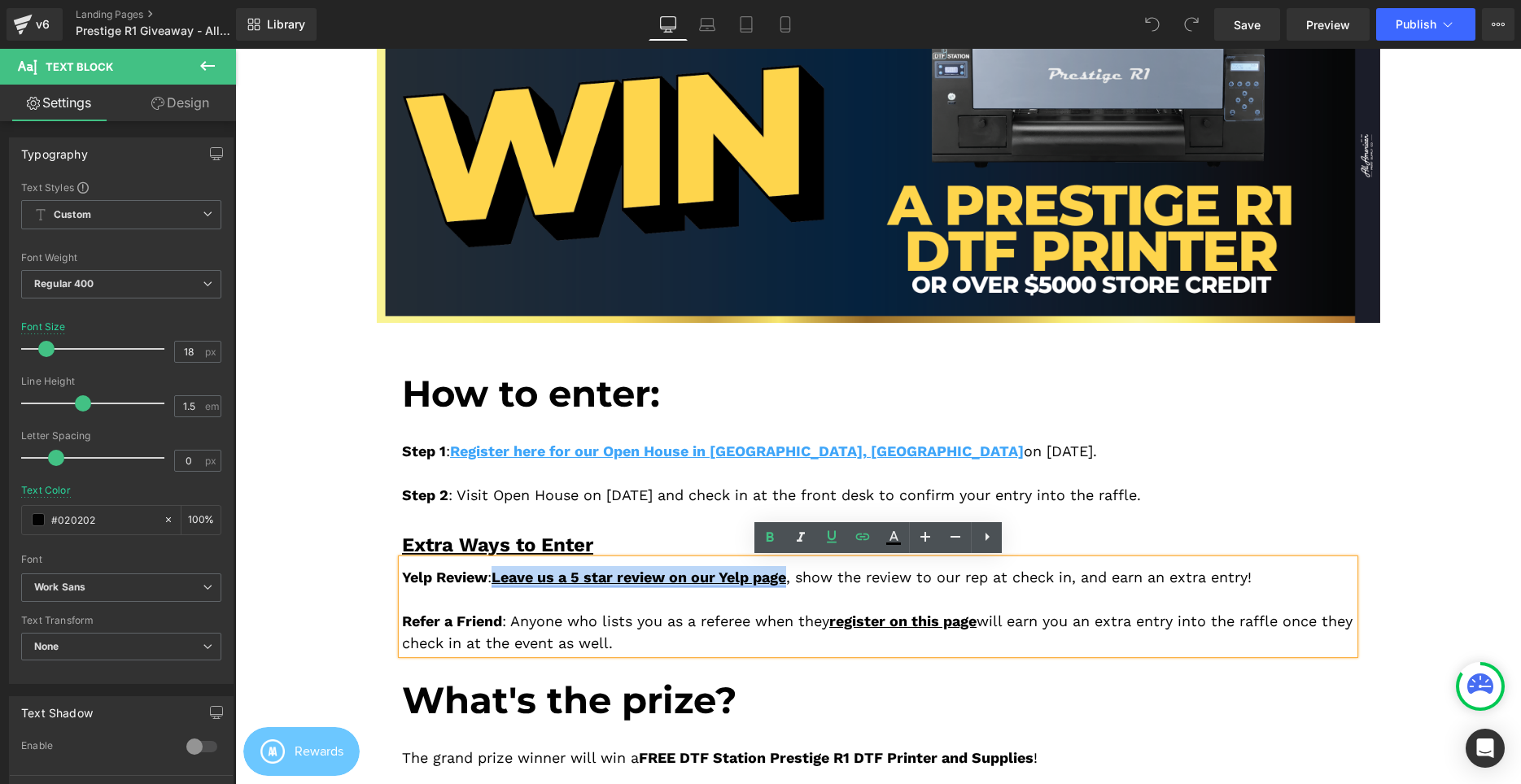
drag, startPoint x: 499, startPoint y: 576, endPoint x: 795, endPoint y: 575, distance: 296.0
click at [786, 575] on link "Leave us a 5 star review on our Yelp page" at bounding box center [639, 577] width 295 height 17
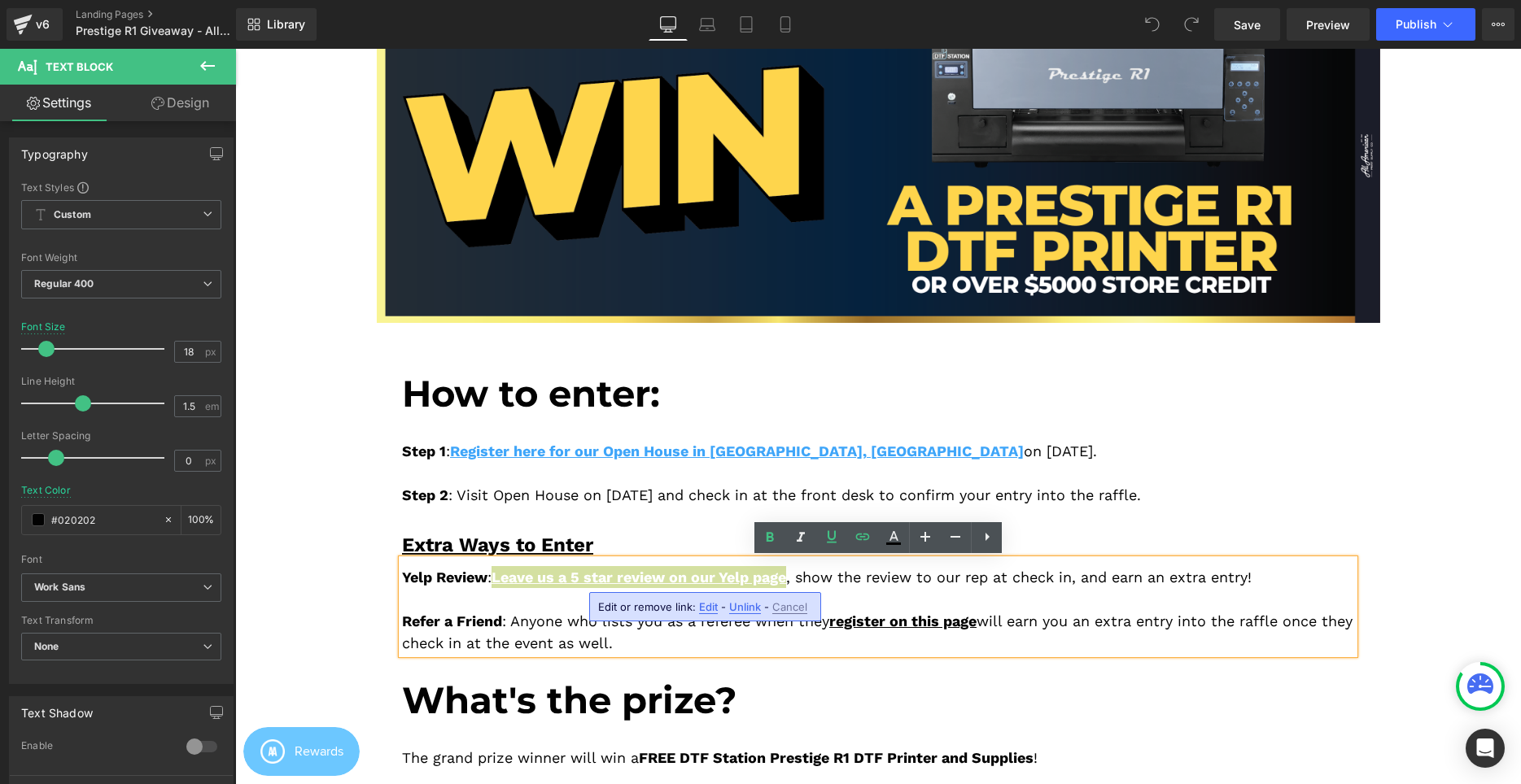
click at [788, 604] on span "Cancel" at bounding box center [790, 607] width 35 height 14
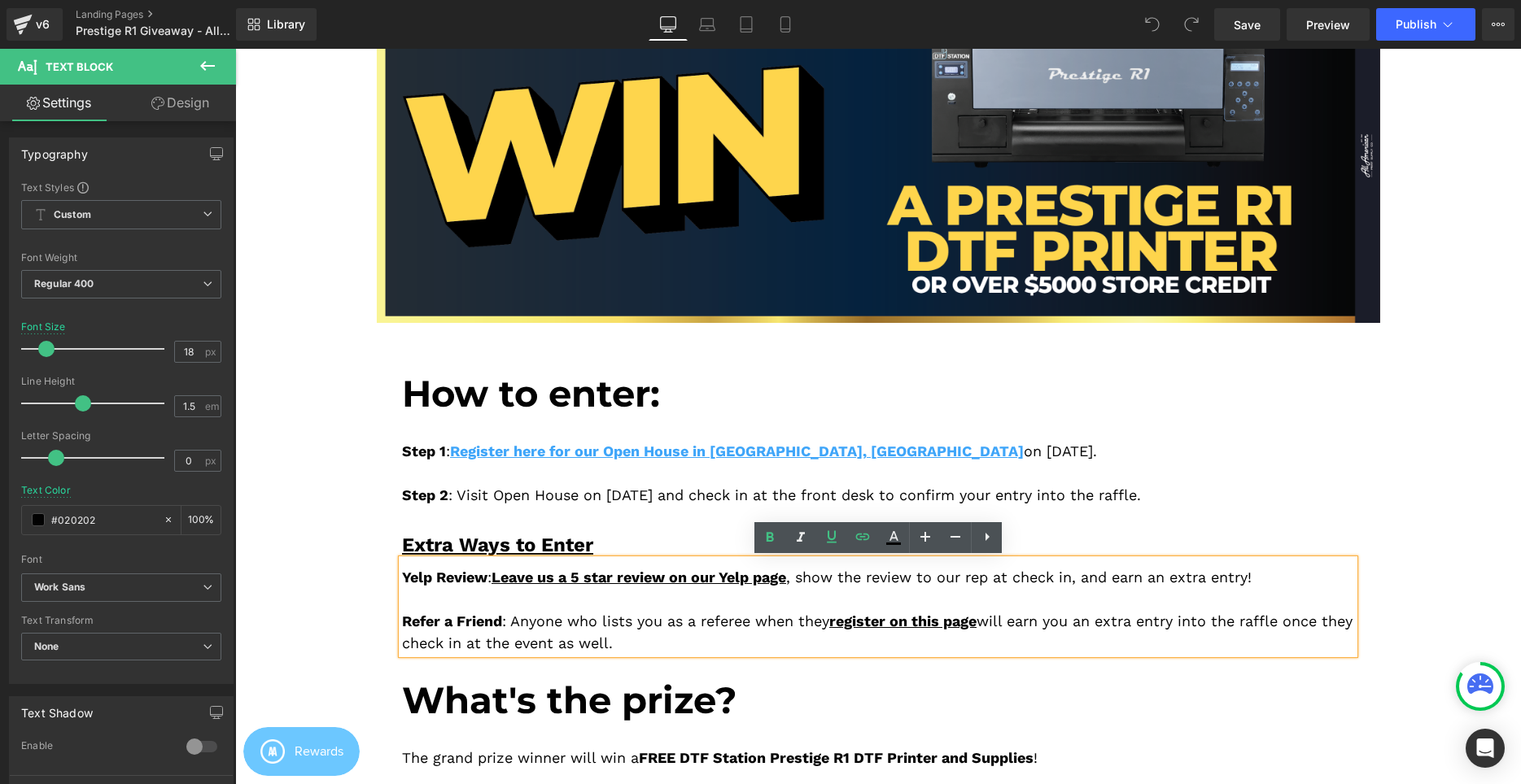
click at [803, 582] on div "Yelp Review : Leave us a 5 star review on our Yelp page , show the review to ou…" at bounding box center [877, 607] width 952 height 95
drag, startPoint x: 796, startPoint y: 578, endPoint x: 500, endPoint y: 583, distance: 296.0
click at [500, 583] on link "Leave us a 5 star review on our Yelp page" at bounding box center [639, 577] width 295 height 17
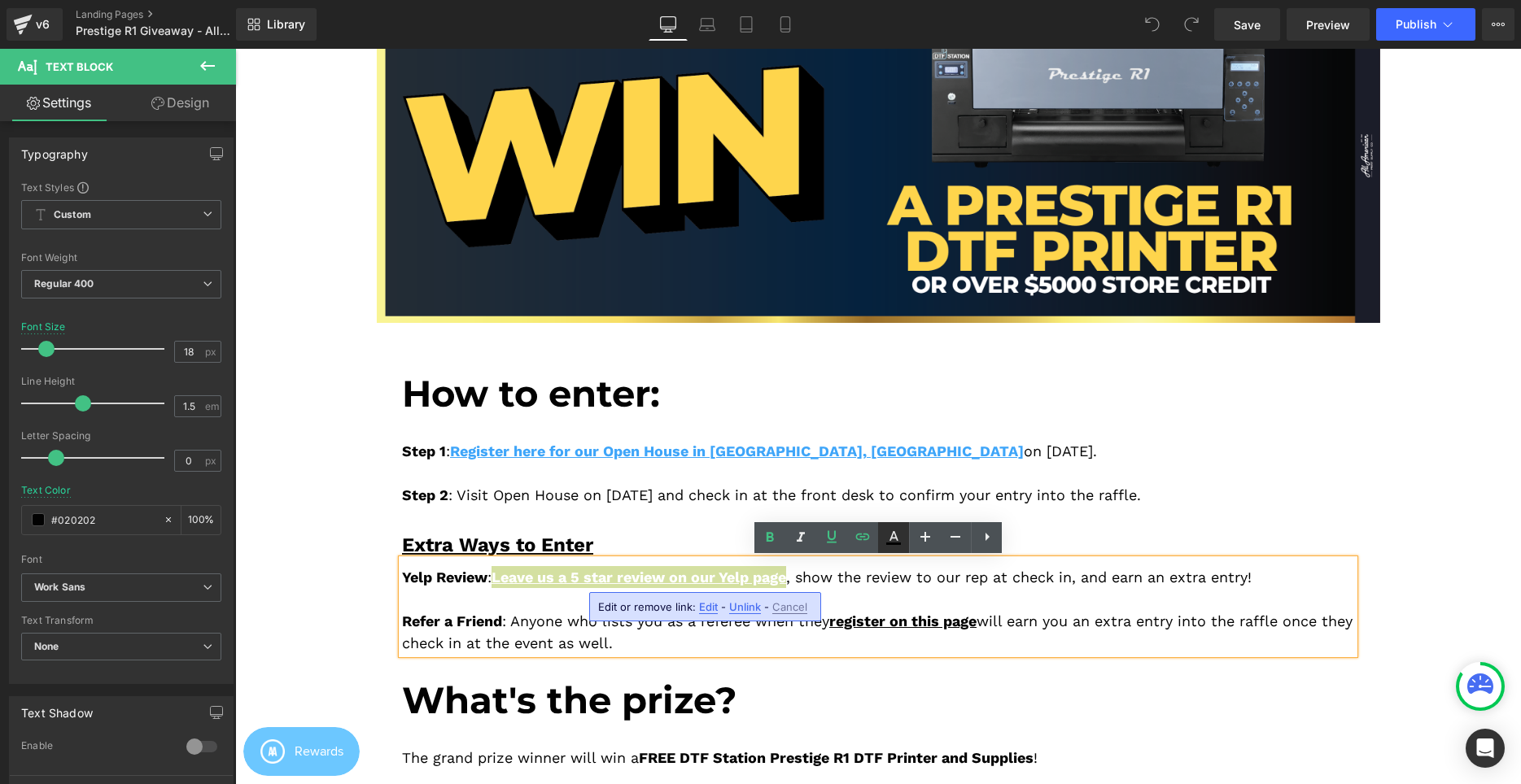
click at [0, 0] on icon at bounding box center [0, 0] width 0 height 0
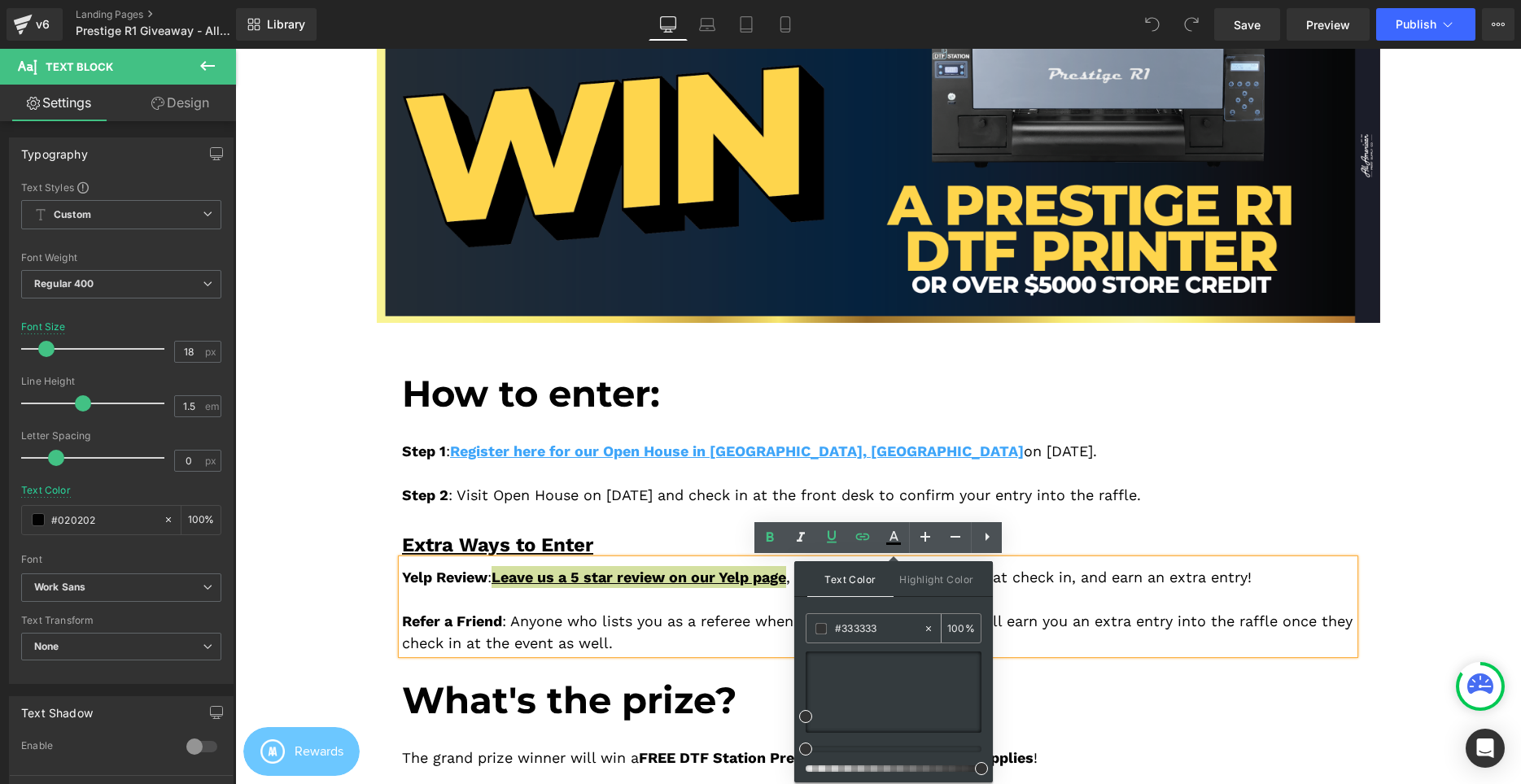
click at [0, 0] on input "#333333" at bounding box center [0, 0] width 0 height 0
paste input "https://www.yelp.com/biz/all-american-print-supply-co-california-branch-cerritos"
type input "https://www.yelp.com/biz/all-american-print-supply-co-california-branch-cerritos"
type input "0"
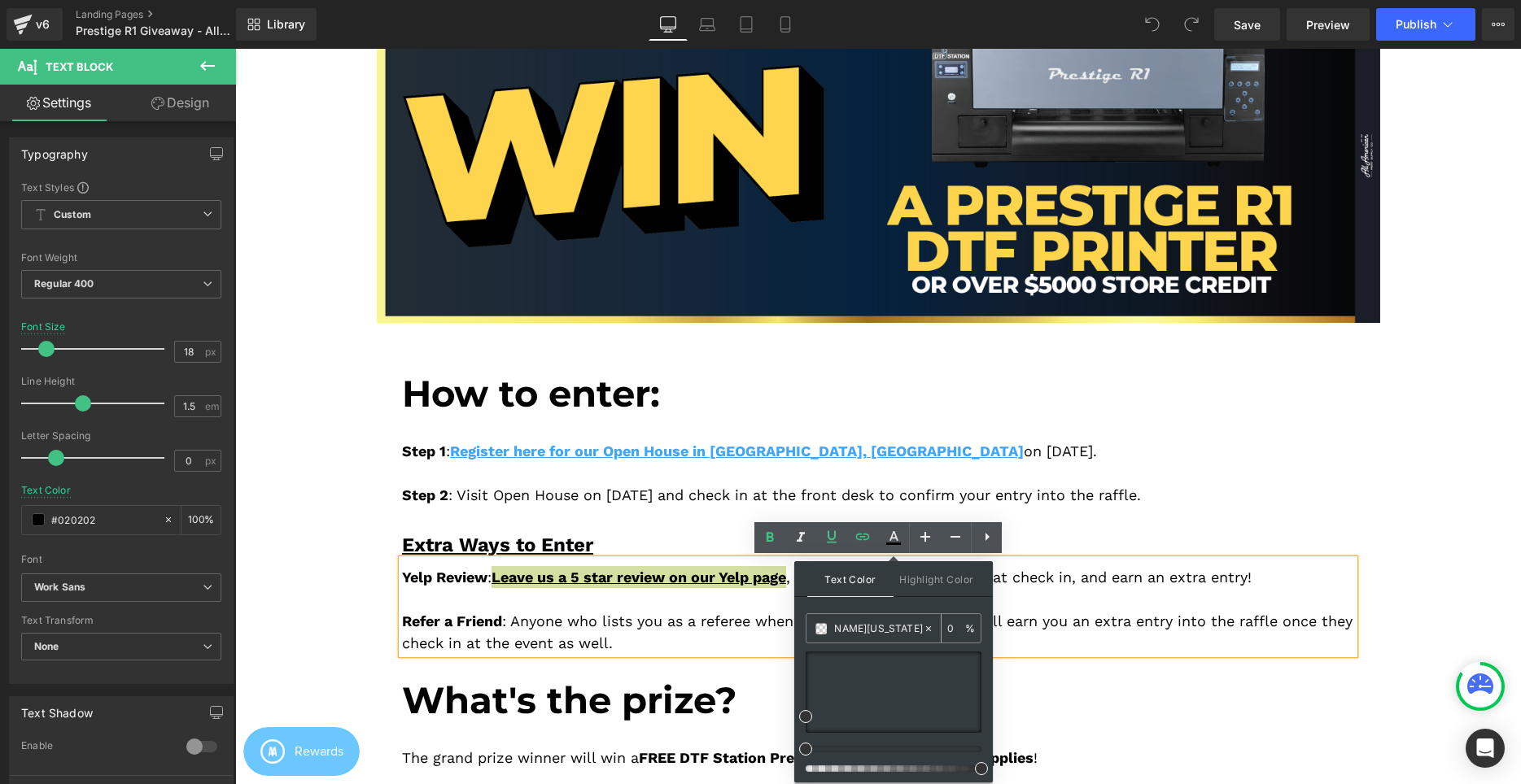
type input "#333333"
type input "100"
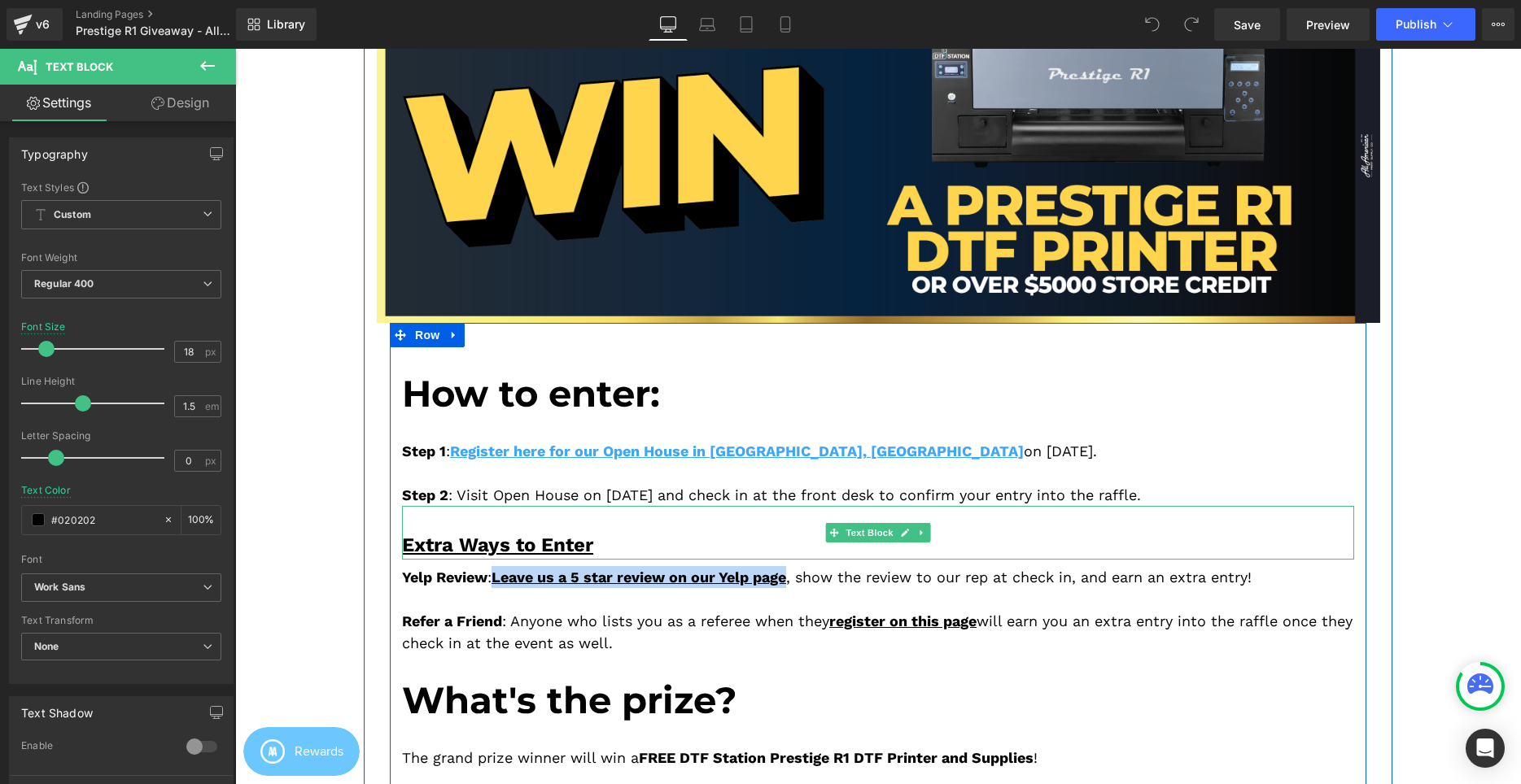
click at [743, 541] on div "Extra Ways to Enter" at bounding box center [877, 545] width 952 height 29
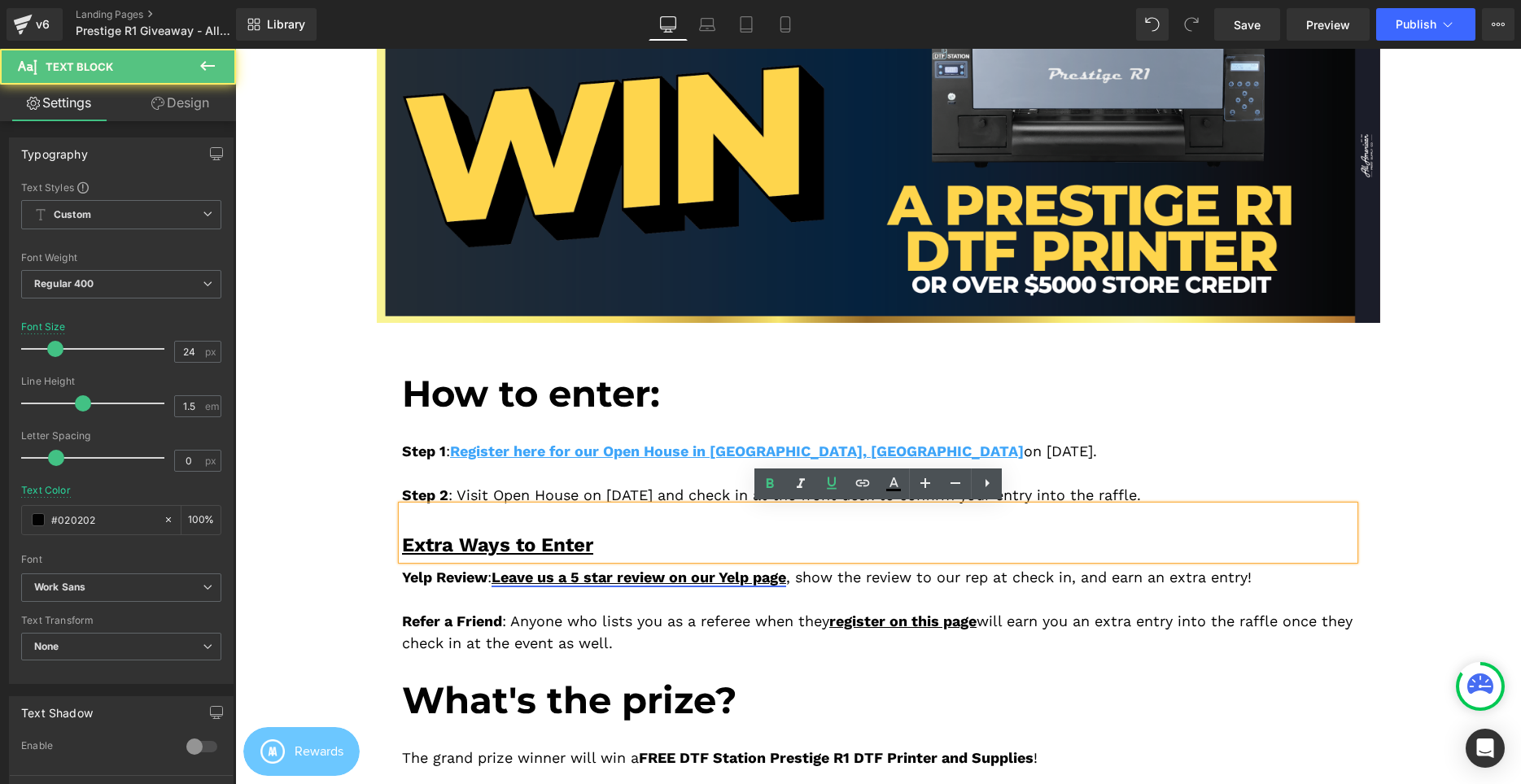
click at [786, 585] on link "Leave us a 5 star review on our Yelp page" at bounding box center [639, 577] width 295 height 17
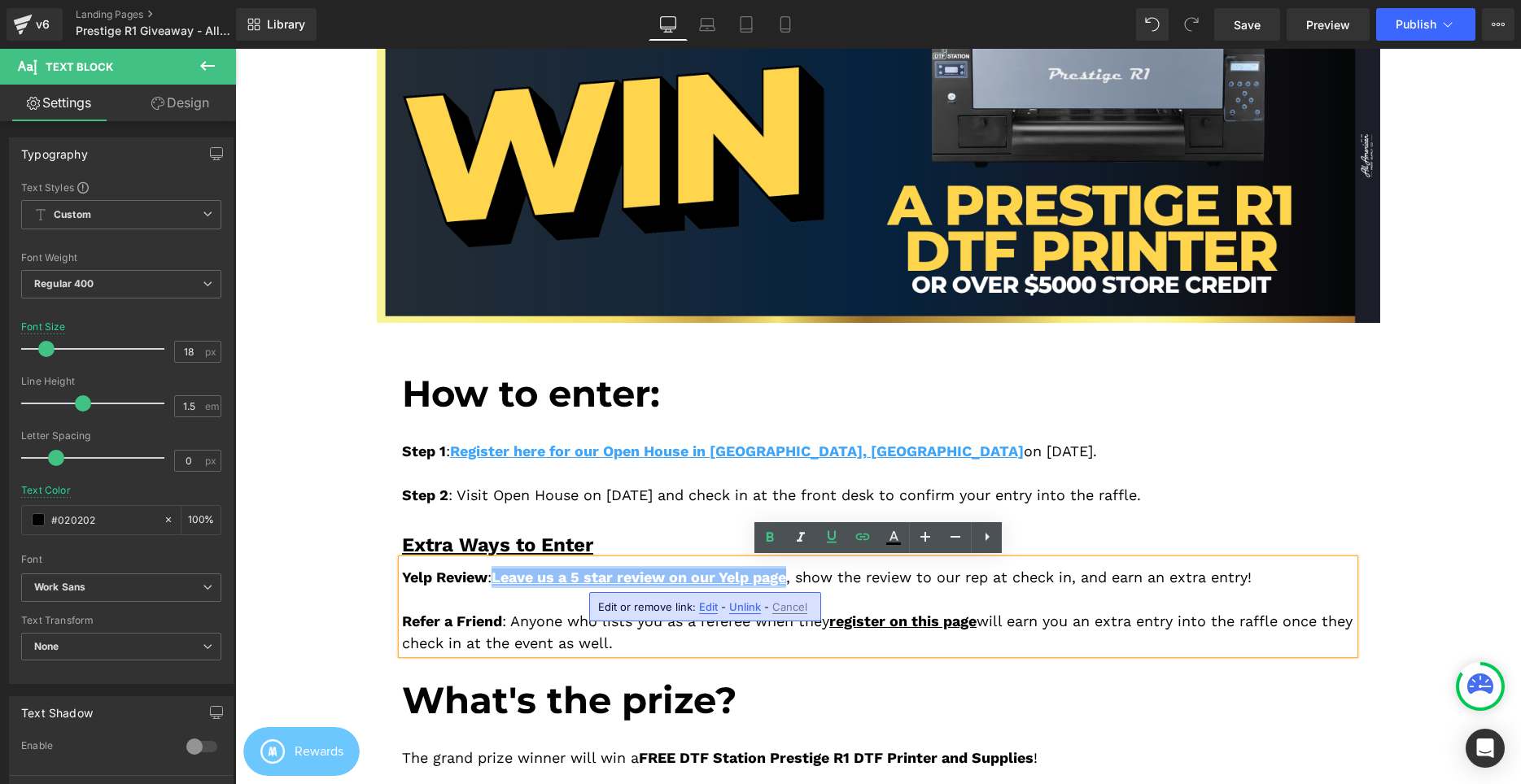
drag, startPoint x: 795, startPoint y: 578, endPoint x: 673, endPoint y: 543, distance: 126.9
click at [499, 581] on link "Leave us a 5 star review on our Yelp page" at bounding box center [639, 577] width 295 height 17
click at [0, 0] on icon at bounding box center [0, 0] width 0 height 0
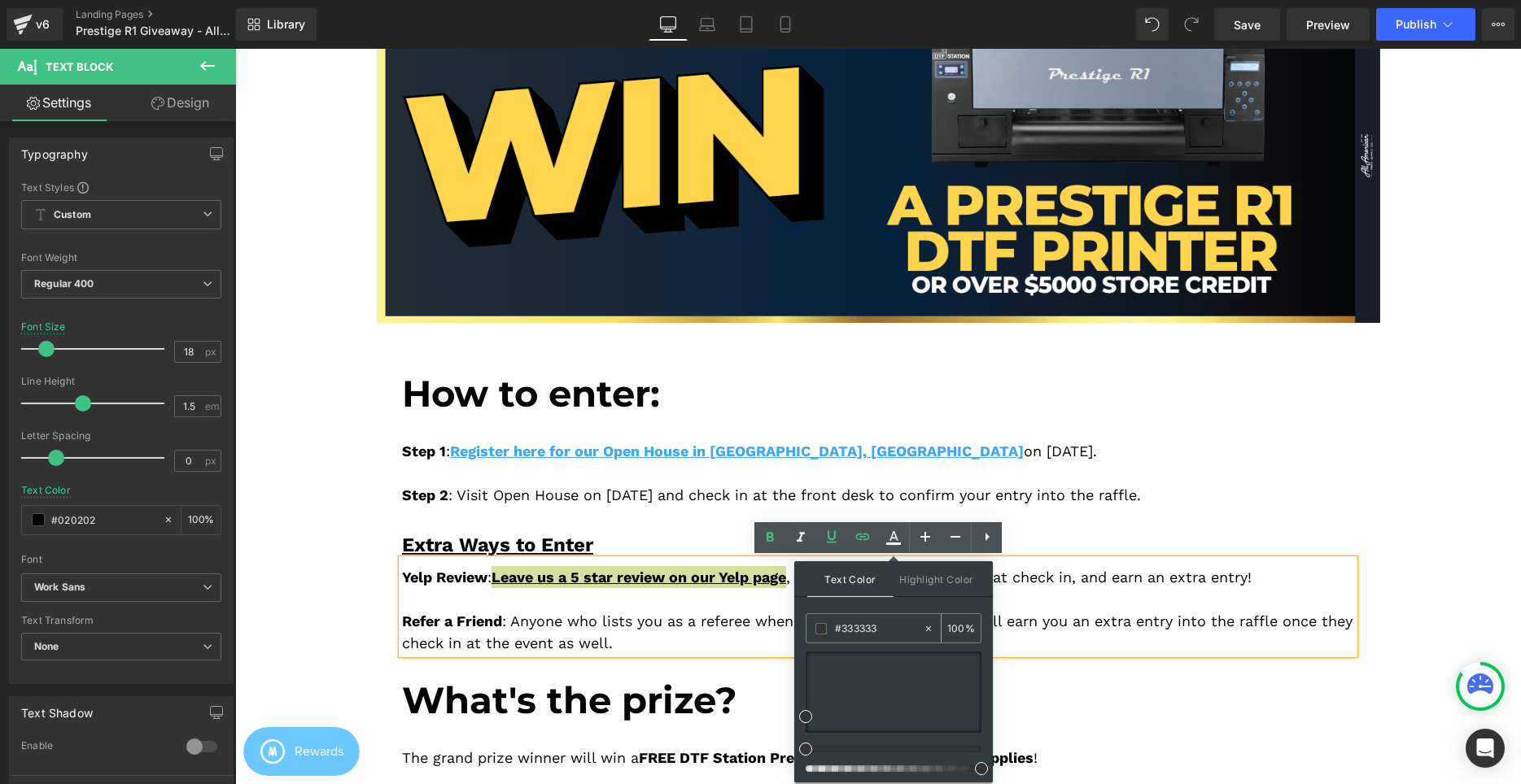
click at [0, 0] on input "#333333" at bounding box center [0, 0] width 0 height 0
paste input "ea5f9"
type input "#3ea5f9"
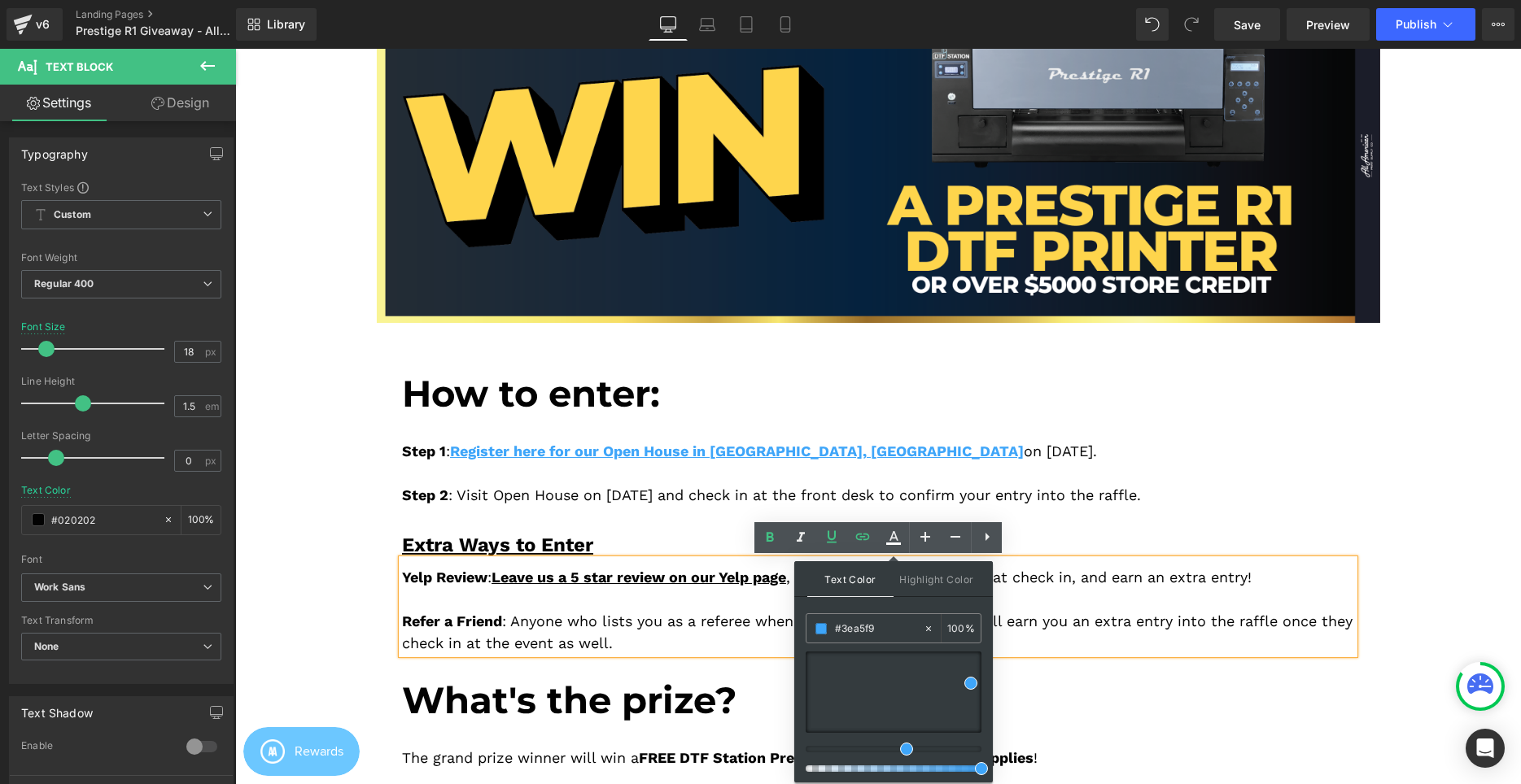
click at [751, 616] on div "Yelp Review : Leave us a 5 star review on our Yelp page , show the review to ou…" at bounding box center [877, 607] width 952 height 95
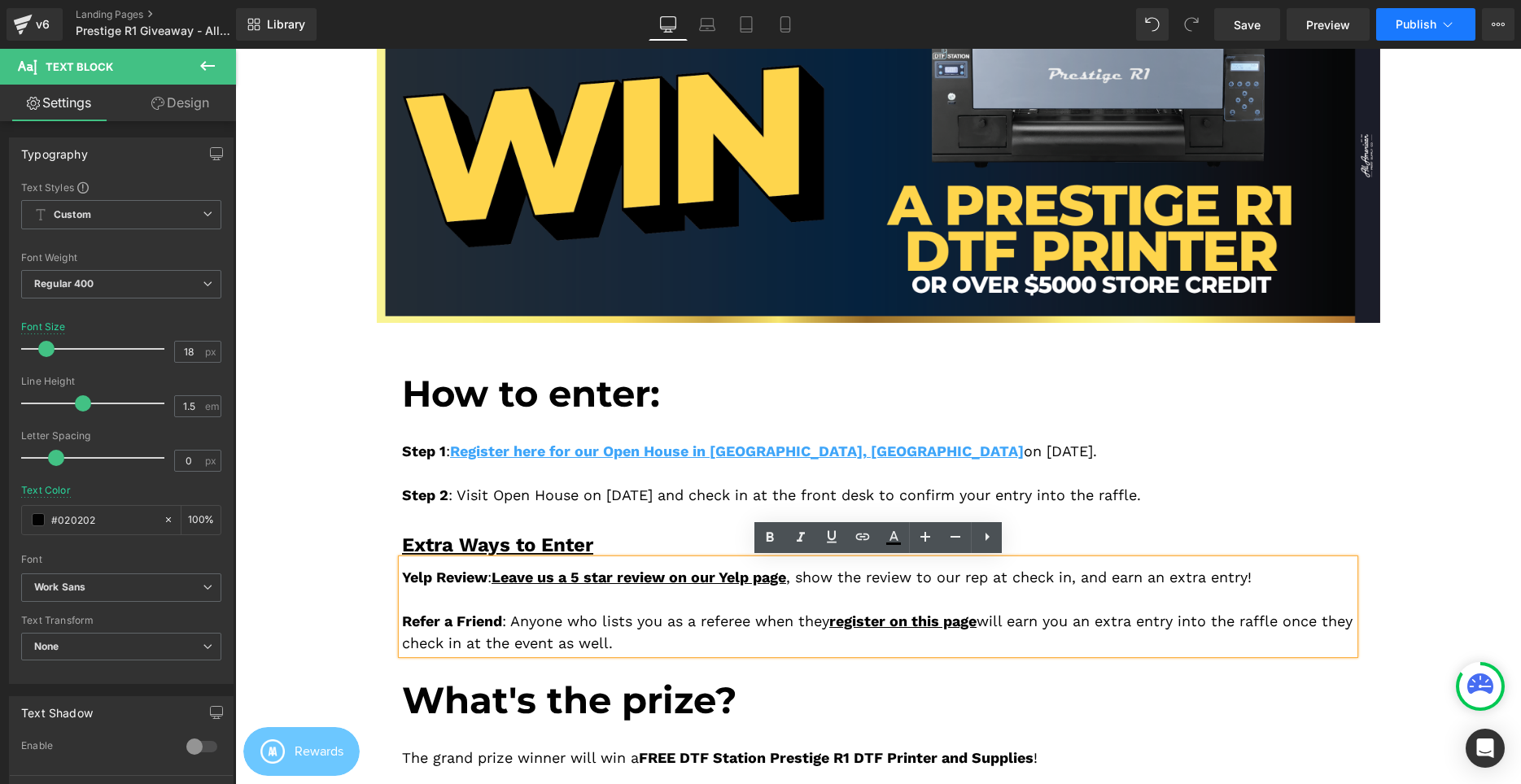
click at [1410, 27] on span "Publish" at bounding box center [1416, 24] width 41 height 13
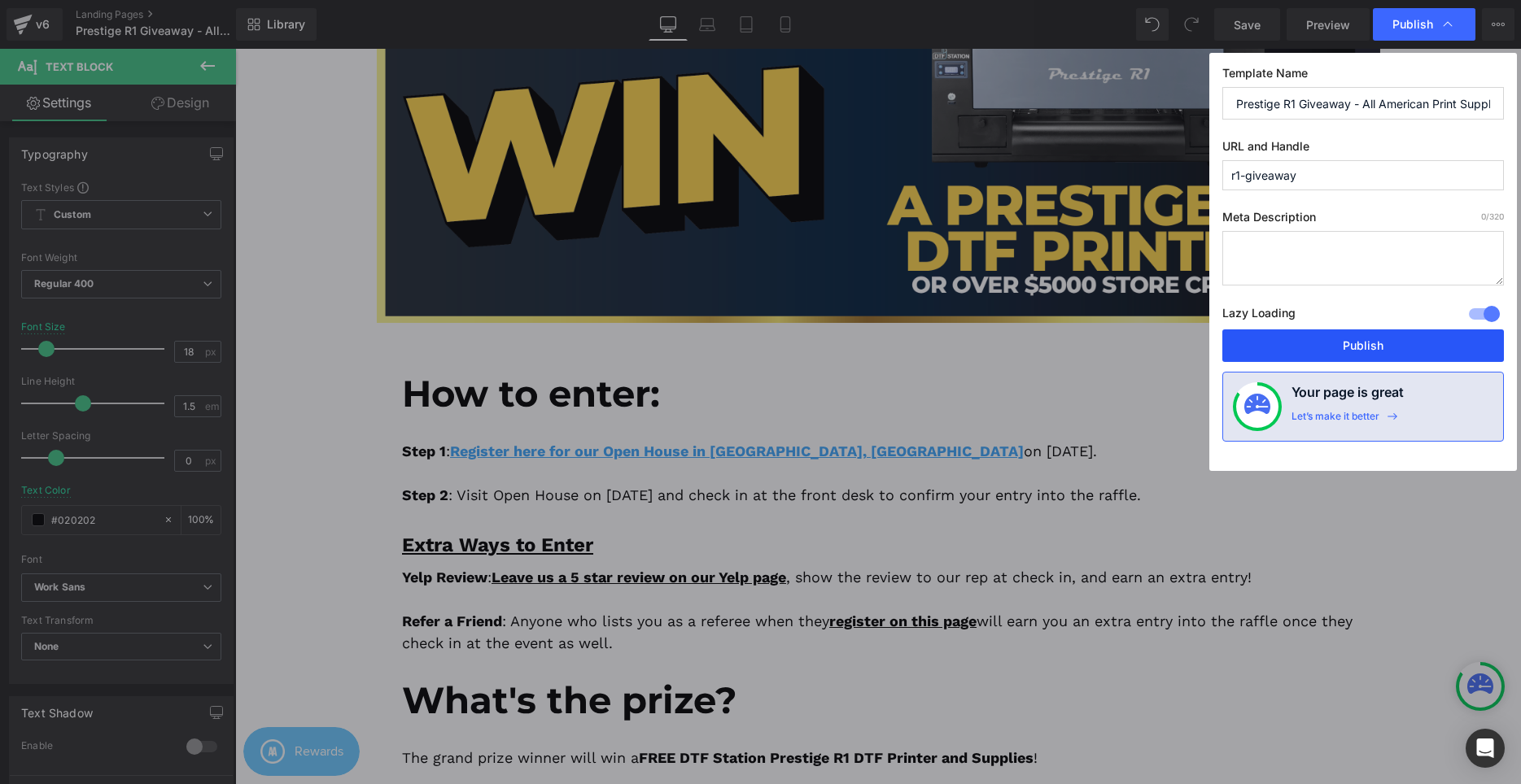
click at [1333, 354] on button "Publish" at bounding box center [1363, 346] width 281 height 33
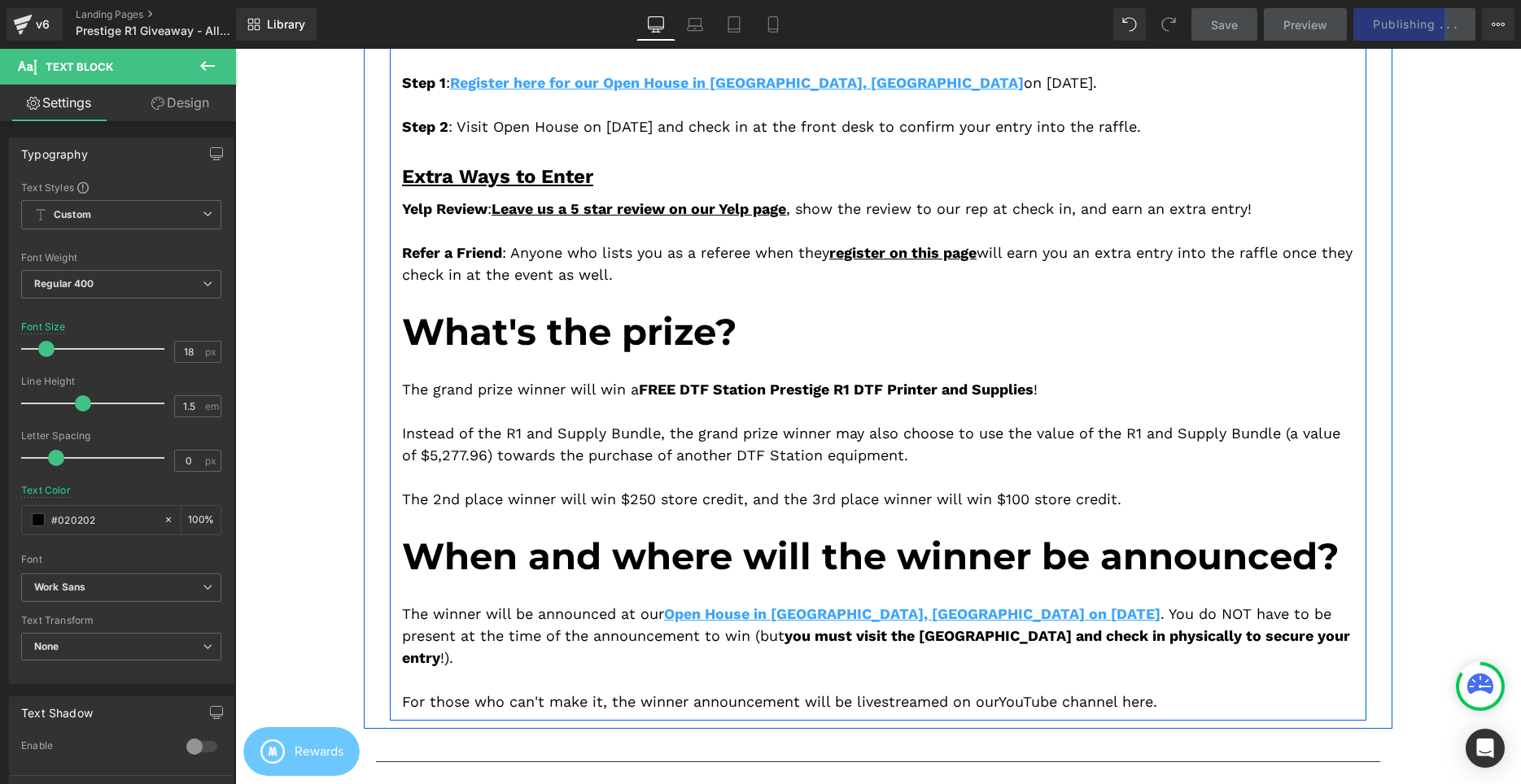
scroll to position [581, 0]
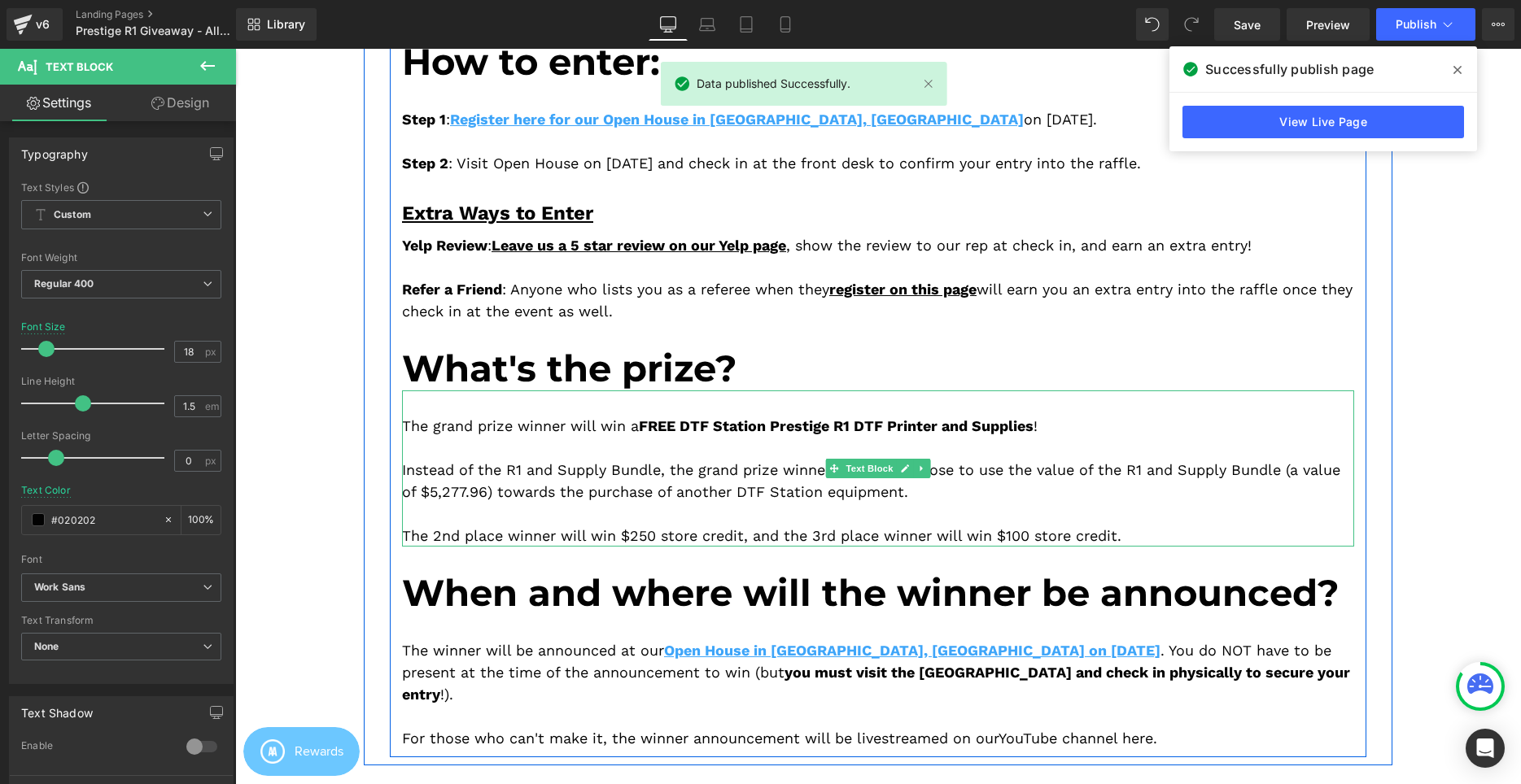
click at [891, 535] on div "The 2nd place winner will win $250 store credit, and the 3rd place winner will …" at bounding box center [877, 535] width 952 height 22
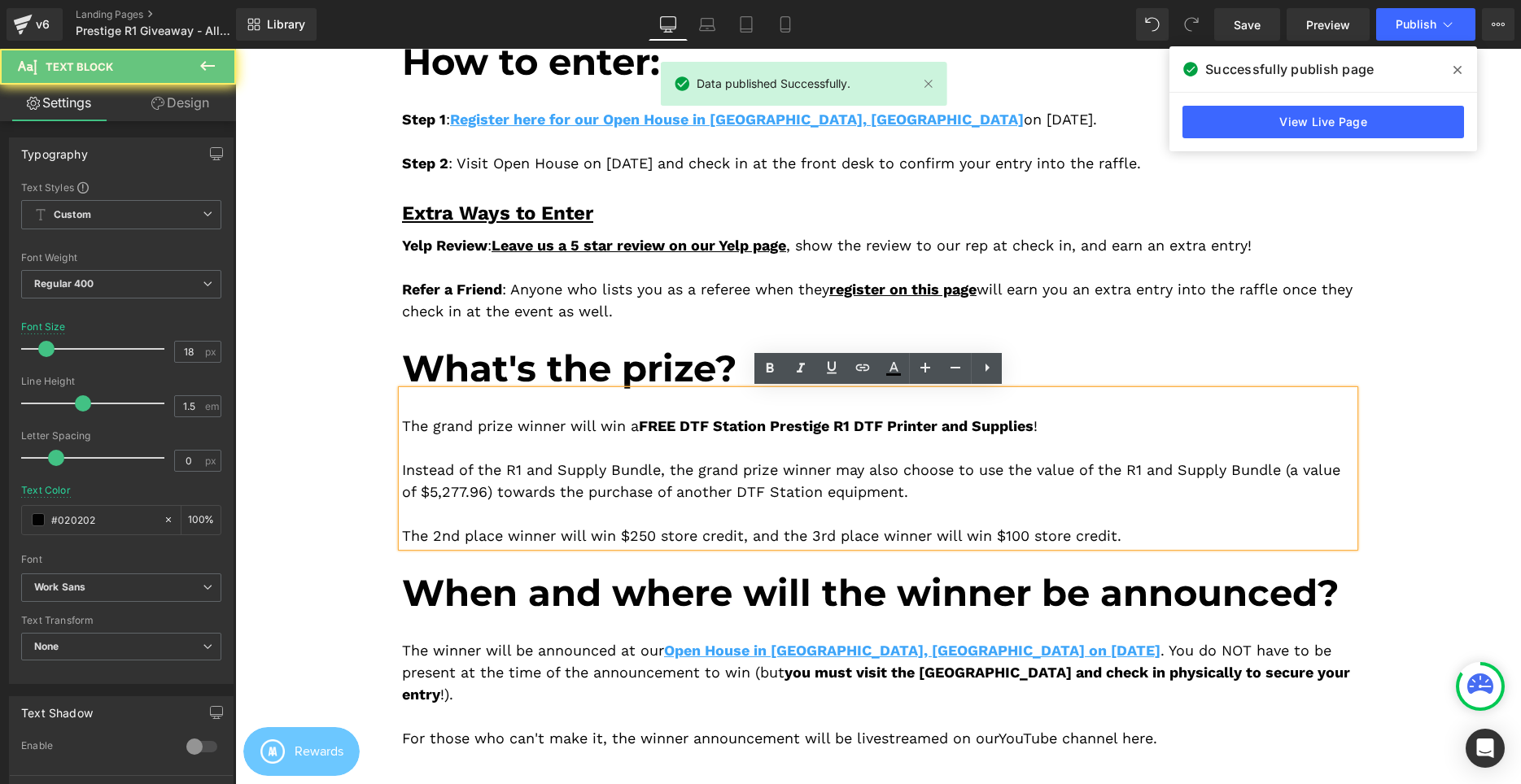
click at [891, 535] on div "The 2nd place winner will win $250 store credit, and the 3rd place winner will …" at bounding box center [877, 535] width 952 height 22
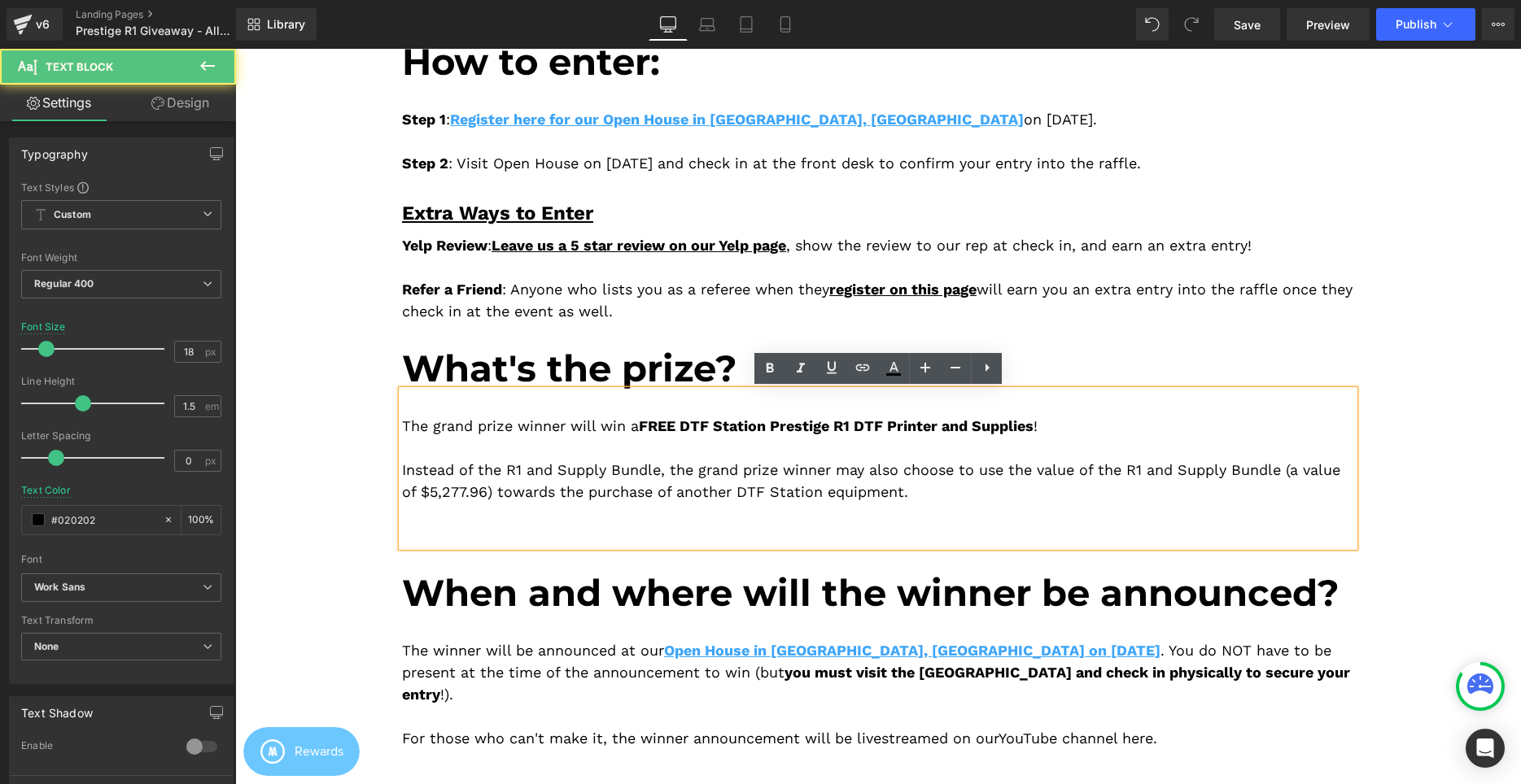
click at [1082, 424] on div "The grand prize winner will win a FREE DTF Station Prestige R1 DTF Printer and …" at bounding box center [877, 426] width 952 height 22
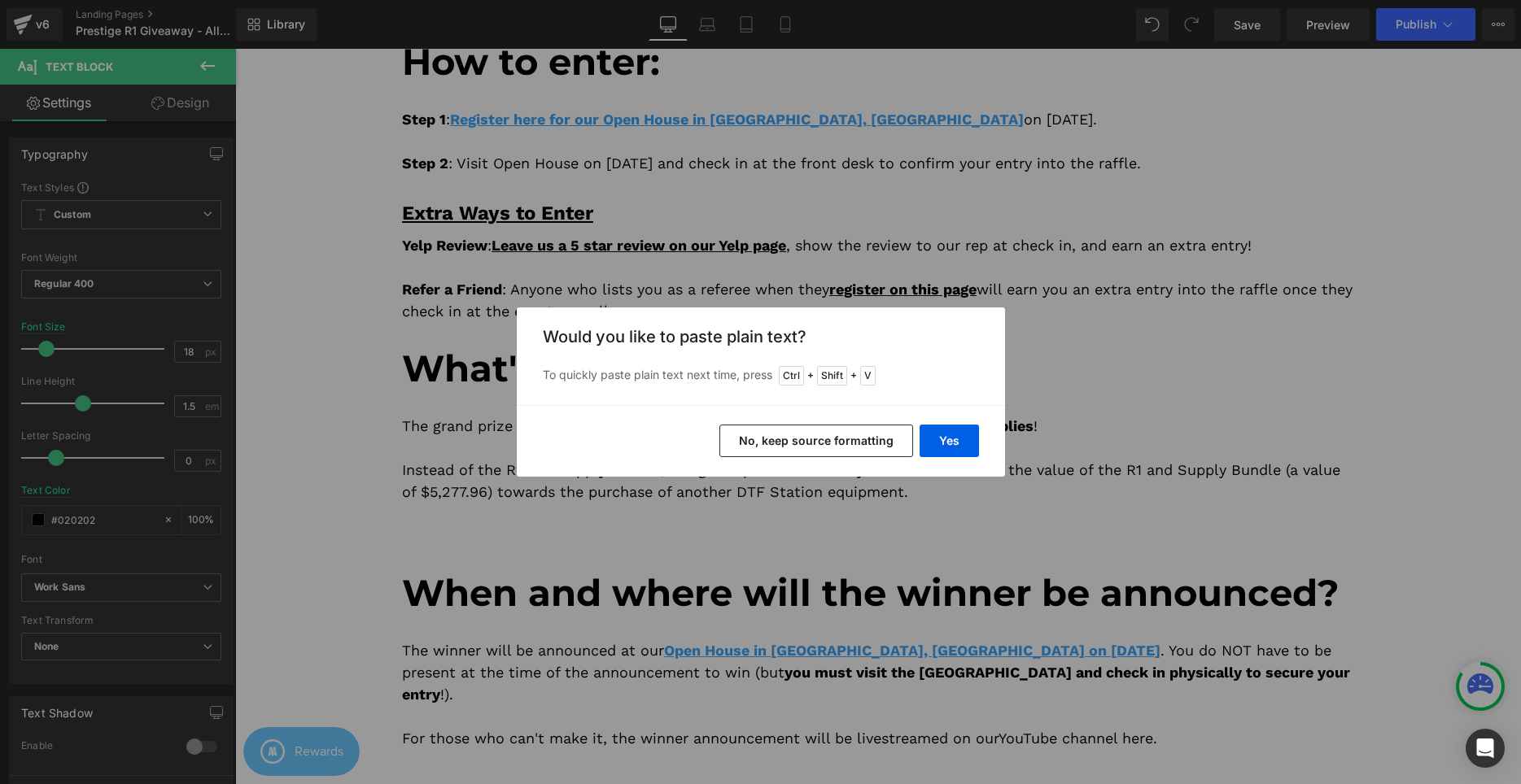
drag, startPoint x: 900, startPoint y: 445, endPoint x: 675, endPoint y: 451, distance: 225.1
click at [900, 445] on button "No, keep source formatting" at bounding box center [815, 440] width 193 height 33
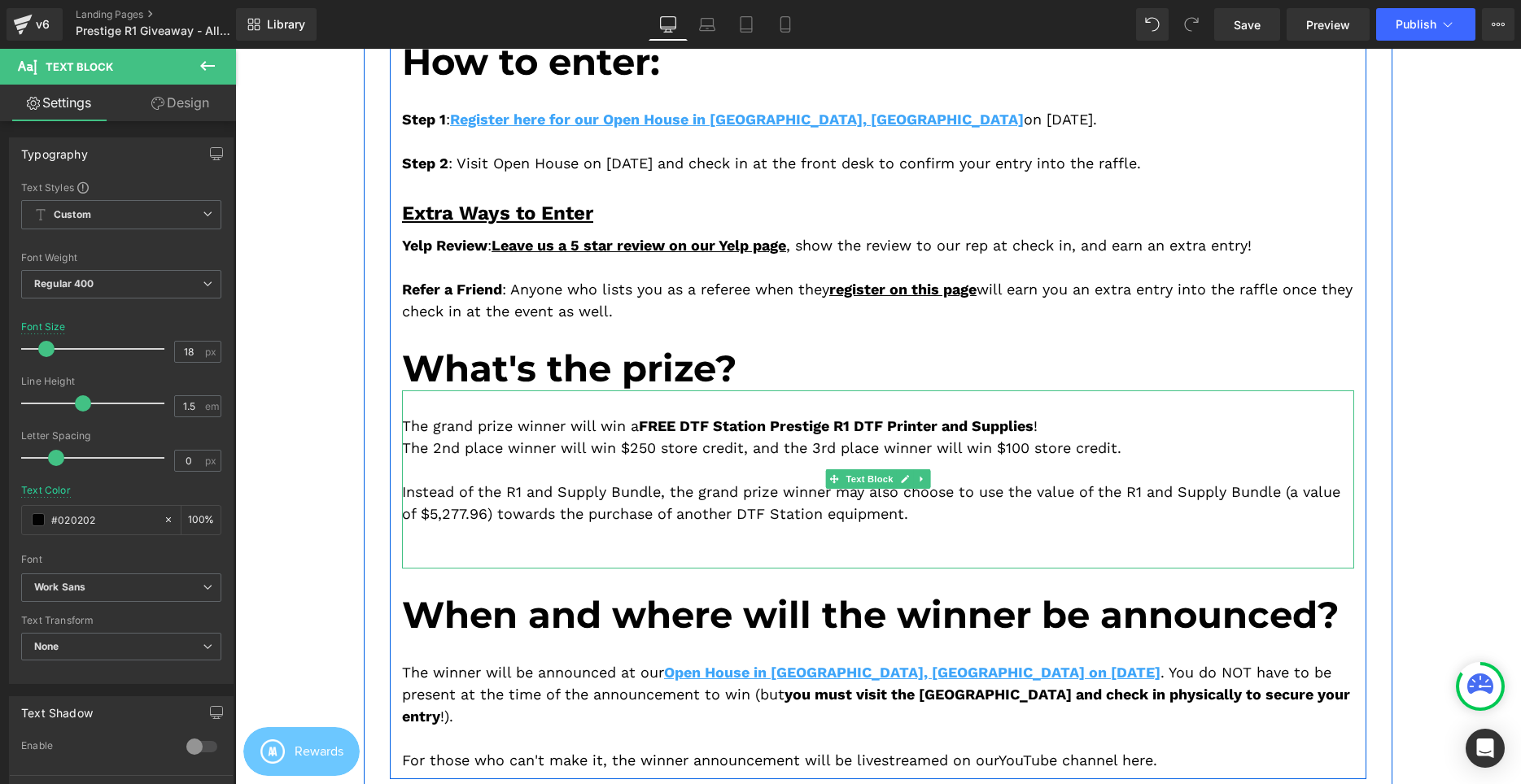
click at [911, 551] on div at bounding box center [877, 557] width 952 height 22
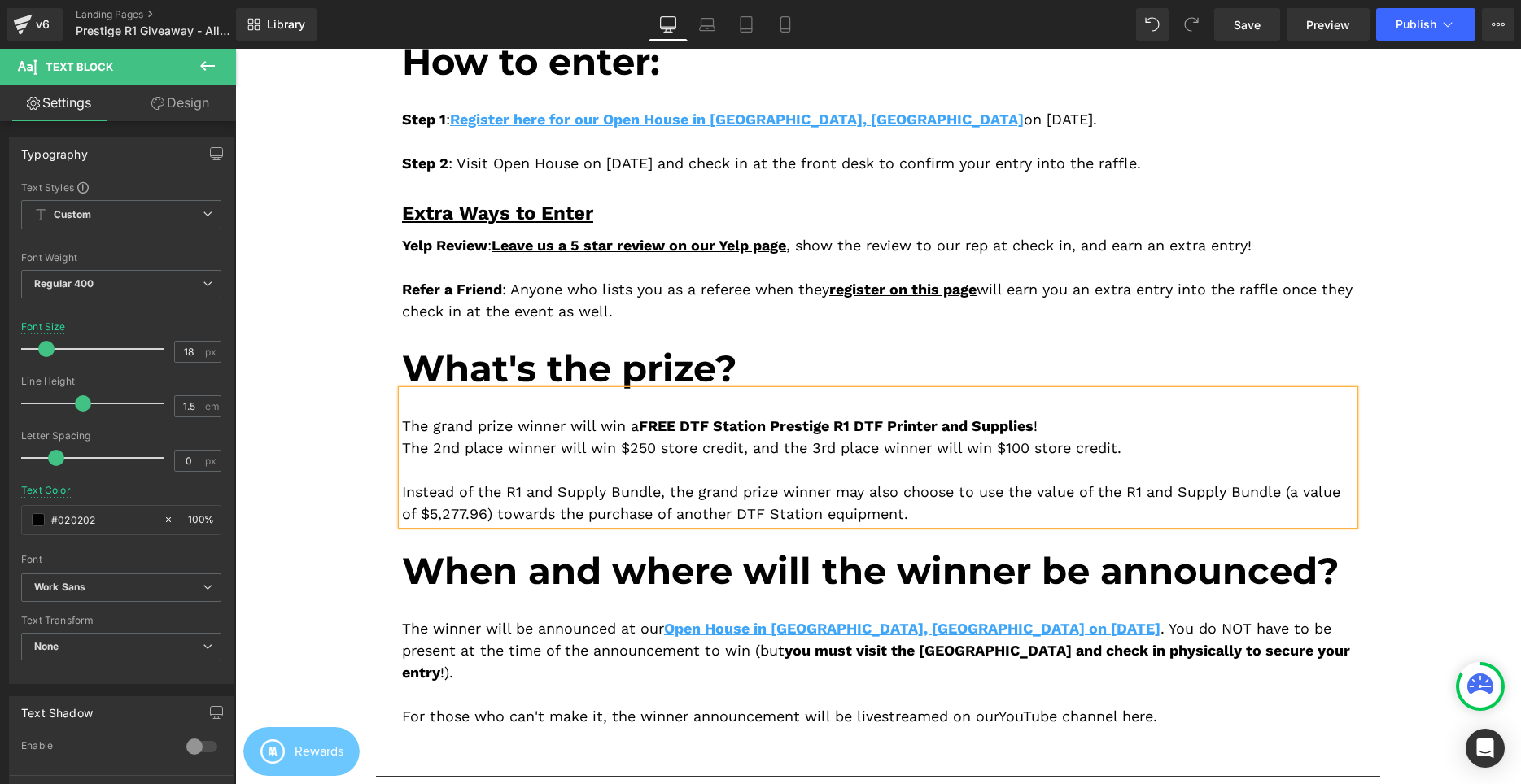
click at [403, 446] on div "The 2nd place winner will win $250 store credit, and the 3rd place winner will …" at bounding box center [877, 448] width 952 height 22
click at [1138, 438] on div "The grand prize winner will win a FREE DTF Station Prestige R1 DTF Printer and …" at bounding box center [877, 437] width 952 height 44
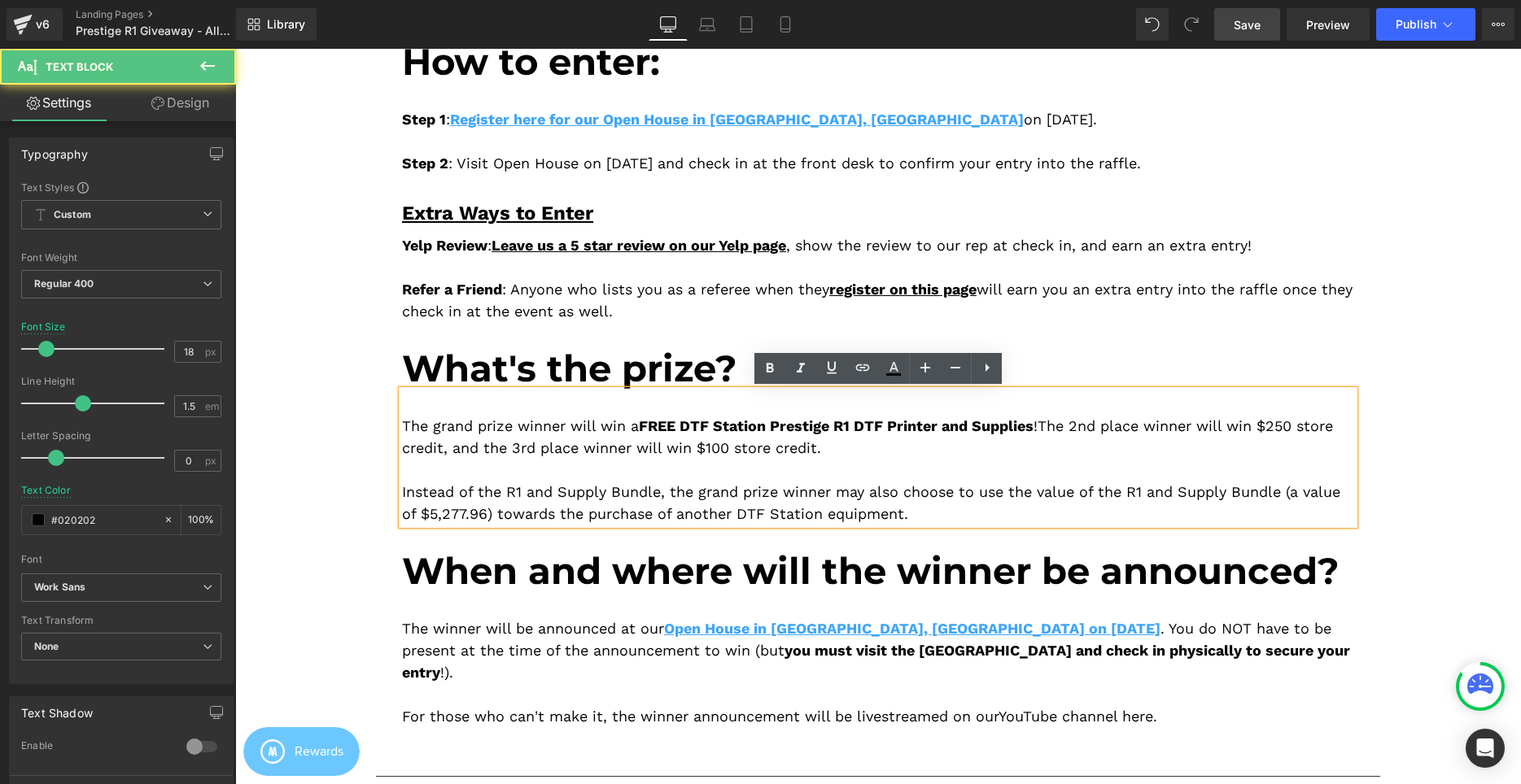
click at [1276, 17] on link "Save" at bounding box center [1246, 24] width 66 height 33
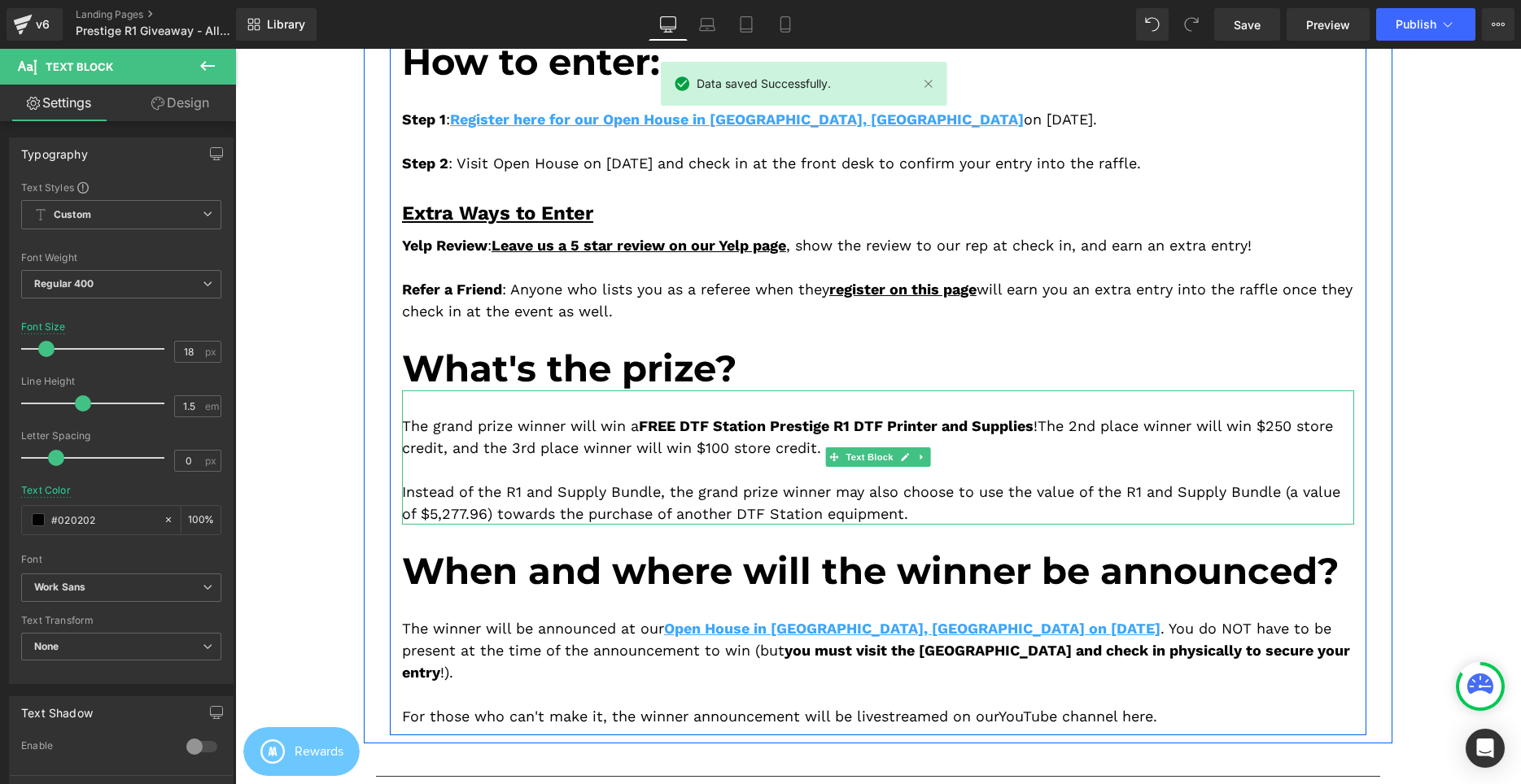
click at [1052, 422] on div "The grand prize winner will win a FREE DTF Station Prestige R1 DTF Printer and …" at bounding box center [877, 437] width 952 height 44
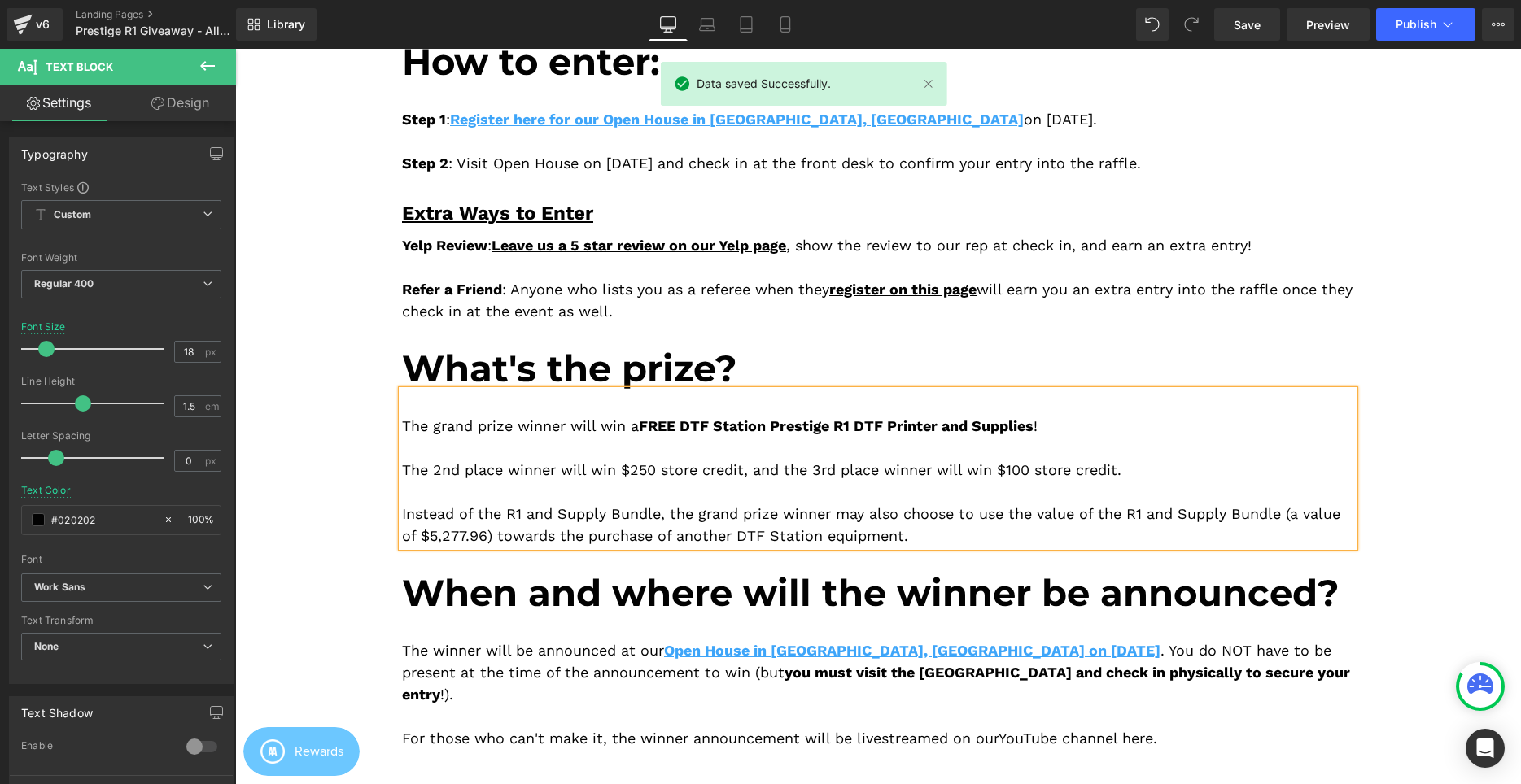
click at [1358, 349] on div "How to enter: Heading Step 1 : Register here for our Open House in Cerritos, CA…" at bounding box center [878, 382] width 977 height 734
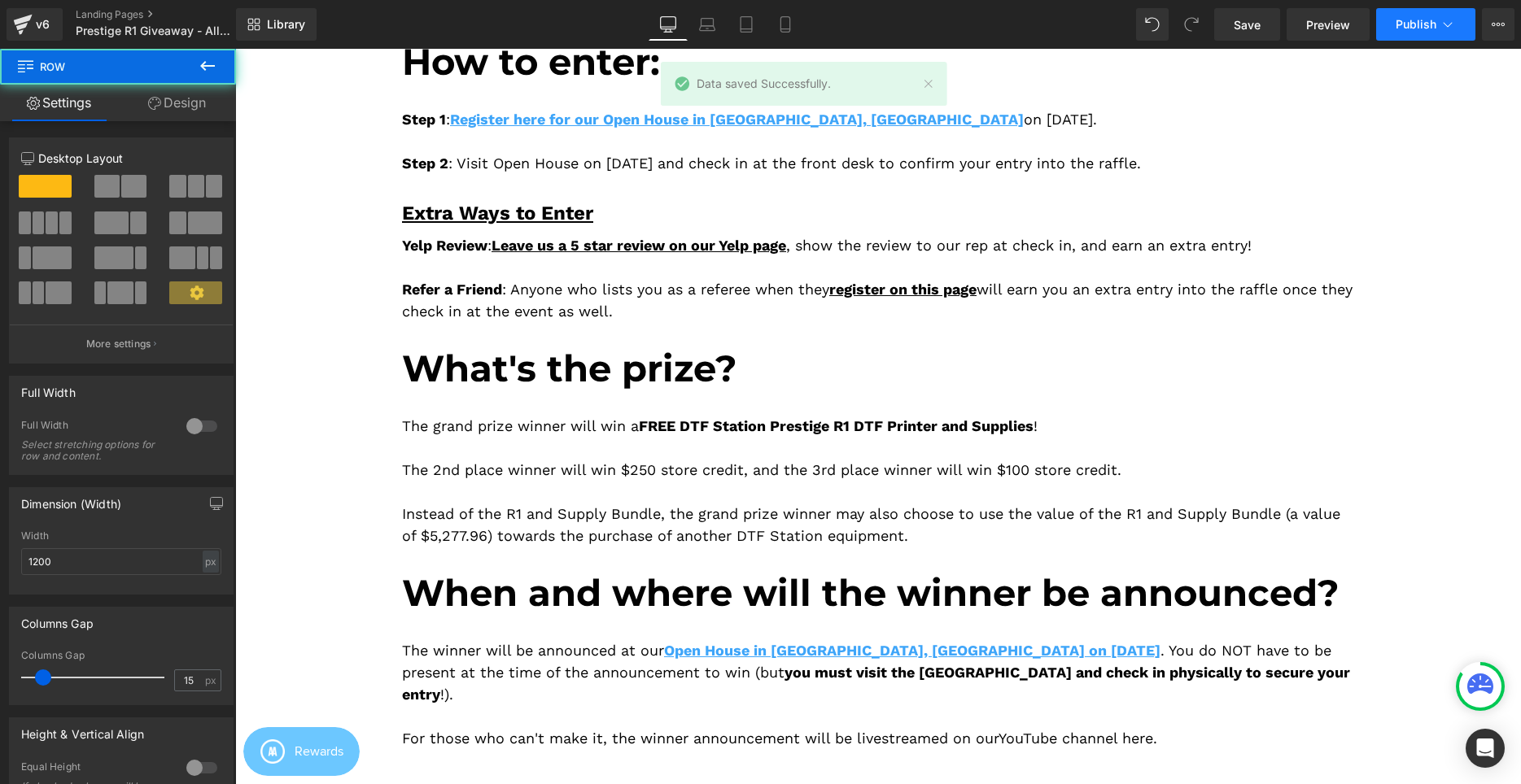
click at [1424, 18] on span "Publish" at bounding box center [1416, 24] width 41 height 13
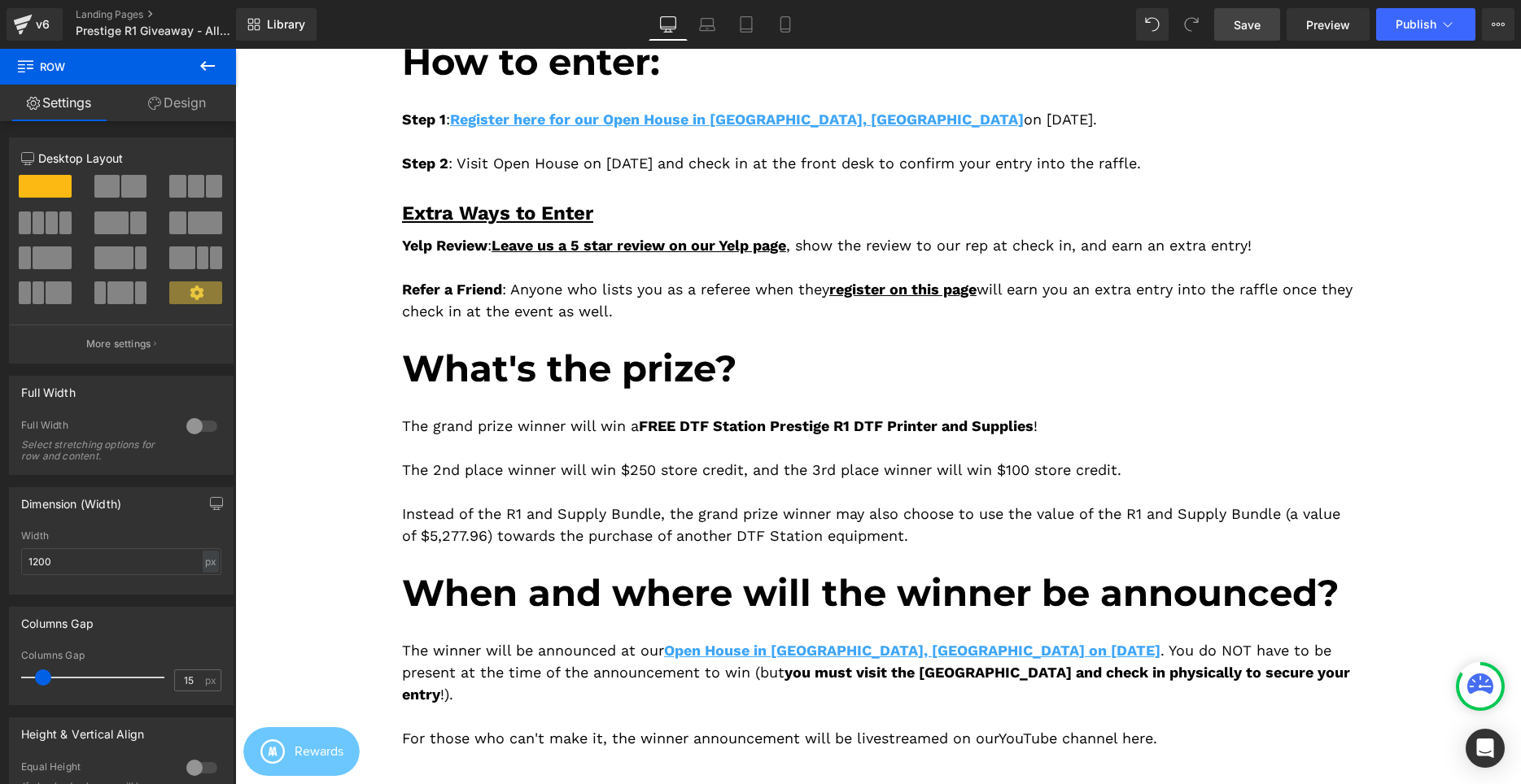
click at [1258, 29] on span "Save" at bounding box center [1247, 24] width 27 height 17
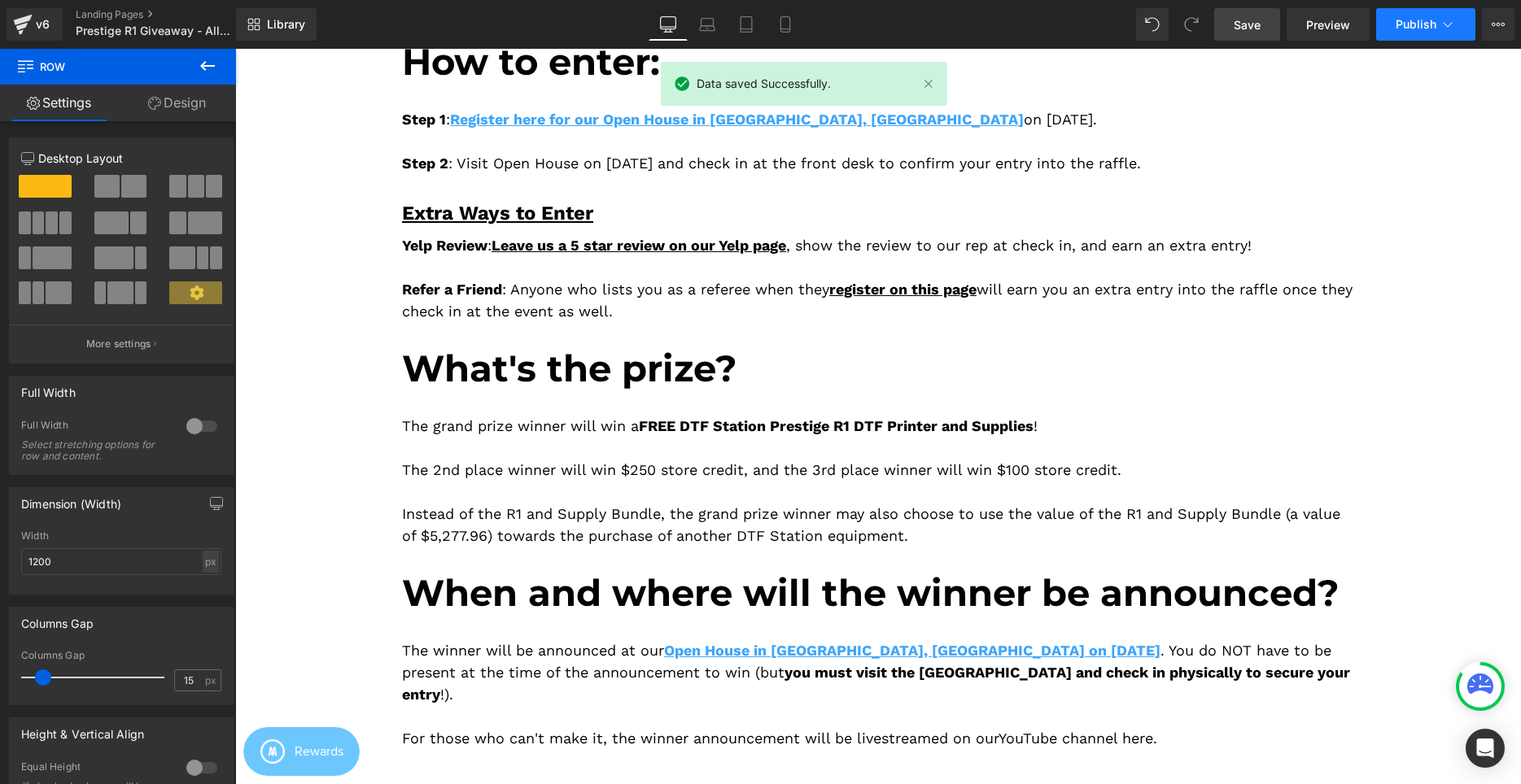
click at [1409, 32] on button "Publish" at bounding box center [1426, 24] width 100 height 33
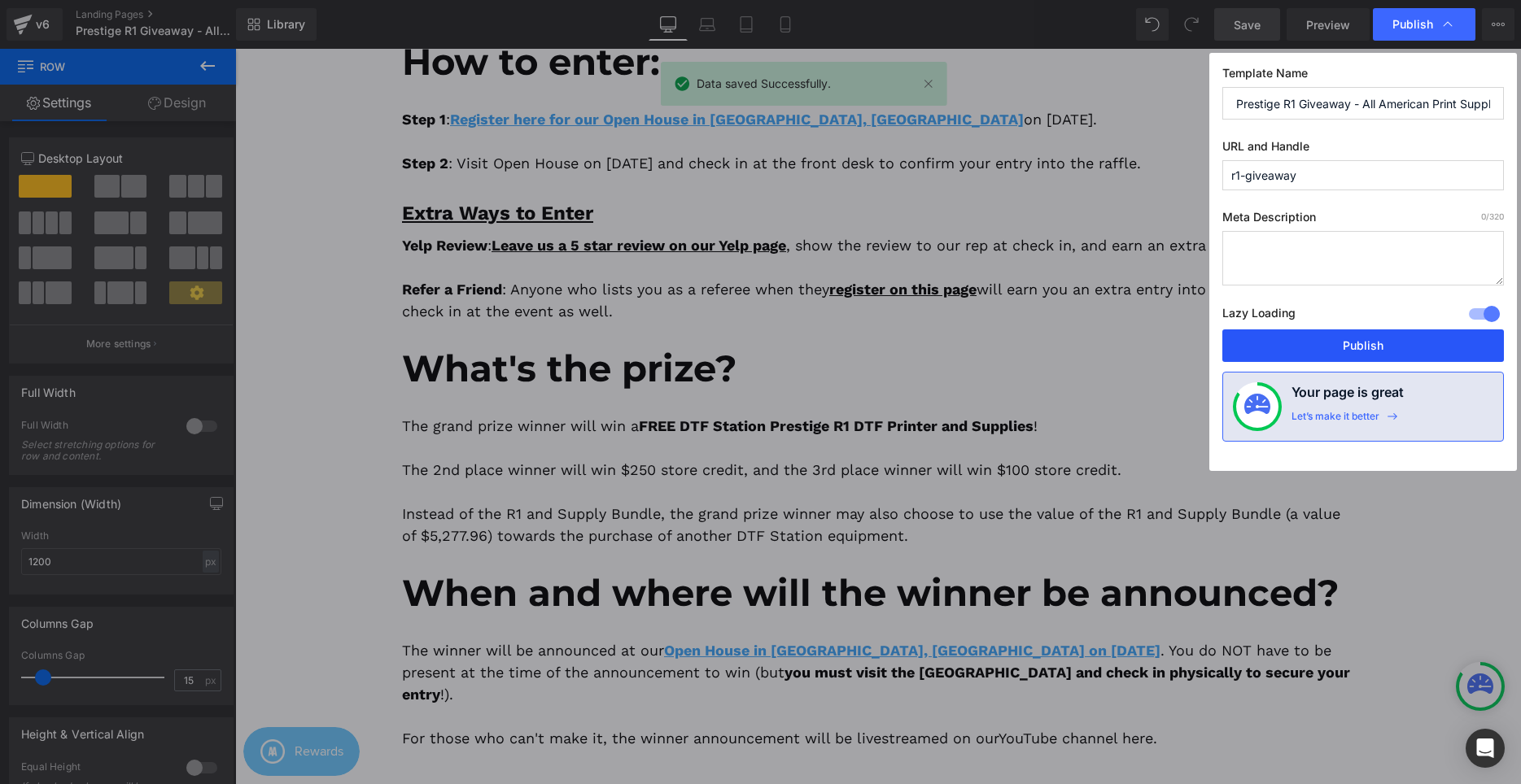
click at [1333, 337] on button "Publish" at bounding box center [1363, 346] width 281 height 33
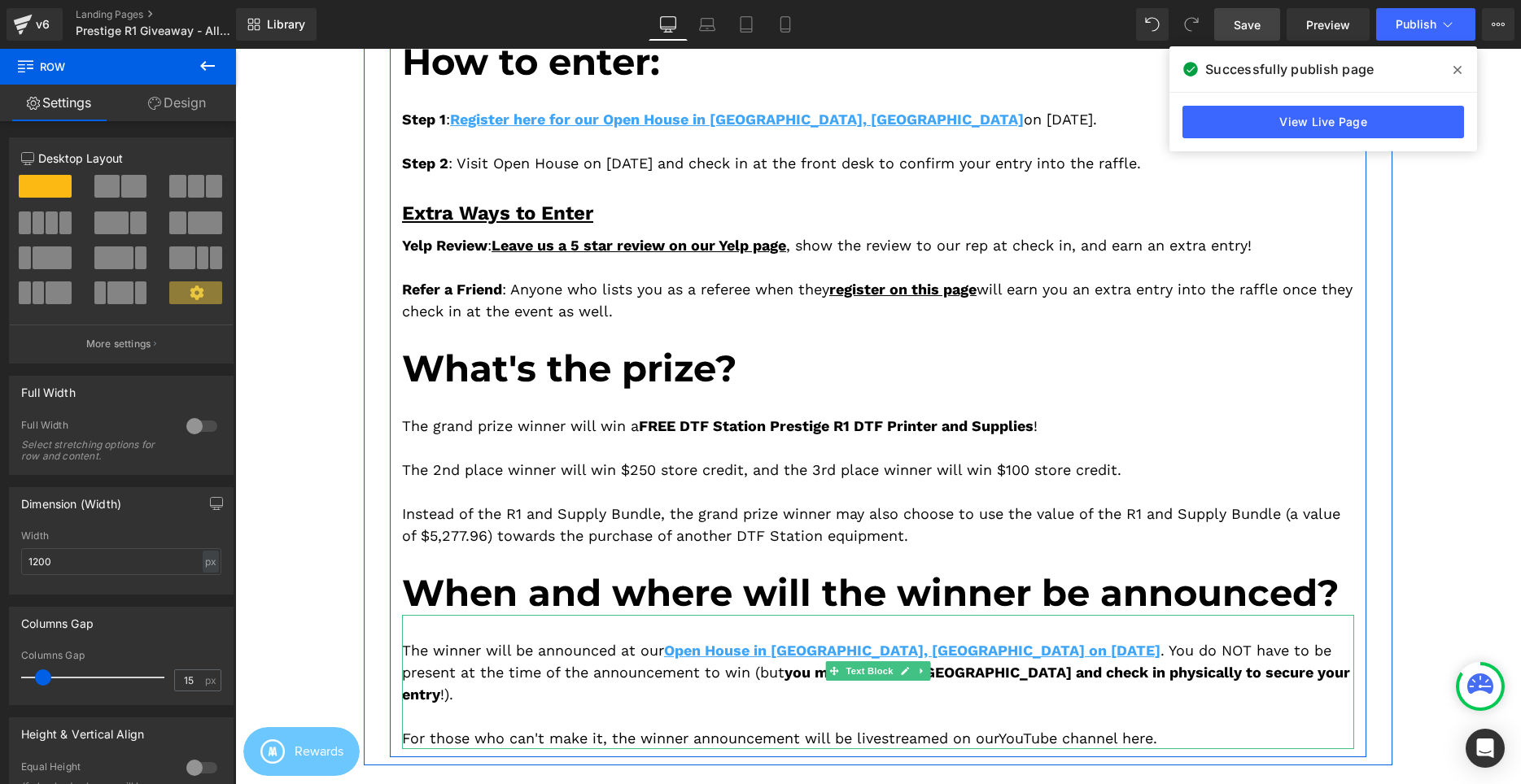
click at [453, 705] on div at bounding box center [877, 716] width 952 height 22
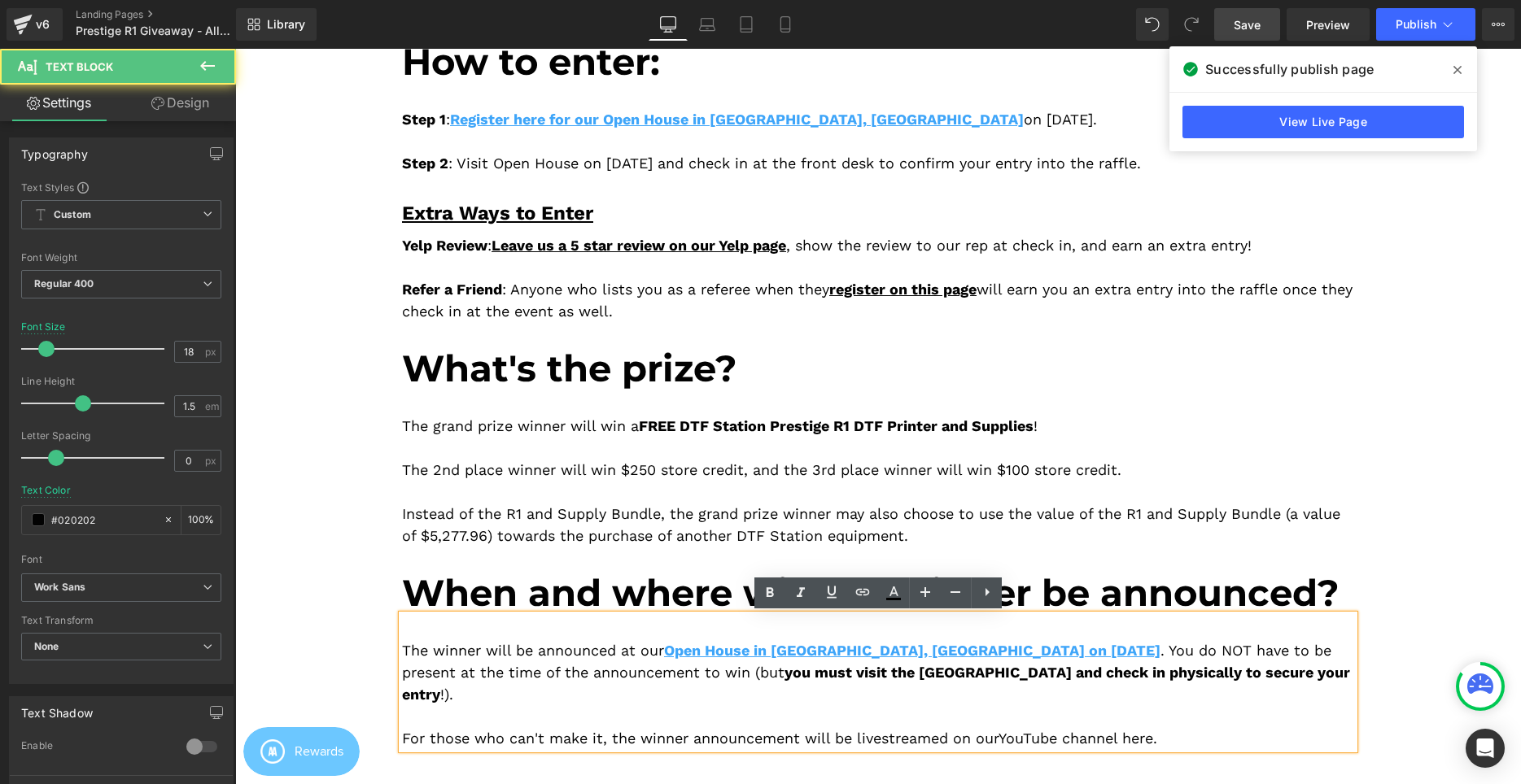
click at [587, 727] on div "For those who can't make it, the winner announcement will be livestreamed on ou…" at bounding box center [877, 738] width 952 height 22
drag, startPoint x: 604, startPoint y: 716, endPoint x: 552, endPoint y: 713, distance: 52.1
click at [552, 727] on div "For those who can't make it, the winner announcement will be livestreamed on ou…" at bounding box center [877, 738] width 952 height 22
drag, startPoint x: 1078, startPoint y: 719, endPoint x: 1036, endPoint y: 725, distance: 42.4
click at [1077, 730] on link "YouTube channel here" at bounding box center [1076, 738] width 155 height 17
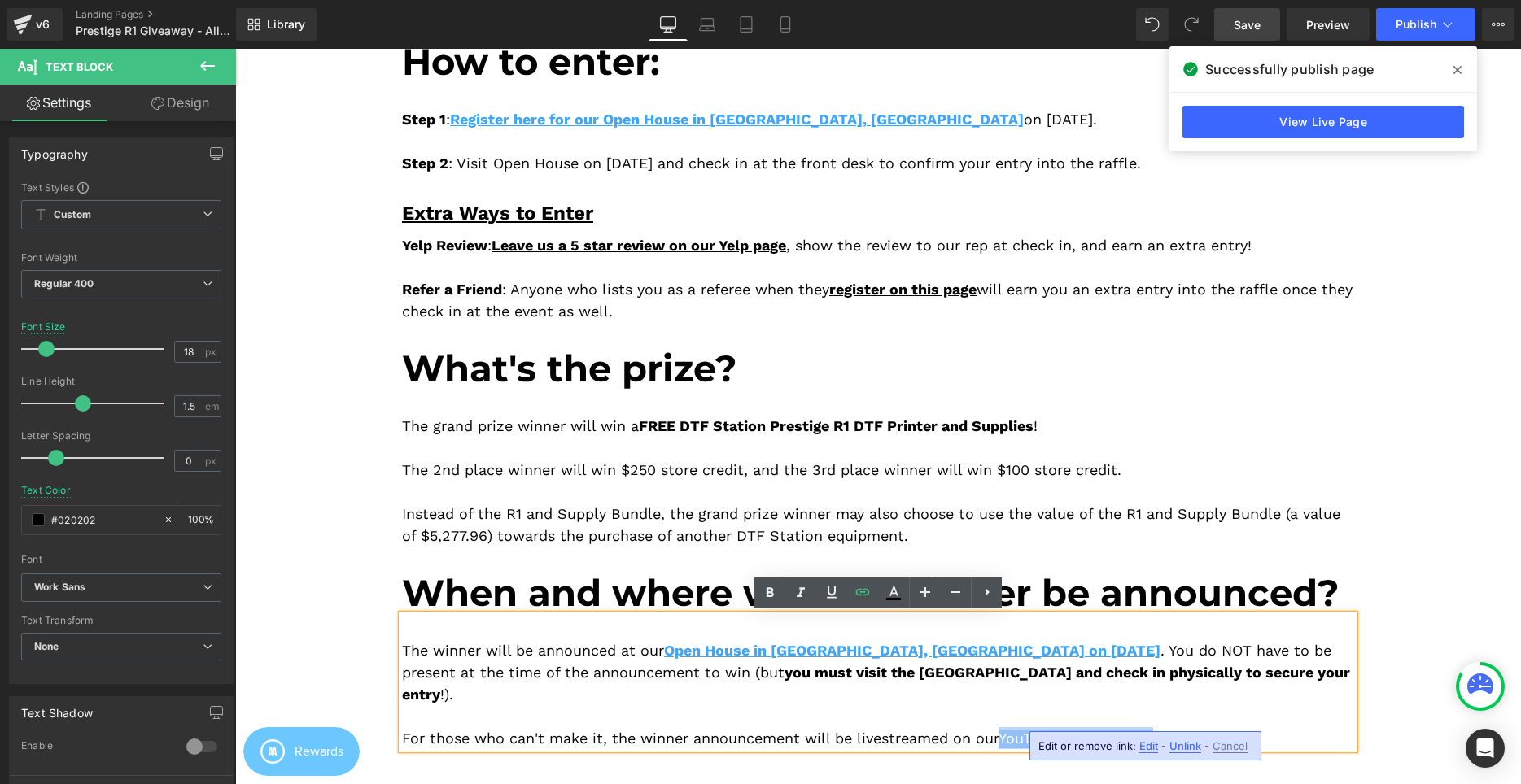
drag, startPoint x: 1012, startPoint y: 712, endPoint x: 1162, endPoint y: 715, distance: 150.0
click at [1154, 730] on link "YouTube channel here" at bounding box center [1076, 738] width 155 height 17
click at [772, 589] on icon at bounding box center [770, 592] width 8 height 10
click at [0, 0] on icon at bounding box center [0, 0] width 0 height 0
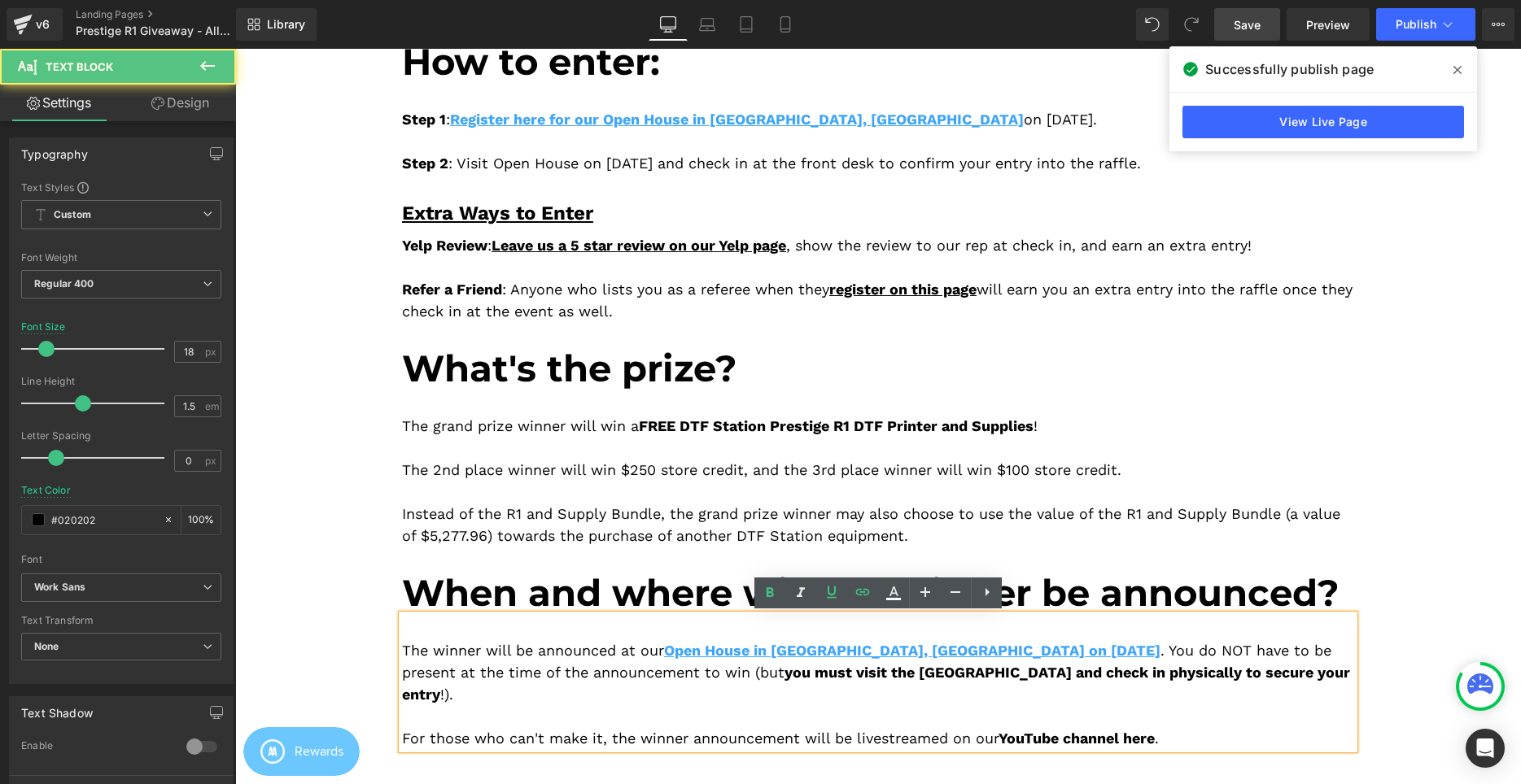
click at [958, 673] on span "you must visit the Open House and check in physically to secure your entry" at bounding box center [876, 683] width 948 height 39
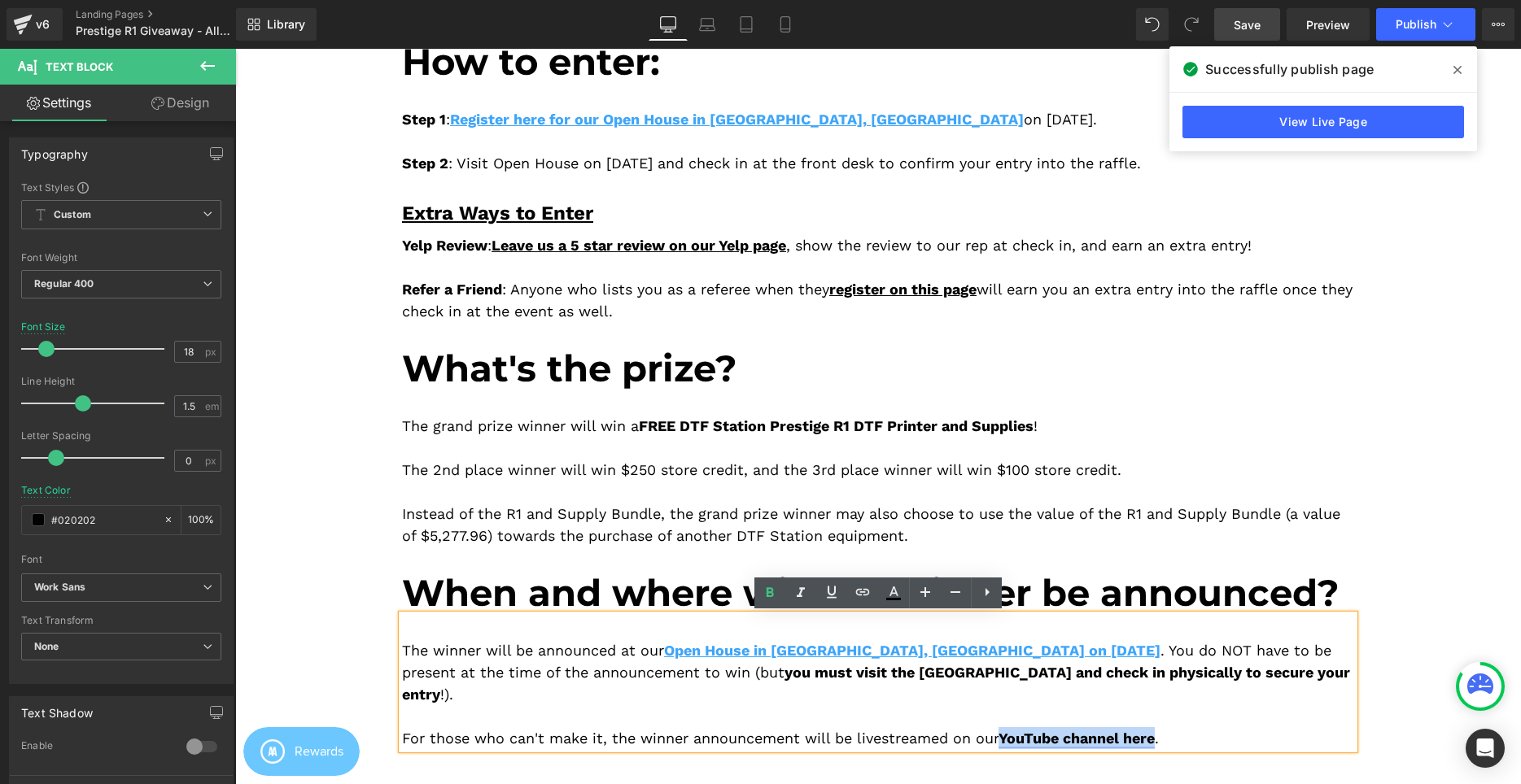
drag, startPoint x: 1010, startPoint y: 714, endPoint x: 1164, endPoint y: 717, distance: 154.0
click at [1154, 730] on strong "YouTube channel here" at bounding box center [1077, 738] width 157 height 17
click at [843, 594] on link at bounding box center [831, 592] width 31 height 31
click at [0, 0] on icon at bounding box center [0, 0] width 0 height 0
type input "#050505"
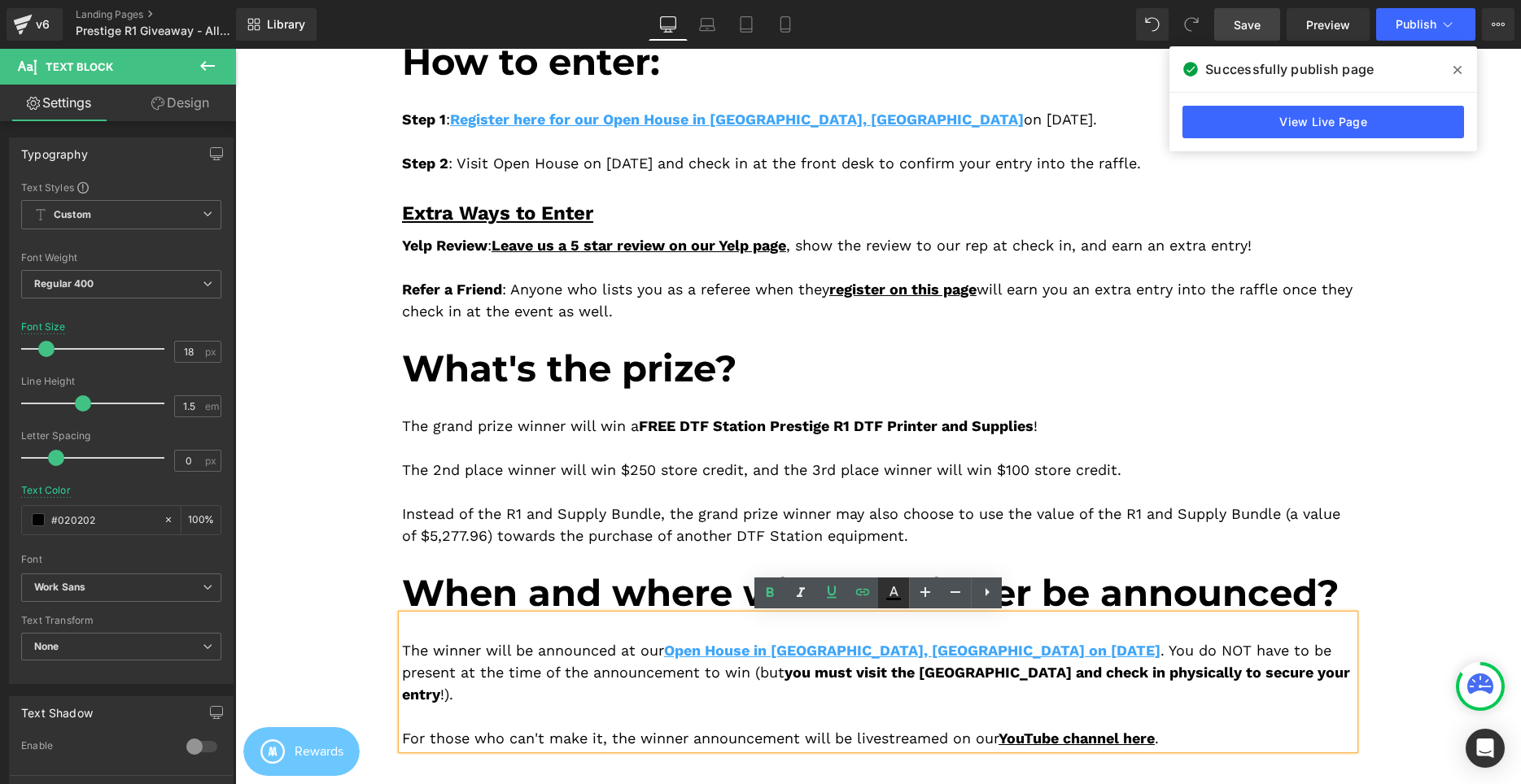
type input "100"
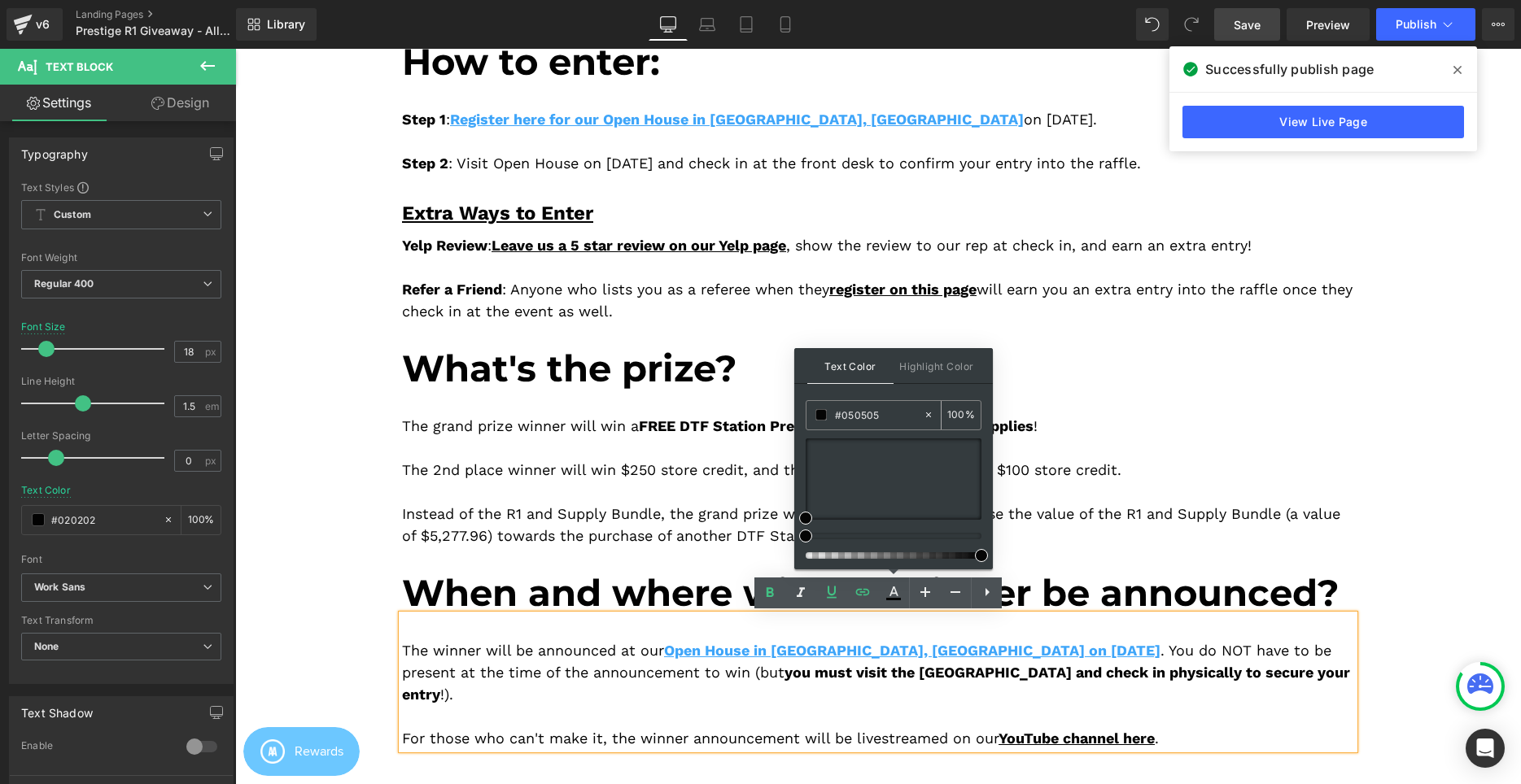
click at [0, 0] on input "#050505" at bounding box center [0, 0] width 0 height 0
paste input "The 2nd place winner will win $250 store credit, and the 3rd place winner will …"
type input "The 2nd place winner will win $250 store credit, and the 3rd place winner will …"
type input "0"
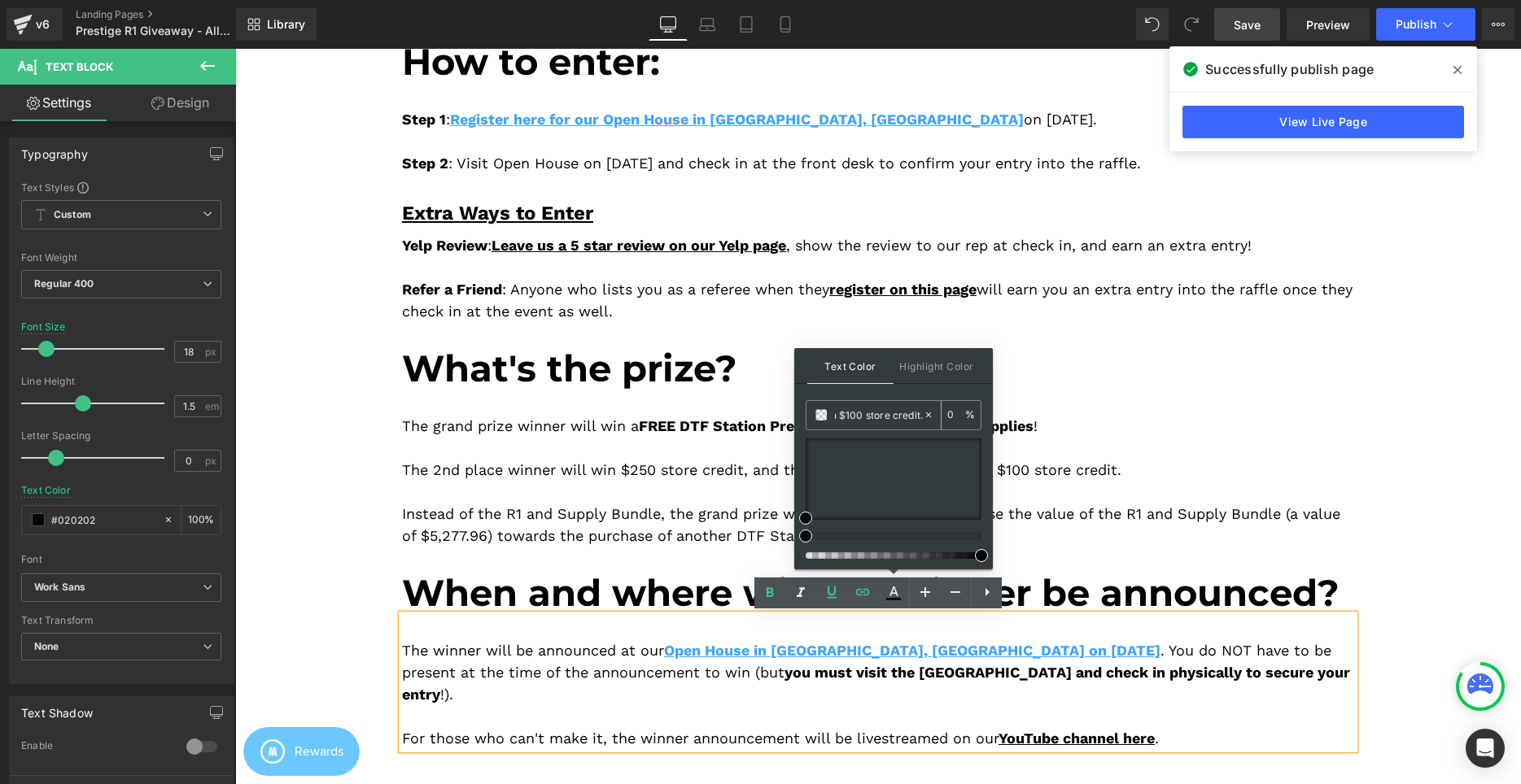
type input "#050505"
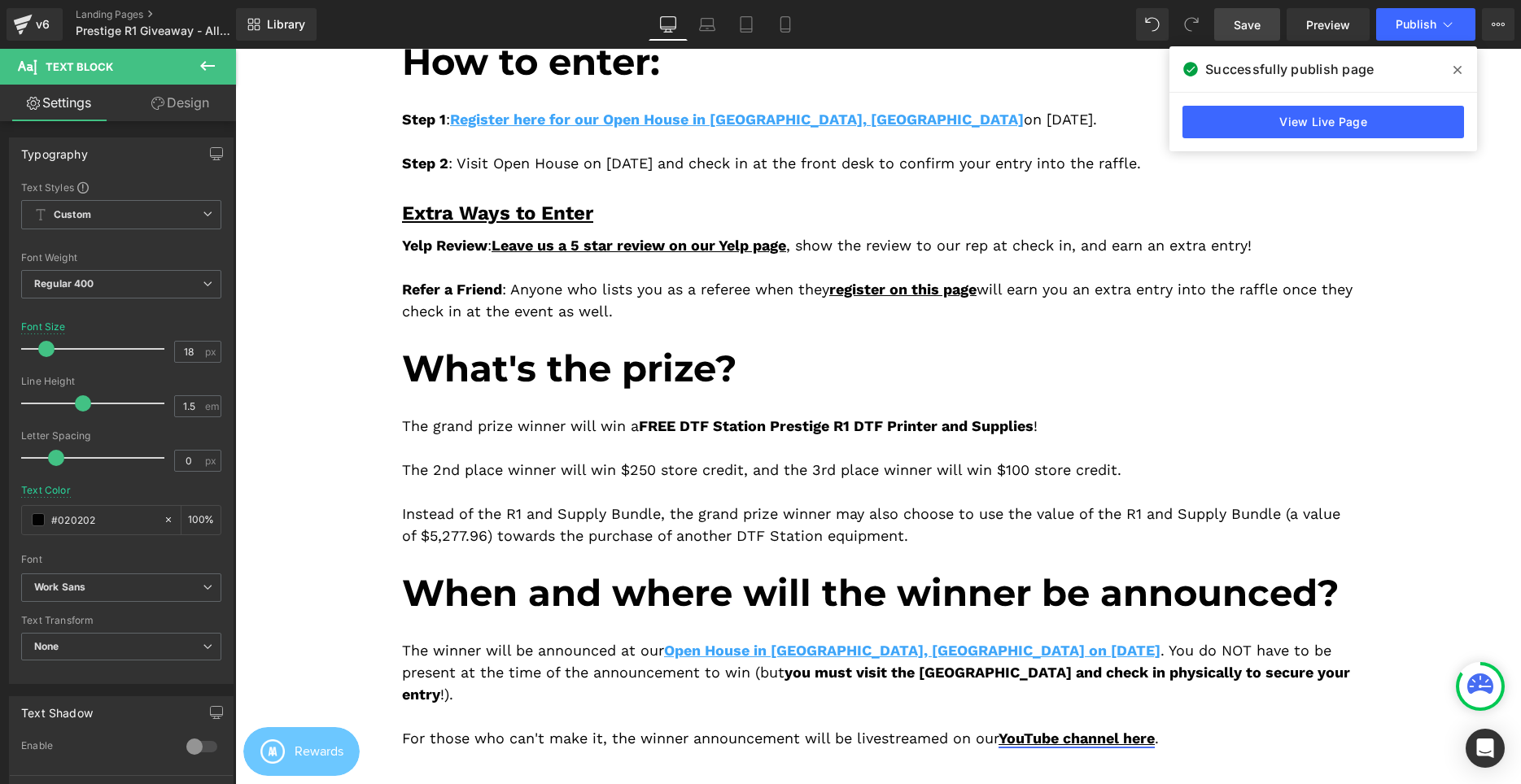
click at [1036, 725] on div "The winner will be announced at our Open House in Cerritos, CA on September 6, …" at bounding box center [877, 682] width 952 height 134
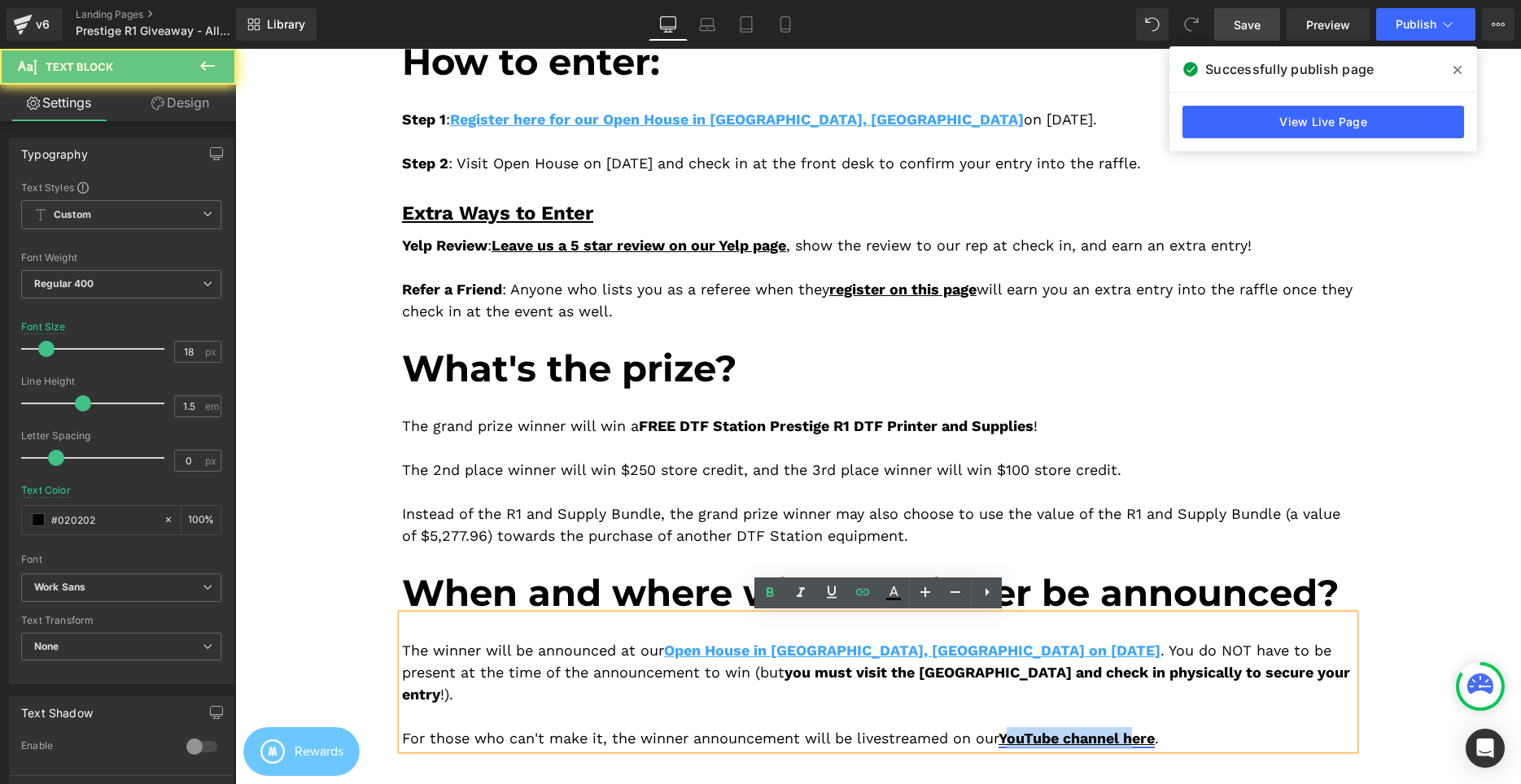
drag, startPoint x: 1014, startPoint y: 717, endPoint x: 1143, endPoint y: 709, distance: 129.2
click at [1146, 727] on div "For those who can't make it, the winner announcement will be livestreamed on ou…" at bounding box center [877, 738] width 952 height 22
click at [1079, 730] on span "YouTube channel here" at bounding box center [1077, 738] width 157 height 17
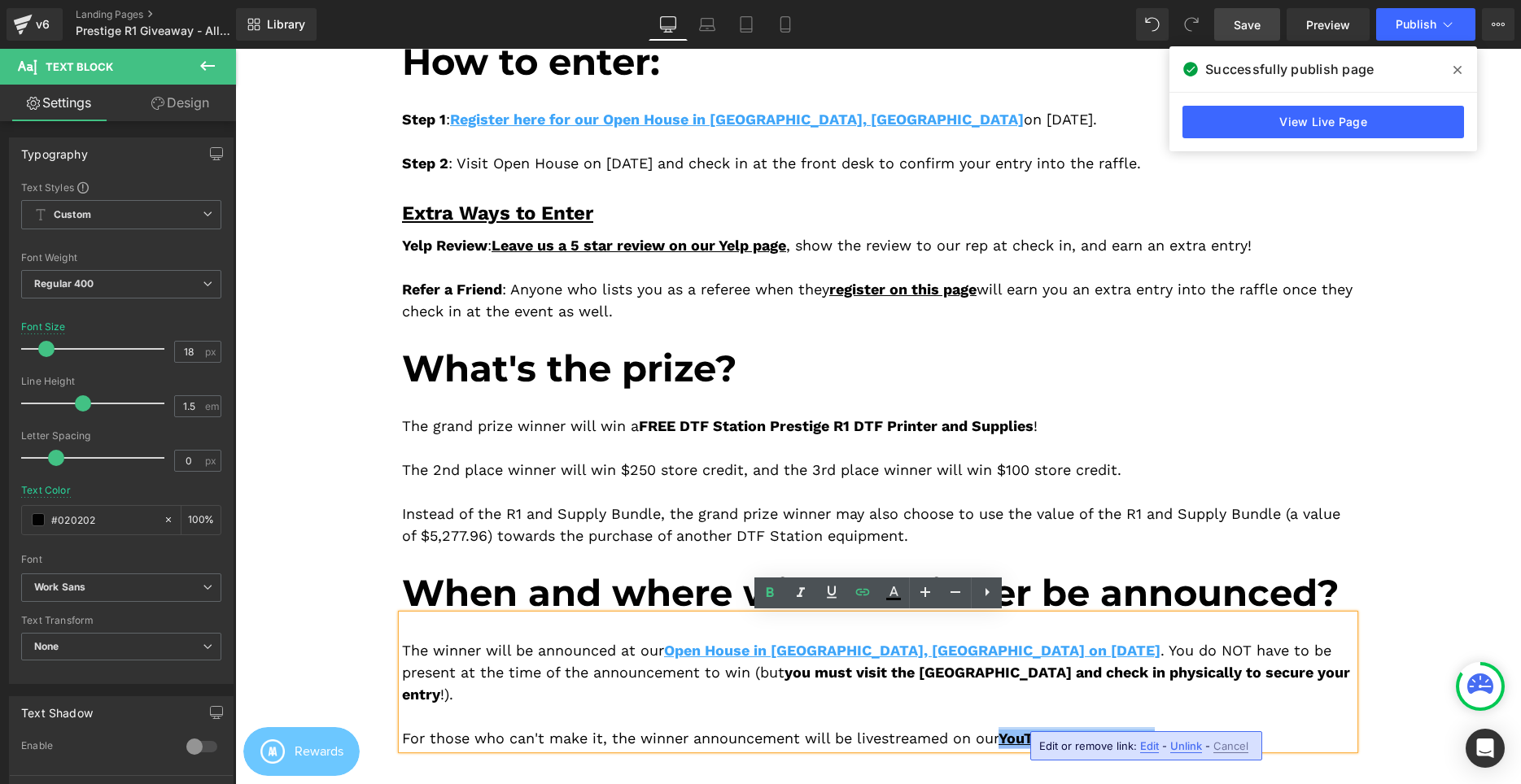
drag, startPoint x: 1010, startPoint y: 715, endPoint x: 1165, endPoint y: 713, distance: 155.0
click at [1154, 730] on span "YouTube channel here" at bounding box center [1077, 738] width 157 height 17
drag, startPoint x: 900, startPoint y: 592, endPoint x: 661, endPoint y: 514, distance: 251.4
click at [0, 0] on icon at bounding box center [0, 0] width 0 height 0
type input "100"
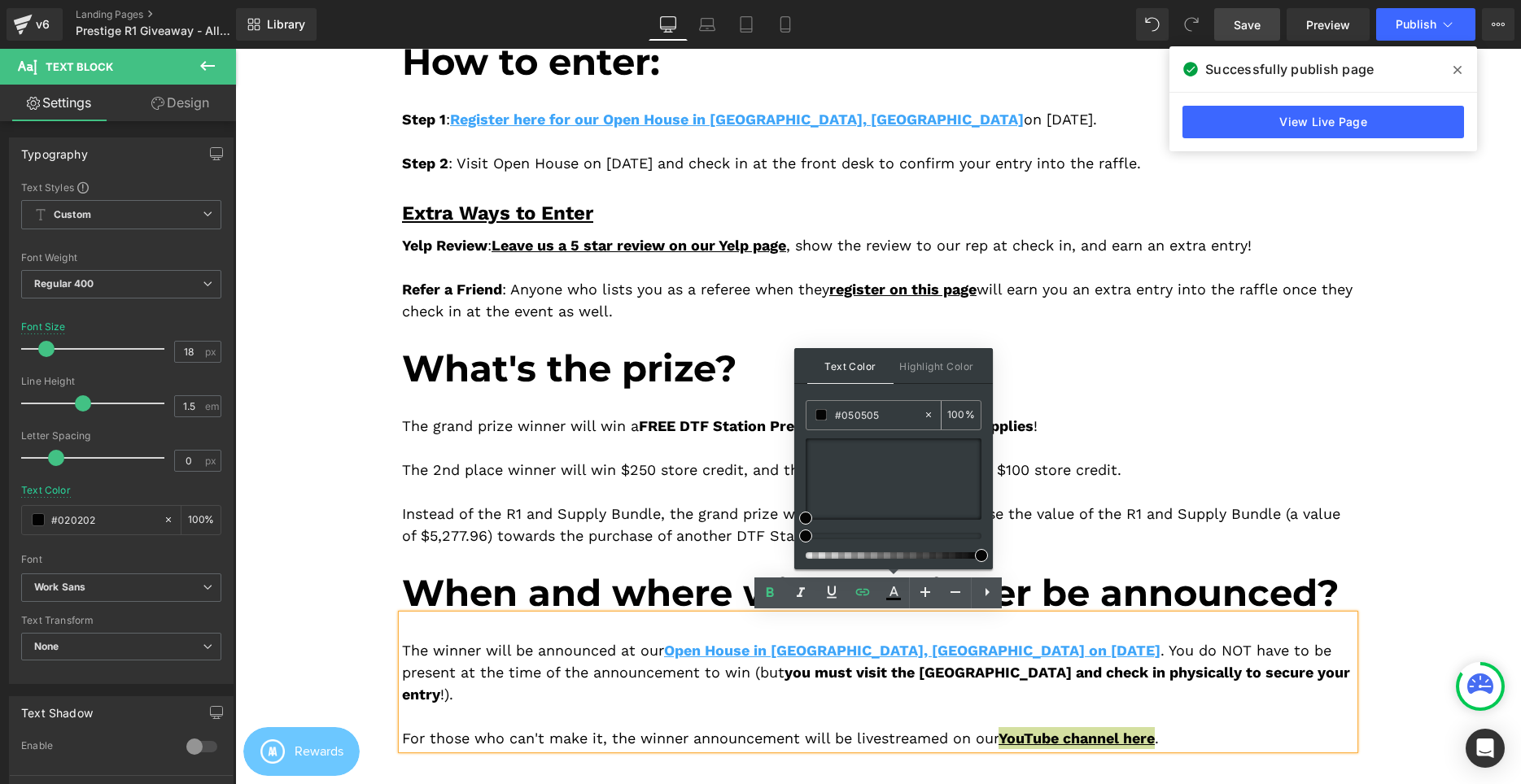
click at [0, 0] on input "#050505" at bounding box center [0, 0] width 0 height 0
paste input "3ea5f9"
click at [0, 0] on input "#3ea5f9" at bounding box center [0, 0] width 0 height 0
type input "#3ea5f9"
click at [1195, 645] on div "The winner will be announced at our Open House in Cerritos, CA on September 6, …" at bounding box center [877, 672] width 952 height 66
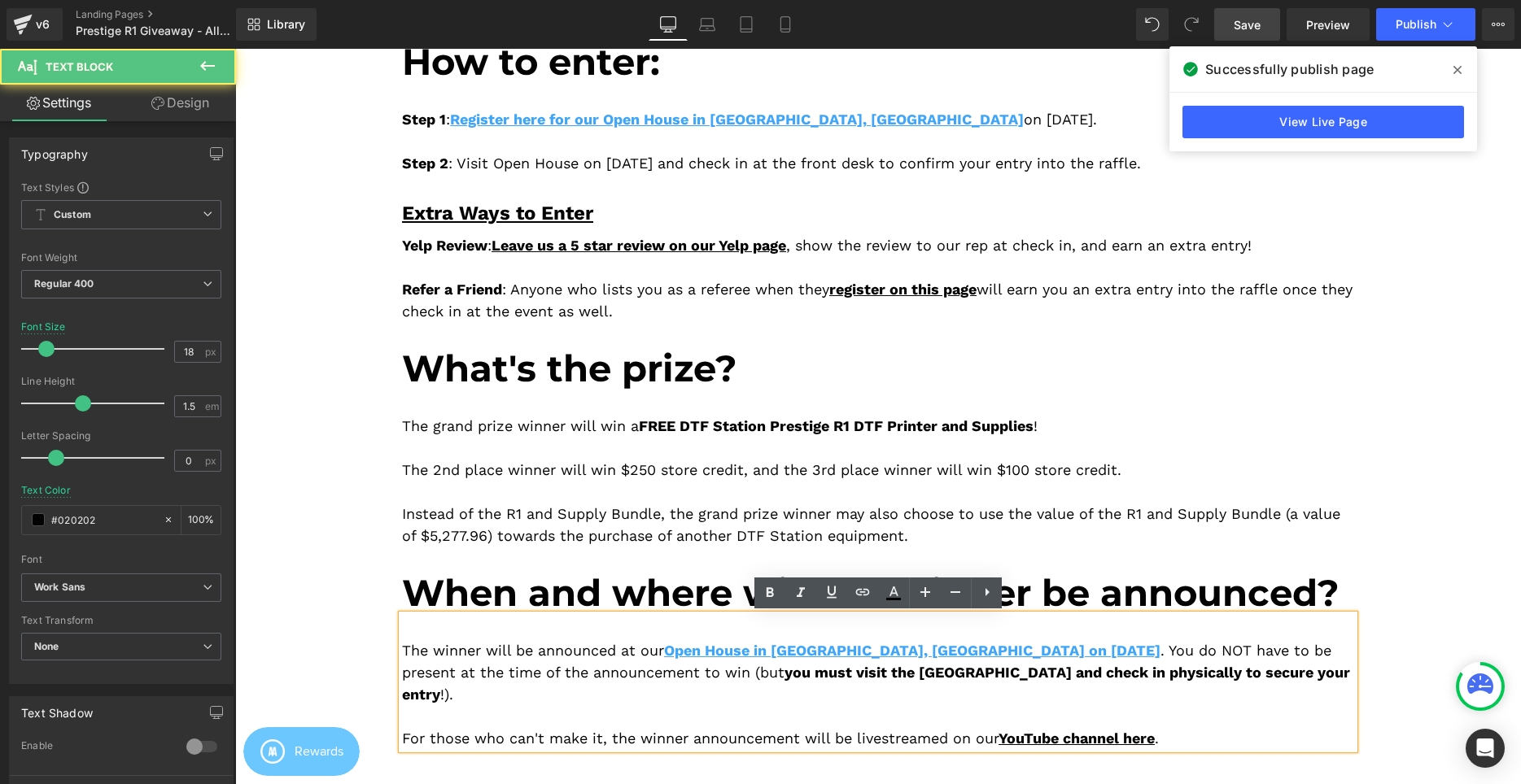
click at [1205, 679] on div "The winner will be announced at our Open House in Cerritos, CA on September 6, …" at bounding box center [877, 672] width 952 height 66
click at [1250, 17] on span "Save" at bounding box center [1247, 24] width 27 height 17
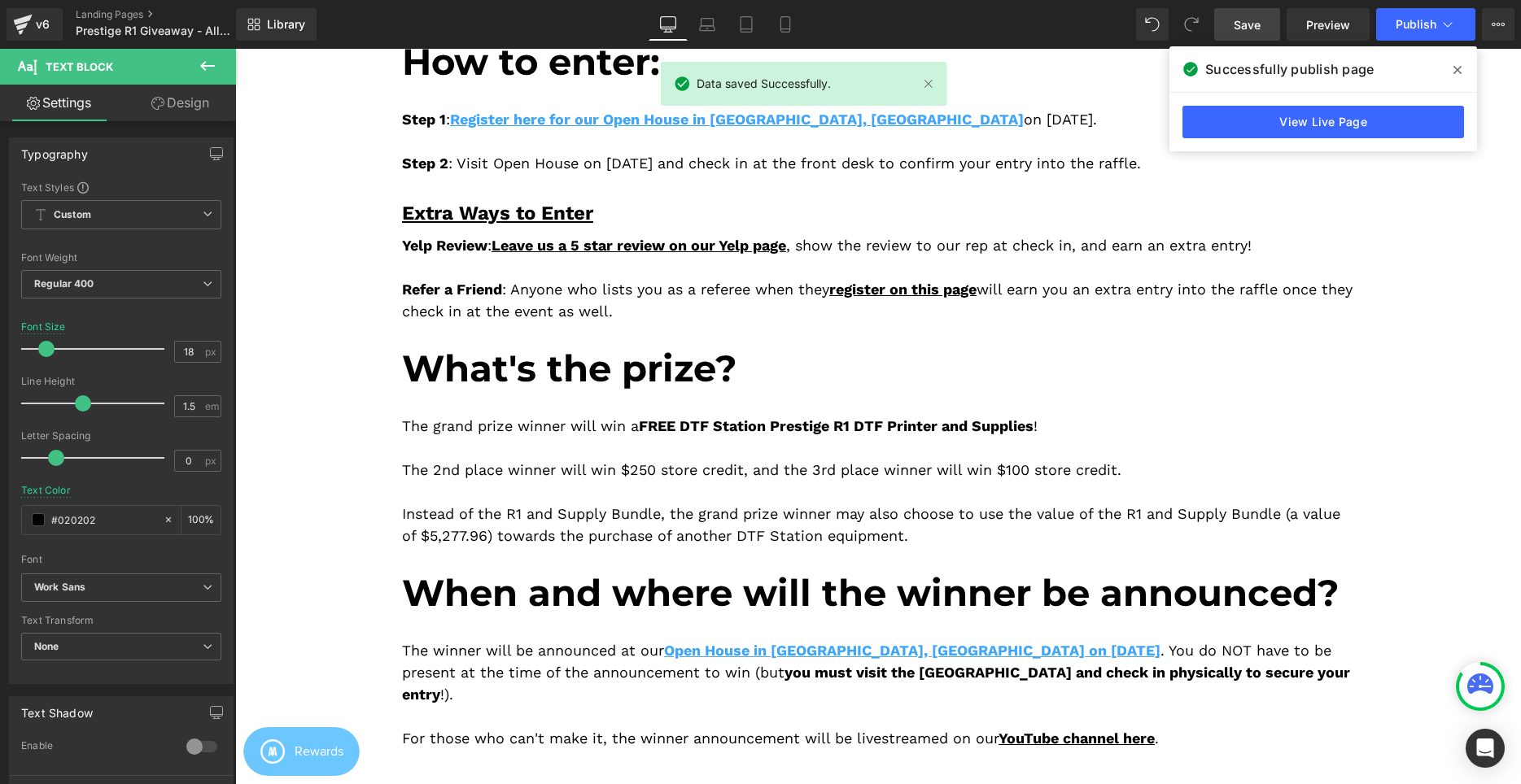
click at [1451, 67] on span at bounding box center [1457, 69] width 26 height 26
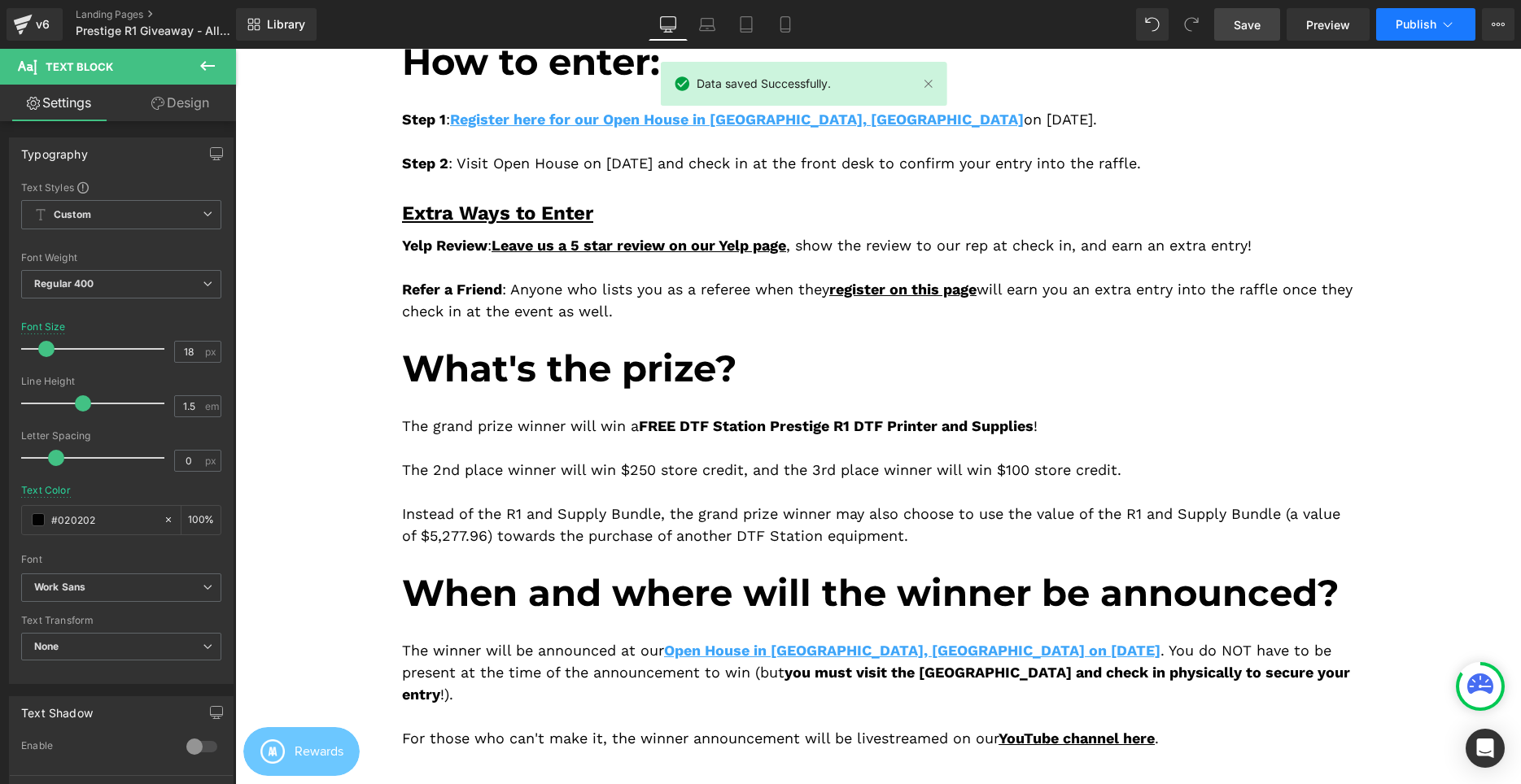
click at [1389, 31] on button "Publish" at bounding box center [1426, 24] width 100 height 33
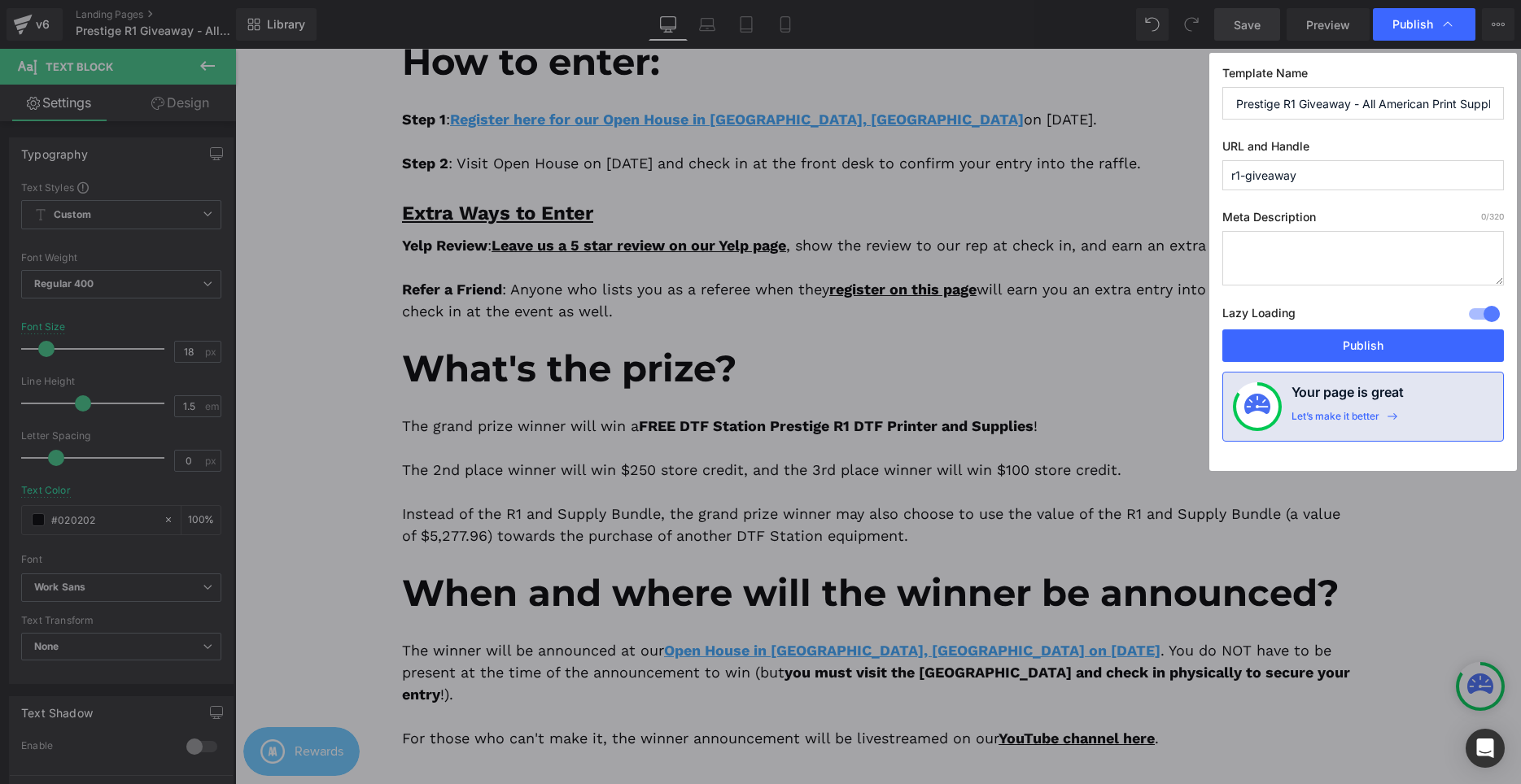
drag, startPoint x: 1090, startPoint y: 369, endPoint x: 866, endPoint y: 282, distance: 240.3
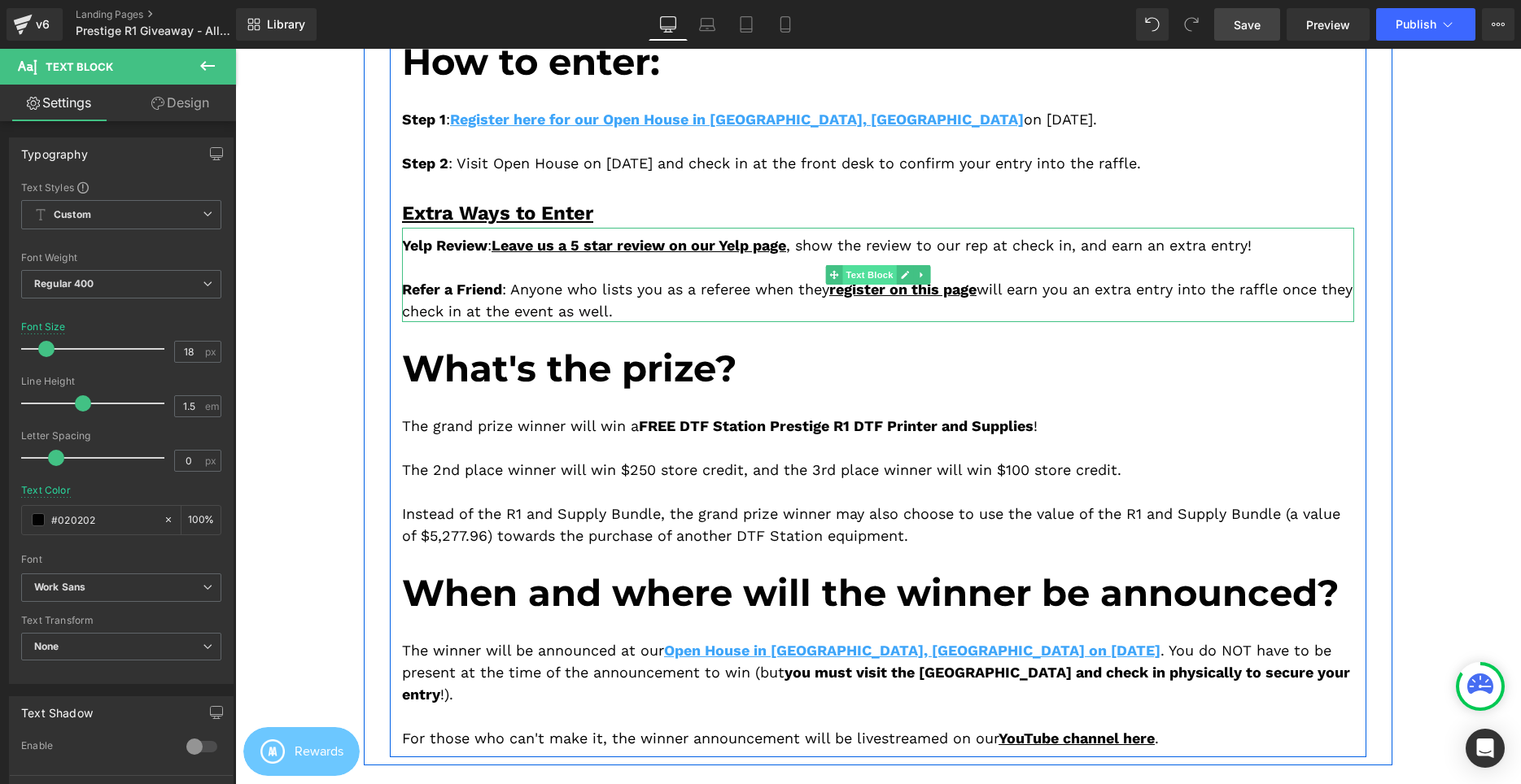
click at [867, 279] on span "Text Block" at bounding box center [869, 274] width 54 height 19
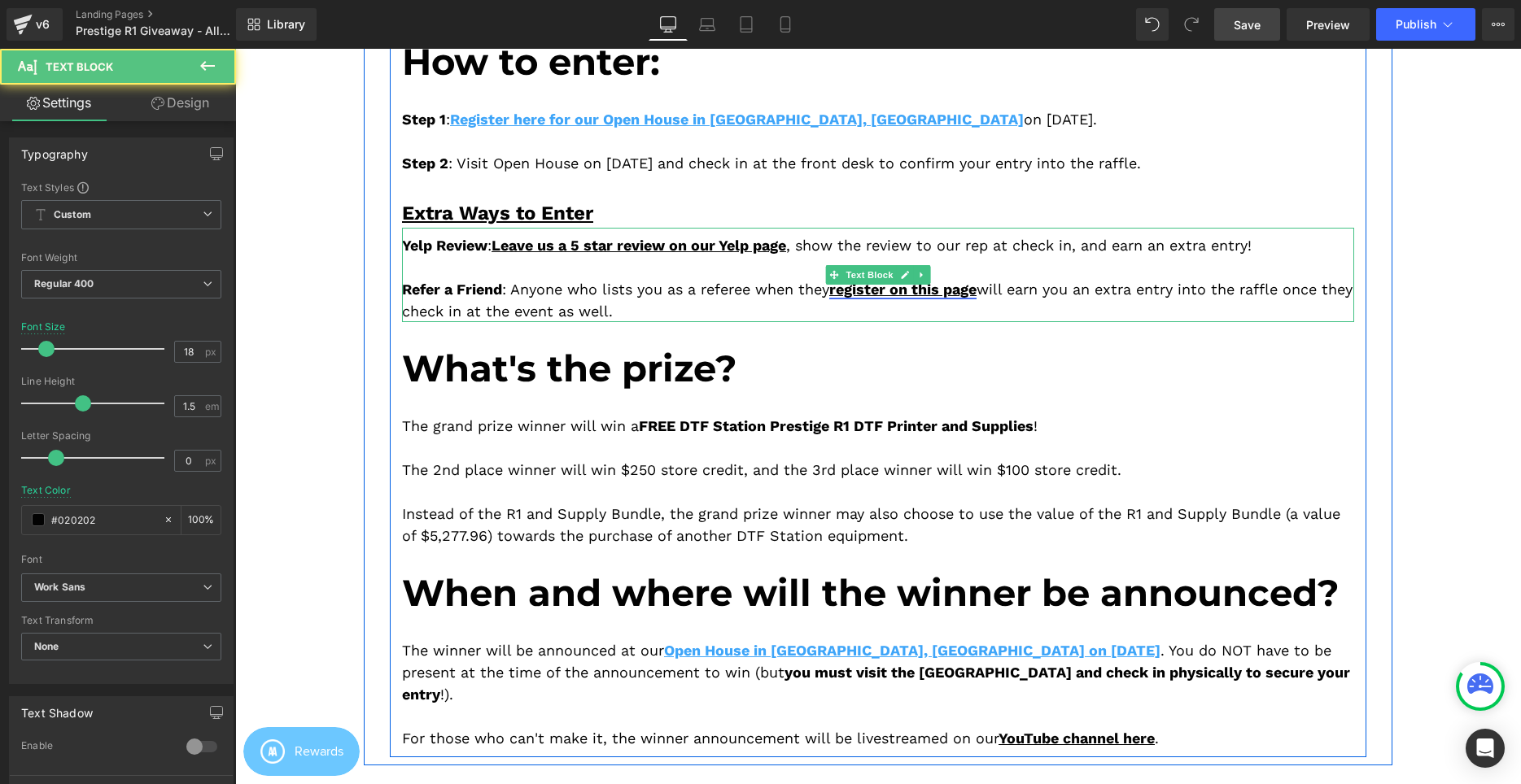
click at [867, 288] on link "register on this page" at bounding box center [903, 289] width 147 height 17
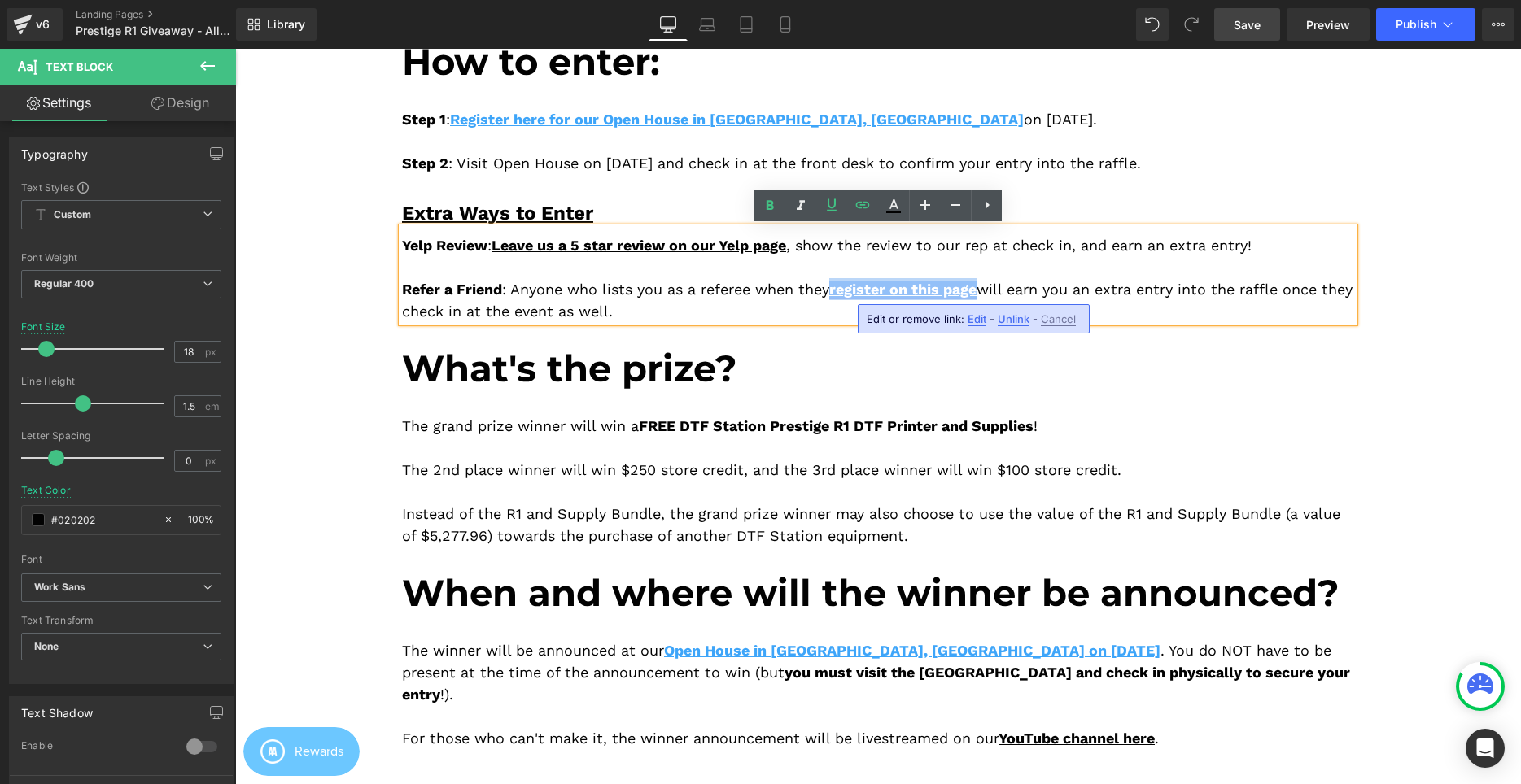
drag, startPoint x: 843, startPoint y: 292, endPoint x: 986, endPoint y: 288, distance: 143.1
click at [977, 288] on link "register on this page" at bounding box center [903, 289] width 147 height 17
click at [0, 0] on icon at bounding box center [0, 0] width 0 height 0
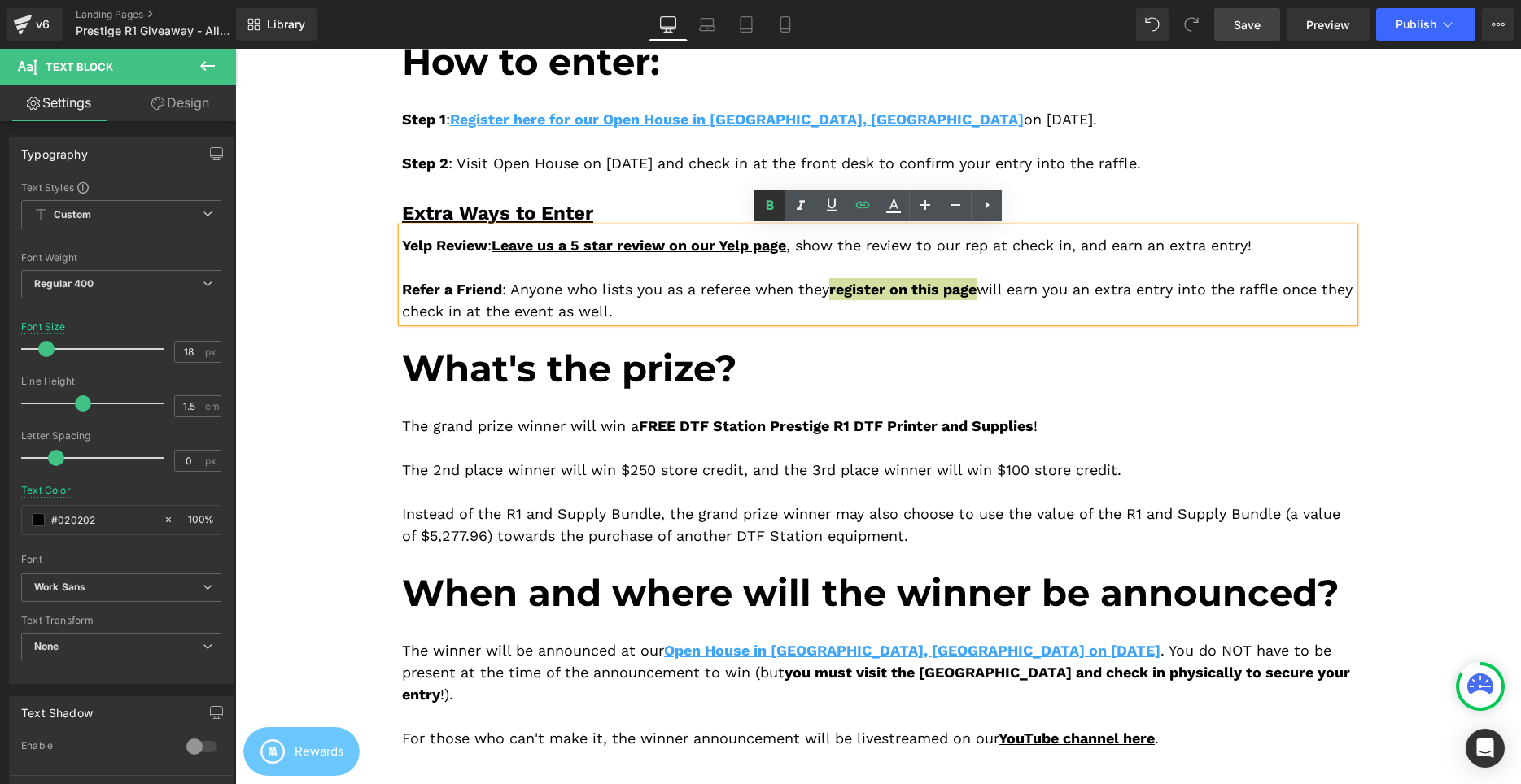
click at [763, 203] on icon at bounding box center [769, 205] width 19 height 19
click at [0, 0] on icon at bounding box center [0, 0] width 0 height 0
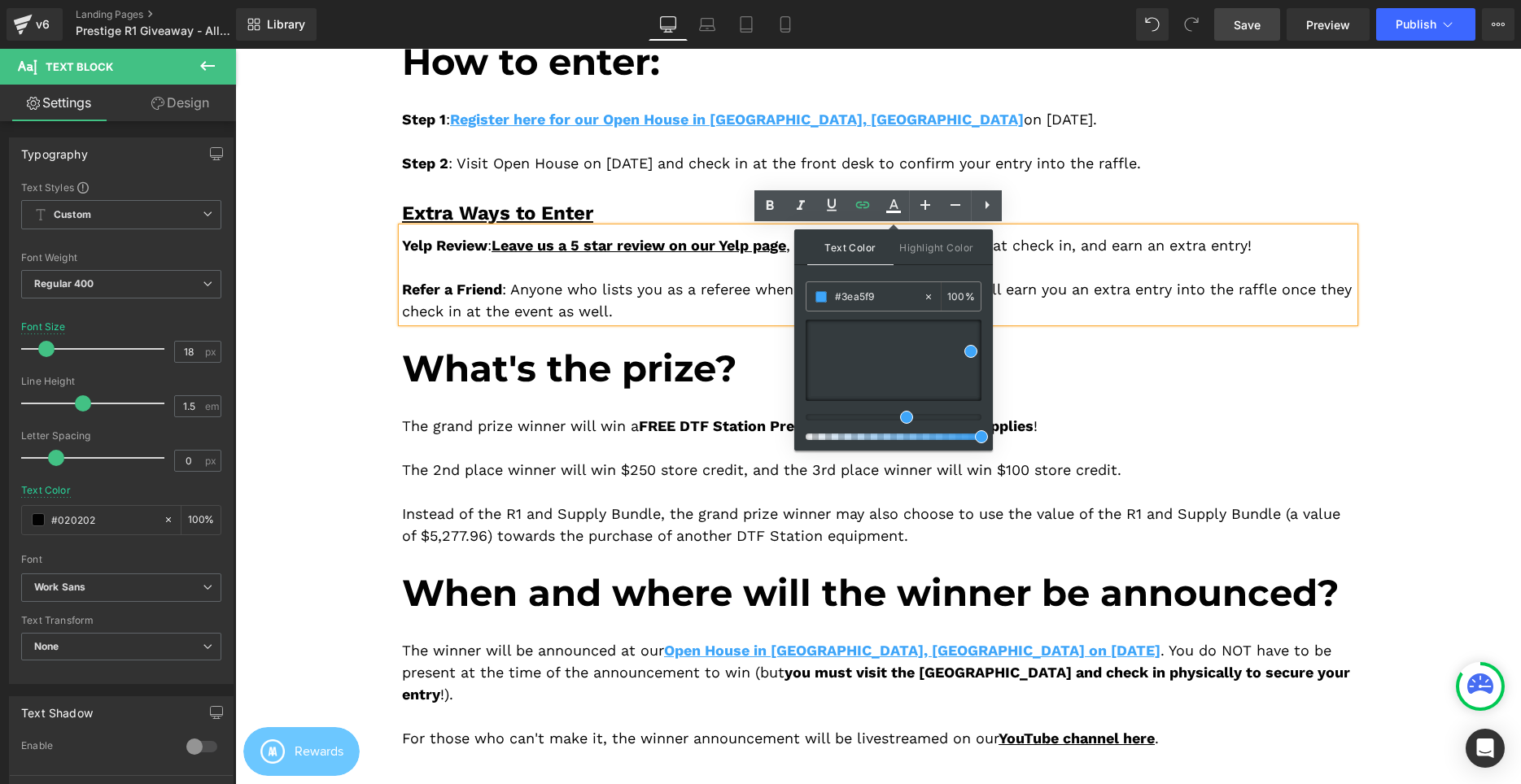
click at [779, 291] on div "Yelp Review : Leave us a 5 star review on our Yelp page , show the review to ou…" at bounding box center [877, 274] width 952 height 95
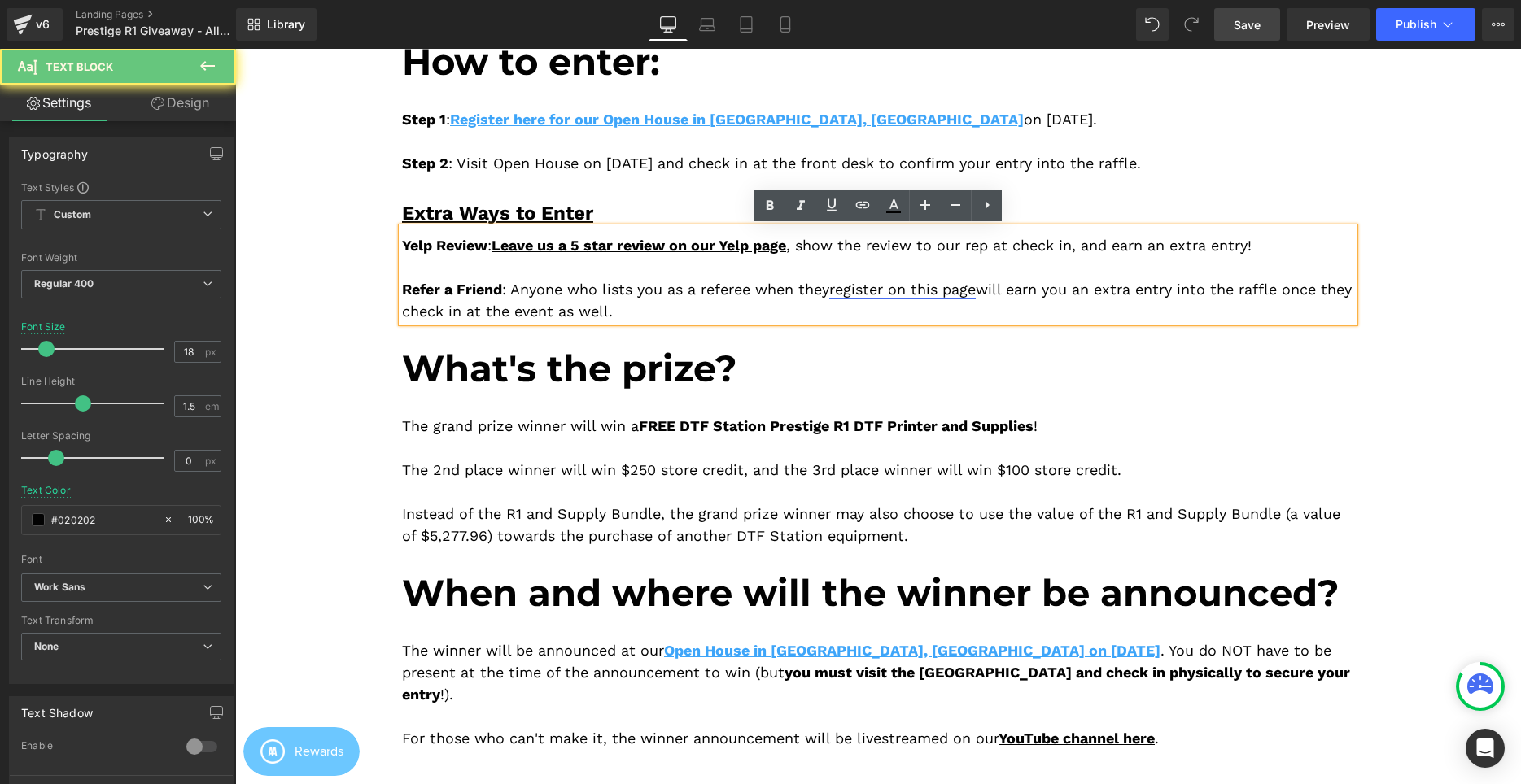
drag, startPoint x: 828, startPoint y: 285, endPoint x: 846, endPoint y: 291, distance: 19.0
click at [831, 285] on div "Yelp Review : Leave us a 5 star review on our Yelp page , show the review to ou…" at bounding box center [877, 274] width 952 height 95
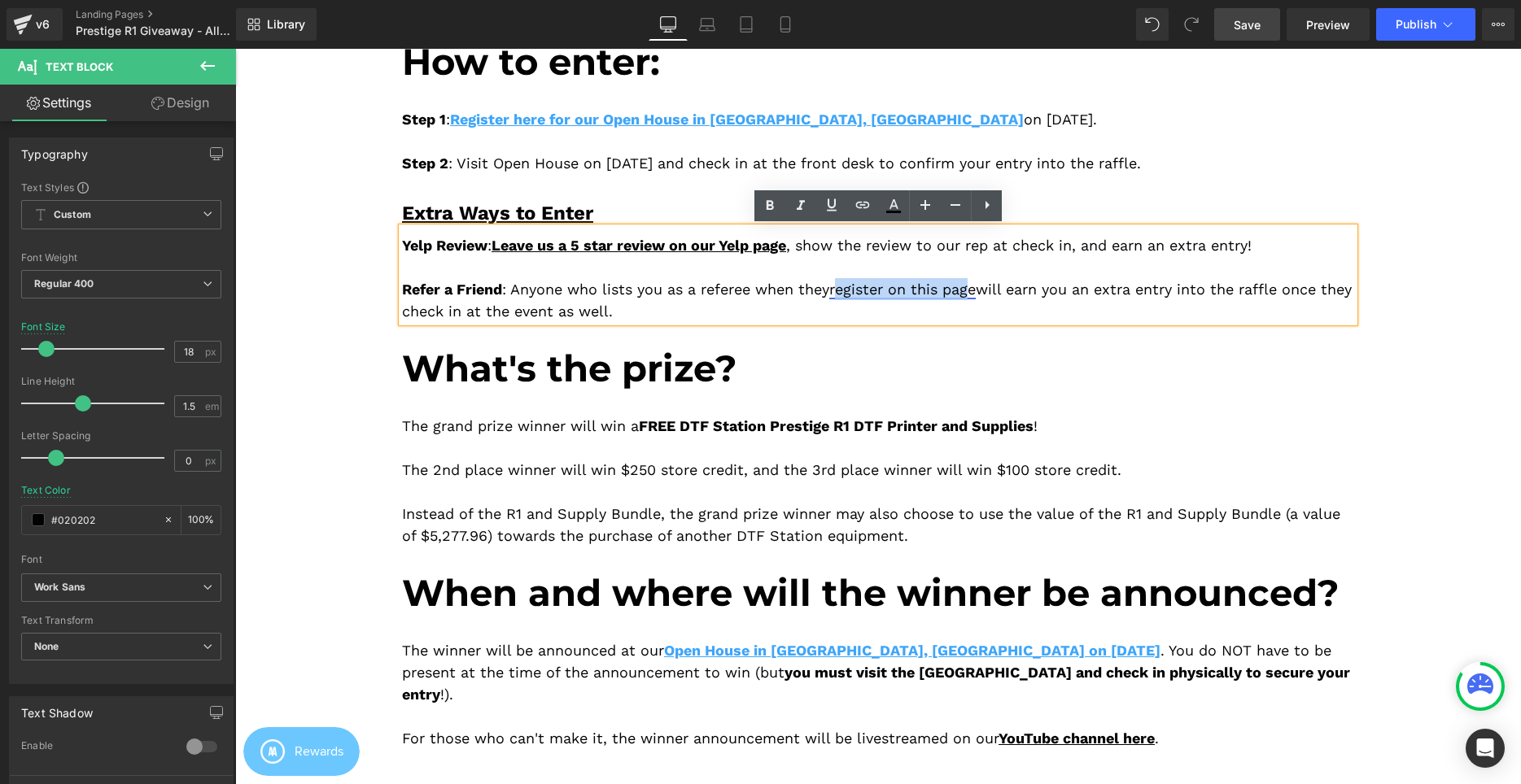
drag, startPoint x: 844, startPoint y: 291, endPoint x: 981, endPoint y: 284, distance: 137.2
click at [976, 284] on span "register on this page" at bounding box center [902, 289] width 146 height 17
click at [976, 288] on span "register on this page" at bounding box center [902, 289] width 146 height 17
drag, startPoint x: 989, startPoint y: 291, endPoint x: 843, endPoint y: 290, distance: 146.0
click at [843, 290] on div "Yelp Review : Leave us a 5 star review on our Yelp page , show the review to ou…" at bounding box center [877, 274] width 952 height 95
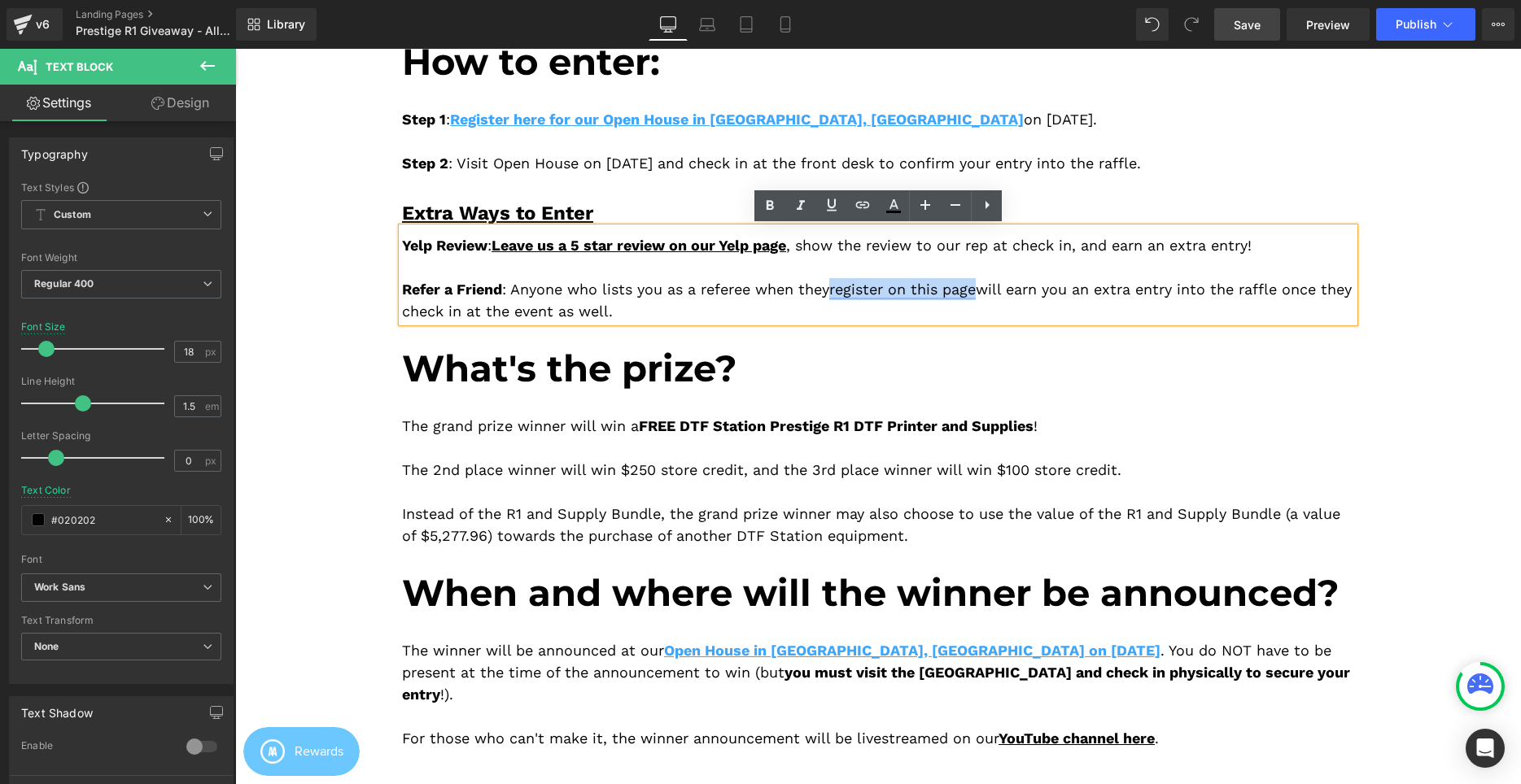
click at [976, 289] on span "register on this page" at bounding box center [902, 289] width 146 height 17
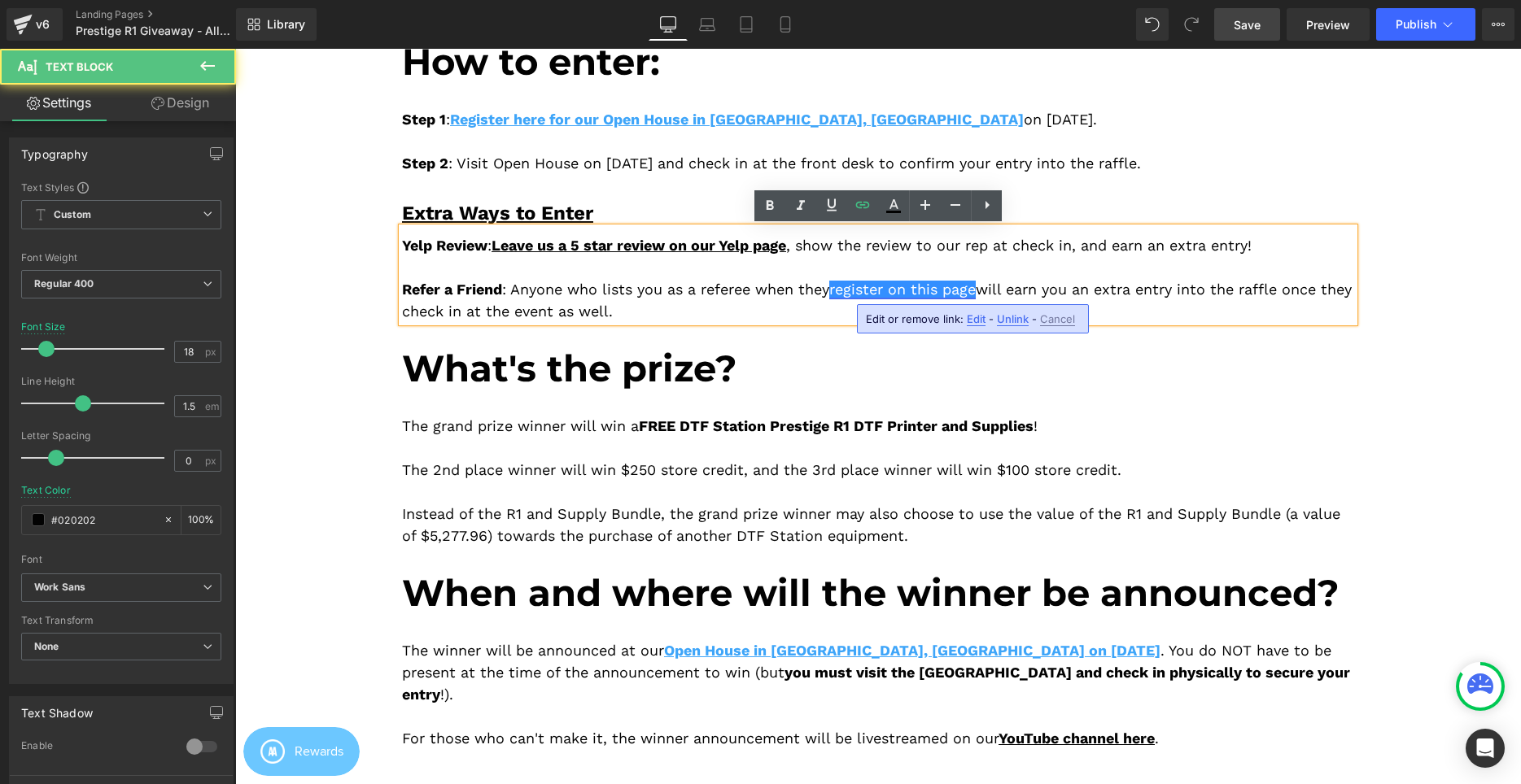
click at [976, 289] on span "register on this page" at bounding box center [902, 289] width 146 height 17
click at [968, 296] on span "register on this page" at bounding box center [902, 289] width 146 height 17
click at [911, 295] on span "register on this page" at bounding box center [902, 289] width 146 height 17
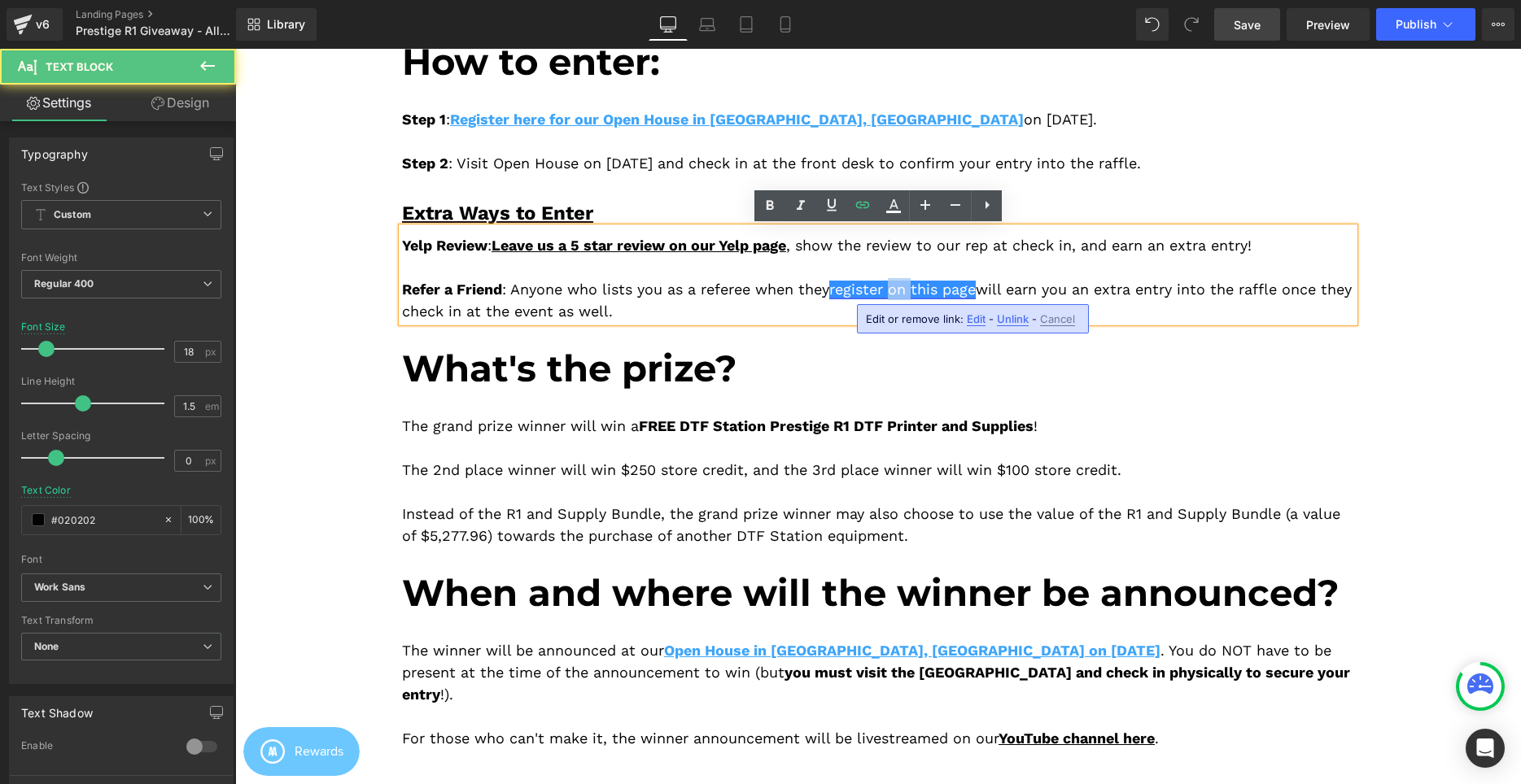
click at [911, 295] on span "register on this page" at bounding box center [902, 289] width 146 height 17
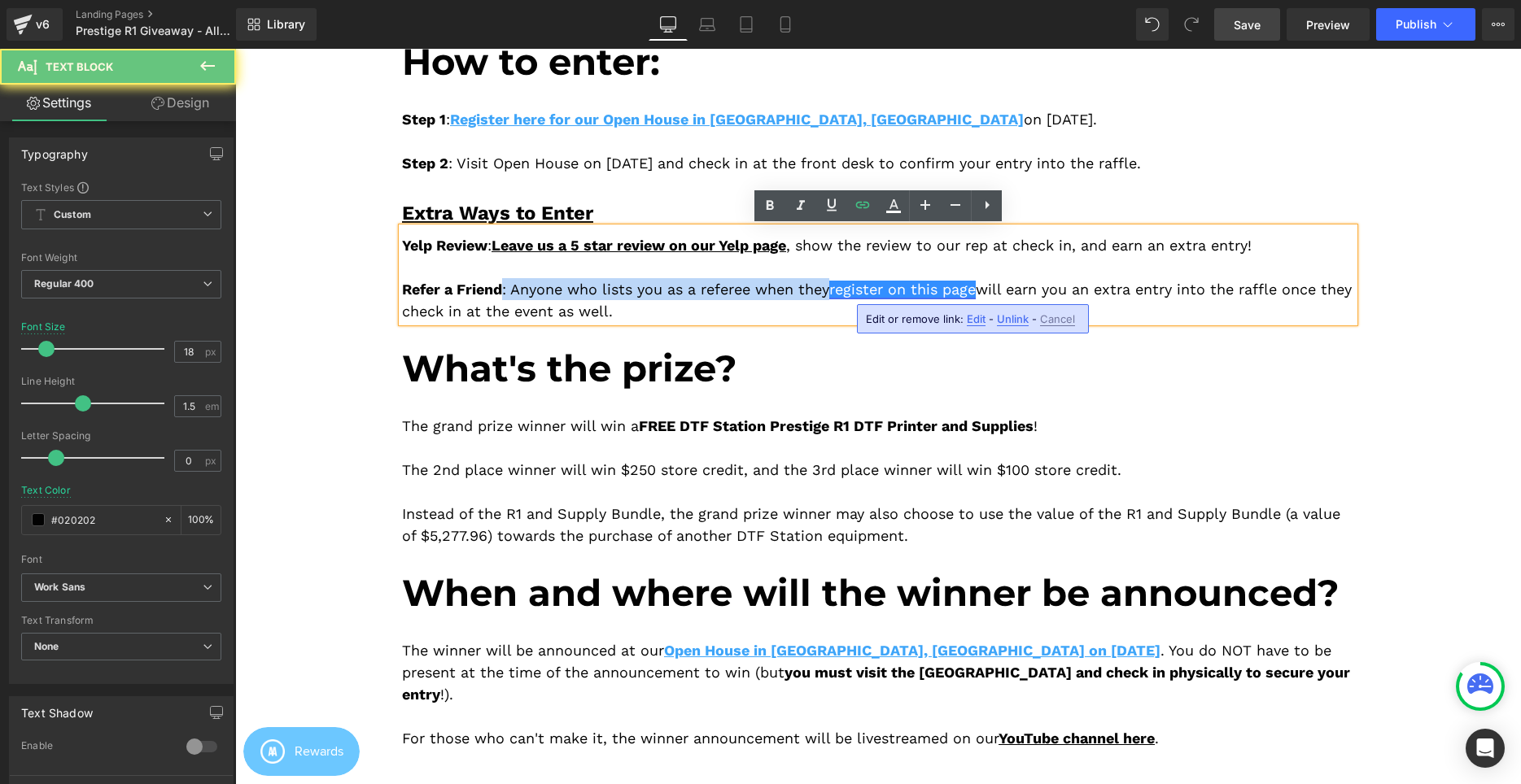
click at [911, 295] on span "register on this page" at bounding box center [902, 289] width 146 height 17
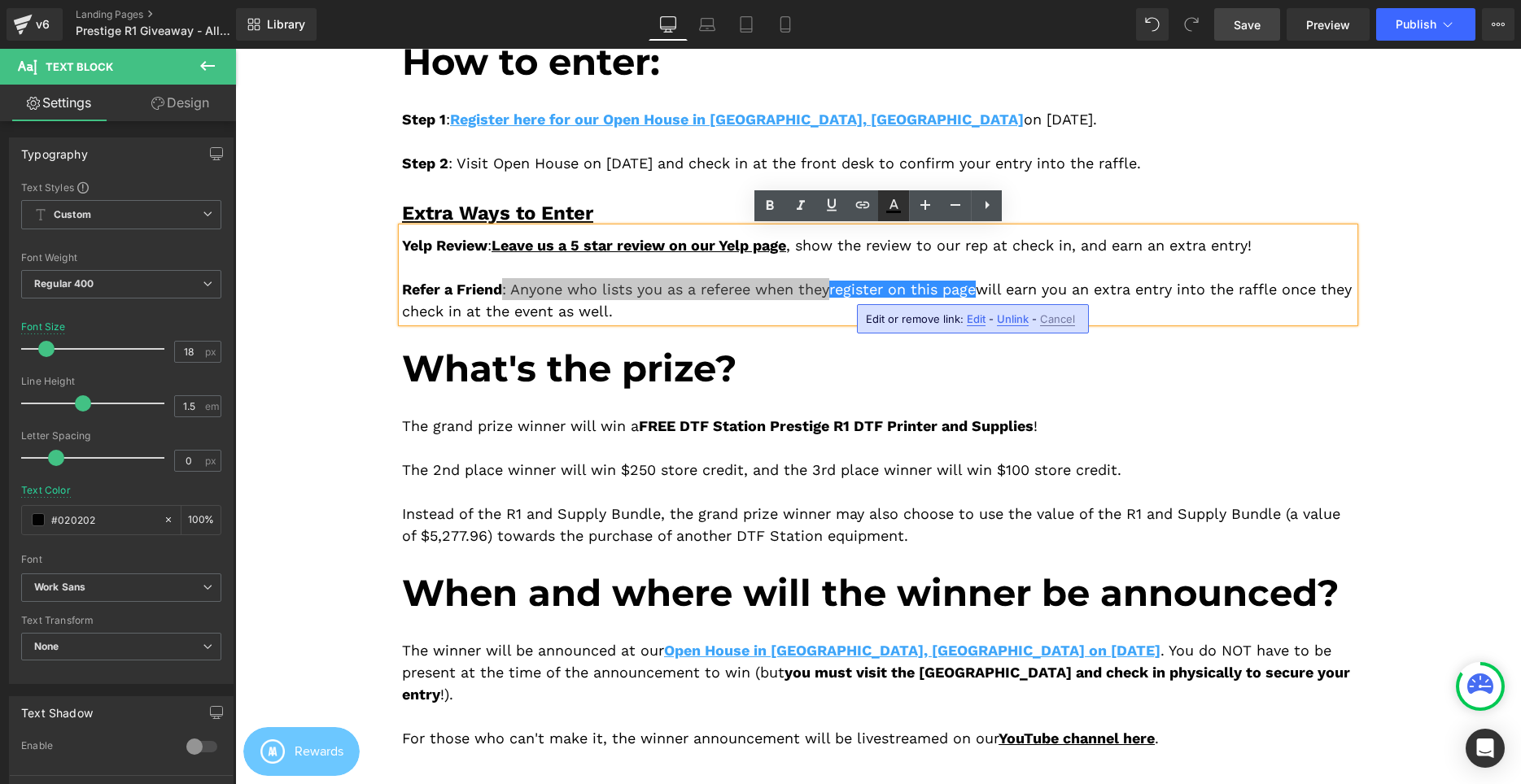
click at [893, 208] on icon at bounding box center [894, 204] width 9 height 10
type input "#020202"
type input "100"
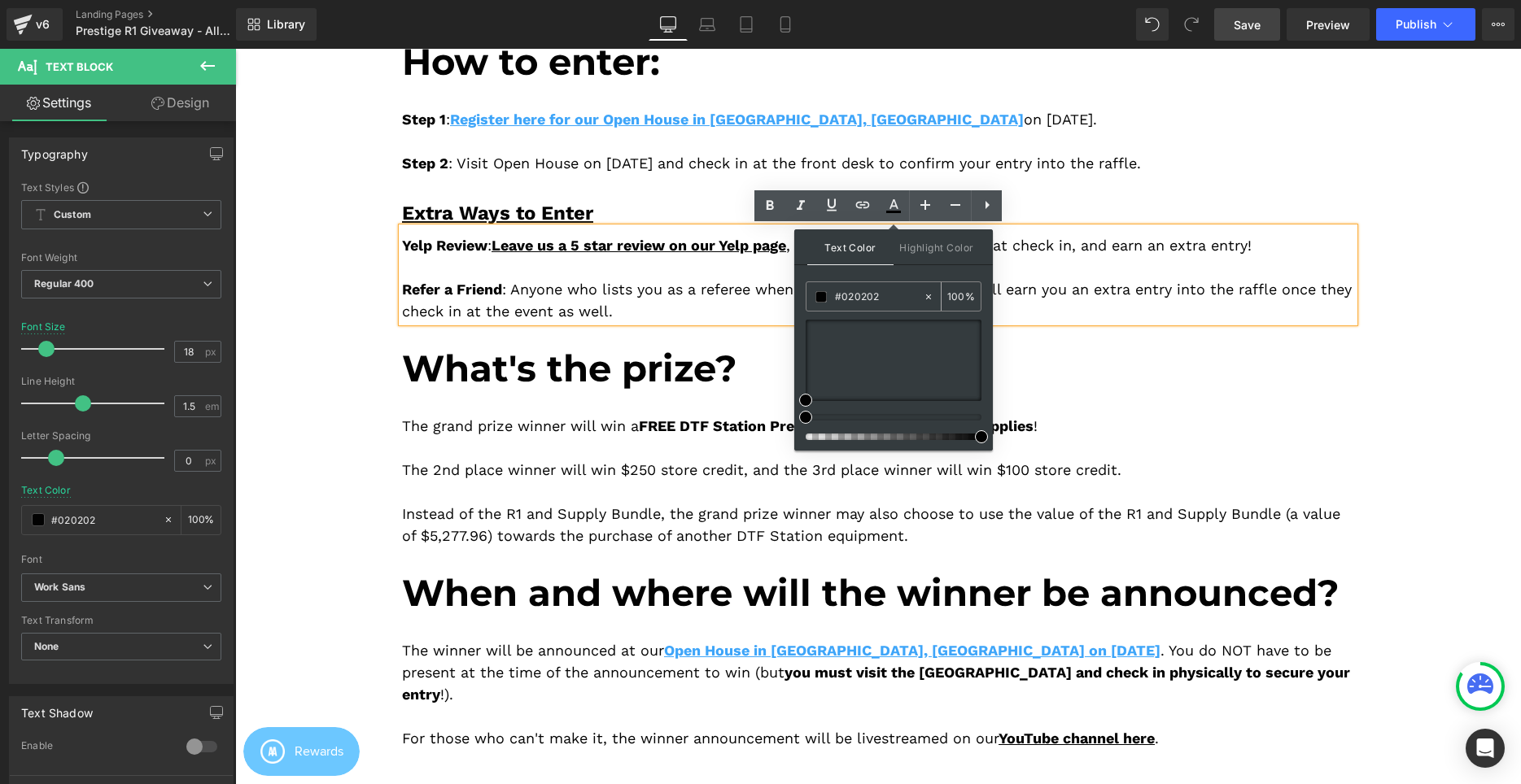
click at [0, 0] on div "#020202" at bounding box center [0, 0] width 0 height 0
click at [0, 0] on input "#020202" at bounding box center [0, 0] width 0 height 0
paste input "3ea5f9"
click at [772, 211] on icon at bounding box center [769, 205] width 19 height 19
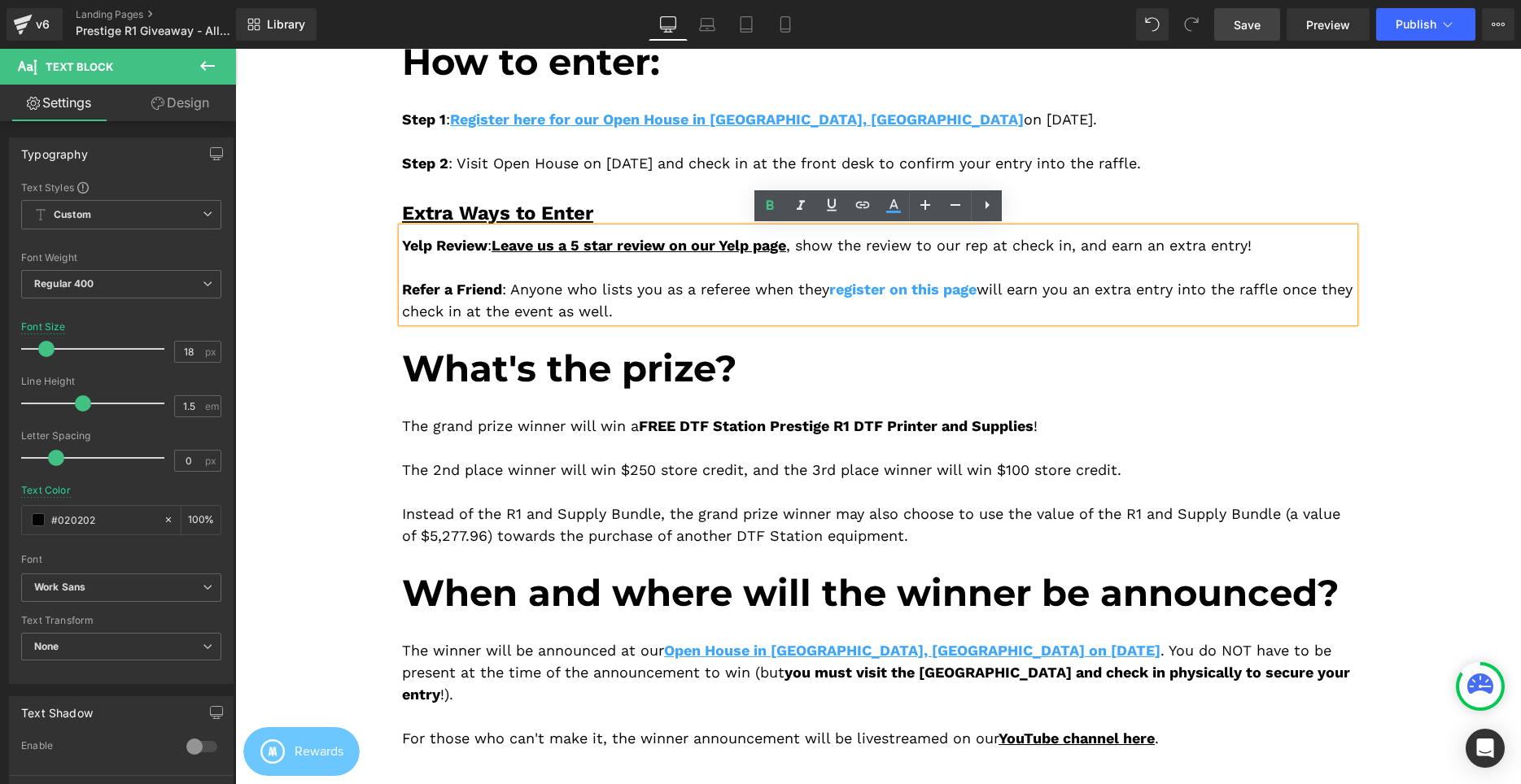
click at [834, 273] on div "Yelp Review : Leave us a 5 star review on our Yelp page , show the review to ou…" at bounding box center [877, 274] width 952 height 95
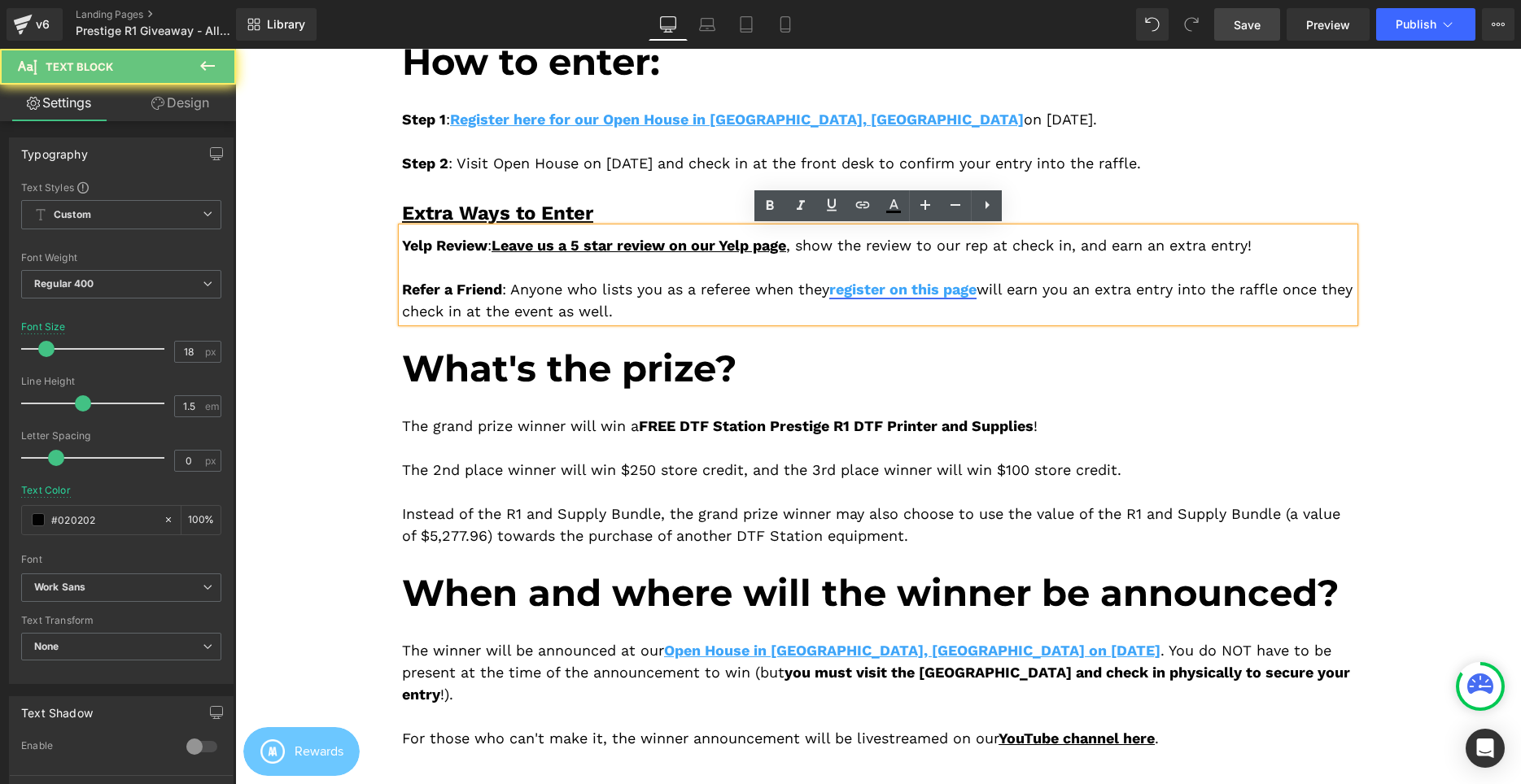
click at [878, 282] on link "register on this page" at bounding box center [903, 289] width 147 height 17
click at [881, 285] on link "register on this page" at bounding box center [903, 289] width 147 height 17
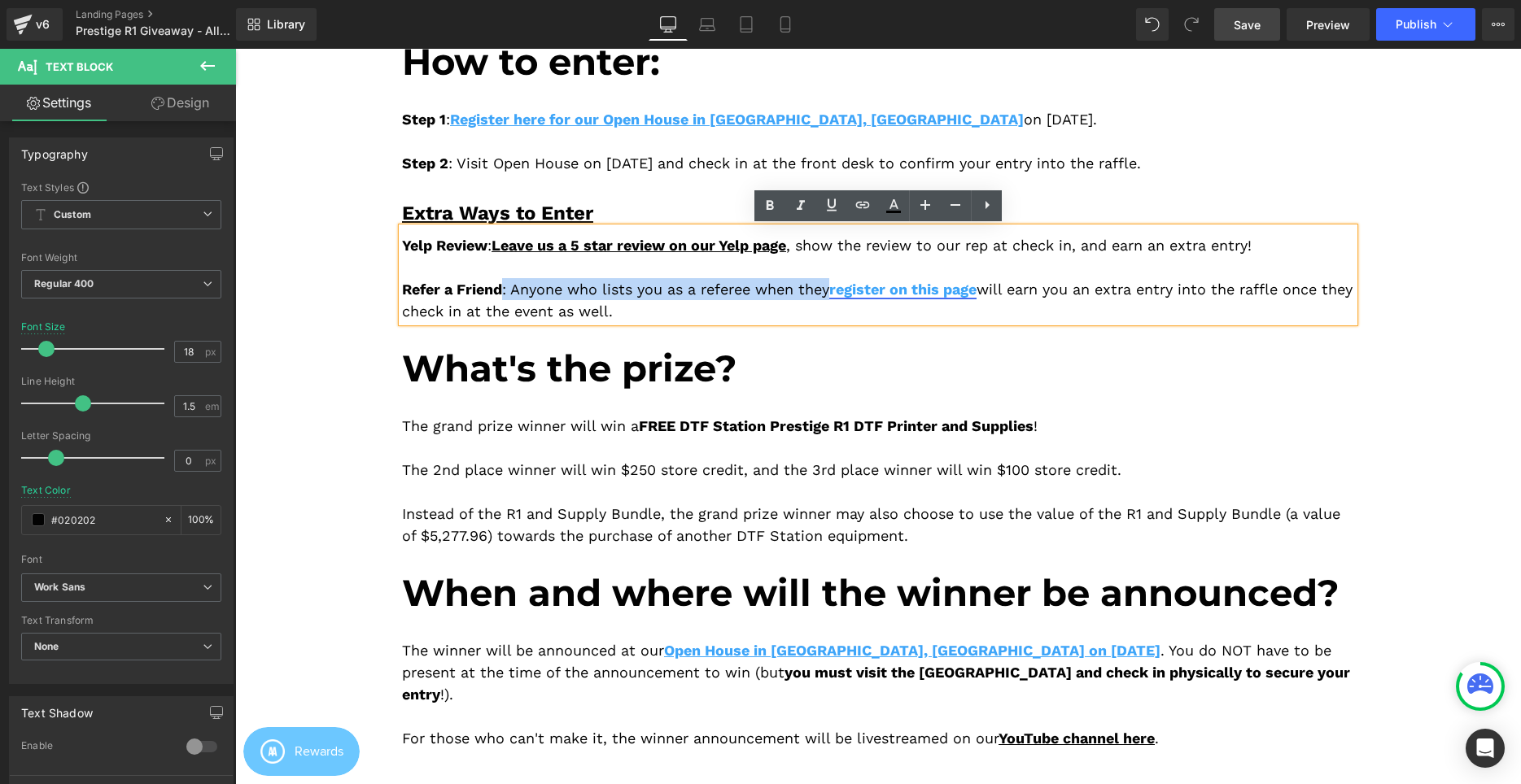
click at [881, 285] on link "register on this page" at bounding box center [903, 289] width 147 height 17
drag, startPoint x: 833, startPoint y: 218, endPoint x: 593, endPoint y: 211, distance: 240.1
click at [833, 218] on link at bounding box center [831, 205] width 31 height 31
click at [823, 268] on div "Yelp Review : Leave us a 5 star review on our Yelp page , show the review to ou…" at bounding box center [877, 274] width 952 height 95
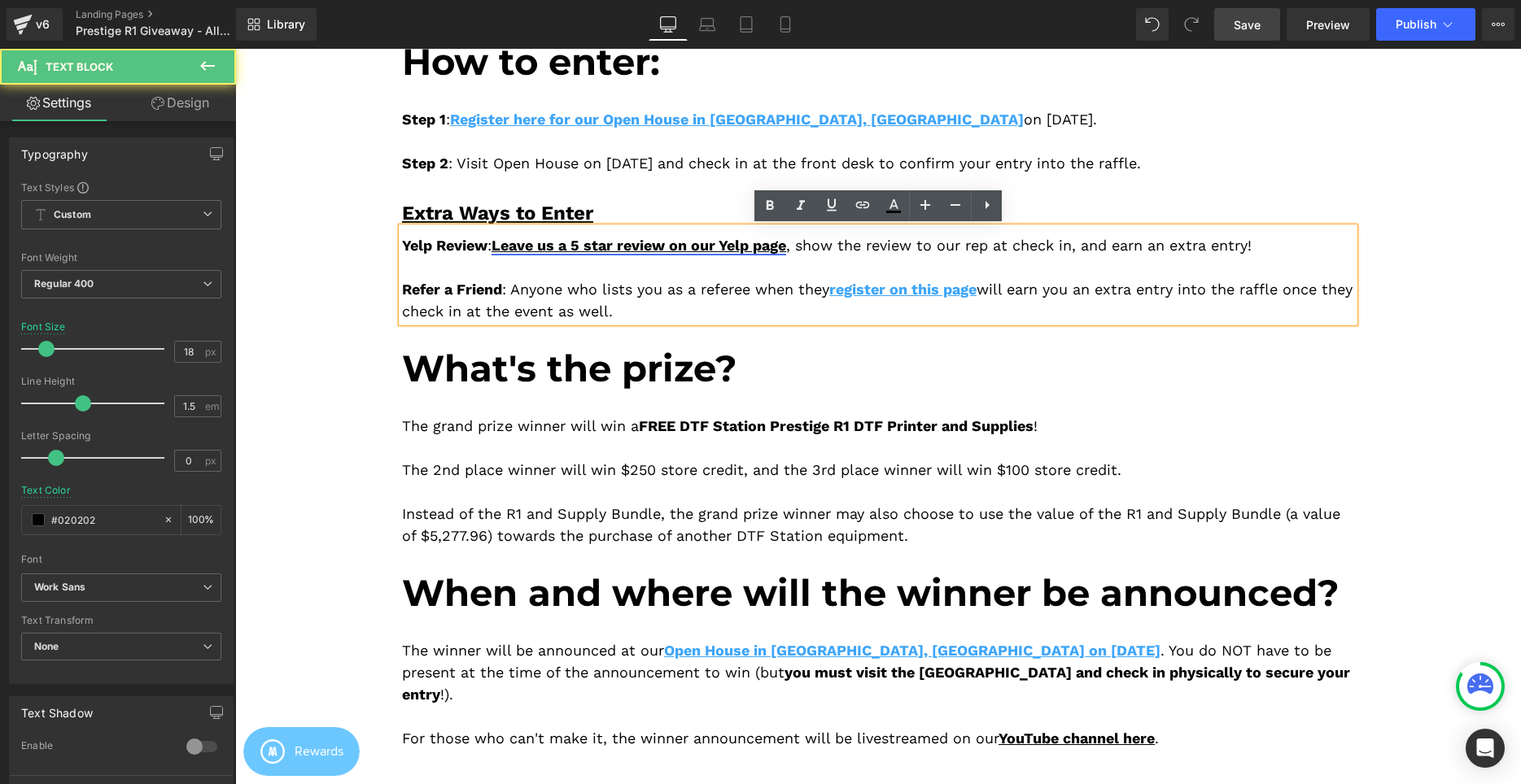
click at [708, 251] on link "Leave us a 5 star review on our Yelp page" at bounding box center [639, 245] width 295 height 17
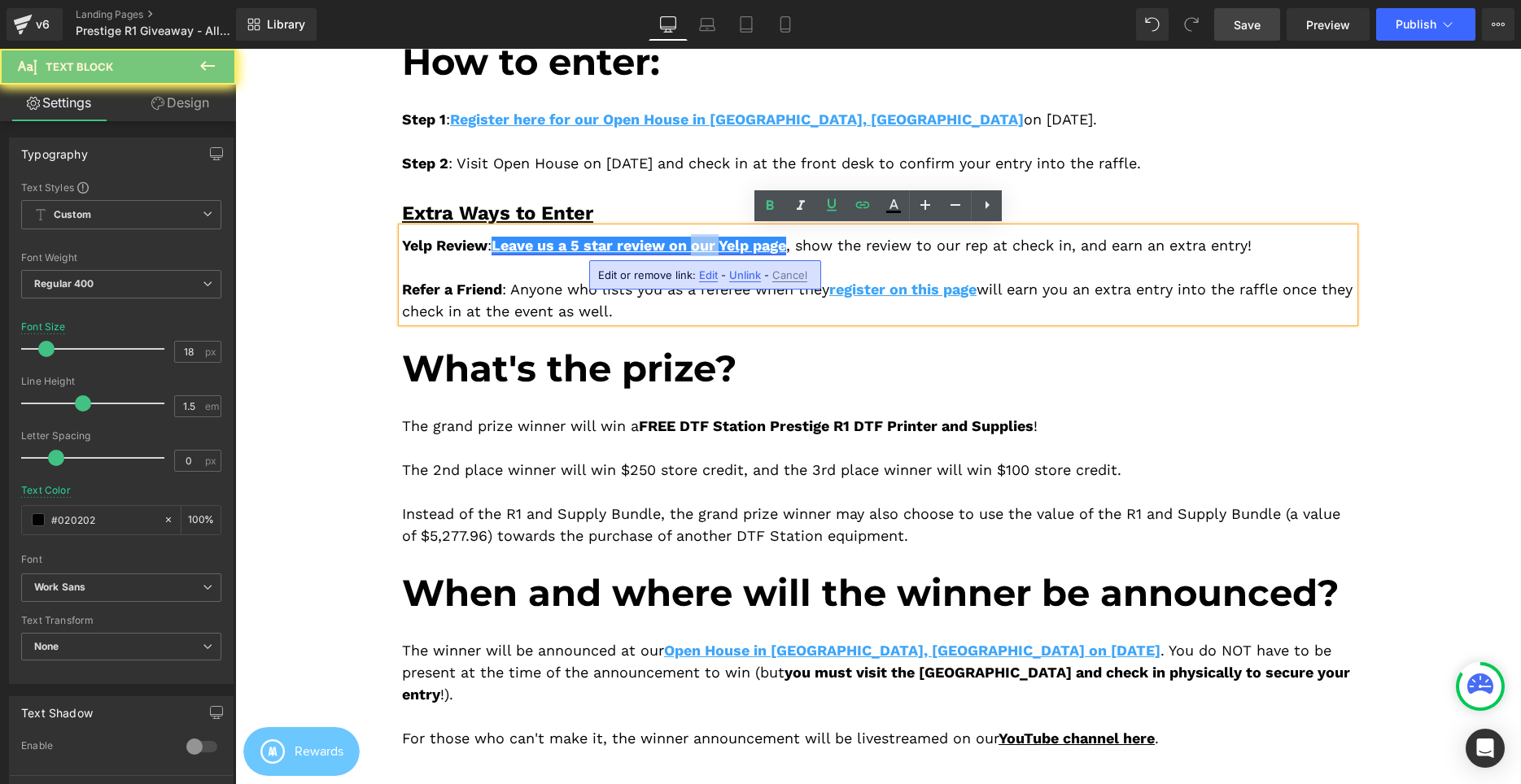
click at [708, 251] on link "Leave us a 5 star review on our Yelp page" at bounding box center [639, 245] width 295 height 17
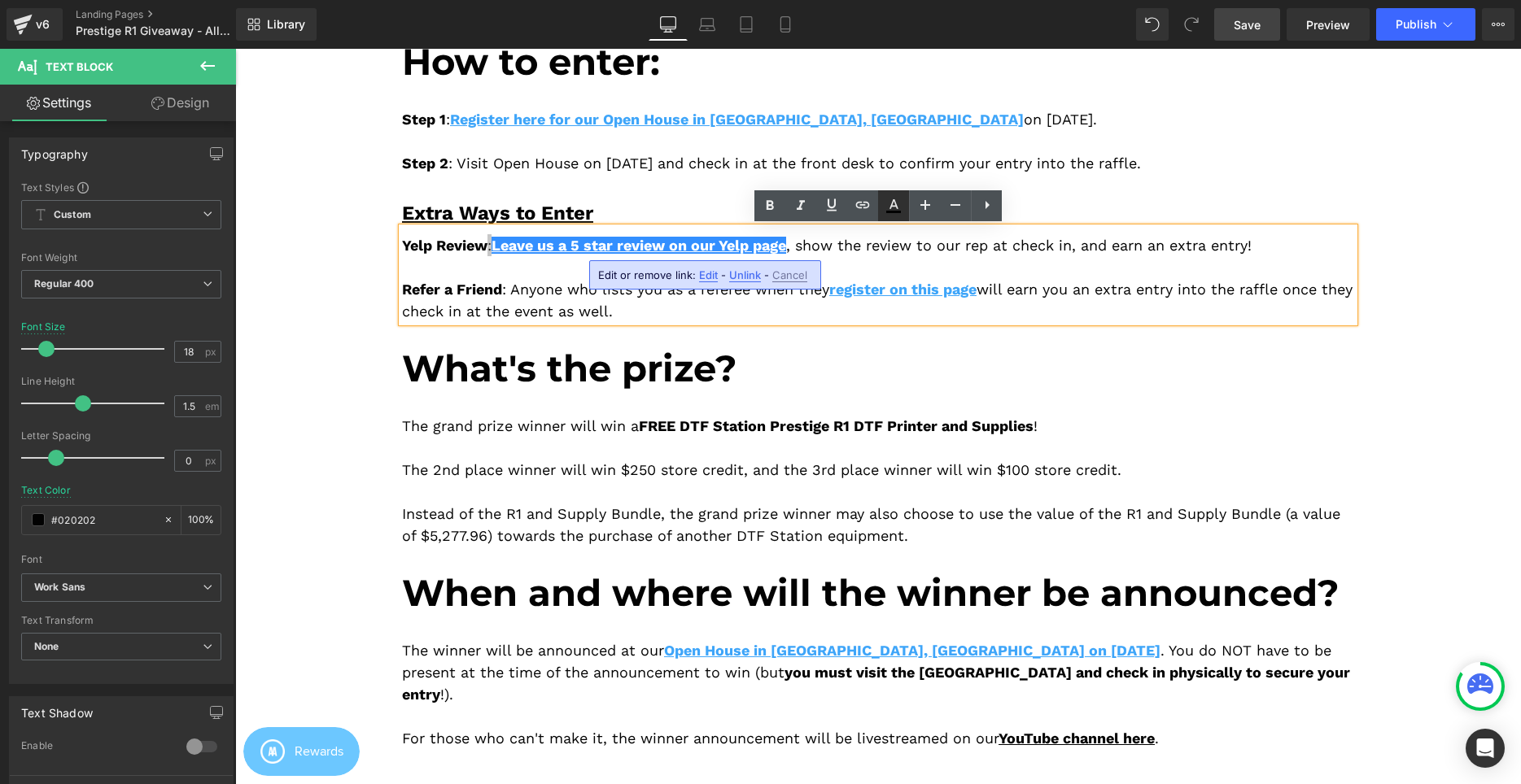
click at [893, 207] on icon at bounding box center [894, 204] width 9 height 10
type input "#020202"
type input "100"
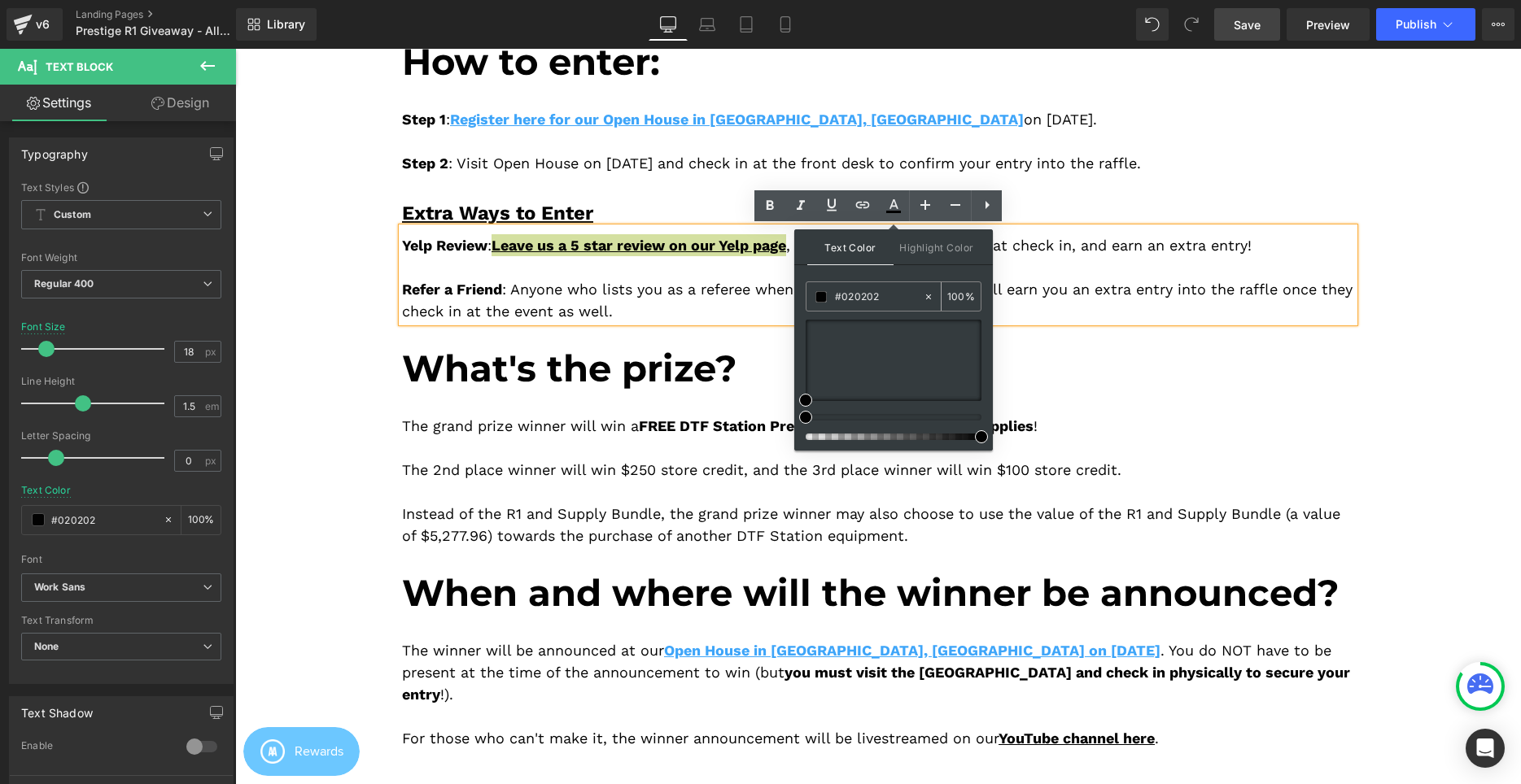
click at [0, 0] on input "#020202" at bounding box center [0, 0] width 0 height 0
paste input "3ea5f9"
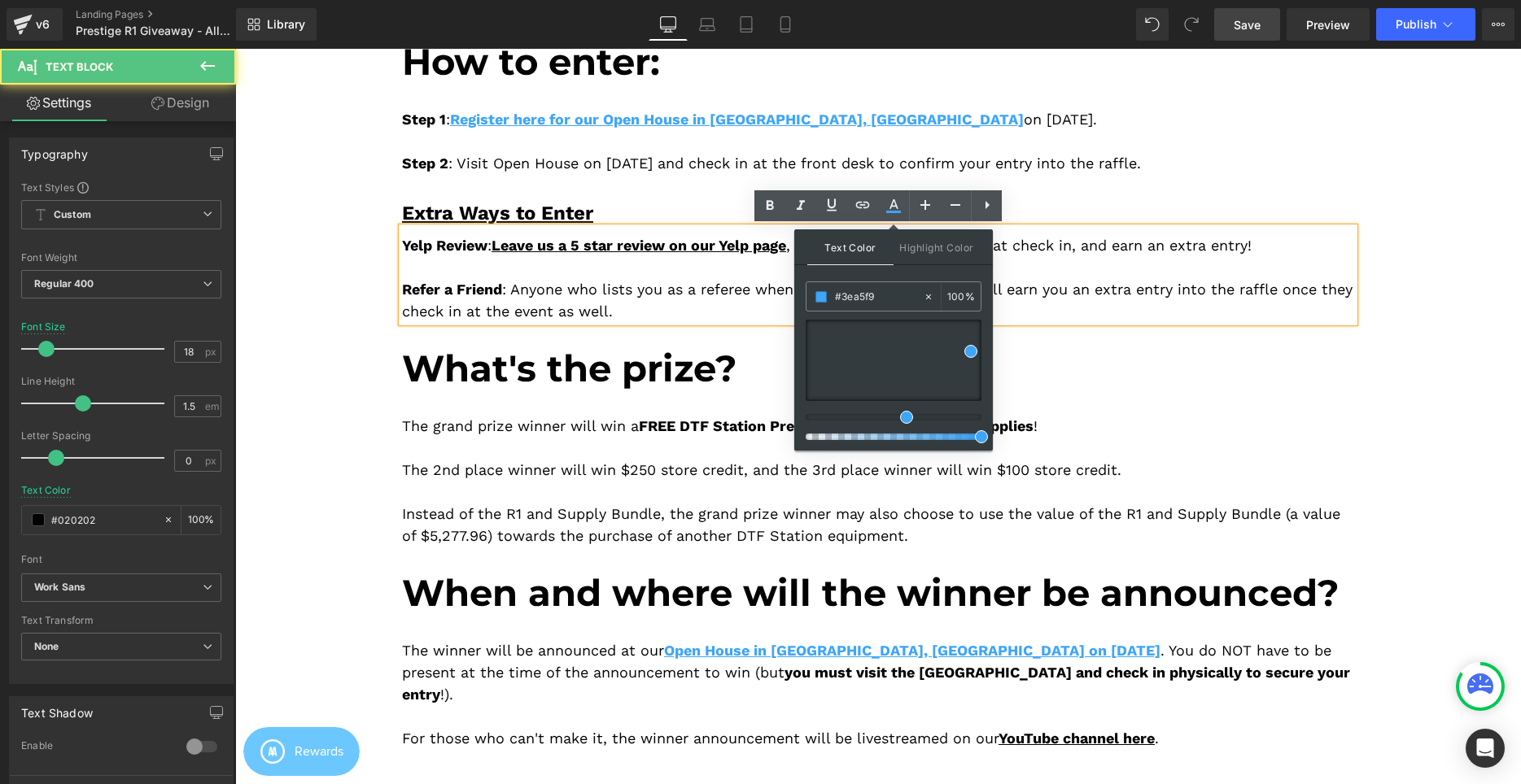
click at [699, 269] on div "Yelp Review : Leave us a 5 star review on our Yelp page , show the review to ou…" at bounding box center [877, 274] width 952 height 95
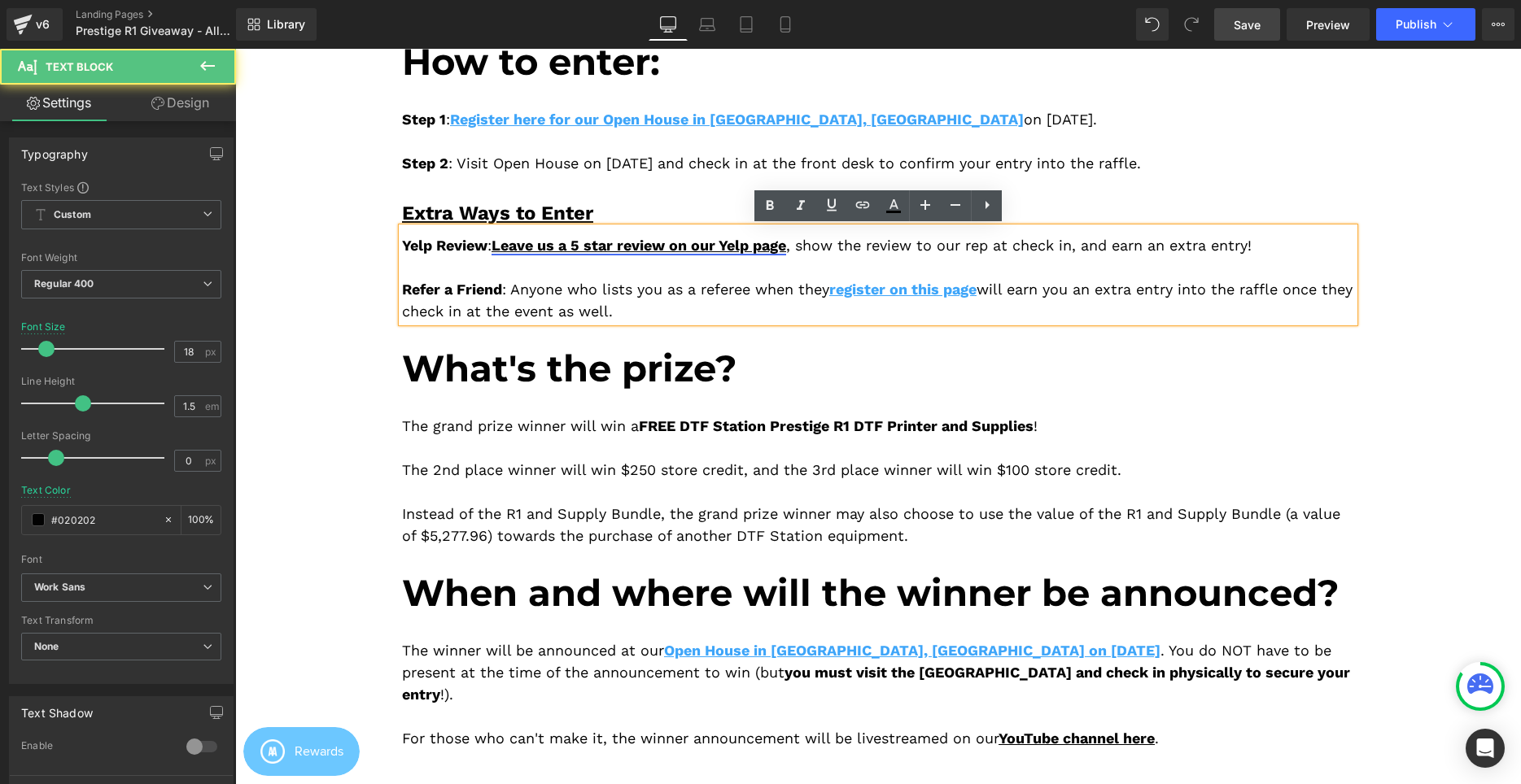
click at [726, 250] on link "Leave us a 5 star review on our Yelp page" at bounding box center [639, 245] width 295 height 17
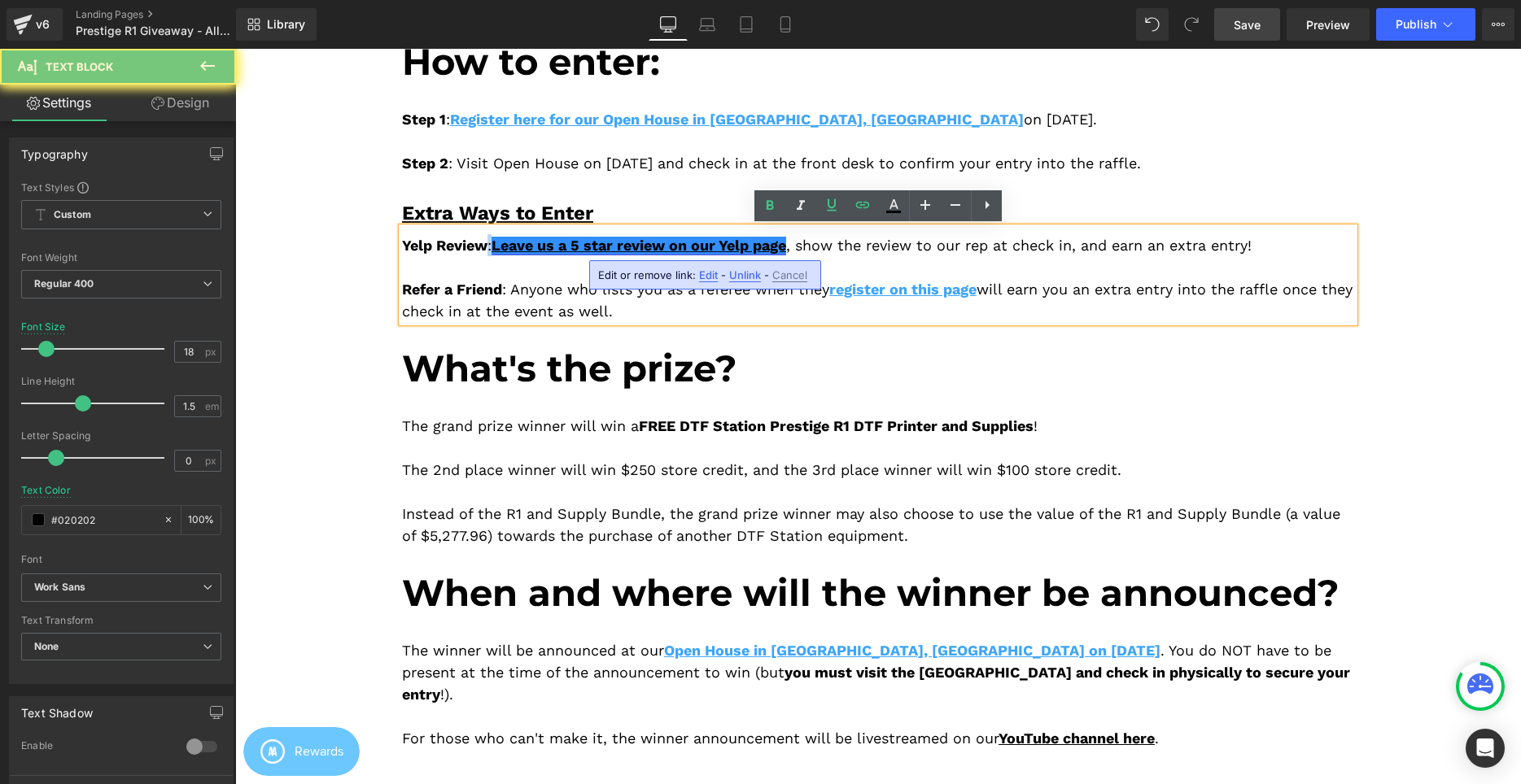
click at [726, 250] on link "Leave us a 5 star review on our Yelp page" at bounding box center [639, 245] width 295 height 17
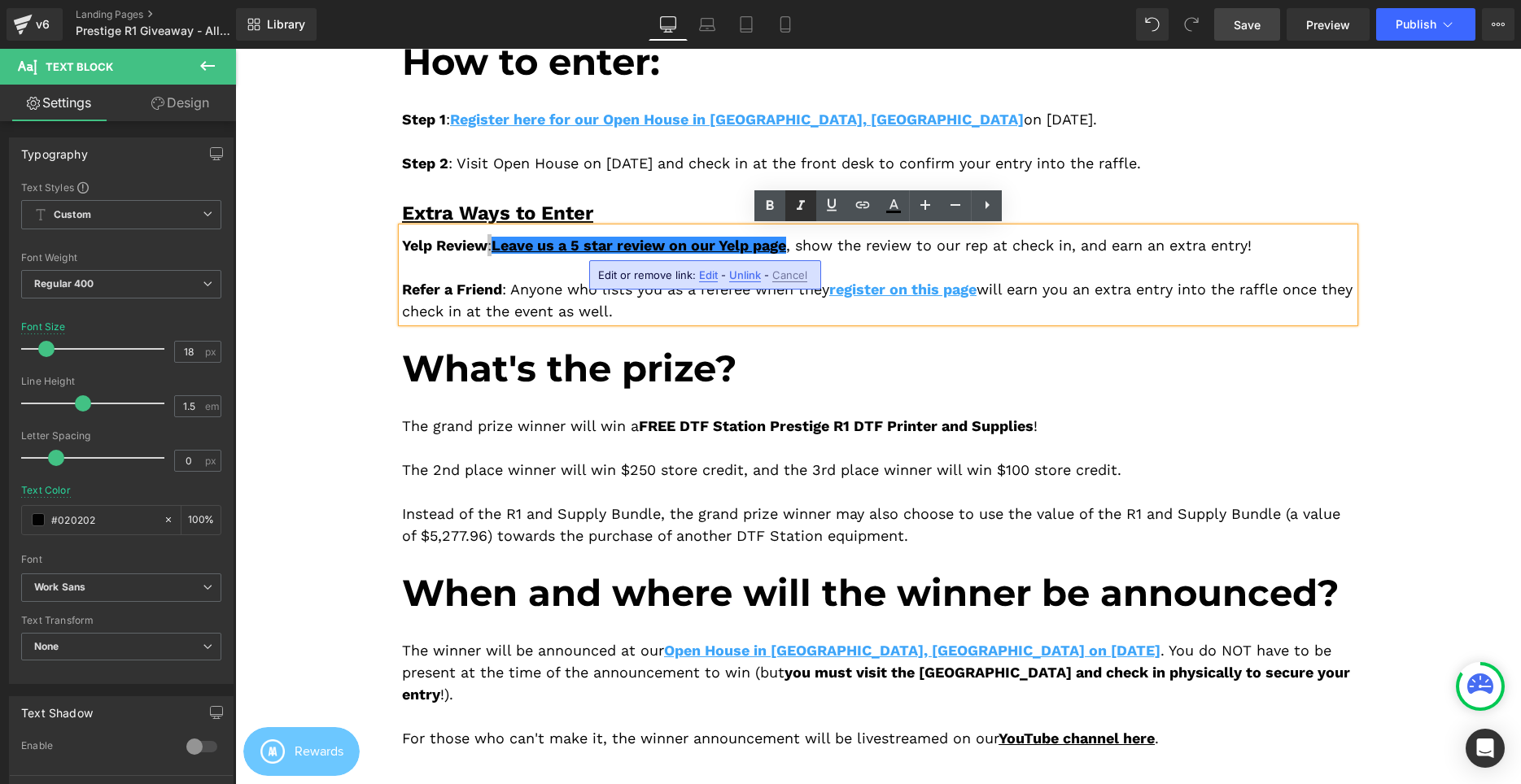
click at [0, 0] on icon at bounding box center [0, 0] width 0 height 0
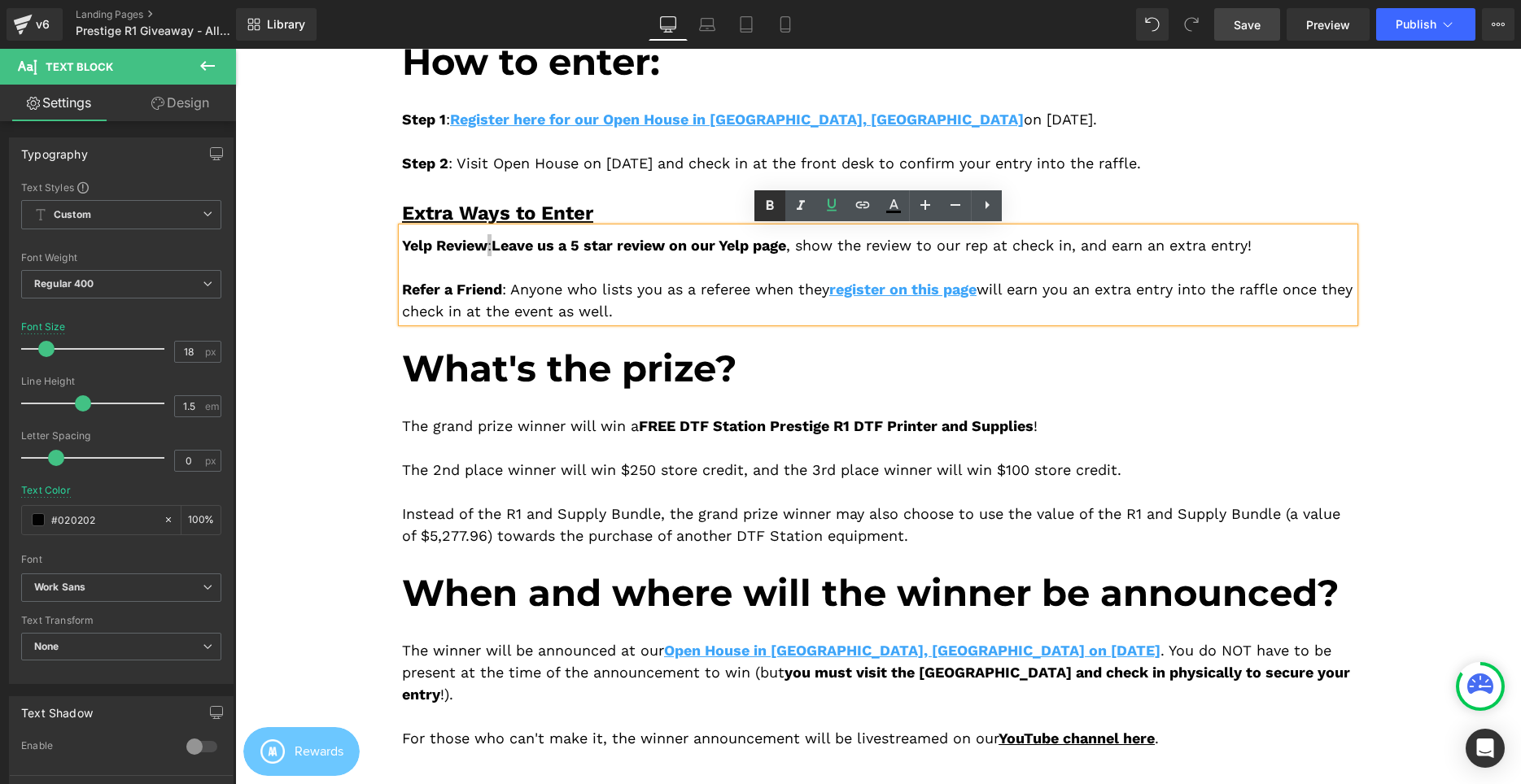
click at [777, 204] on icon at bounding box center [769, 205] width 19 height 19
click at [773, 238] on span "Leave us a 5 star review on our Yelp page" at bounding box center [638, 245] width 294 height 17
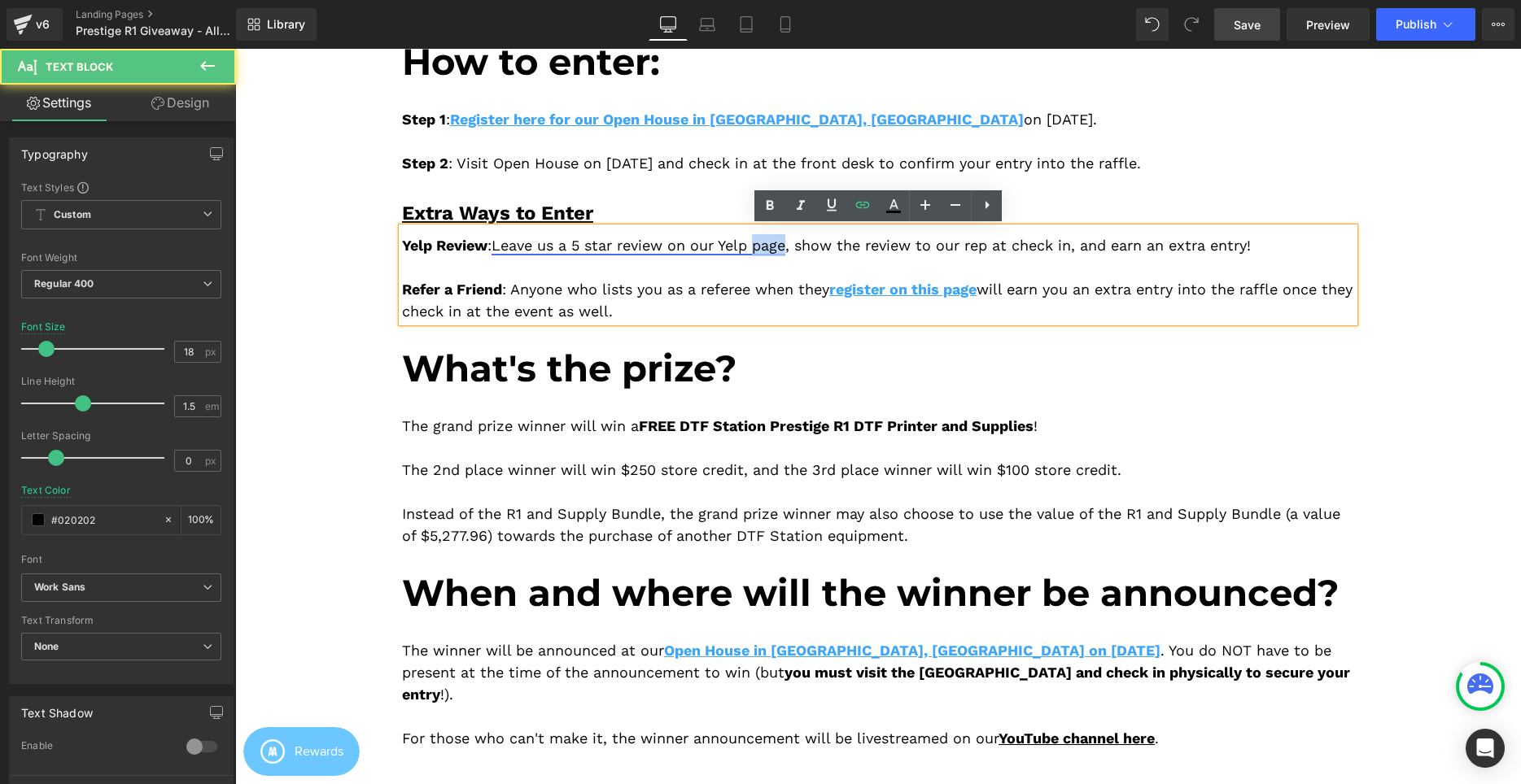
click at [773, 238] on span "Leave us a 5 star review on our Yelp page" at bounding box center [638, 245] width 294 height 17
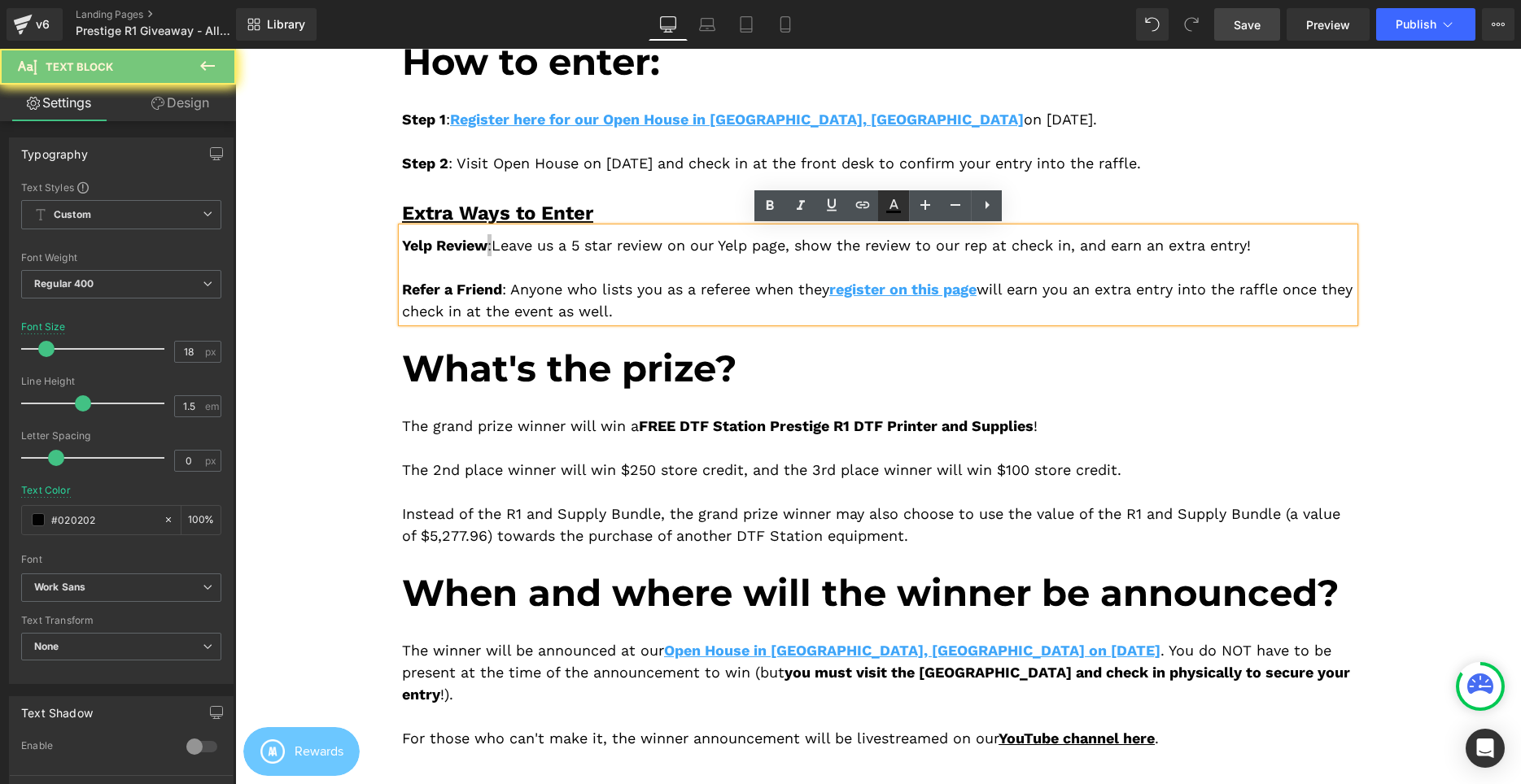
click at [0, 0] on icon at bounding box center [0, 0] width 0 height 0
type input "#020202"
type input "100"
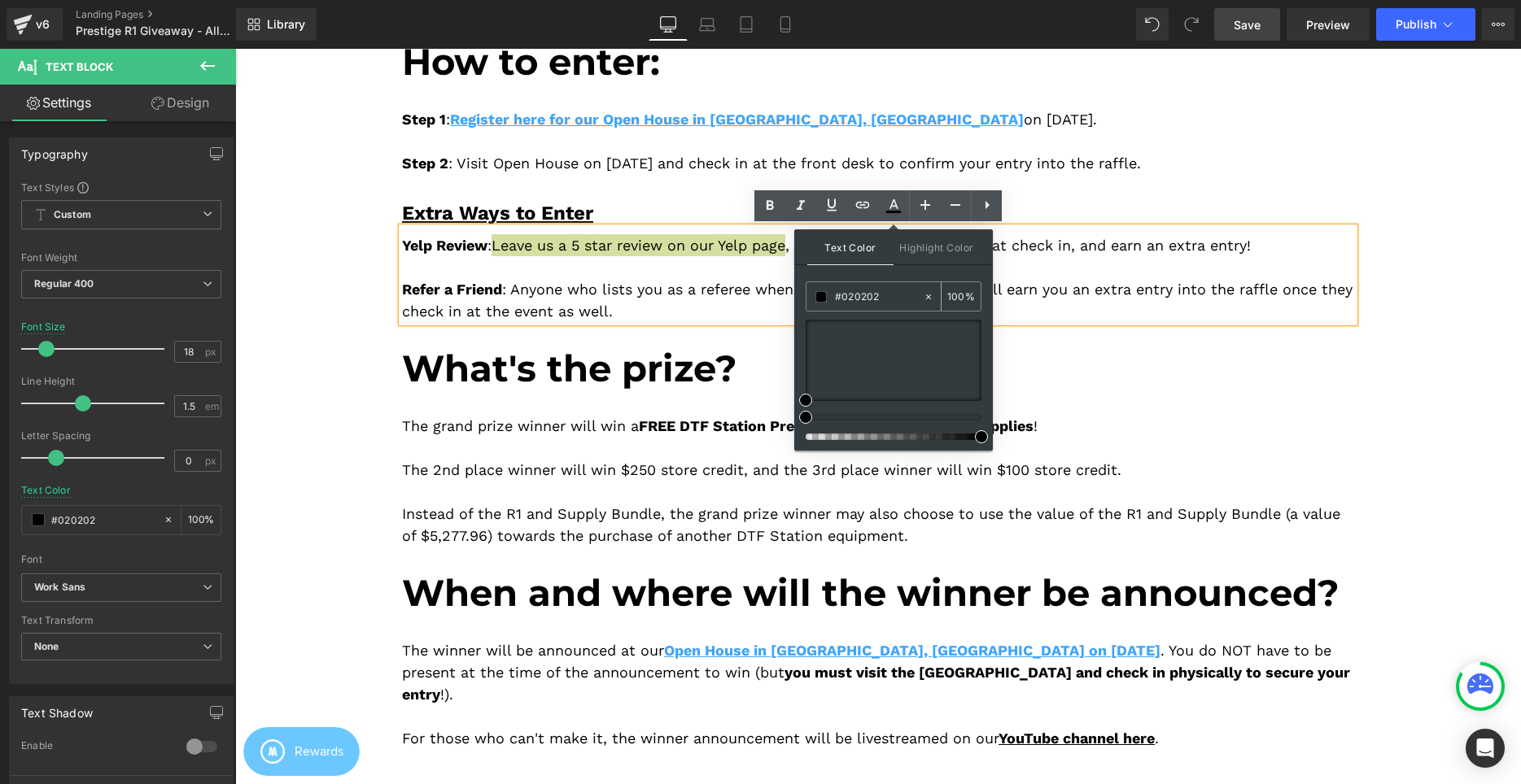
click at [0, 0] on input "#020202" at bounding box center [0, 0] width 0 height 0
paste input "3ea5f9"
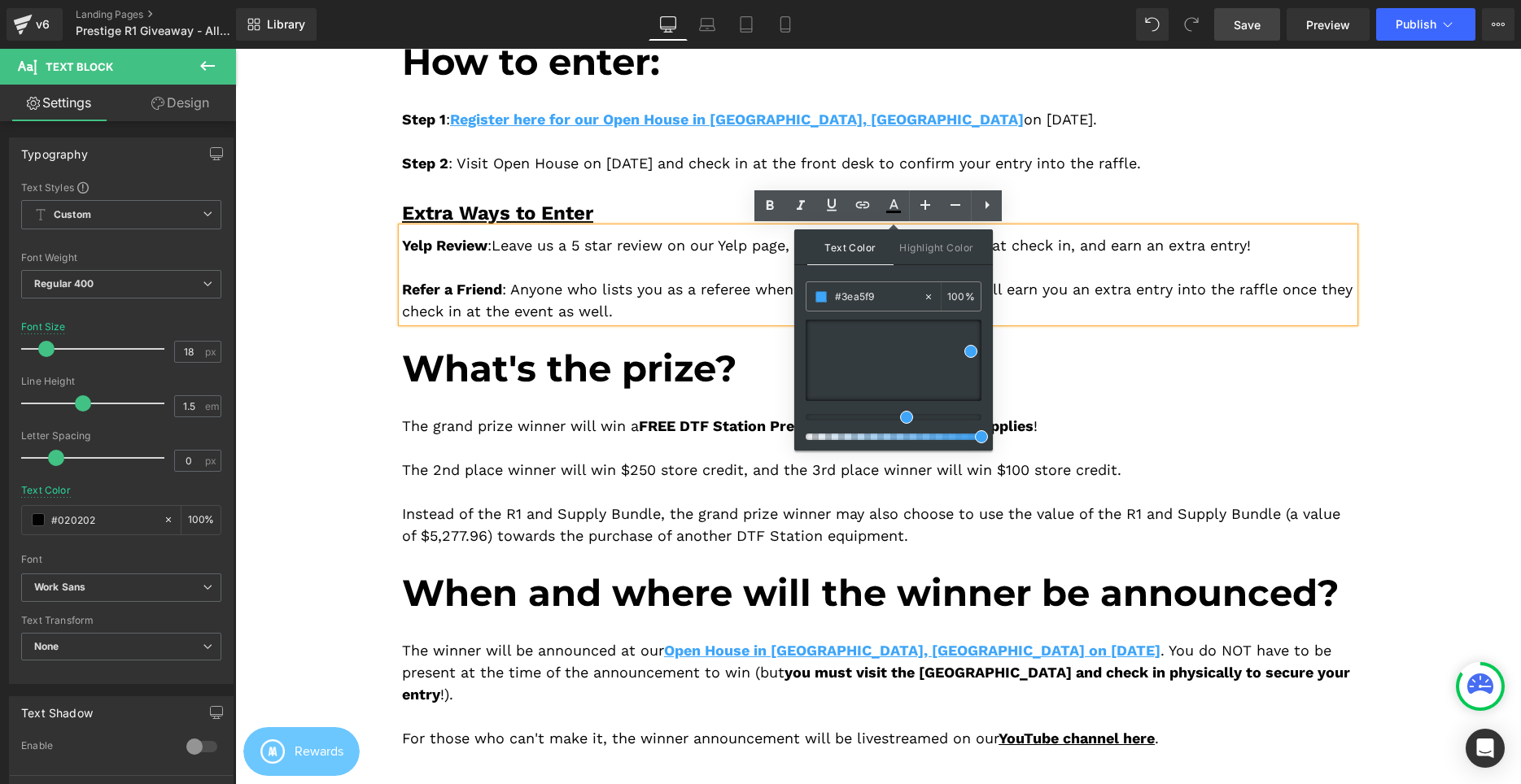
click at [751, 273] on div "Yelp Review : Leave us a 5 star review on our Yelp page , show the review to ou…" at bounding box center [877, 274] width 952 height 95
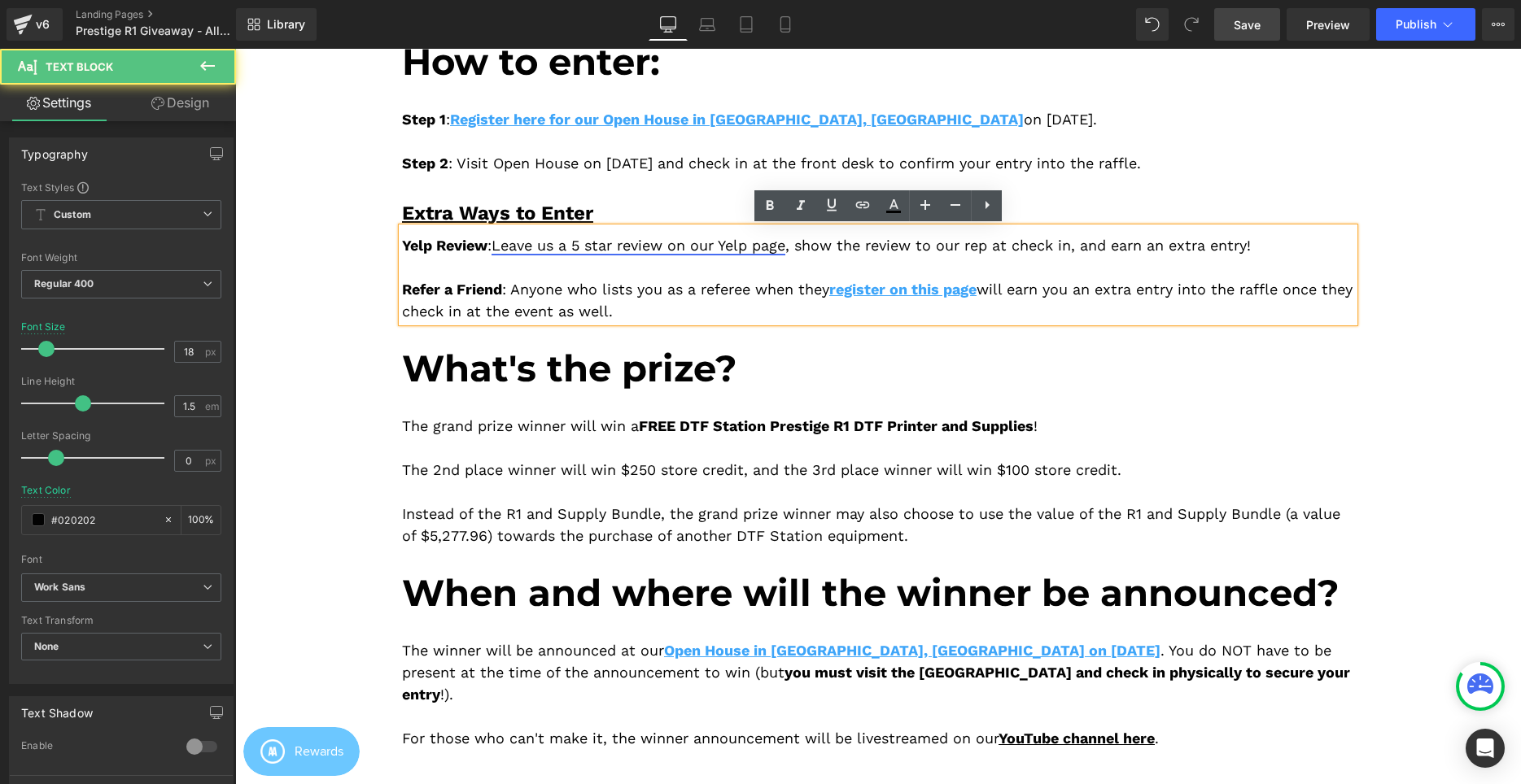
click at [778, 249] on span "Leave us a 5 star review on our Yelp page" at bounding box center [638, 245] width 294 height 17
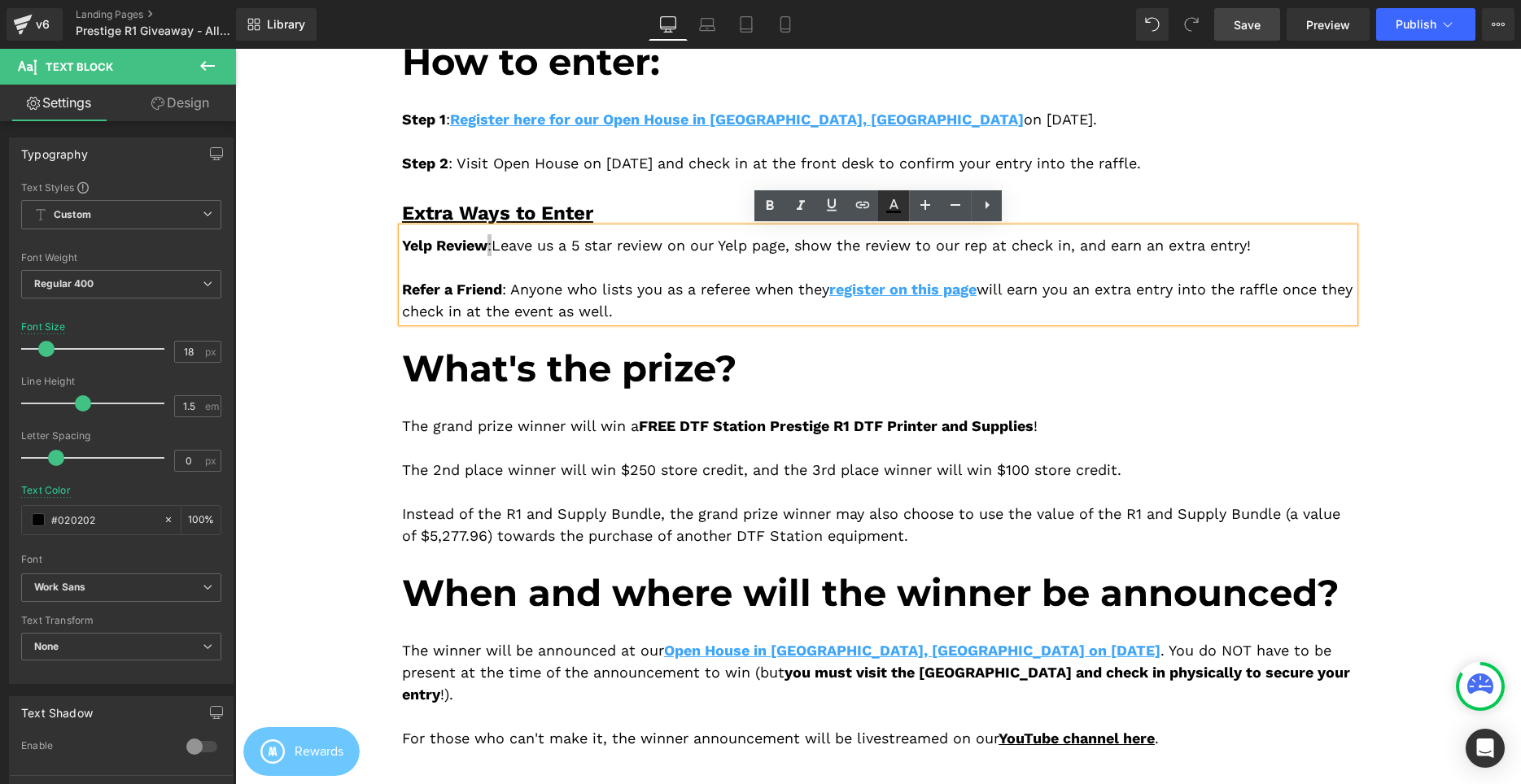
click at [0, 0] on icon at bounding box center [0, 0] width 0 height 0
type input "#020202"
type input "100"
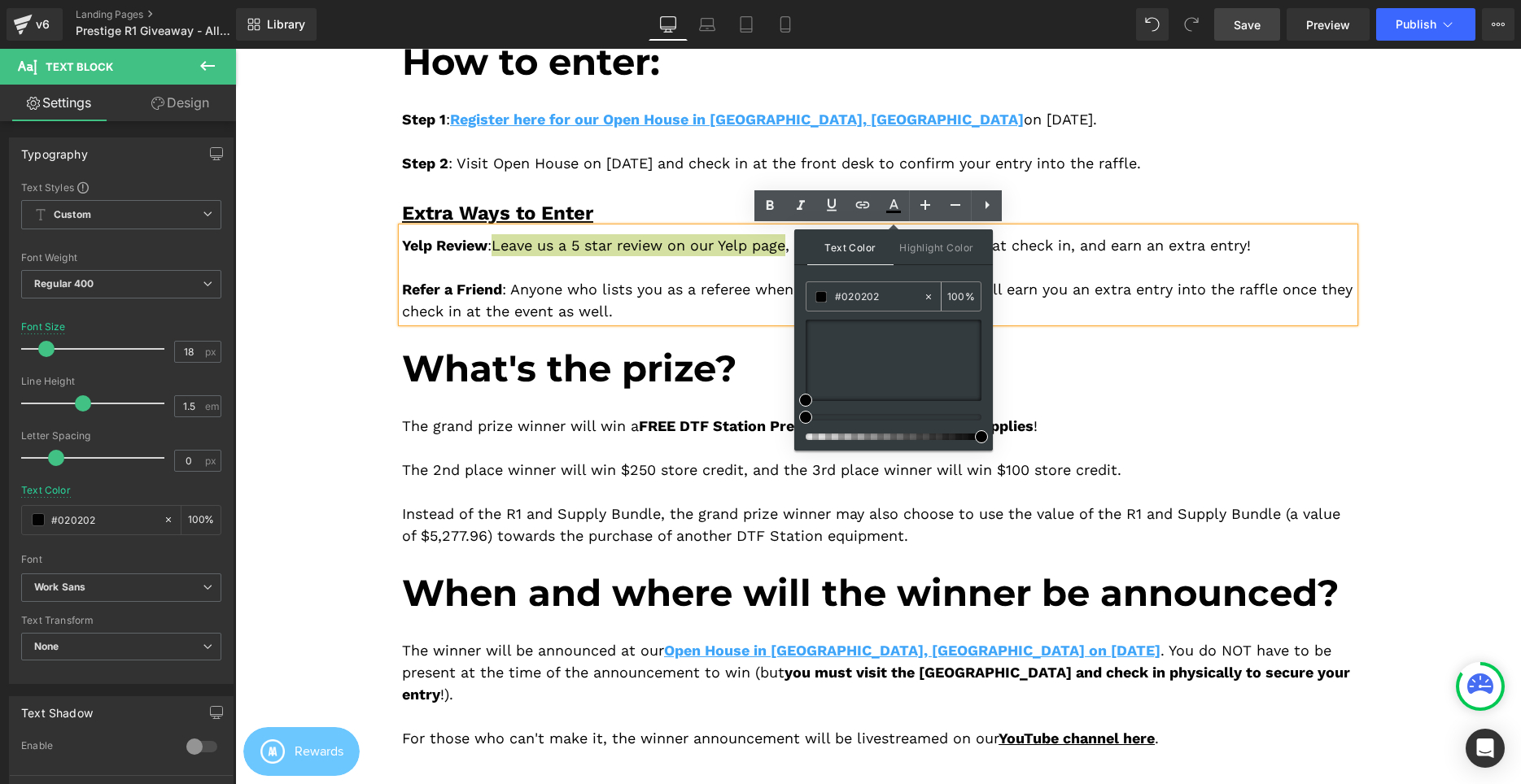
click at [0, 0] on input "#020202" at bounding box center [0, 0] width 0 height 0
paste input "3ea5f9"
click at [0, 0] on input "#3ea5f9" at bounding box center [0, 0] width 0 height 0
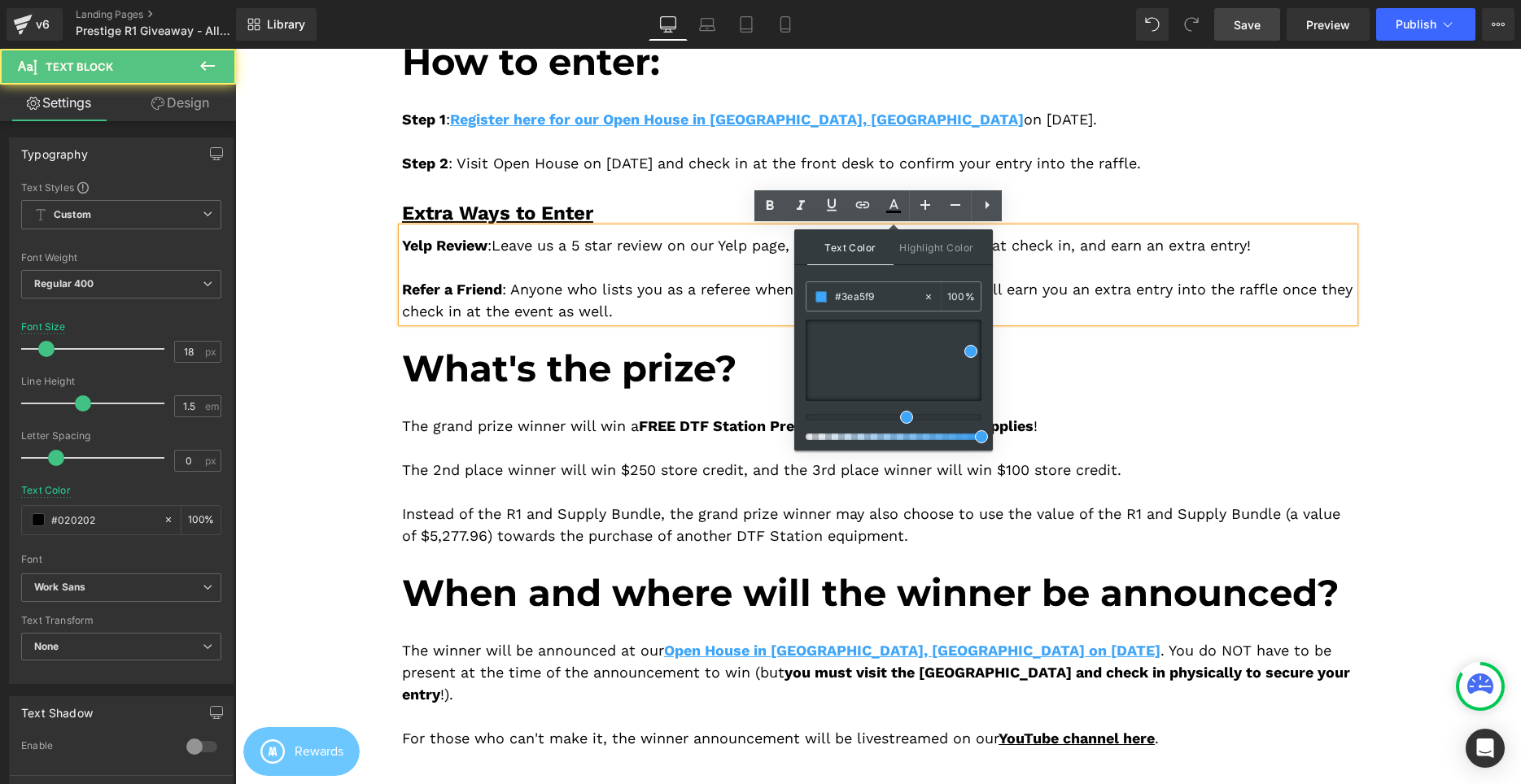
click at [726, 276] on div "Yelp Review : Leave us a 5 star review on our Yelp page , show the review to ou…" at bounding box center [877, 274] width 952 height 95
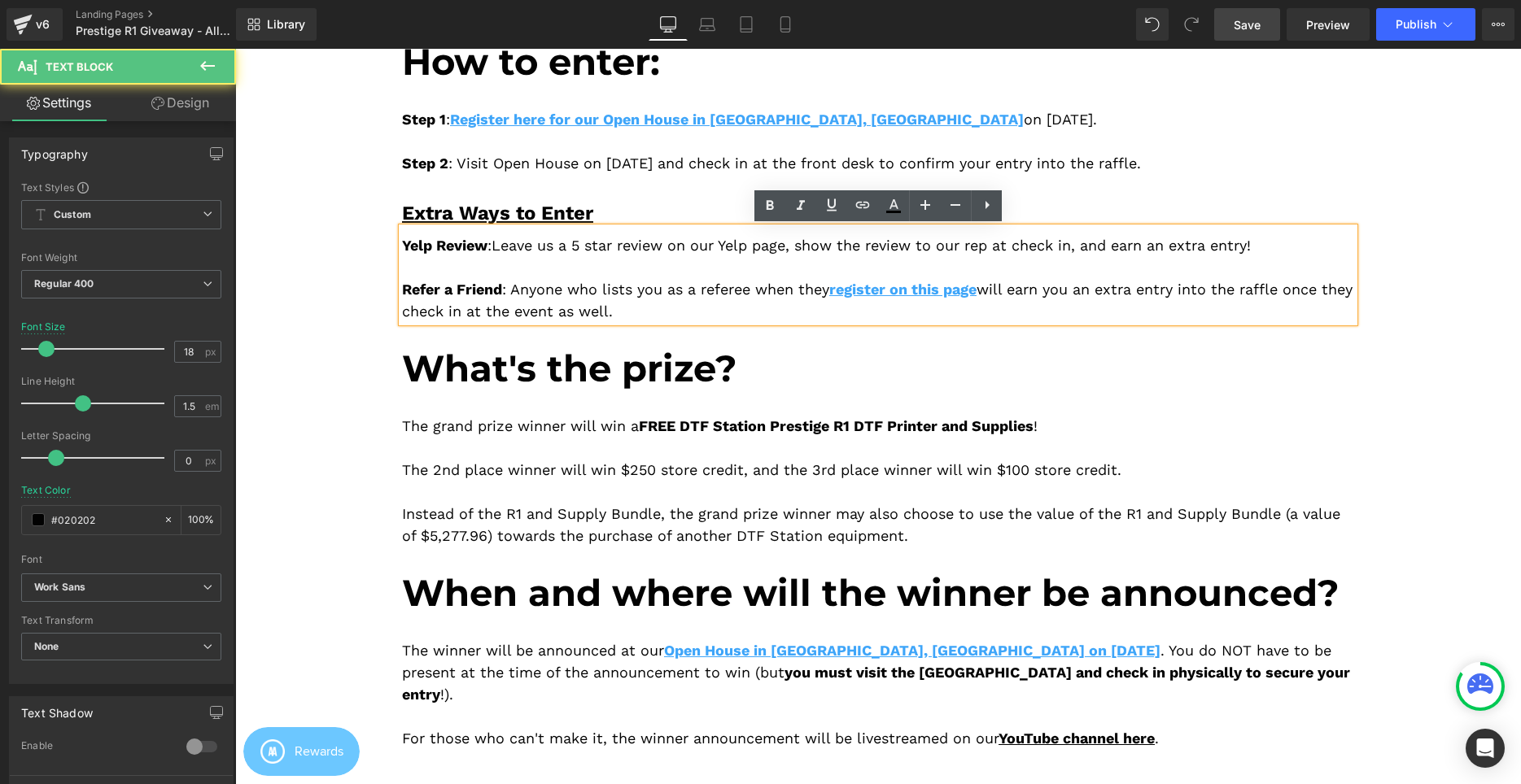
click at [566, 259] on div "Yelp Review : Leave us a 5 star review on our Yelp page , show the review to ou…" at bounding box center [877, 274] width 952 height 95
click at [496, 245] on div "Yelp Review : Leave us a 5 star review on our Yelp page , show the review to ou…" at bounding box center [877, 274] width 952 height 95
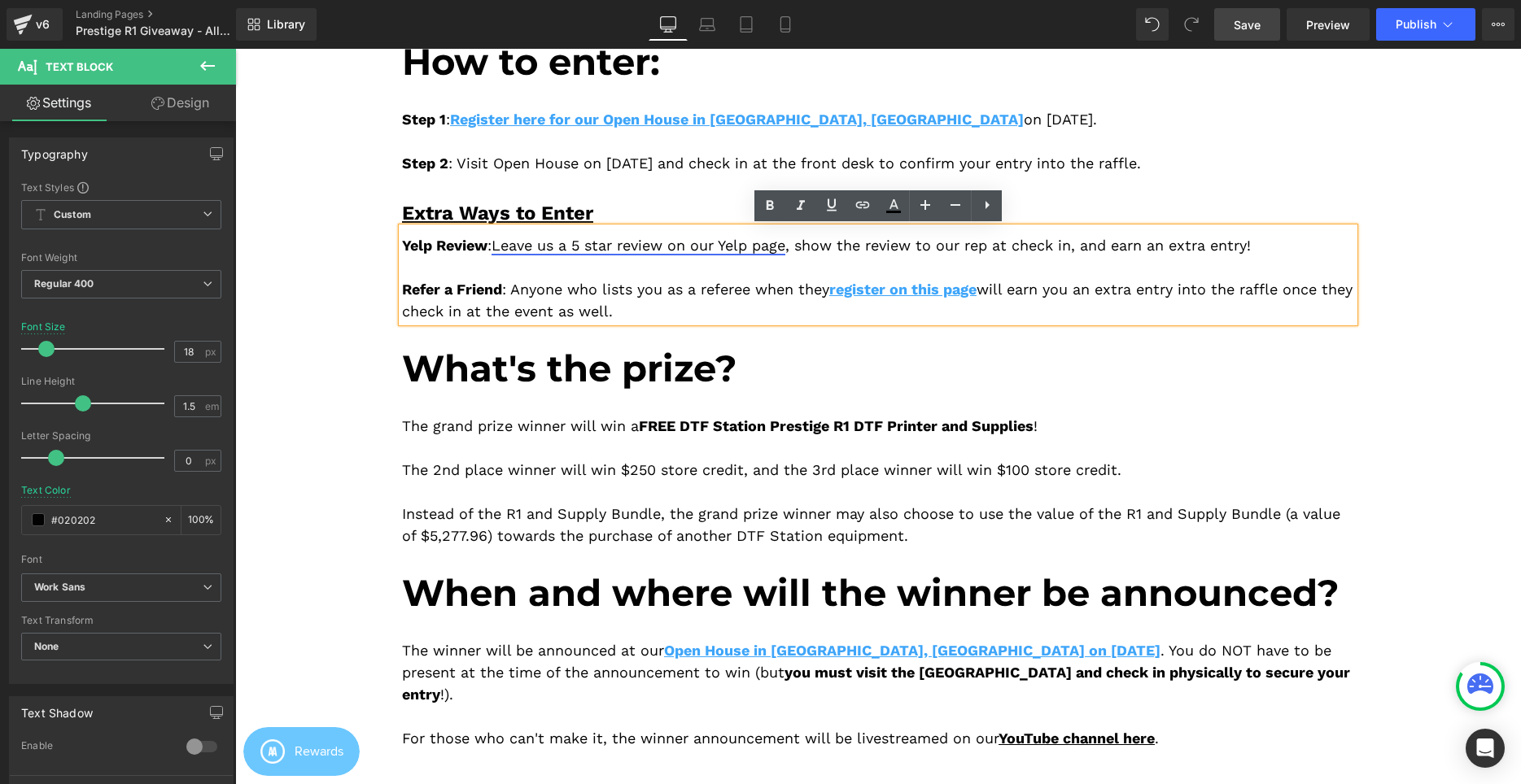
click at [502, 249] on span "Leave us a 5 star review on our Yelp page" at bounding box center [638, 245] width 294 height 17
drag, startPoint x: 501, startPoint y: 249, endPoint x: 803, endPoint y: 248, distance: 302.0
click at [803, 248] on div "Yelp Review : Leave us a 5 star review on our Yelp page , show the review to ou…" at bounding box center [877, 274] width 952 height 95
click at [894, 202] on icon at bounding box center [894, 204] width 9 height 10
type input "#020202"
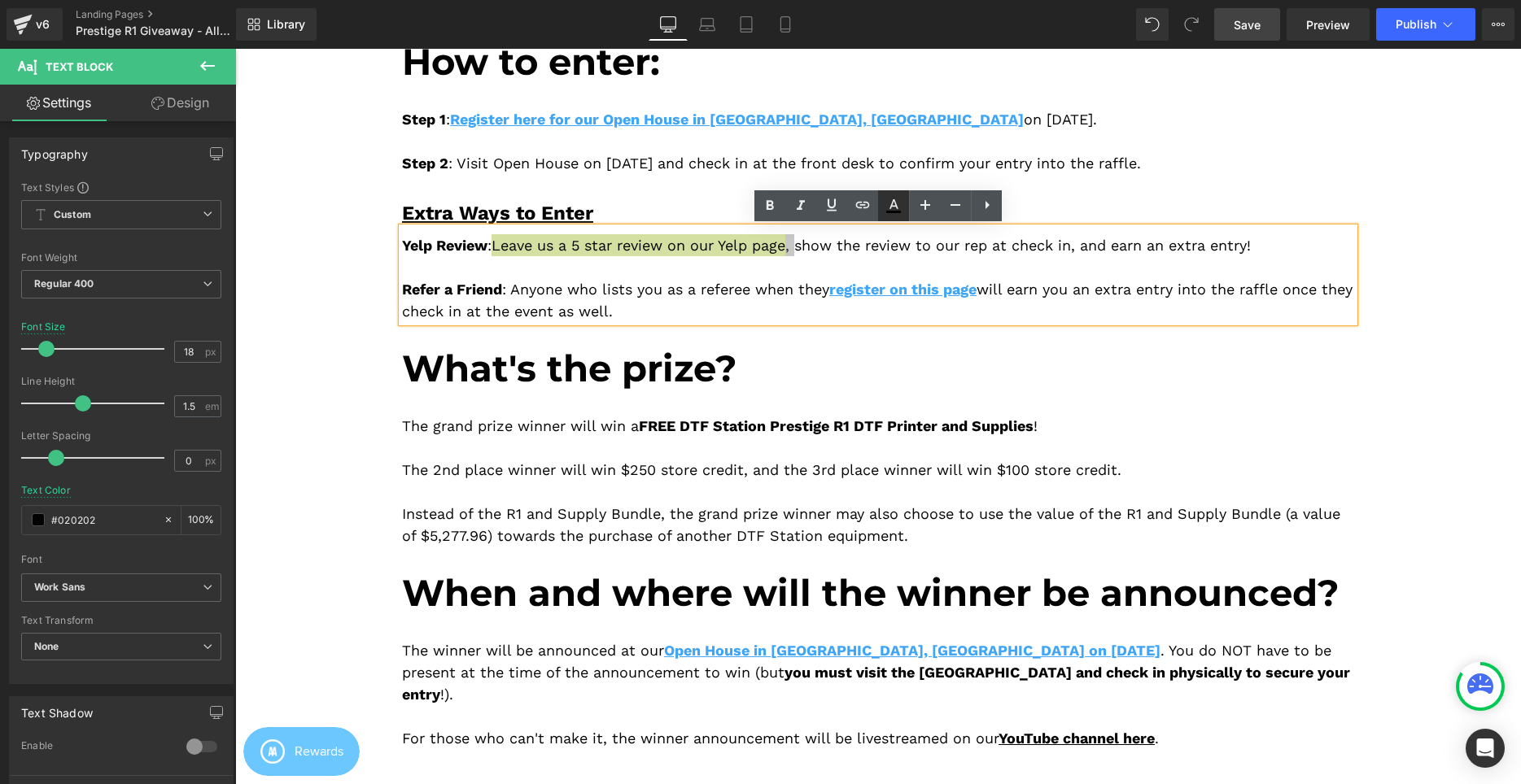
type input "100"
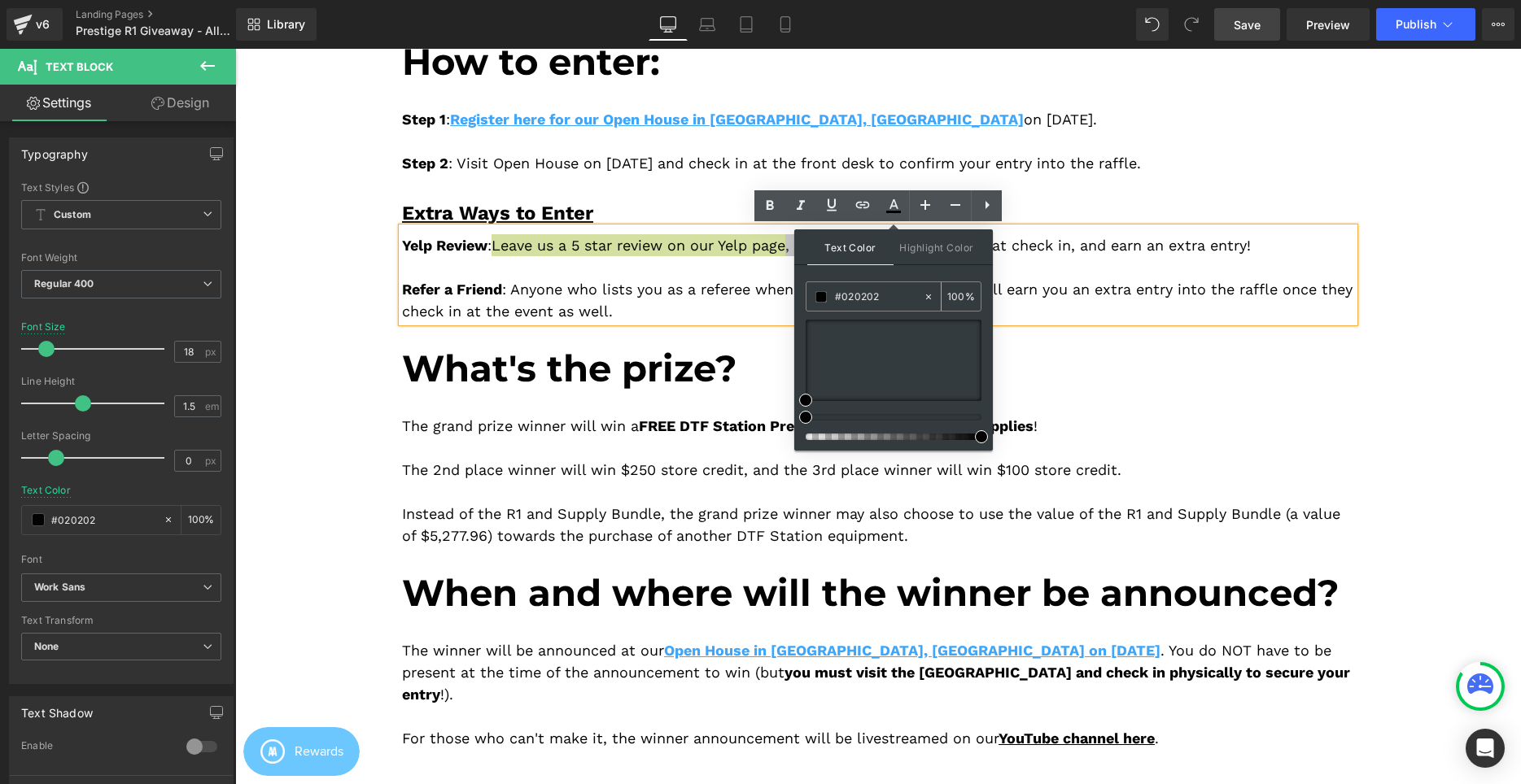
click at [0, 0] on input "#020202" at bounding box center [0, 0] width 0 height 0
paste input "3ea5f9"
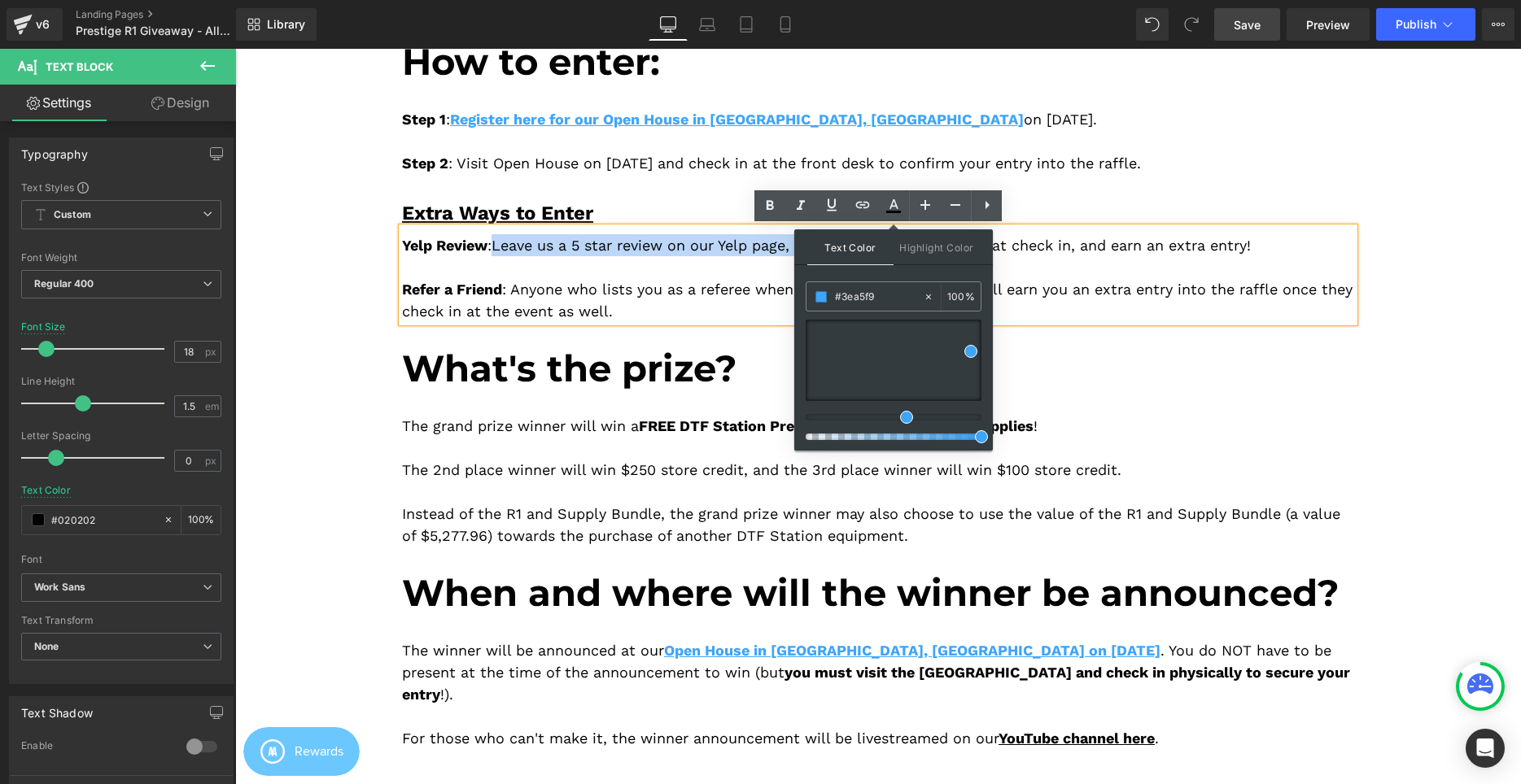
click at [759, 269] on div "Yelp Review : Leave us a 5 star review on our Yelp page , show the review to ou…" at bounding box center [877, 274] width 952 height 95
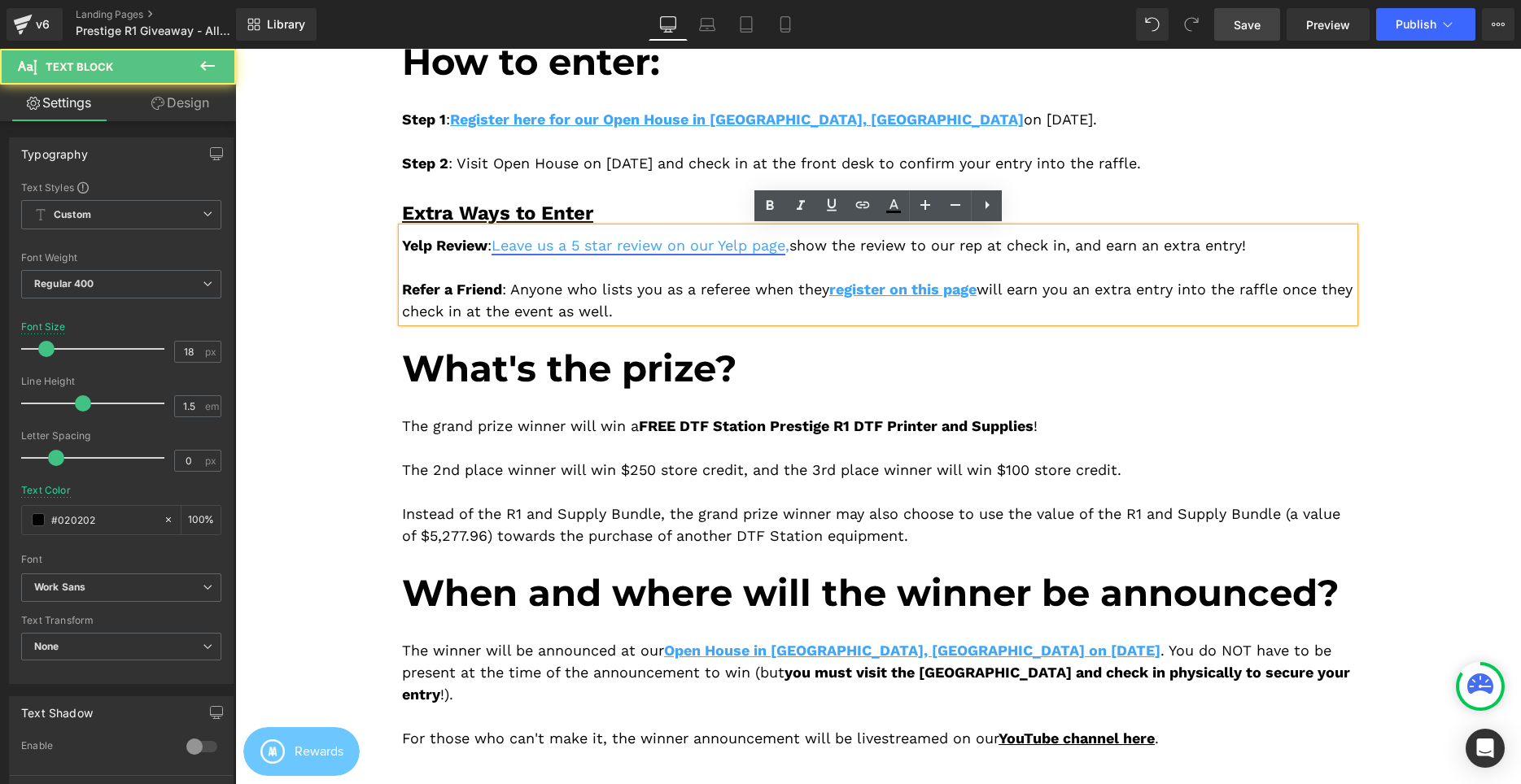
click at [785, 247] on span "Leave us a 5 star review on our Yelp page" at bounding box center [638, 245] width 294 height 17
click at [785, 249] on span "Leave us a 5 star review on our Yelp page" at bounding box center [638, 245] width 294 height 17
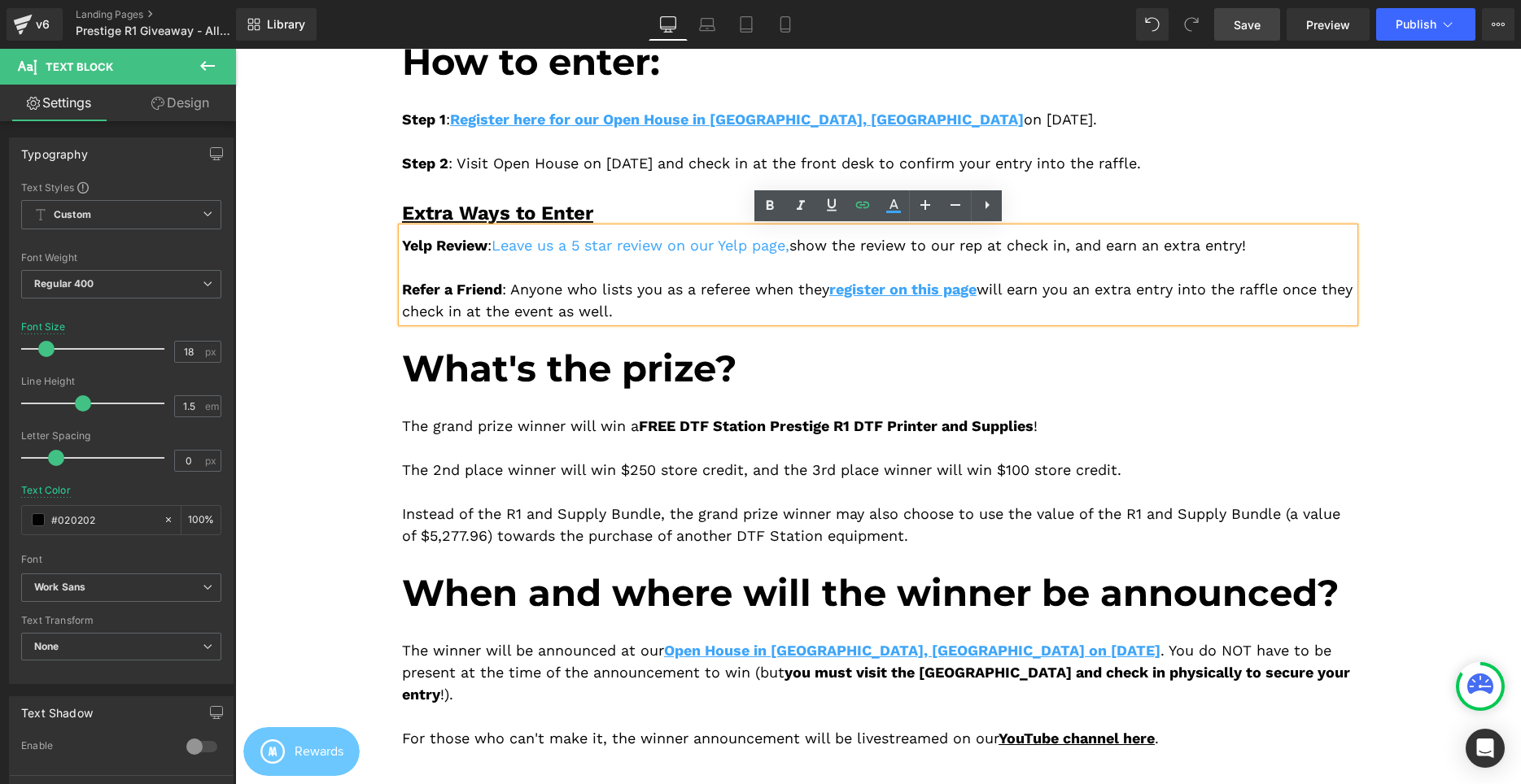
drag, startPoint x: 795, startPoint y: 247, endPoint x: 498, endPoint y: 245, distance: 297.0
click at [498, 245] on div "Yelp Review : Leave us a 5 star review on our Yelp page , show the review to ou…" at bounding box center [877, 274] width 952 height 95
click at [0, 0] on icon at bounding box center [0, 0] width 0 height 0
click at [773, 196] on link at bounding box center [769, 205] width 31 height 31
click at [815, 266] on div "Yelp Review : Leave us a 5 star review on our Yelp page , show the review to ou…" at bounding box center [877, 274] width 952 height 95
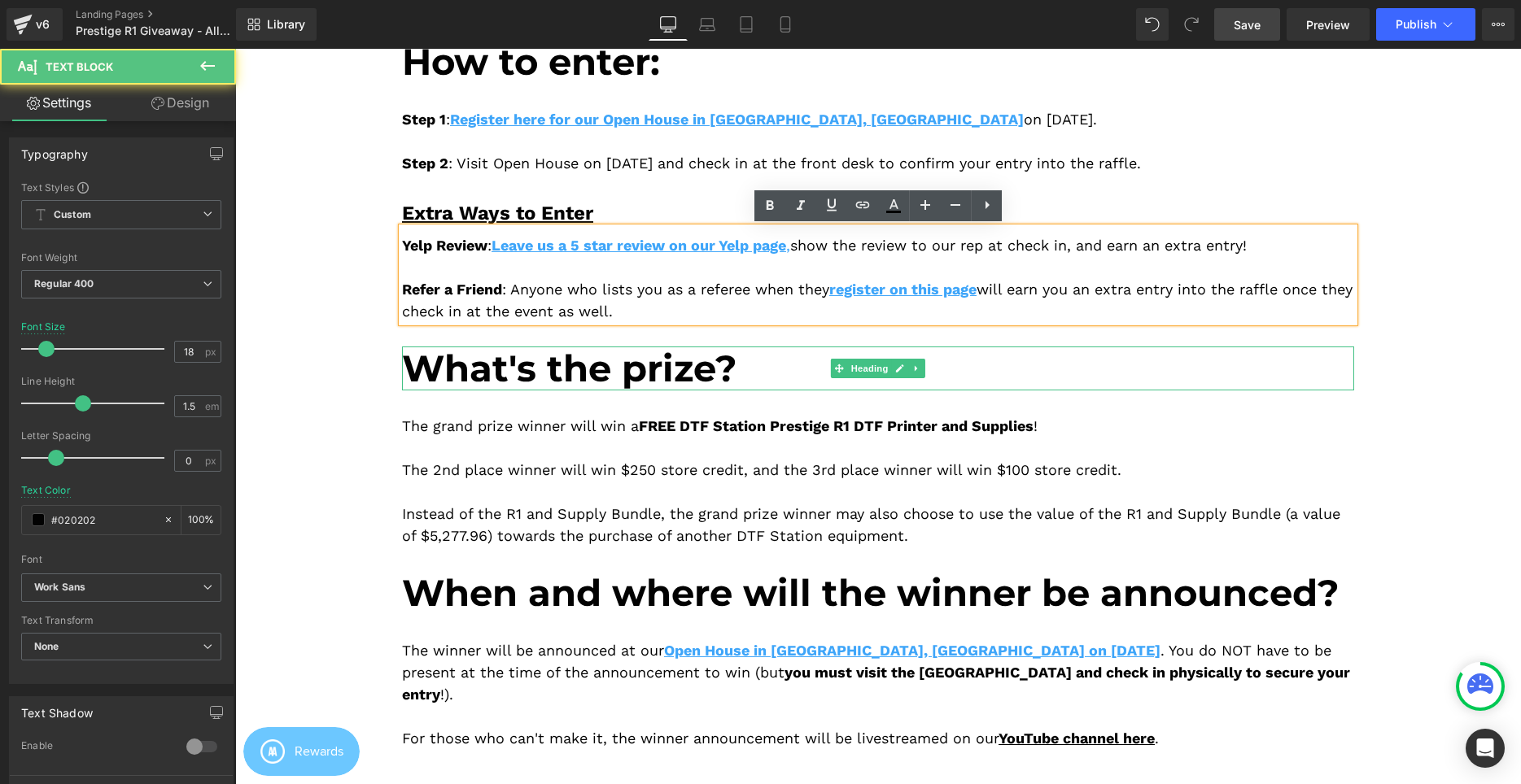
click at [1101, 372] on h1 "What's the prize?" at bounding box center [877, 368] width 952 height 44
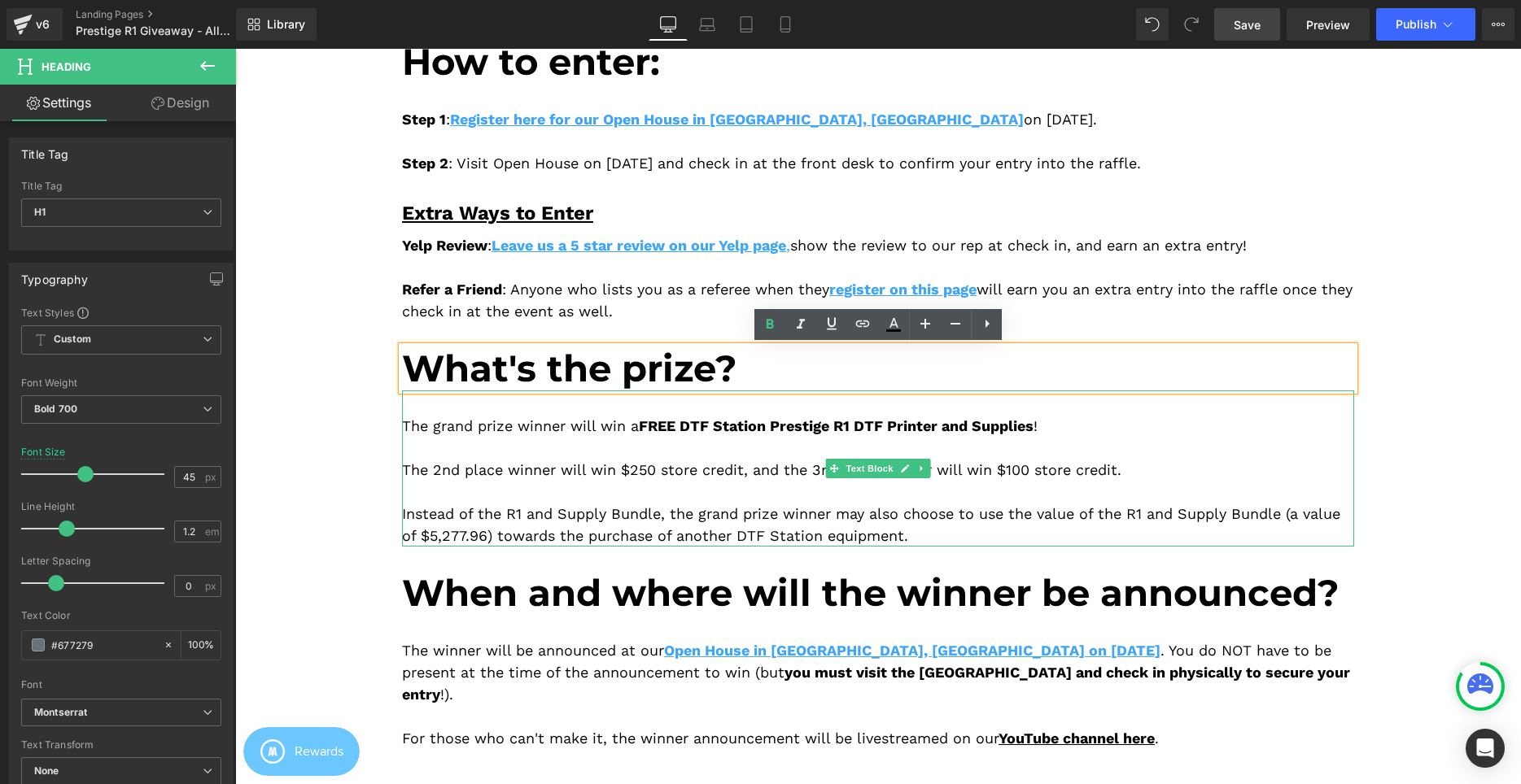
click at [1316, 398] on div "The grand prize winner will win a FREE DTF Station Prestige R1 DTF Printer and …" at bounding box center [877, 469] width 952 height 156
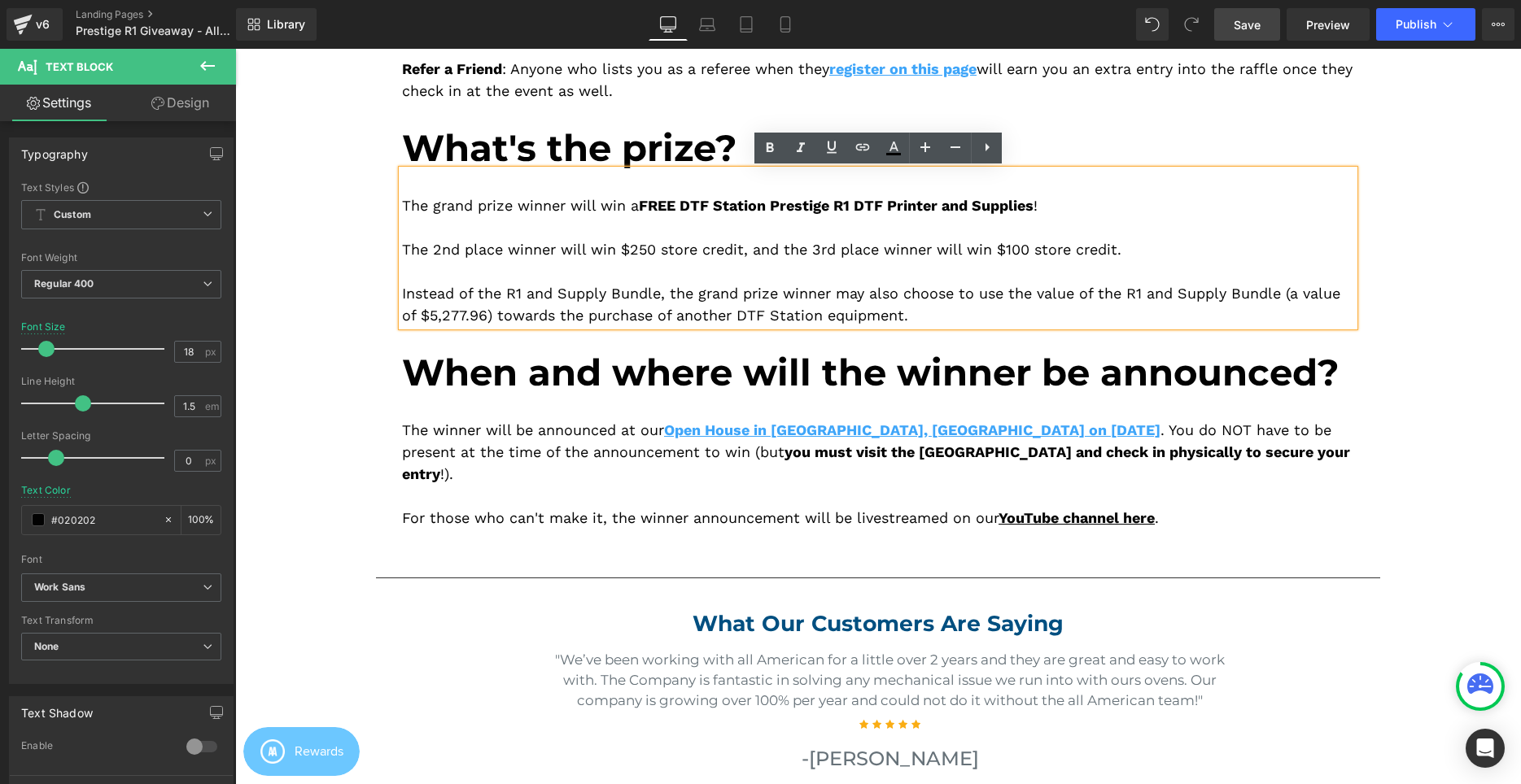
scroll to position [746, 0]
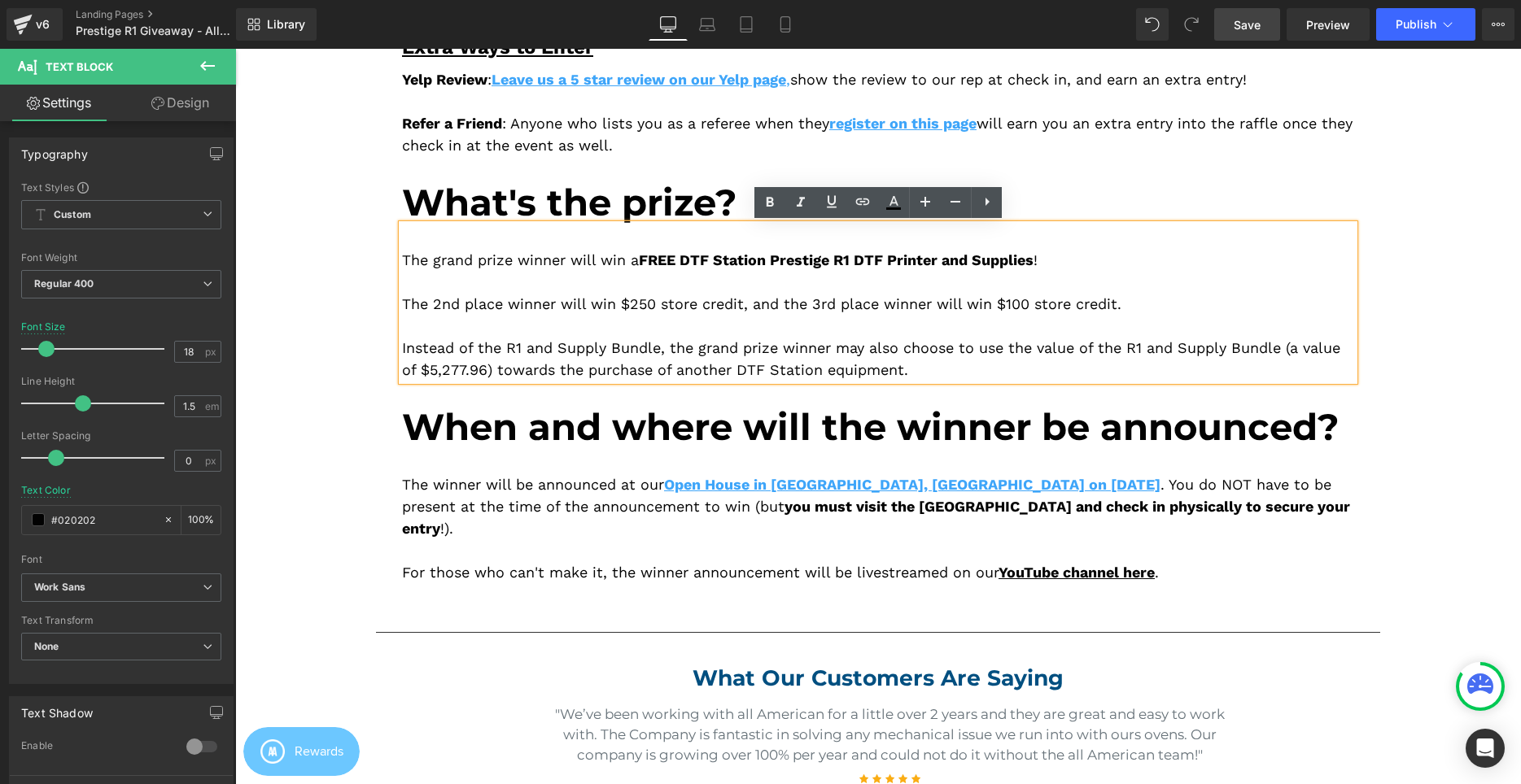
click at [1043, 599] on div "Separator What Our Customers Are Saying Heading "We’ve been working with all Am…" at bounding box center [878, 723] width 1029 height 249
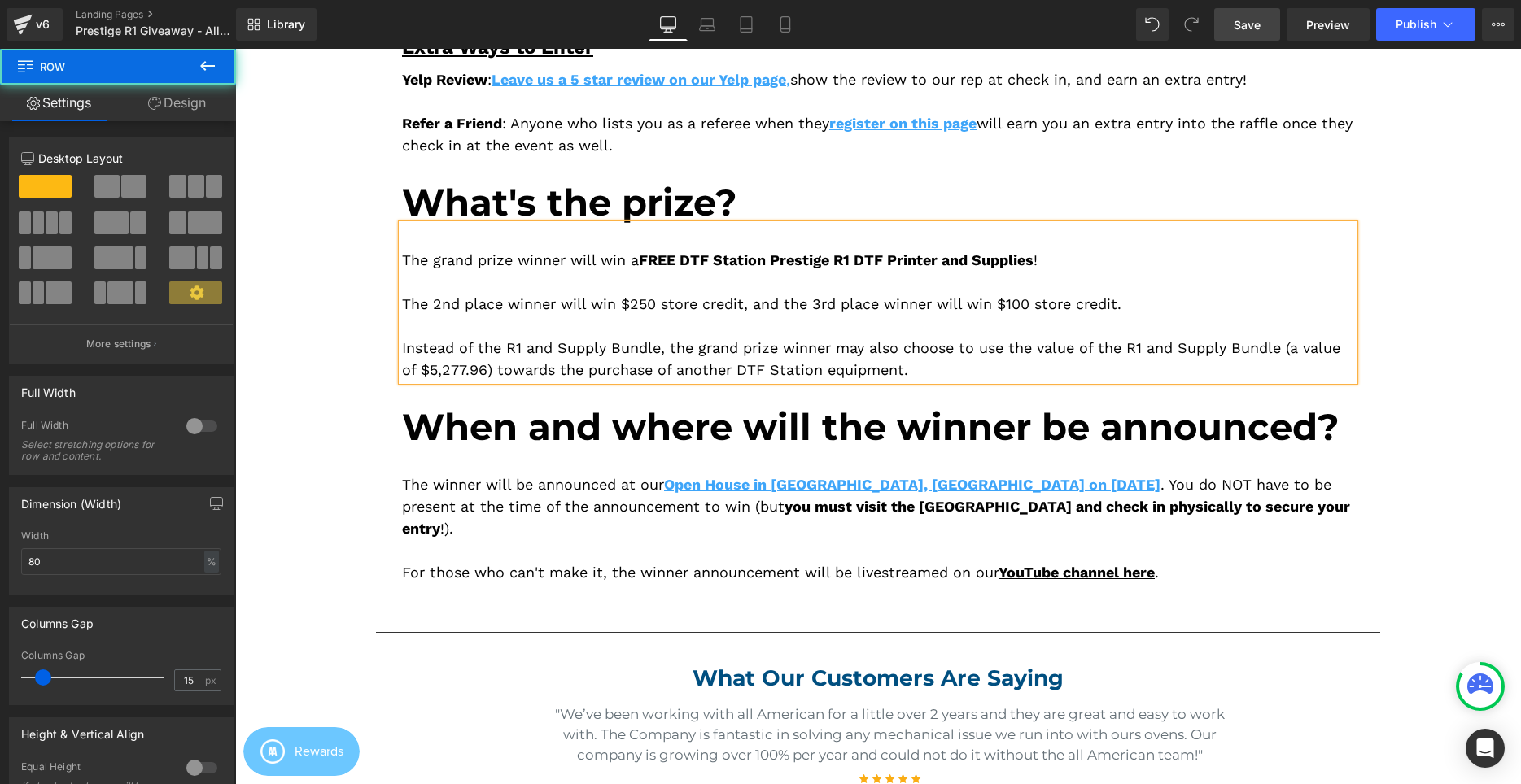
click at [1012, 564] on span "YouTube channel here" at bounding box center [1077, 572] width 157 height 17
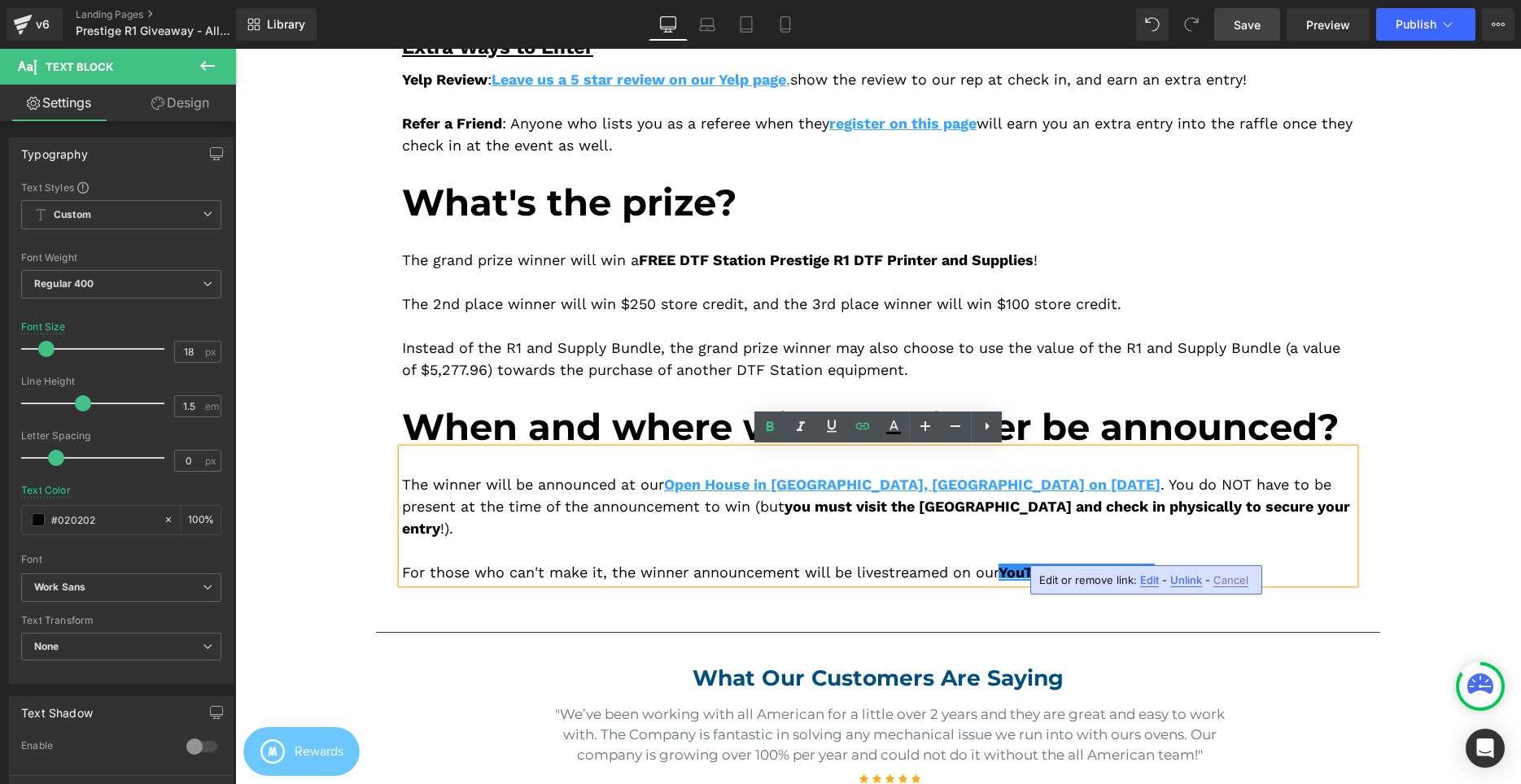
drag, startPoint x: 1007, startPoint y: 549, endPoint x: 1172, endPoint y: 554, distance: 165.1
click at [1172, 561] on div "For those who can't make it, the winner announcement will be livestreamed on ou…" at bounding box center [877, 572] width 952 height 22
click at [895, 424] on icon at bounding box center [894, 426] width 9 height 10
type input "#020202"
type input "100"
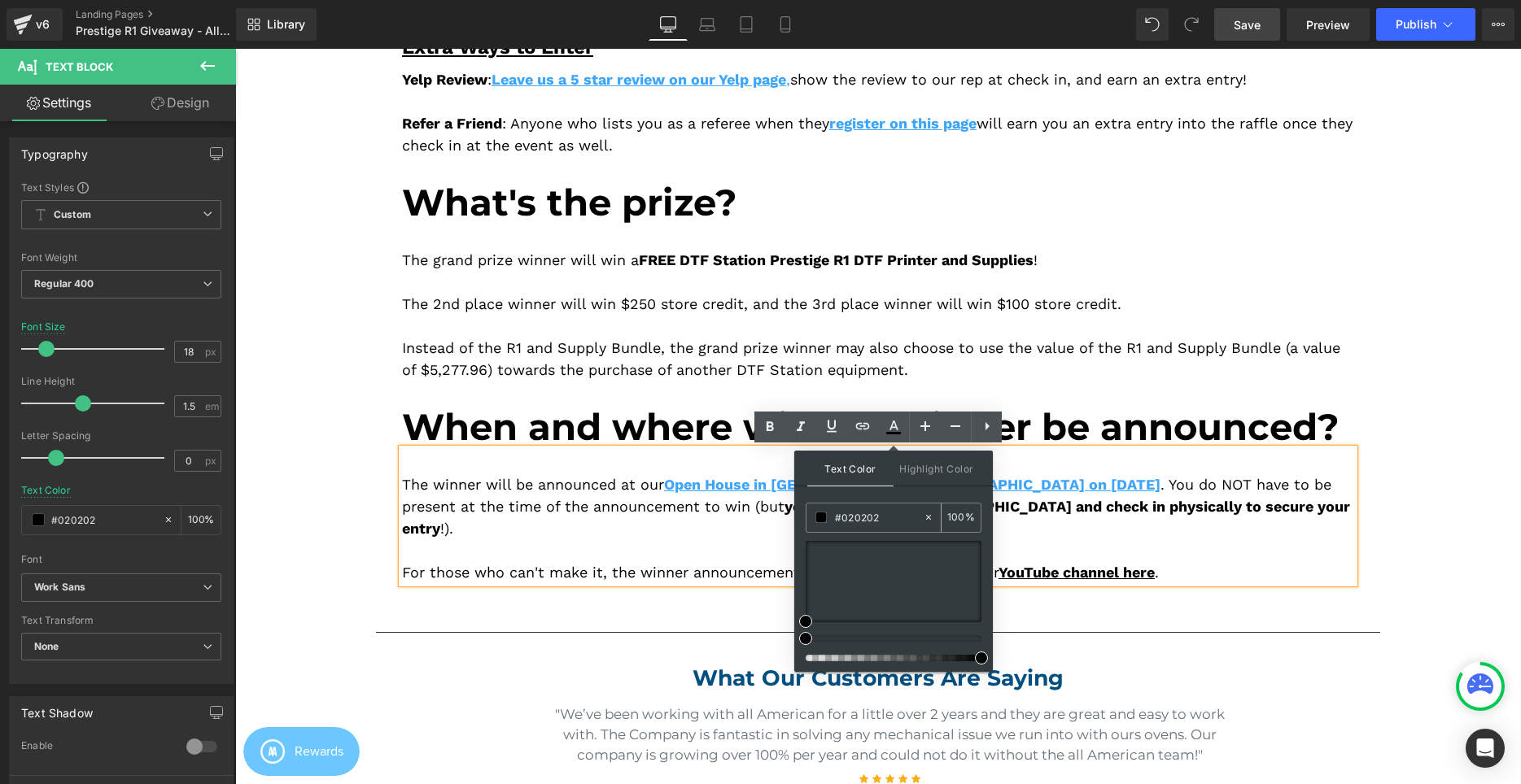
click at [0, 0] on div "#020202" at bounding box center [0, 0] width 0 height 0
click at [0, 0] on input "#020202" at bounding box center [0, 0] width 0 height 0
paste input "3ea5f9"
click at [1107, 540] on div at bounding box center [877, 551] width 952 height 22
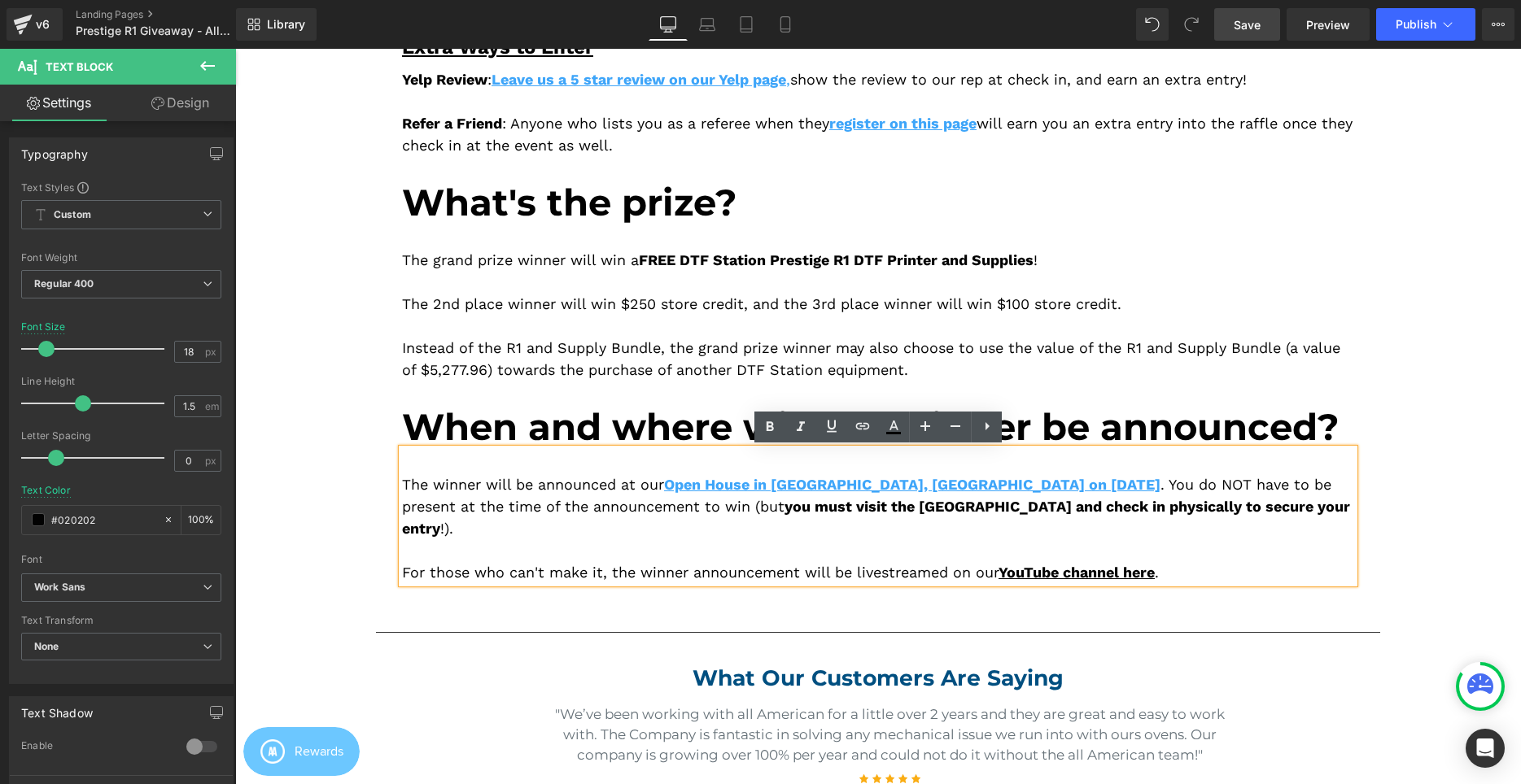
drag, startPoint x: 1180, startPoint y: 549, endPoint x: 1008, endPoint y: 552, distance: 172.0
click at [1008, 561] on div "For those who can't make it, the winner announcement will be livestreamed on ou…" at bounding box center [877, 572] width 952 height 22
click at [773, 430] on icon at bounding box center [769, 427] width 19 height 19
click at [0, 0] on icon at bounding box center [0, 0] width 0 height 0
click at [1007, 540] on div at bounding box center [877, 551] width 952 height 22
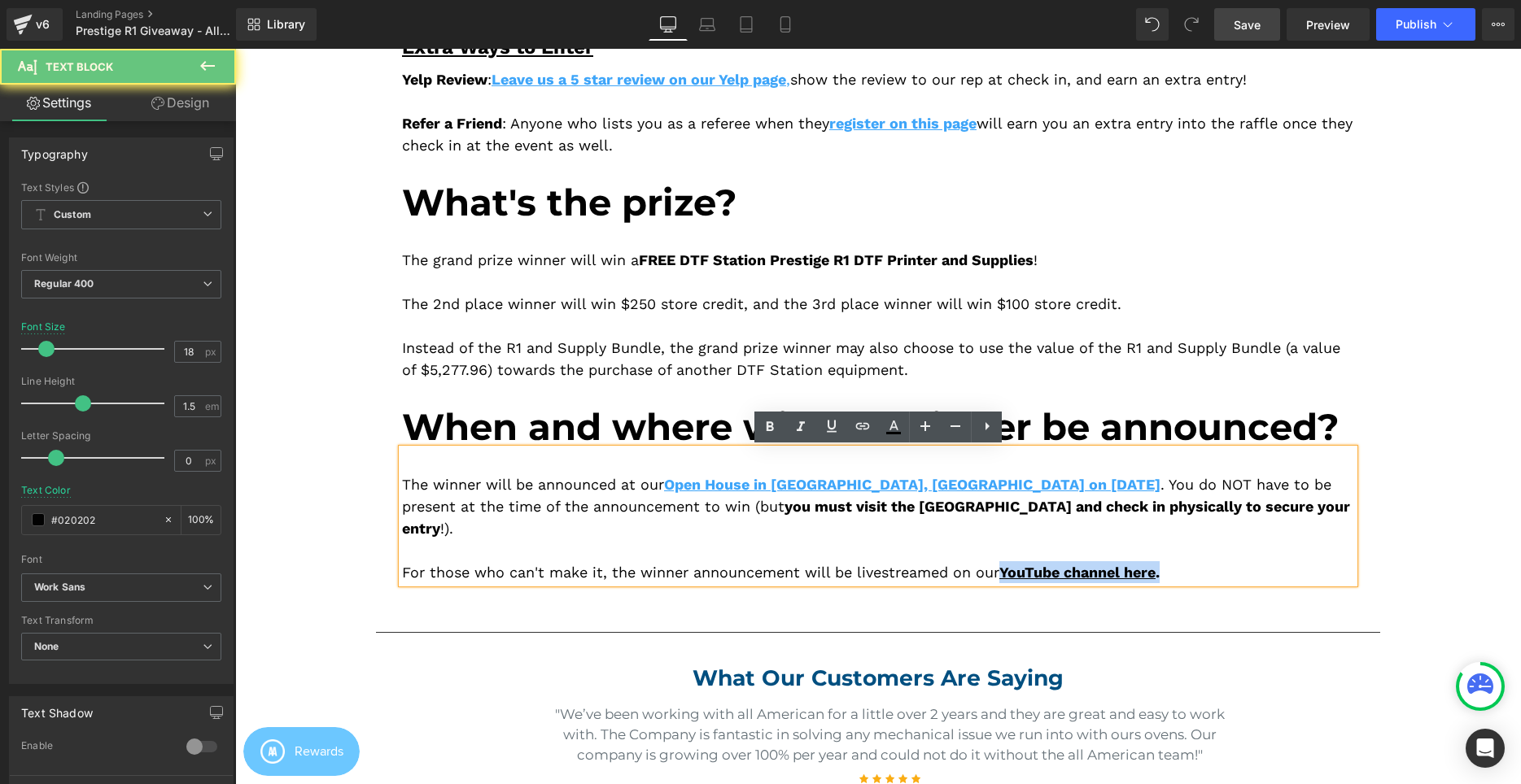
drag, startPoint x: 1168, startPoint y: 550, endPoint x: 1216, endPoint y: 550, distance: 48.0
click at [1216, 561] on div "For those who can't make it, the winner announcement will be livestreamed on ou…" at bounding box center [877, 572] width 952 height 22
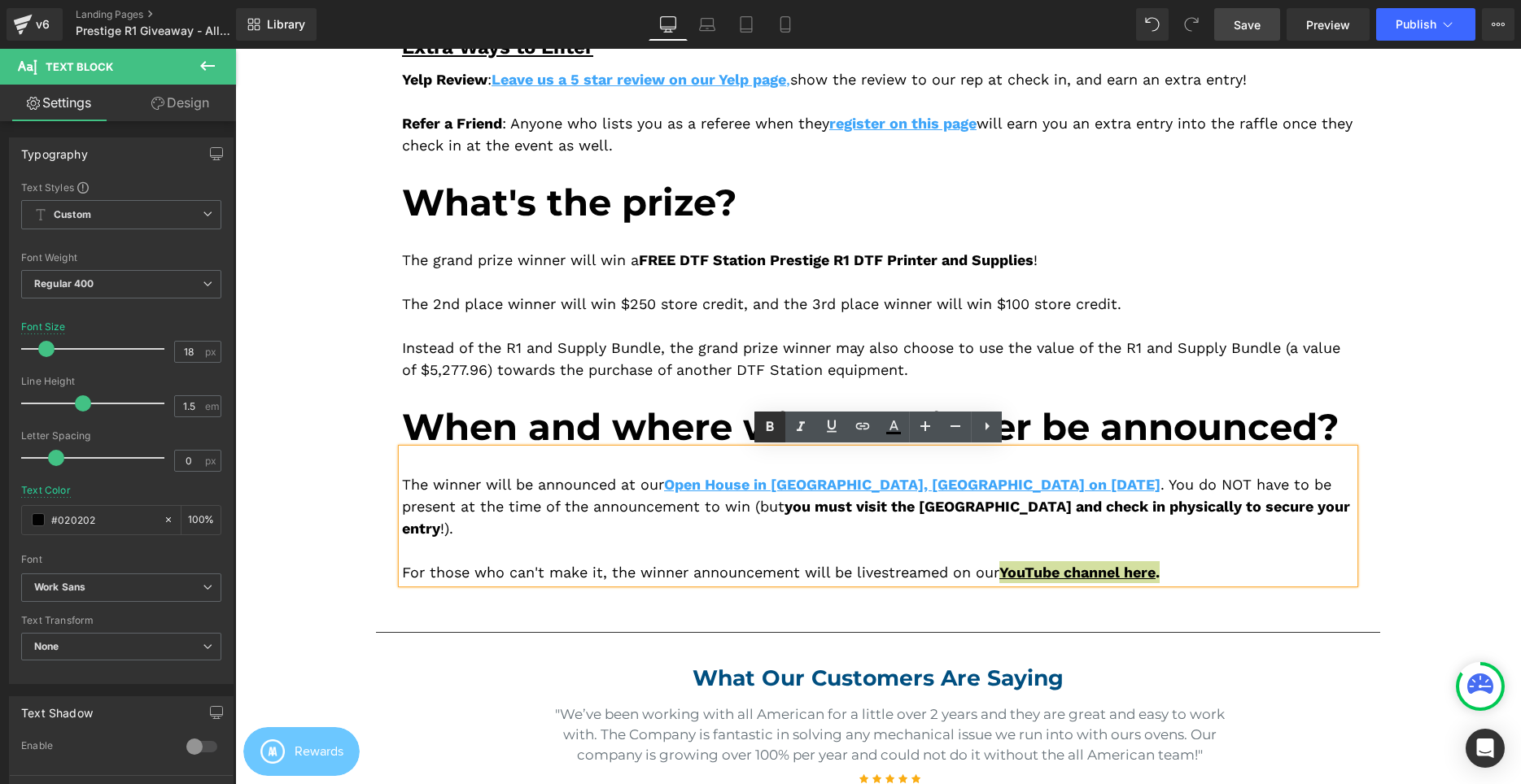
click at [773, 426] on icon at bounding box center [769, 427] width 19 height 19
click at [0, 0] on icon at bounding box center [0, 0] width 0 height 0
click at [1036, 564] on span "YouTube channel here" at bounding box center [1076, 572] width 155 height 17
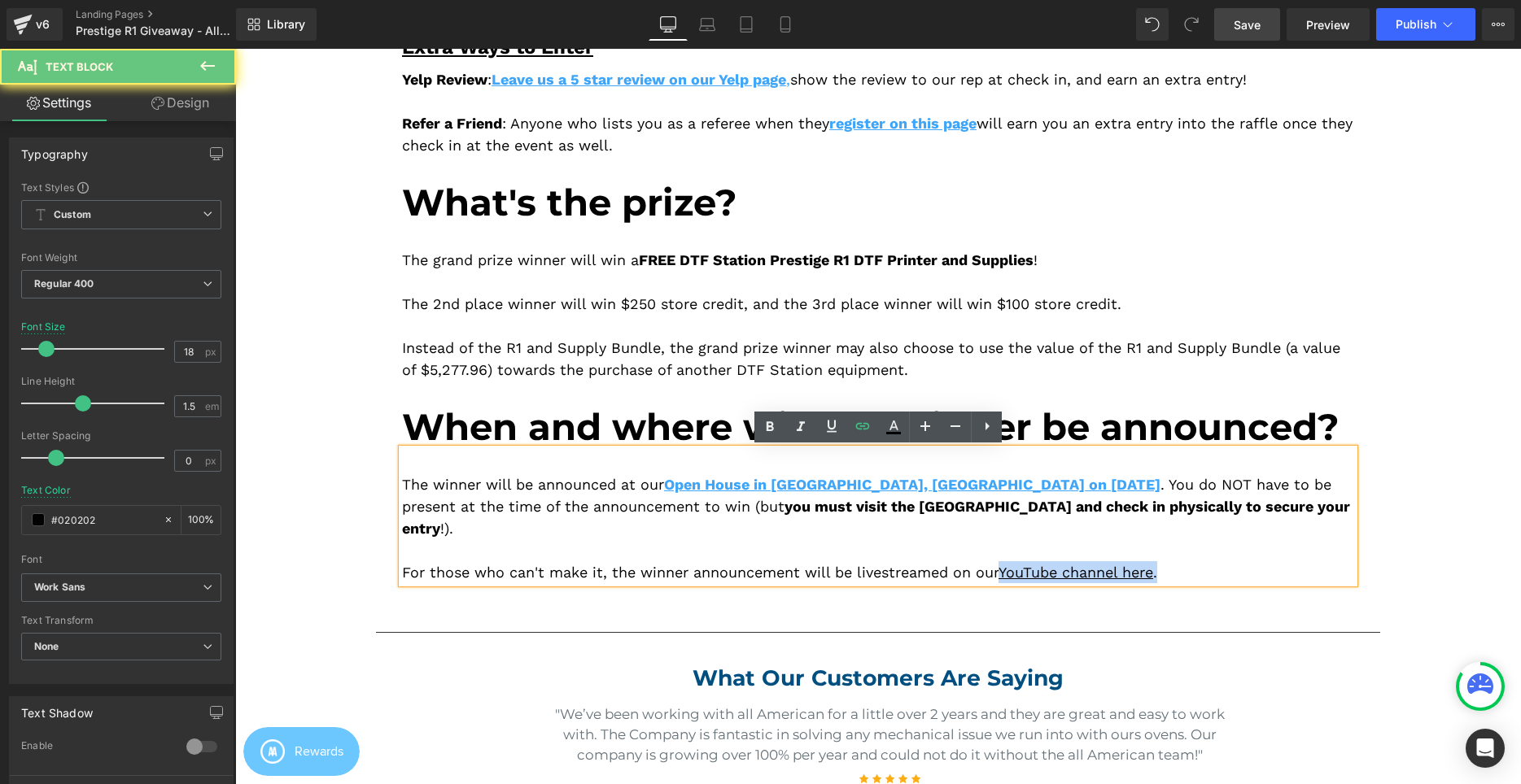
drag, startPoint x: 1010, startPoint y: 551, endPoint x: 1232, endPoint y: 550, distance: 222.0
click at [1232, 561] on div "For those who can't make it, the winner announcement will be livestreamed on ou…" at bounding box center [877, 572] width 952 height 22
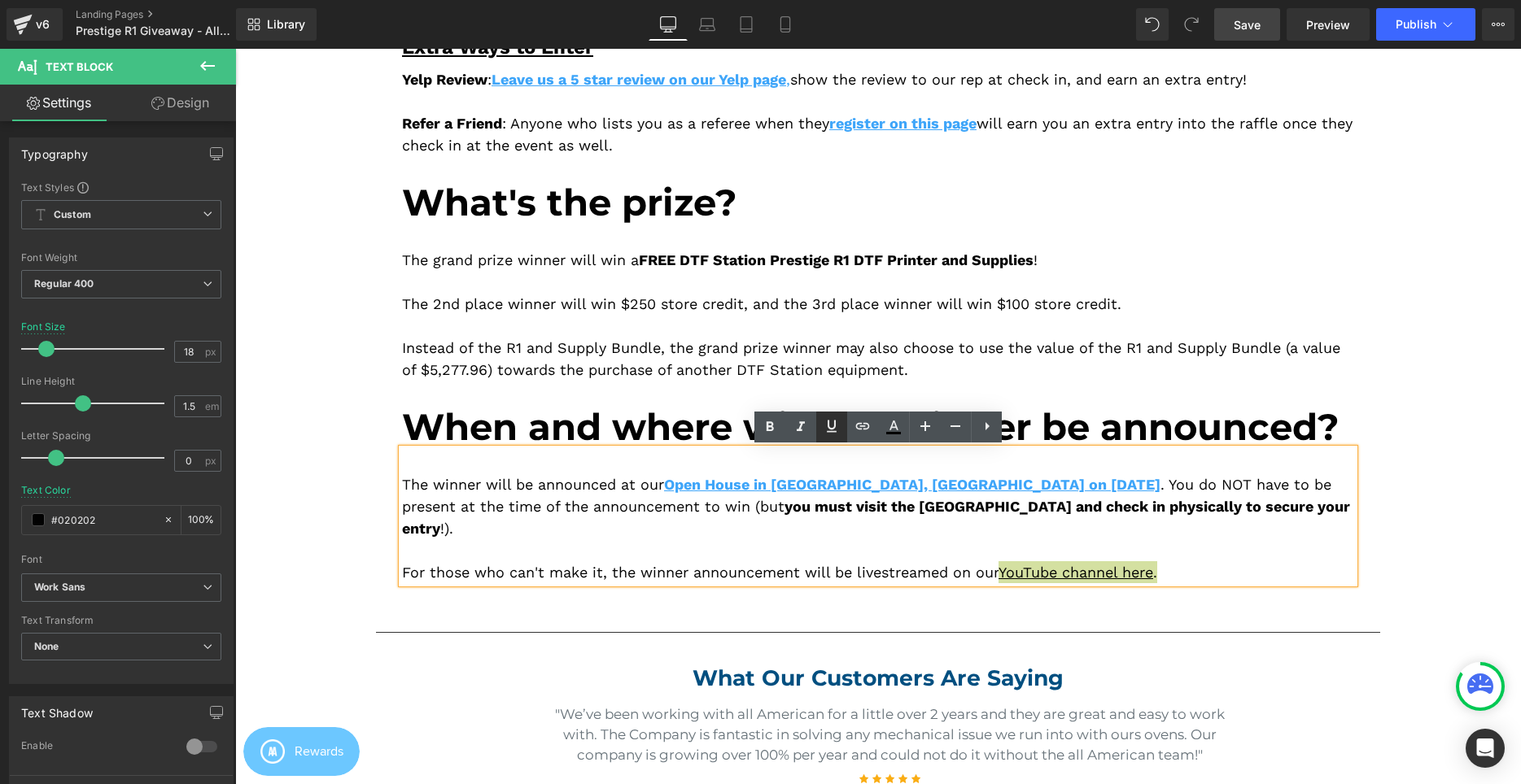
click at [828, 426] on icon at bounding box center [832, 426] width 10 height 13
click at [1072, 540] on div at bounding box center [877, 551] width 952 height 22
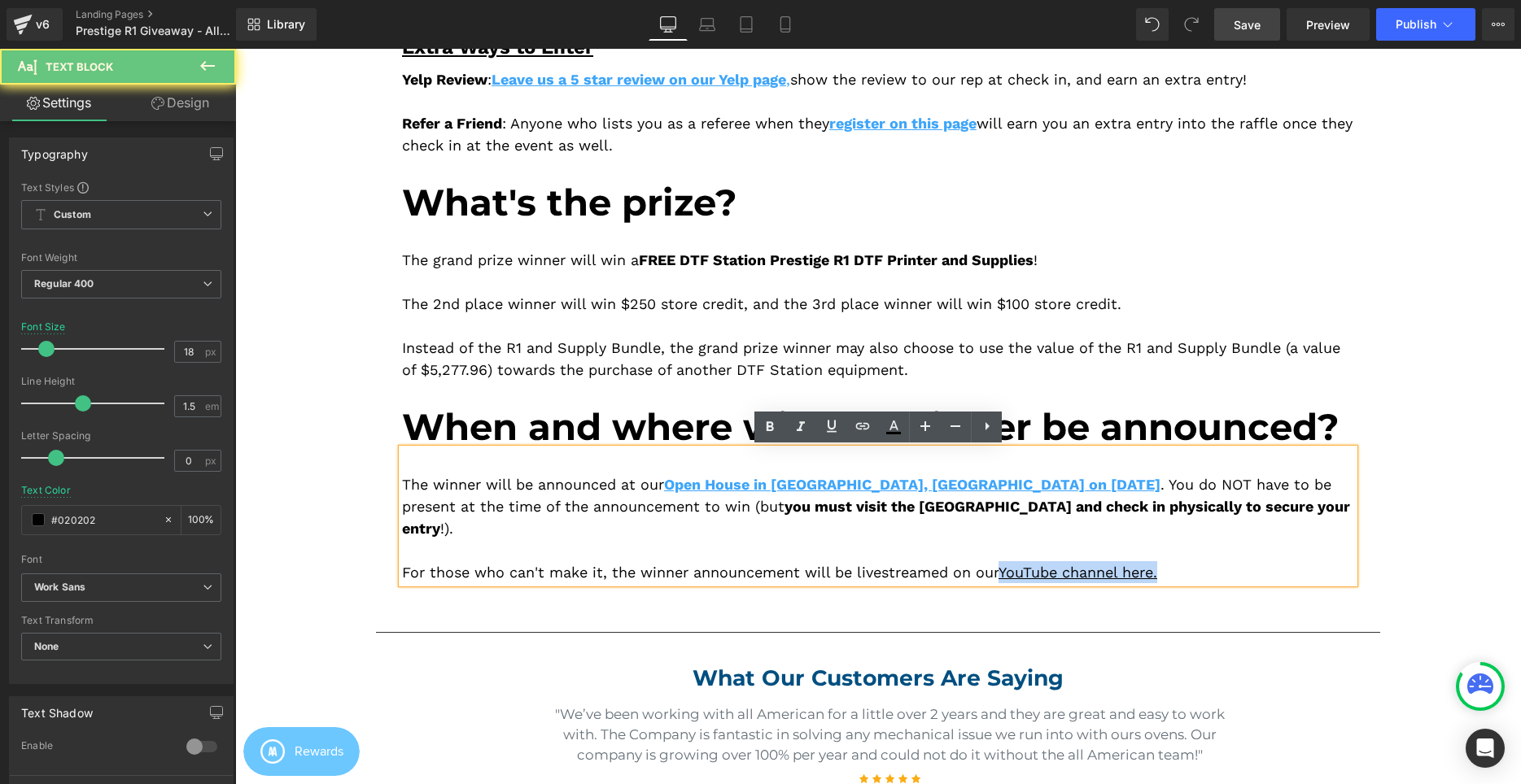
drag, startPoint x: 1010, startPoint y: 547, endPoint x: 1227, endPoint y: 540, distance: 217.1
click at [1256, 561] on div "For those who can't make it, the winner announcement will be livestreamed on ou…" at bounding box center [877, 572] width 952 height 22
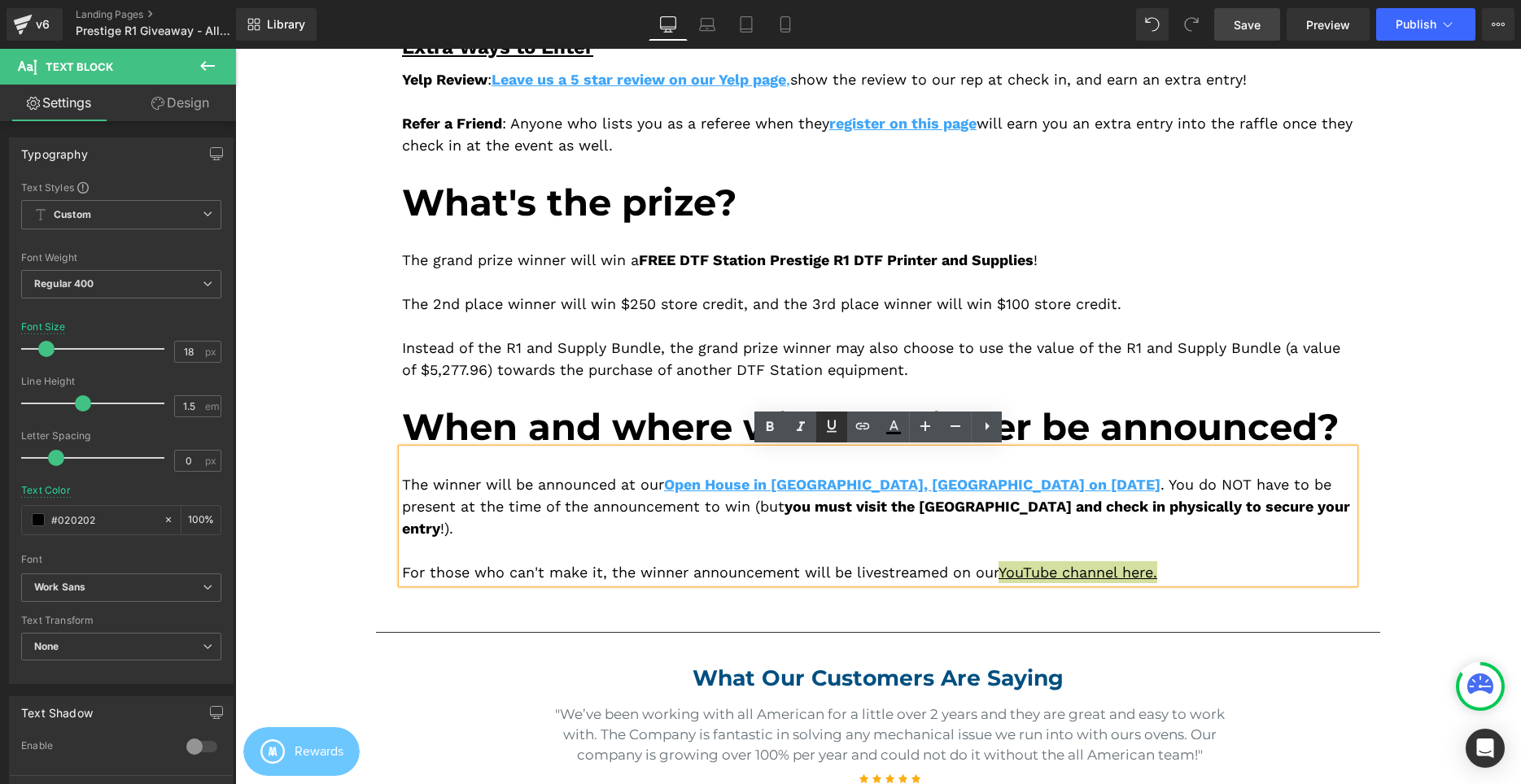
click at [830, 428] on icon at bounding box center [832, 426] width 10 height 13
click at [979, 540] on div at bounding box center [877, 551] width 952 height 22
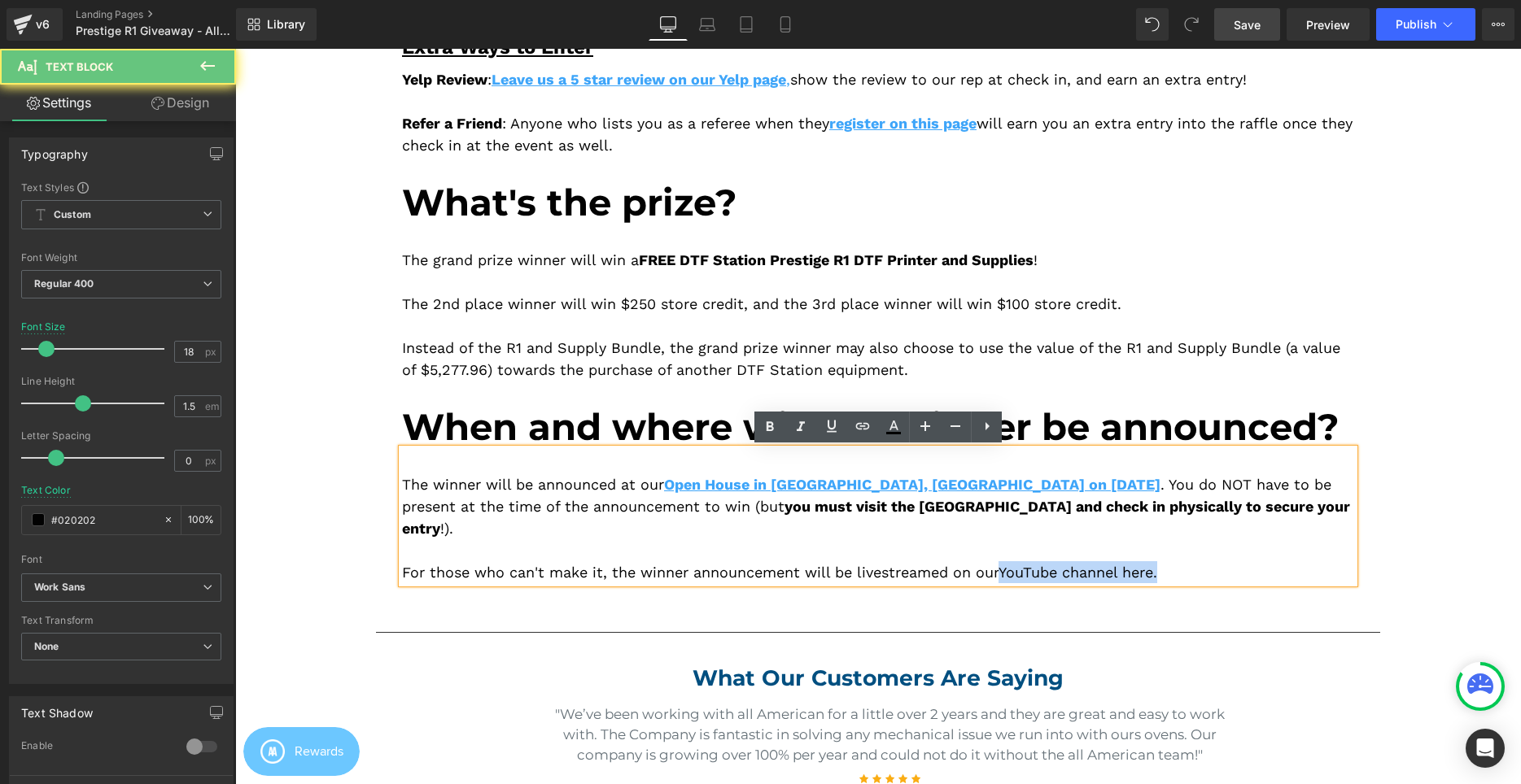
drag, startPoint x: 1010, startPoint y: 551, endPoint x: 1115, endPoint y: 491, distance: 120.9
click at [1276, 561] on div "For those who can't make it, the winner announcement will be livestreamed on ou…" at bounding box center [877, 572] width 952 height 22
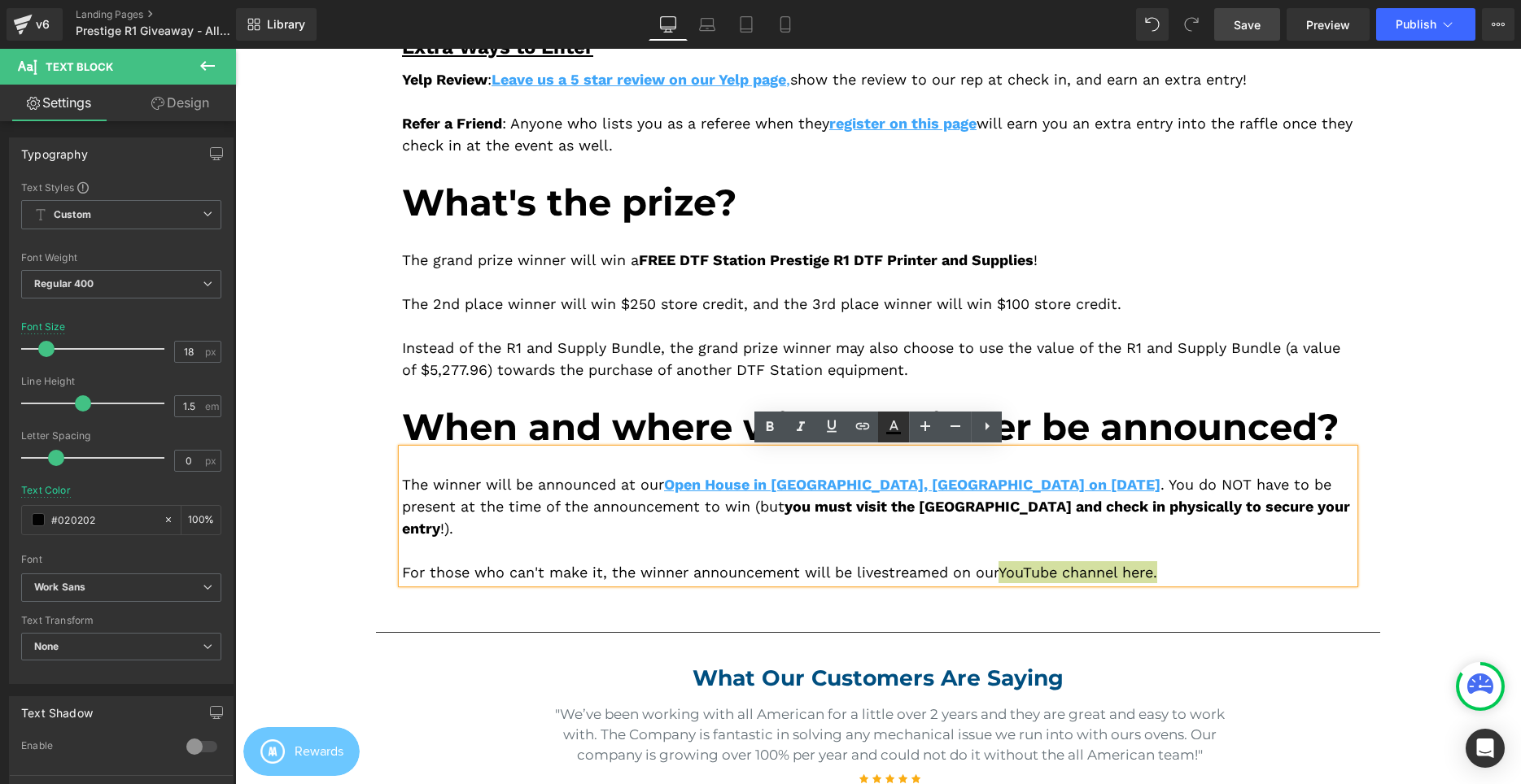
click at [0, 0] on icon at bounding box center [0, 0] width 0 height 0
type input "#020202"
type input "100"
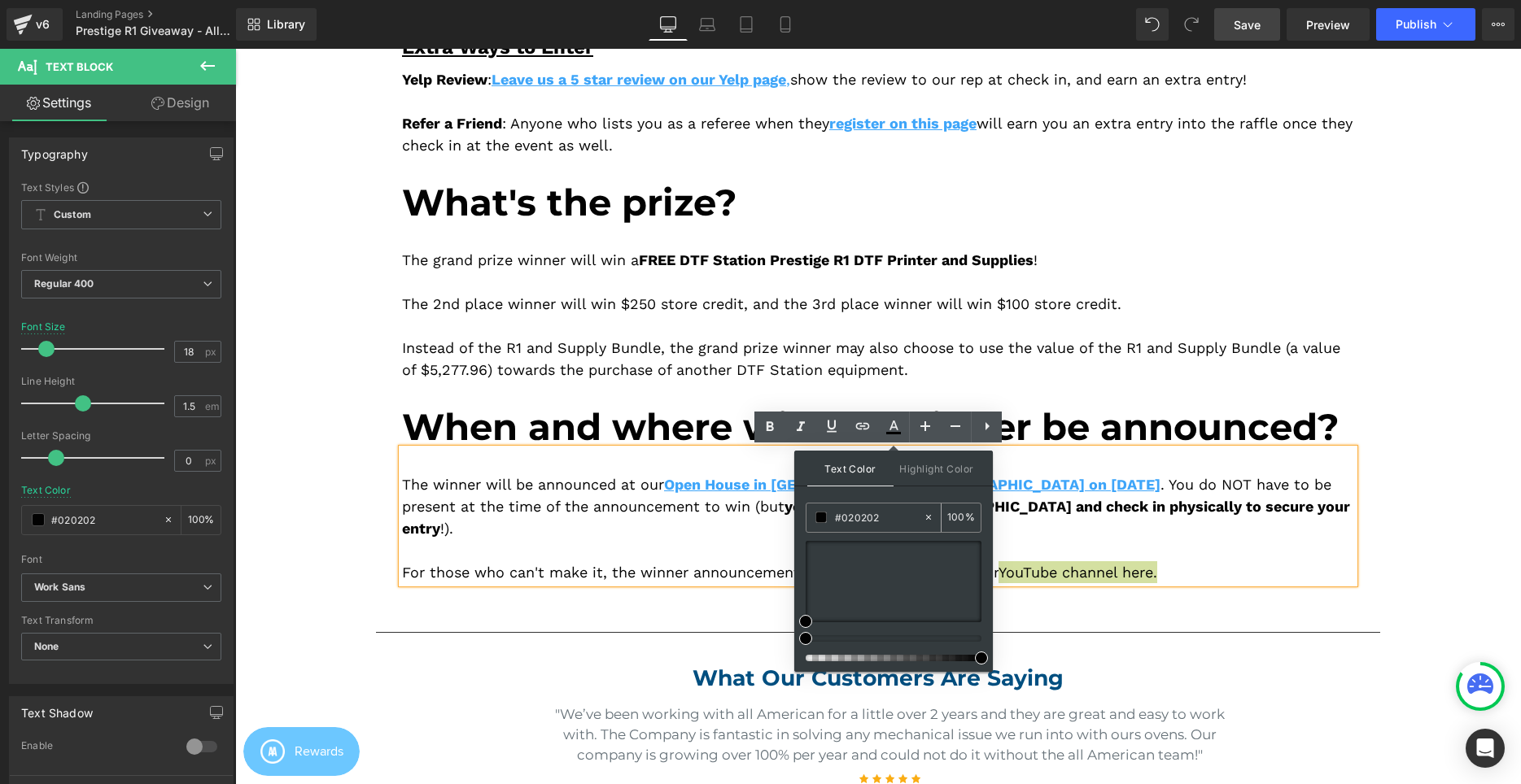
click at [0, 0] on input "#020202" at bounding box center [0, 0] width 0 height 0
paste input "3ea5f9"
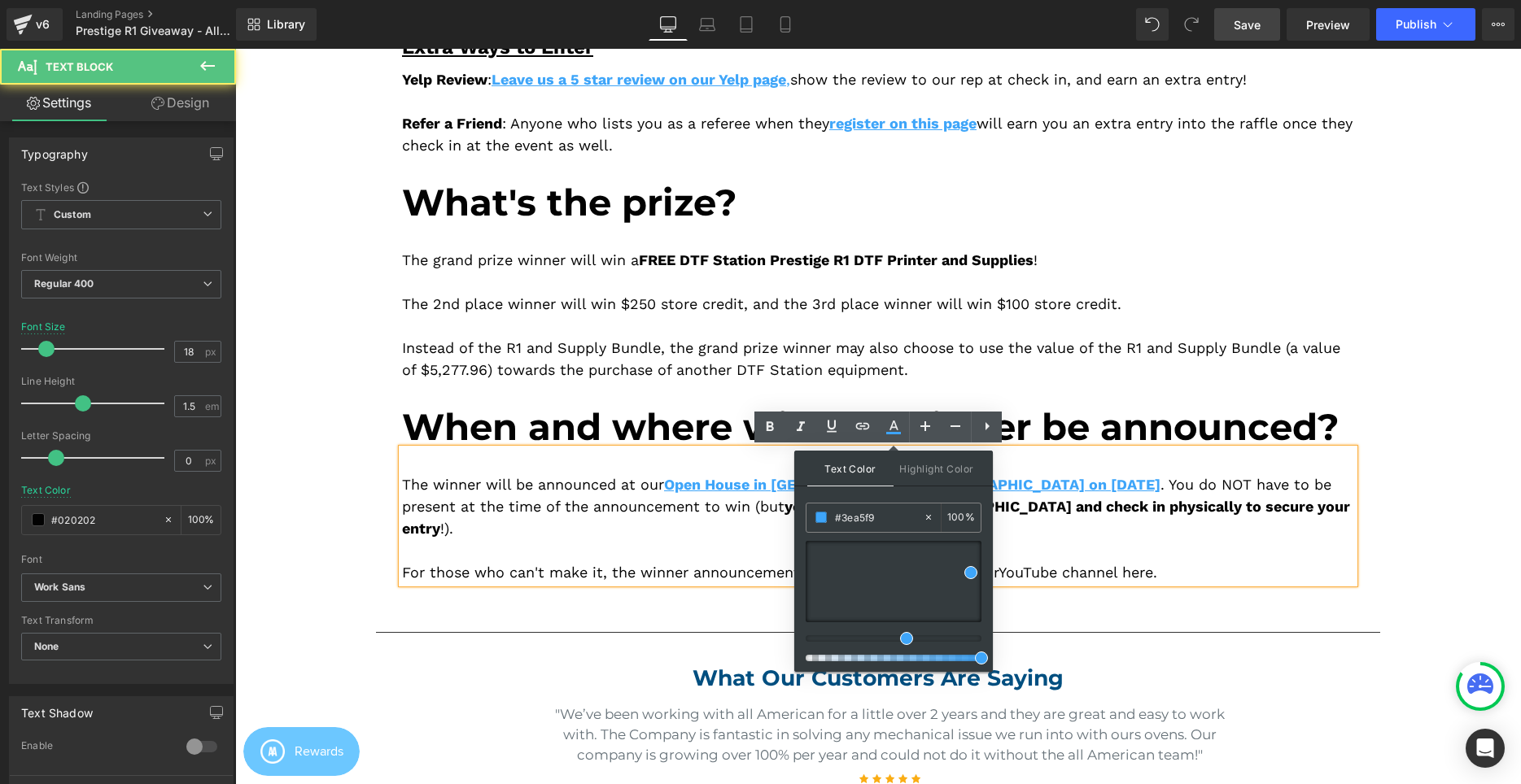
click at [1029, 540] on div at bounding box center [877, 551] width 952 height 22
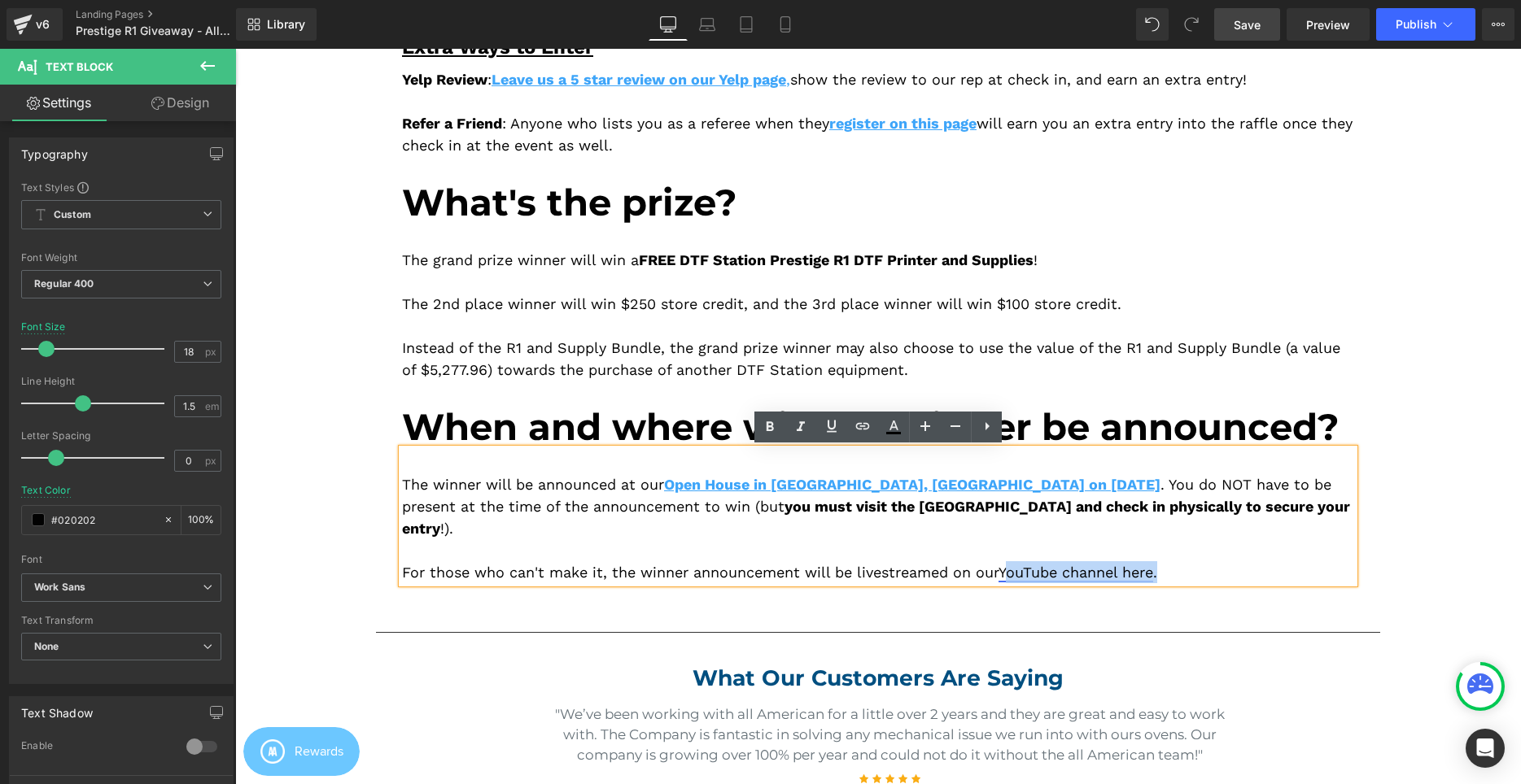
drag, startPoint x: 1156, startPoint y: 551, endPoint x: 1013, endPoint y: 550, distance: 143.0
click at [1013, 561] on div "For those who can't make it, the winner announcement will be livestreamed on ou…" at bounding box center [877, 572] width 952 height 22
click at [998, 561] on div "For those who can't make it, the winner announcement will be livestreamed on ou…" at bounding box center [877, 572] width 952 height 22
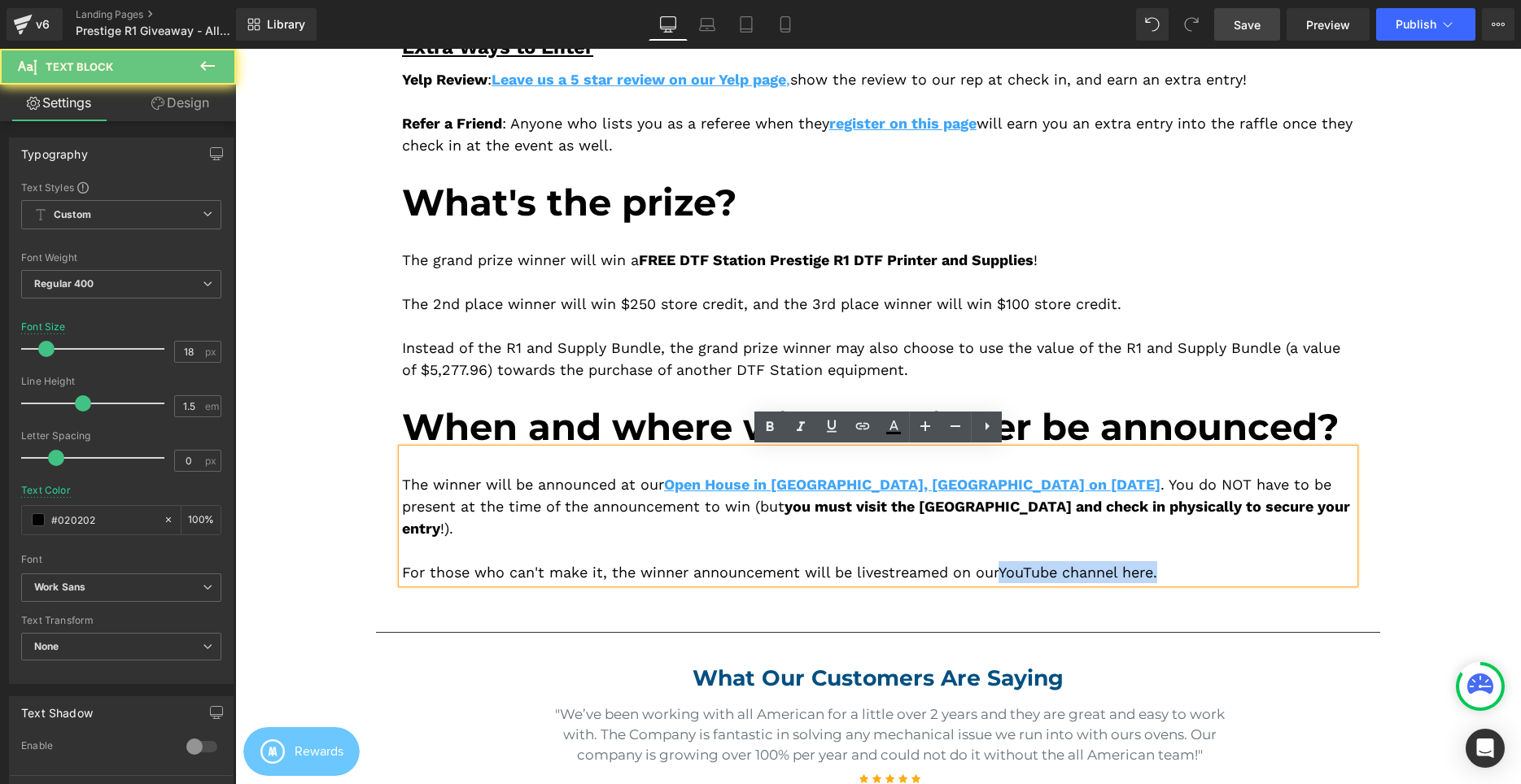
drag, startPoint x: 1011, startPoint y: 556, endPoint x: 1193, endPoint y: 555, distance: 182.0
click at [1189, 561] on div "For those who can't make it, the winner announcement will be livestreamed on ou…" at bounding box center [877, 572] width 952 height 22
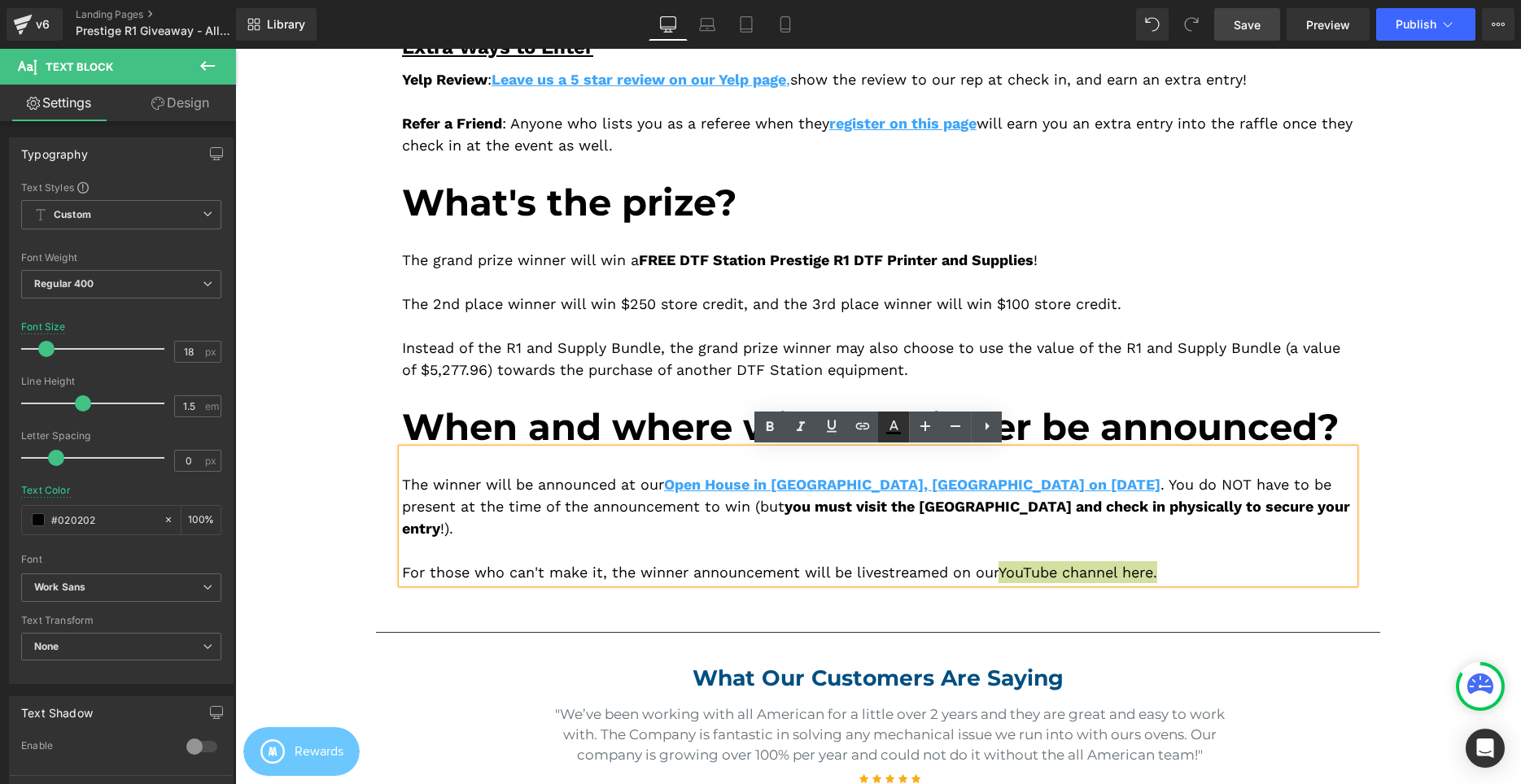
click at [0, 0] on icon at bounding box center [0, 0] width 0 height 0
type input "#020202"
type input "100"
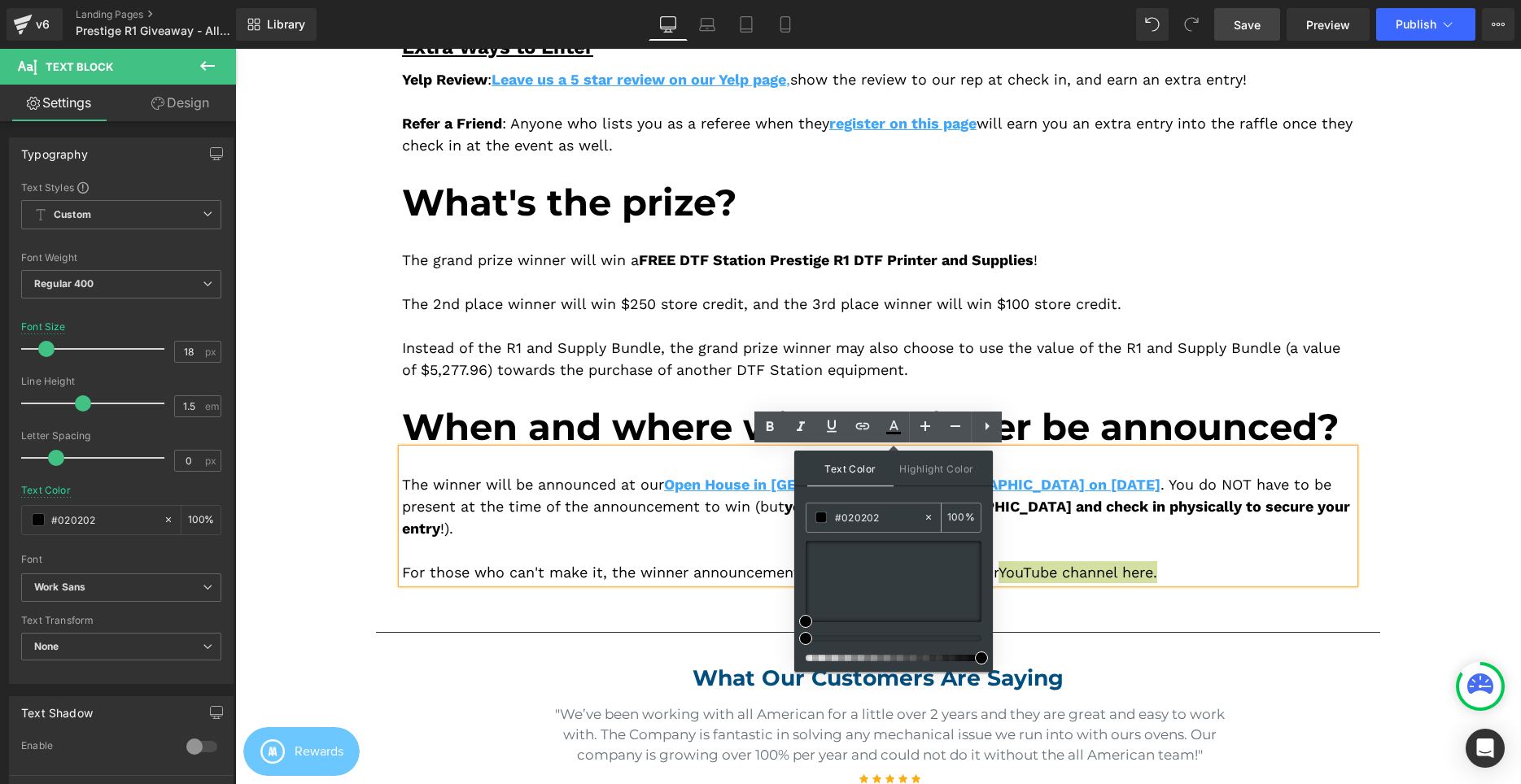
click at [0, 0] on input "#020202" at bounding box center [0, 0] width 0 height 0
paste input "3ea5f9"
type input "#3ea5f9"
click at [1241, 540] on div at bounding box center [877, 551] width 952 height 22
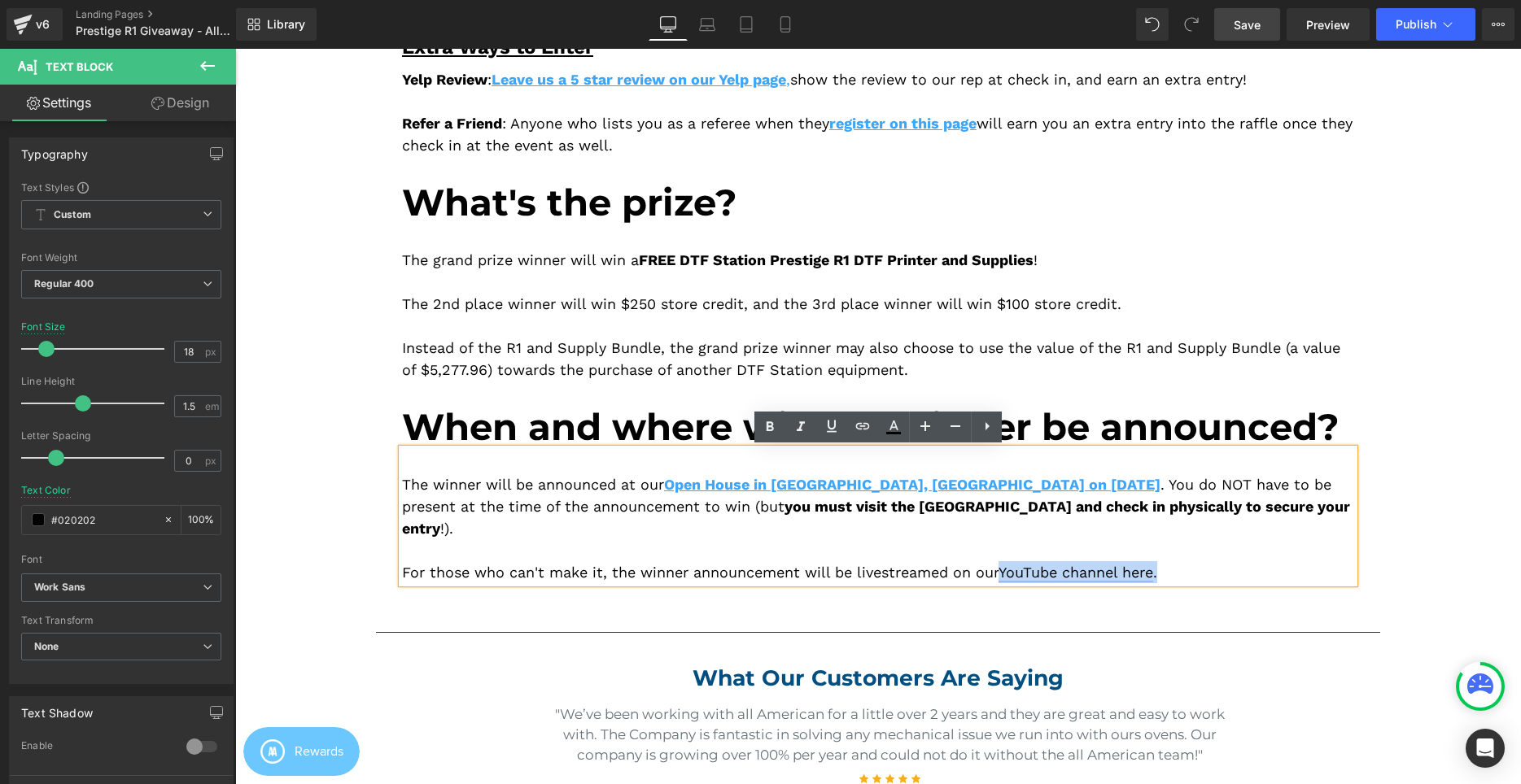
drag, startPoint x: 1181, startPoint y: 541, endPoint x: 1012, endPoint y: 551, distance: 169.3
click at [1012, 561] on div "For those who can't make it, the winner announcement will be livestreamed on ou…" at bounding box center [877, 572] width 952 height 22
click at [771, 435] on icon at bounding box center [769, 427] width 19 height 19
click at [841, 436] on link at bounding box center [831, 427] width 31 height 31
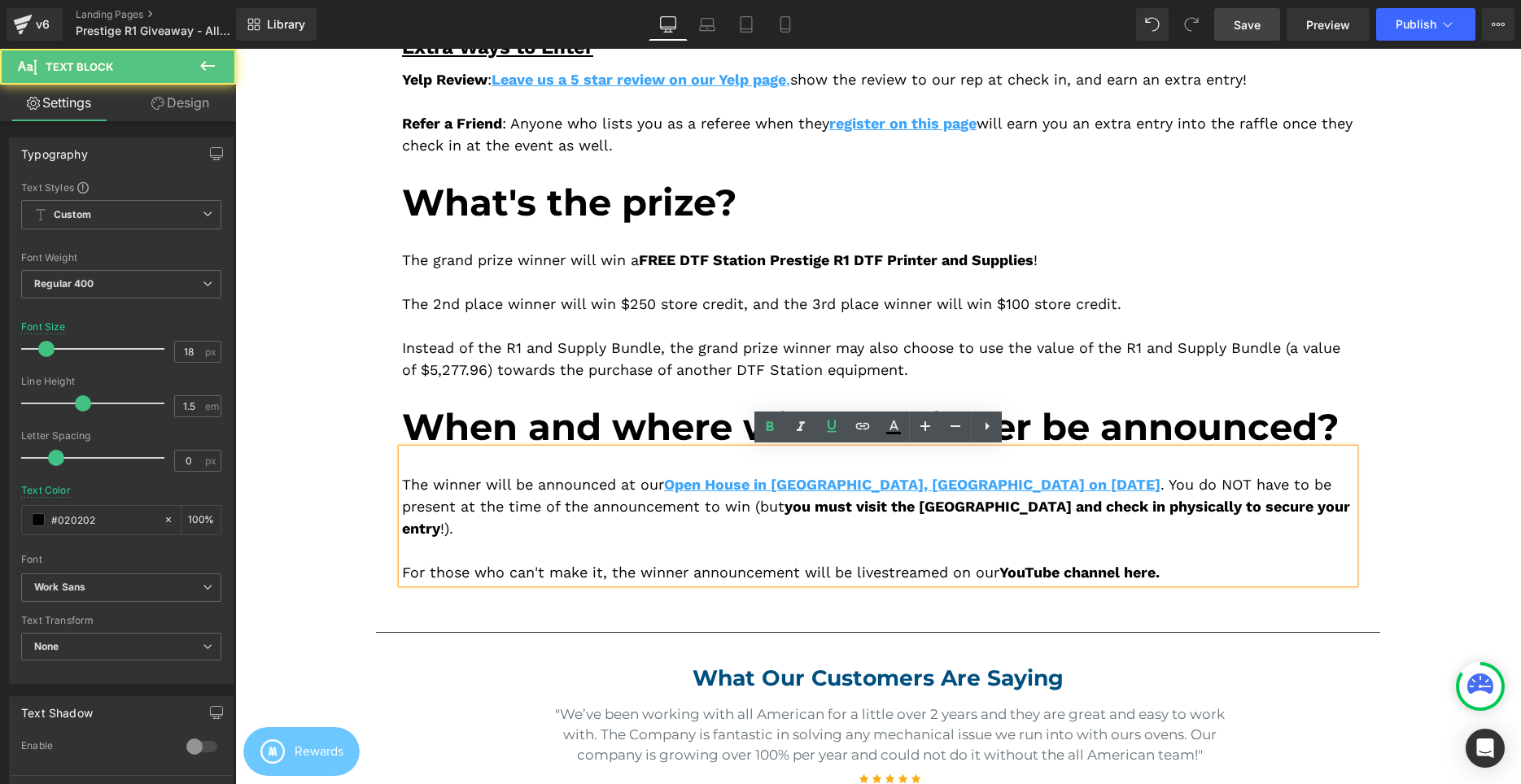
drag, startPoint x: 1038, startPoint y: 550, endPoint x: 1012, endPoint y: 561, distance: 28.2
click at [1037, 564] on link "YouTube channel here" at bounding box center [1077, 572] width 157 height 17
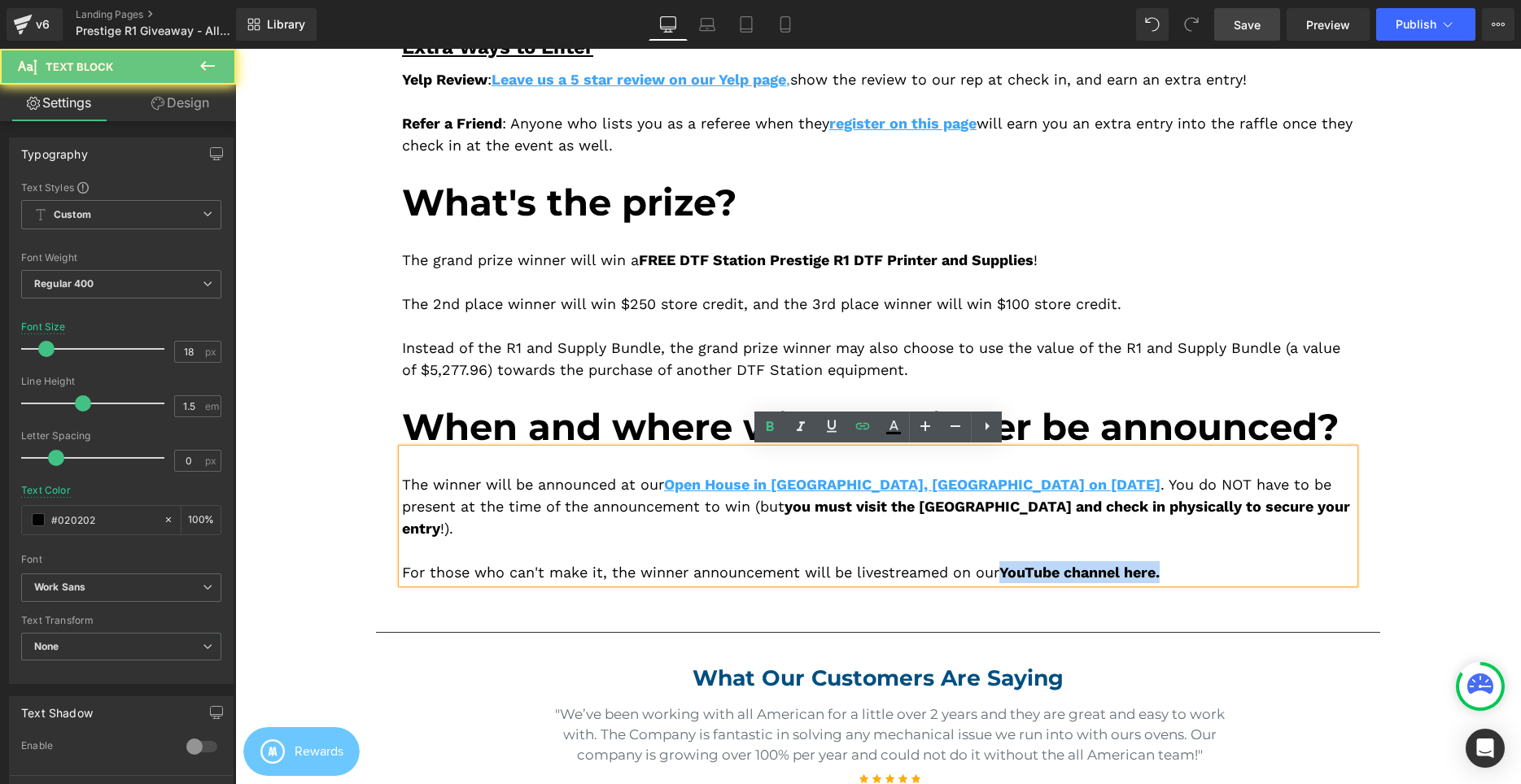
drag, startPoint x: 1011, startPoint y: 551, endPoint x: 1184, endPoint y: 551, distance: 173.0
click at [1184, 561] on div "For those who can't make it, the winner announcement will be livestreamed on ou…" at bounding box center [877, 572] width 952 height 22
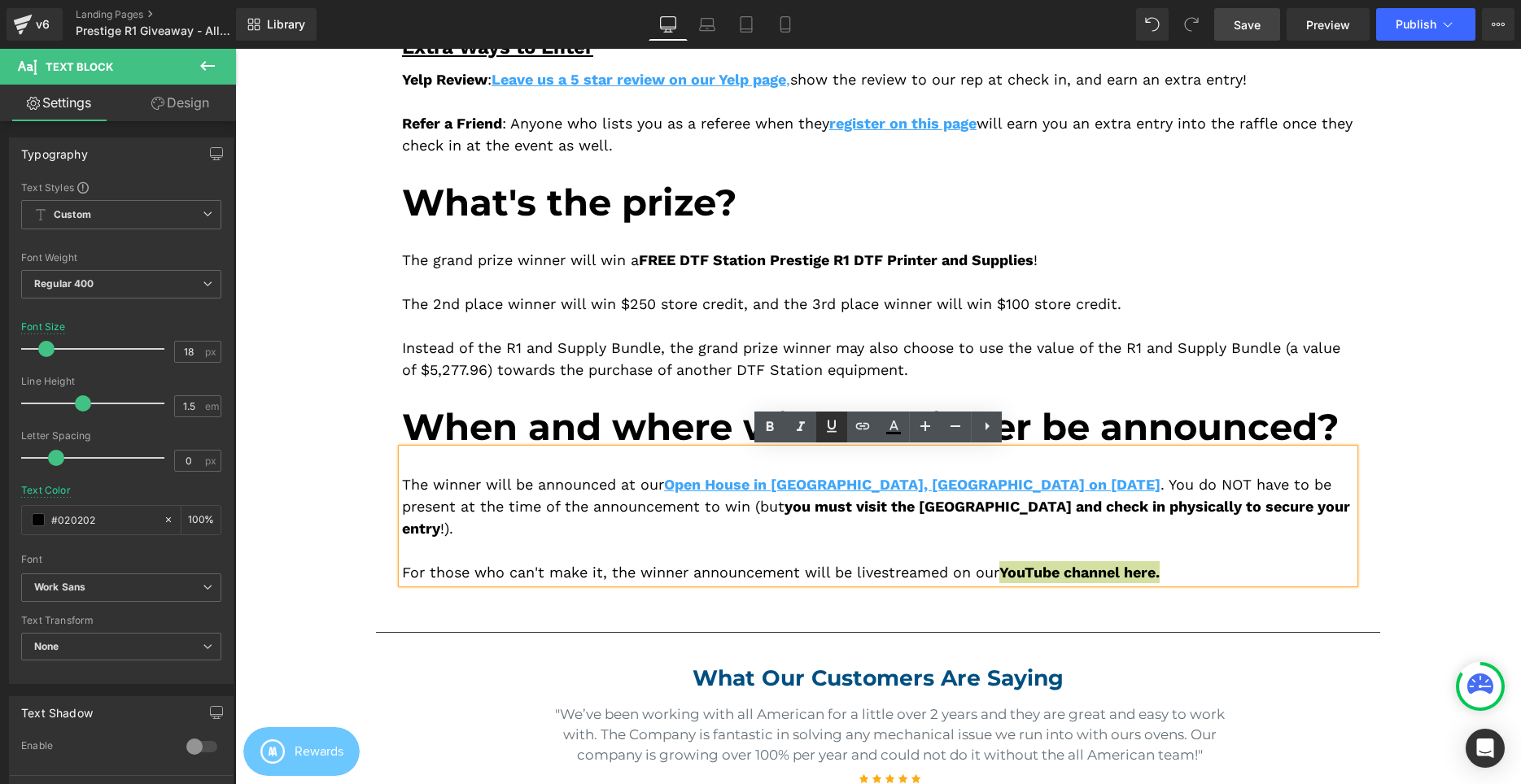
click at [830, 423] on icon at bounding box center [832, 426] width 10 height 13
click at [1242, 392] on div "How to enter: Heading Step 1 : Register here for our Open House in Cerritos, CA…" at bounding box center [878, 216] width 977 height 734
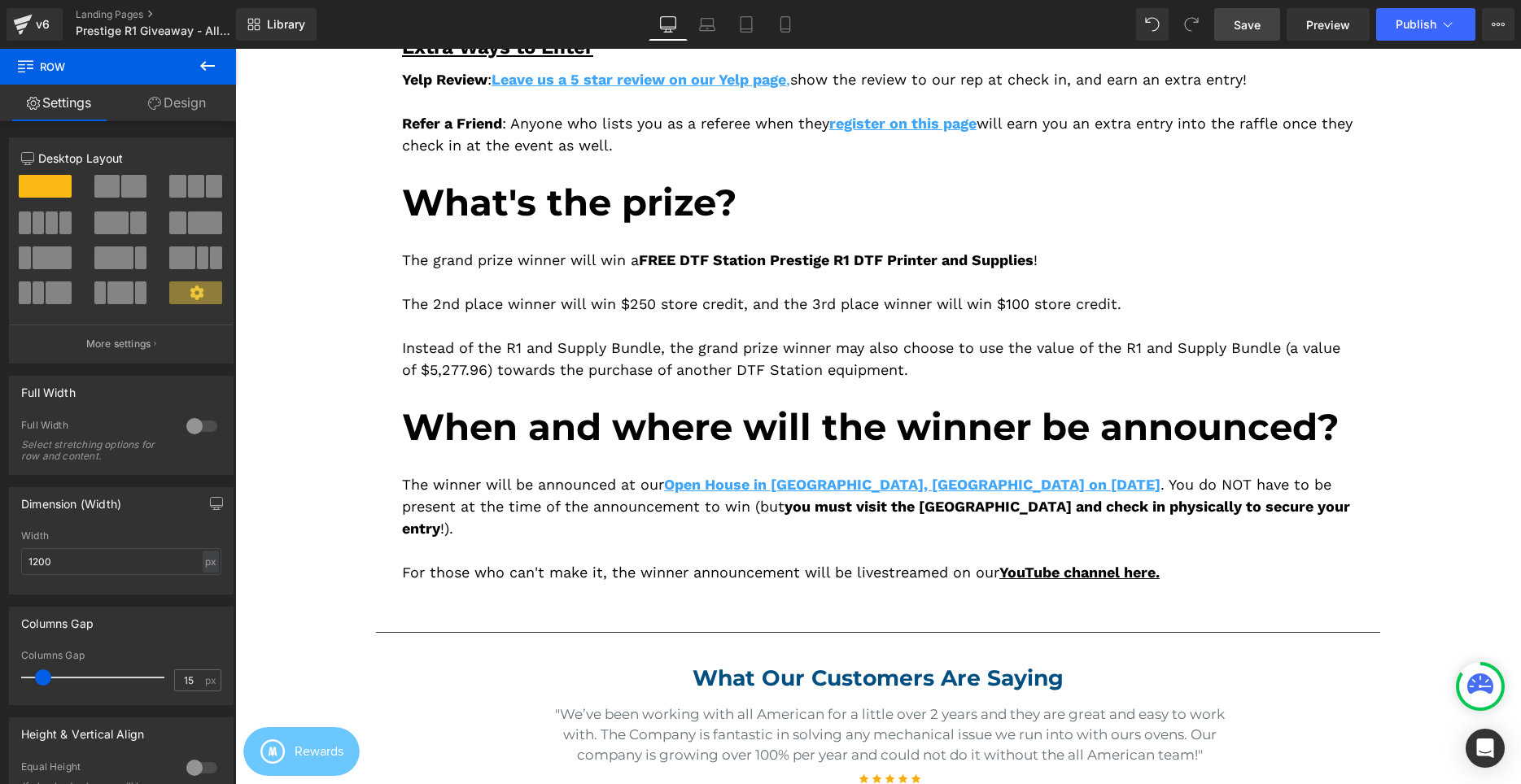
drag, startPoint x: 1244, startPoint y: 30, endPoint x: 1247, endPoint y: 42, distance: 12.4
click at [1246, 30] on span "Save" at bounding box center [1247, 24] width 27 height 17
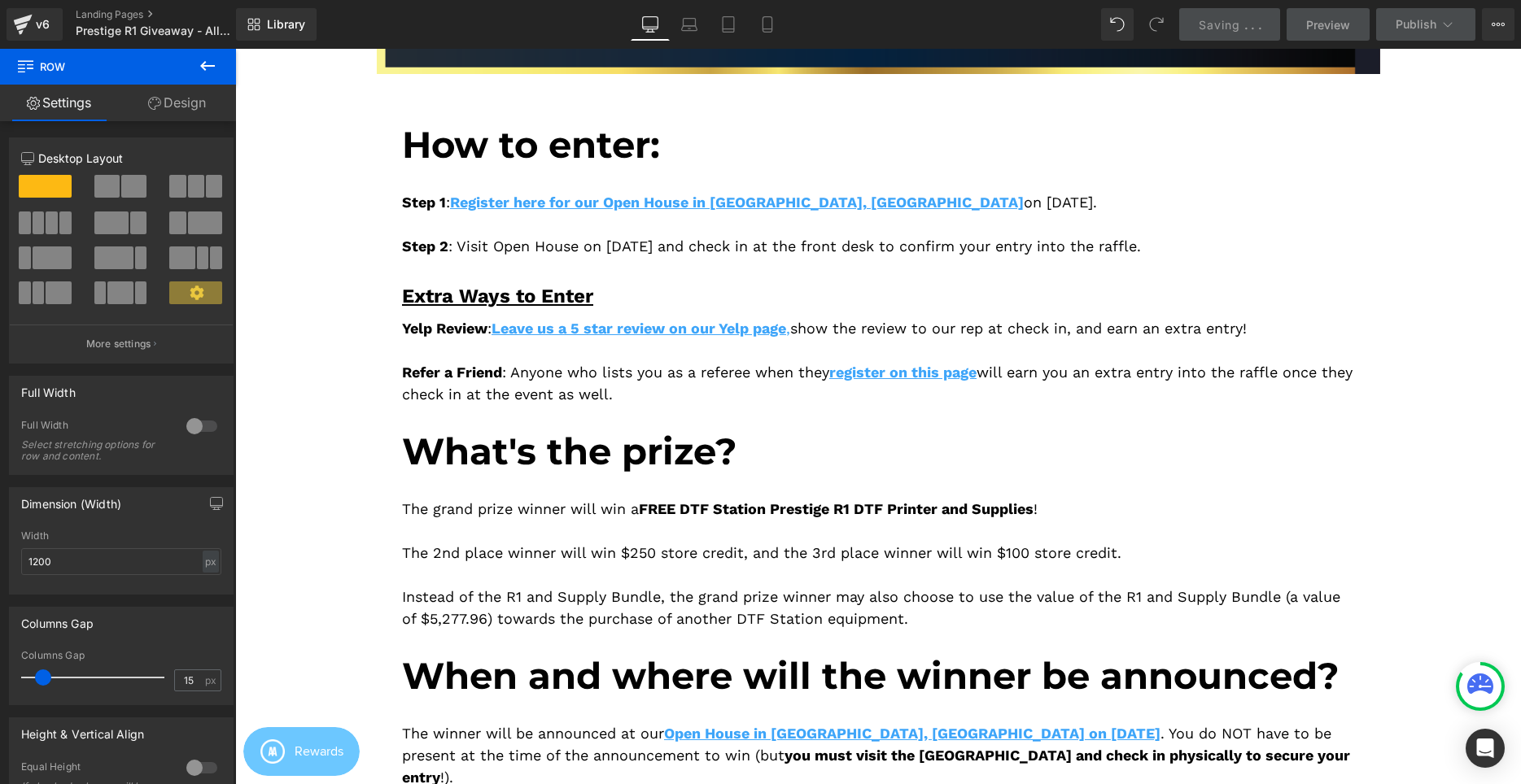
scroll to position [415, 0]
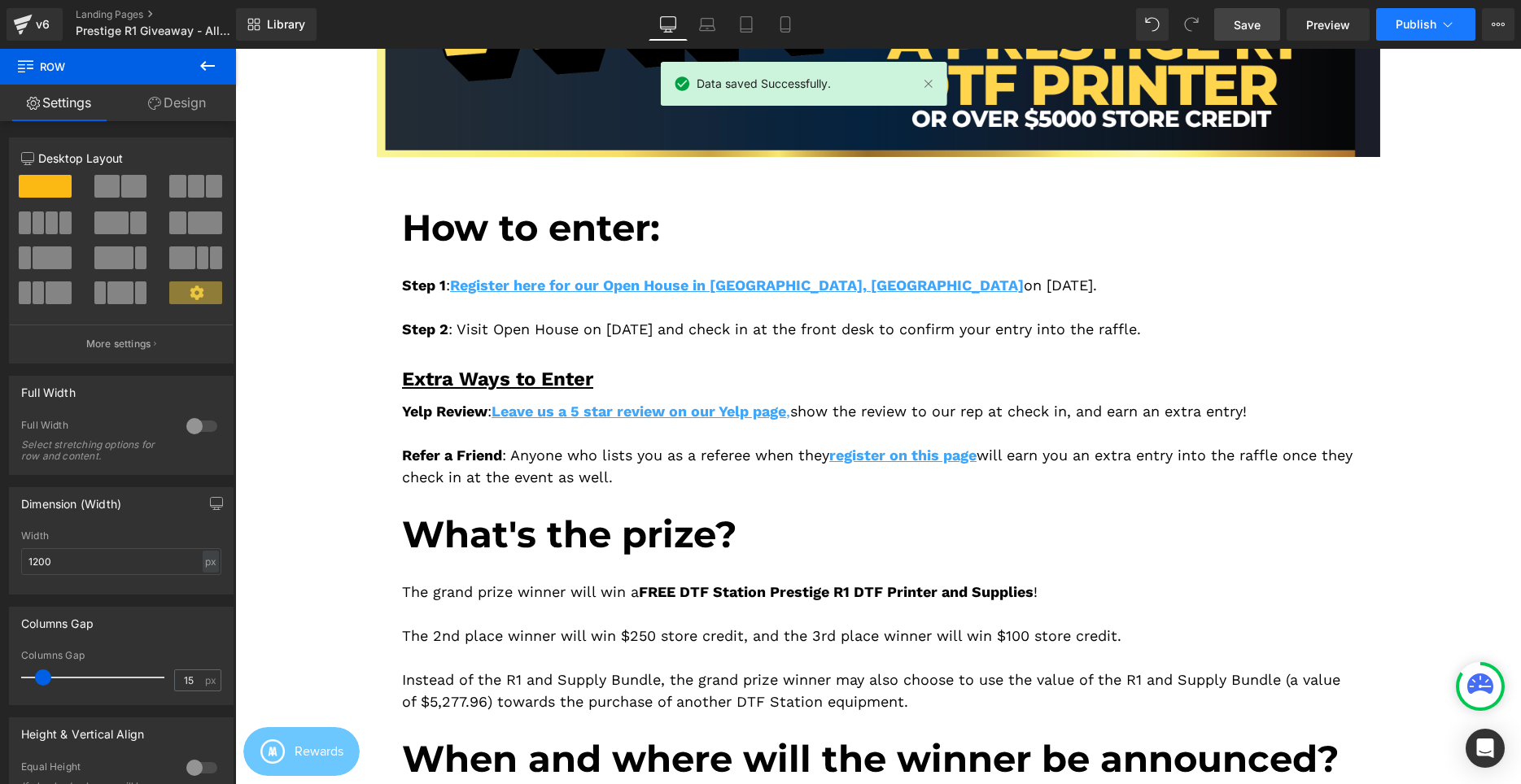
click at [1416, 20] on span "Publish" at bounding box center [1416, 24] width 41 height 13
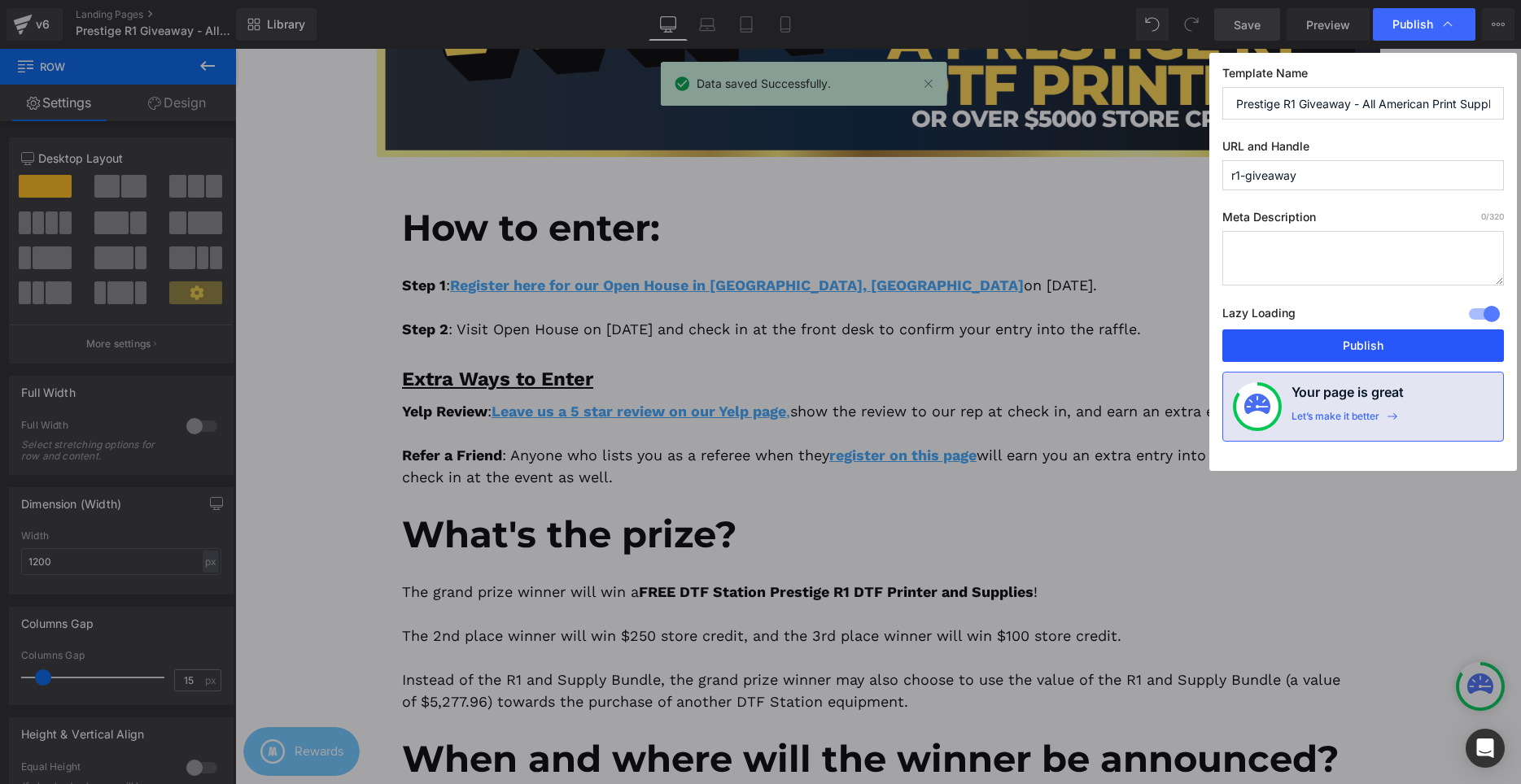
click at [1311, 335] on button "Publish" at bounding box center [1363, 346] width 281 height 33
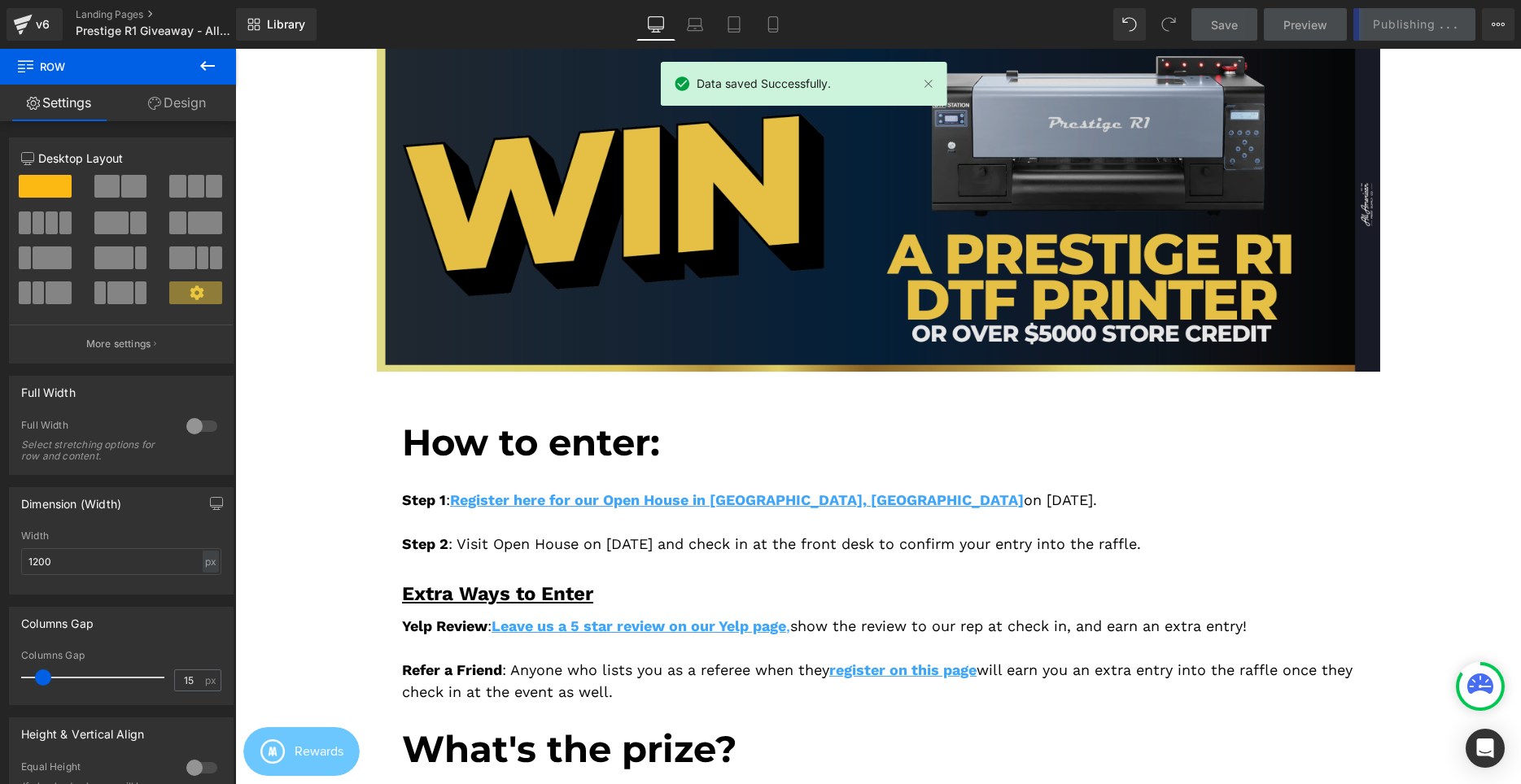
scroll to position [166, 0]
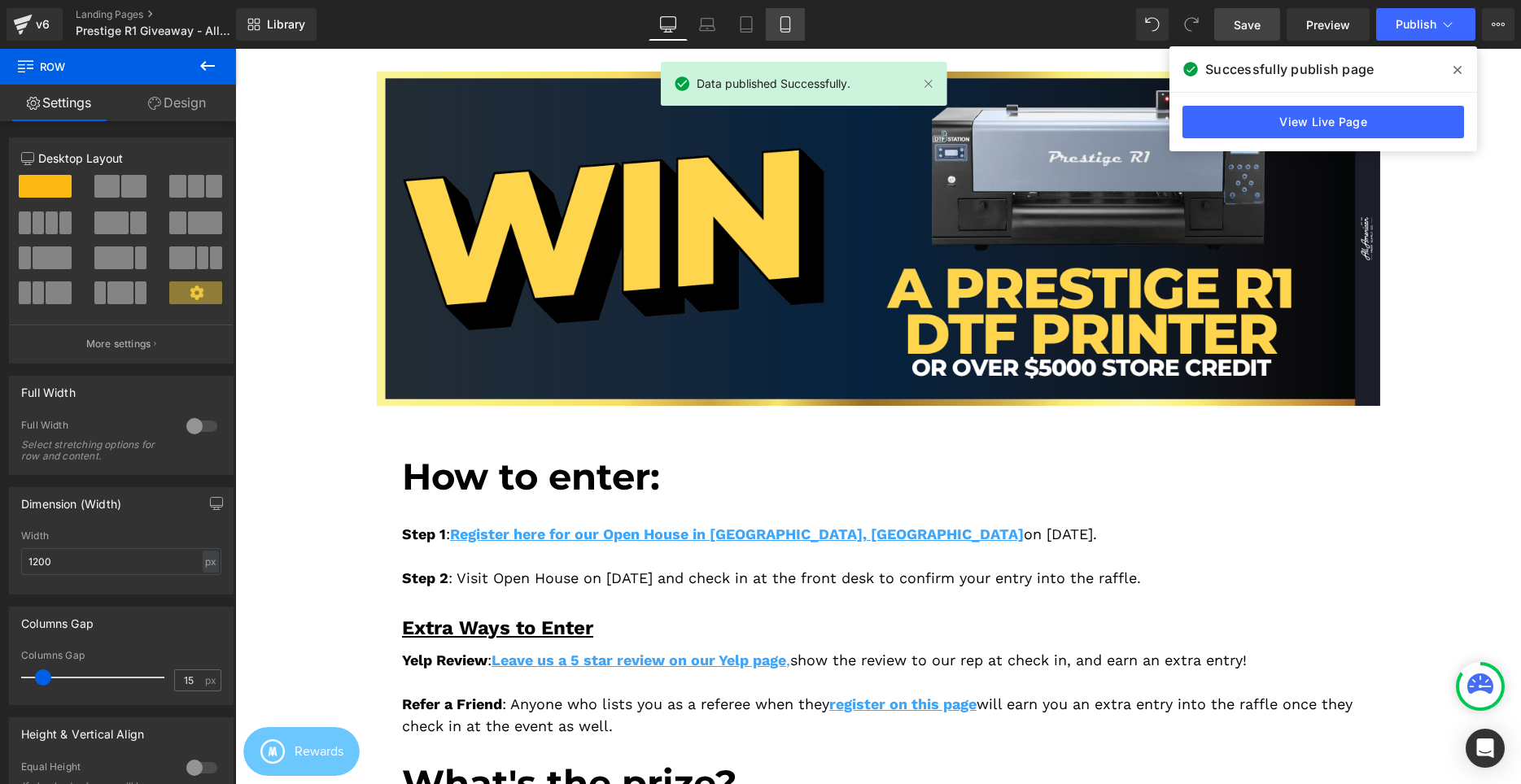
click at [778, 28] on link "Mobile" at bounding box center [785, 24] width 39 height 33
type input "100"
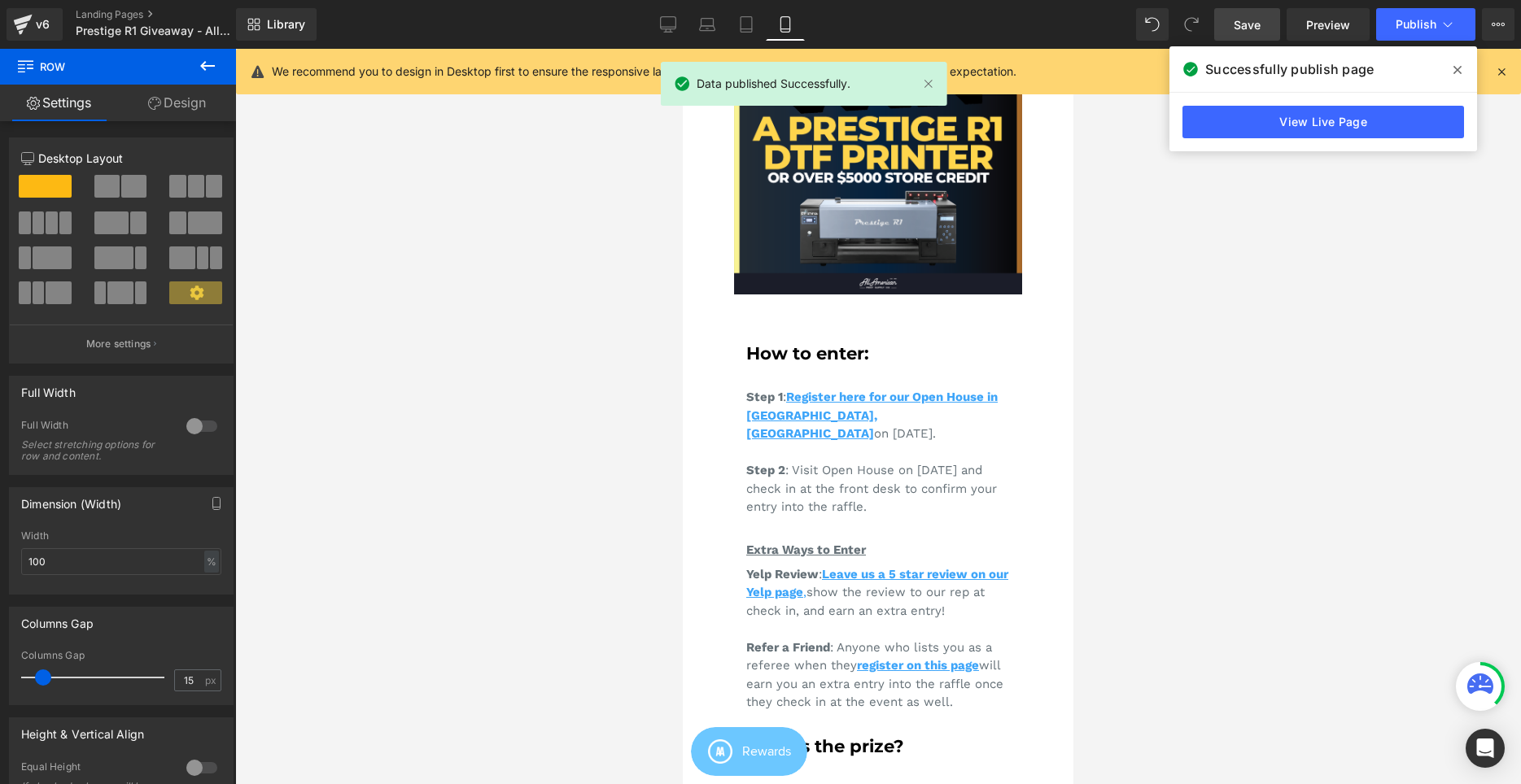
scroll to position [163, 0]
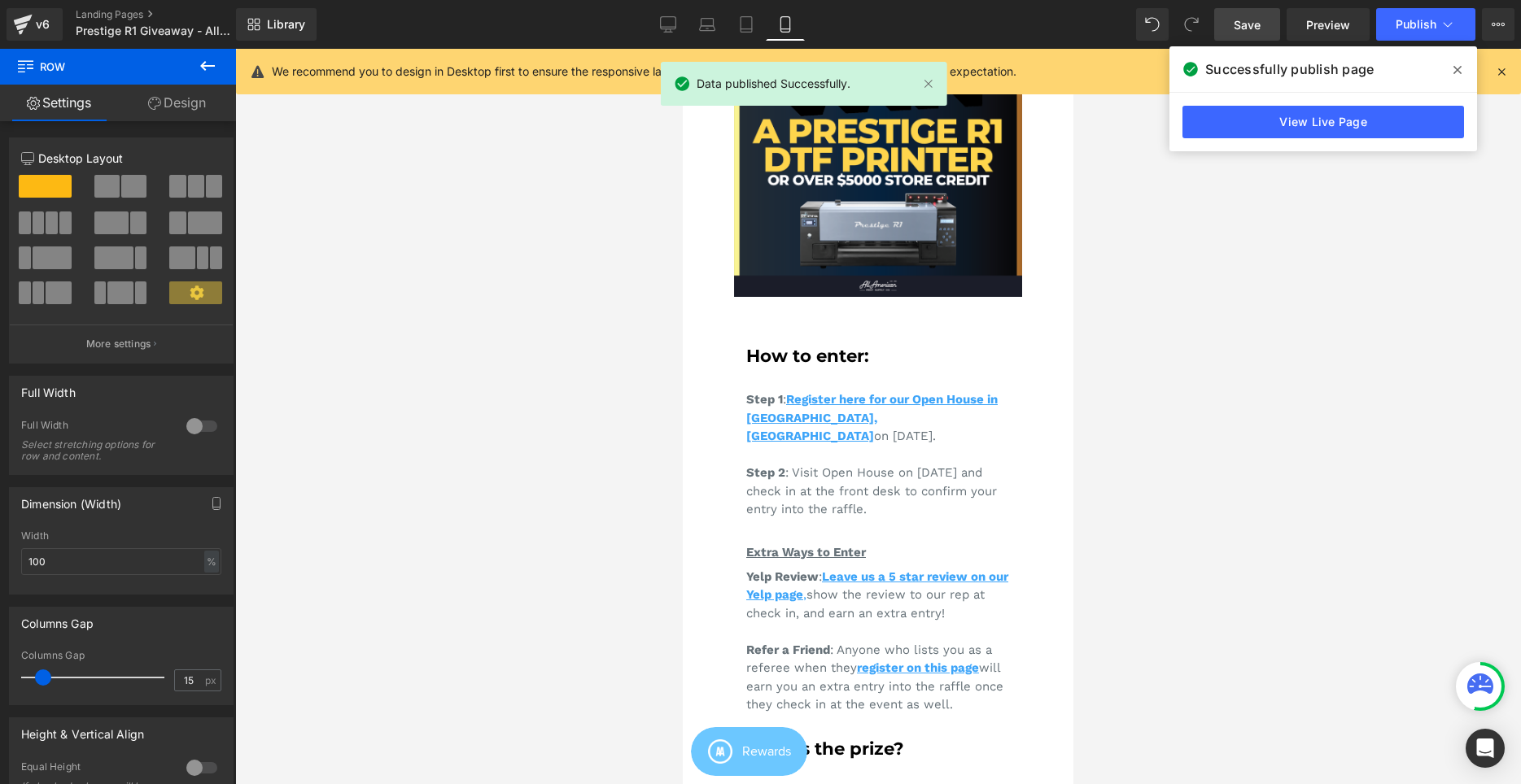
click at [1457, 76] on span at bounding box center [1457, 69] width 26 height 26
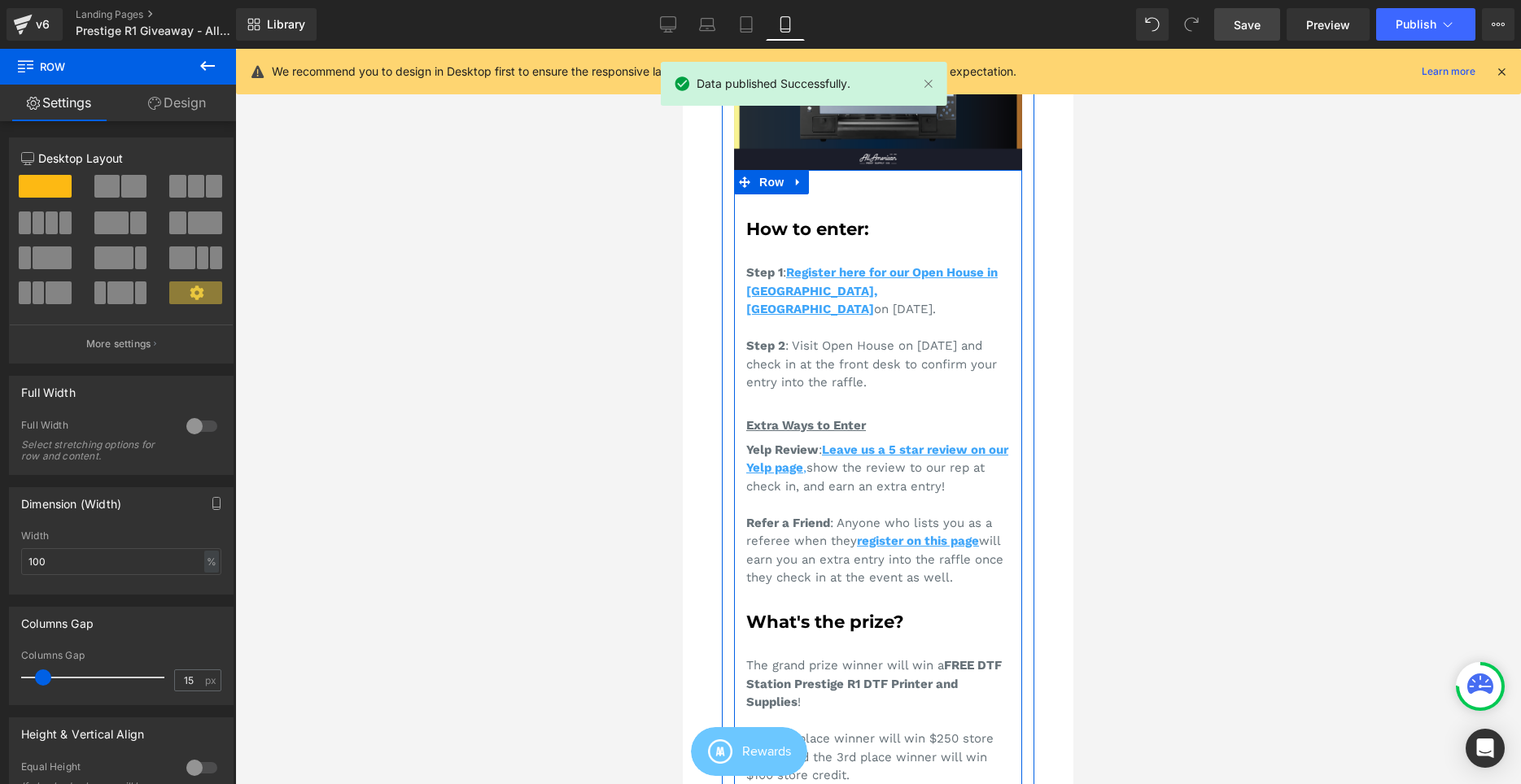
scroll to position [330, 0]
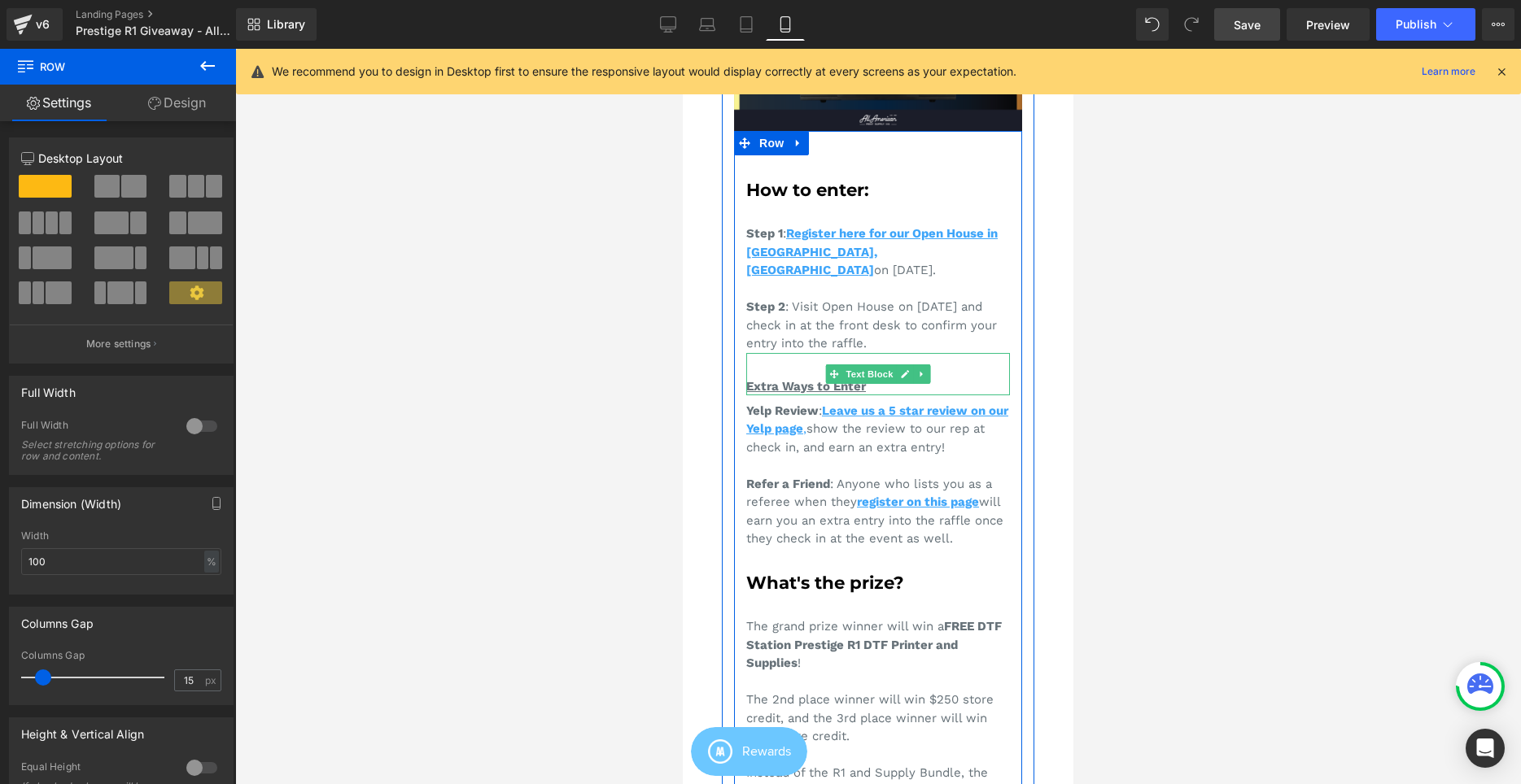
click at [862, 379] on span "Extra Ways to Enter" at bounding box center [805, 386] width 120 height 14
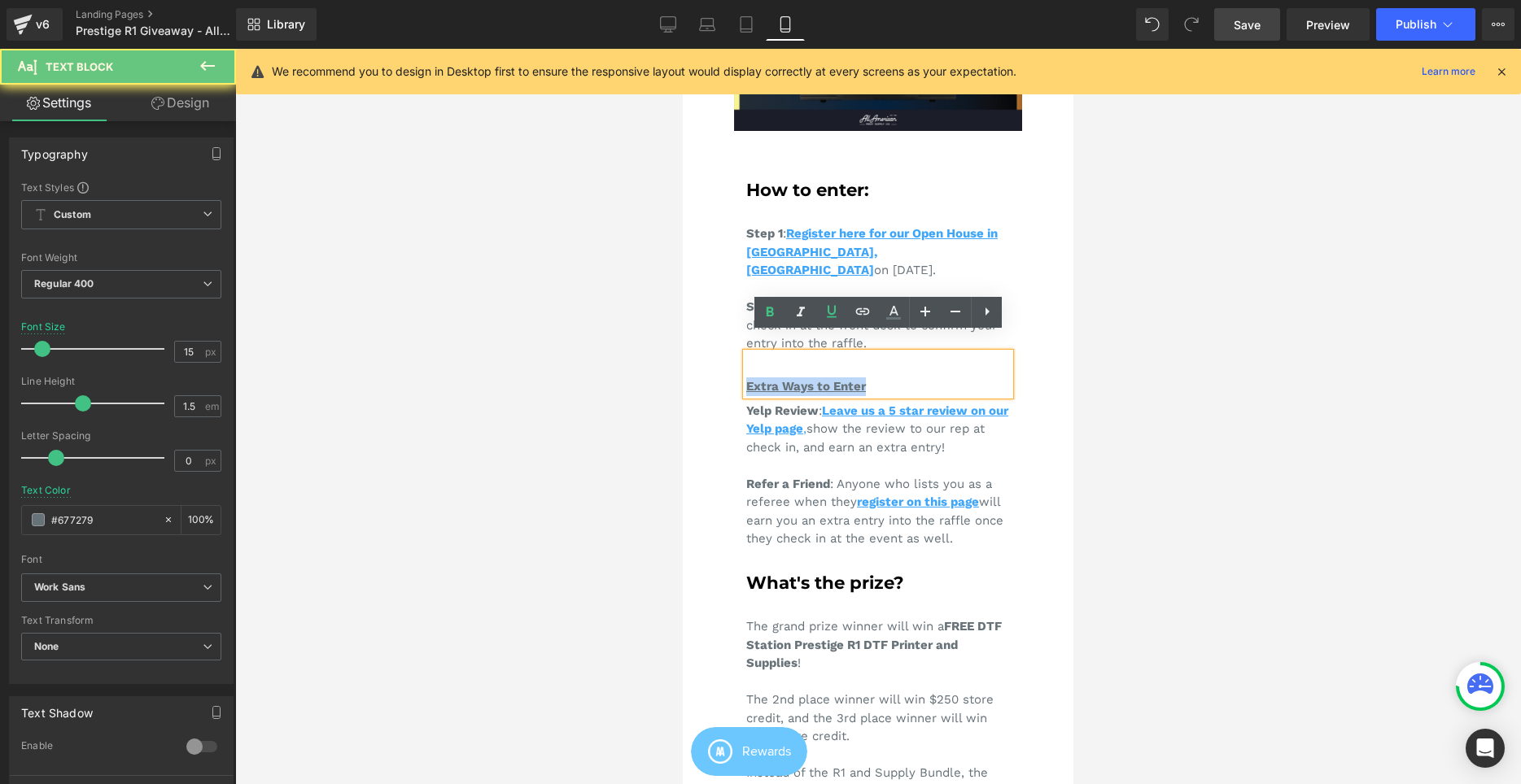
drag, startPoint x: 875, startPoint y: 369, endPoint x: 961, endPoint y: 346, distance: 89.0
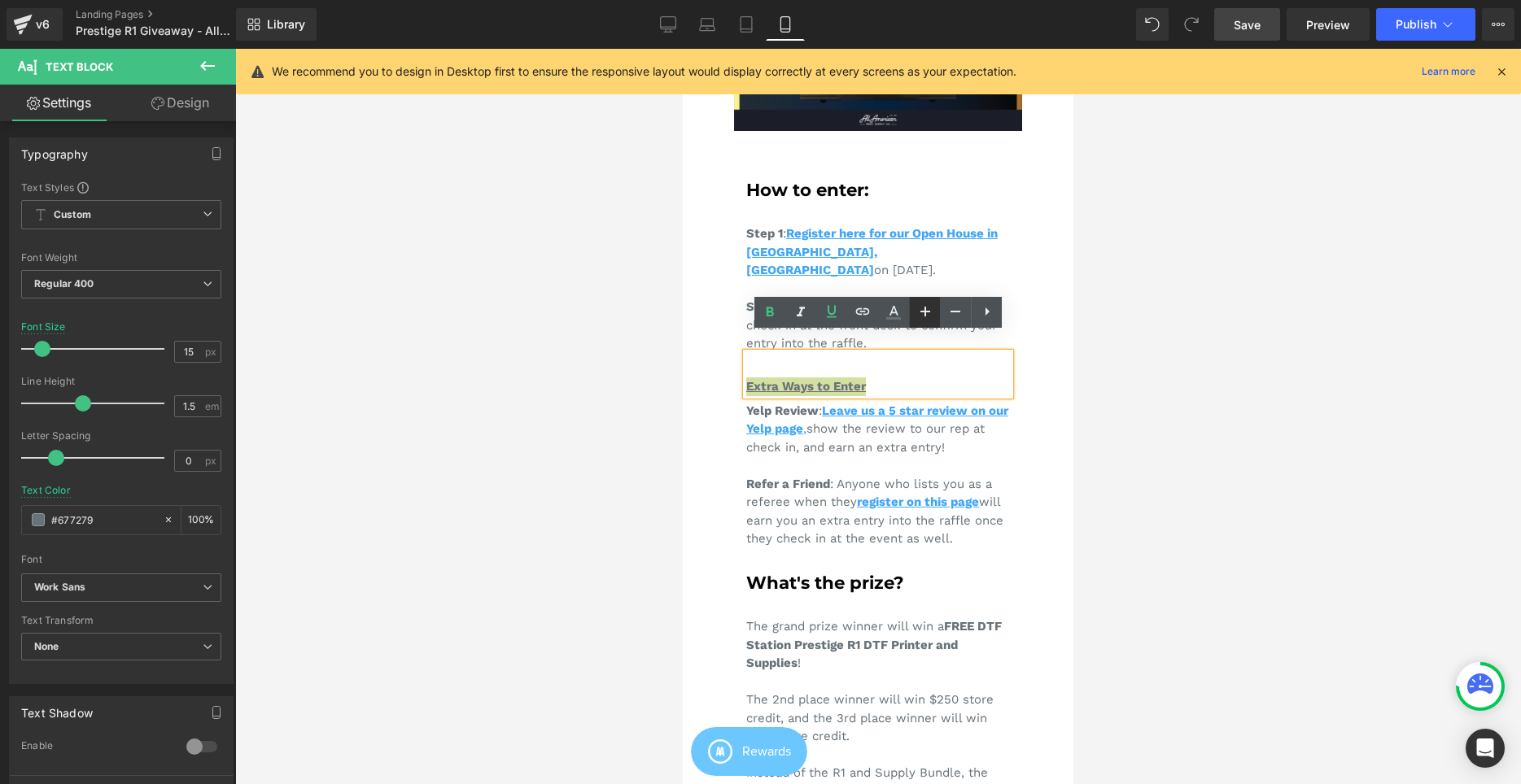
click at [922, 314] on icon at bounding box center [925, 311] width 19 height 19
type input "19"
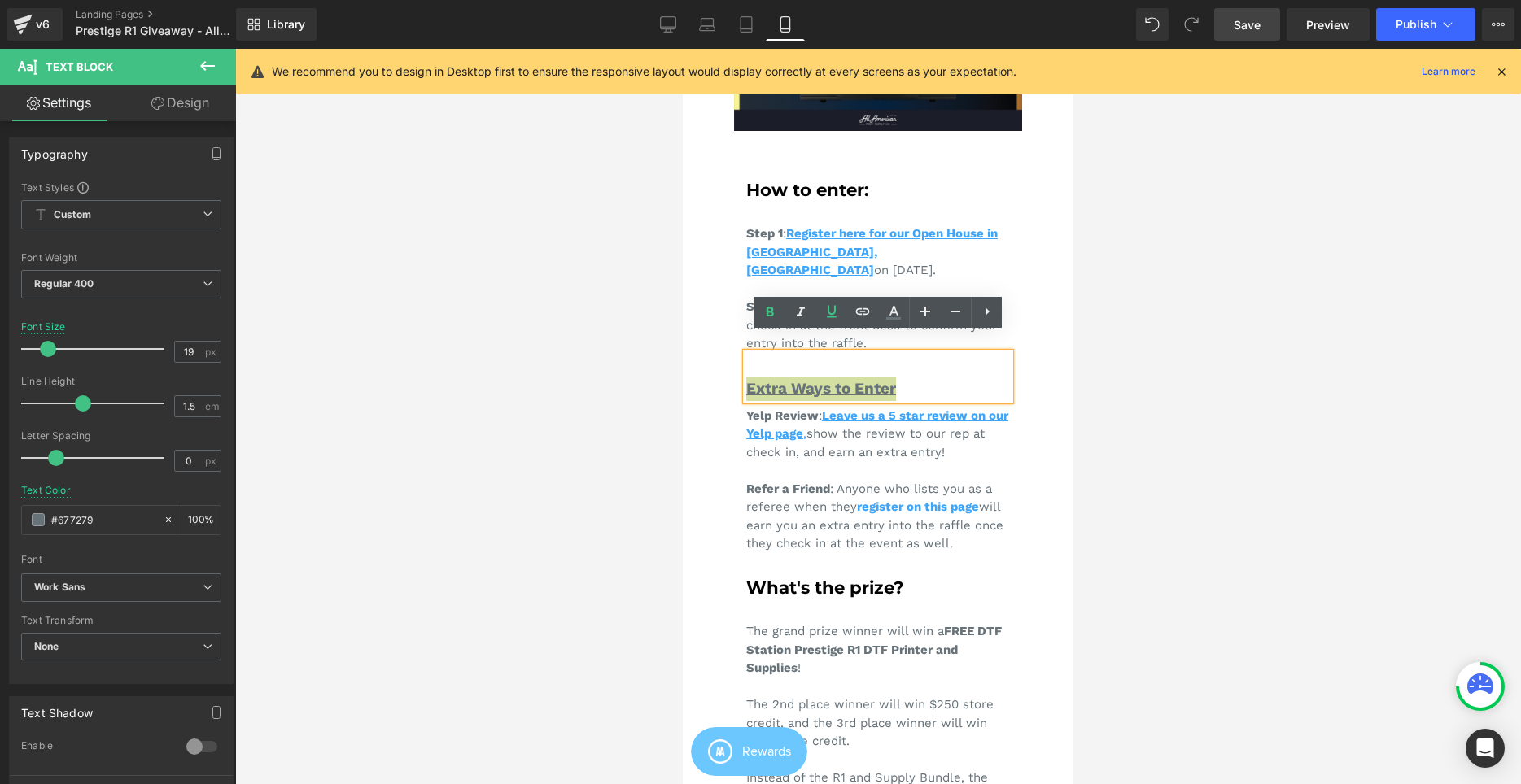
click at [1246, 338] on div at bounding box center [878, 416] width 1286 height 735
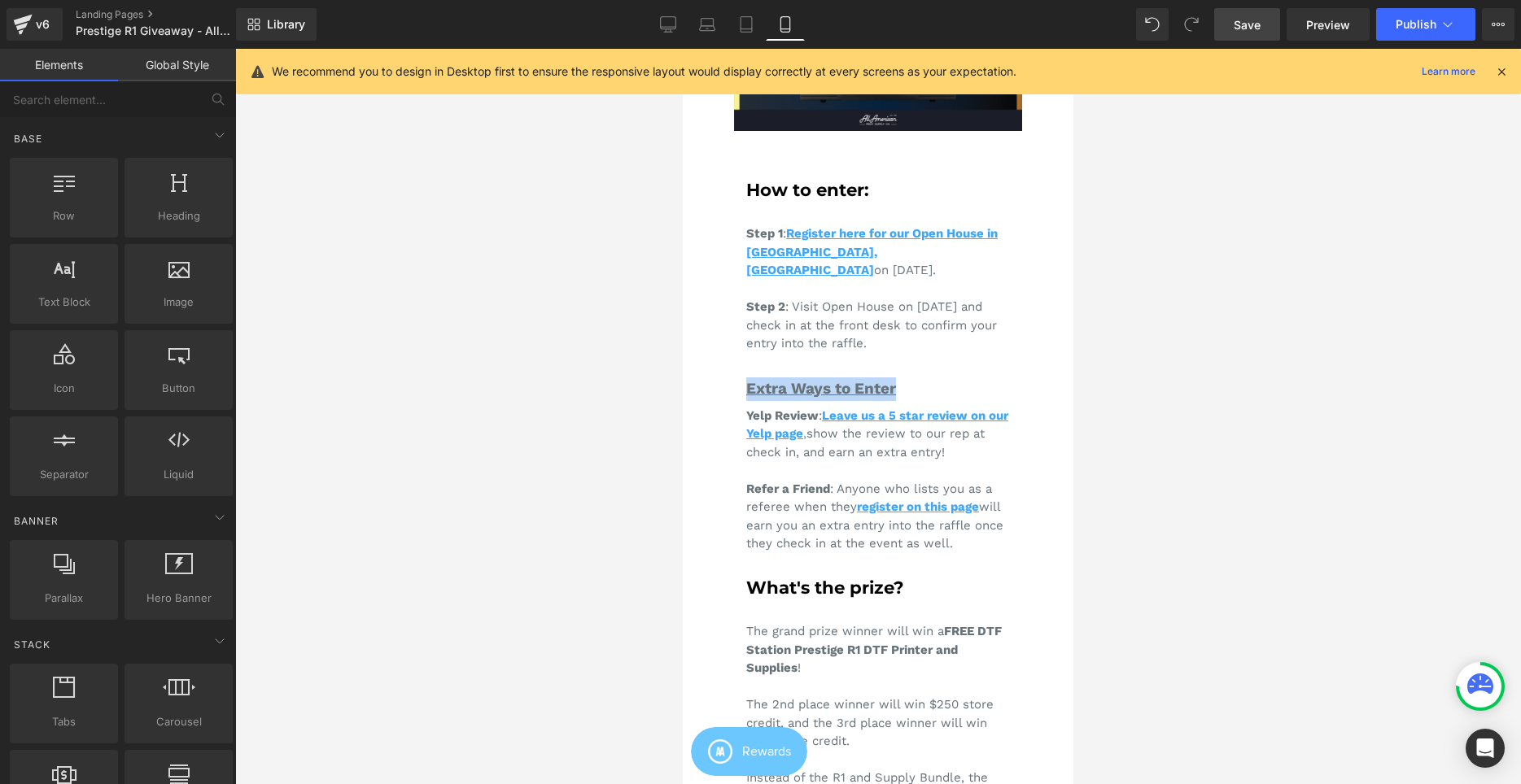
click at [918, 380] on div "Extra Ways to Enter Text Block" at bounding box center [877, 377] width 264 height 48
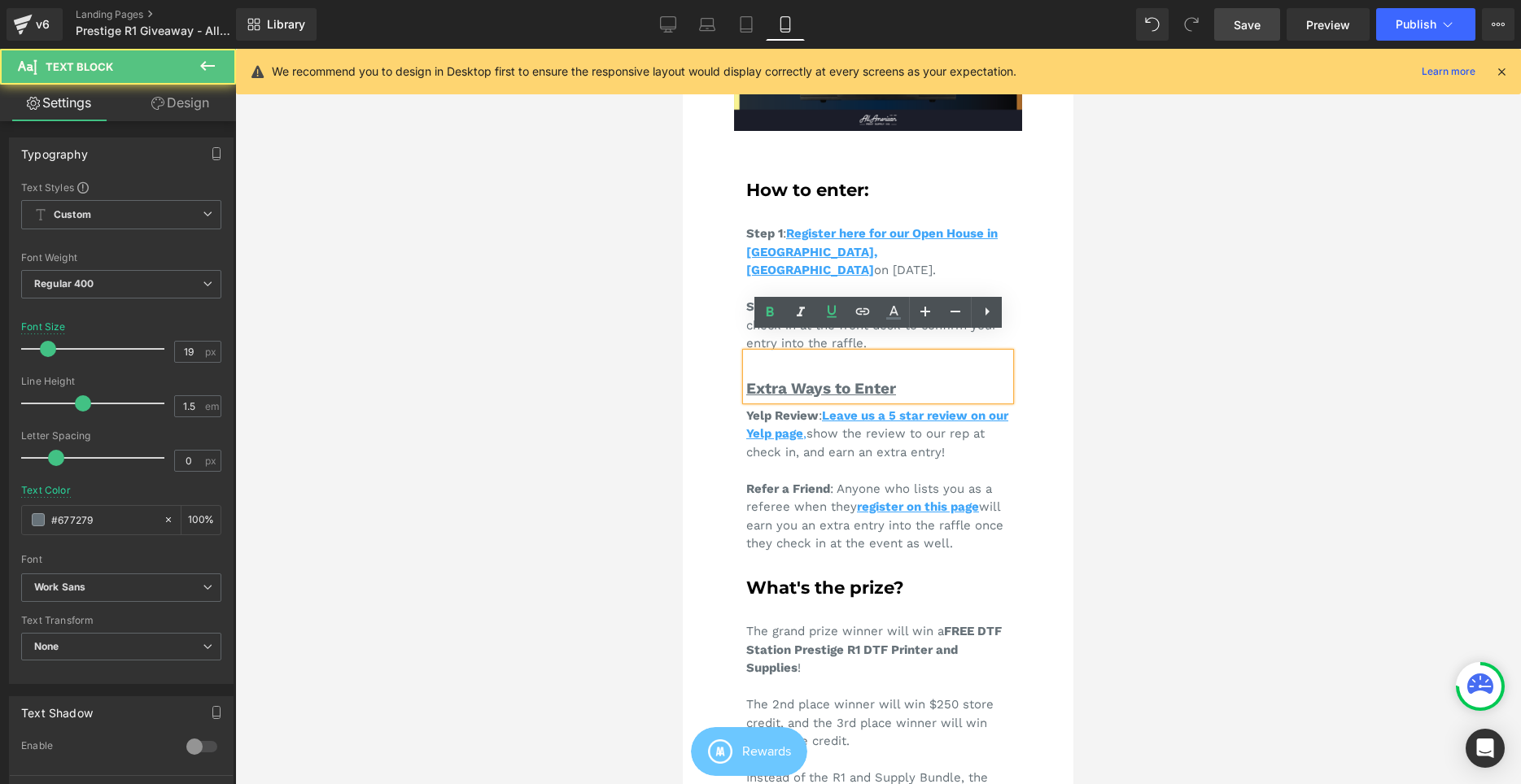
click at [928, 377] on div "Extra Ways to Enter" at bounding box center [877, 389] width 264 height 23
drag, startPoint x: 901, startPoint y: 366, endPoint x: 624, endPoint y: 341, distance: 278.1
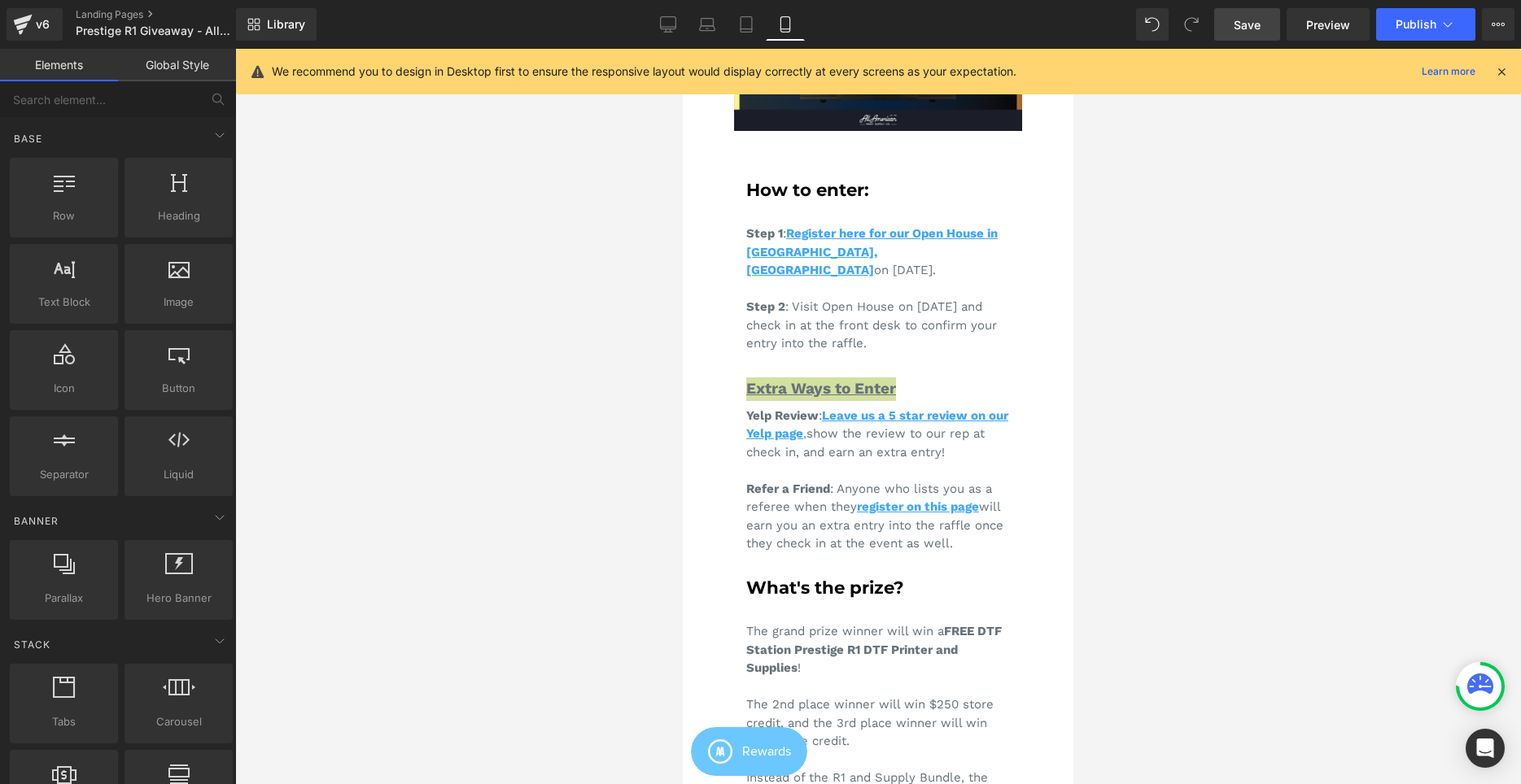
click at [1116, 356] on div at bounding box center [878, 416] width 1286 height 735
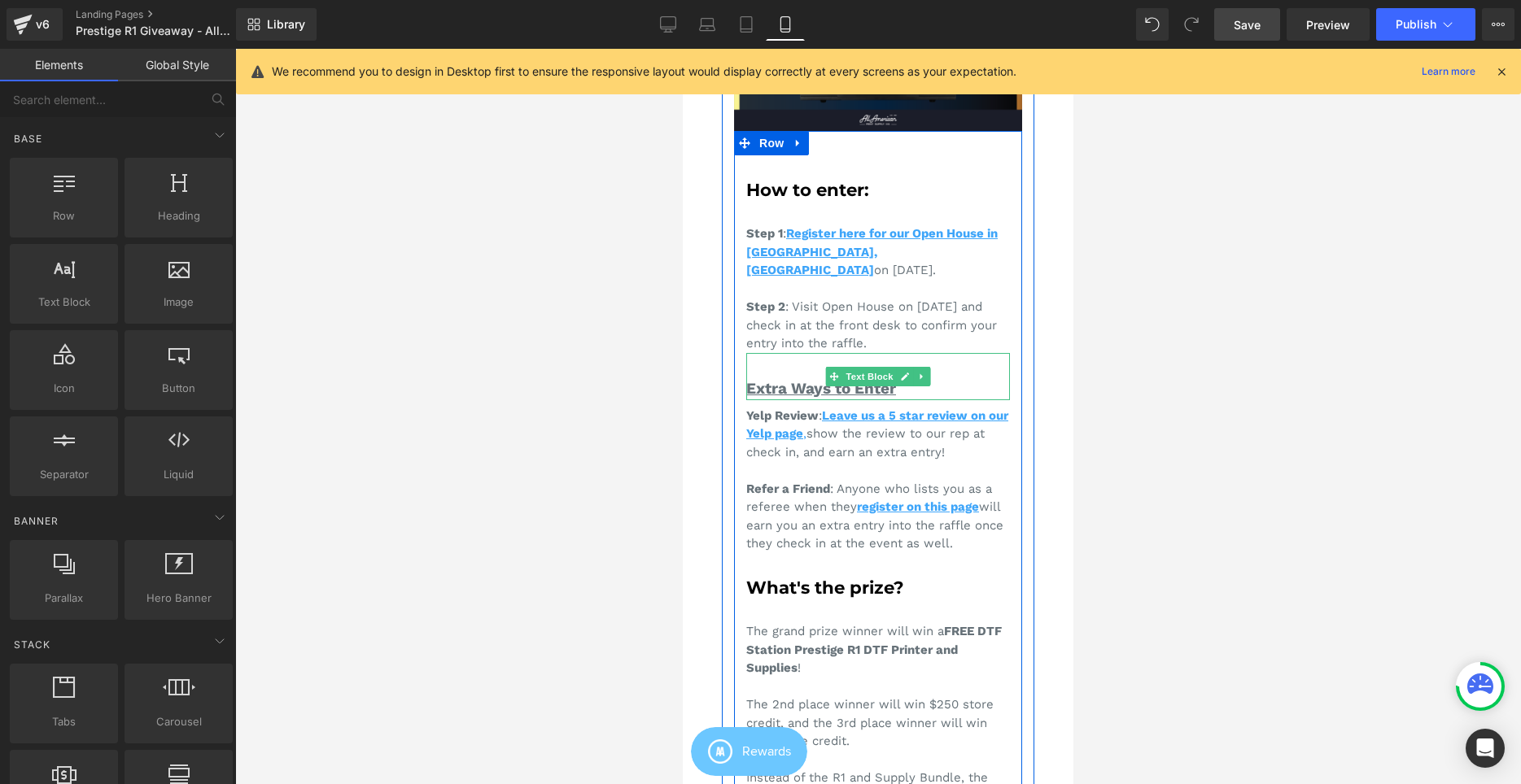
click at [896, 379] on span "Extra Ways to Enter" at bounding box center [820, 388] width 150 height 18
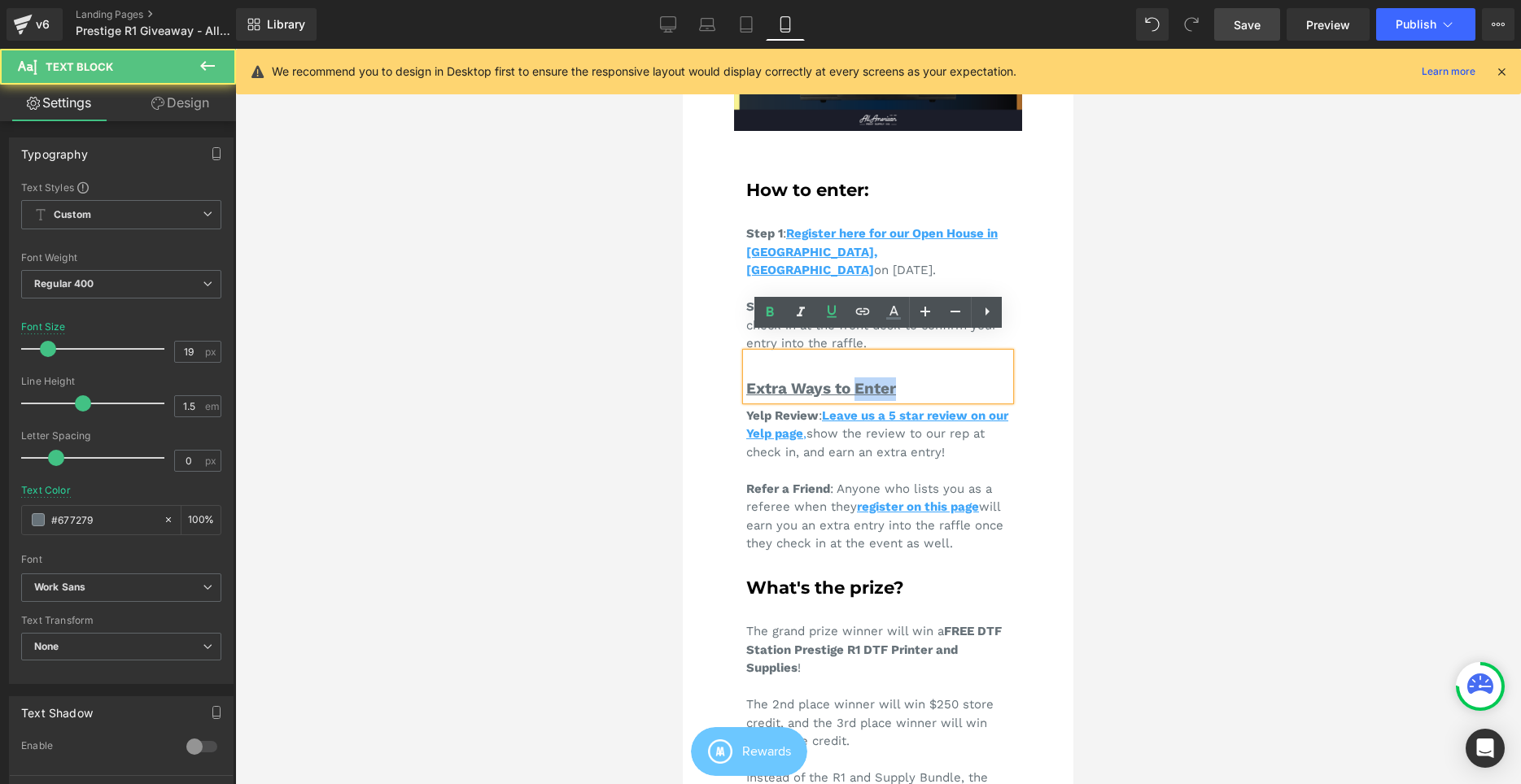
click at [896, 379] on span "Extra Ways to Enter" at bounding box center [820, 388] width 150 height 18
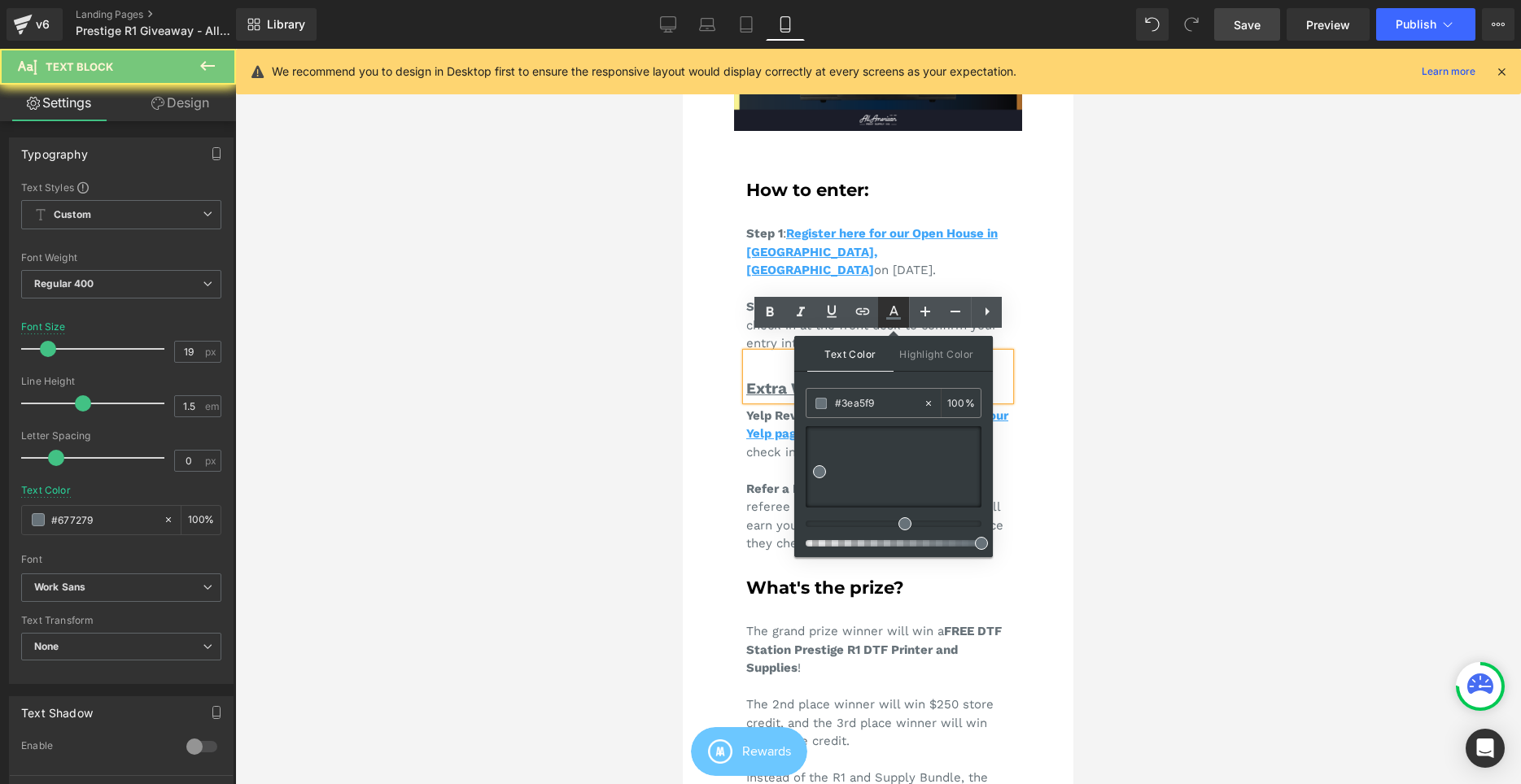
type input "#677279"
type input "100"
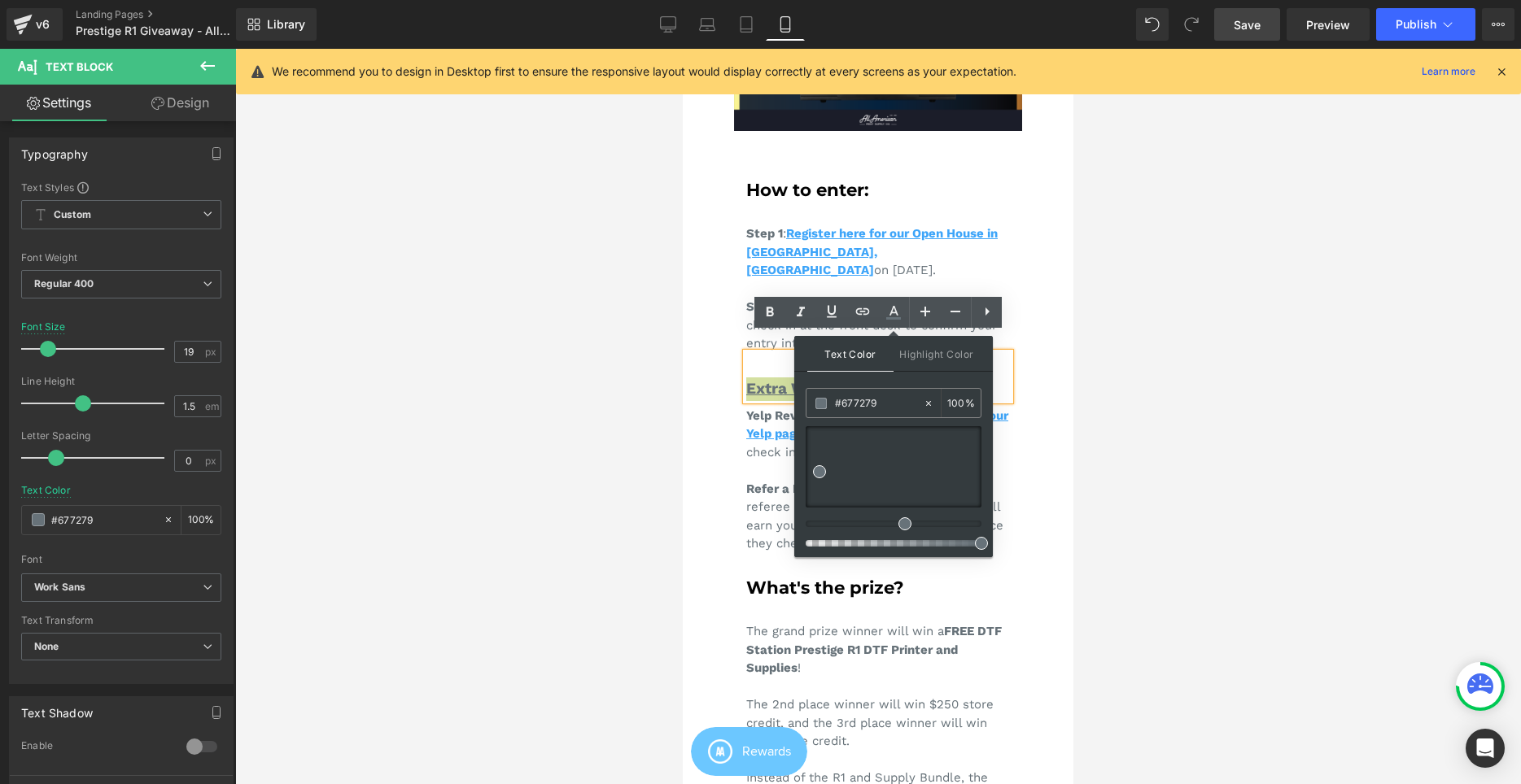
click at [1232, 336] on div at bounding box center [878, 416] width 1286 height 735
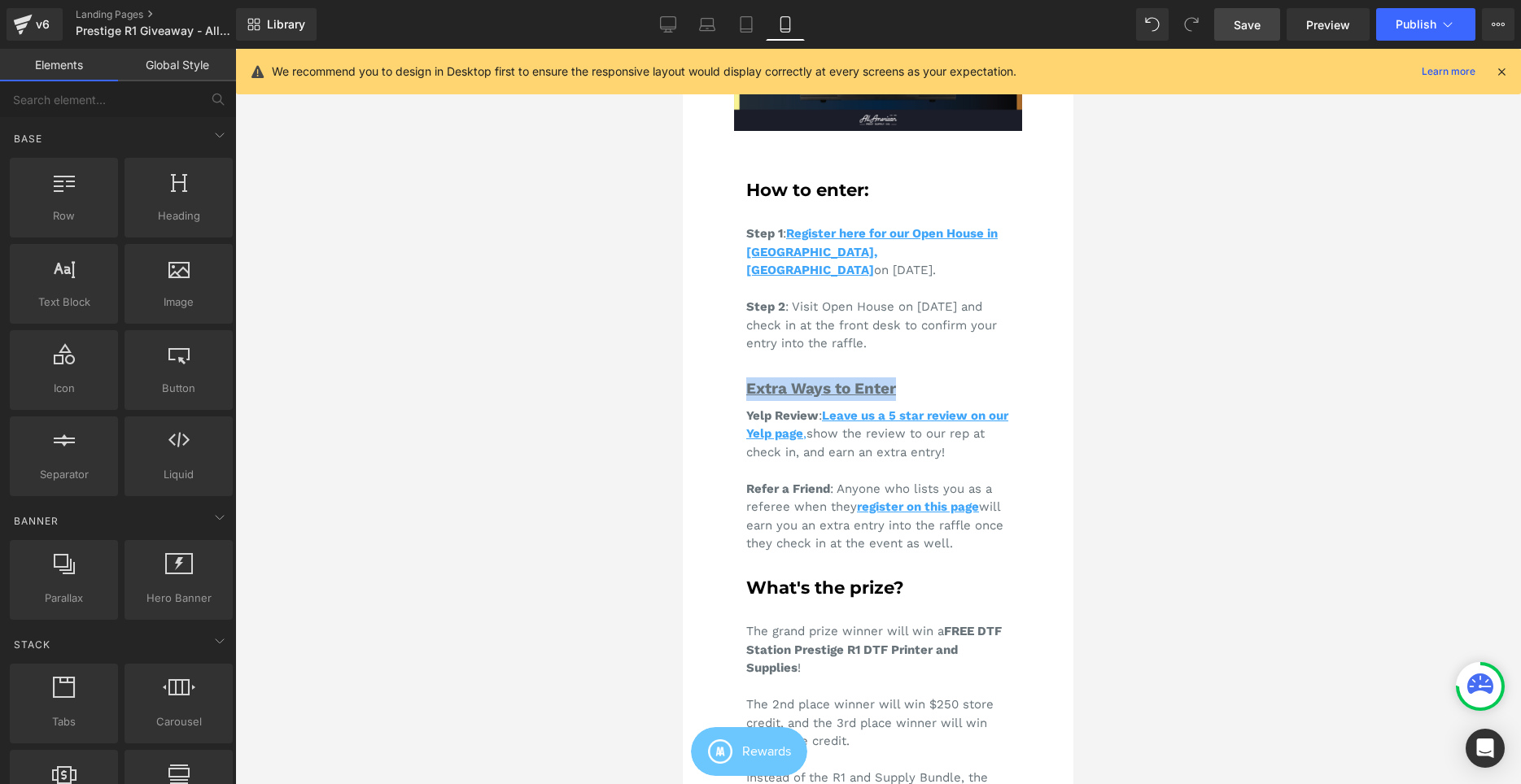
click at [972, 356] on div "Extra Ways to Enter" at bounding box center [877, 377] width 264 height 48
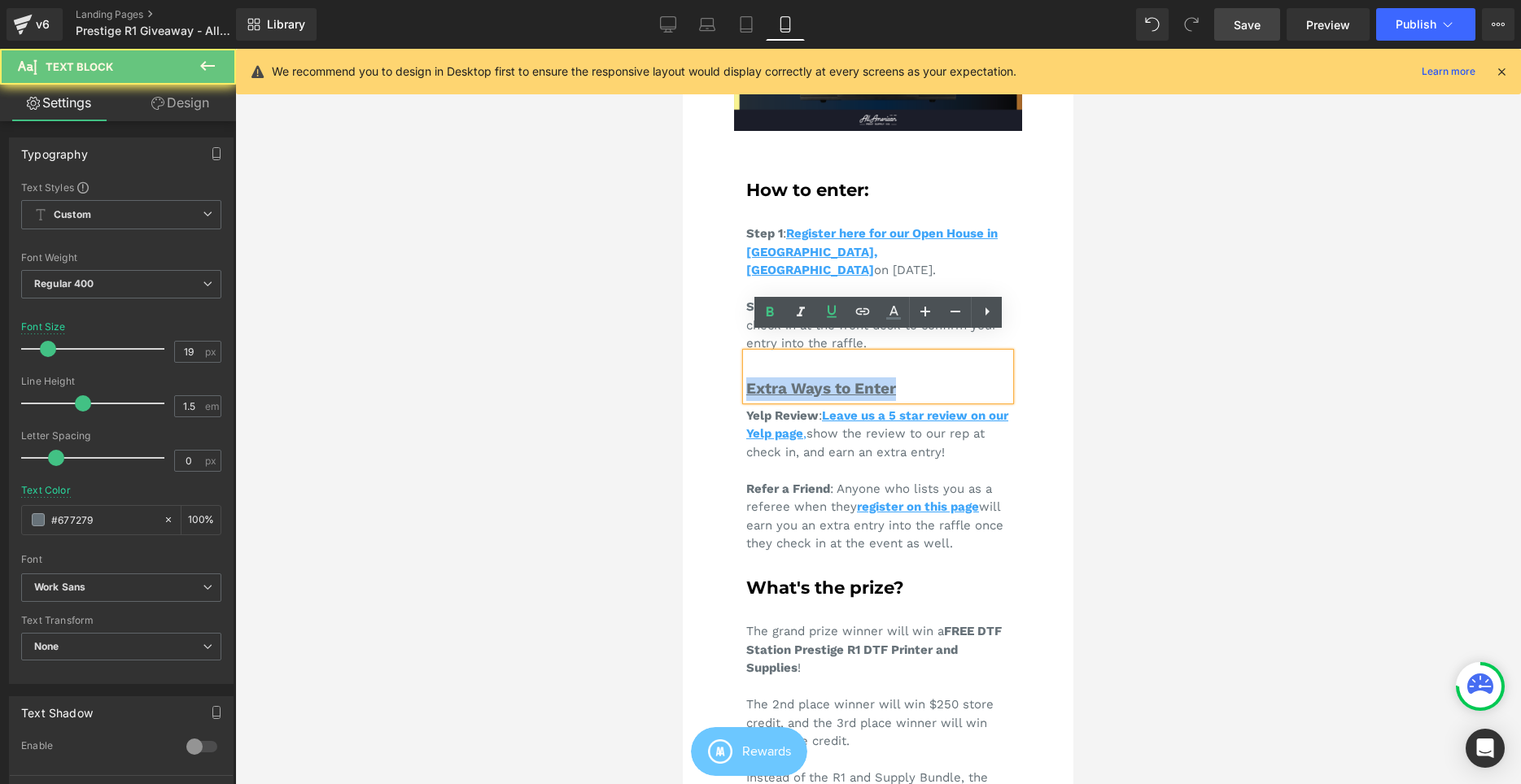
drag, startPoint x: 936, startPoint y: 375, endPoint x: 702, endPoint y: 321, distance: 240.1
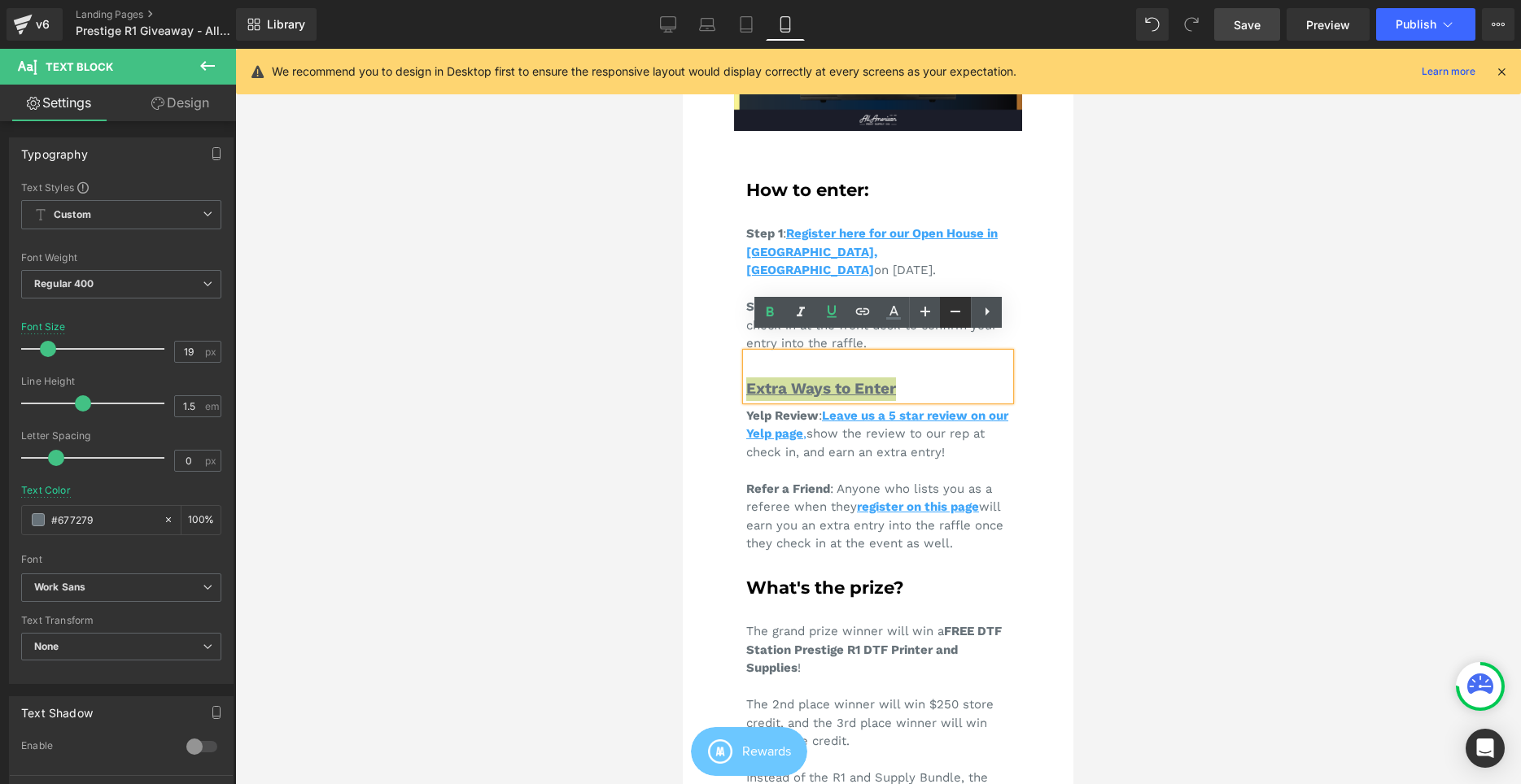
click at [708, 69] on icon at bounding box center [547, 51] width 322 height 34
type input "17"
click at [892, 310] on icon at bounding box center [894, 311] width 9 height 10
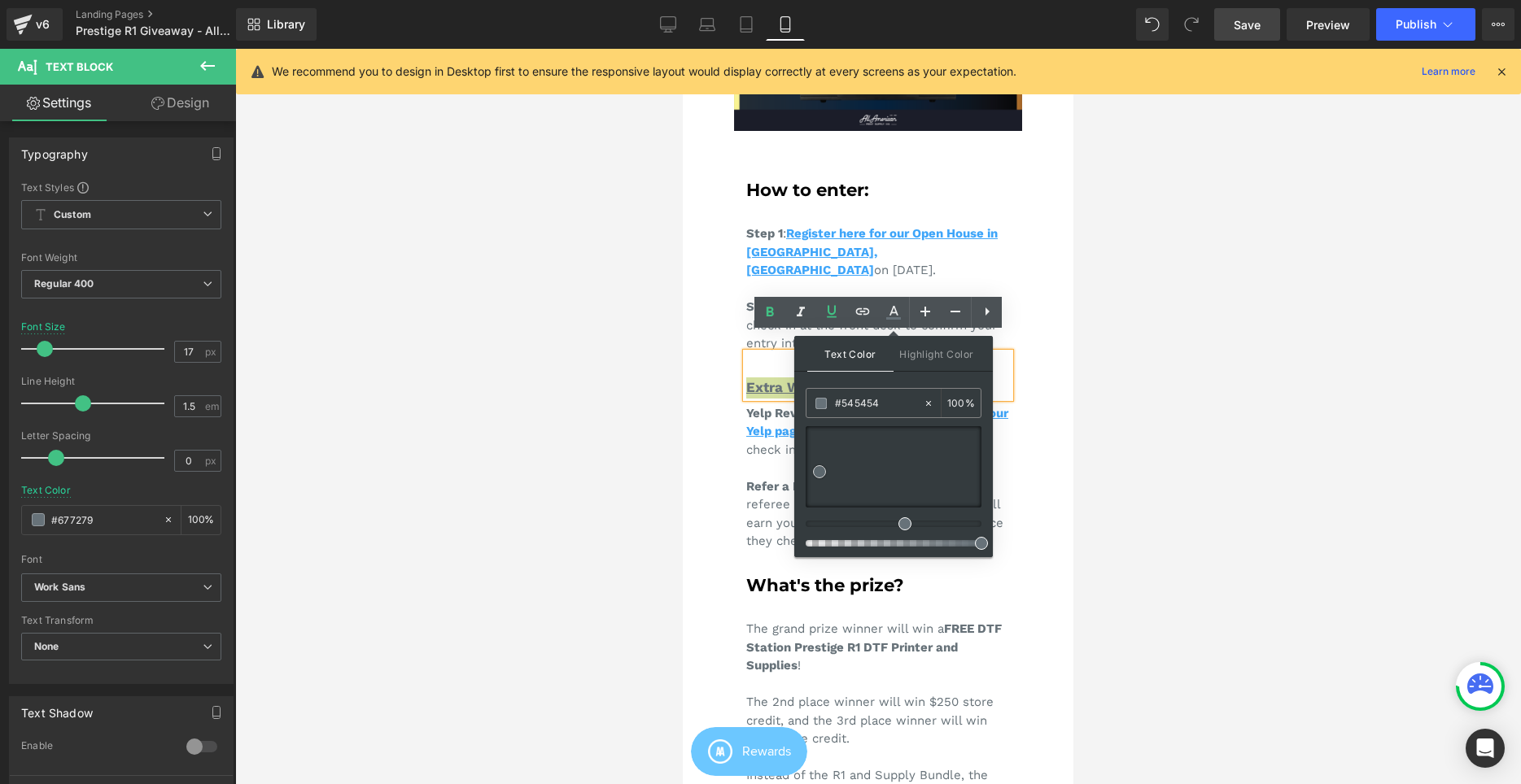
type input "#232323"
drag, startPoint x: 1492, startPoint y: 522, endPoint x: 791, endPoint y: 510, distance: 701.1
click at [1374, 420] on div at bounding box center [878, 416] width 1286 height 735
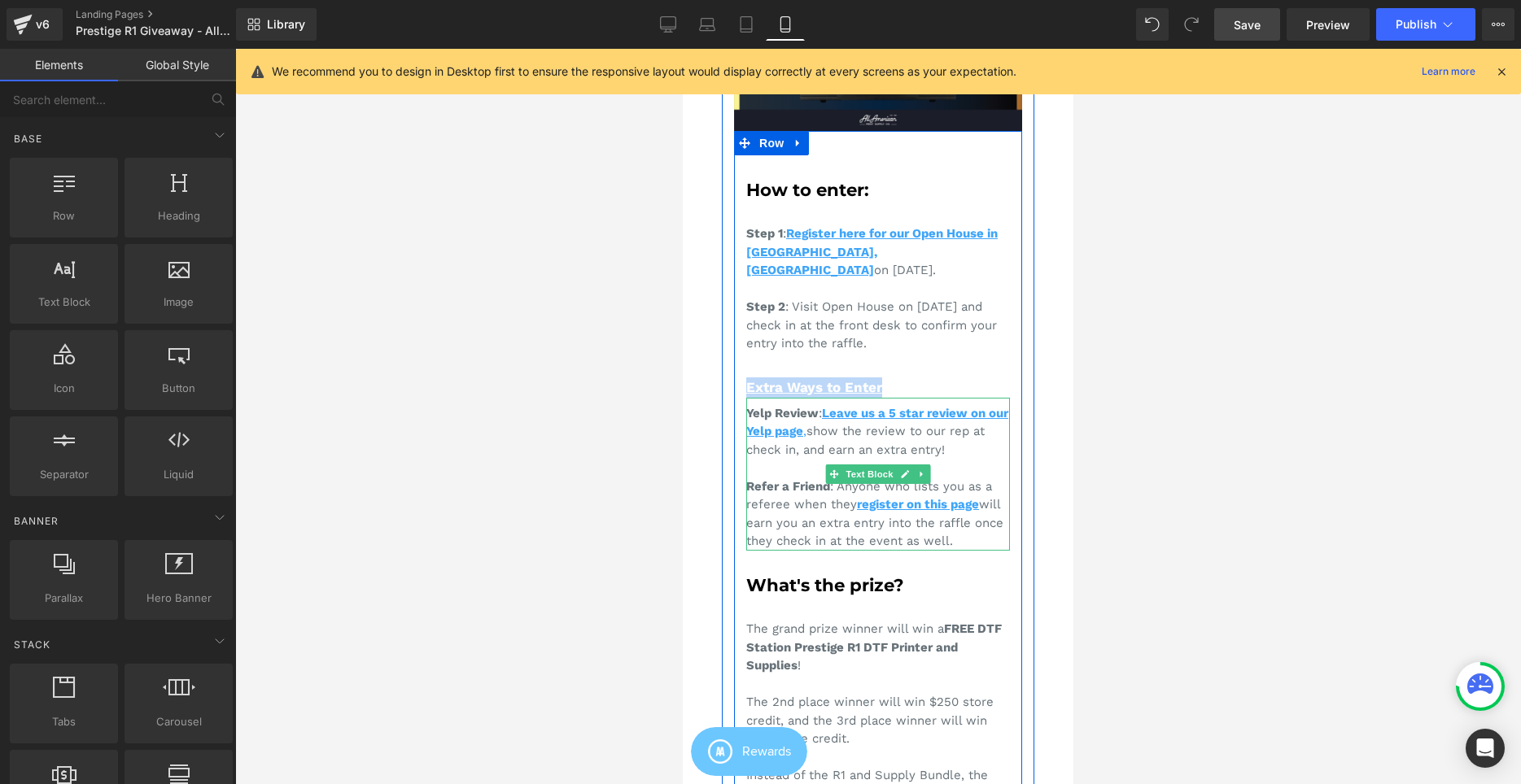
click at [901, 397] on div "Yelp Review : Leave us a 5 star review on our Yelp page , show the review to ou…" at bounding box center [877, 474] width 264 height 153
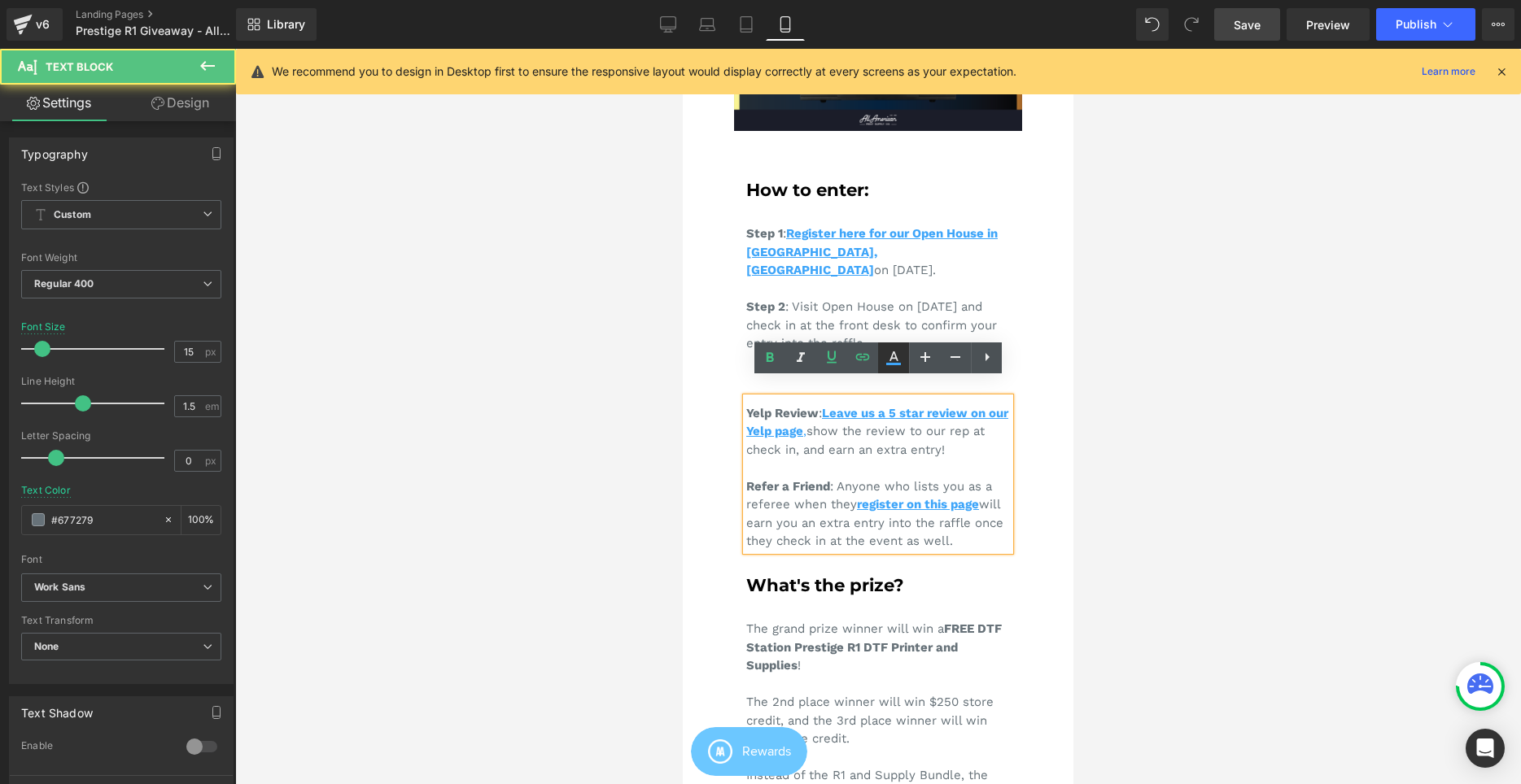
type input "#3ea5f9"
type input "100"
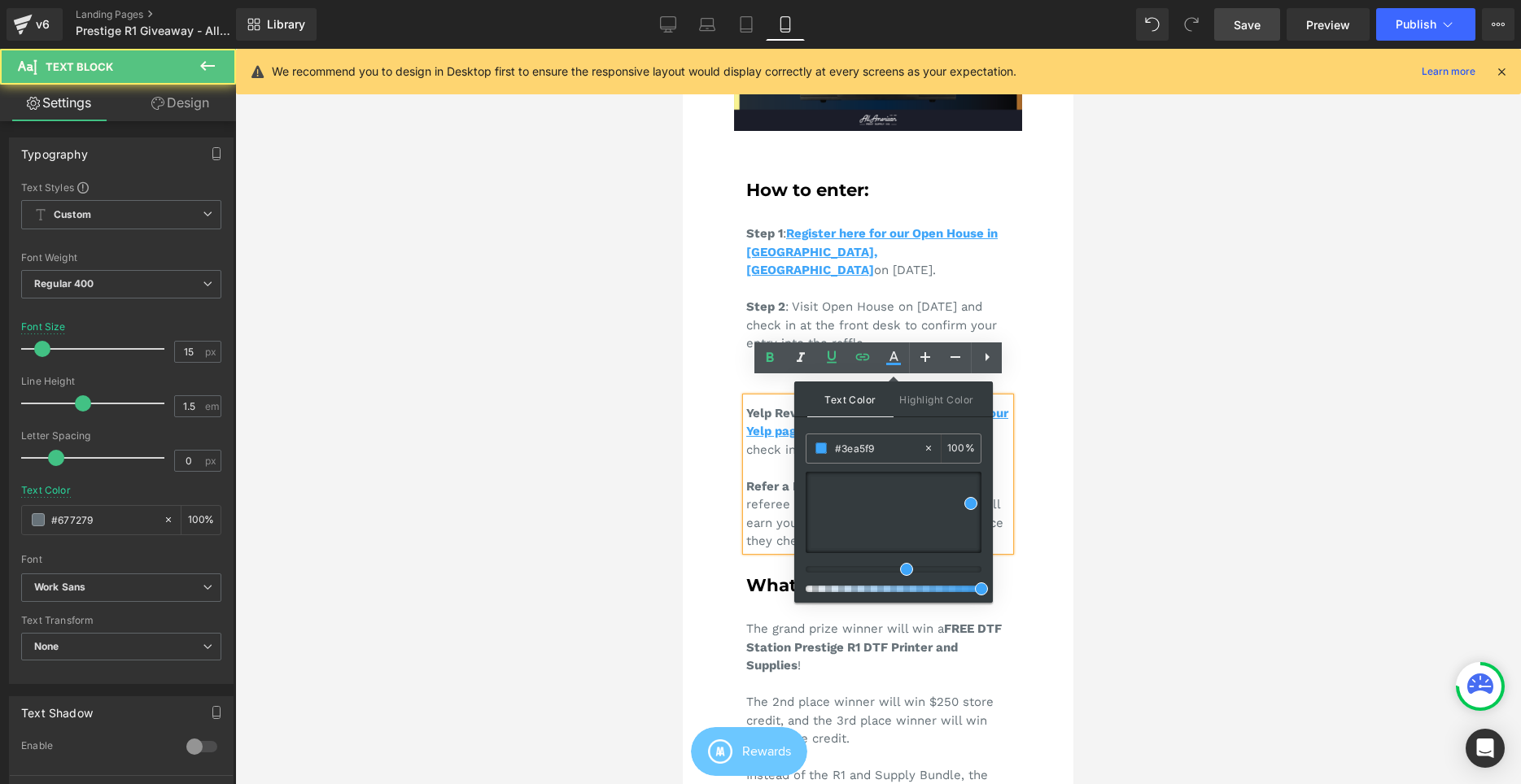
click at [1270, 387] on div at bounding box center [878, 416] width 1286 height 735
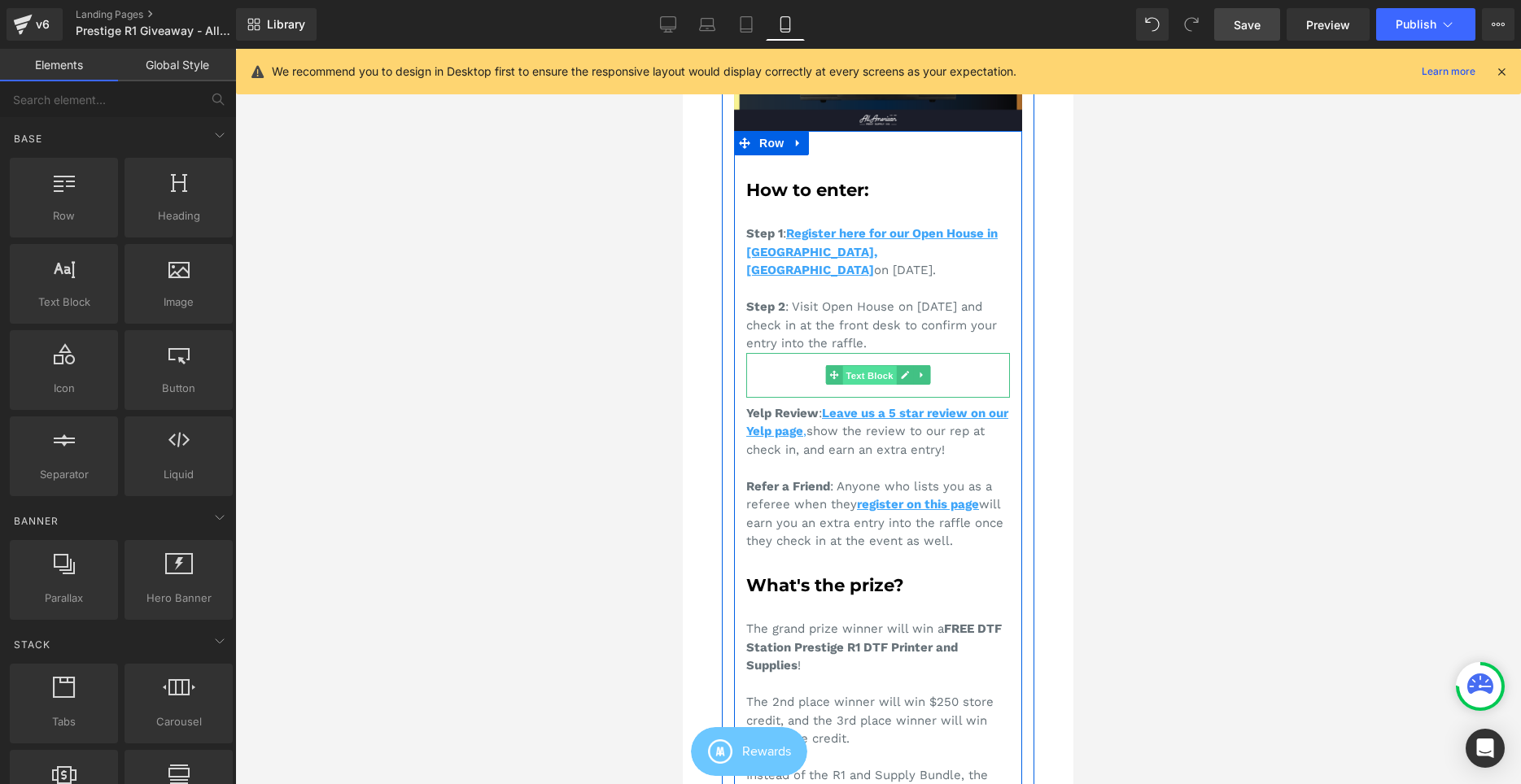
click at [880, 366] on span "Text Block" at bounding box center [869, 375] width 54 height 19
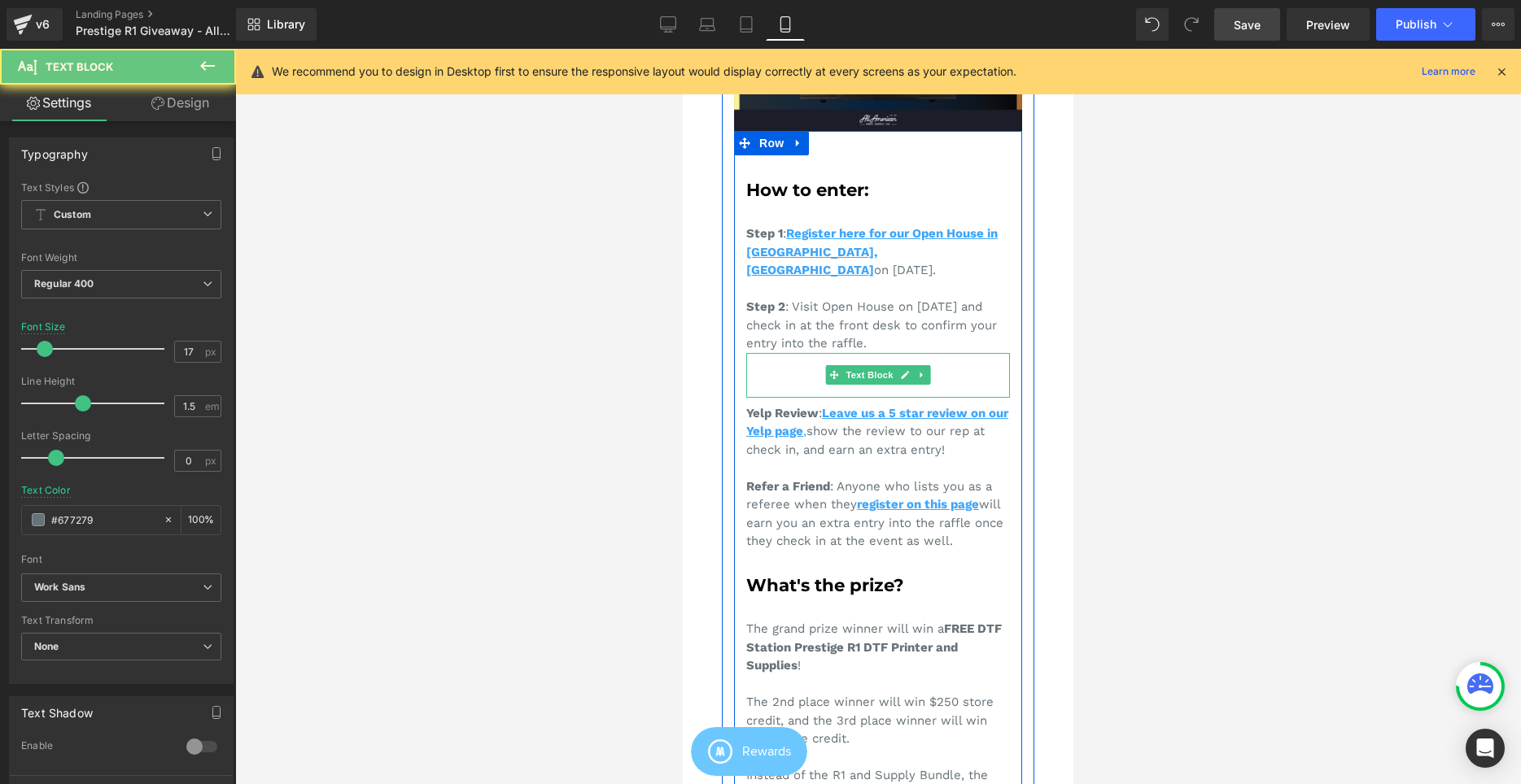
click at [783, 379] on span "Extra Ways to Enter" at bounding box center [814, 387] width 136 height 16
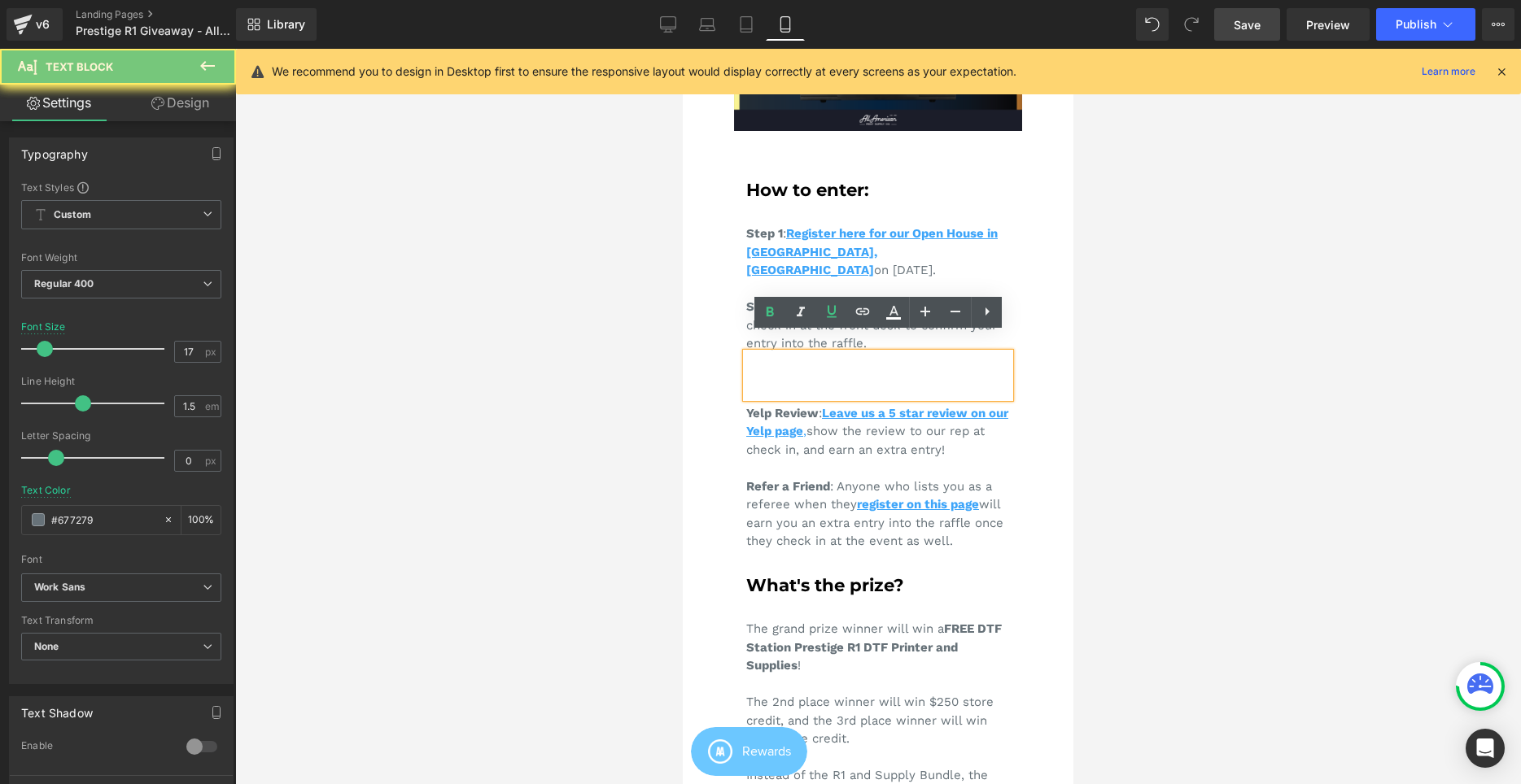
click at [783, 379] on span "Extra Ways to Enter" at bounding box center [814, 387] width 136 height 16
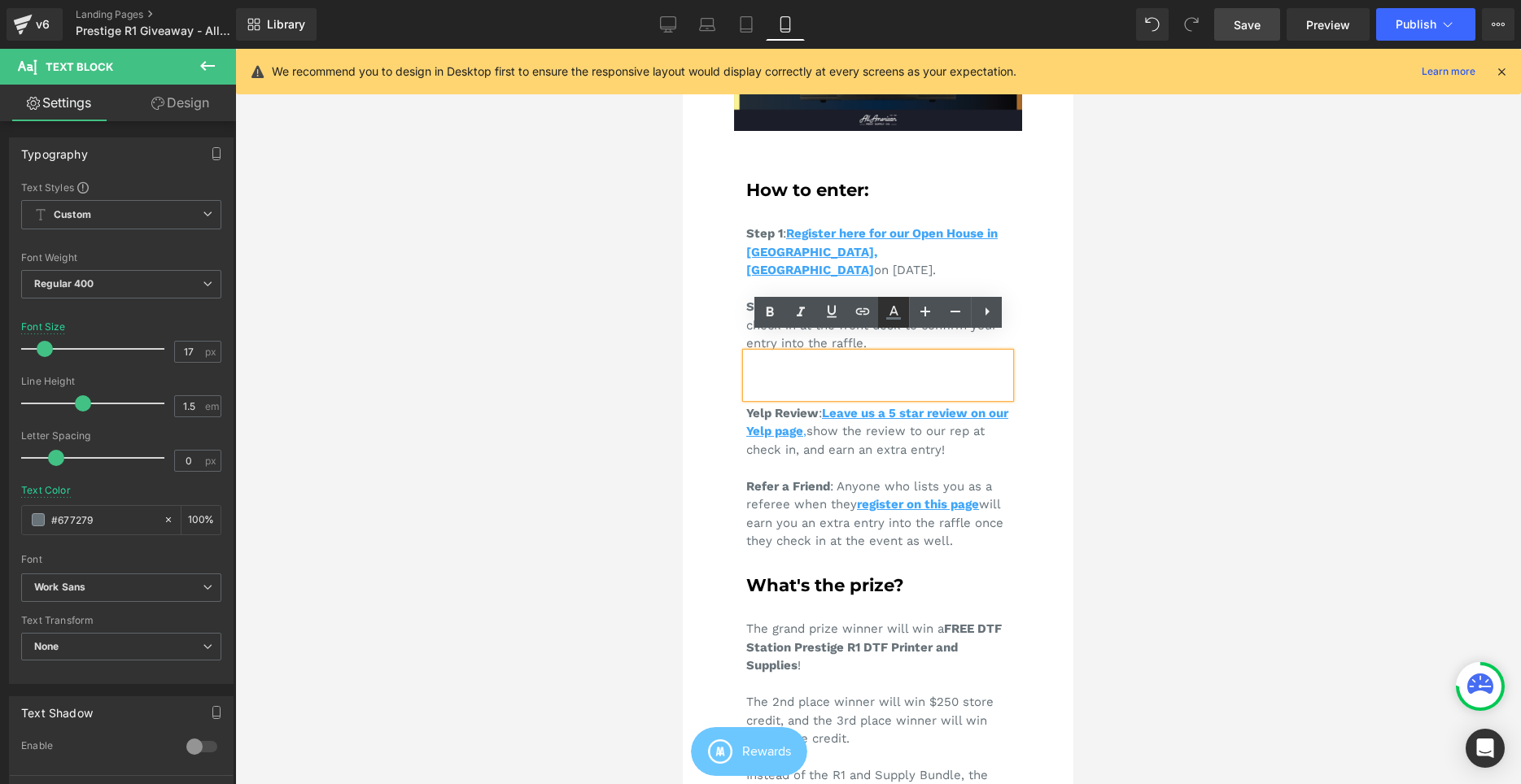
click at [896, 312] on icon at bounding box center [894, 311] width 9 height 10
type input "#677279"
type input "100"
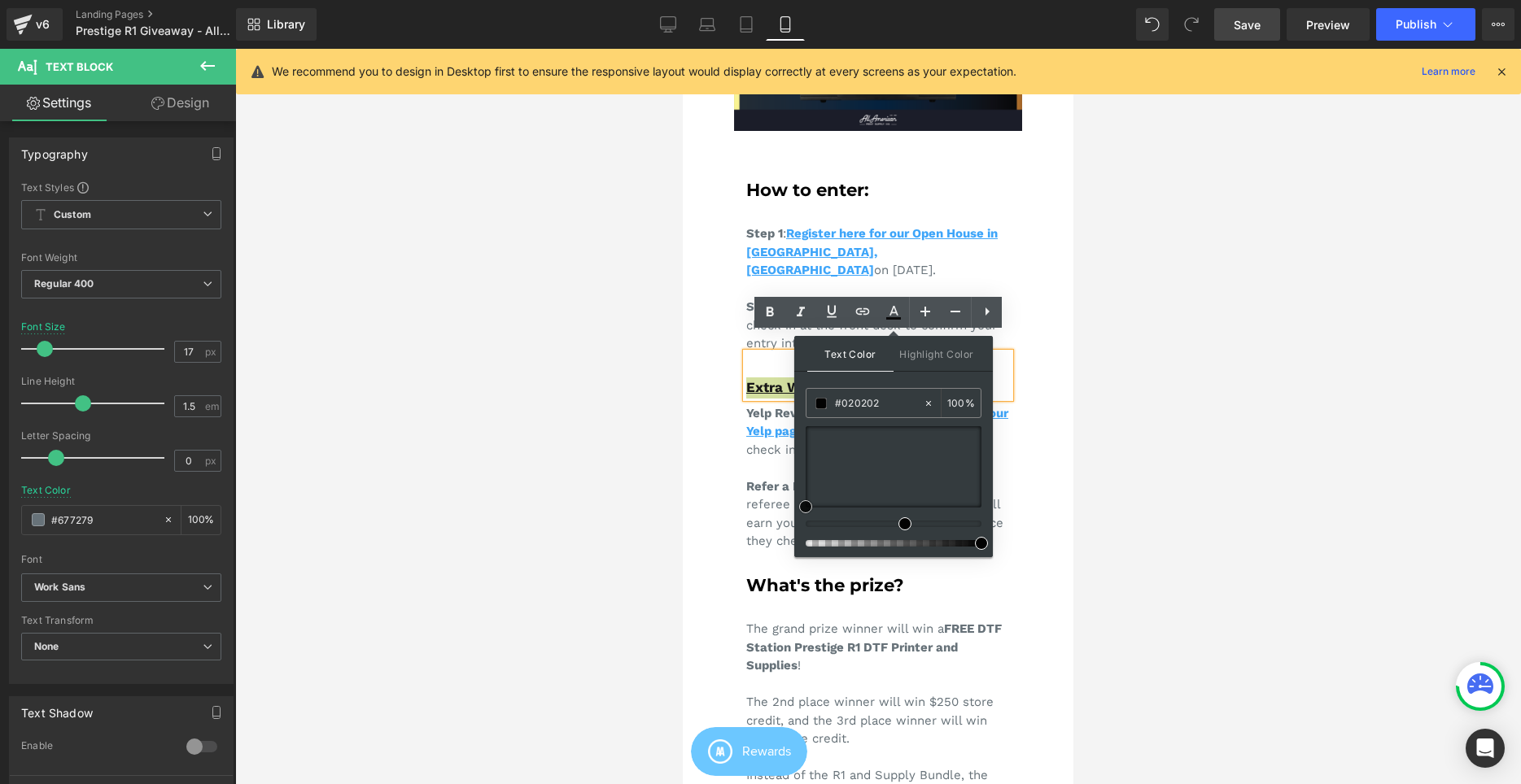
drag, startPoint x: 1530, startPoint y: 510, endPoint x: 793, endPoint y: 513, distance: 737.0
click at [1208, 424] on div at bounding box center [878, 416] width 1286 height 735
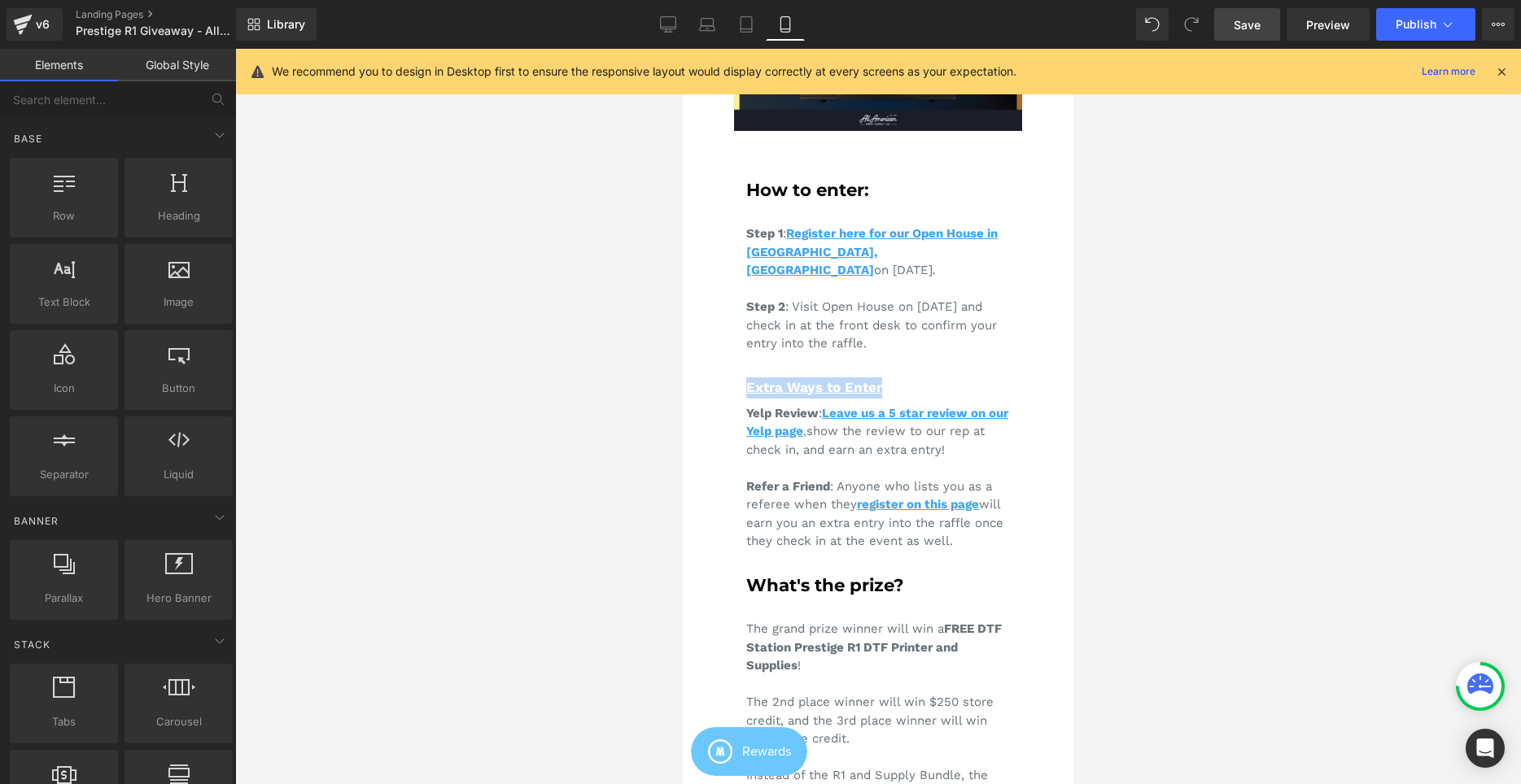
click at [912, 377] on div "Extra Ways to Enter" at bounding box center [877, 387] width 264 height 21
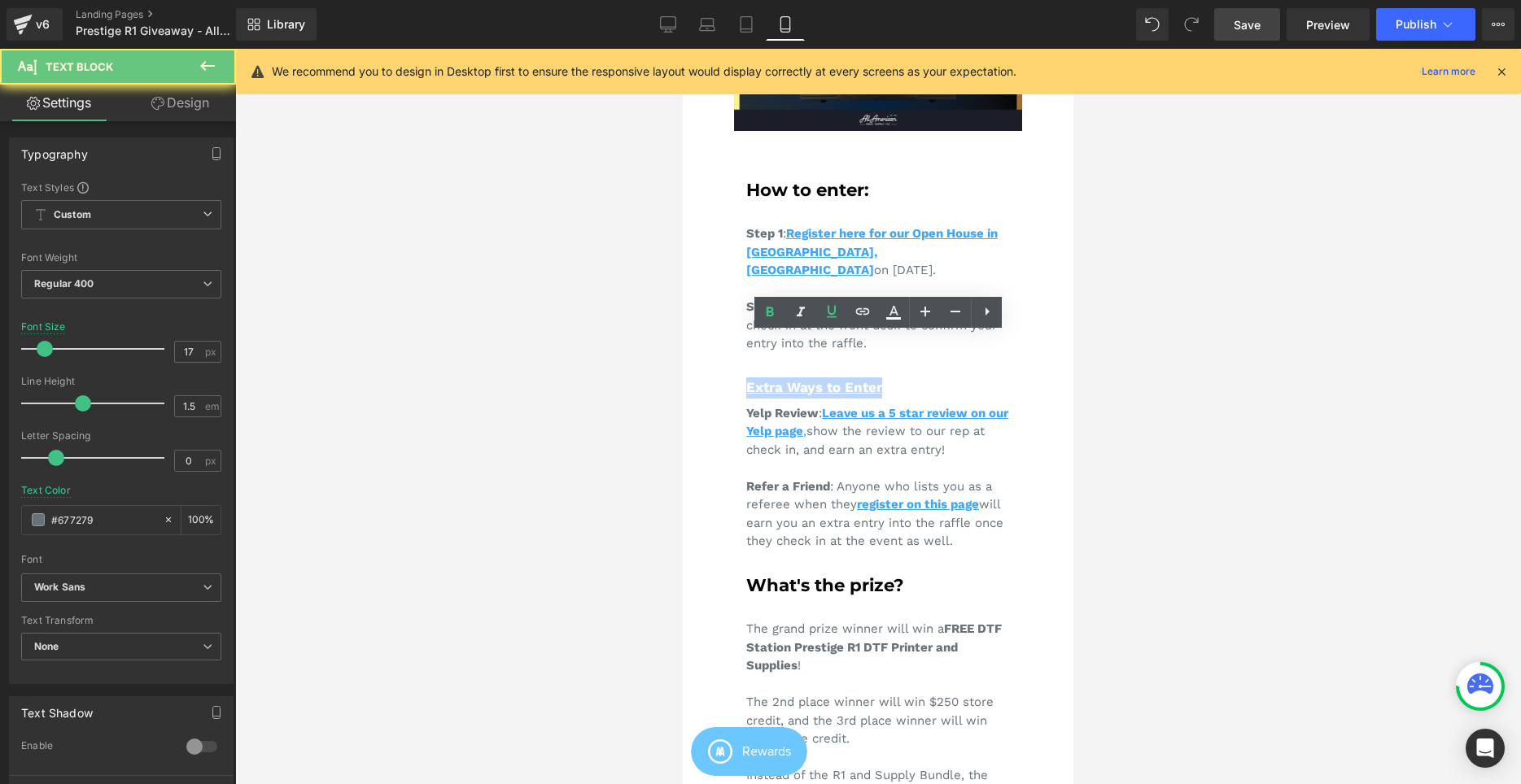
click at [912, 377] on div "Extra Ways to Enter" at bounding box center [877, 387] width 264 height 21
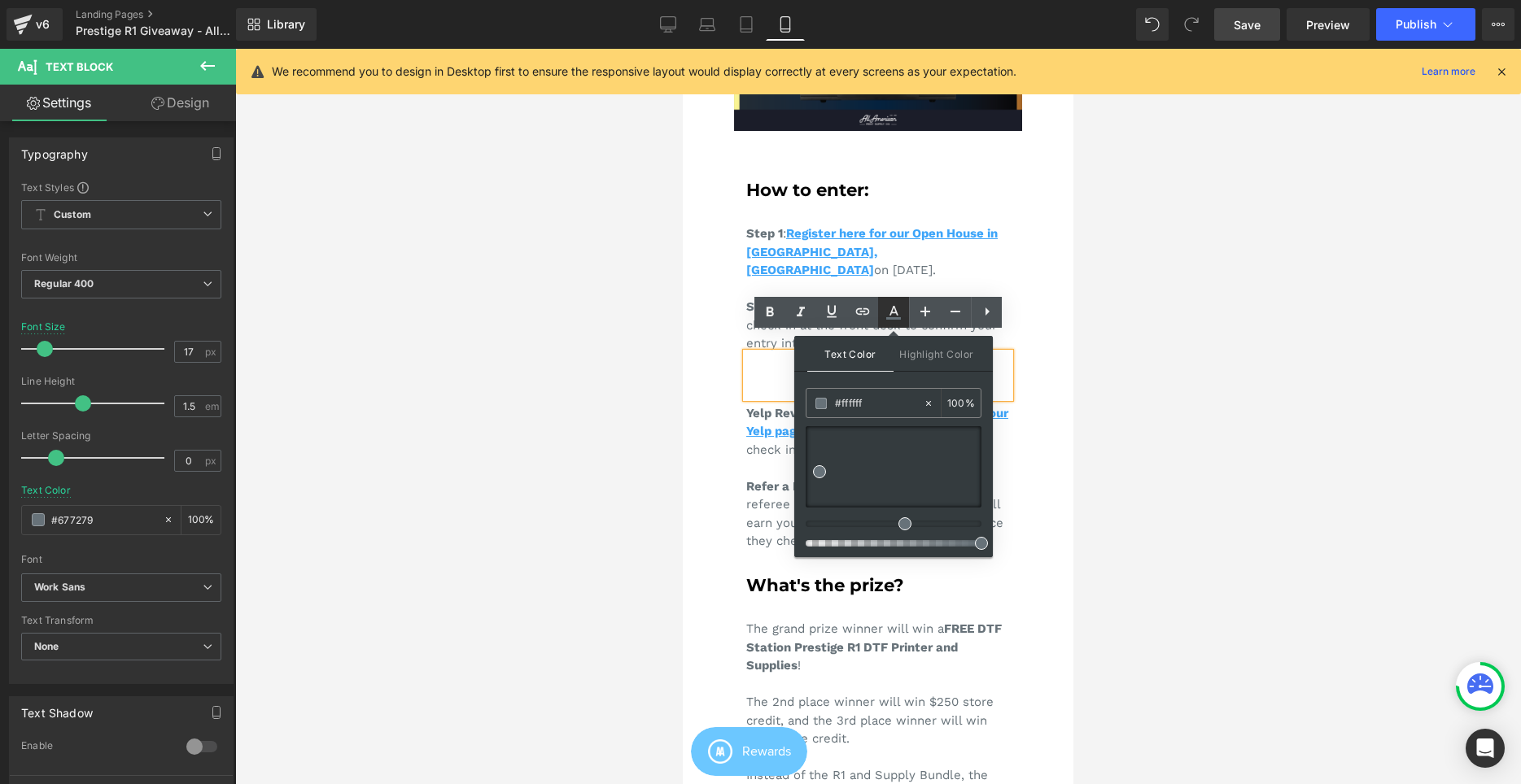
type input "#677279"
type input "100"
type input "#020202"
drag, startPoint x: 850, startPoint y: 474, endPoint x: 798, endPoint y: 510, distance: 63.2
click at [798, 510] on div "Text Color Highlight Color rgba(2, 2, 2, 1) #020202 100 % transparent transpare…" at bounding box center [893, 446] width 198 height 221
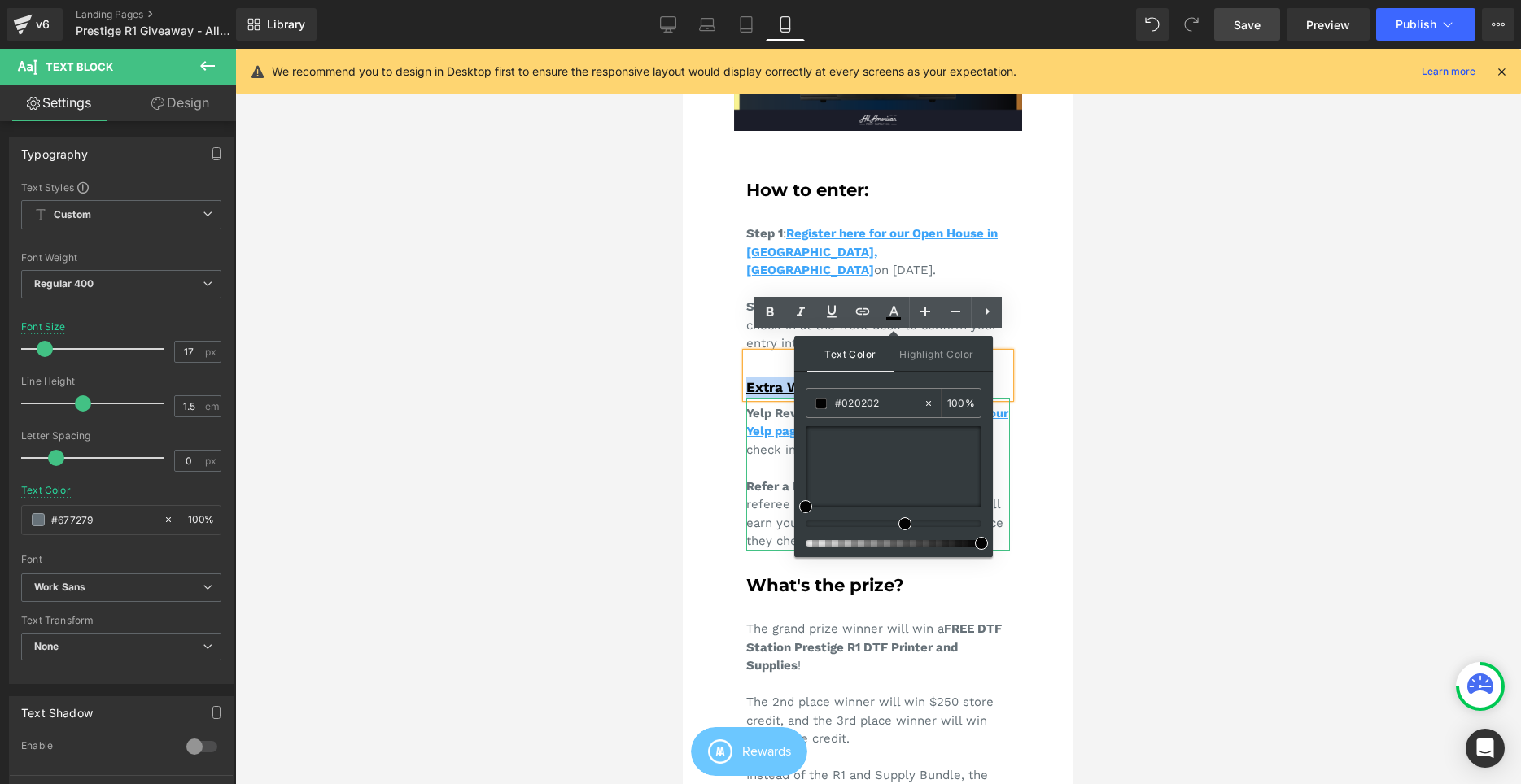
click at [756, 502] on div "Yelp Review : Leave us a 5 star review on our Yelp page , show the review to ou…" at bounding box center [877, 474] width 264 height 153
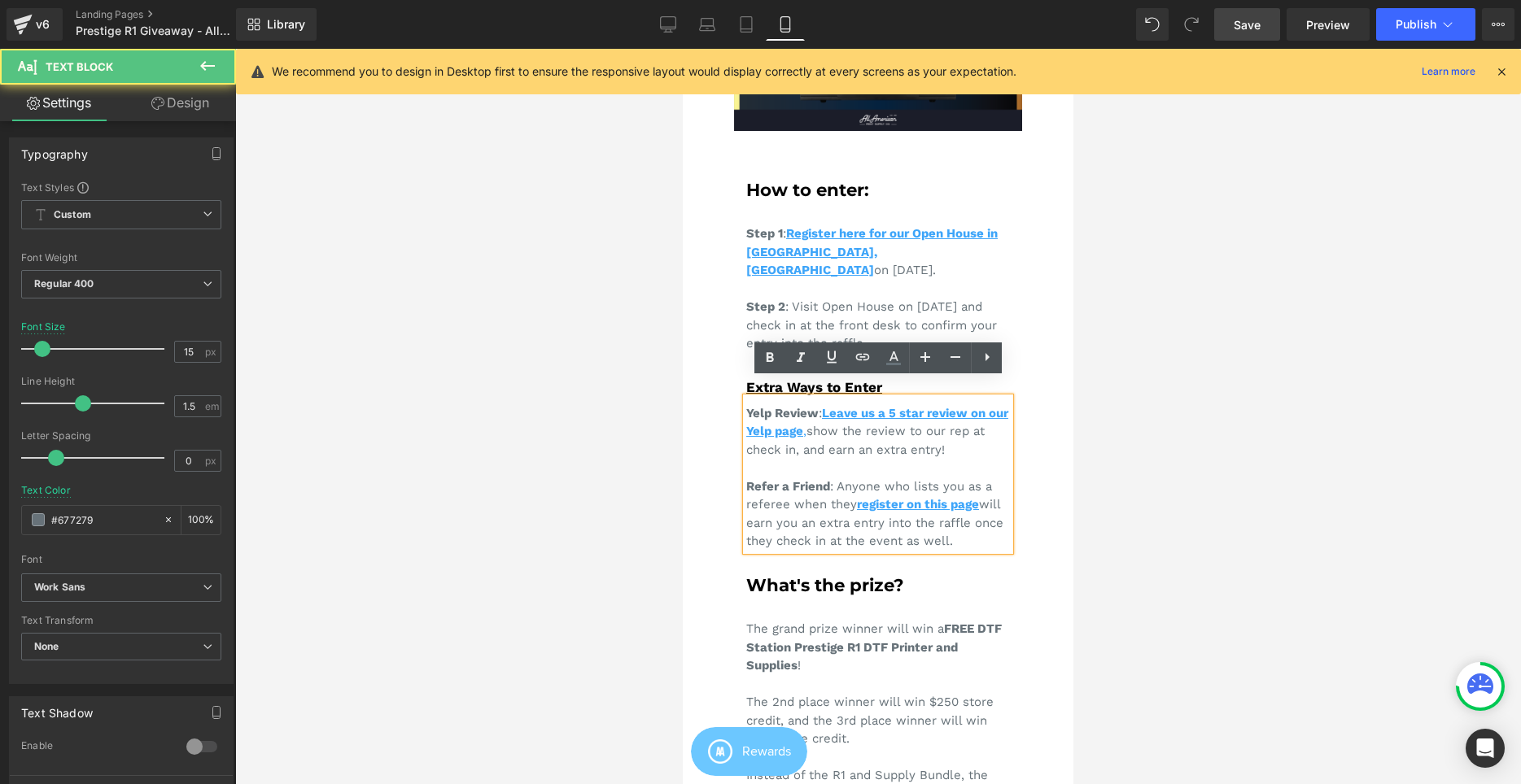
click at [1176, 433] on div at bounding box center [878, 416] width 1286 height 735
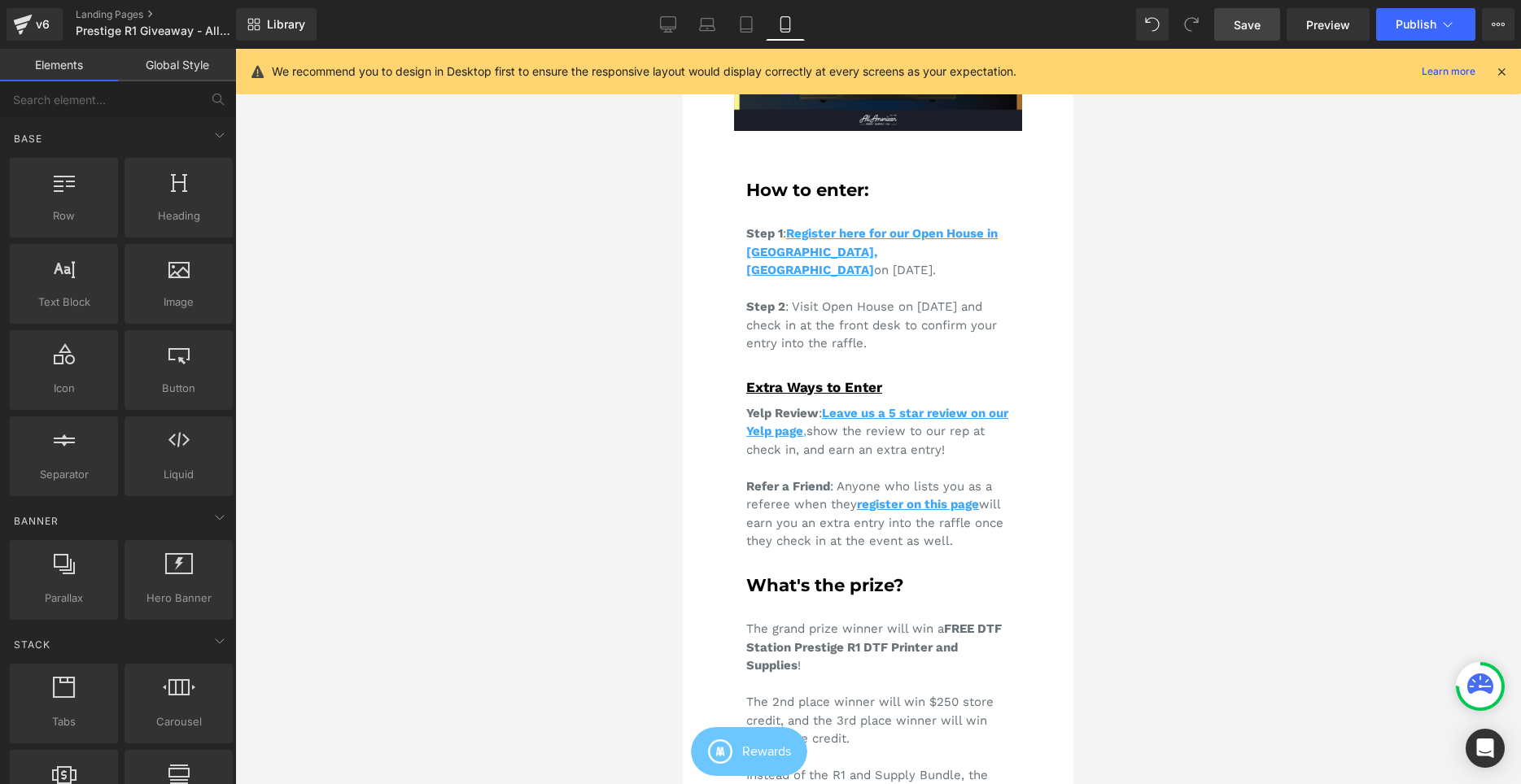
click at [1268, 14] on link "Save" at bounding box center [1246, 24] width 66 height 33
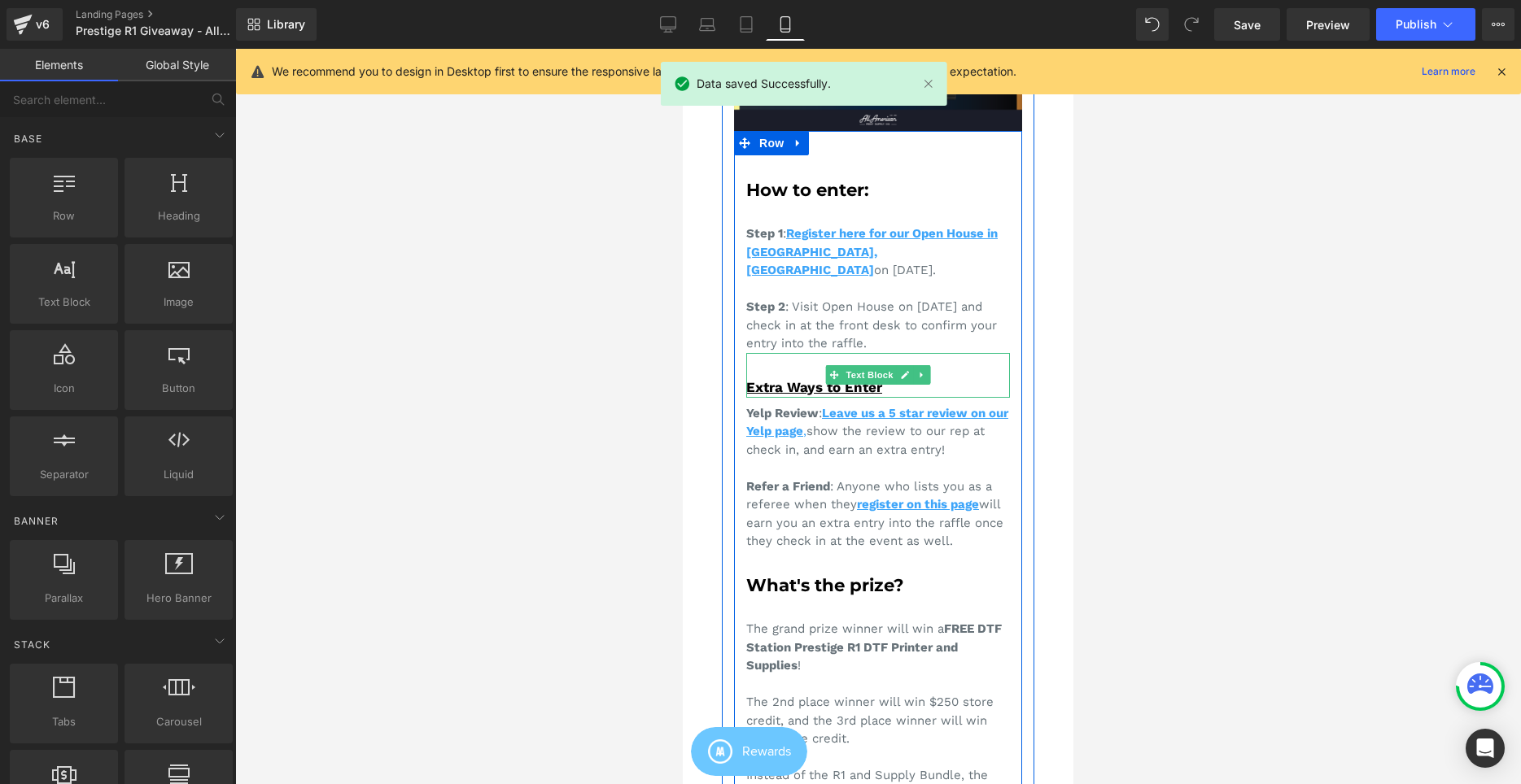
click at [969, 377] on div "Extra Ways to Enter" at bounding box center [877, 387] width 264 height 21
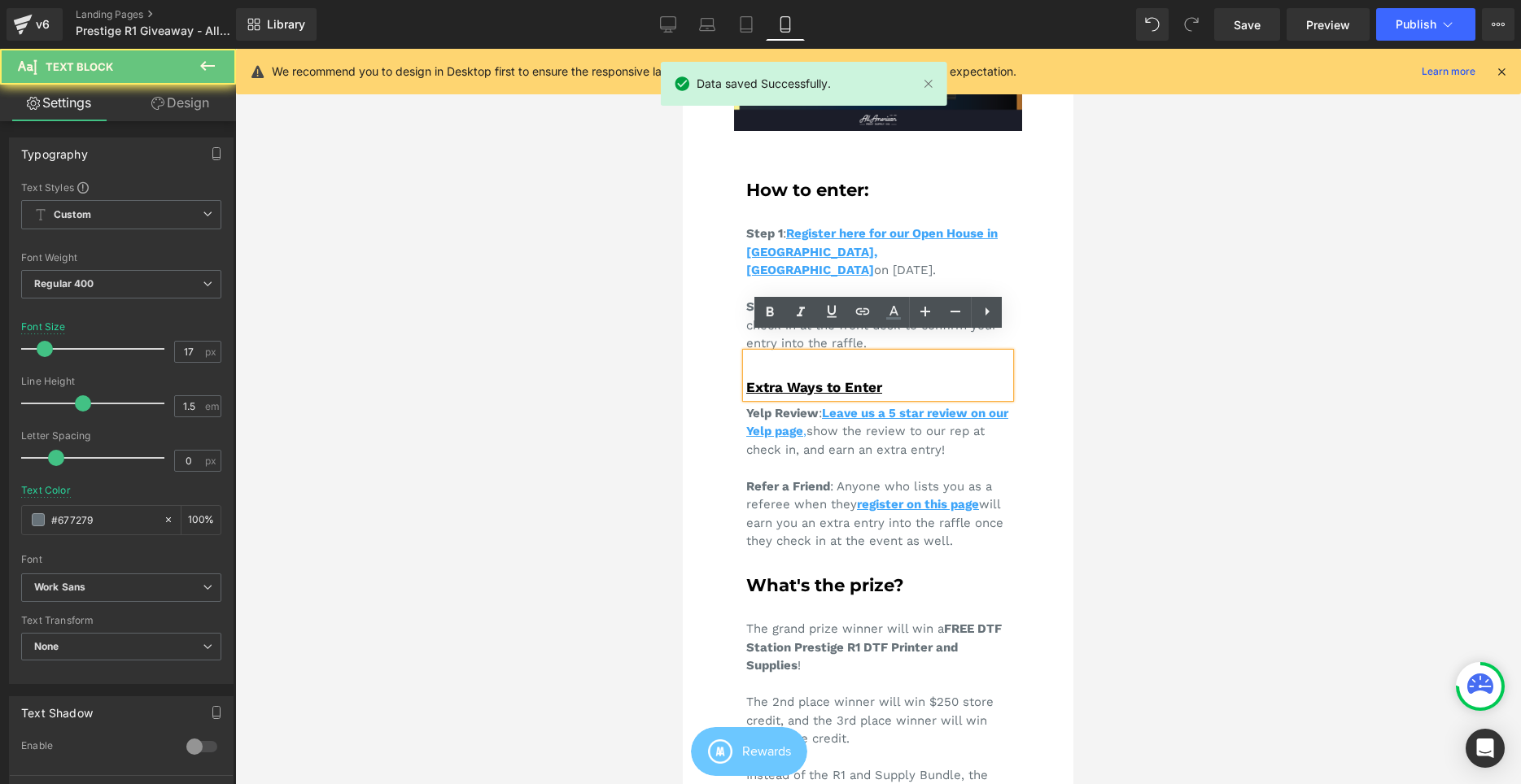
click at [969, 377] on div "Extra Ways to Enter" at bounding box center [877, 387] width 264 height 21
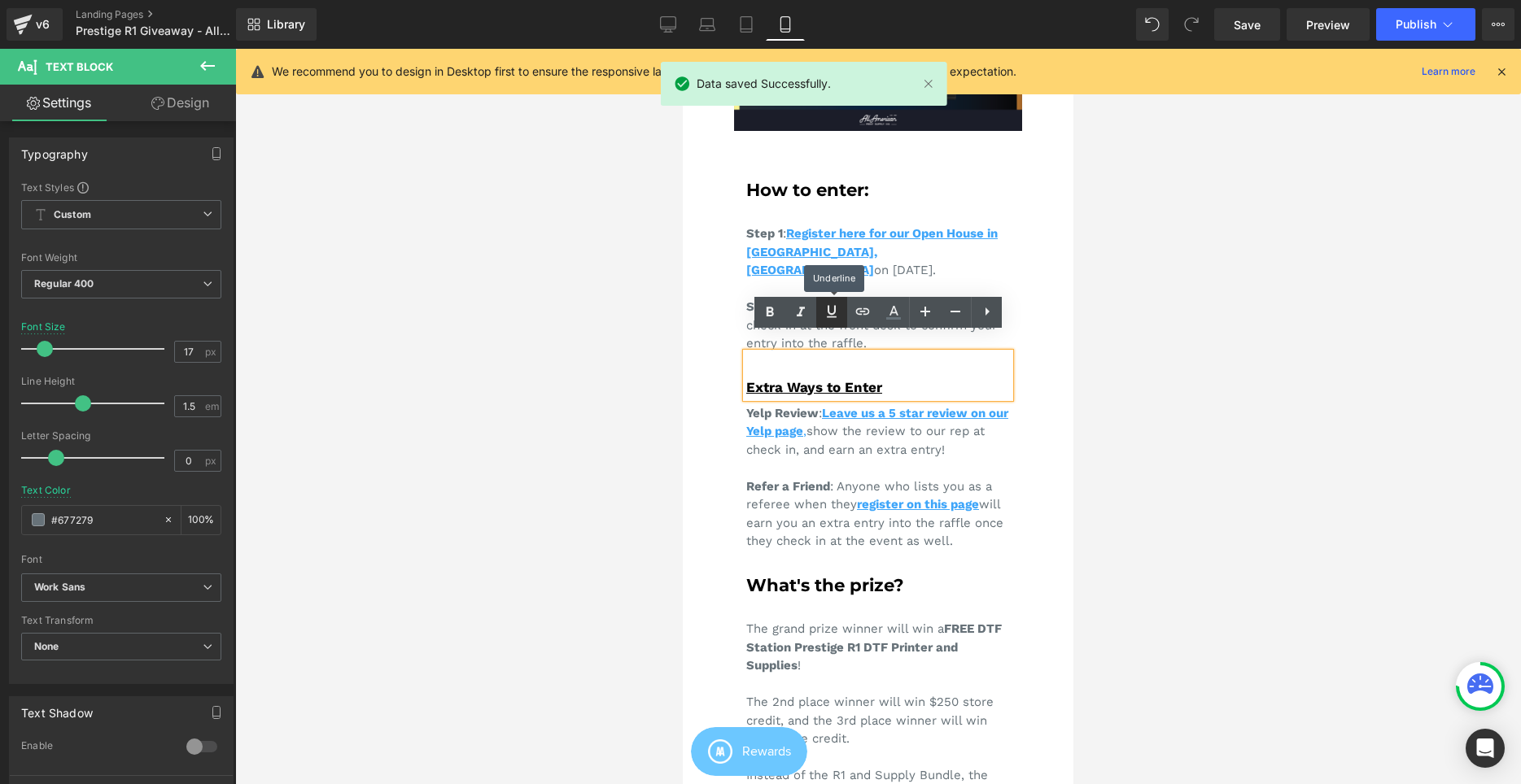
click at [1187, 325] on div at bounding box center [878, 416] width 1286 height 735
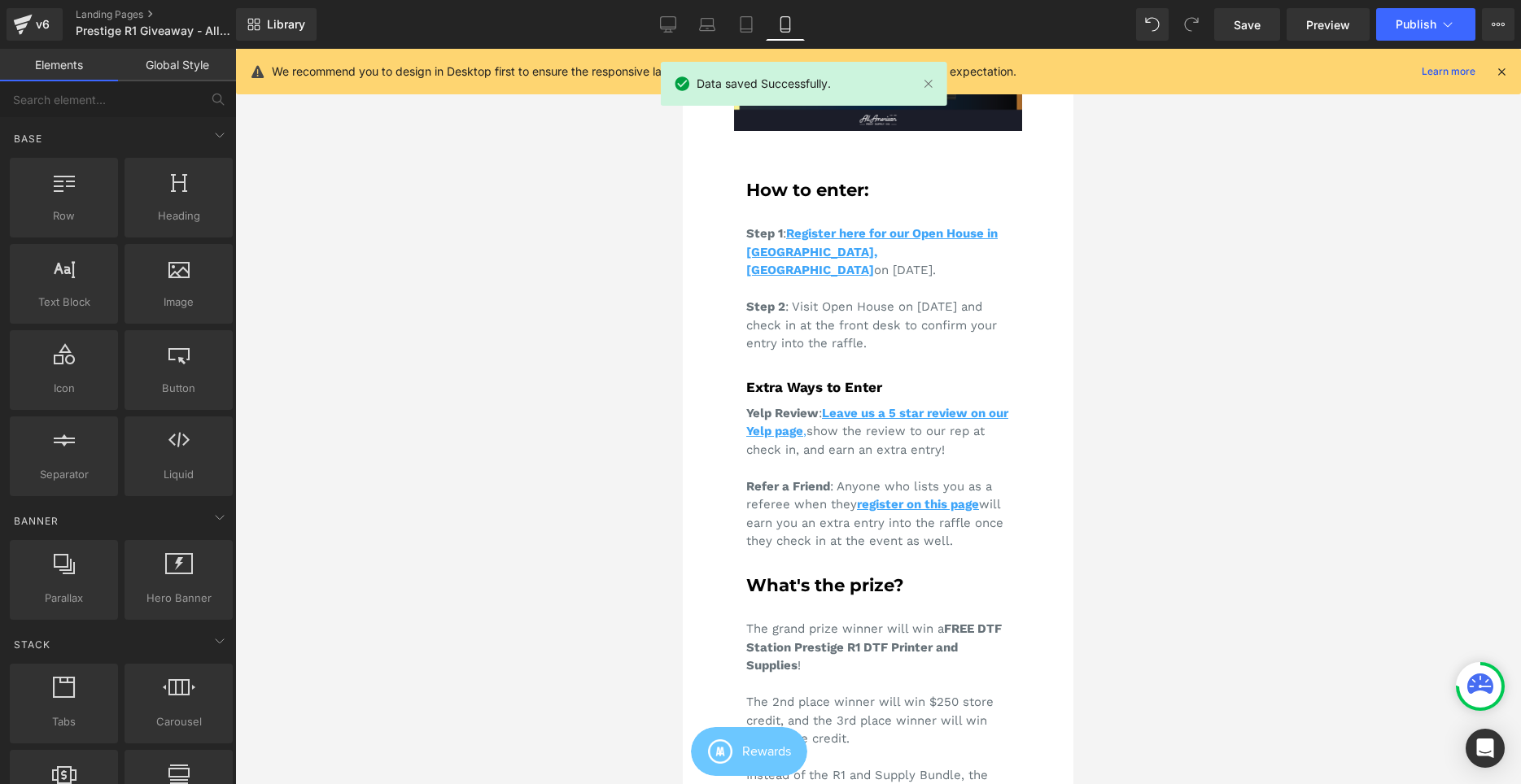
click at [887, 397] on div "Yelp Review : Leave us a 5 star review on our Yelp page , show the review to ou…" at bounding box center [877, 474] width 264 height 153
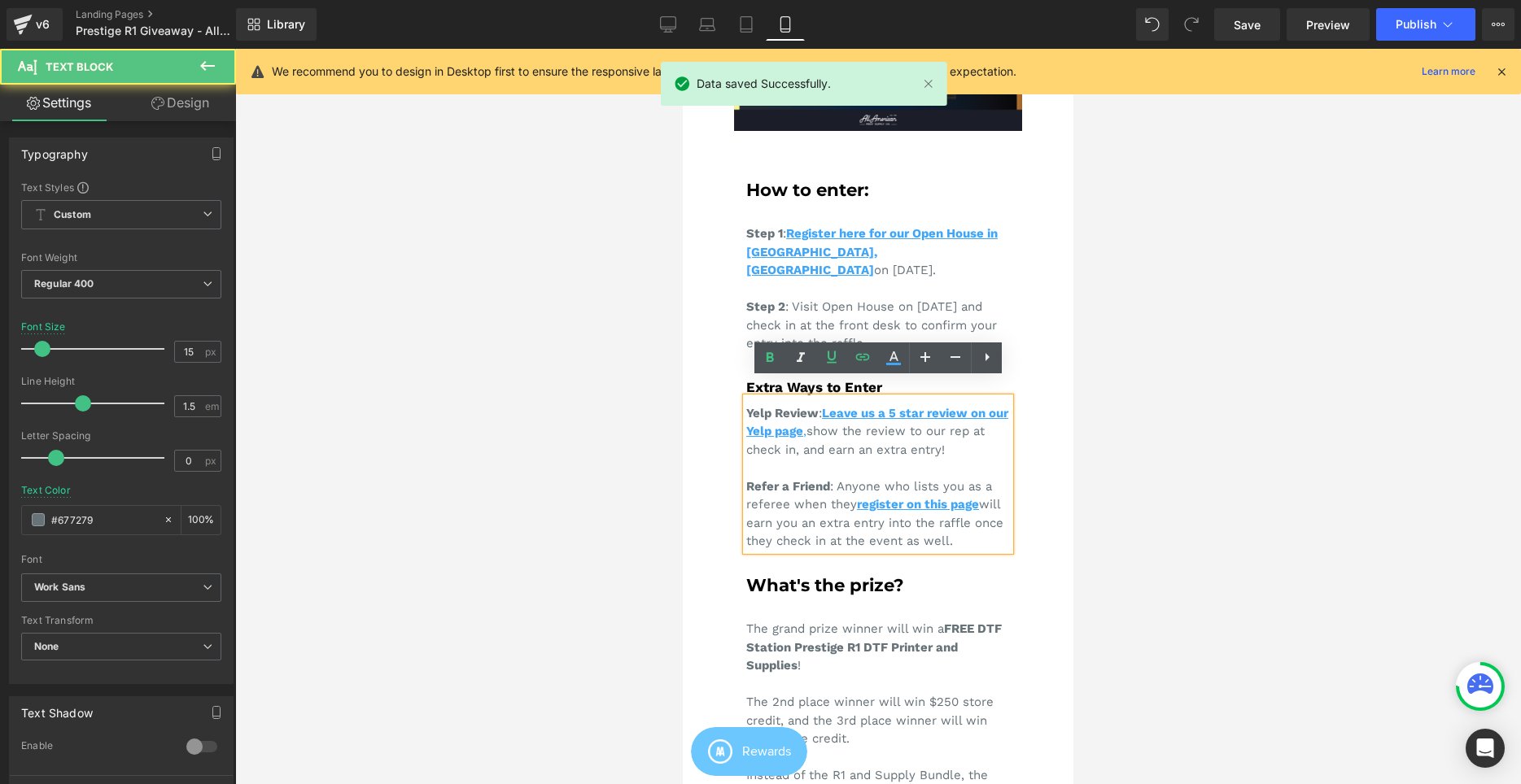
click at [708, 34] on link at bounding box center [547, 17] width 322 height 34
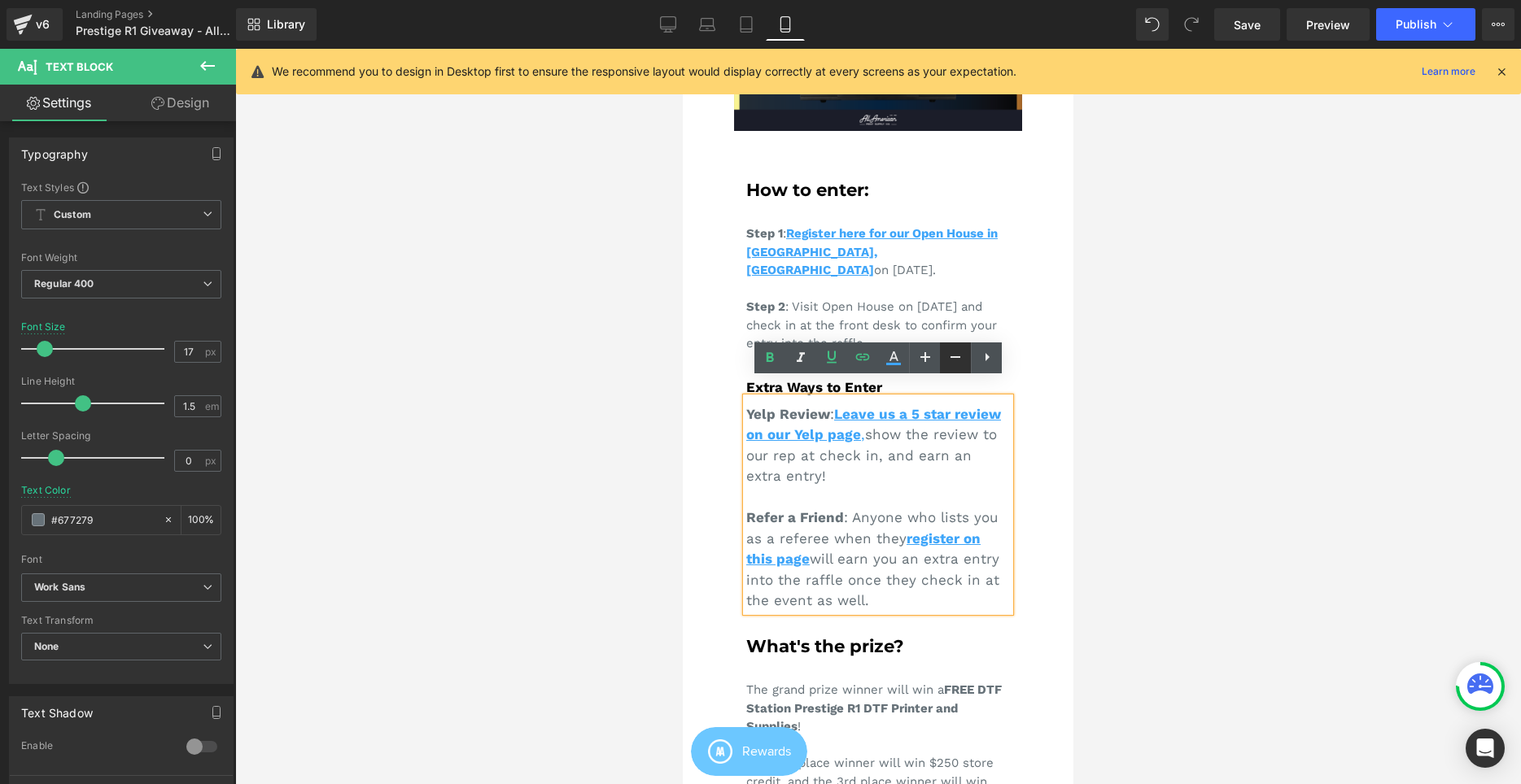
click at [708, 69] on icon at bounding box center [547, 51] width 322 height 34
type input "15"
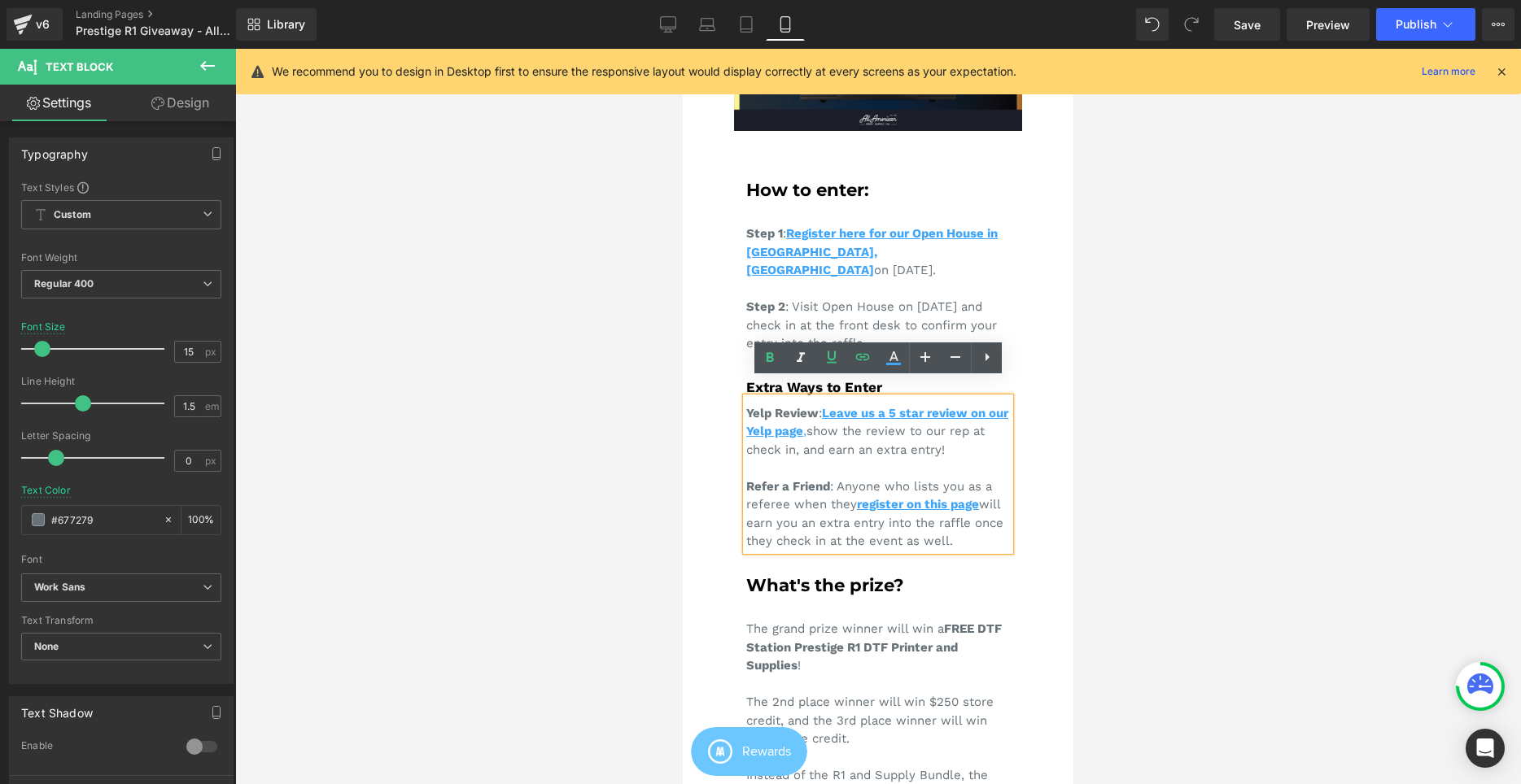
click at [1124, 392] on div at bounding box center [878, 416] width 1286 height 735
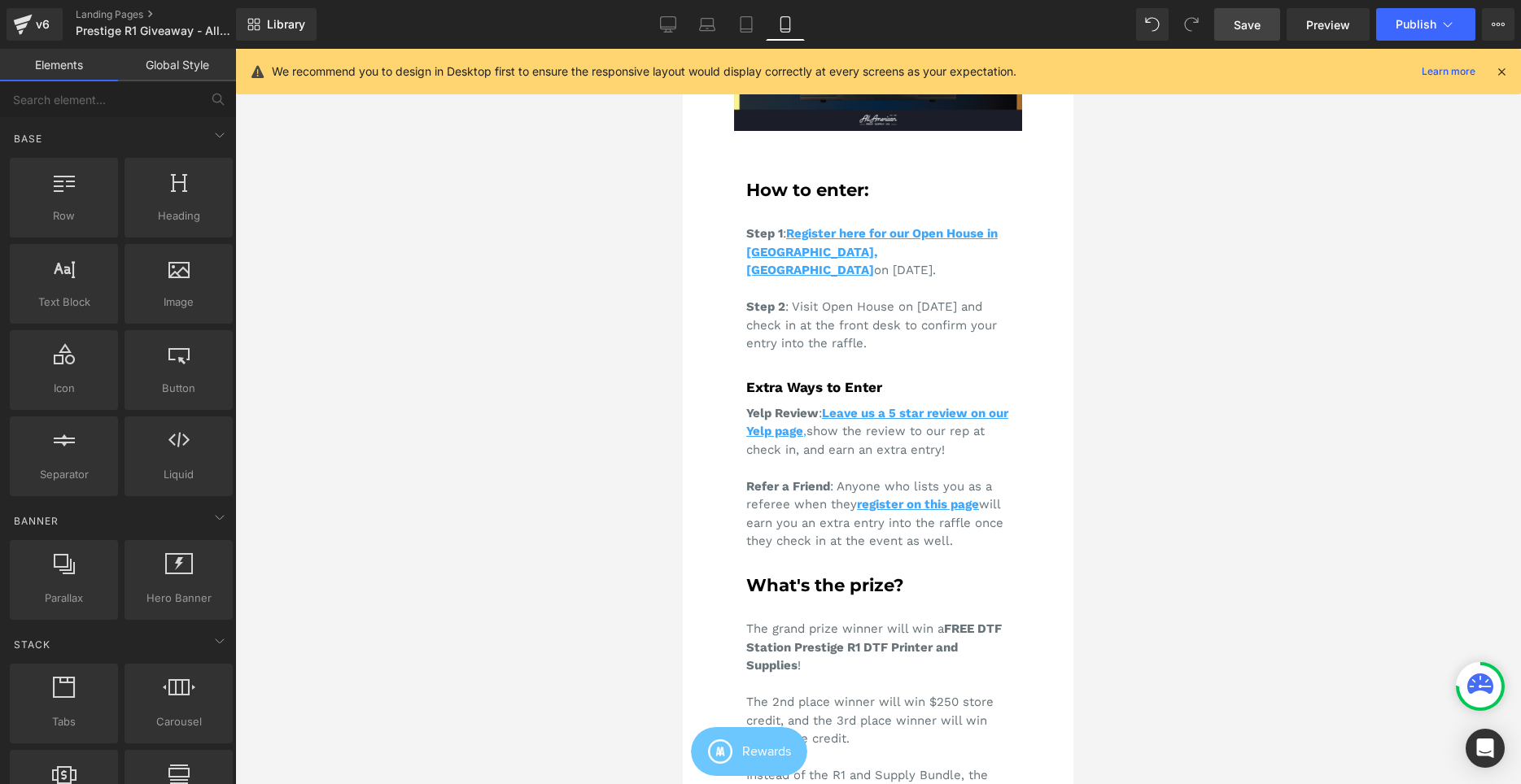
drag, startPoint x: 1268, startPoint y: 13, endPoint x: 628, endPoint y: 125, distance: 649.7
click at [1267, 13] on link "Save" at bounding box center [1246, 24] width 66 height 33
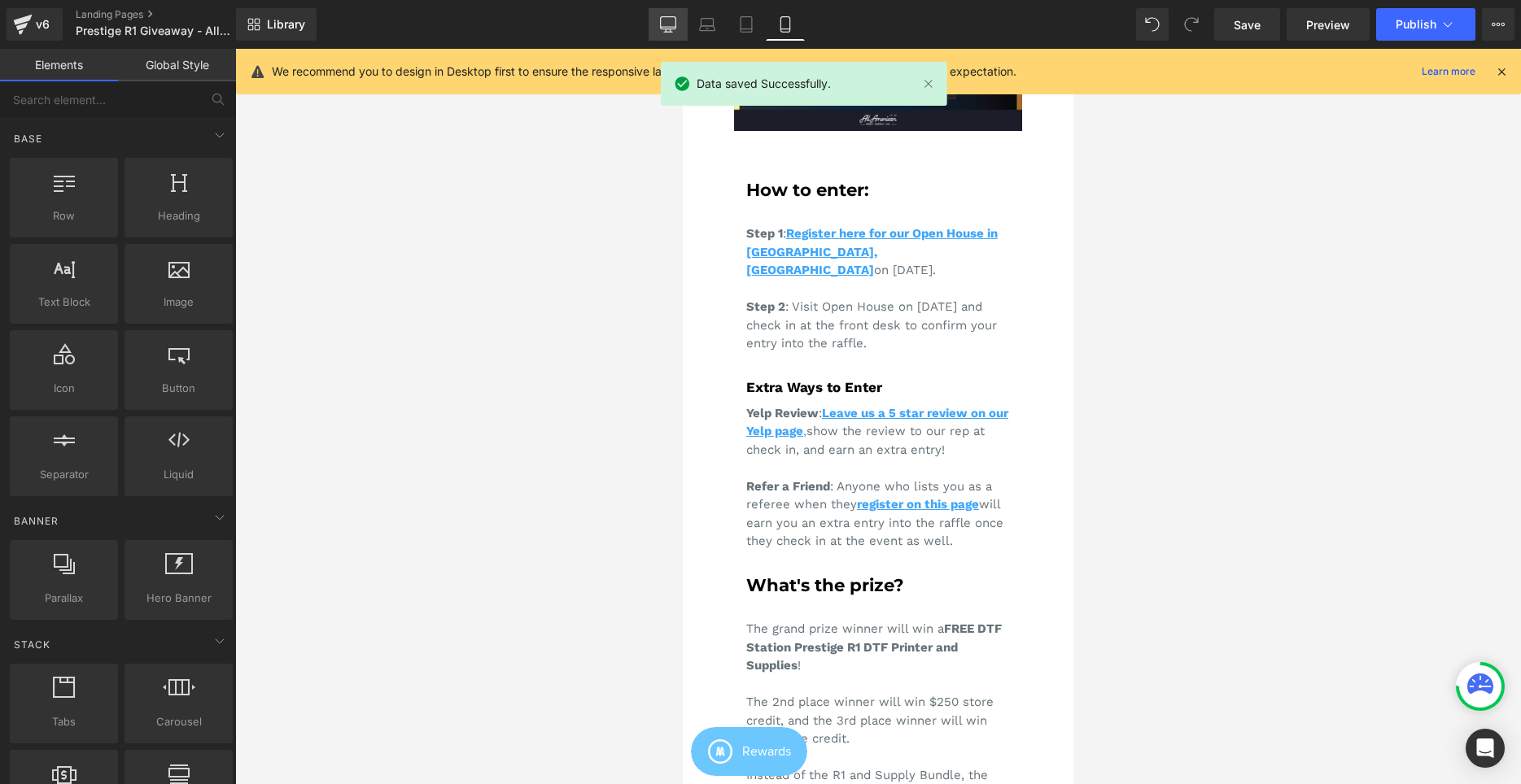
click at [656, 28] on link "Desktop" at bounding box center [668, 24] width 39 height 33
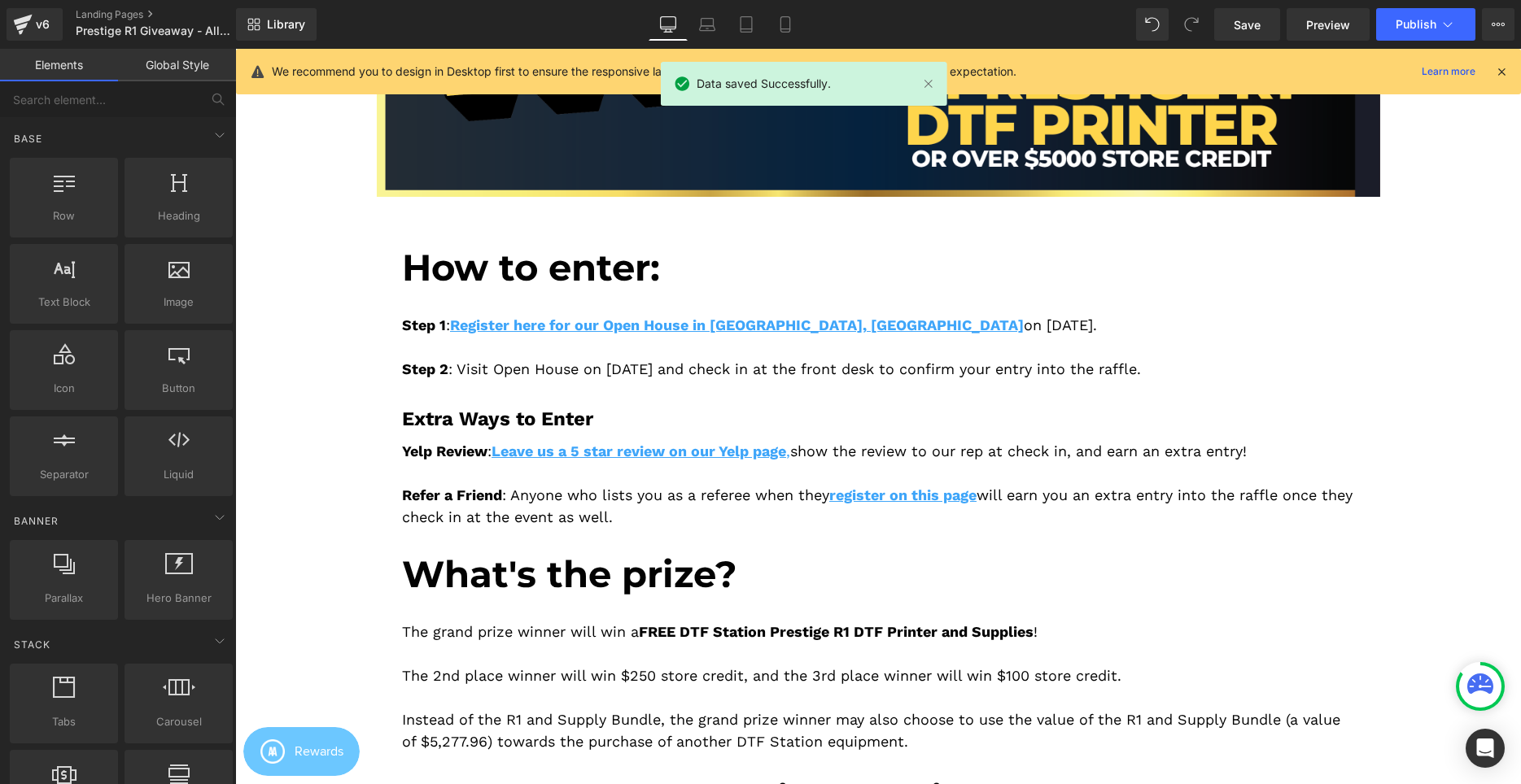
scroll to position [362, 0]
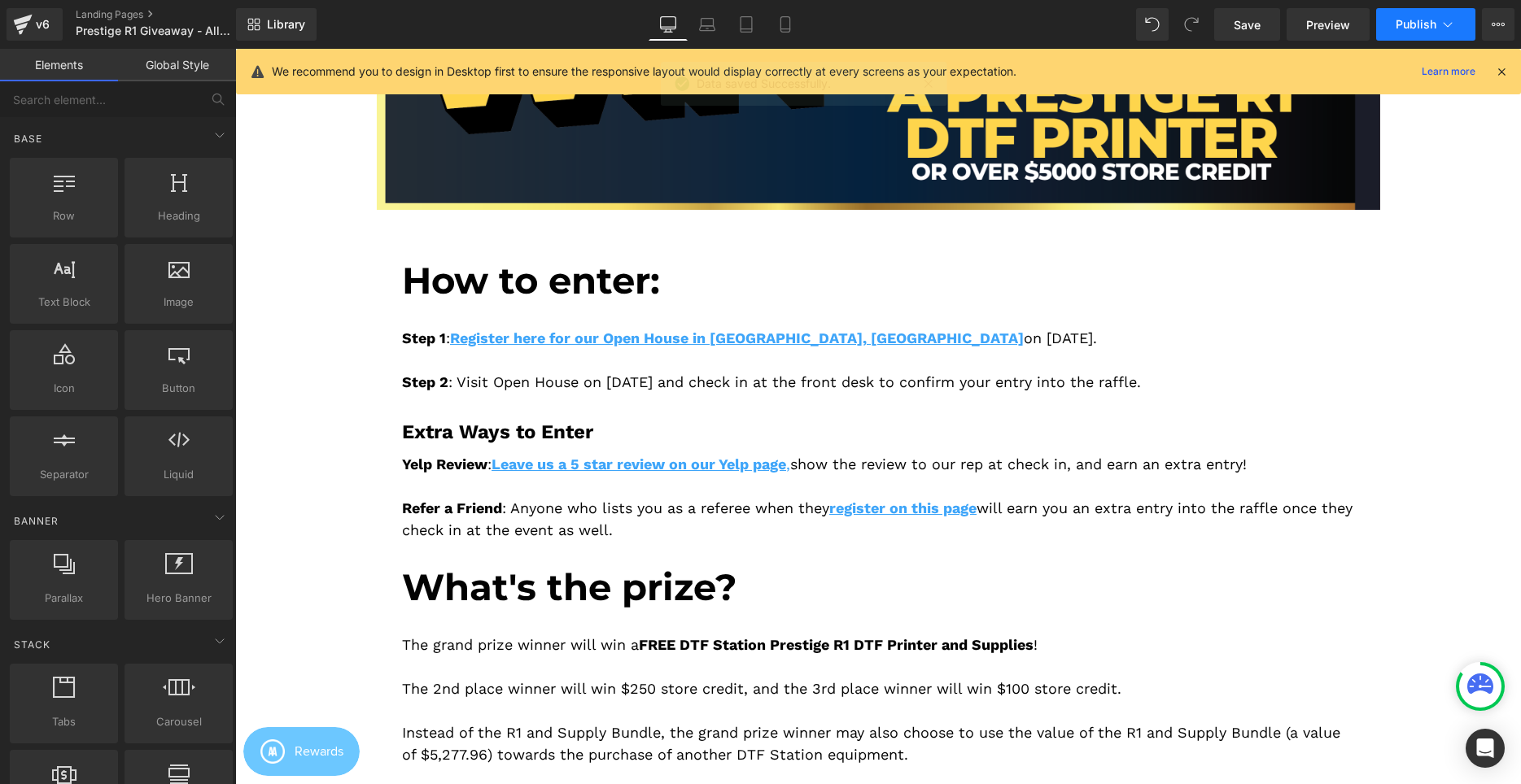
click at [1410, 14] on button "Publish" at bounding box center [1426, 24] width 100 height 33
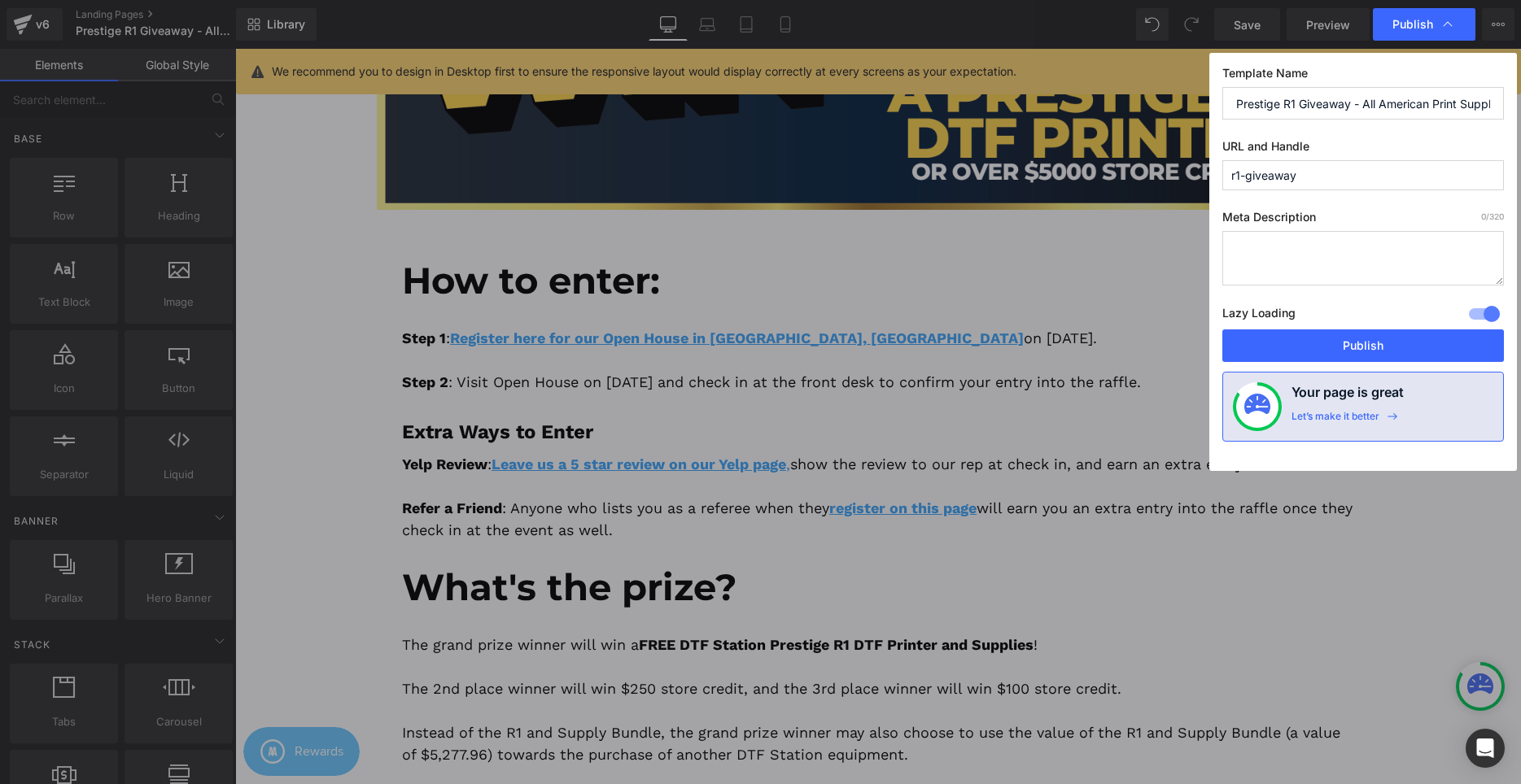
drag, startPoint x: 1261, startPoint y: 316, endPoint x: 1259, endPoint y: 338, distance: 22.1
click at [1261, 319] on label "Lazy Loading Build" at bounding box center [1258, 316] width 73 height 27
drag, startPoint x: 1259, startPoint y: 338, endPoint x: 510, endPoint y: 371, distance: 749.7
click at [1259, 338] on button "Publish" at bounding box center [1363, 346] width 281 height 33
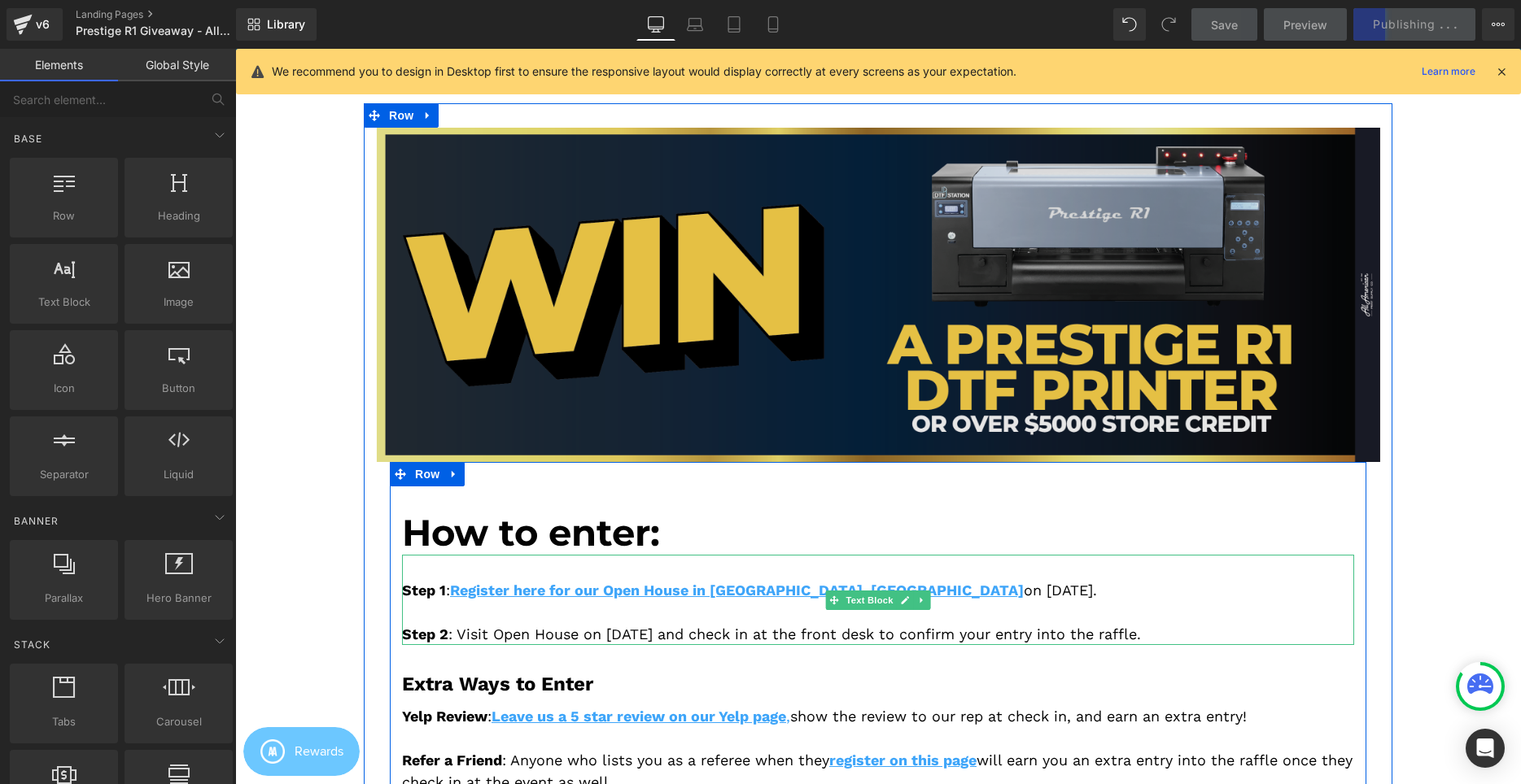
scroll to position [30, 0]
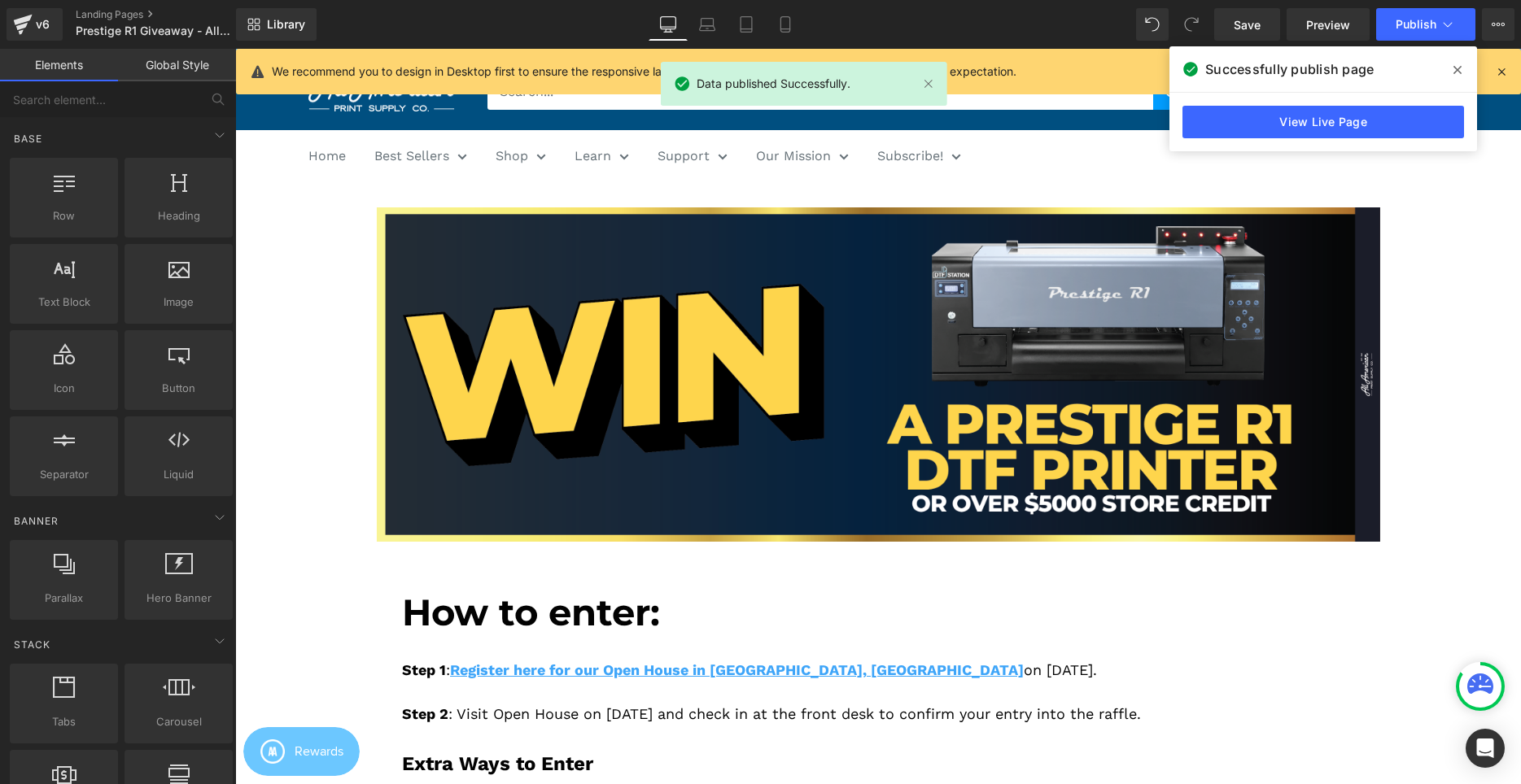
click at [1332, 145] on div "View Live Page" at bounding box center [1323, 122] width 307 height 59
click at [1335, 130] on link "View Live Page" at bounding box center [1323, 121] width 281 height 33
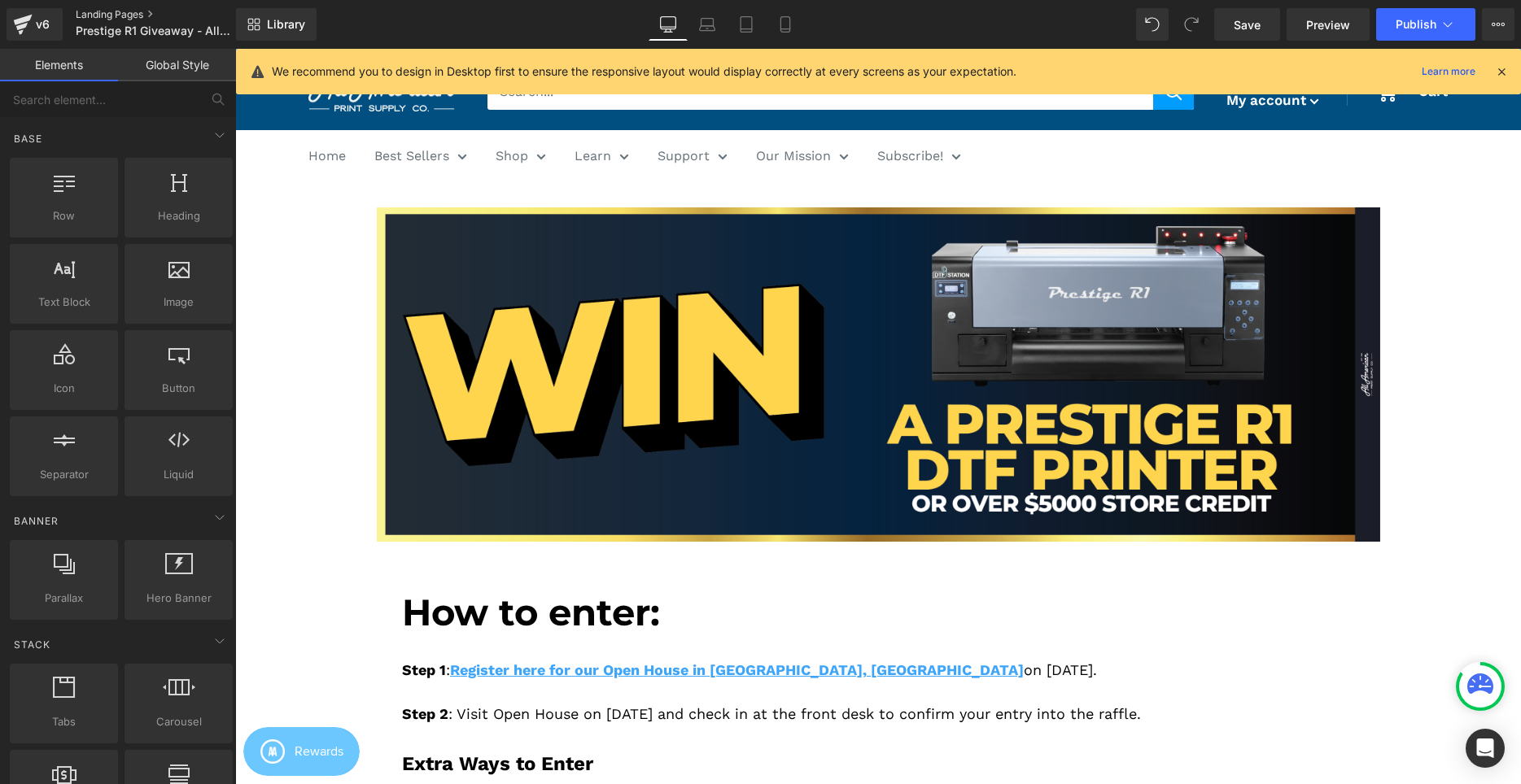
click at [89, 14] on link "Landing Pages" at bounding box center [169, 15] width 188 height 13
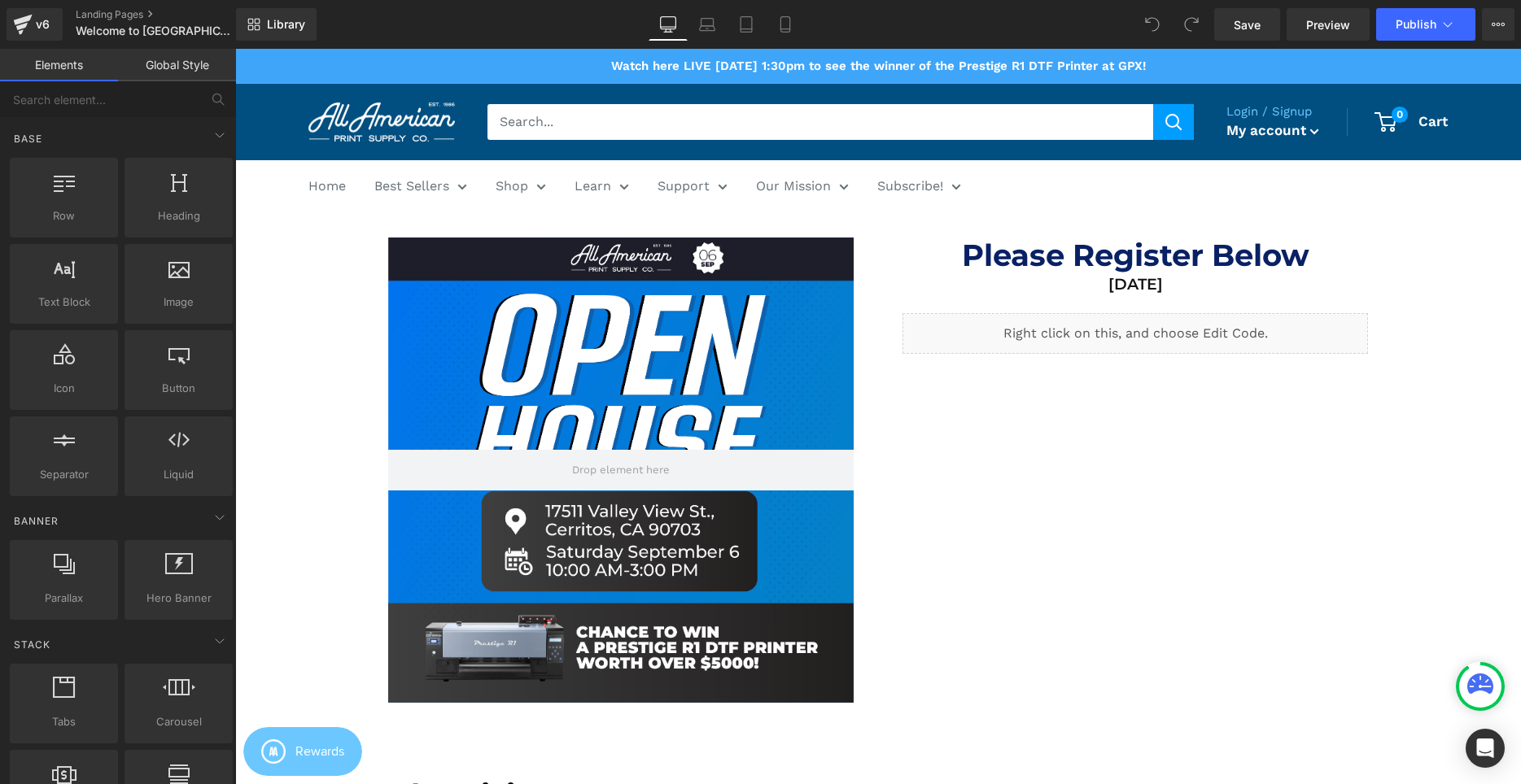
click at [1182, 424] on div "Hero Banner Row Please Register Below Heading [DATE] Heading [GEOGRAPHIC_DATA]" at bounding box center [878, 474] width 1029 height 522
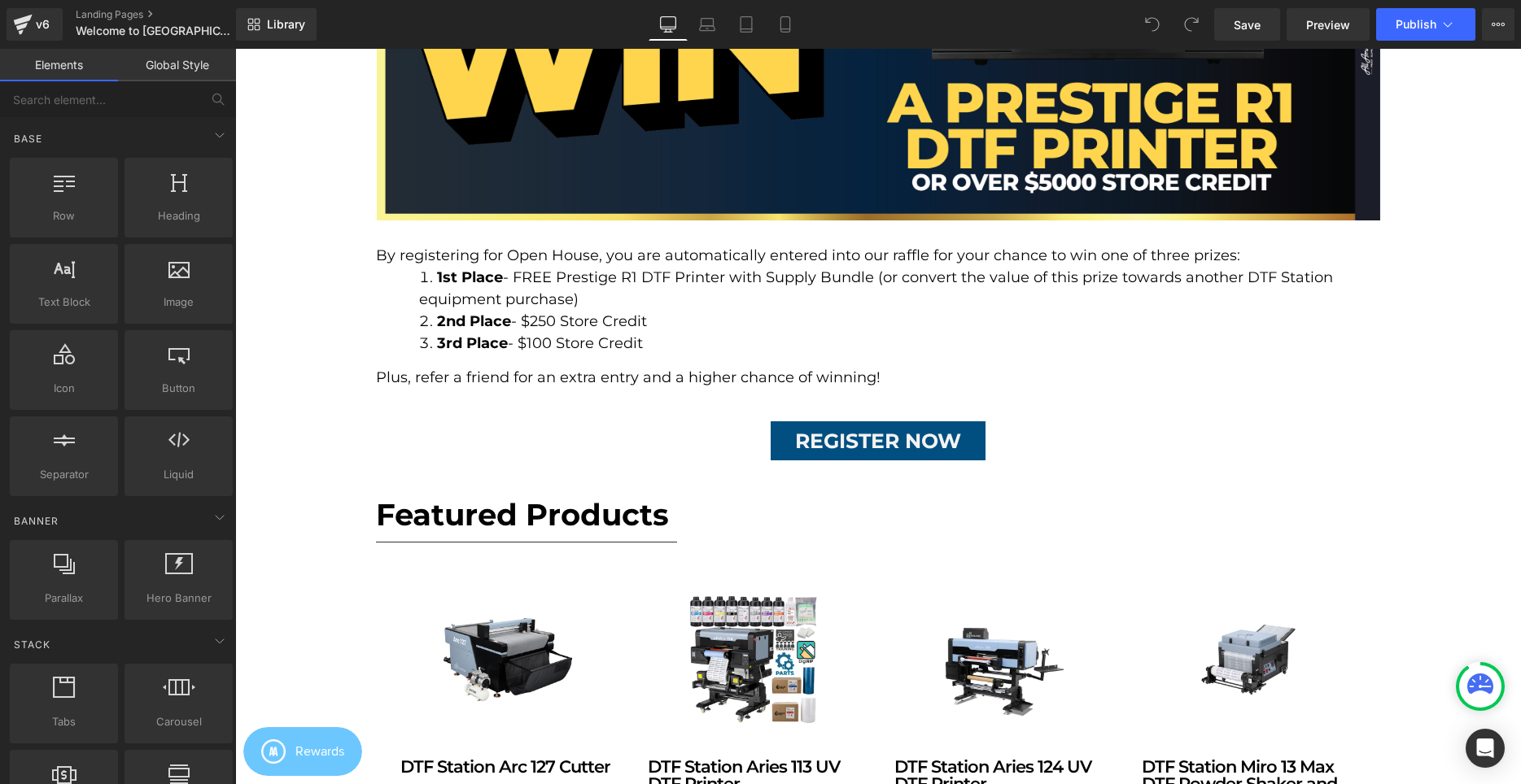
scroll to position [1244, 0]
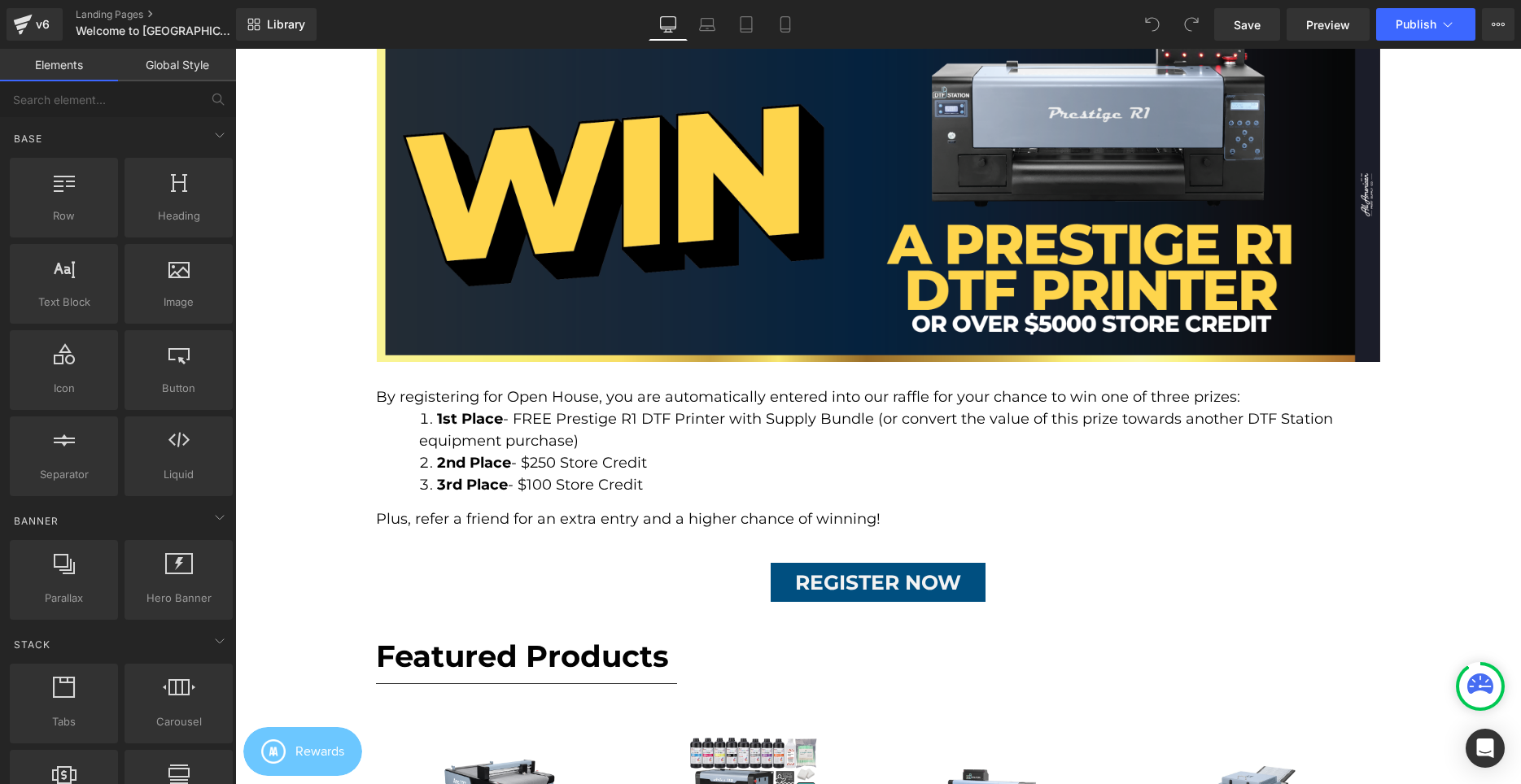
click at [563, 406] on div "By registering for Open House, you are automatically entered into our raffle fo…" at bounding box center [878, 385] width 1005 height 46
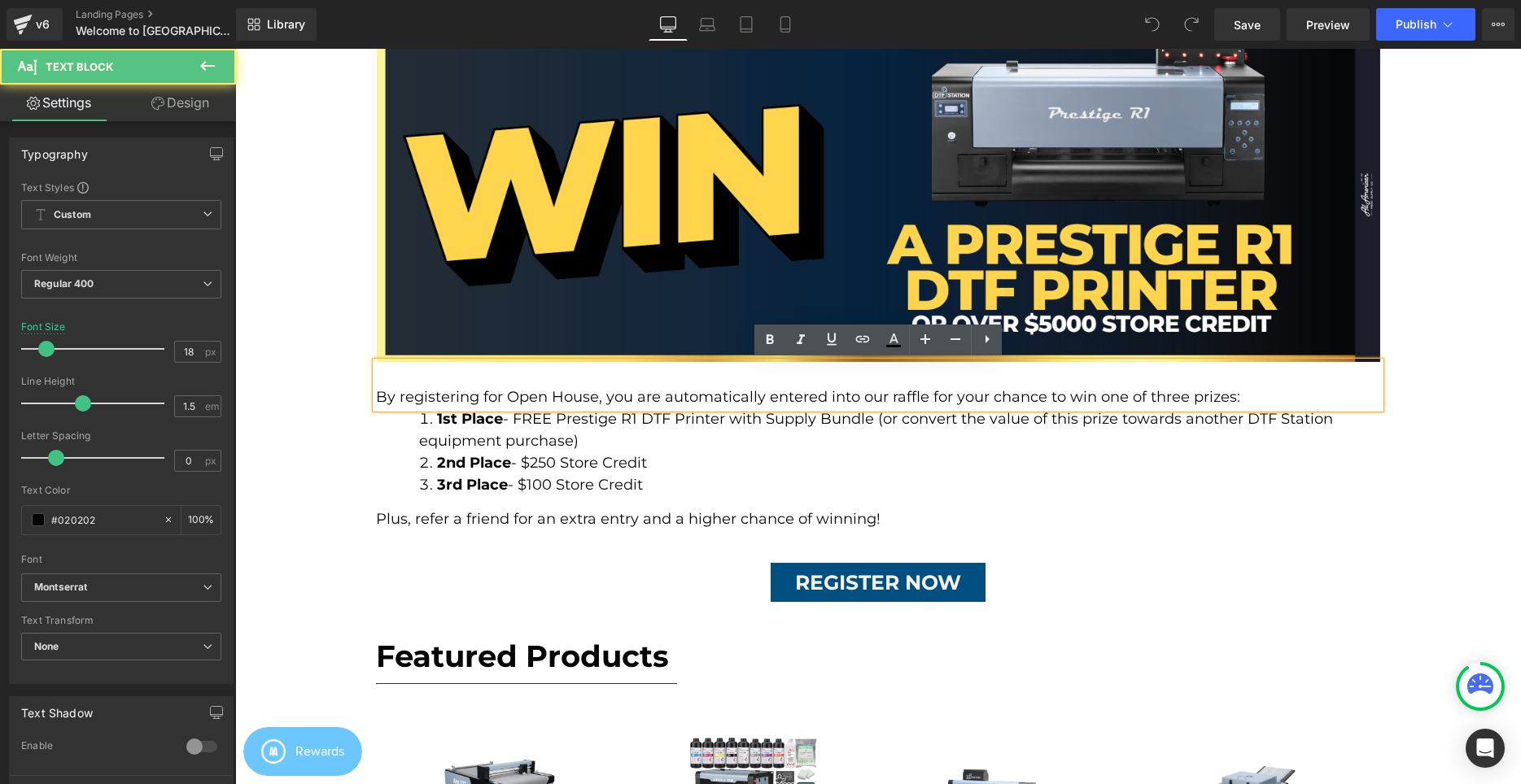
click at [506, 405] on p "By registering for Open House, you are automatically entered into our raffle fo…" at bounding box center [878, 397] width 1005 height 22
click at [585, 398] on p "By registering for Open House, you are automatically entered into our raffle fo…" at bounding box center [878, 397] width 1005 height 22
click at [482, 400] on p "By registering for Open House, you are automatically entered into our raffle fo…" at bounding box center [878, 397] width 1005 height 22
click at [499, 395] on p "By registering for Open House, you are automatically entered into our raffle fo…" at bounding box center [878, 397] width 1005 height 22
click at [508, 401] on p "By registering for Open House, you are automatically entered into our raffle fo…" at bounding box center [878, 397] width 1005 height 22
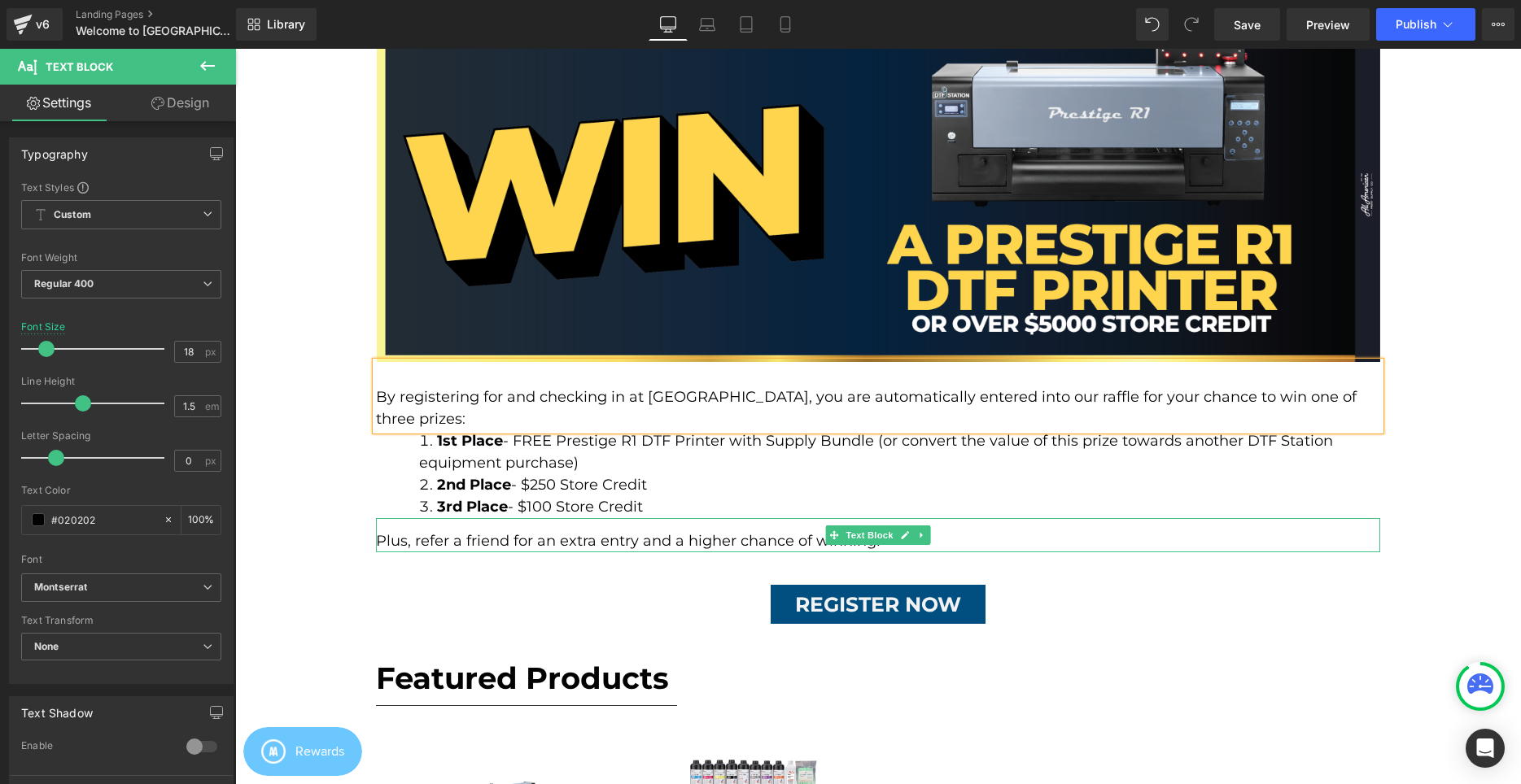
click at [707, 530] on p "Plus, refer a friend for an extra entry and a higher chance of winning!" at bounding box center [878, 541] width 1005 height 22
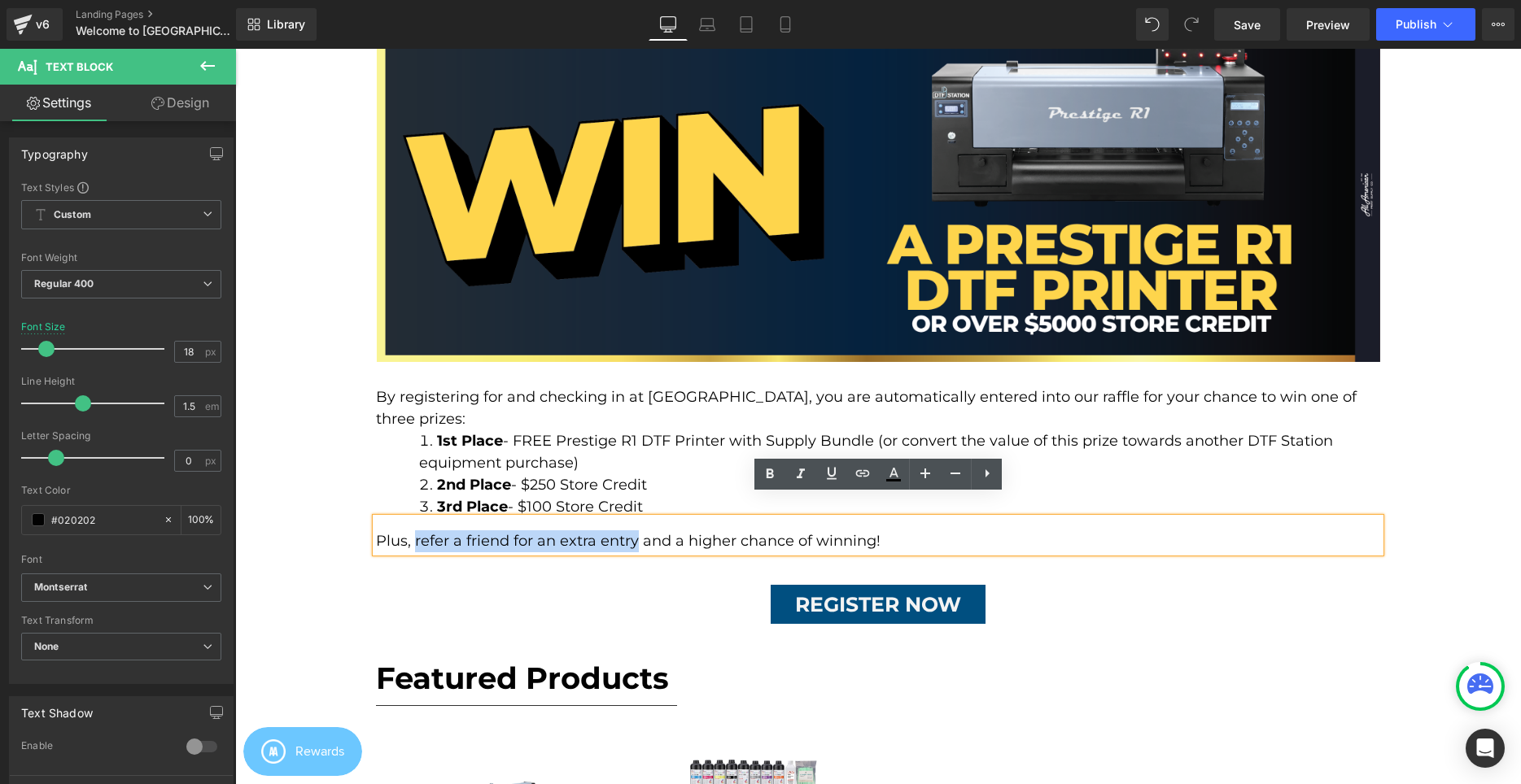
drag, startPoint x: 413, startPoint y: 520, endPoint x: 634, endPoint y: 518, distance: 221.0
click at [634, 530] on p "Plus, refer a friend for an extra entry and a higher chance of winning!" at bounding box center [878, 541] width 1005 height 22
click at [649, 585] on div "REGISTER NOW" at bounding box center [878, 604] width 1286 height 39
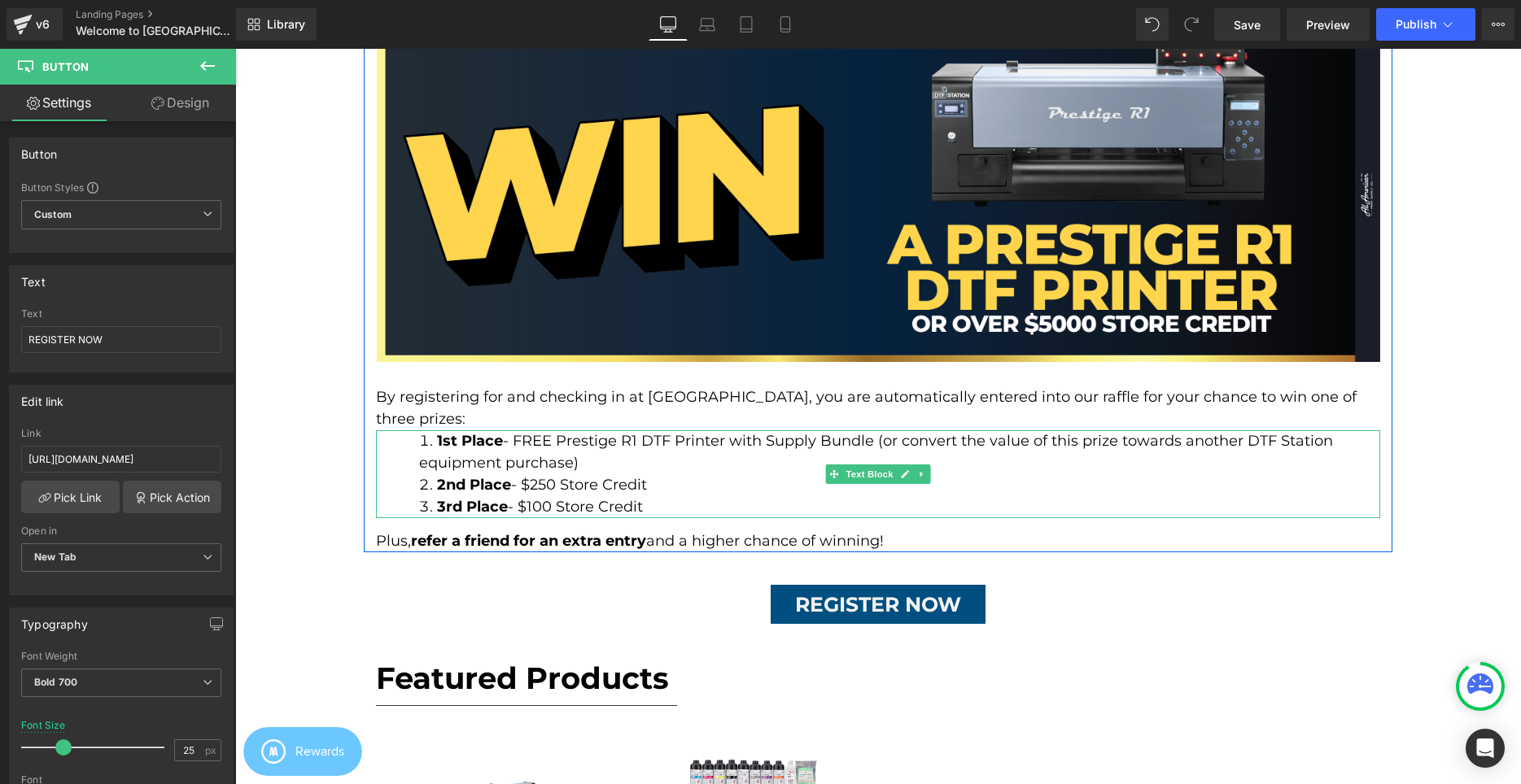
click at [511, 430] on li "1st Place - FREE Prestige R1 DTF Printer with Supply Bundle (or convert the val…" at bounding box center [879, 452] width 919 height 44
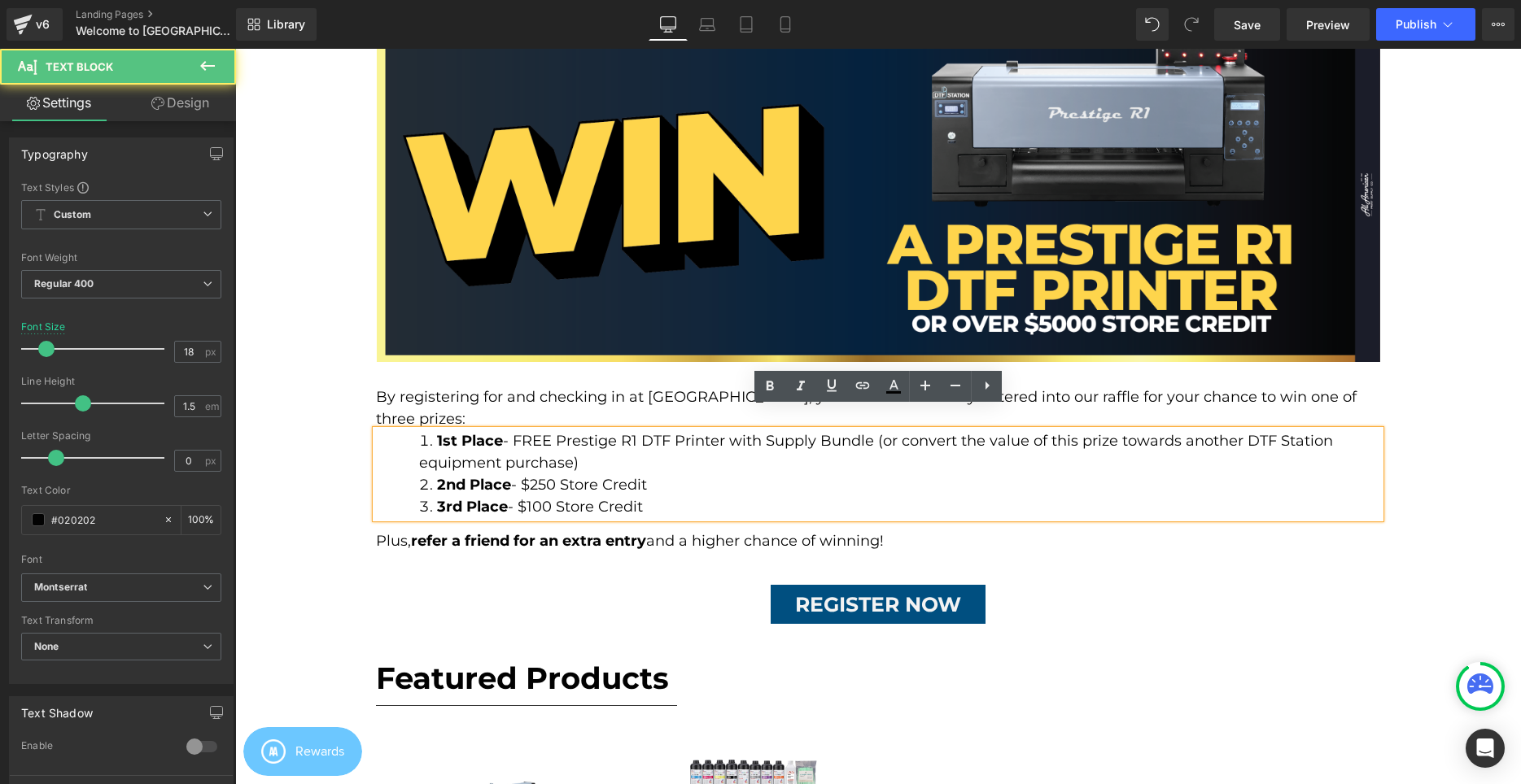
click at [434, 430] on li "1st Place - FREE Prestige R1 DTF Printer with Supply Bundle (or convert the val…" at bounding box center [879, 452] width 919 height 44
click at [989, 386] on icon at bounding box center [987, 386] width 4 height 8
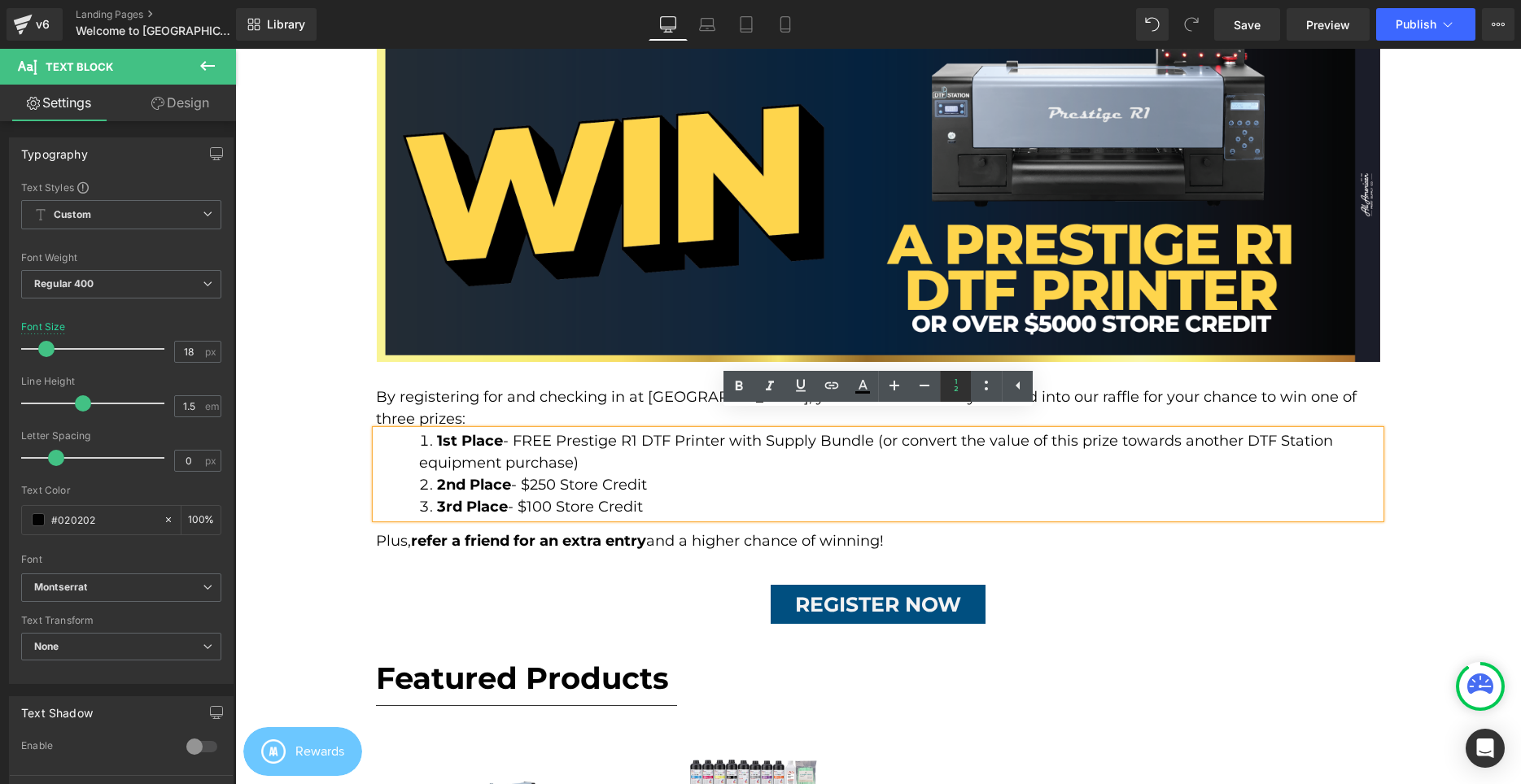
click at [966, 388] on link at bounding box center [955, 386] width 31 height 31
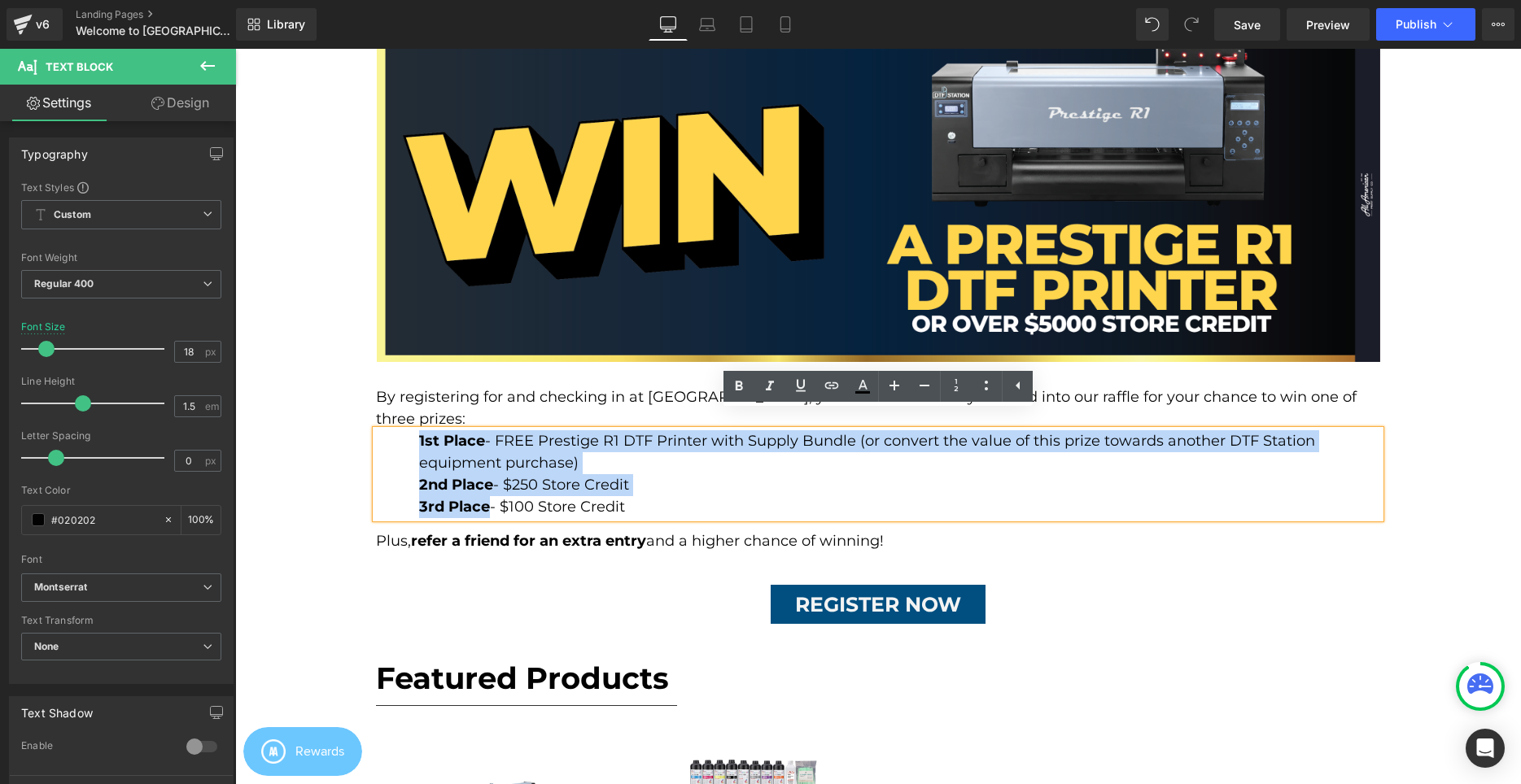
click at [555, 453] on div "1st Place - FREE Prestige R1 DTF Printer with Supply Bundle (or convert the val…" at bounding box center [878, 474] width 1005 height 88
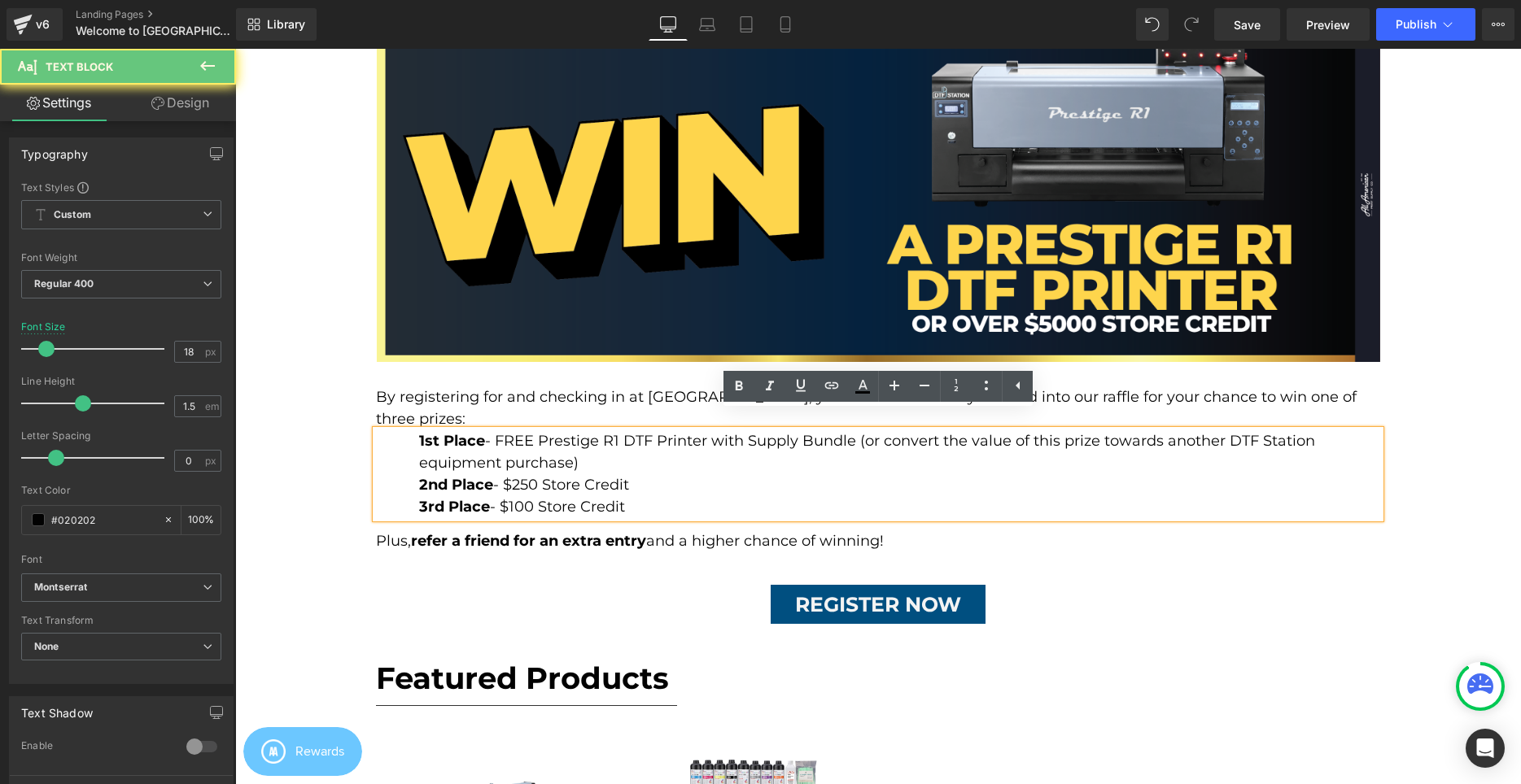
click at [780, 457] on div "1st Place - FREE Prestige R1 DTF Printer with Supply Bundle (or convert the val…" at bounding box center [878, 474] width 1005 height 88
click at [780, 480] on div "1st Place - FREE Prestige R1 DTF Printer with Supply Bundle (or convert the val…" at bounding box center [878, 474] width 1005 height 88
click at [403, 430] on div "1st Place - FREE Prestige R1 DTF Printer with Supply Bundle (or convert the val…" at bounding box center [878, 474] width 1005 height 88
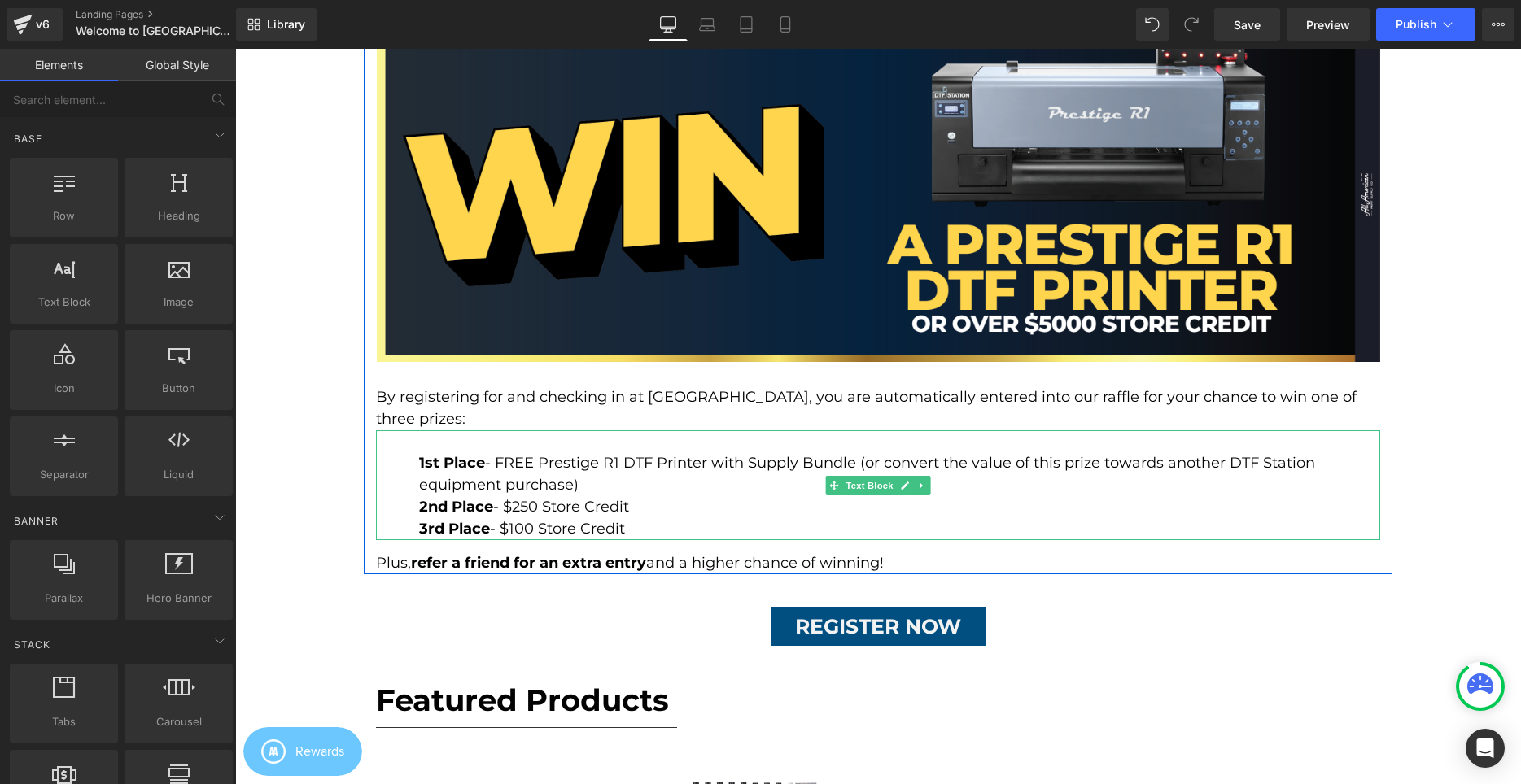
click at [645, 461] on div "1st Place - FREE Prestige R1 DTF Printer with Supply Bundle (or convert the val…" at bounding box center [879, 474] width 919 height 44
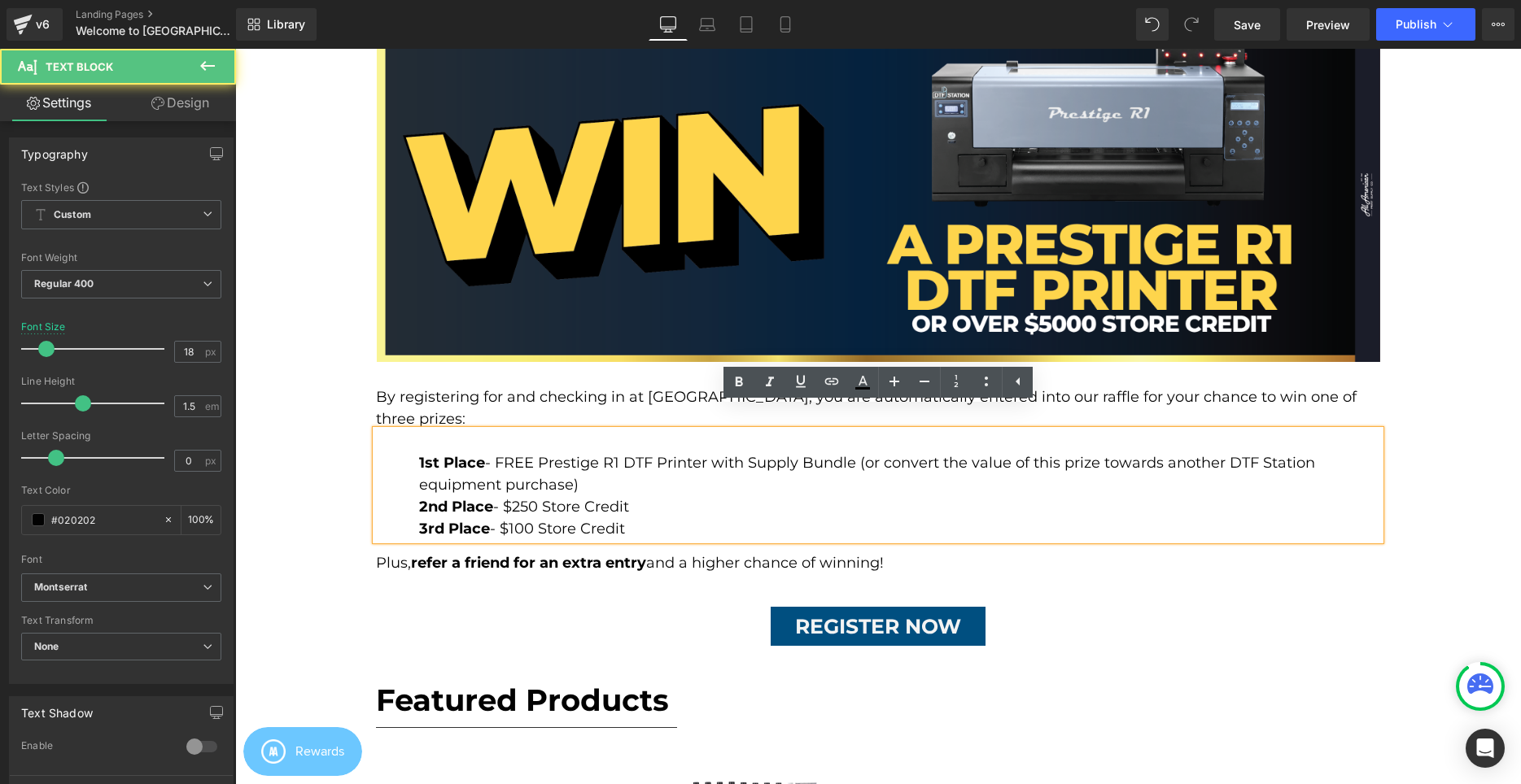
drag, startPoint x: 858, startPoint y: 455, endPoint x: 864, endPoint y: 441, distance: 15.2
click at [864, 453] on div "1st Place - FREE Prestige R1 DTF Printer with Supply Bundle (or convert the val…" at bounding box center [879, 474] width 919 height 44
click at [0, 0] on link at bounding box center [0, 0] width 0 height 0
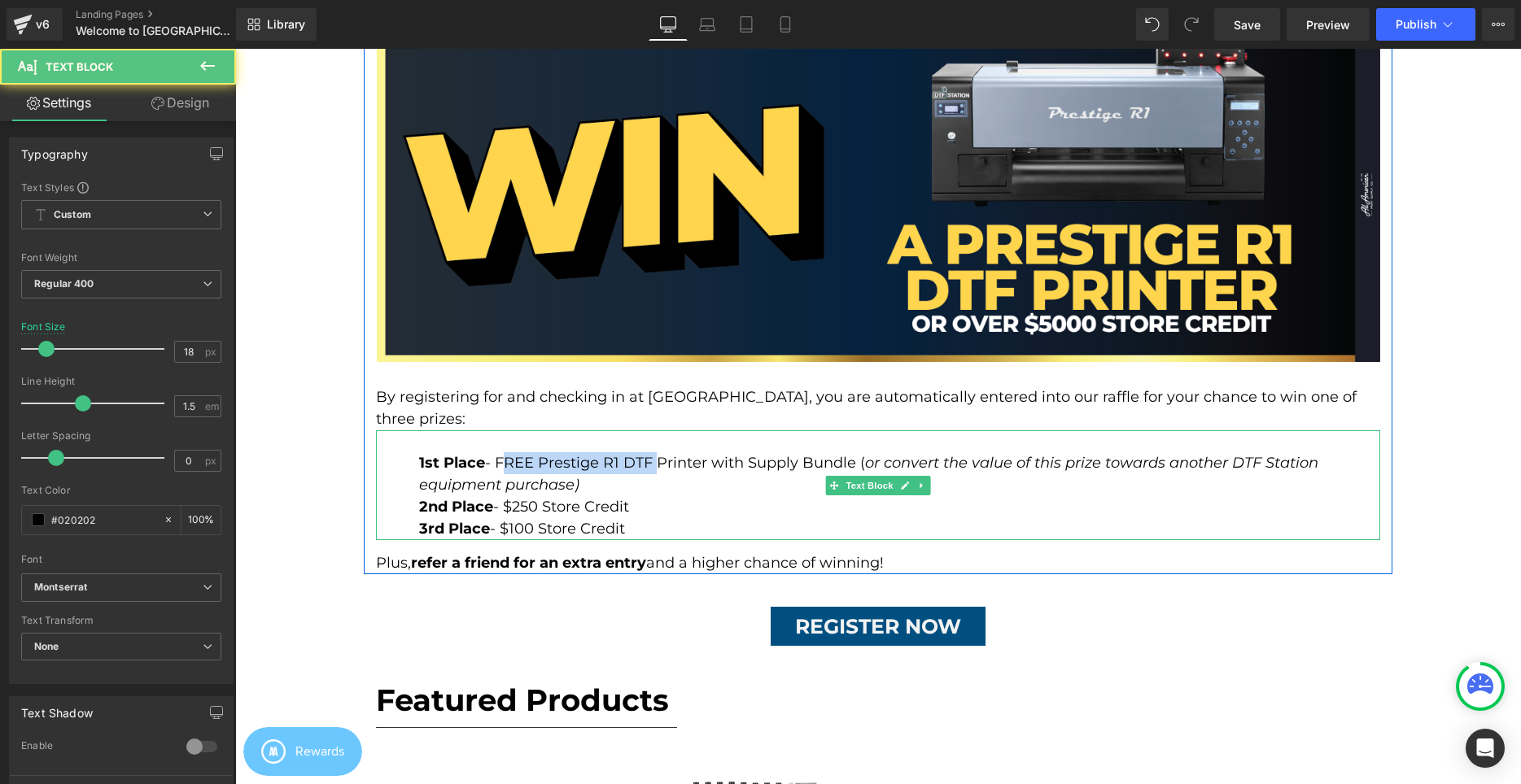
drag, startPoint x: 500, startPoint y: 443, endPoint x: 655, endPoint y: 441, distance: 155.0
click at [655, 453] on div "1st Place - FREE Prestige R1 DTF Printer with Supply Bundle ( or convert the va…" at bounding box center [879, 474] width 919 height 44
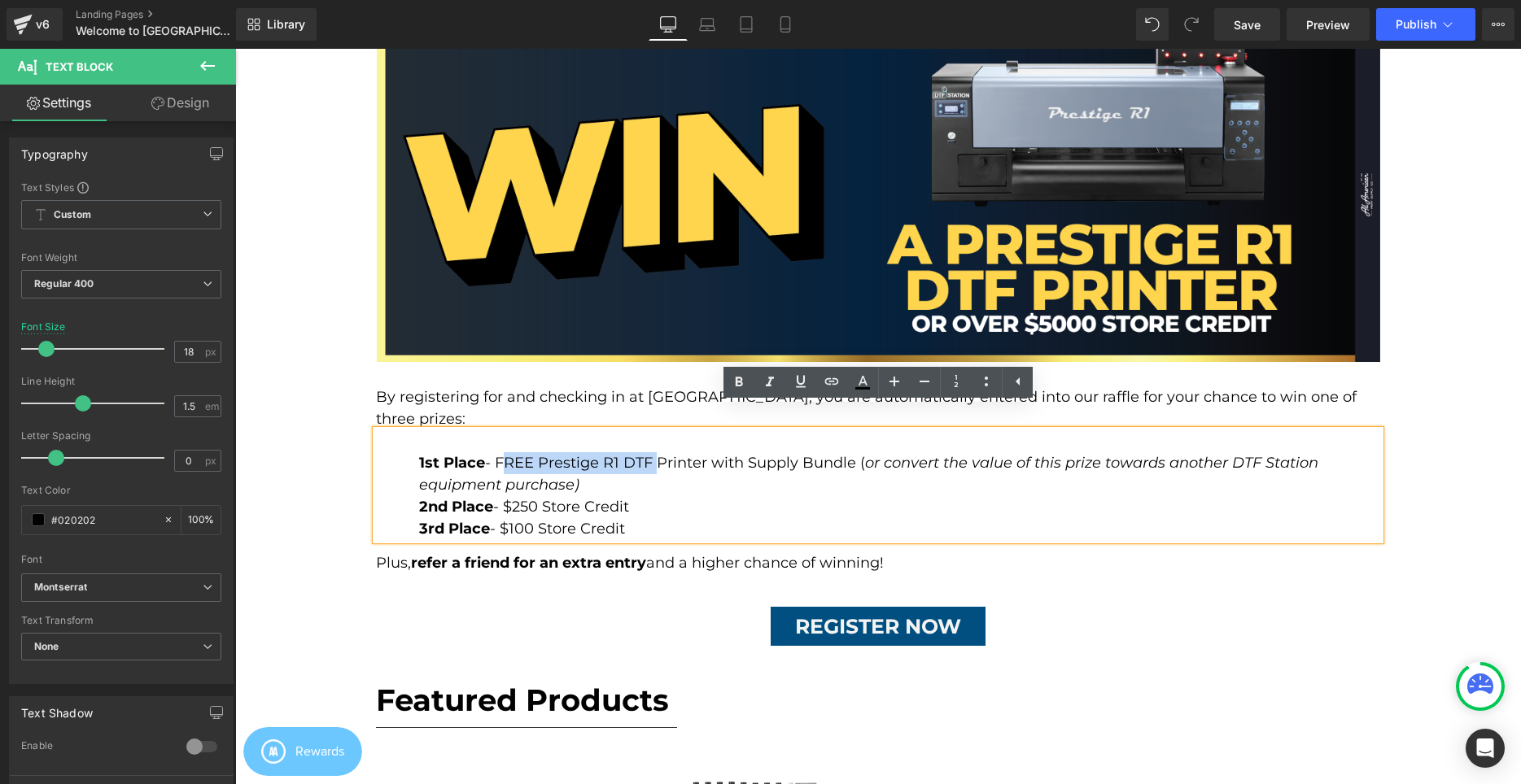
click at [626, 453] on div "1st Place - FREE Prestige R1 DTF Printer with Supply Bundle ( or convert the va…" at bounding box center [879, 474] width 919 height 44
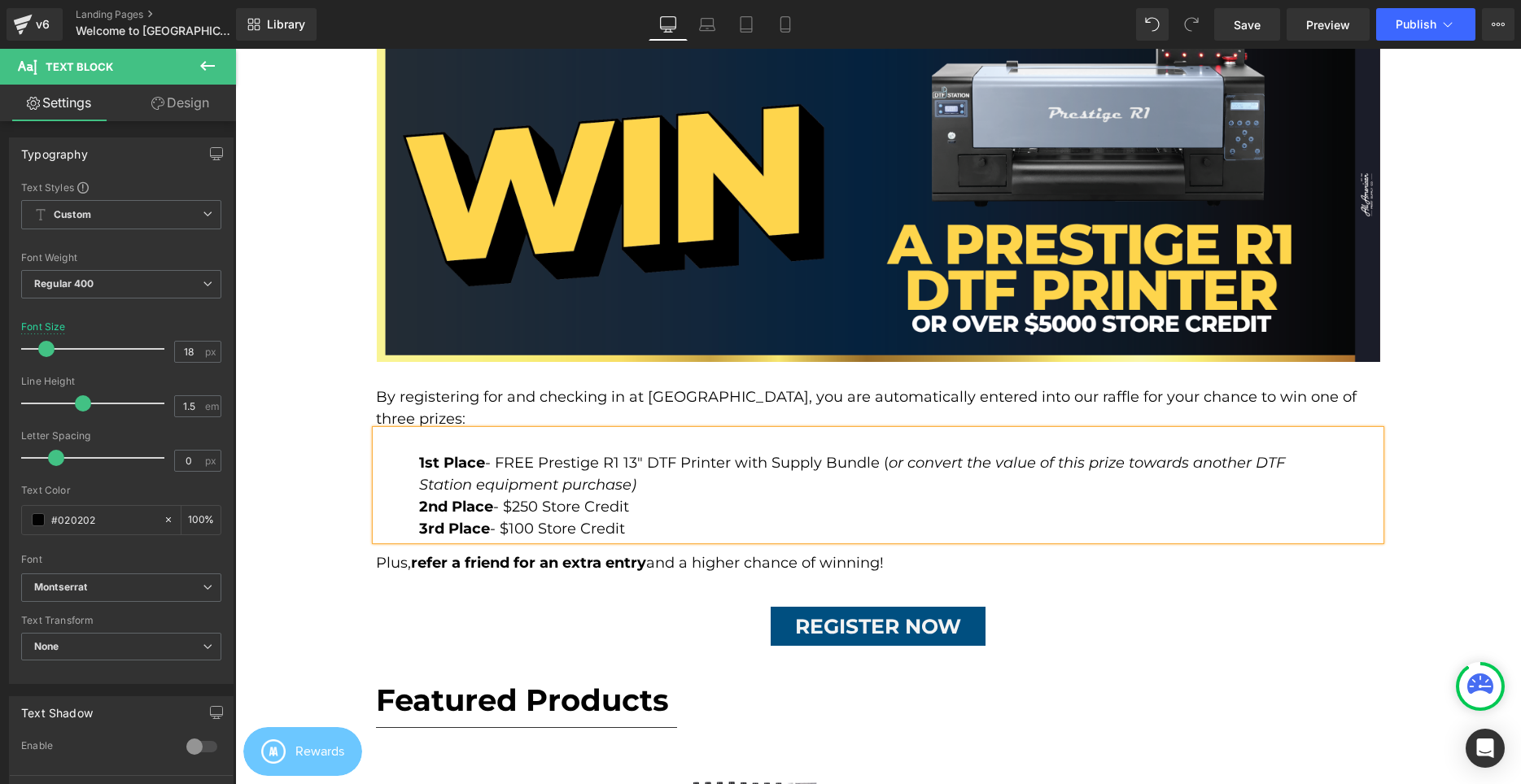
click at [661, 471] on div "1st Place - FREE Prestige R1 13" DTF Printer with Supply Bundle ( or convert th…" at bounding box center [879, 474] width 919 height 44
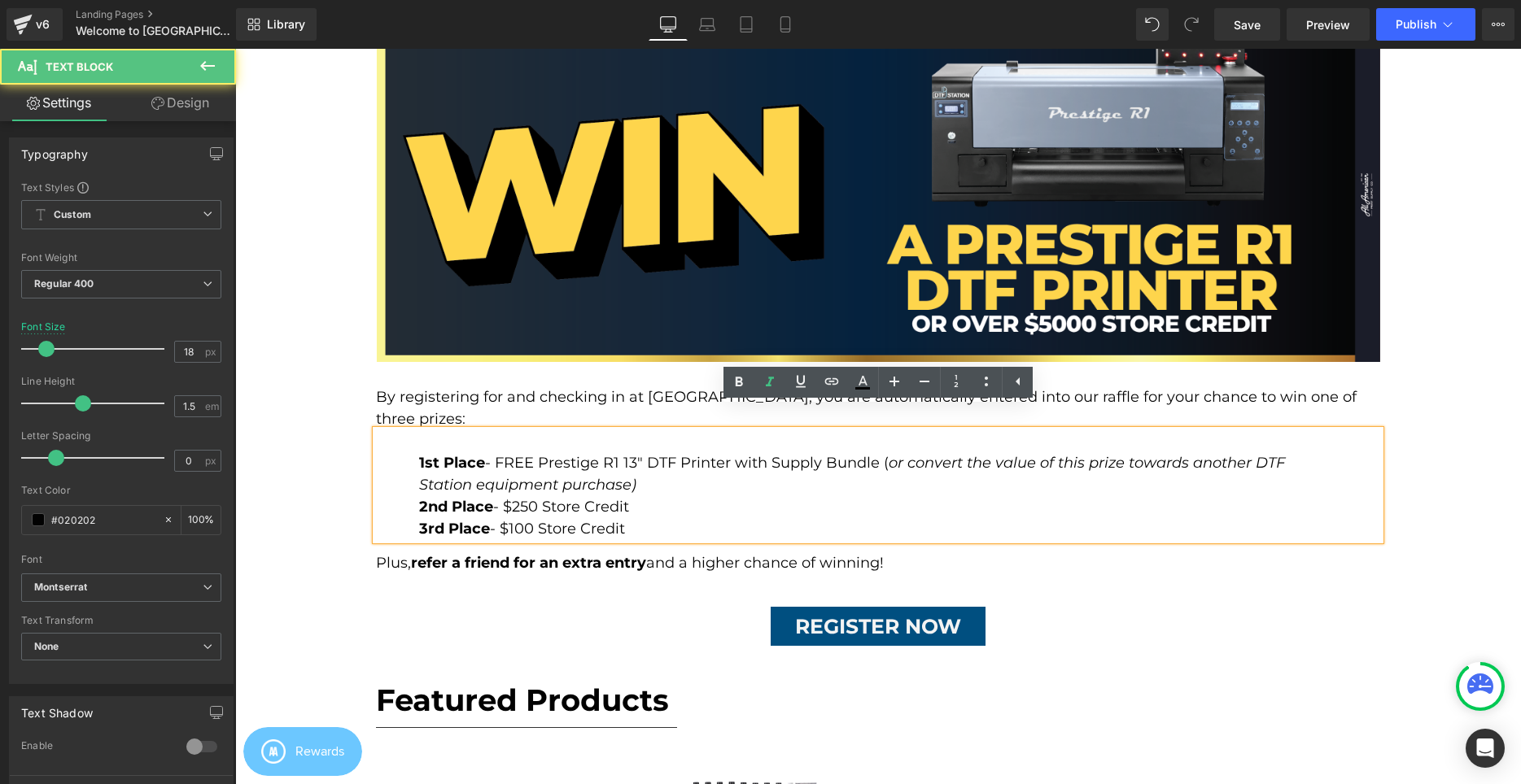
click at [665, 482] on div "1st Place - FREE Prestige R1 13" DTF Printer with Supply Bundle ( or convert th…" at bounding box center [878, 484] width 1005 height 110
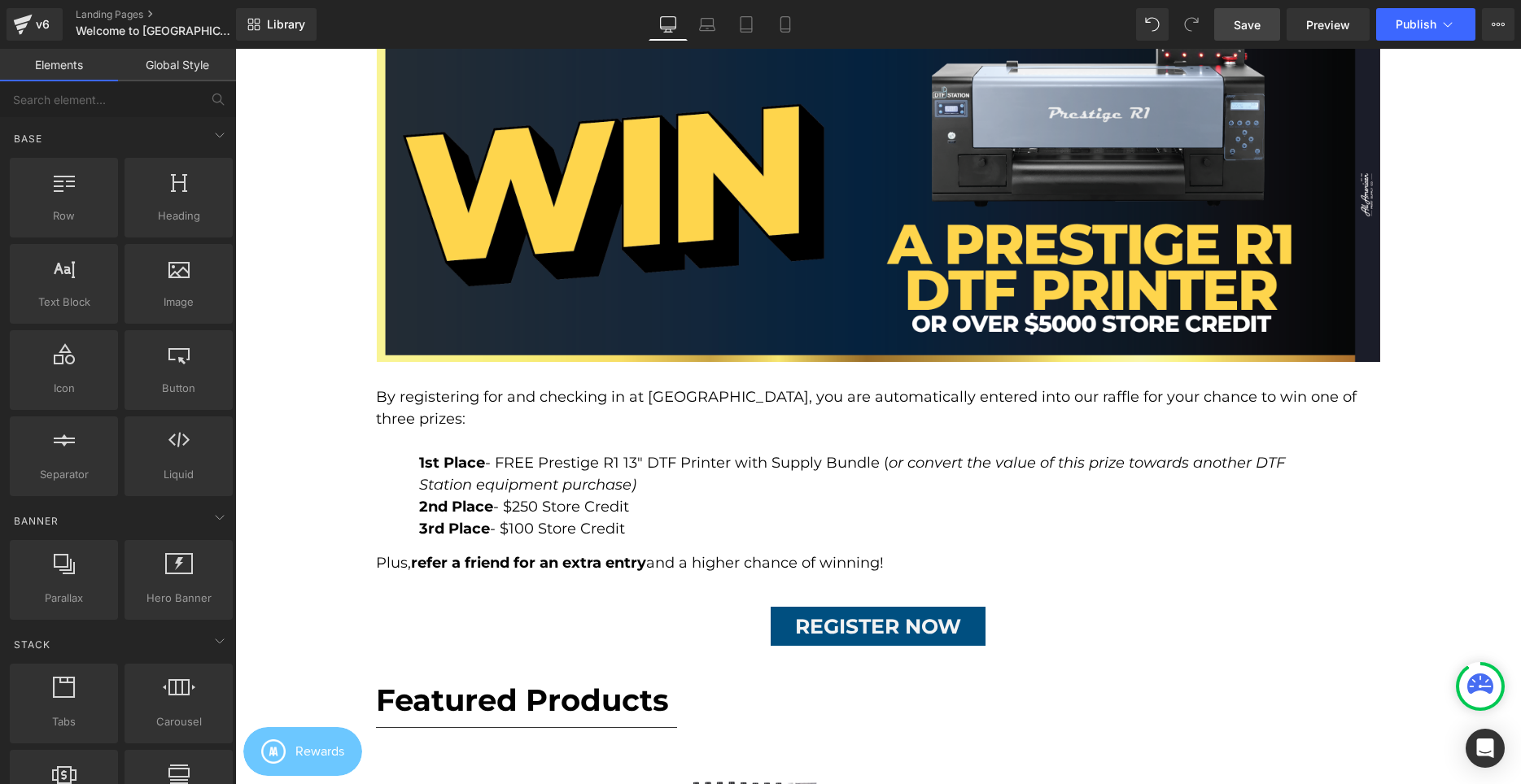
click at [1216, 35] on link "Save" at bounding box center [1246, 24] width 66 height 33
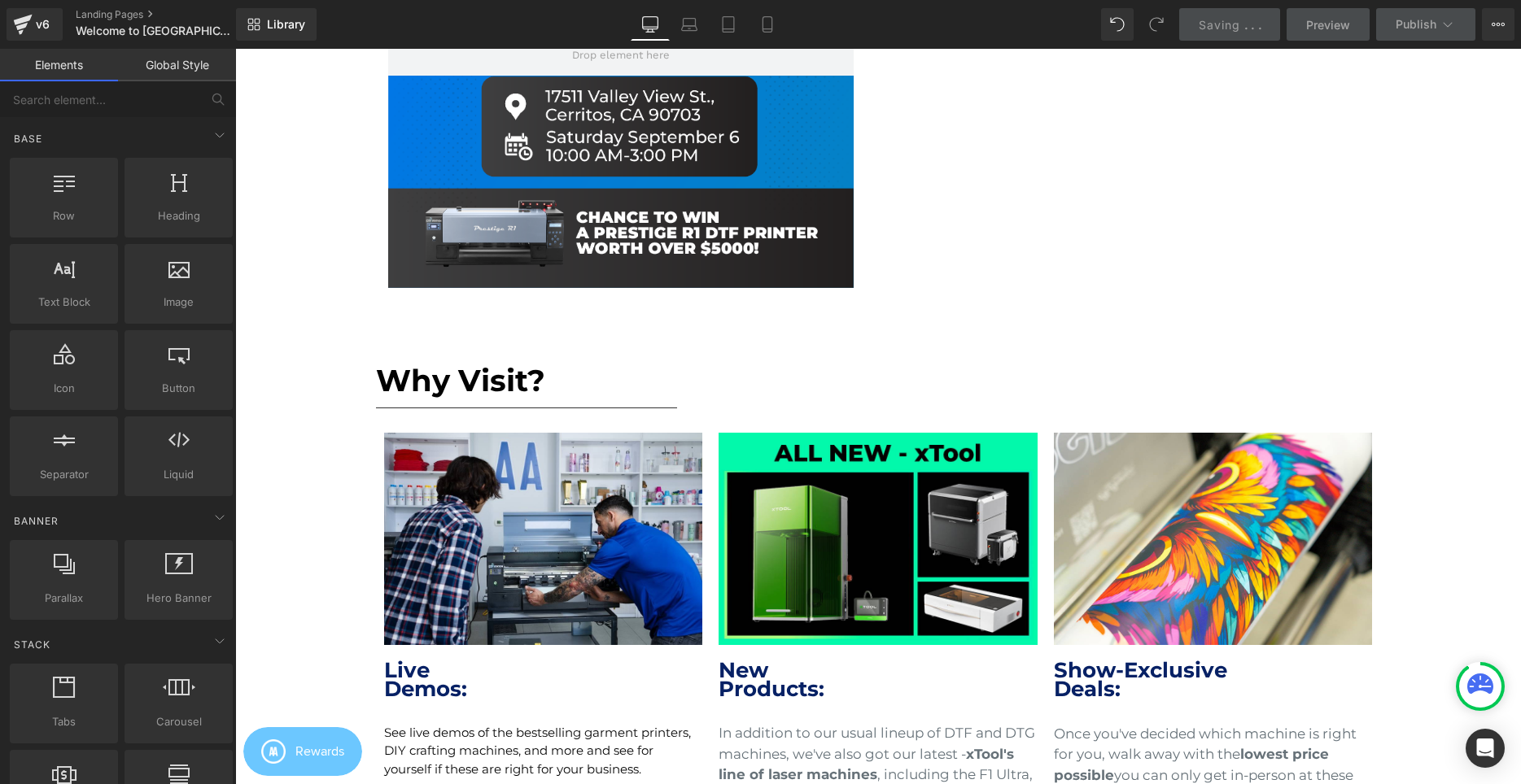
scroll to position [0, 0]
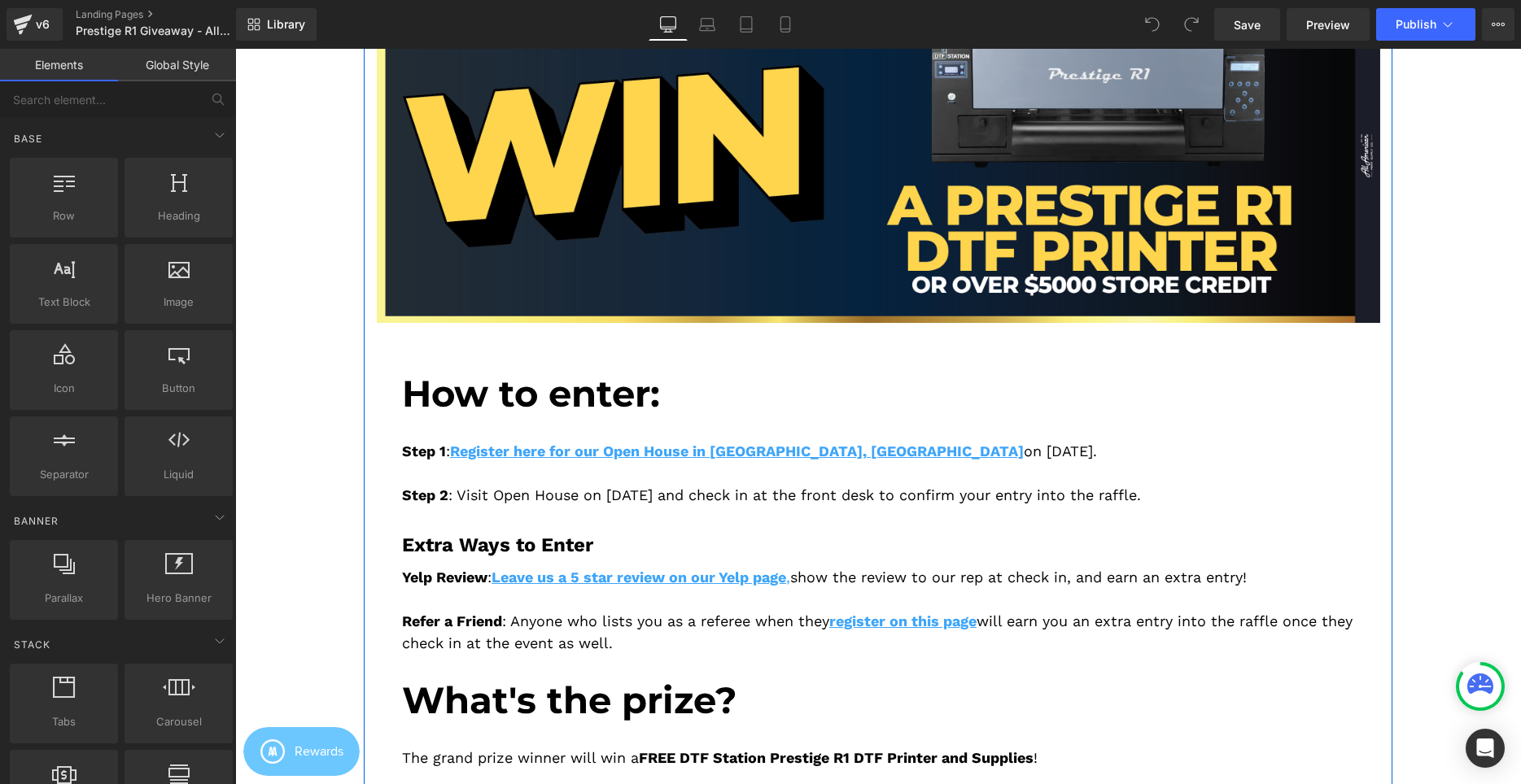
click at [679, 501] on div "Step 1 : Register here for our Open House in [GEOGRAPHIC_DATA], [GEOGRAPHIC_DAT…" at bounding box center [877, 461] width 952 height 90
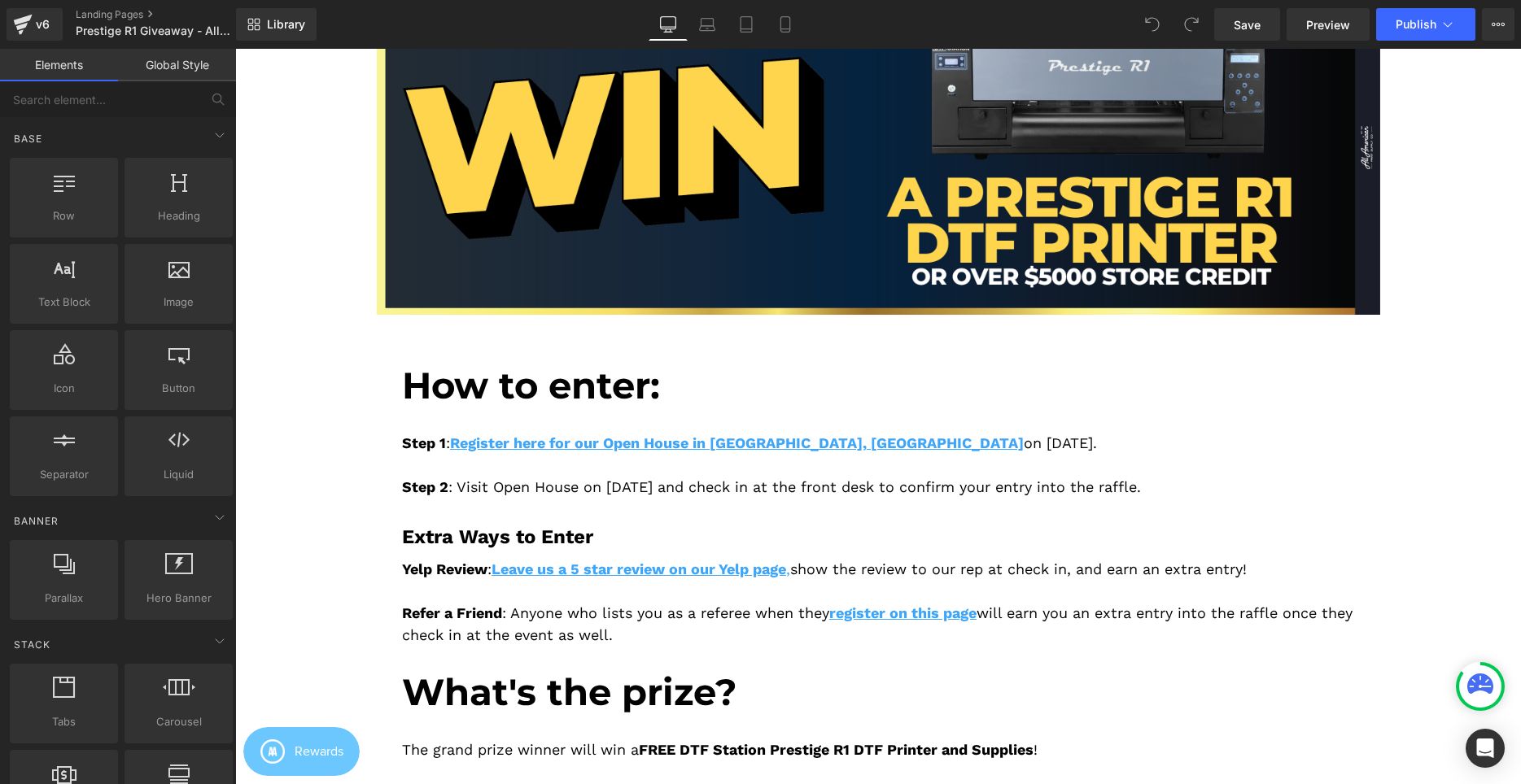
scroll to position [498, 0]
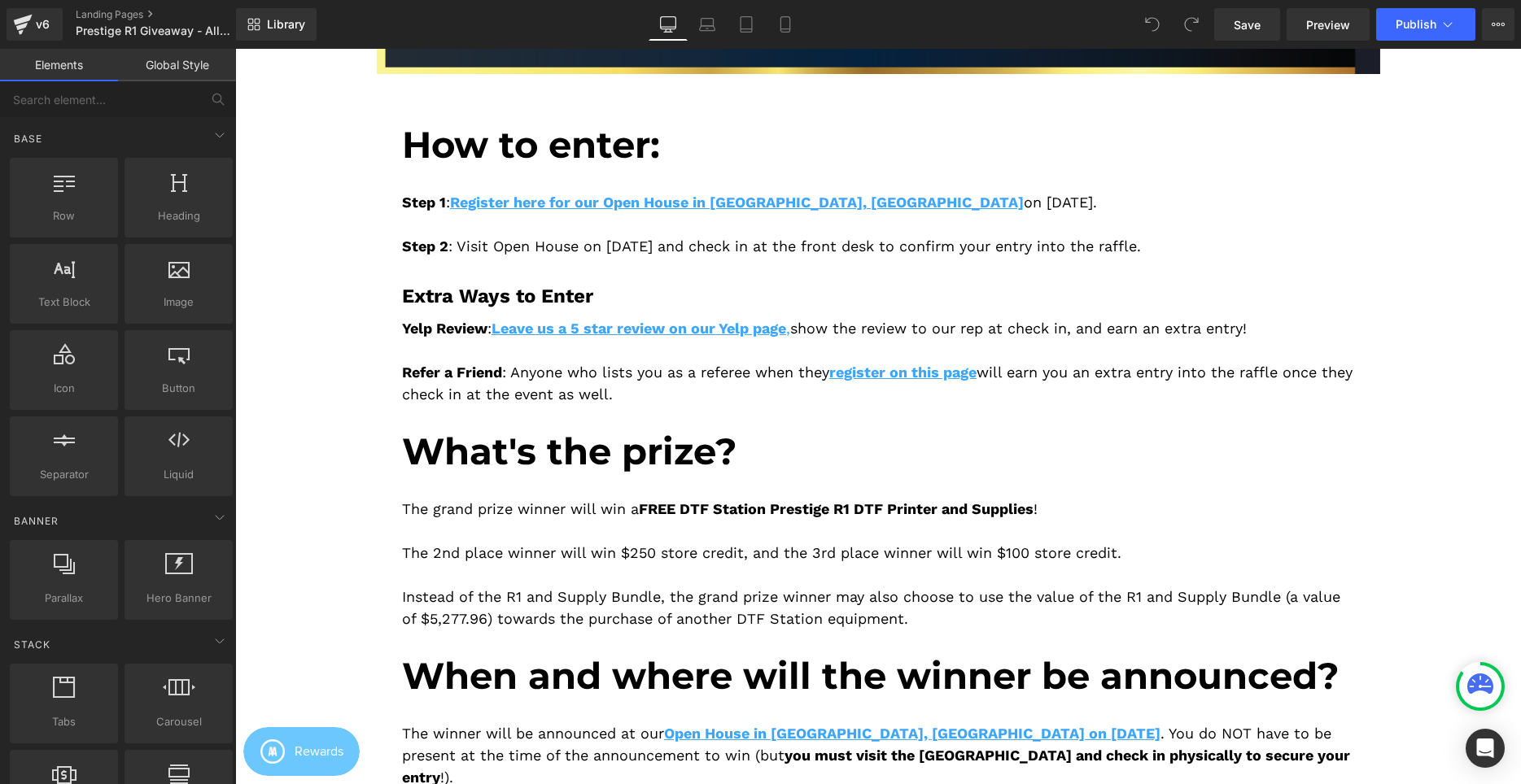
click at [767, 487] on div "The grand prize winner will win a FREE DTF Station Prestige R1 DTF Printer and …" at bounding box center [877, 551] width 952 height 156
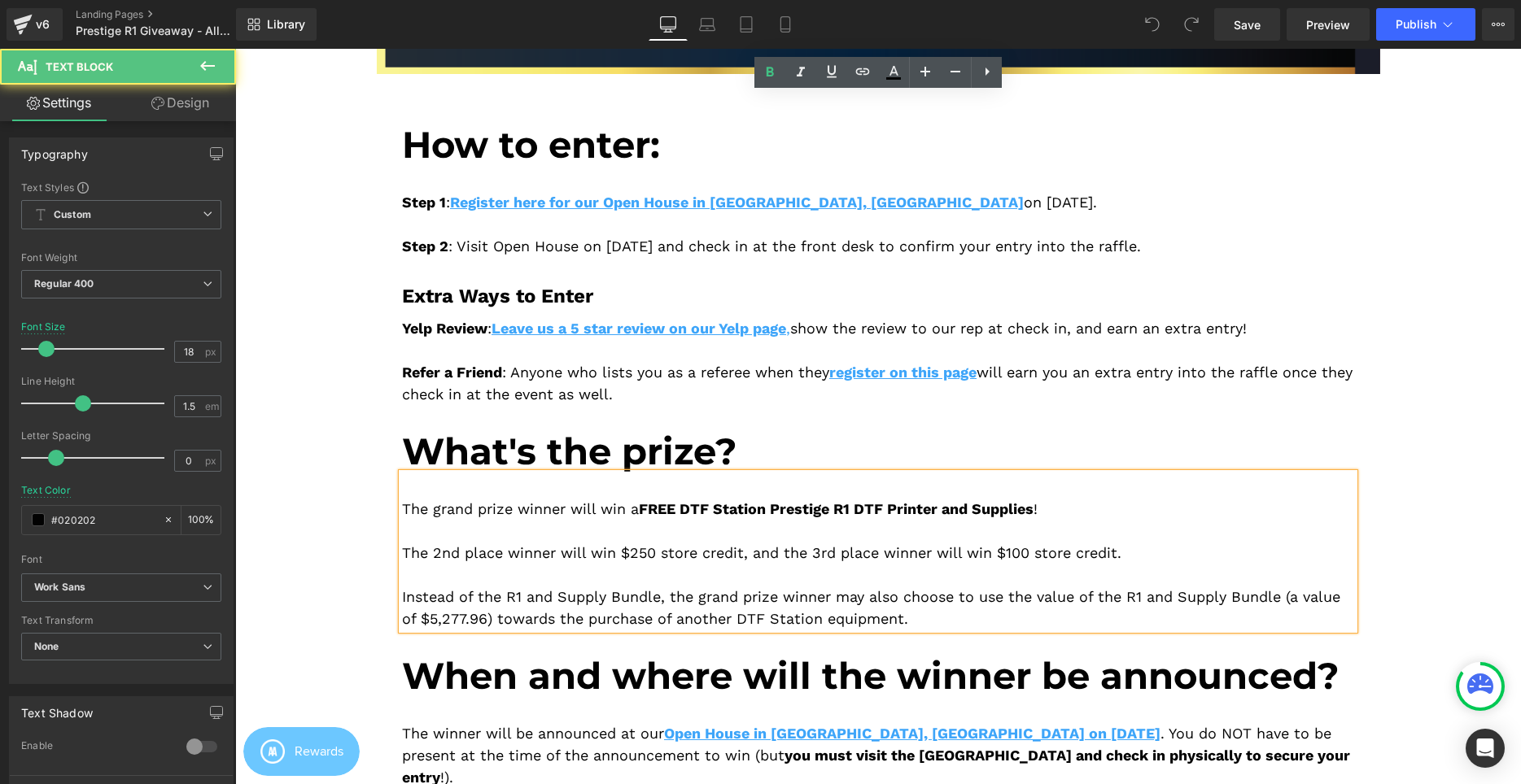
scroll to position [913, 0]
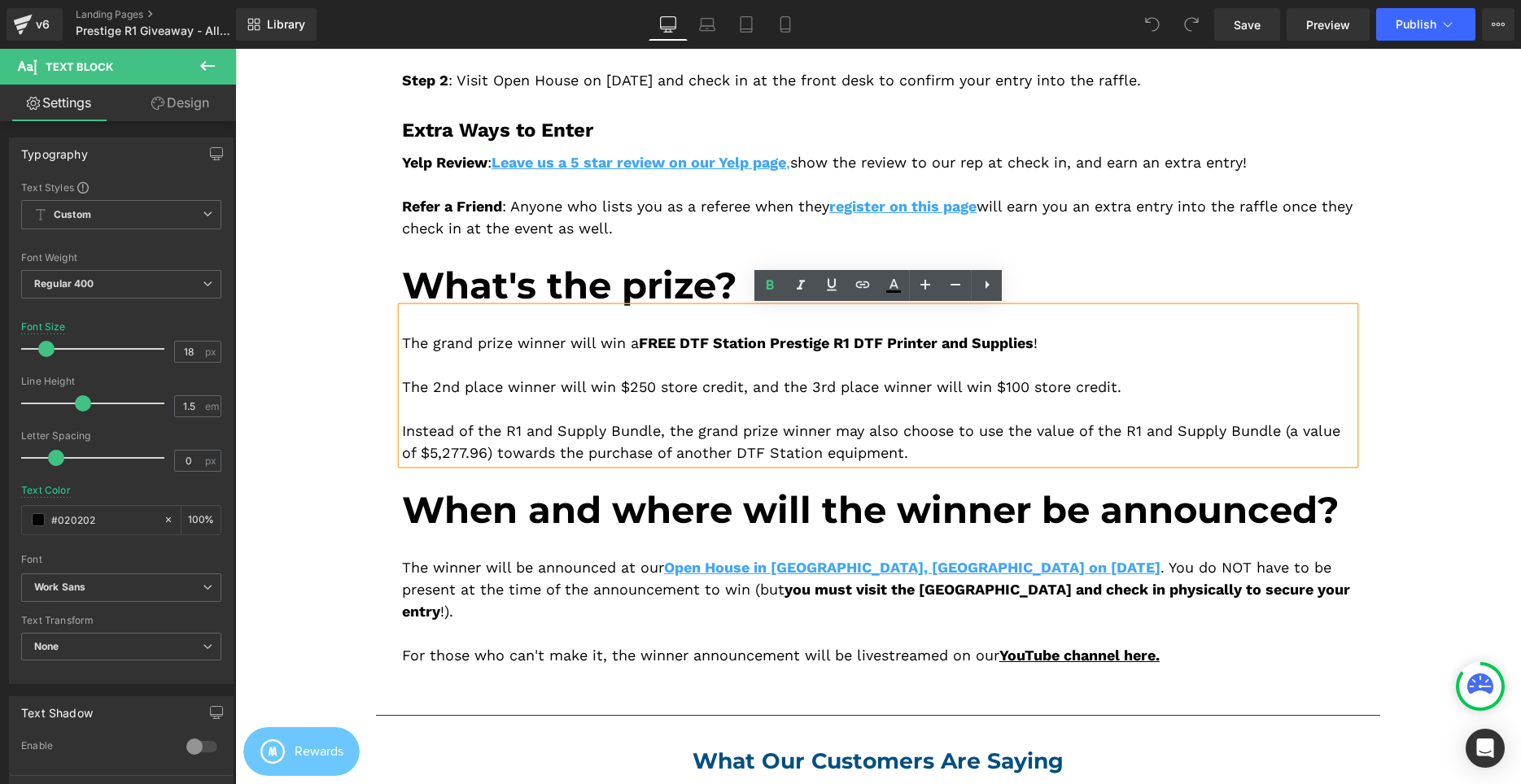
click at [1396, 408] on div "Image Image How to enter: Heading Step 1 : Register here for our Open House in …" at bounding box center [878, 576] width 1286 height 2056
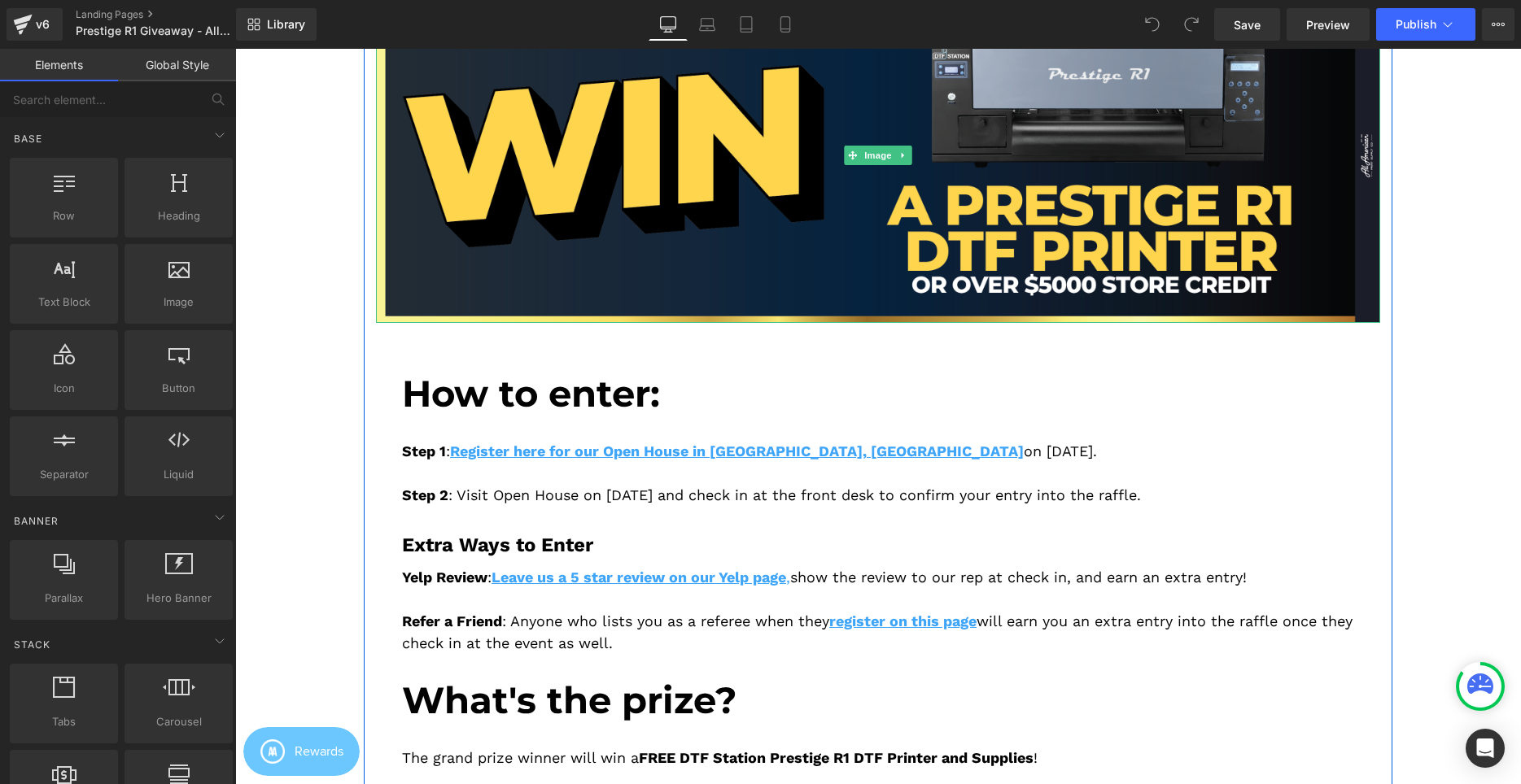
scroll to position [0, 0]
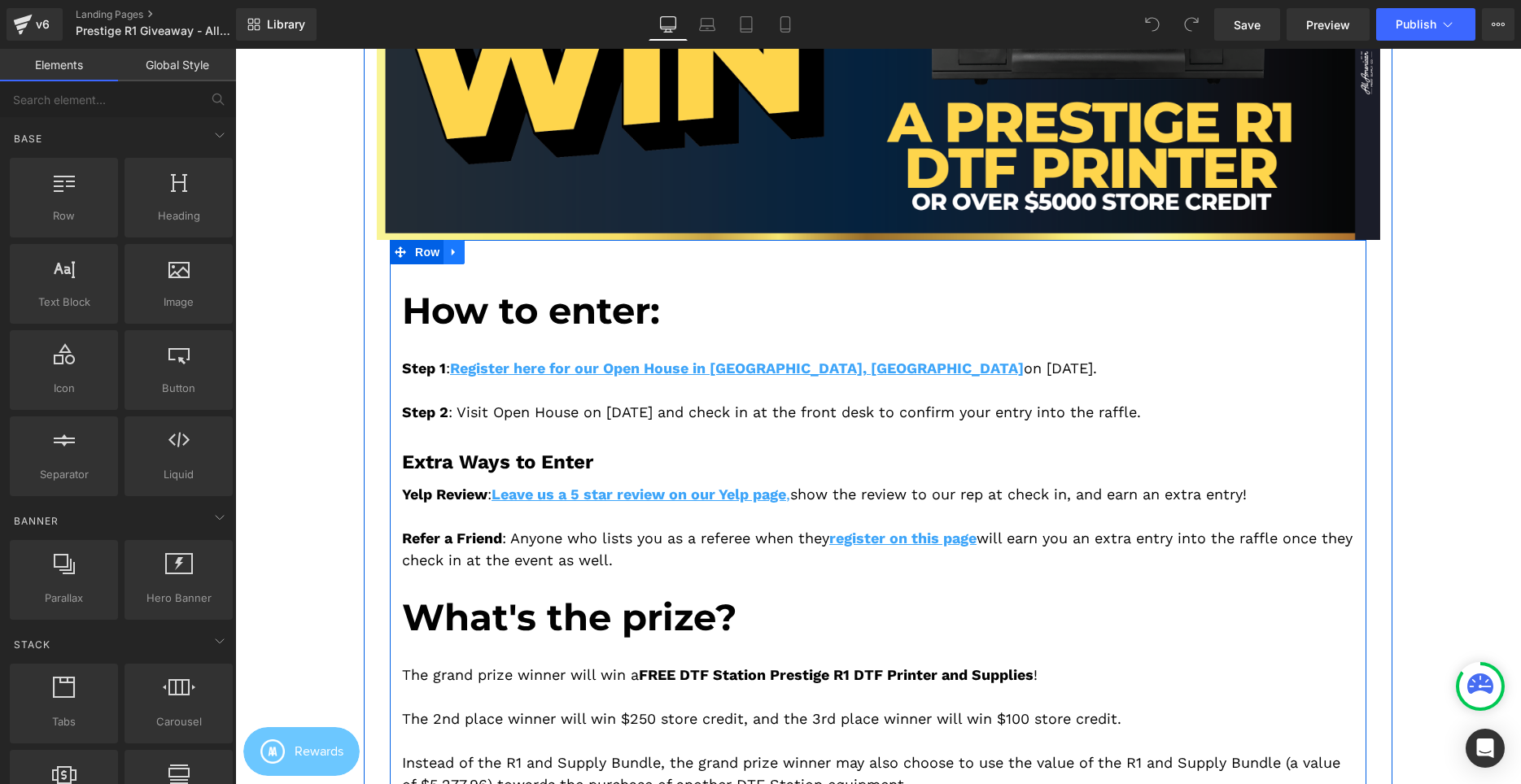
click at [458, 253] on icon at bounding box center [455, 253] width 12 height 13
click at [460, 253] on link at bounding box center [454, 252] width 21 height 24
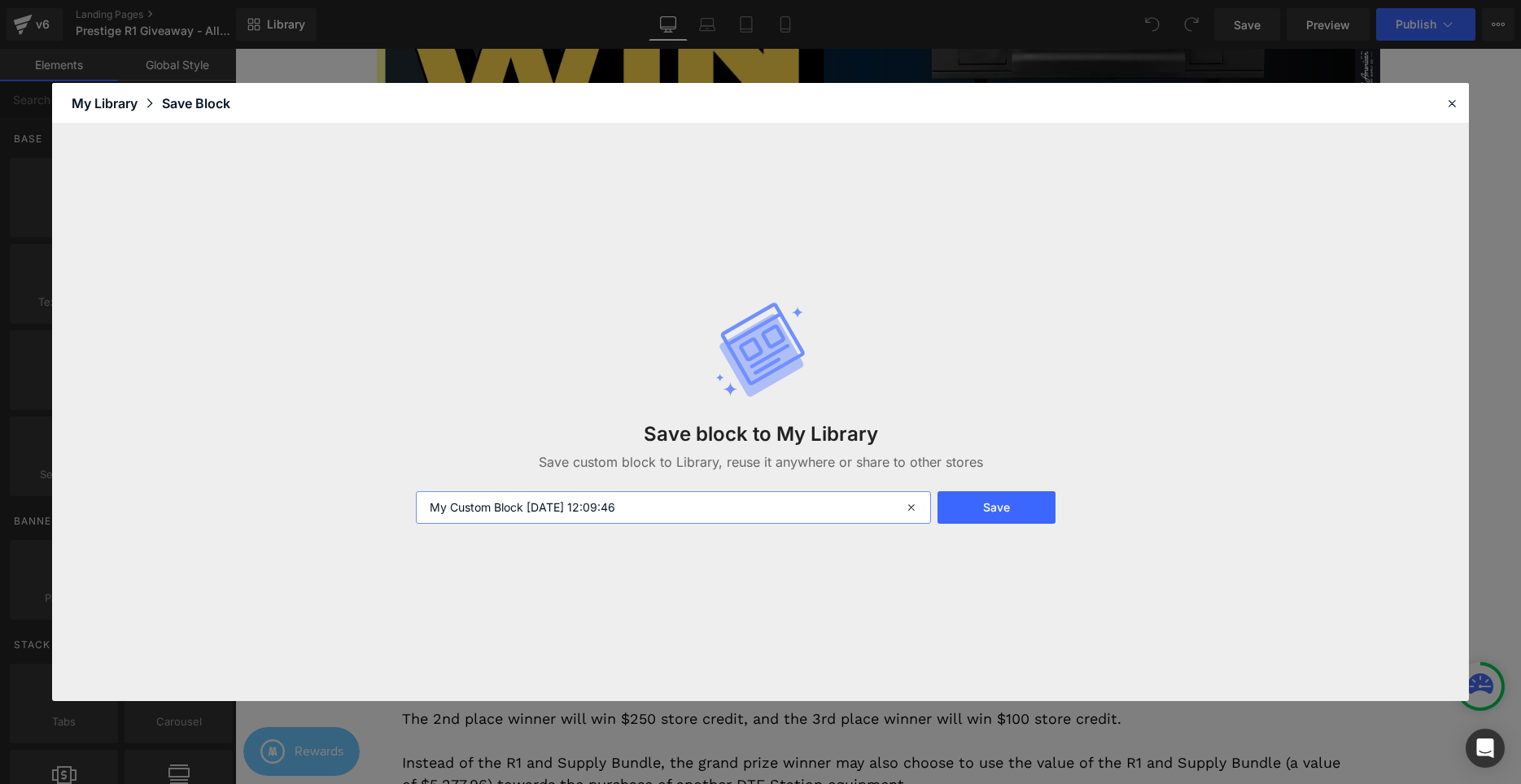
click at [675, 33] on input "My Custom Block 2025-08-27 12:09:46" at bounding box center [642, 23] width 68 height 19
click at [676, 33] on input "My Custom Block 2025-08-27 12:09:46" at bounding box center [642, 23] width 68 height 19
drag, startPoint x: 675, startPoint y: 507, endPoint x: 36, endPoint y: 484, distance: 639.4
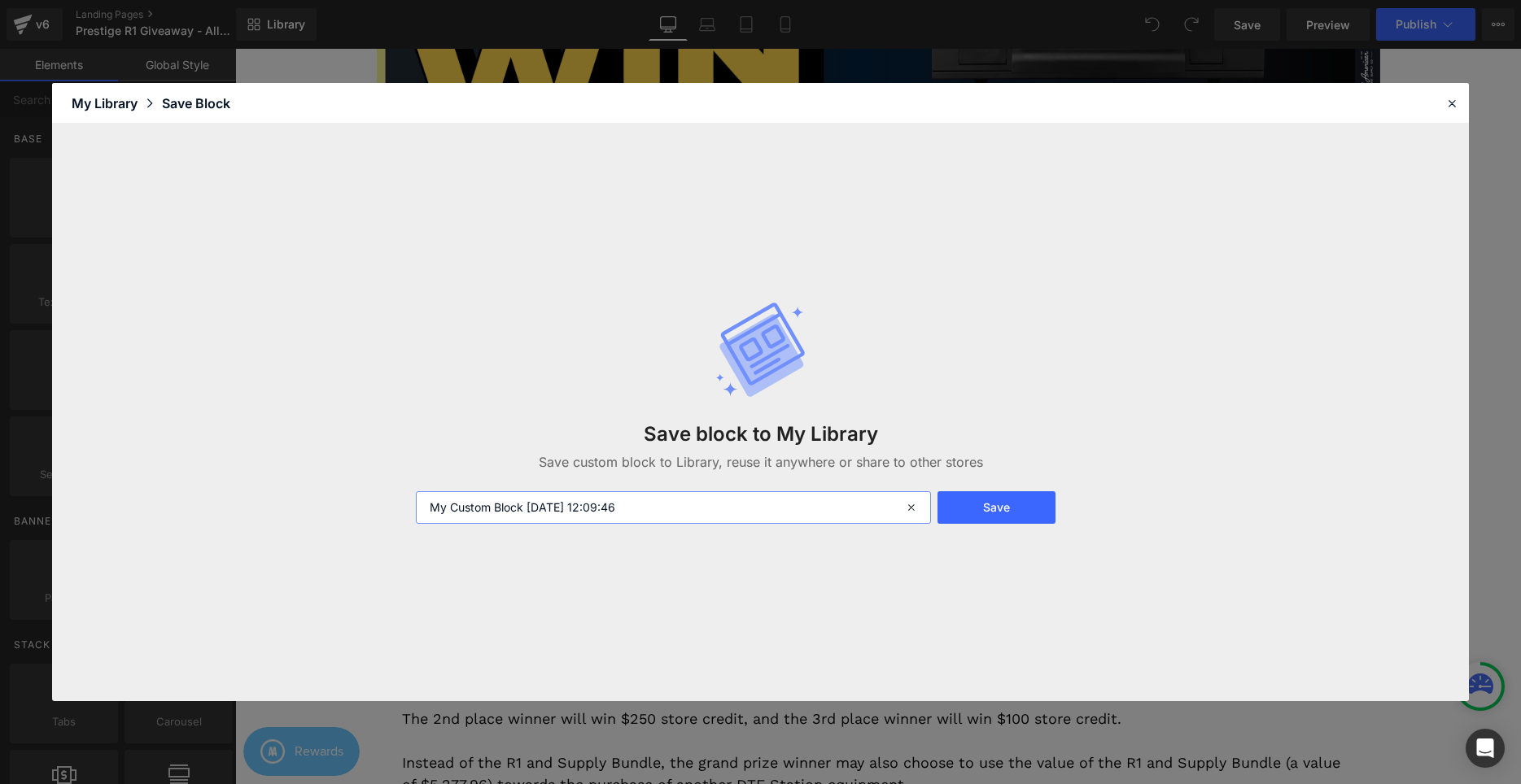
click at [609, 33] on input "My Custom Block 2025-08-27 12:09:46" at bounding box center [642, 23] width 68 height 19
type input "Prestige R1 Raffle at CA Open House - Details"
click at [622, 28] on button "Save" at bounding box center [617, 23] width 9 height 10
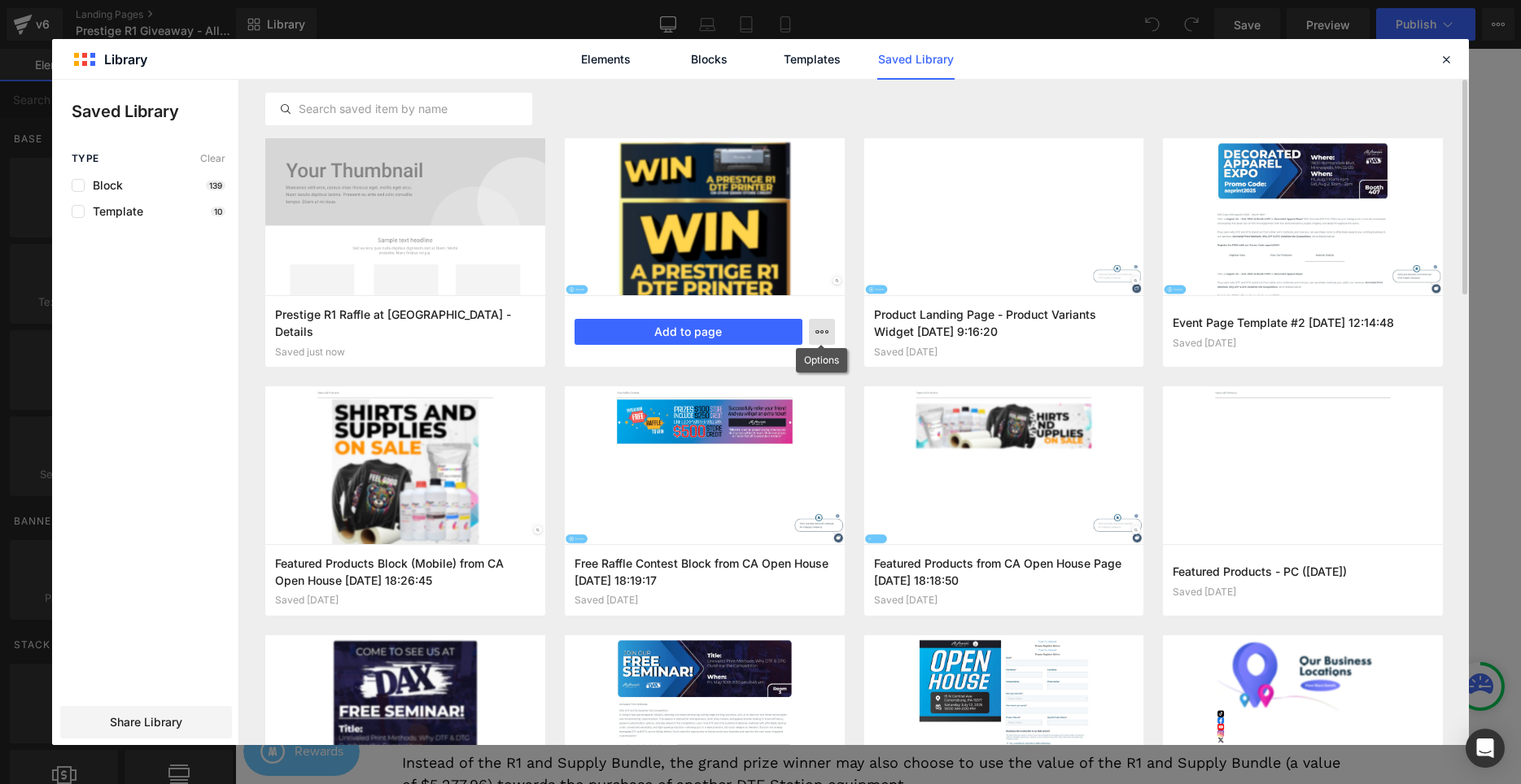
click at [0, 0] on icon "button" at bounding box center [0, 0] width 0 height 0
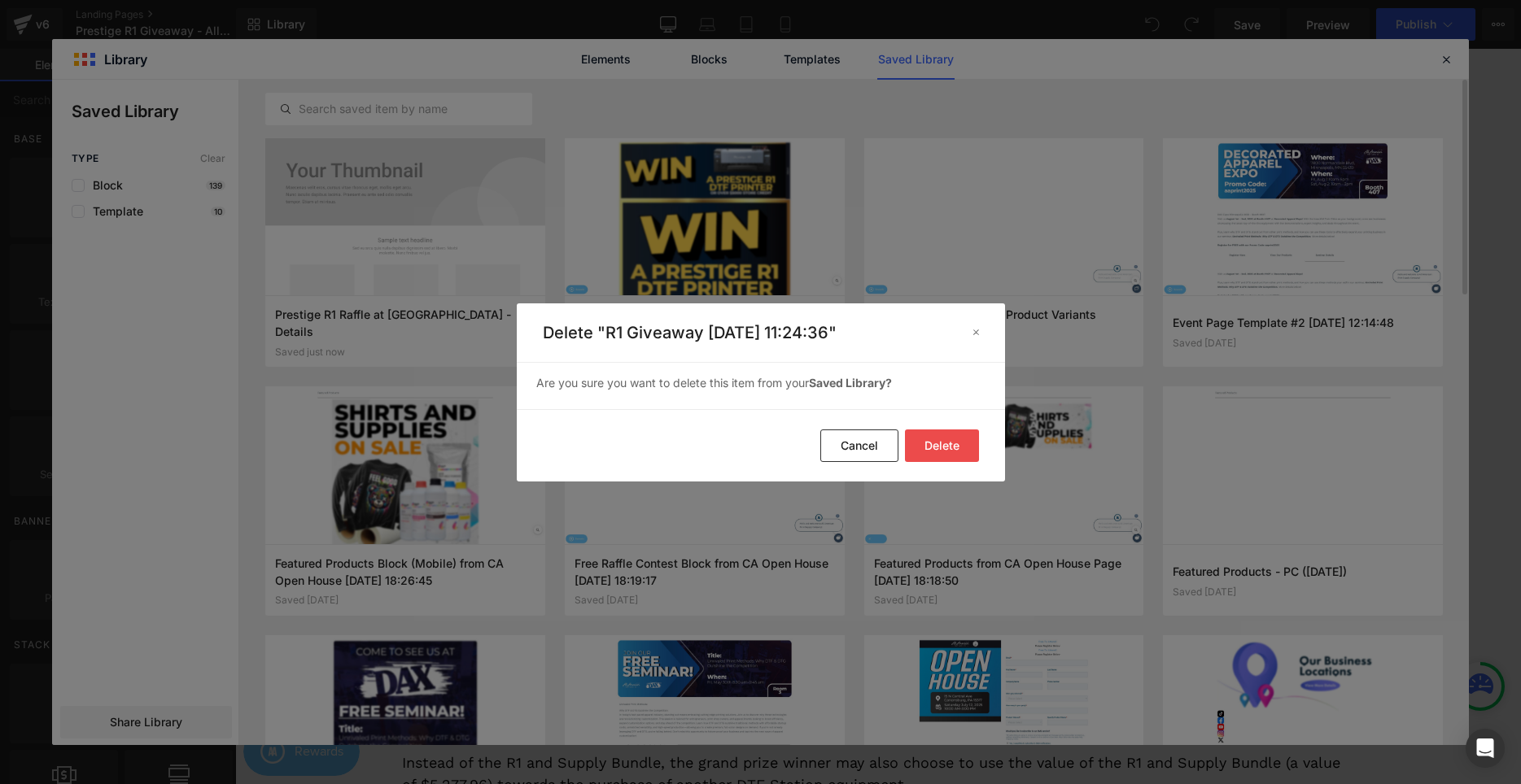
click at [0, 0] on button "Delete" at bounding box center [0, 0] width 0 height 0
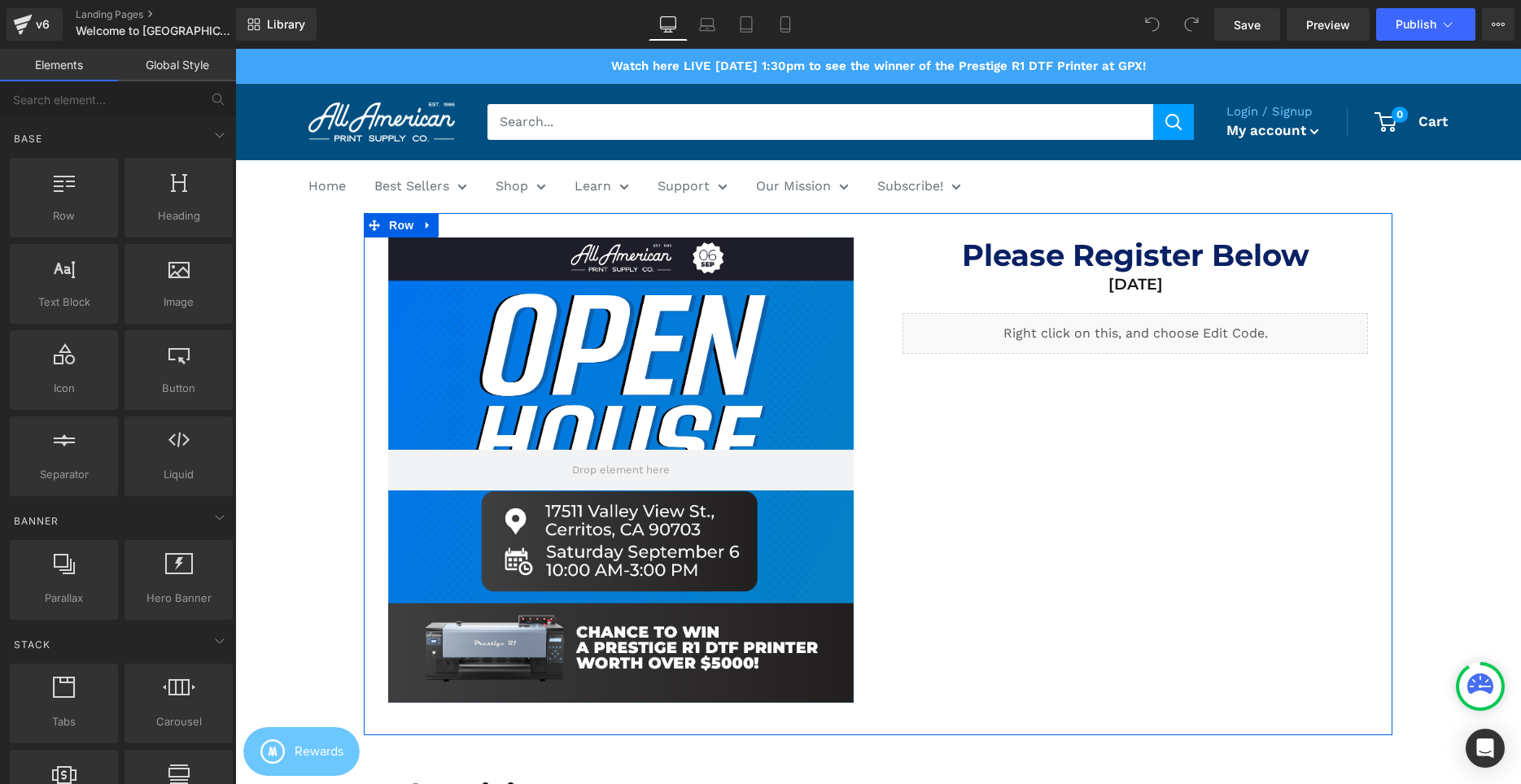
click at [1007, 694] on div "Hero Banner Row Please Register Below Heading [DATE] Heading [GEOGRAPHIC_DATA]" at bounding box center [878, 474] width 1029 height 522
